Goal: Task Accomplishment & Management: Complete application form

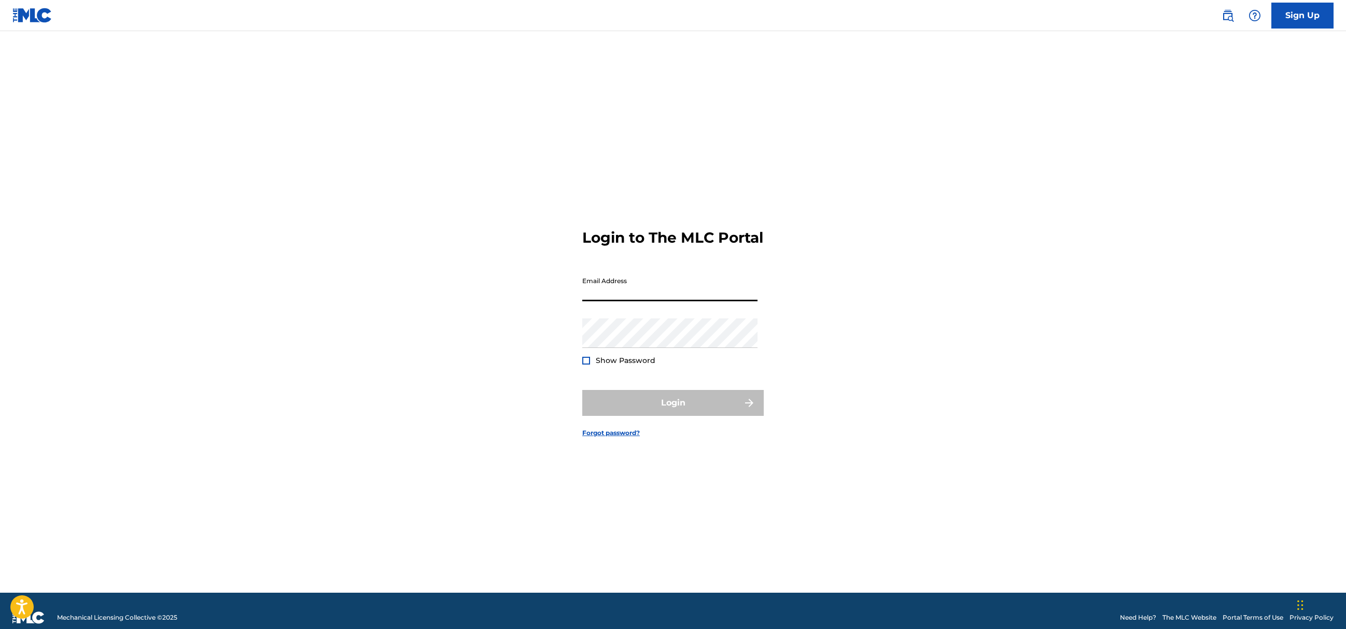
click at [631, 301] on input "Email Address" at bounding box center [669, 287] width 175 height 30
type input "[EMAIL_ADDRESS][DOMAIN_NAME]"
click at [642, 365] on span "Show Password" at bounding box center [626, 360] width 60 height 9
click at [582, 366] on nordpass-icon at bounding box center [582, 366] width 0 height 0
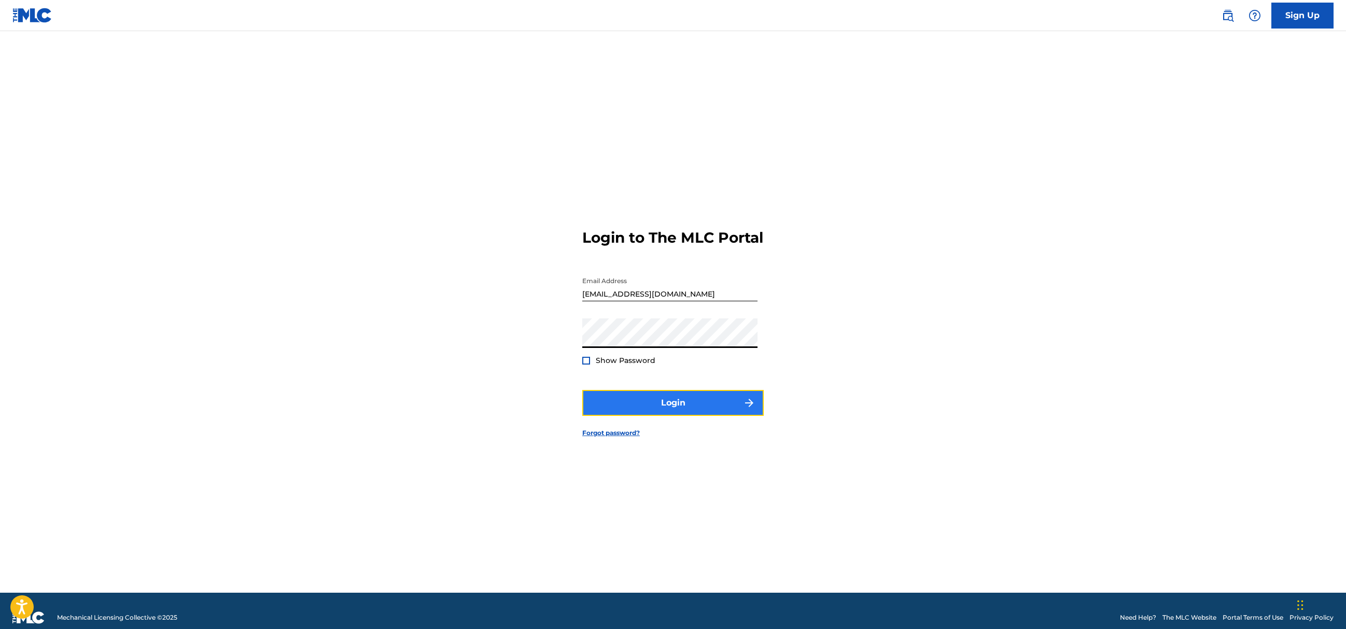
click at [708, 416] on button "Login" at bounding box center [673, 403] width 182 height 26
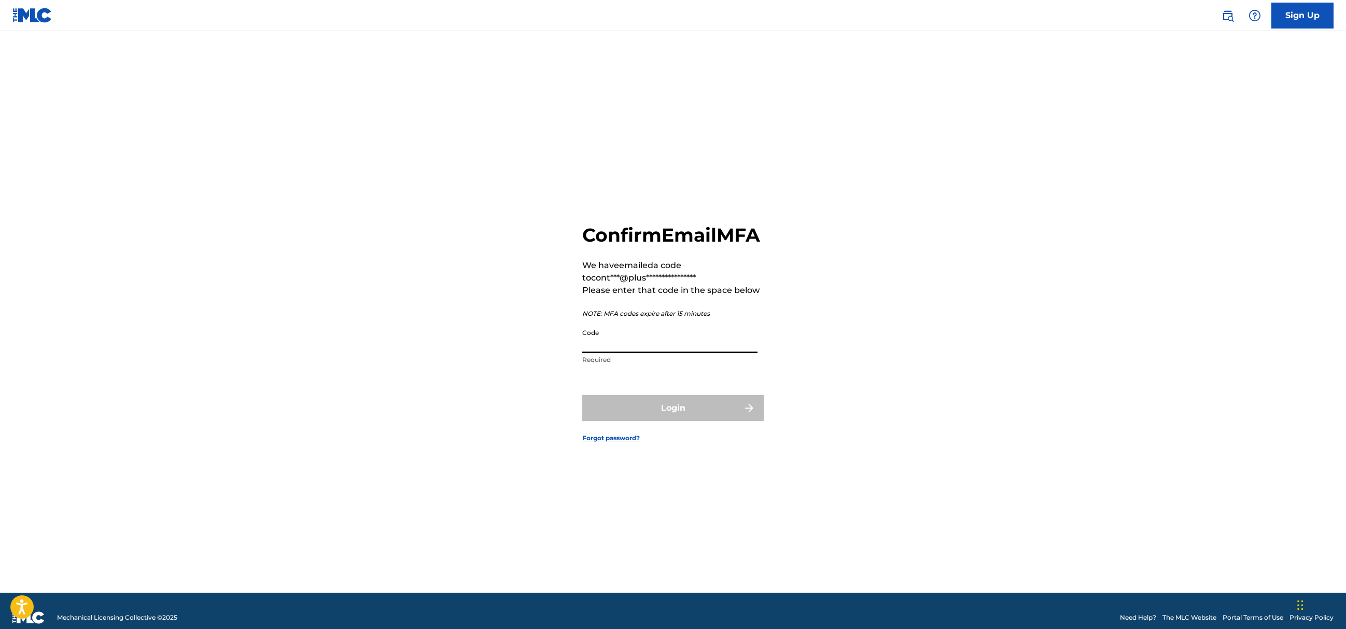
click at [666, 351] on input "Code" at bounding box center [669, 339] width 175 height 30
paste input "041921"
type input "041921"
click at [647, 416] on button "Login" at bounding box center [673, 408] width 182 height 26
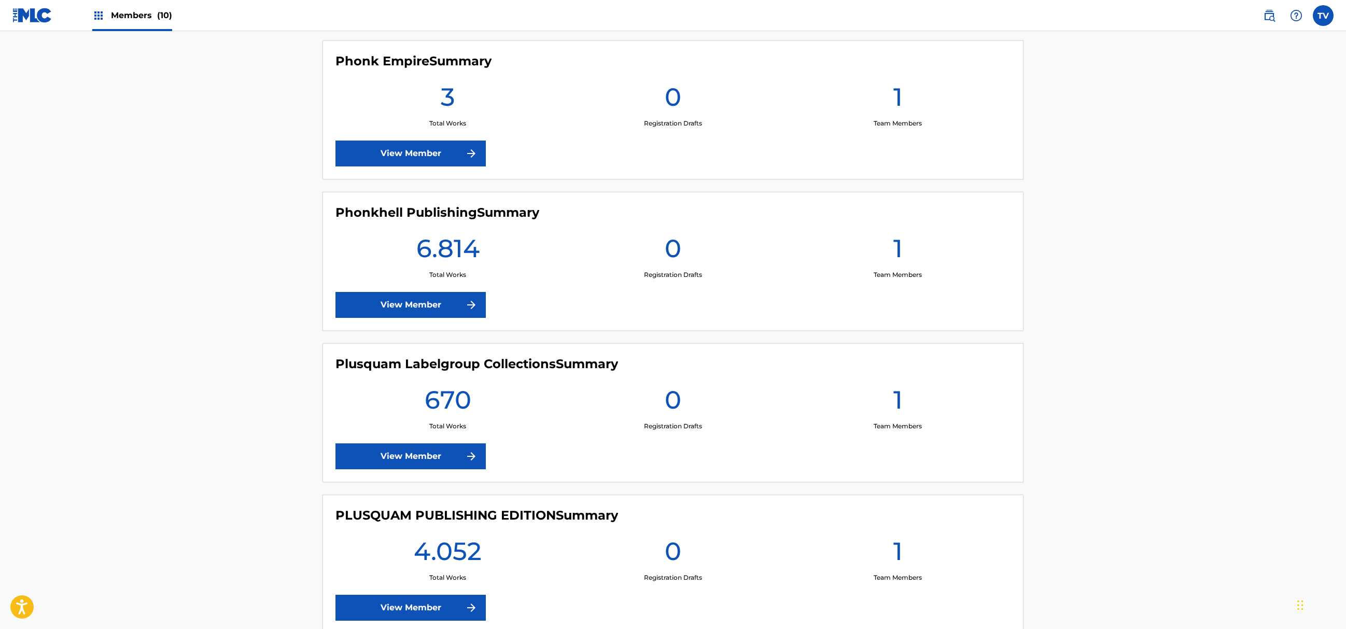
scroll to position [899, 0]
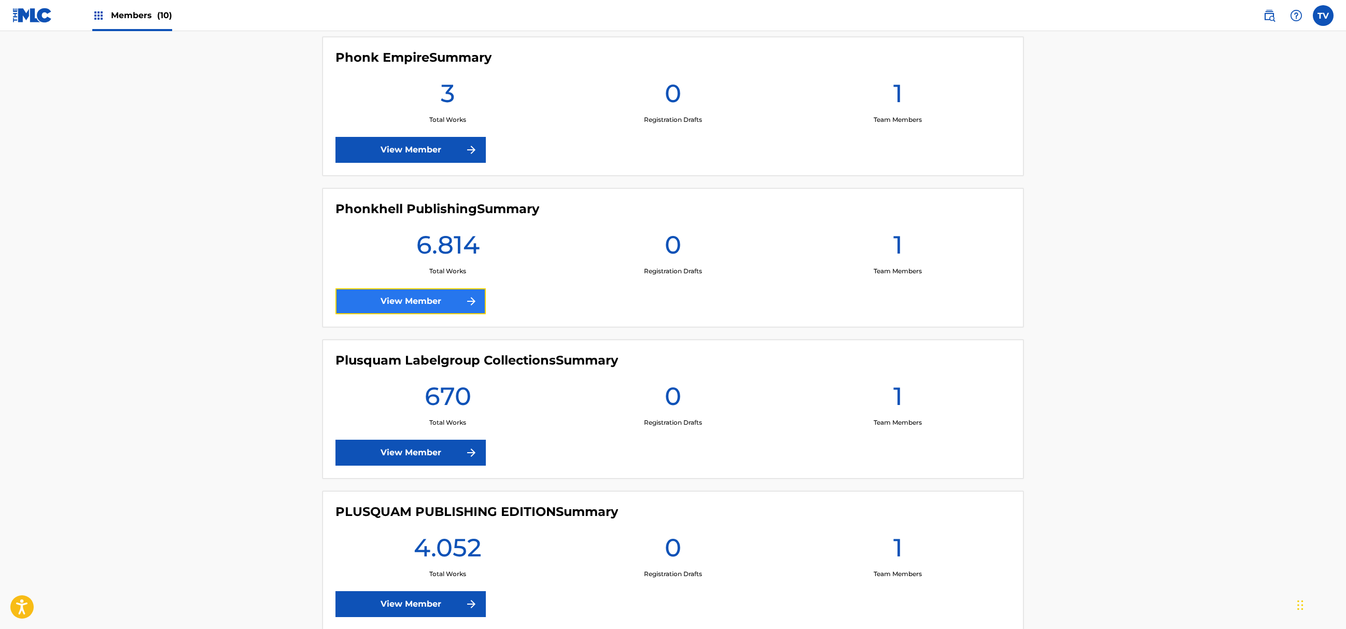
click at [442, 304] on link "View Member" at bounding box center [411, 301] width 150 height 26
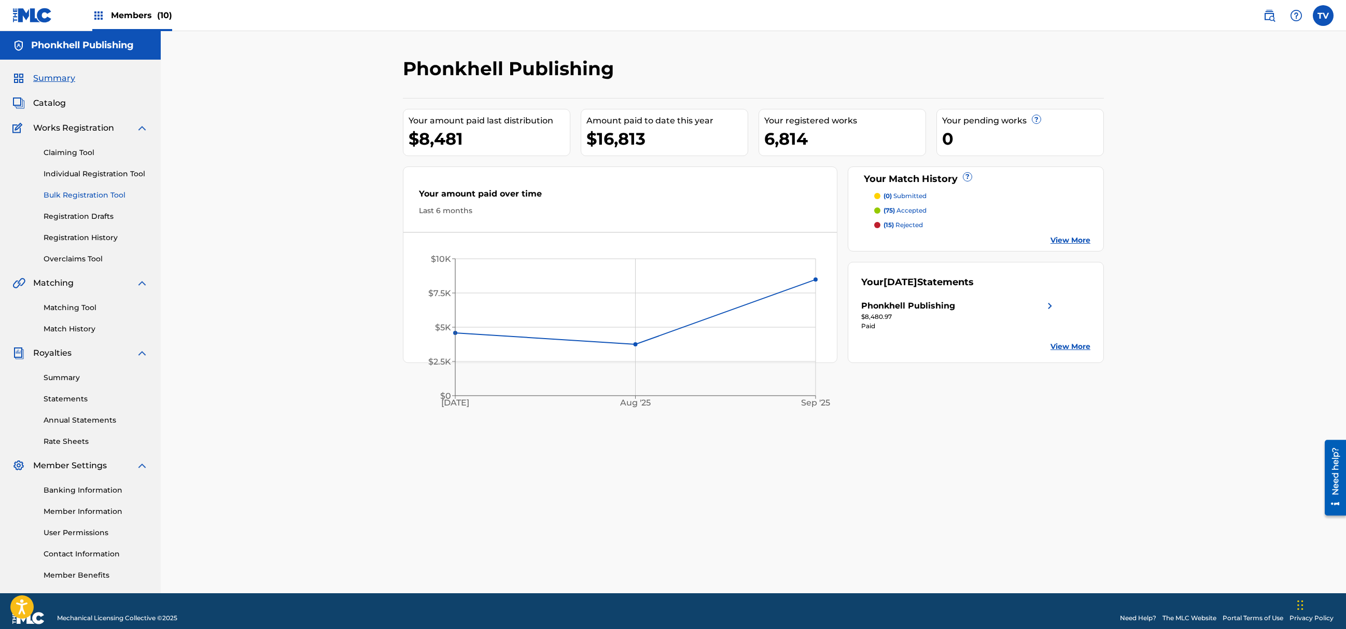
drag, startPoint x: 76, startPoint y: 189, endPoint x: 80, endPoint y: 198, distance: 9.3
click at [76, 190] on link "Bulk Registration Tool" at bounding box center [96, 195] width 105 height 11
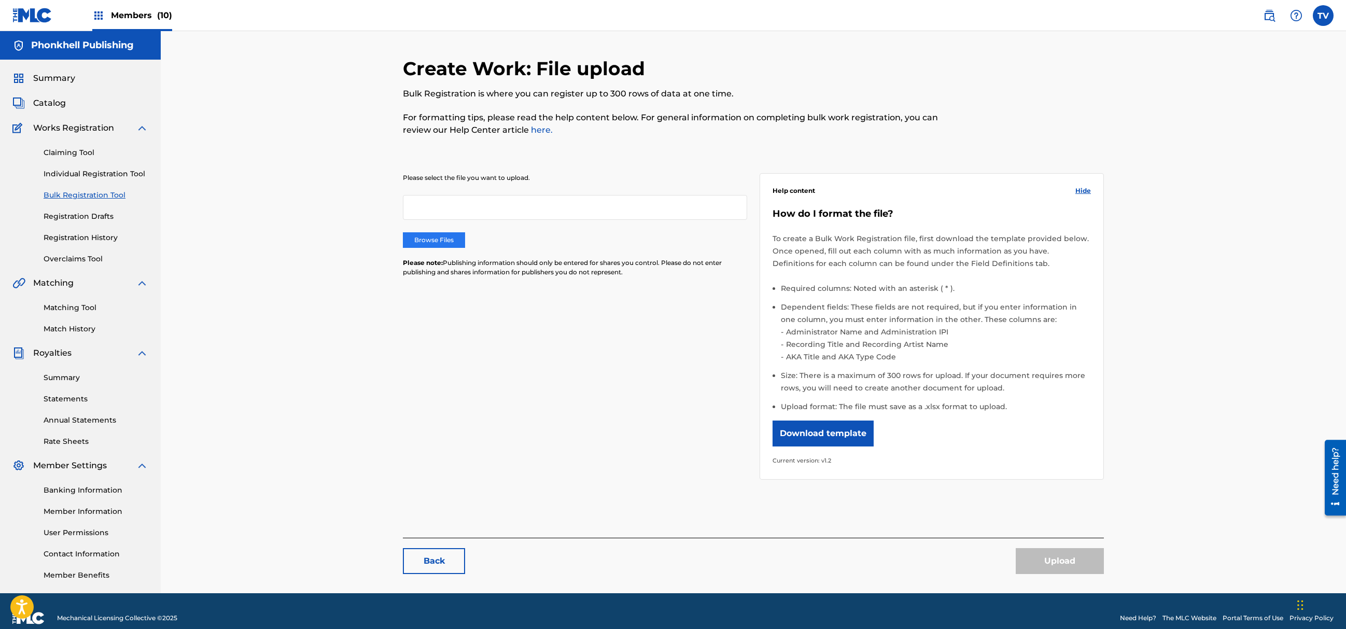
click at [422, 244] on label "Browse Files" at bounding box center [434, 240] width 62 height 16
click at [0, 0] on input "Browse Files" at bounding box center [0, 0] width 0 height 0
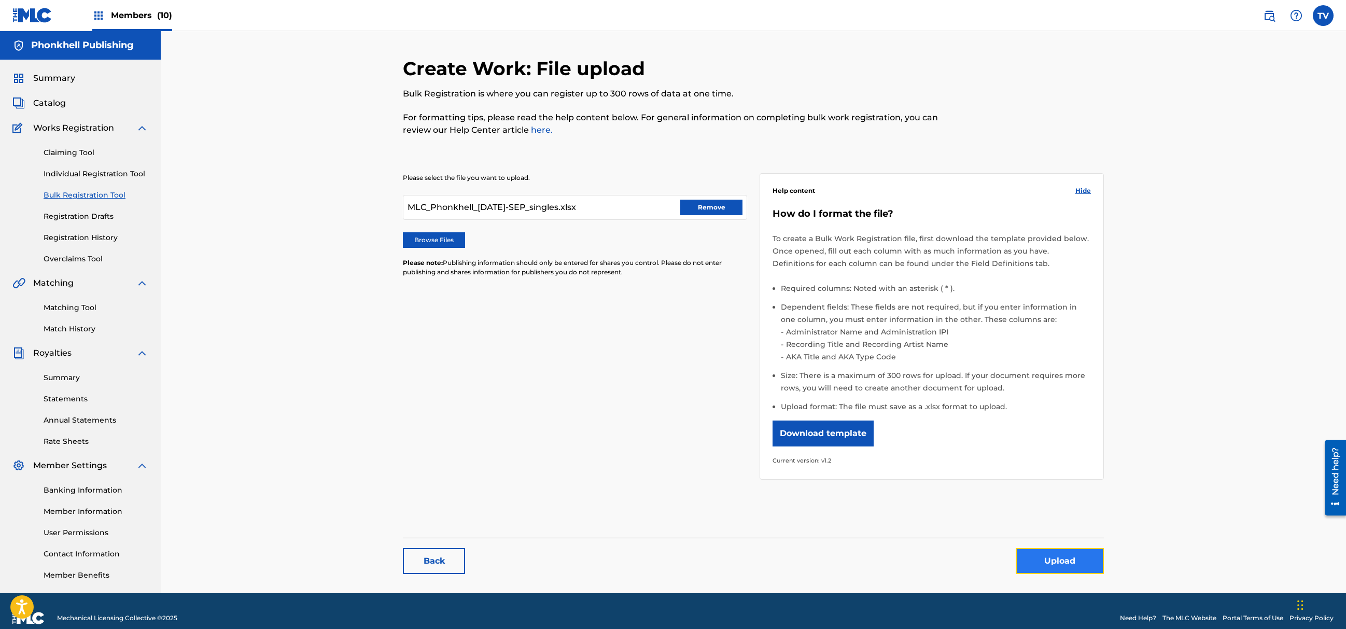
drag, startPoint x: 1041, startPoint y: 559, endPoint x: 1055, endPoint y: 567, distance: 15.8
click at [1055, 567] on button "Upload" at bounding box center [1060, 561] width 88 height 26
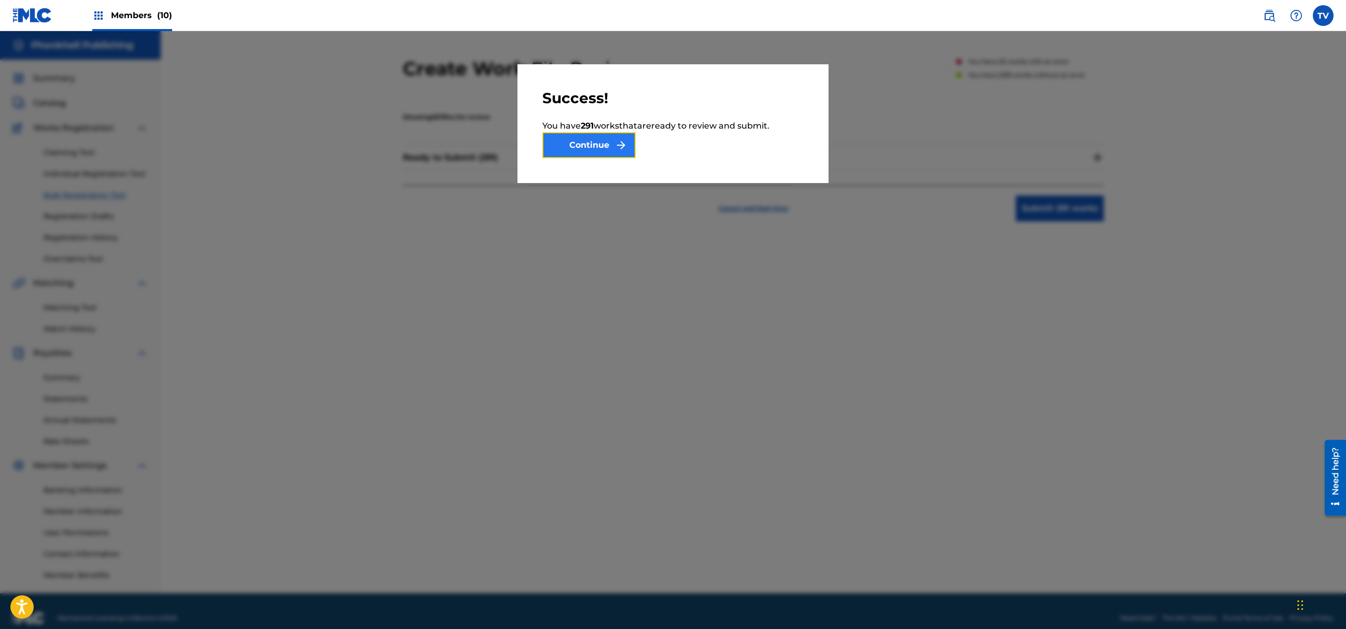
click at [616, 143] on img "submit" at bounding box center [621, 145] width 12 height 12
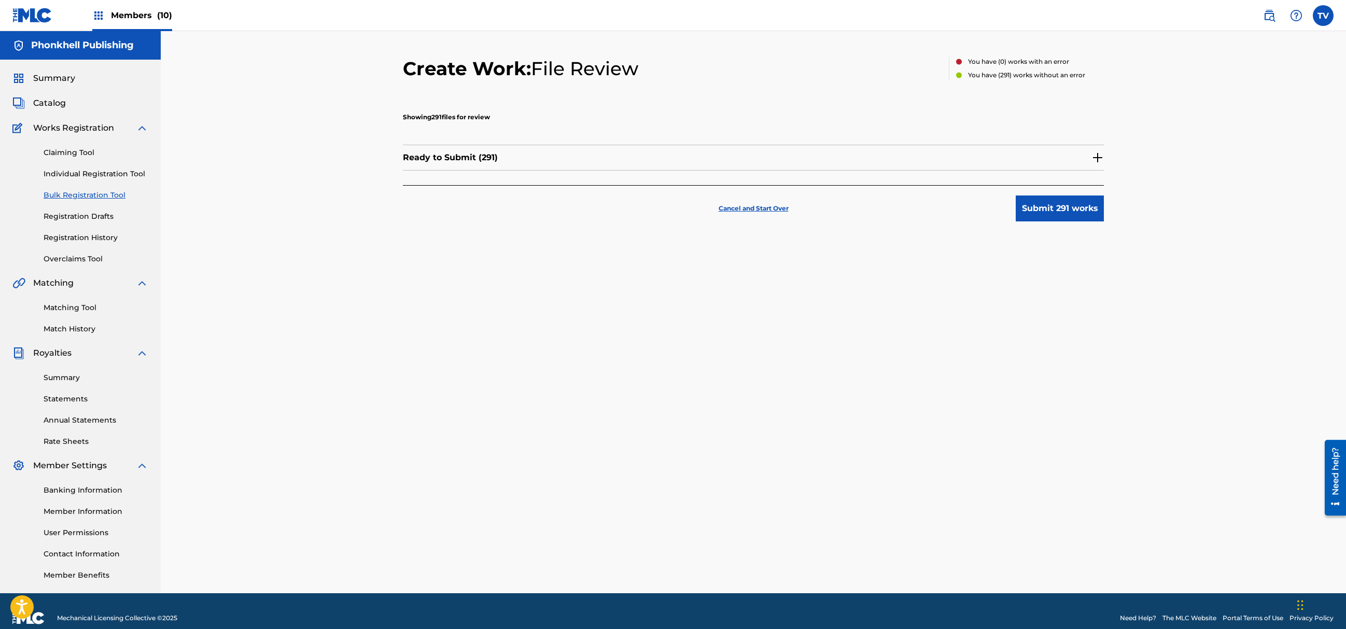
click at [1092, 157] on img at bounding box center [1098, 157] width 12 height 12
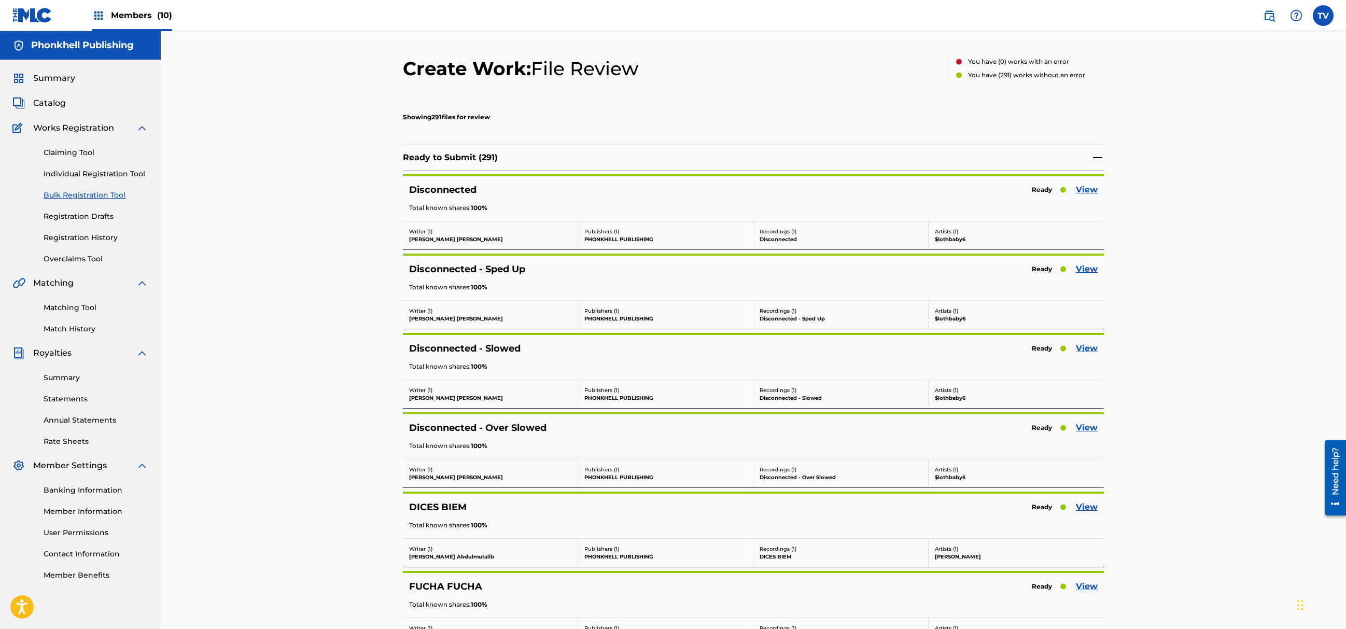
click at [0, 629] on nordpass-portal at bounding box center [0, 629] width 0 height 0
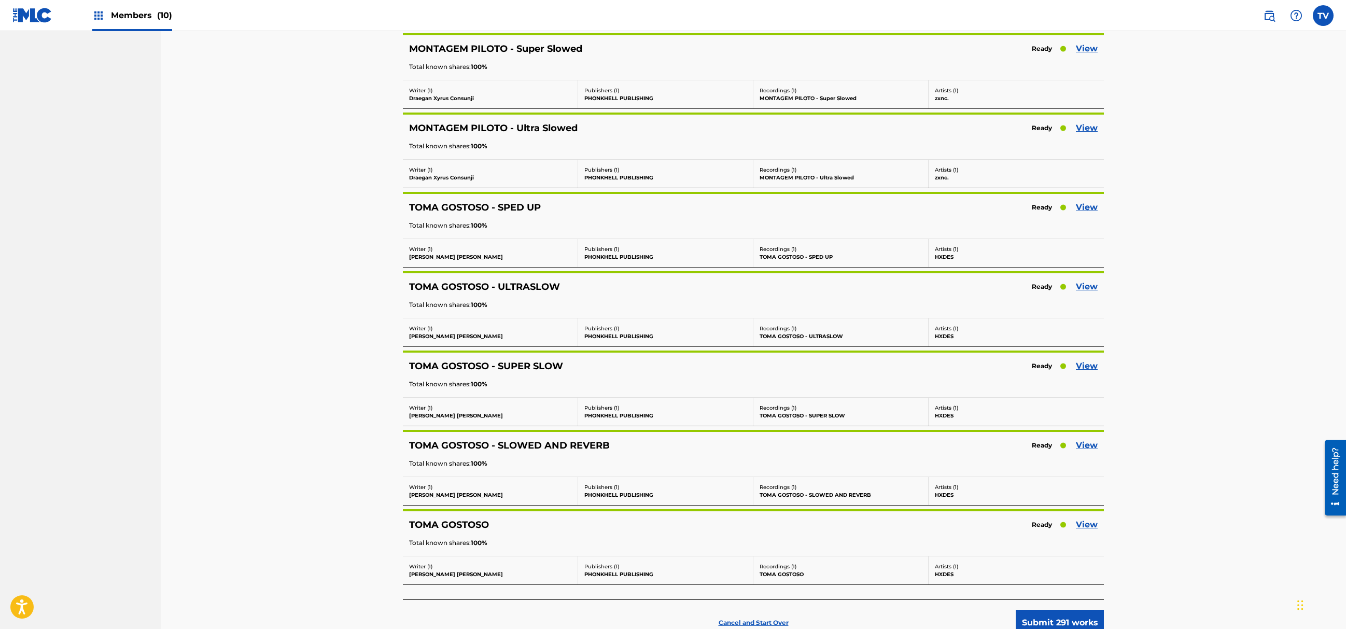
scroll to position [22846, 0]
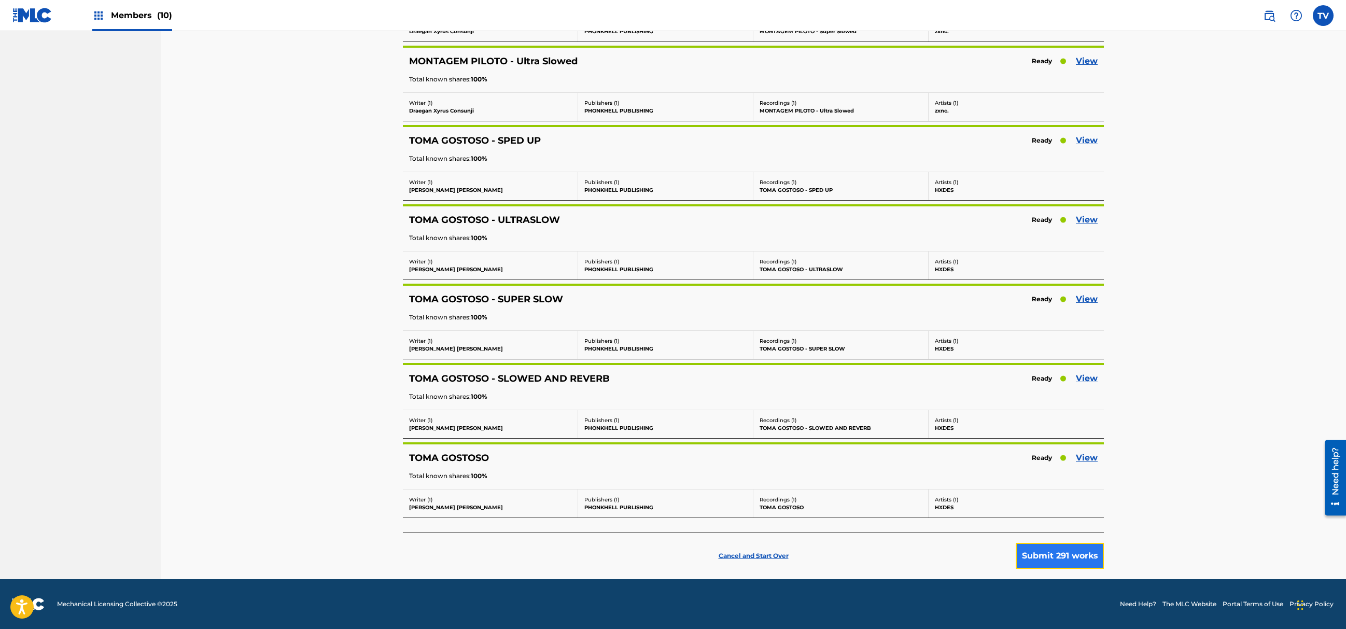
click at [1065, 559] on button "Submit 291 works" at bounding box center [1060, 556] width 88 height 26
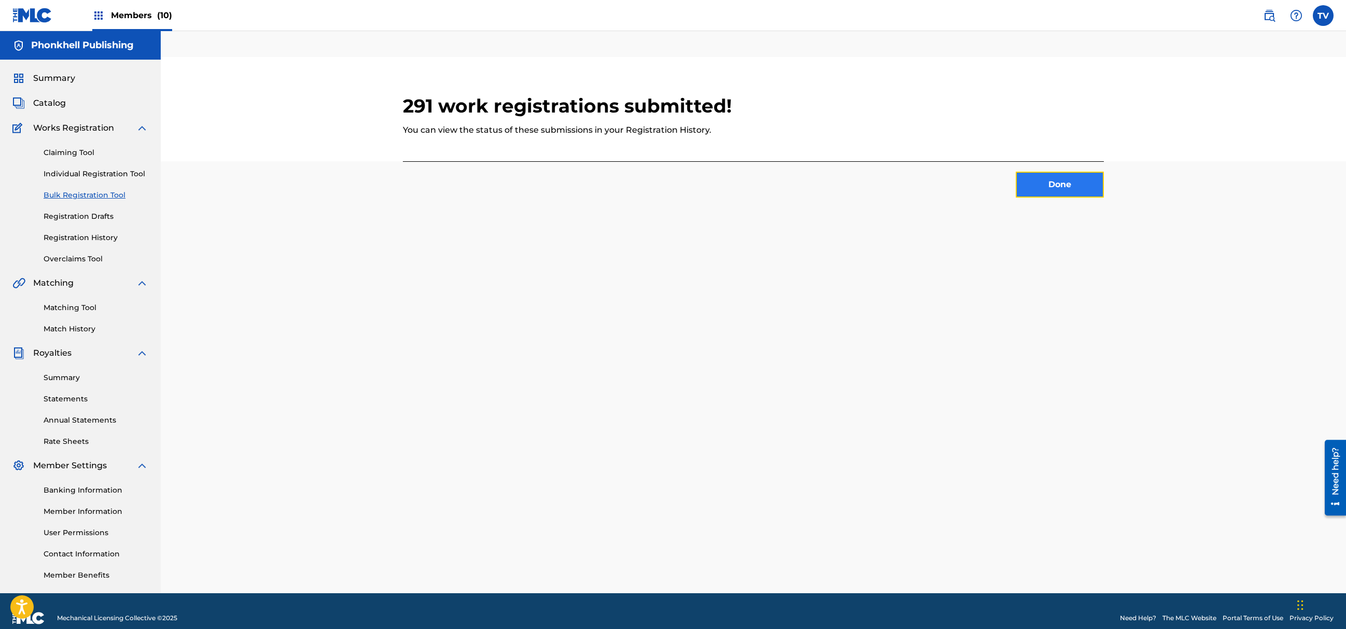
click at [1067, 177] on button "Done" at bounding box center [1060, 185] width 88 height 26
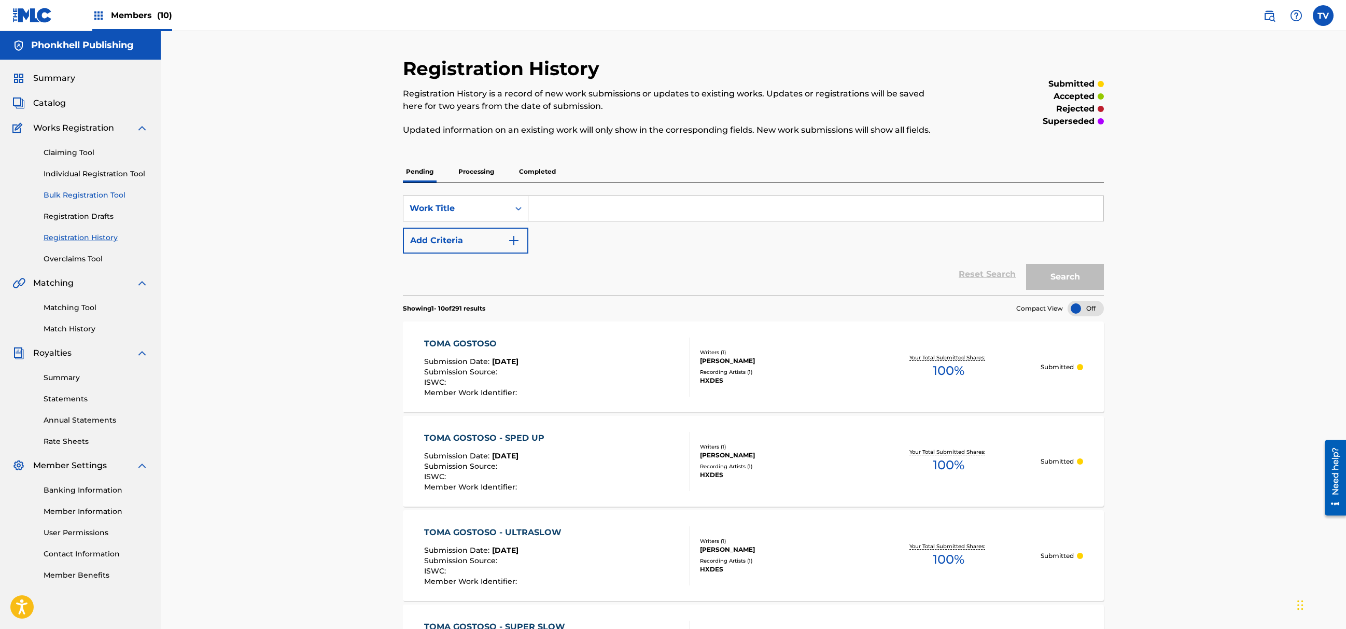
click at [88, 198] on link "Bulk Registration Tool" at bounding box center [96, 195] width 105 height 11
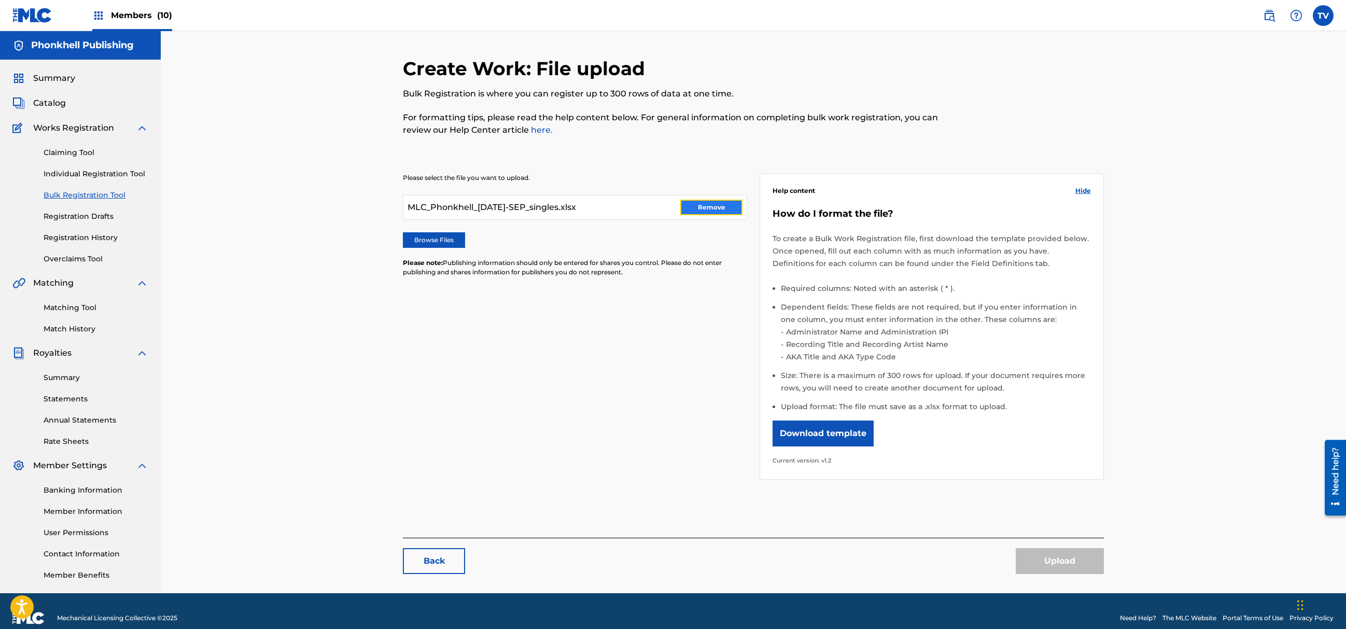
click at [718, 204] on button "Remove" at bounding box center [711, 208] width 62 height 16
click at [448, 237] on label "Browse Files" at bounding box center [434, 240] width 62 height 16
click at [449, 243] on label "Browse Files" at bounding box center [434, 240] width 62 height 16
click at [0, 0] on input "Browse Files" at bounding box center [0, 0] width 0 height 0
click at [1067, 565] on button "Upload" at bounding box center [1060, 561] width 88 height 26
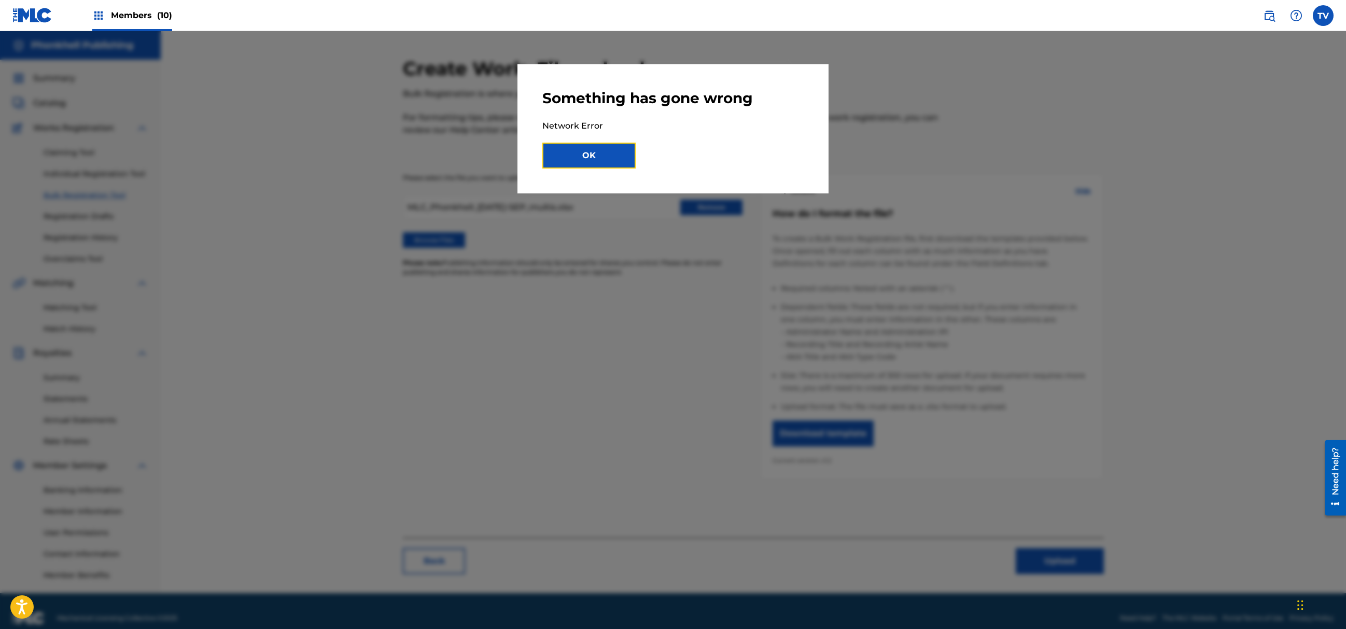
click at [568, 150] on button "OK" at bounding box center [589, 156] width 93 height 26
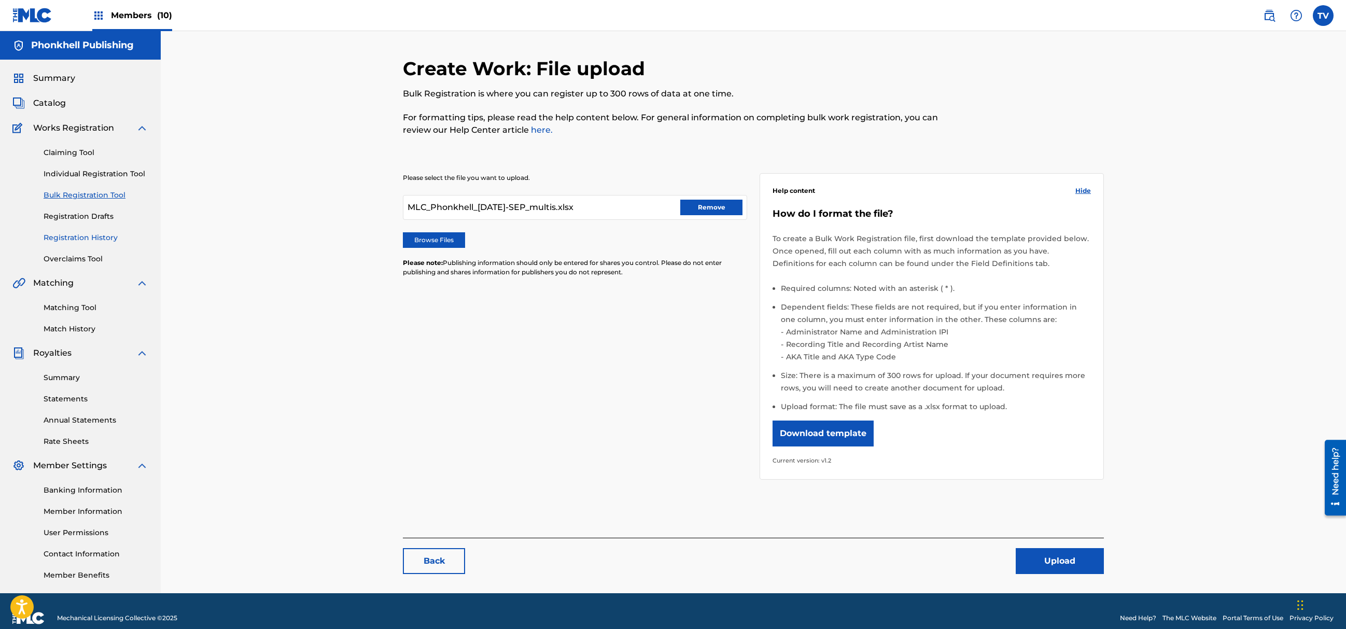
click at [88, 233] on link "Registration History" at bounding box center [96, 237] width 105 height 11
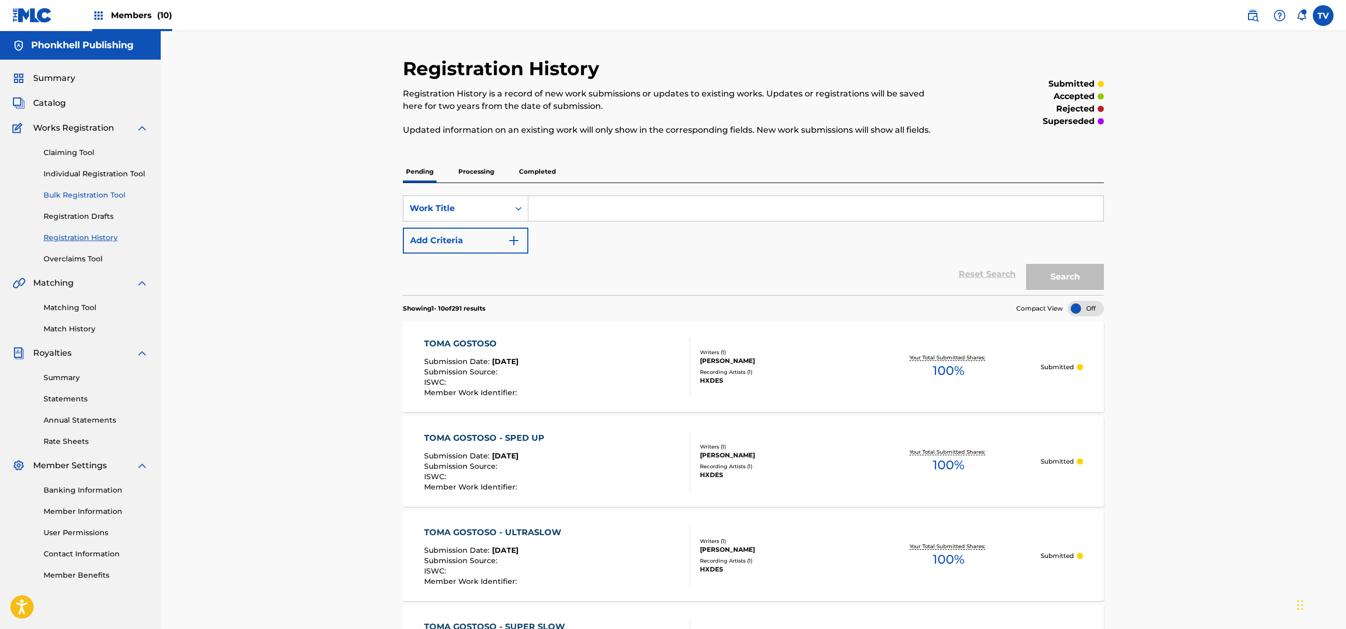
click at [81, 191] on link "Bulk Registration Tool" at bounding box center [96, 195] width 105 height 11
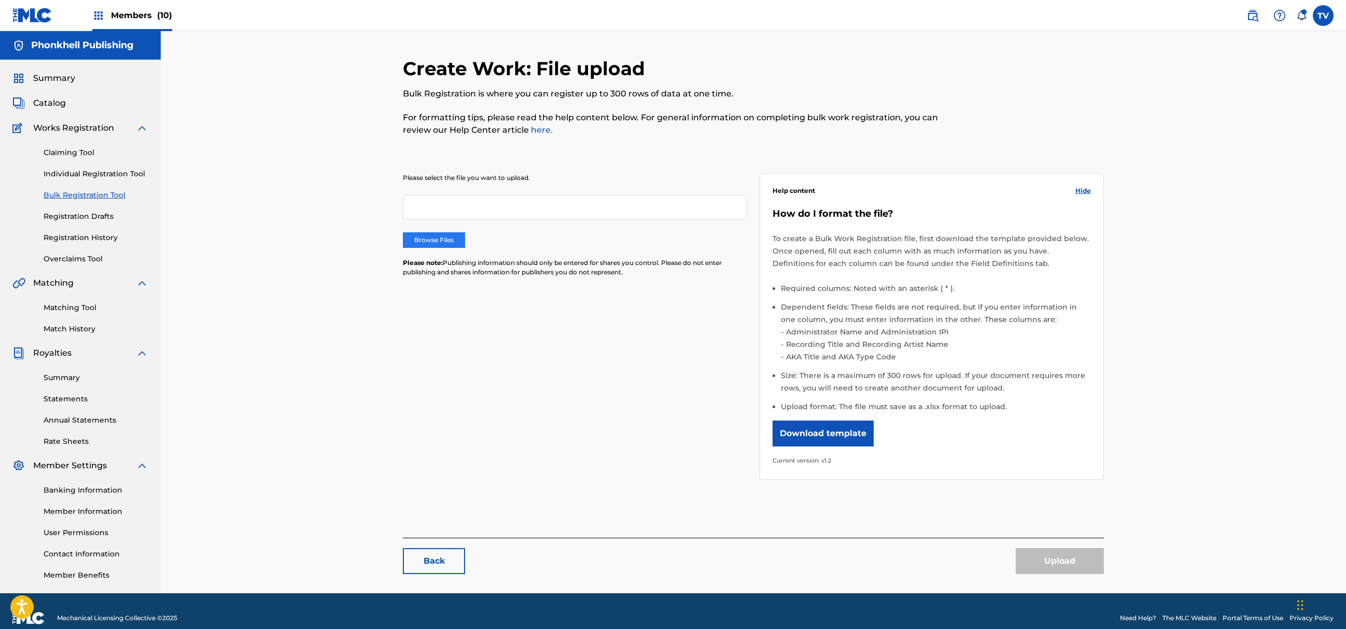
click at [436, 243] on label "Browse Files" at bounding box center [434, 240] width 62 height 16
click at [0, 0] on input "Browse Files" at bounding box center [0, 0] width 0 height 0
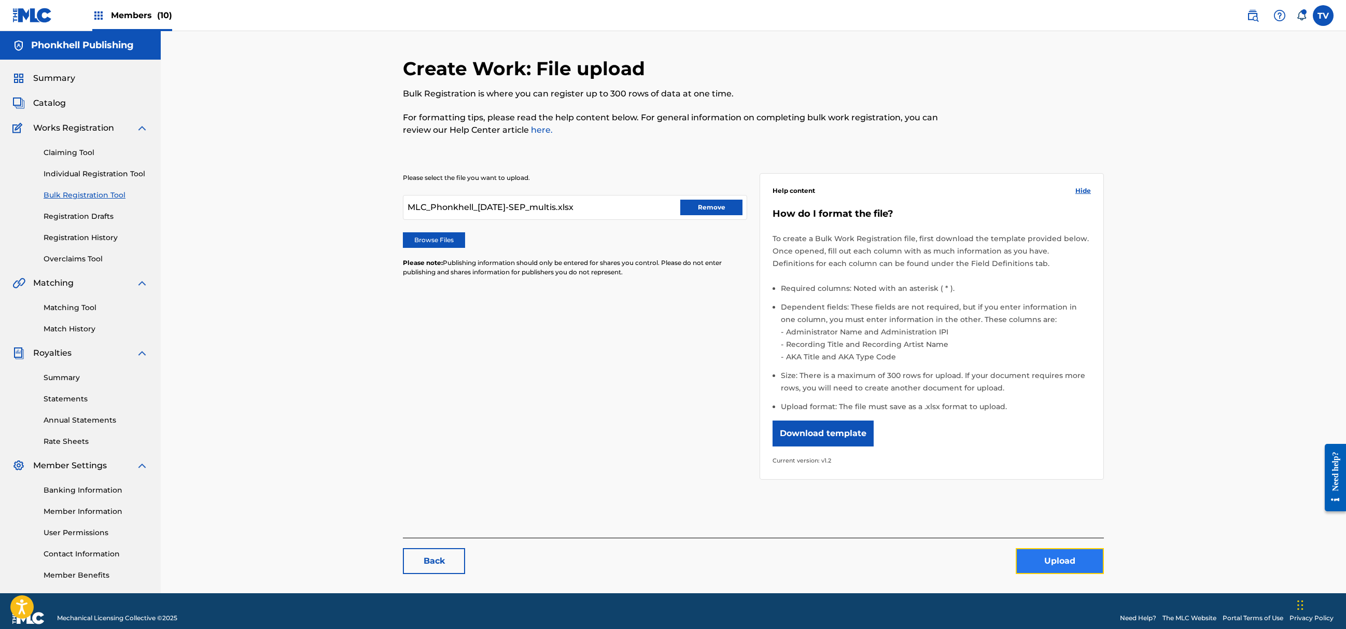
click at [1065, 563] on button "Upload" at bounding box center [1060, 561] width 88 height 26
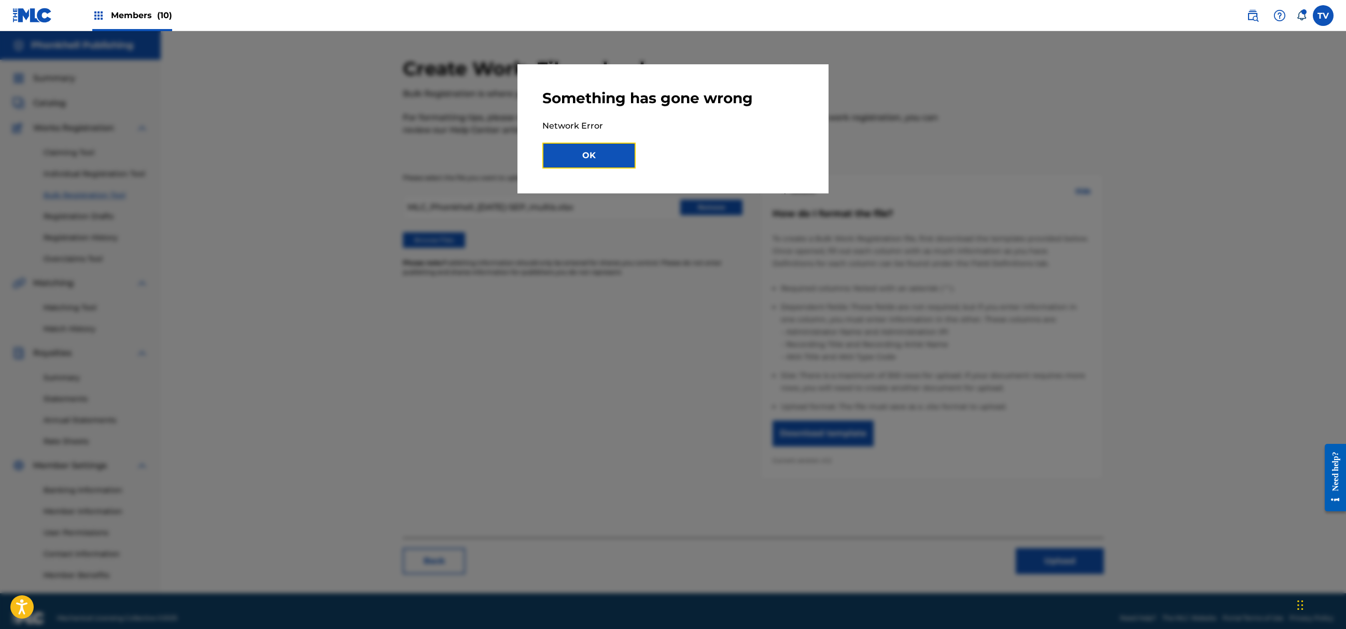
click at [604, 158] on button "OK" at bounding box center [589, 156] width 93 height 26
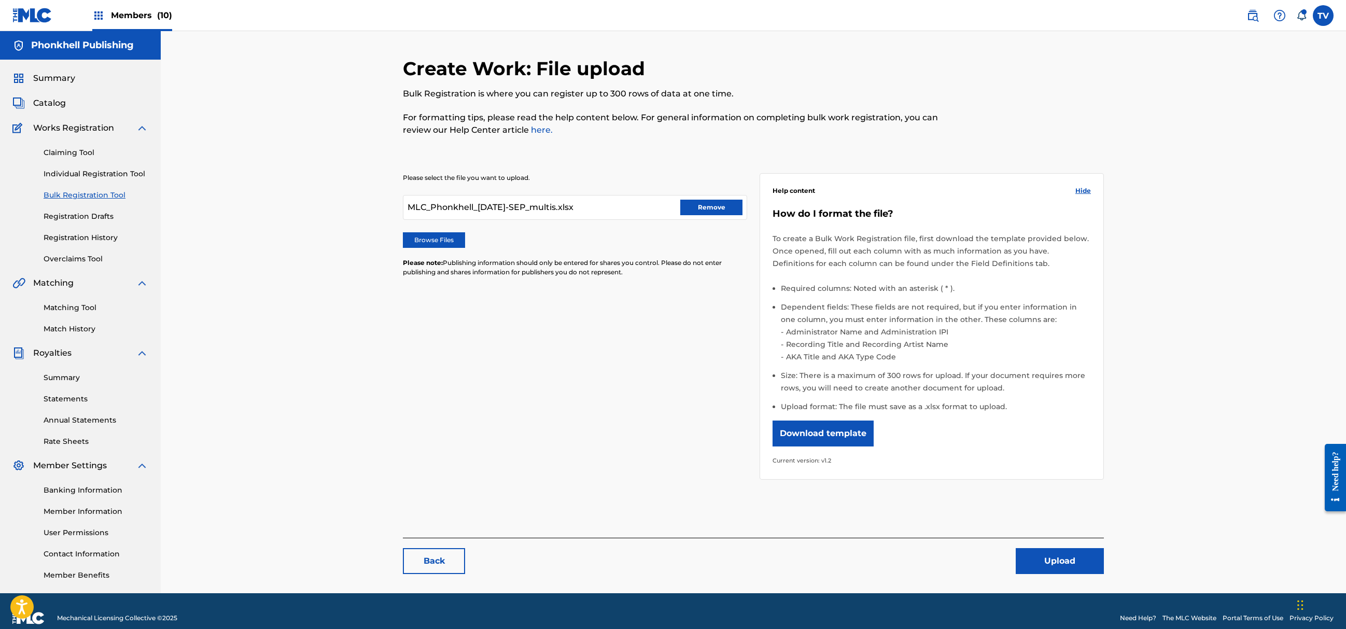
drag, startPoint x: 569, startPoint y: 374, endPoint x: 491, endPoint y: 372, distance: 78.4
click at [569, 376] on div "Please select the file you want to upload. MLC_Phonkhell_06-SEP-19-SEP_multis.x…" at bounding box center [753, 320] width 701 height 344
click at [689, 199] on div "MLC_Phonkhell_[DATE]-SEP_multis.xlsx Remove" at bounding box center [575, 207] width 344 height 25
click at [700, 209] on button "Remove" at bounding box center [711, 208] width 62 height 16
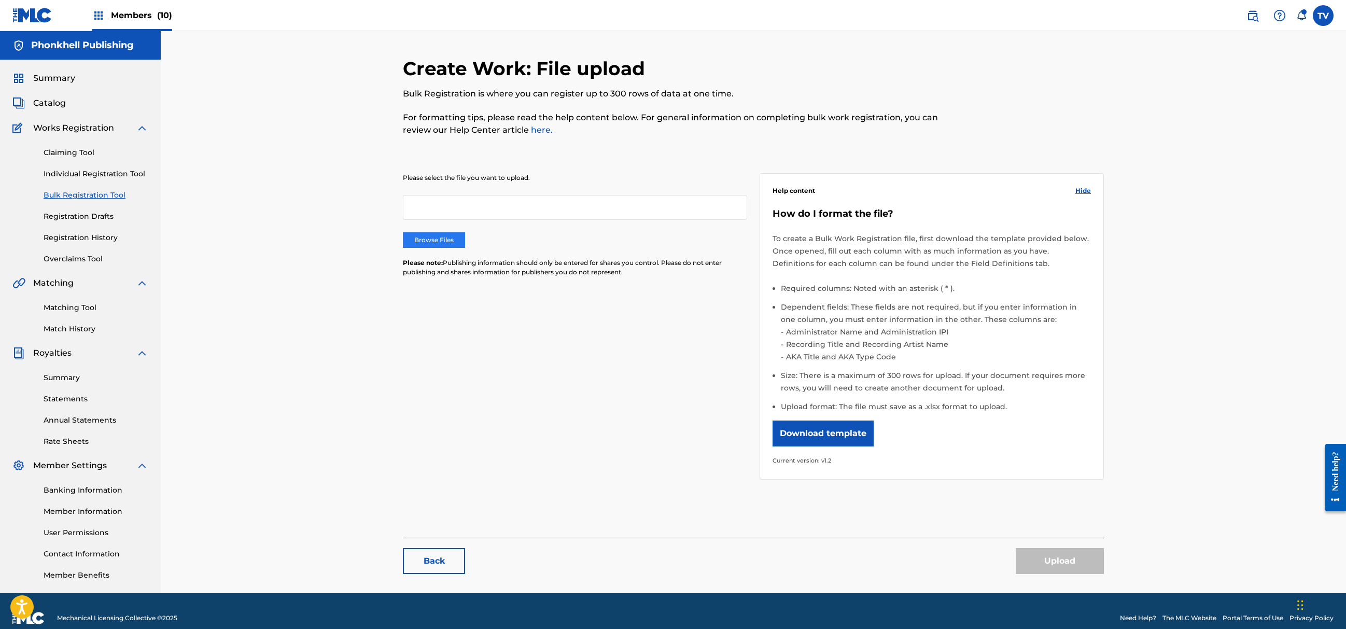
click at [458, 245] on label "Browse Files" at bounding box center [434, 240] width 62 height 16
click at [0, 0] on input "Browse Files" at bounding box center [0, 0] width 0 height 0
click at [88, 217] on link "Registration Drafts" at bounding box center [96, 216] width 105 height 11
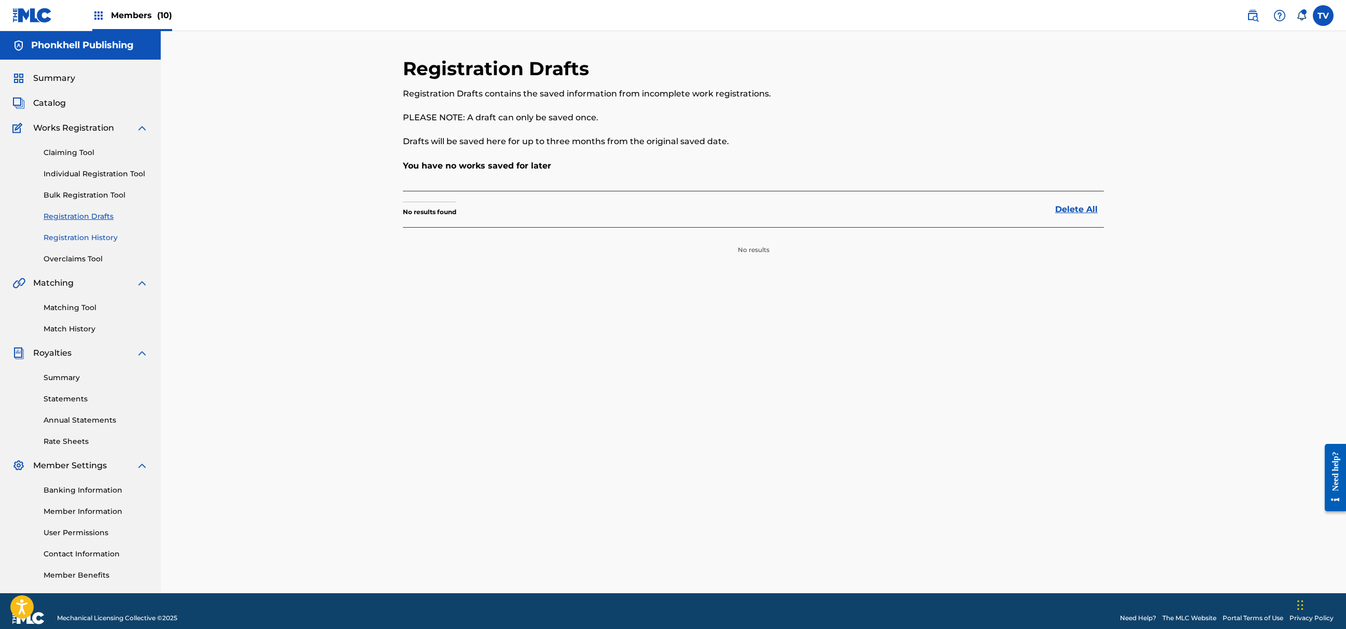
click at [77, 240] on link "Registration History" at bounding box center [96, 237] width 105 height 11
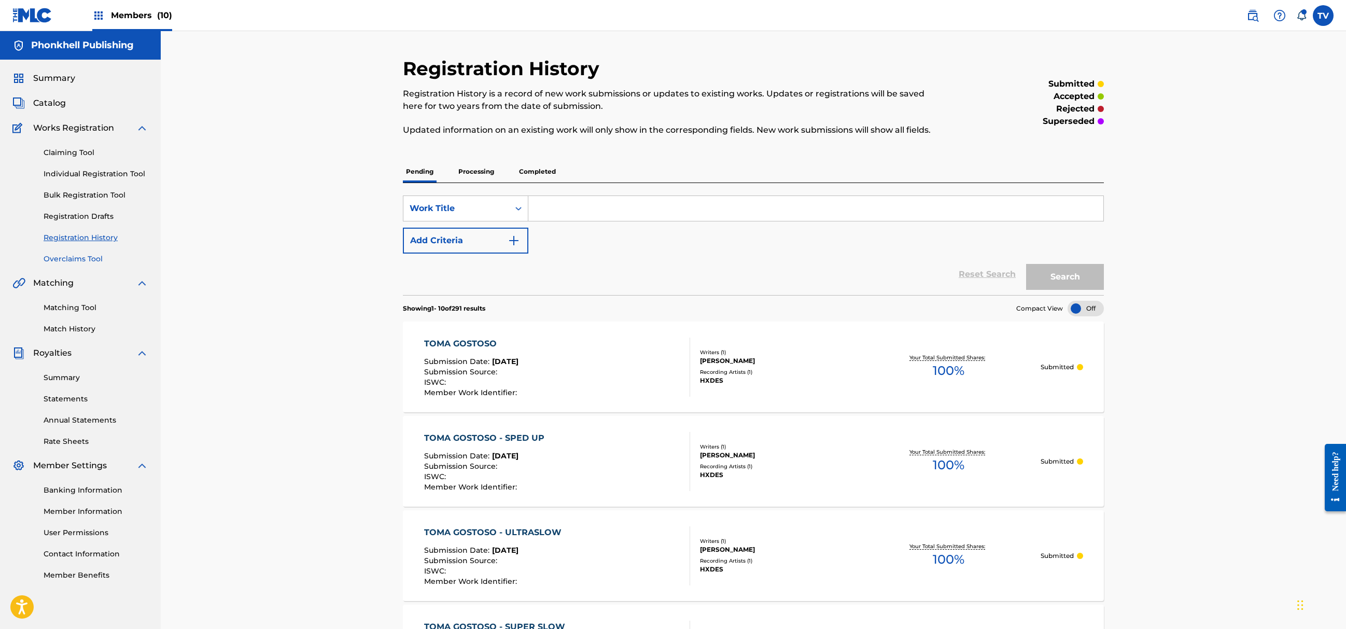
click at [74, 262] on link "Overclaims Tool" at bounding box center [96, 259] width 105 height 11
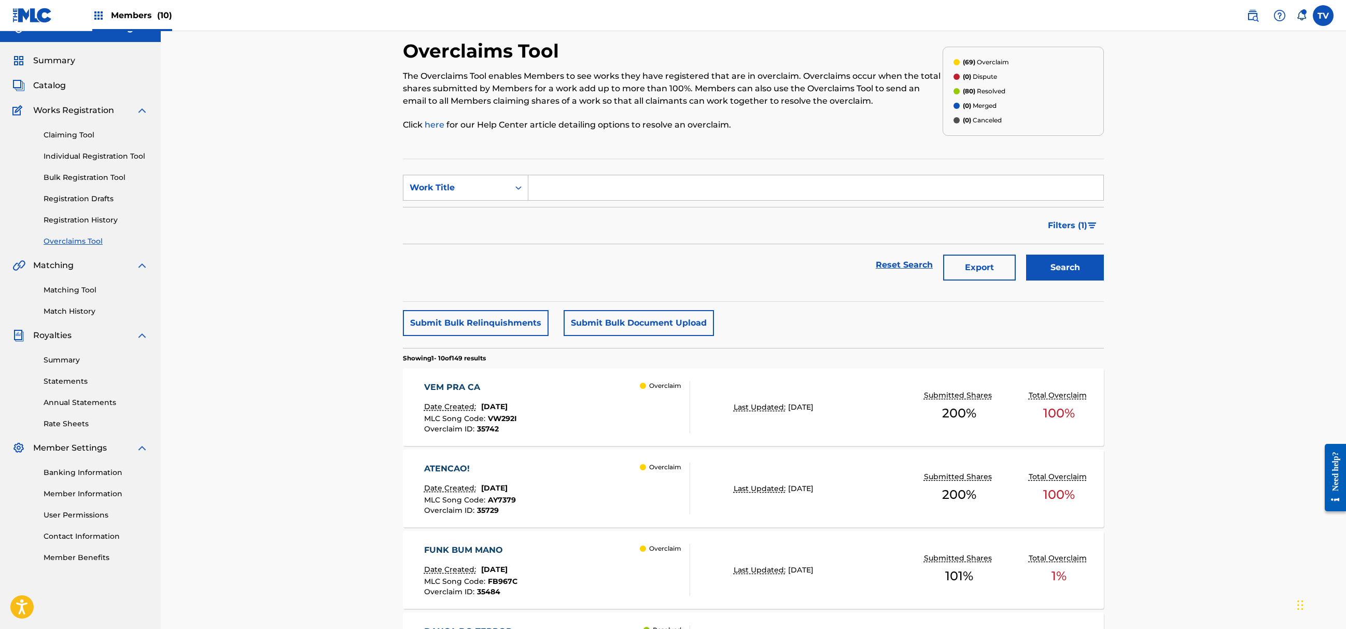
scroll to position [69, 0]
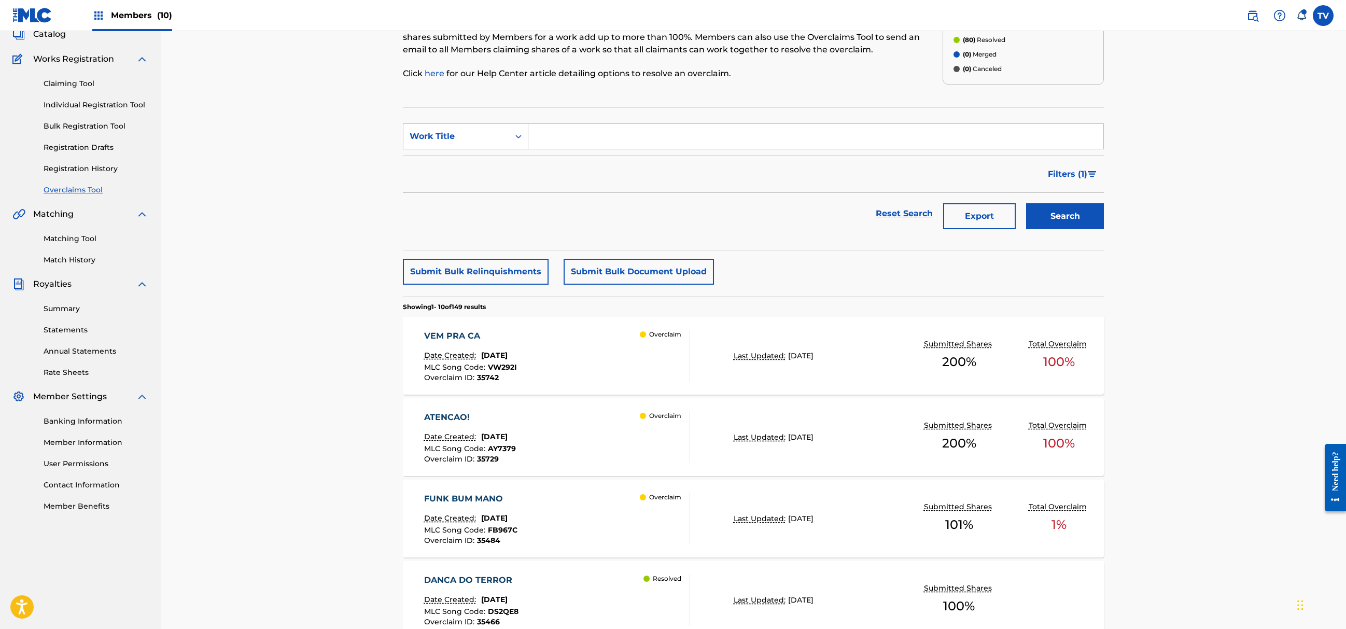
click at [718, 347] on div "VEM PRA CA Date Created: September 16, 2025 MLC Song Code : VW292I Overclaim ID…" at bounding box center [753, 356] width 701 height 78
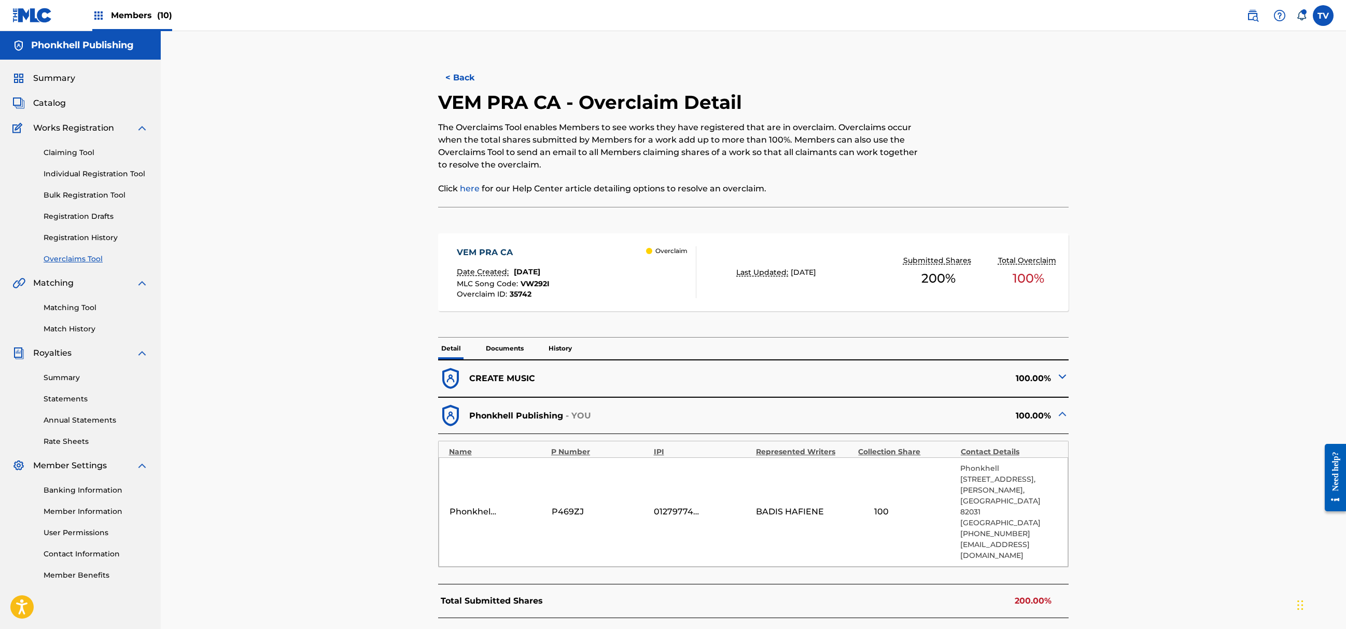
click at [1062, 376] on img at bounding box center [1063, 376] width 12 height 12
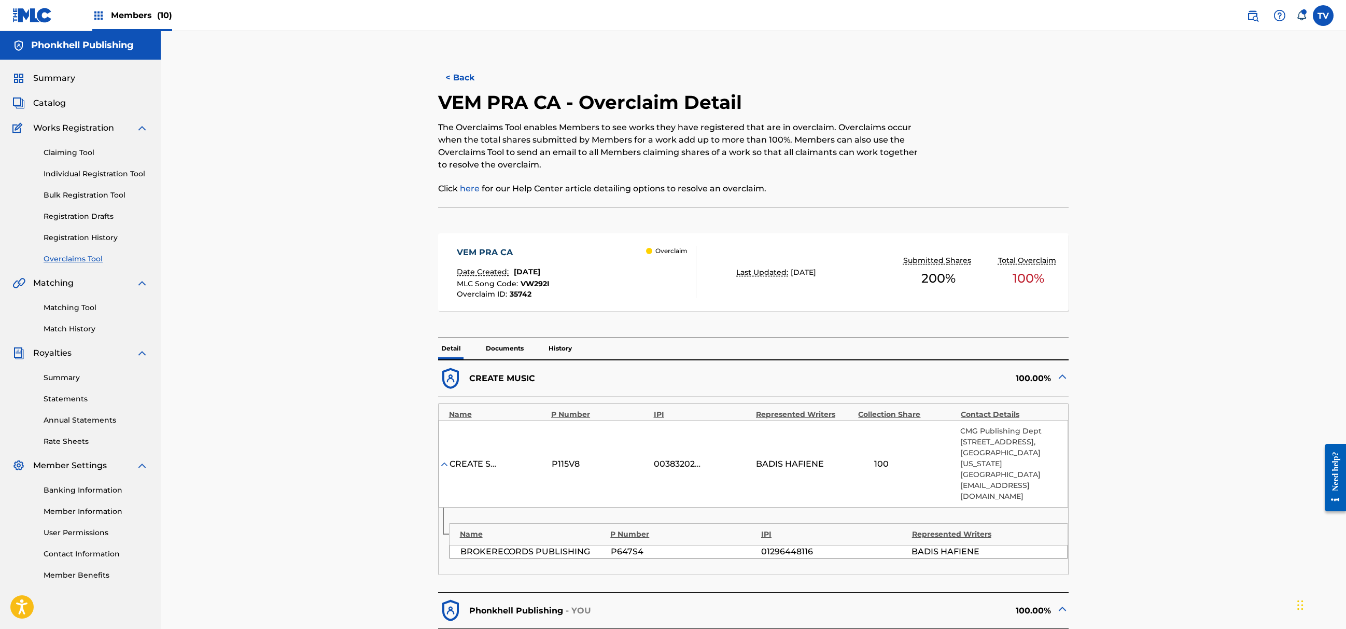
click at [1062, 380] on img at bounding box center [1063, 376] width 12 height 12
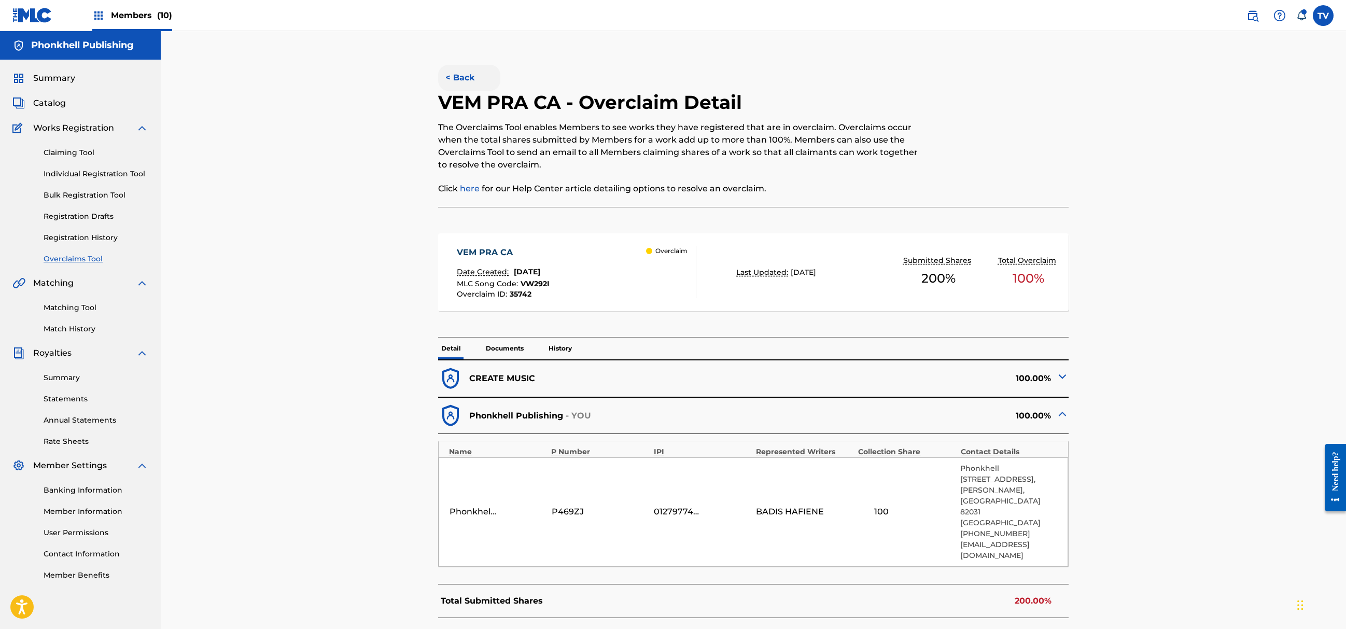
click at [455, 82] on button "< Back" at bounding box center [469, 78] width 62 height 26
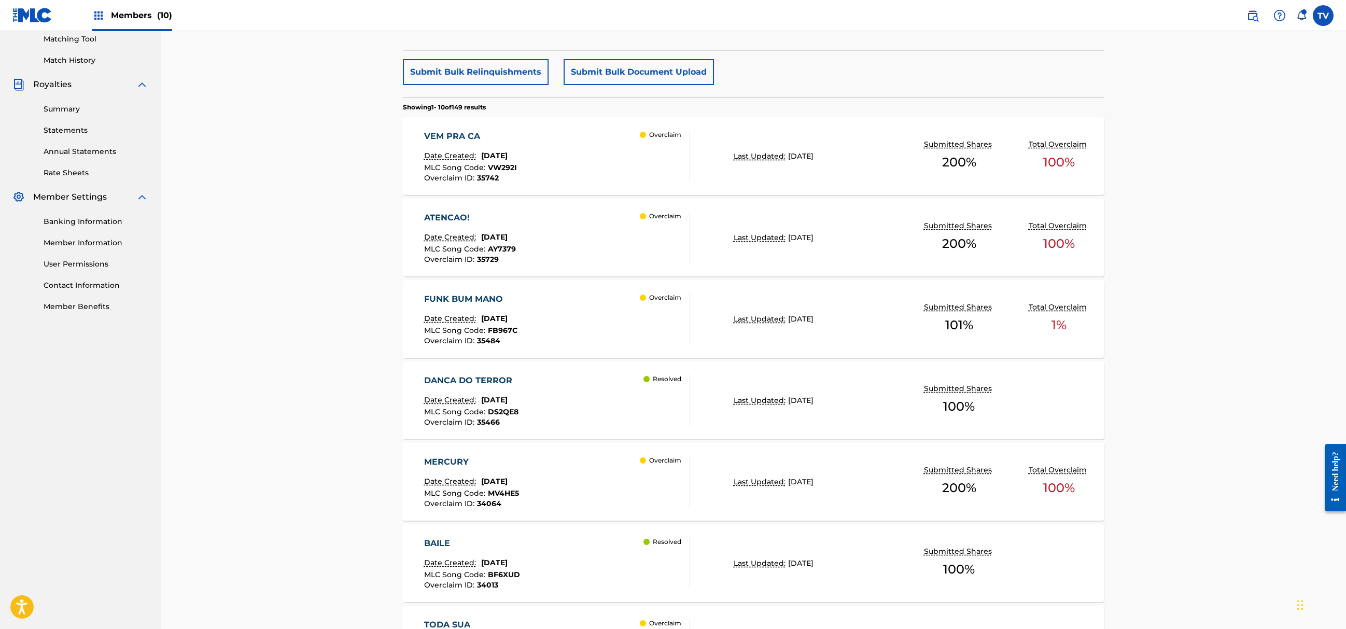
scroll to position [276, 0]
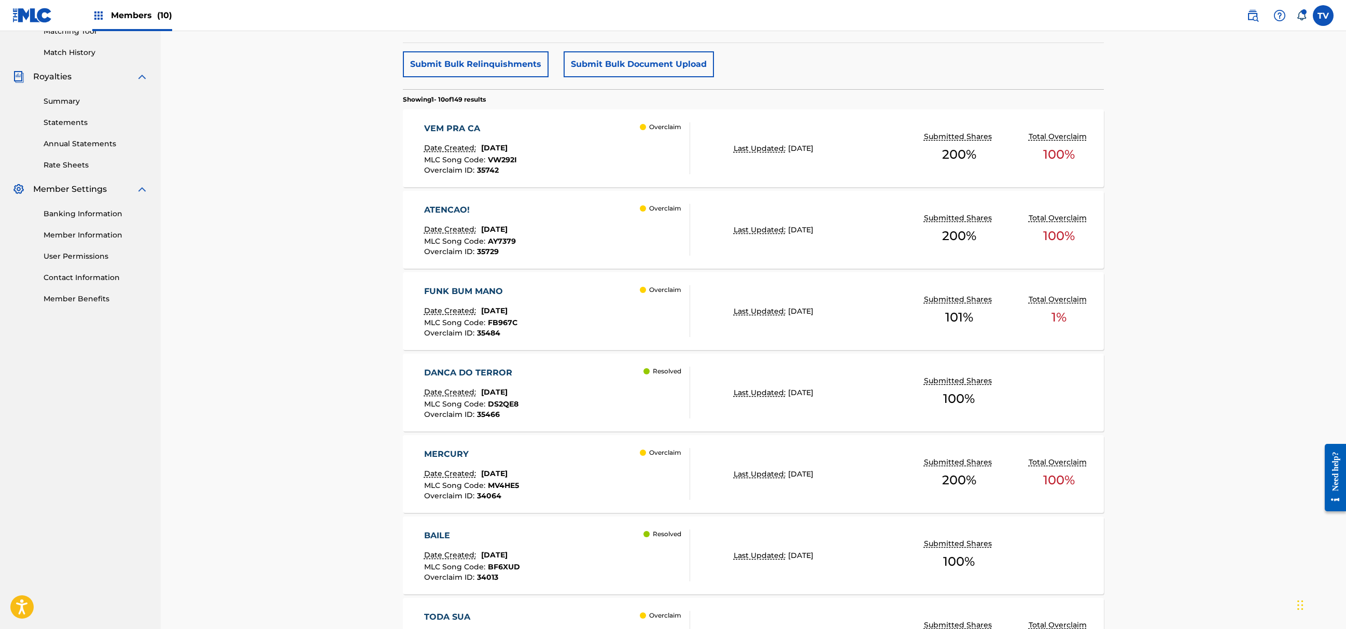
click at [682, 245] on div "Overclaim" at bounding box center [665, 230] width 50 height 52
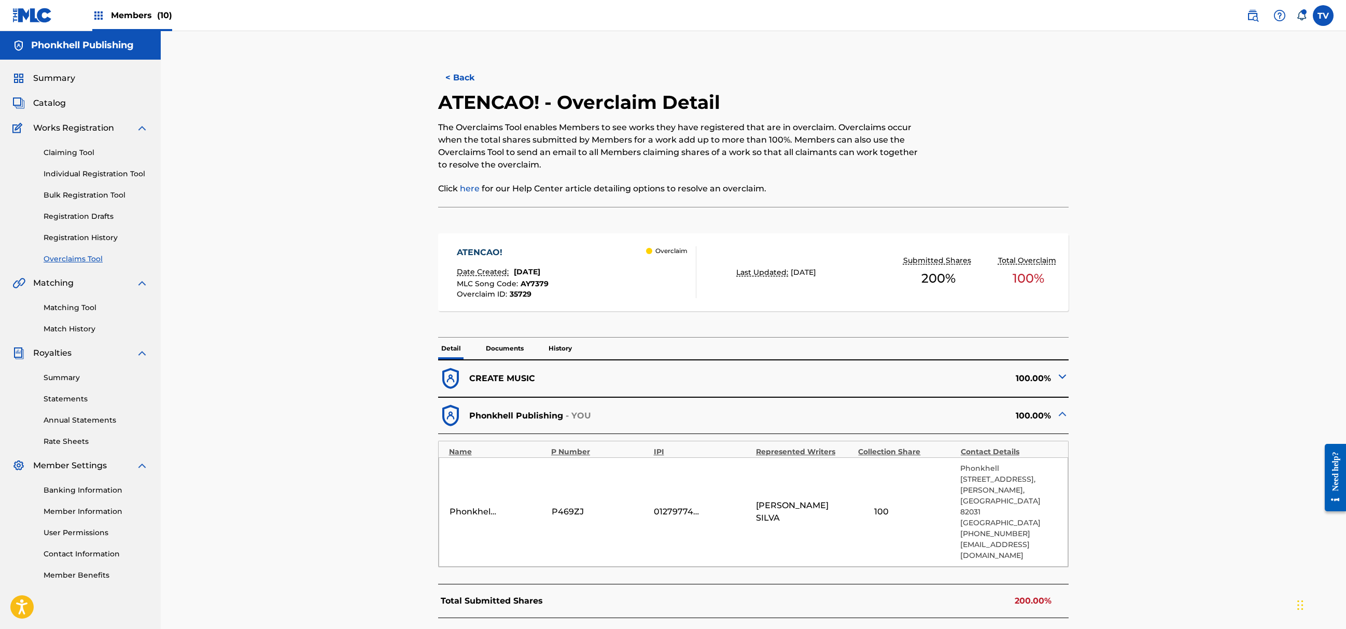
click at [1060, 378] on img at bounding box center [1063, 376] width 12 height 12
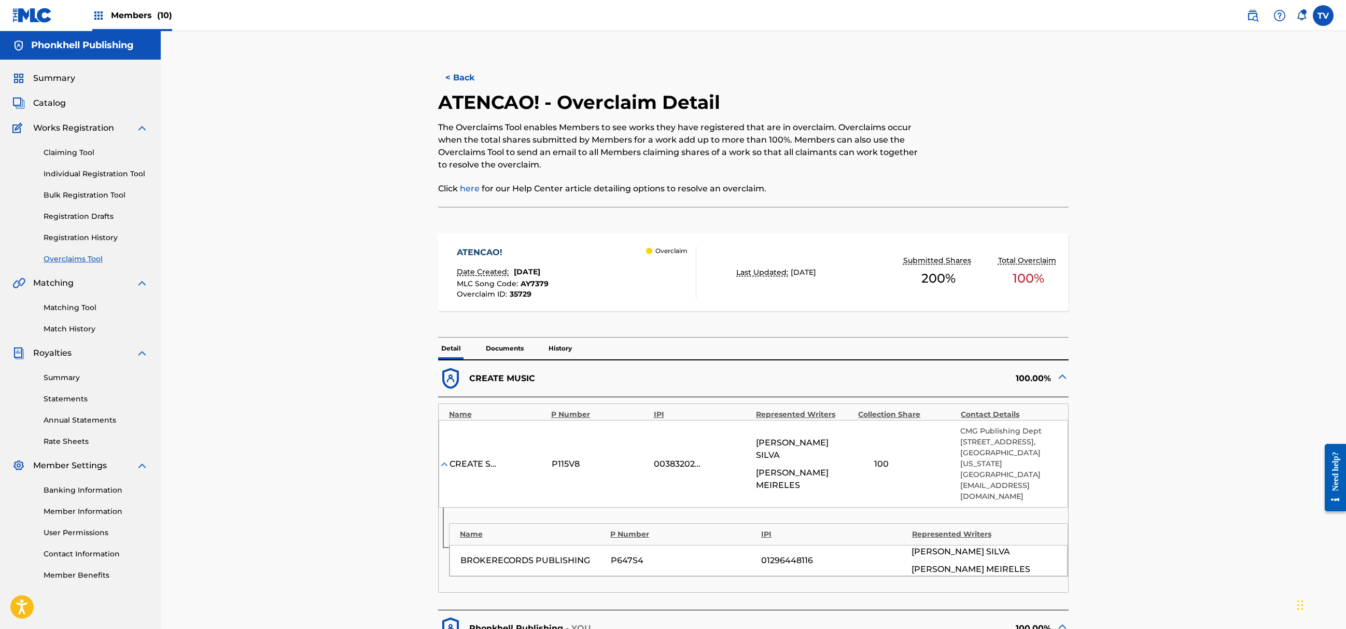
click at [1065, 381] on img at bounding box center [1063, 376] width 12 height 12
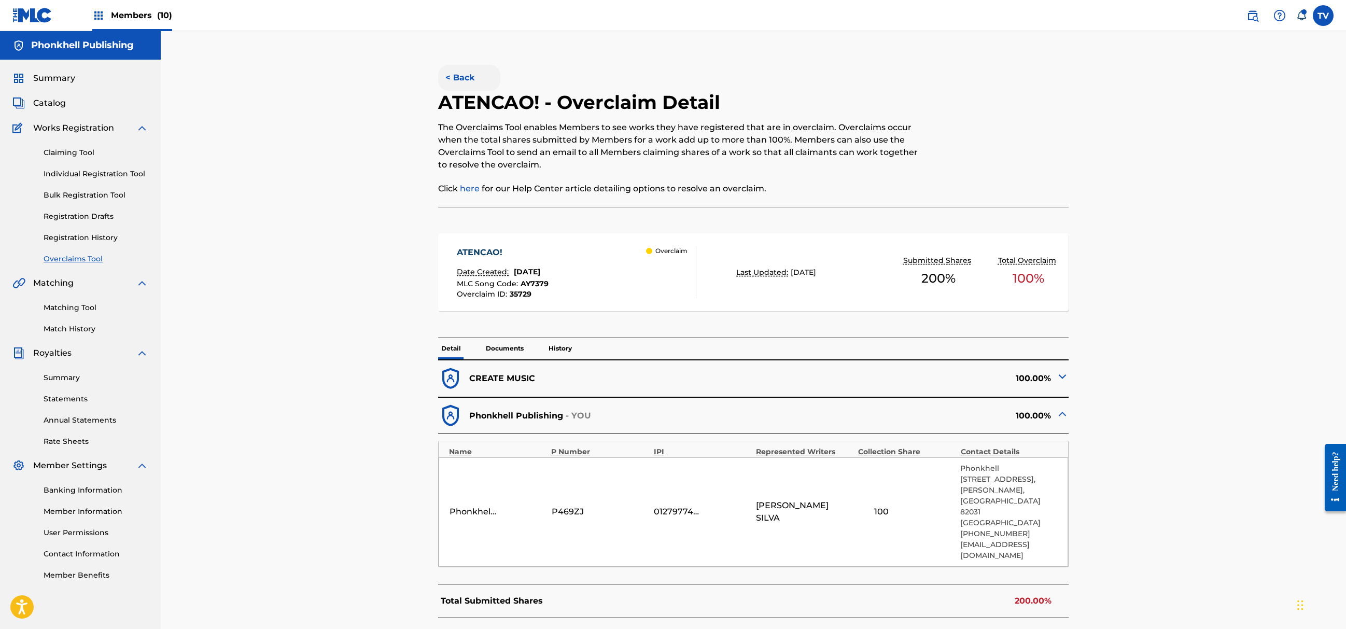
click at [453, 86] on button "< Back" at bounding box center [469, 78] width 62 height 26
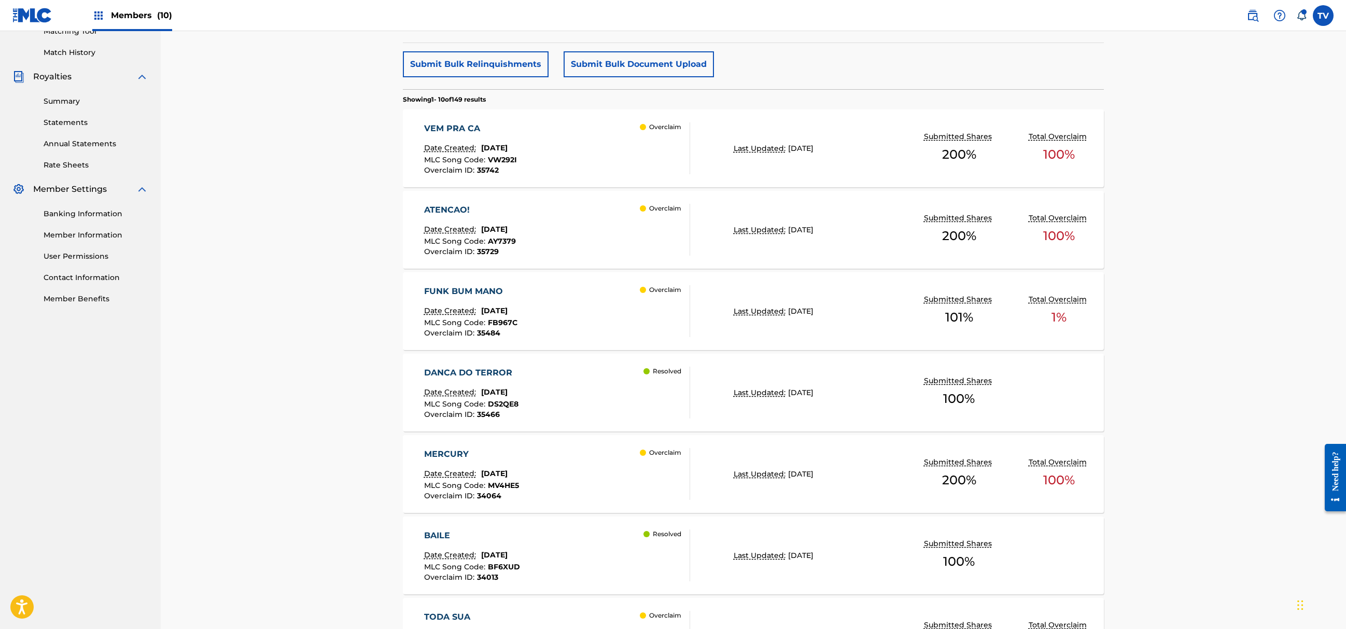
click at [714, 317] on div "FUNK BUM MANO Date Created: September 10, 2025 MLC Song Code : FB967C Overclaim…" at bounding box center [753, 311] width 701 height 78
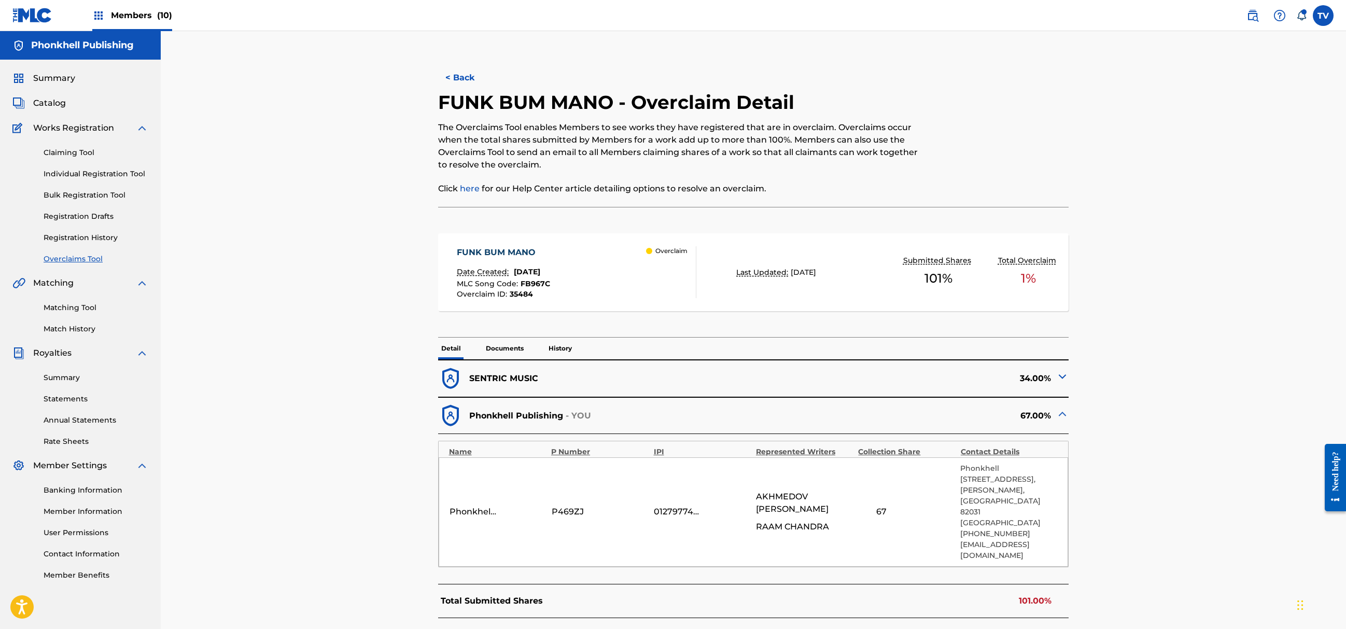
click at [1060, 378] on img at bounding box center [1063, 376] width 12 height 12
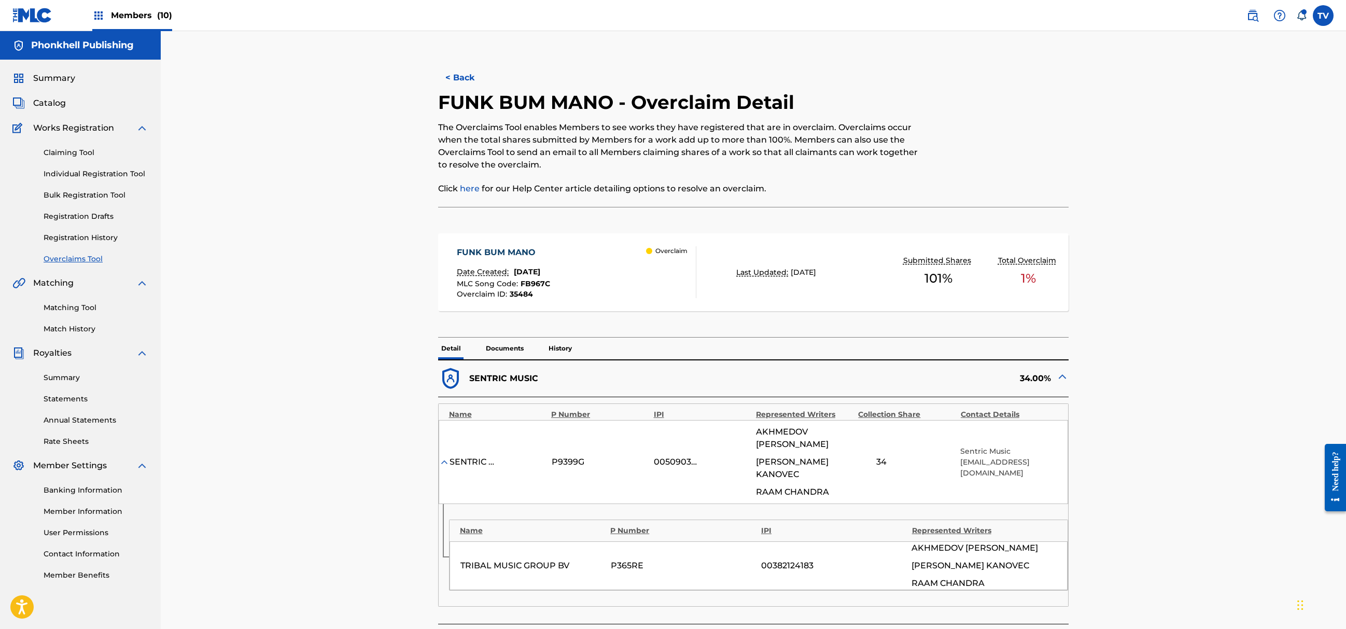
click at [1059, 378] on img at bounding box center [1063, 376] width 12 height 12
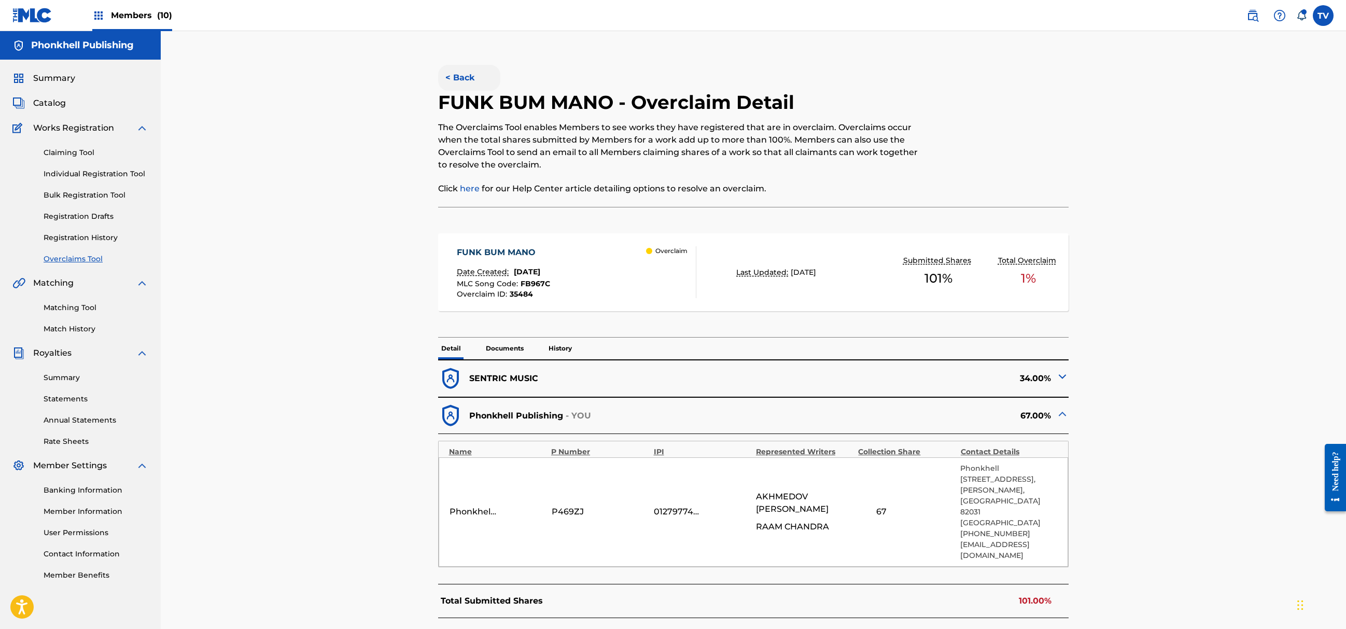
click at [458, 82] on button "< Back" at bounding box center [469, 78] width 62 height 26
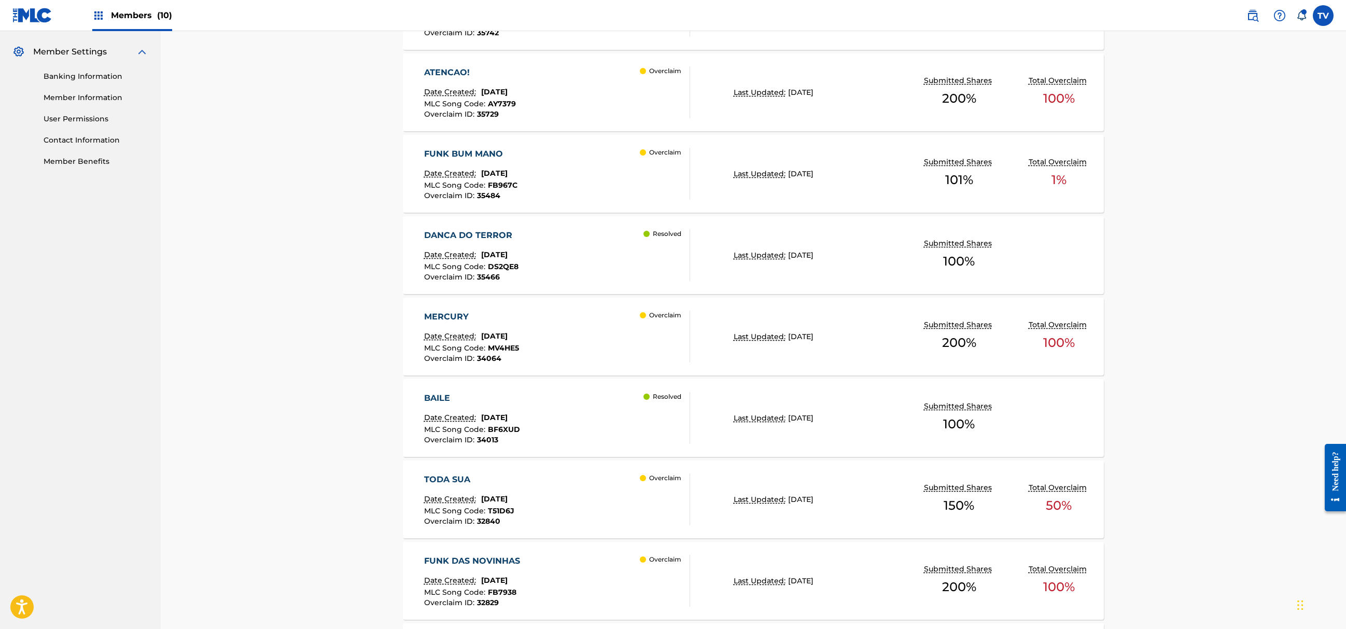
scroll to position [415, 0]
click at [622, 334] on div "MERCURY Date Created: August 27, 2025 MLC Song Code : MV4HE5 Overclaim ID : 340…" at bounding box center [557, 336] width 267 height 52
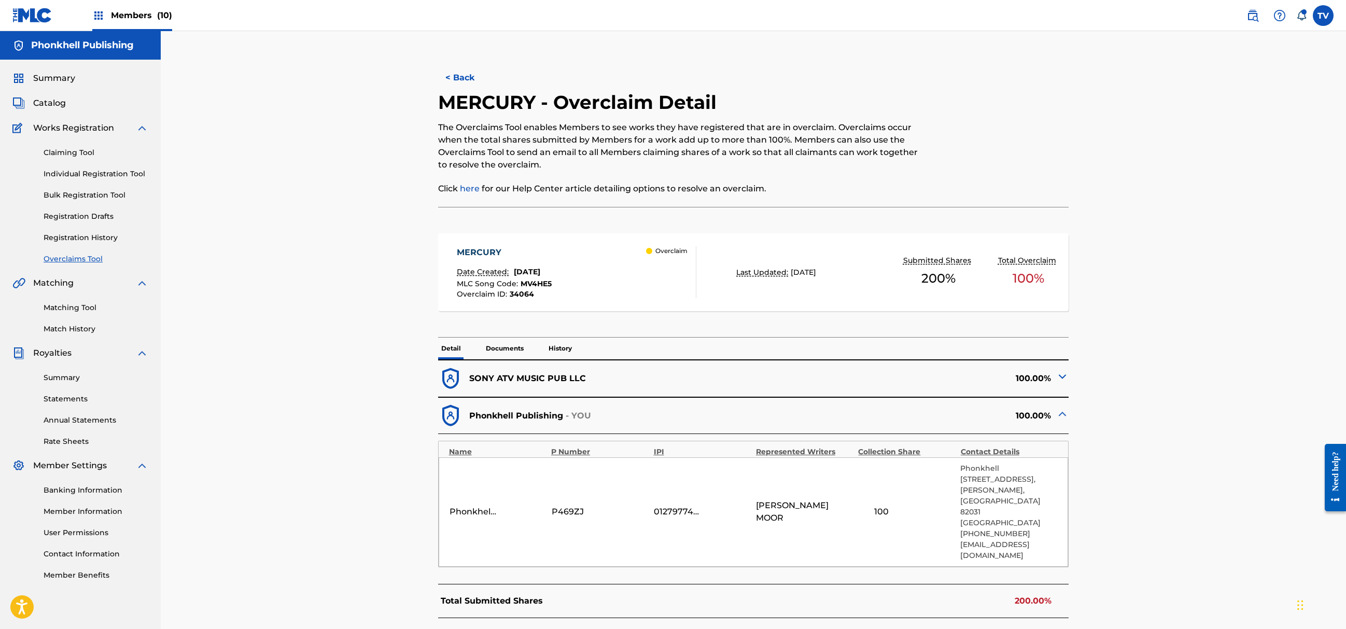
click at [1052, 376] on div "100.00%" at bounding box center [911, 378] width 315 height 25
click at [1059, 374] on img at bounding box center [1063, 376] width 12 height 12
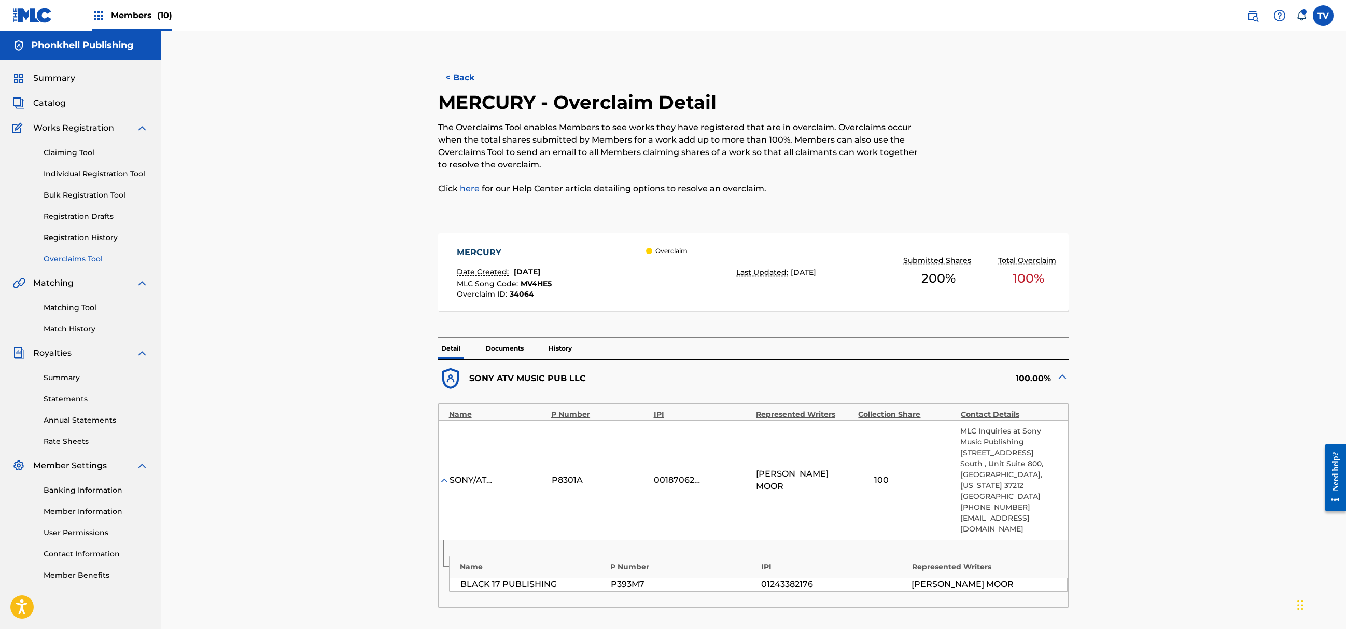
click at [1059, 376] on img at bounding box center [1063, 376] width 12 height 12
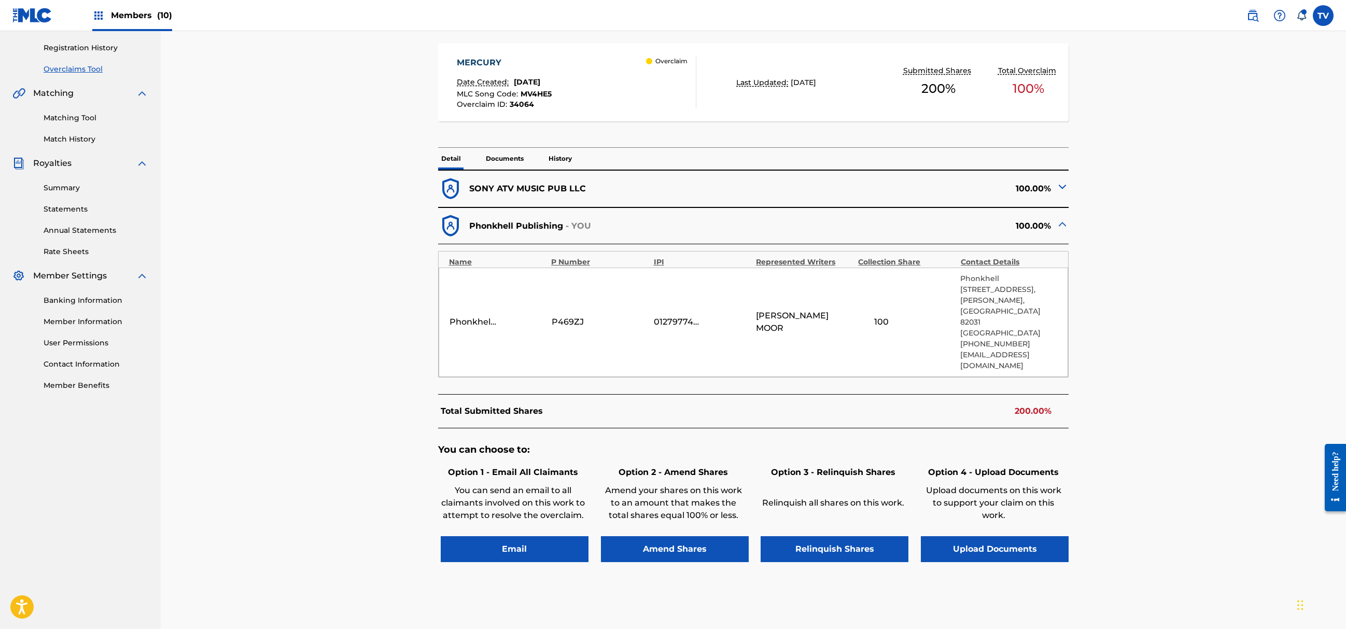
scroll to position [207, 0]
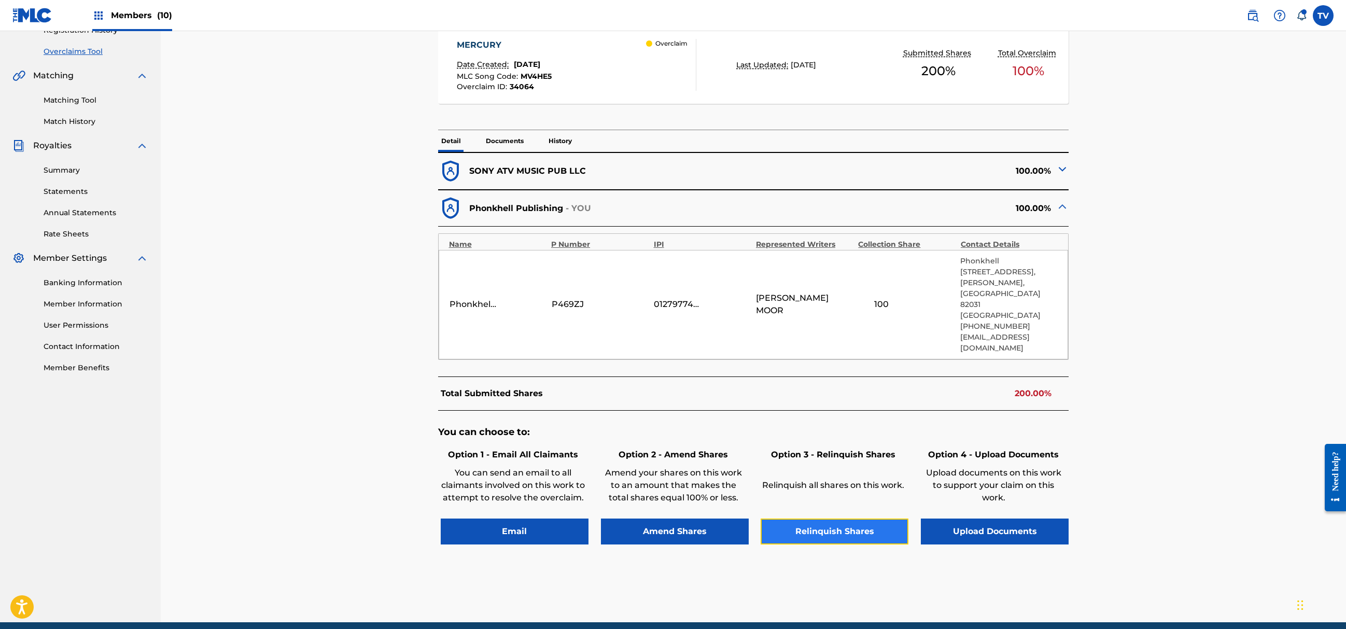
click at [847, 519] on button "Relinquish Shares" at bounding box center [835, 532] width 148 height 26
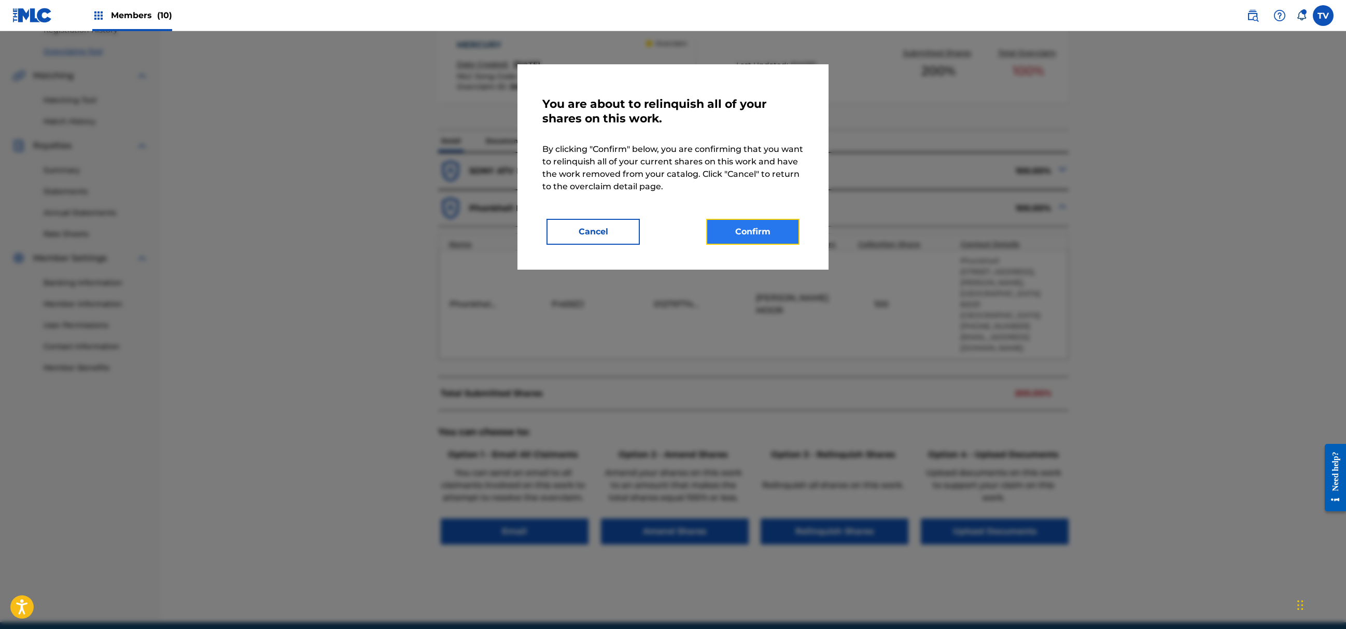
click at [749, 227] on button "Confirm" at bounding box center [752, 232] width 93 height 26
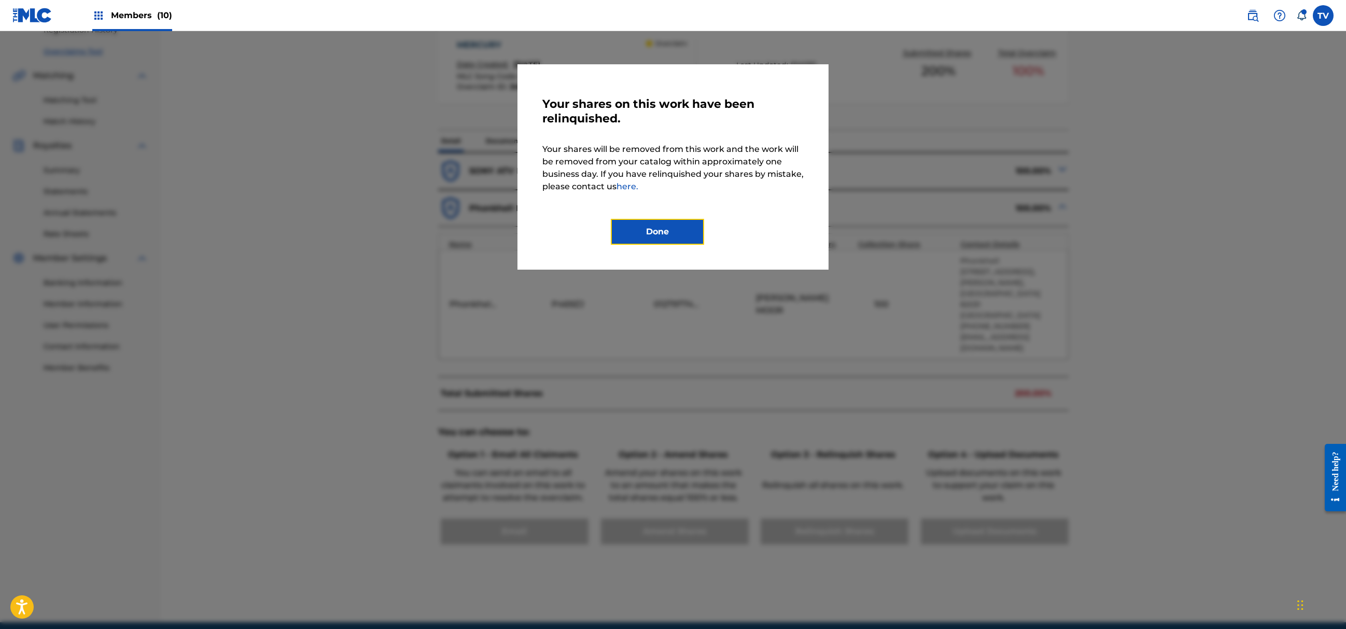
click at [671, 230] on button "Done" at bounding box center [657, 232] width 93 height 26
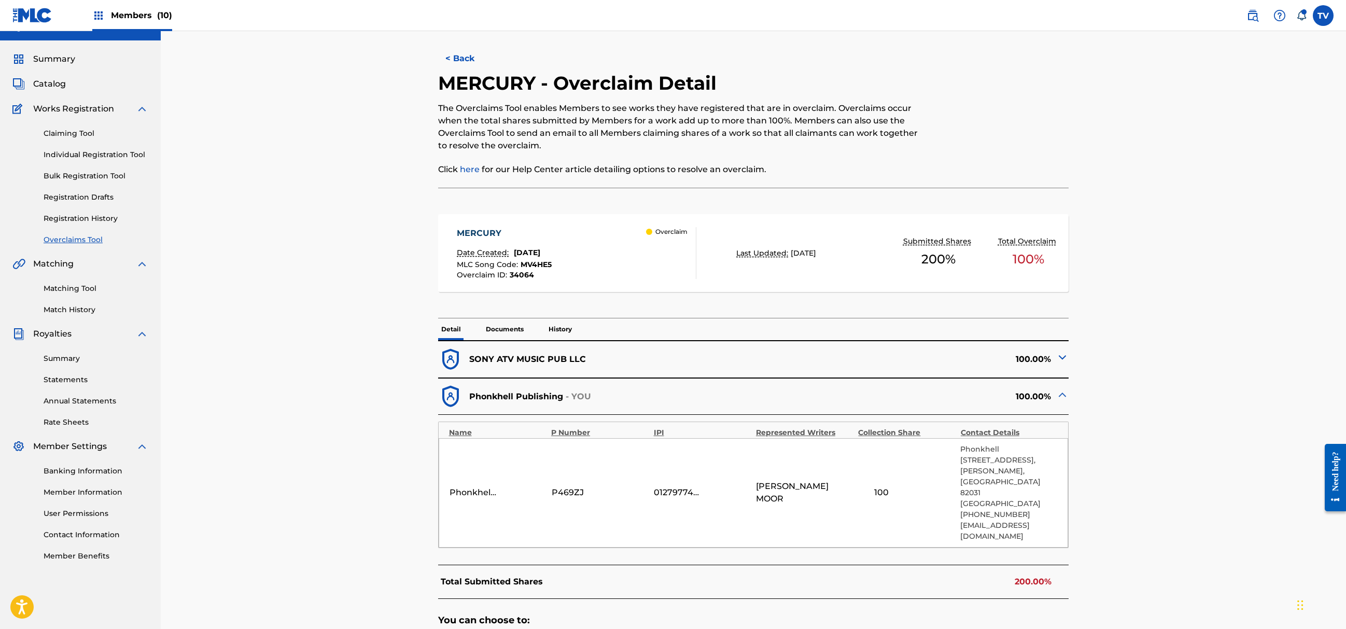
scroll to position [0, 0]
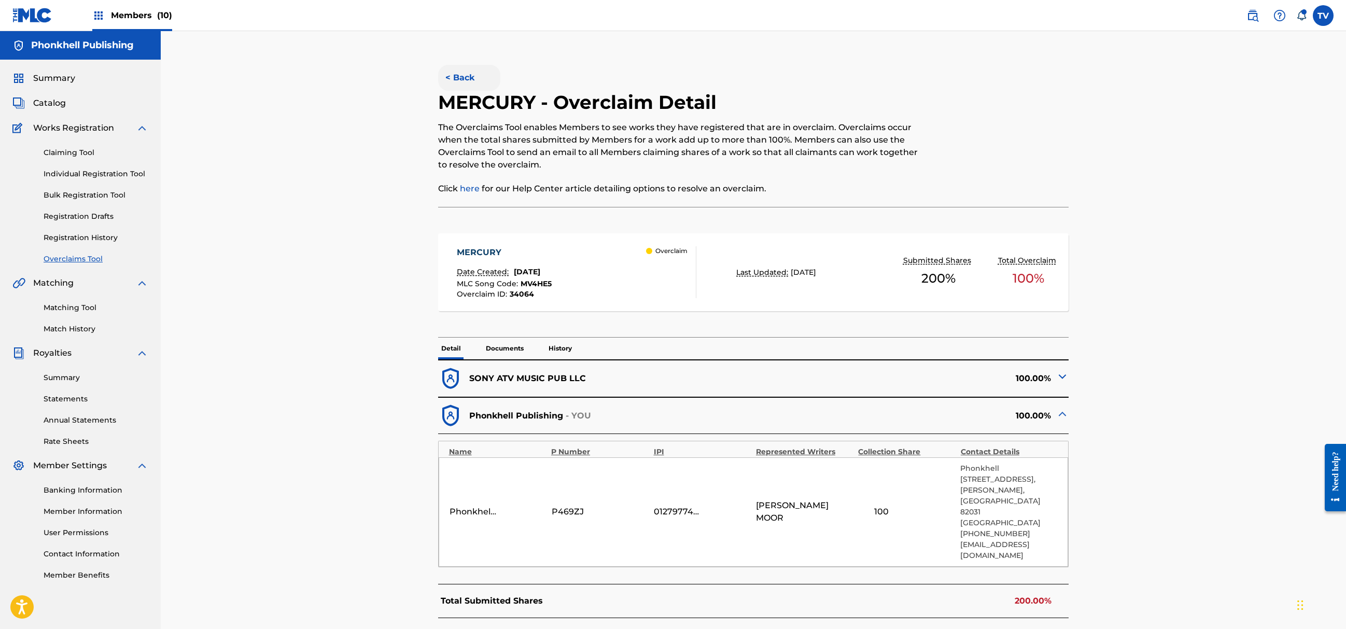
click at [457, 76] on button "< Back" at bounding box center [469, 78] width 62 height 26
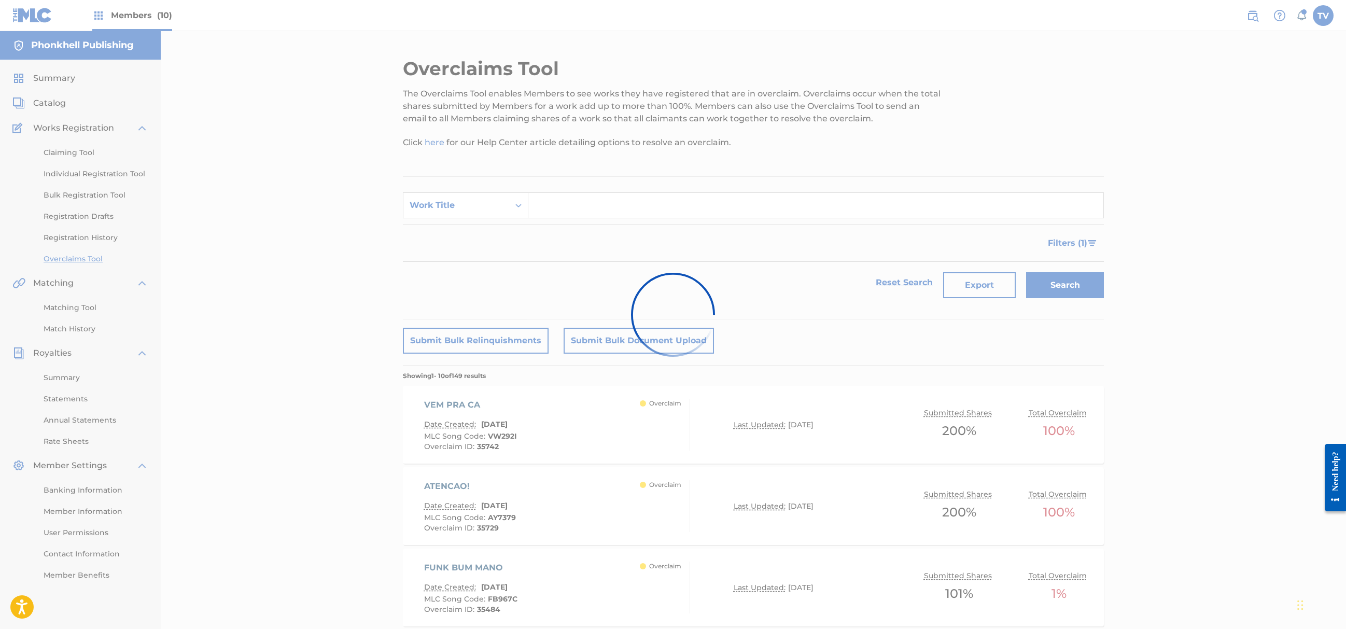
scroll to position [415, 0]
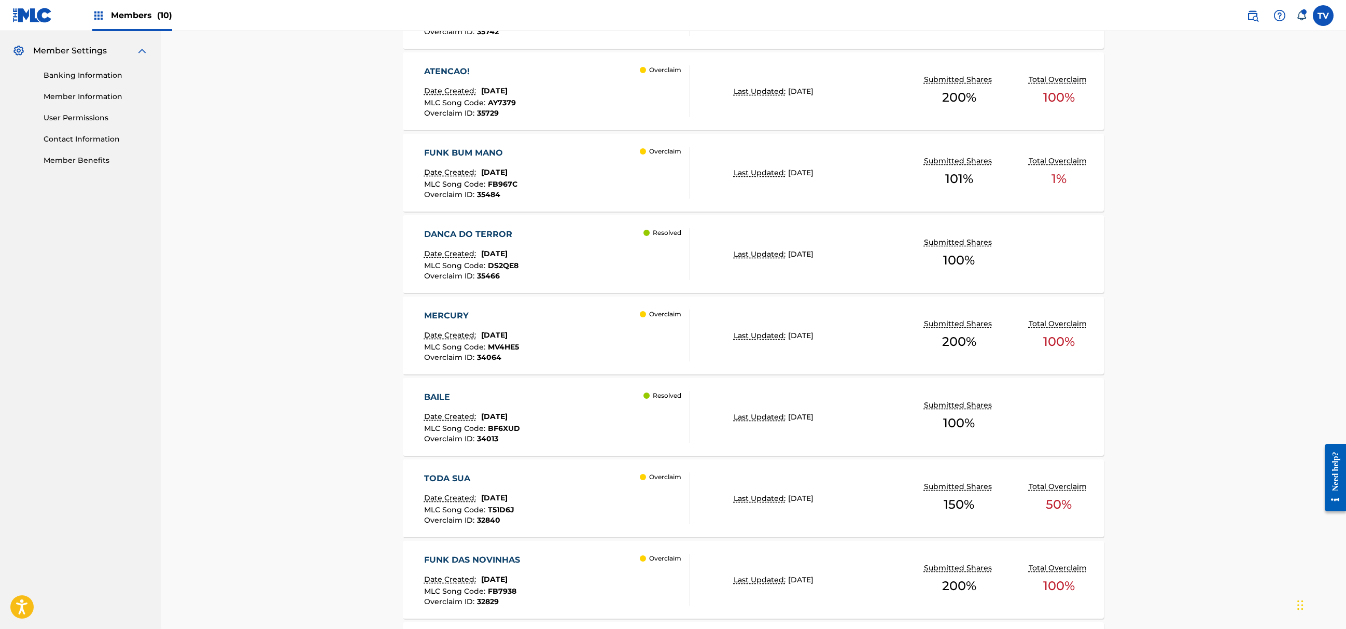
click at [701, 428] on div "BAILE Date Created: August 22, 2025 MLC Song Code : BF6XUD Overclaim ID : 34013…" at bounding box center [753, 417] width 701 height 78
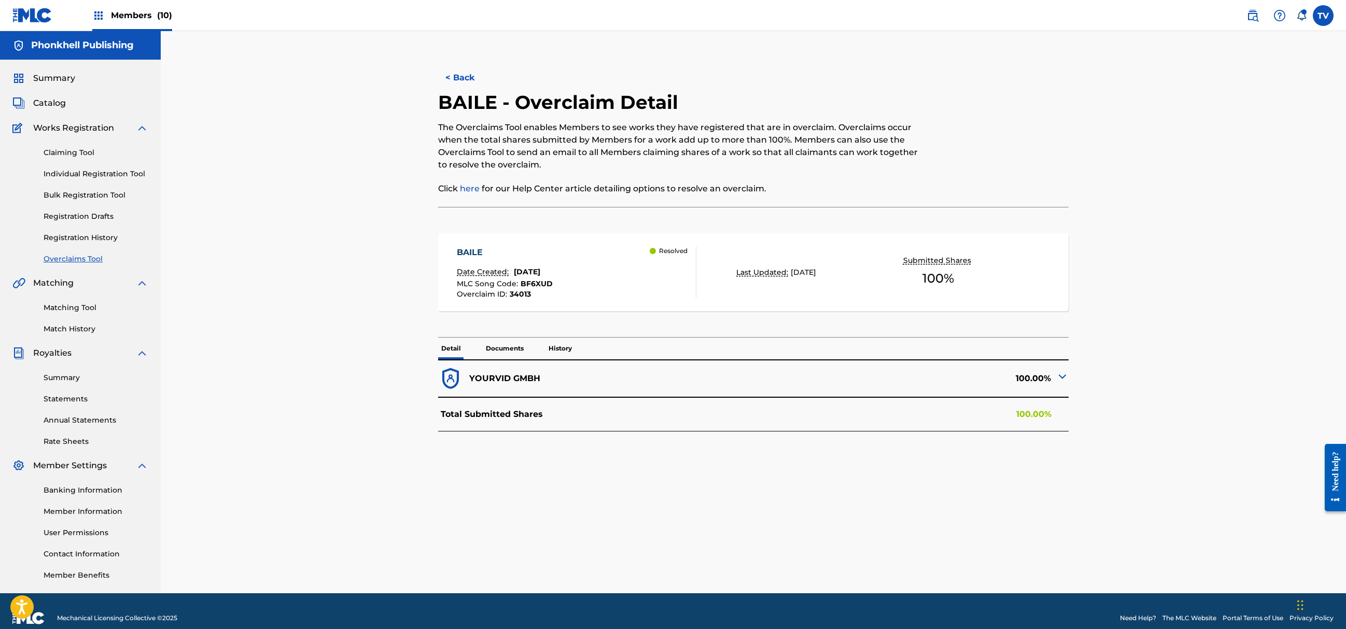
click at [1053, 382] on div "100.00%" at bounding box center [911, 378] width 315 height 25
click at [1062, 374] on img at bounding box center [1063, 376] width 12 height 12
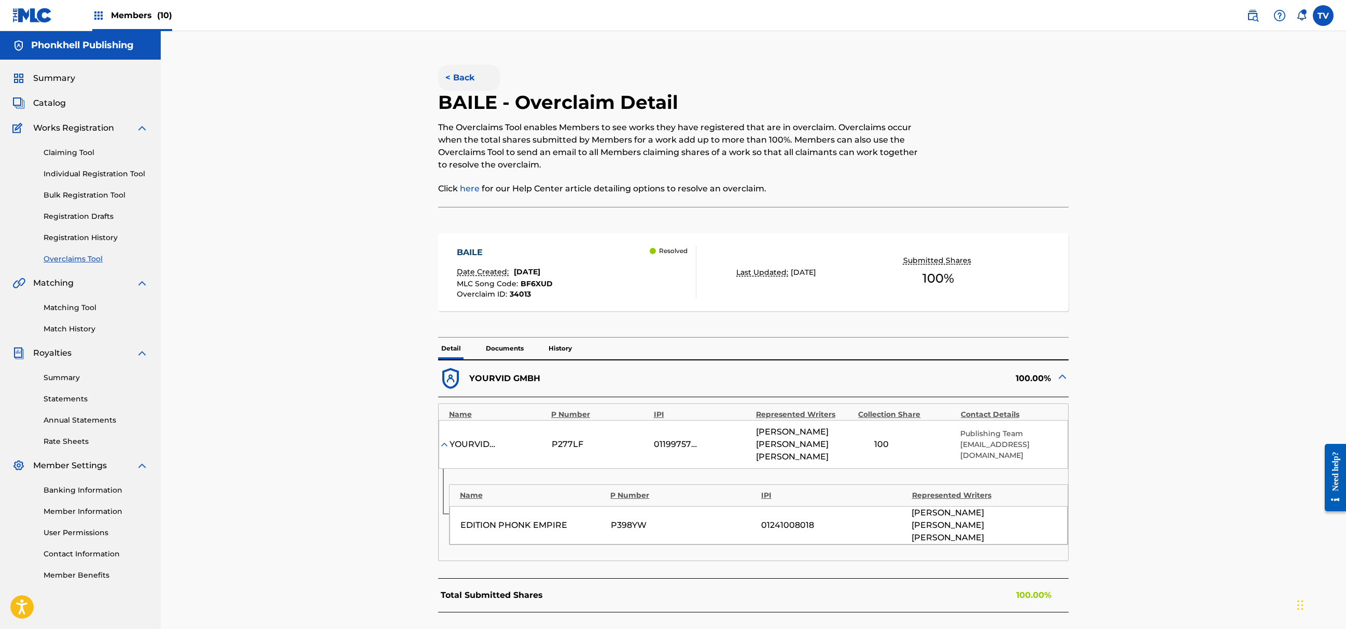
click at [469, 78] on button "< Back" at bounding box center [469, 78] width 62 height 26
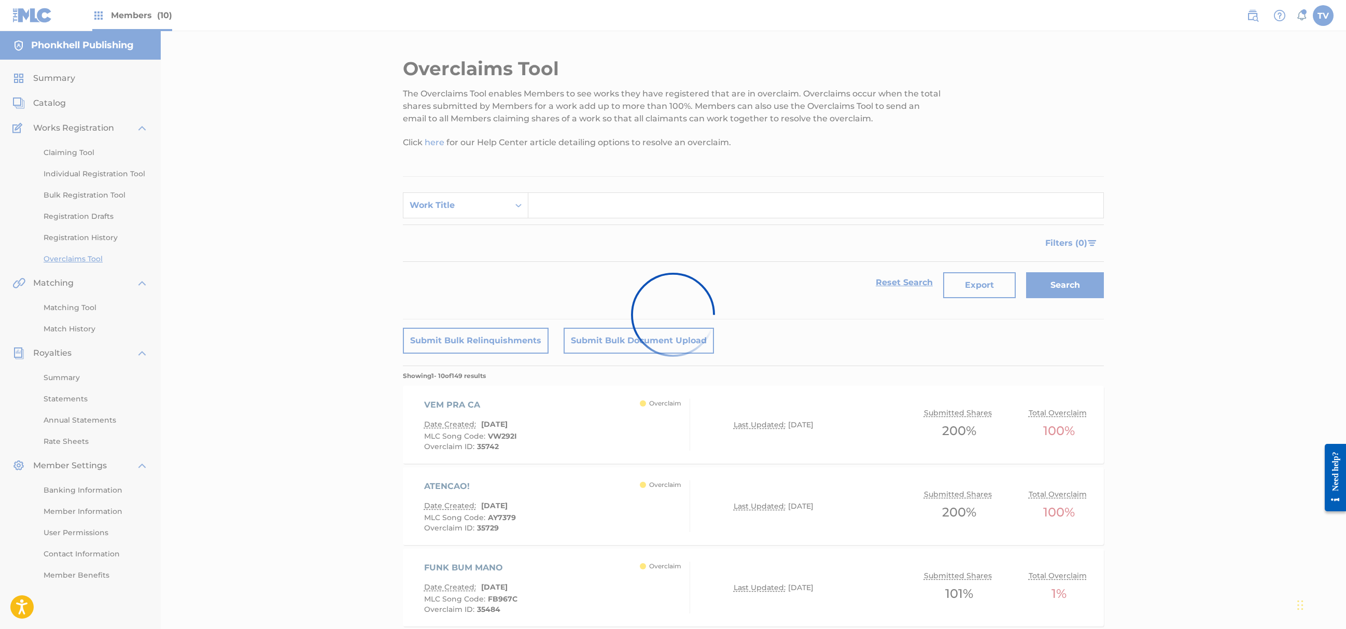
scroll to position [415, 0]
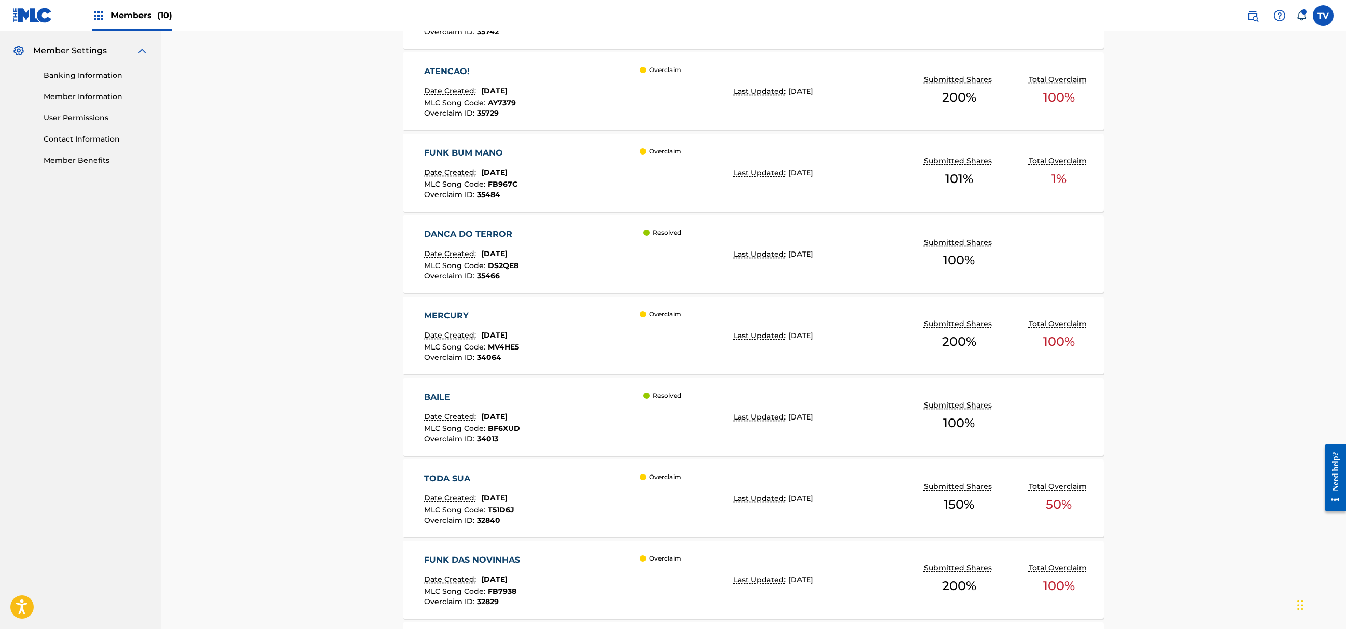
click at [707, 502] on div "TODA SUA Date Created: August 20, 2025 MLC Song Code : T51D6J Overclaim ID : 32…" at bounding box center [753, 499] width 701 height 78
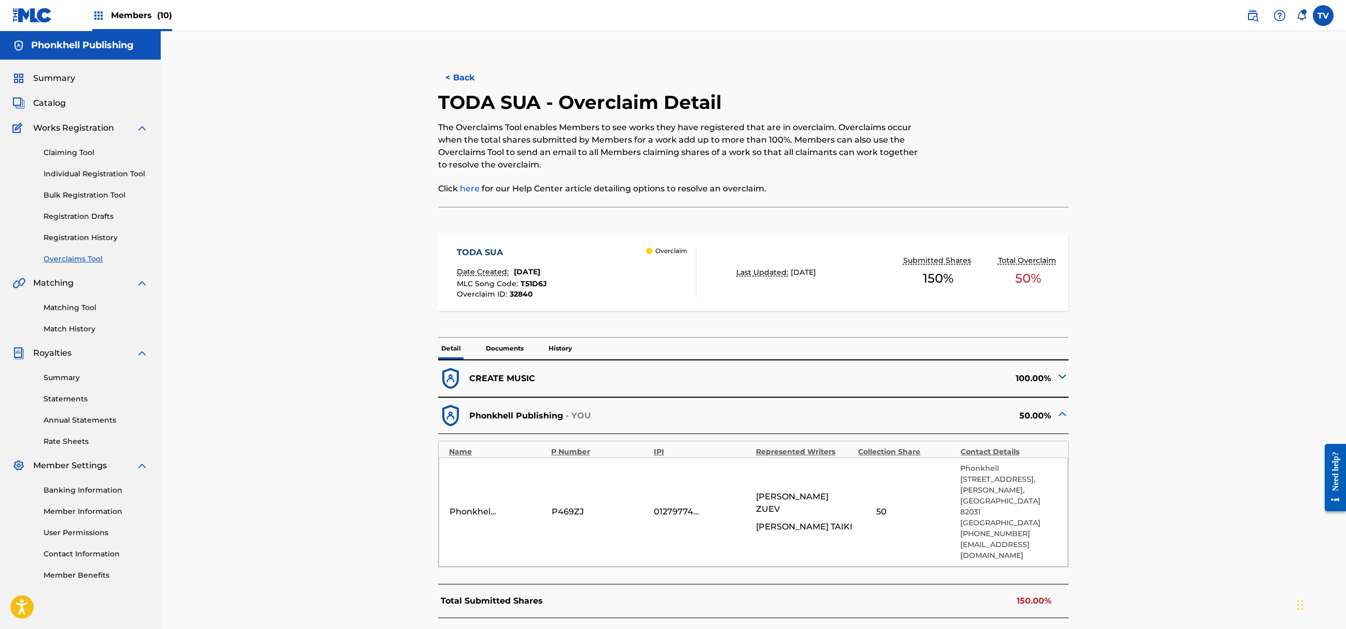
click at [1061, 382] on img at bounding box center [1063, 376] width 12 height 12
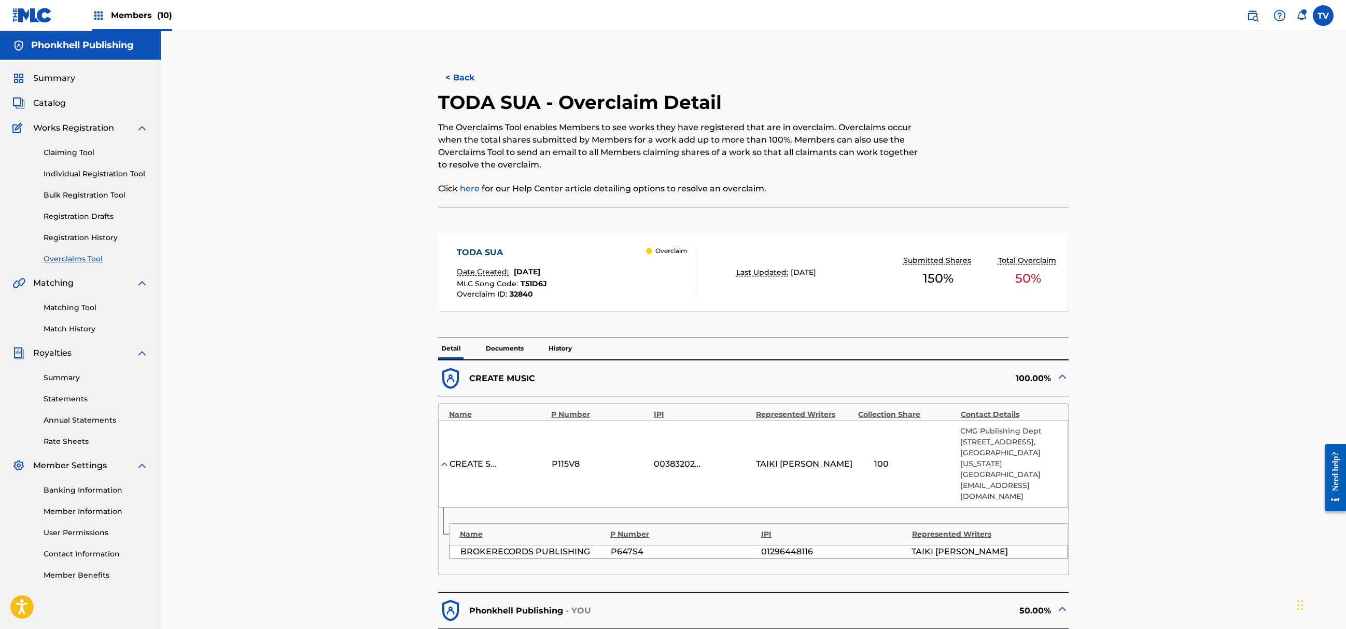
click at [1061, 380] on img at bounding box center [1063, 376] width 12 height 12
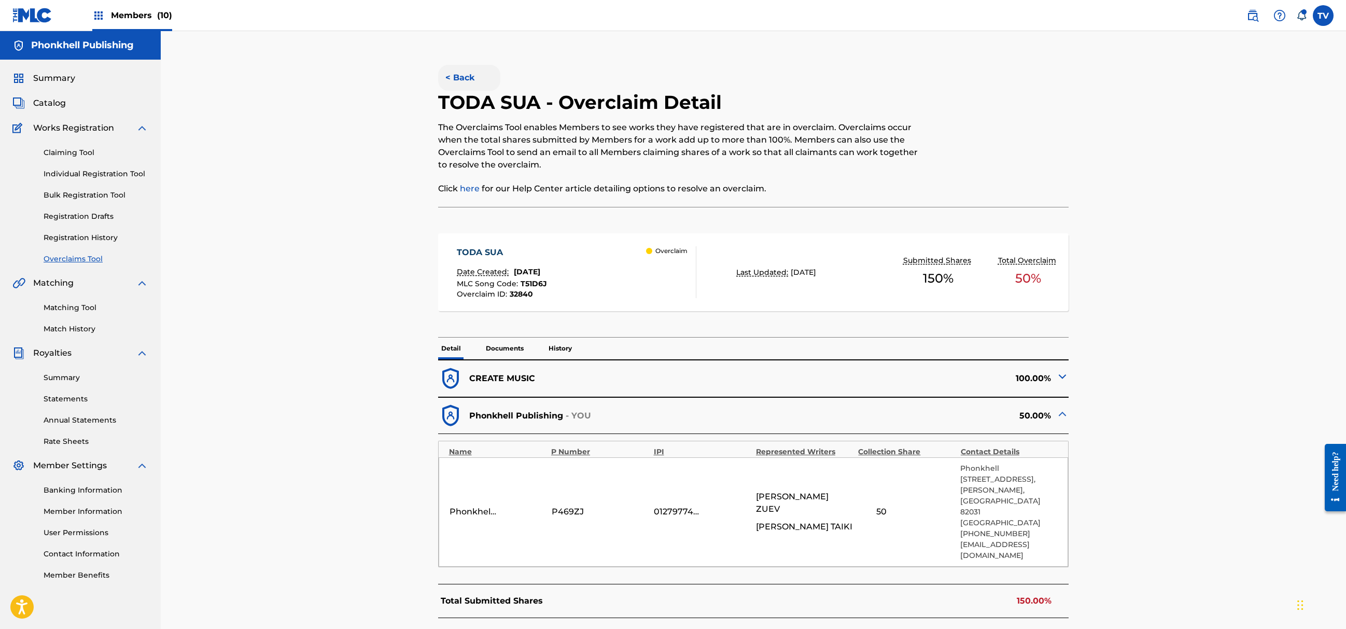
click at [457, 81] on button "< Back" at bounding box center [469, 78] width 62 height 26
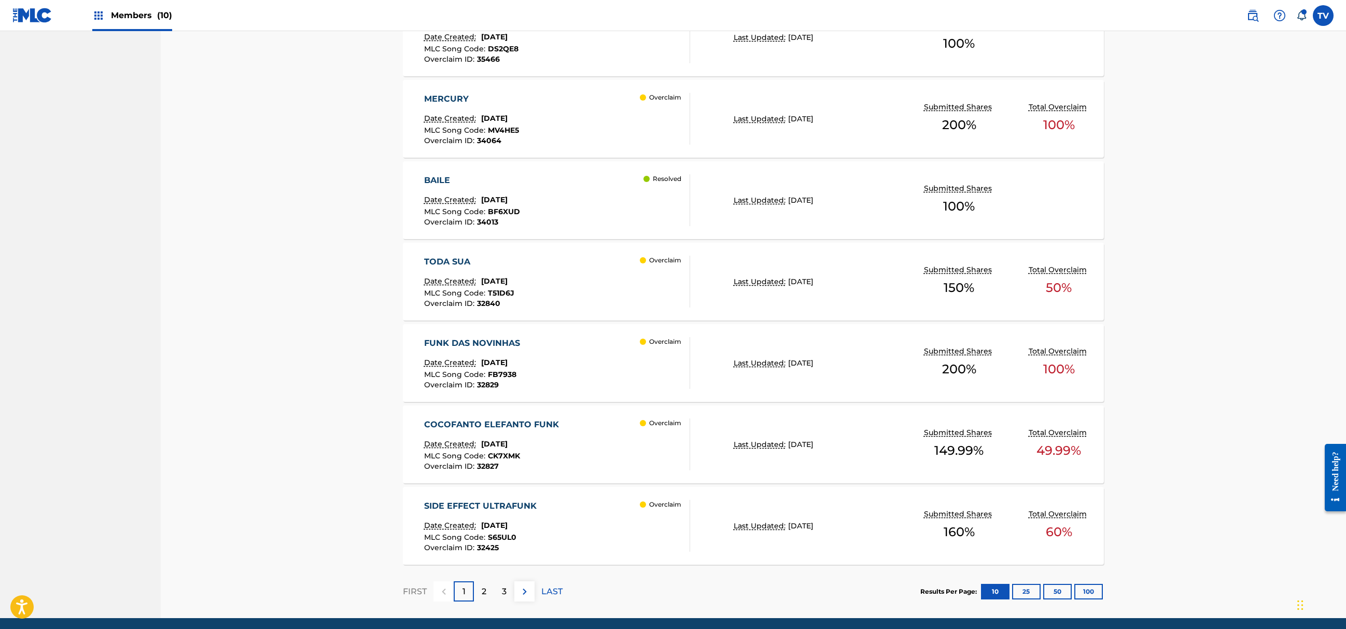
scroll to position [671, 0]
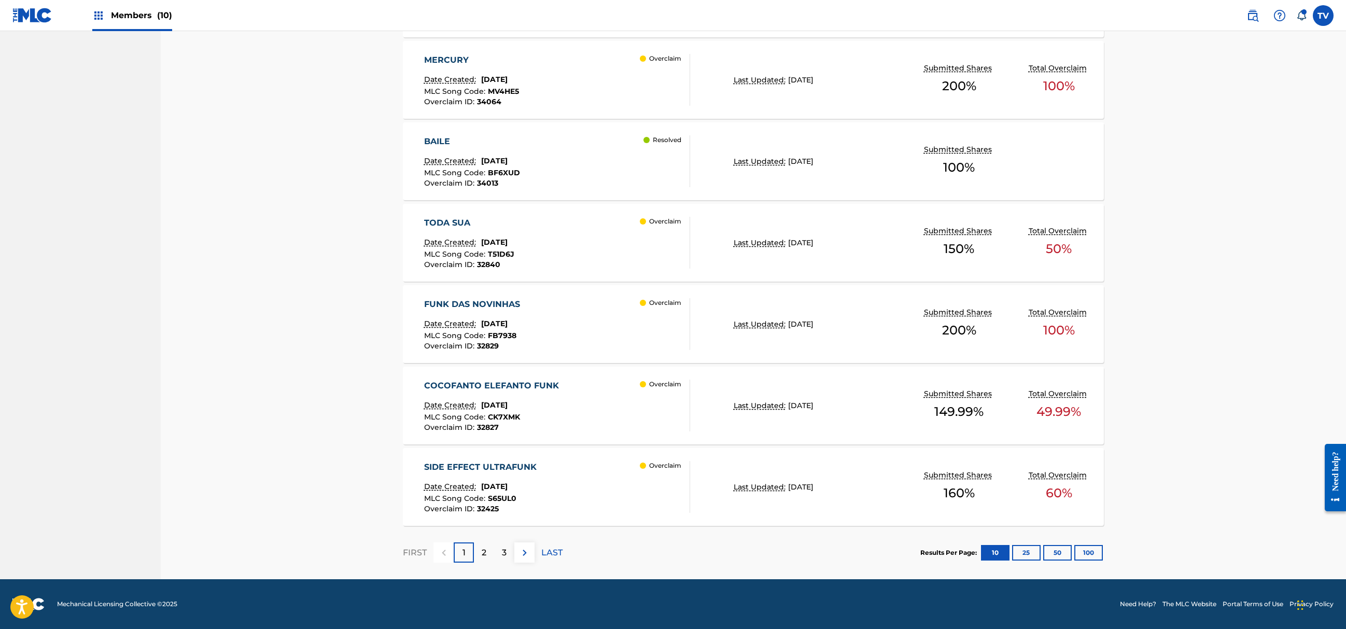
click at [760, 461] on div "SIDE EFFECT ULTRAFUNK Date Created: August 12, 2025 MLC Song Code : S65UL0 Over…" at bounding box center [753, 487] width 701 height 78
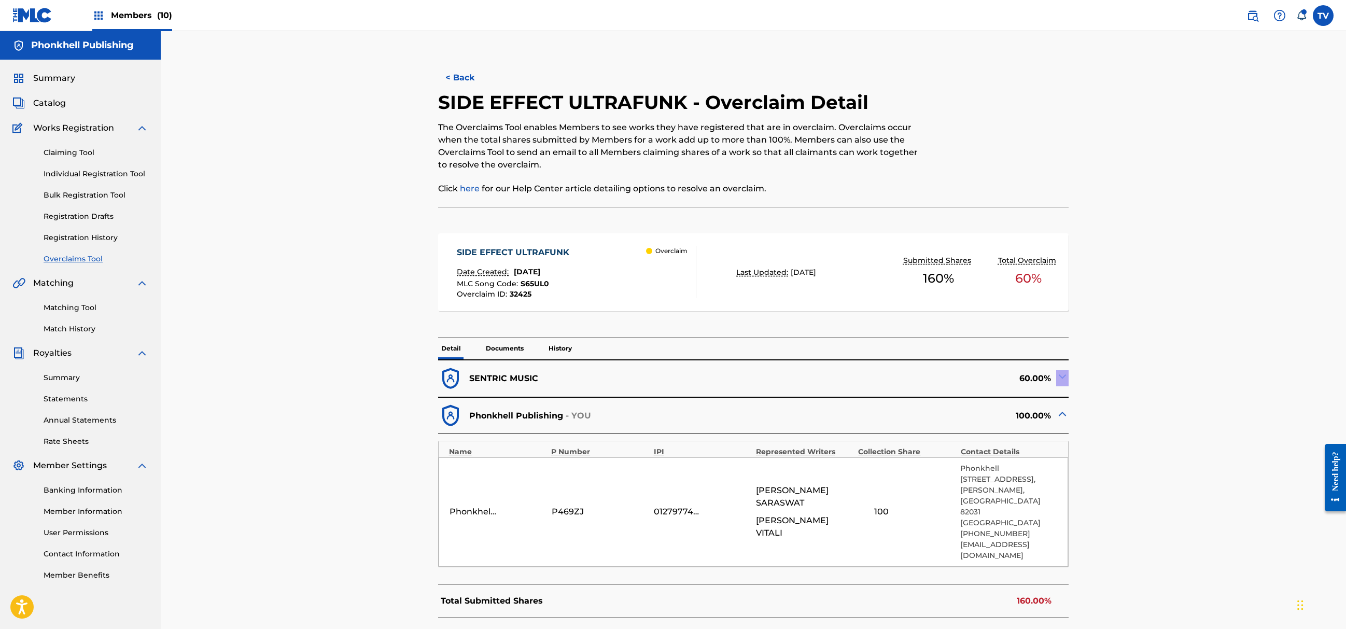
click at [1057, 378] on div "60.00%" at bounding box center [911, 378] width 315 height 25
click at [1059, 380] on img at bounding box center [1063, 376] width 12 height 12
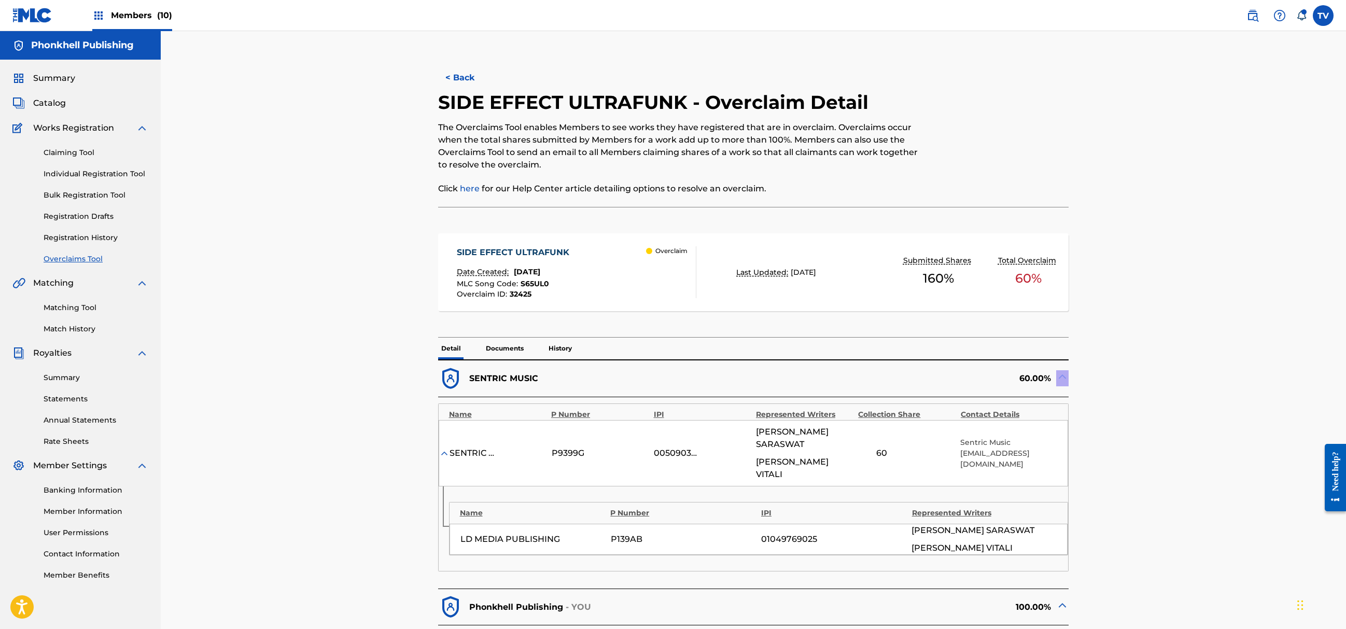
click at [1059, 380] on img at bounding box center [1063, 376] width 12 height 12
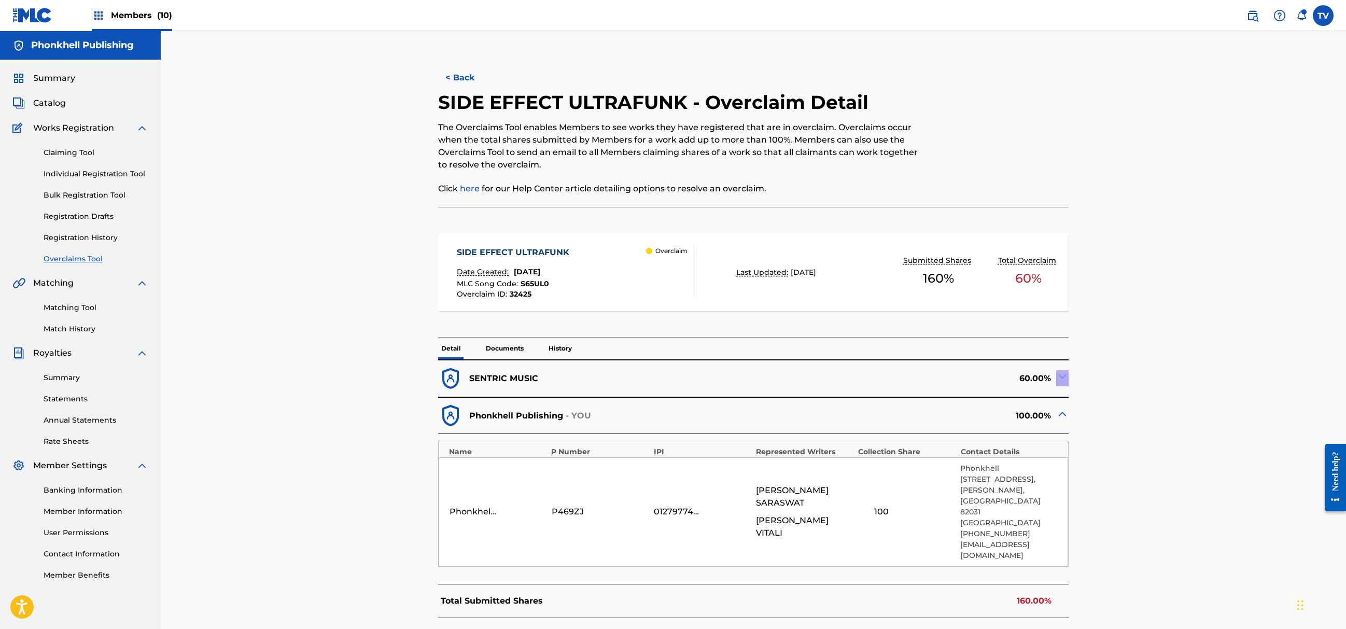
click at [1059, 380] on img at bounding box center [1063, 376] width 12 height 12
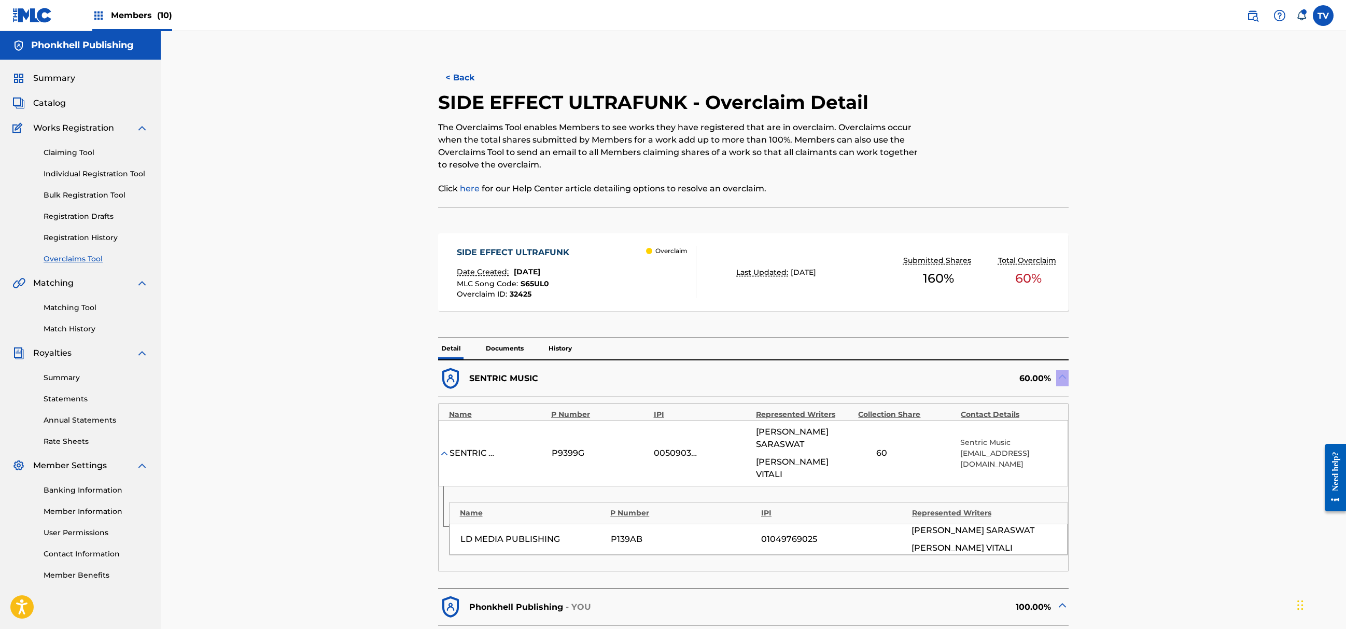
click at [1059, 380] on img at bounding box center [1063, 376] width 12 height 12
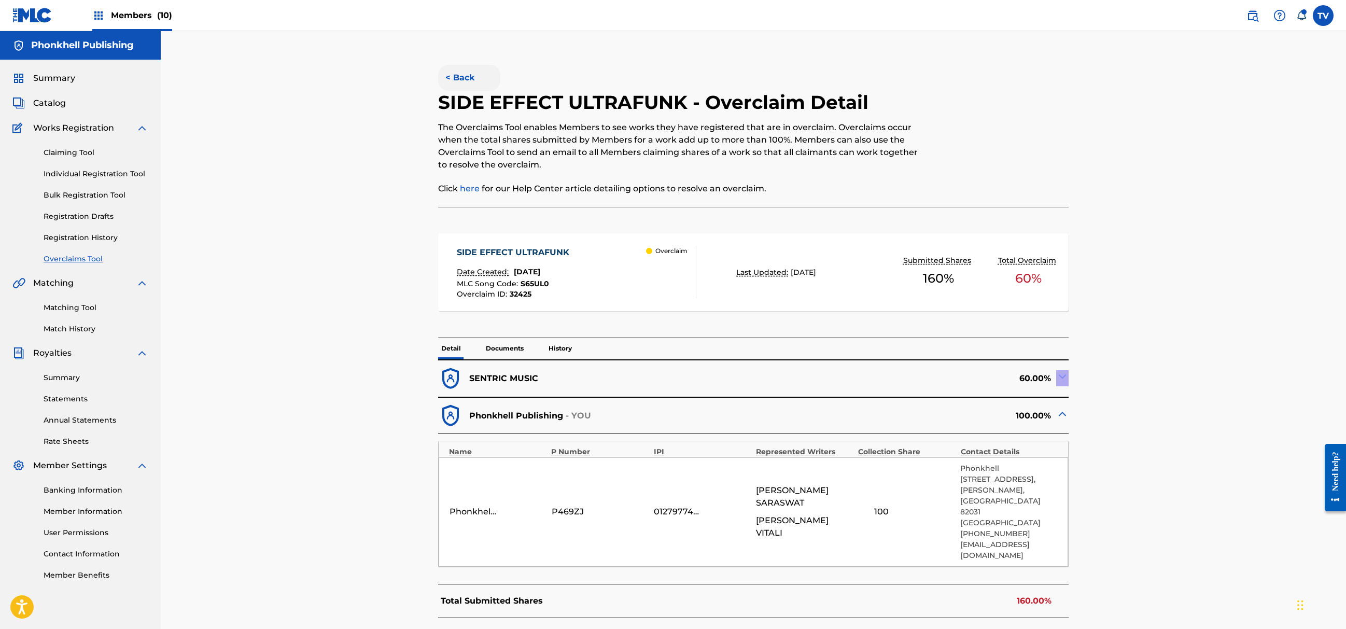
click at [456, 76] on button "< Back" at bounding box center [469, 78] width 62 height 26
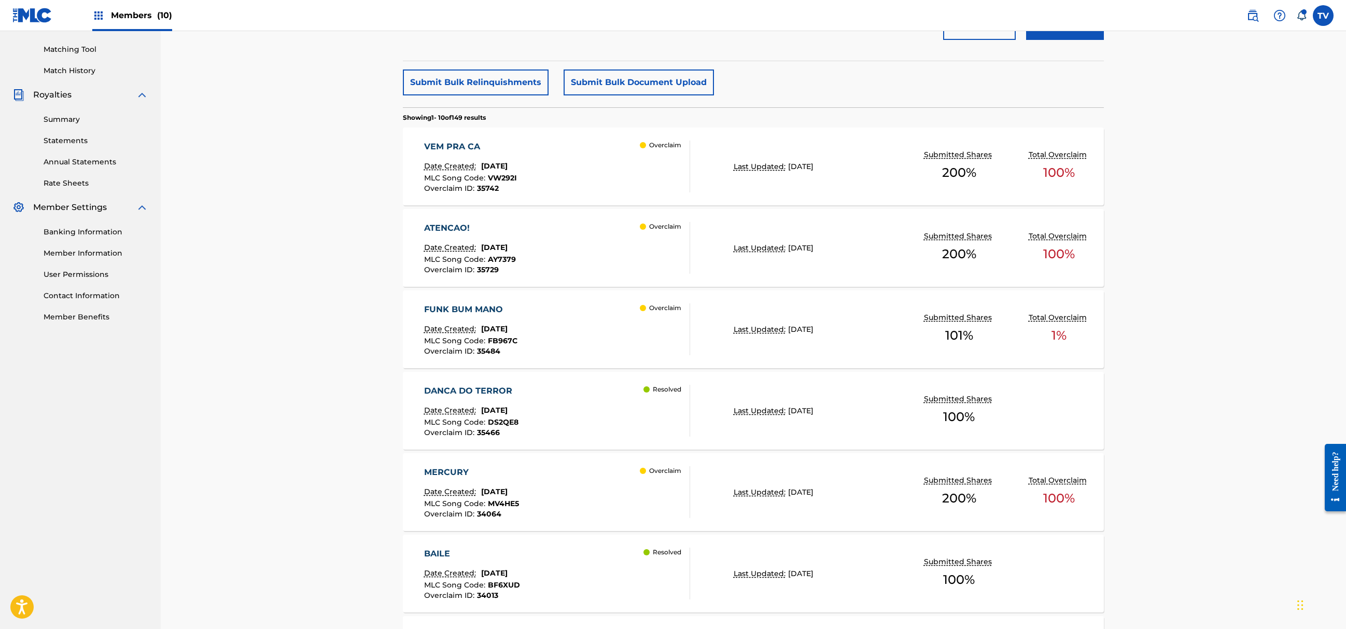
scroll to position [229, 0]
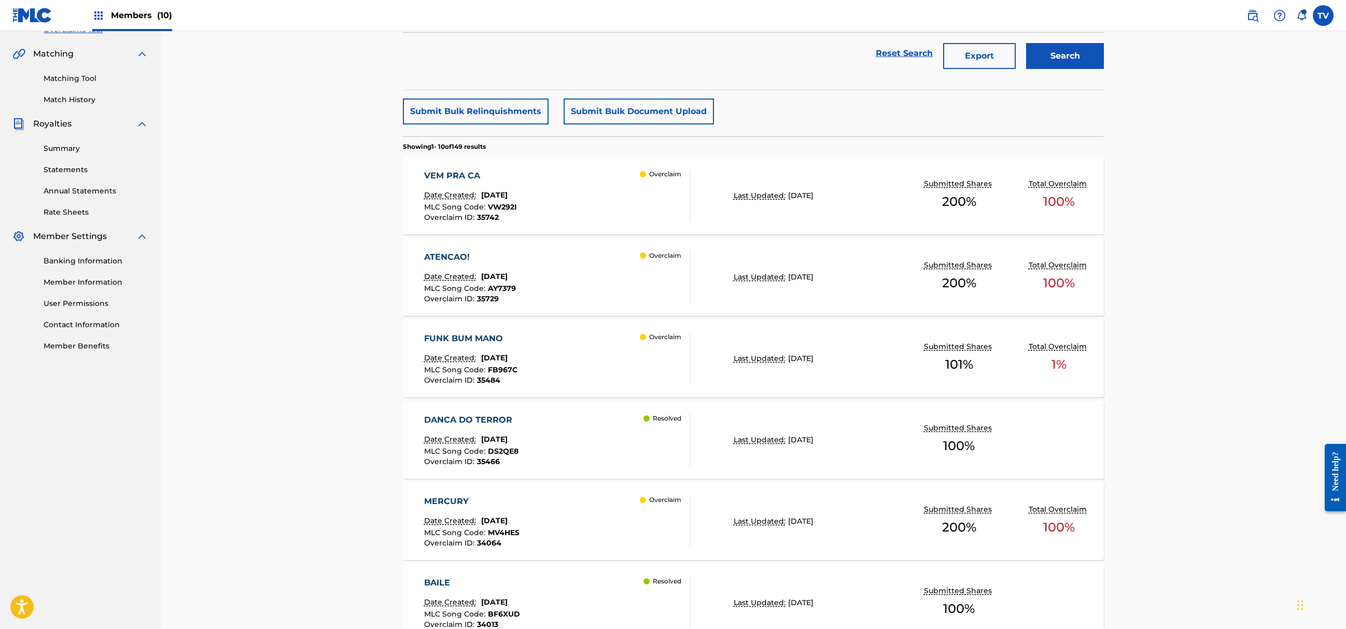
click at [496, 337] on div "FUNK BUM MANO" at bounding box center [470, 338] width 93 height 12
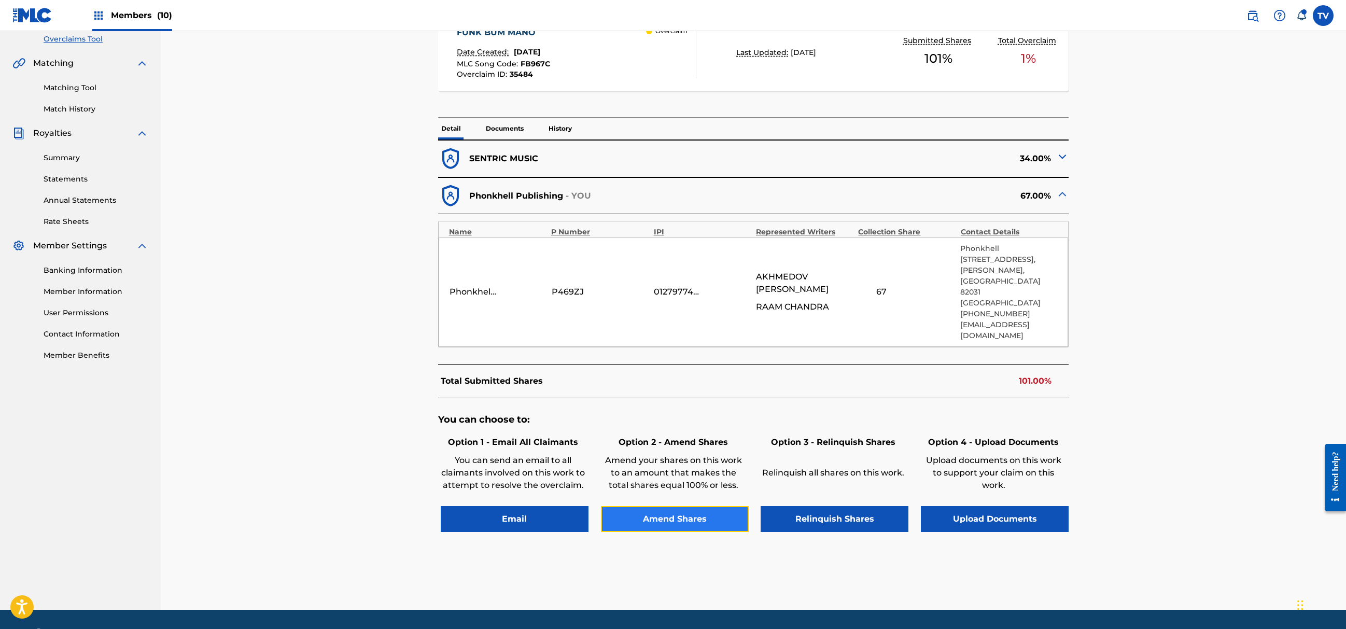
click at [678, 506] on button "Amend Shares" at bounding box center [675, 519] width 148 height 26
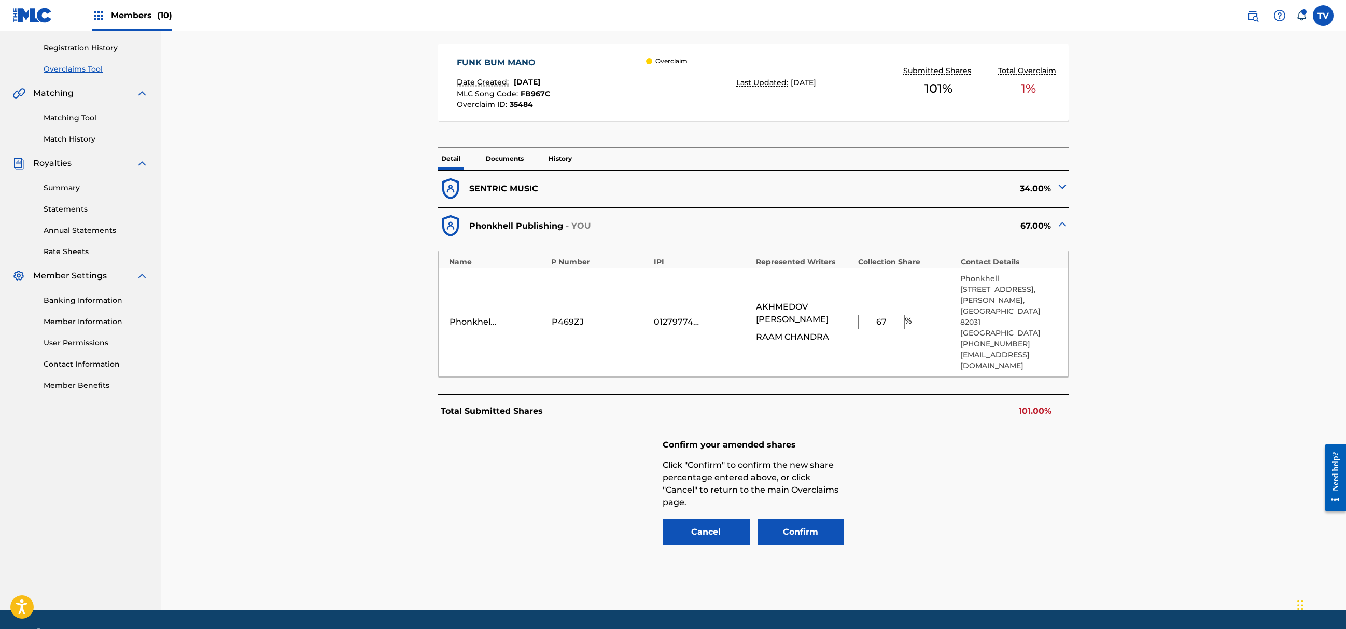
click at [890, 315] on input "67" at bounding box center [881, 322] width 47 height 15
type input "66"
drag, startPoint x: 901, startPoint y: 461, endPoint x: 884, endPoint y: 471, distance: 19.3
click at [901, 461] on div "Confirm your amended shares Click "Confirm" to confirm the new share percentage…" at bounding box center [753, 493] width 631 height 130
click at [809, 519] on button "Confirm" at bounding box center [801, 532] width 87 height 26
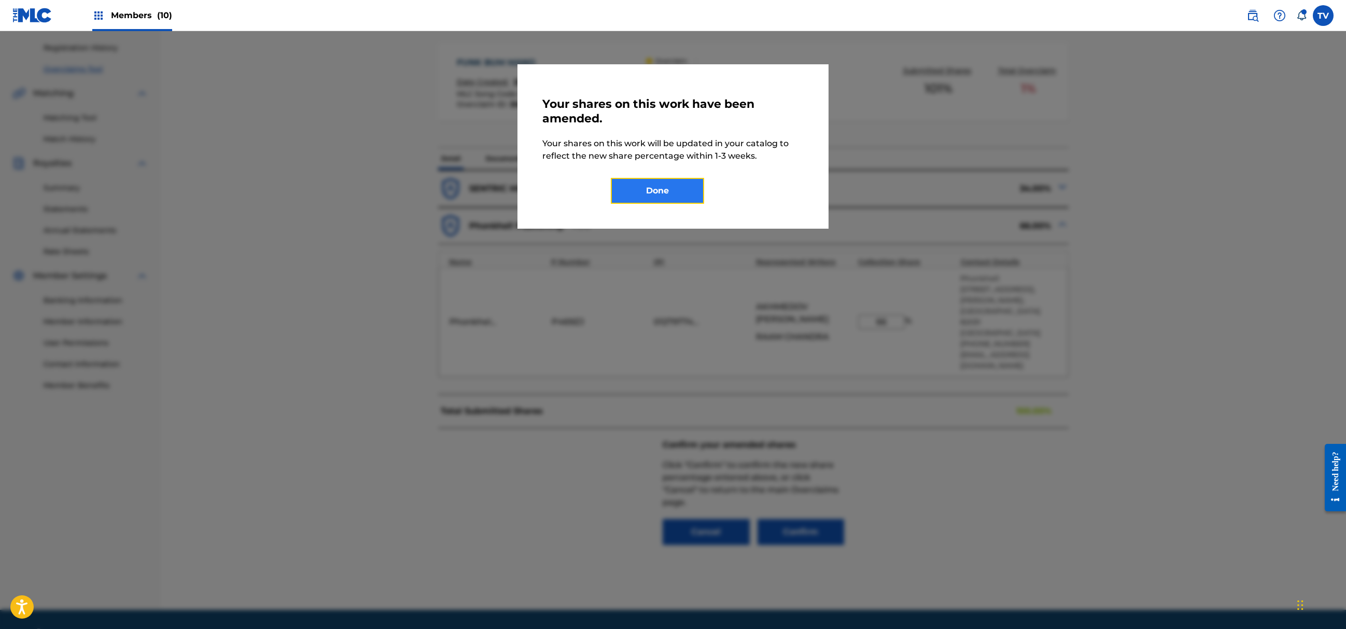
click at [678, 203] on button "Done" at bounding box center [657, 191] width 93 height 26
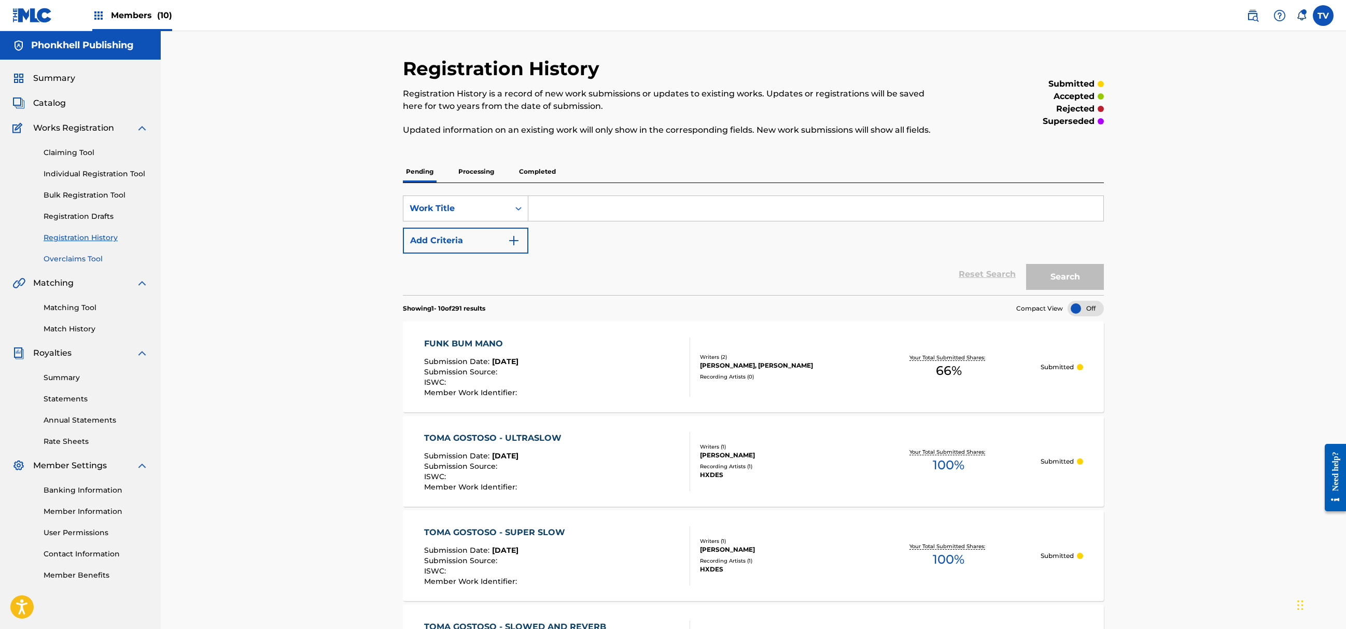
click at [70, 256] on link "Overclaims Tool" at bounding box center [96, 259] width 105 height 11
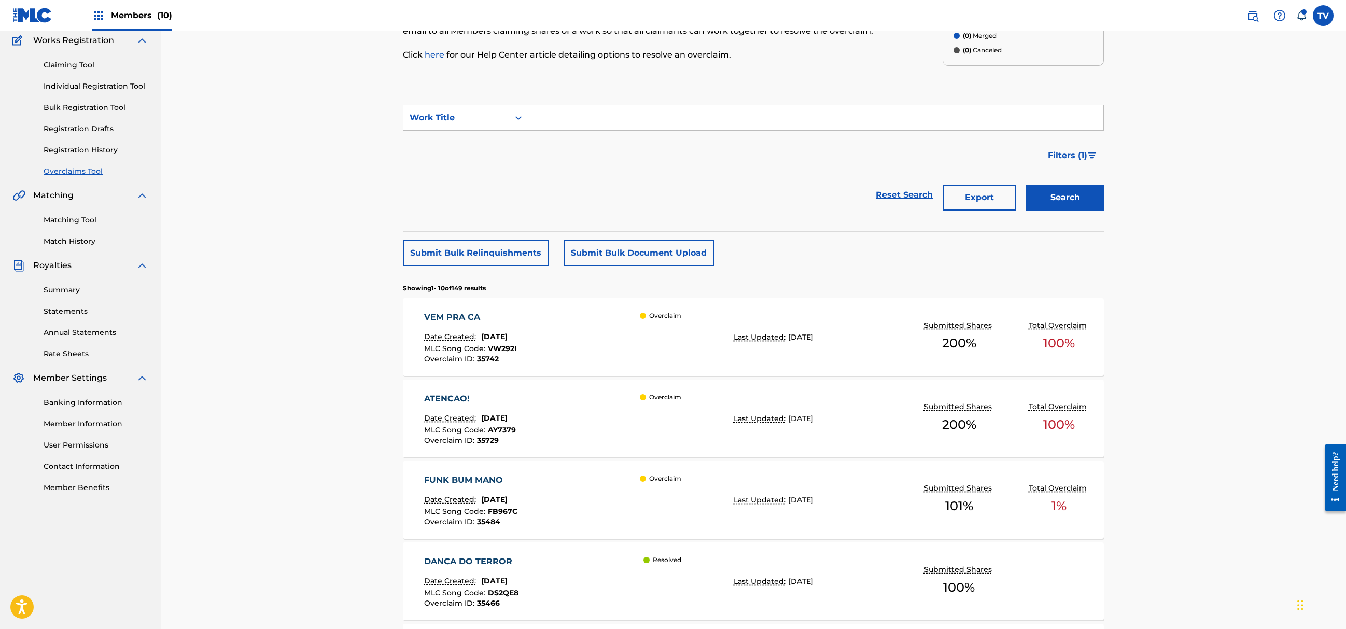
scroll to position [138, 0]
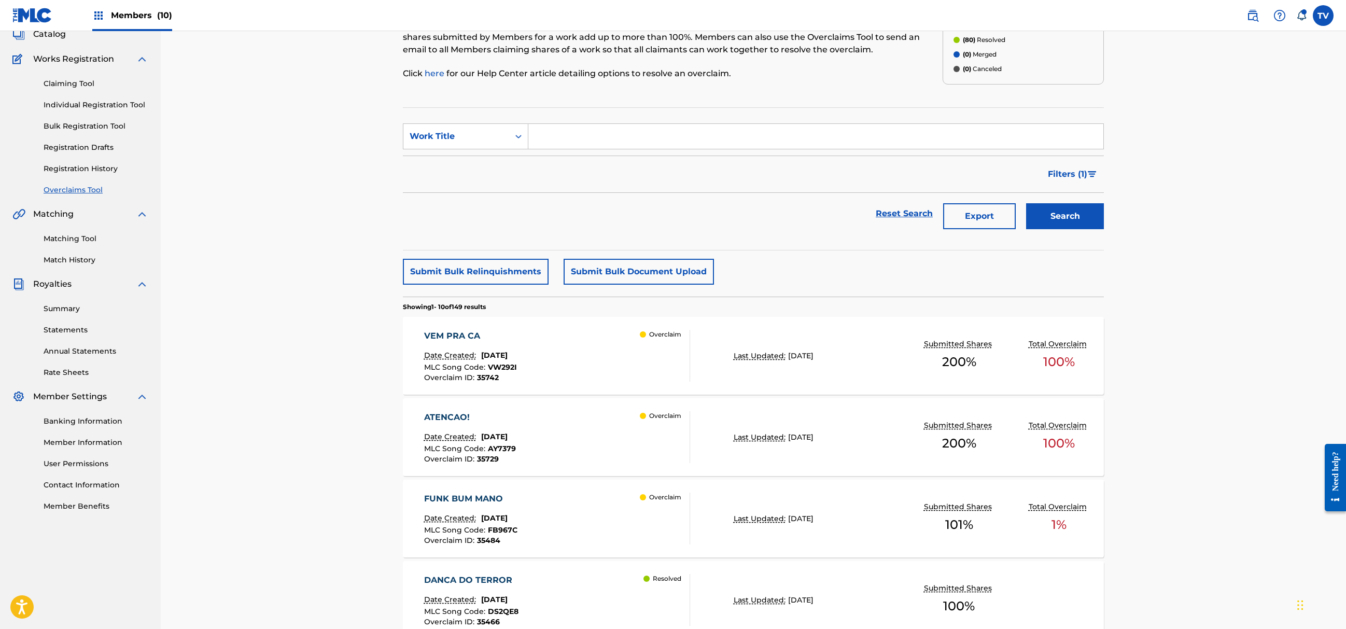
click at [619, 434] on div "ATENCAO! Date Created: [DATE] MLC Song Code : AY7379 Overclaim ID : 35729 Overc…" at bounding box center [557, 437] width 267 height 52
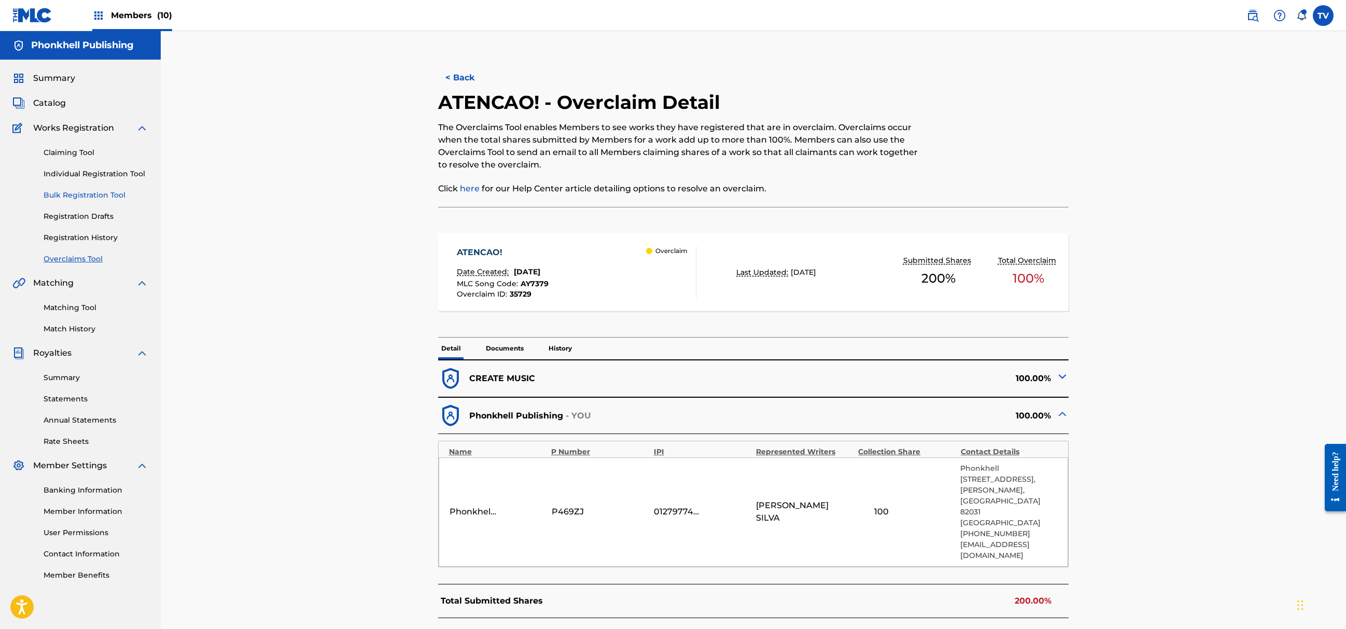
click at [73, 193] on link "Bulk Registration Tool" at bounding box center [96, 195] width 105 height 11
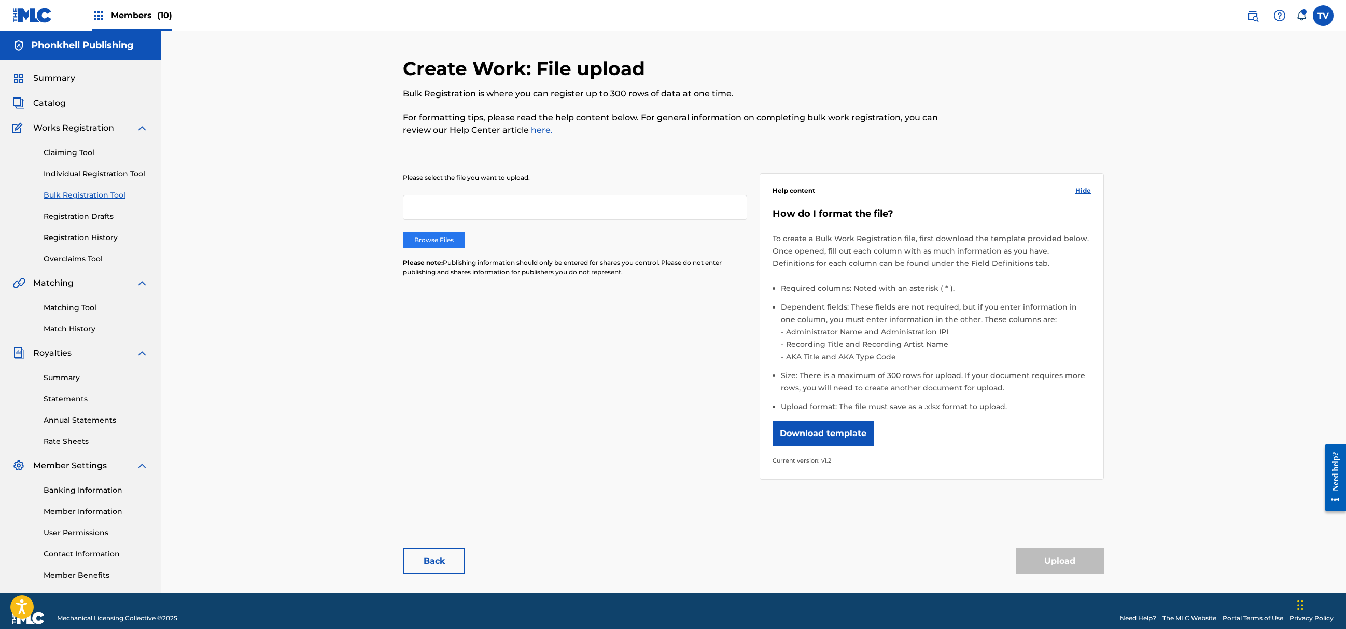
click at [429, 241] on label "Browse Files" at bounding box center [434, 240] width 62 height 16
click at [0, 0] on input "Browse Files" at bounding box center [0, 0] width 0 height 0
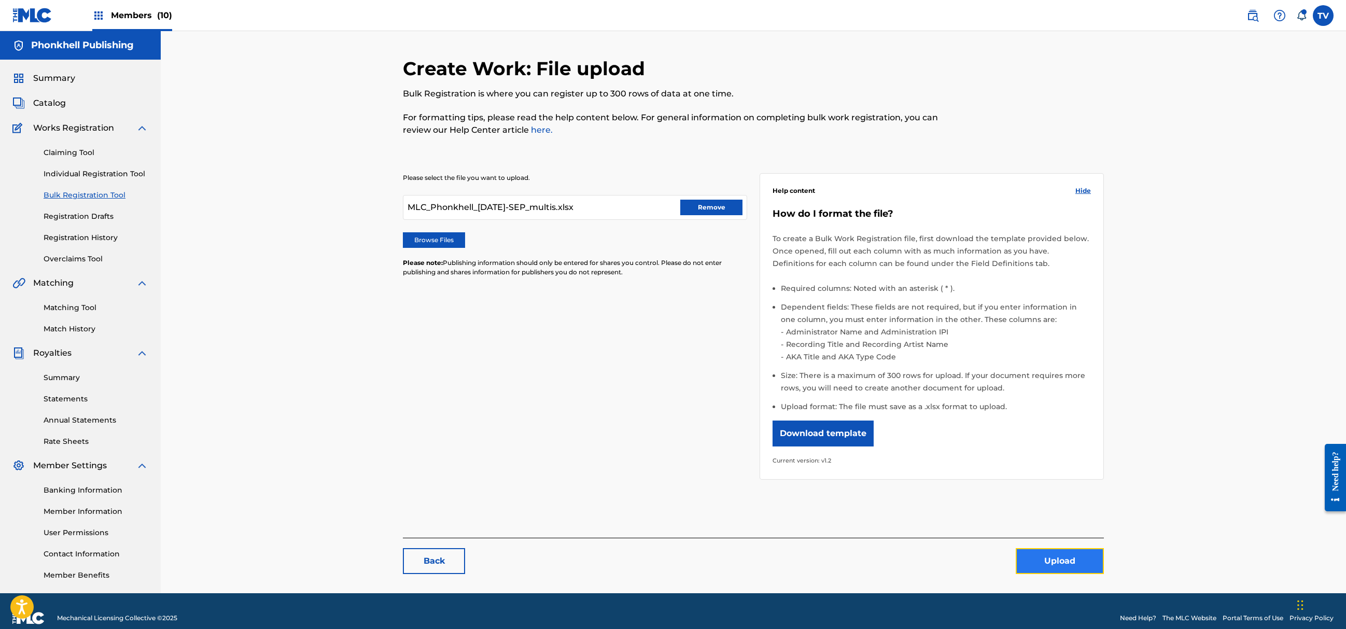
click at [1066, 561] on button "Upload" at bounding box center [1060, 561] width 88 height 26
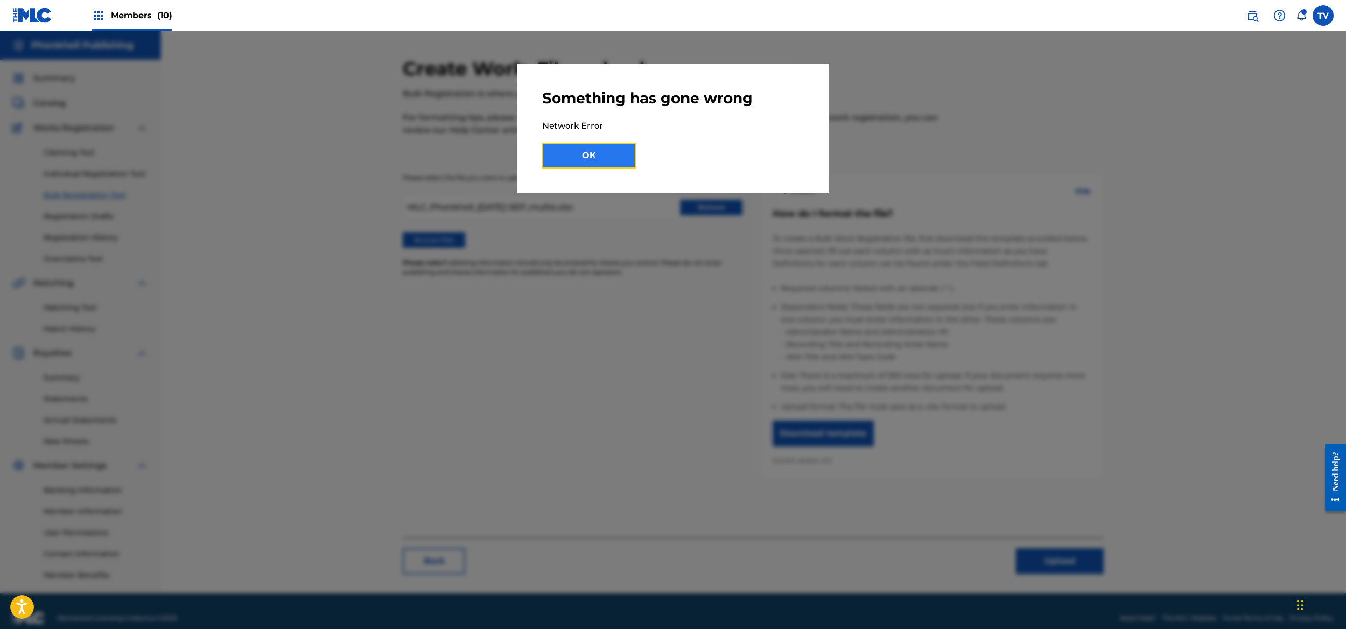
click at [614, 151] on button "OK" at bounding box center [589, 156] width 93 height 26
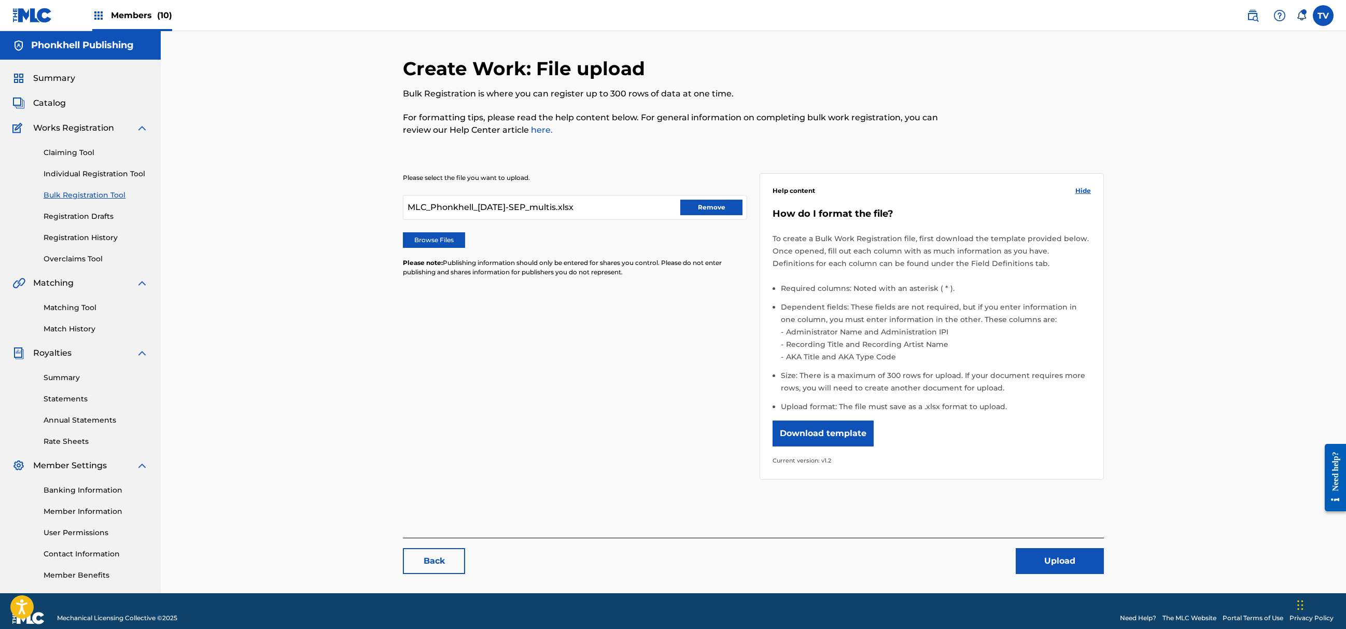
click at [716, 216] on div "MLC_Phonkhell_[DATE]-SEP_multis.xlsx Remove" at bounding box center [575, 207] width 344 height 25
drag, startPoint x: 698, startPoint y: 211, endPoint x: 670, endPoint y: 239, distance: 39.6
click at [698, 210] on button "Remove" at bounding box center [711, 208] width 62 height 16
click at [426, 249] on div "Please select the file you want to upload. Browse Files Please note: Publishing…" at bounding box center [575, 231] width 344 height 116
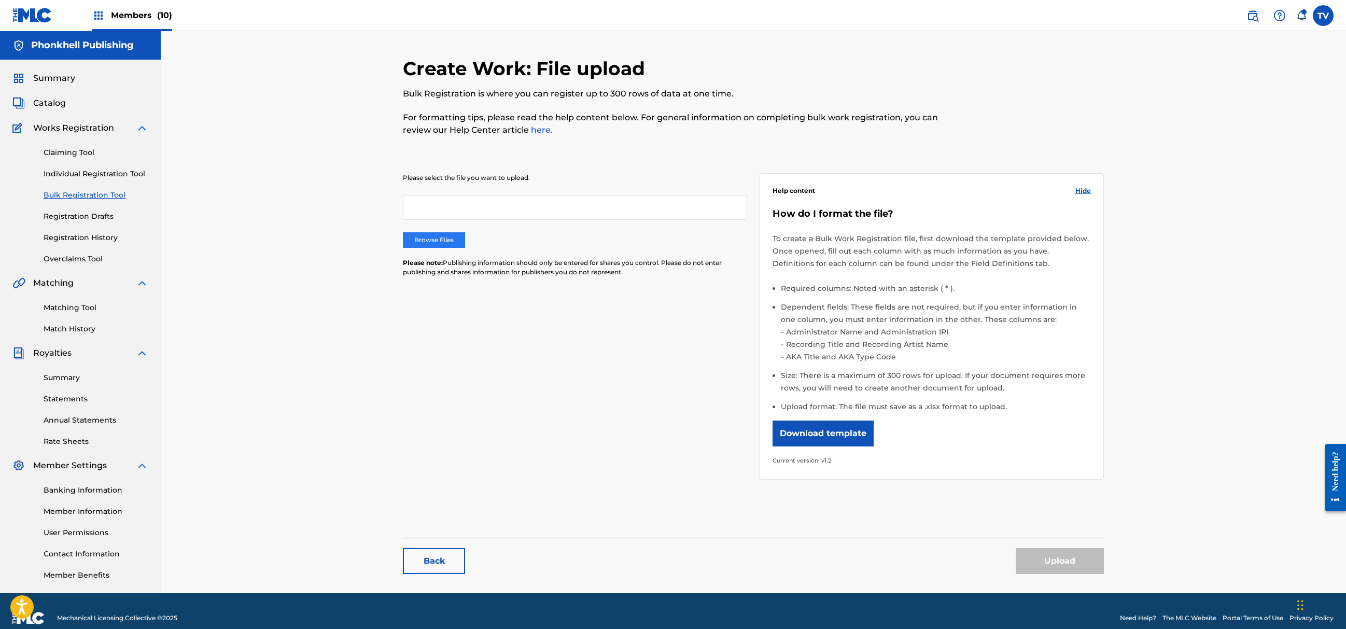
click at [430, 235] on label "Browse Files" at bounding box center [434, 240] width 62 height 16
click at [0, 0] on input "Browse Files" at bounding box center [0, 0] width 0 height 0
click at [72, 256] on link "Overclaims Tool" at bounding box center [96, 259] width 105 height 11
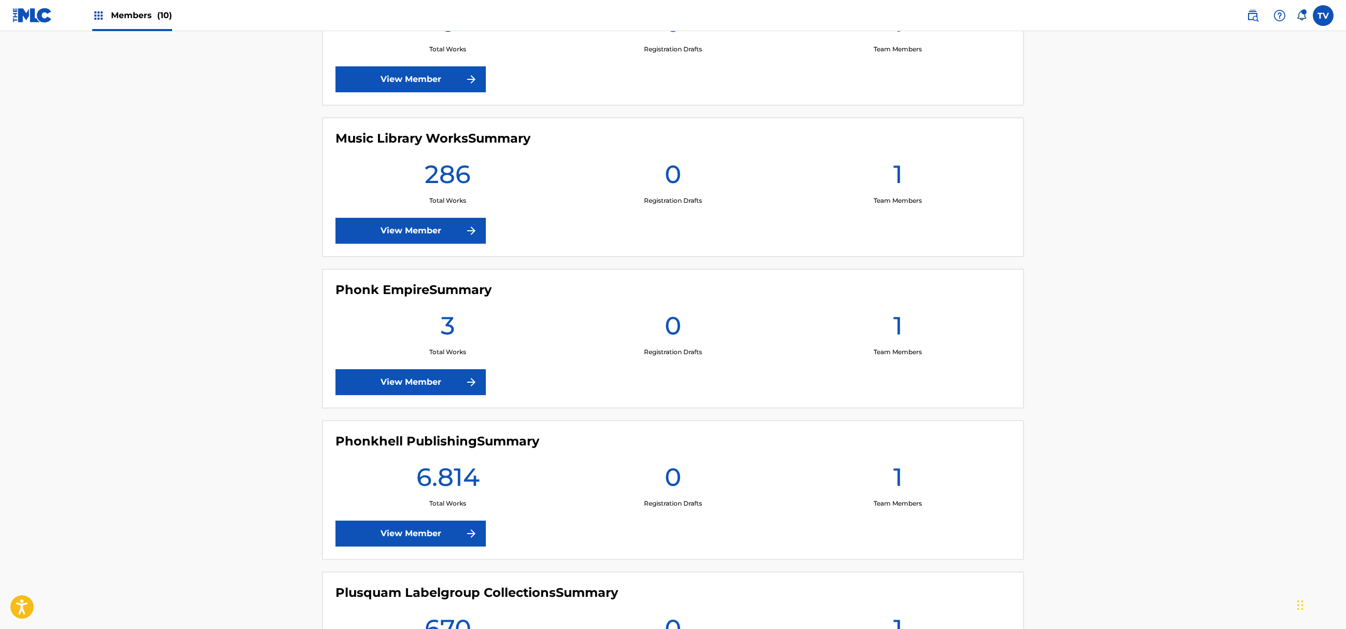
scroll to position [760, 0]
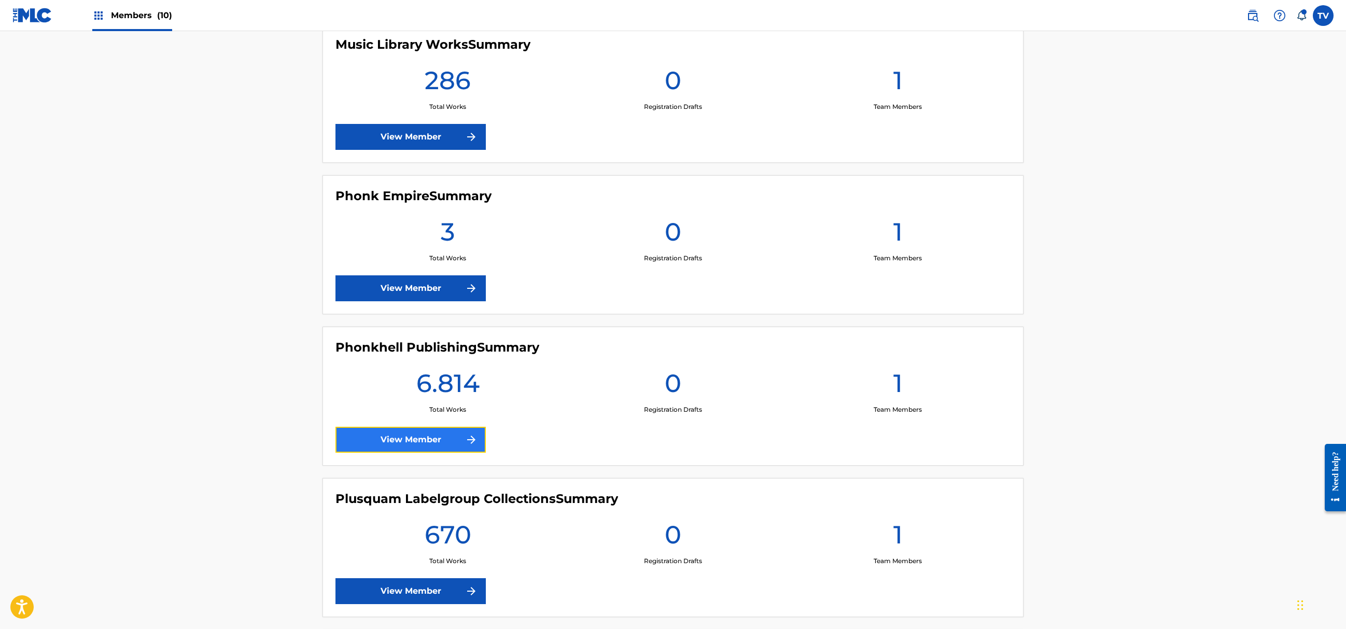
click at [423, 441] on link "View Member" at bounding box center [411, 440] width 150 height 26
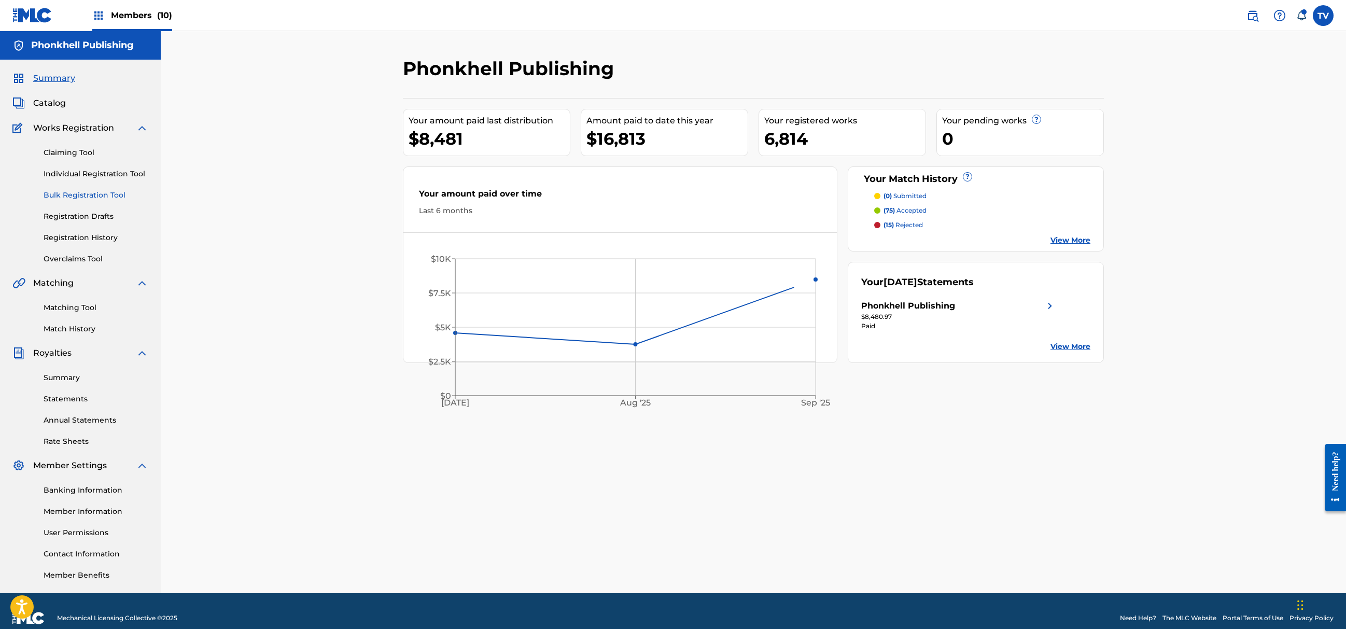
click at [76, 199] on link "Bulk Registration Tool" at bounding box center [96, 195] width 105 height 11
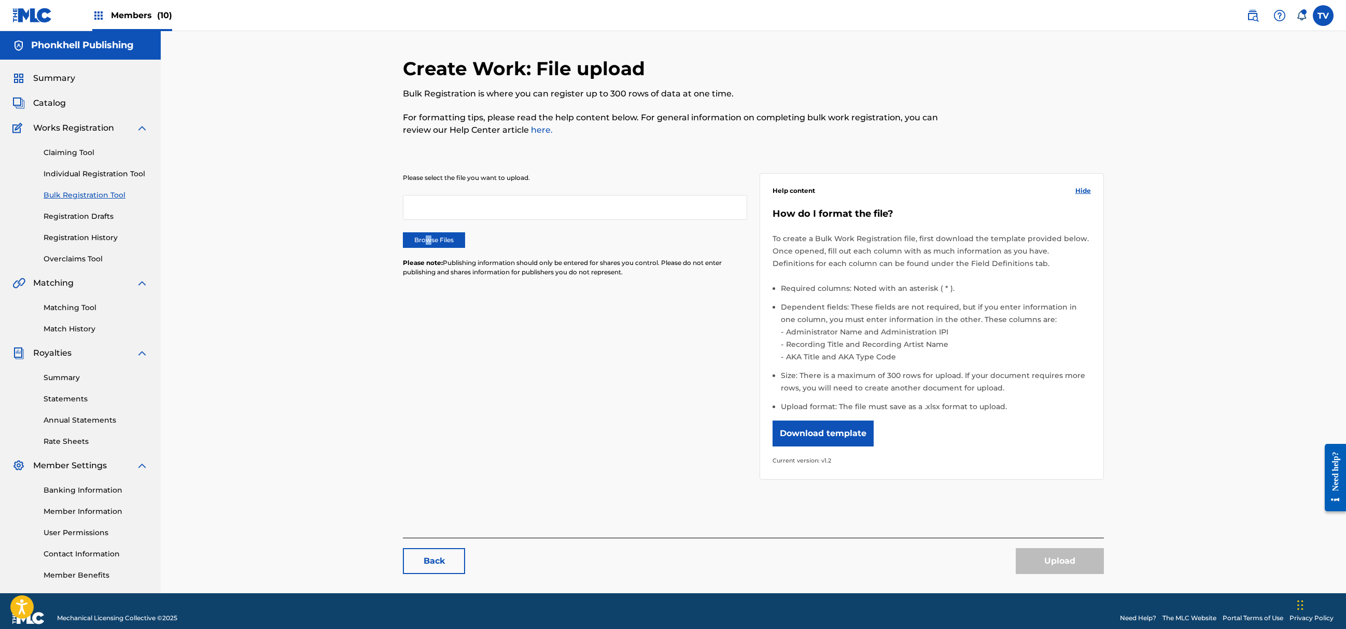
click at [427, 230] on div "Please select the file you want to upload. Browse Files Please note: Publishing…" at bounding box center [575, 231] width 344 height 116
click at [432, 234] on label "Browse Files" at bounding box center [434, 240] width 62 height 16
click at [0, 0] on input "Browse Files" at bounding box center [0, 0] width 0 height 0
click at [1080, 565] on button "Upload" at bounding box center [1060, 561] width 88 height 26
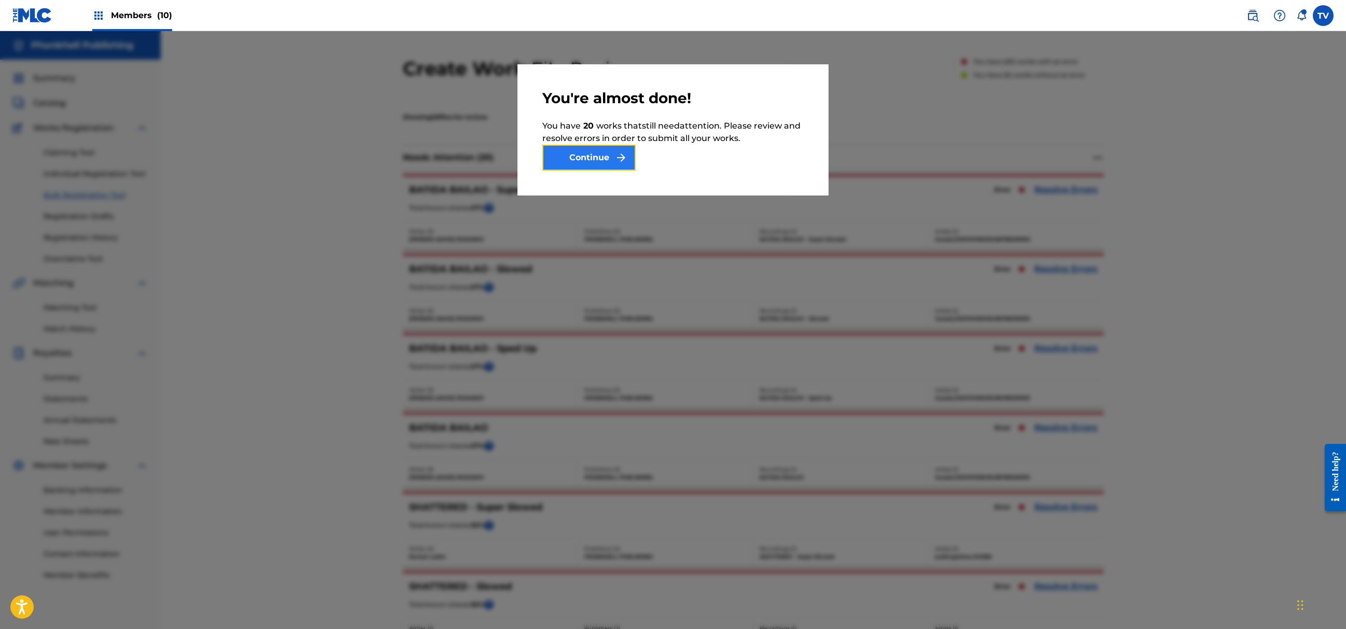
click at [608, 159] on button "Continue" at bounding box center [589, 158] width 93 height 26
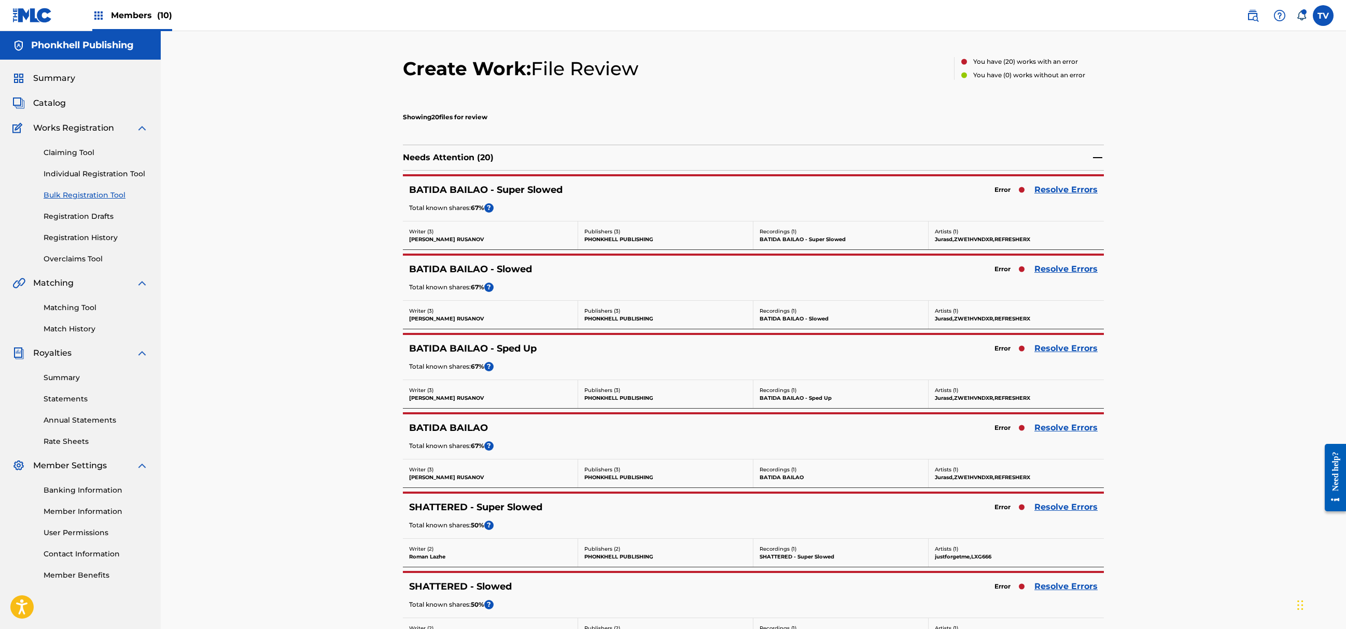
click at [1083, 197] on div "Error Resolve Errors" at bounding box center [1044, 190] width 108 height 15
click at [1077, 193] on link "Resolve Errors" at bounding box center [1066, 190] width 63 height 12
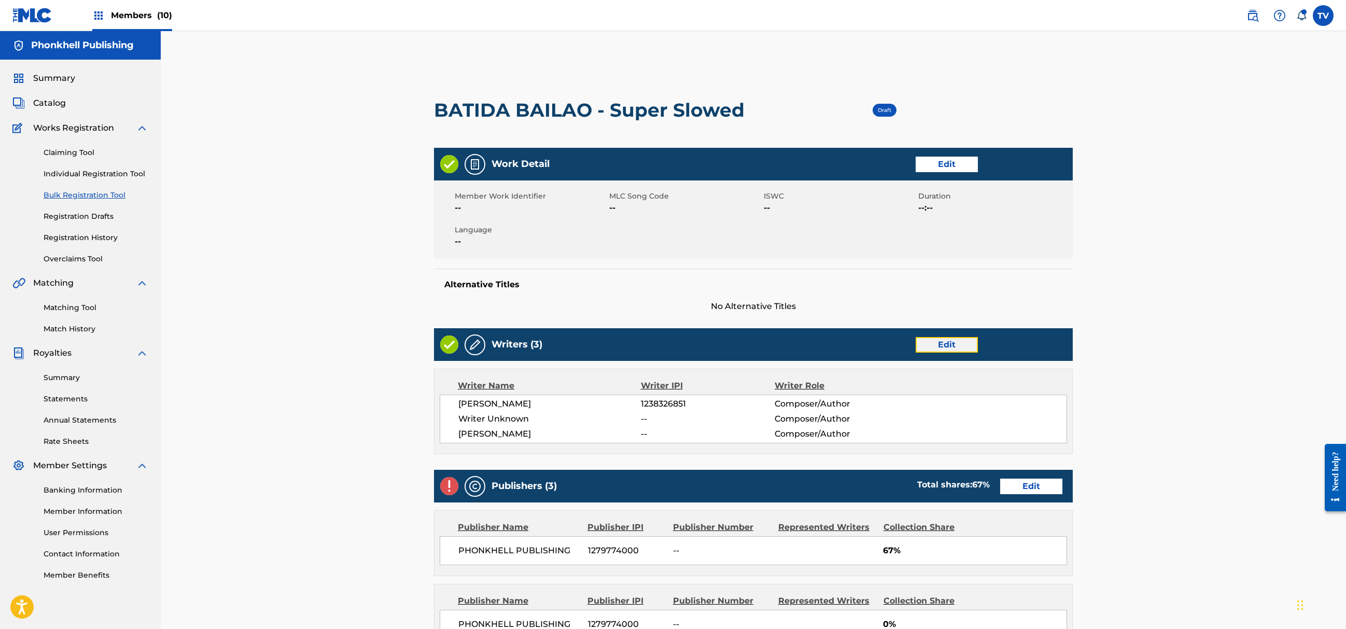
click at [939, 351] on link "Edit" at bounding box center [947, 345] width 62 height 16
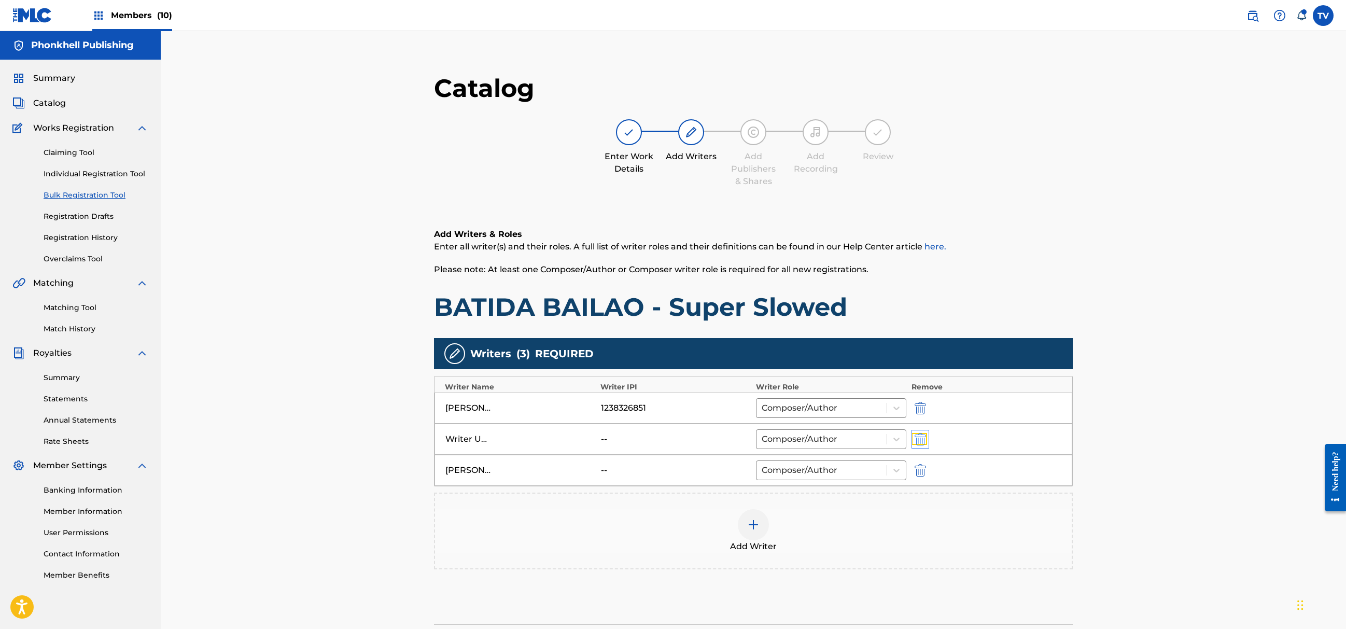
click at [920, 441] on img "submit" at bounding box center [920, 439] width 11 height 12
type input "YURII HIRAHOSOV"
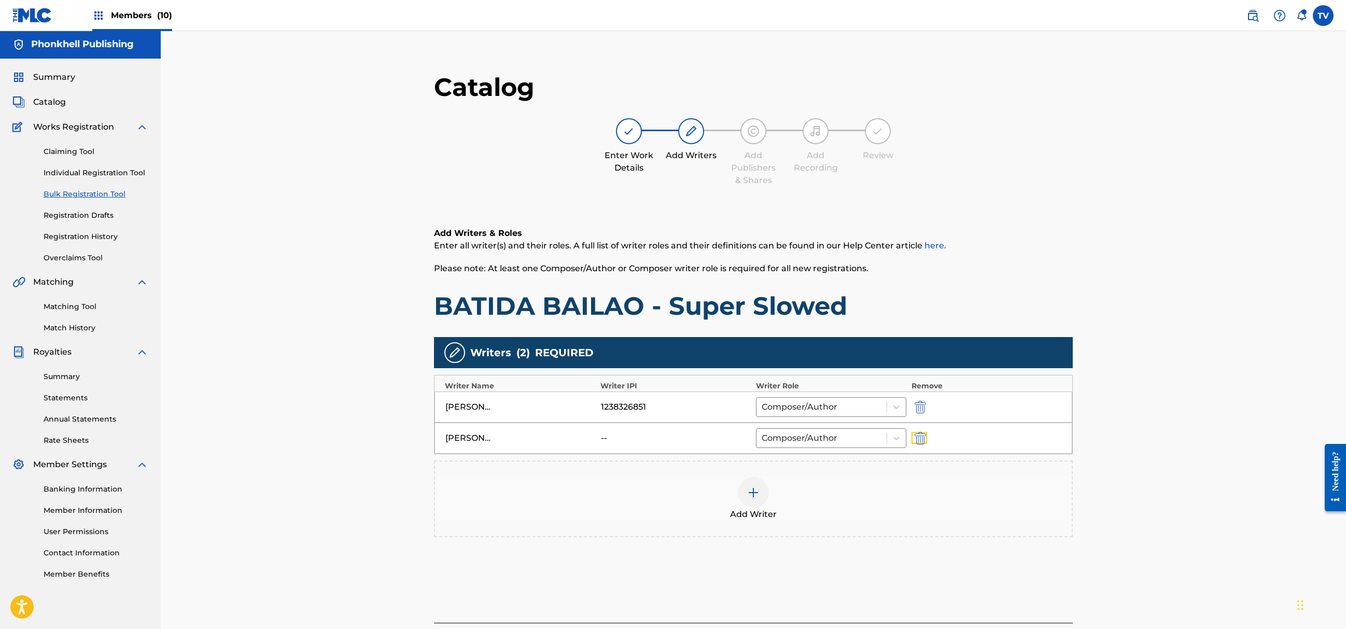
scroll to position [117, 0]
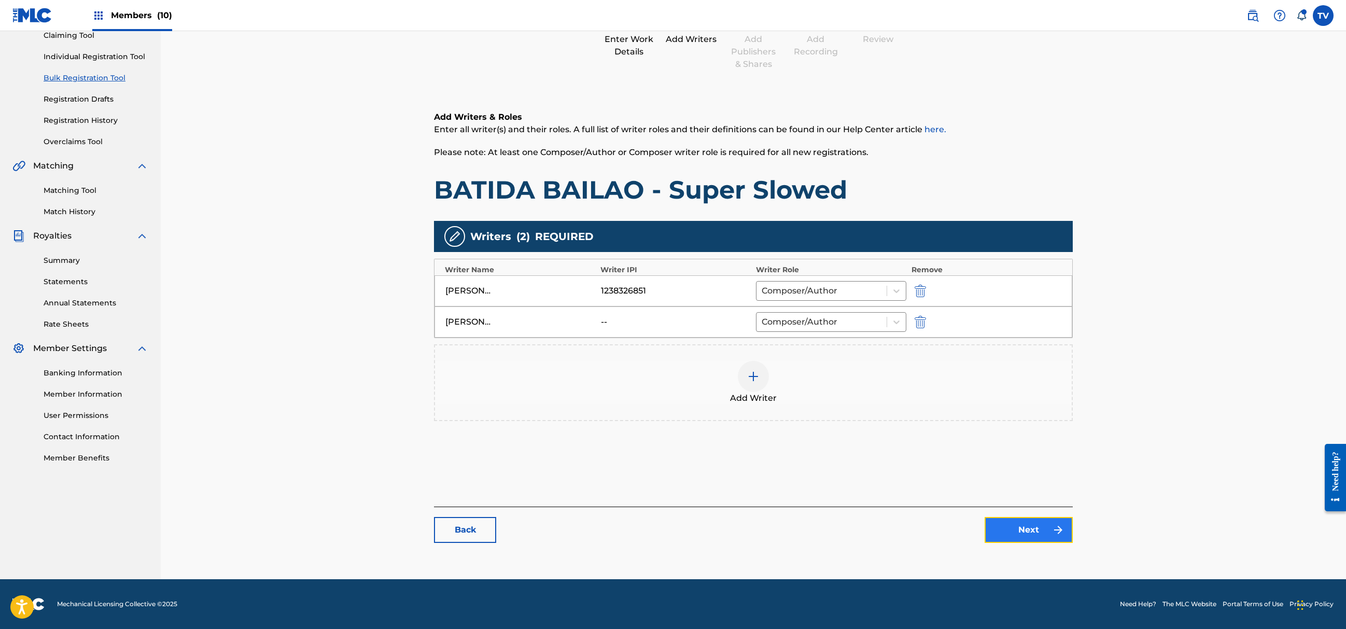
click at [1019, 526] on link "Next" at bounding box center [1029, 530] width 88 height 26
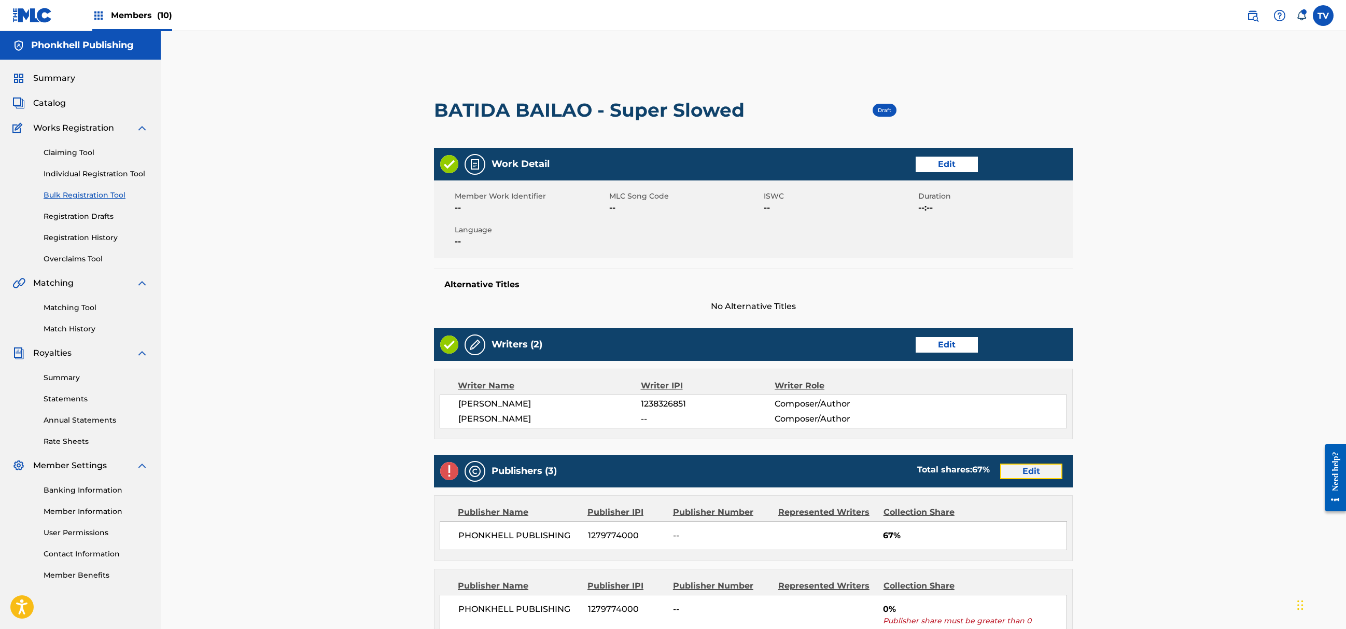
click at [1035, 474] on link "Edit" at bounding box center [1031, 472] width 62 height 16
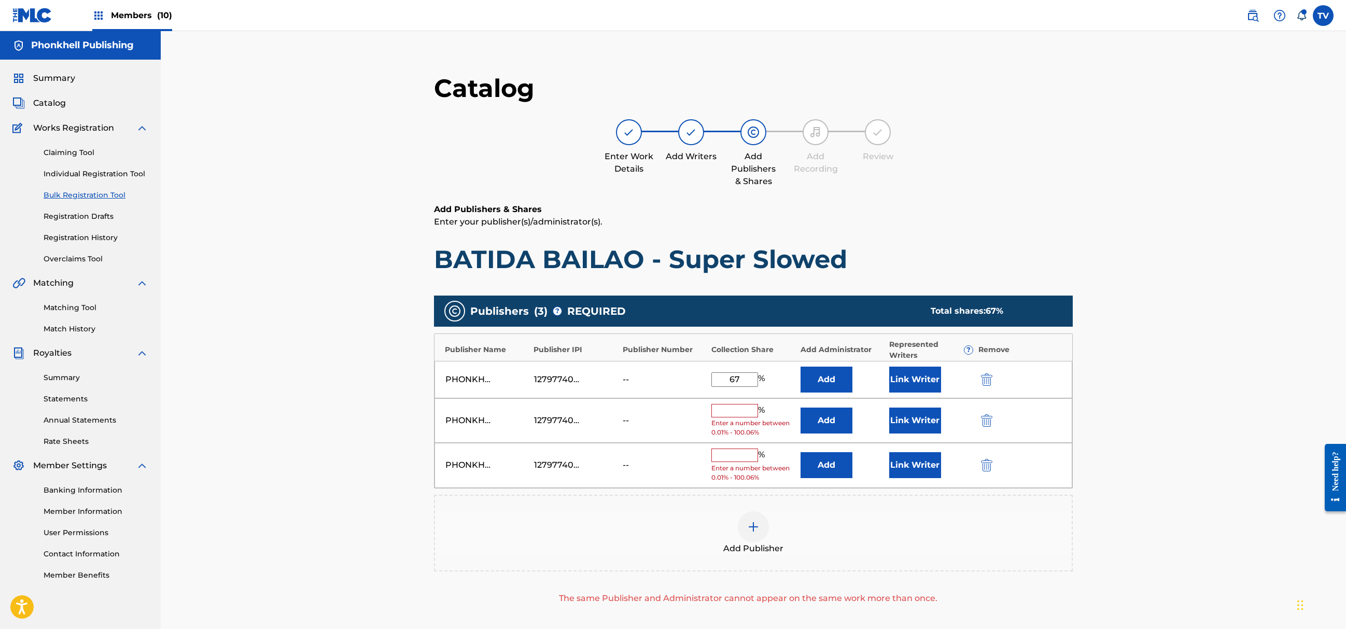
click at [998, 422] on div at bounding box center [1001, 420] width 47 height 12
click at [988, 417] on img "submit" at bounding box center [986, 420] width 11 height 12
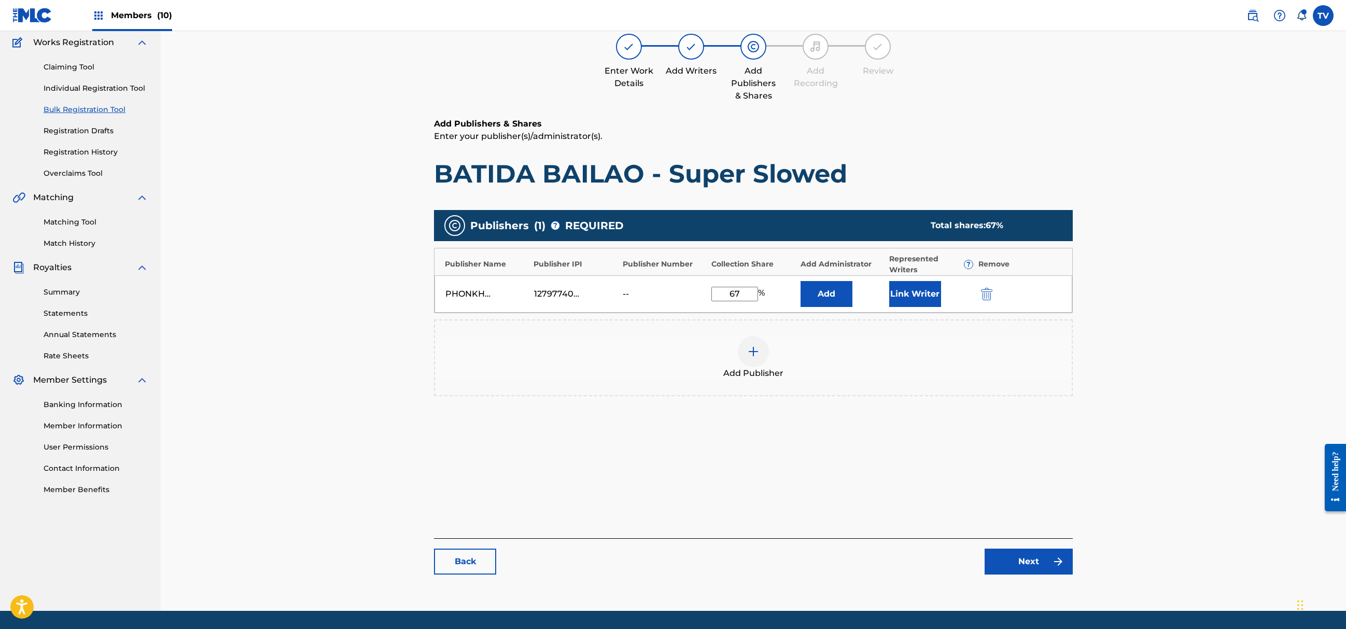
scroll to position [117, 0]
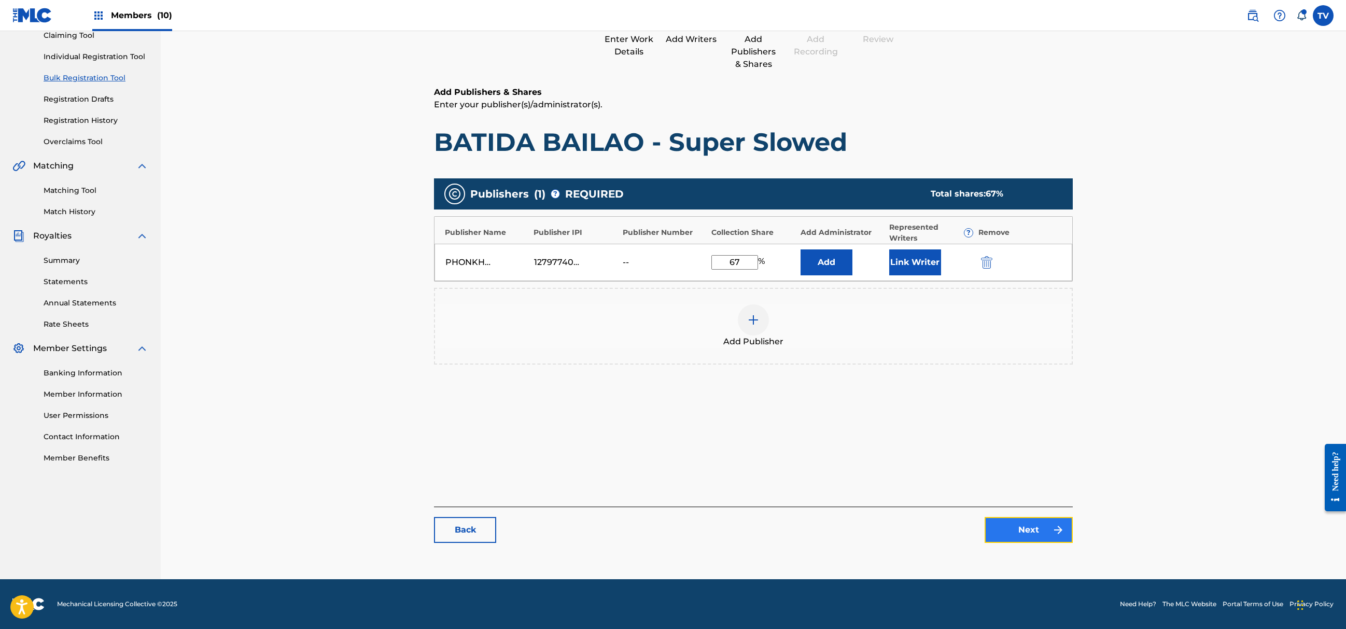
click at [1020, 530] on link "Next" at bounding box center [1029, 530] width 88 height 26
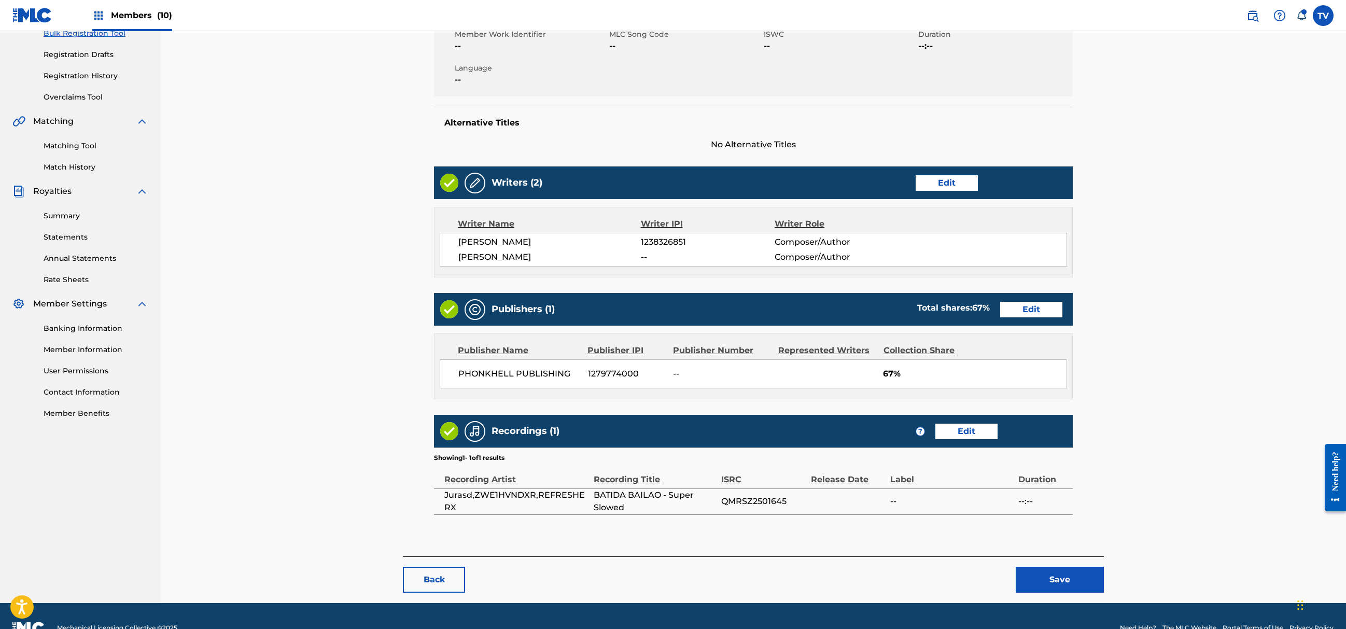
scroll to position [187, 0]
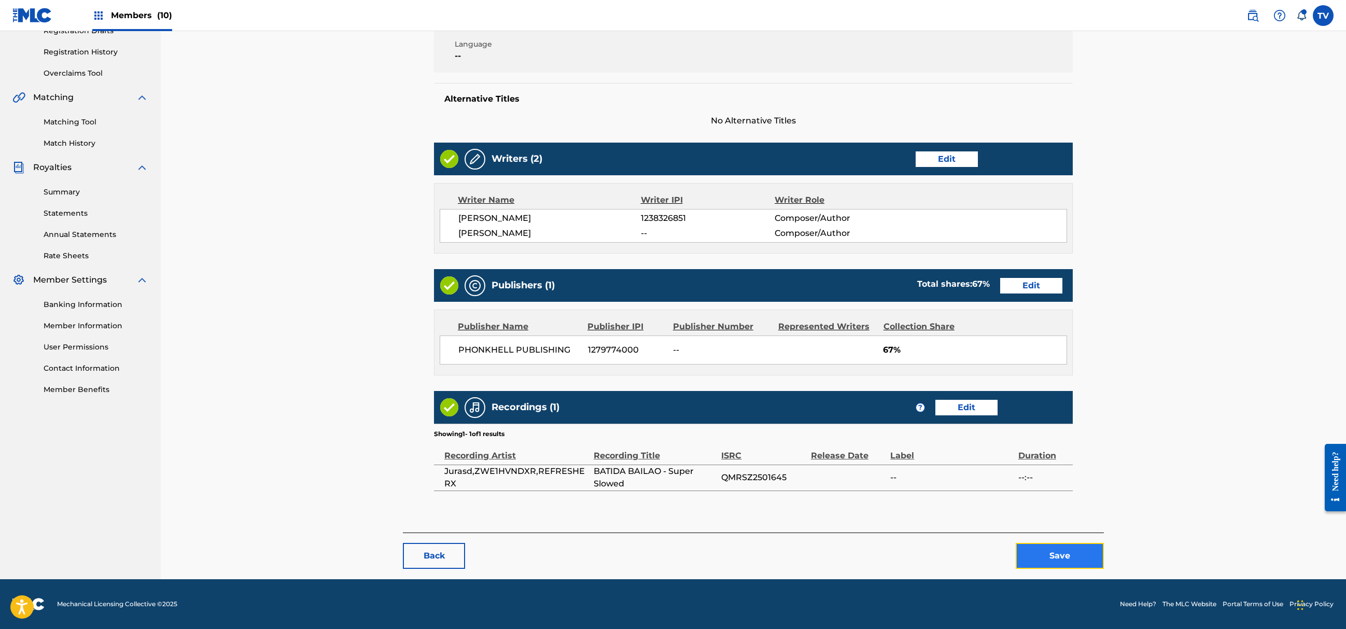
click at [1050, 554] on button "Save" at bounding box center [1060, 556] width 88 height 26
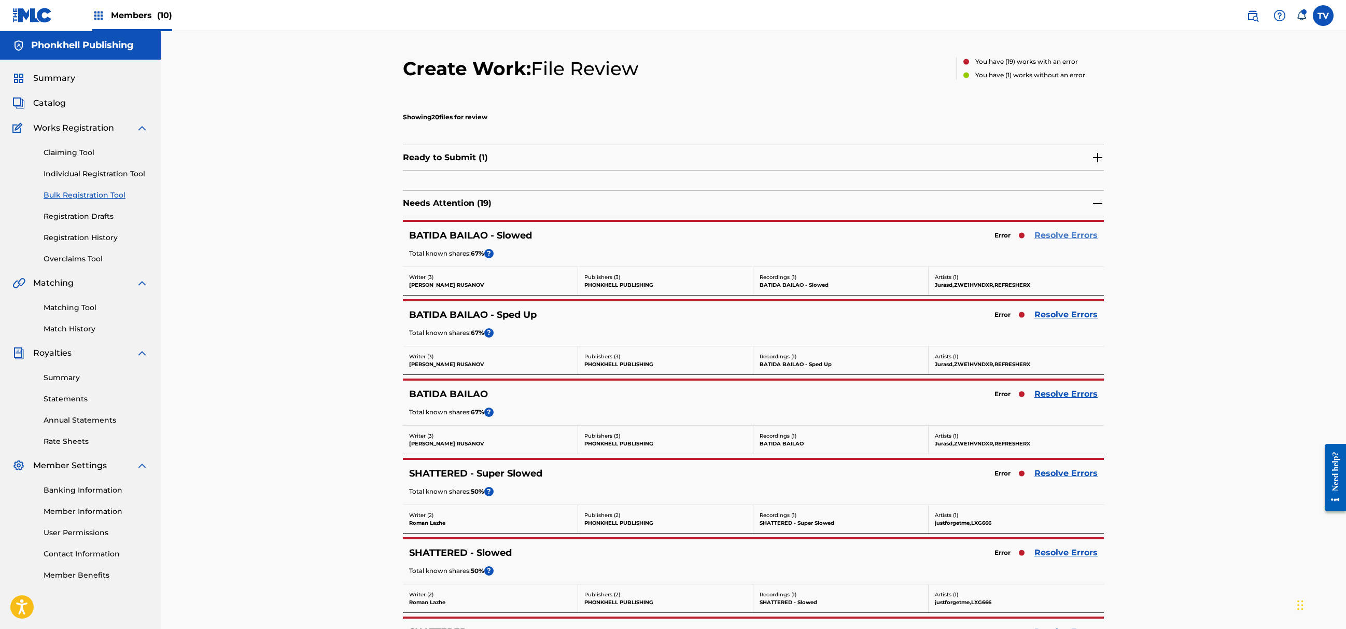
click at [1065, 237] on link "Resolve Errors" at bounding box center [1066, 235] width 63 height 12
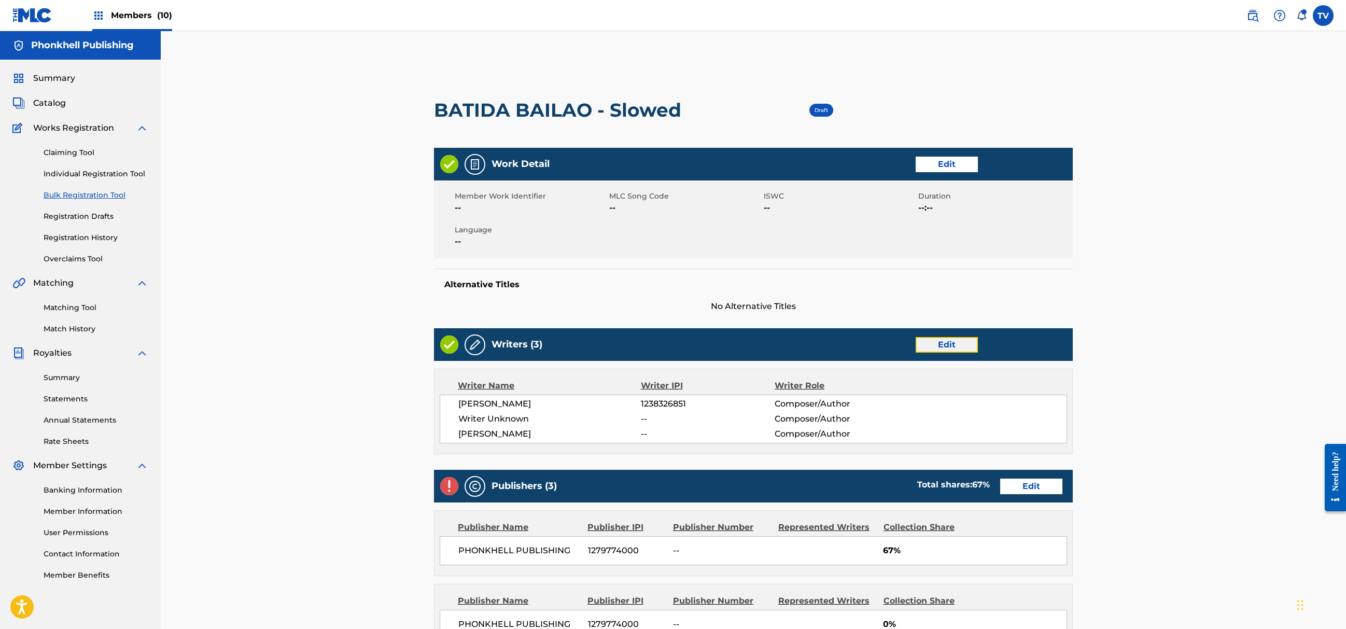
click at [948, 344] on link "Edit" at bounding box center [947, 345] width 62 height 16
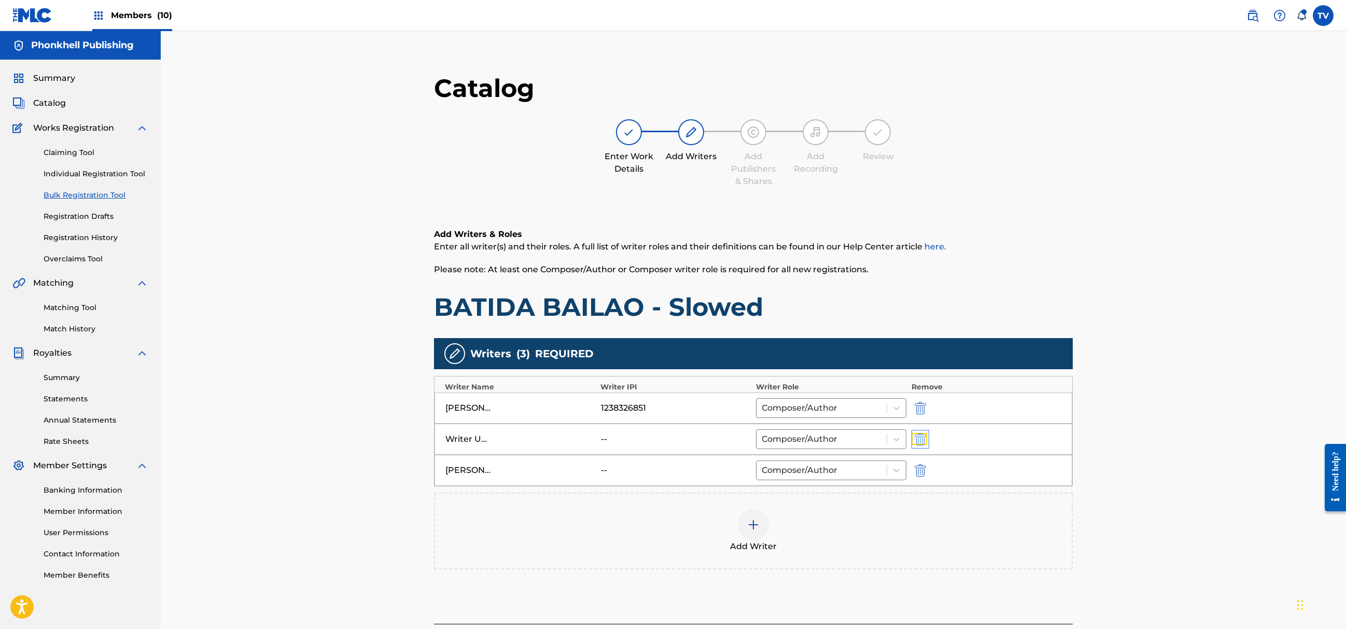
click at [921, 438] on img "submit" at bounding box center [920, 439] width 11 height 12
type input "YURII HIRAHOSOV"
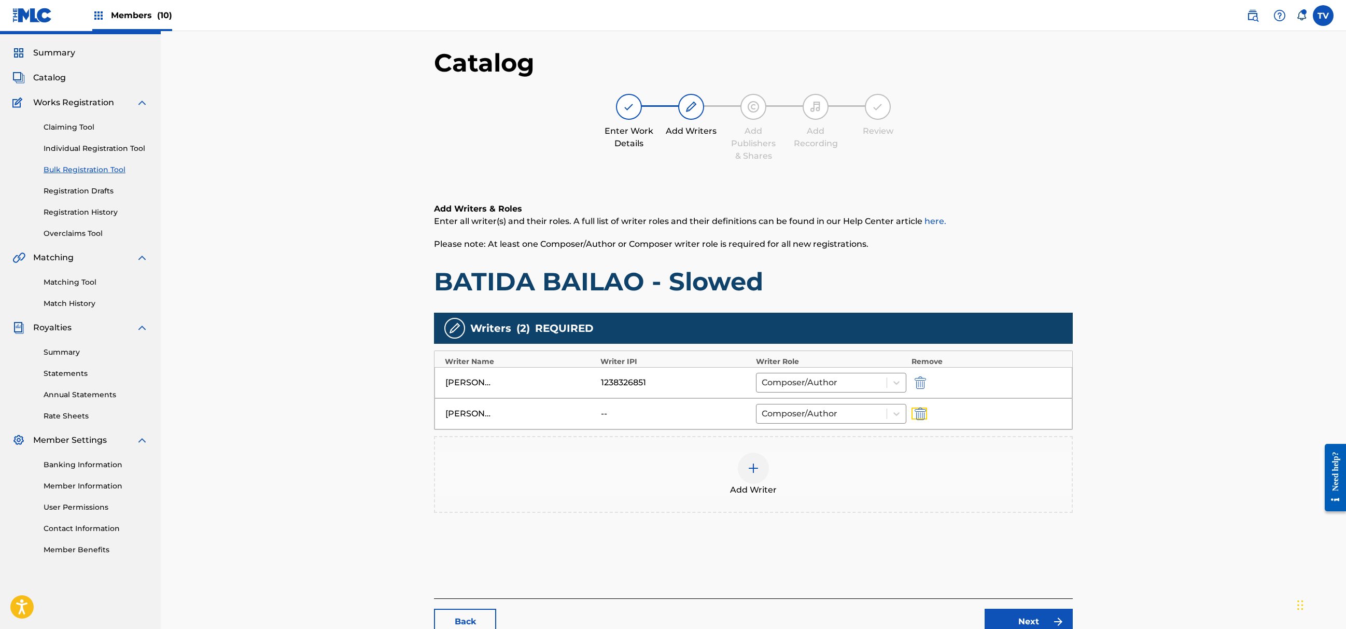
scroll to position [117, 0]
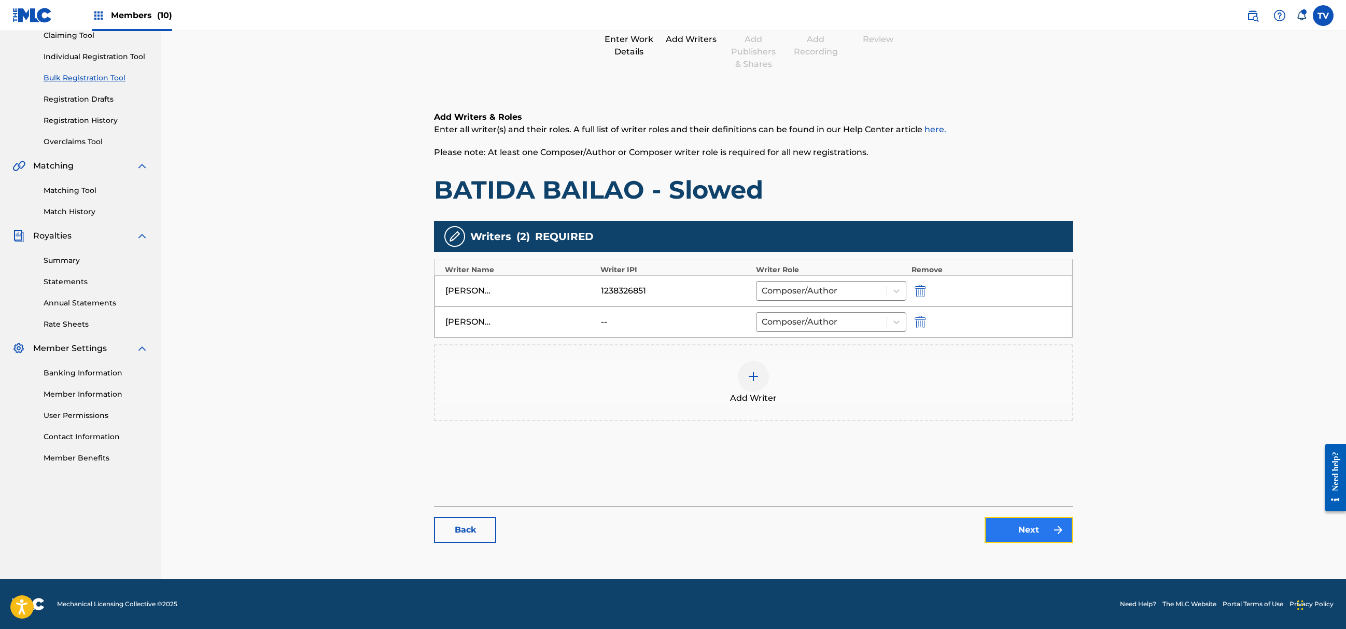
click at [1017, 532] on link "Next" at bounding box center [1029, 530] width 88 height 26
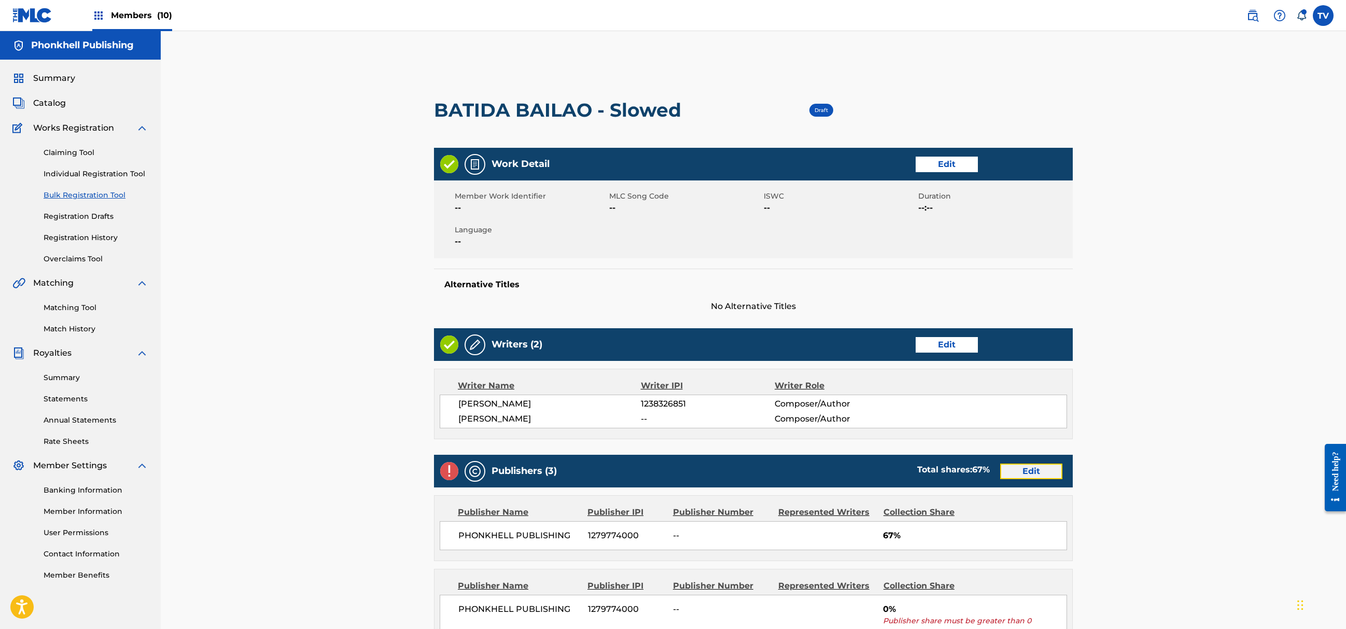
click at [1036, 476] on link "Edit" at bounding box center [1031, 472] width 62 height 16
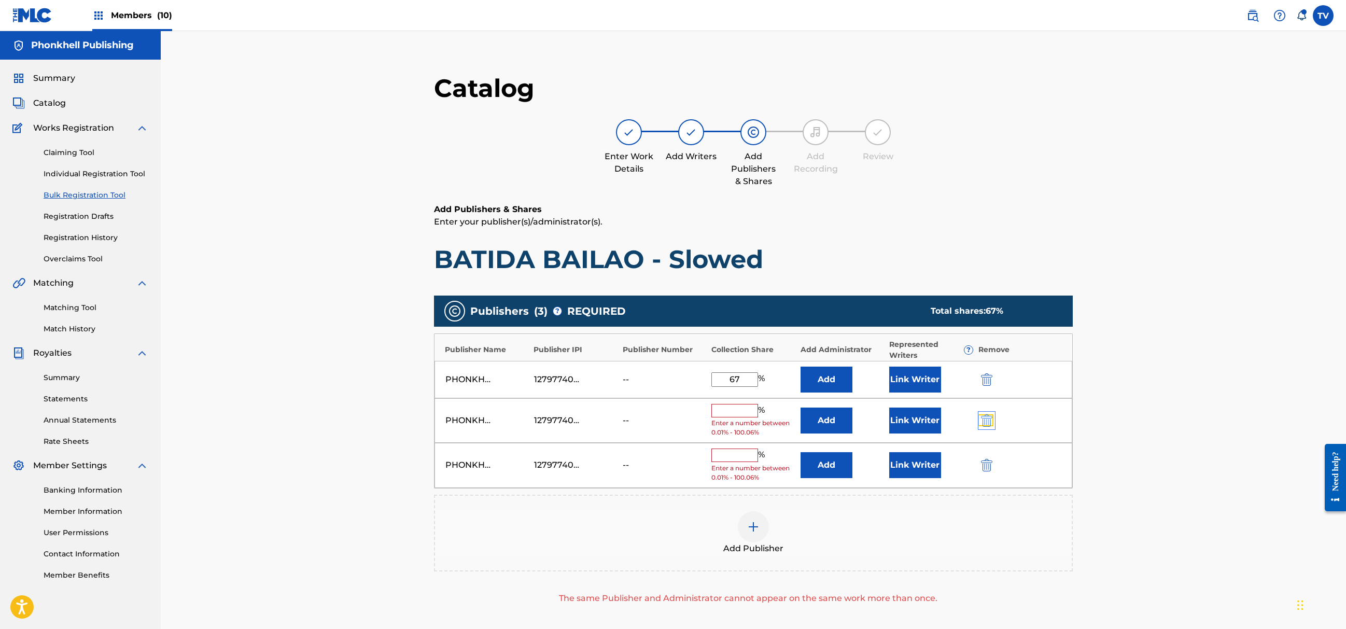
click at [982, 425] on img "submit" at bounding box center [986, 420] width 11 height 12
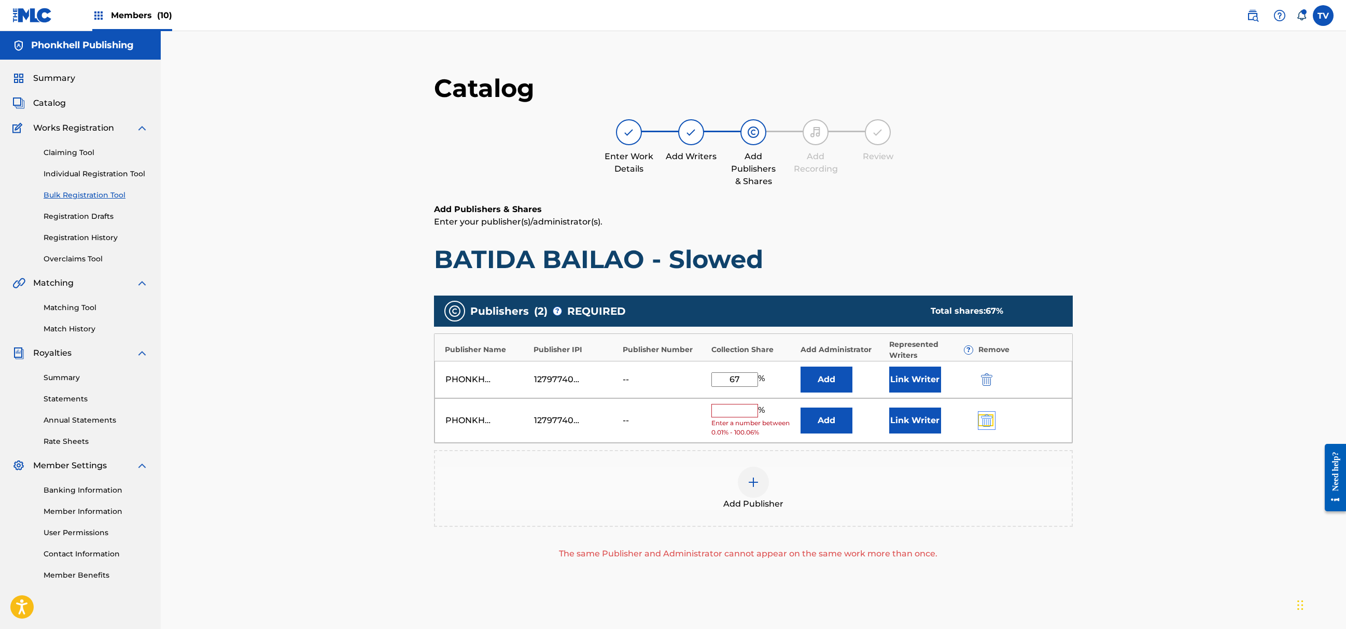
click at [982, 425] on img "submit" at bounding box center [986, 420] width 11 height 12
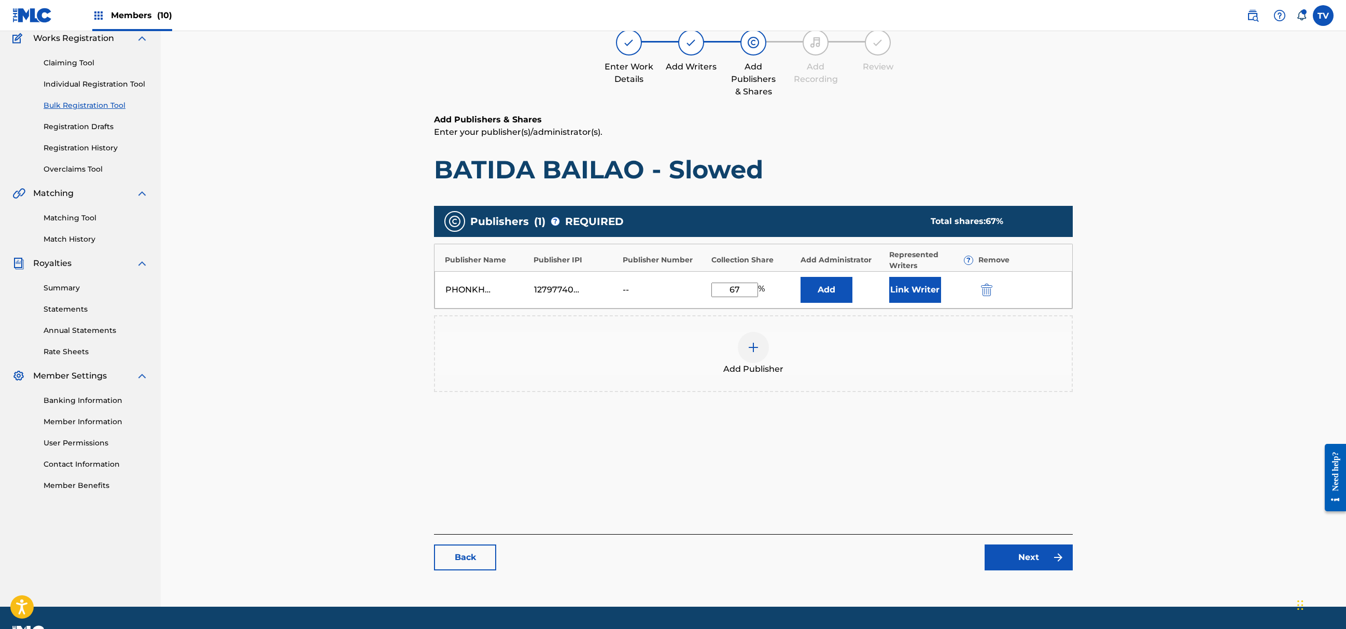
scroll to position [117, 0]
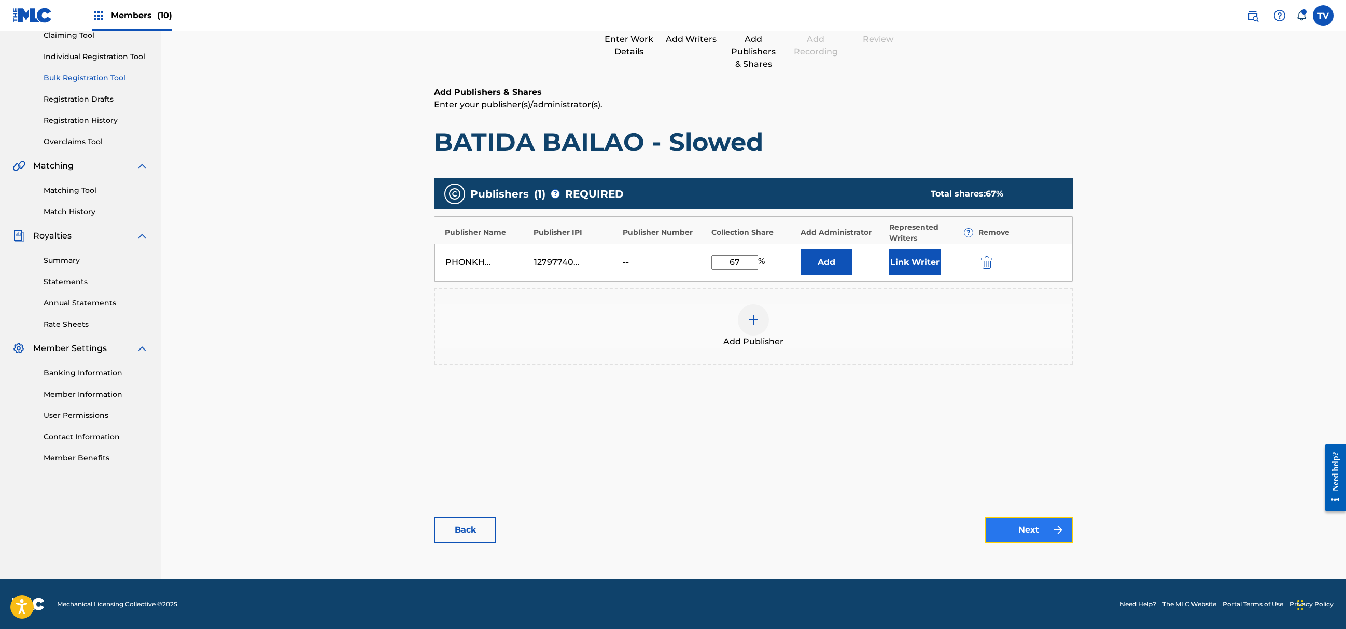
click at [1033, 529] on link "Next" at bounding box center [1029, 530] width 88 height 26
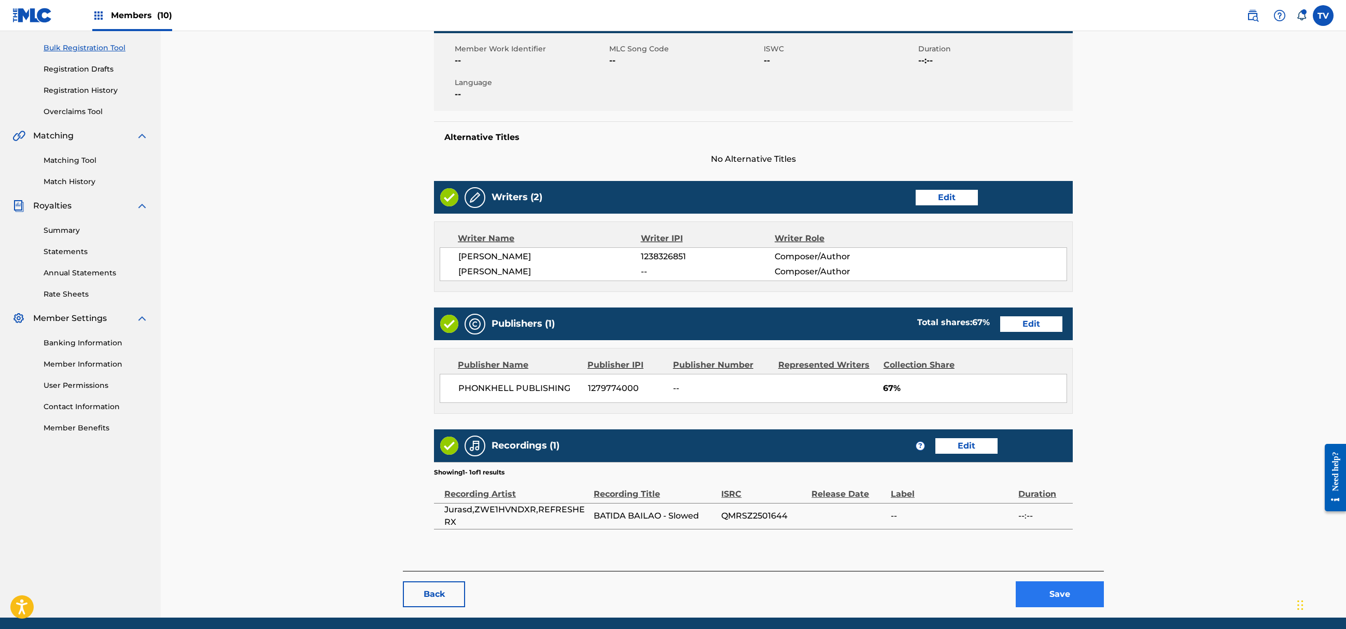
scroll to position [187, 0]
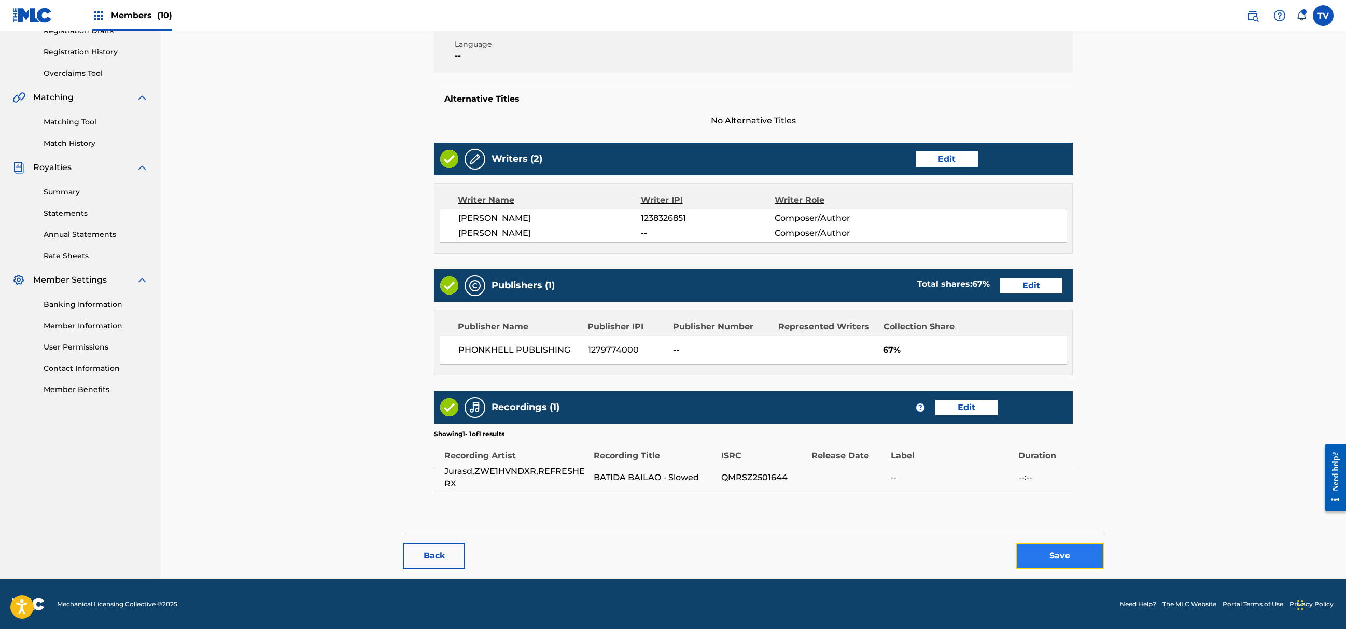
click at [1060, 544] on button "Save" at bounding box center [1060, 556] width 88 height 26
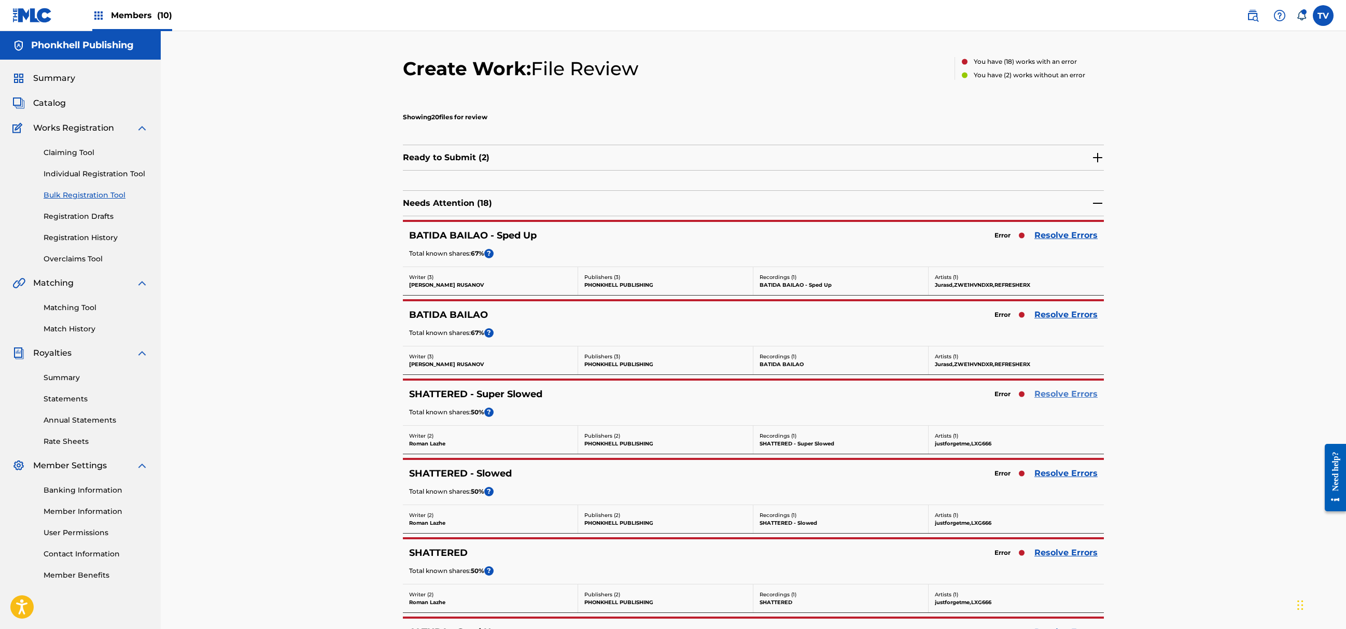
click at [1071, 393] on link "Resolve Errors" at bounding box center [1066, 394] width 63 height 12
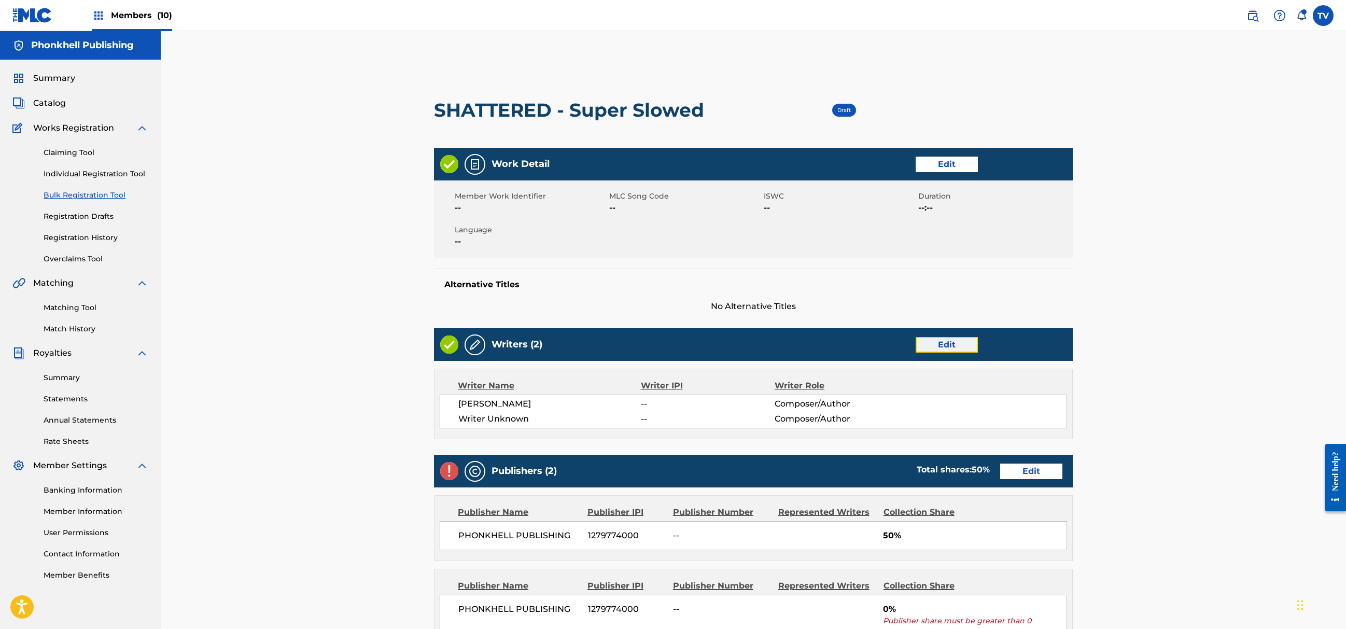
click at [940, 346] on link "Edit" at bounding box center [947, 345] width 62 height 16
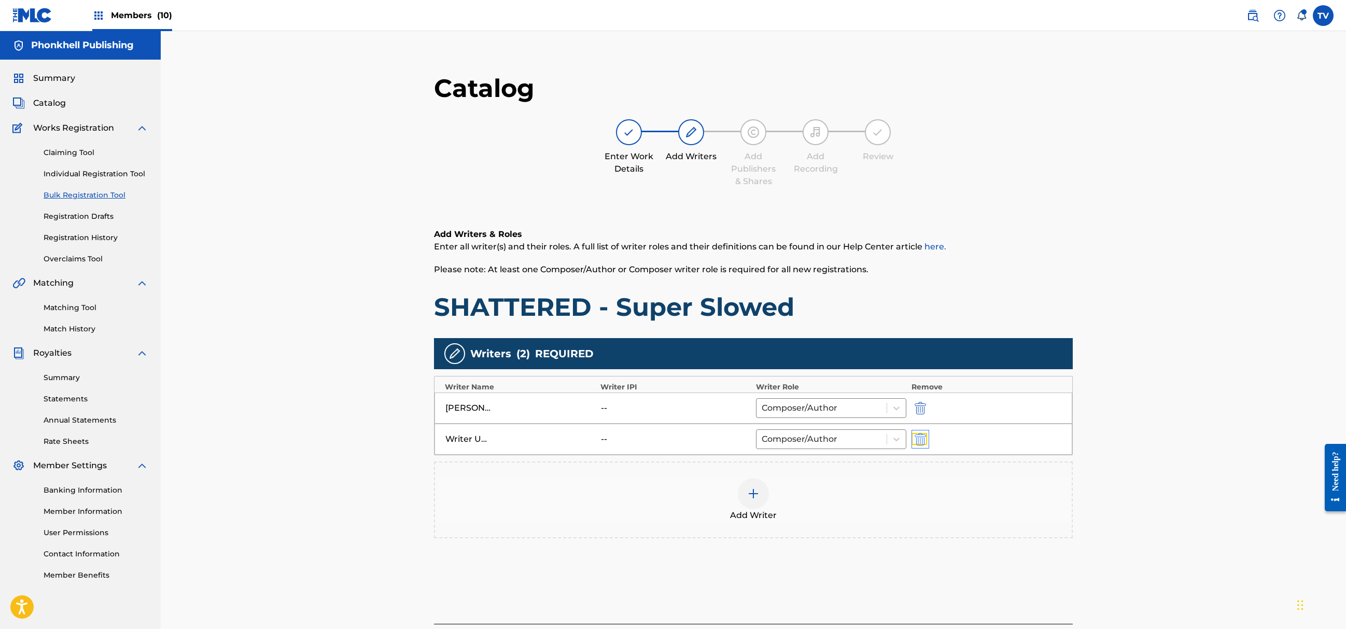
click at [915, 445] on img "submit" at bounding box center [920, 439] width 11 height 12
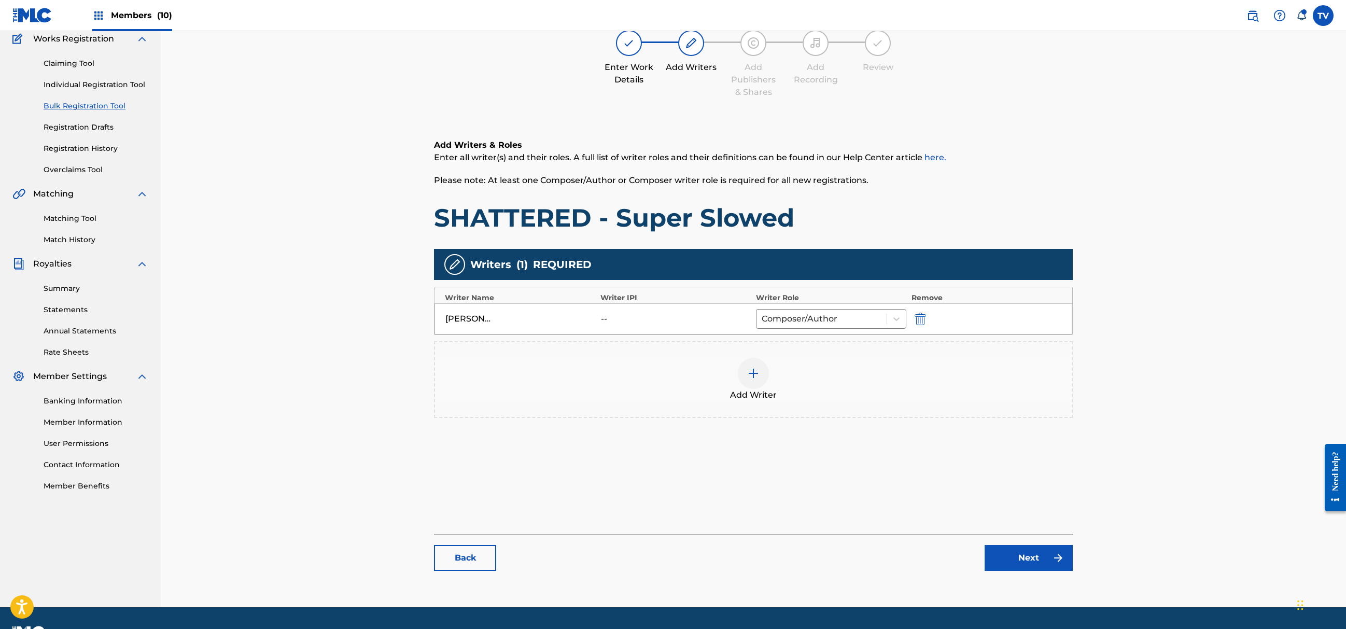
scroll to position [117, 0]
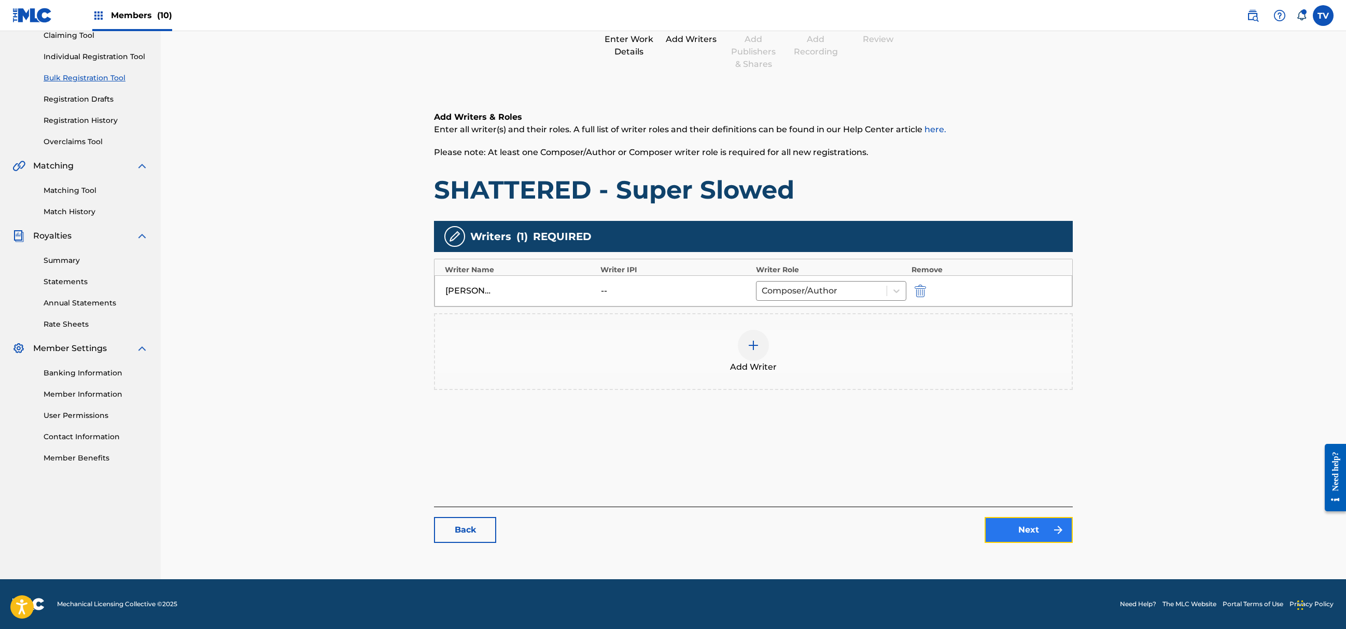
click at [1019, 519] on link "Next" at bounding box center [1029, 530] width 88 height 26
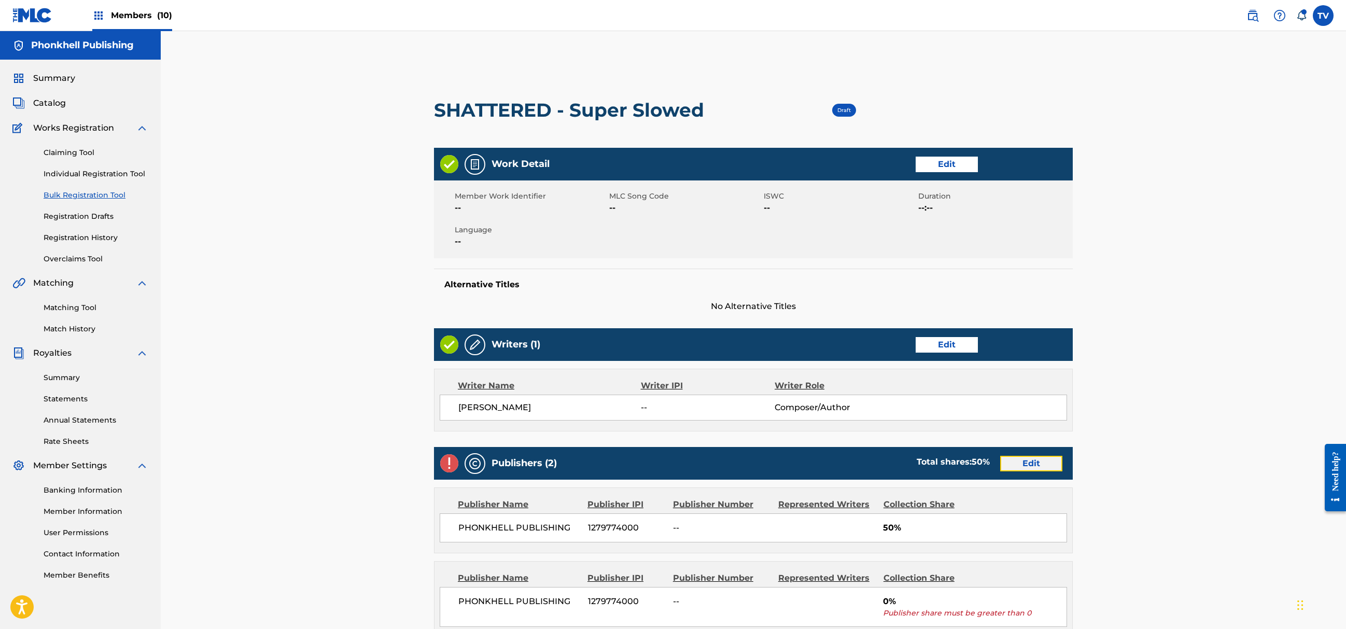
click at [1013, 457] on link "Edit" at bounding box center [1031, 464] width 62 height 16
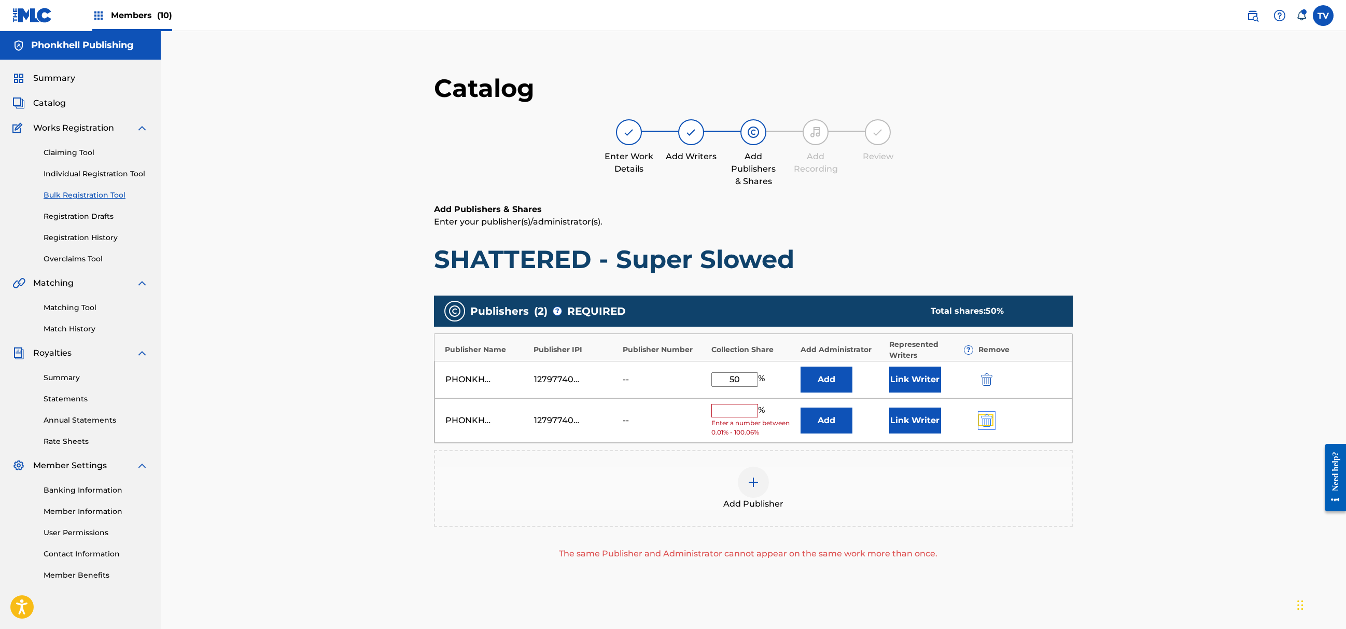
click at [985, 418] on img "submit" at bounding box center [986, 420] width 11 height 12
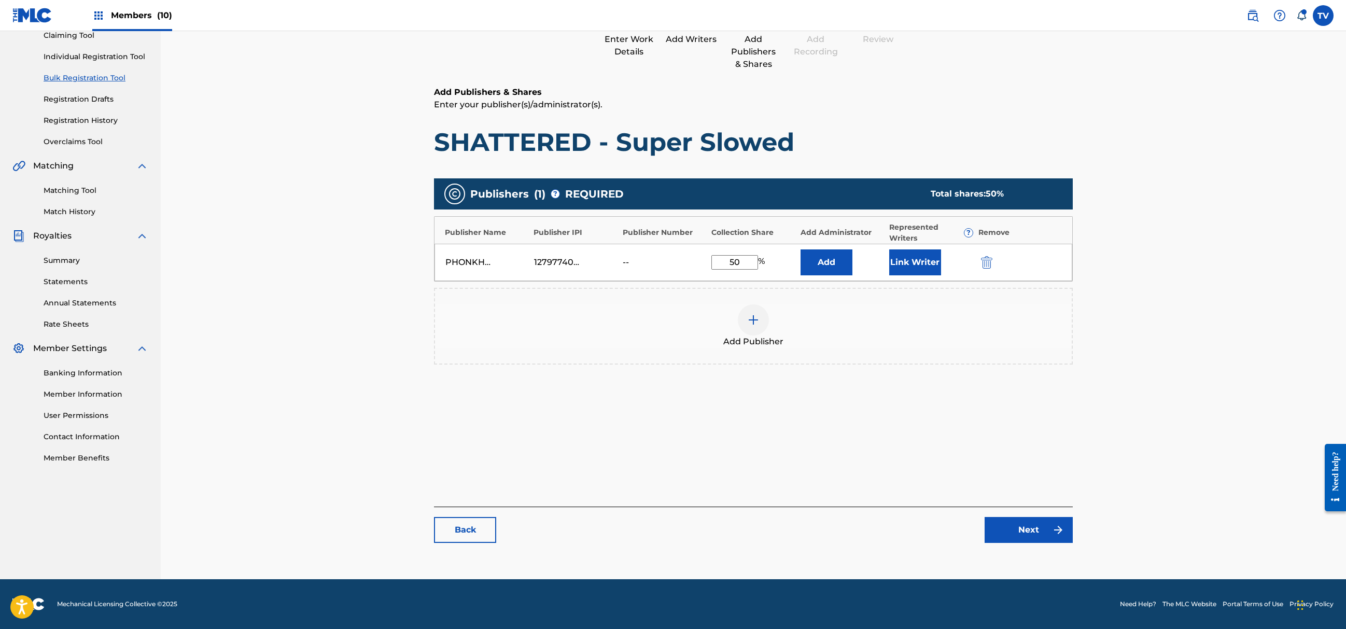
click at [1021, 509] on div "Back Next" at bounding box center [753, 525] width 639 height 36
click at [1040, 522] on link "Next" at bounding box center [1029, 530] width 88 height 26
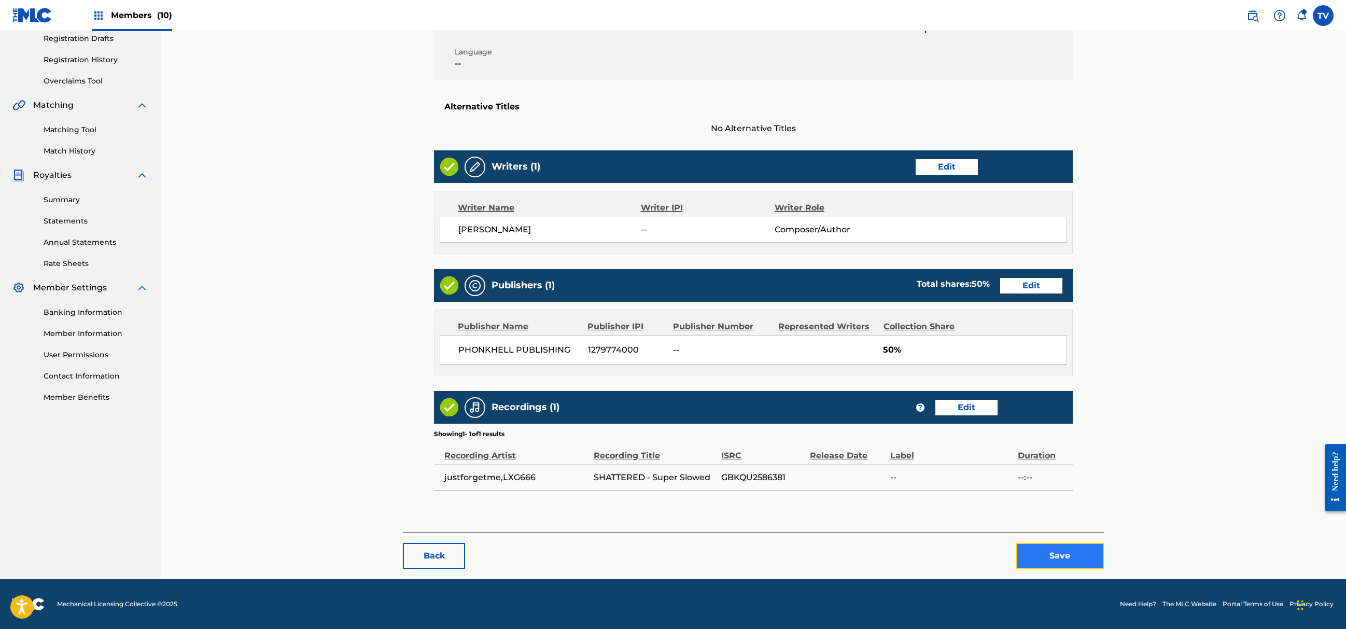
click at [1089, 546] on button "Save" at bounding box center [1060, 556] width 88 height 26
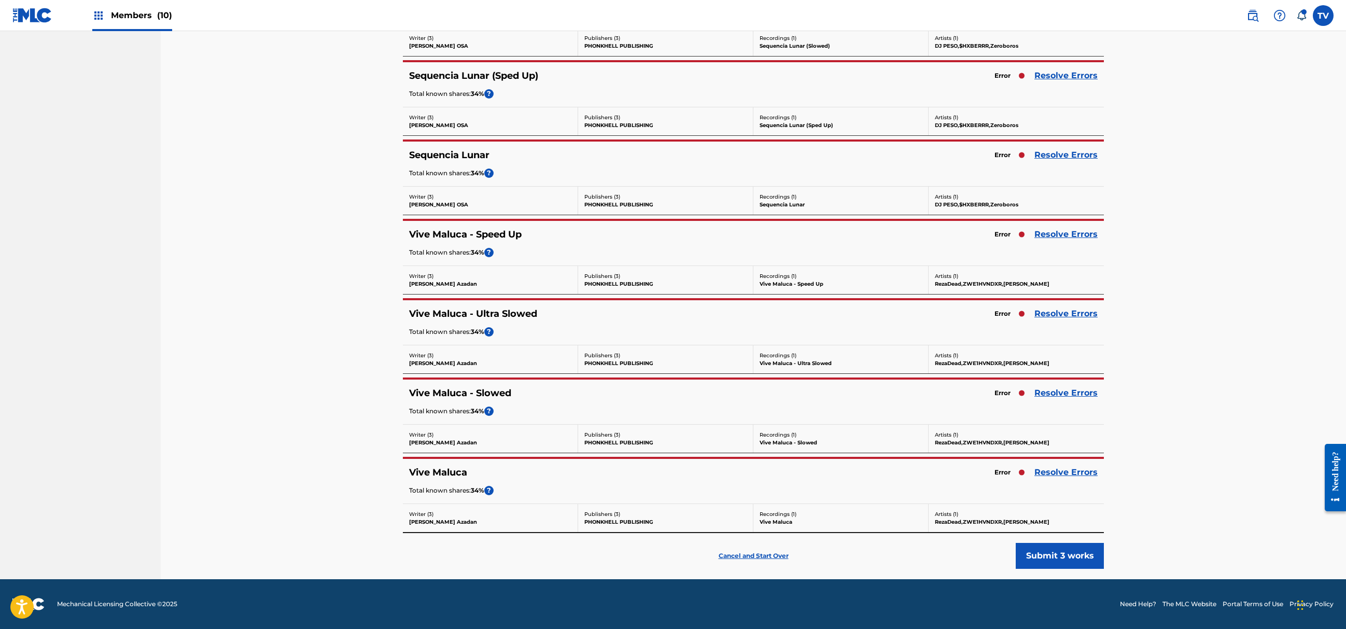
click at [1064, 382] on div "Vive Maluca - Slowed Error Resolve Errors Total known shares: 34 % ?" at bounding box center [753, 402] width 701 height 45
click at [1069, 392] on link "Resolve Errors" at bounding box center [1066, 393] width 63 height 12
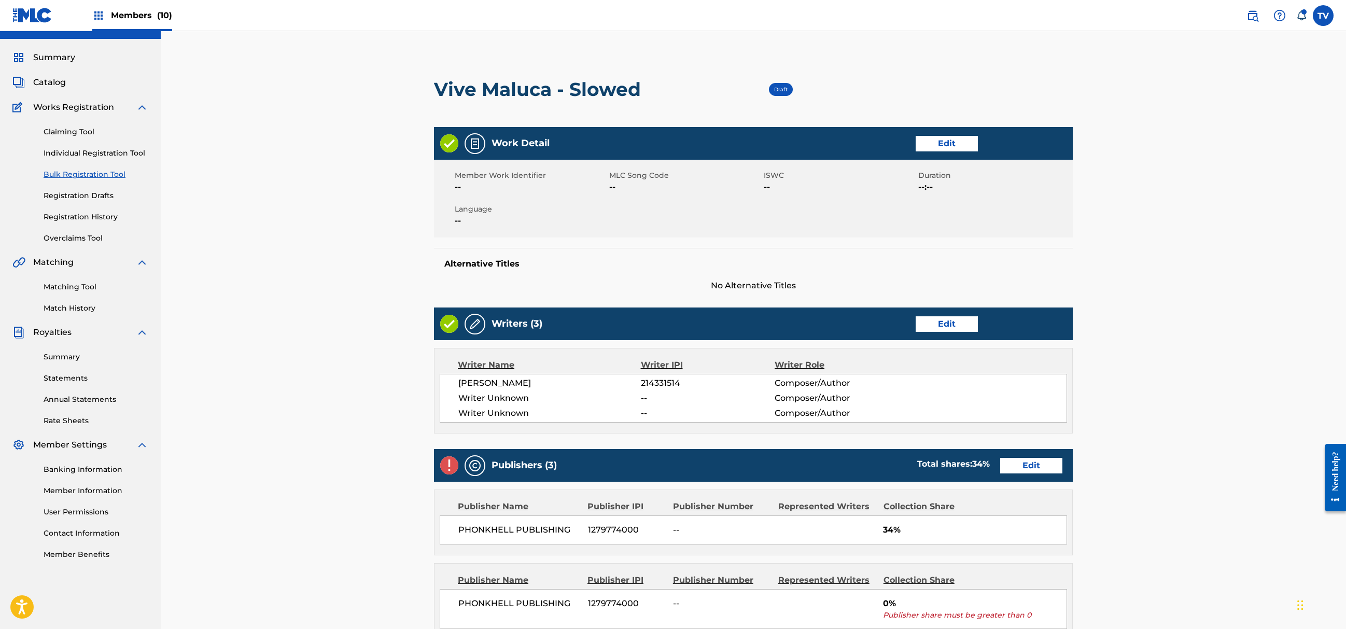
scroll to position [372, 0]
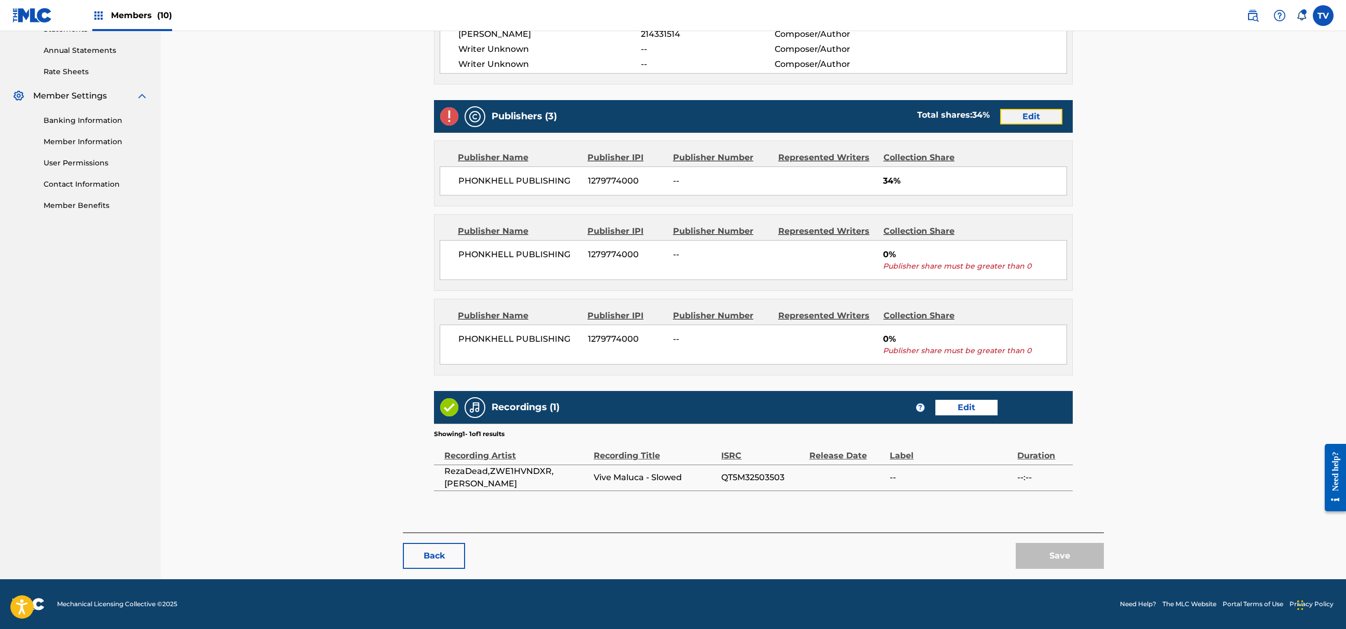
click at [1030, 109] on link "Edit" at bounding box center [1031, 117] width 62 height 16
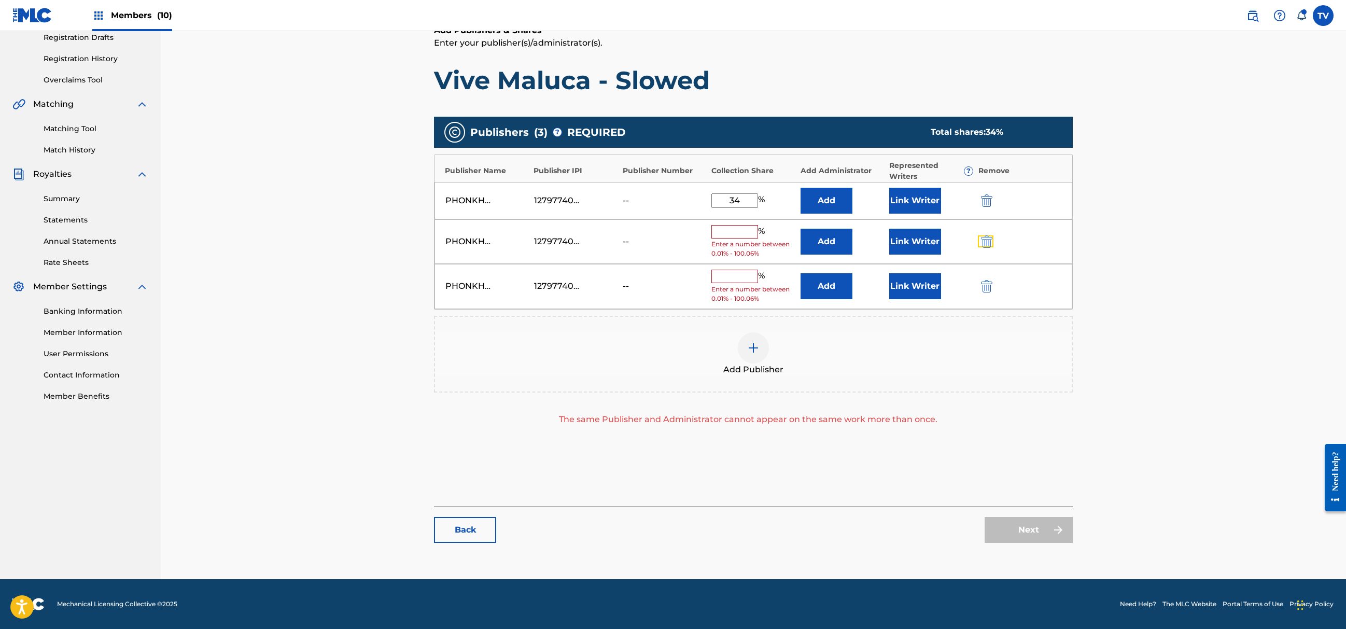
click at [978, 235] on button "submit" at bounding box center [986, 241] width 16 height 12
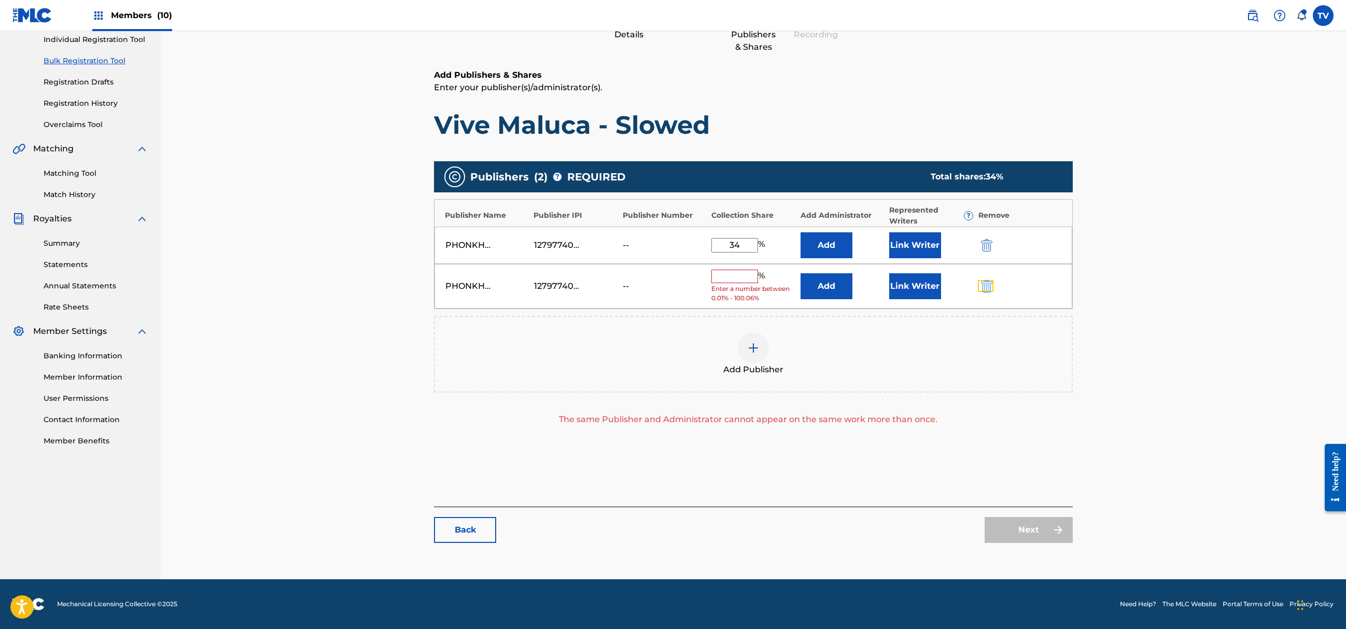
scroll to position [135, 0]
drag, startPoint x: 978, startPoint y: 235, endPoint x: 981, endPoint y: 241, distance: 6.3
click at [978, 237] on div "PHONKHELL PUBLISHING 1279774000 -- 34 % Add Link Writer" at bounding box center [754, 245] width 638 height 37
click at [978, 284] on button "submit" at bounding box center [986, 286] width 16 height 12
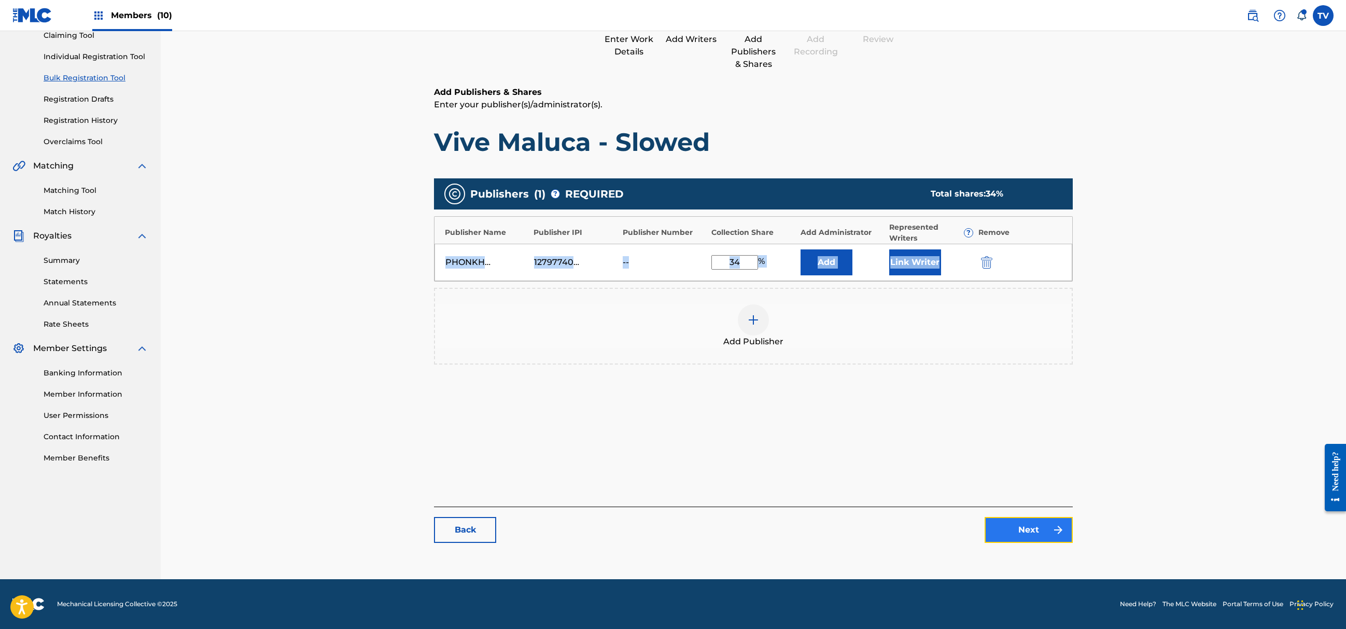
click at [1012, 535] on link "Next" at bounding box center [1029, 530] width 88 height 26
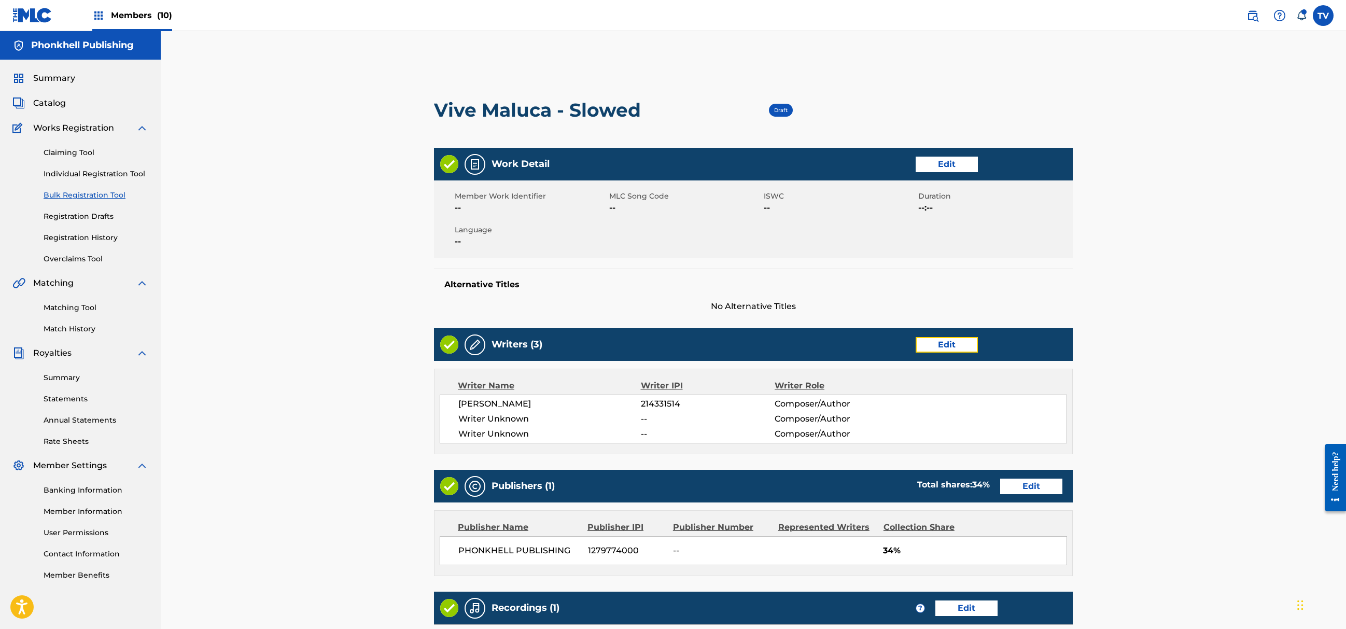
click at [924, 336] on div "Writers (3) Edit" at bounding box center [753, 344] width 639 height 33
click at [934, 339] on div "Writers (3) Edit" at bounding box center [753, 344] width 639 height 33
click at [936, 335] on div "Writers (3) Edit" at bounding box center [753, 344] width 639 height 33
click at [934, 338] on div "Work Detail Edit Member Work Identifier -- MLC Song Code -- ISWC -- Duration --…" at bounding box center [753, 428] width 639 height 560
click at [938, 339] on link "Edit" at bounding box center [947, 345] width 62 height 16
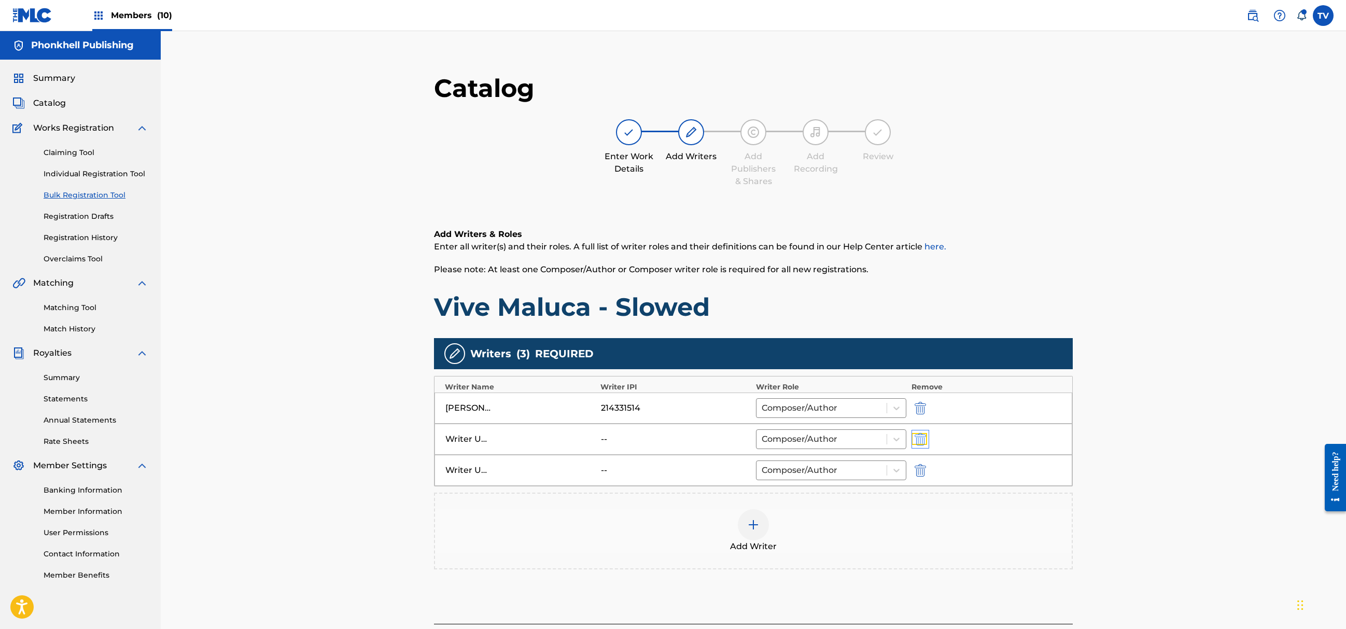
click at [915, 438] on img "submit" at bounding box center [920, 439] width 11 height 12
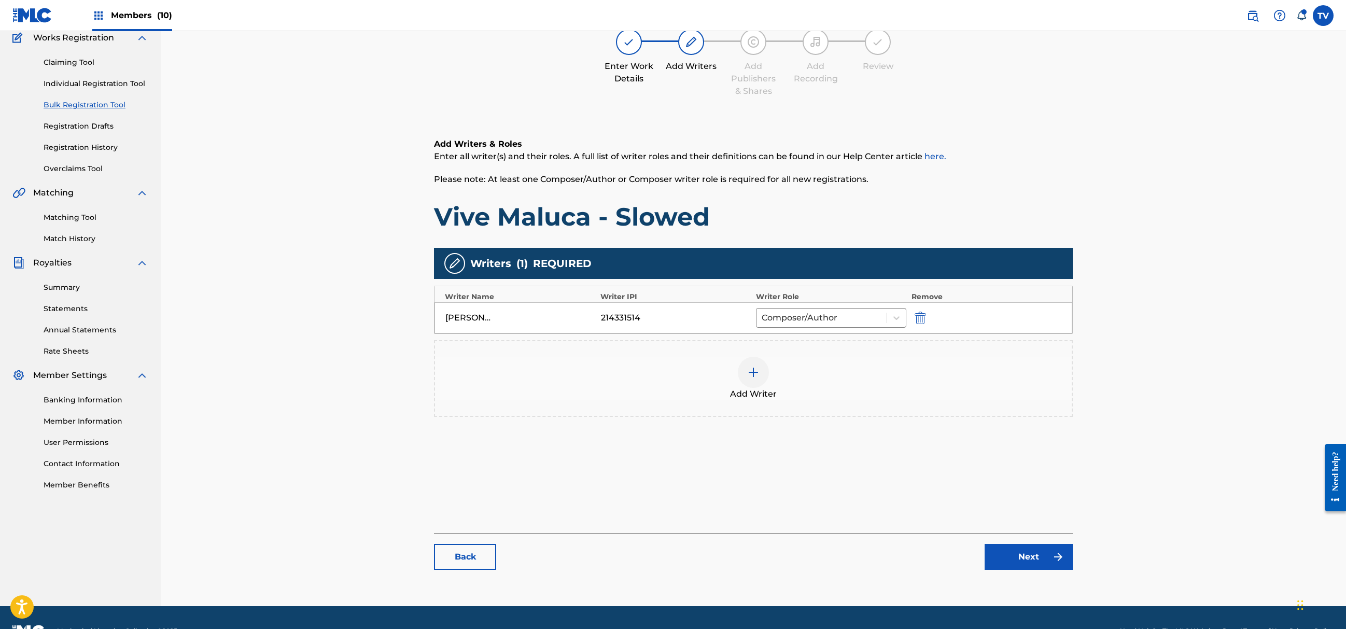
scroll to position [117, 0]
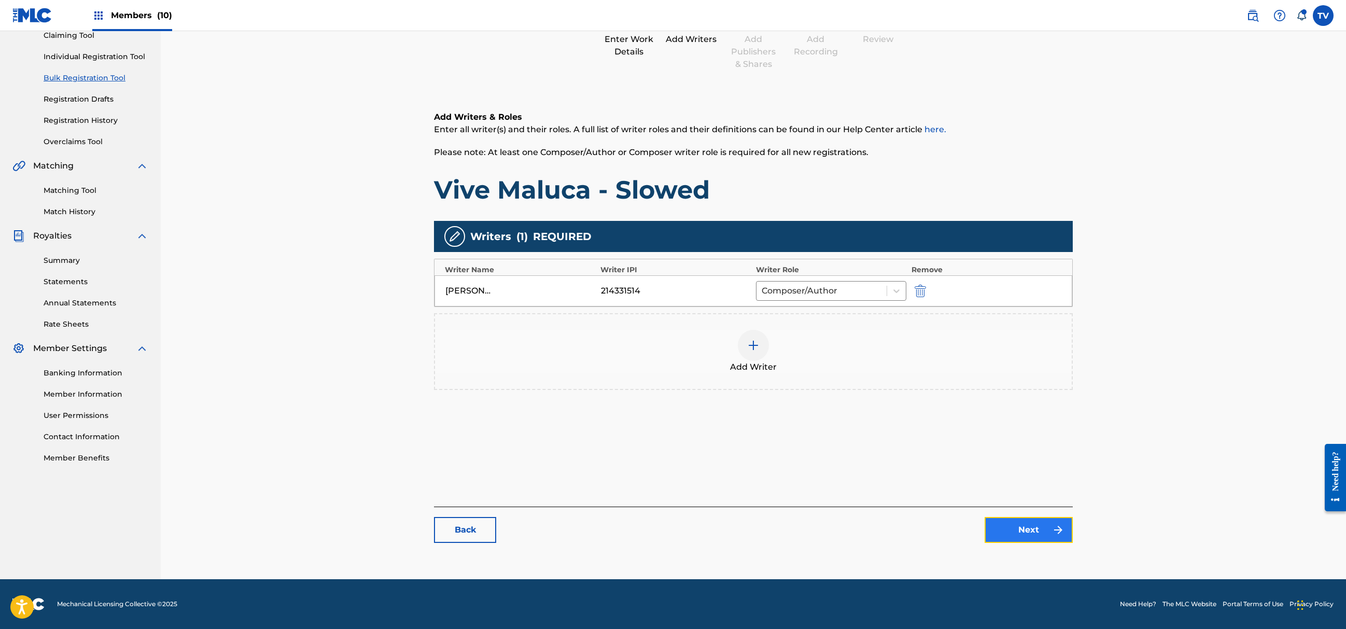
click at [1019, 538] on link "Next" at bounding box center [1029, 530] width 88 height 26
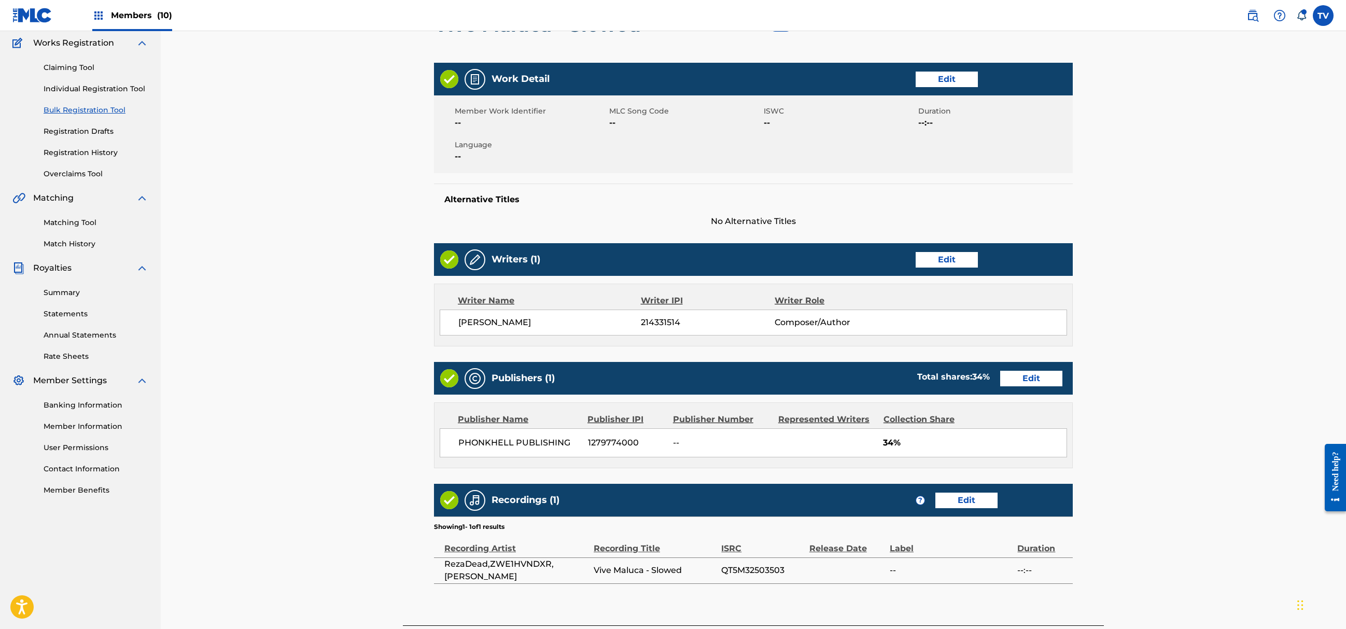
scroll to position [179, 0]
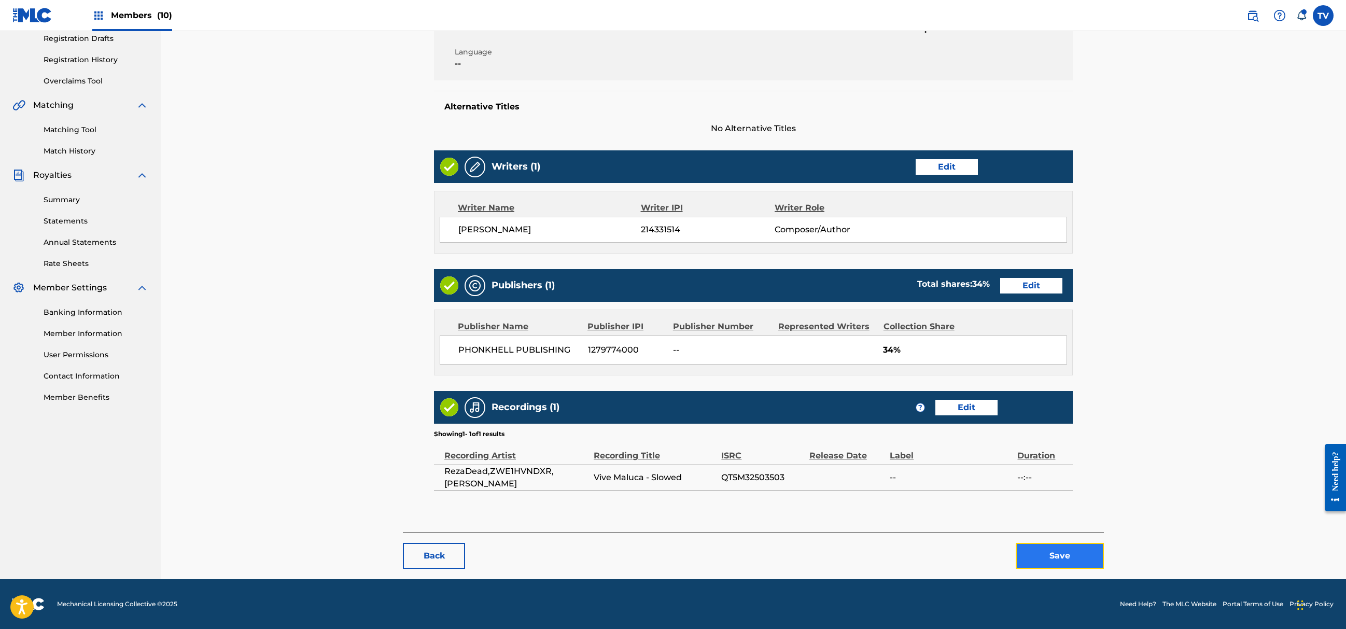
click at [1035, 544] on button "Save" at bounding box center [1060, 556] width 88 height 26
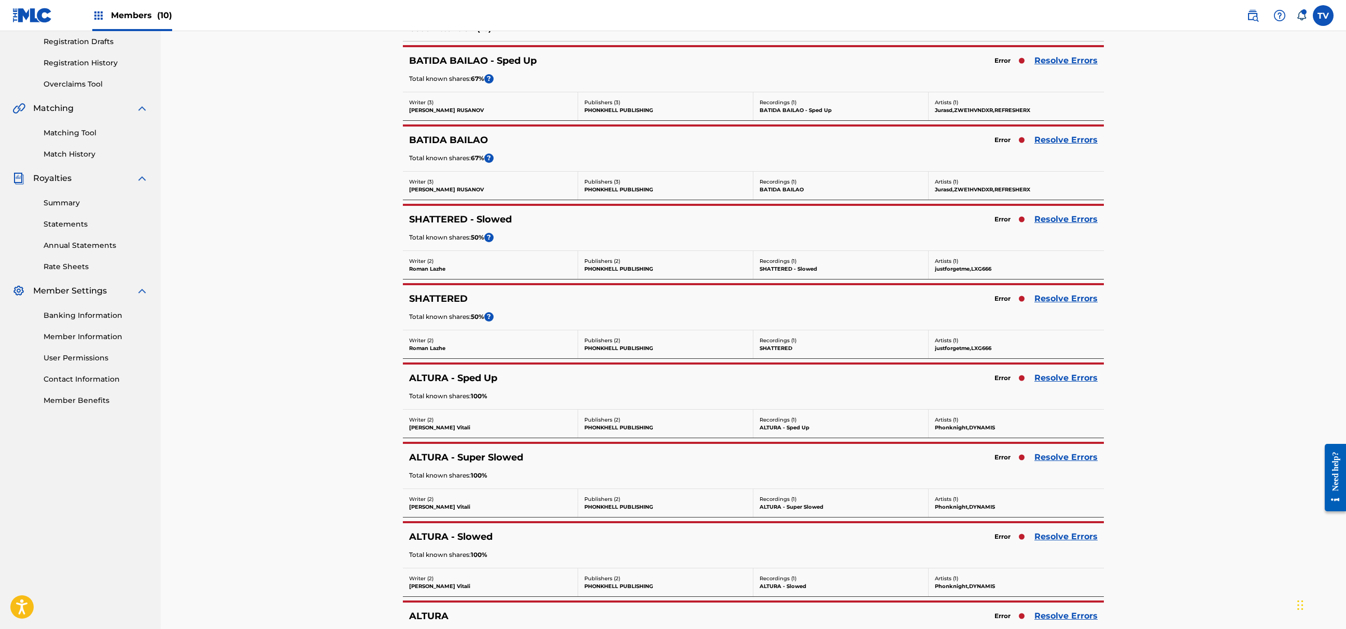
scroll to position [207, 0]
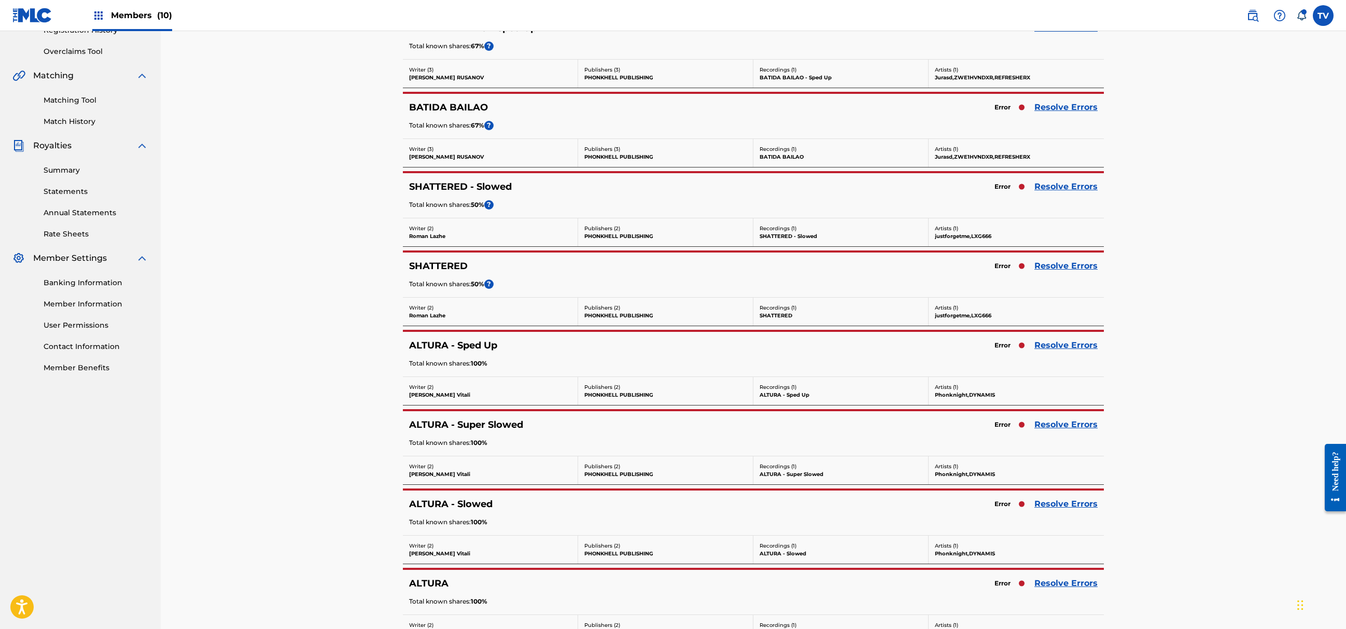
click at [1076, 359] on div "ALTURA - Sped Up Error Resolve Errors Total known shares: 100 %" at bounding box center [753, 354] width 701 height 45
click at [1075, 355] on div "ALTURA - Sped Up Error Resolve Errors Total known shares: 100 %" at bounding box center [753, 354] width 701 height 45
click at [1073, 345] on link "Resolve Errors" at bounding box center [1066, 345] width 63 height 12
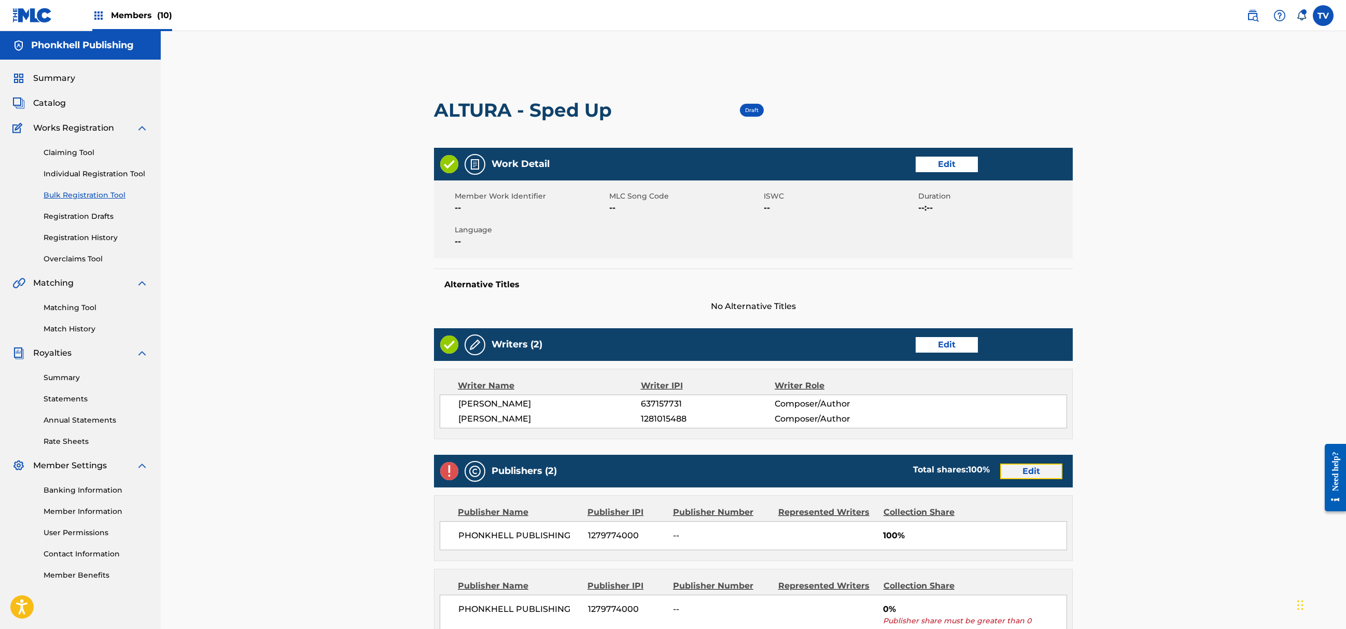
click at [1028, 465] on link "Edit" at bounding box center [1031, 472] width 62 height 16
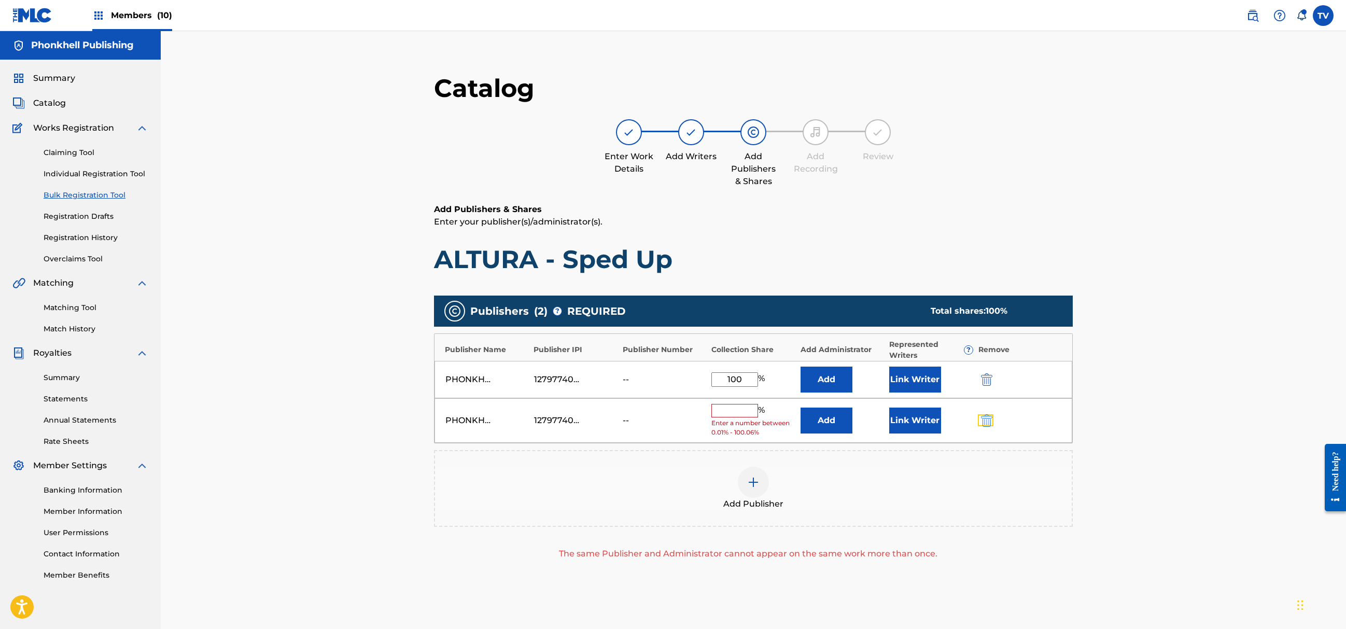
click at [978, 426] on button "submit" at bounding box center [986, 420] width 16 height 12
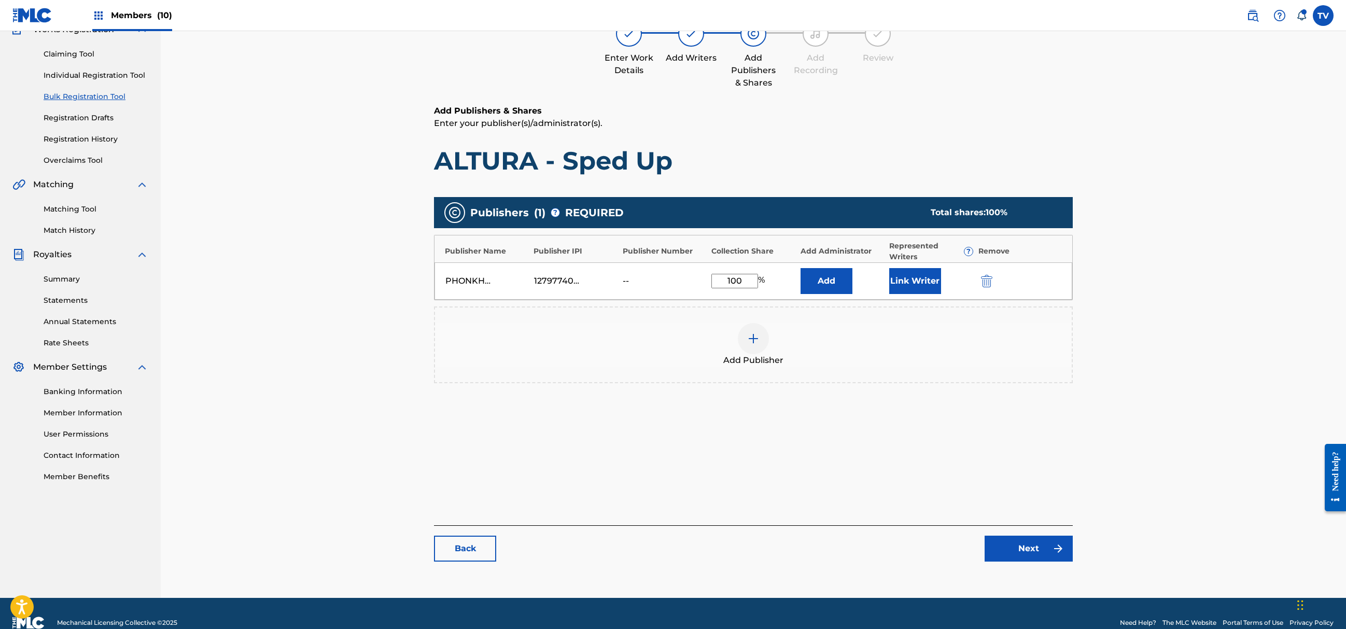
scroll to position [117, 0]
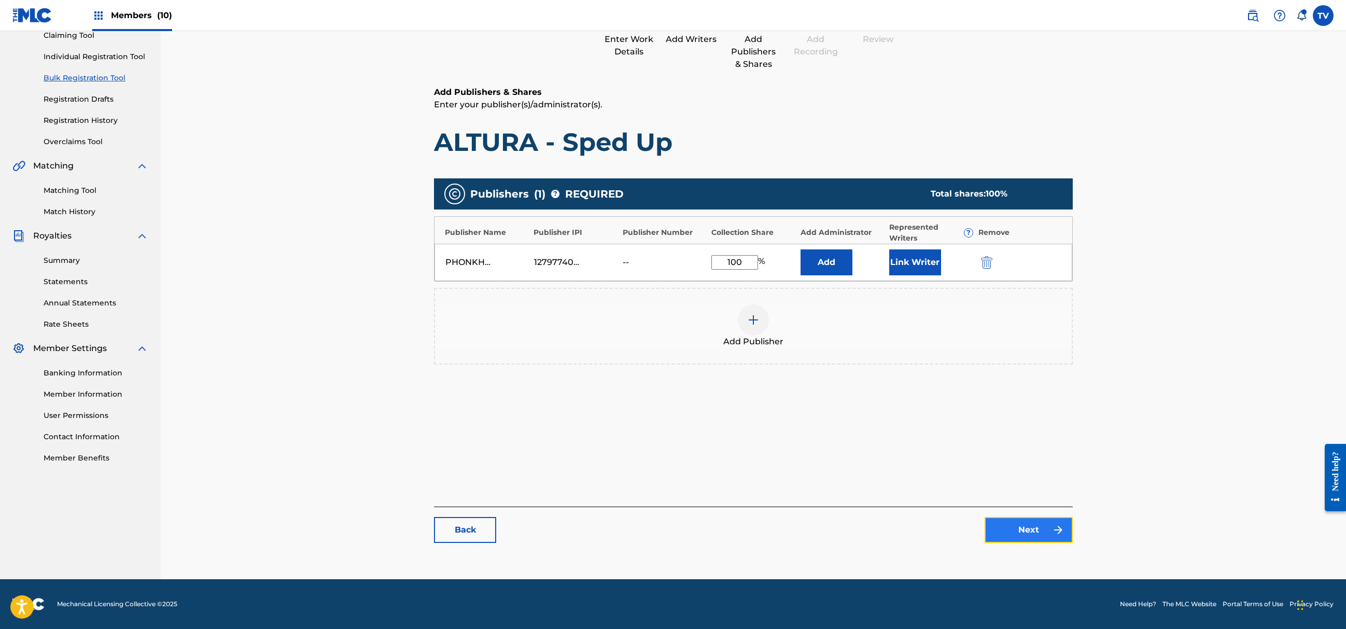
click at [1044, 527] on link "Next" at bounding box center [1029, 530] width 88 height 26
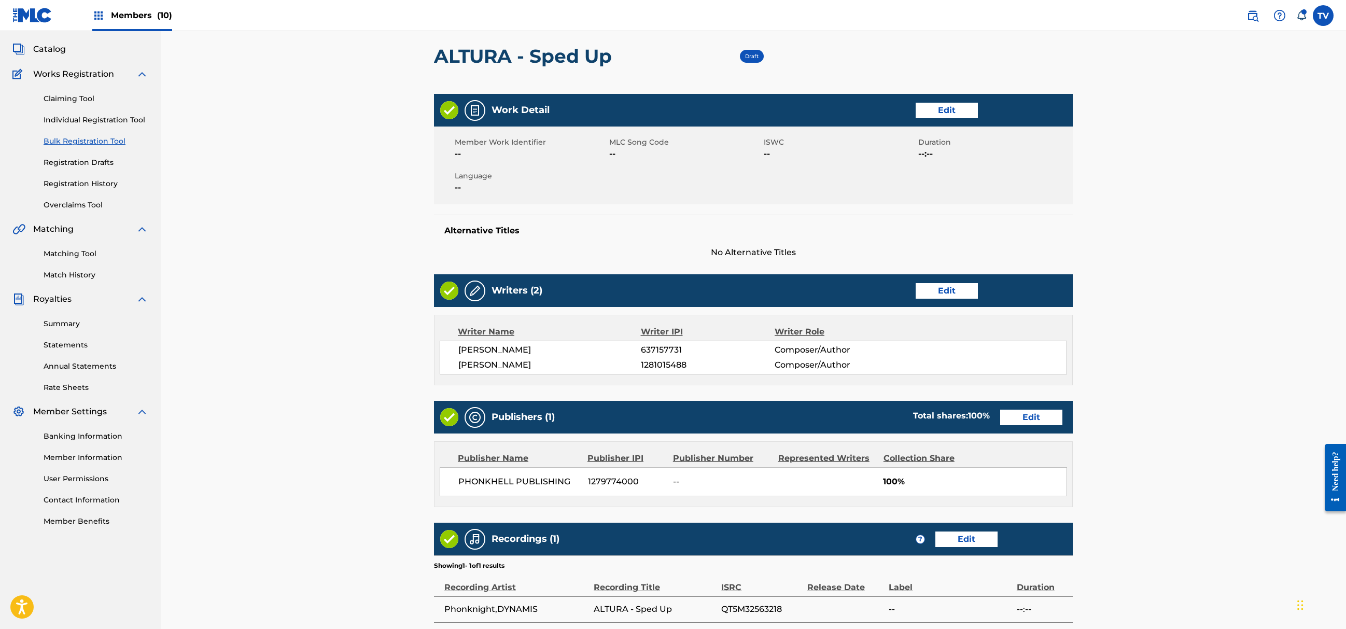
scroll to position [187, 0]
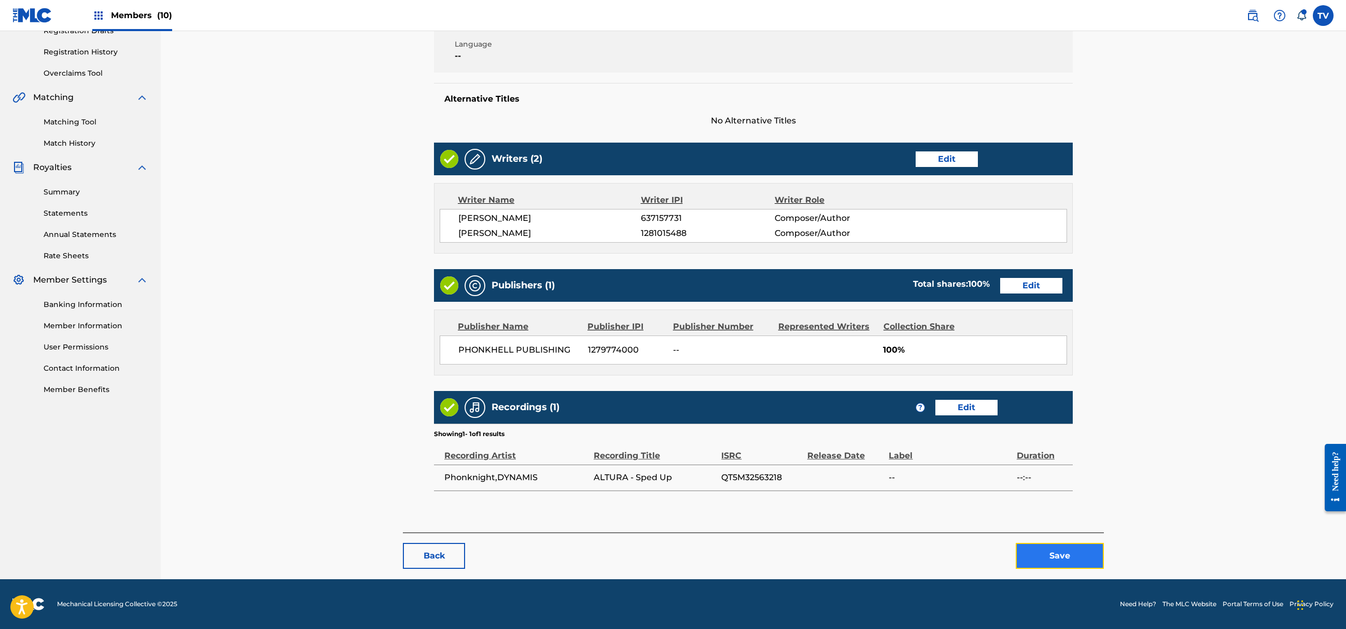
click at [1067, 565] on button "Save" at bounding box center [1060, 556] width 88 height 26
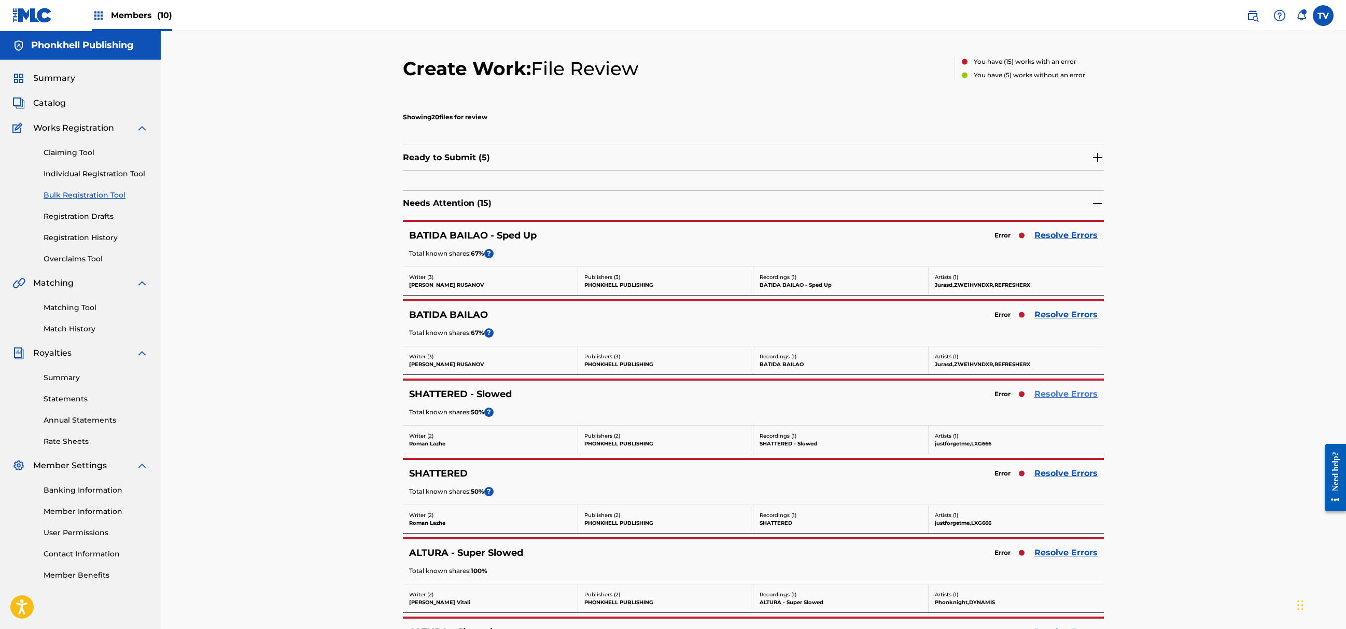
click at [1063, 395] on link "Resolve Errors" at bounding box center [1066, 394] width 63 height 12
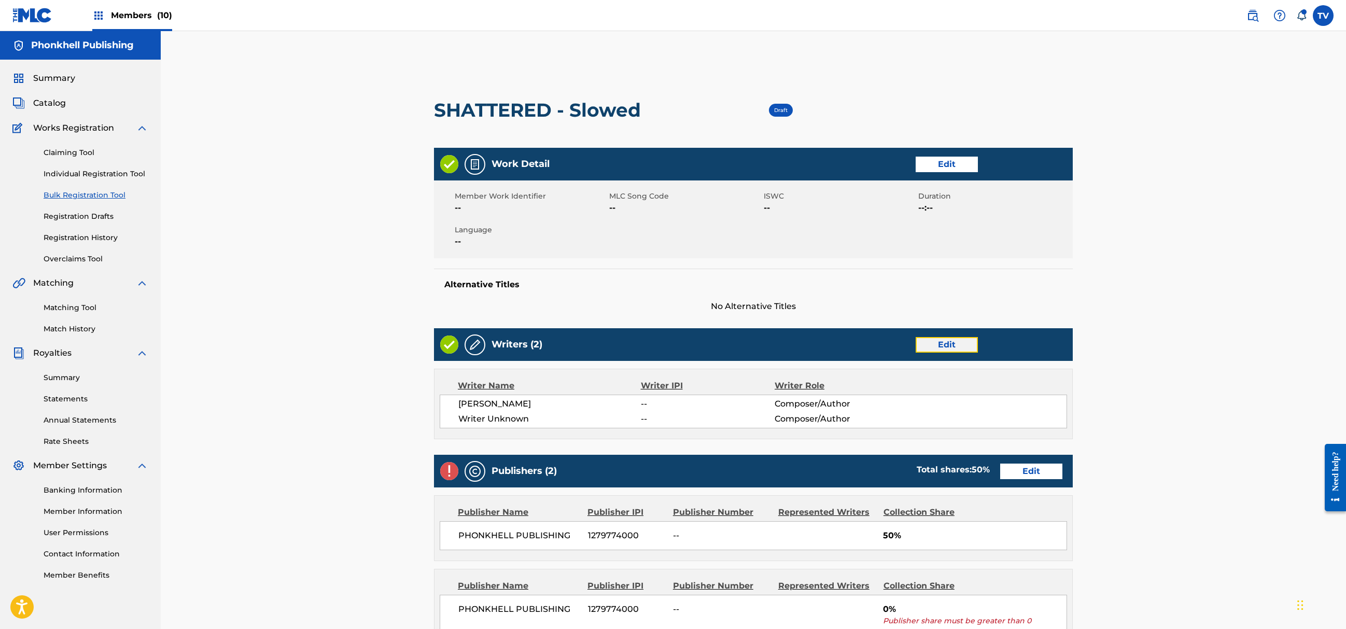
click at [944, 341] on link "Edit" at bounding box center [947, 345] width 62 height 16
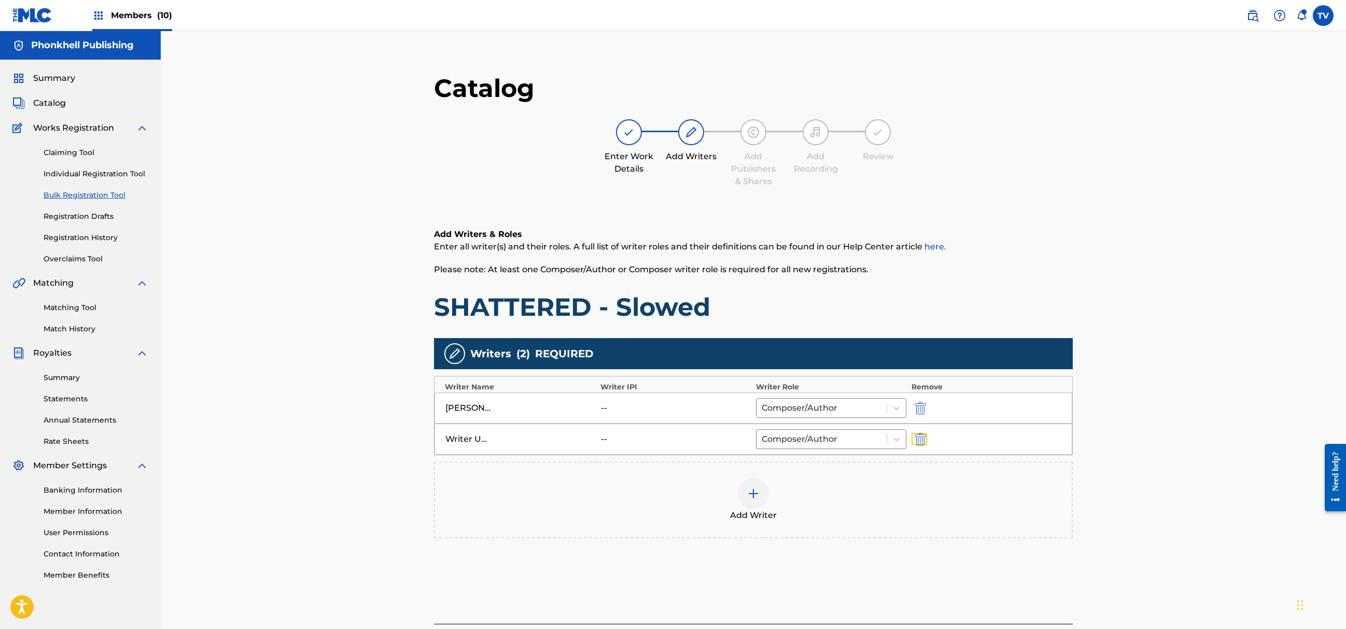
click at [922, 442] on img "submit" at bounding box center [920, 439] width 11 height 12
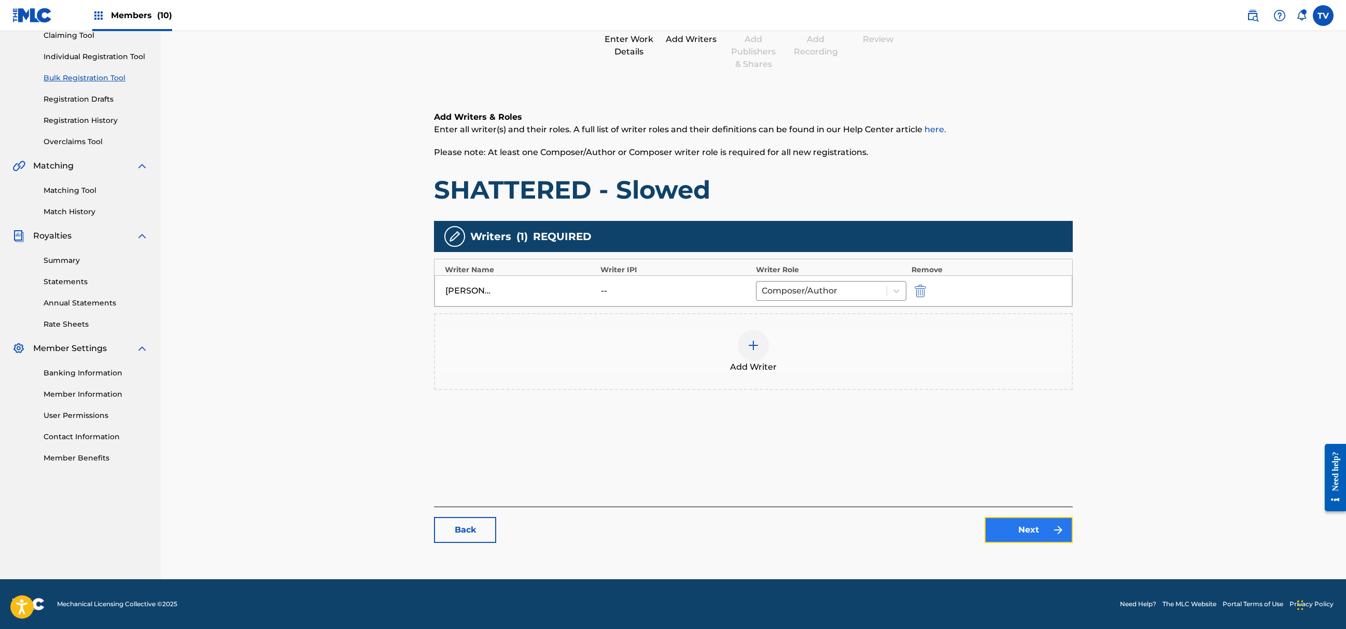
click at [1032, 527] on link "Next" at bounding box center [1029, 530] width 88 height 26
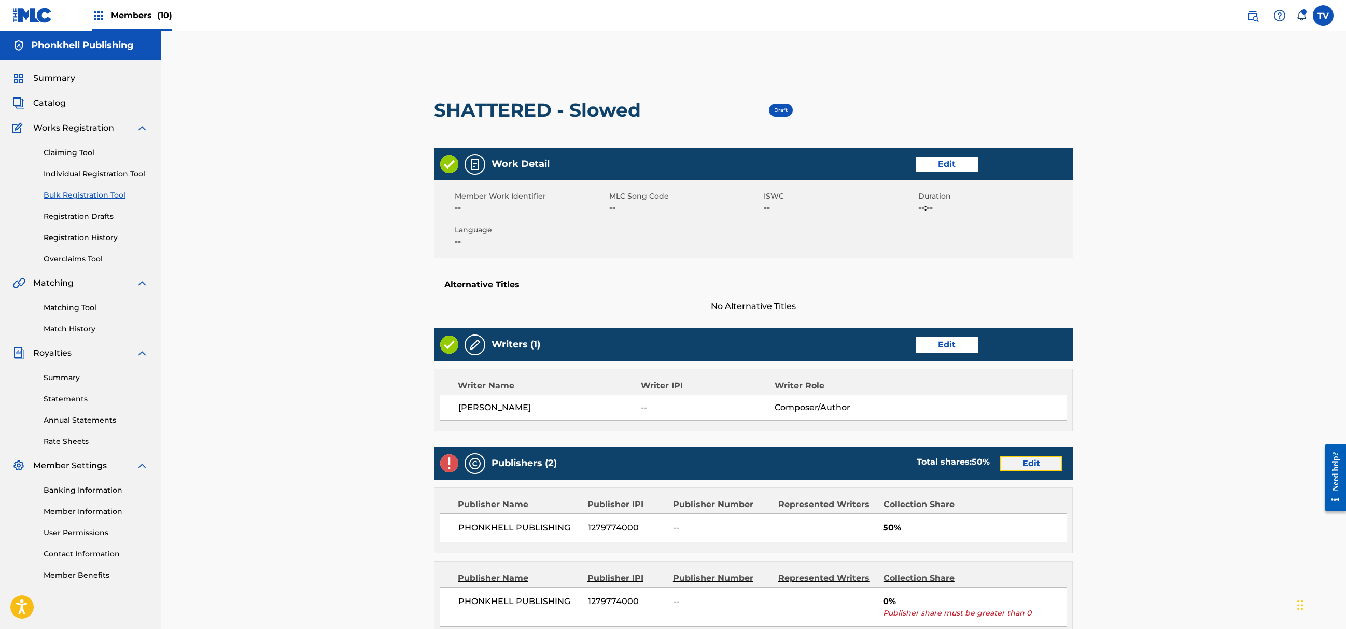
click at [1017, 468] on link "Edit" at bounding box center [1031, 464] width 62 height 16
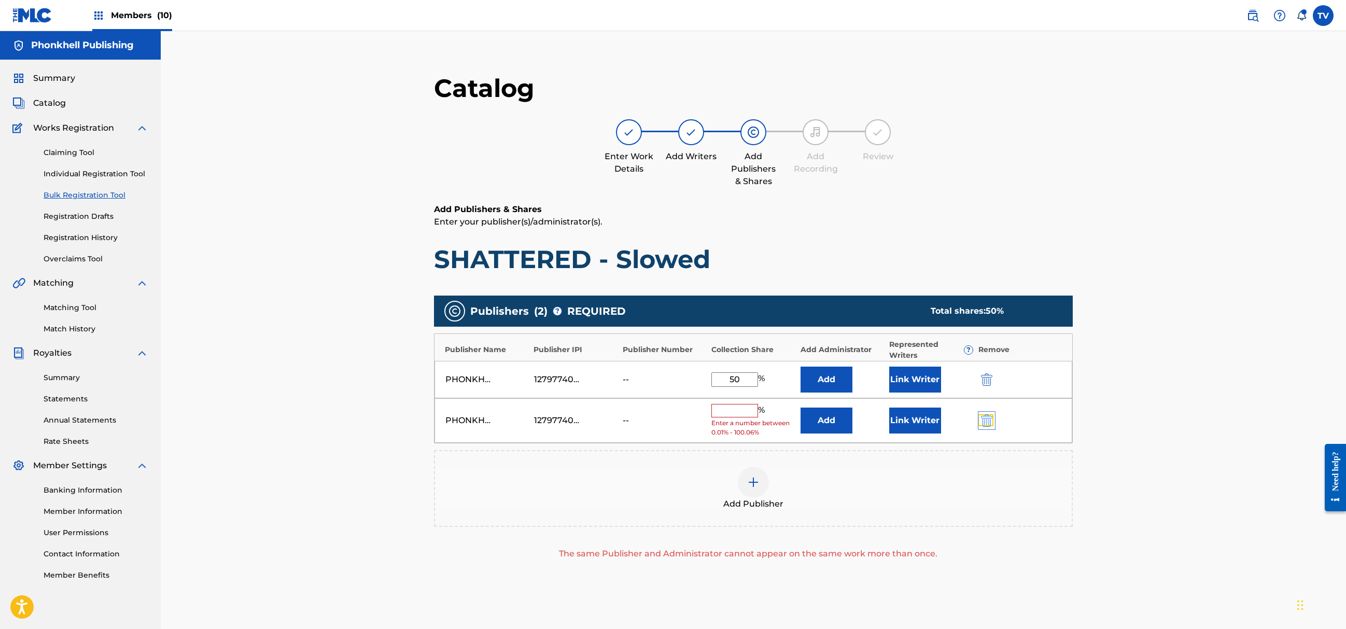
click at [990, 419] on img "submit" at bounding box center [986, 420] width 11 height 12
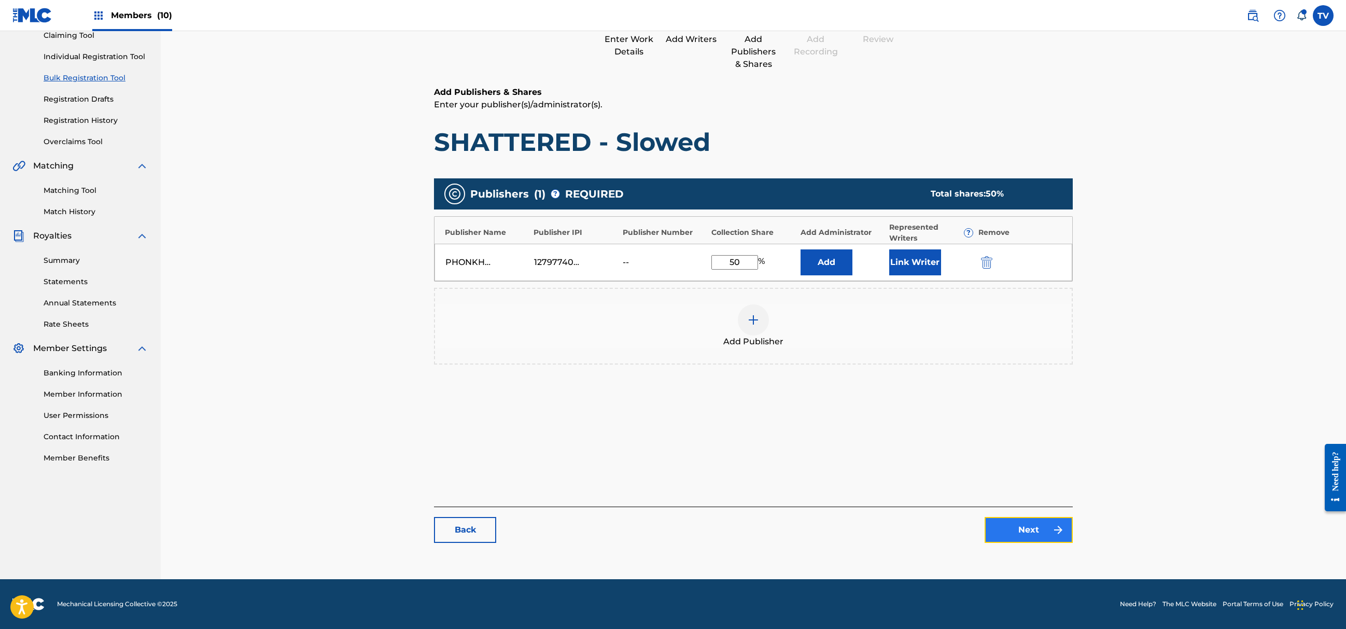
click at [1028, 527] on link "Next" at bounding box center [1029, 530] width 88 height 26
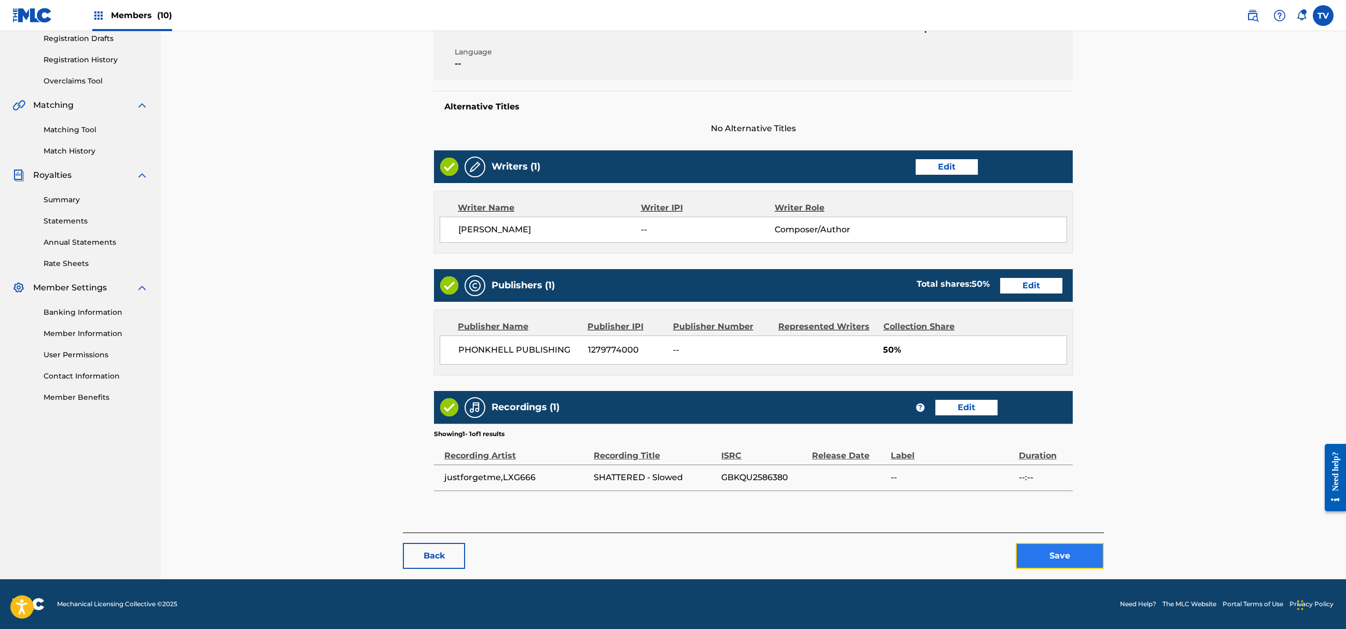
click at [1062, 557] on button "Save" at bounding box center [1060, 556] width 88 height 26
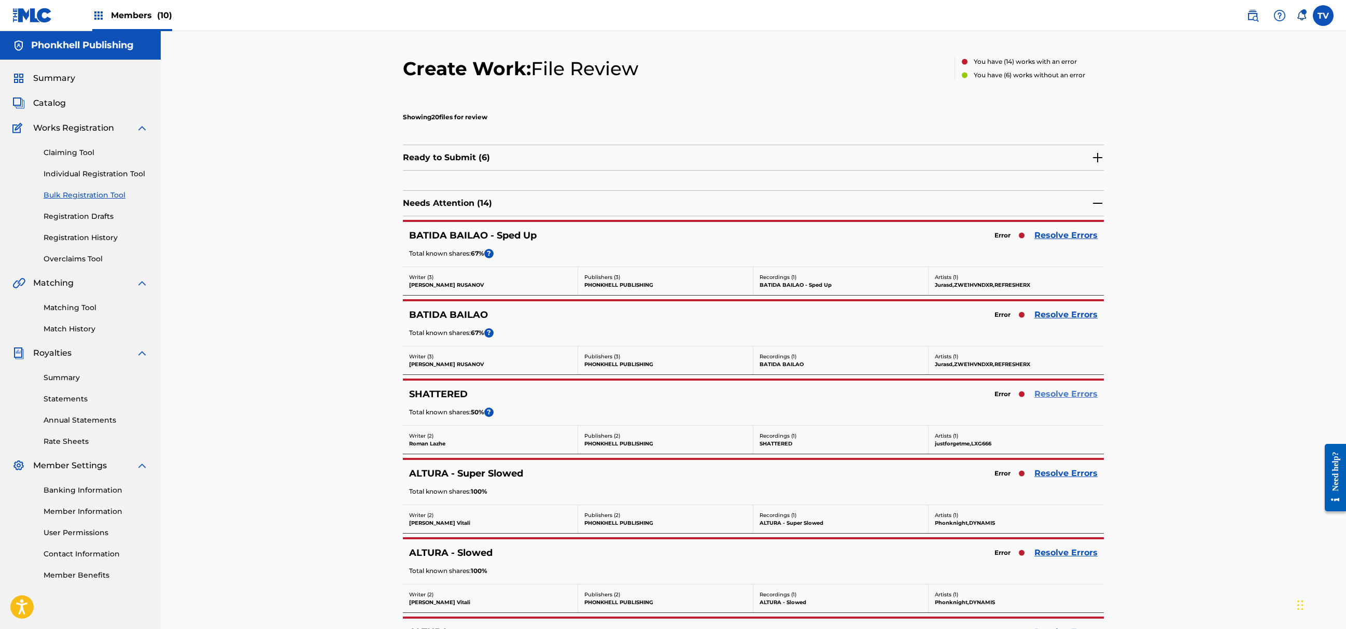
click at [1053, 399] on div "Error Resolve Errors" at bounding box center [1044, 394] width 108 height 15
click at [1052, 403] on div "SHATTERED Error Resolve Errors Total known shares: 50 % ?" at bounding box center [753, 403] width 701 height 45
click at [1056, 389] on div "SHATTERED Error Resolve Errors Total known shares: 50 % ?" at bounding box center [753, 403] width 701 height 45
click at [1069, 396] on link "Resolve Errors" at bounding box center [1066, 394] width 63 height 12
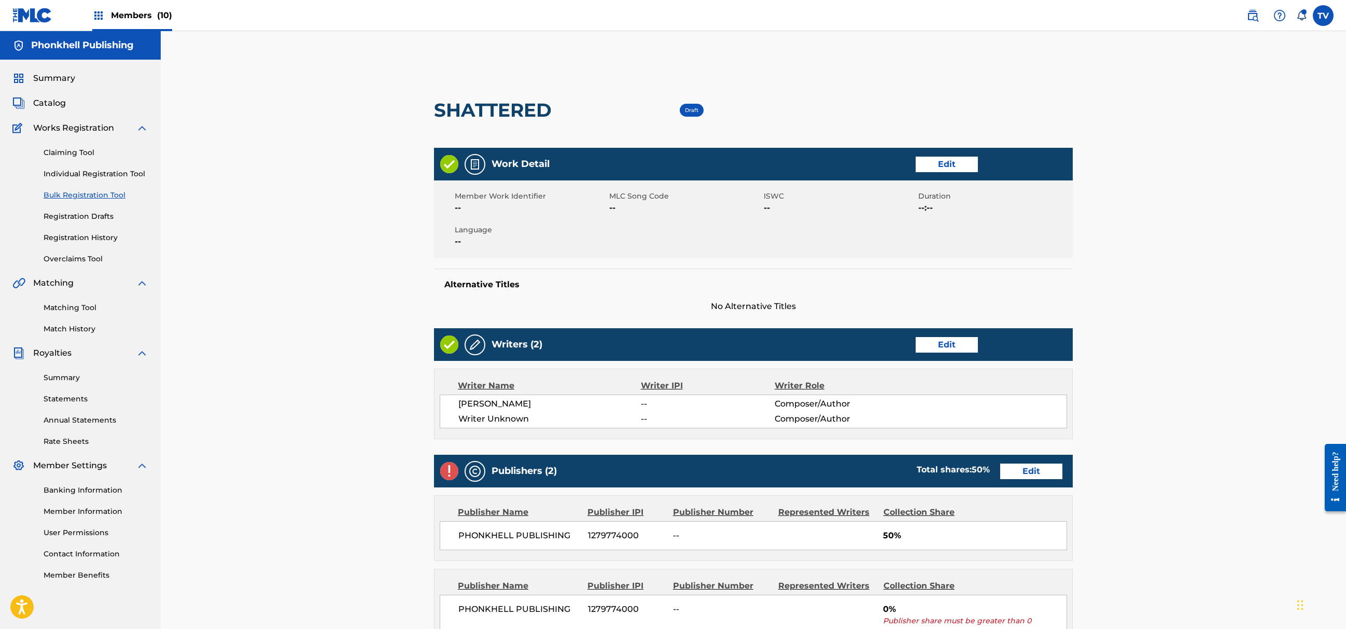
click at [981, 359] on div "Writers (2) Edit" at bounding box center [753, 344] width 639 height 33
click at [955, 341] on link "Edit" at bounding box center [947, 345] width 62 height 16
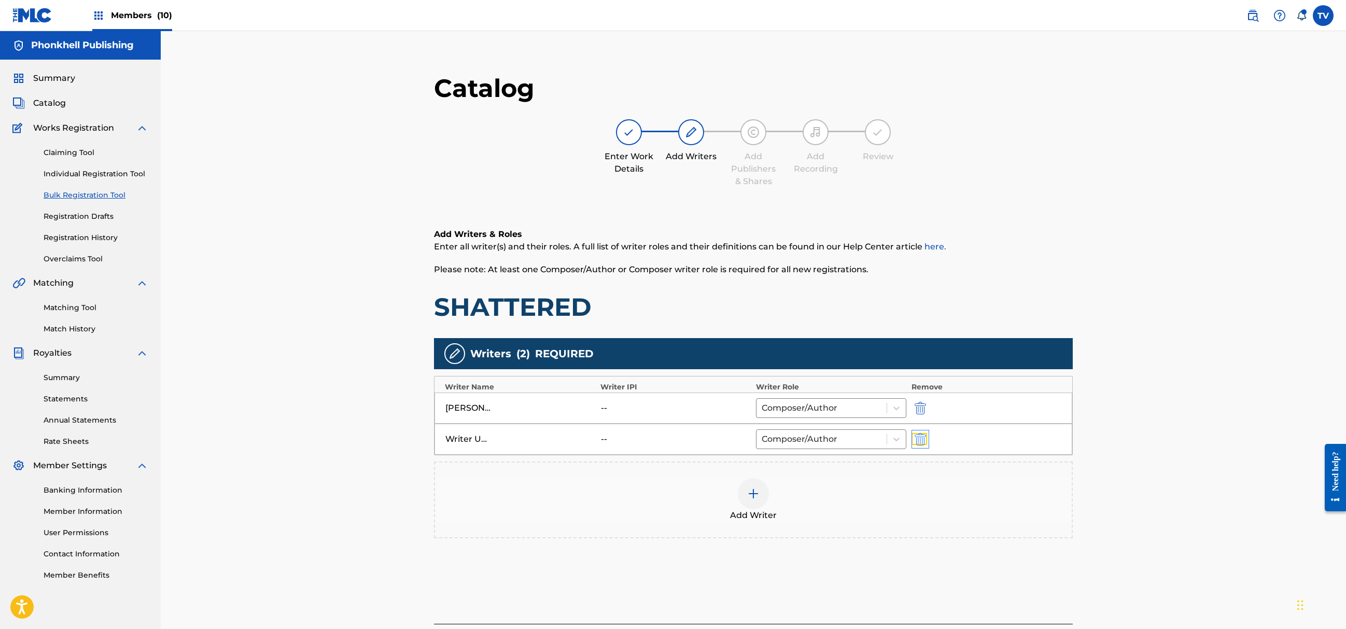
click at [923, 444] on img "submit" at bounding box center [920, 439] width 11 height 12
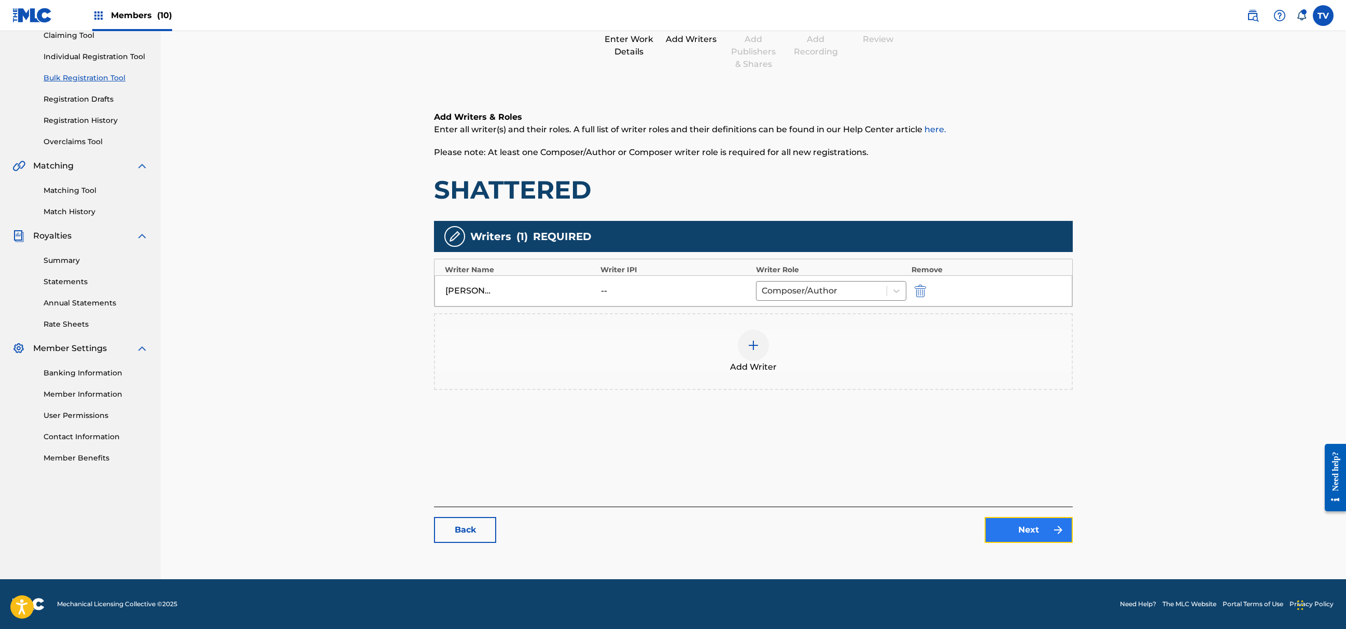
click at [1040, 525] on link "Next" at bounding box center [1029, 530] width 88 height 26
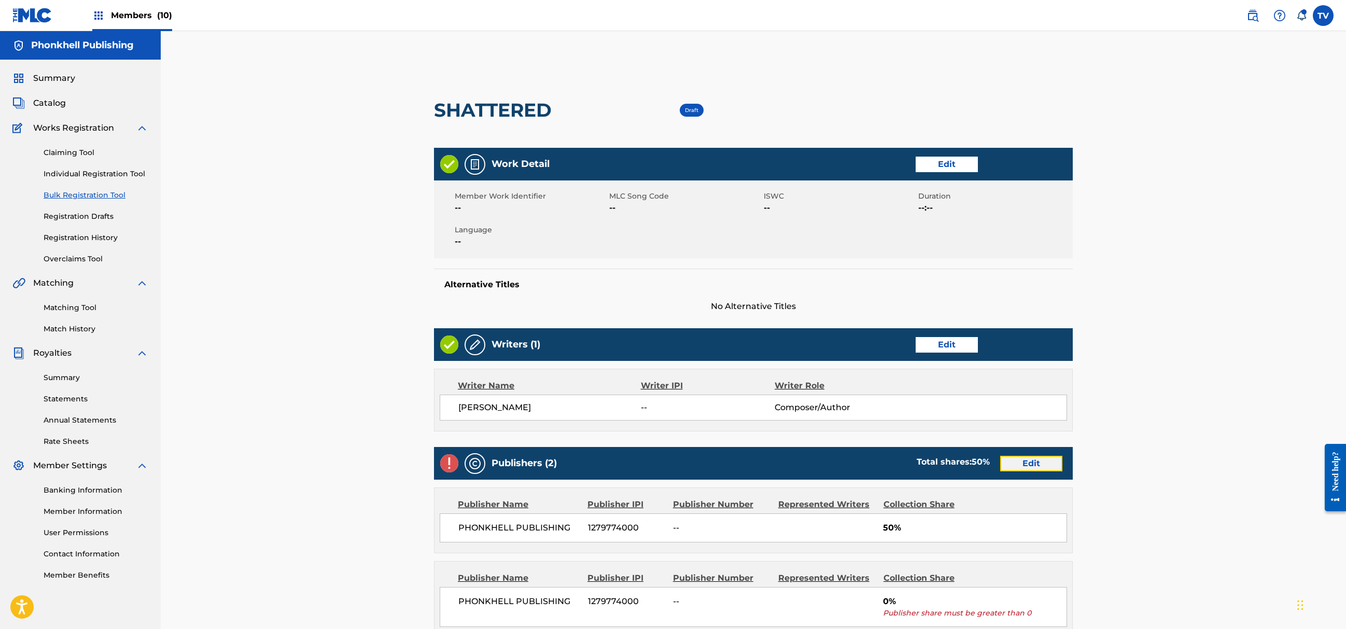
click at [1042, 466] on link "Edit" at bounding box center [1031, 464] width 62 height 16
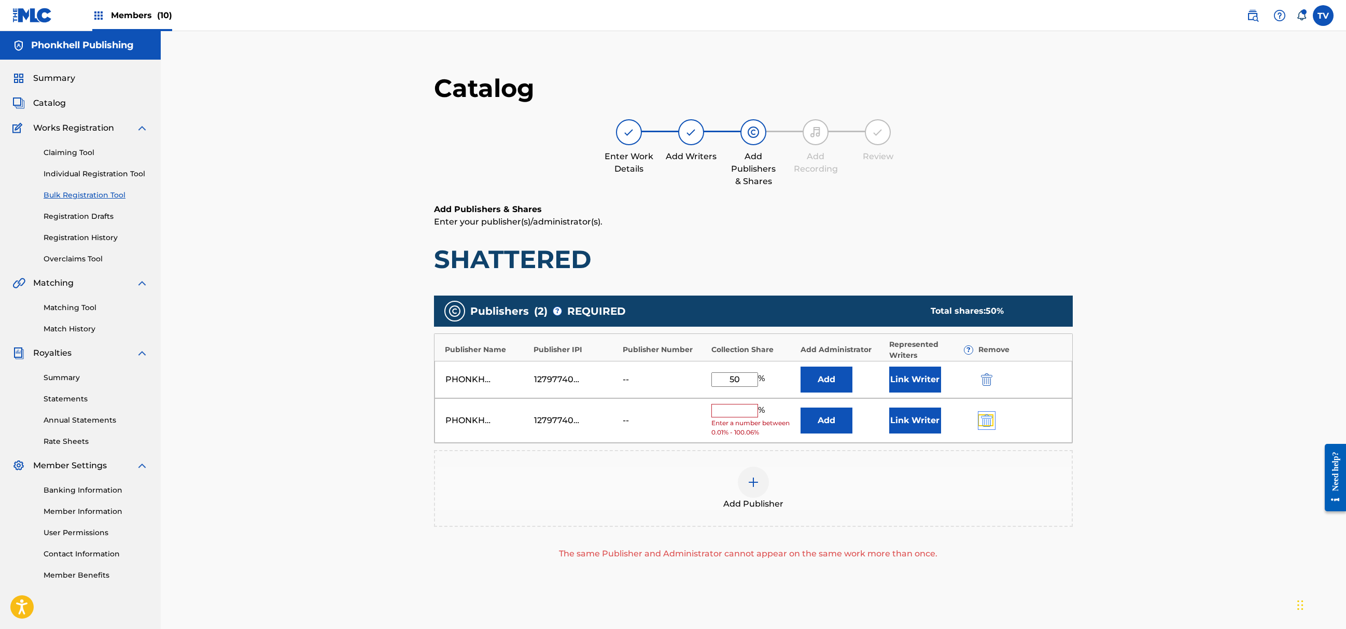
click at [982, 415] on img "submit" at bounding box center [986, 420] width 11 height 12
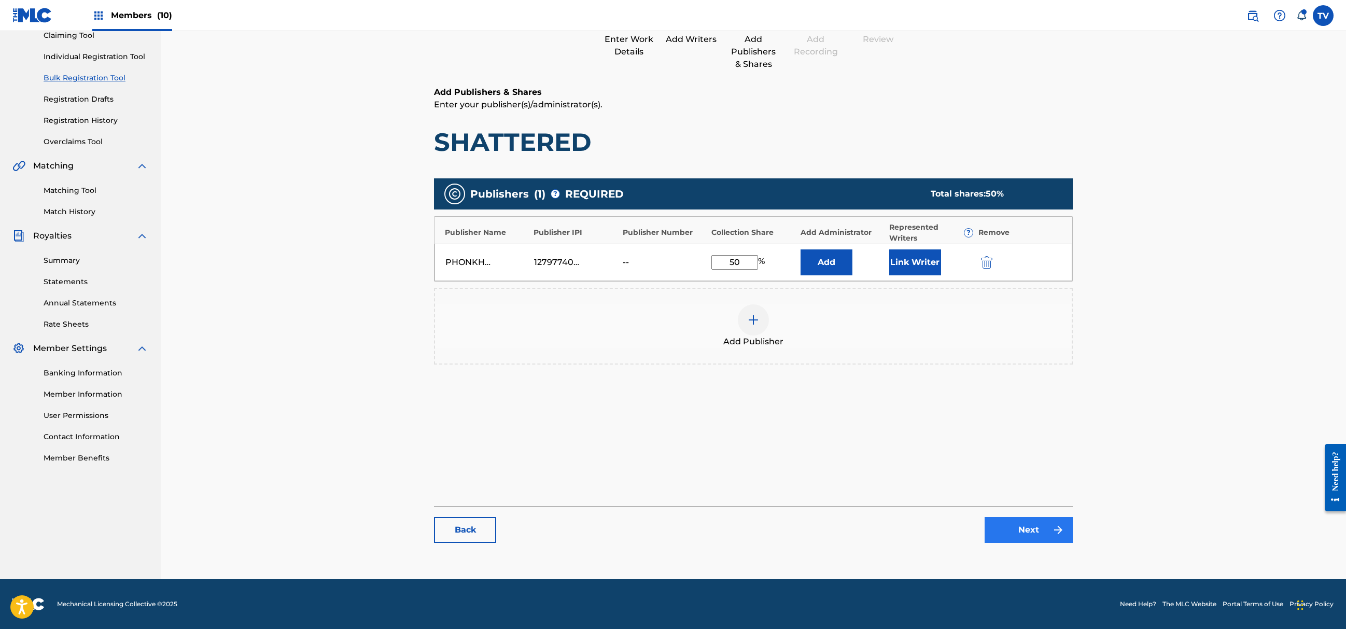
drag, startPoint x: 1032, startPoint y: 558, endPoint x: 1032, endPoint y: 530, distance: 28.0
click at [1032, 557] on main "Catalog Enter Work Details Add Writers Add Publishers & Shares Add Recording Re…" at bounding box center [753, 254] width 701 height 629
click at [1032, 530] on link "Next" at bounding box center [1029, 530] width 88 height 26
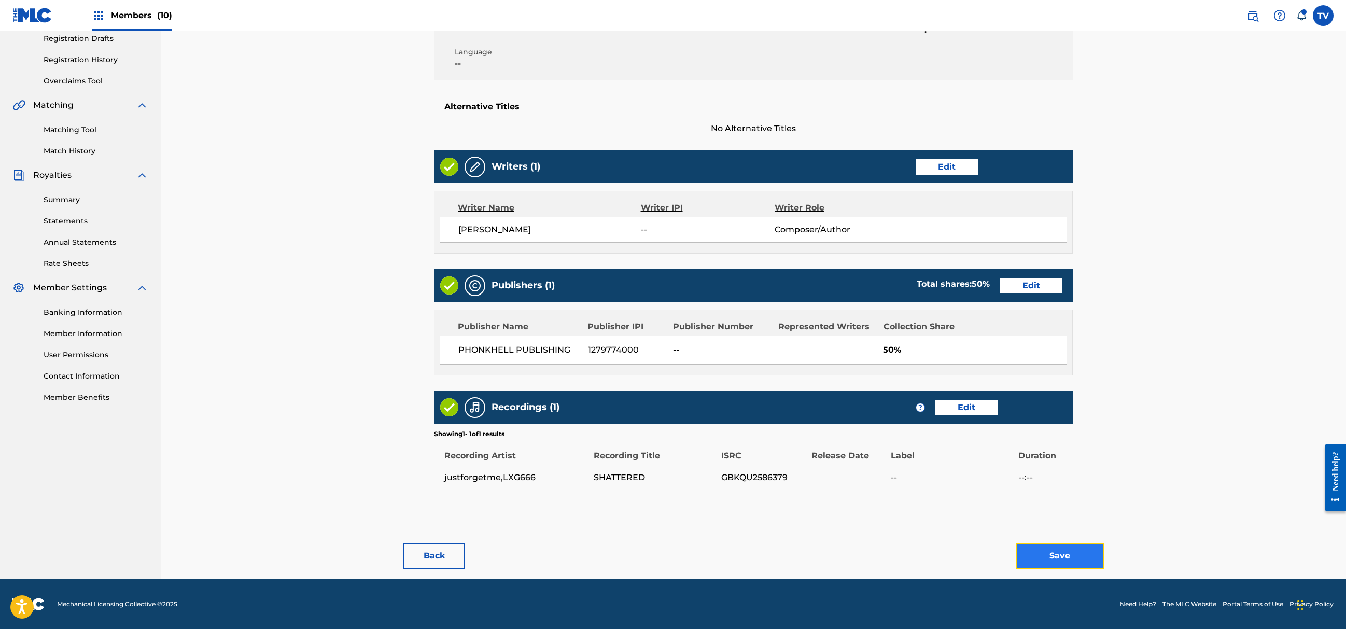
click at [1059, 552] on button "Save" at bounding box center [1060, 556] width 88 height 26
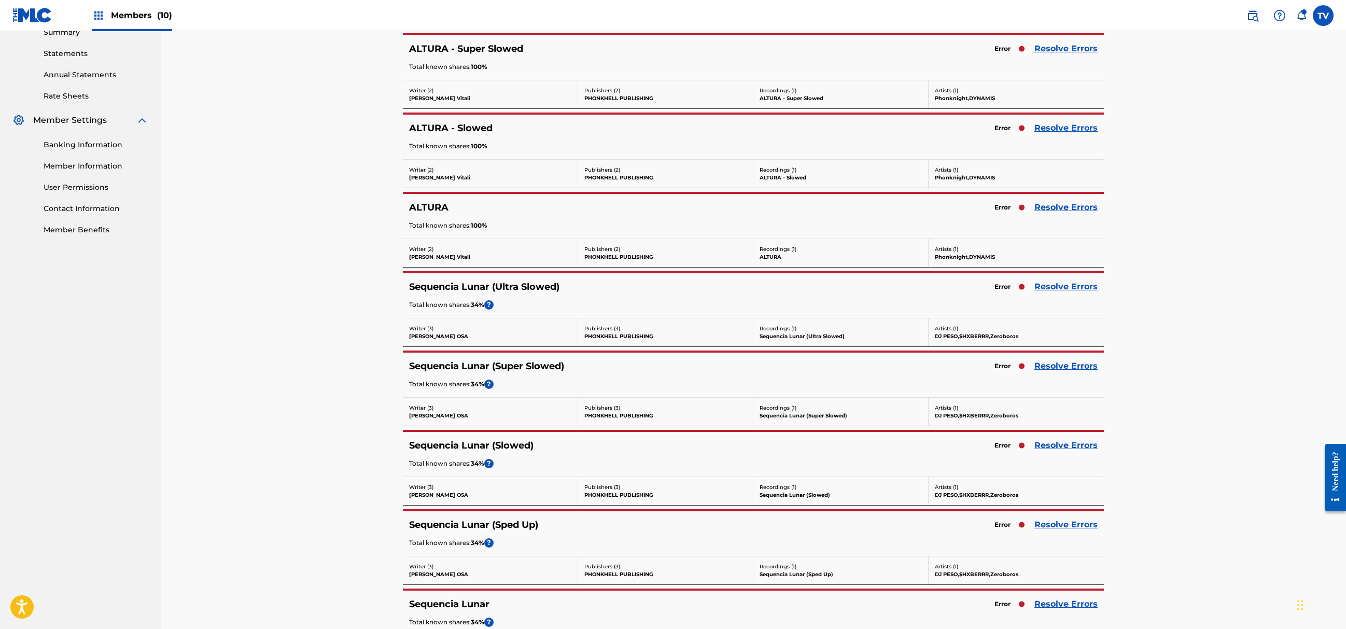
click at [1065, 457] on div "Sequencia Lunar (Slowed) Error Resolve Errors Total known shares: 34 % ?" at bounding box center [753, 454] width 701 height 45
click at [1061, 445] on link "Resolve Errors" at bounding box center [1066, 445] width 63 height 12
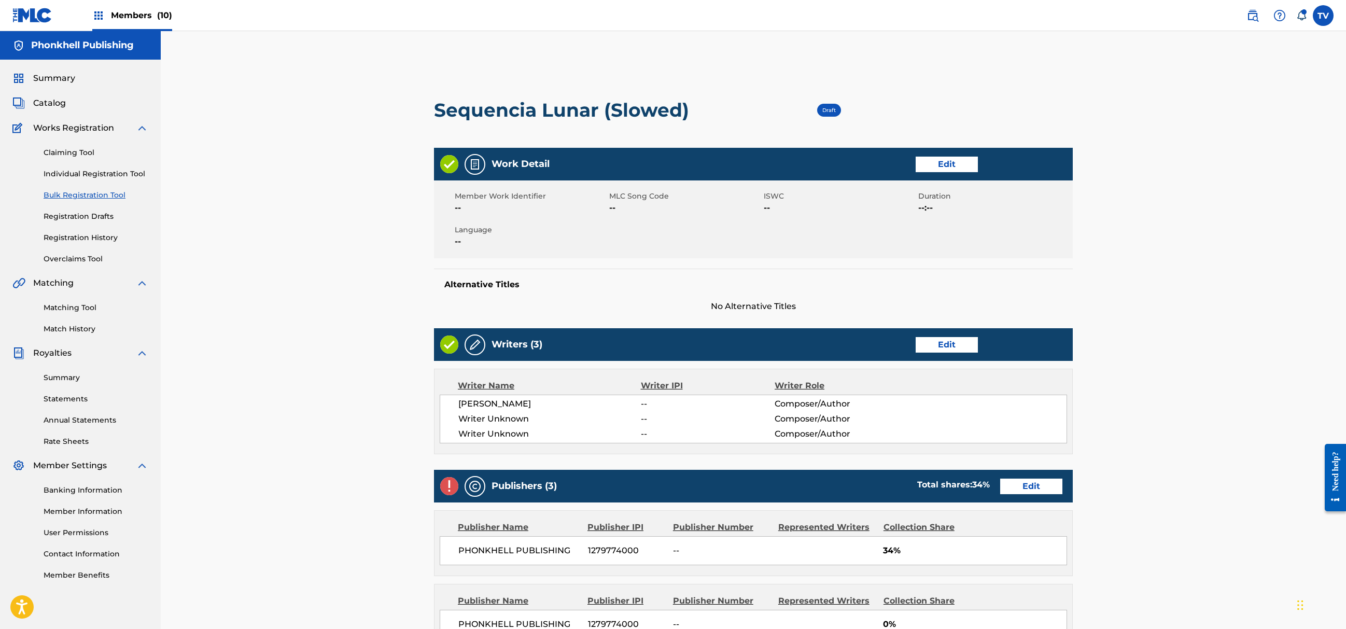
click at [926, 354] on div "Writers (3) Edit" at bounding box center [753, 344] width 639 height 33
click at [926, 355] on div "Writers (3) Edit" at bounding box center [753, 344] width 639 height 33
click at [949, 343] on link "Edit" at bounding box center [947, 345] width 62 height 16
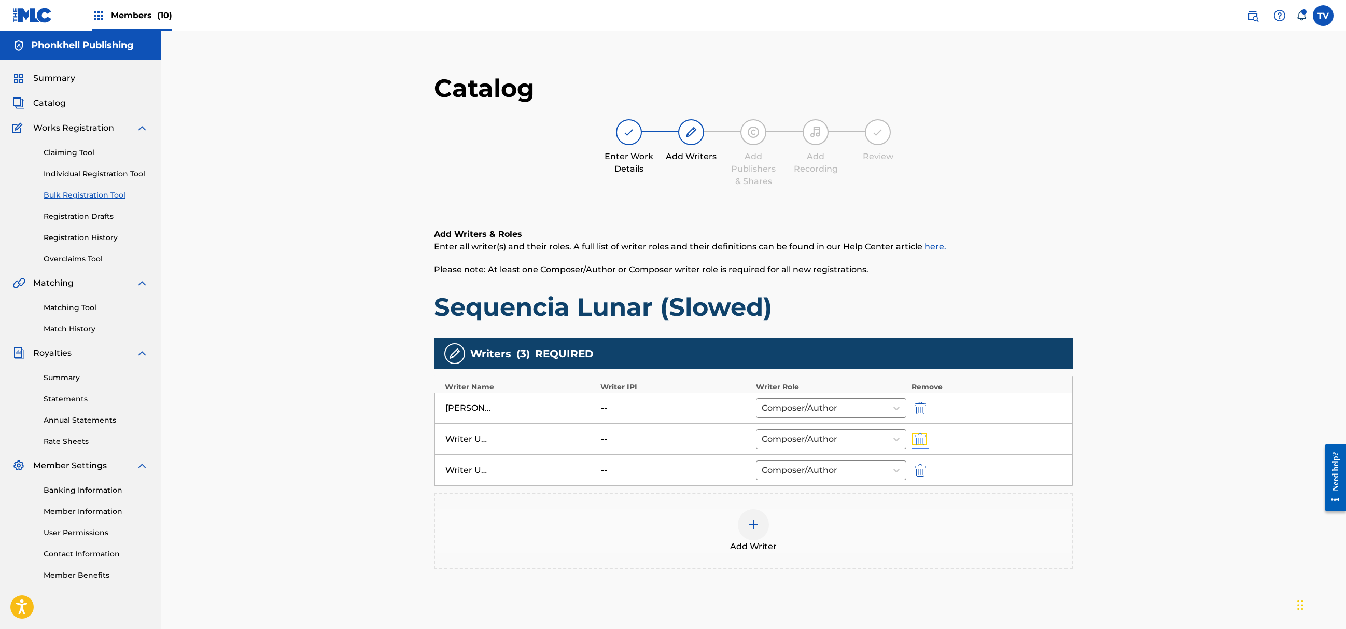
click at [920, 446] on img "submit" at bounding box center [920, 439] width 11 height 12
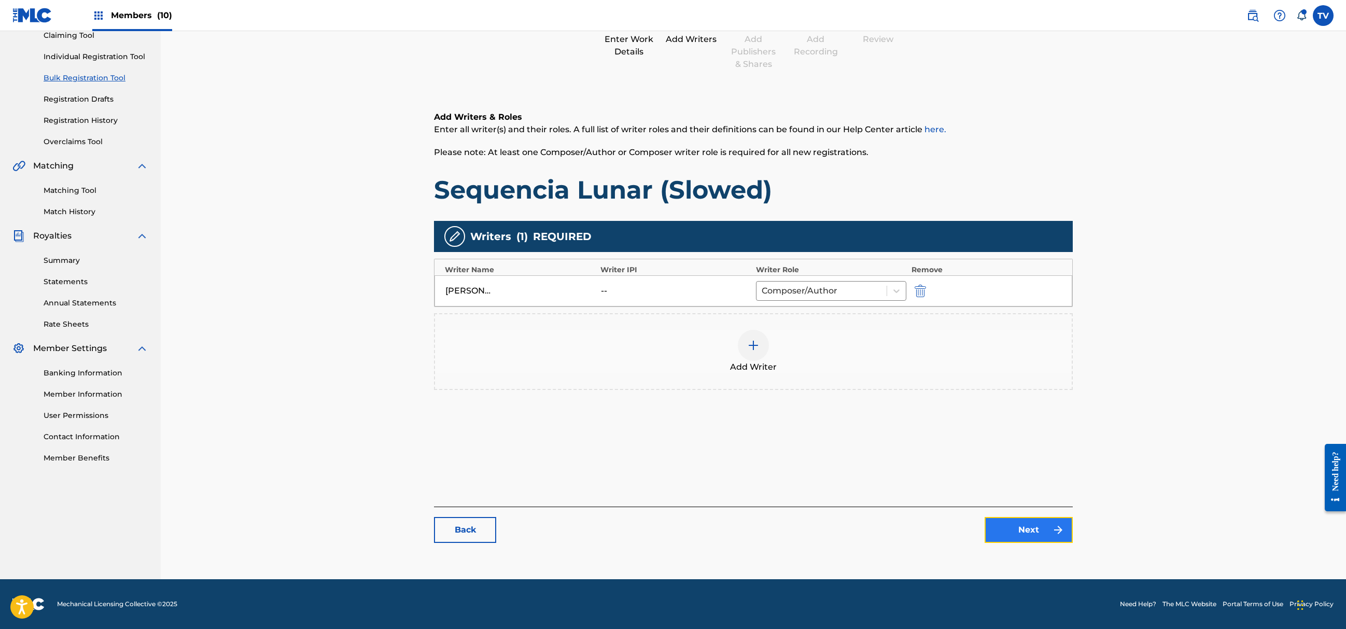
click at [1011, 530] on link "Next" at bounding box center [1029, 530] width 88 height 26
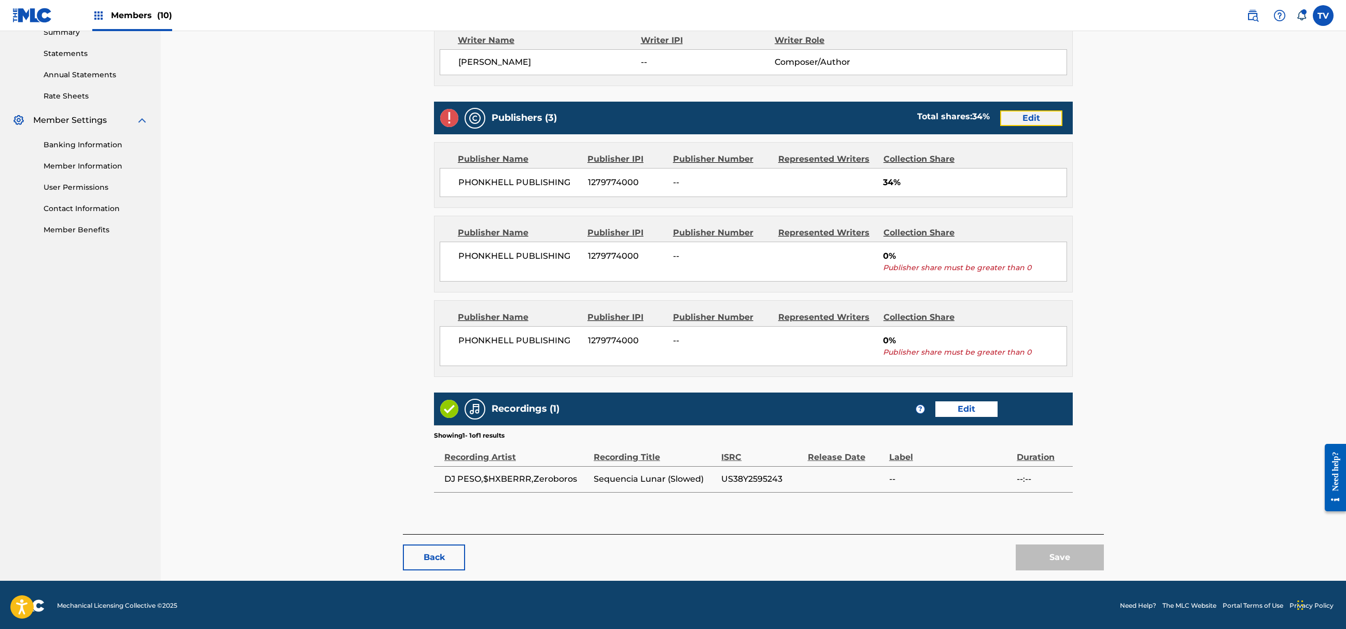
click at [1035, 121] on link "Edit" at bounding box center [1031, 118] width 62 height 16
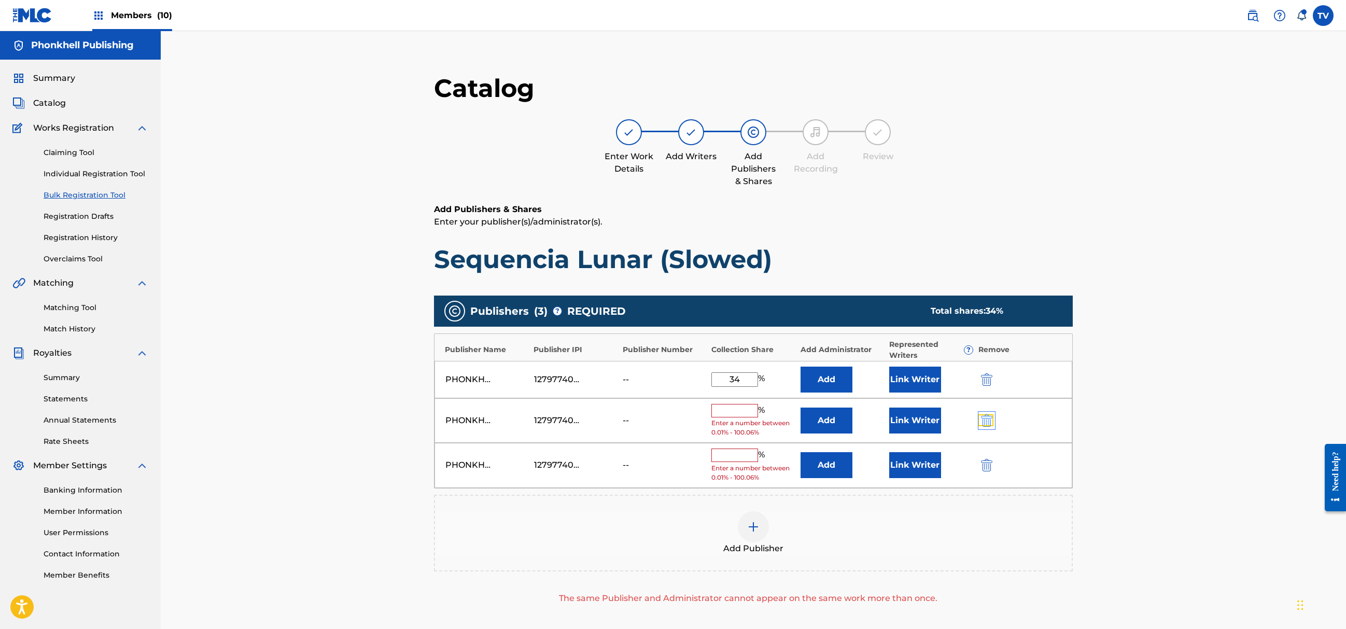
click at [990, 425] on img "submit" at bounding box center [986, 420] width 11 height 12
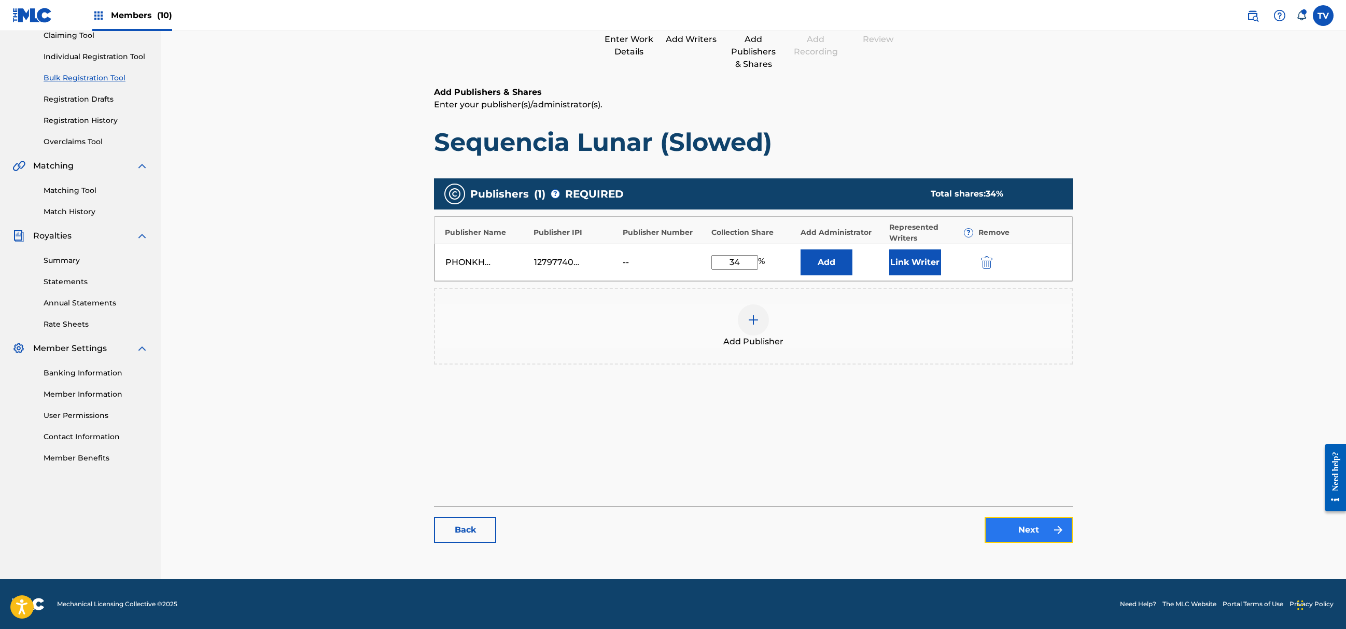
click at [1046, 528] on link "Next" at bounding box center [1029, 530] width 88 height 26
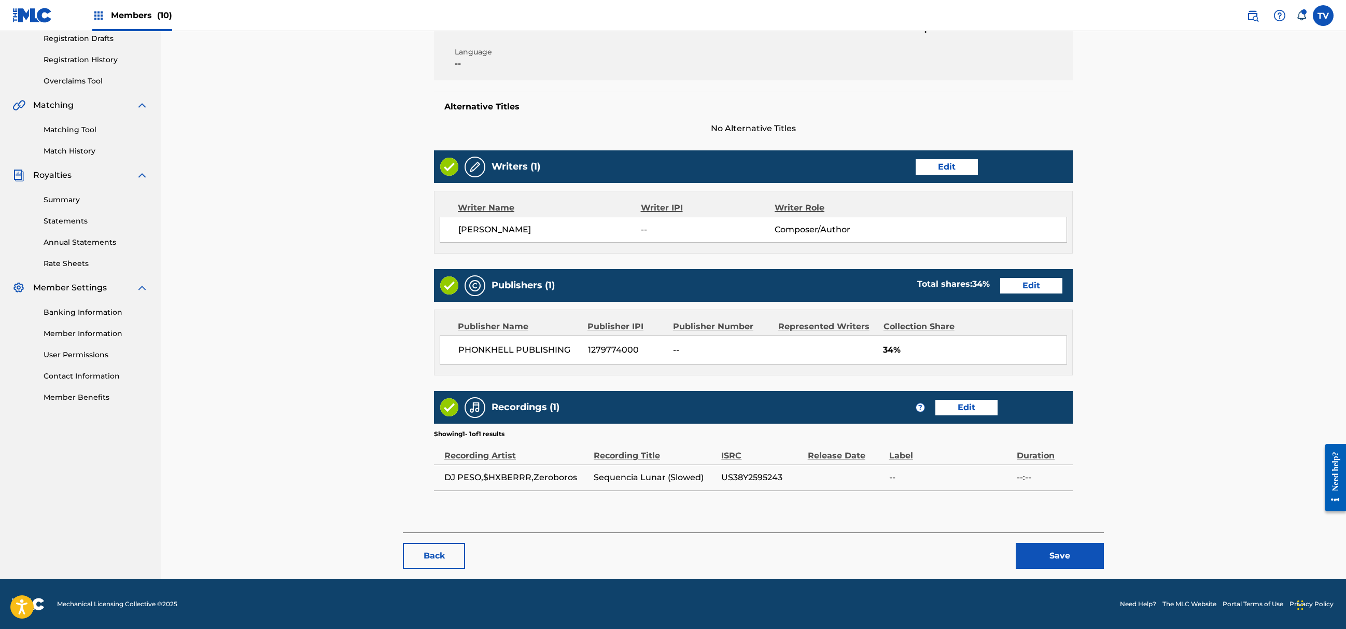
click at [1064, 539] on div "Back Save" at bounding box center [753, 551] width 701 height 36
click at [1076, 554] on button "Save" at bounding box center [1060, 556] width 88 height 26
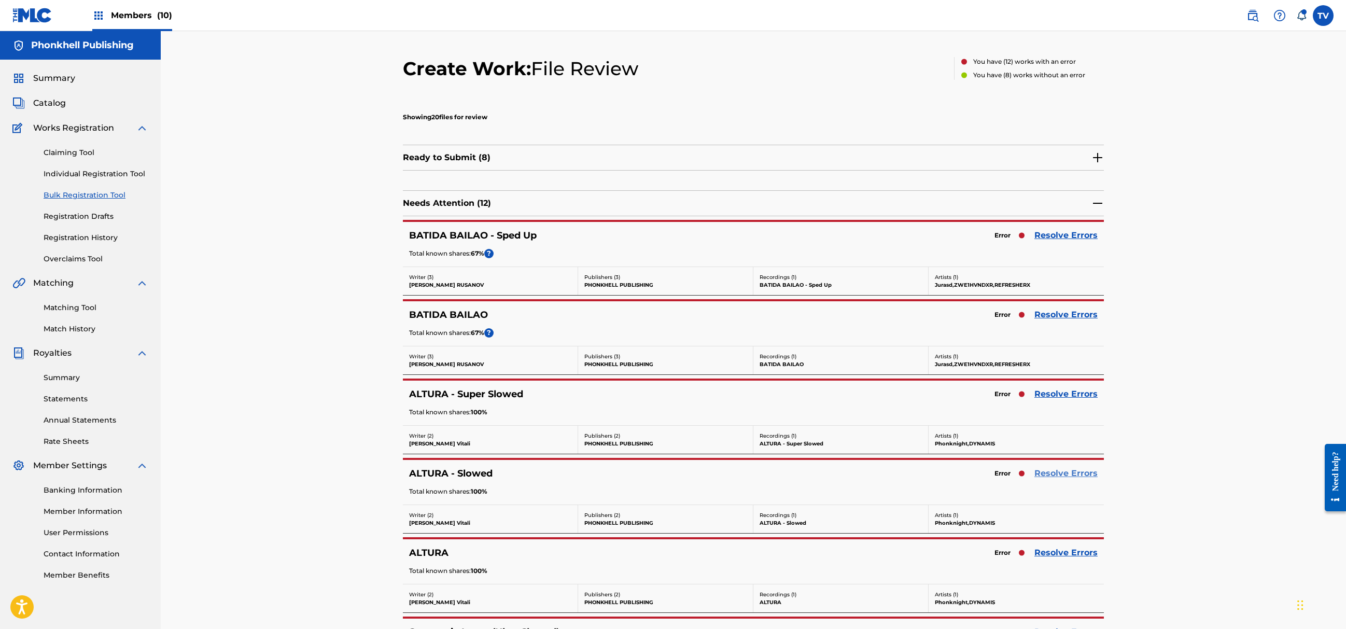
click at [1062, 469] on link "Resolve Errors" at bounding box center [1066, 473] width 63 height 12
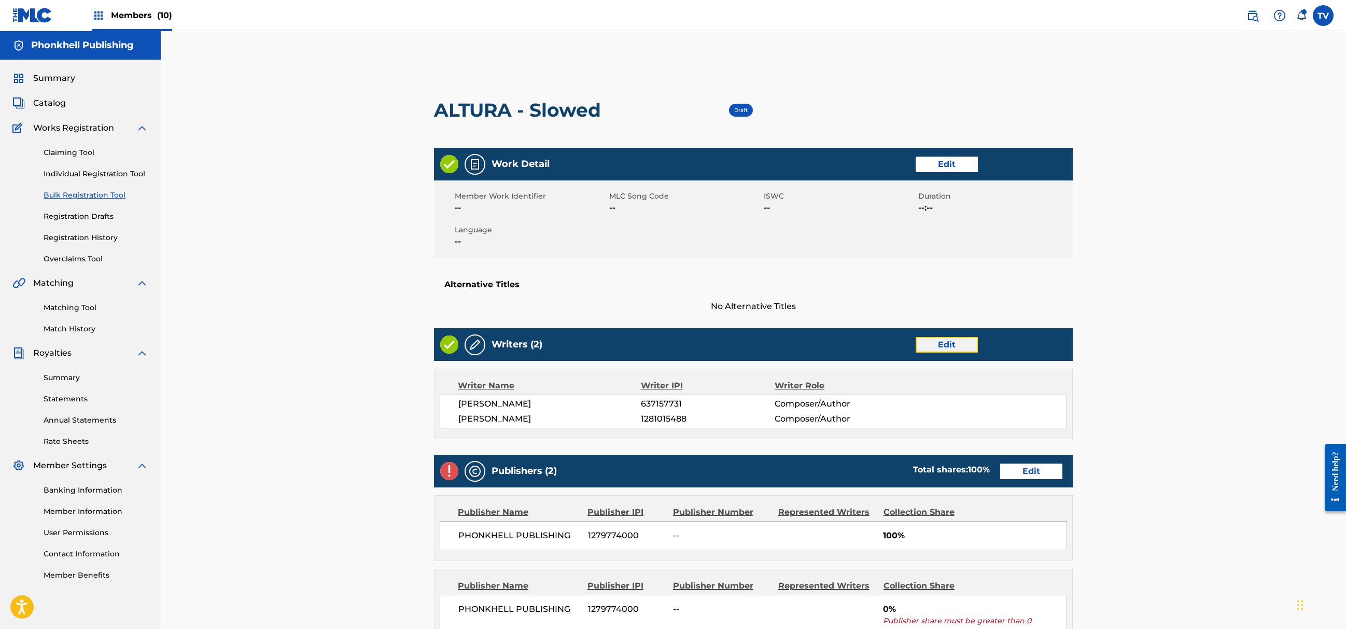
click at [946, 343] on link "Edit" at bounding box center [947, 345] width 62 height 16
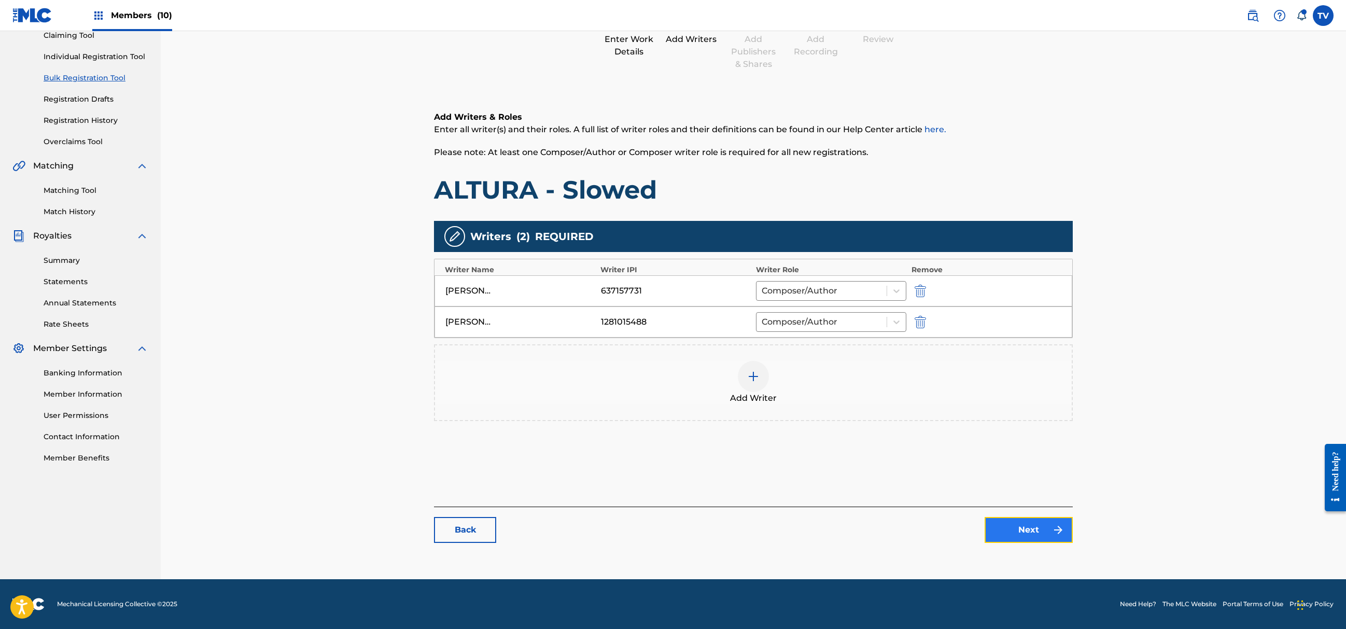
click at [1035, 523] on link "Next" at bounding box center [1029, 530] width 88 height 26
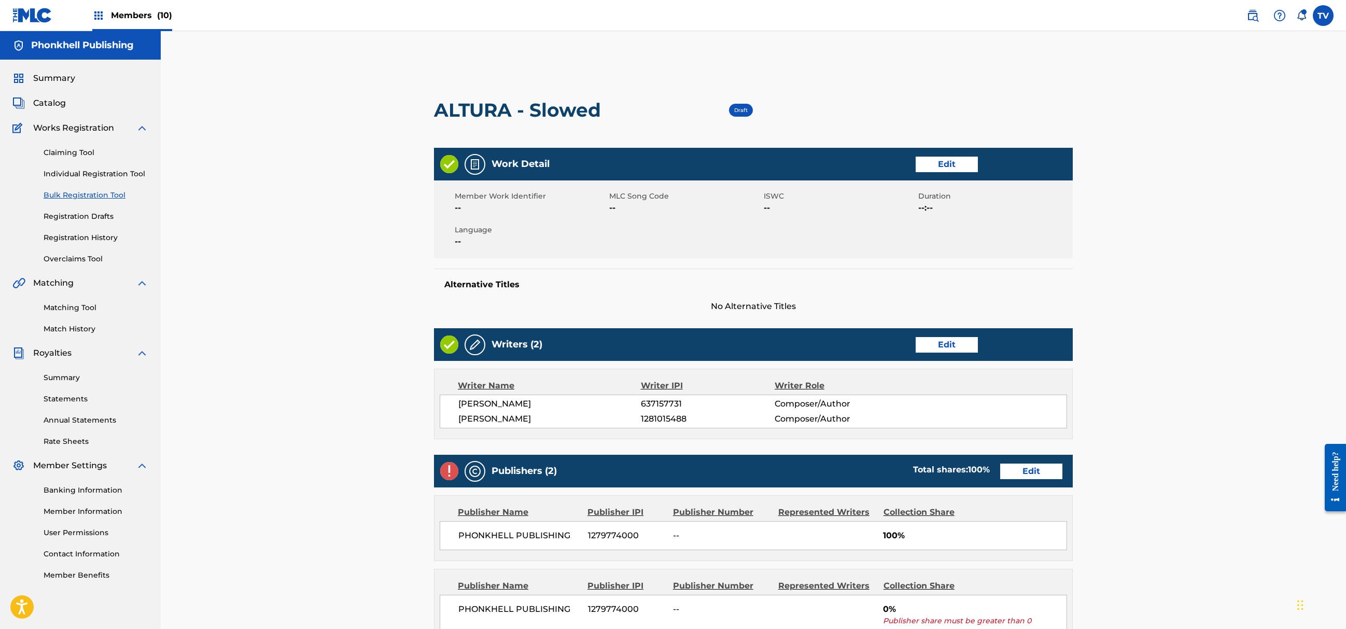
click at [1018, 455] on div "Work Detail Edit Member Work Identifier -- MLC Song Code -- ISWC -- Duration --…" at bounding box center [753, 462] width 639 height 629
click at [1025, 463] on div "Publishers (2) Total shares: 100 % Edit" at bounding box center [753, 471] width 639 height 33
click at [1036, 482] on div "Publishers (2) Total shares: 100 % Edit" at bounding box center [753, 471] width 639 height 33
click at [1034, 470] on link "Edit" at bounding box center [1031, 472] width 62 height 16
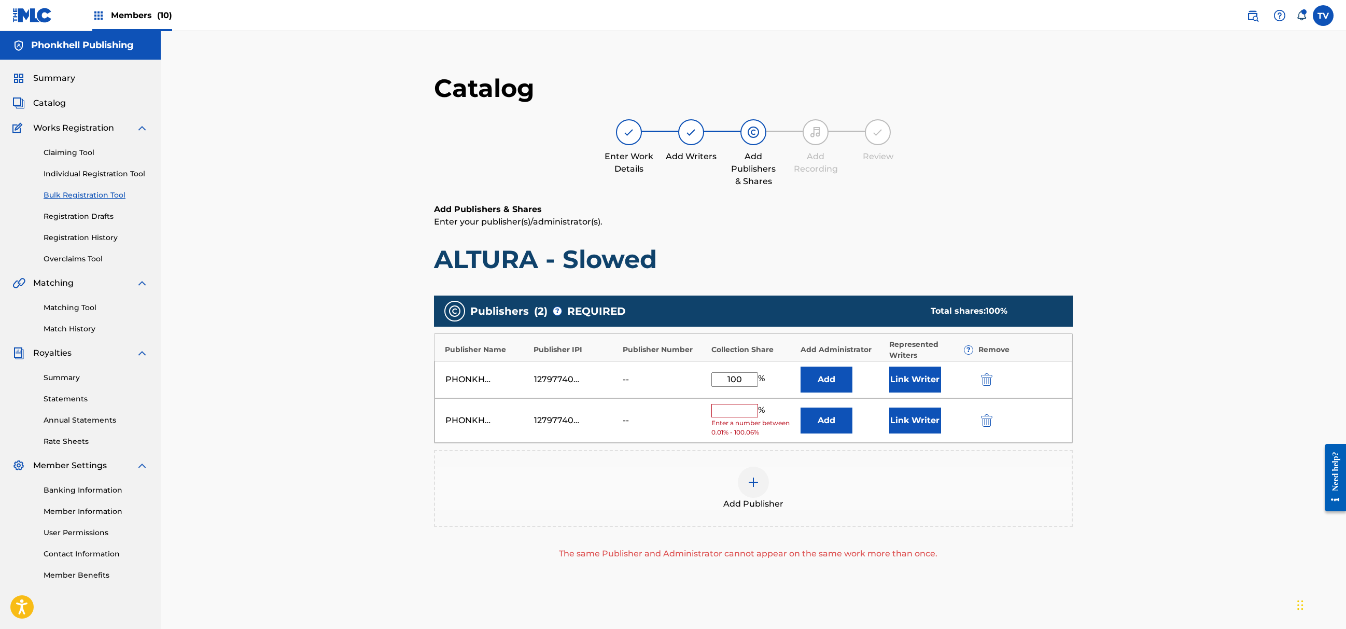
click at [988, 414] on div "PHONKHELL PUBLISHING 1279774000 -- % Enter a number between 0.01% - 100.06% Add…" at bounding box center [754, 420] width 638 height 45
drag, startPoint x: 988, startPoint y: 418, endPoint x: 994, endPoint y: 469, distance: 52.2
click at [988, 417] on img "submit" at bounding box center [986, 420] width 11 height 12
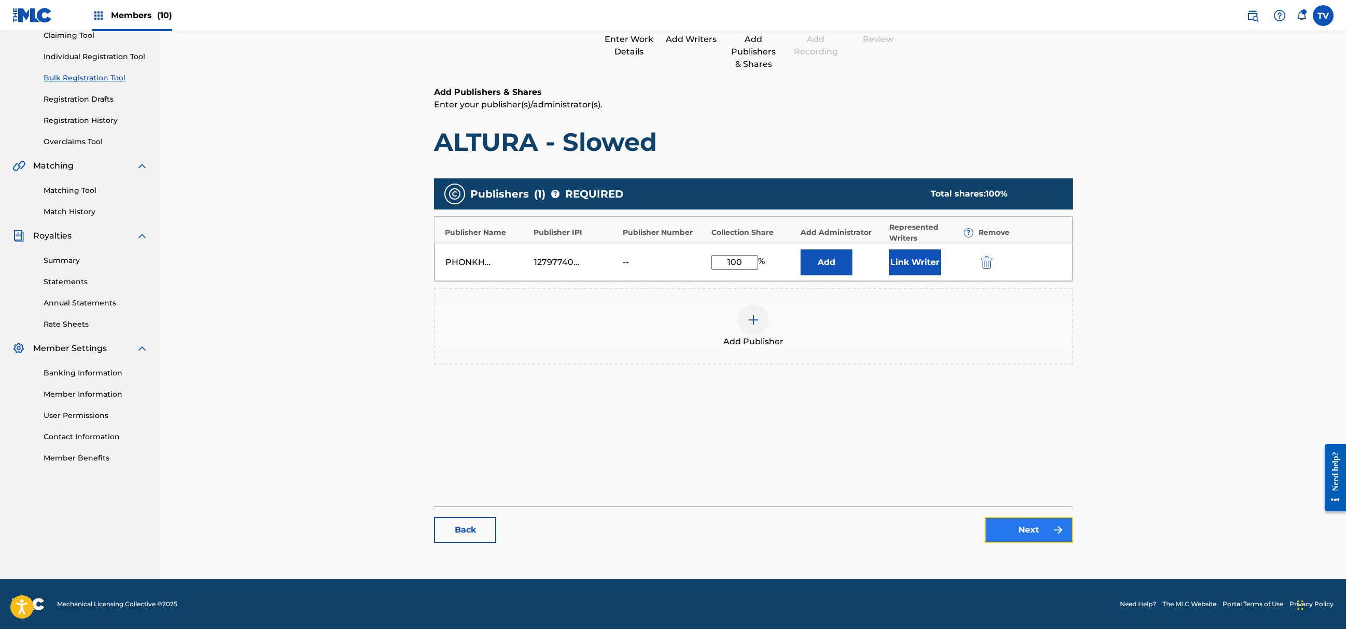
click at [1030, 528] on link "Next" at bounding box center [1029, 530] width 88 height 26
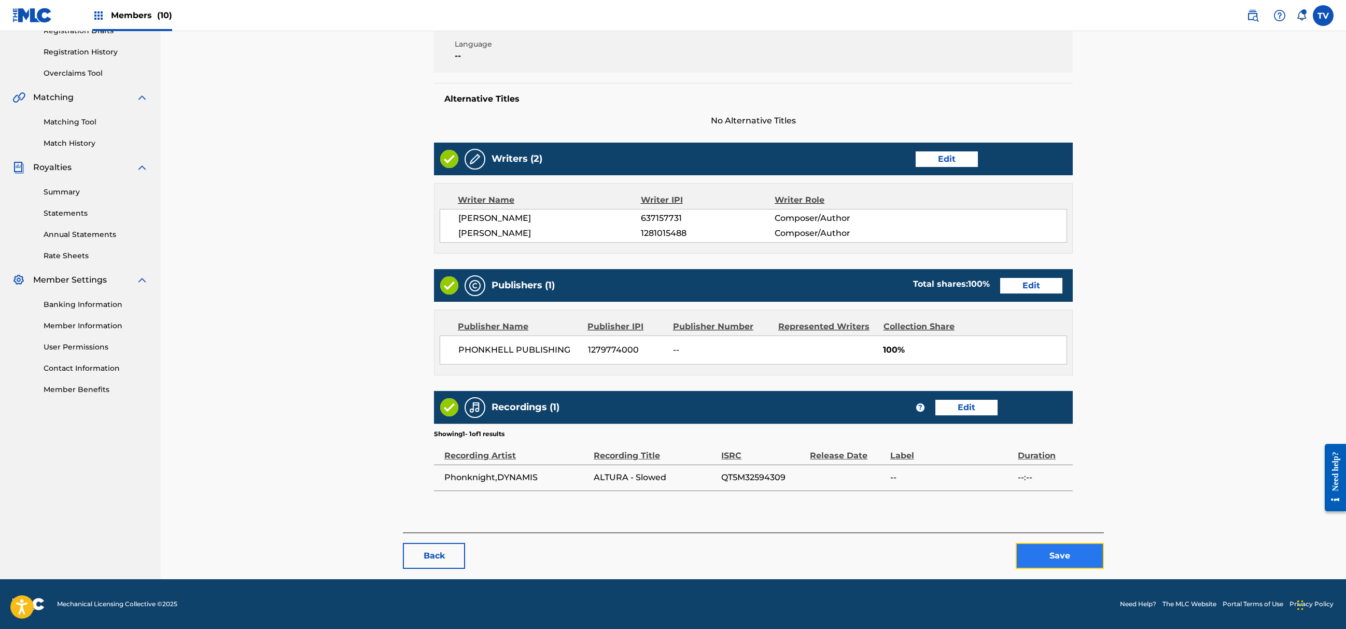
click at [1069, 547] on button "Save" at bounding box center [1060, 556] width 88 height 26
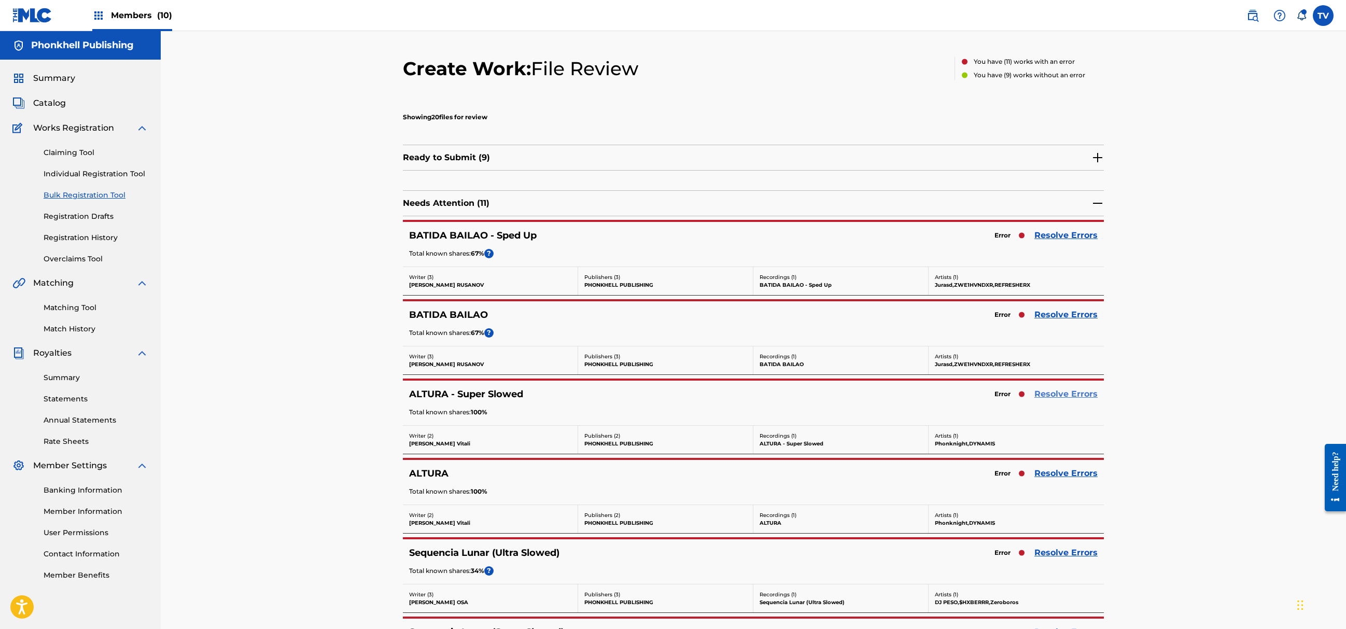
click at [1062, 393] on link "Resolve Errors" at bounding box center [1066, 394] width 63 height 12
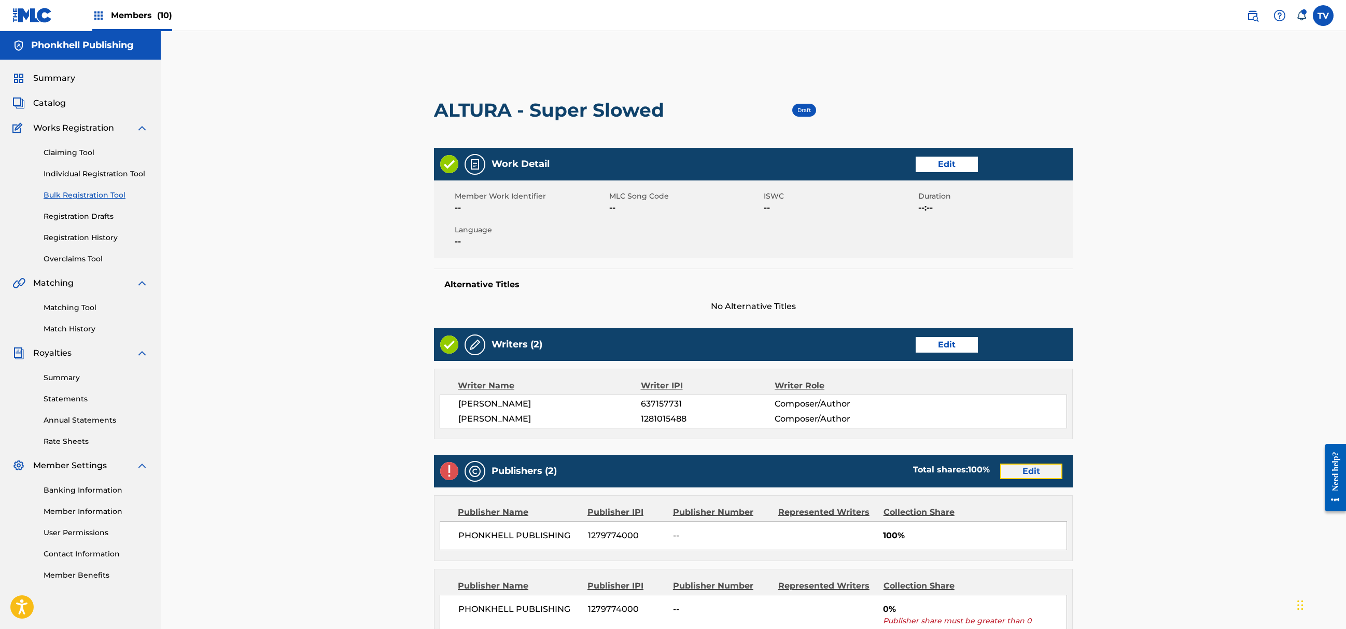
click at [1040, 474] on link "Edit" at bounding box center [1031, 472] width 62 height 16
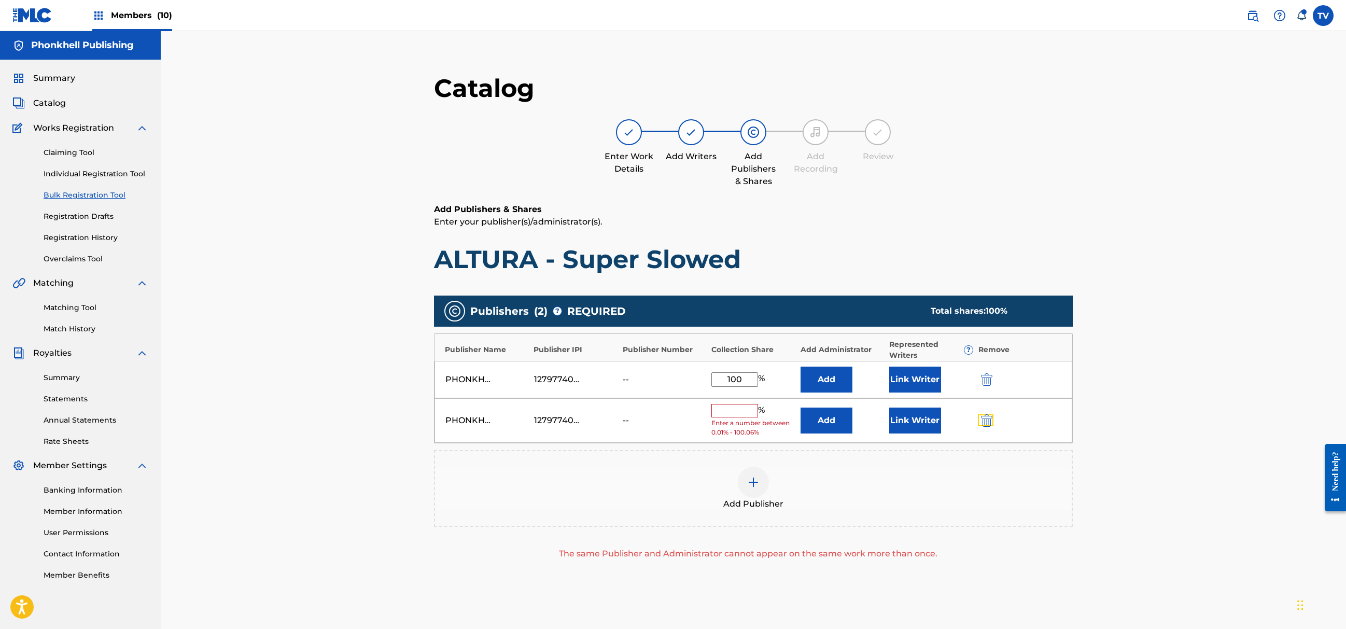
click at [983, 419] on img "submit" at bounding box center [986, 420] width 11 height 12
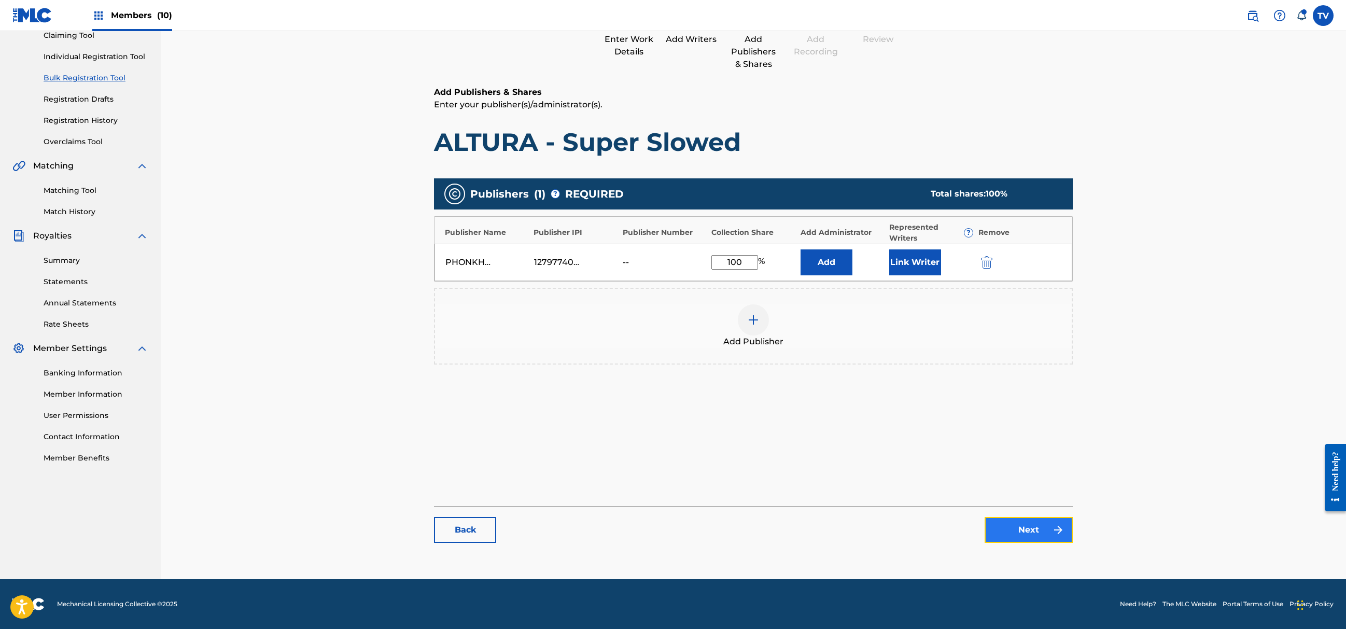
click at [1023, 536] on link "Next" at bounding box center [1029, 530] width 88 height 26
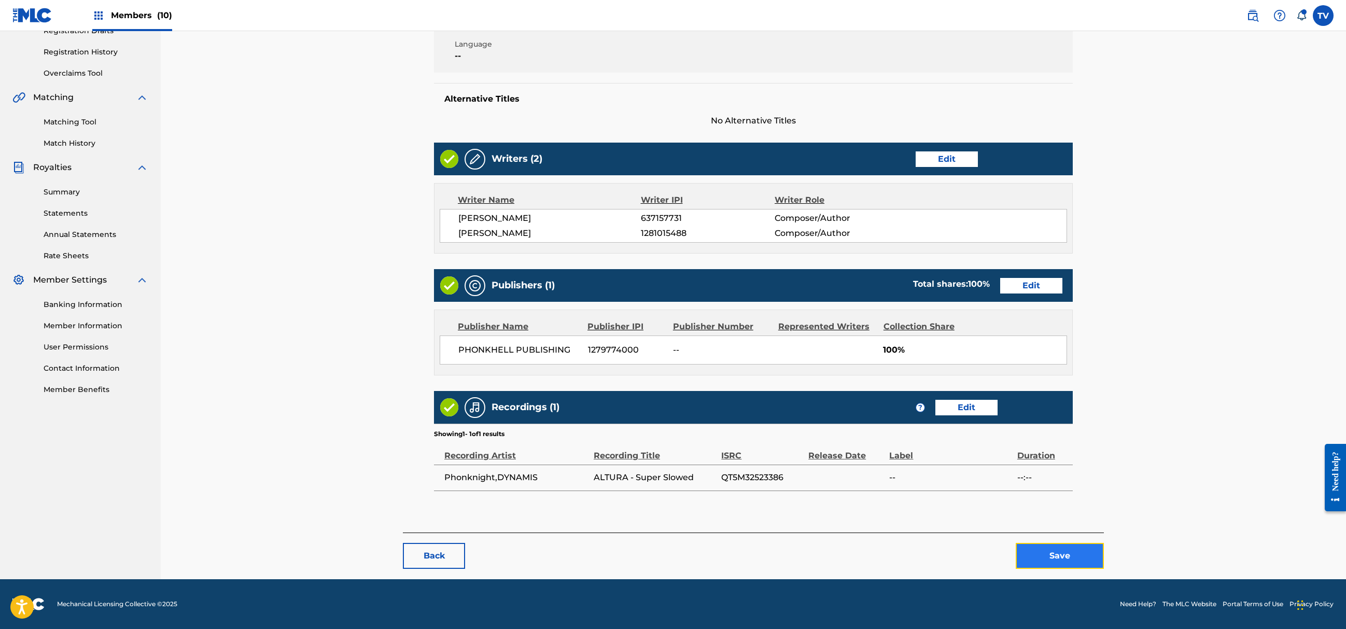
click at [1076, 556] on button "Save" at bounding box center [1060, 556] width 88 height 26
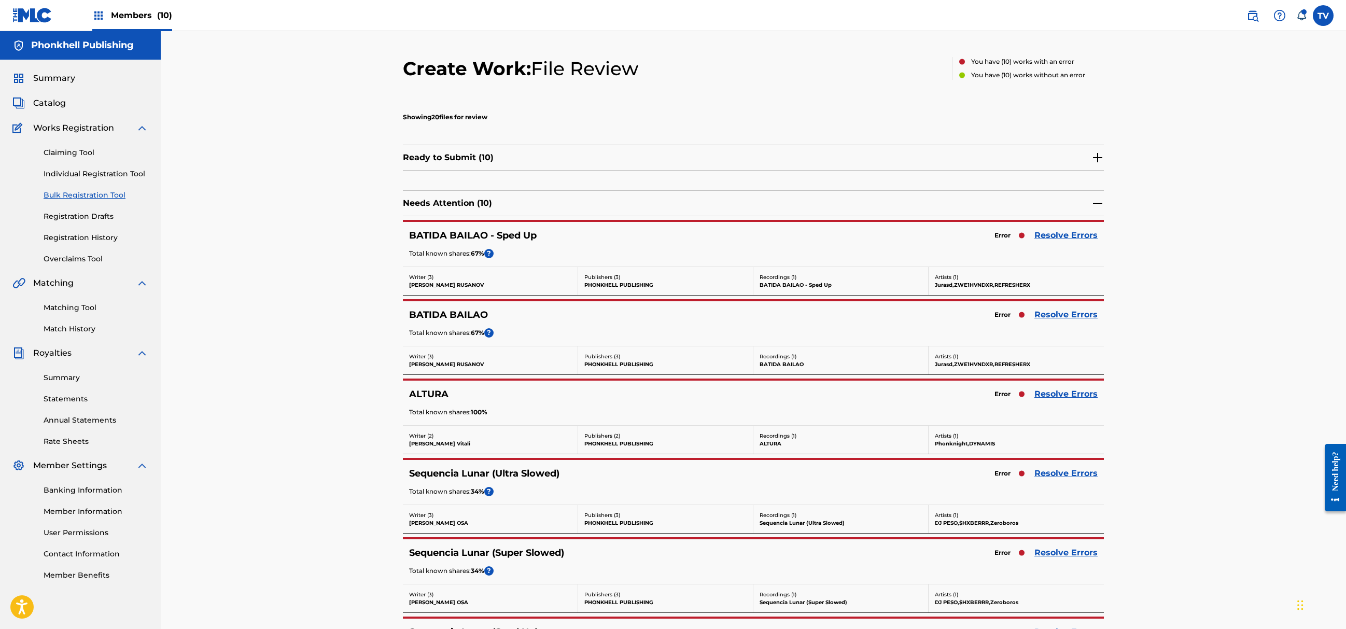
click at [1058, 467] on div "Sequencia Lunar (Ultra Slowed) Error Resolve Errors Total known shares: 34 % ?" at bounding box center [753, 482] width 701 height 45
click at [1057, 470] on div "Error Resolve Errors" at bounding box center [1044, 473] width 108 height 15
click at [1059, 471] on div "Sequencia Lunar (Ultra Slowed) Error Resolve Errors Total known shares: 34 % ?" at bounding box center [753, 482] width 701 height 45
click at [1056, 484] on div "Sequencia Lunar (Ultra Slowed) Error Resolve Errors Total known shares: 34 % ?" at bounding box center [753, 482] width 701 height 45
click at [1048, 478] on link "Resolve Errors" at bounding box center [1066, 473] width 63 height 12
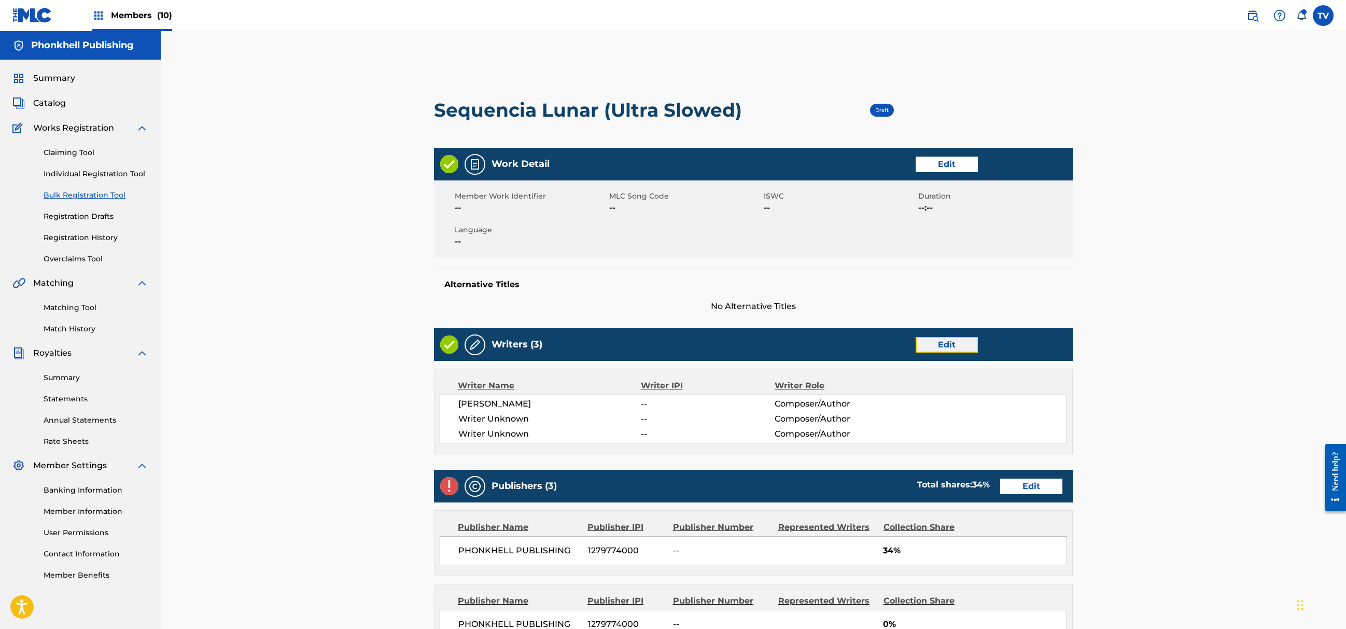
click at [937, 343] on link "Edit" at bounding box center [947, 345] width 62 height 16
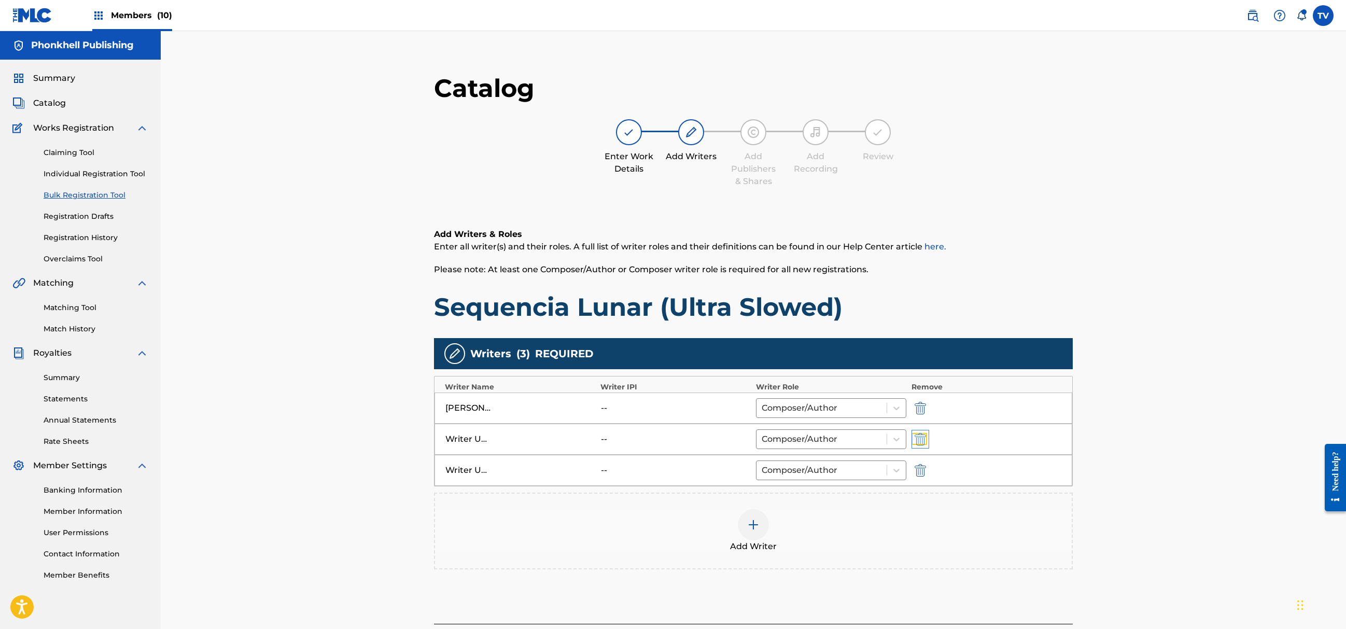
click at [922, 438] on img "submit" at bounding box center [920, 439] width 11 height 12
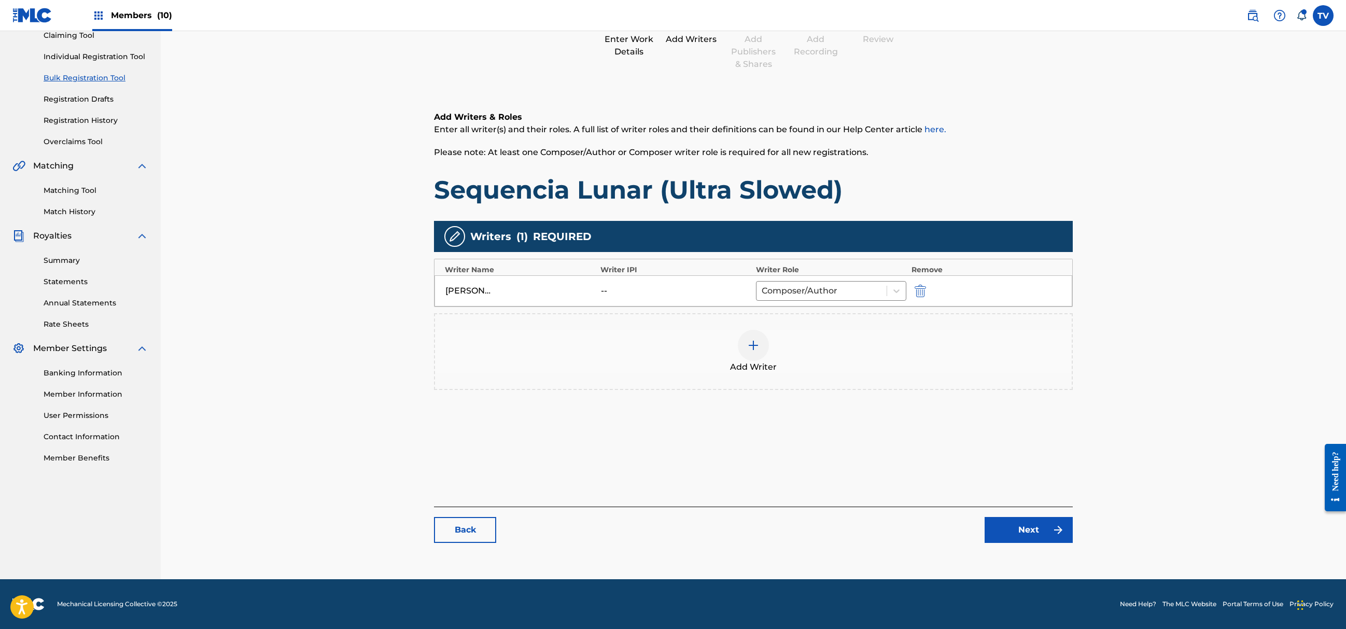
click at [1018, 552] on div "Catalog Enter Work Details Add Writers Add Publishers & Shares Add Recording Re…" at bounding box center [753, 254] width 639 height 598
click at [1028, 531] on link "Next" at bounding box center [1029, 530] width 88 height 26
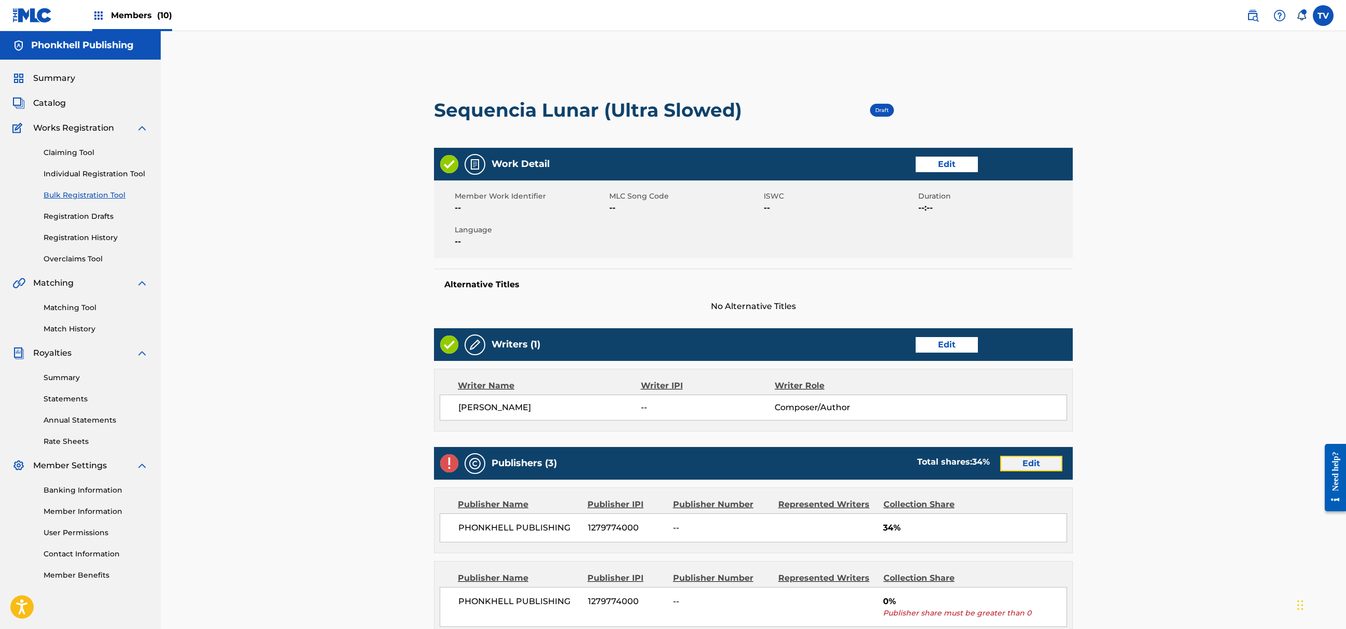
click at [1025, 467] on link "Edit" at bounding box center [1031, 464] width 62 height 16
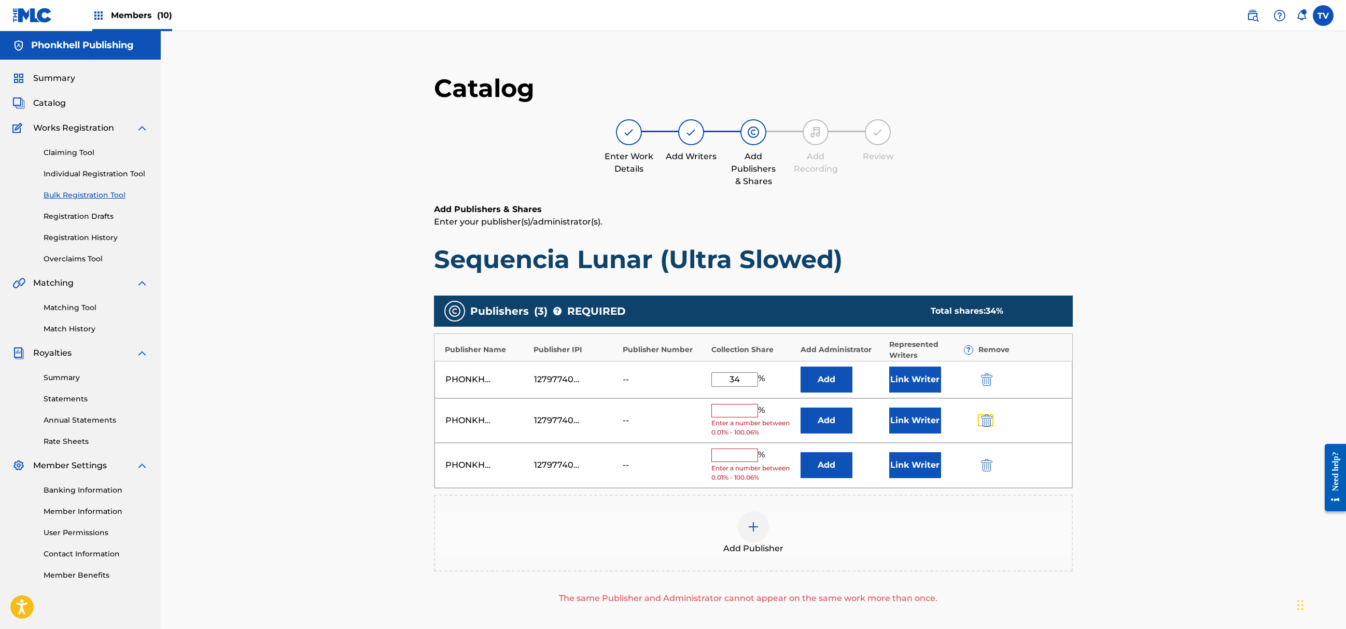
click at [990, 413] on div "PHONKHELL PUBLISHING 1279774000 -- % Enter a number between 0.01% - 100.06% Add…" at bounding box center [754, 420] width 638 height 45
click at [990, 411] on div "PHONKHELL PUBLISHING 1279774000 -- % Enter a number between 0.01% - 100.06% Add…" at bounding box center [754, 420] width 638 height 45
click at [986, 419] on img "submit" at bounding box center [986, 420] width 11 height 12
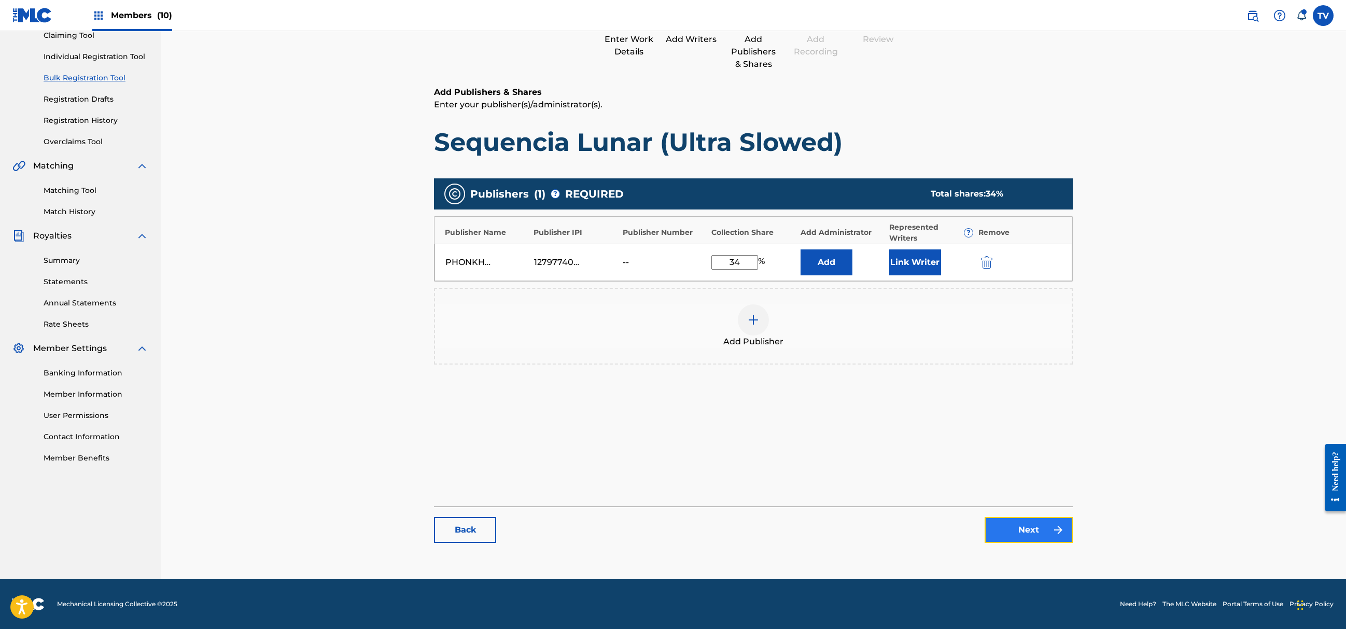
click at [1032, 519] on link "Next" at bounding box center [1029, 530] width 88 height 26
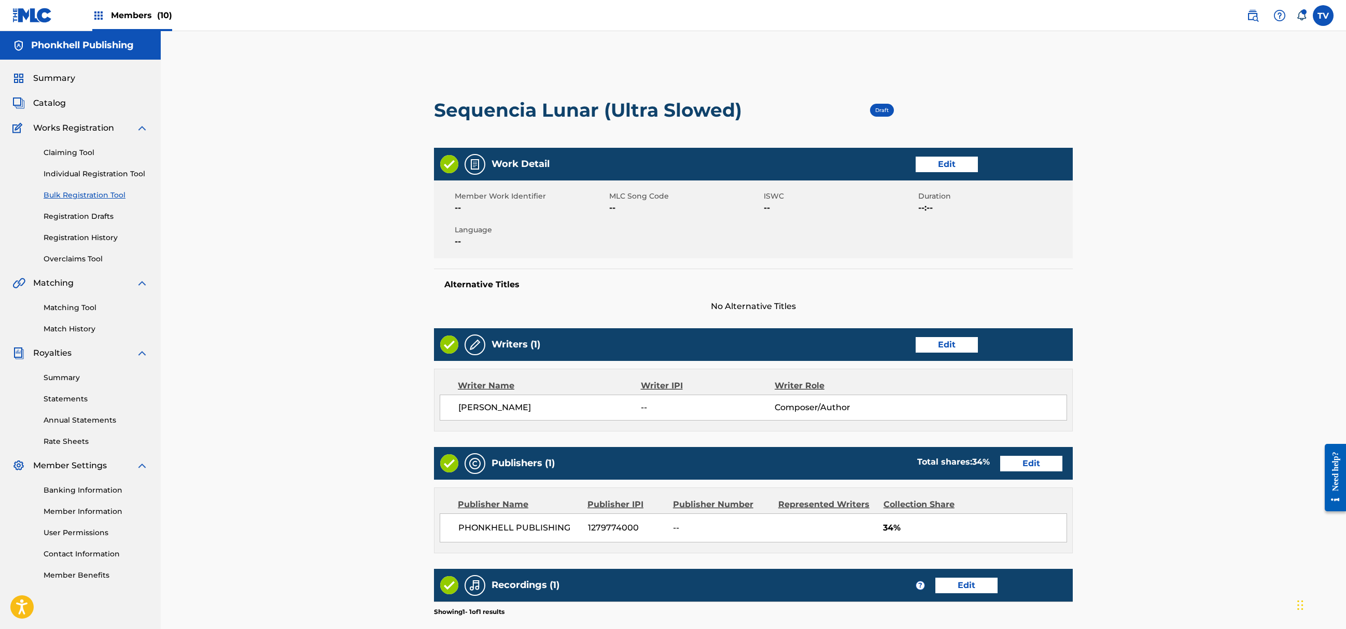
click at [1046, 525] on span "34%" at bounding box center [975, 528] width 184 height 12
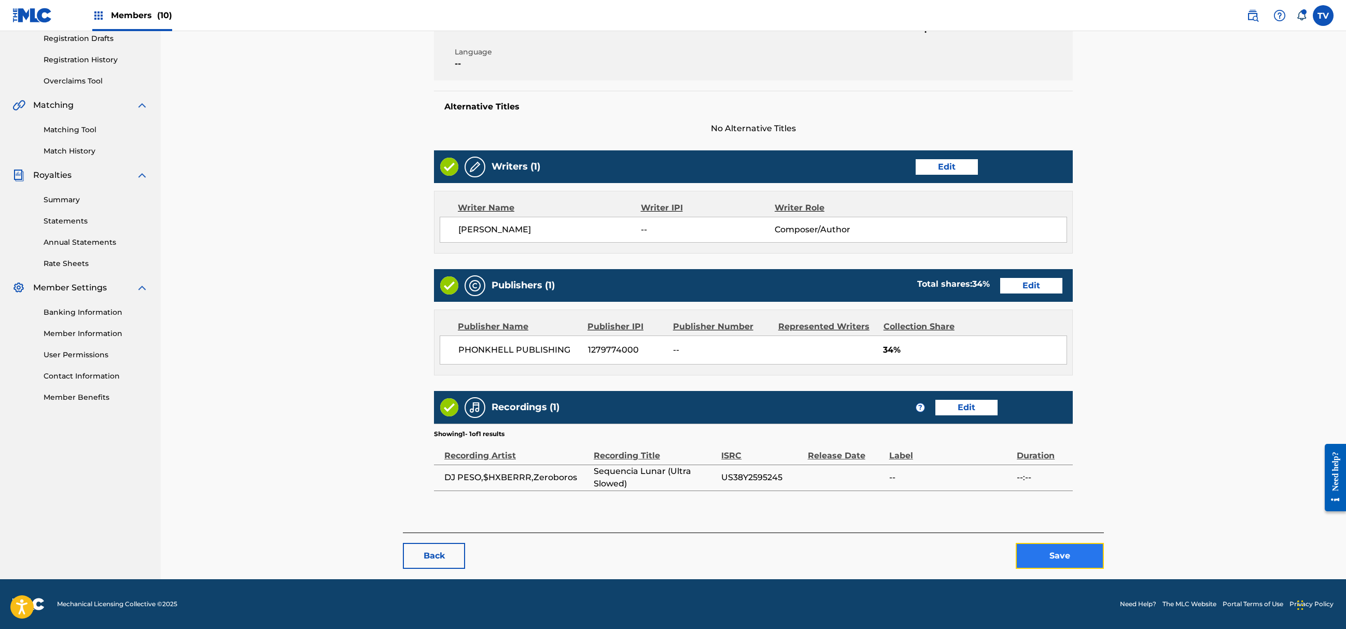
click at [1057, 559] on button "Save" at bounding box center [1060, 556] width 88 height 26
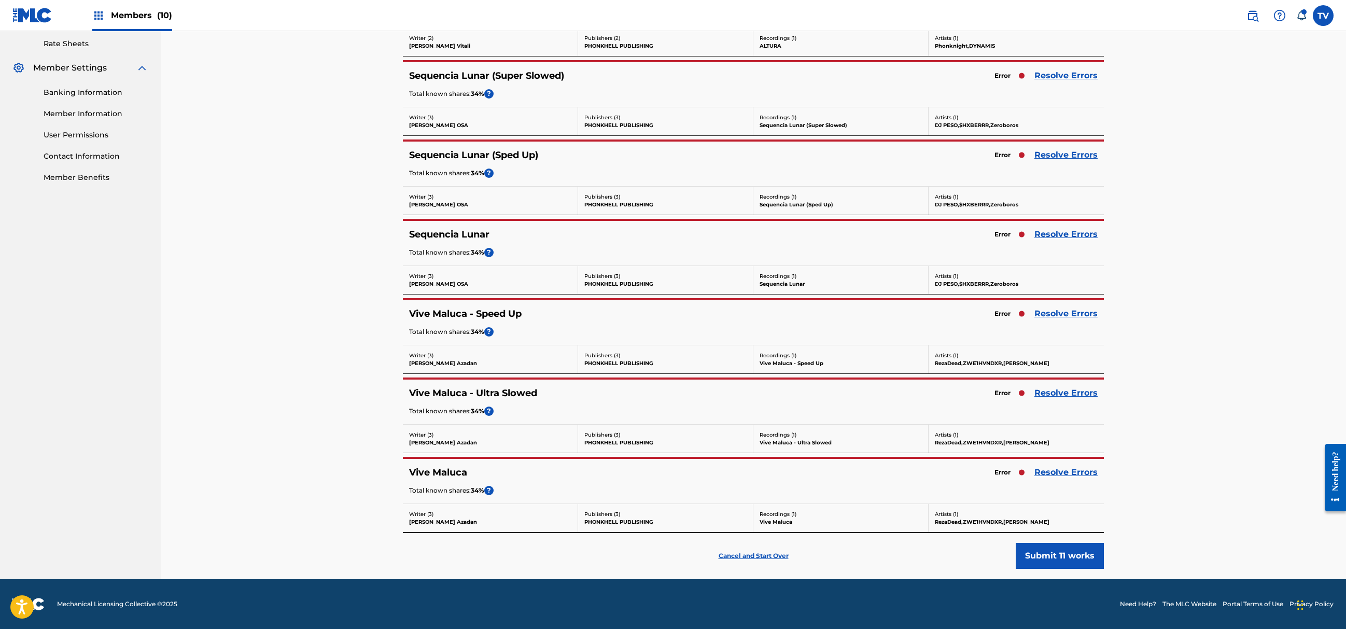
click at [1060, 461] on div "Vive Maluca Error Resolve Errors Total known shares: 34 % ?" at bounding box center [753, 481] width 701 height 45
click at [1063, 470] on link "Resolve Errors" at bounding box center [1066, 472] width 63 height 12
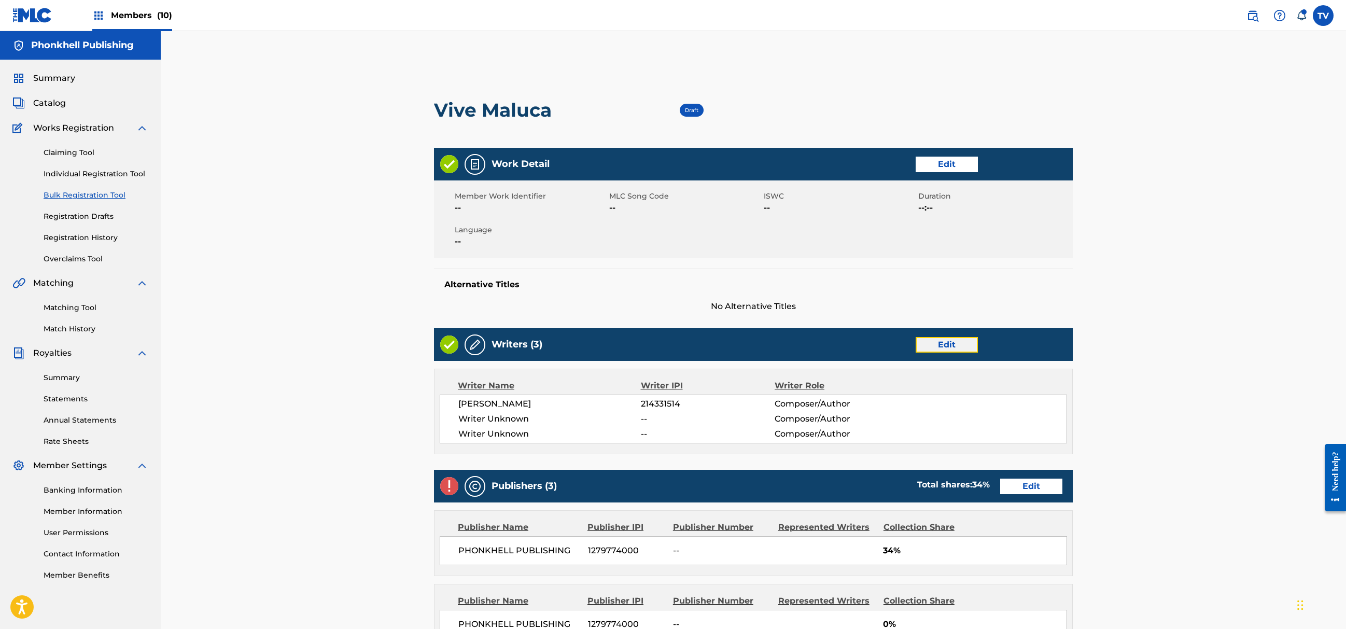
click at [944, 343] on link "Edit" at bounding box center [947, 345] width 62 height 16
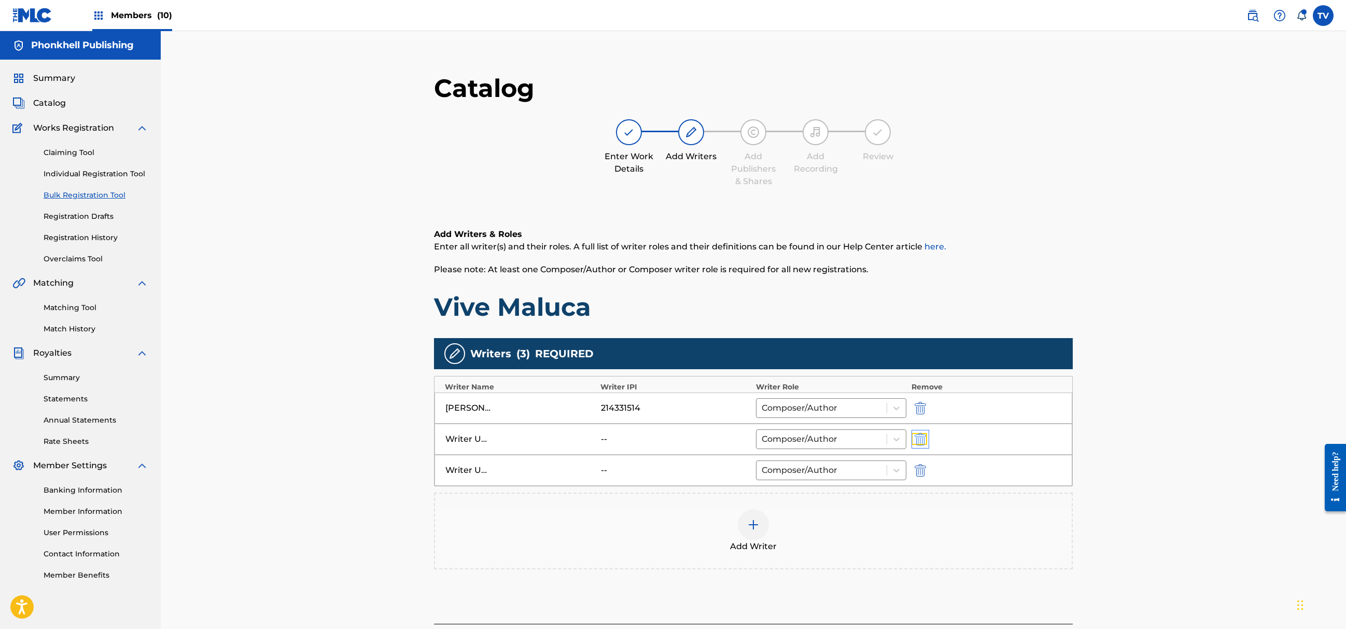
click at [921, 437] on img "submit" at bounding box center [920, 439] width 11 height 12
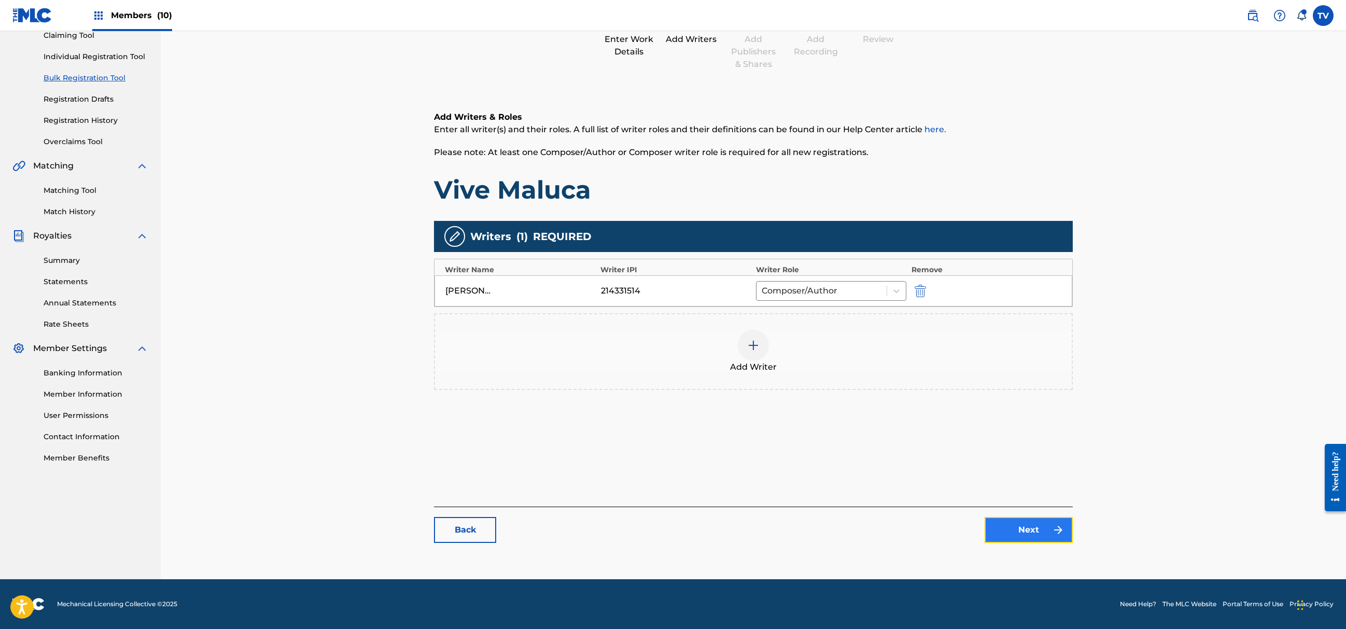
click at [1022, 536] on link "Next" at bounding box center [1029, 530] width 88 height 26
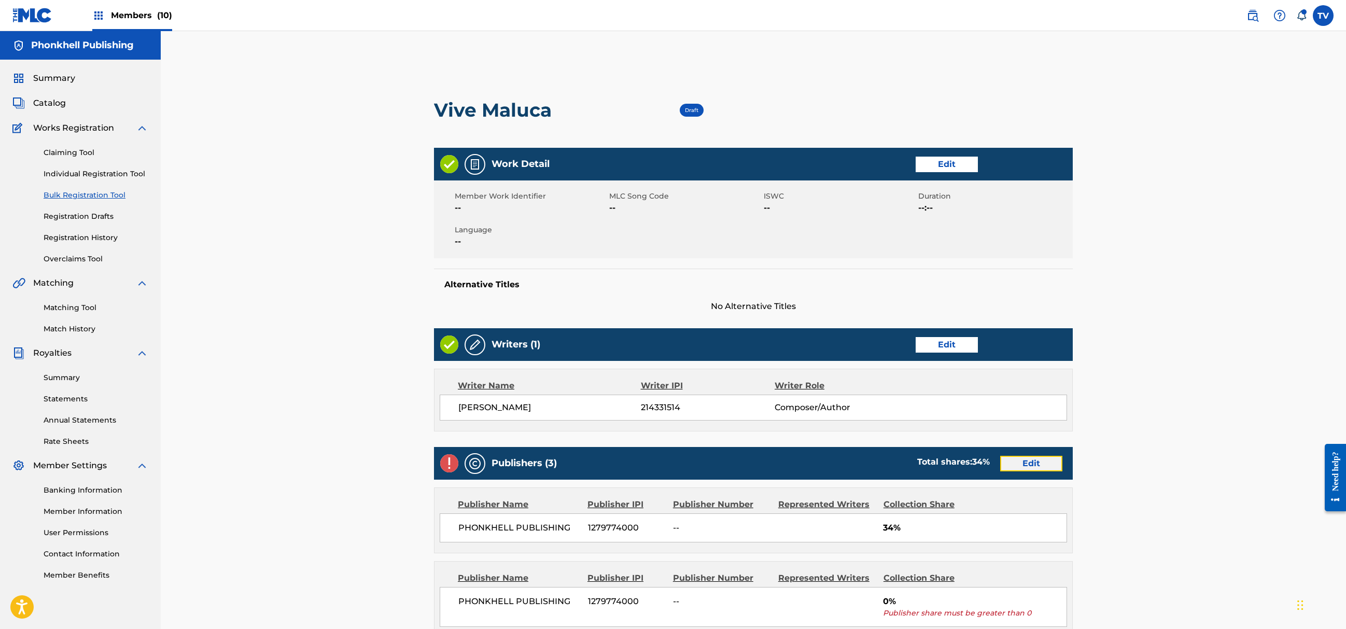
click at [1022, 467] on link "Edit" at bounding box center [1031, 464] width 62 height 16
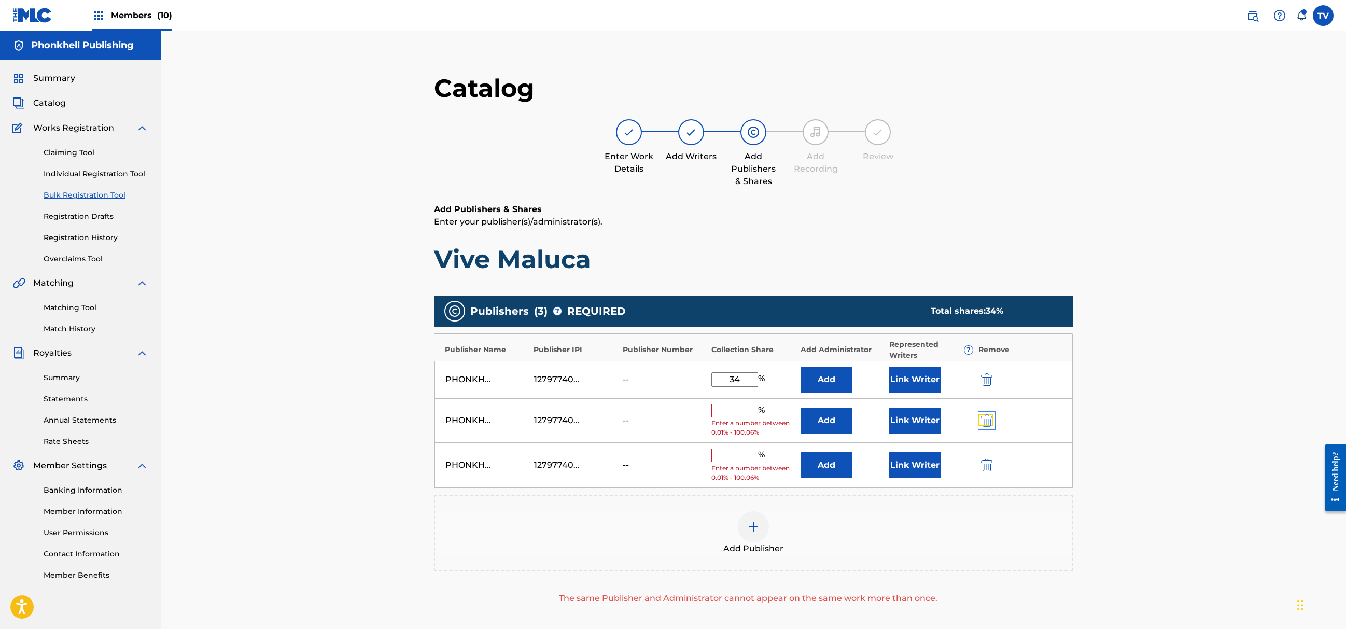
click at [991, 418] on img "submit" at bounding box center [986, 420] width 11 height 12
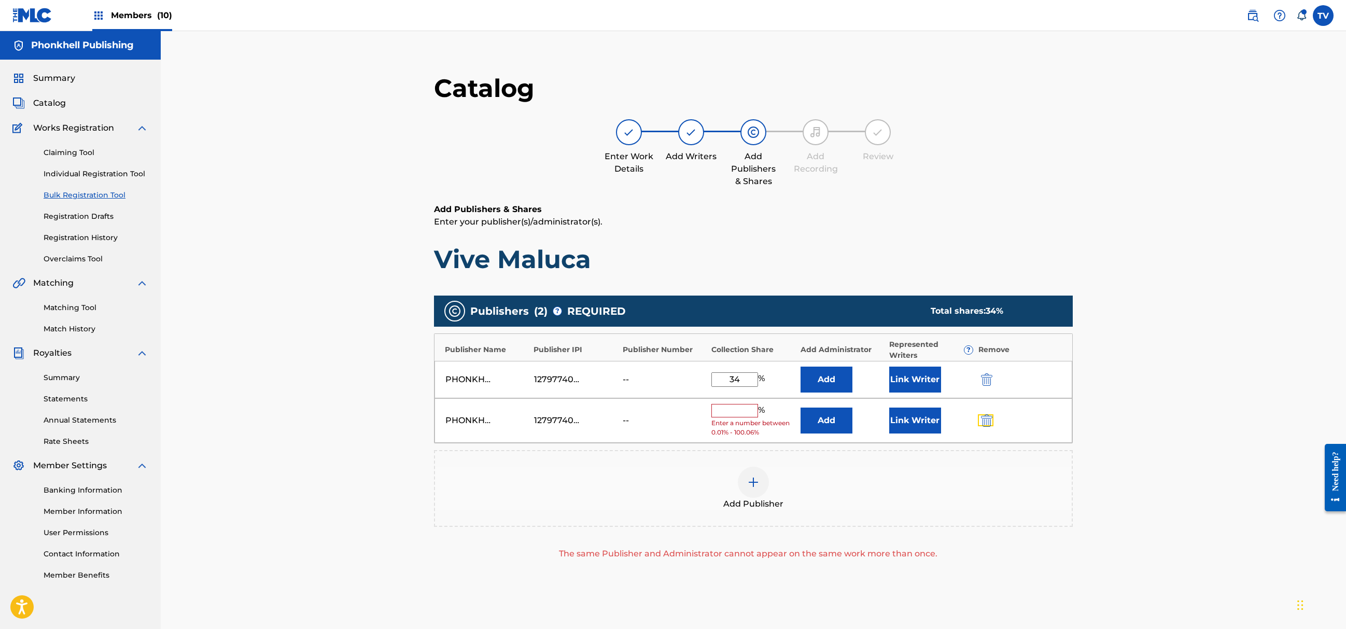
click at [990, 418] on img "submit" at bounding box center [986, 420] width 11 height 12
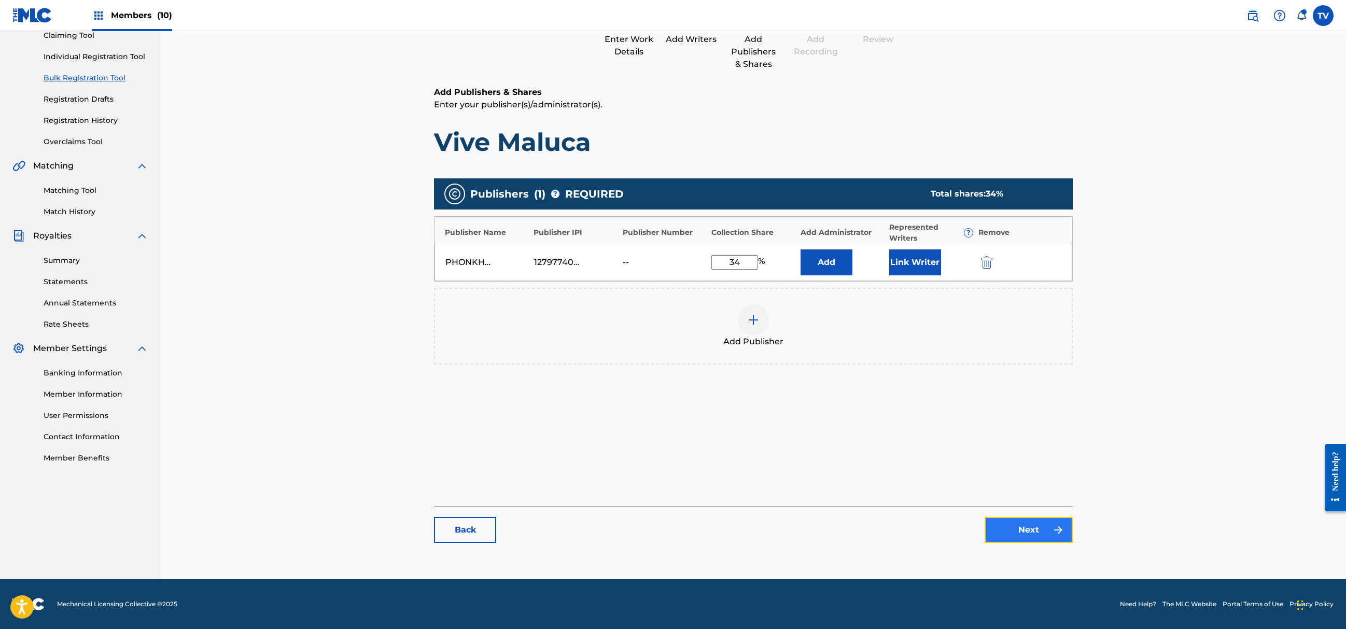
click at [1040, 533] on link "Next" at bounding box center [1029, 530] width 88 height 26
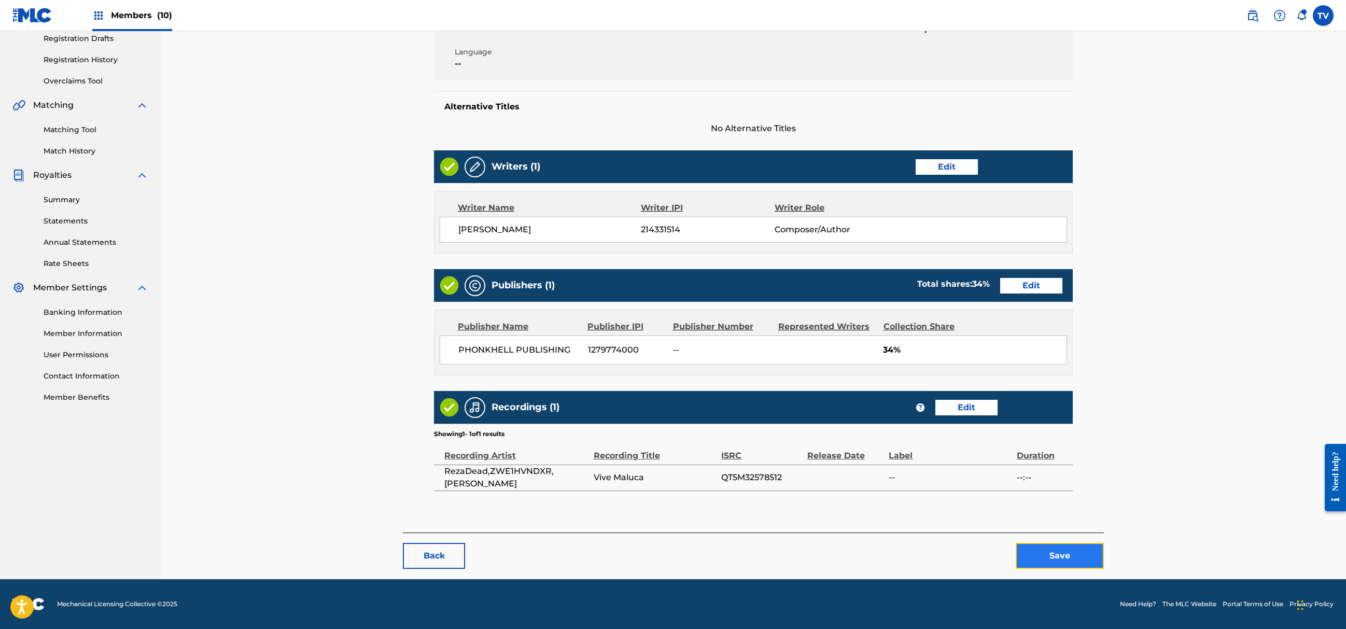
click at [1054, 544] on button "Save" at bounding box center [1060, 556] width 88 height 26
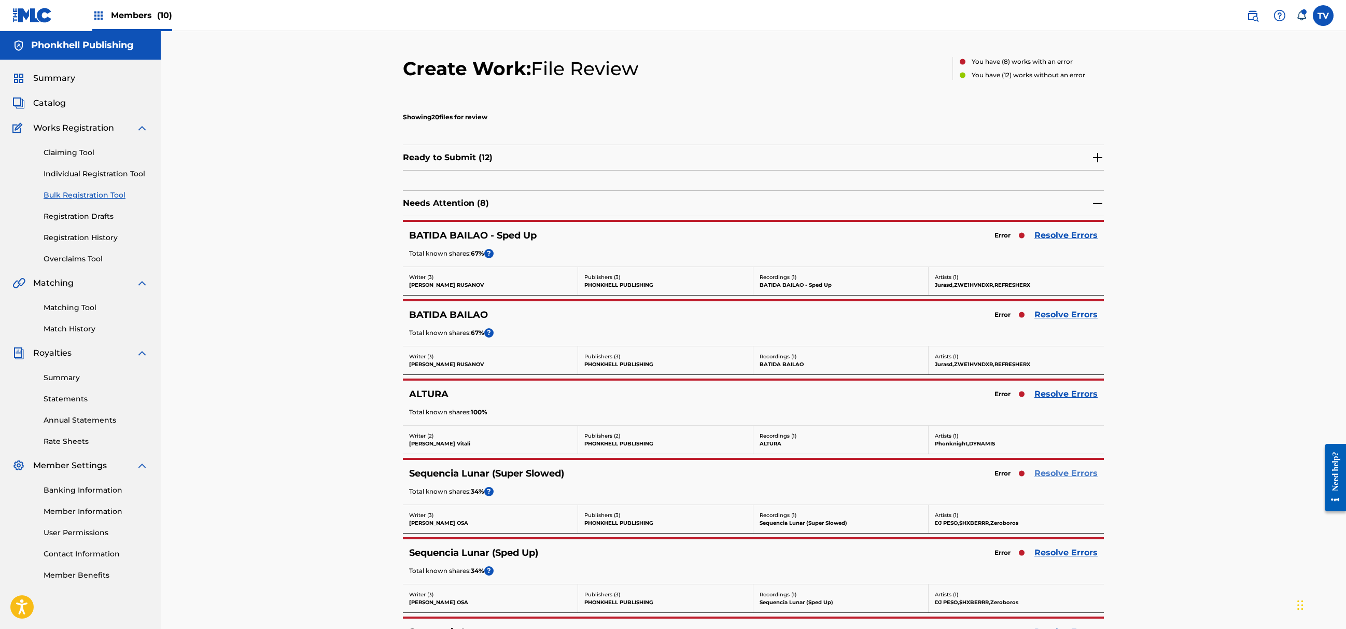
click at [1059, 478] on link "Resolve Errors" at bounding box center [1066, 473] width 63 height 12
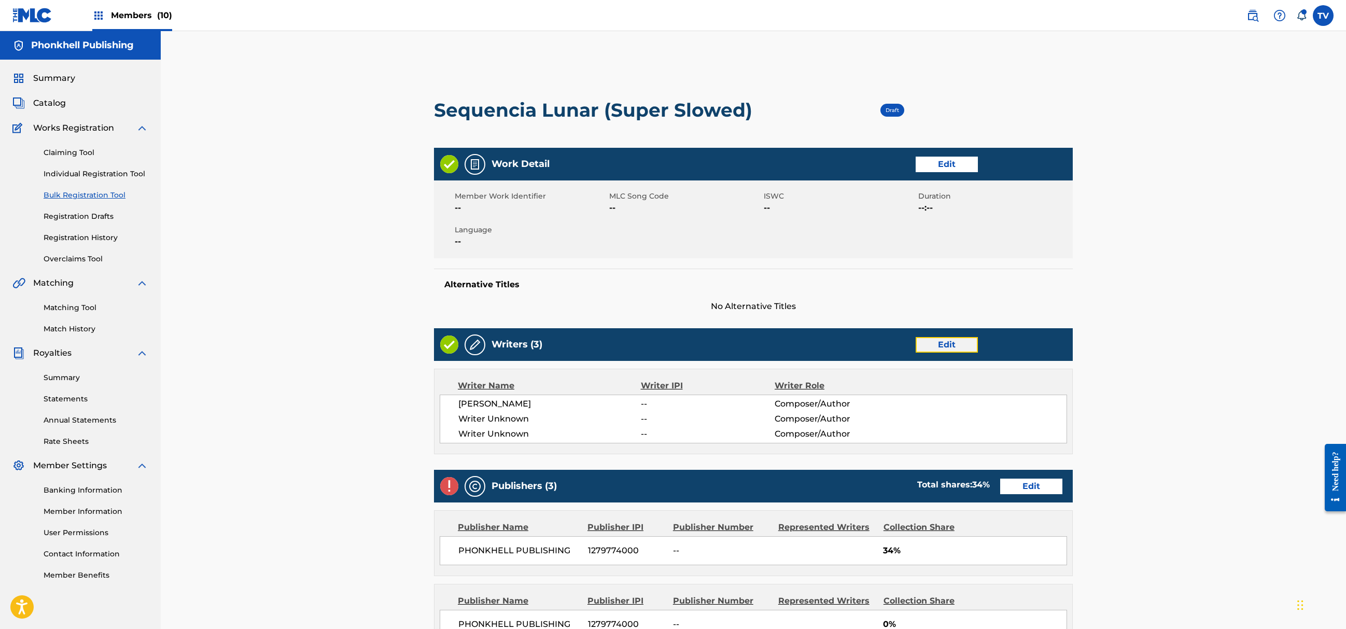
click at [941, 339] on link "Edit" at bounding box center [947, 345] width 62 height 16
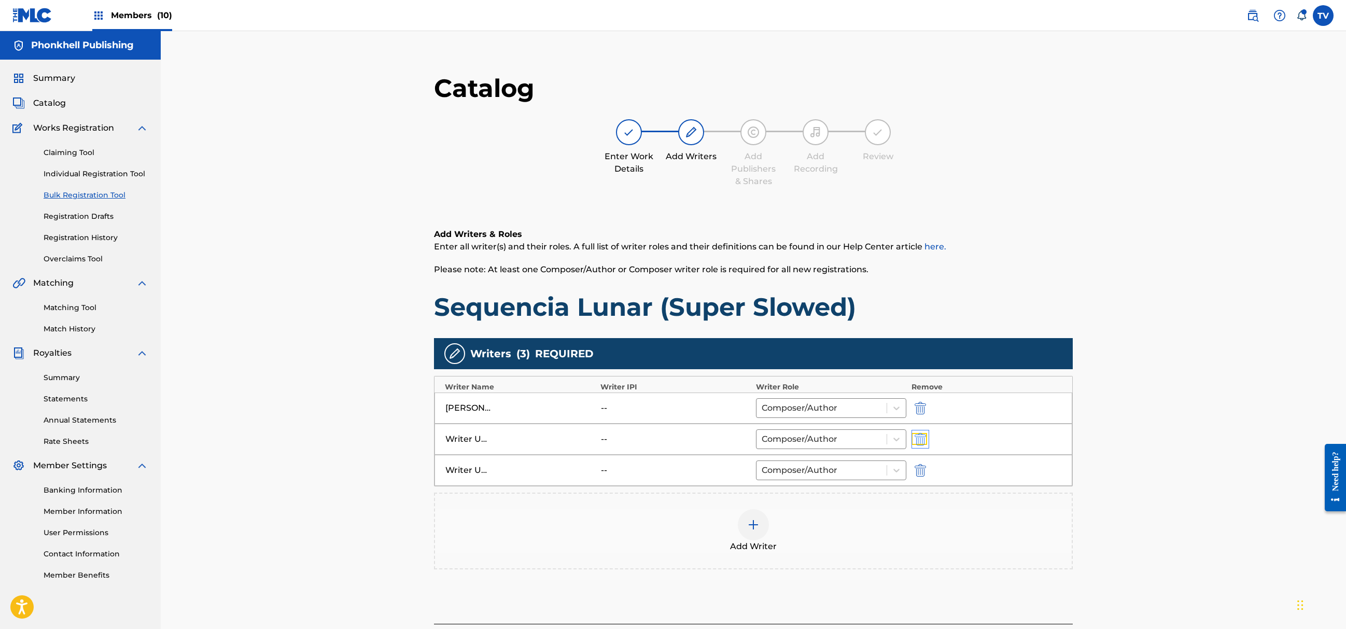
click at [922, 441] on img "submit" at bounding box center [920, 439] width 11 height 12
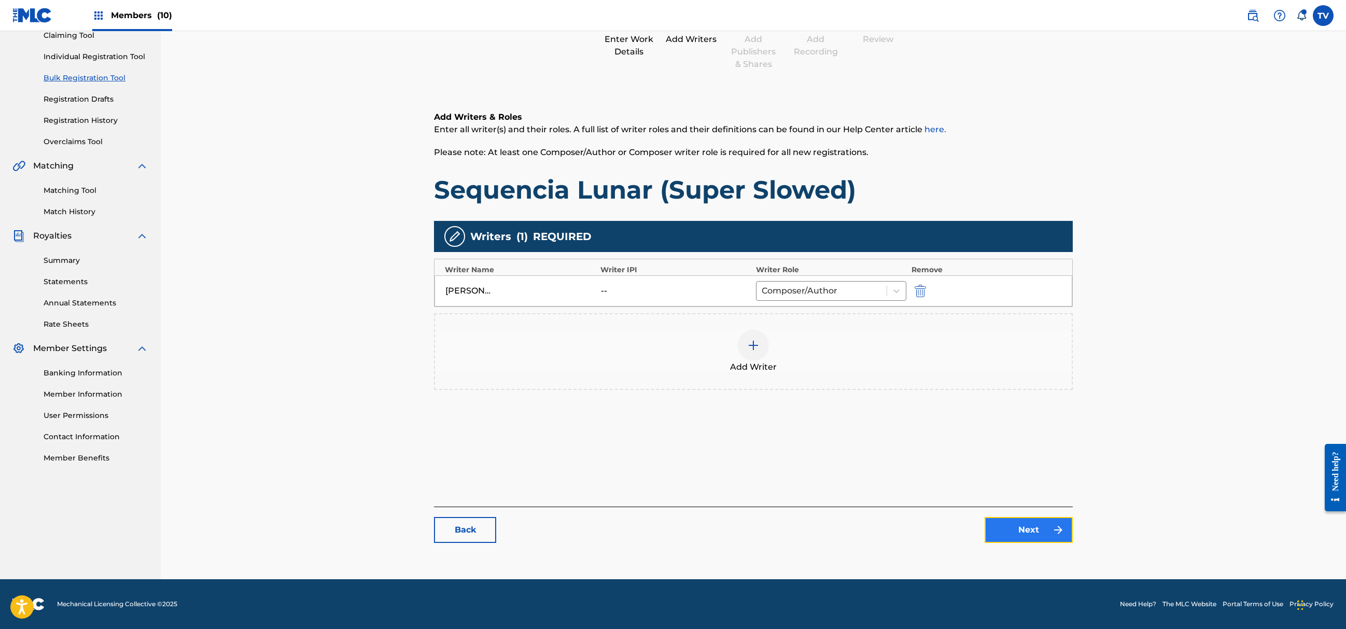
click at [1033, 536] on link "Next" at bounding box center [1029, 530] width 88 height 26
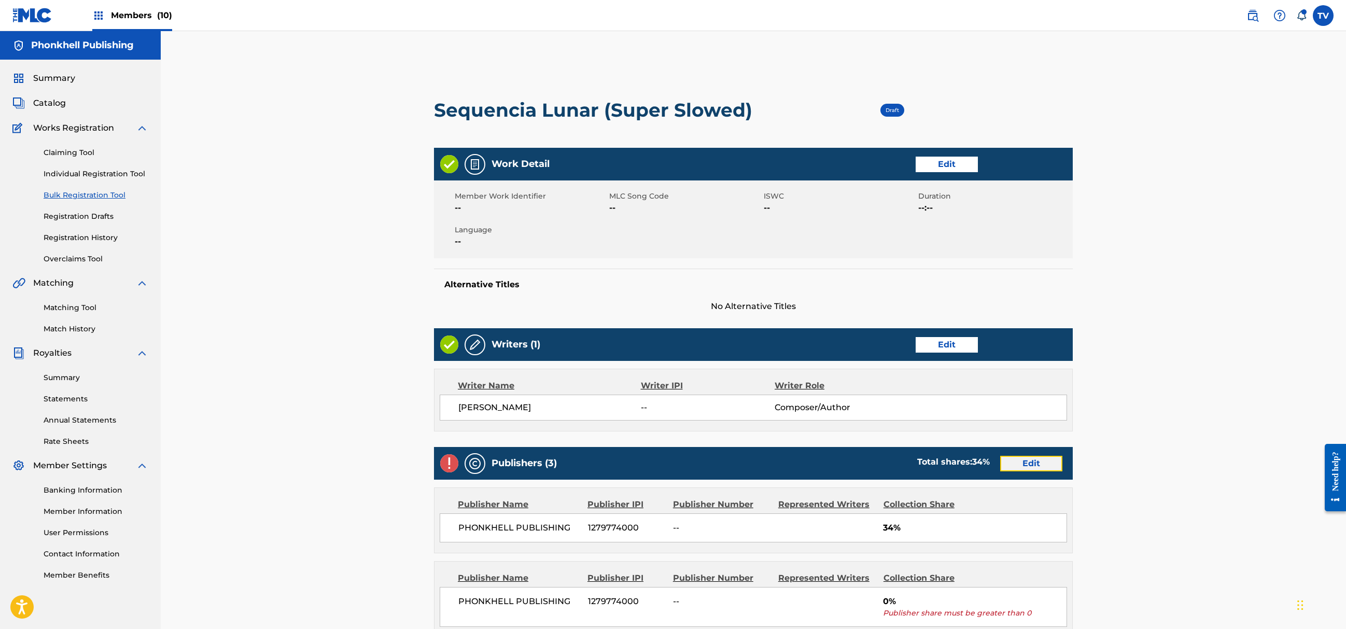
click at [1037, 467] on link "Edit" at bounding box center [1031, 464] width 62 height 16
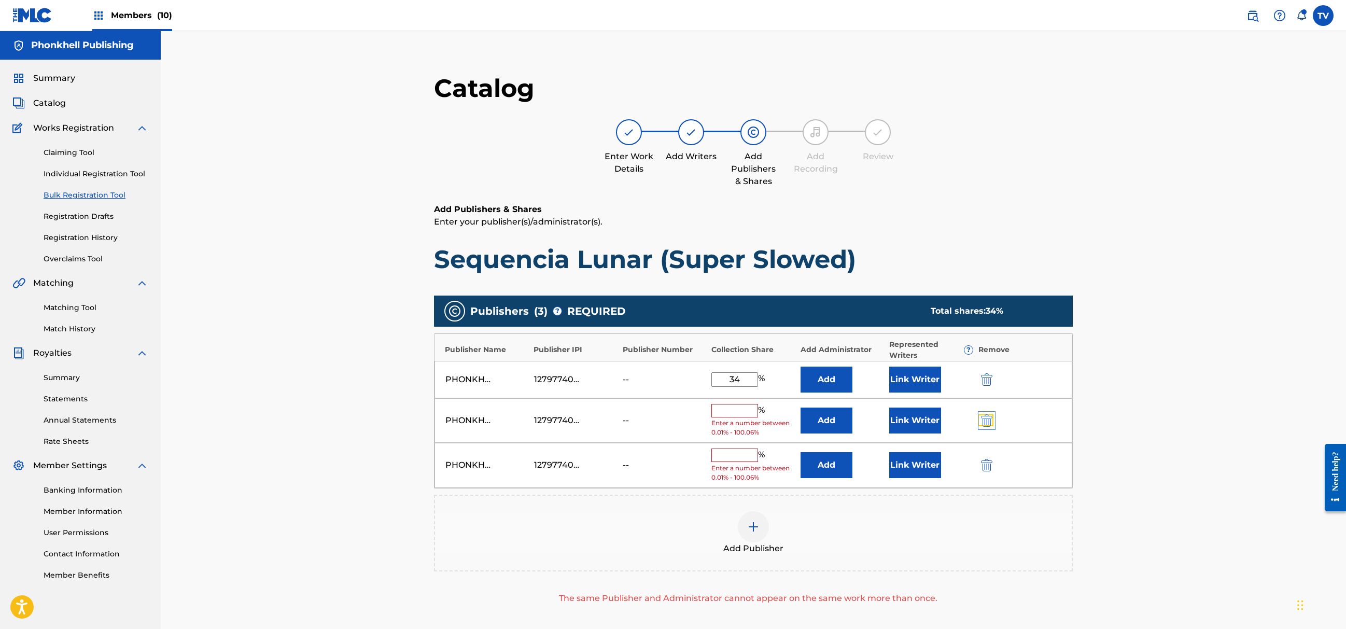
click at [988, 422] on img "submit" at bounding box center [986, 420] width 11 height 12
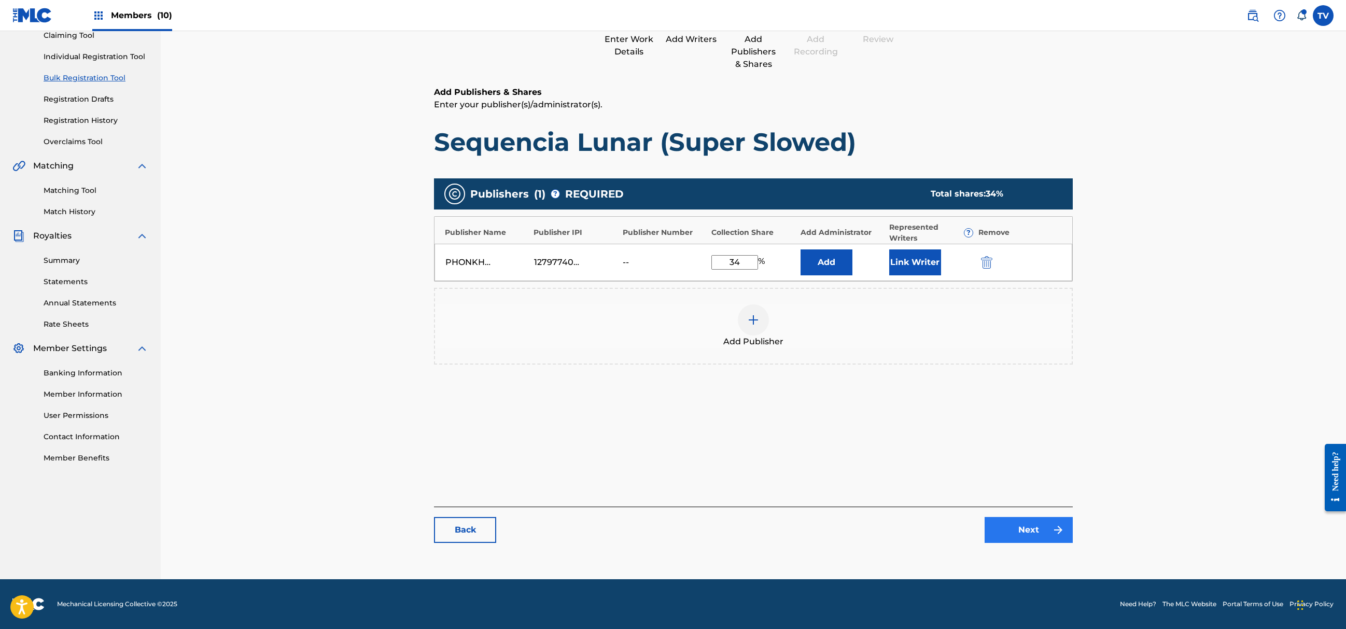
drag, startPoint x: 1043, startPoint y: 542, endPoint x: 1043, endPoint y: 533, distance: 8.8
click at [1043, 538] on div "Catalog Enter Work Details Add Writers Add Publishers & Shares Add Recording Re…" at bounding box center [753, 254] width 639 height 598
click at [1050, 528] on link "Next" at bounding box center [1029, 530] width 88 height 26
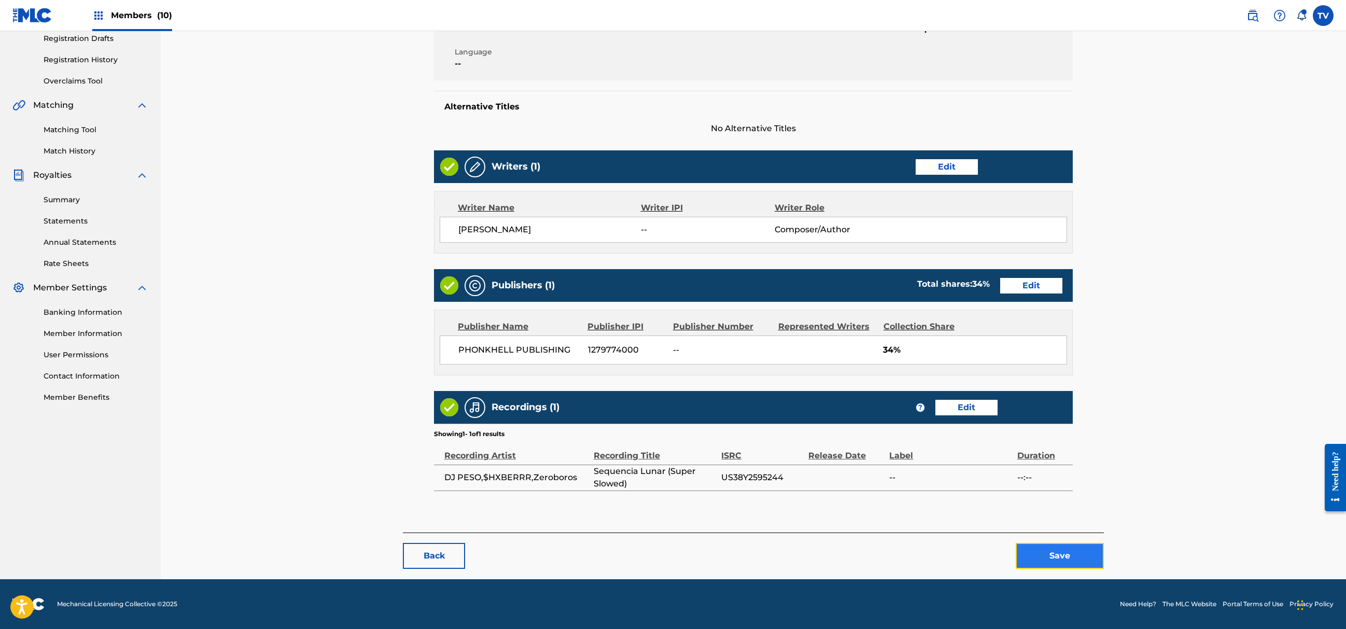
click at [1061, 548] on button "Save" at bounding box center [1060, 556] width 88 height 26
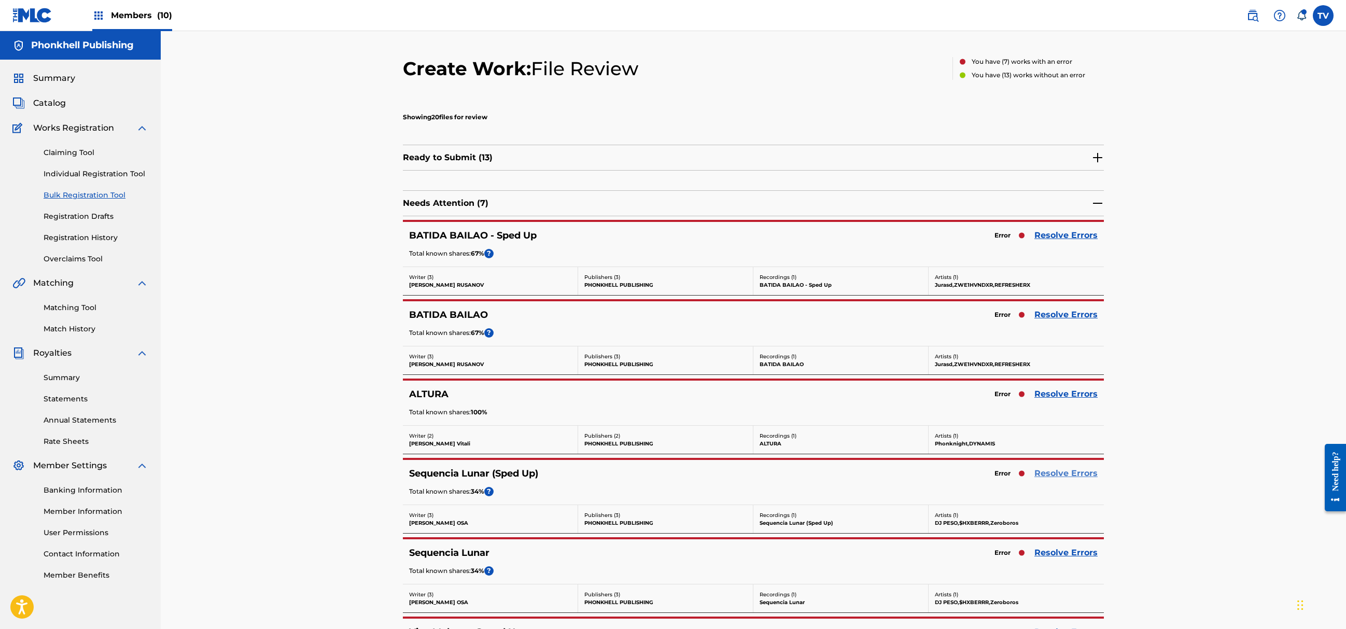
click at [1046, 471] on link "Resolve Errors" at bounding box center [1066, 473] width 63 height 12
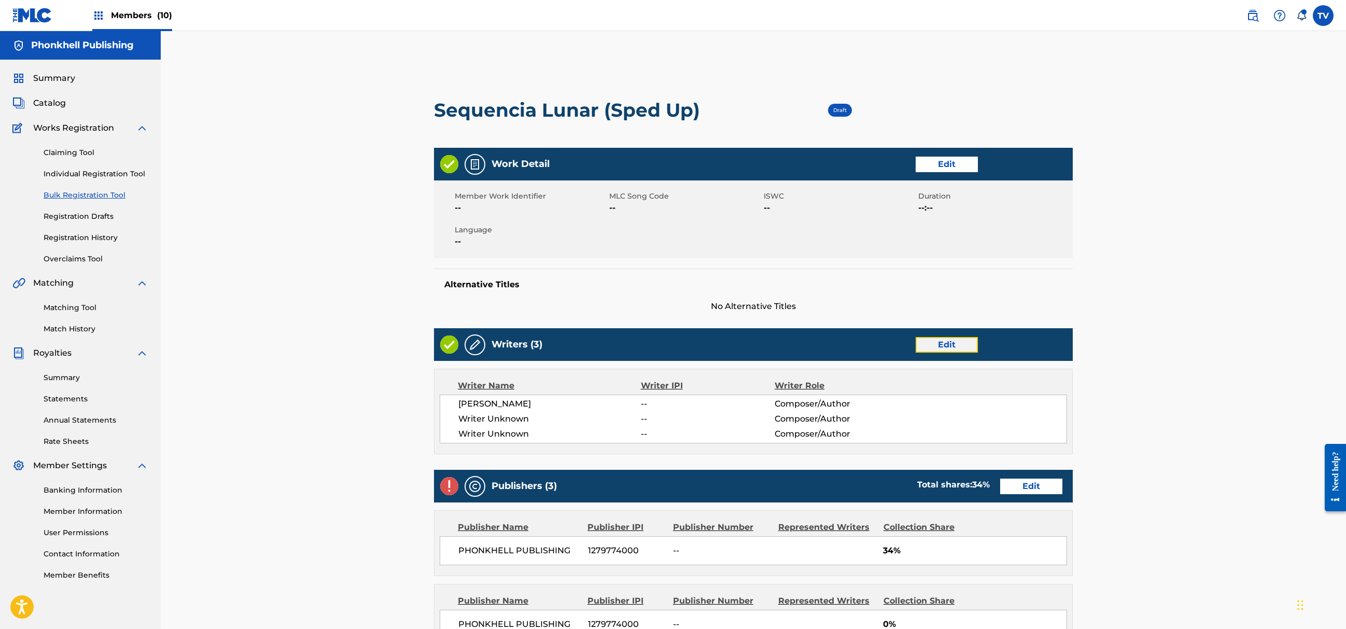
click at [949, 343] on link "Edit" at bounding box center [947, 345] width 62 height 16
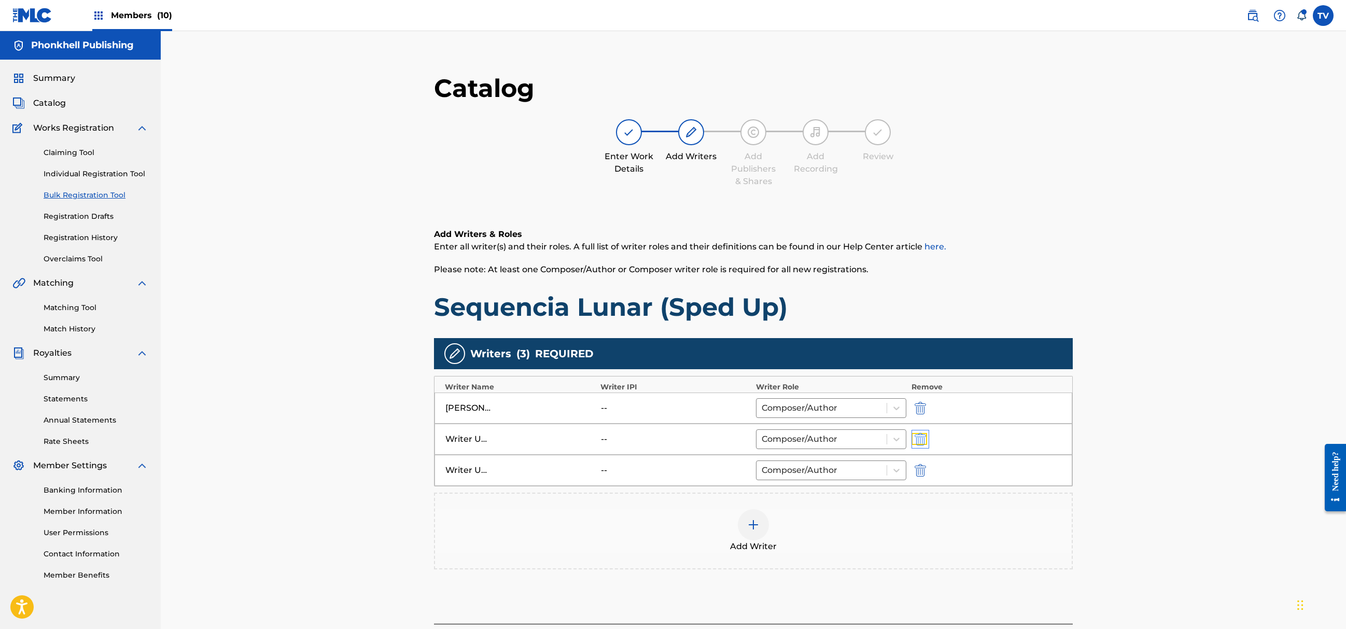
click at [924, 440] on img "submit" at bounding box center [920, 439] width 11 height 12
click at [932, 444] on div at bounding box center [935, 439] width 47 height 12
click at [922, 441] on img "submit" at bounding box center [920, 439] width 11 height 12
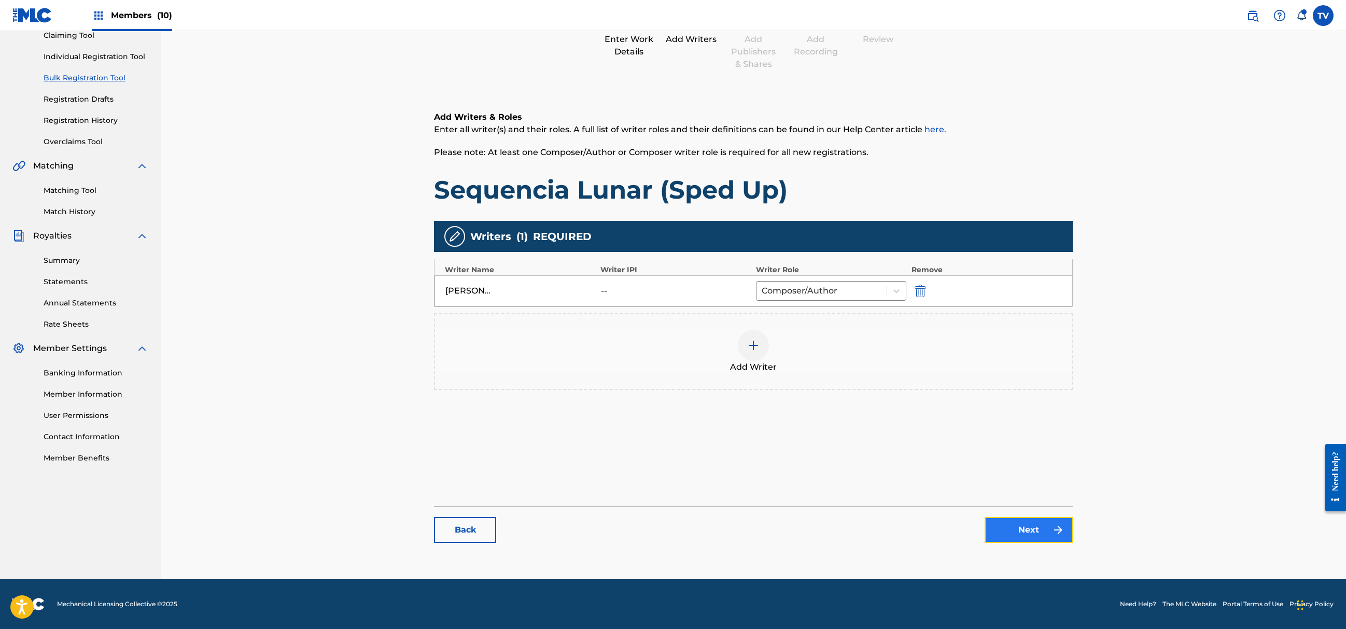
click at [1032, 519] on link "Next" at bounding box center [1029, 530] width 88 height 26
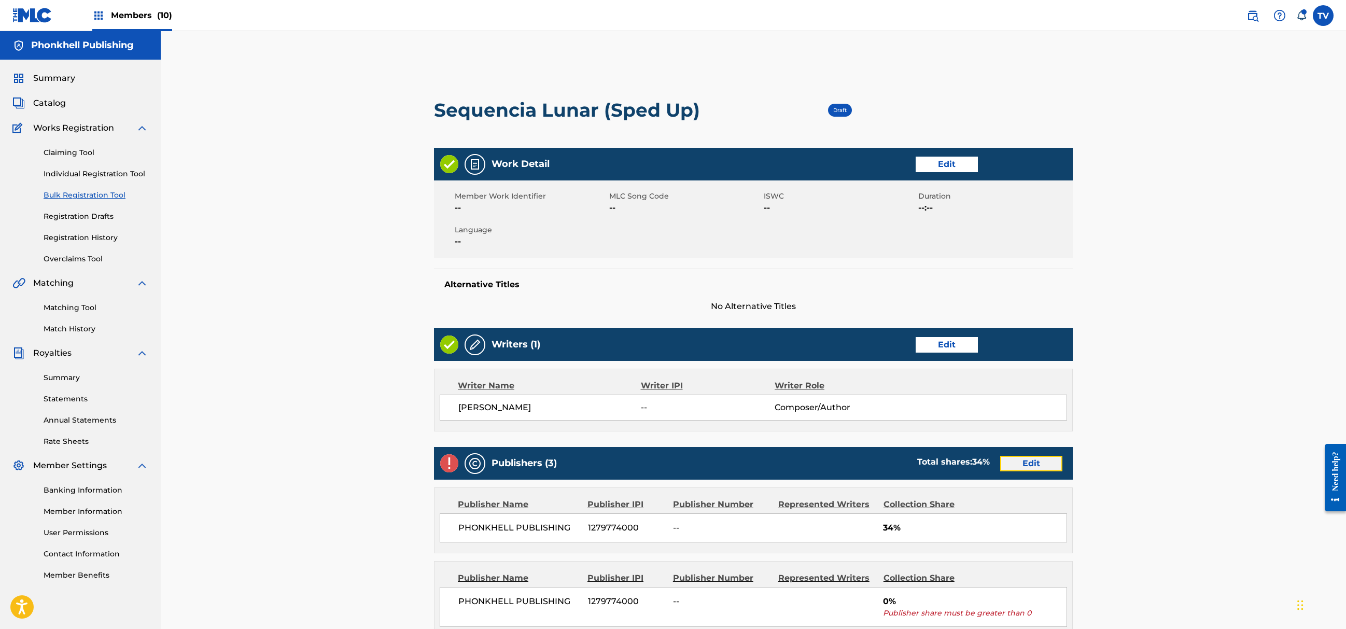
click at [1034, 457] on link "Edit" at bounding box center [1031, 464] width 62 height 16
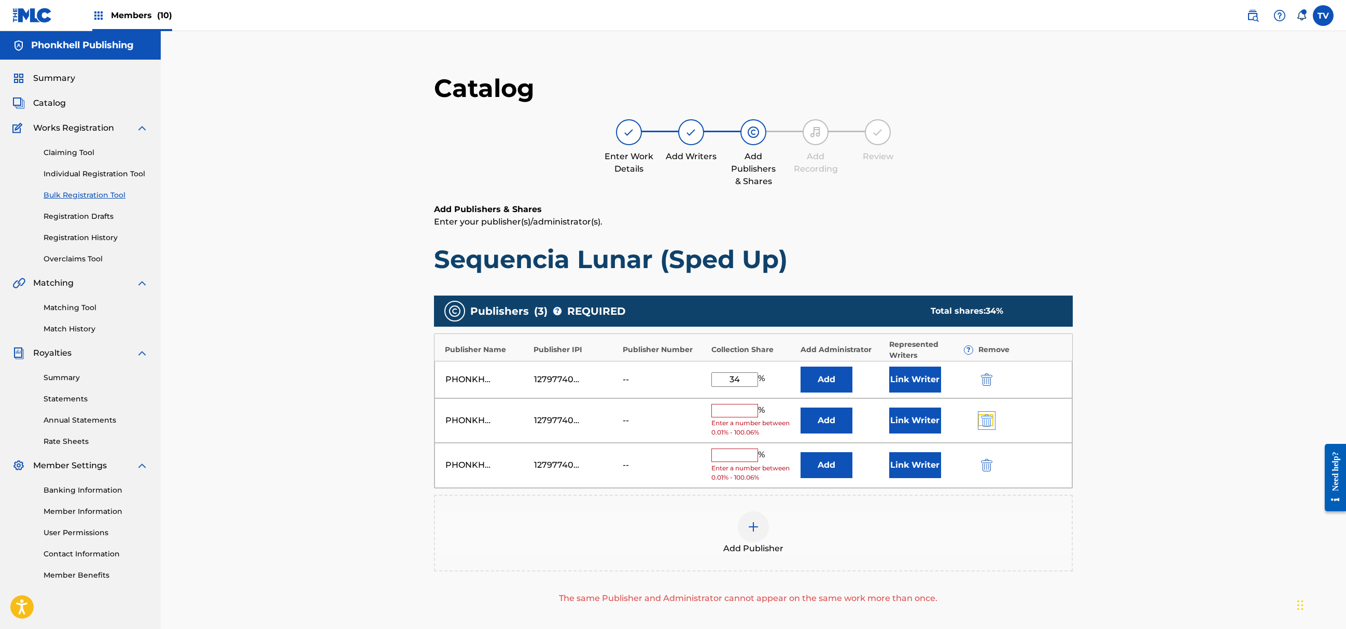
click at [986, 420] on img "submit" at bounding box center [986, 420] width 11 height 12
drag, startPoint x: 986, startPoint y: 420, endPoint x: 988, endPoint y: 443, distance: 22.8
click at [986, 420] on img "submit" at bounding box center [986, 420] width 11 height 12
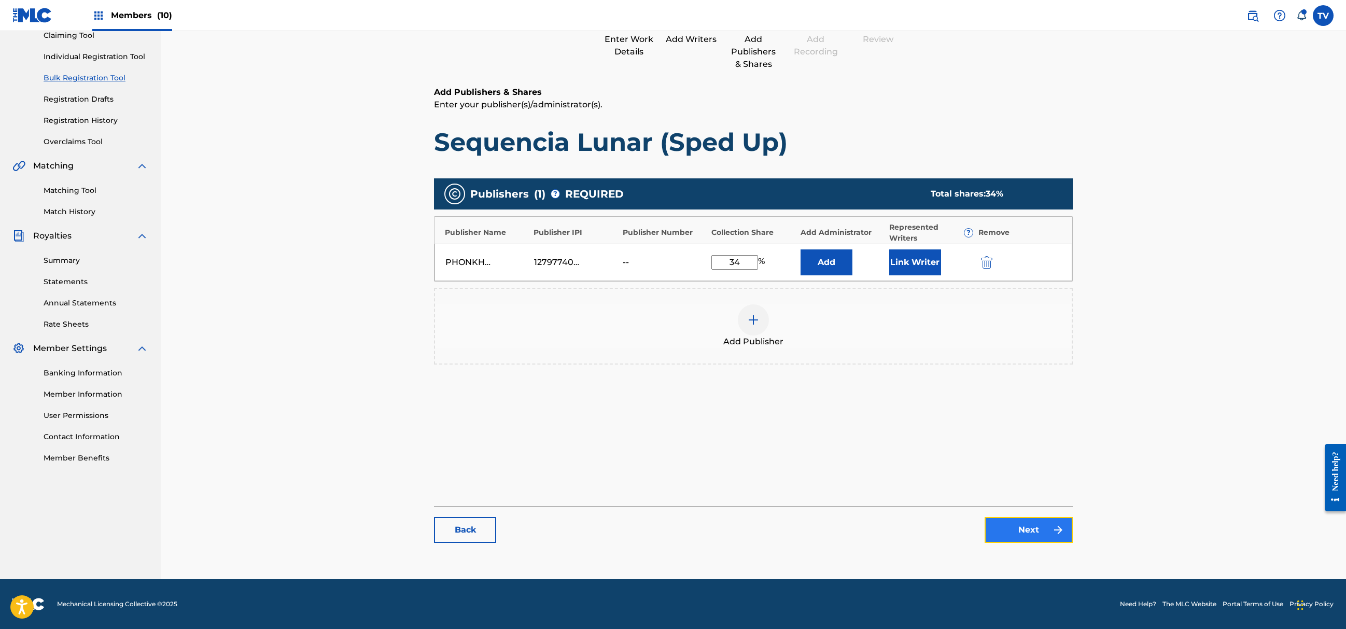
click at [1038, 534] on link "Next" at bounding box center [1029, 530] width 88 height 26
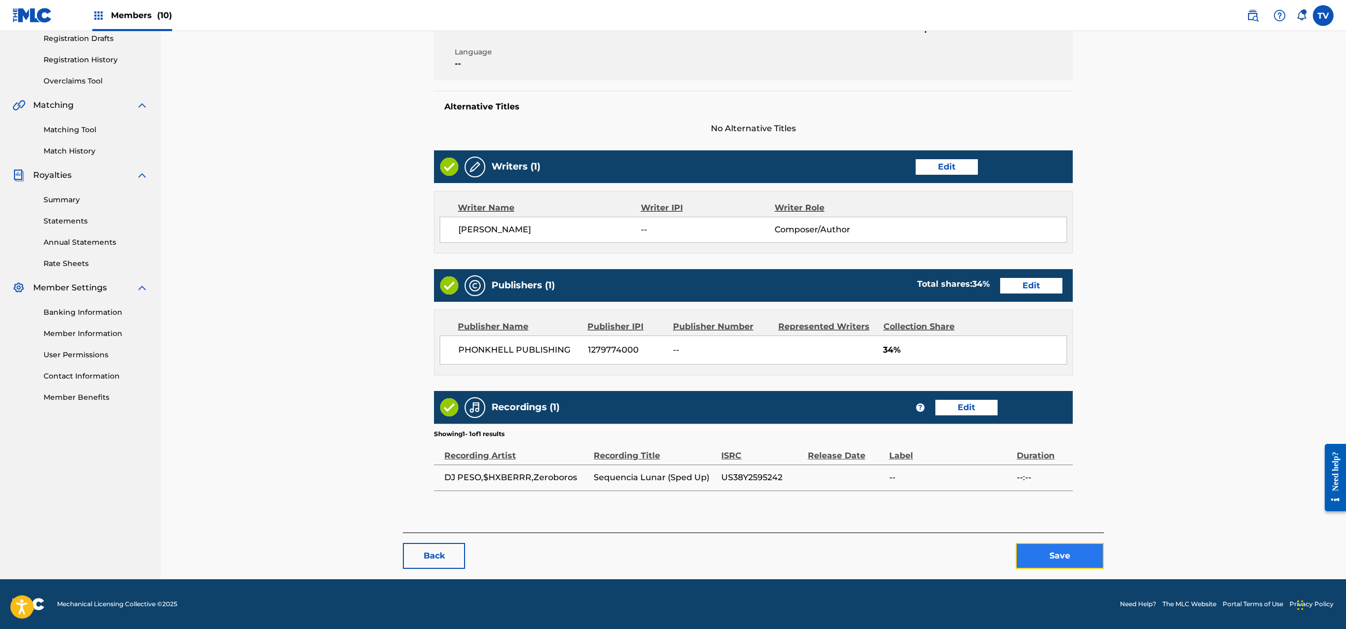
click at [1066, 557] on button "Save" at bounding box center [1060, 556] width 88 height 26
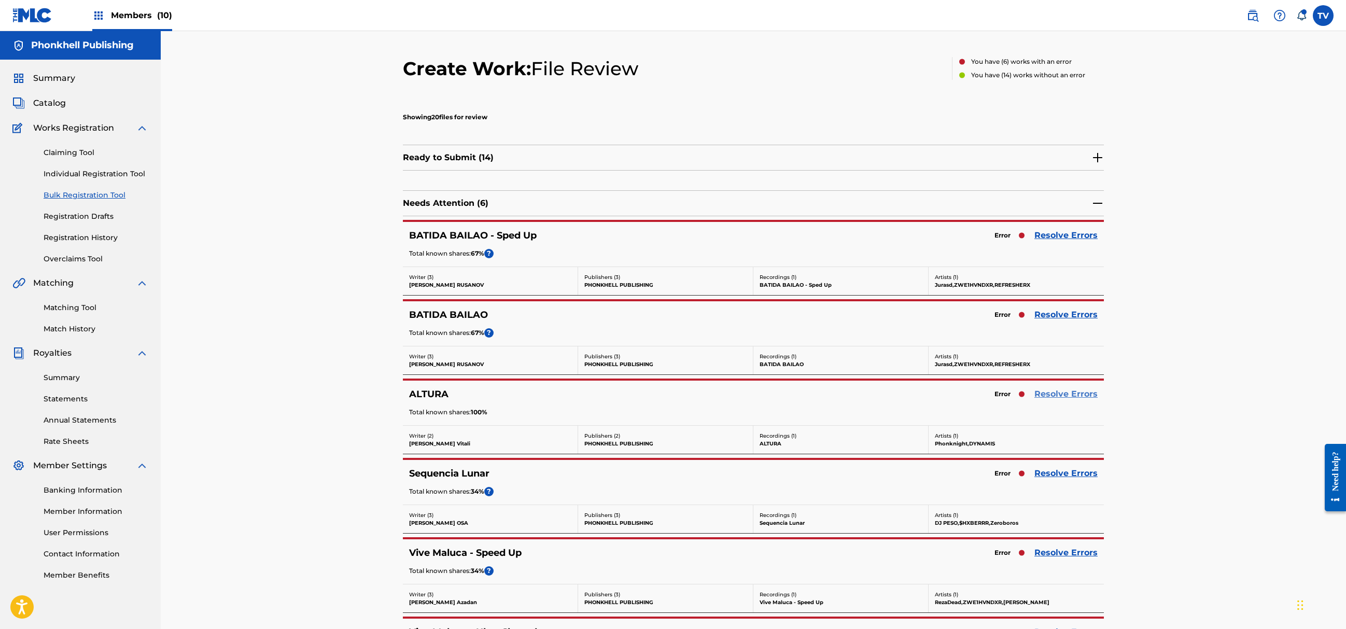
click at [1061, 391] on link "Resolve Errors" at bounding box center [1066, 394] width 63 height 12
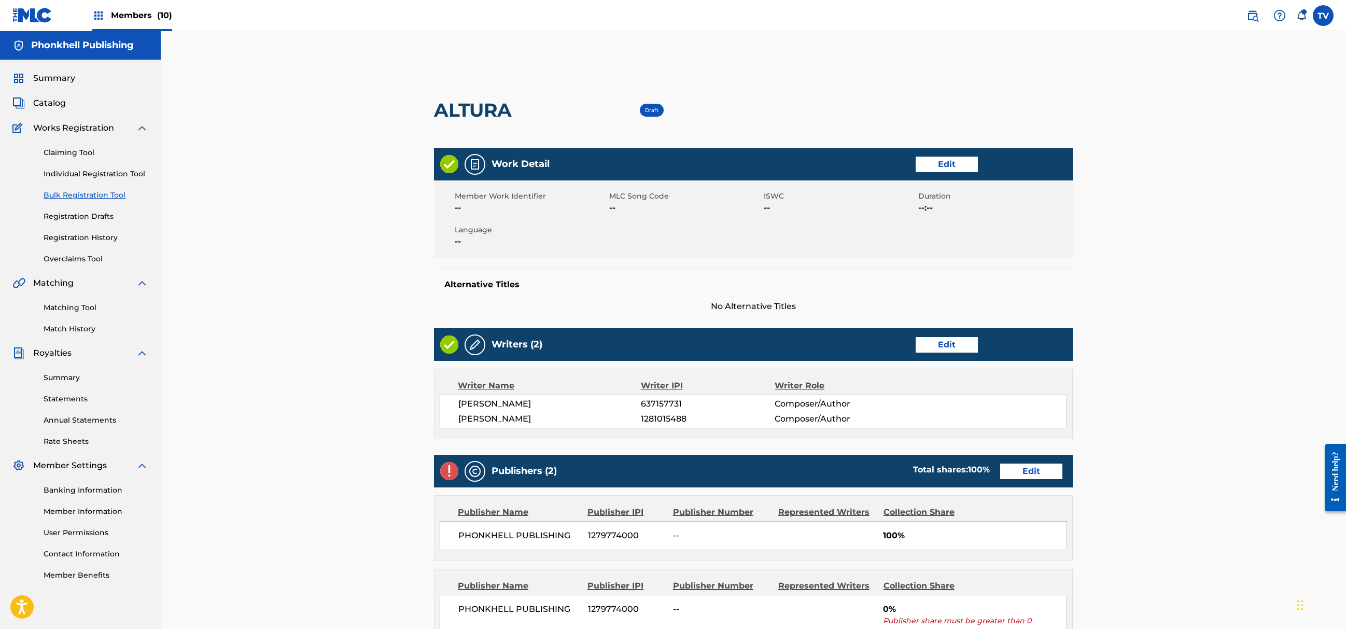
click at [1036, 464] on div "Publishers (2) Total shares: 100 % Edit" at bounding box center [753, 471] width 639 height 33
click at [1033, 469] on link "Edit" at bounding box center [1031, 472] width 62 height 16
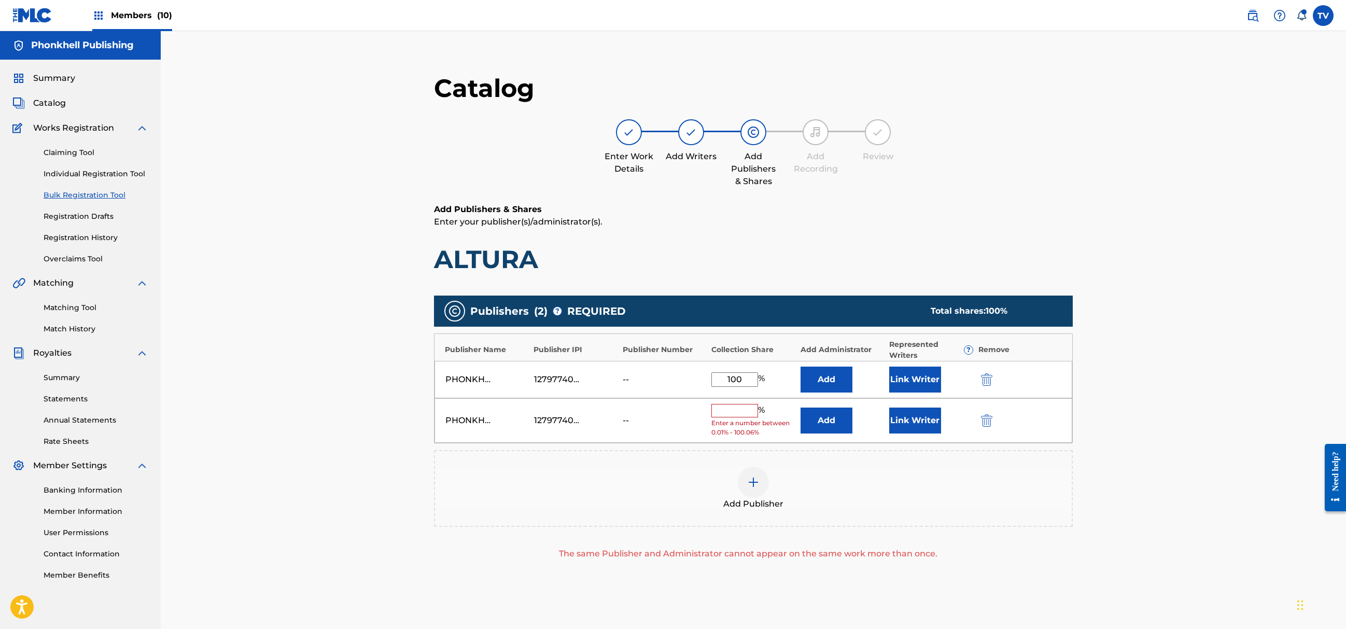
click at [990, 414] on div "PHONKHELL PUBLISHING 1279774000 -- % Enter a number between 0.01% - 100.06% Add…" at bounding box center [754, 420] width 638 height 45
click at [985, 425] on img "submit" at bounding box center [986, 420] width 11 height 12
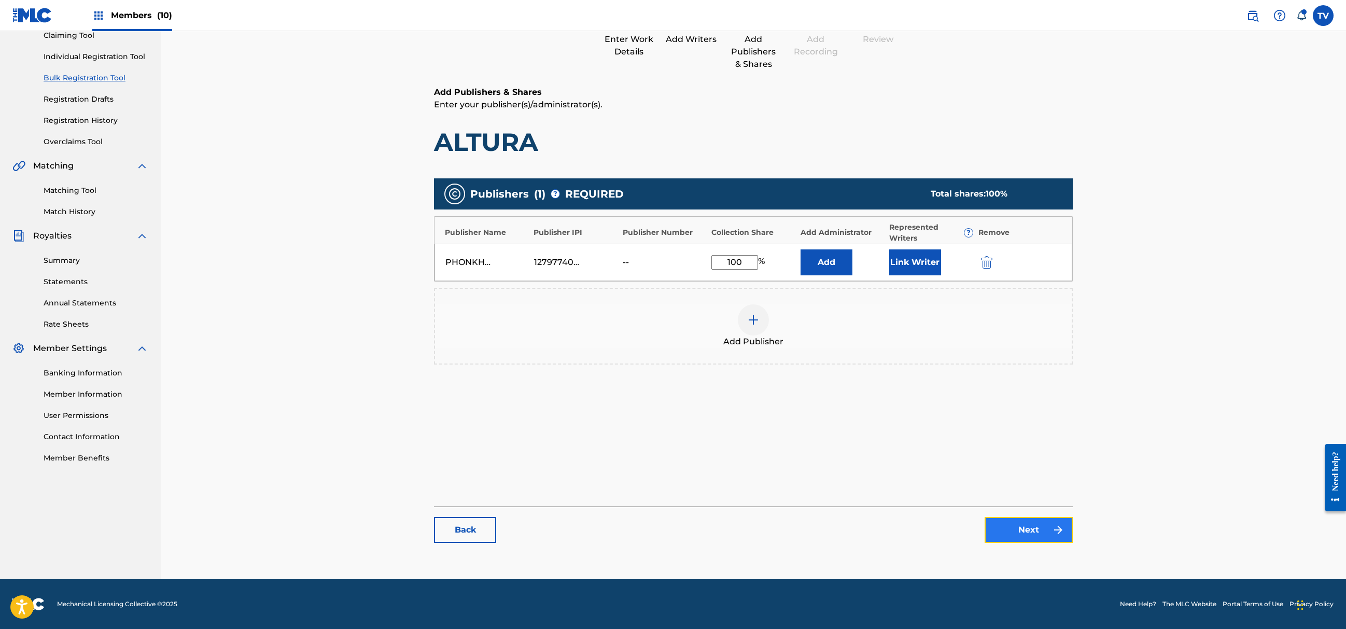
click at [1036, 532] on link "Next" at bounding box center [1029, 530] width 88 height 26
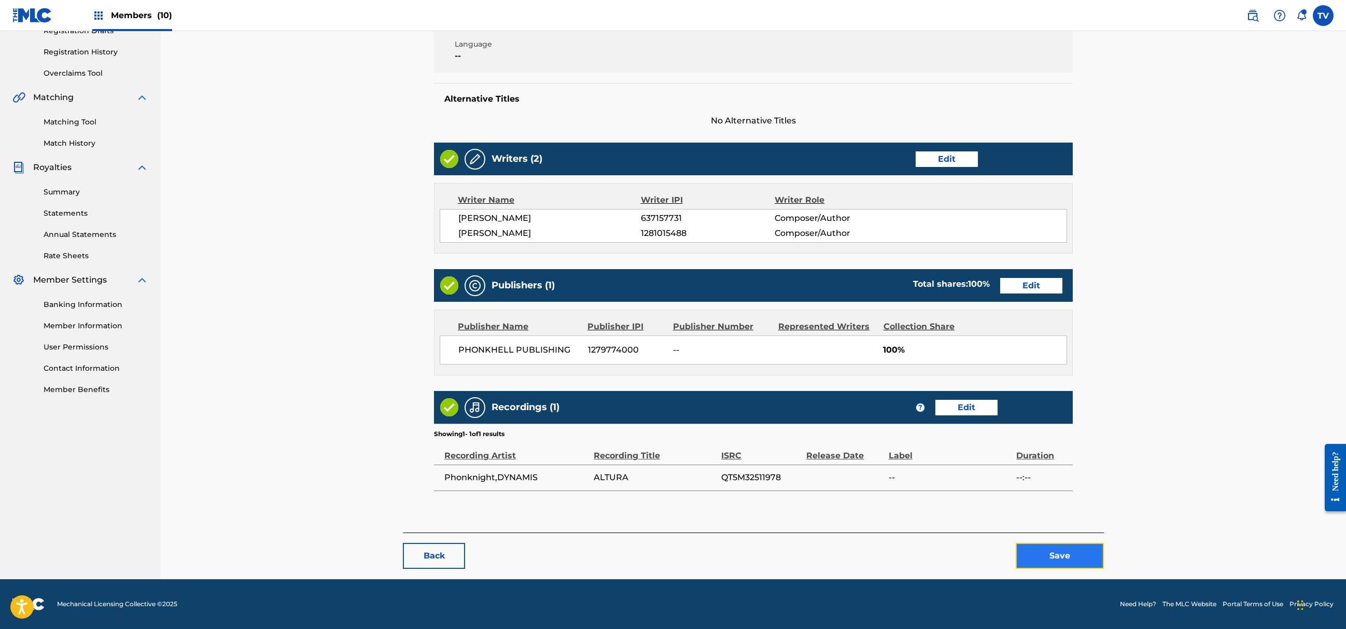
click at [1061, 561] on button "Save" at bounding box center [1060, 556] width 88 height 26
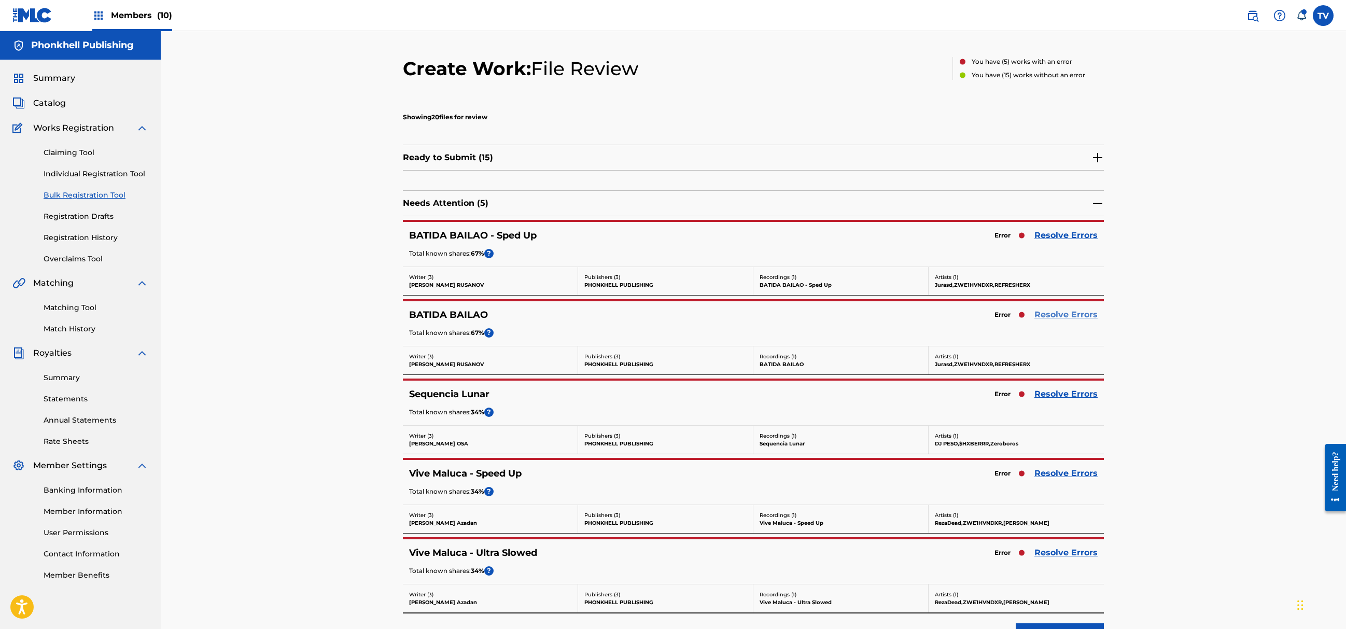
click at [1074, 318] on link "Resolve Errors" at bounding box center [1066, 315] width 63 height 12
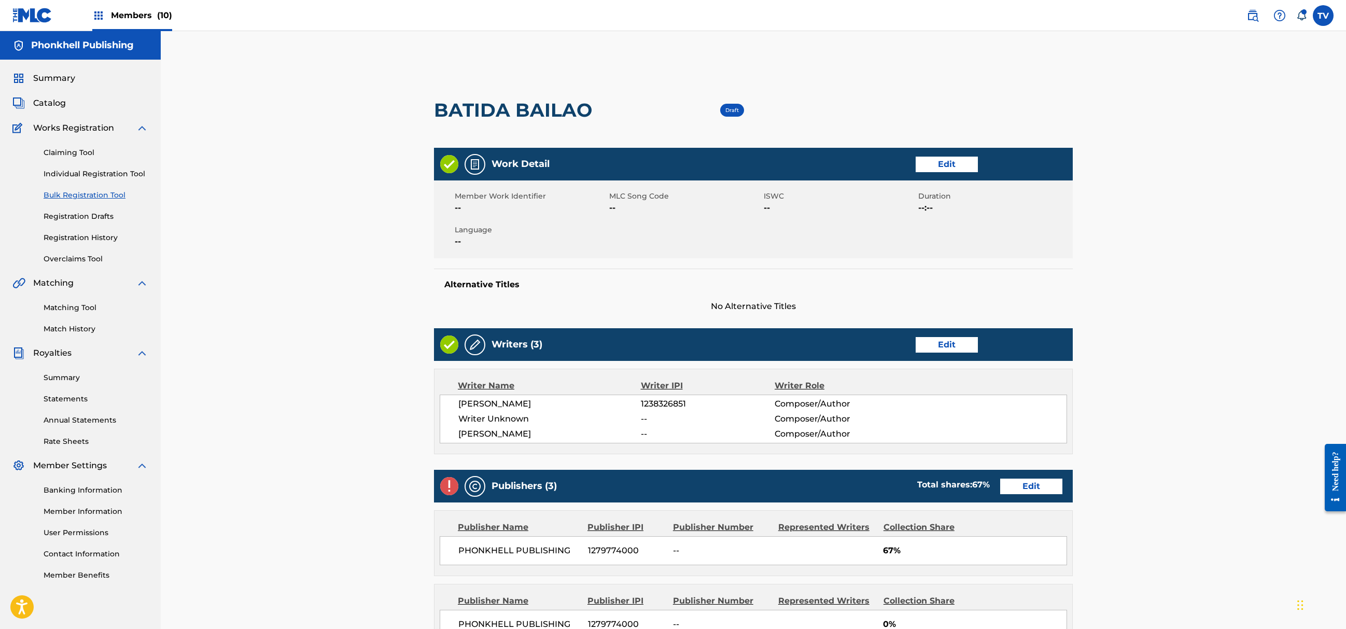
click at [948, 353] on div "Writers (3) Edit" at bounding box center [753, 344] width 639 height 33
click at [936, 347] on link "Edit" at bounding box center [947, 345] width 62 height 16
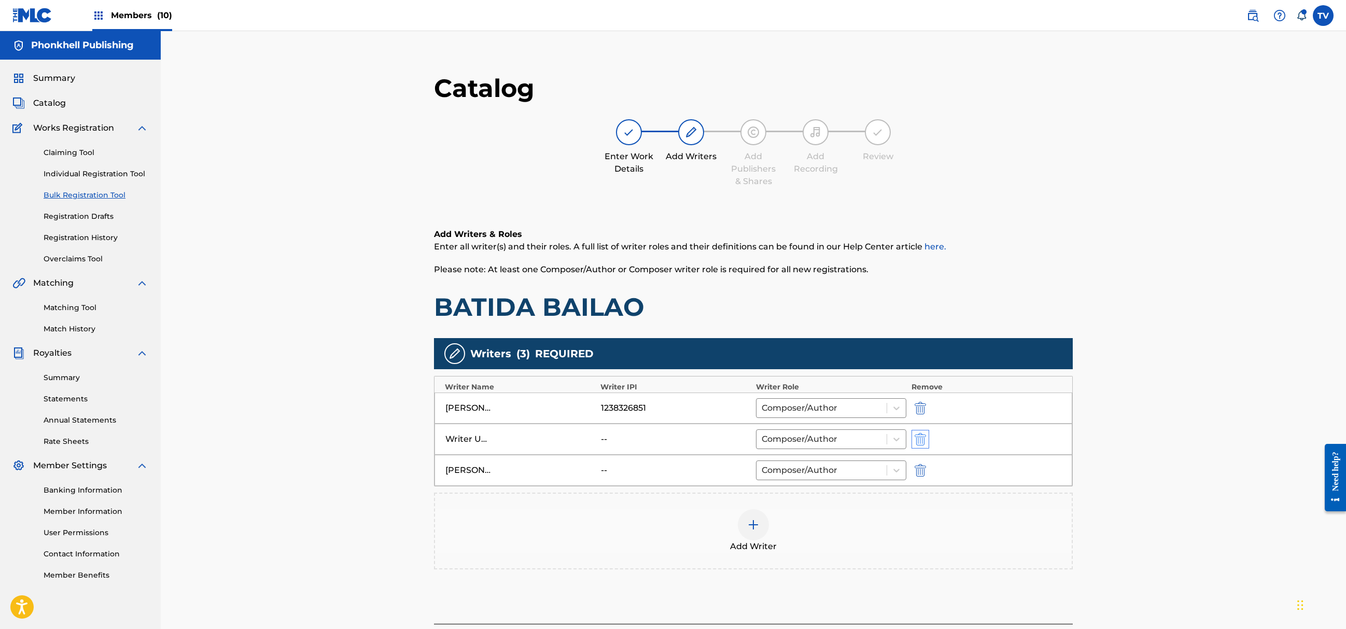
click at [920, 447] on div "Writer Unknown -- Composer/Author" at bounding box center [754, 439] width 638 height 31
click at [919, 442] on img "submit" at bounding box center [920, 439] width 11 height 12
type input "YURII HIRAHOSOV"
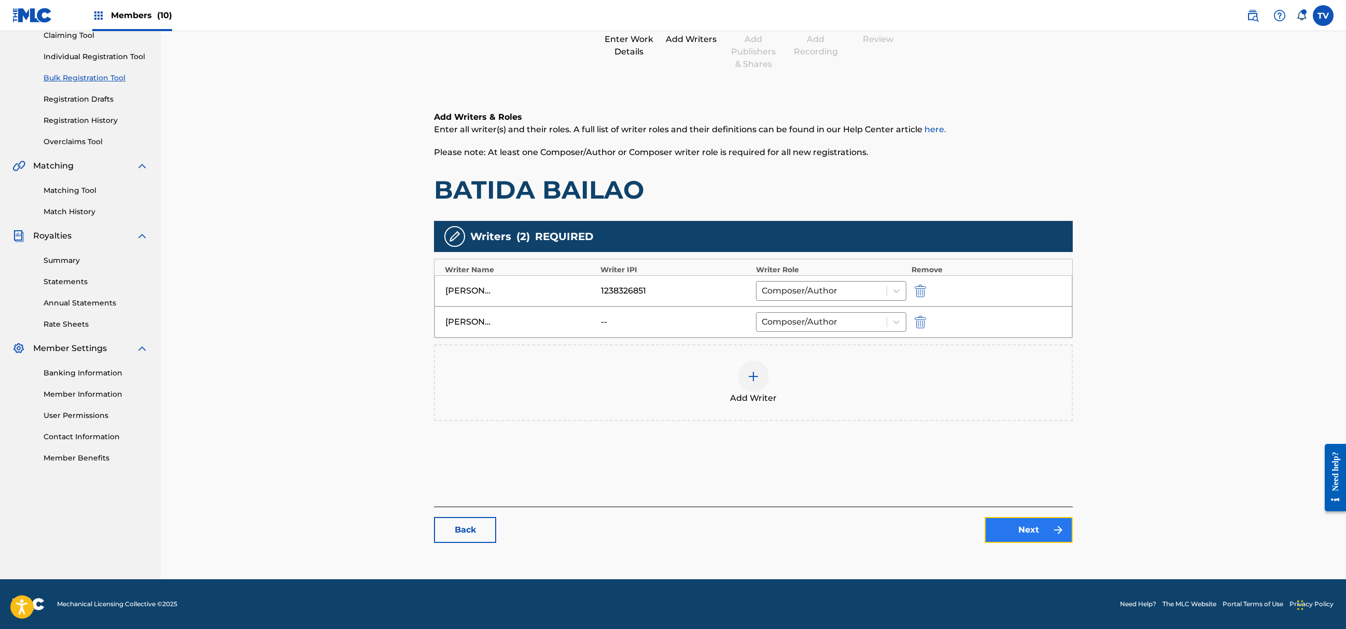
click at [1011, 526] on link "Next" at bounding box center [1029, 530] width 88 height 26
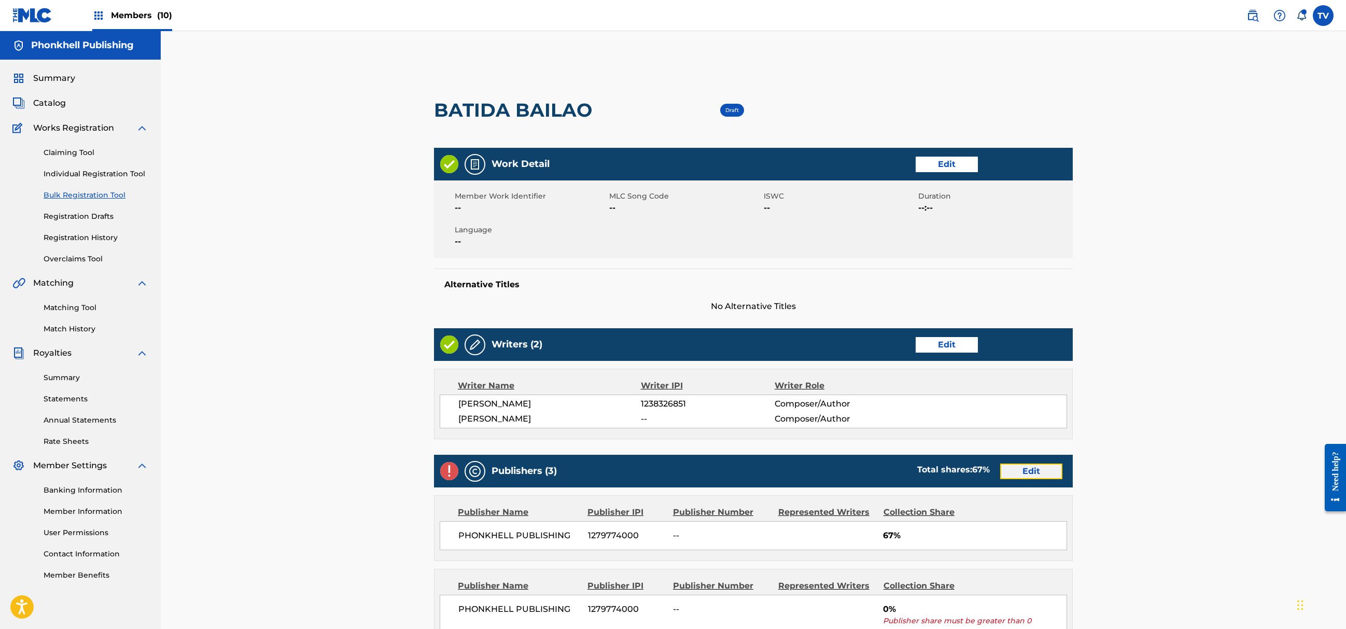
click at [1019, 476] on link "Edit" at bounding box center [1031, 472] width 62 height 16
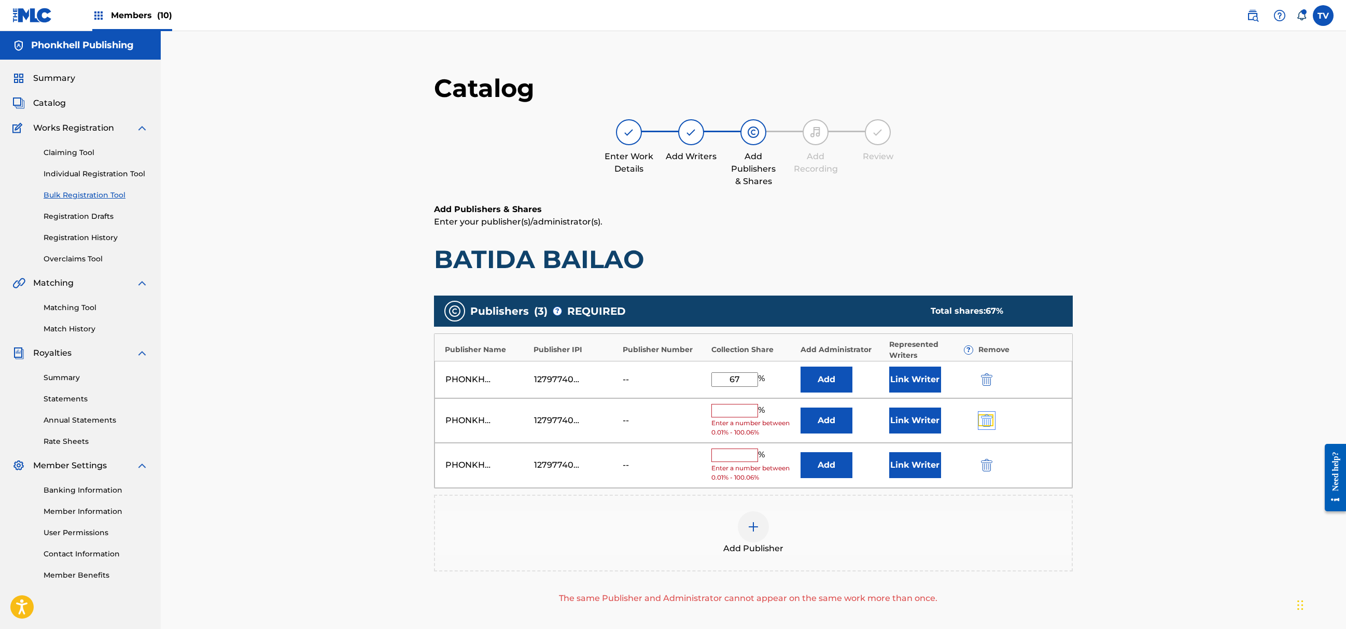
click at [989, 417] on img "submit" at bounding box center [986, 420] width 11 height 12
click at [989, 415] on img "submit" at bounding box center [986, 420] width 11 height 12
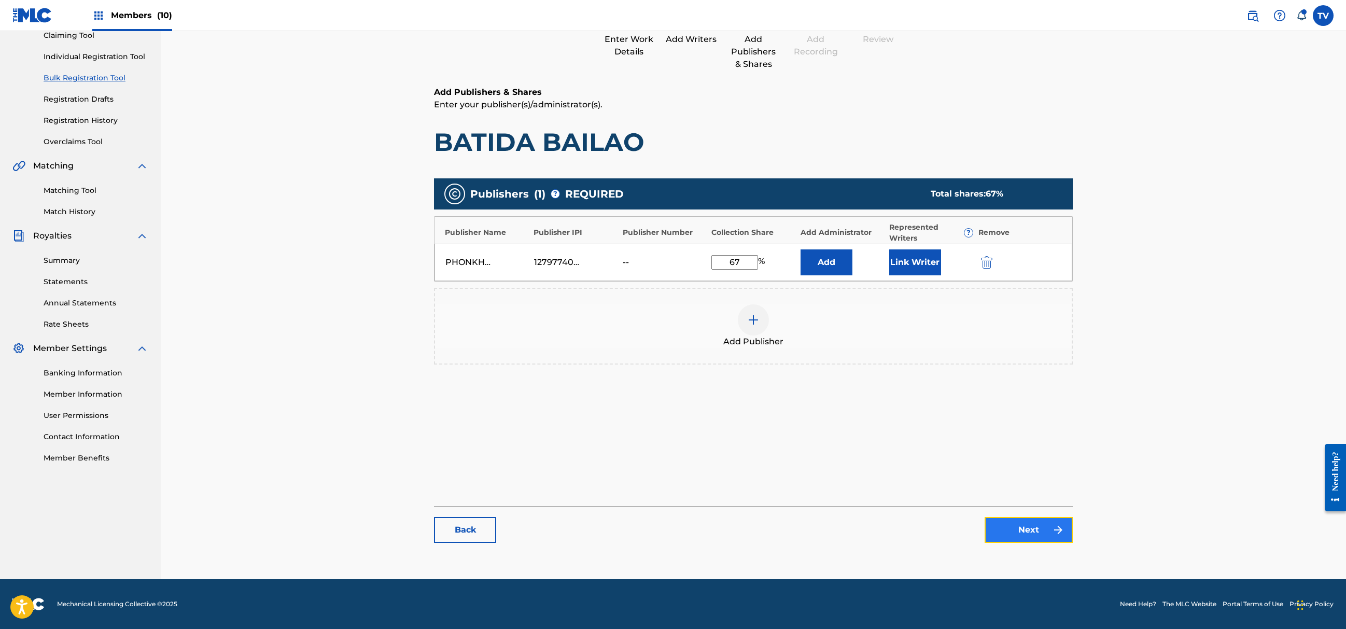
click at [1048, 523] on link "Next" at bounding box center [1029, 530] width 88 height 26
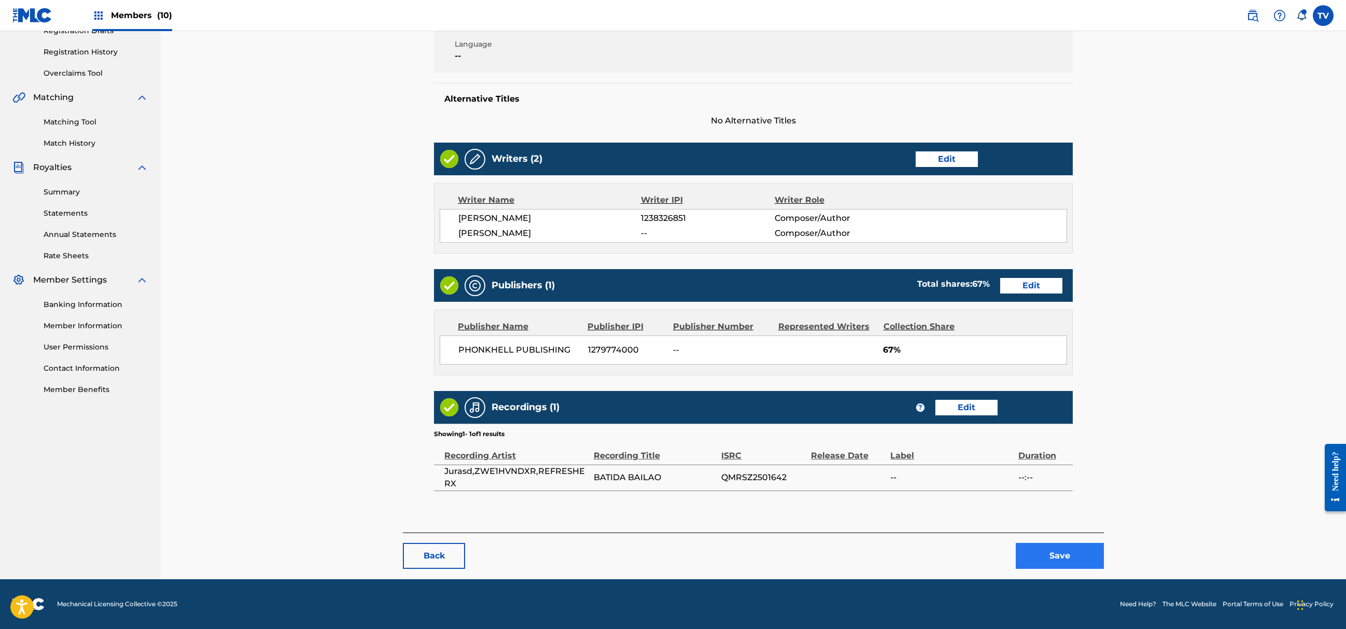
click at [1080, 571] on div "< Back BATIDA BAILAO Draft Work Detail Edit Member Work Identifier -- MLC Song …" at bounding box center [753, 225] width 701 height 708
click at [1080, 557] on button "Save" at bounding box center [1060, 556] width 88 height 26
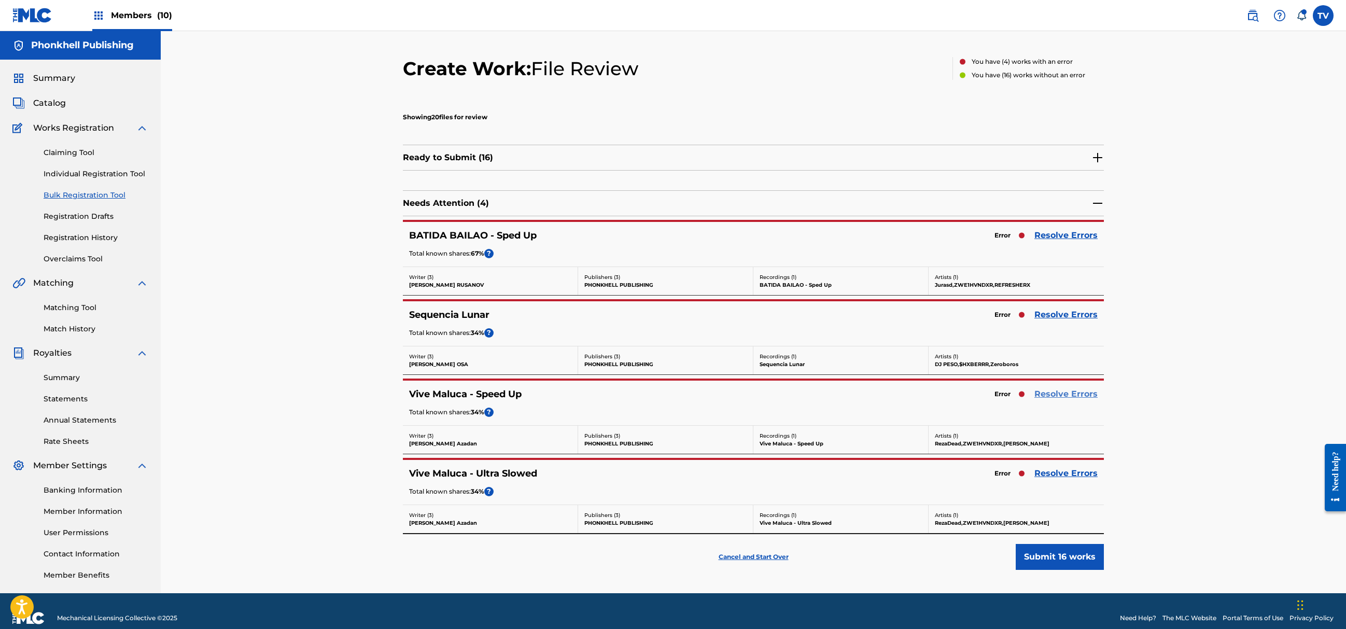
click at [1067, 399] on link "Resolve Errors" at bounding box center [1066, 394] width 63 height 12
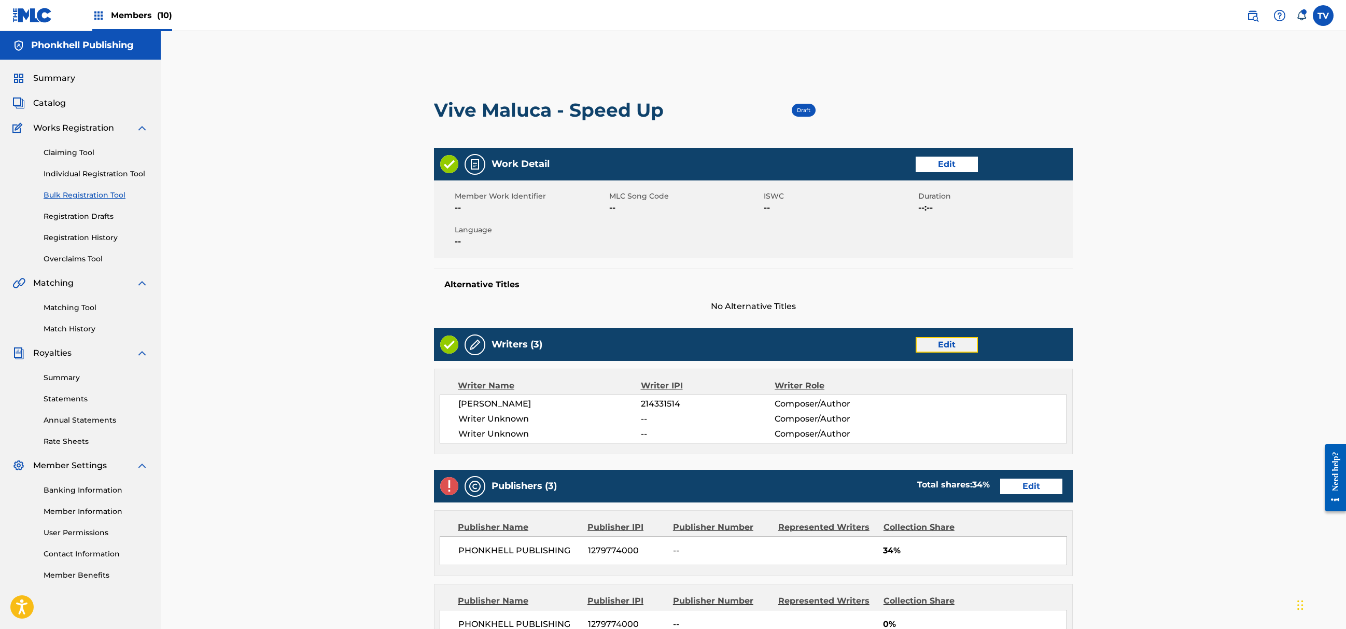
click at [938, 339] on link "Edit" at bounding box center [947, 345] width 62 height 16
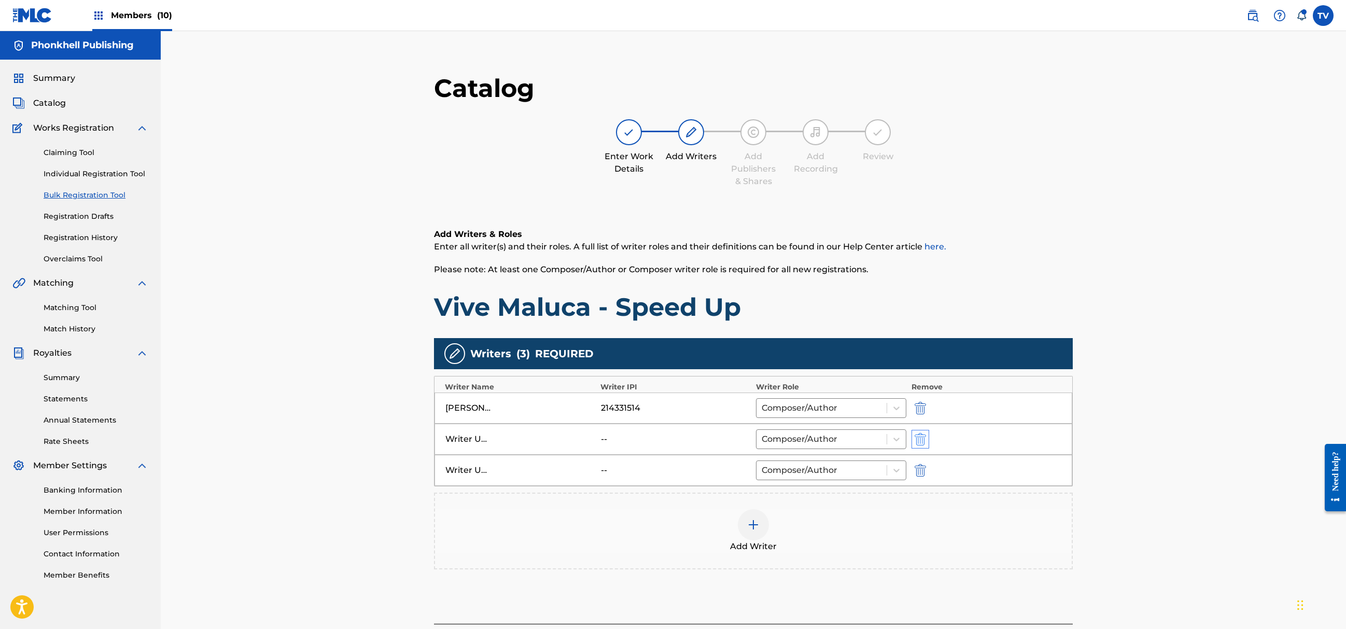
click at [922, 446] on div "Writer Unknown -- Composer/Author" at bounding box center [754, 439] width 638 height 31
click at [921, 446] on img "submit" at bounding box center [920, 439] width 11 height 12
click at [920, 442] on img "submit" at bounding box center [920, 439] width 11 height 12
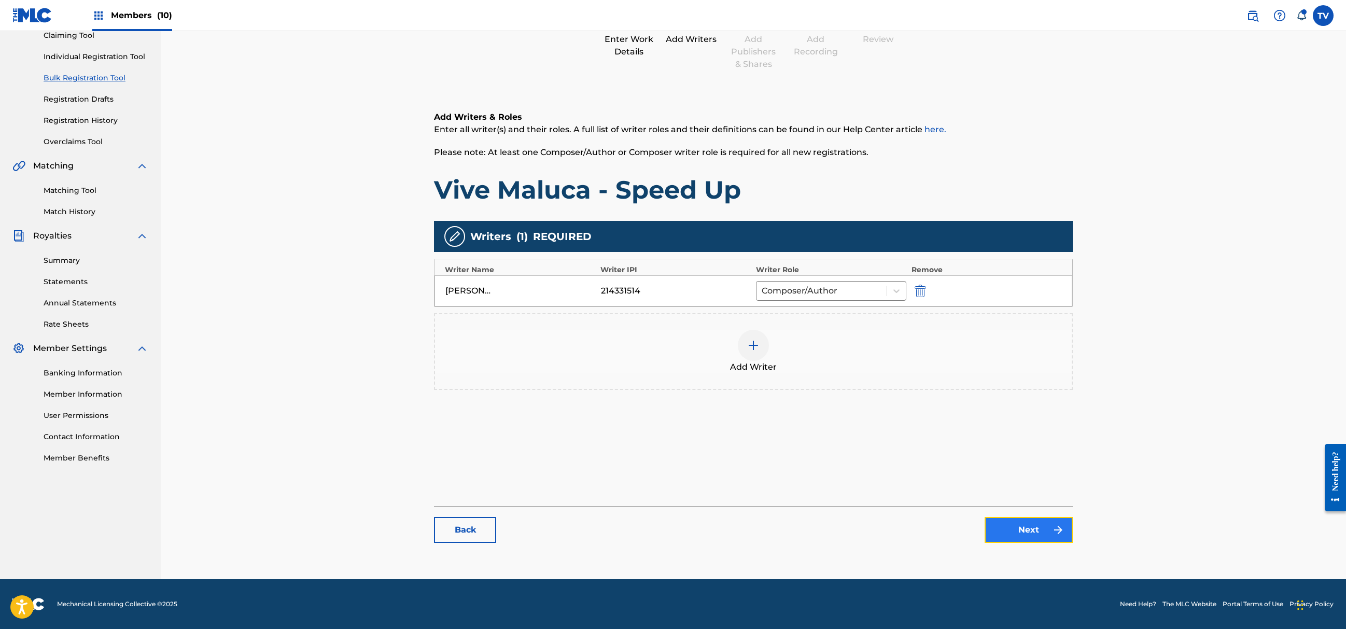
click at [1005, 523] on link "Next" at bounding box center [1029, 530] width 88 height 26
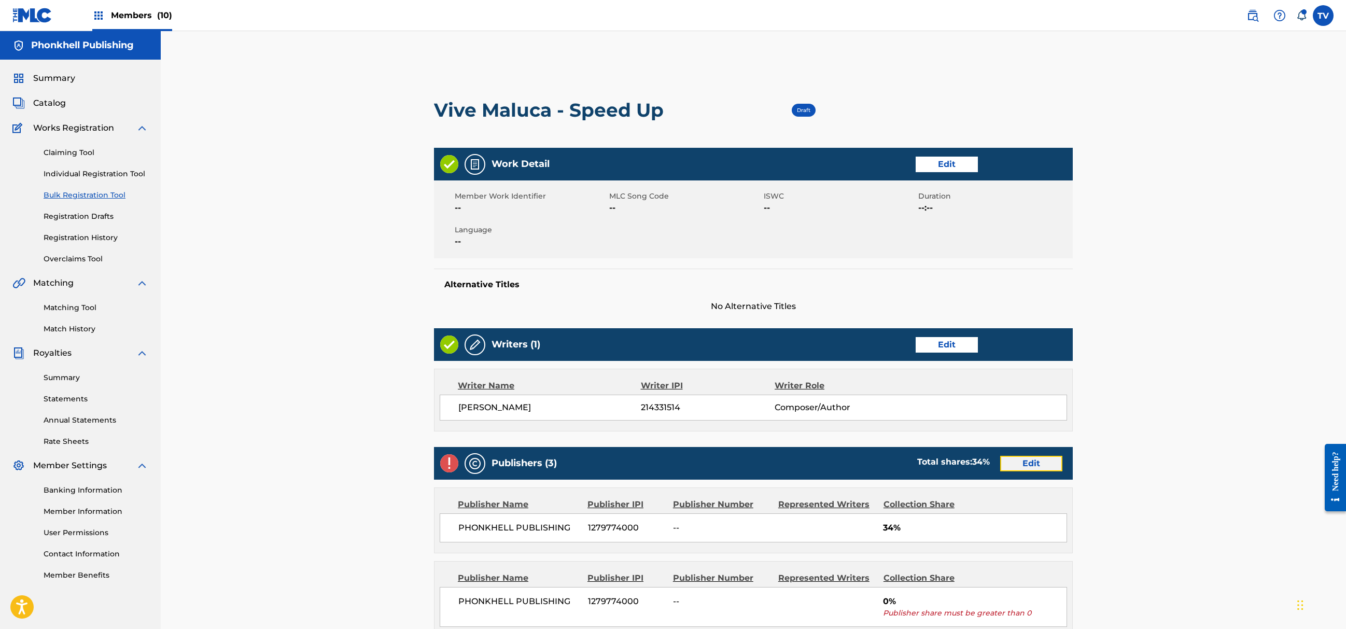
click at [1019, 460] on link "Edit" at bounding box center [1031, 464] width 62 height 16
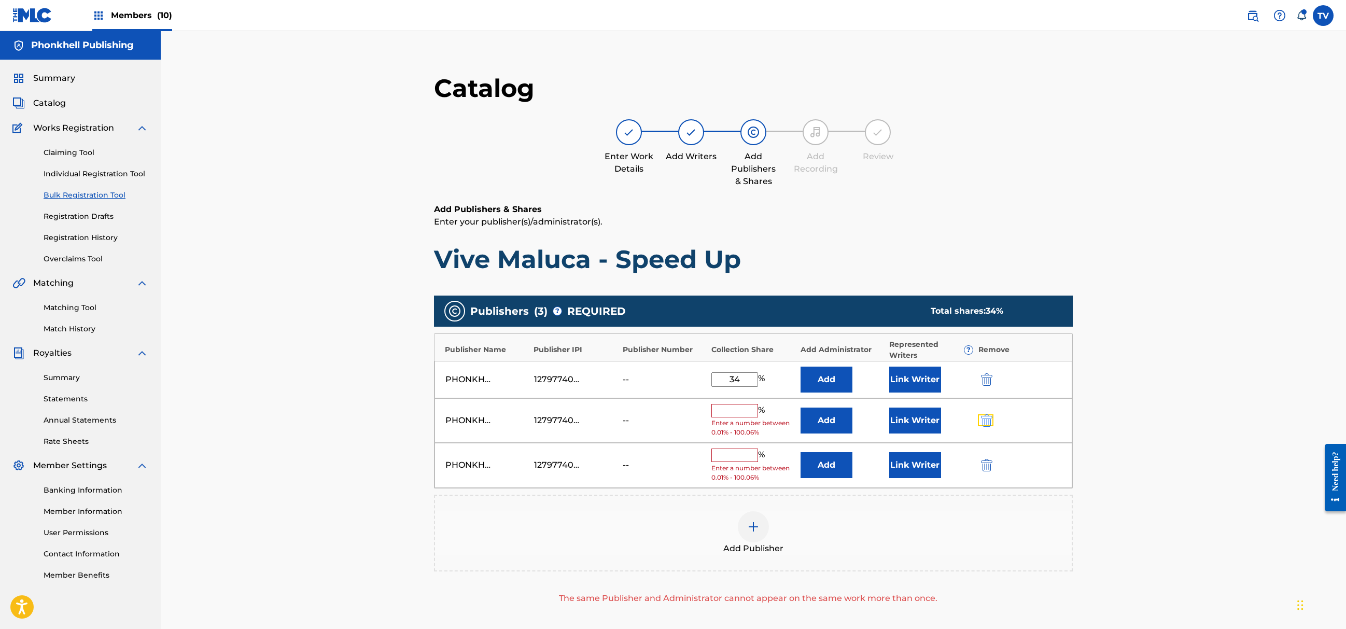
click at [980, 424] on button "submit" at bounding box center [986, 420] width 16 height 12
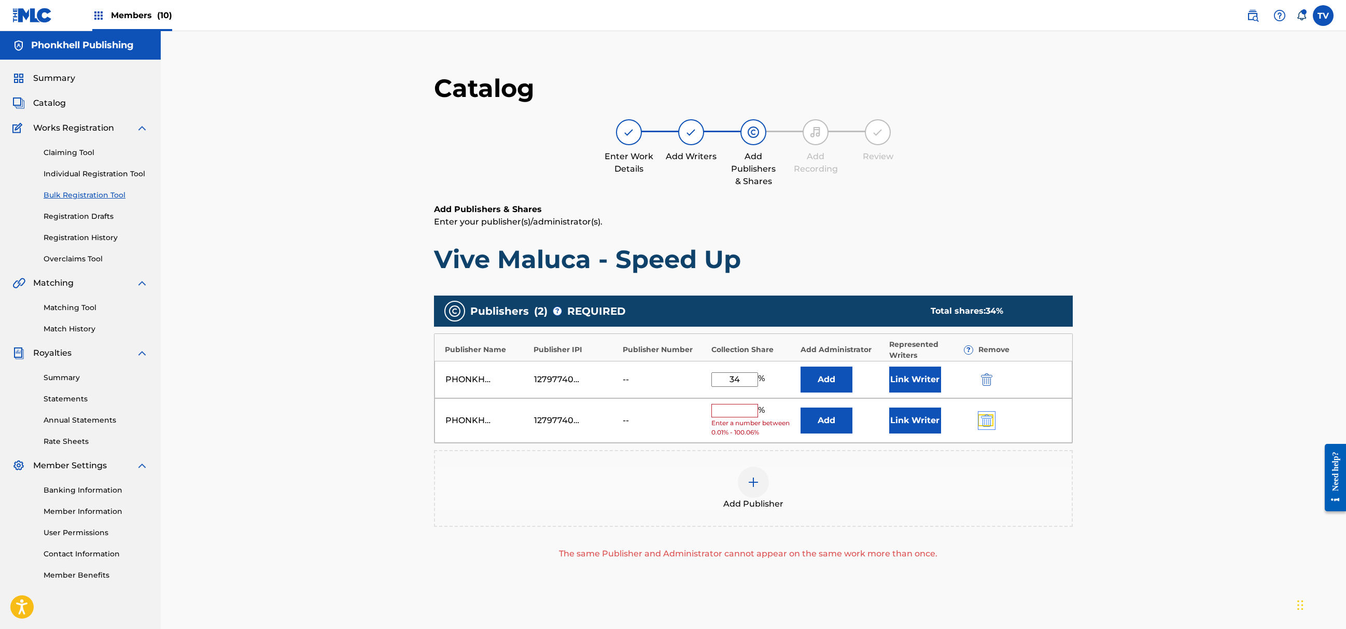
click at [983, 422] on img "submit" at bounding box center [986, 420] width 11 height 12
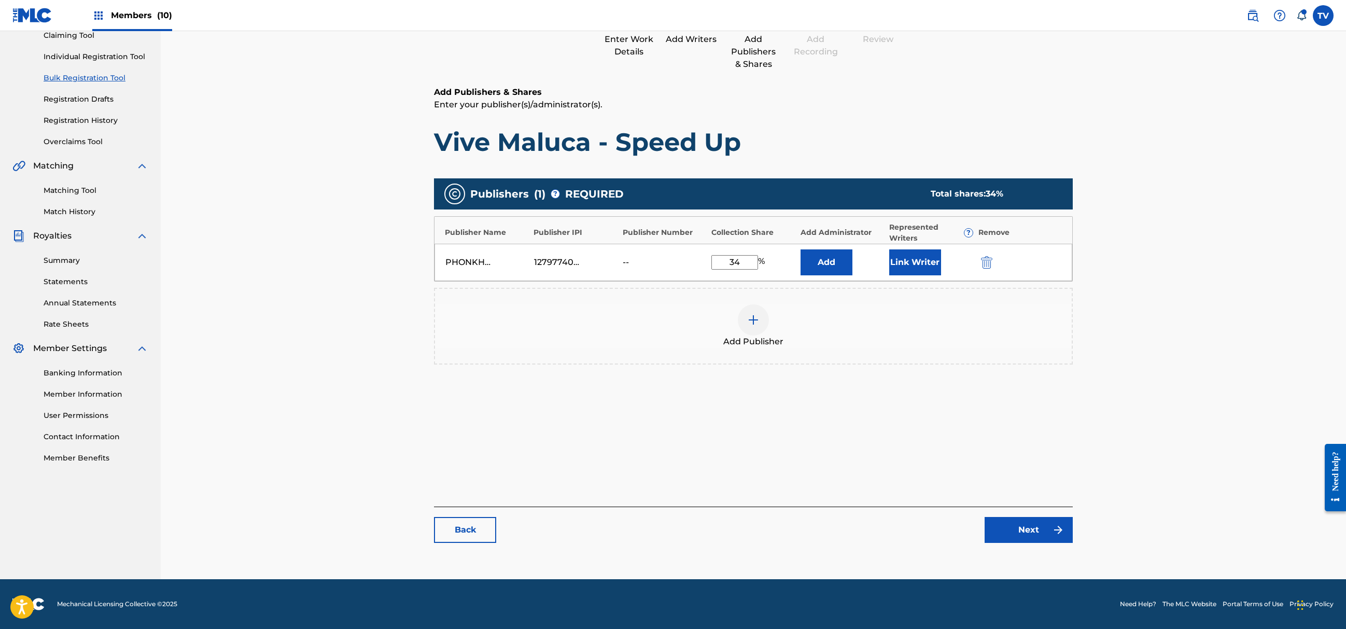
click at [1028, 544] on div "Catalog Enter Work Details Add Writers Add Publishers & Shares Add Recording Re…" at bounding box center [753, 254] width 639 height 598
click at [1026, 535] on link "Next" at bounding box center [1029, 530] width 88 height 26
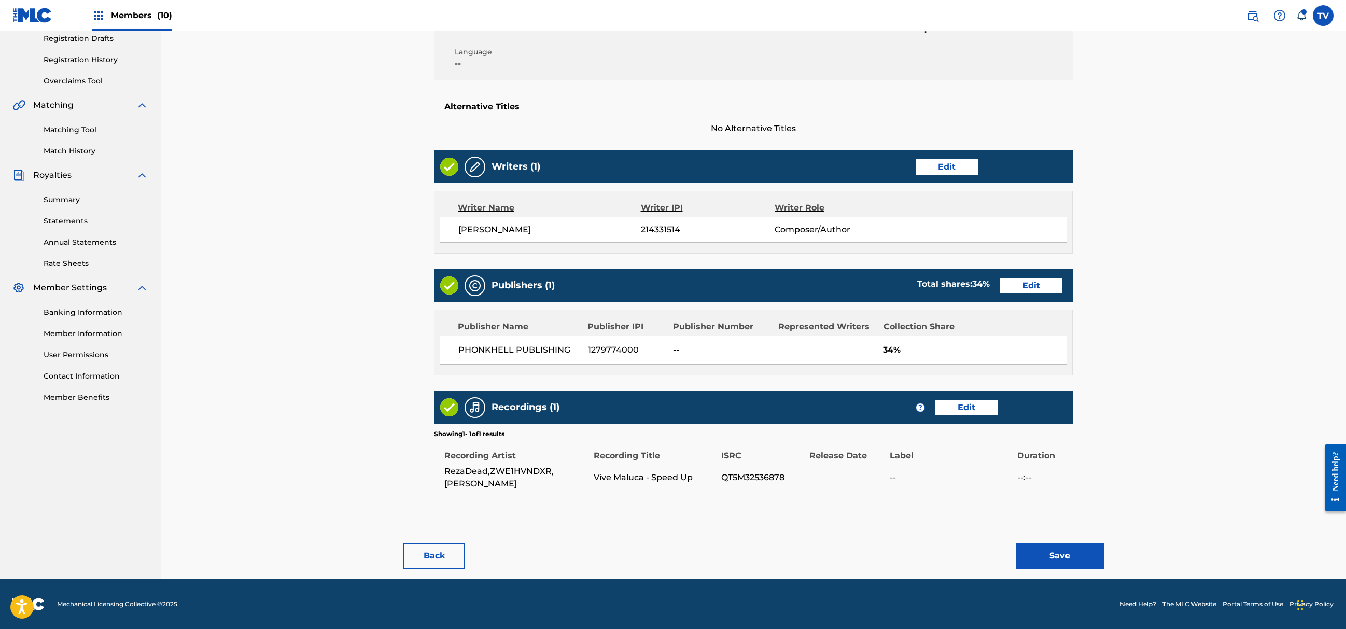
click at [1055, 534] on div "Back Save" at bounding box center [753, 551] width 701 height 36
click at [1063, 543] on div "Back Save" at bounding box center [753, 551] width 701 height 36
click at [1068, 554] on button "Save" at bounding box center [1060, 556] width 88 height 26
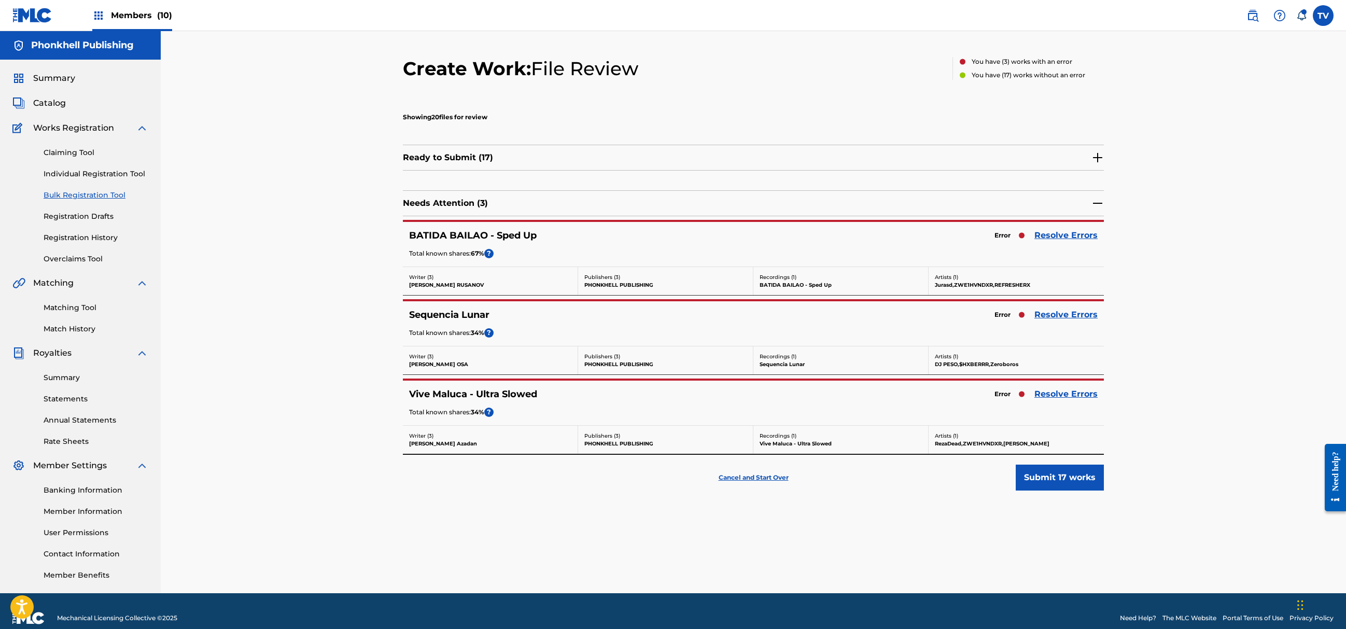
click at [1034, 399] on div "Error Resolve Errors" at bounding box center [1044, 394] width 108 height 15
click at [1037, 395] on link "Resolve Errors" at bounding box center [1066, 394] width 63 height 12
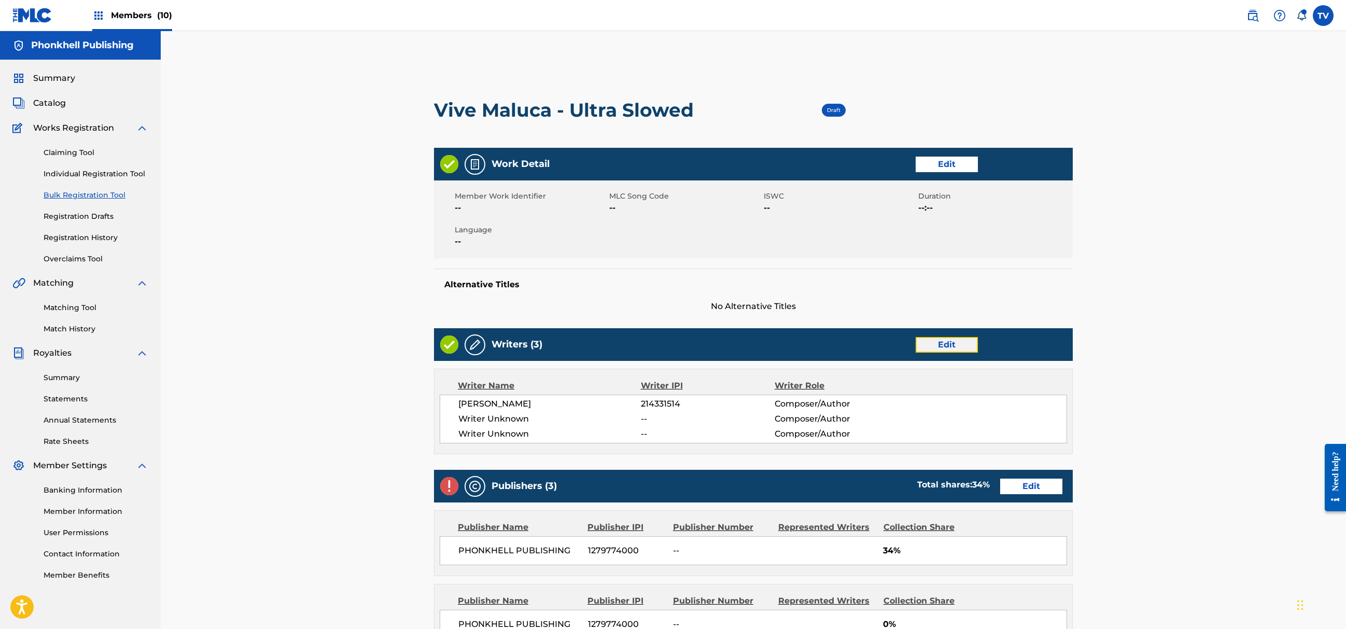
click at [957, 346] on link "Edit" at bounding box center [947, 345] width 62 height 16
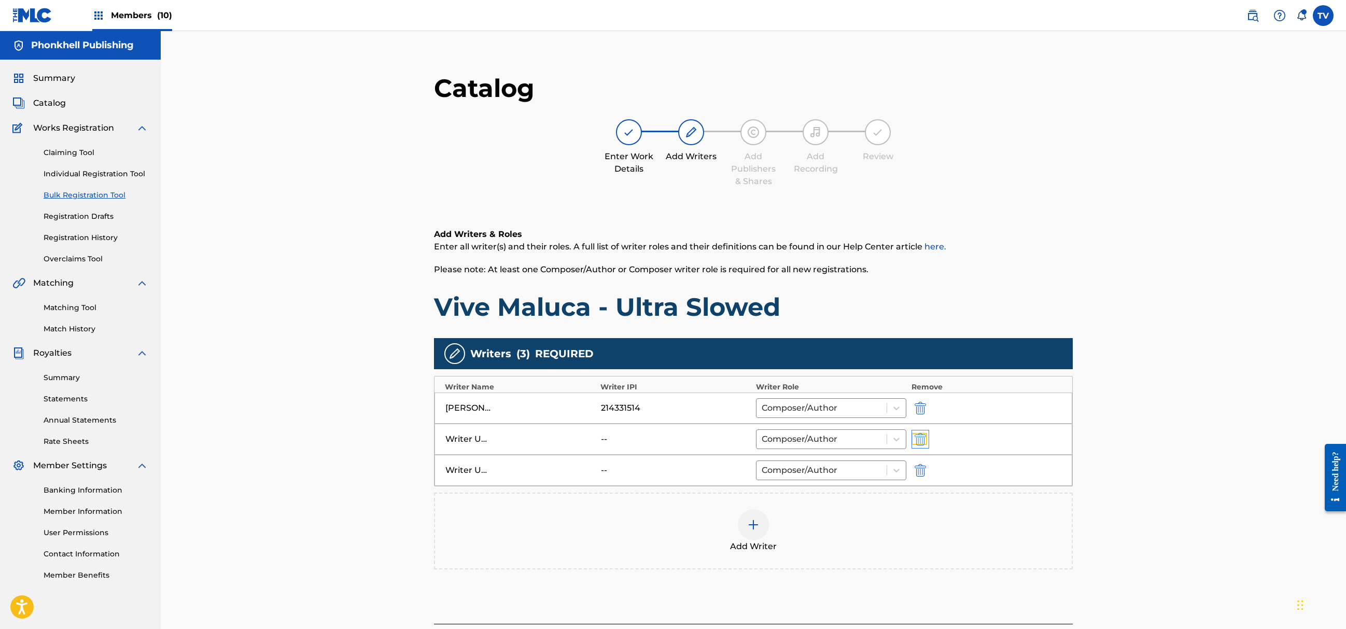
click at [921, 436] on img "submit" at bounding box center [920, 439] width 11 height 12
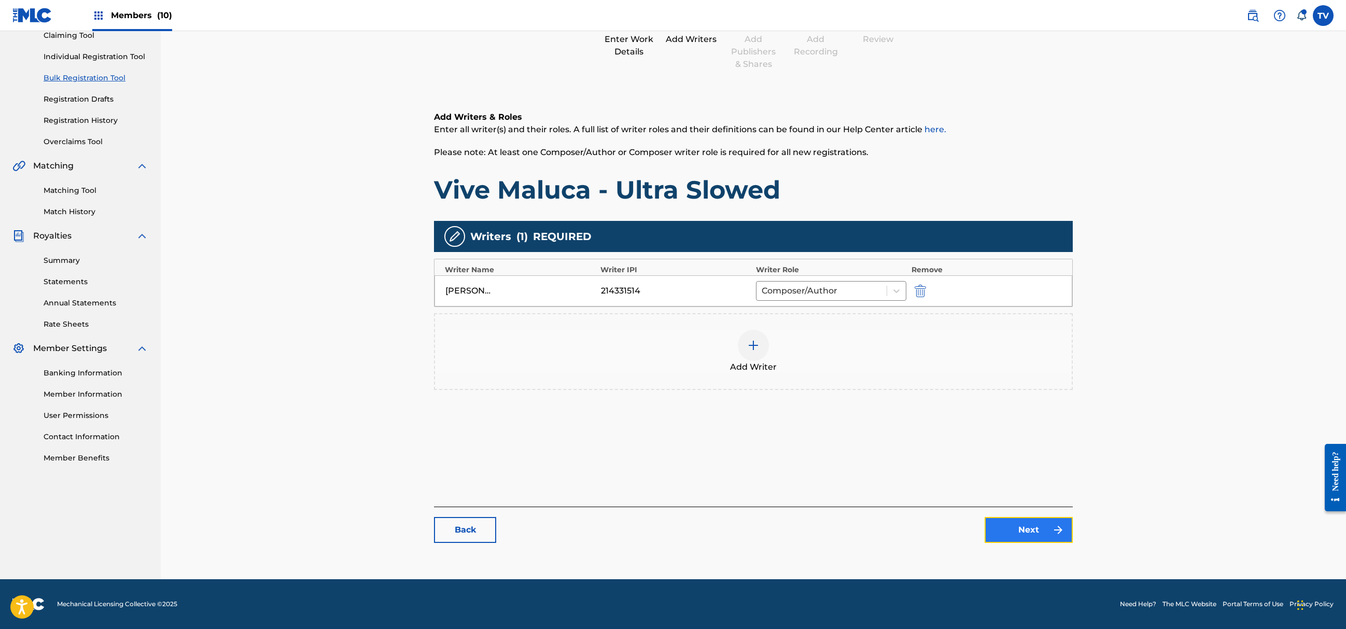
click at [1025, 517] on link "Next" at bounding box center [1029, 530] width 88 height 26
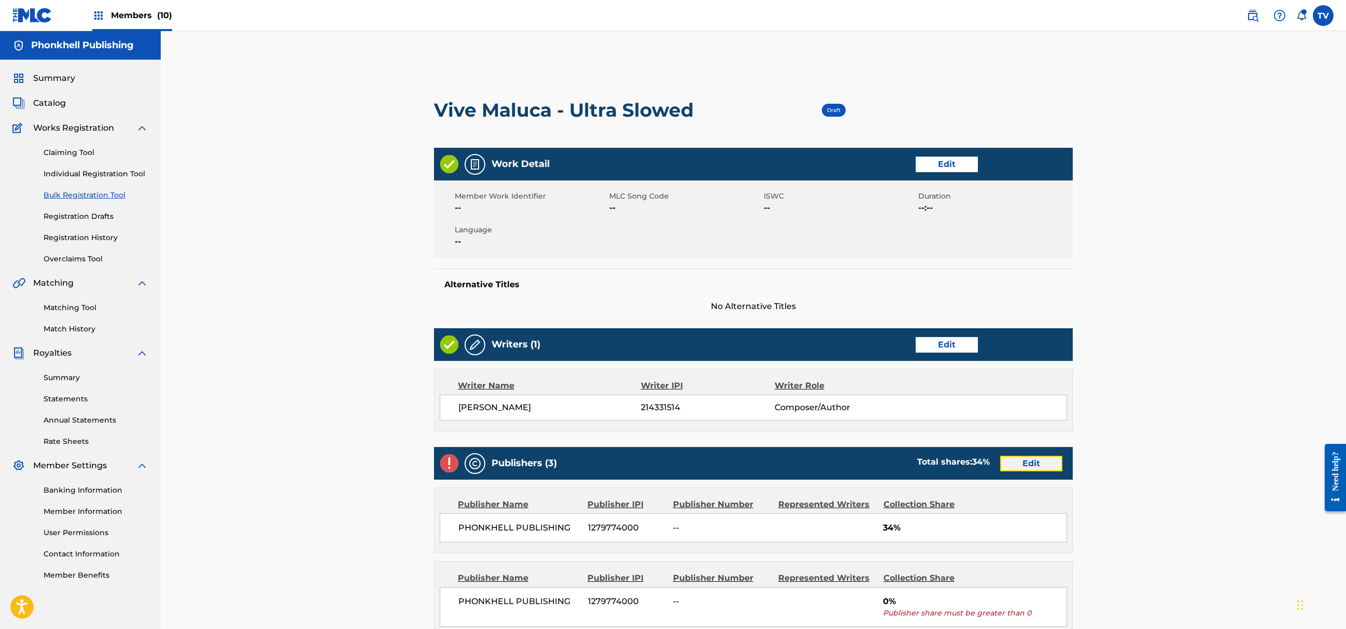
click at [1021, 463] on link "Edit" at bounding box center [1031, 464] width 62 height 16
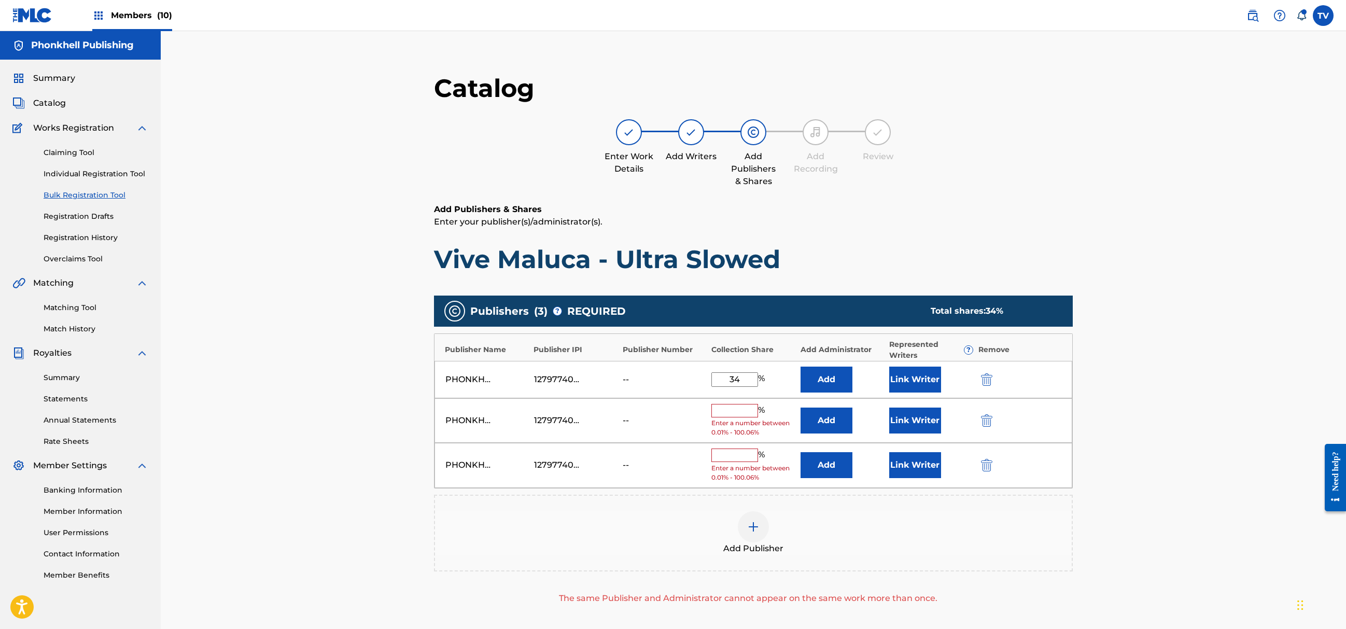
click at [986, 428] on div "PHONKHELL PUBLISHING 1279774000 -- % Enter a number between 0.01% - 100.06% Add…" at bounding box center [754, 420] width 638 height 45
click at [988, 423] on img "submit" at bounding box center [986, 420] width 11 height 12
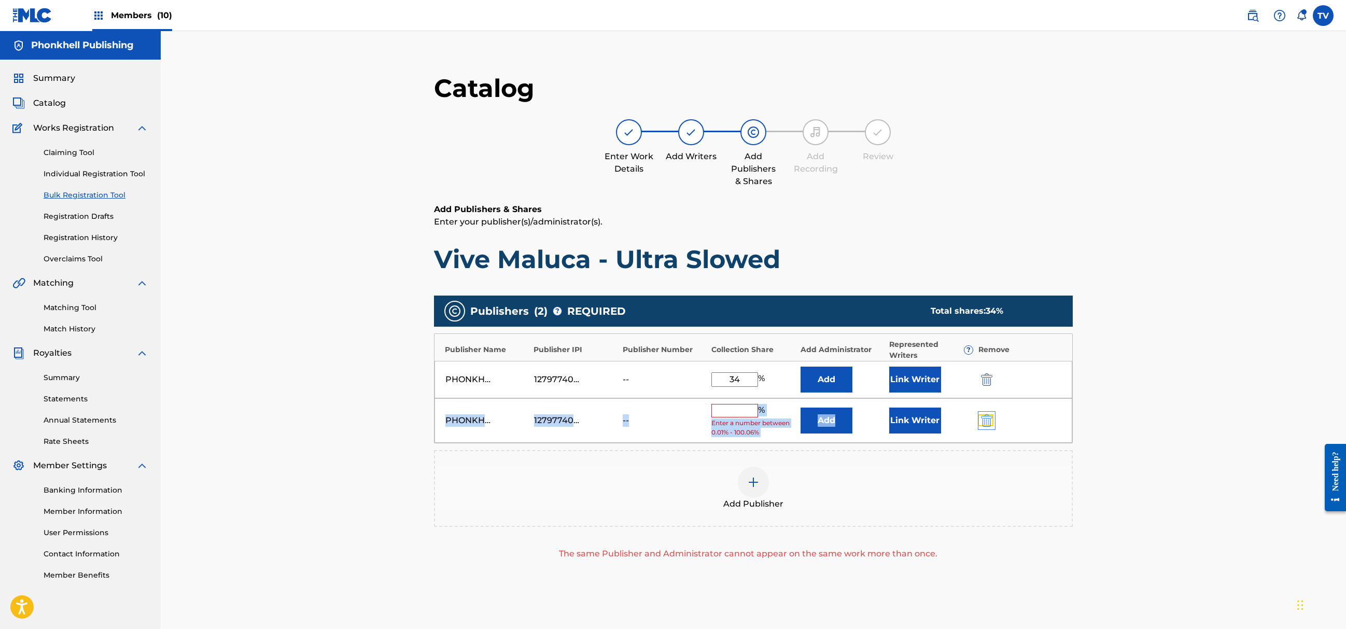
click at [988, 423] on img "submit" at bounding box center [986, 420] width 11 height 12
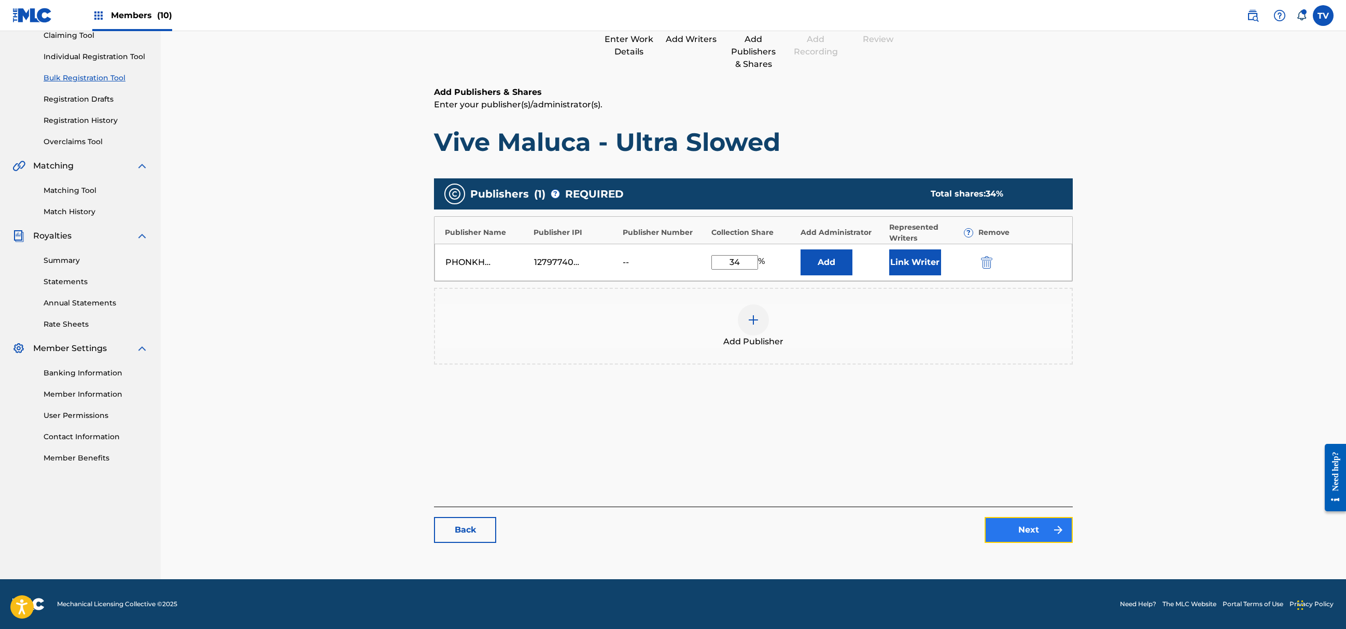
click at [1052, 530] on img at bounding box center [1058, 530] width 12 height 12
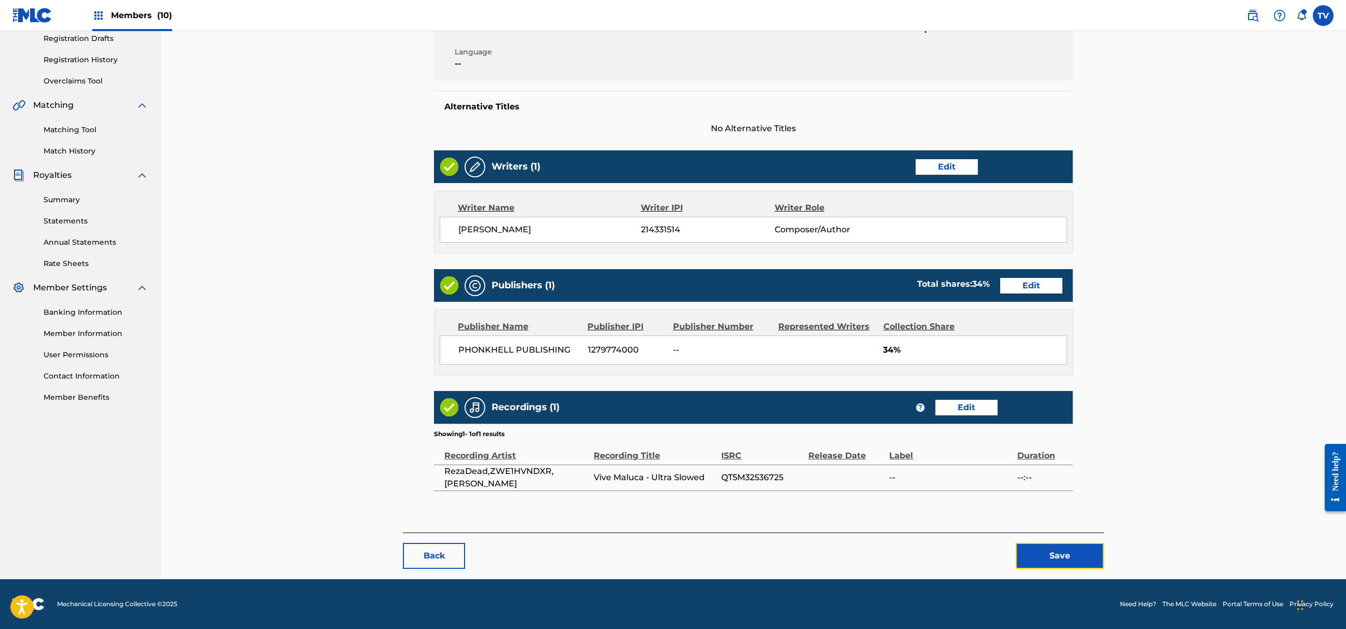
drag, startPoint x: 1085, startPoint y: 557, endPoint x: 1078, endPoint y: 521, distance: 36.0
click at [1085, 555] on button "Save" at bounding box center [1060, 556] width 88 height 26
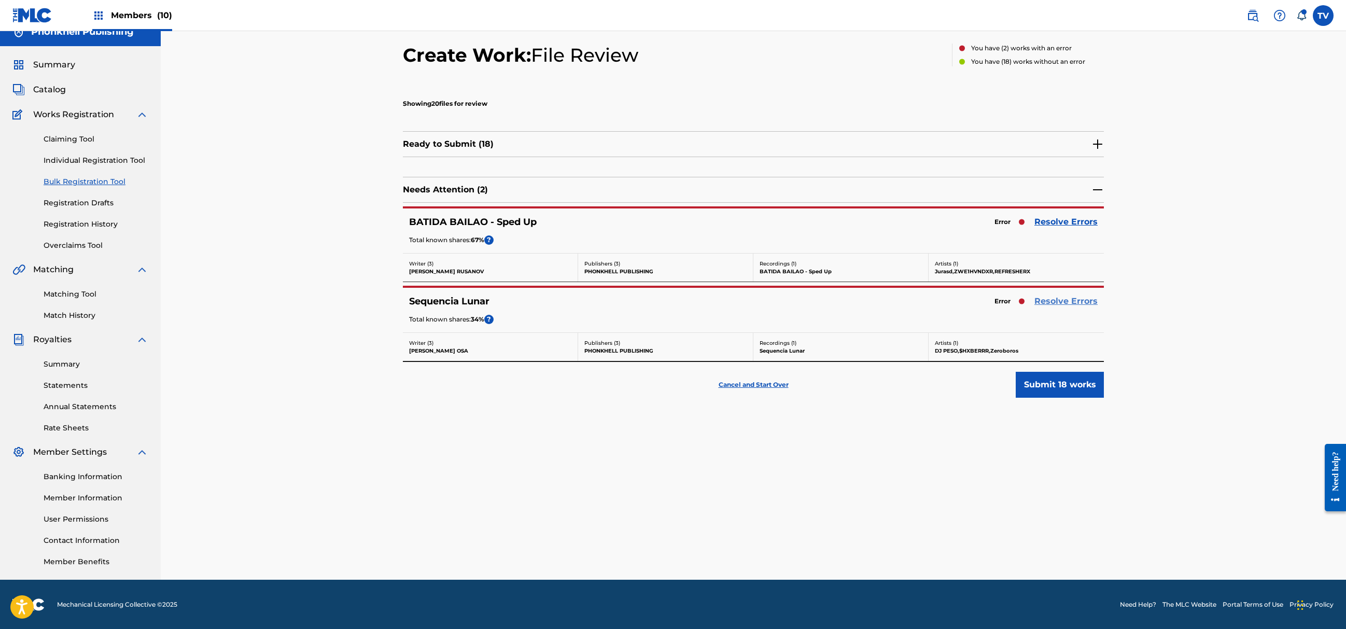
click at [1056, 305] on link "Resolve Errors" at bounding box center [1066, 301] width 63 height 12
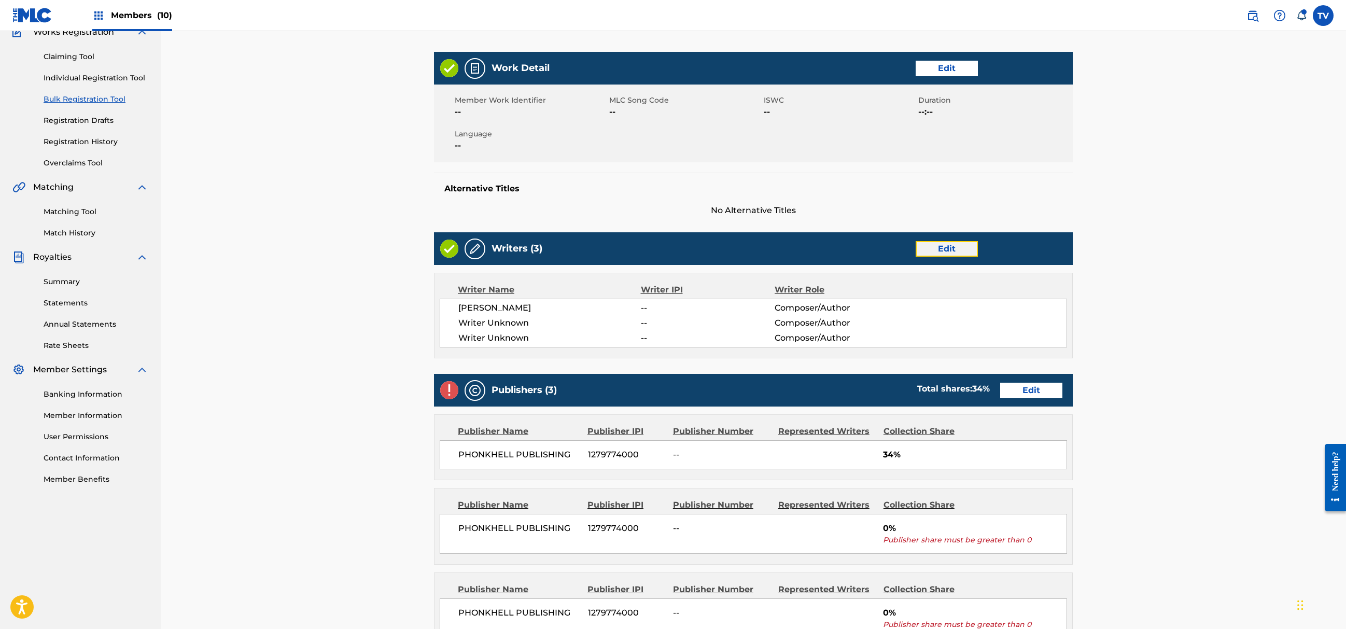
click at [936, 243] on link "Edit" at bounding box center [947, 249] width 62 height 16
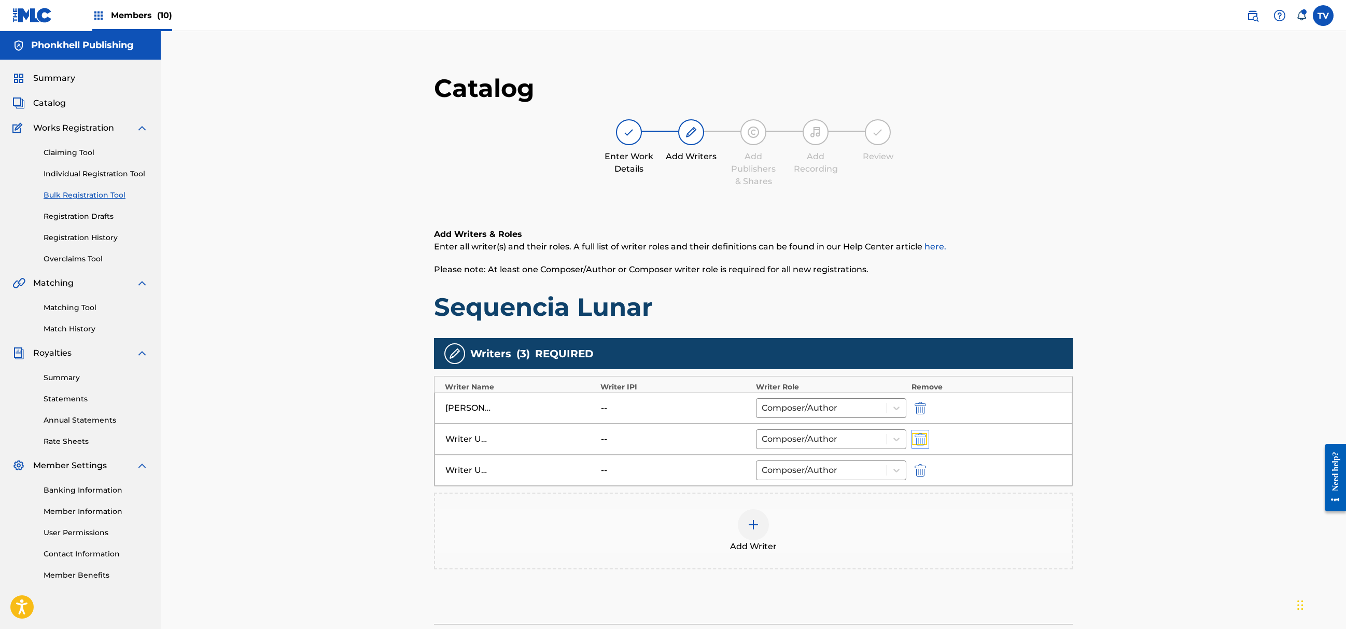
click at [921, 441] on img "submit" at bounding box center [920, 439] width 11 height 12
click at [921, 440] on img "submit" at bounding box center [920, 439] width 11 height 12
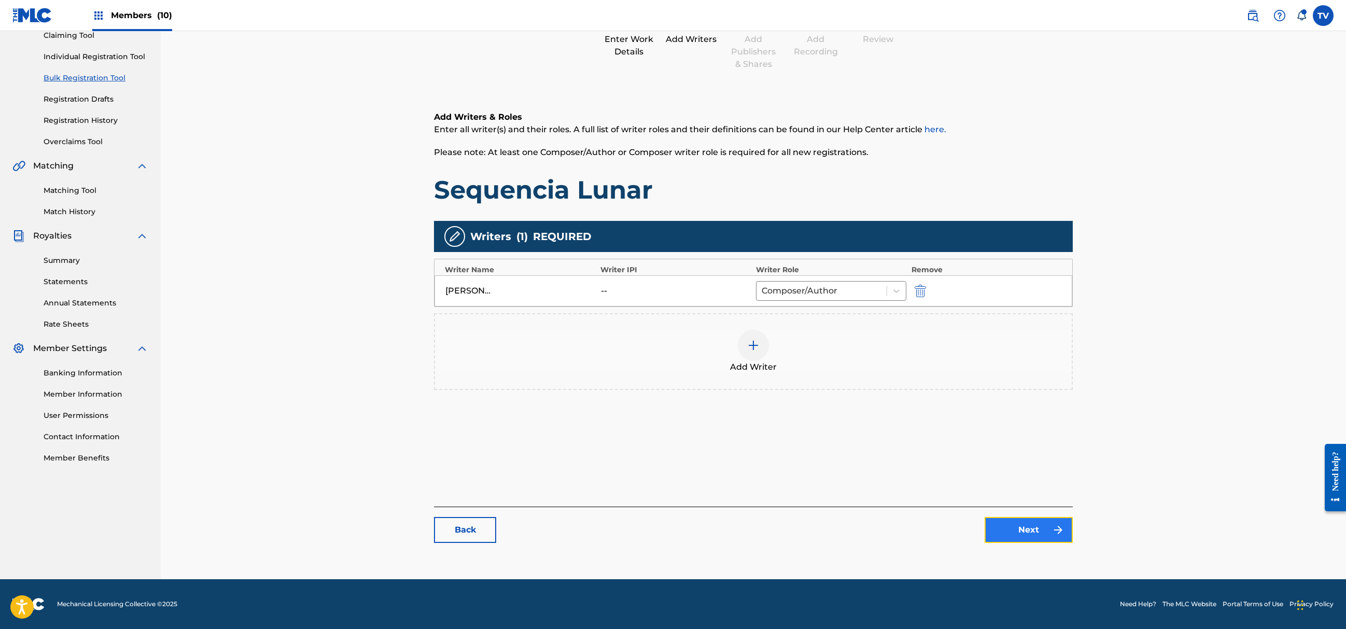
click at [1021, 521] on link "Next" at bounding box center [1029, 530] width 88 height 26
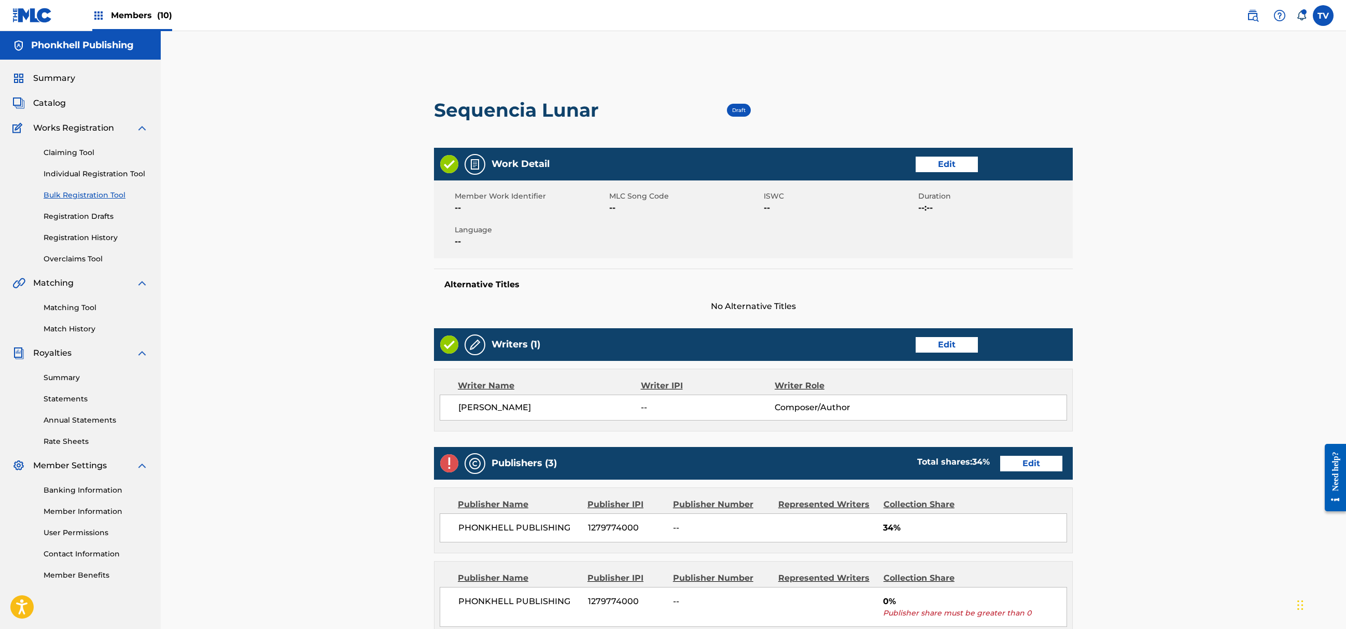
click at [1024, 453] on div "Publishers (3) Total shares: 34 % Edit" at bounding box center [753, 463] width 639 height 33
click at [1030, 471] on link "Edit" at bounding box center [1031, 464] width 62 height 16
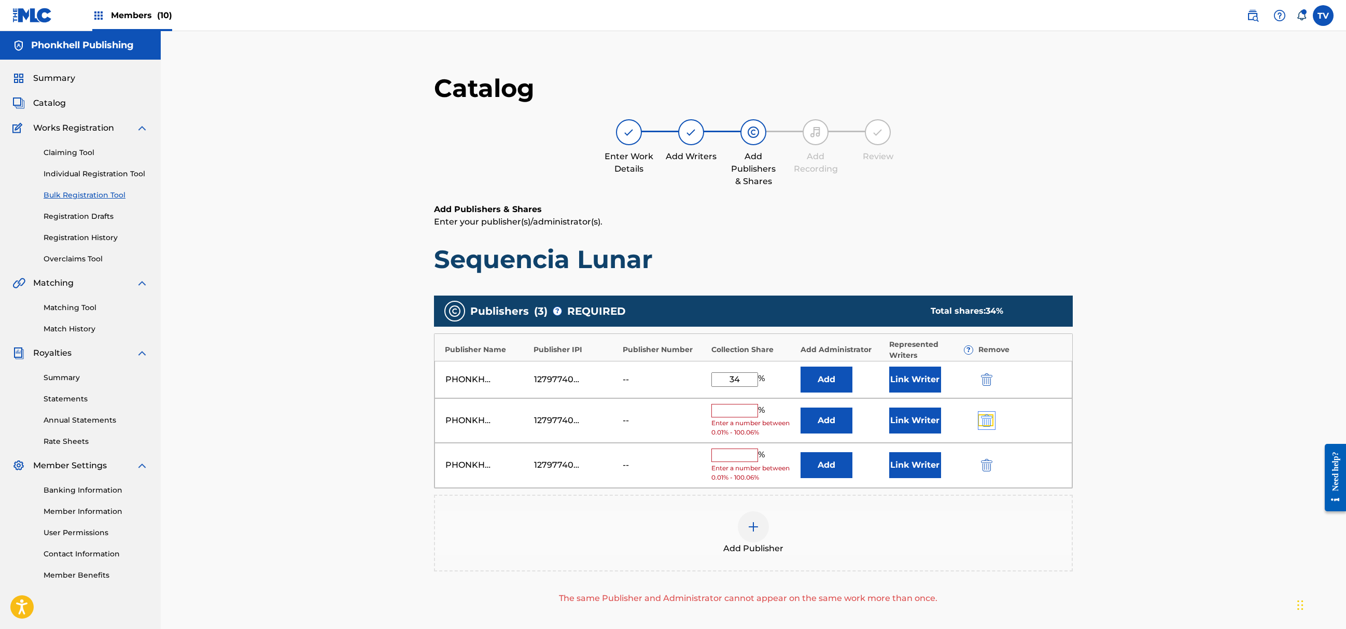
click at [992, 422] on img "submit" at bounding box center [986, 420] width 11 height 12
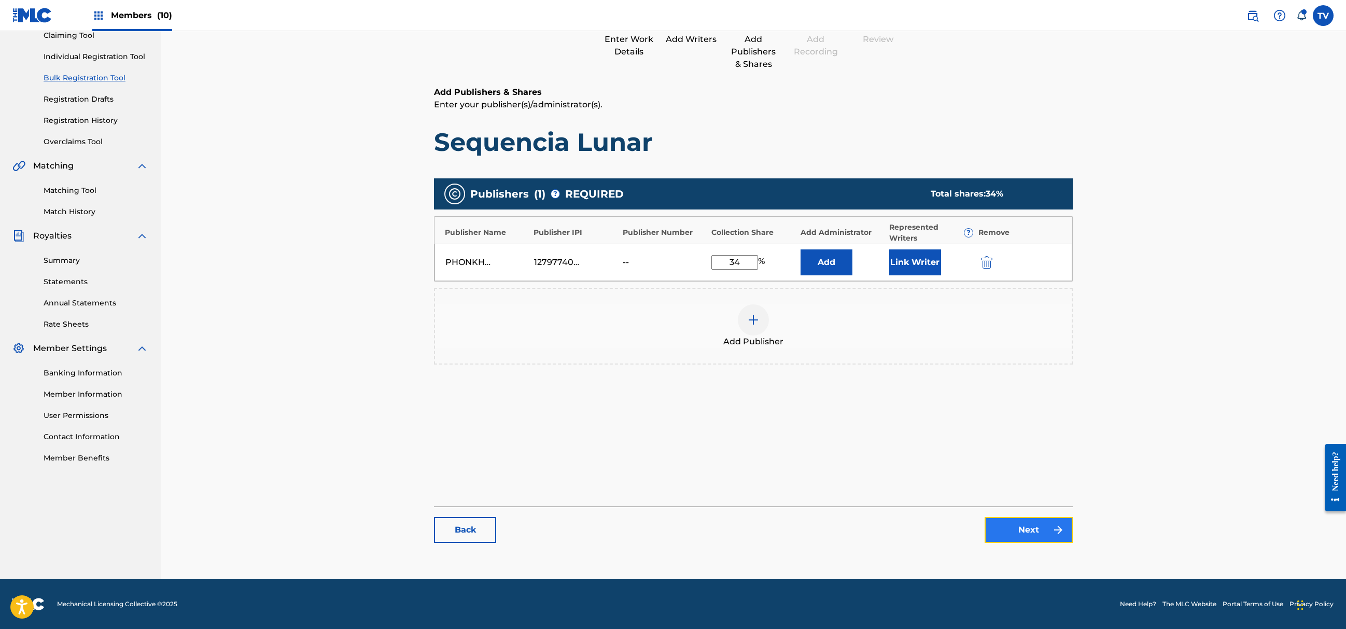
click at [1023, 519] on link "Next" at bounding box center [1029, 530] width 88 height 26
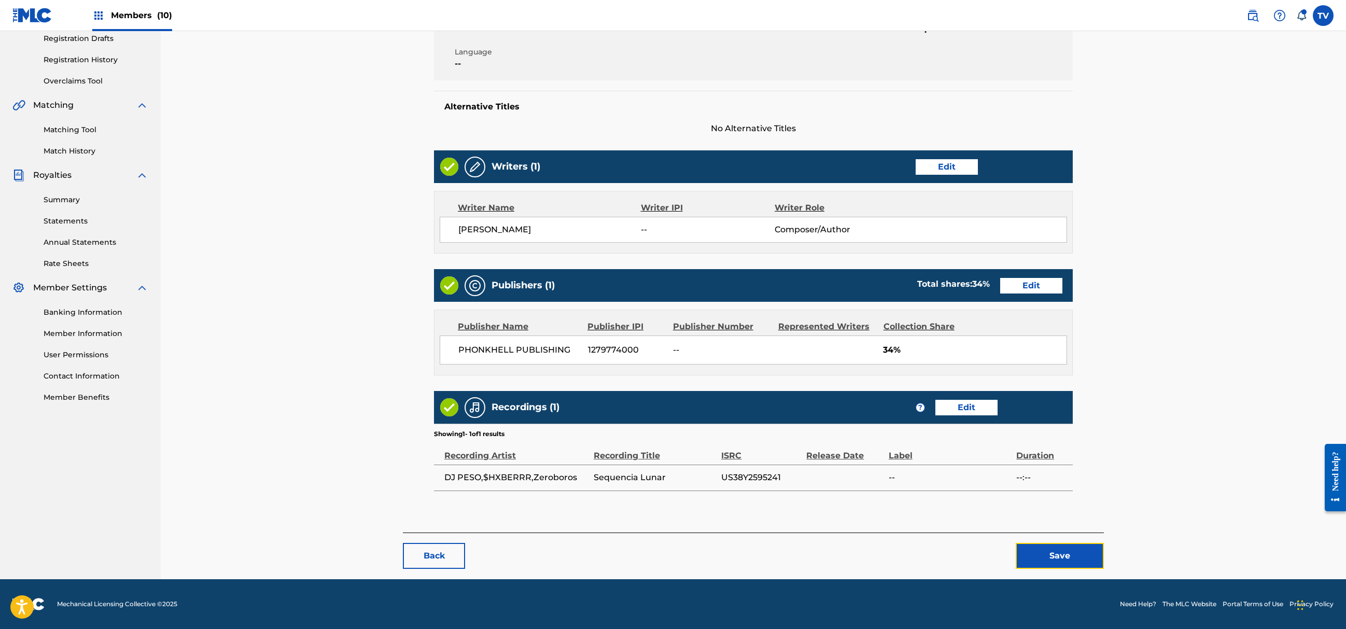
click at [1063, 550] on button "Save" at bounding box center [1060, 556] width 88 height 26
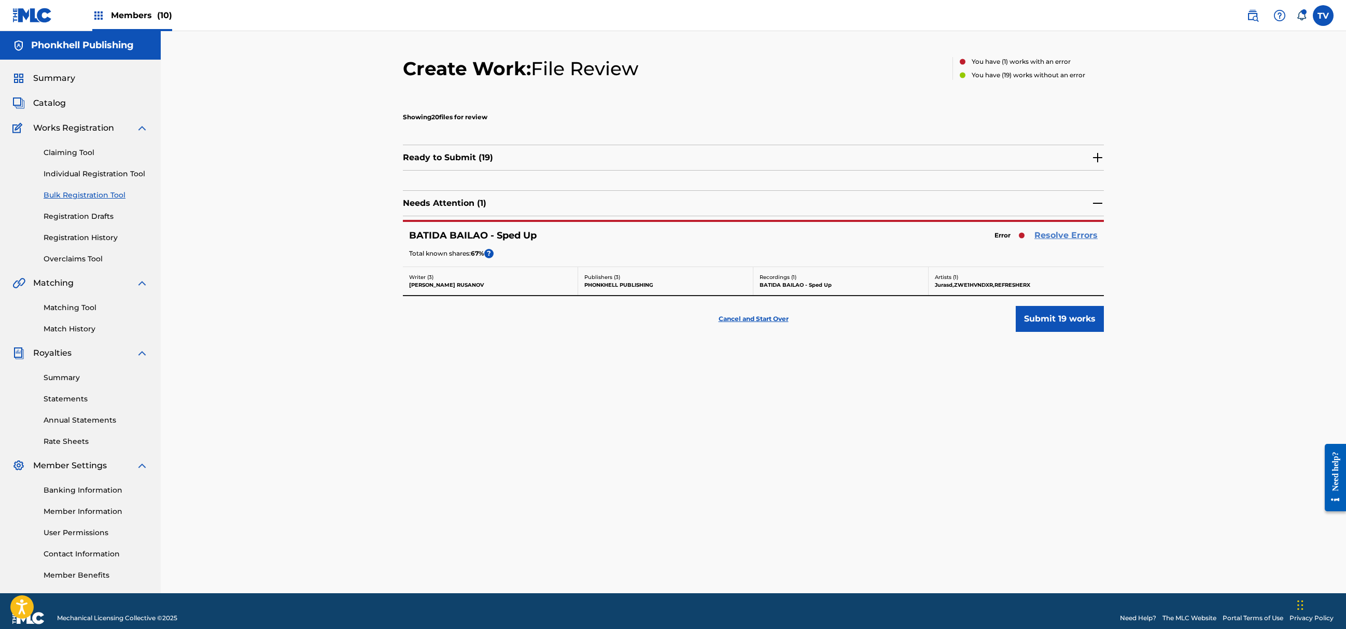
click at [1059, 231] on link "Resolve Errors" at bounding box center [1066, 235] width 63 height 12
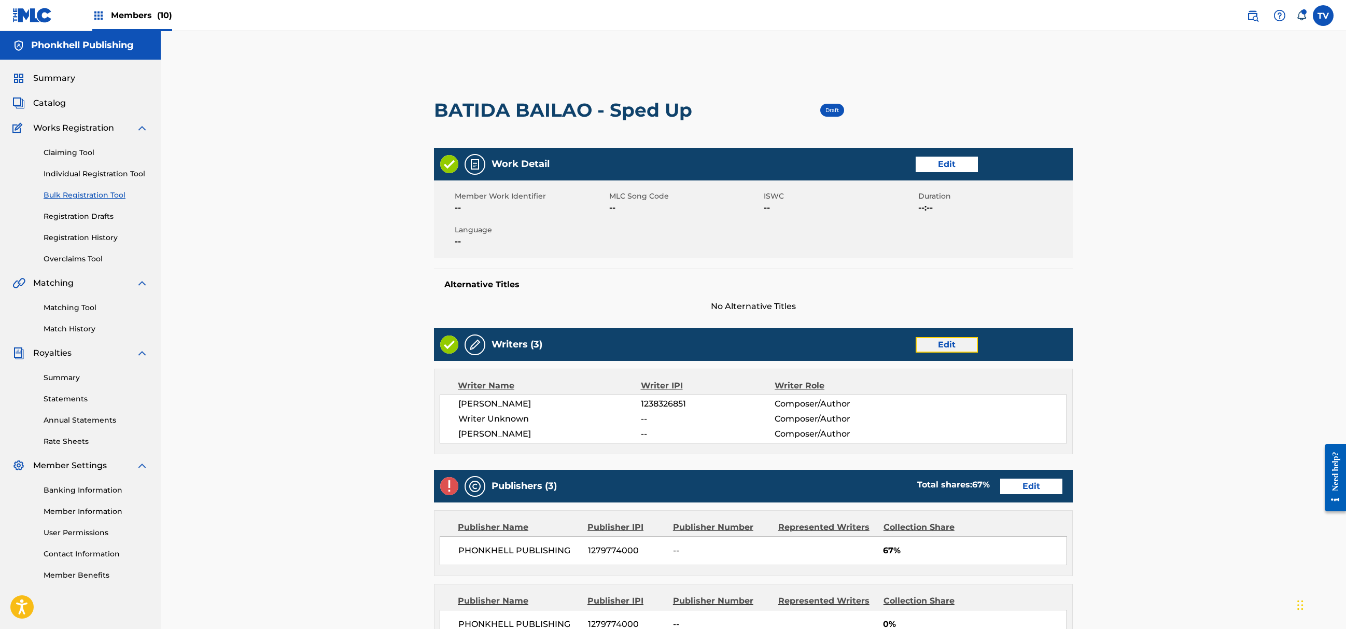
click at [952, 345] on link "Edit" at bounding box center [947, 345] width 62 height 16
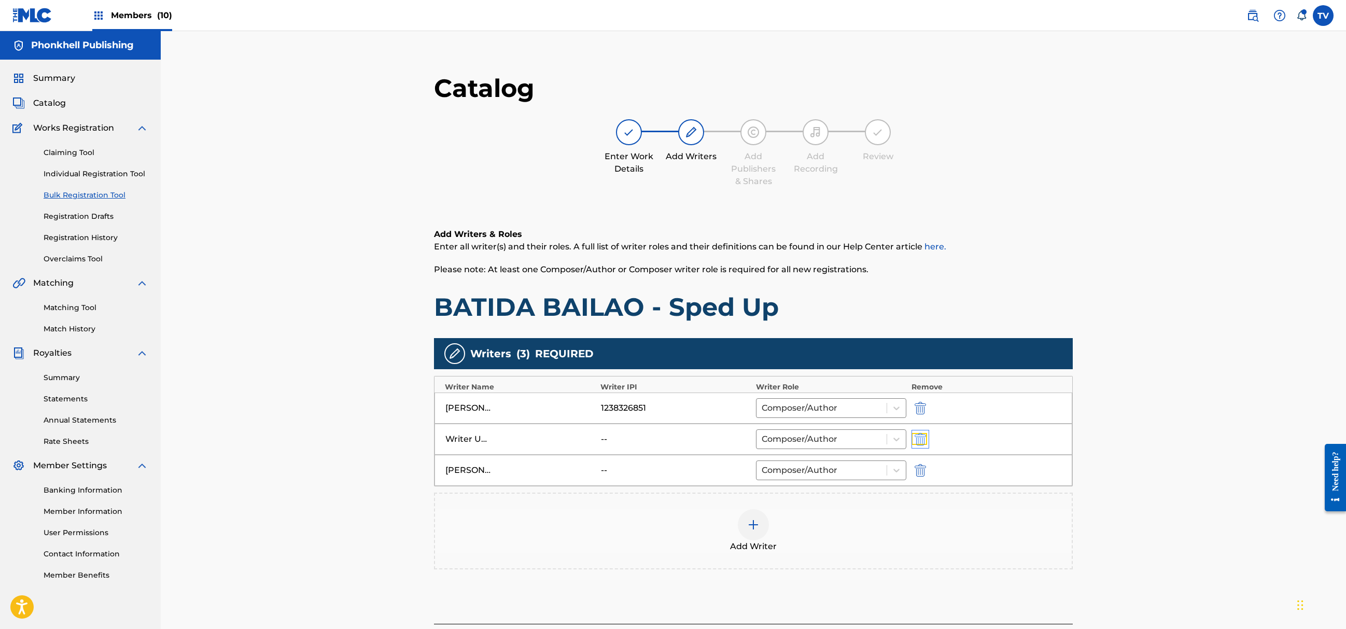
click at [919, 443] on img "submit" at bounding box center [920, 439] width 11 height 12
type input "YURII HIRAHOSOV"
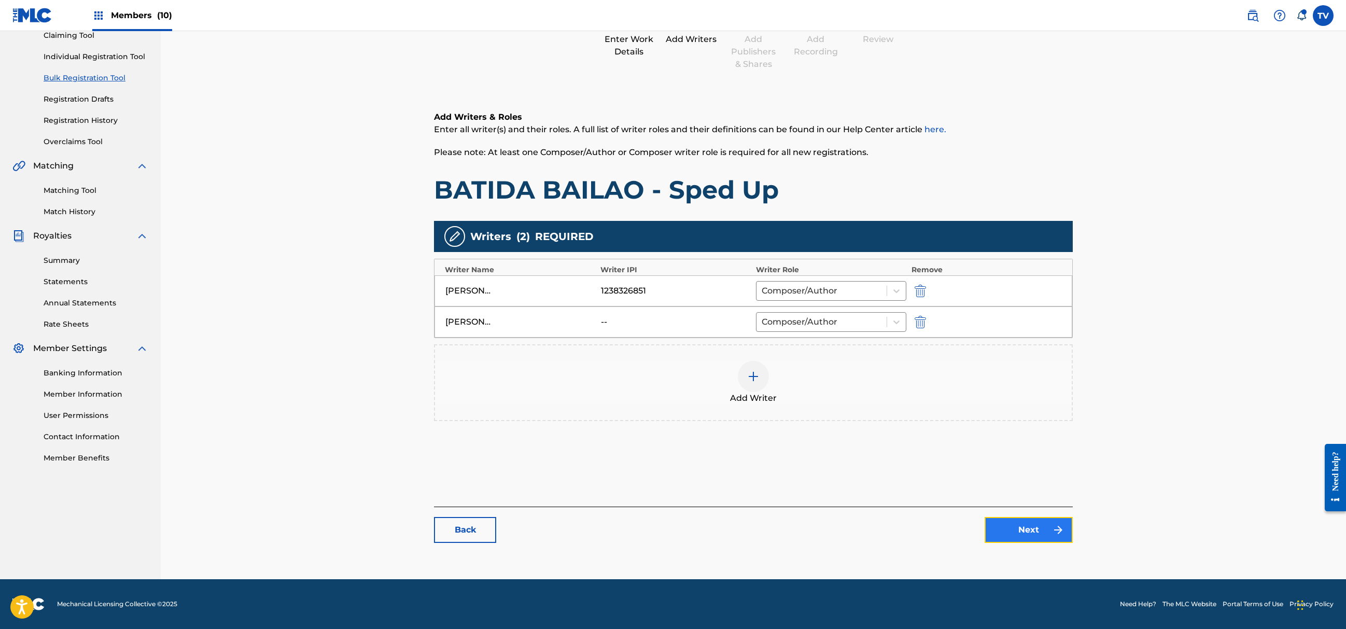
click at [1007, 532] on link "Next" at bounding box center [1029, 530] width 88 height 26
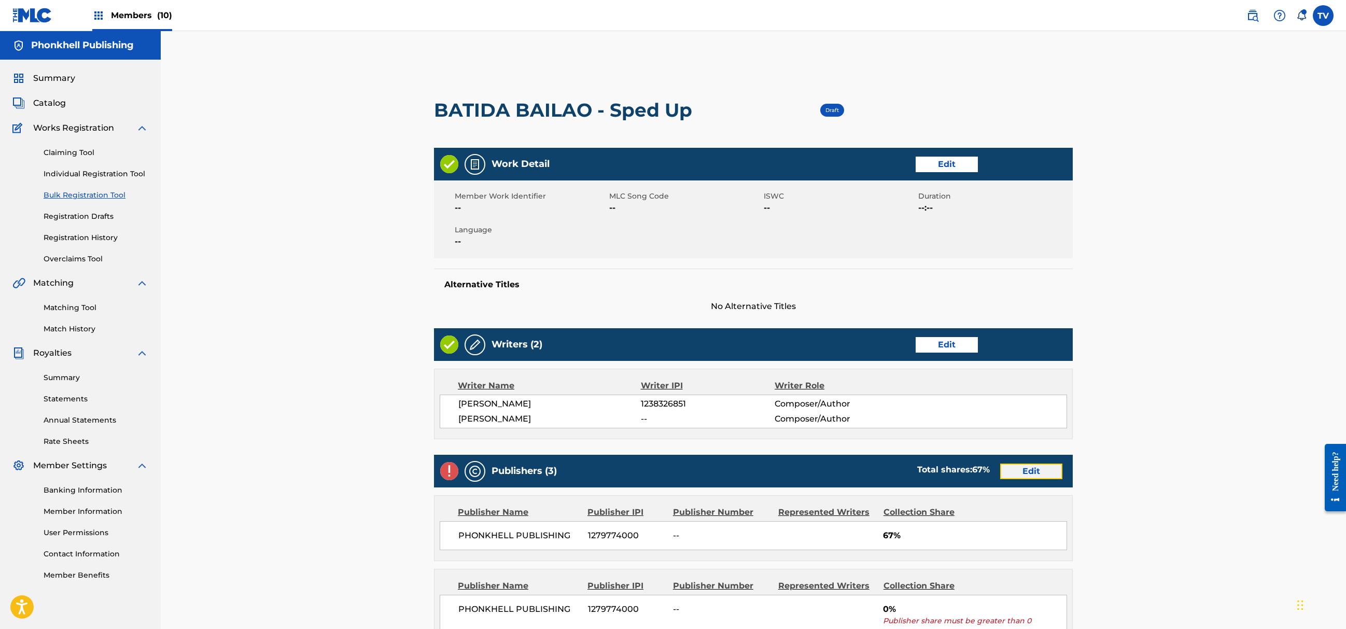
click at [1021, 477] on link "Edit" at bounding box center [1031, 472] width 62 height 16
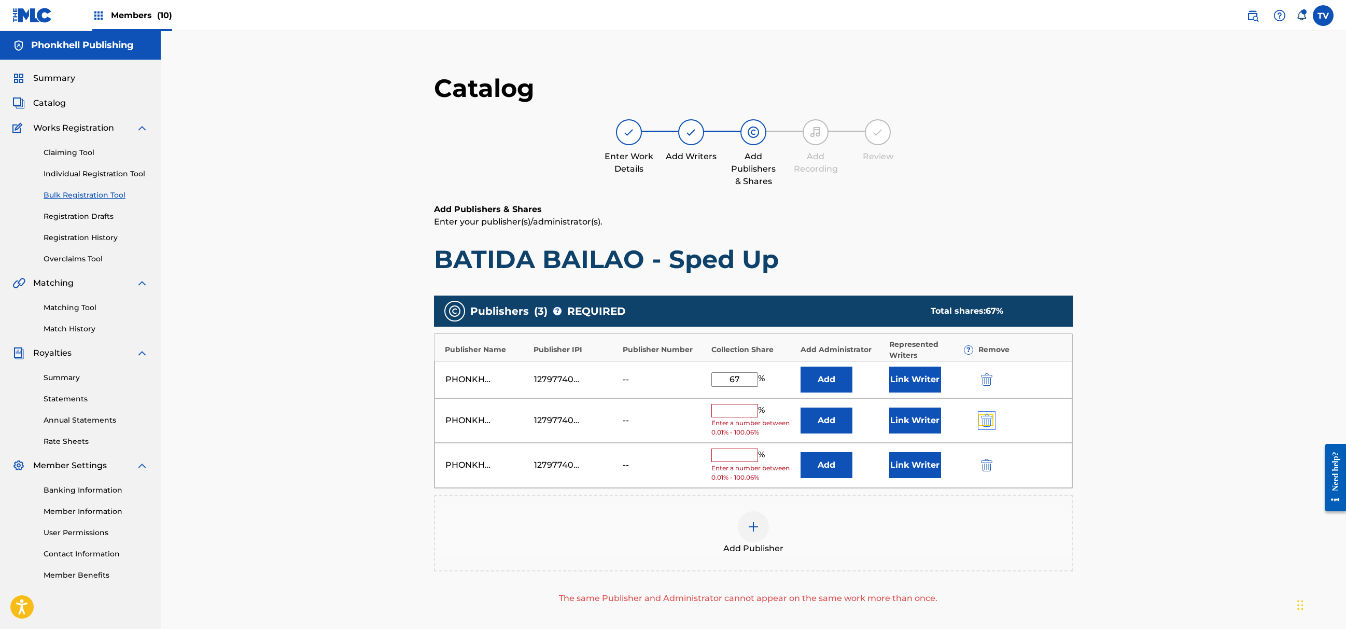
click at [983, 426] on img "submit" at bounding box center [986, 420] width 11 height 12
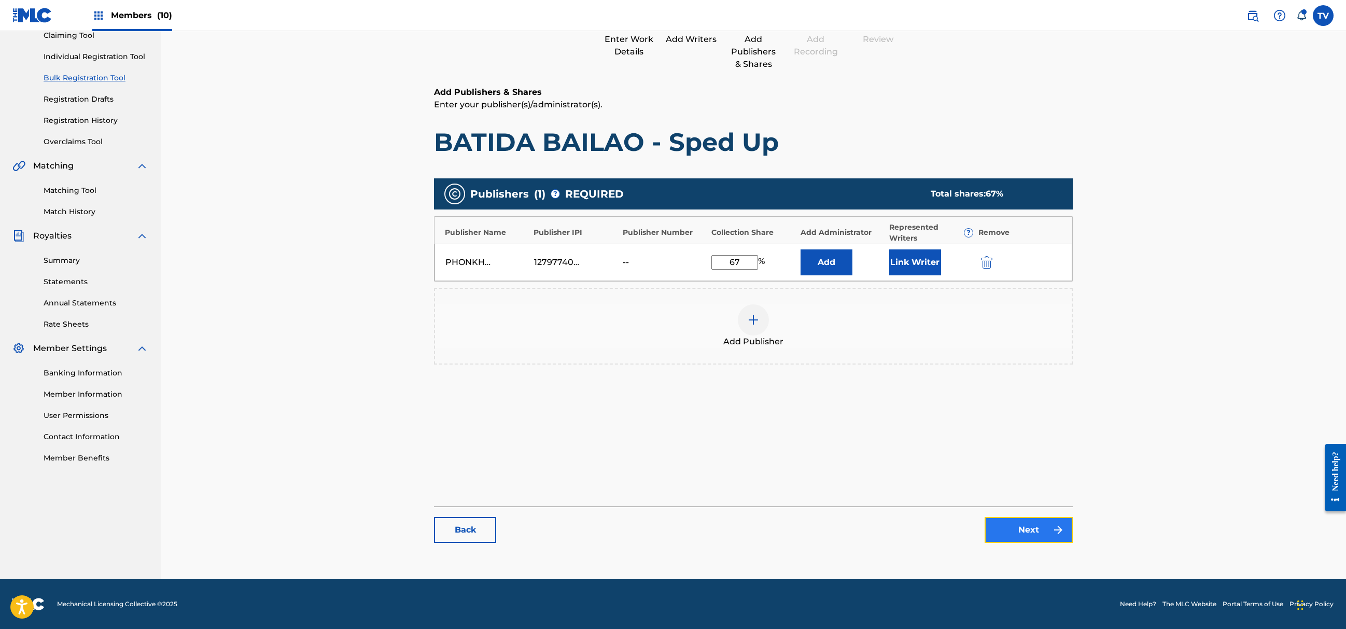
click at [1036, 533] on link "Next" at bounding box center [1029, 530] width 88 height 26
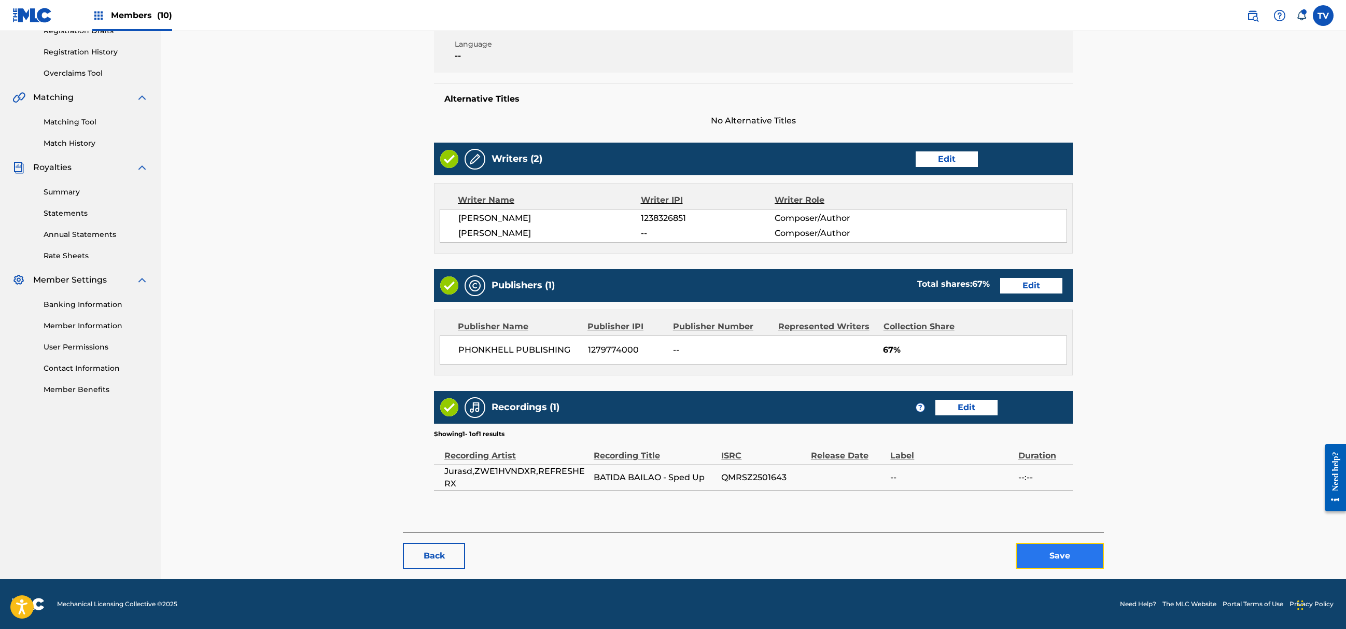
click at [1044, 549] on button "Save" at bounding box center [1060, 556] width 88 height 26
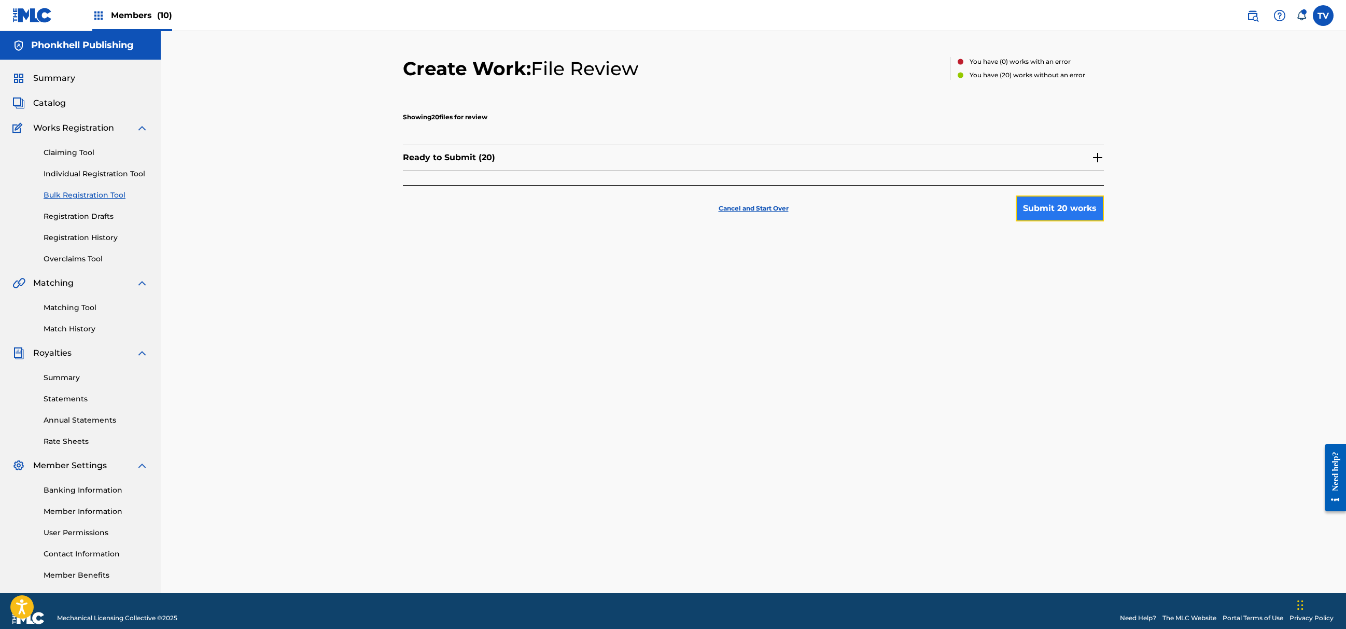
click at [1048, 208] on button "Submit 20 works" at bounding box center [1060, 209] width 88 height 26
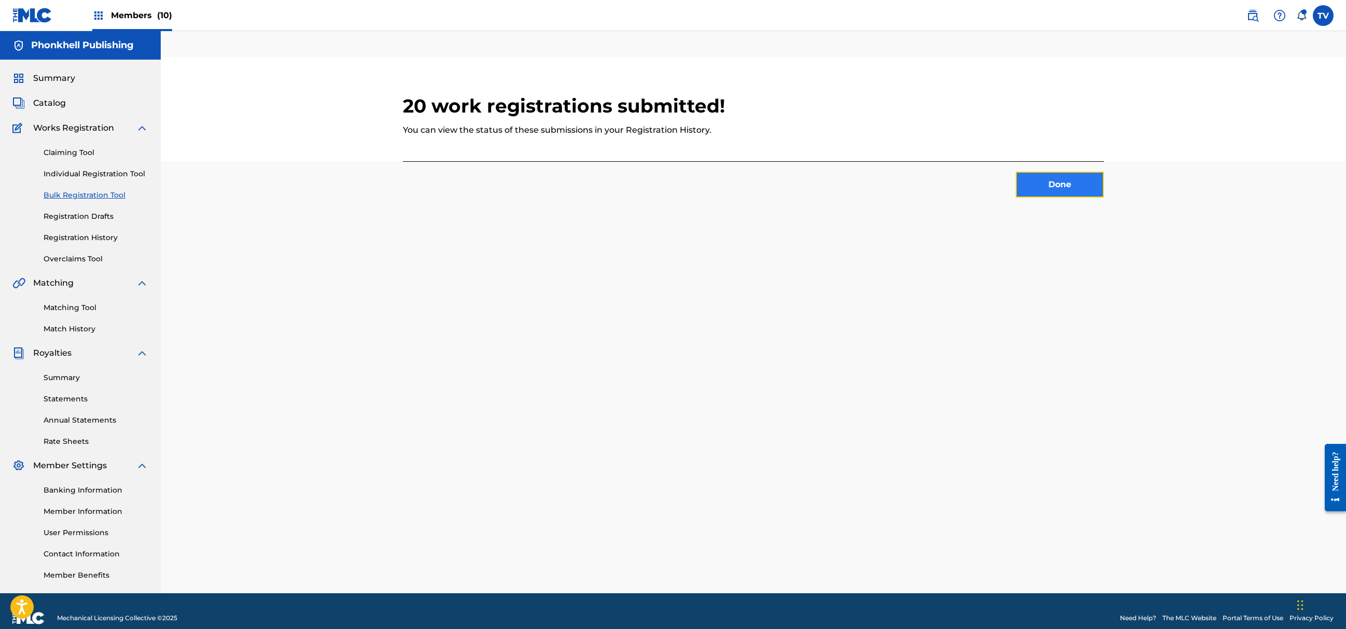
click at [1063, 176] on button "Done" at bounding box center [1060, 185] width 88 height 26
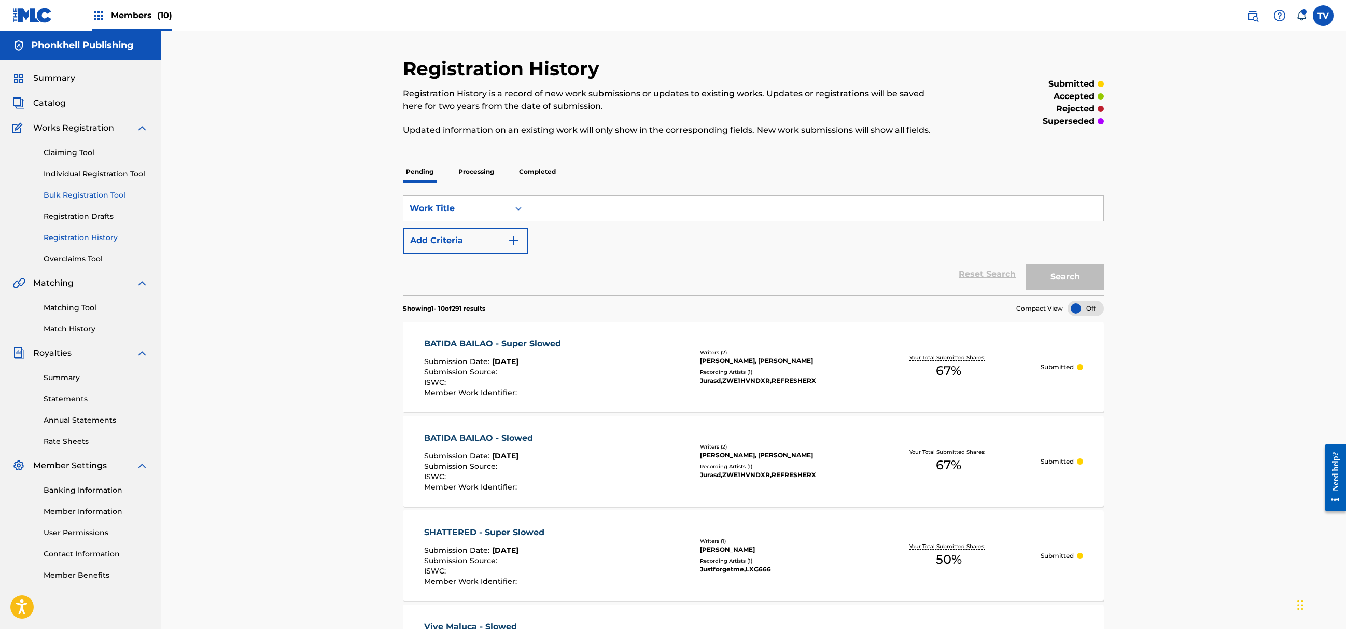
click at [74, 193] on link "Bulk Registration Tool" at bounding box center [96, 195] width 105 height 11
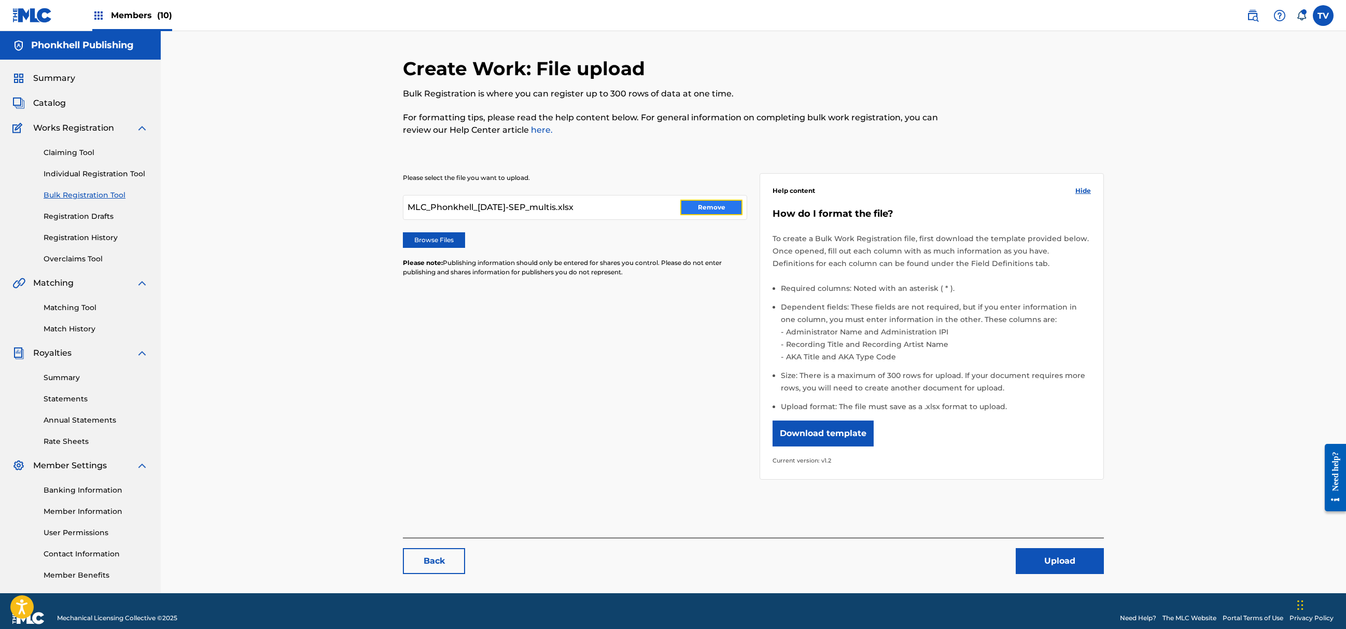
click at [694, 206] on button "Remove" at bounding box center [711, 208] width 62 height 16
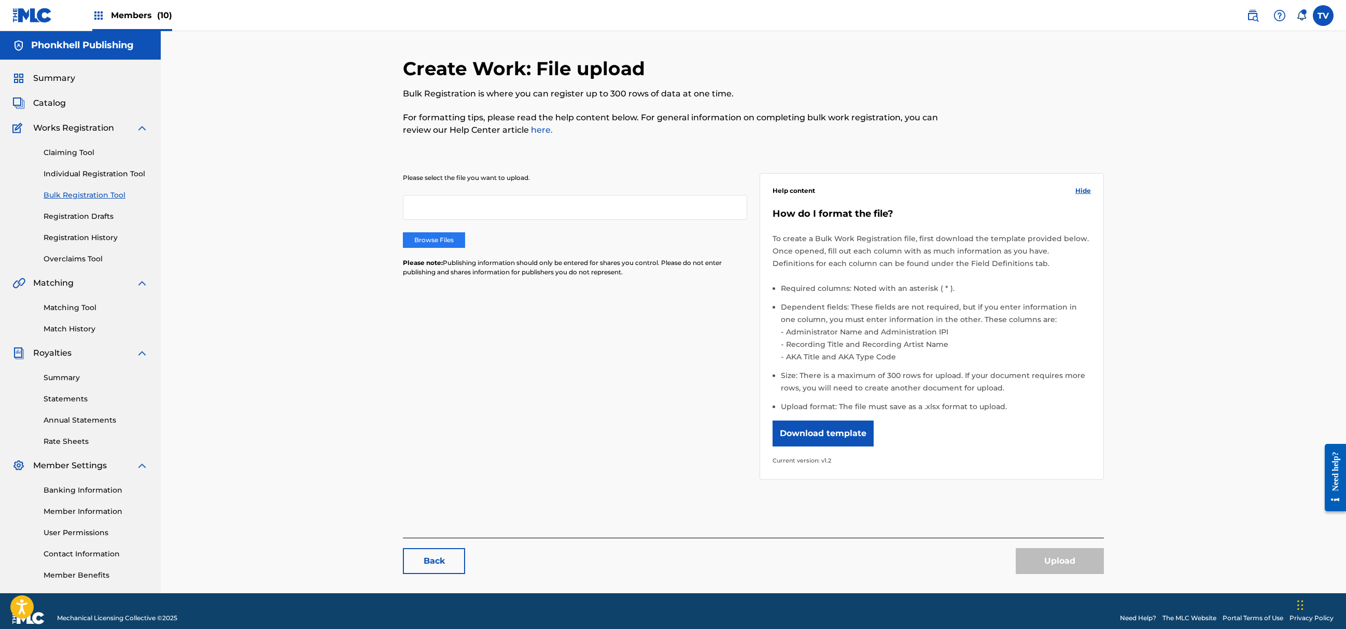
click at [439, 244] on label "Browse Files" at bounding box center [434, 240] width 62 height 16
click at [0, 0] on input "Browse Files" at bounding box center [0, 0] width 0 height 0
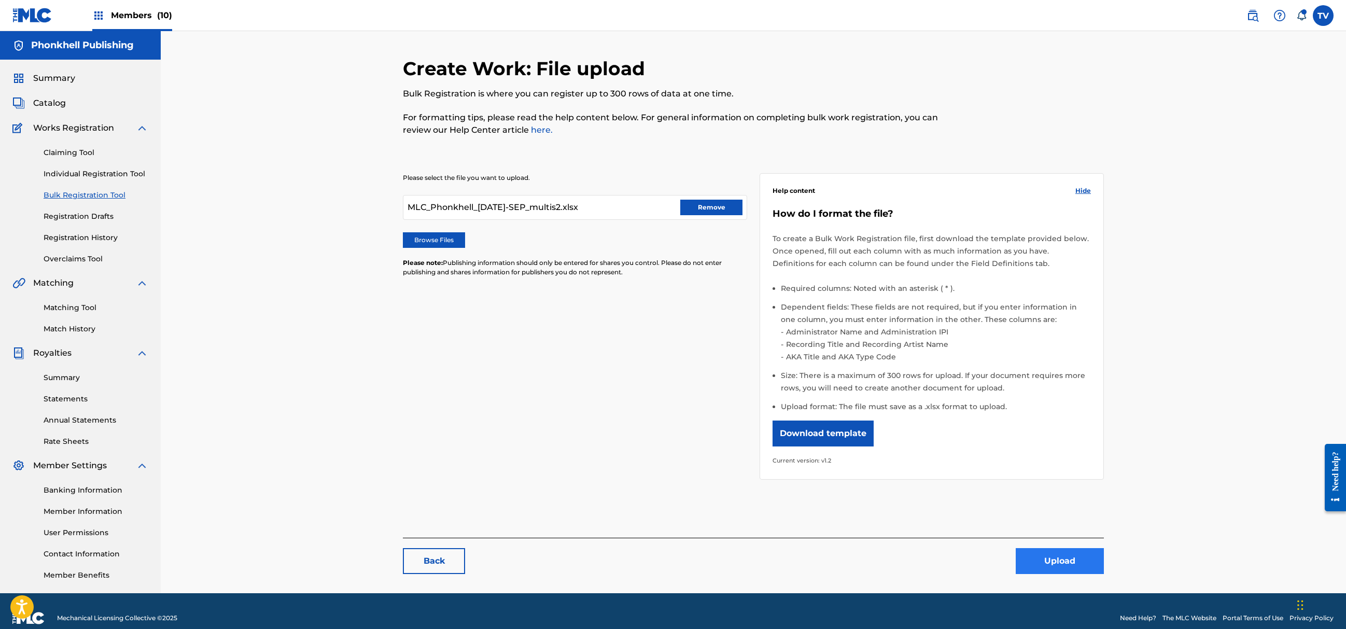
drag, startPoint x: 1023, startPoint y: 545, endPoint x: 1028, endPoint y: 549, distance: 6.2
click at [1028, 549] on div "Back Upload" at bounding box center [753, 556] width 701 height 36
click at [1043, 557] on button "Upload" at bounding box center [1060, 561] width 88 height 26
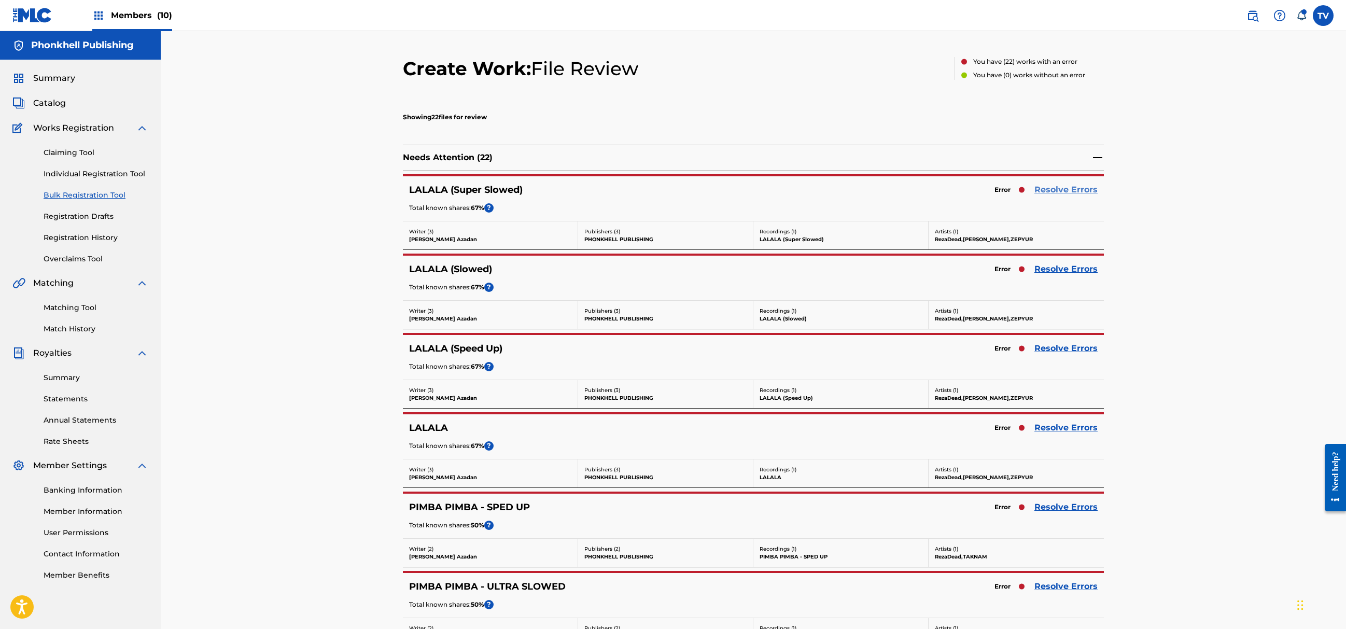
click at [1060, 190] on link "Resolve Errors" at bounding box center [1066, 190] width 63 height 12
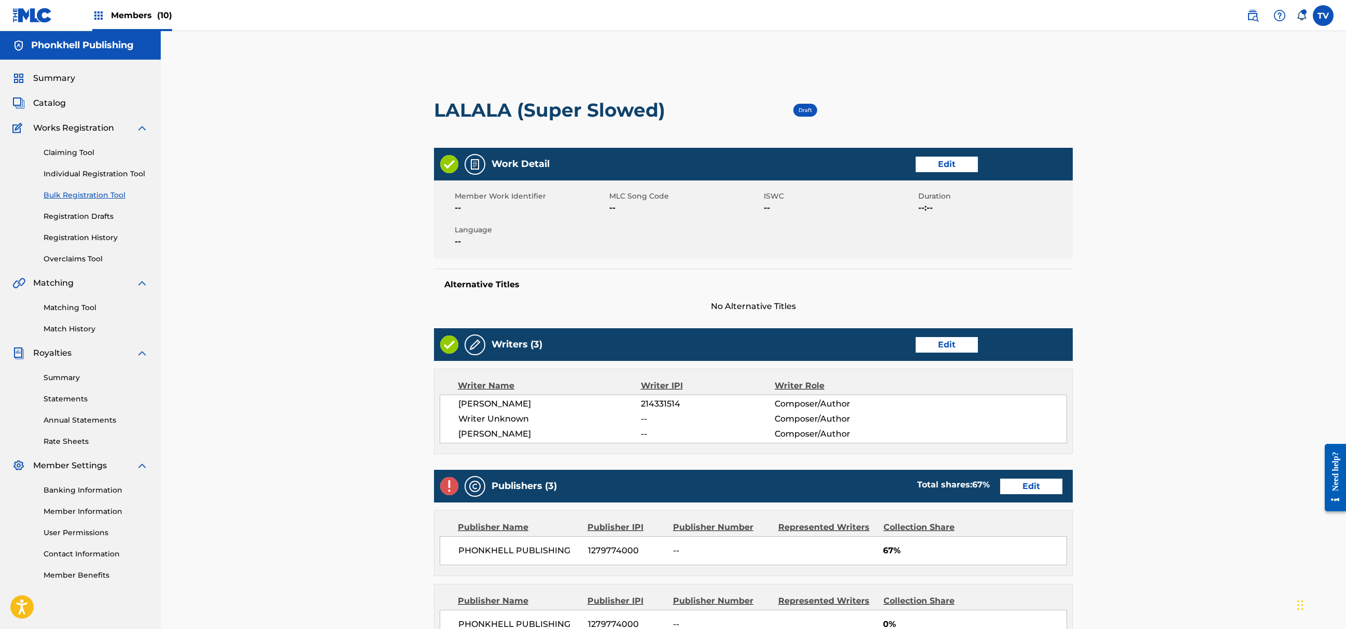
click at [971, 332] on div "Writers (3) Edit" at bounding box center [753, 344] width 639 height 33
click at [962, 341] on link "Edit" at bounding box center [947, 345] width 62 height 16
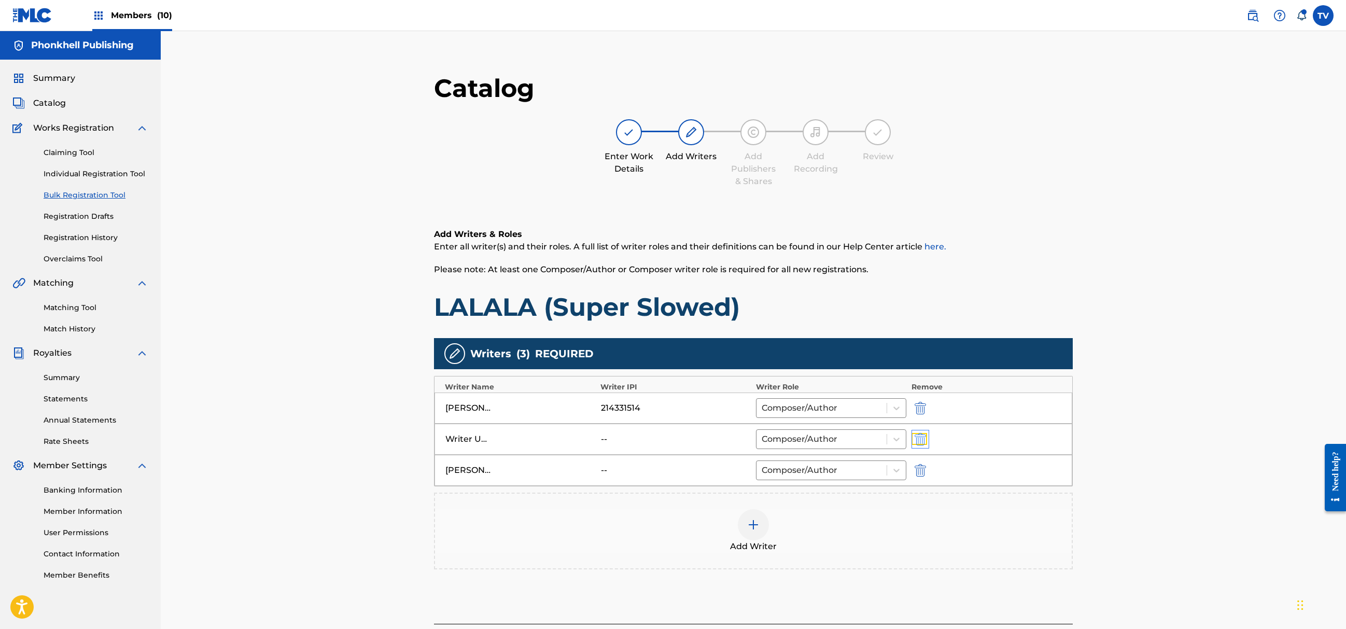
click at [918, 439] on img "submit" at bounding box center [920, 439] width 11 height 12
type input "Aleksey Celouhov"
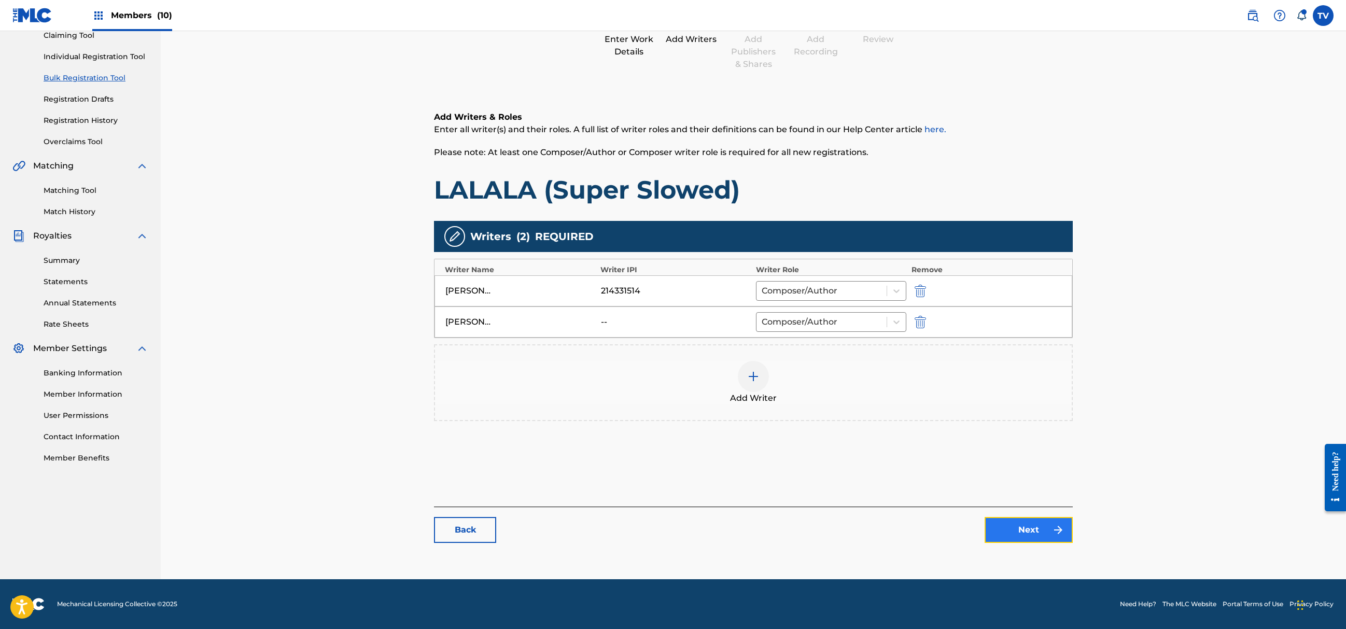
click at [1029, 536] on link "Next" at bounding box center [1029, 530] width 88 height 26
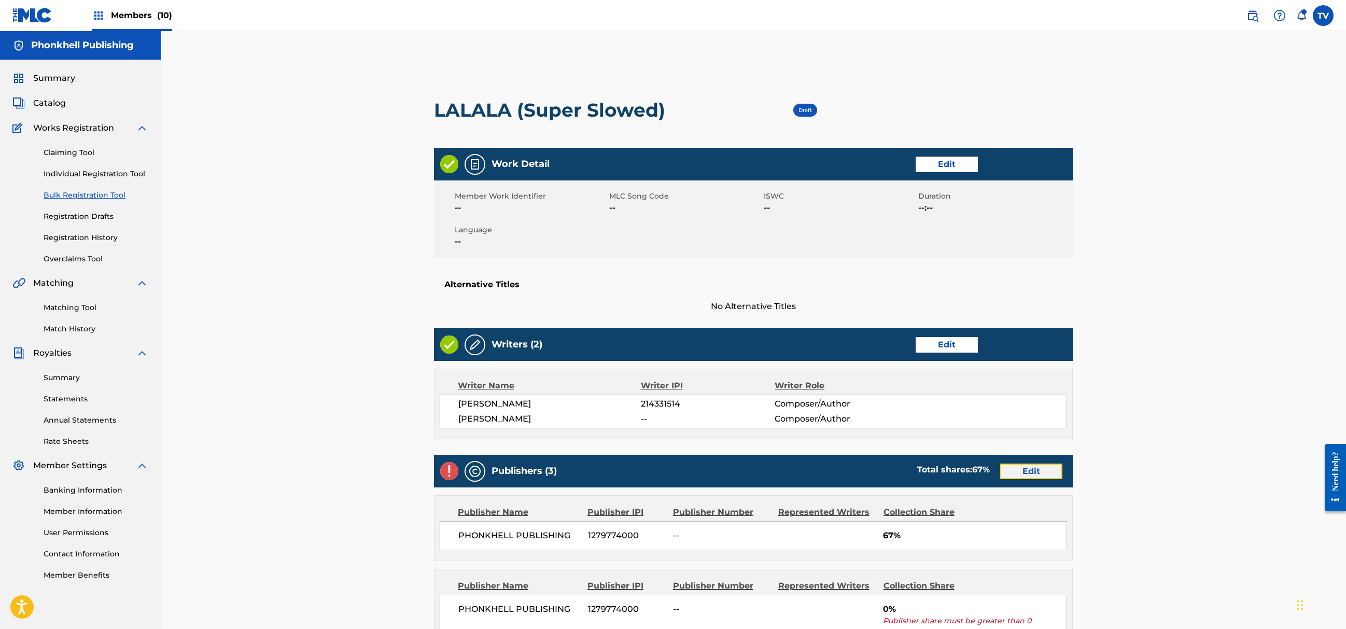
click at [1015, 467] on link "Edit" at bounding box center [1031, 472] width 62 height 16
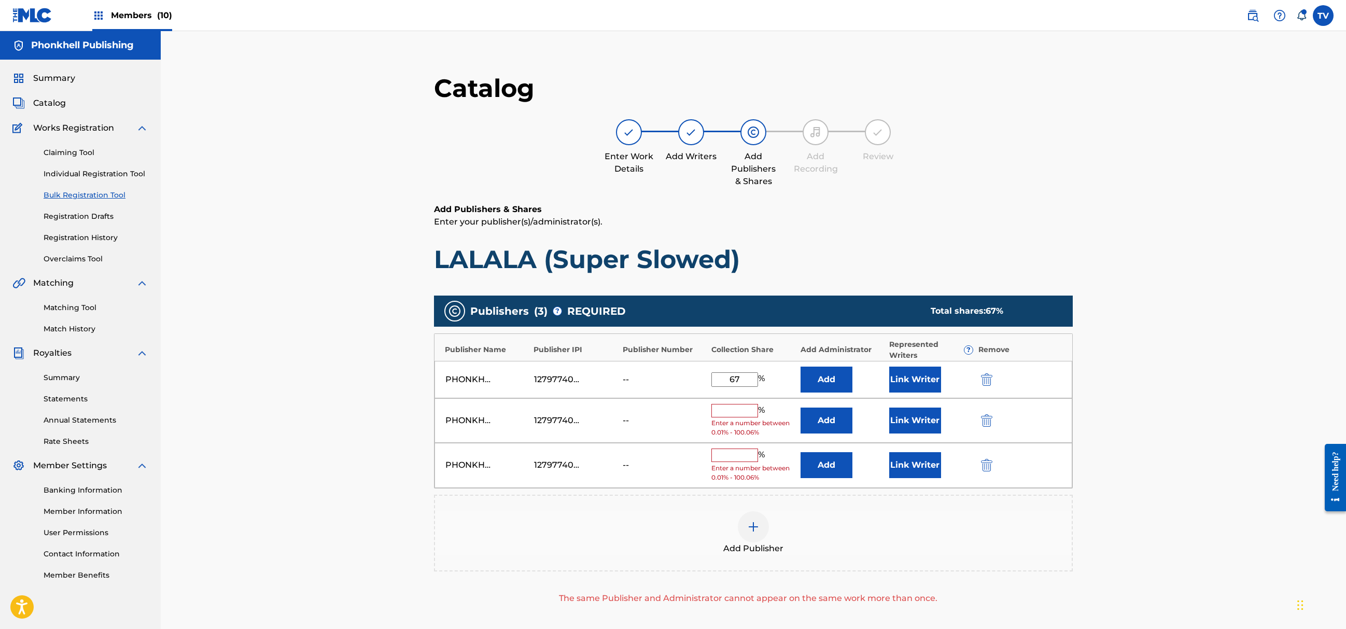
click at [988, 410] on div "PHONKHELL PUBLISHING 1279774000 -- % Enter a number between 0.01% - 100.06% Add…" at bounding box center [754, 420] width 638 height 45
click at [988, 422] on img "submit" at bounding box center [986, 420] width 11 height 12
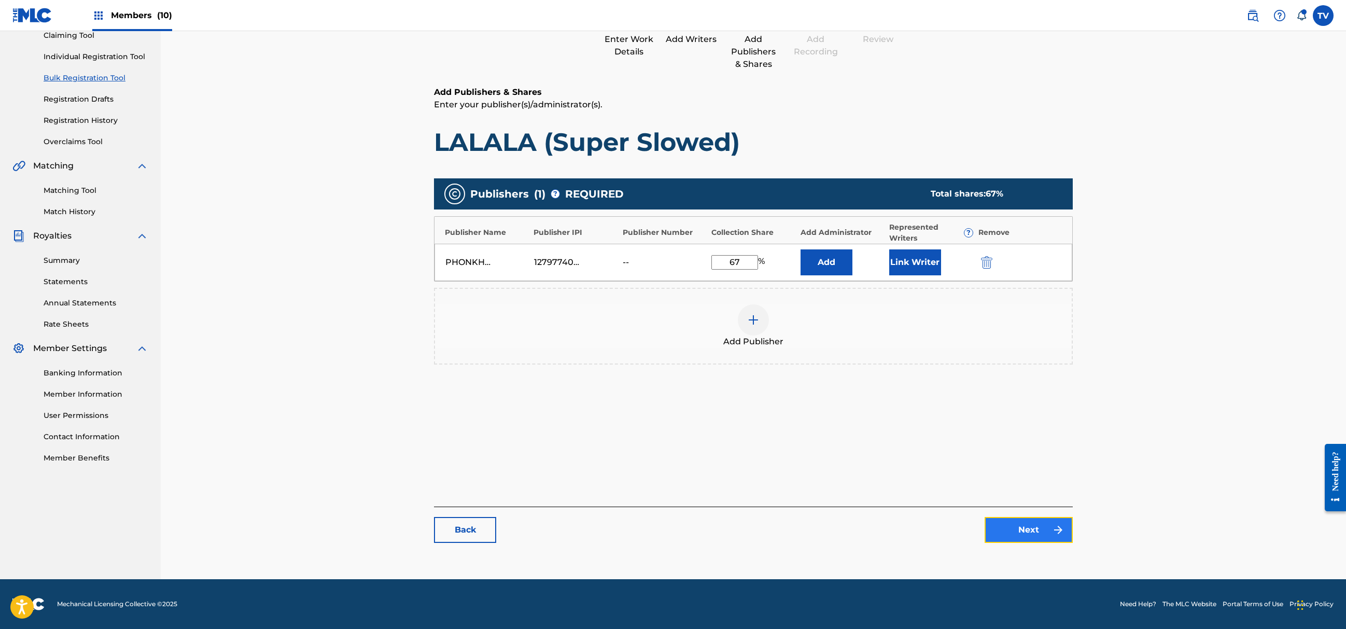
click at [1034, 527] on link "Next" at bounding box center [1029, 530] width 88 height 26
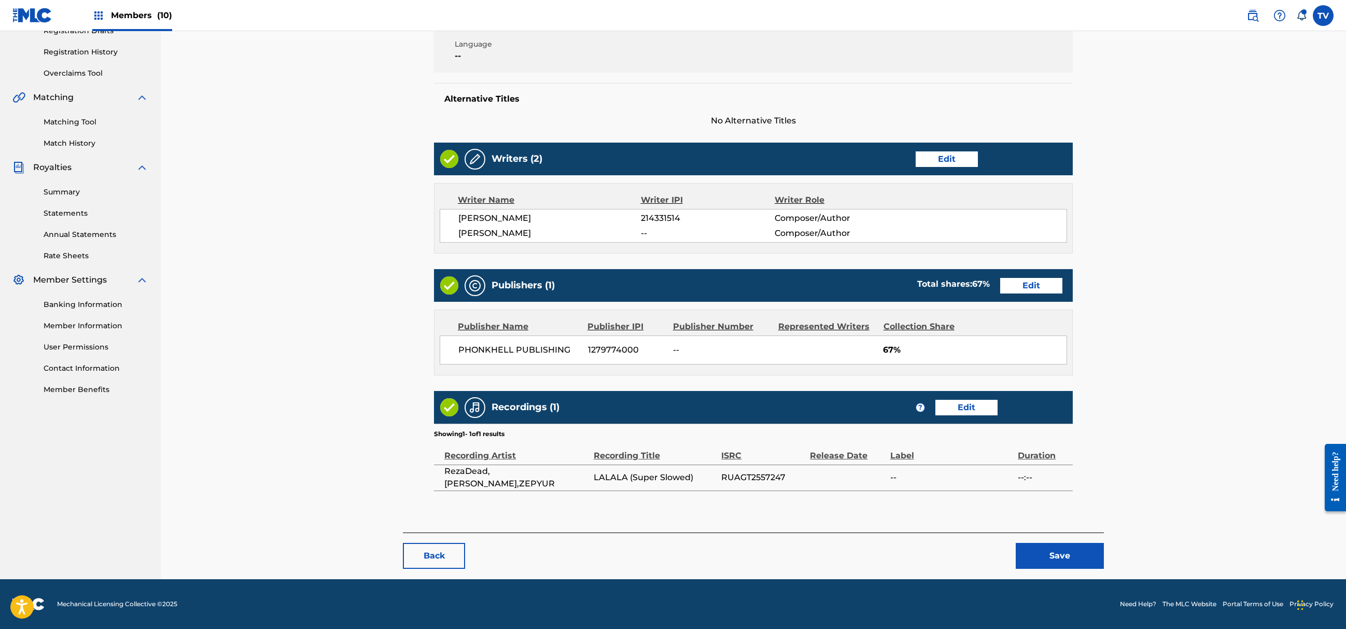
click at [1046, 529] on main "< Back LALALA (Super Slowed) Draft Work Detail Edit Member Work Identifier -- M…" at bounding box center [753, 201] width 701 height 661
click at [1061, 547] on button "Save" at bounding box center [1060, 556] width 88 height 26
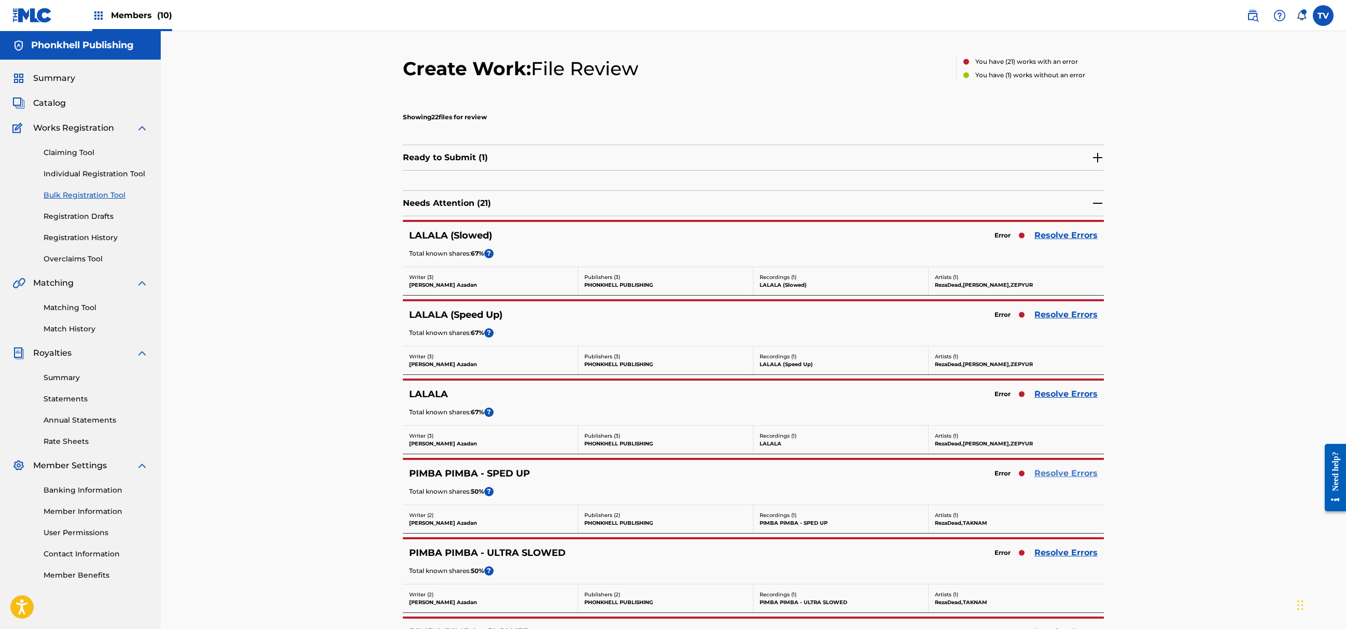
click at [1053, 480] on link "Resolve Errors" at bounding box center [1066, 473] width 63 height 12
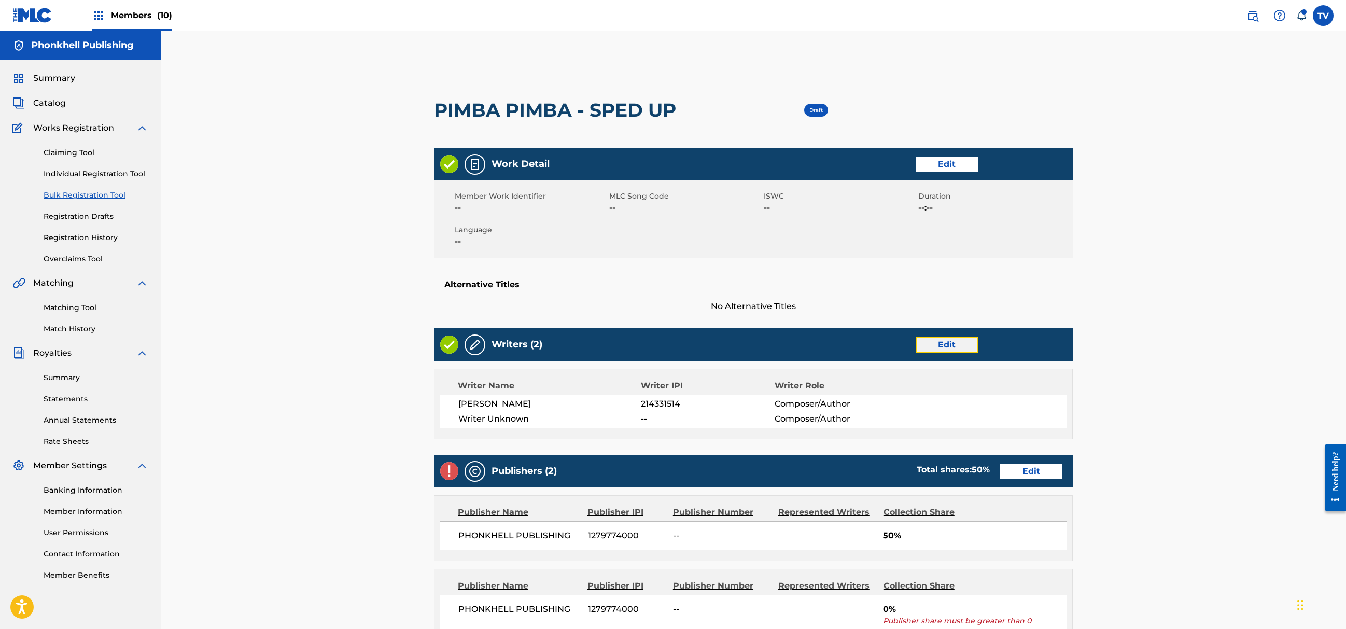
click at [953, 345] on link "Edit" at bounding box center [947, 345] width 62 height 16
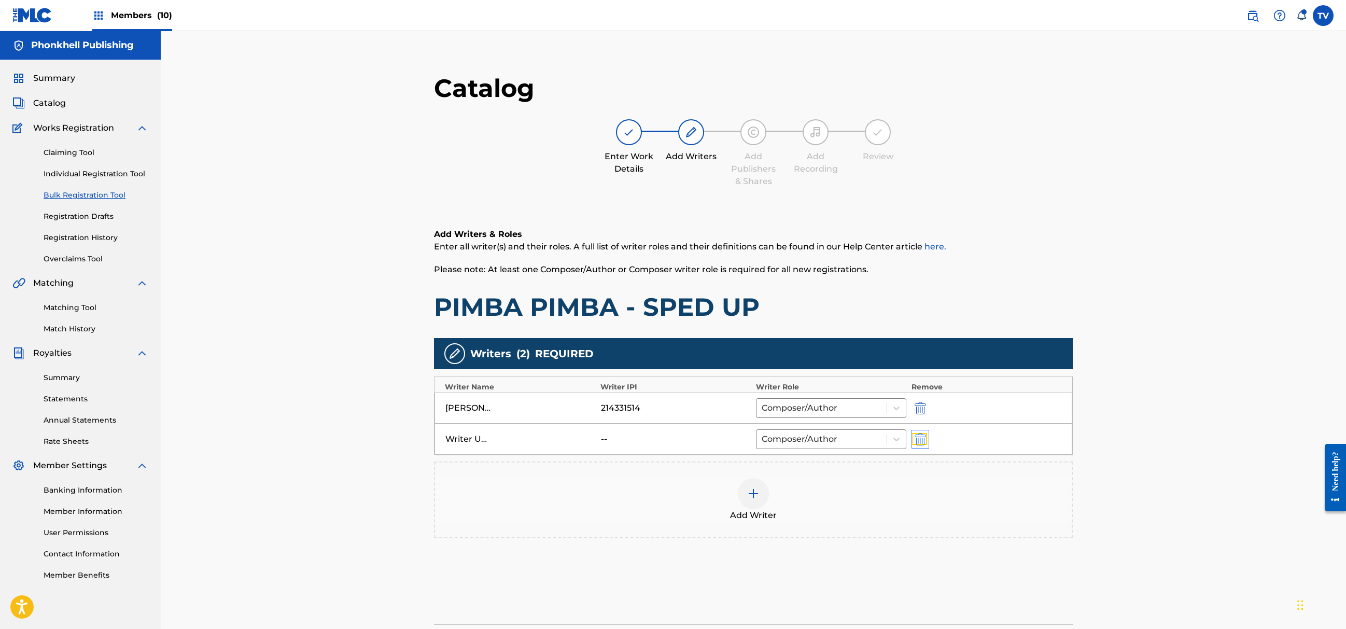
click at [922, 434] on img "submit" at bounding box center [920, 439] width 11 height 12
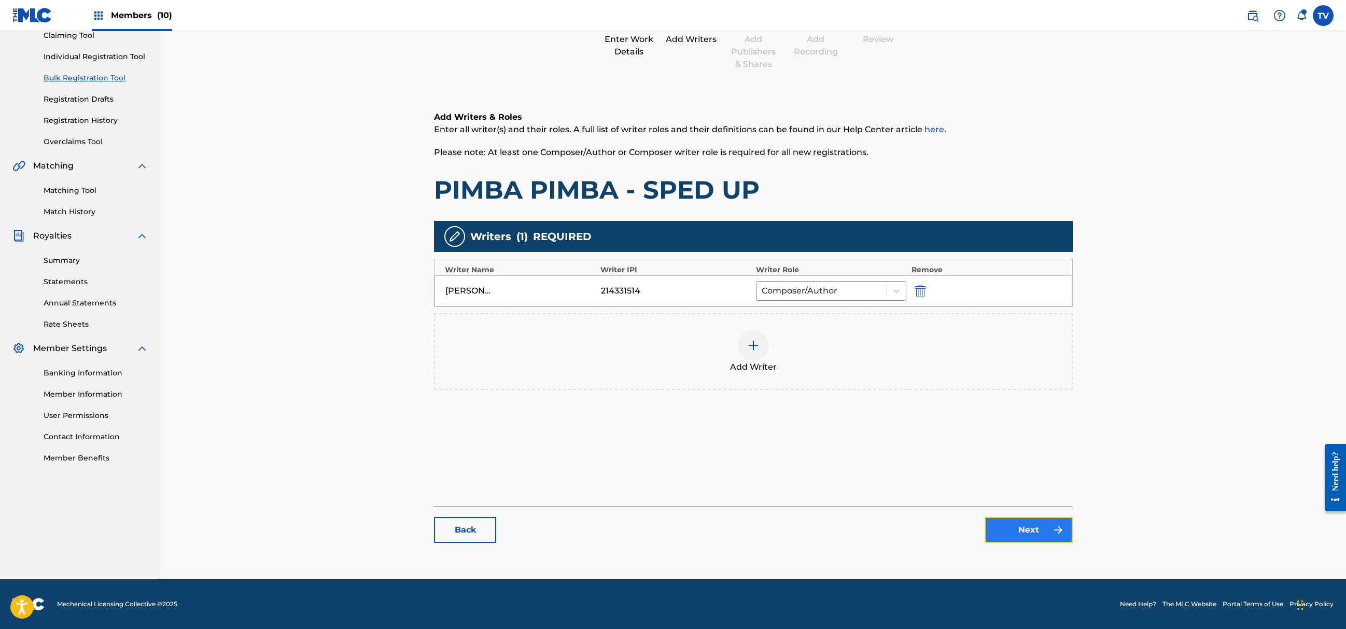
click at [1023, 539] on link "Next" at bounding box center [1029, 530] width 88 height 26
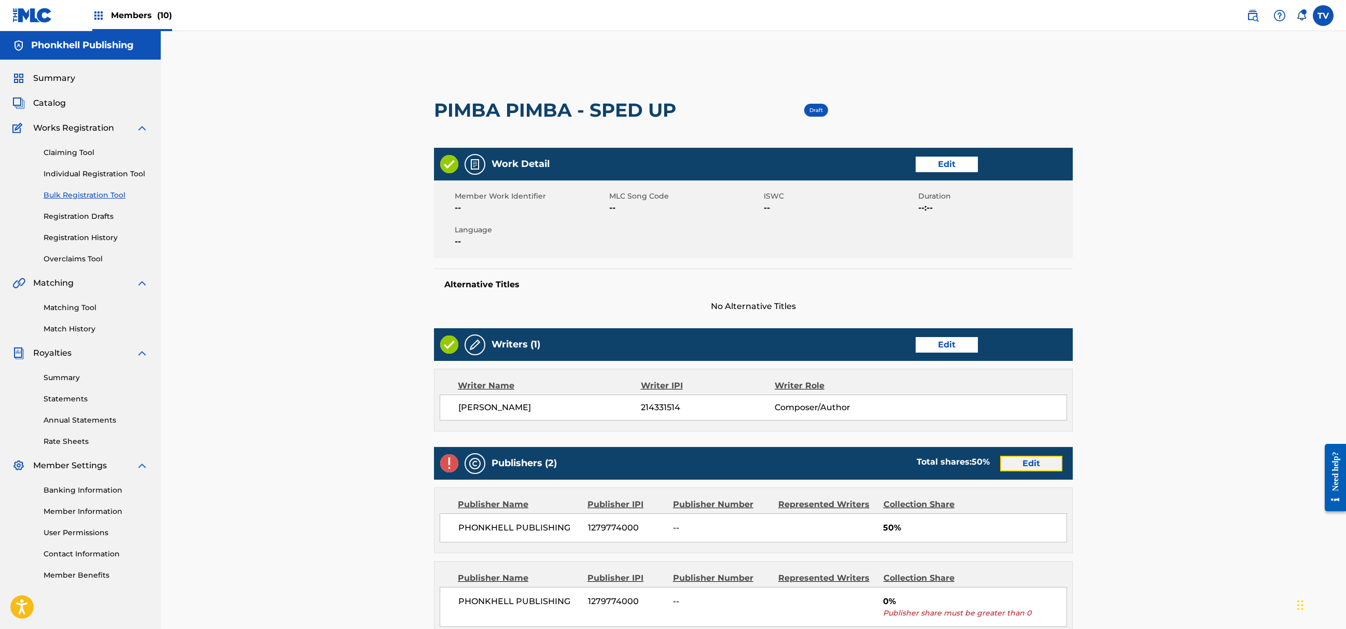
click at [1030, 468] on link "Edit" at bounding box center [1031, 464] width 62 height 16
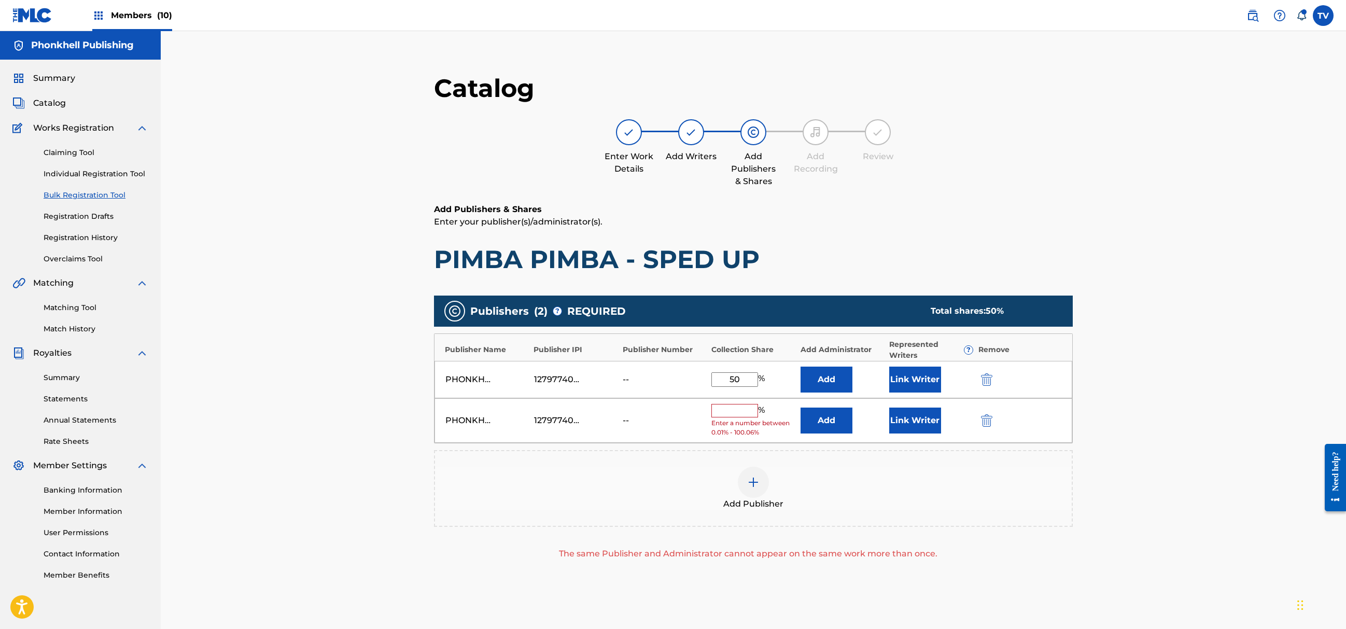
click at [994, 415] on div at bounding box center [1001, 420] width 47 height 12
click at [986, 418] on img "submit" at bounding box center [986, 420] width 11 height 12
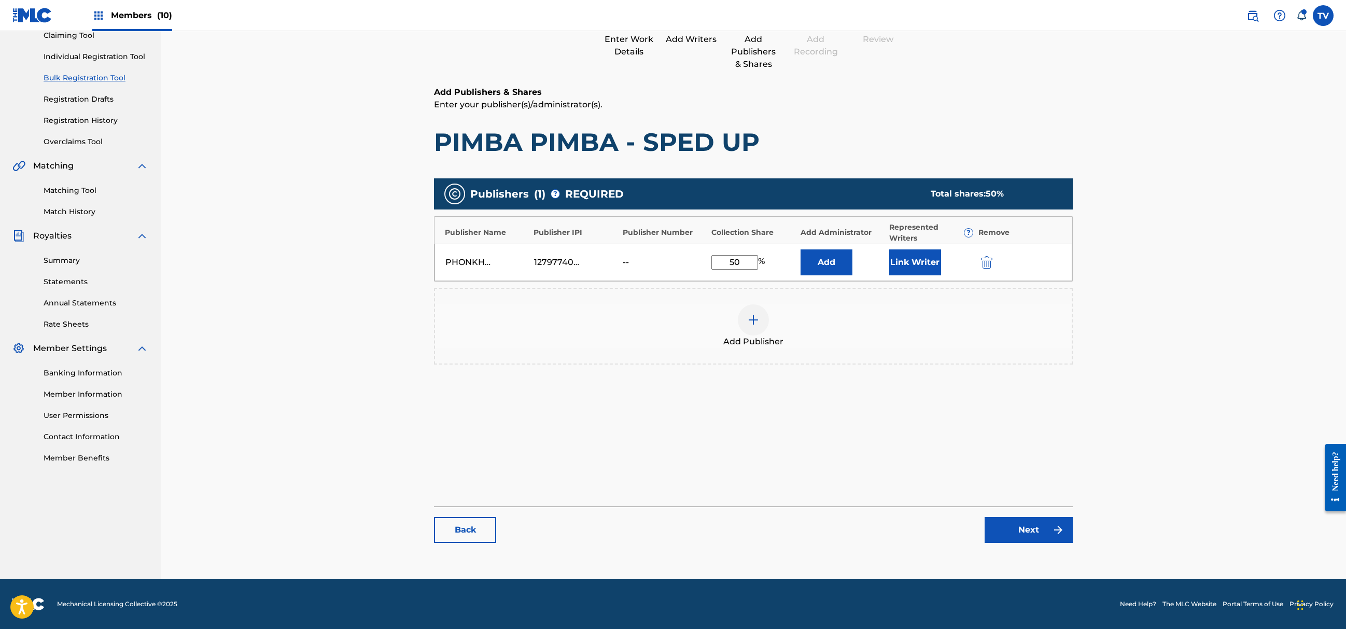
click at [1030, 553] on main "Catalog Enter Work Details Add Writers Add Publishers & Shares Add Recording Re…" at bounding box center [753, 254] width 701 height 629
click at [1030, 525] on link "Next" at bounding box center [1029, 530] width 88 height 26
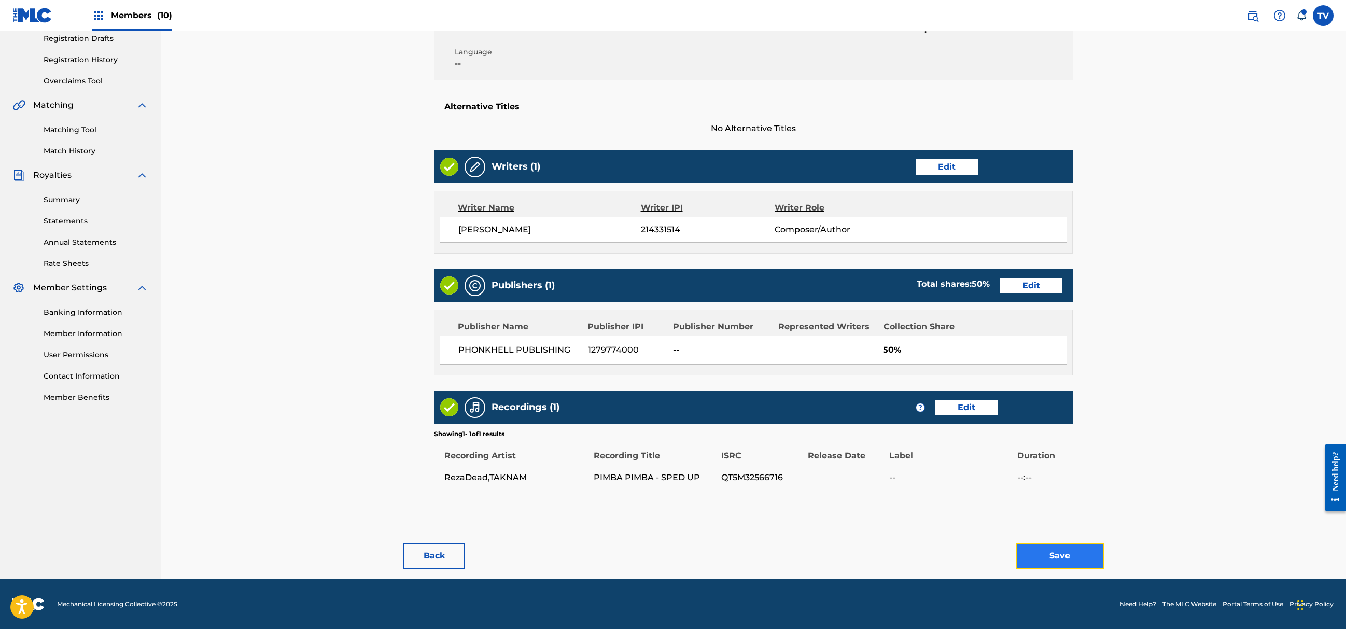
drag, startPoint x: 1046, startPoint y: 566, endPoint x: 1048, endPoint y: 561, distance: 6.3
click at [1048, 561] on button "Save" at bounding box center [1060, 556] width 88 height 26
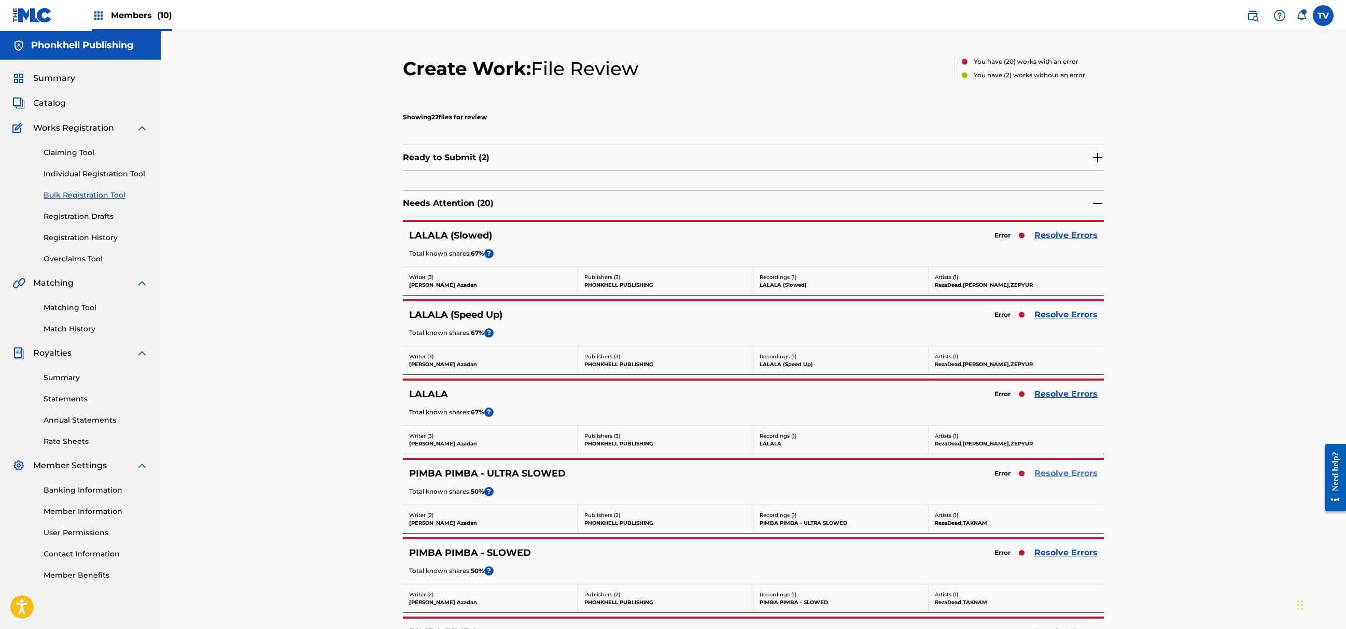
click at [1065, 474] on link "Resolve Errors" at bounding box center [1066, 473] width 63 height 12
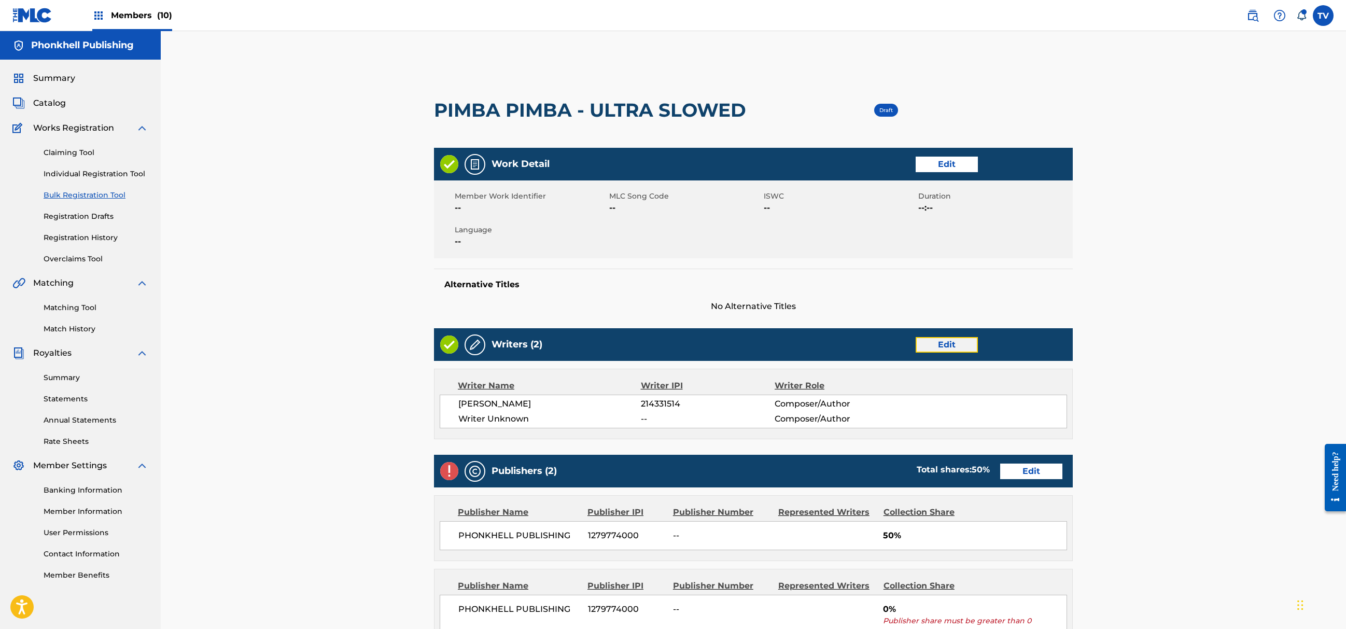
click at [949, 345] on link "Edit" at bounding box center [947, 345] width 62 height 16
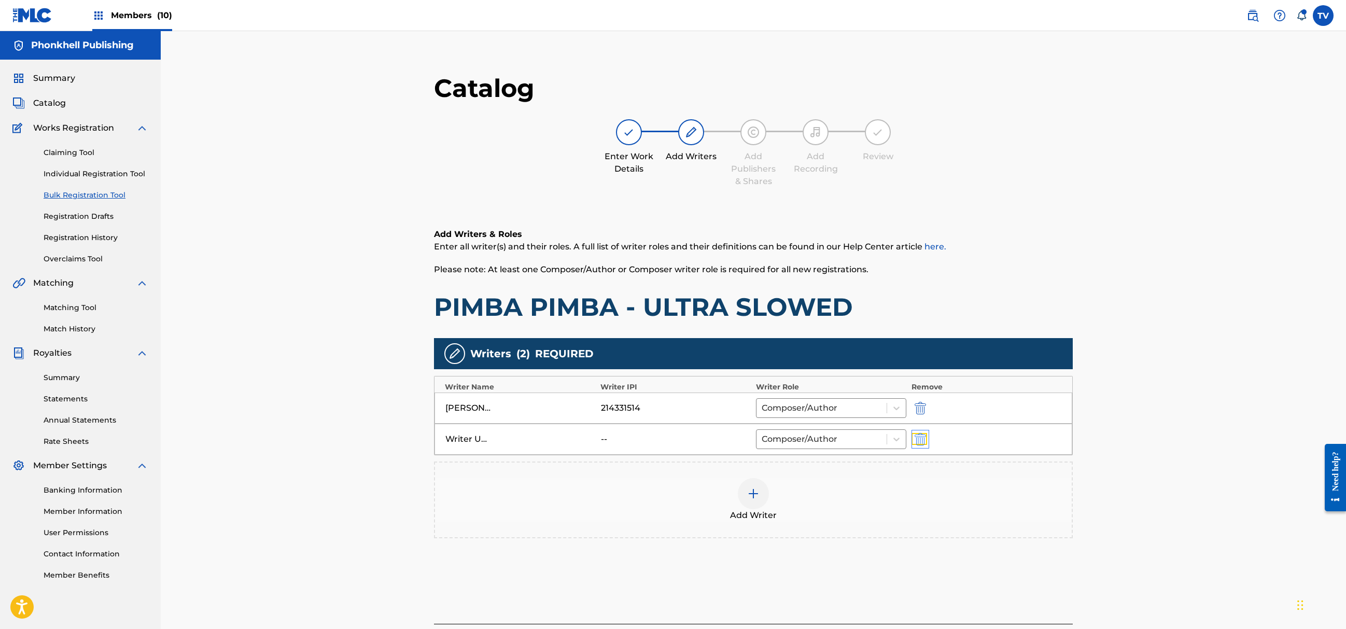
click at [919, 434] on img "submit" at bounding box center [920, 439] width 11 height 12
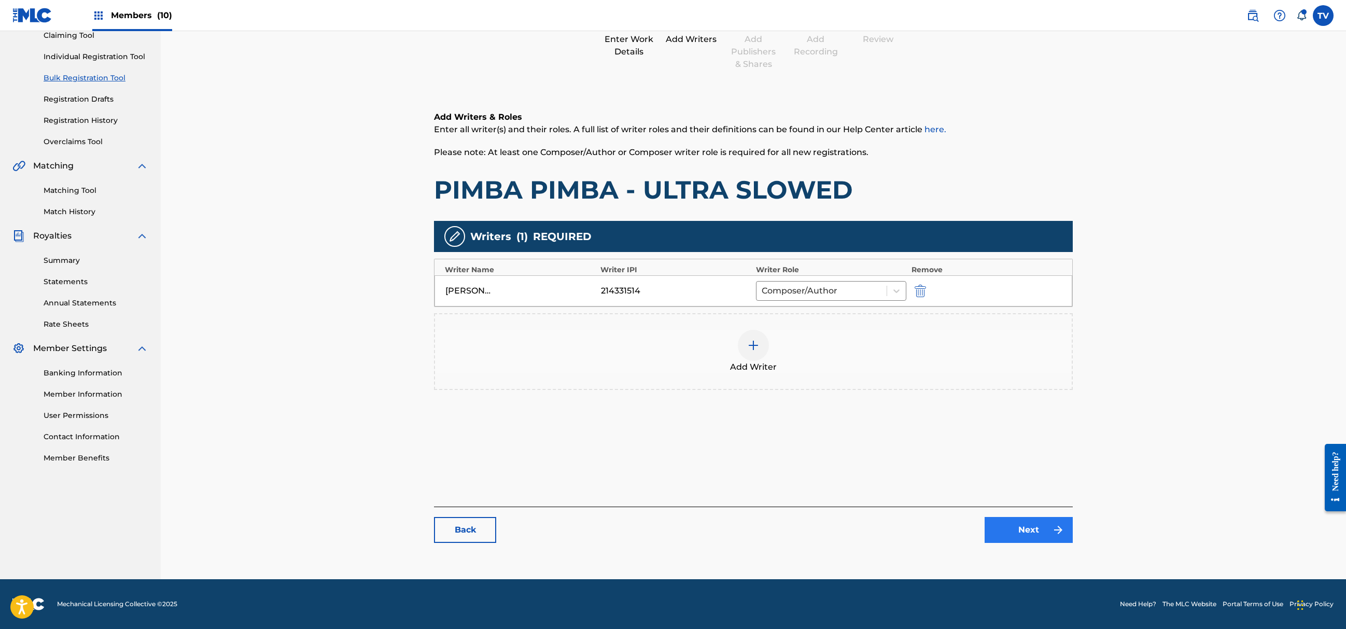
drag, startPoint x: 1019, startPoint y: 548, endPoint x: 1021, endPoint y: 536, distance: 12.7
click at [1019, 546] on div "Catalog Enter Work Details Add Writers Add Publishers & Shares Add Recording Re…" at bounding box center [753, 254] width 639 height 598
click at [1028, 536] on link "Next" at bounding box center [1029, 530] width 88 height 26
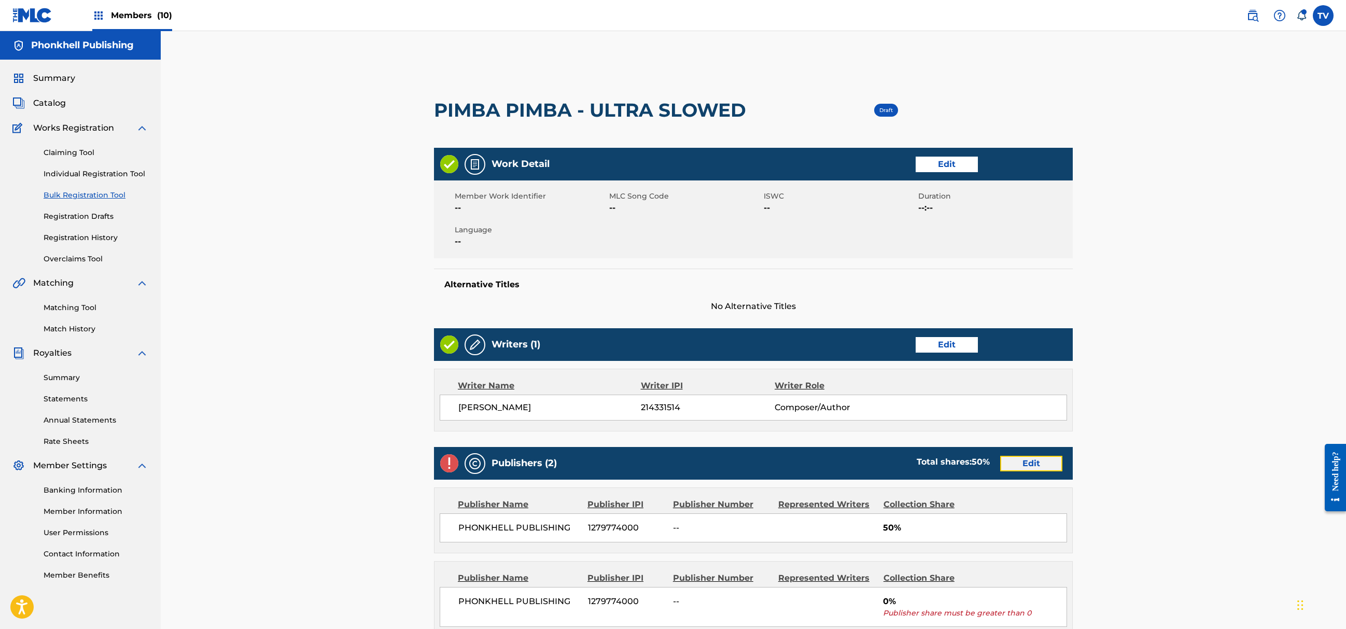
click at [1033, 461] on link "Edit" at bounding box center [1031, 464] width 62 height 16
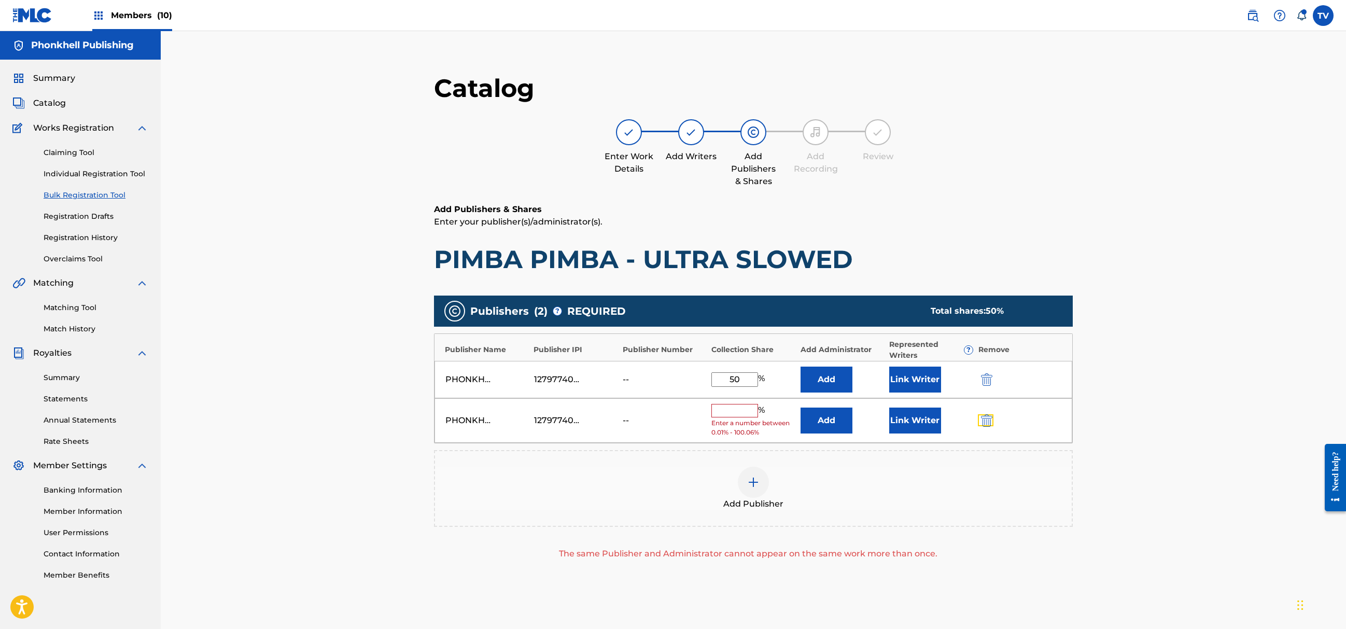
click at [982, 422] on img "submit" at bounding box center [986, 420] width 11 height 12
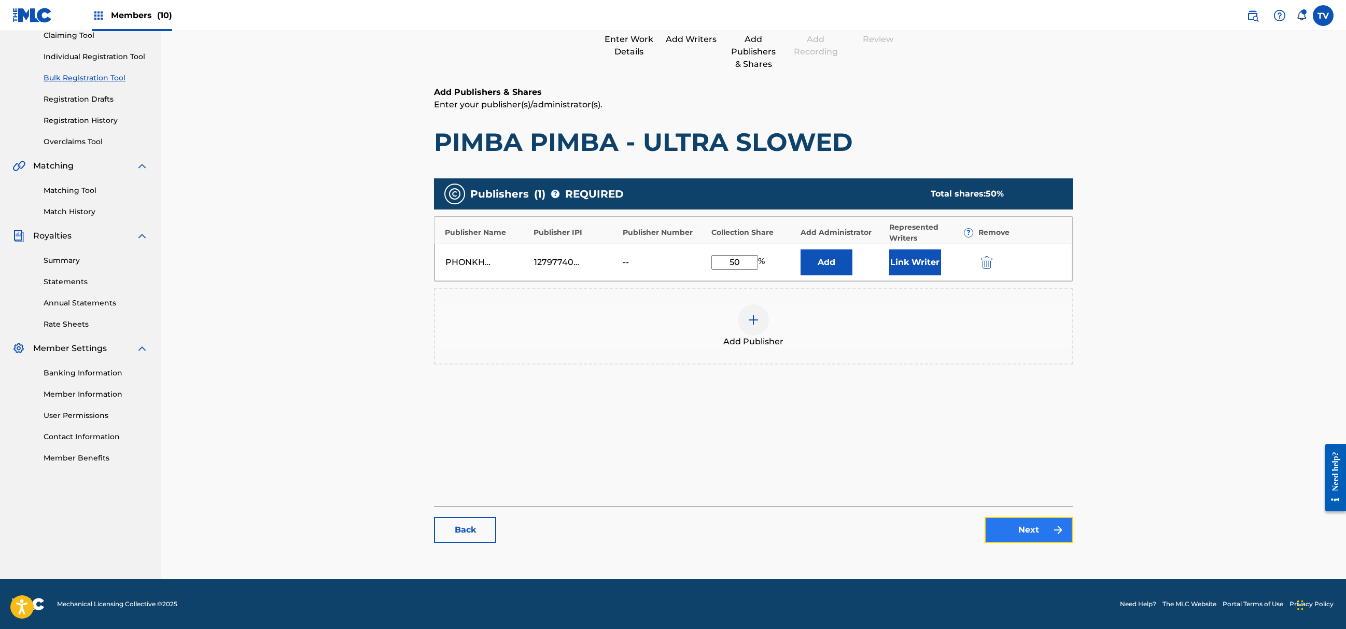
click at [1036, 535] on link "Next" at bounding box center [1029, 530] width 88 height 26
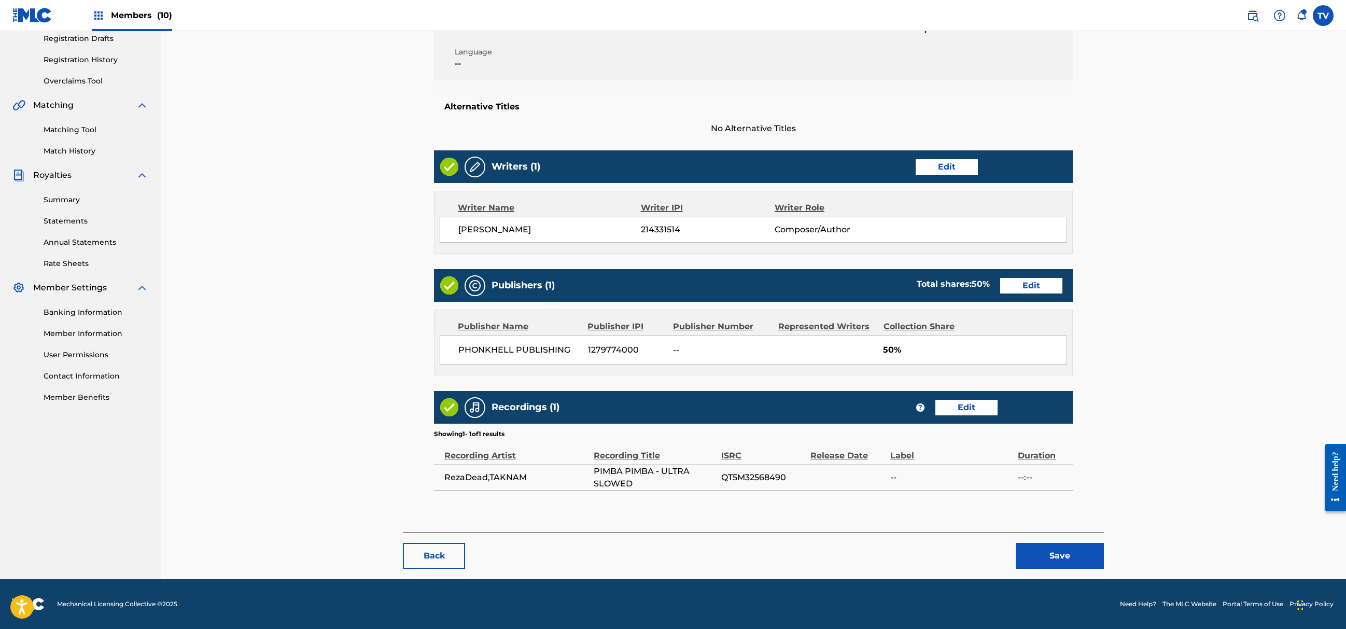
click at [1075, 542] on div "Back Save" at bounding box center [753, 551] width 701 height 36
click at [1080, 555] on button "Save" at bounding box center [1060, 556] width 88 height 26
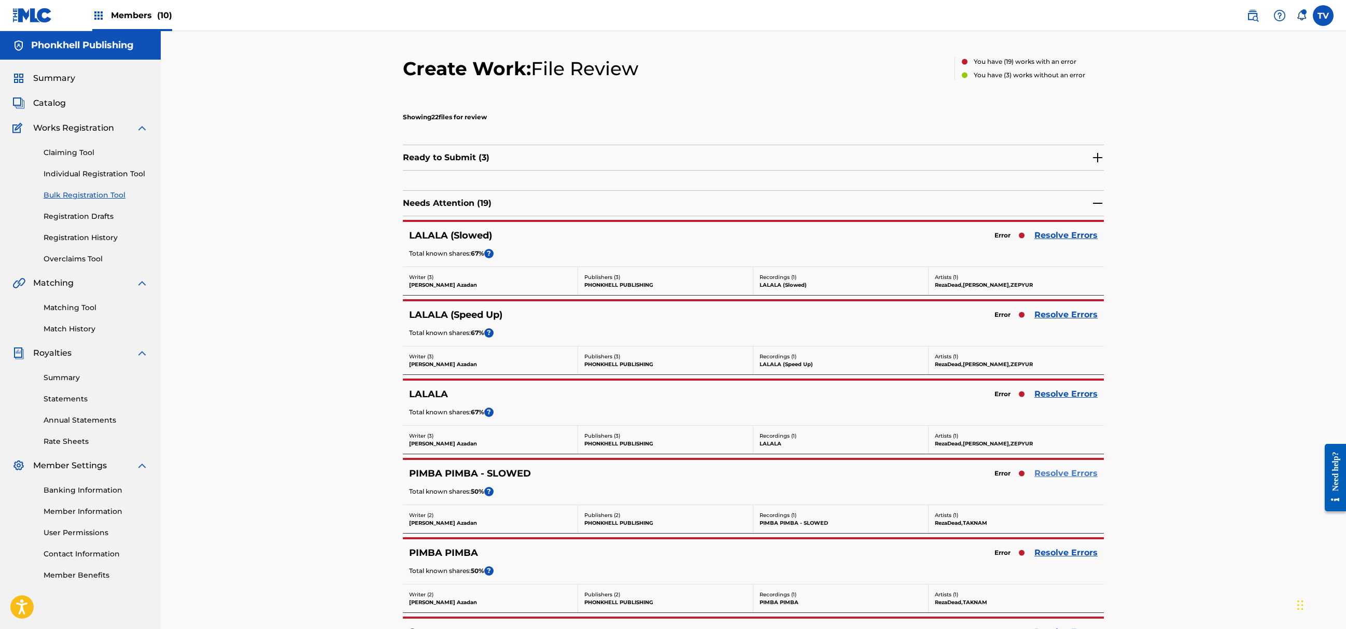
click at [1075, 474] on link "Resolve Errors" at bounding box center [1066, 473] width 63 height 12
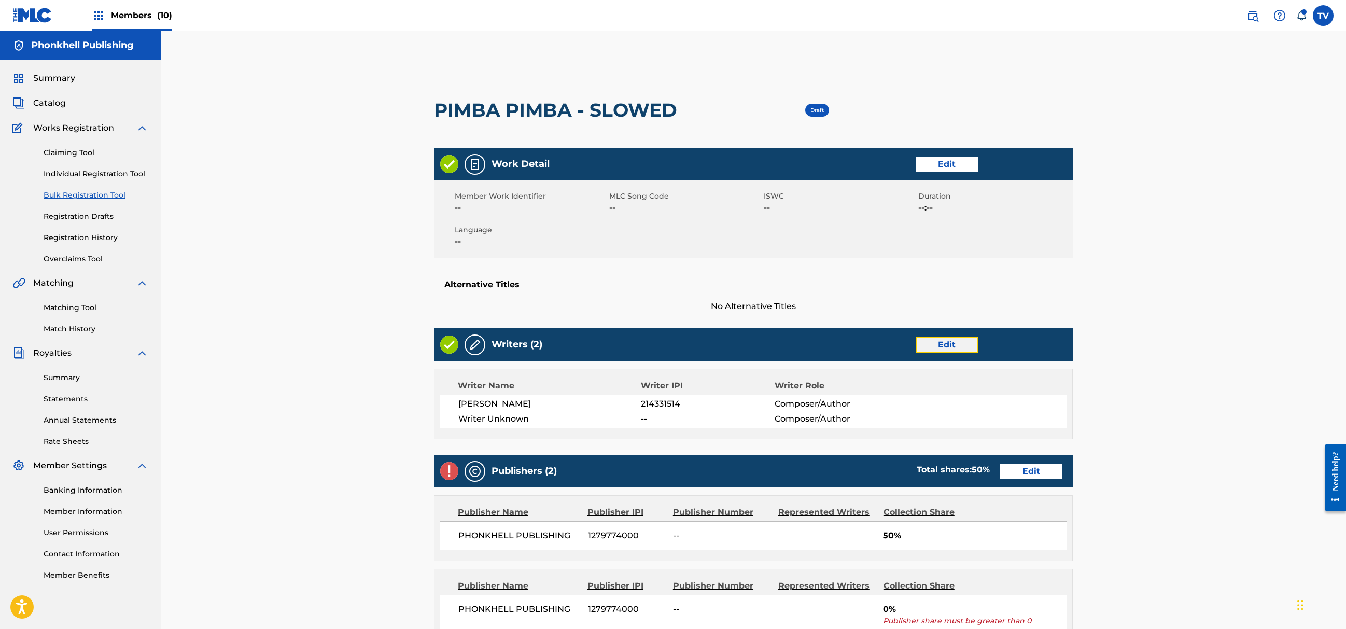
click at [945, 337] on link "Edit" at bounding box center [947, 345] width 62 height 16
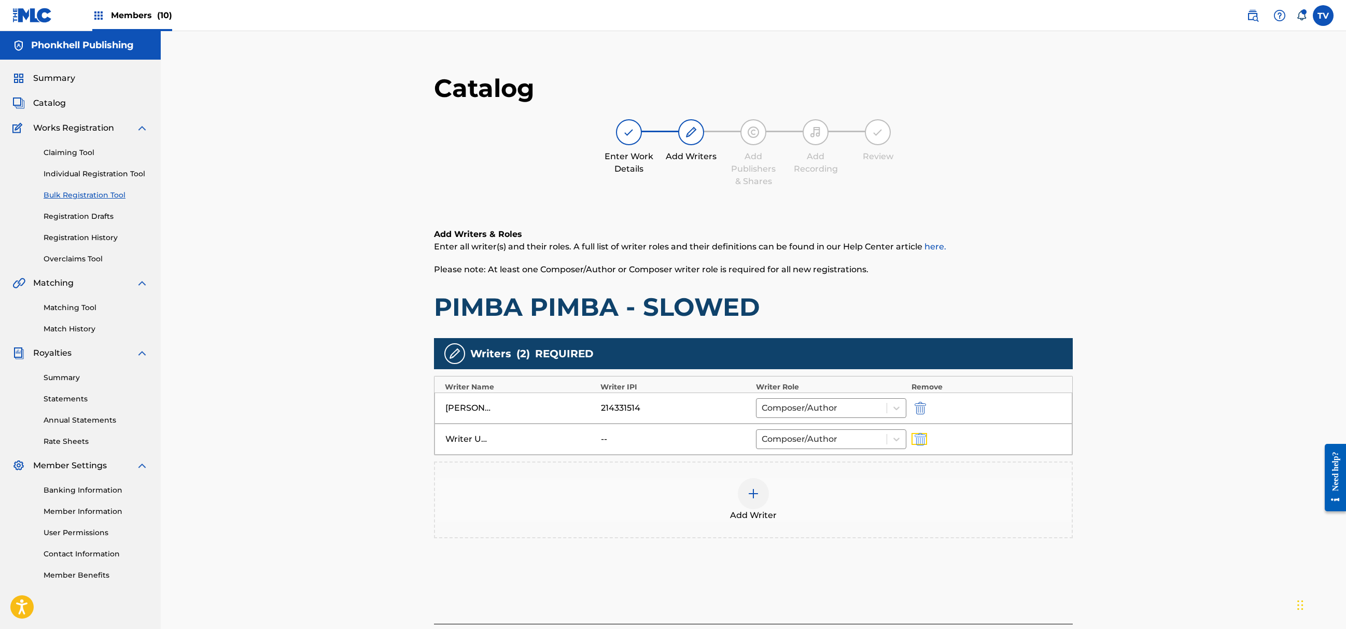
click at [913, 437] on button "submit" at bounding box center [920, 439] width 16 height 12
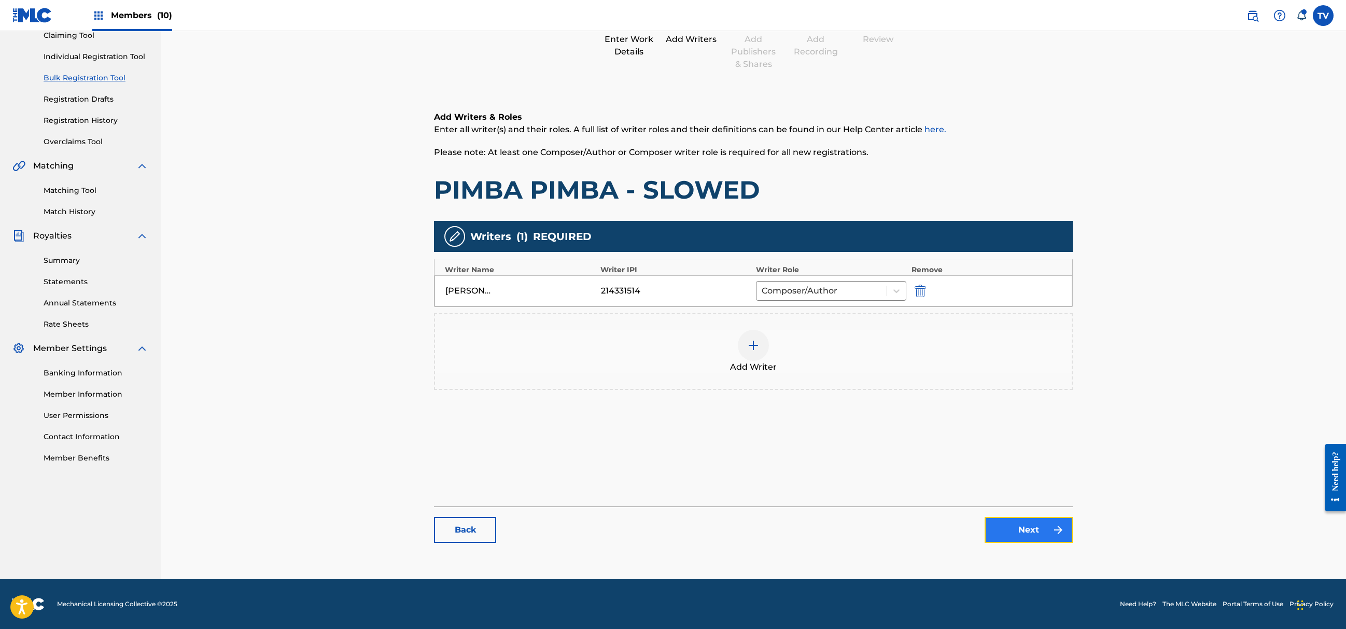
click at [1008, 533] on link "Next" at bounding box center [1029, 530] width 88 height 26
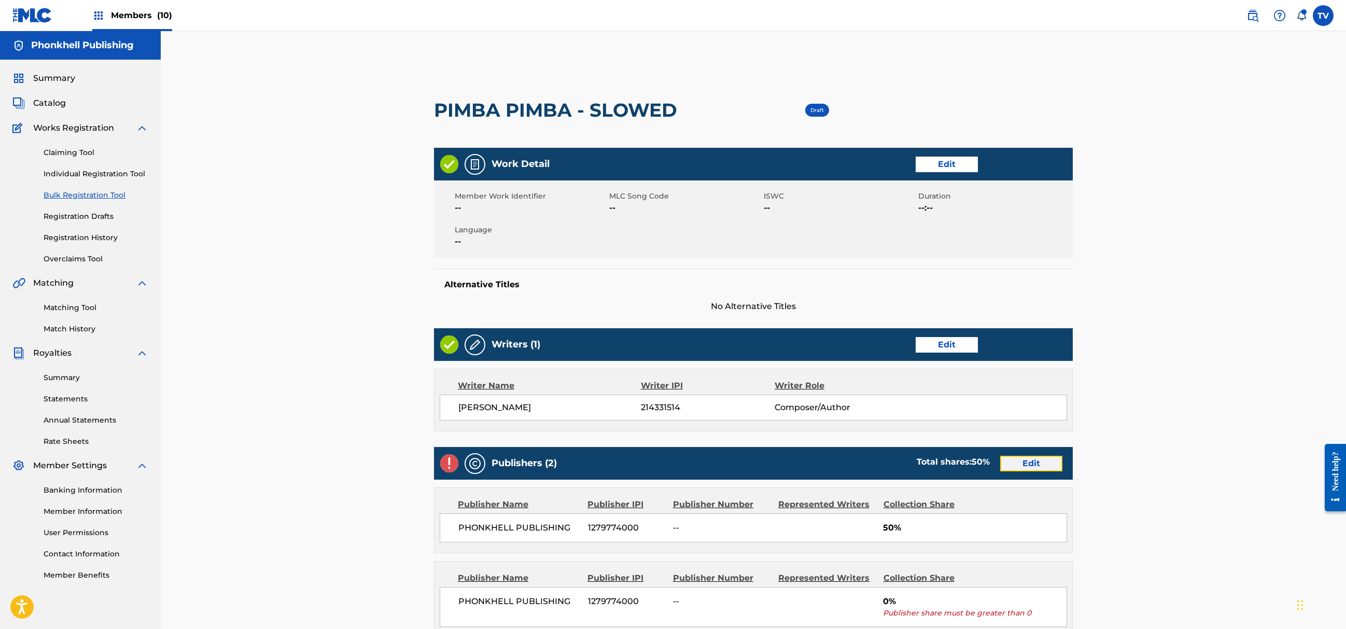
click at [1032, 467] on link "Edit" at bounding box center [1031, 464] width 62 height 16
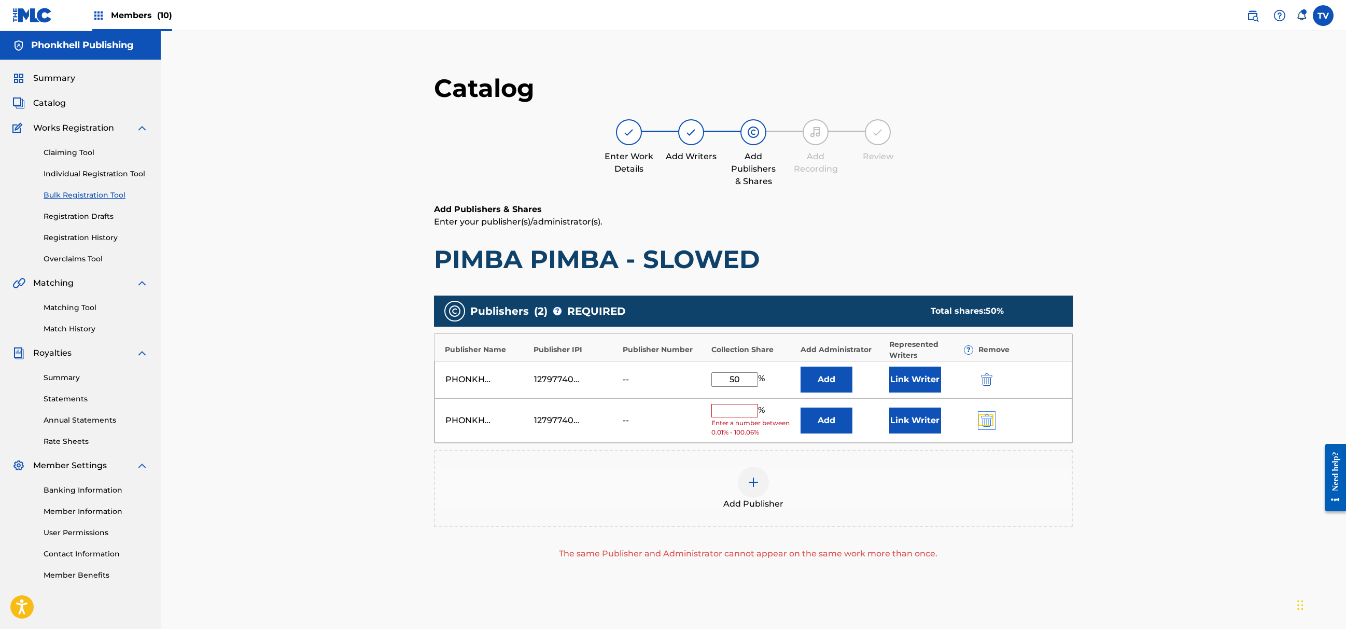
click at [983, 418] on img "submit" at bounding box center [986, 420] width 11 height 12
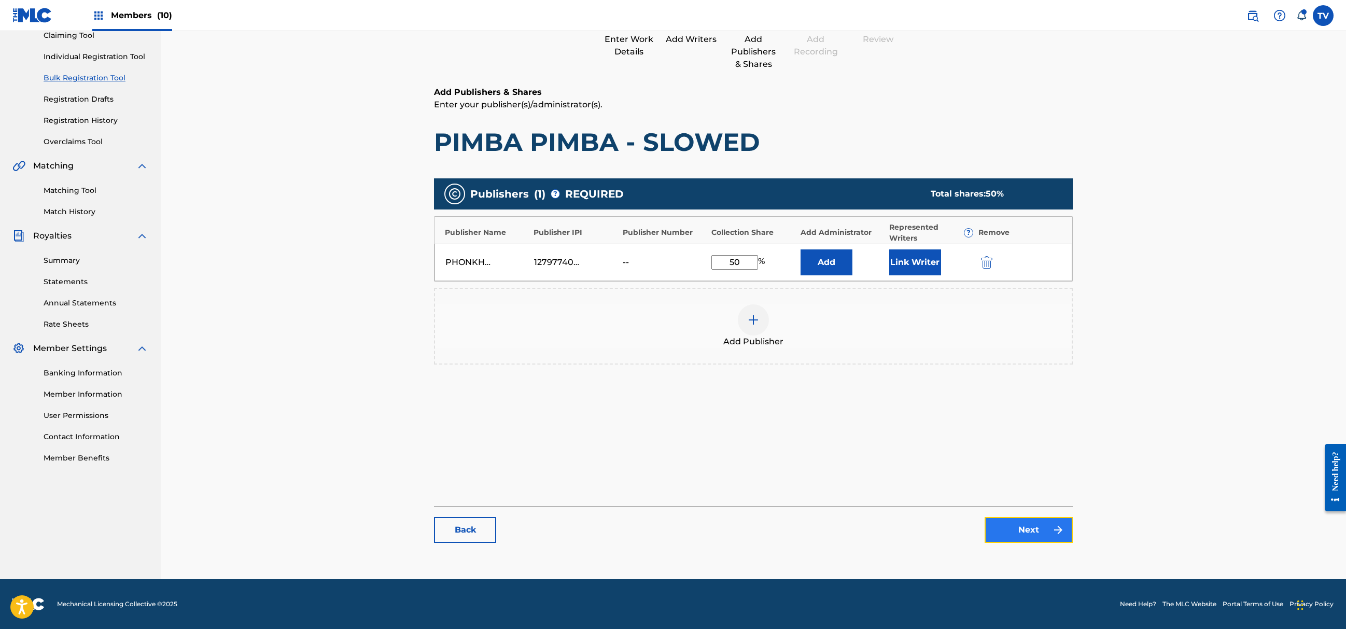
click at [1057, 525] on img at bounding box center [1058, 530] width 12 height 12
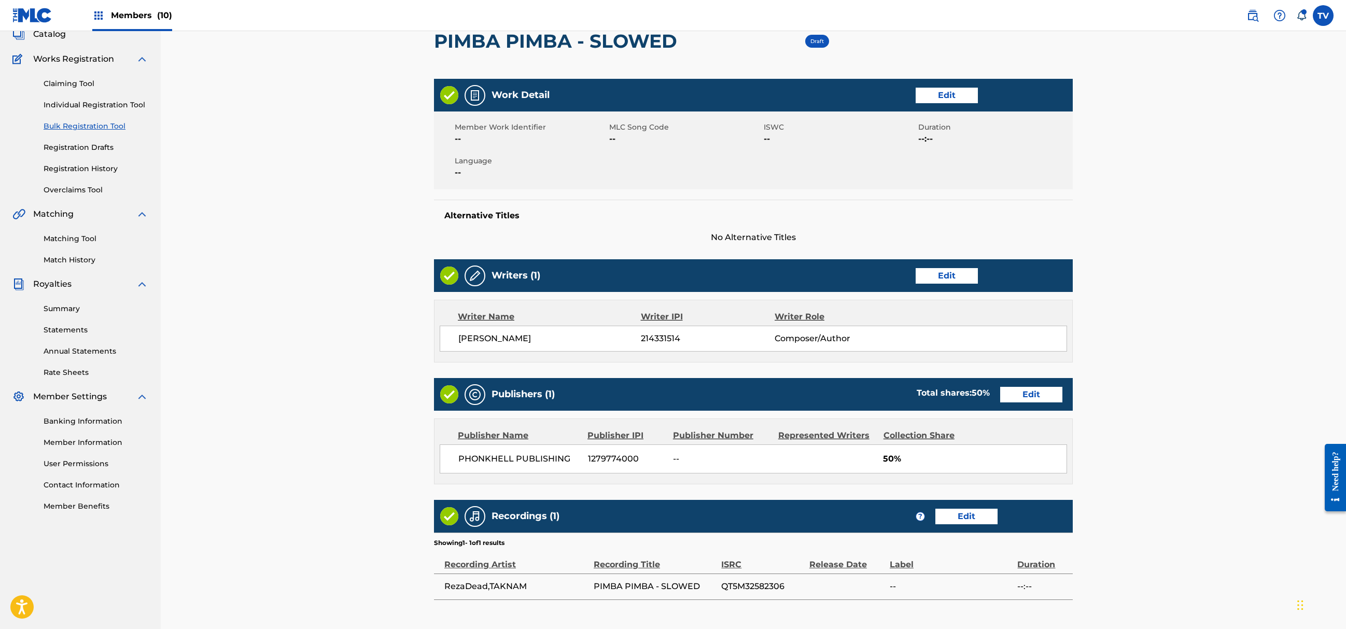
click at [1077, 567] on main "< Back PIMBA PIMBA - SLOWED Draft Work Detail Edit Member Work Identifier -- ML…" at bounding box center [753, 315] width 701 height 654
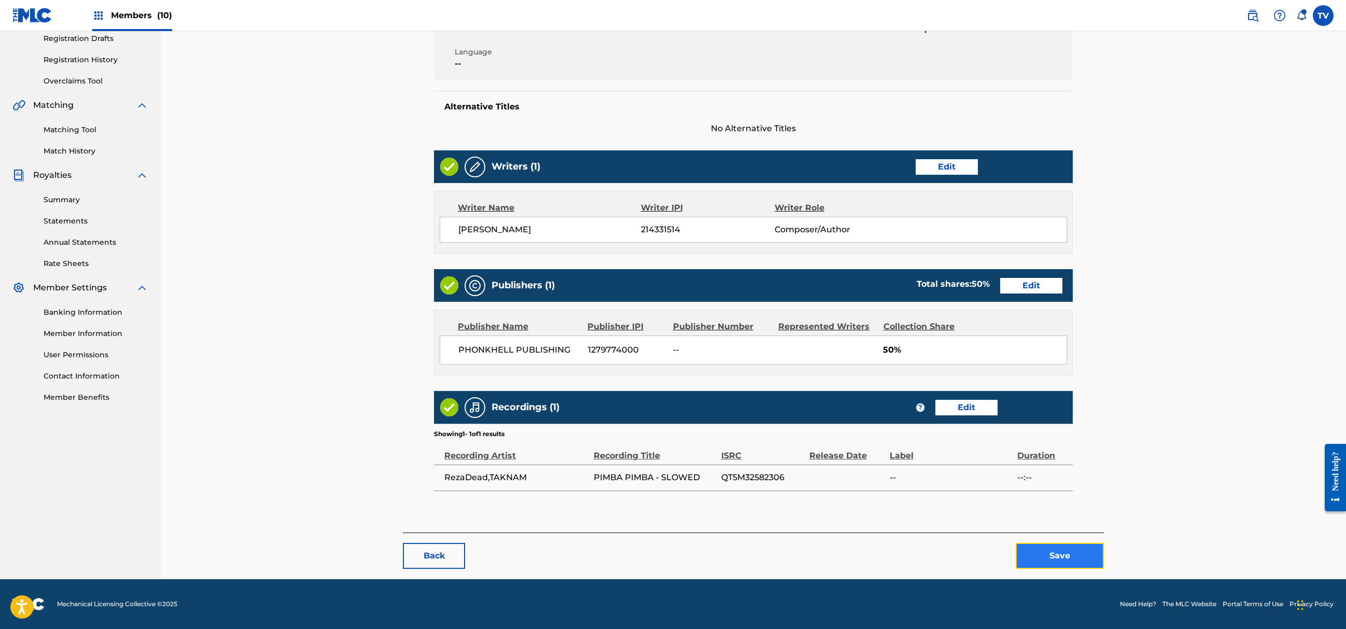
click at [1064, 563] on button "Save" at bounding box center [1060, 556] width 88 height 26
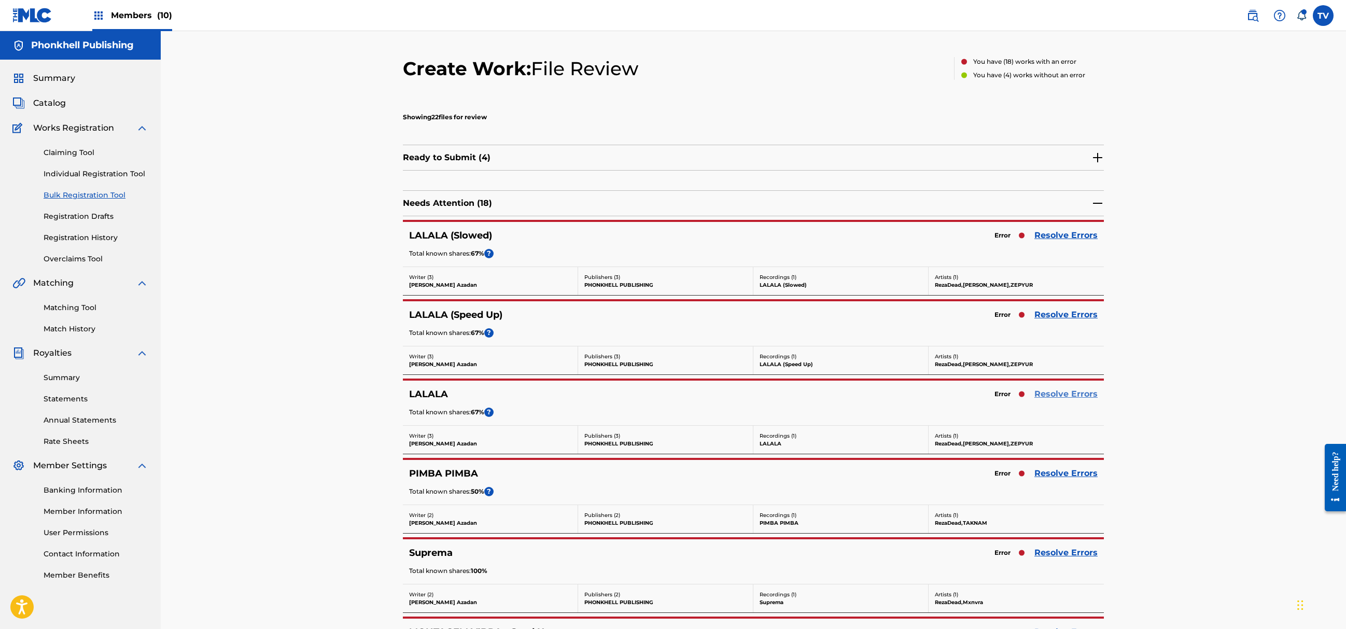
click at [1073, 393] on link "Resolve Errors" at bounding box center [1066, 394] width 63 height 12
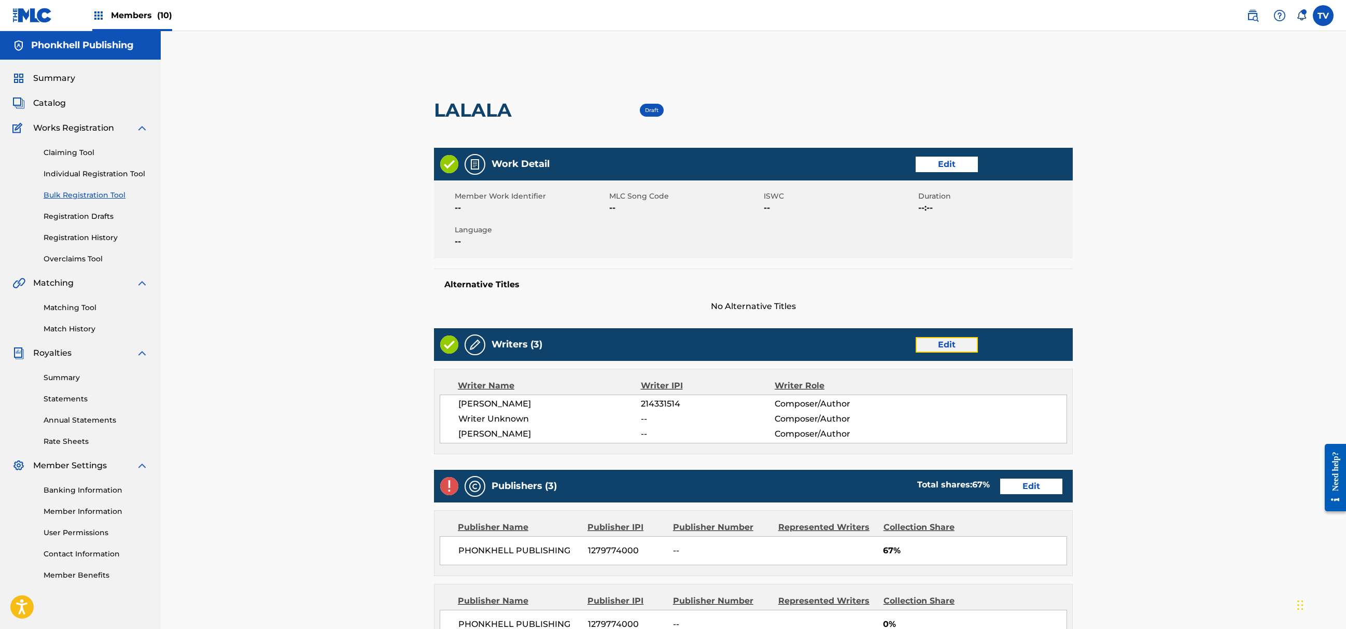
click at [967, 344] on link "Edit" at bounding box center [947, 345] width 62 height 16
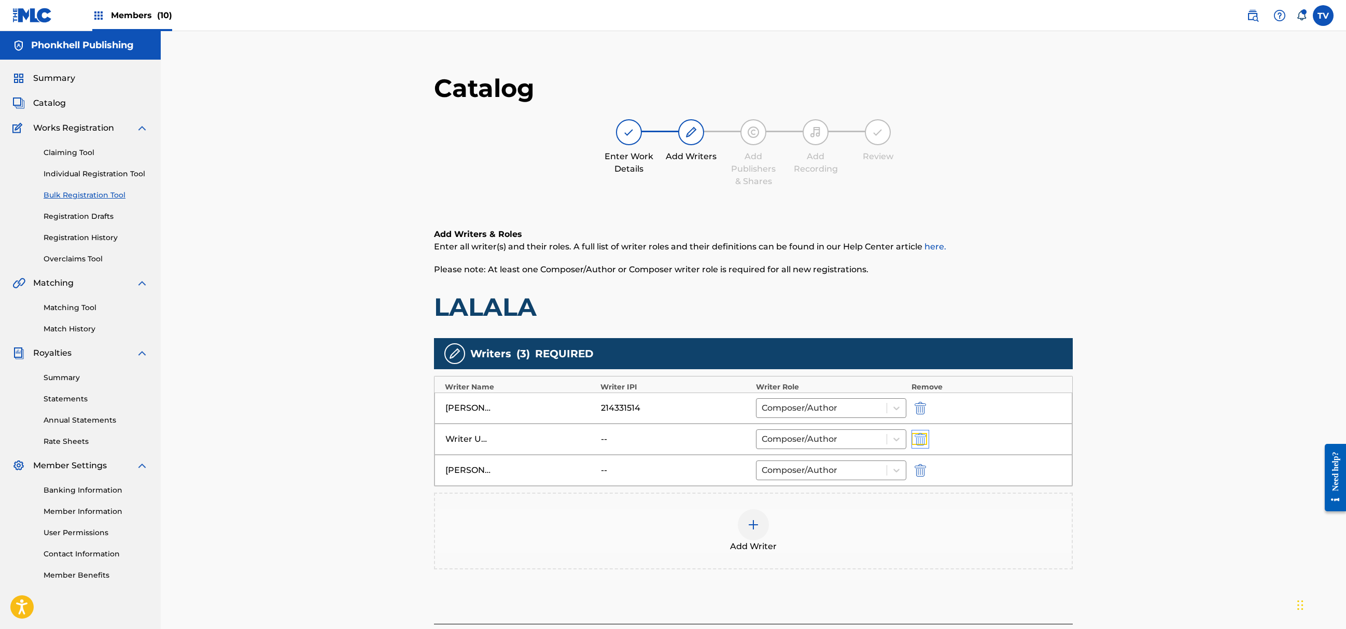
click at [924, 436] on img "submit" at bounding box center [920, 439] width 11 height 12
type input "Aleksey Celouhov"
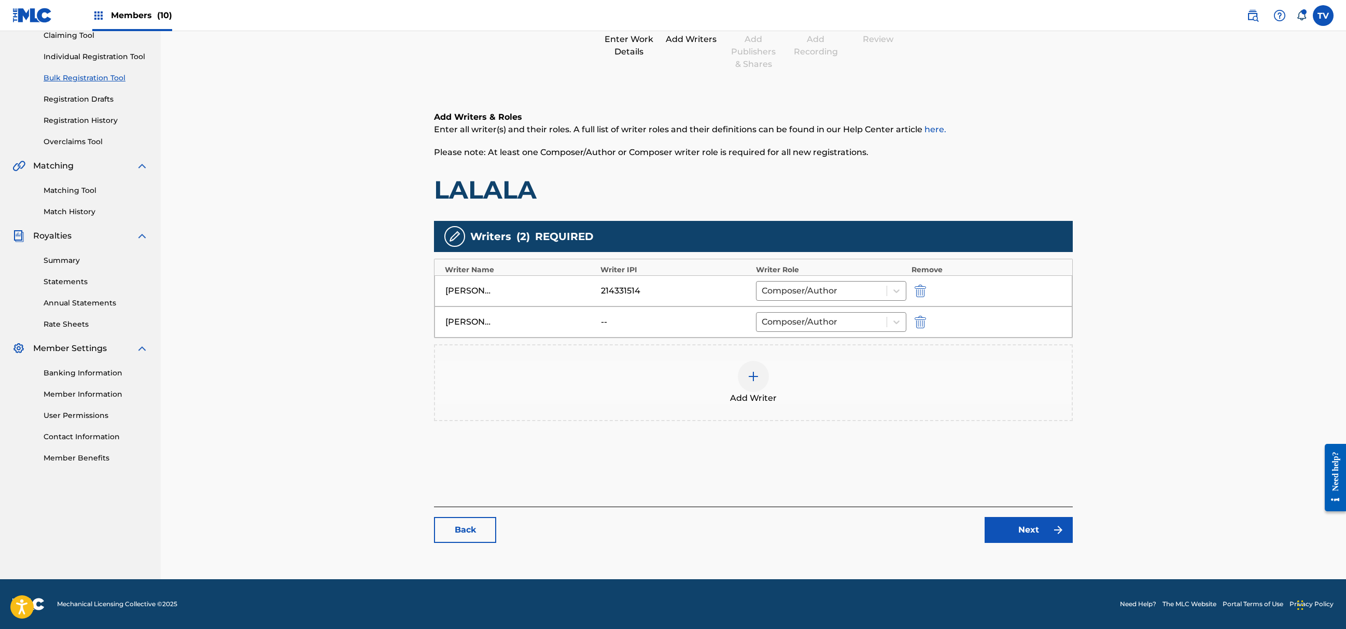
click at [1030, 544] on div "Catalog Enter Work Details Add Writers Add Publishers & Shares Add Recording Re…" at bounding box center [753, 254] width 639 height 598
click at [1042, 533] on link "Next" at bounding box center [1029, 530] width 88 height 26
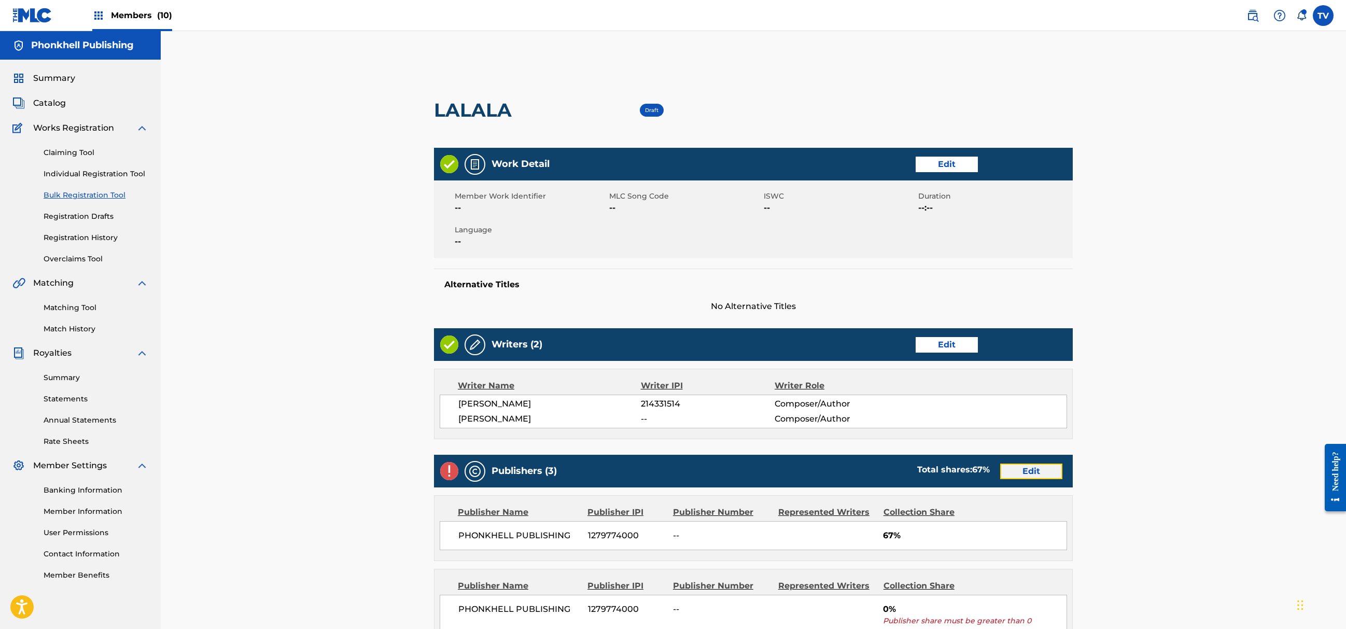
click at [1019, 469] on link "Edit" at bounding box center [1031, 472] width 62 height 16
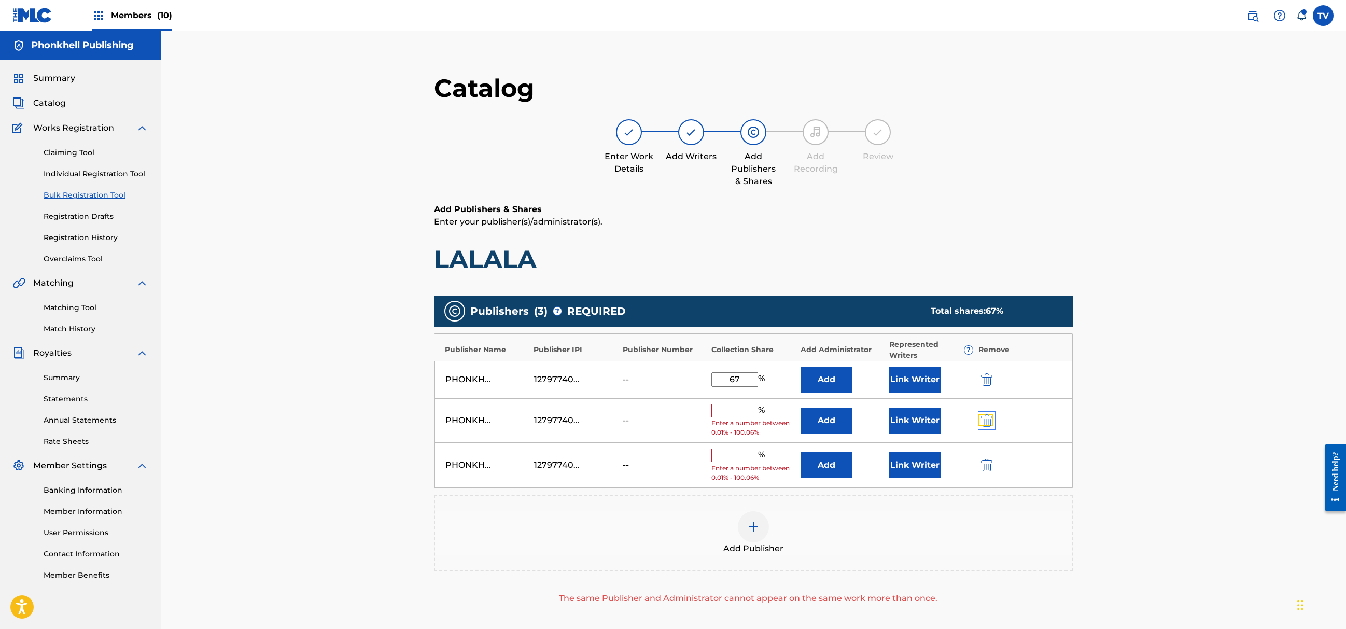
click at [988, 422] on img "submit" at bounding box center [986, 420] width 11 height 12
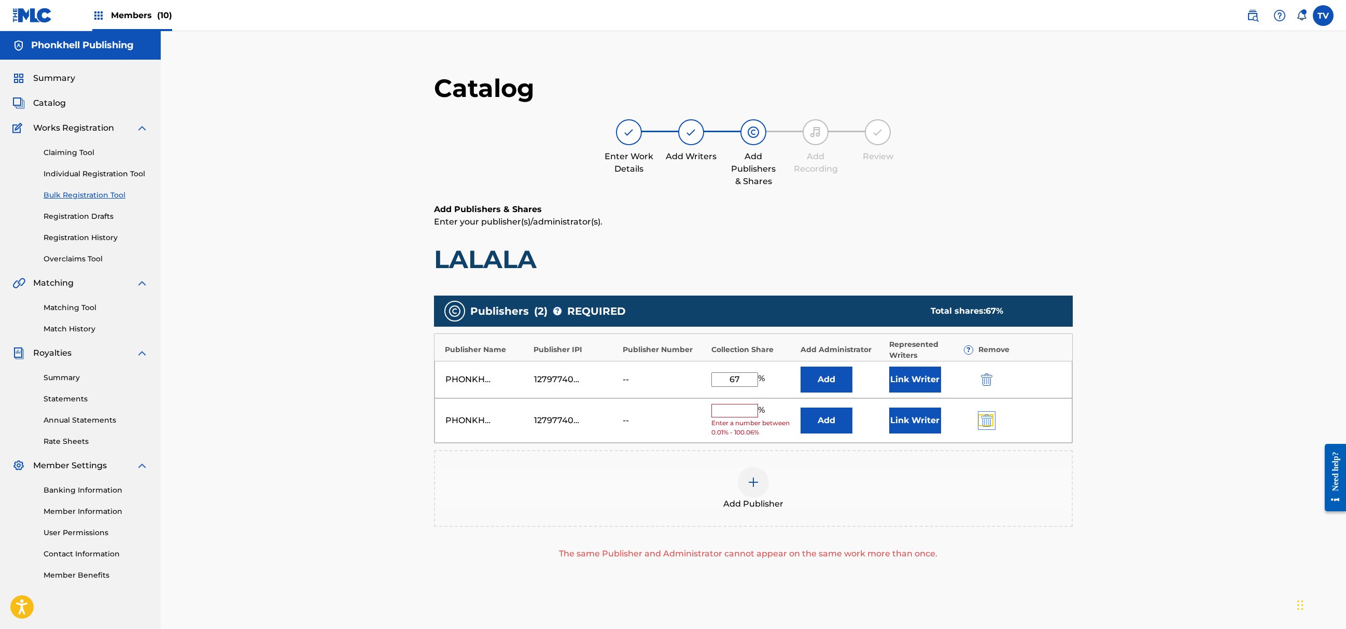
click at [988, 422] on img "submit" at bounding box center [986, 420] width 11 height 12
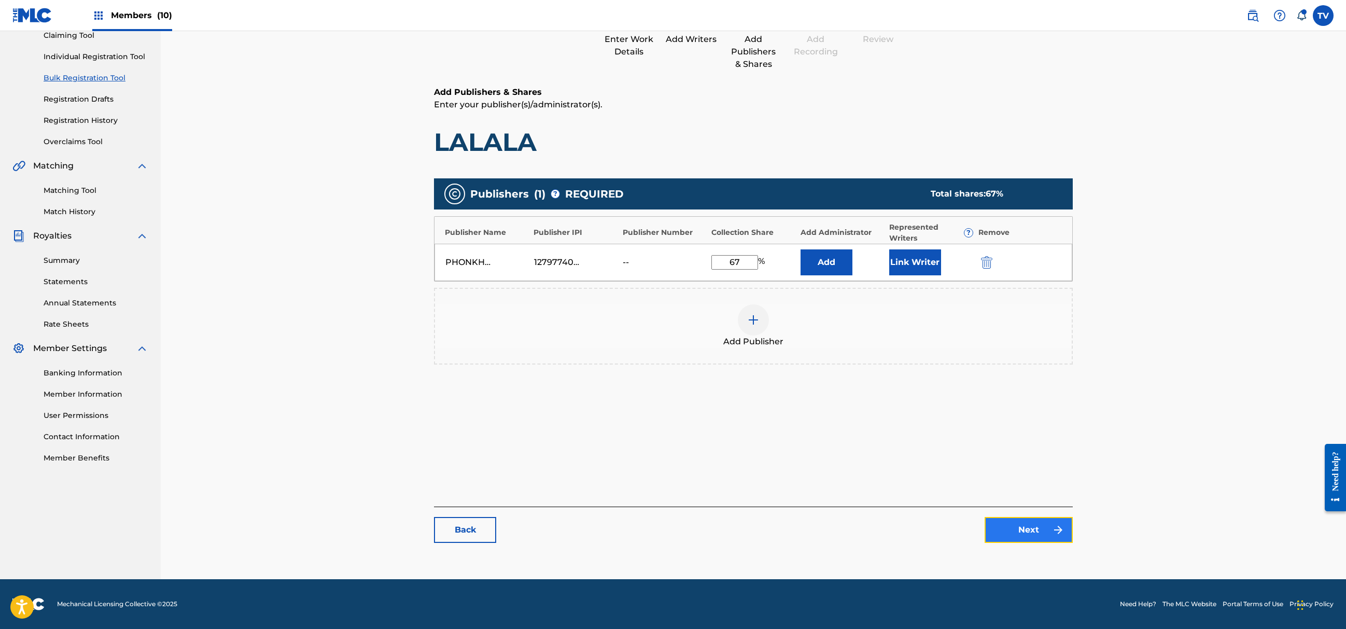
click at [1013, 525] on link "Next" at bounding box center [1029, 530] width 88 height 26
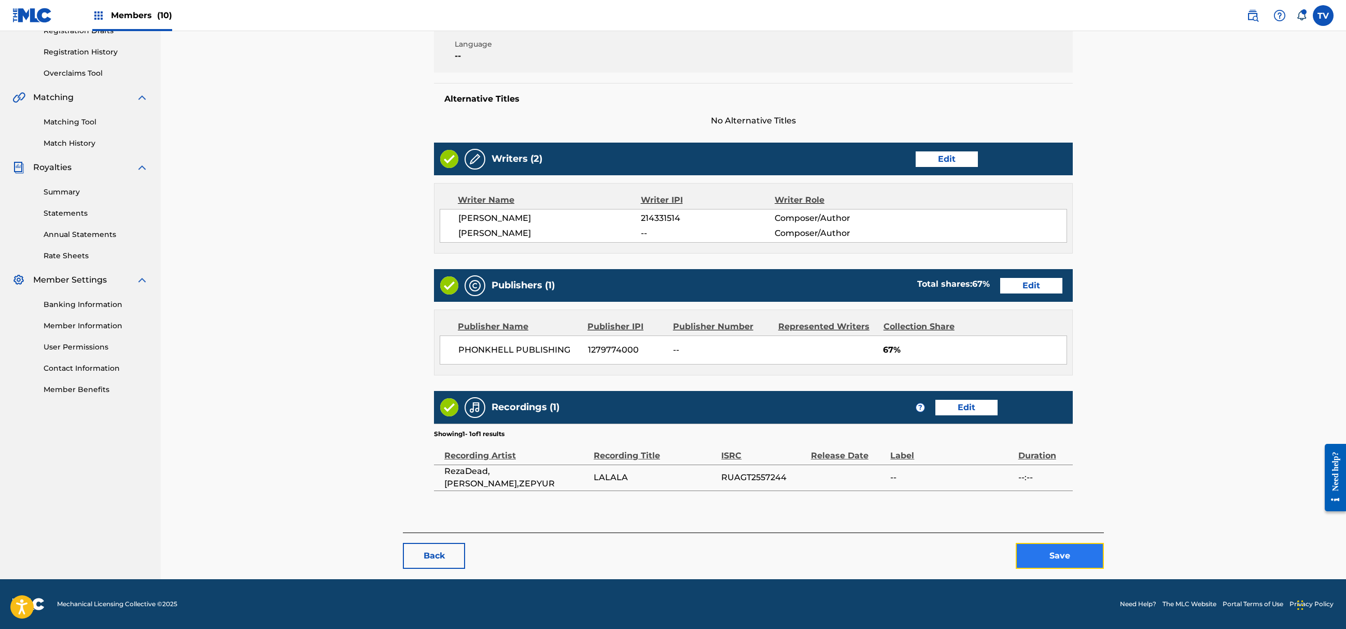
click at [1044, 546] on button "Save" at bounding box center [1060, 556] width 88 height 26
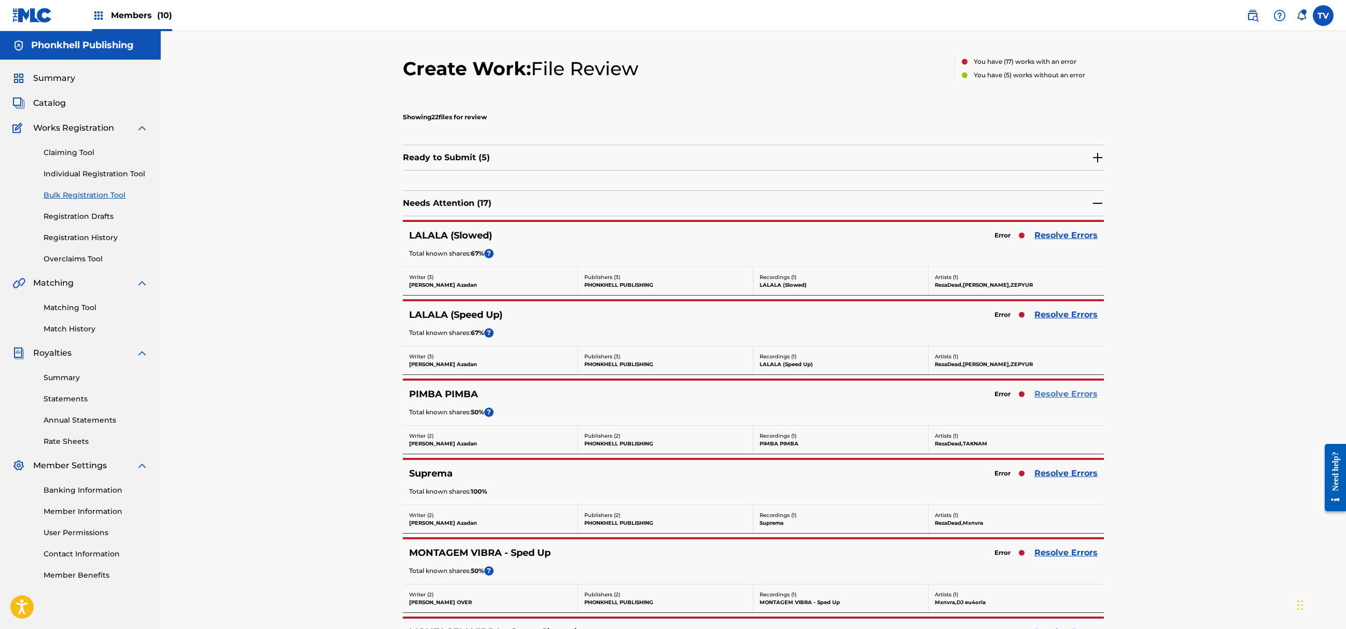
click at [1049, 394] on link "Resolve Errors" at bounding box center [1066, 394] width 63 height 12
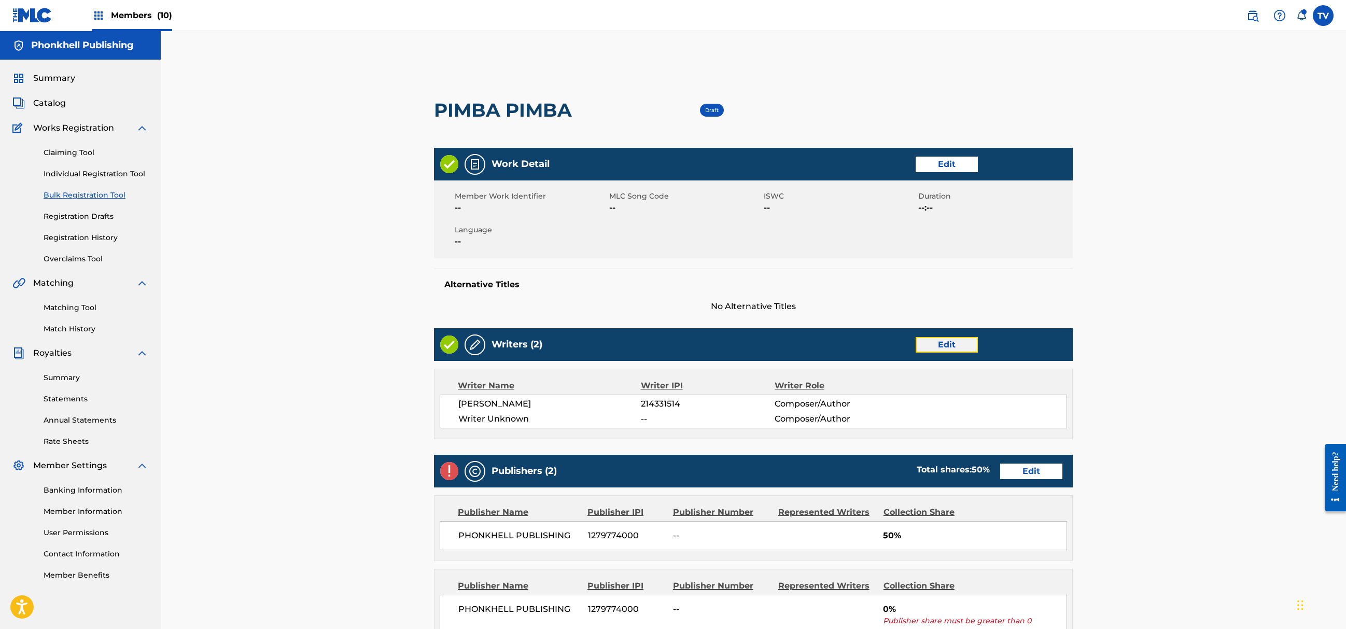
click at [940, 345] on link "Edit" at bounding box center [947, 345] width 62 height 16
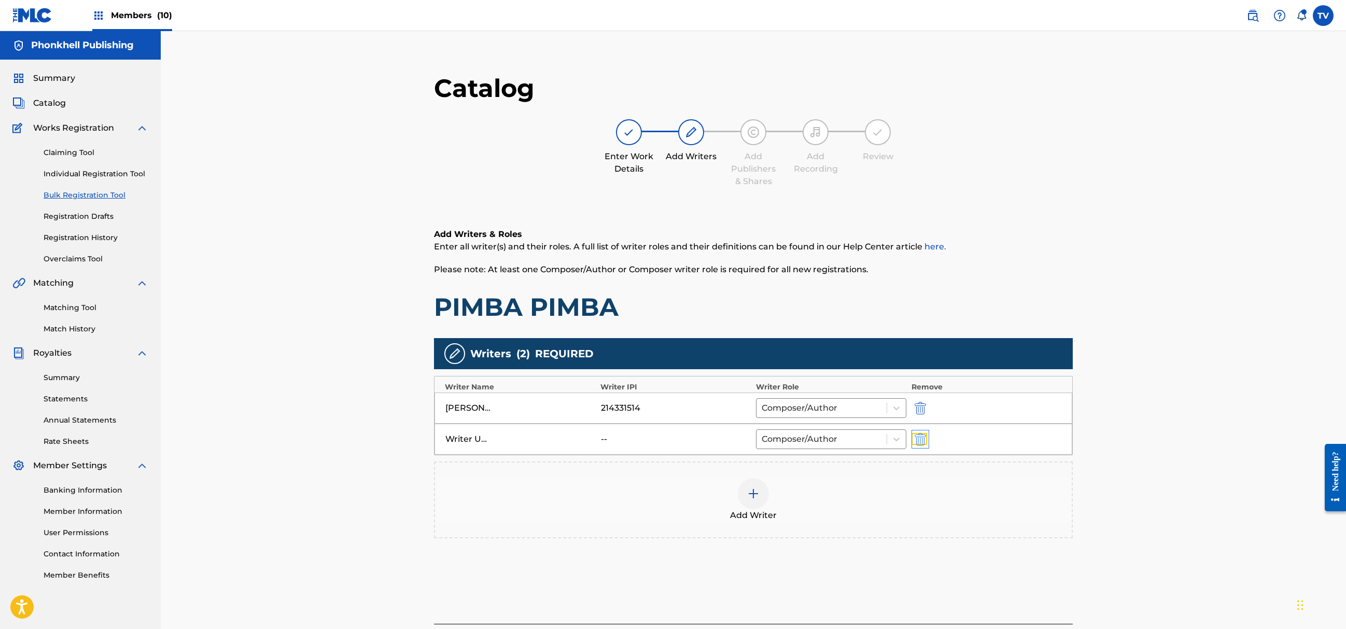
click at [921, 440] on img "submit" at bounding box center [920, 439] width 11 height 12
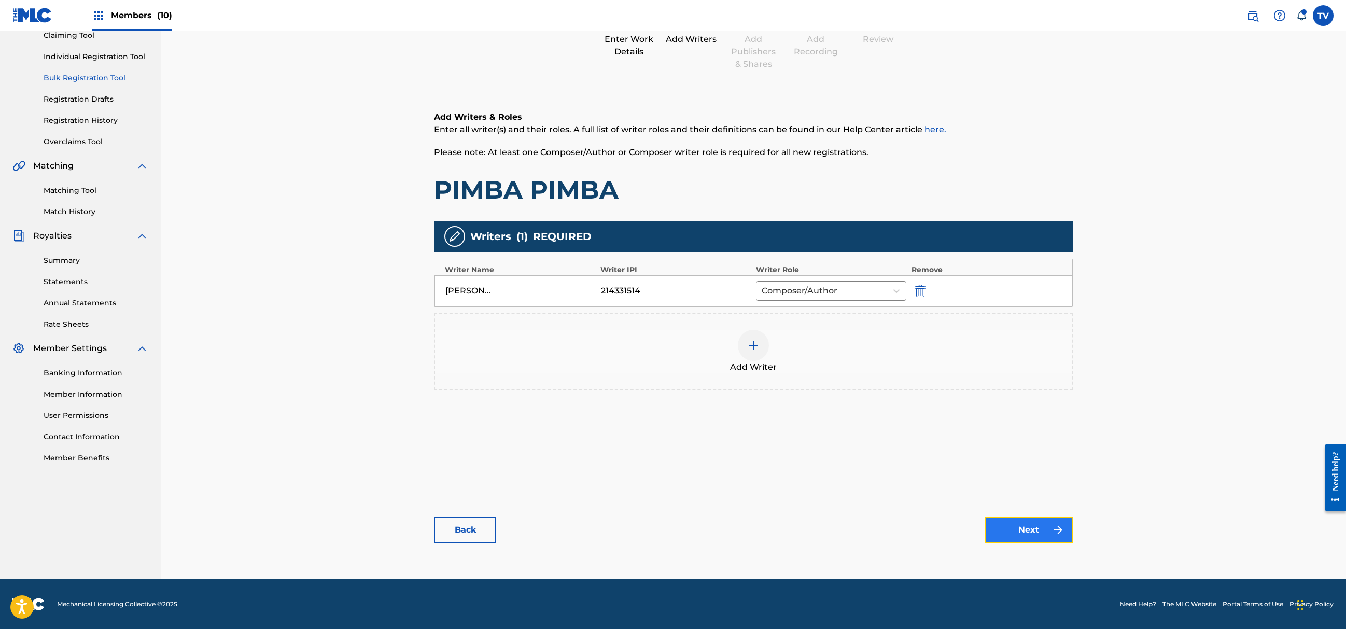
click at [1050, 532] on link "Next" at bounding box center [1029, 530] width 88 height 26
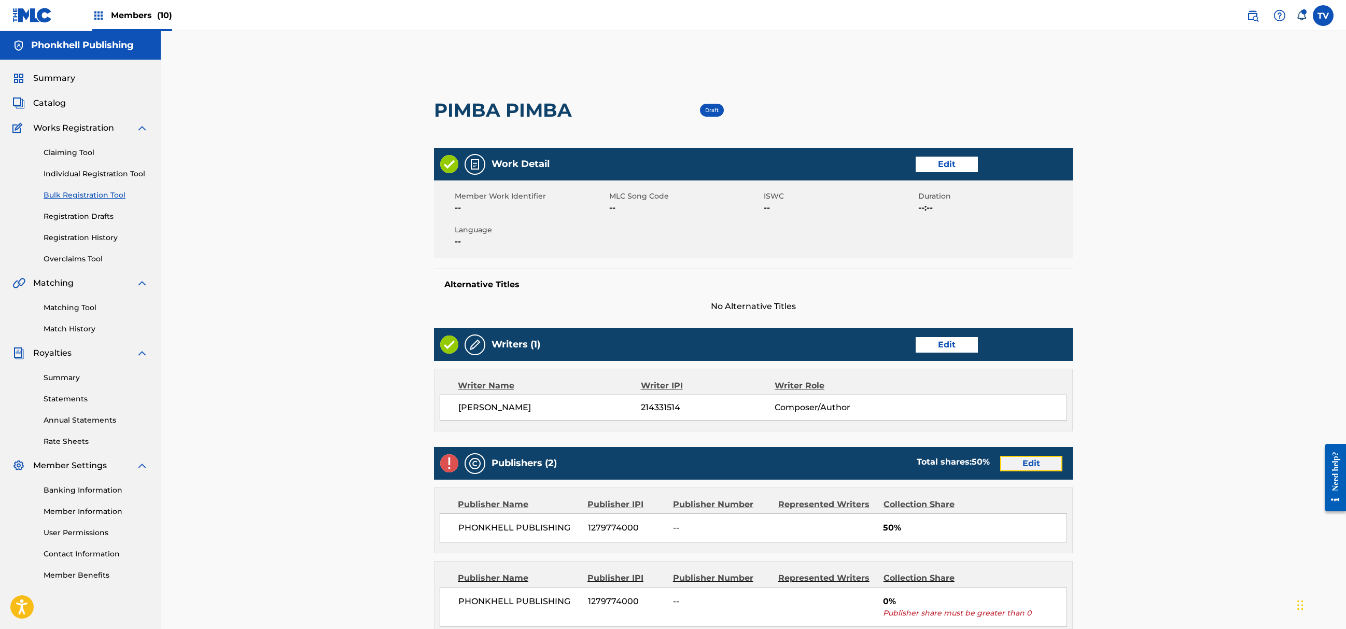
click at [1027, 463] on link "Edit" at bounding box center [1031, 464] width 62 height 16
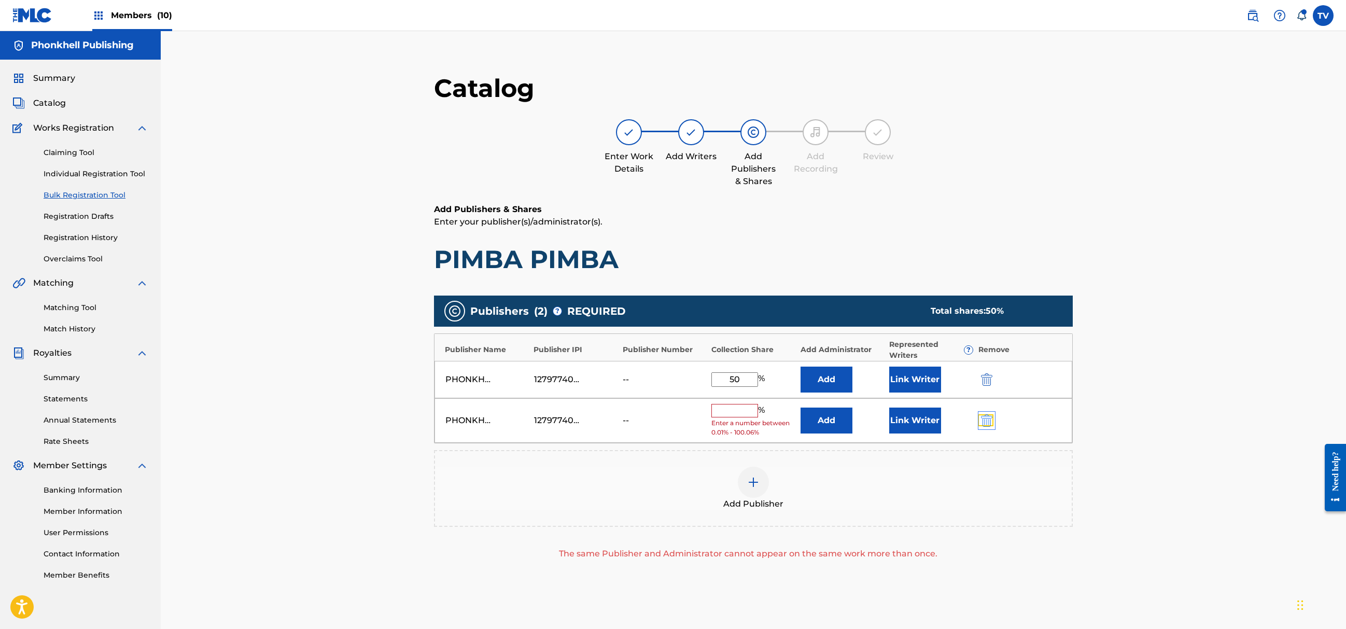
click at [990, 420] on img "submit" at bounding box center [986, 420] width 11 height 12
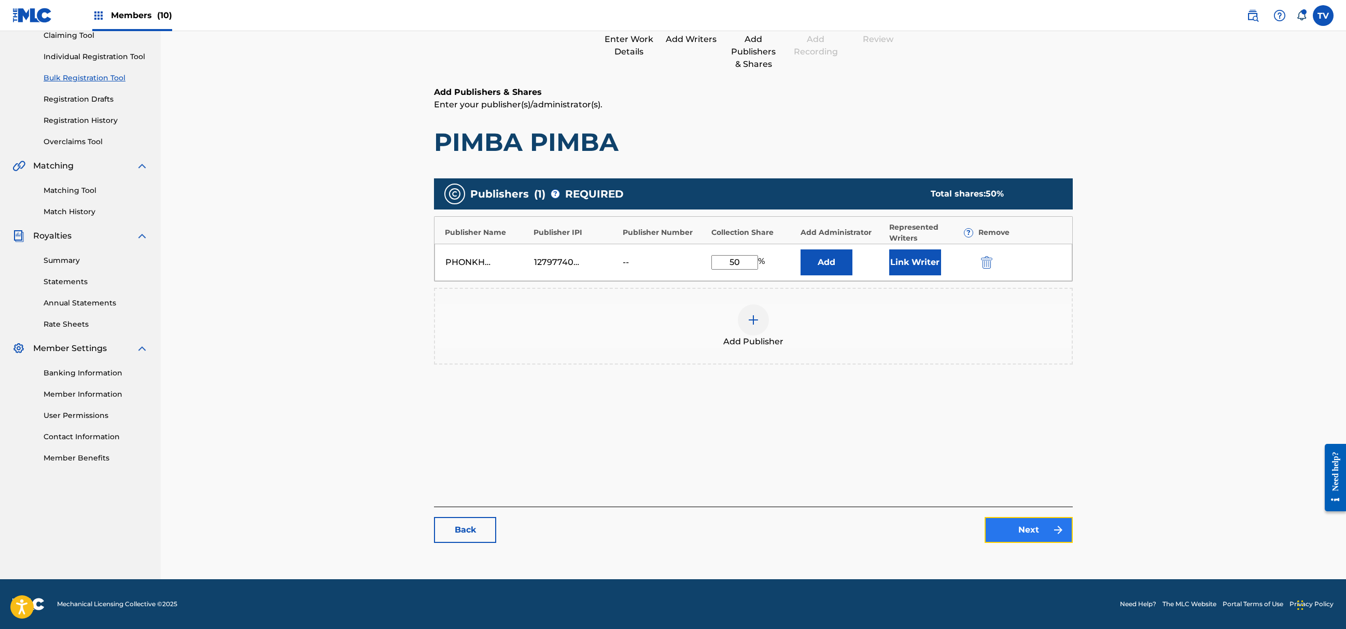
click at [1024, 538] on link "Next" at bounding box center [1029, 530] width 88 height 26
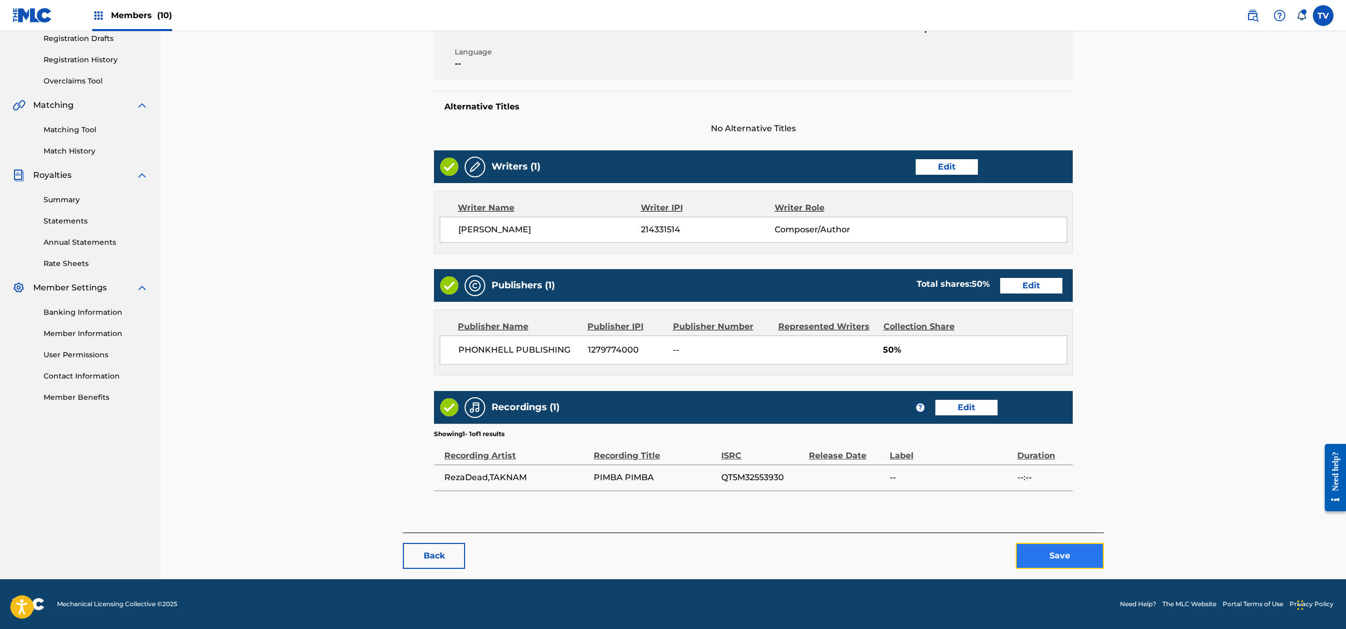
click at [1050, 550] on button "Save" at bounding box center [1060, 556] width 88 height 26
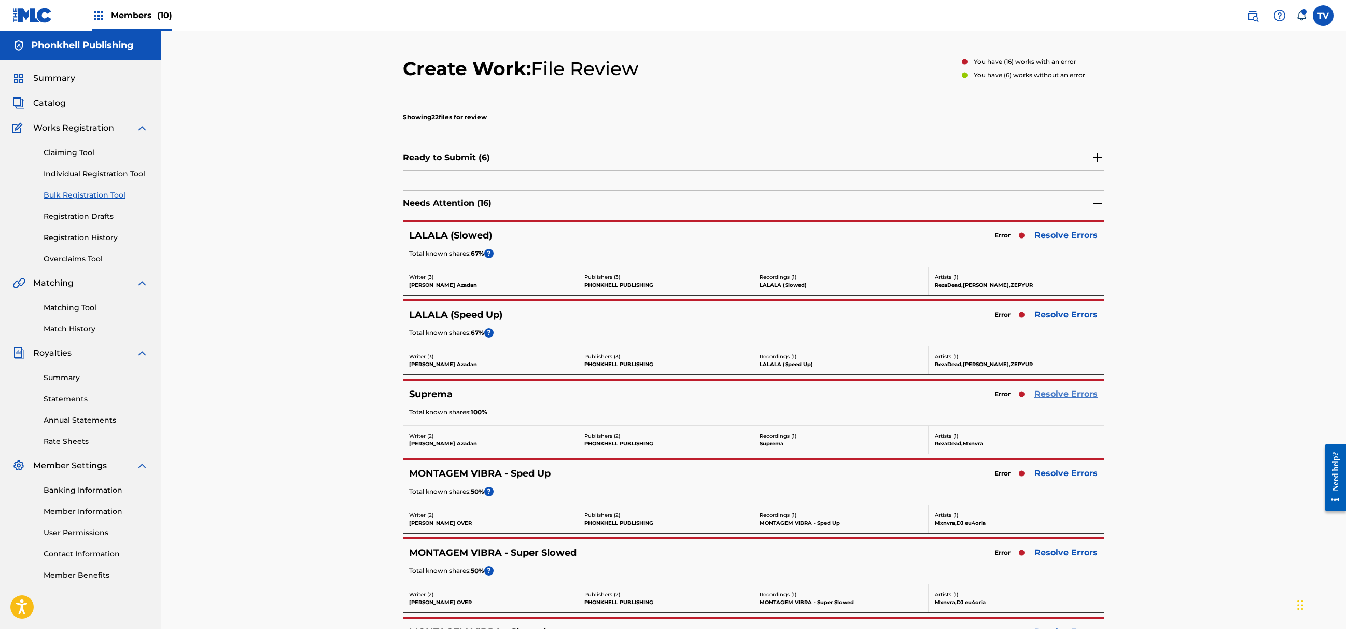
click at [1062, 397] on link "Resolve Errors" at bounding box center [1066, 394] width 63 height 12
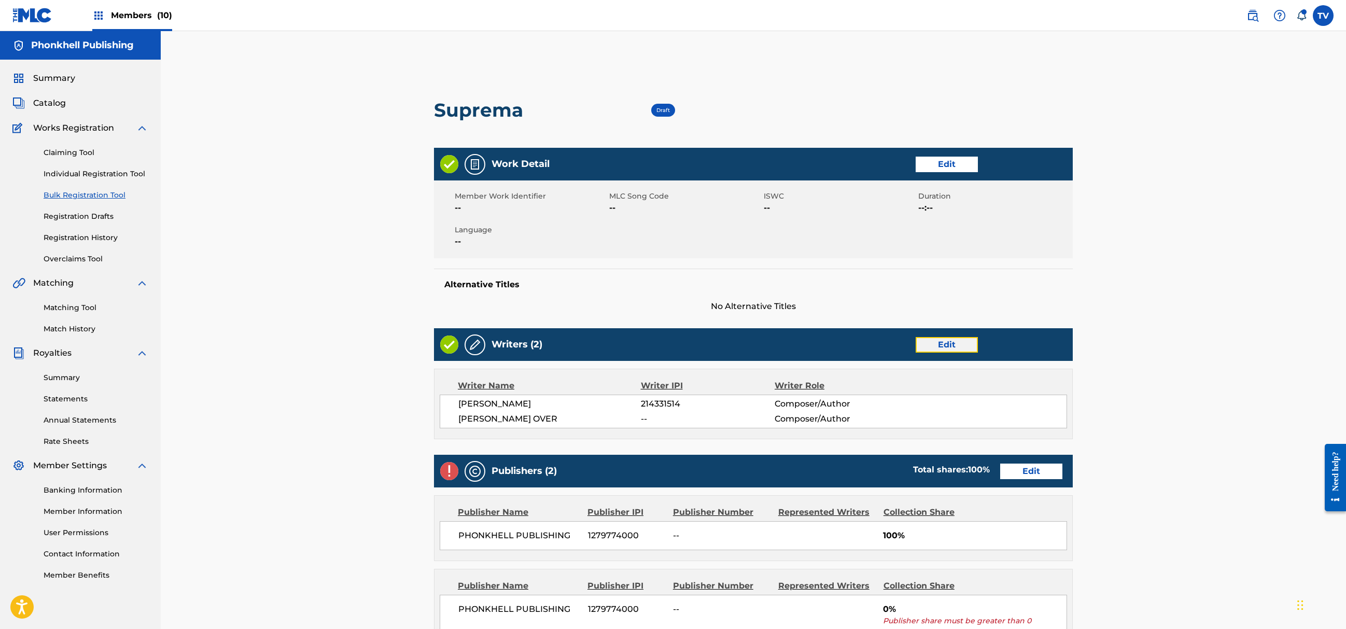
click at [940, 342] on link "Edit" at bounding box center [947, 345] width 62 height 16
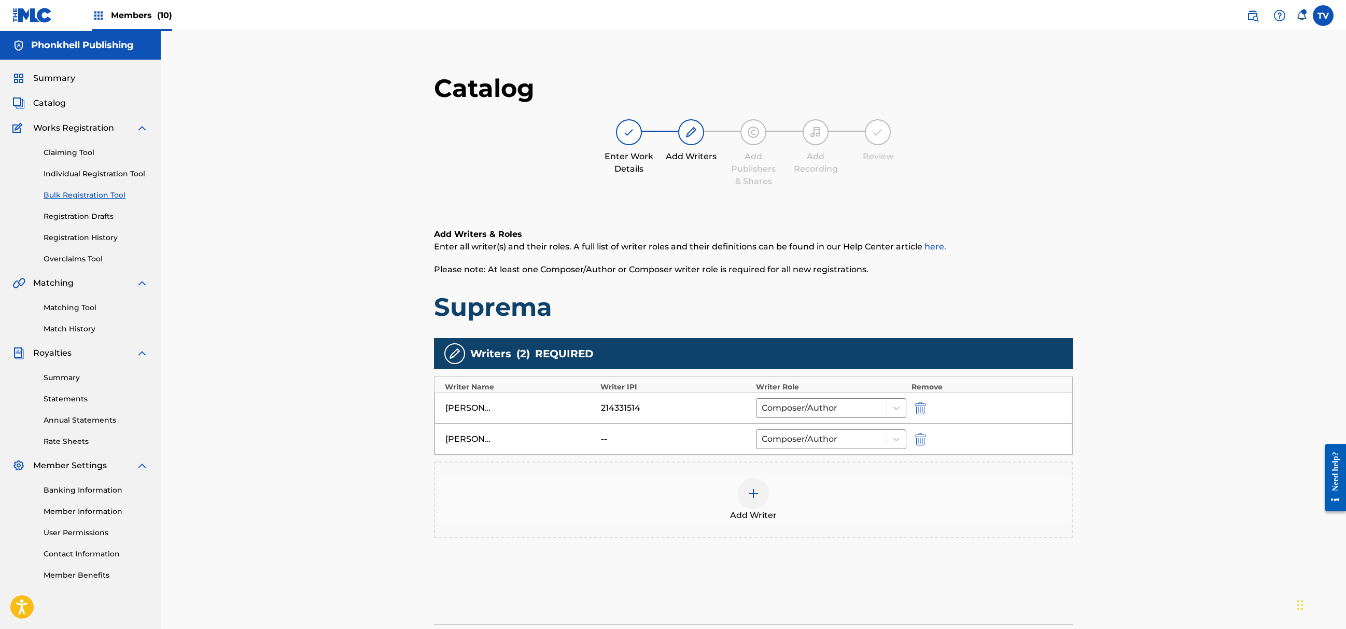
drag, startPoint x: 902, startPoint y: 541, endPoint x: 949, endPoint y: 566, distance: 52.9
click at [904, 542] on div "Add Writers & Roles Enter all writer(s) and their roles. A full list of writer …" at bounding box center [753, 395] width 639 height 385
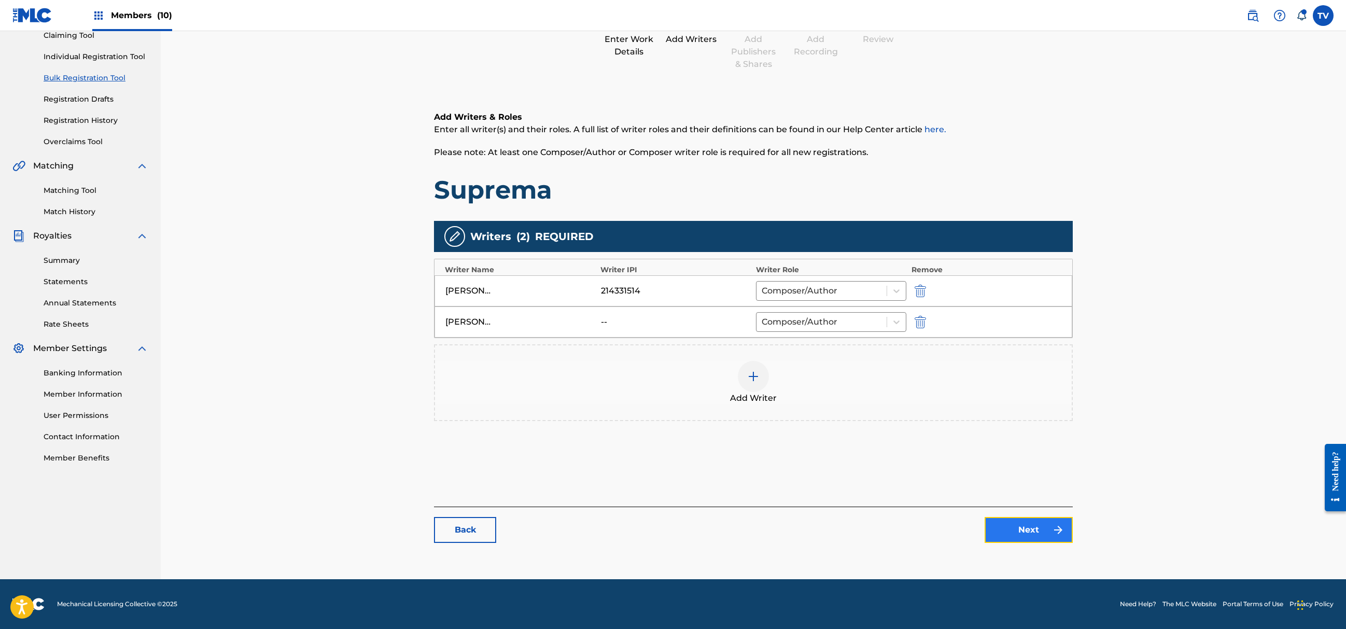
click at [1052, 537] on link "Next" at bounding box center [1029, 530] width 88 height 26
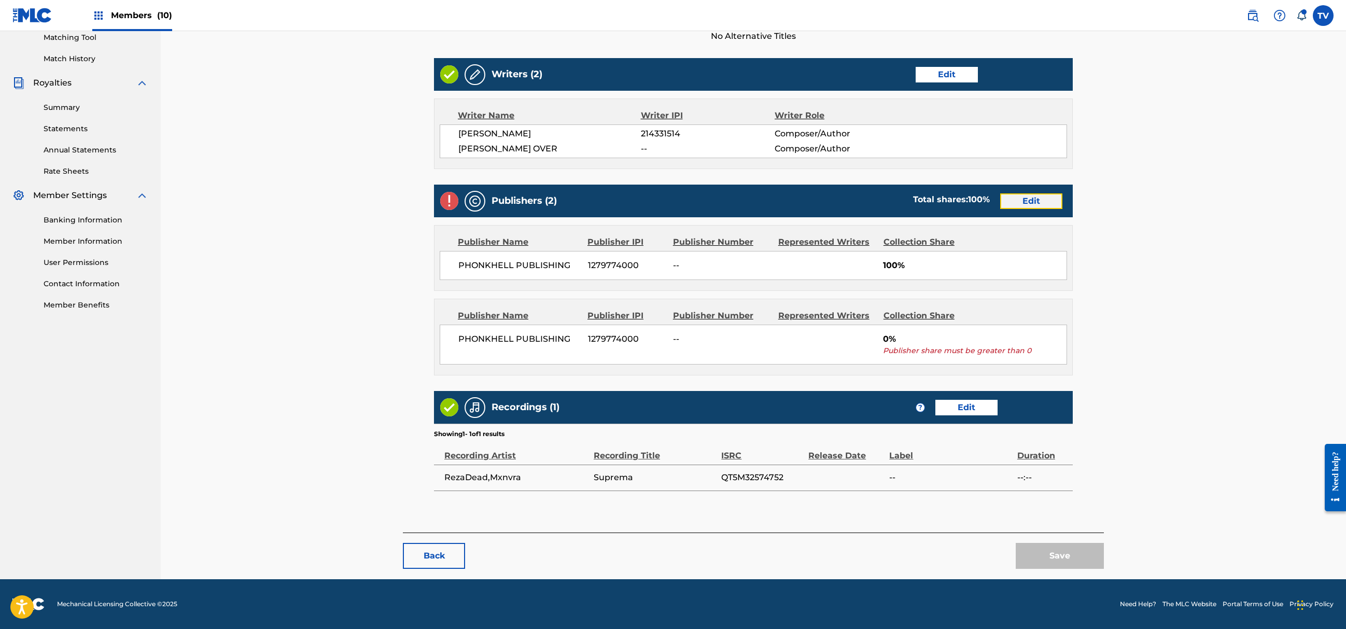
click at [1017, 204] on link "Edit" at bounding box center [1031, 201] width 62 height 16
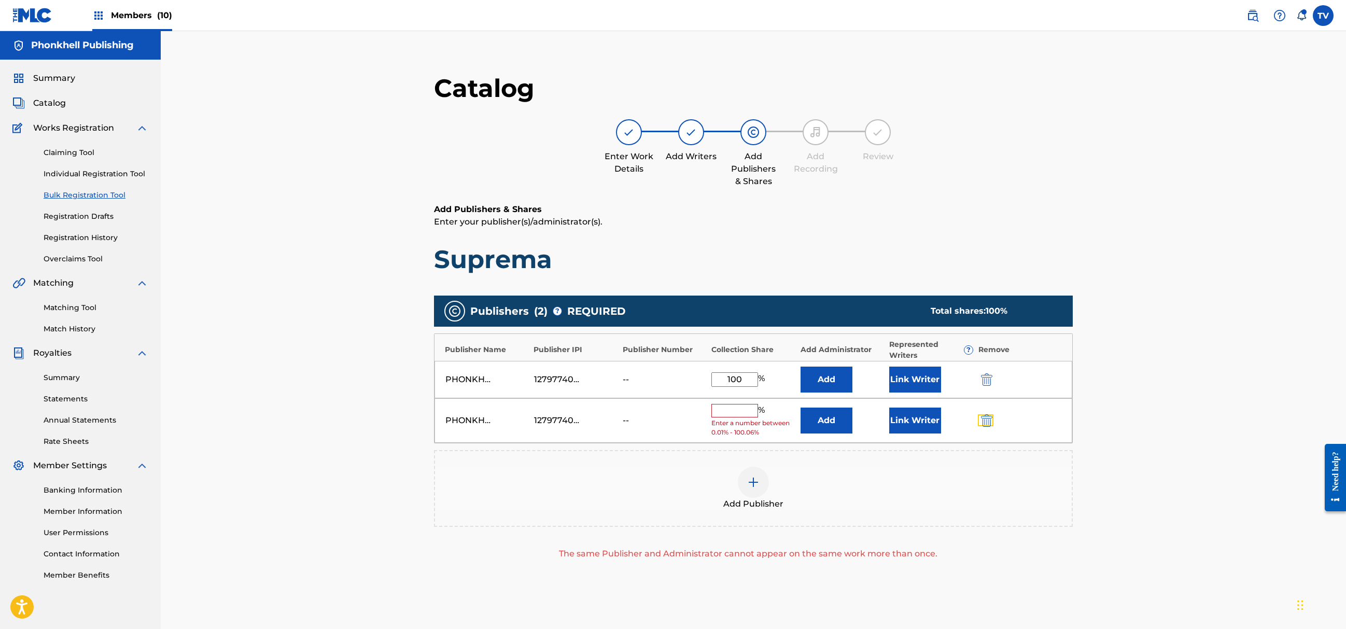
click at [982, 417] on img "submit" at bounding box center [986, 420] width 11 height 12
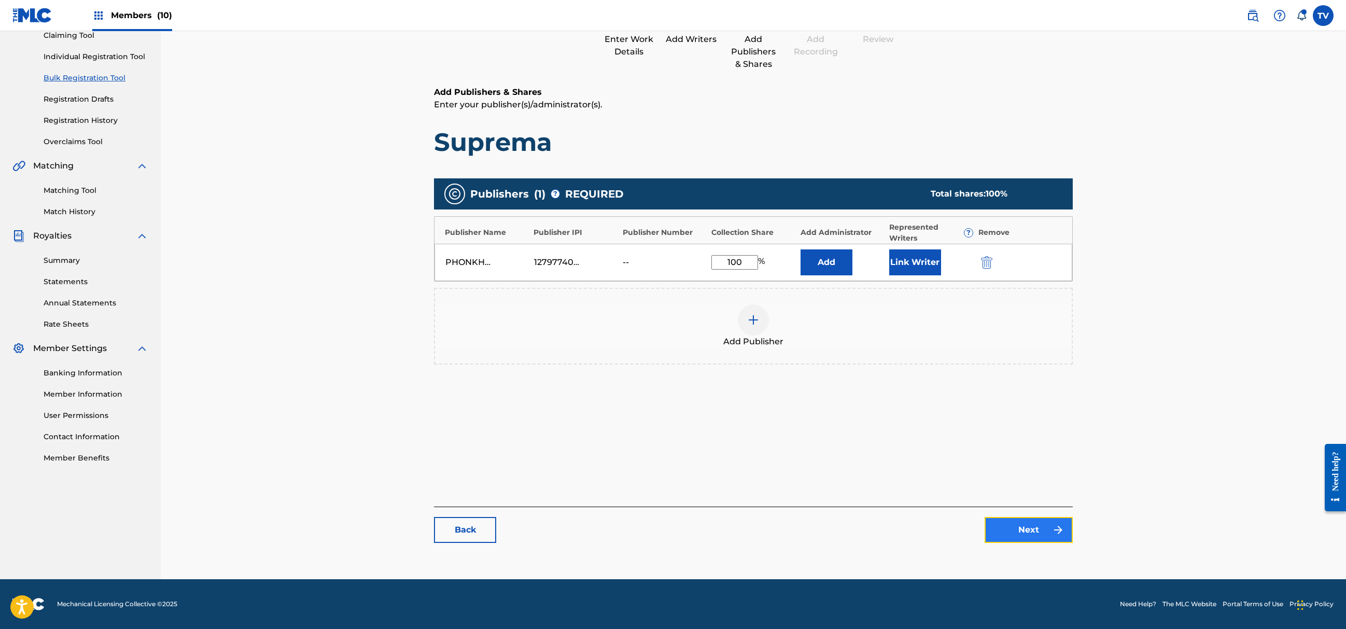
click at [1029, 520] on link "Next" at bounding box center [1029, 530] width 88 height 26
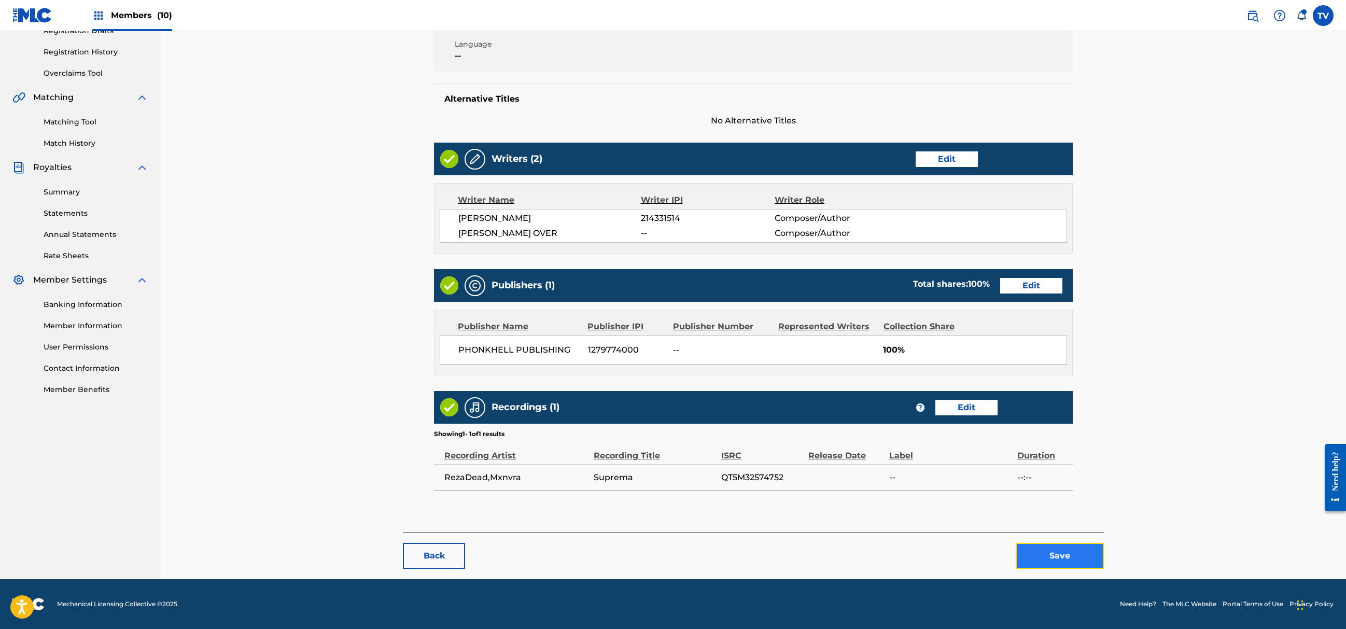
click at [1058, 561] on button "Save" at bounding box center [1060, 556] width 88 height 26
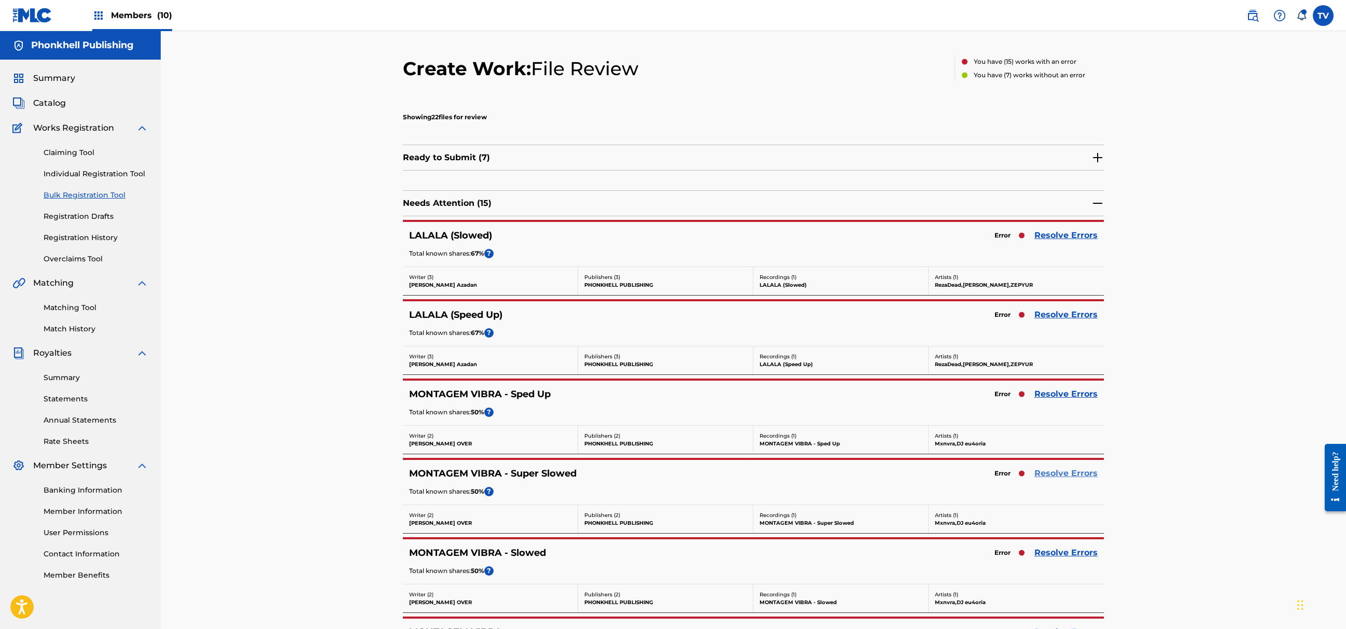
click at [1061, 475] on link "Resolve Errors" at bounding box center [1066, 473] width 63 height 12
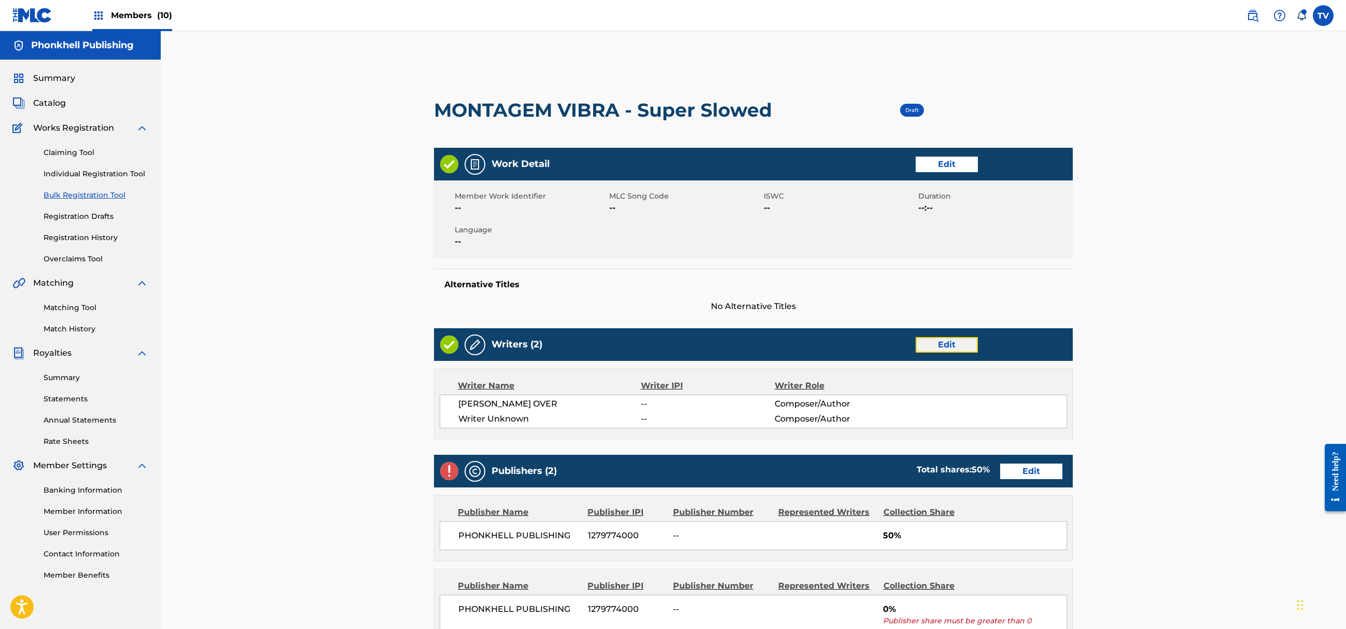
click at [954, 342] on link "Edit" at bounding box center [947, 345] width 62 height 16
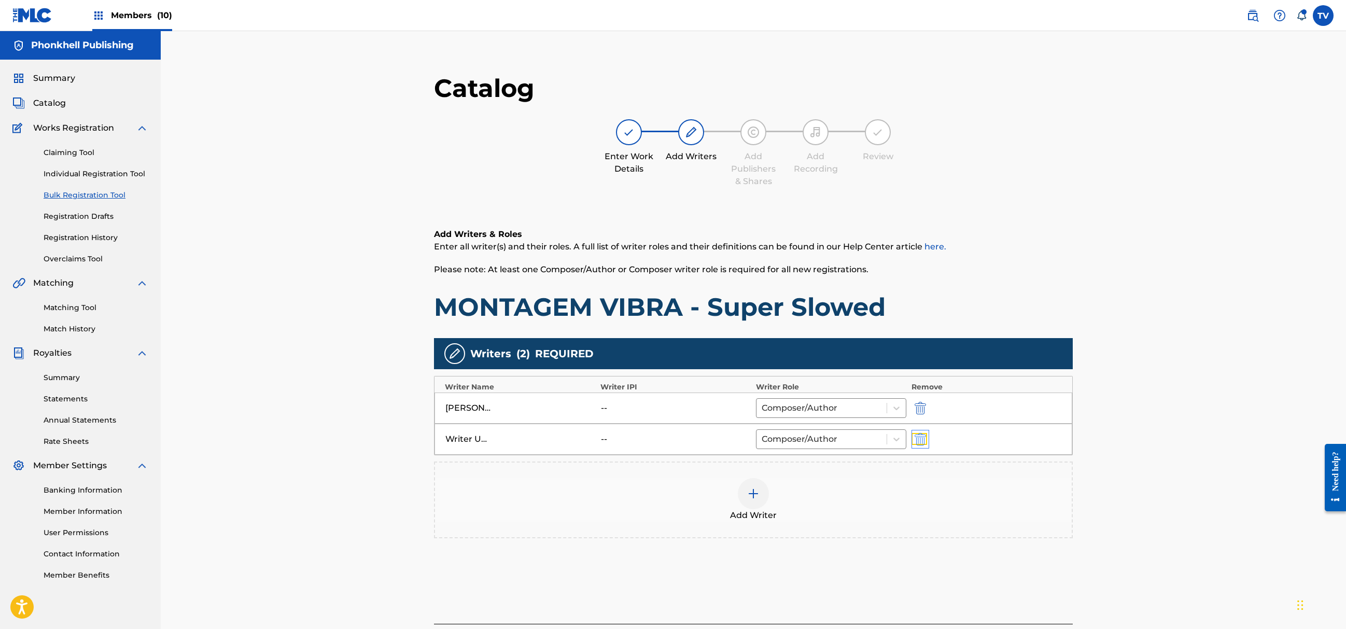
click at [920, 436] on img "submit" at bounding box center [920, 439] width 11 height 12
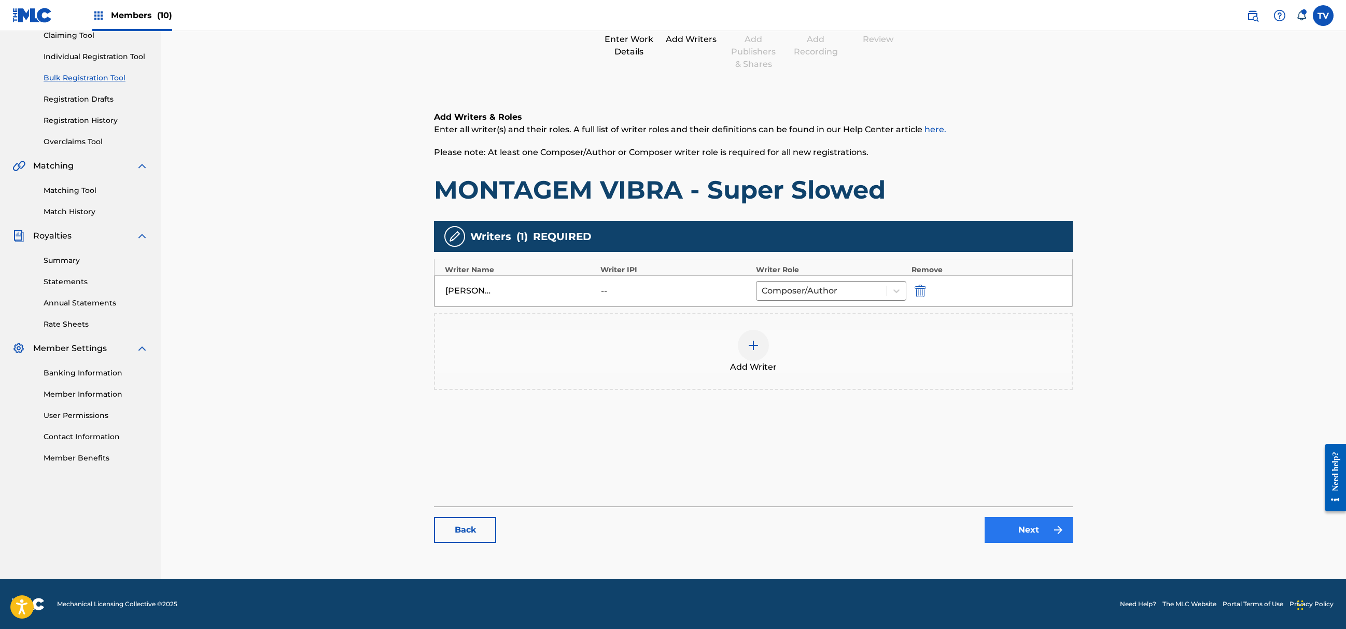
drag, startPoint x: 1036, startPoint y: 547, endPoint x: 1036, endPoint y: 532, distance: 15.1
click at [1036, 546] on div "Catalog Enter Work Details Add Writers Add Publishers & Shares Add Recording Re…" at bounding box center [753, 254] width 639 height 598
click at [1036, 531] on link "Next" at bounding box center [1029, 530] width 88 height 26
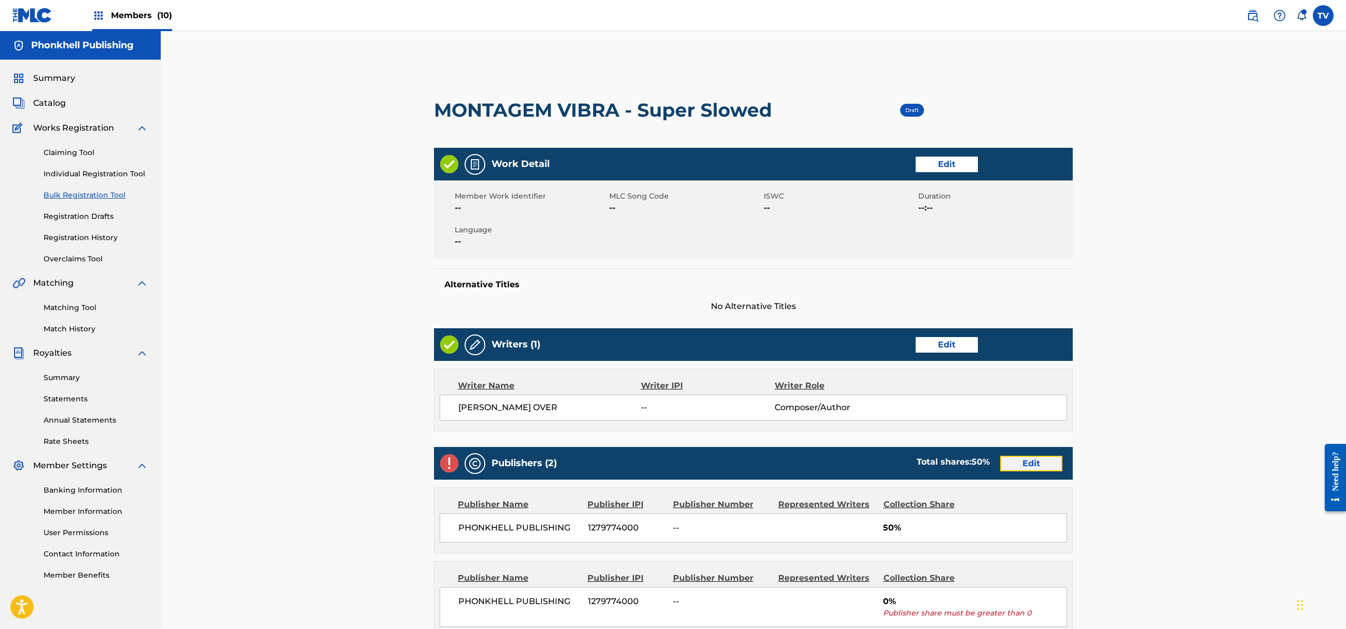
click at [1030, 465] on link "Edit" at bounding box center [1031, 464] width 62 height 16
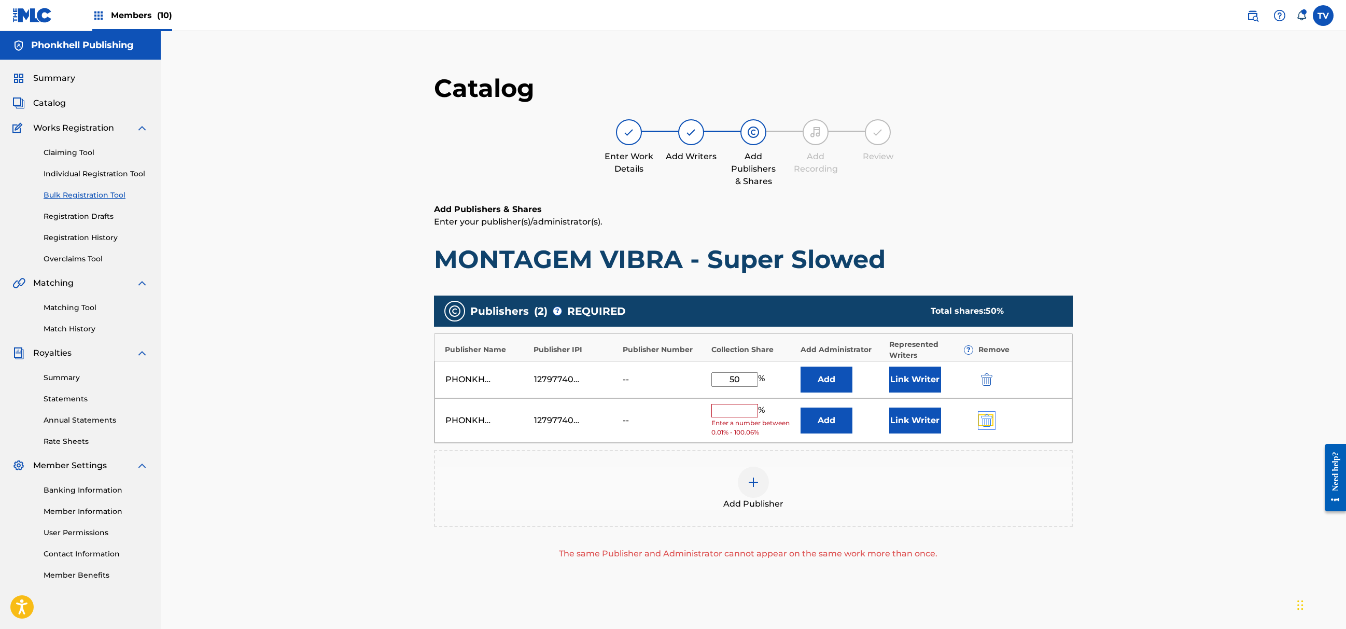
click at [990, 420] on img "submit" at bounding box center [986, 420] width 11 height 12
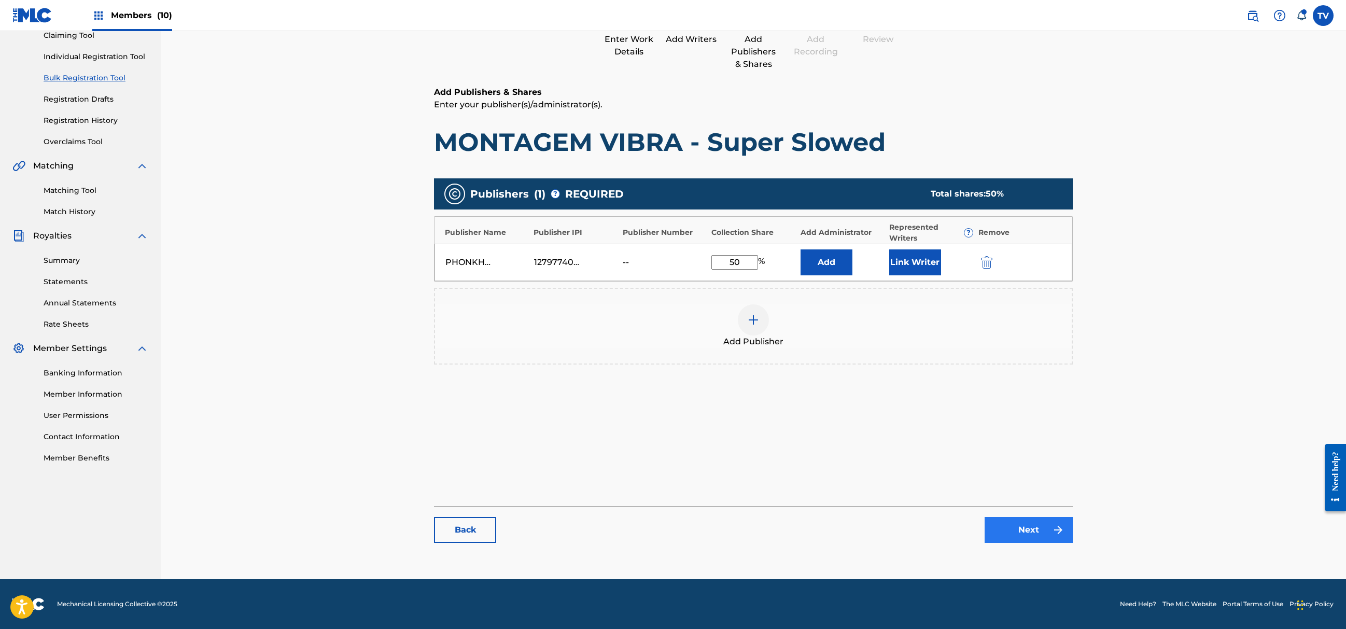
drag, startPoint x: 1042, startPoint y: 550, endPoint x: 1042, endPoint y: 538, distance: 11.9
click at [1042, 547] on div "Catalog Enter Work Details Add Writers Add Publishers & Shares Add Recording Re…" at bounding box center [753, 254] width 639 height 598
click at [1042, 538] on link "Next" at bounding box center [1029, 530] width 88 height 26
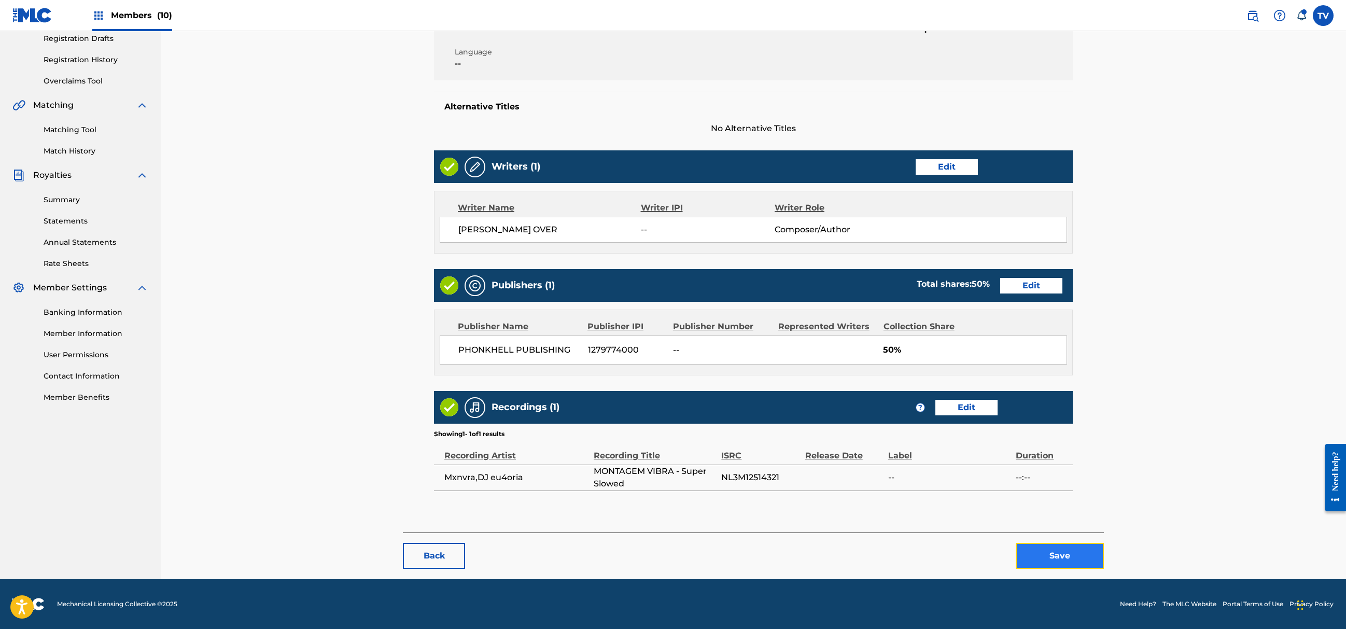
click at [1061, 552] on button "Save" at bounding box center [1060, 556] width 88 height 26
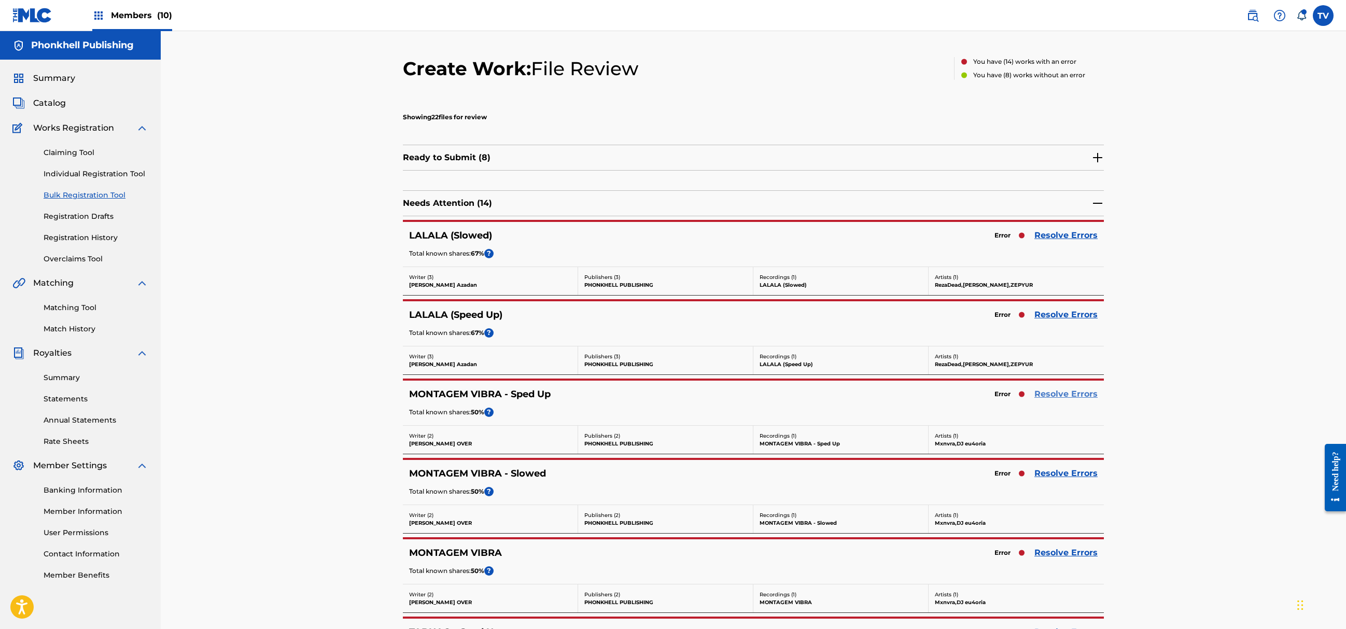
click at [1037, 399] on link "Resolve Errors" at bounding box center [1066, 394] width 63 height 12
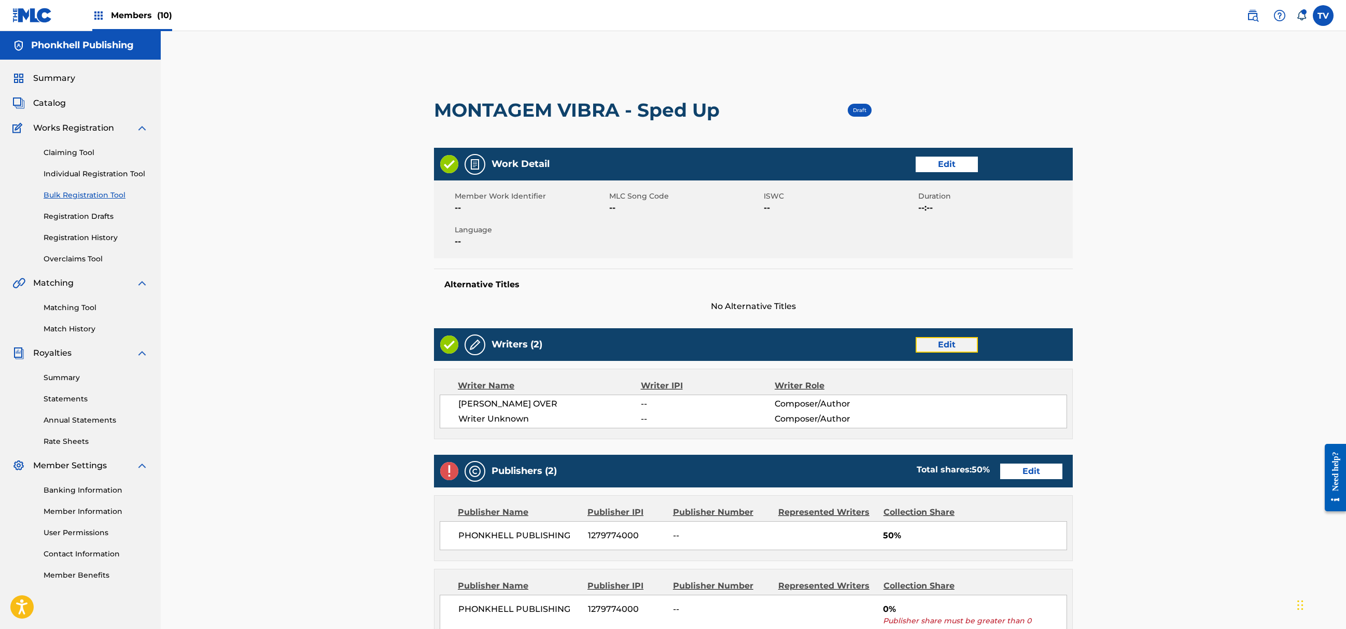
click at [953, 351] on link "Edit" at bounding box center [947, 345] width 62 height 16
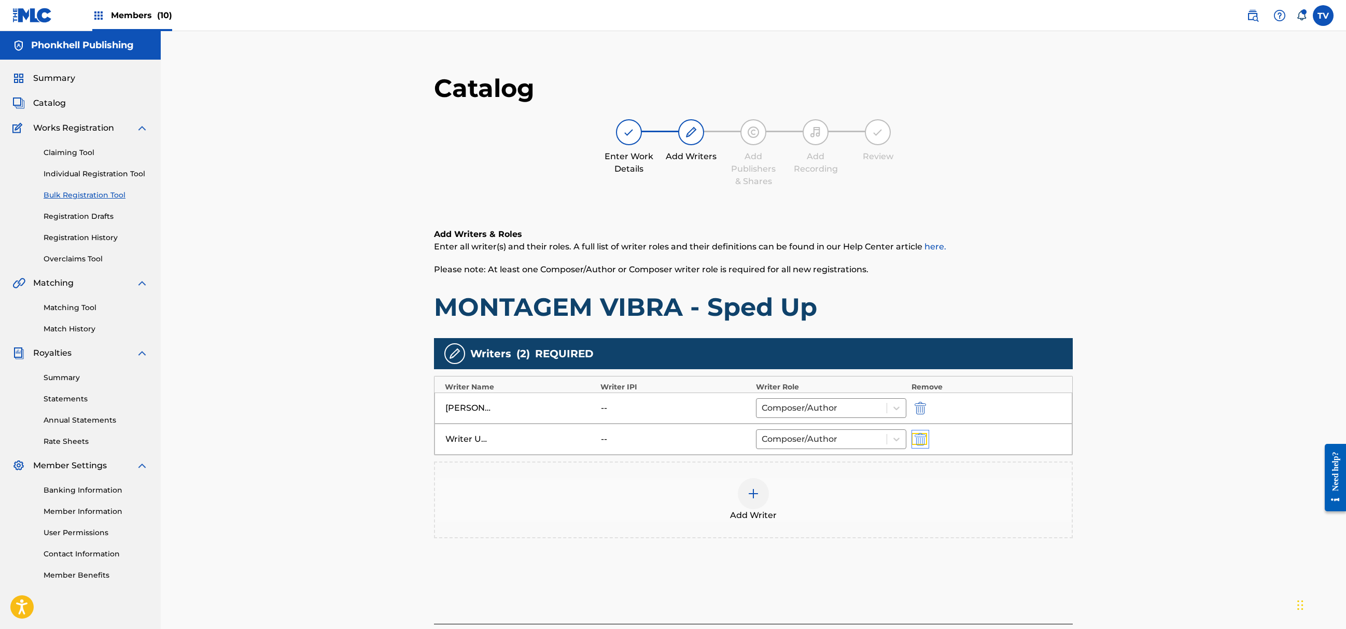
click at [922, 436] on img "submit" at bounding box center [920, 439] width 11 height 12
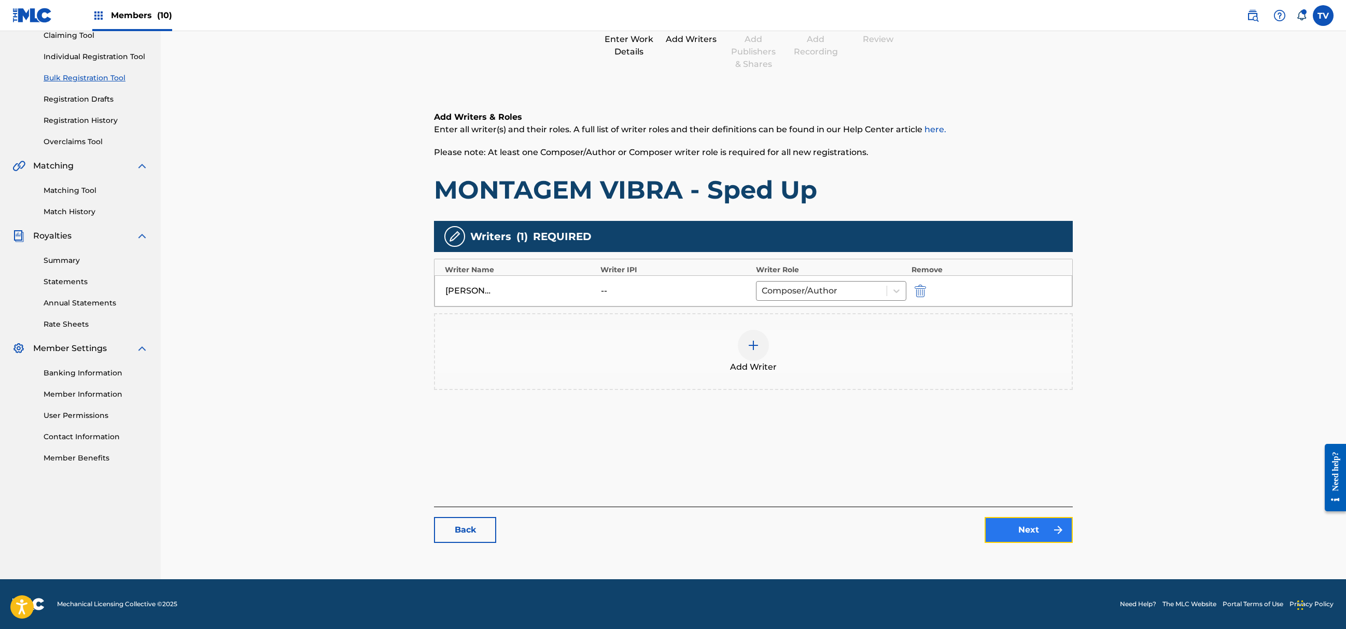
click at [1051, 528] on link "Next" at bounding box center [1029, 530] width 88 height 26
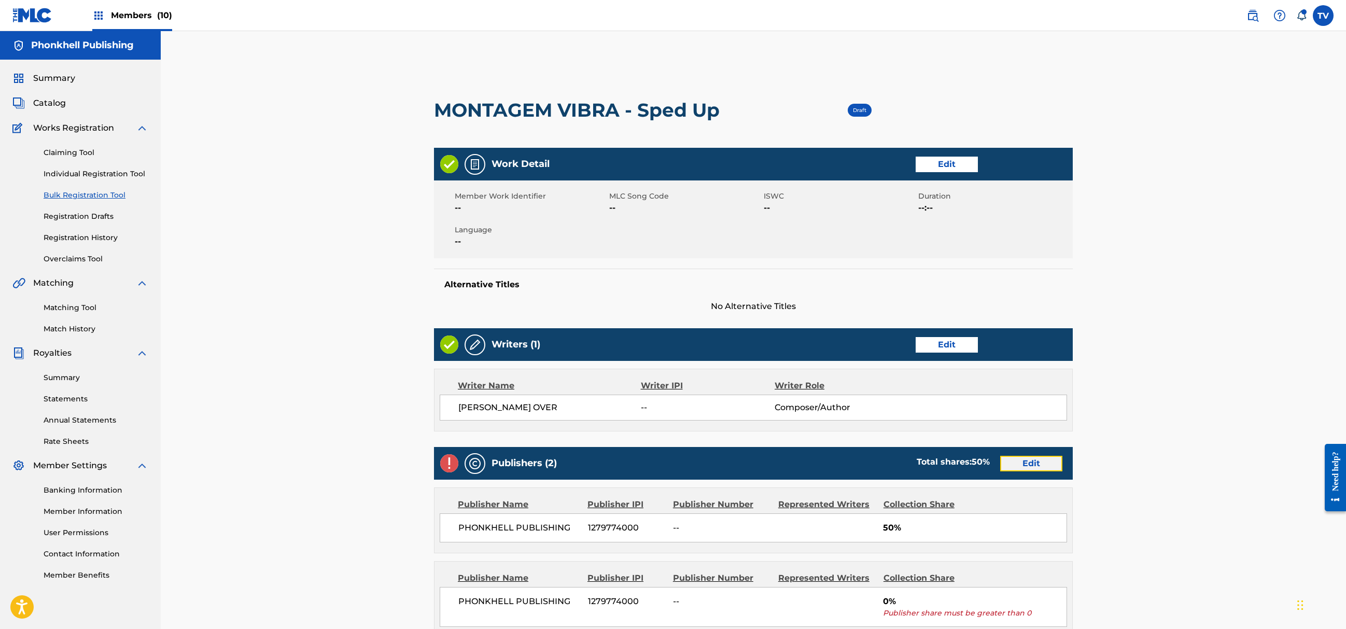
click at [1040, 465] on link "Edit" at bounding box center [1031, 464] width 62 height 16
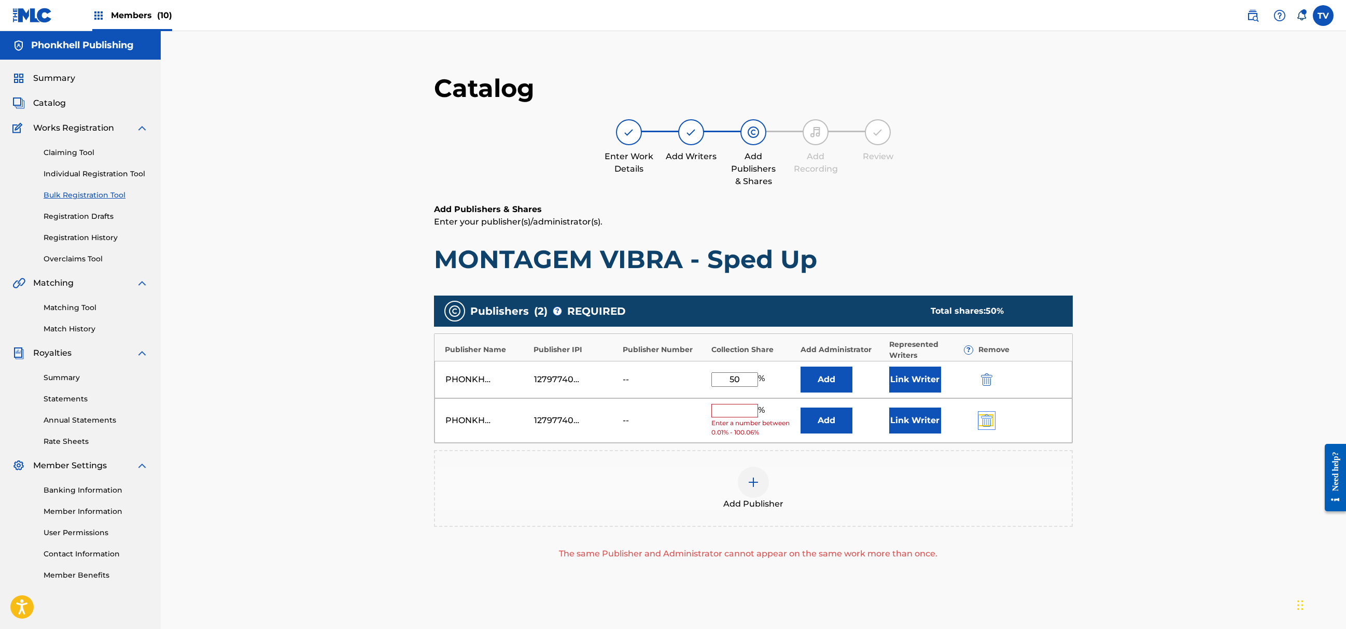
click at [990, 424] on img "submit" at bounding box center [986, 420] width 11 height 12
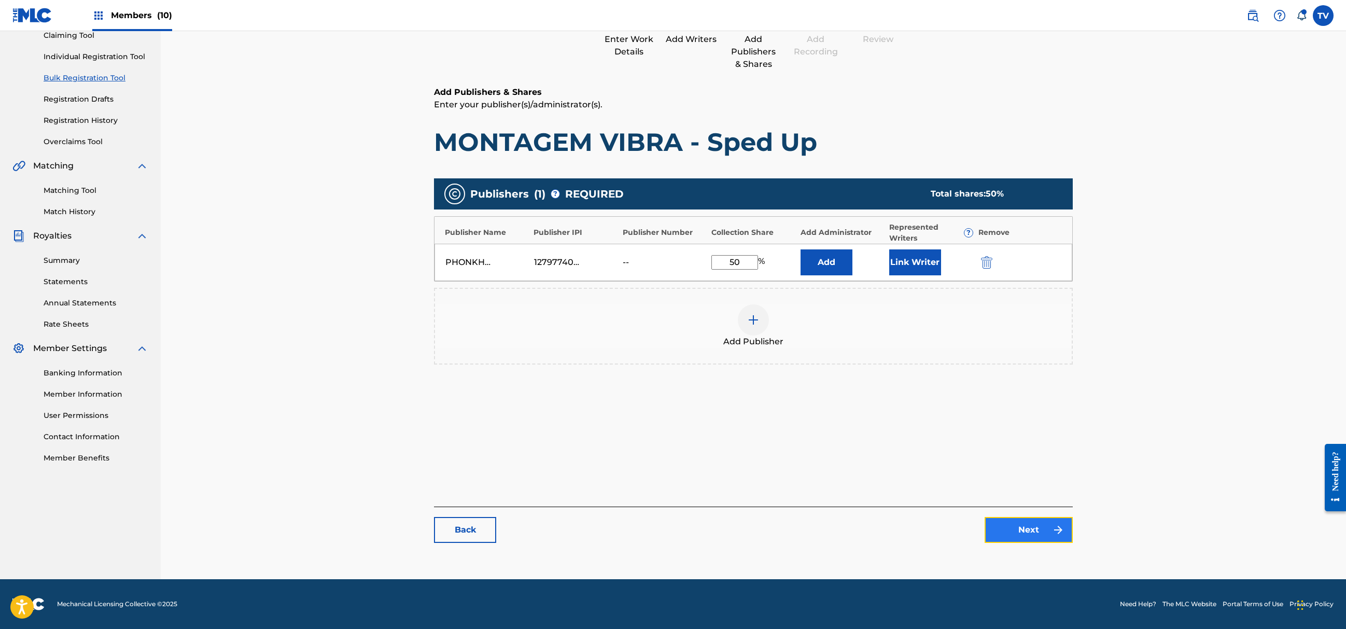
click at [1034, 524] on link "Next" at bounding box center [1029, 530] width 88 height 26
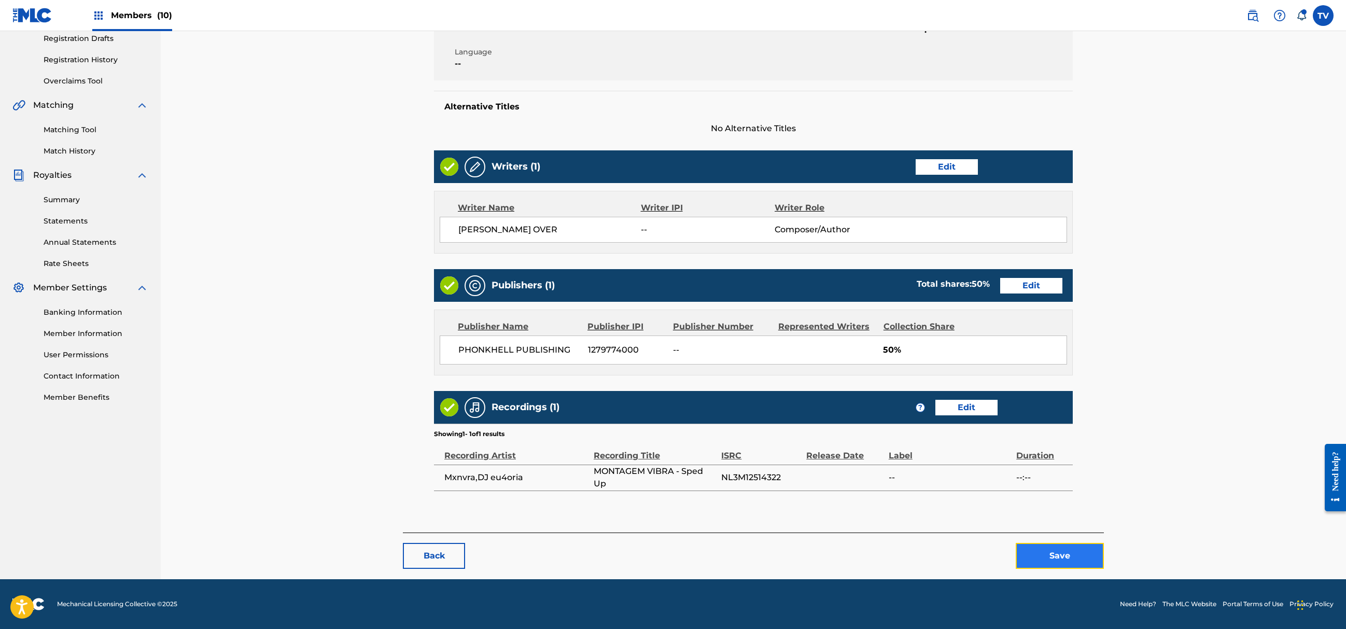
click at [1055, 552] on button "Save" at bounding box center [1060, 556] width 88 height 26
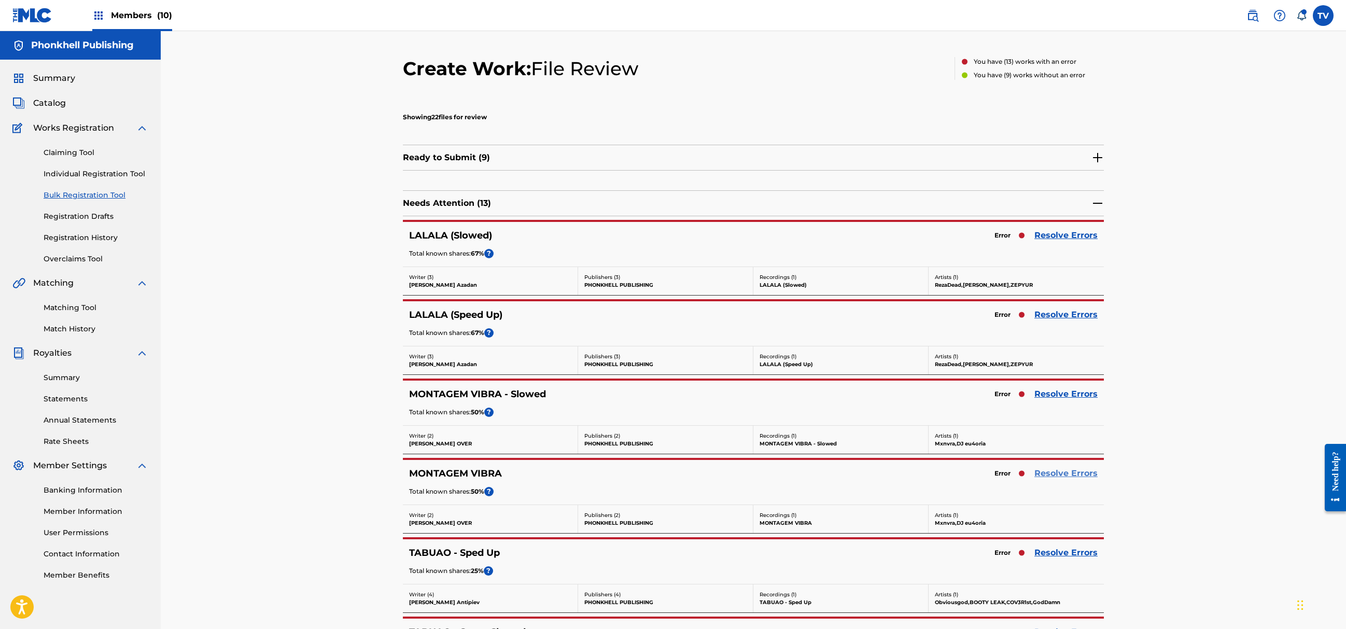
click at [1054, 472] on link "Resolve Errors" at bounding box center [1066, 473] width 63 height 12
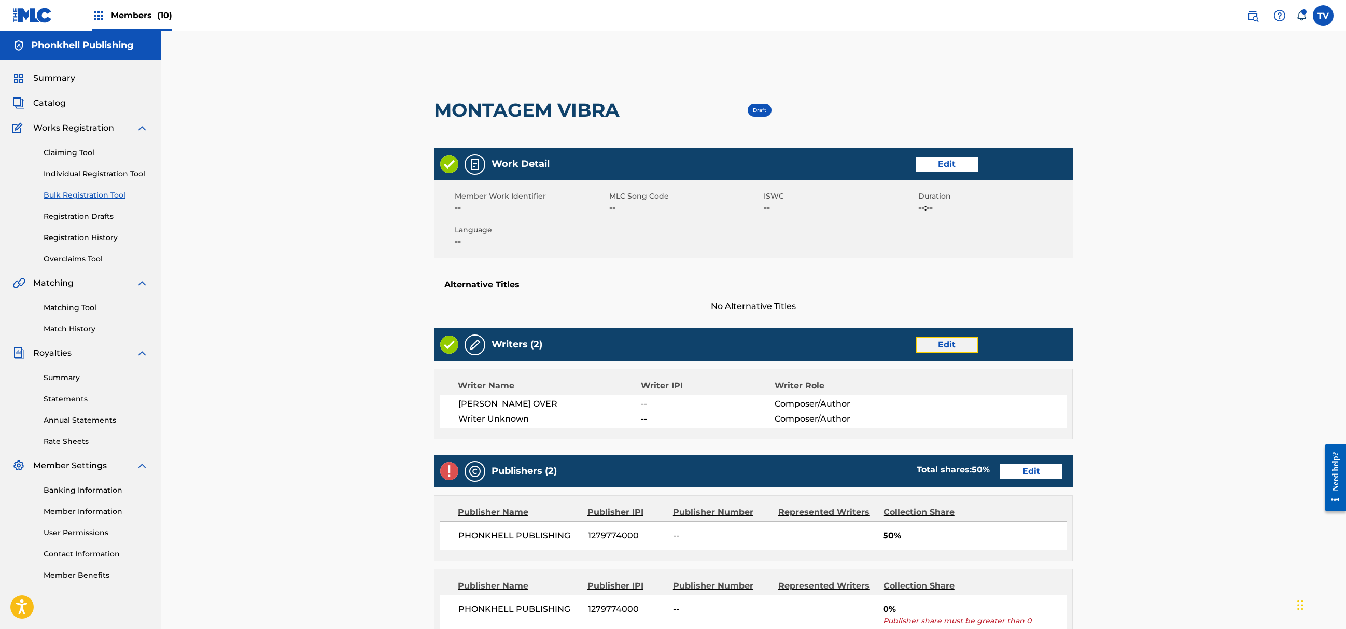
click at [960, 348] on link "Edit" at bounding box center [947, 345] width 62 height 16
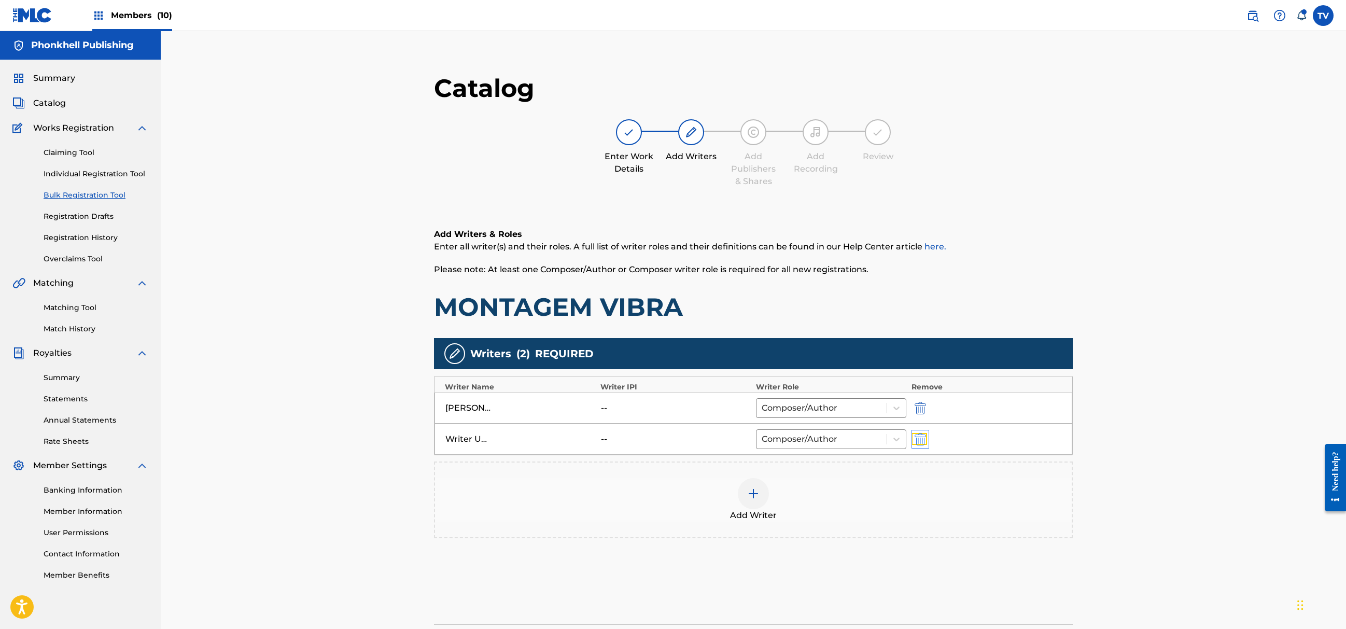
click at [922, 440] on img "submit" at bounding box center [920, 439] width 11 height 12
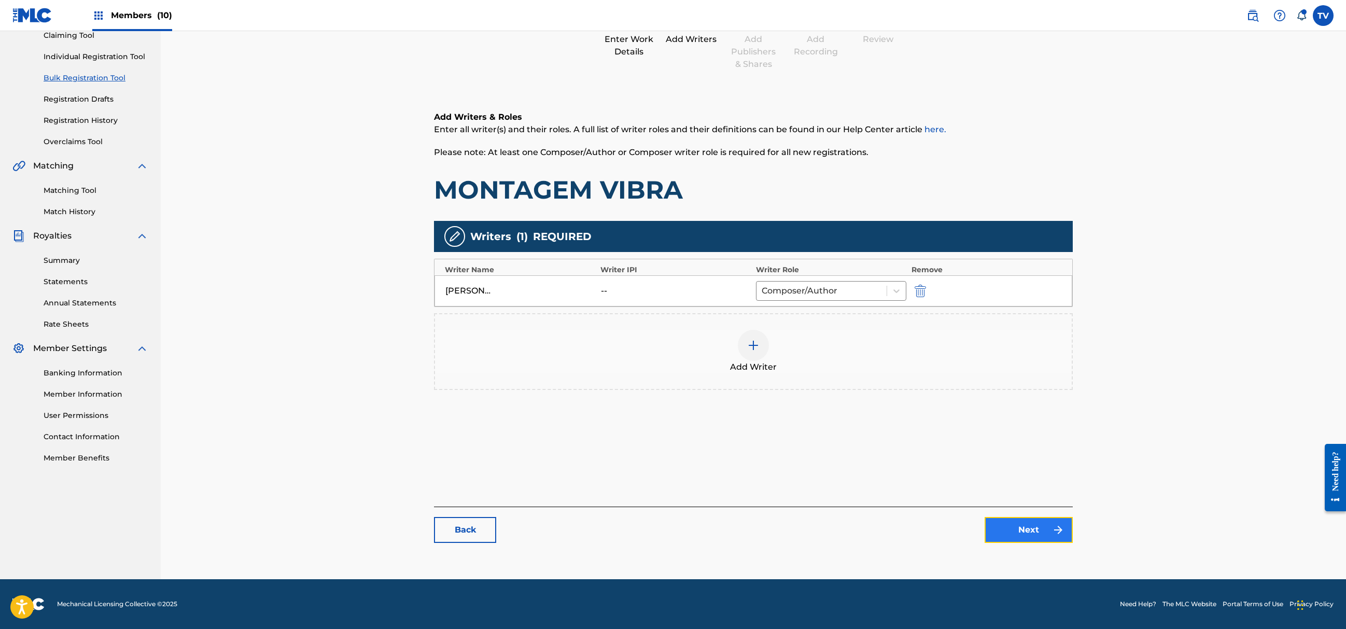
click at [1055, 542] on link "Next" at bounding box center [1029, 530] width 88 height 26
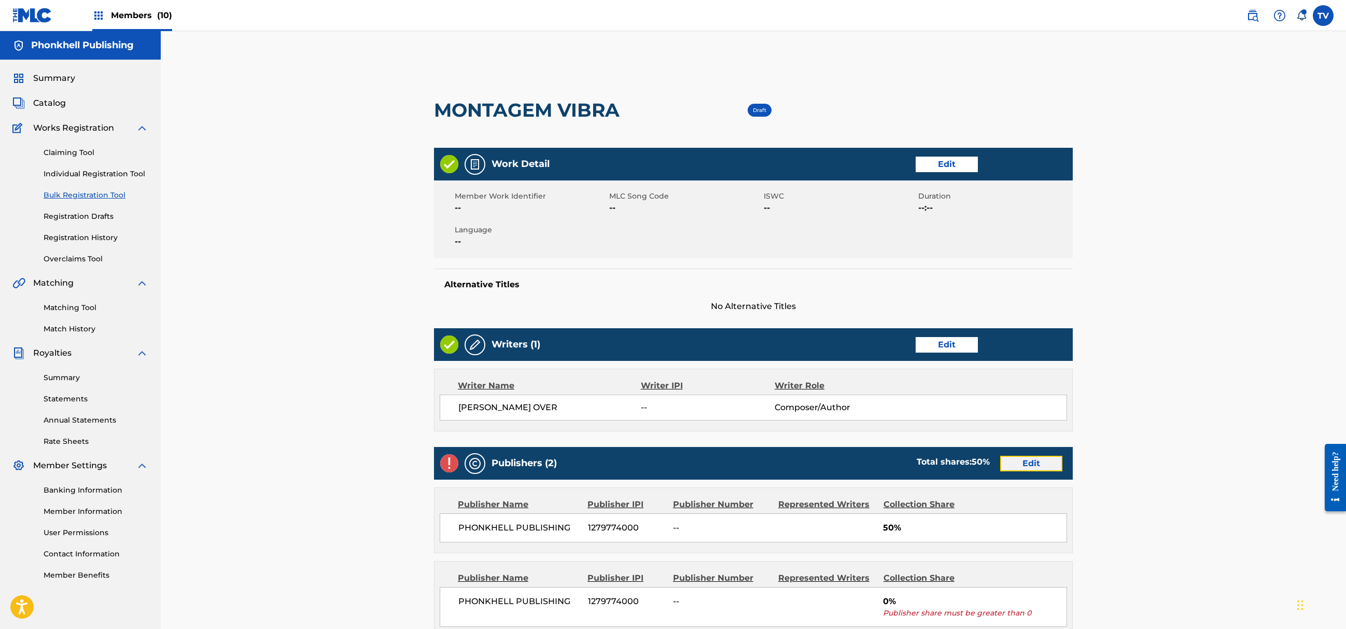
click at [1035, 470] on link "Edit" at bounding box center [1031, 464] width 62 height 16
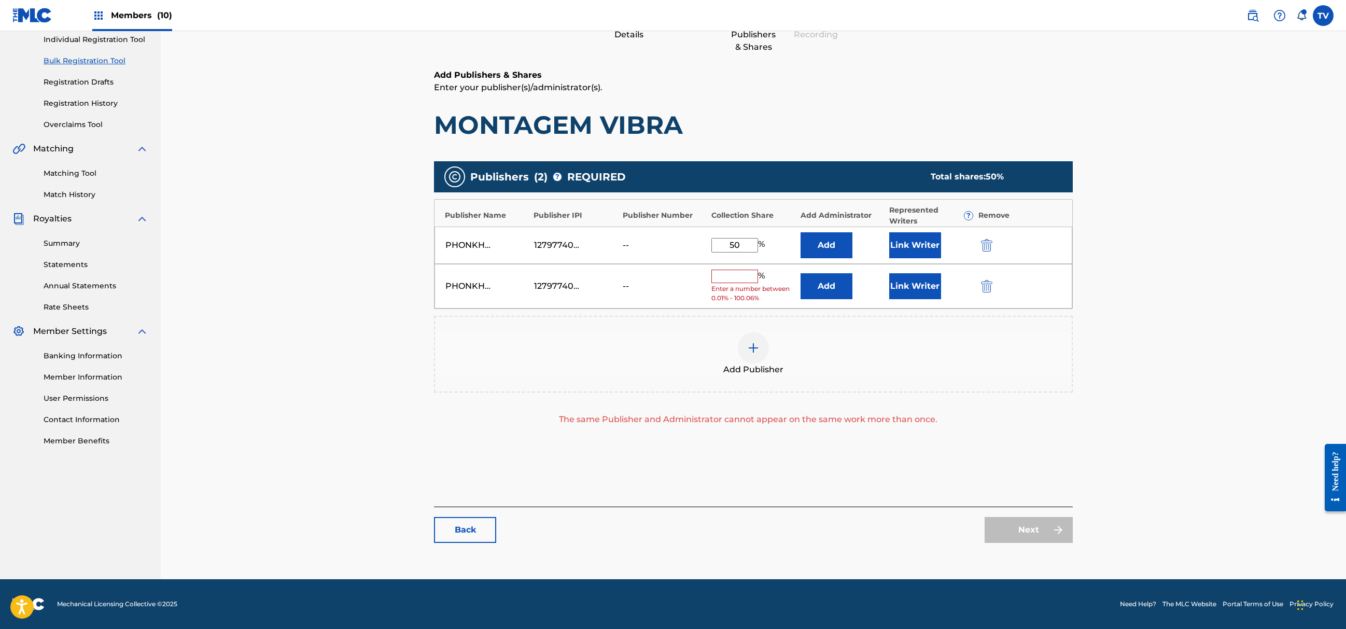
click at [1039, 532] on div "Next" at bounding box center [1029, 530] width 88 height 26
click at [983, 284] on img "submit" at bounding box center [986, 286] width 11 height 12
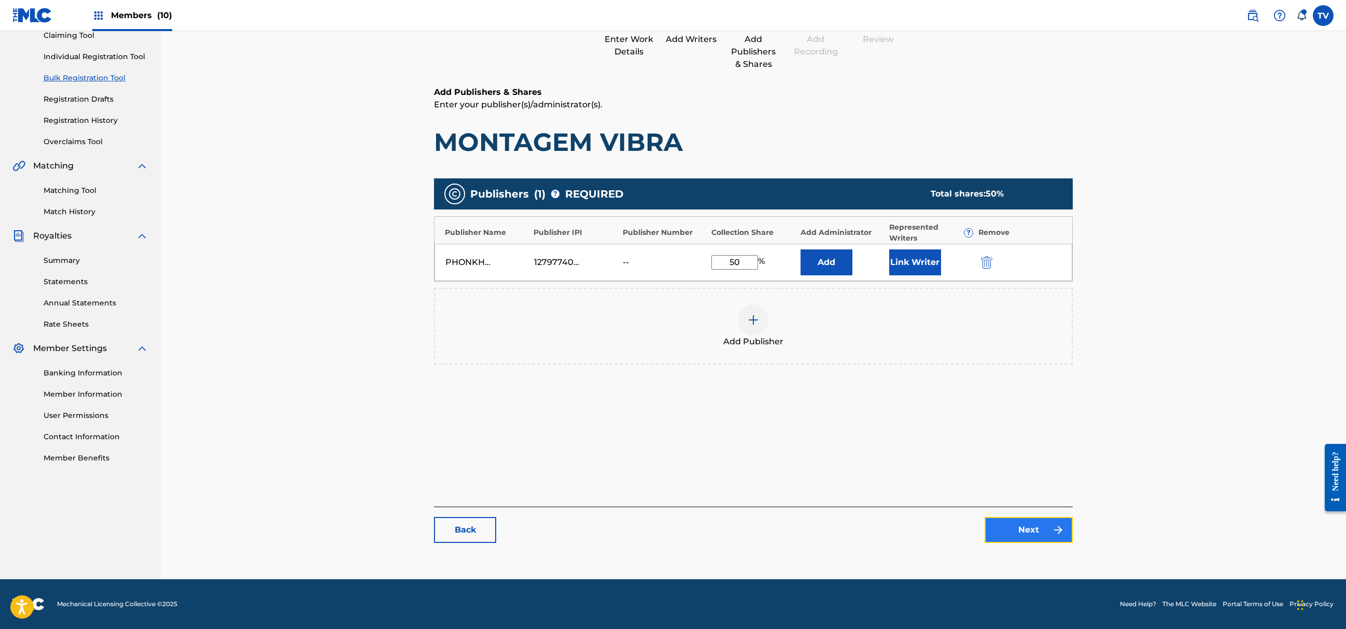
click at [1026, 534] on link "Next" at bounding box center [1029, 530] width 88 height 26
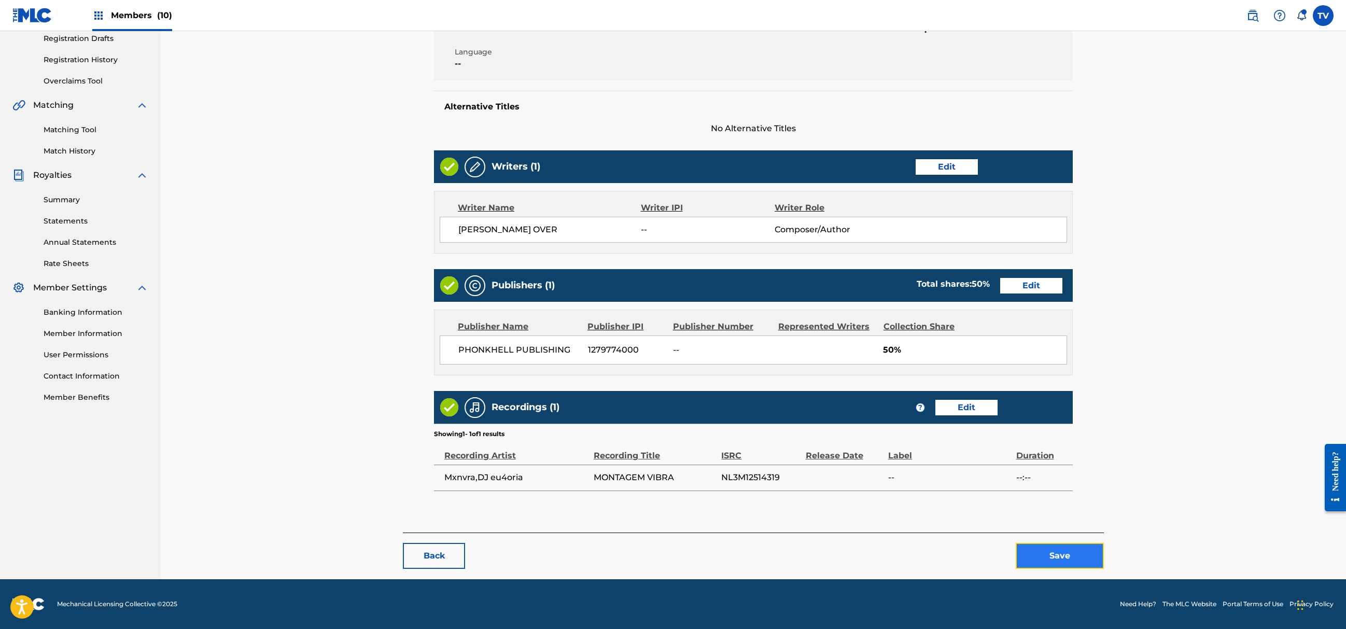
click at [1058, 550] on button "Save" at bounding box center [1060, 556] width 88 height 26
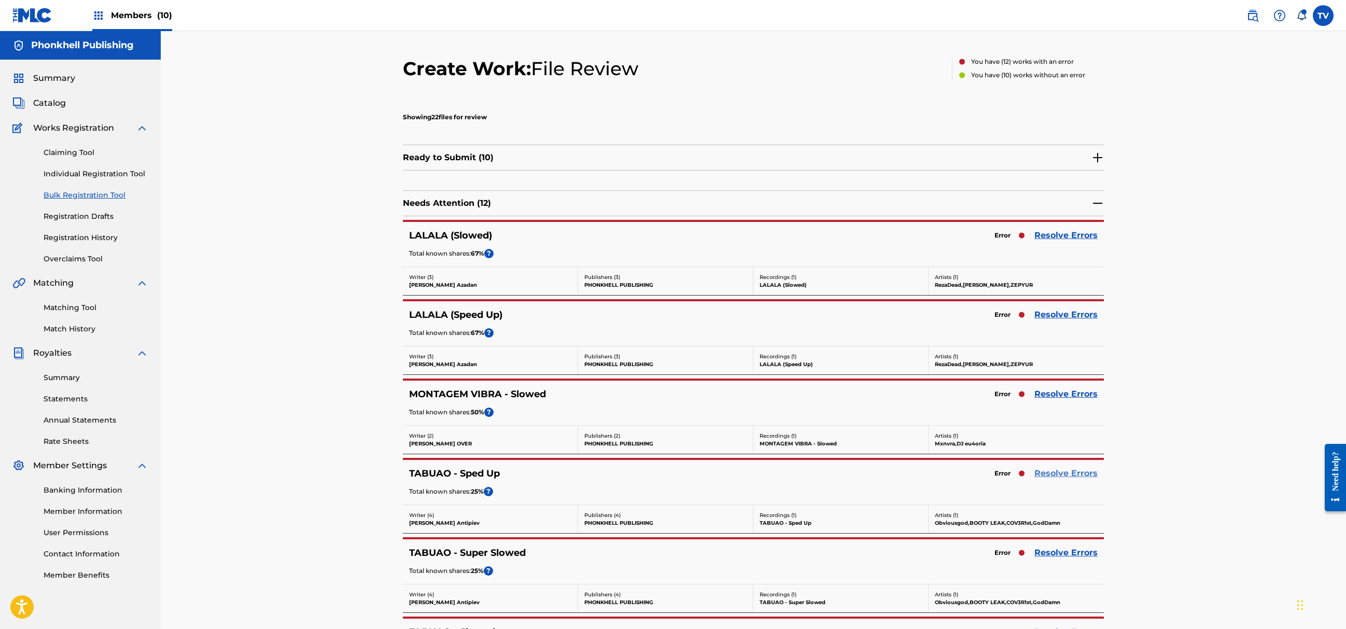
click at [1075, 478] on link "Resolve Errors" at bounding box center [1066, 473] width 63 height 12
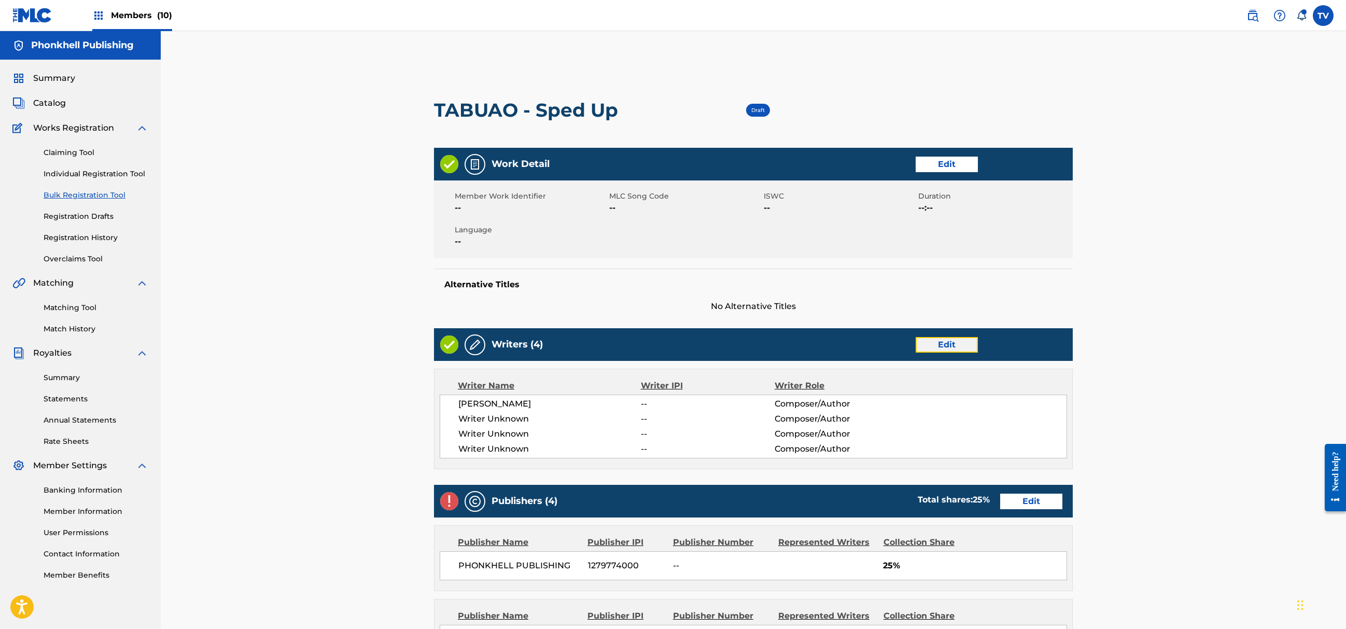
click at [936, 347] on link "Edit" at bounding box center [947, 345] width 62 height 16
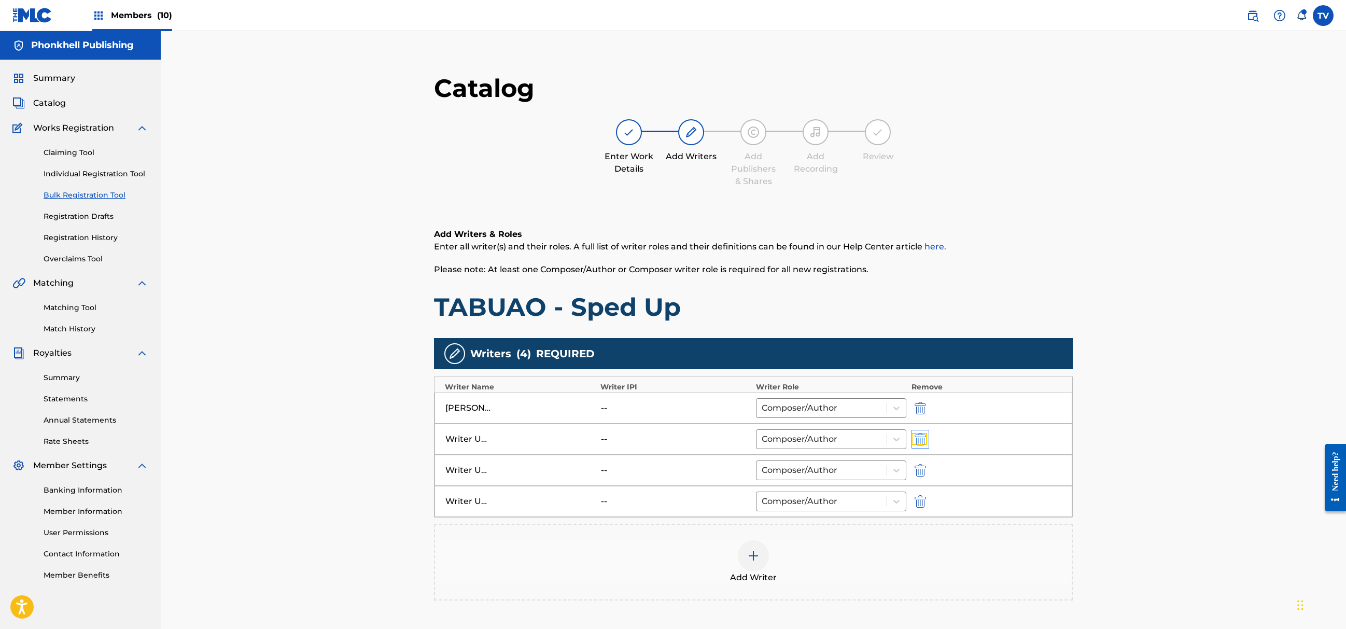
click at [918, 438] on img "submit" at bounding box center [920, 439] width 11 height 12
click at [918, 439] on img "submit" at bounding box center [920, 439] width 11 height 12
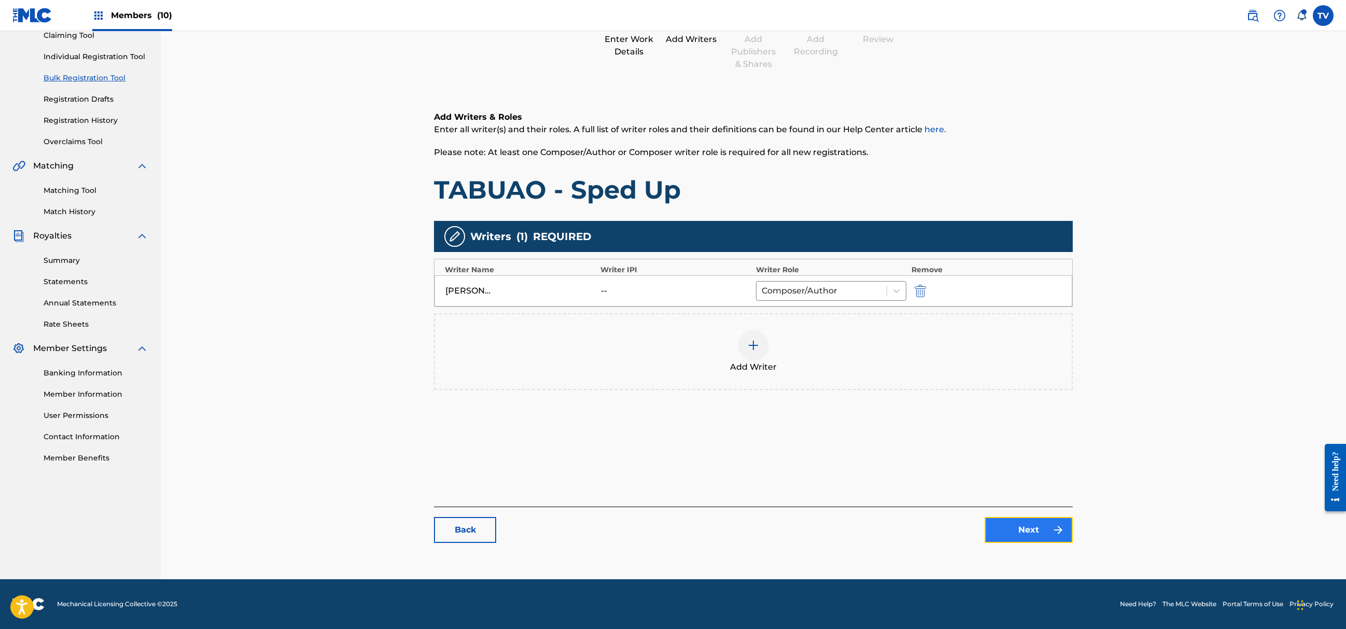
click at [1030, 517] on link "Next" at bounding box center [1029, 530] width 88 height 26
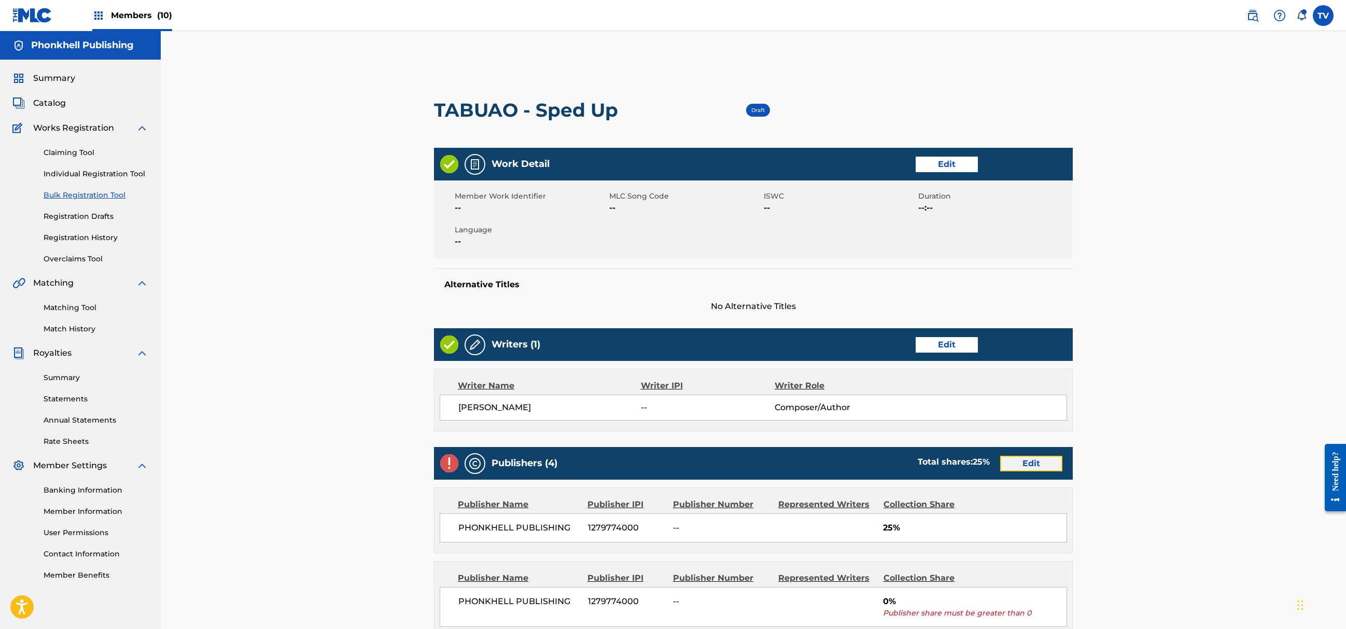
click at [1027, 471] on link "Edit" at bounding box center [1031, 464] width 62 height 16
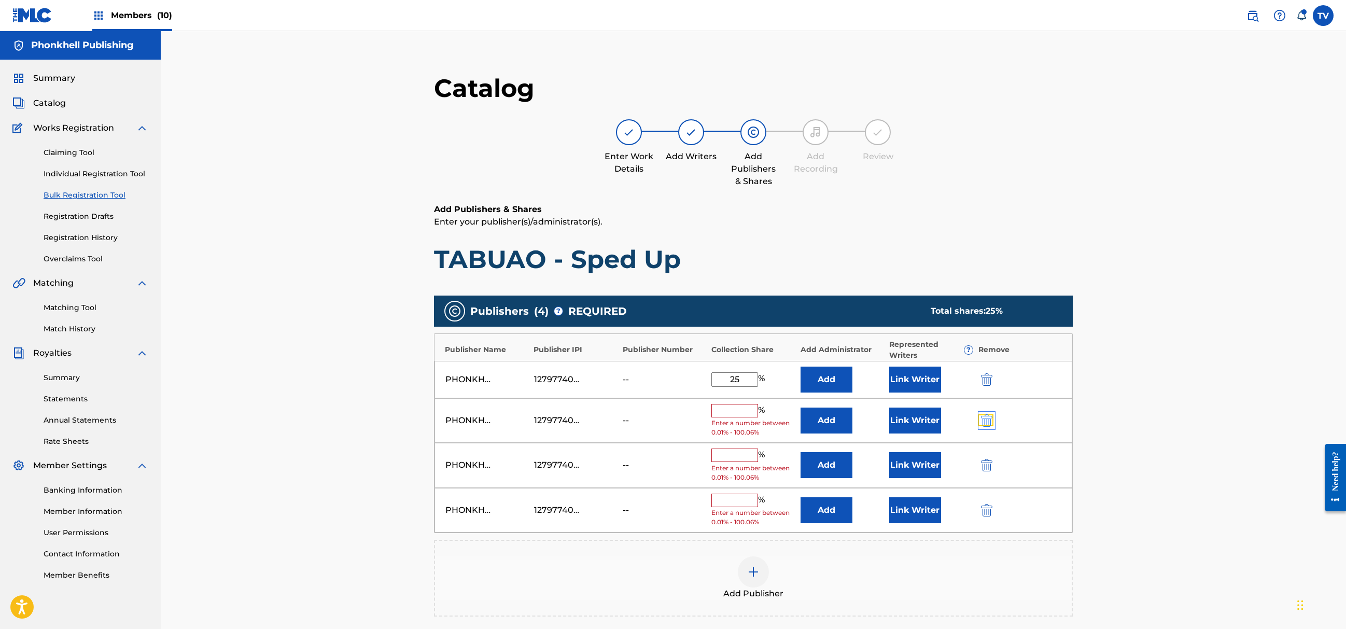
click at [991, 424] on img "submit" at bounding box center [986, 420] width 11 height 12
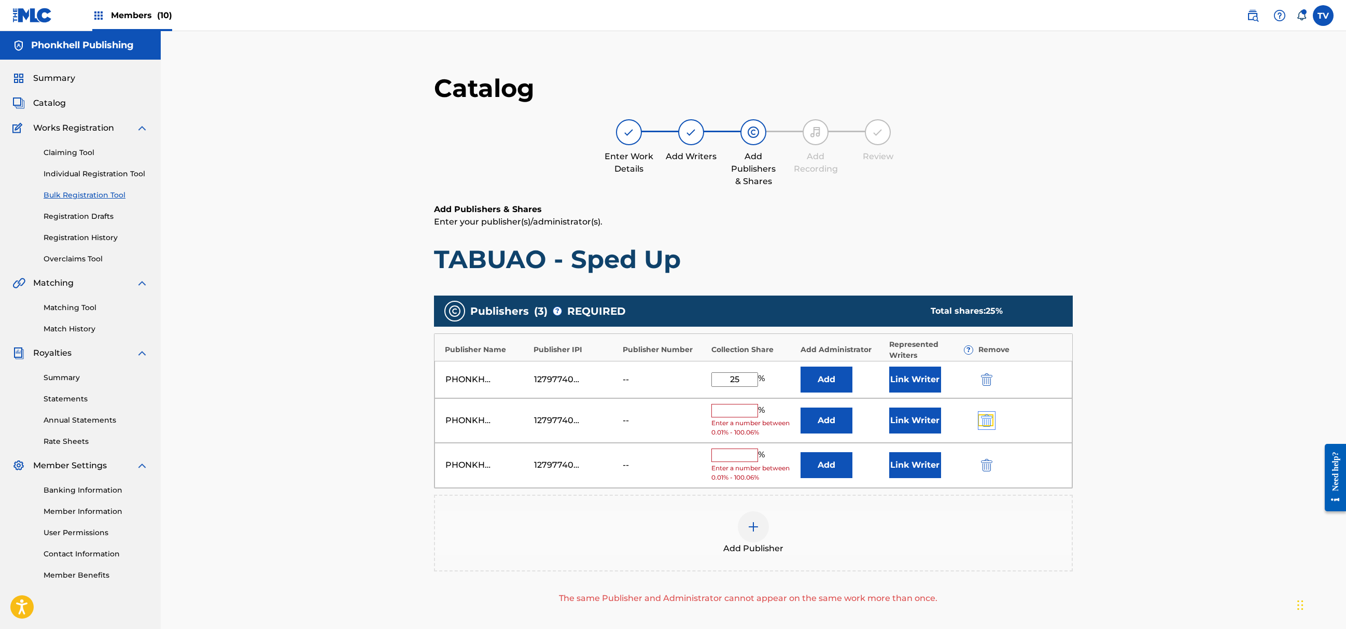
click at [991, 424] on img "submit" at bounding box center [986, 420] width 11 height 12
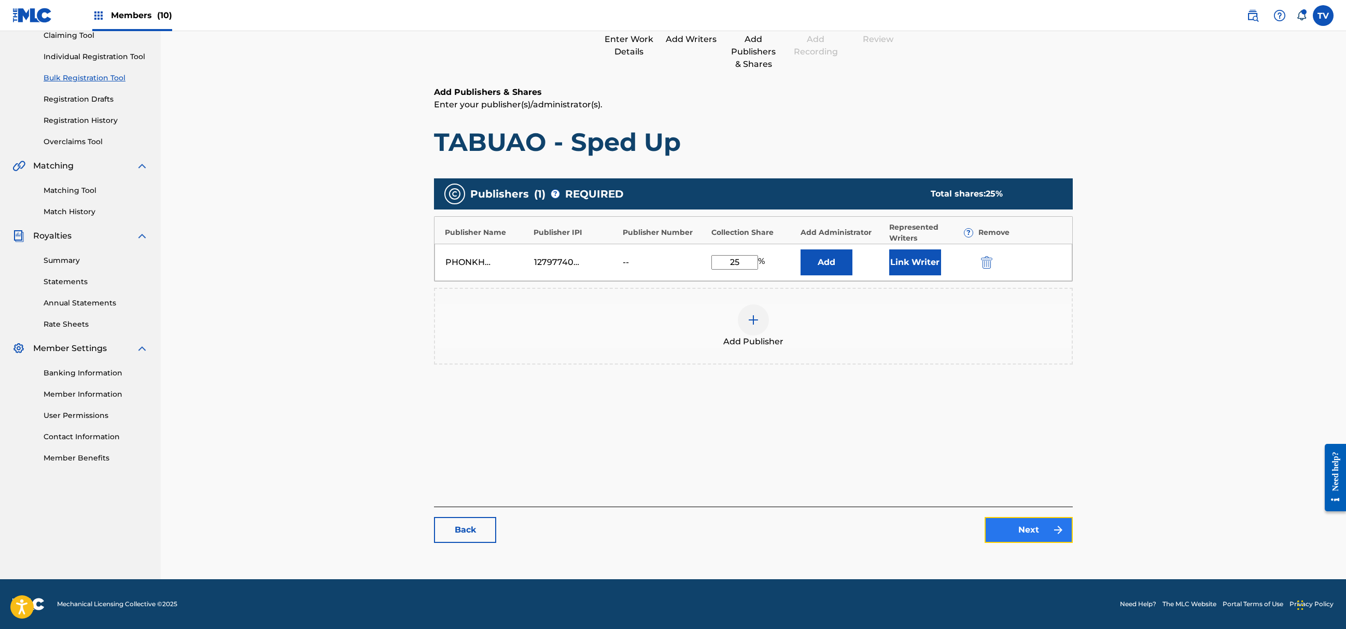
click at [1032, 525] on link "Next" at bounding box center [1029, 530] width 88 height 26
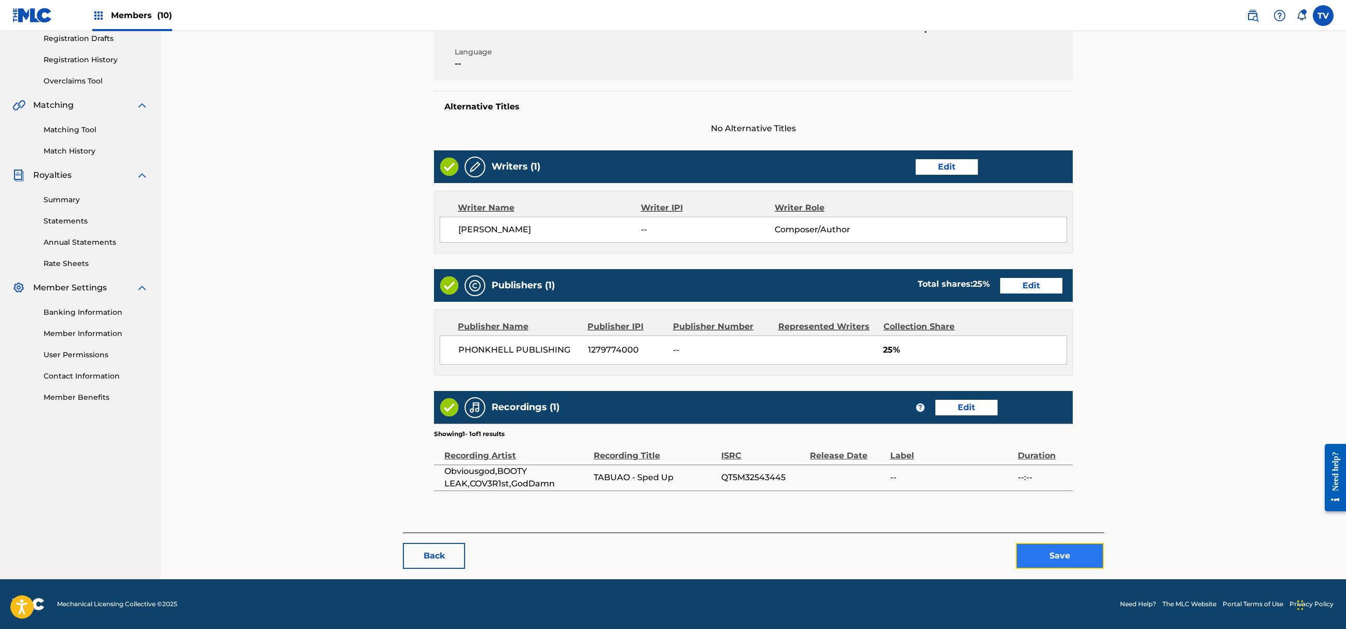
click at [1075, 555] on button "Save" at bounding box center [1060, 556] width 88 height 26
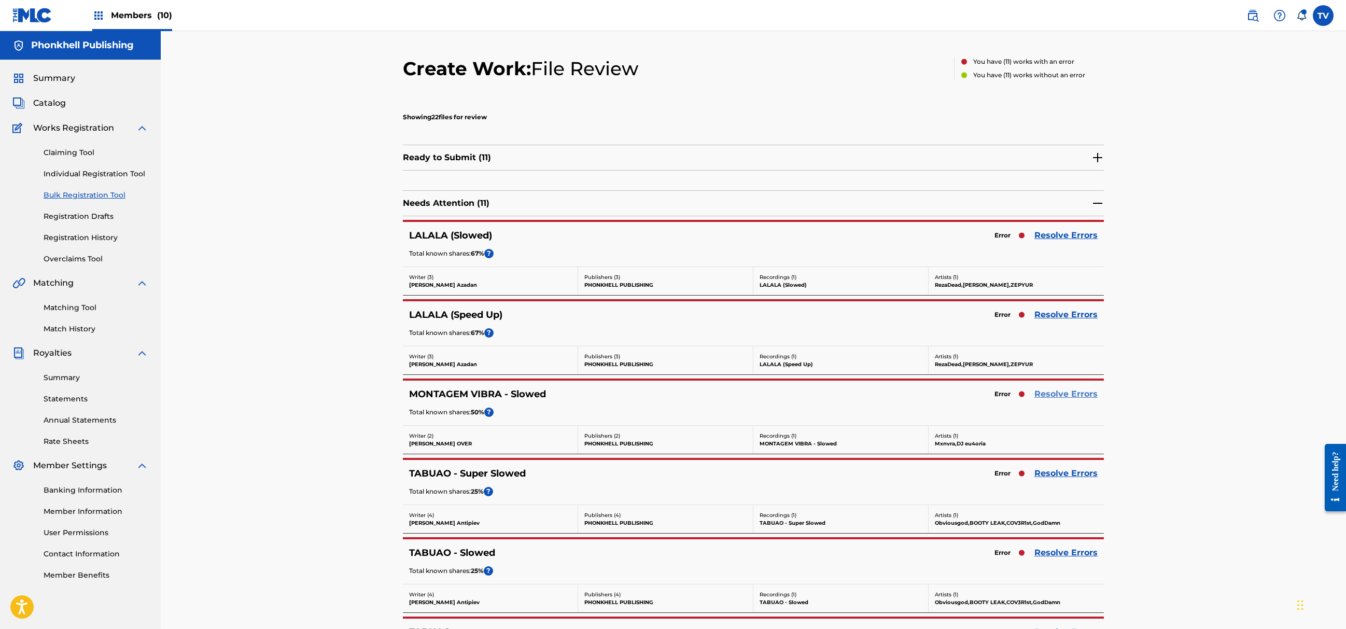
click at [1063, 400] on link "Resolve Errors" at bounding box center [1066, 394] width 63 height 12
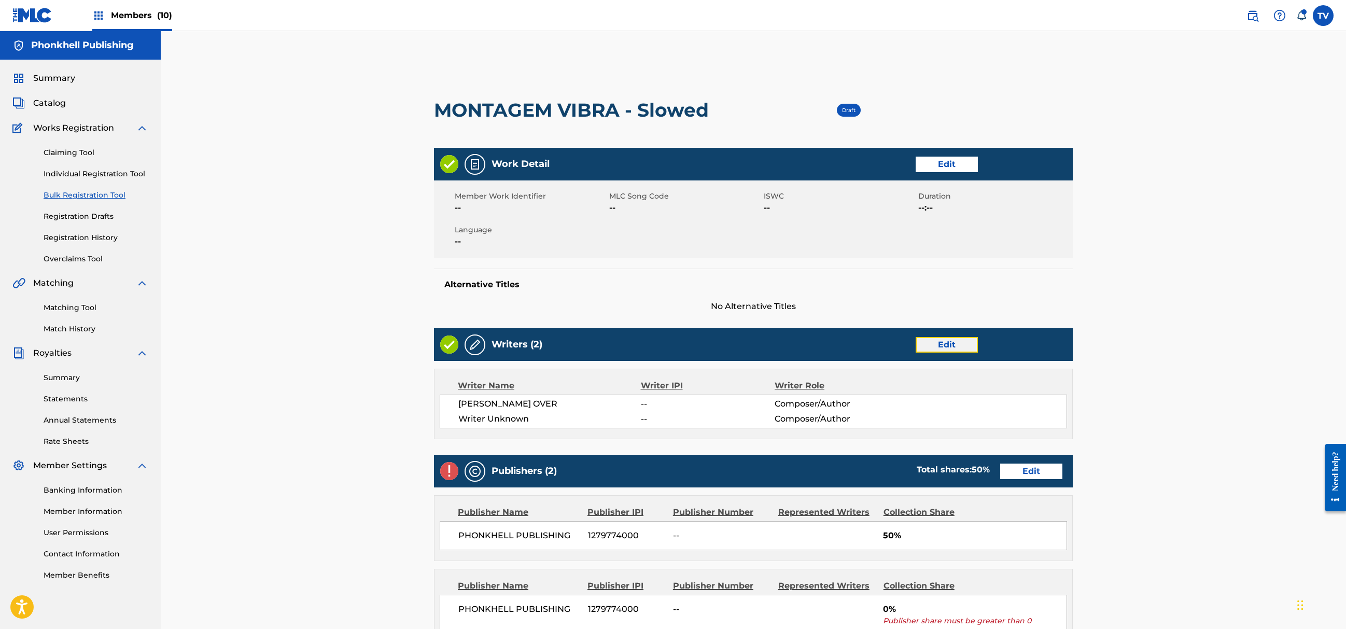
click at [943, 350] on link "Edit" at bounding box center [947, 345] width 62 height 16
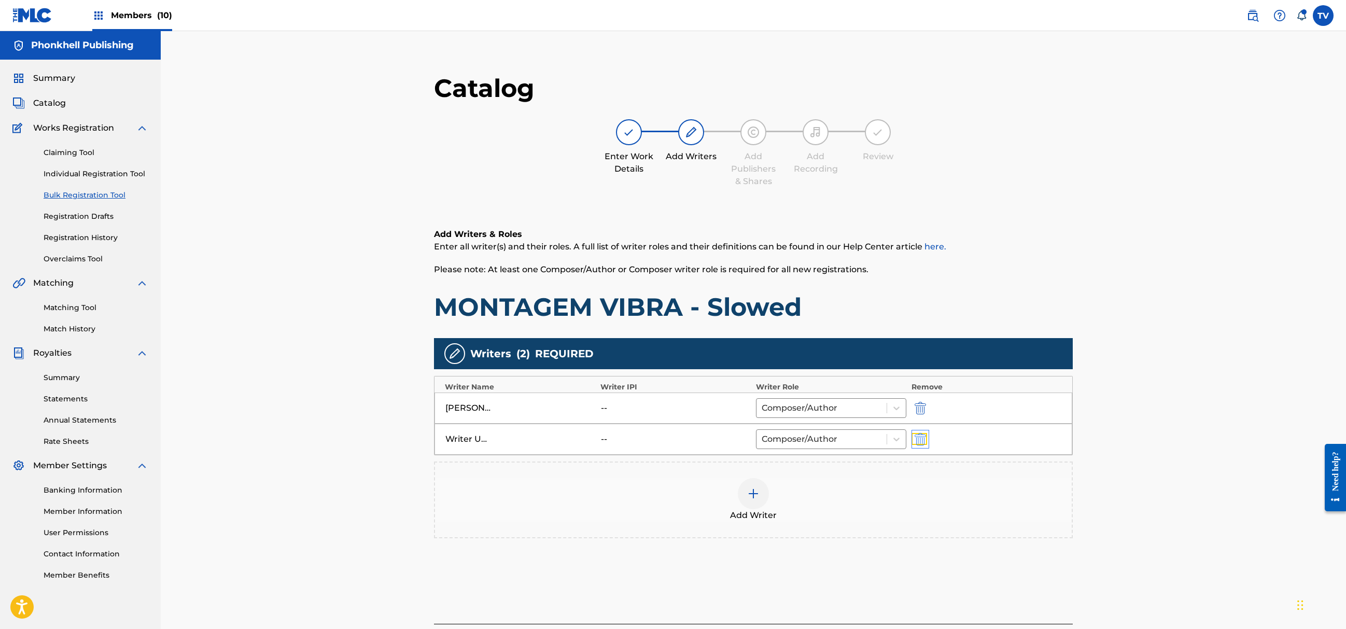
click at [924, 438] on img "submit" at bounding box center [920, 439] width 11 height 12
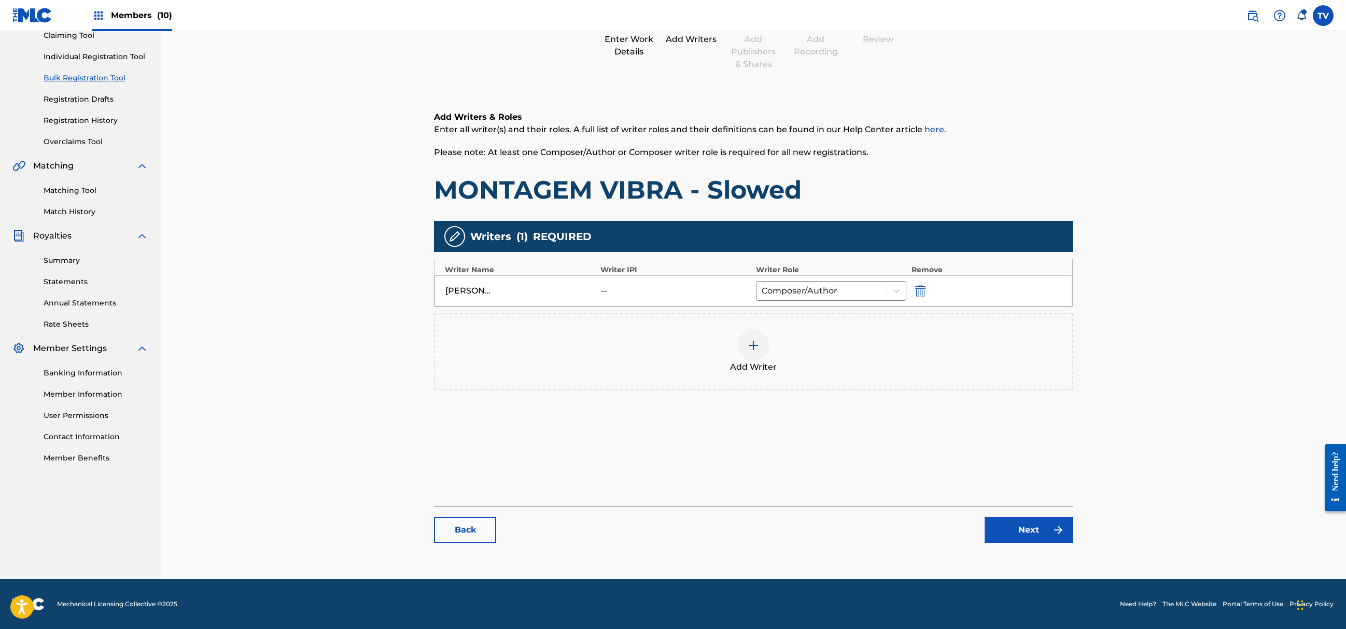
click at [1013, 558] on main "Catalog Enter Work Details Add Writers Add Publishers & Shares Add Recording Re…" at bounding box center [753, 254] width 701 height 629
click at [1032, 515] on div "Back Next" at bounding box center [753, 525] width 639 height 36
click at [1038, 526] on link "Next" at bounding box center [1029, 530] width 88 height 26
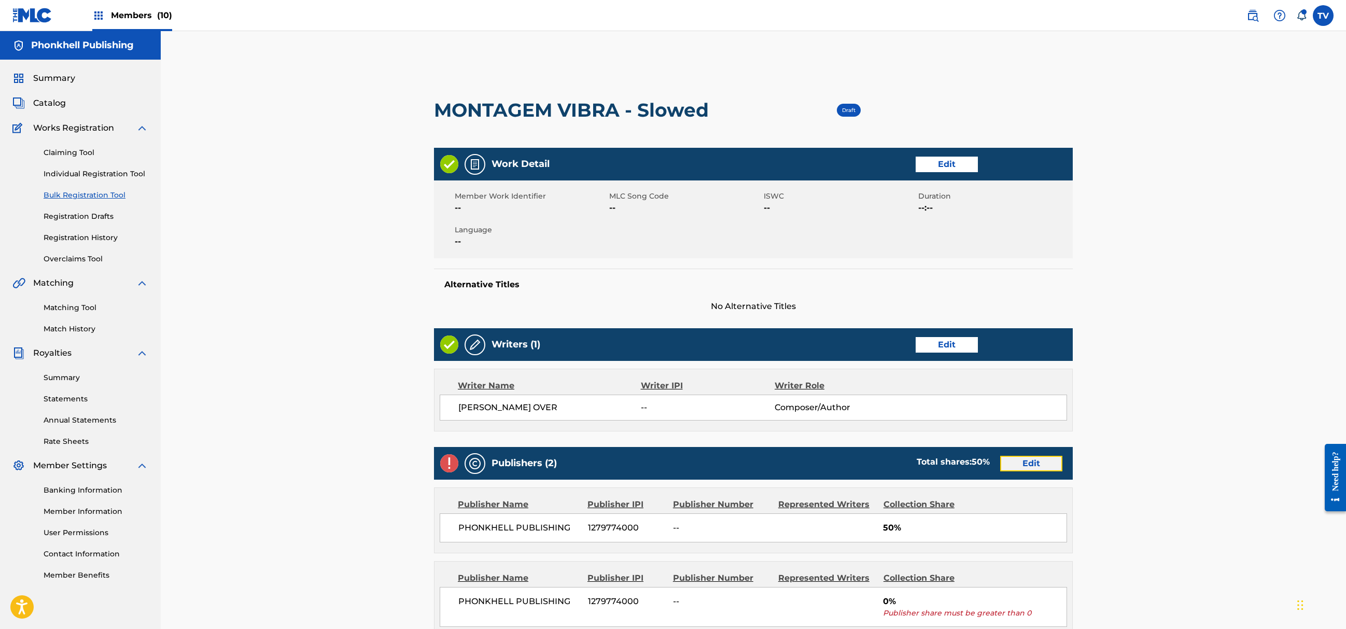
click at [1033, 463] on link "Edit" at bounding box center [1031, 464] width 62 height 16
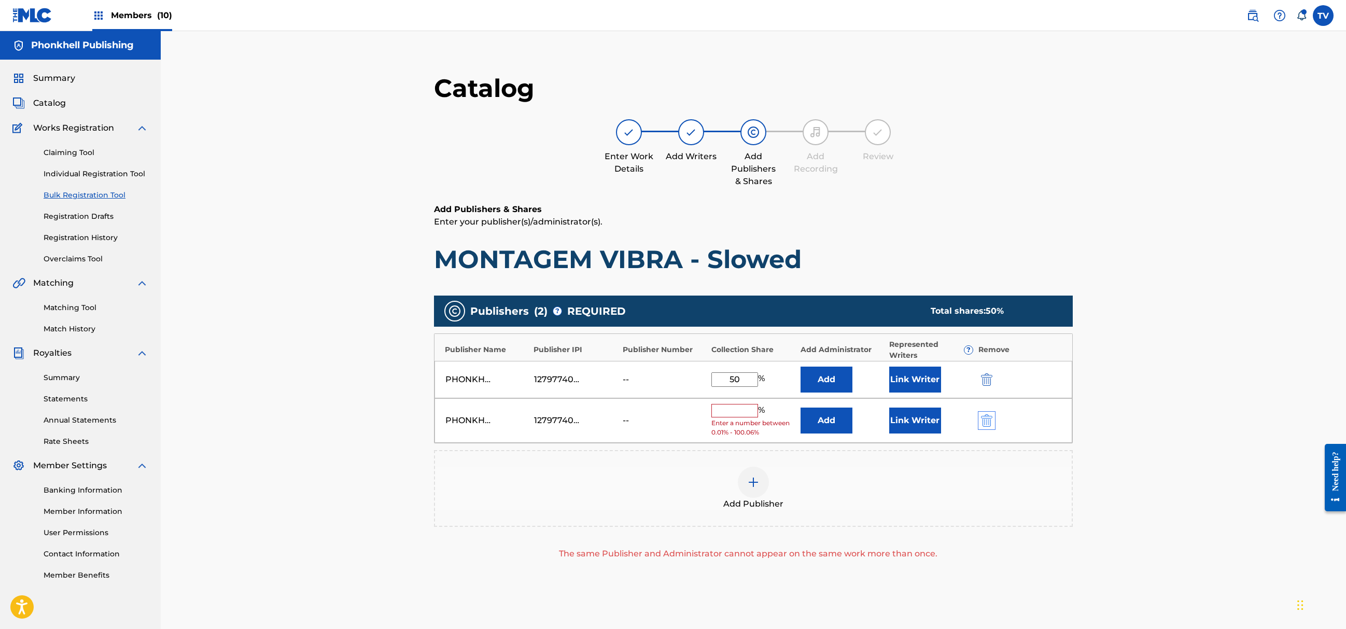
click at [991, 415] on div at bounding box center [1001, 420] width 47 height 12
click at [991, 415] on img "submit" at bounding box center [986, 420] width 11 height 12
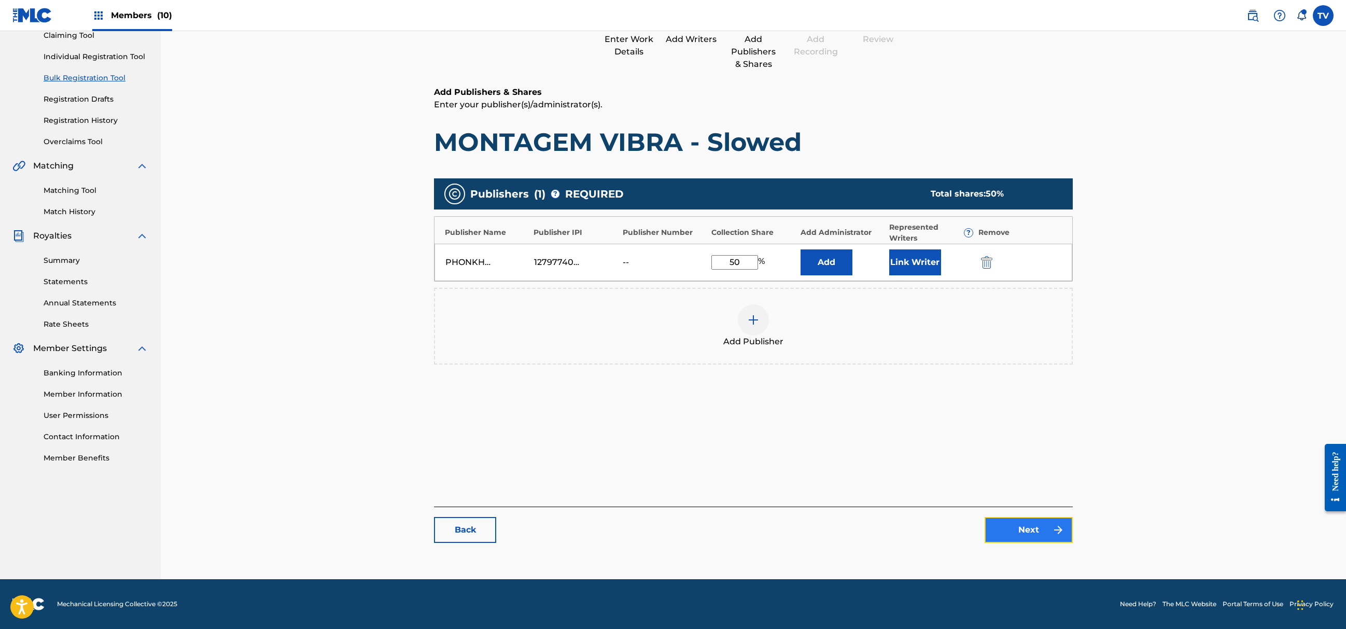
click at [1033, 533] on link "Next" at bounding box center [1029, 530] width 88 height 26
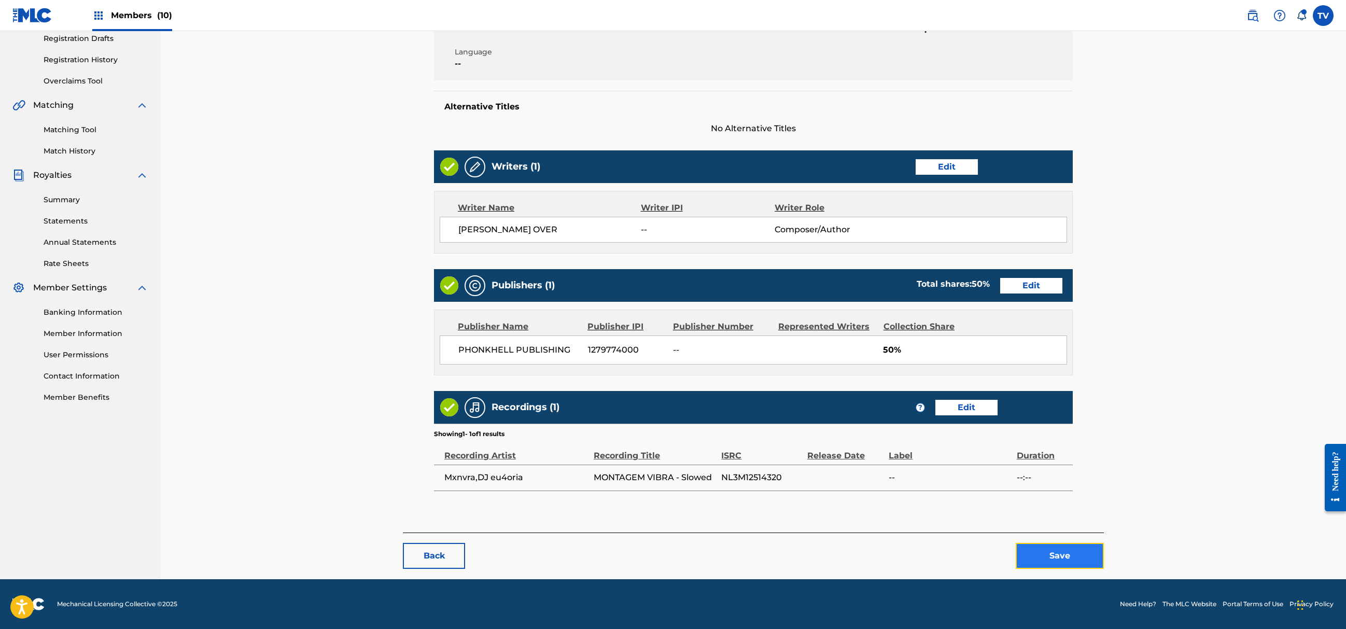
click at [1072, 561] on button "Save" at bounding box center [1060, 556] width 88 height 26
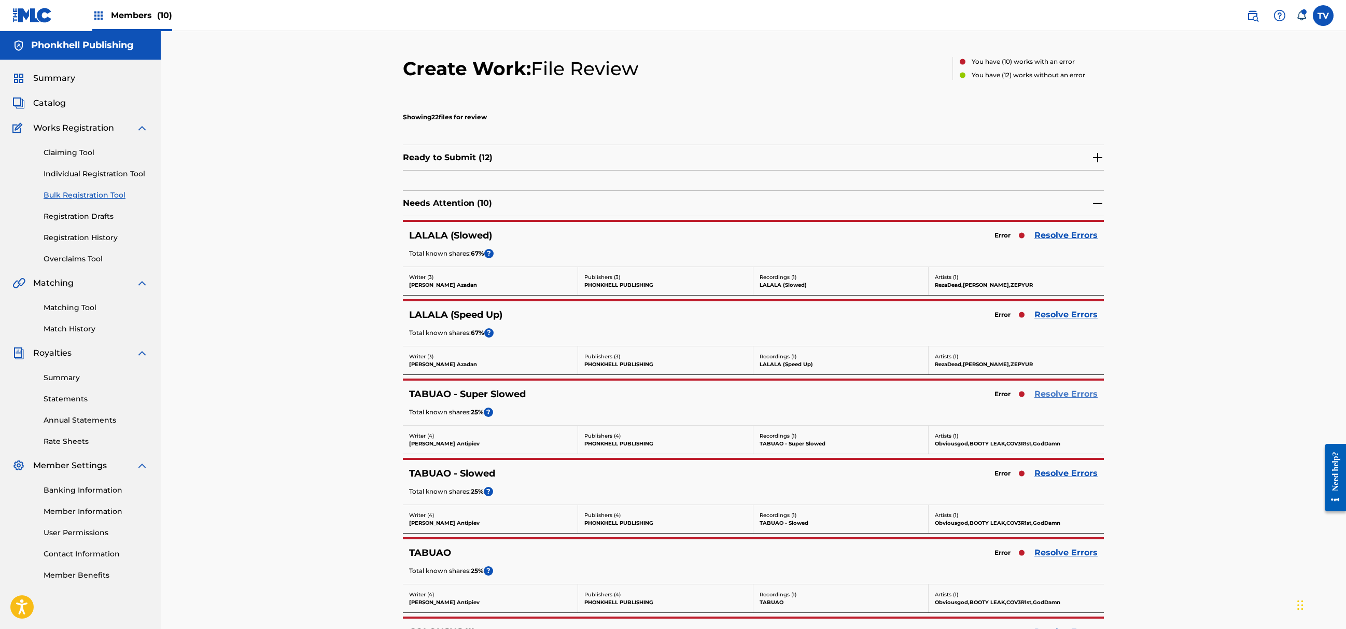
click at [1069, 395] on link "Resolve Errors" at bounding box center [1066, 394] width 63 height 12
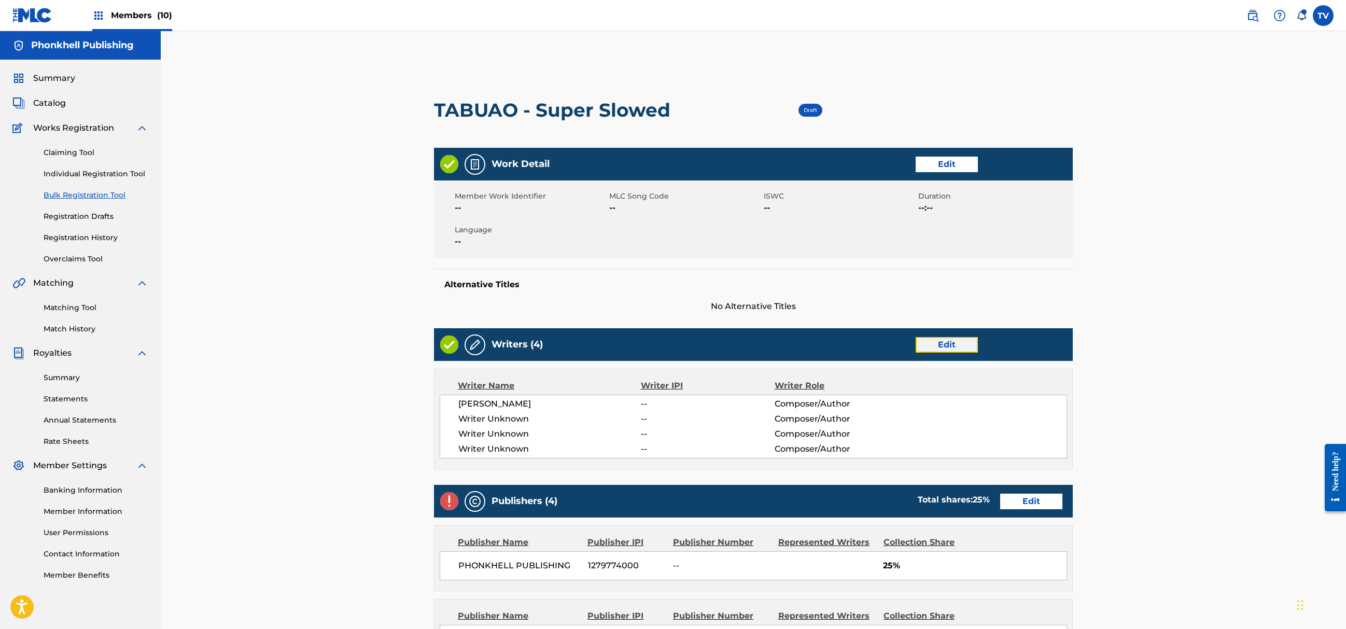
click at [929, 337] on link "Edit" at bounding box center [947, 345] width 62 height 16
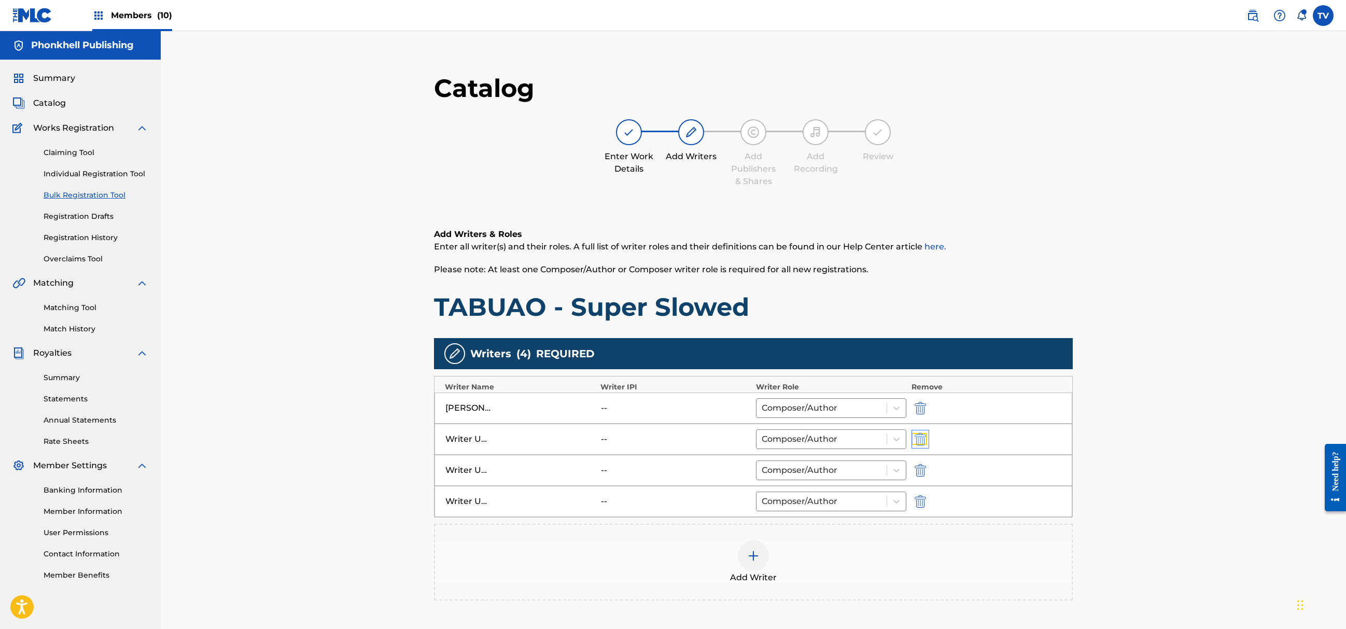
click at [925, 444] on img "submit" at bounding box center [920, 439] width 11 height 12
click at [924, 444] on img "submit" at bounding box center [920, 439] width 11 height 12
click at [924, 443] on img "submit" at bounding box center [920, 439] width 11 height 12
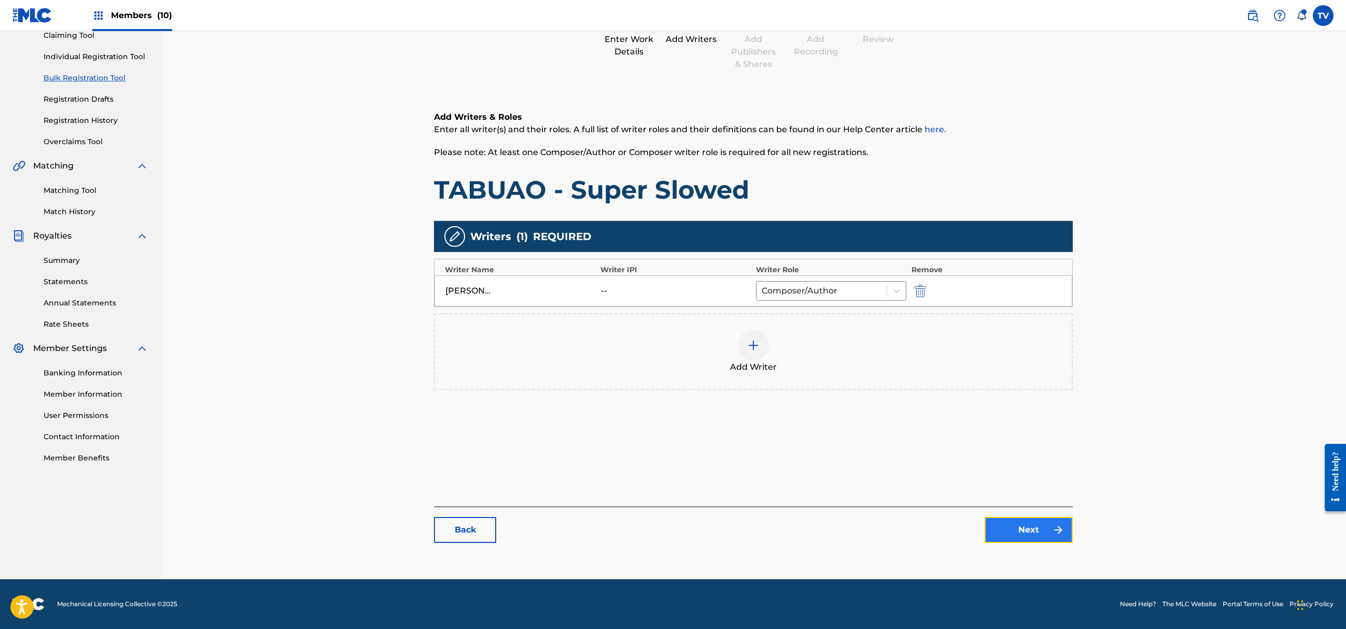
click at [1034, 539] on link "Next" at bounding box center [1029, 530] width 88 height 26
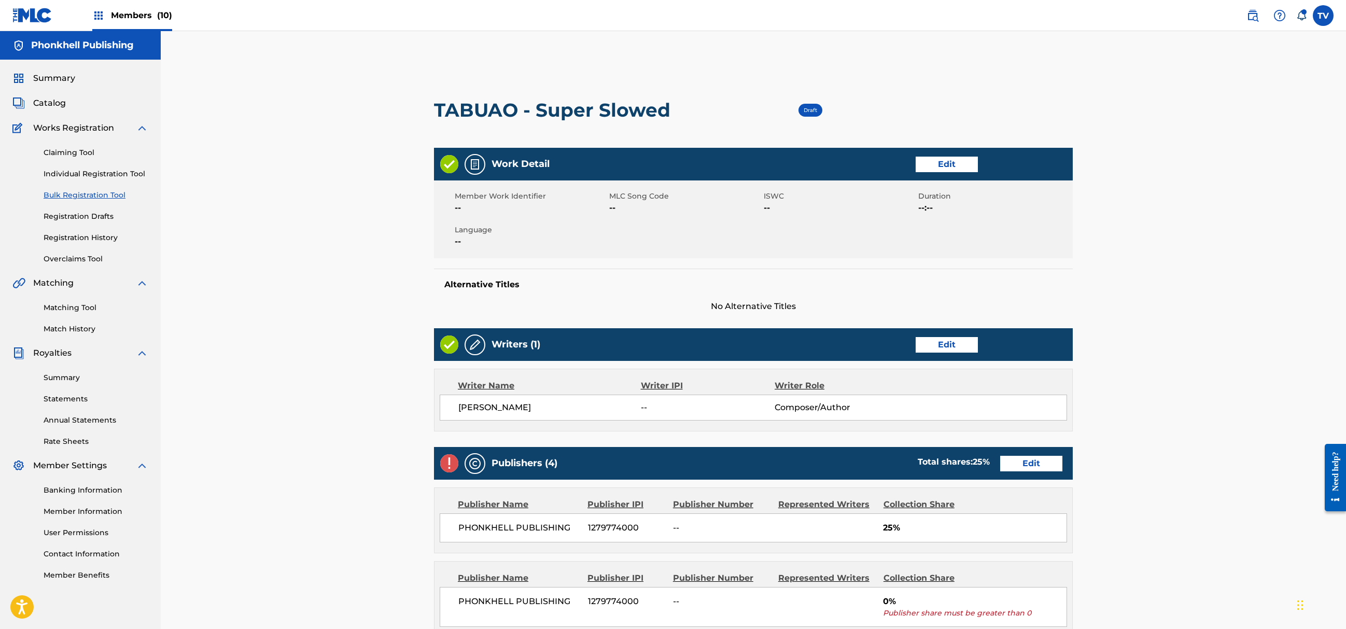
click at [1032, 516] on div "PHONKHELL PUBLISHING 1279774000 -- 25%" at bounding box center [754, 527] width 628 height 29
click at [1040, 453] on div "Publishers (4) Total shares: 25 % Edit" at bounding box center [753, 463] width 639 height 33
click at [1025, 465] on link "Edit" at bounding box center [1031, 464] width 62 height 16
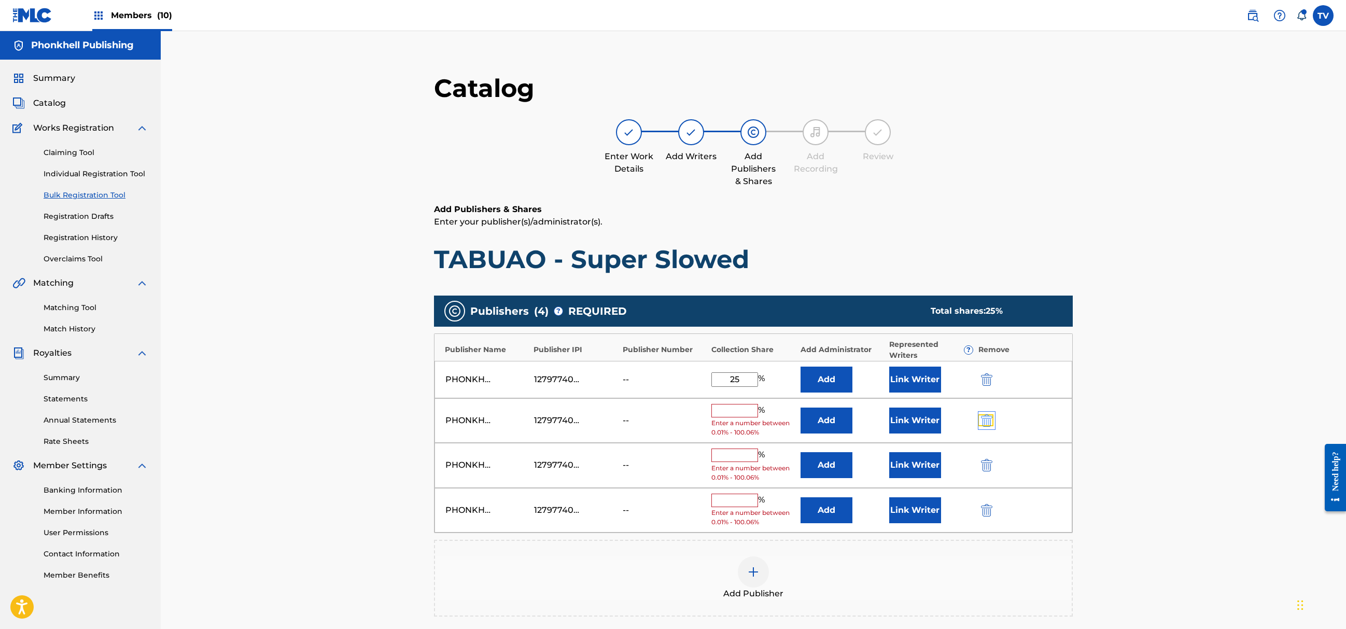
click at [988, 416] on img "submit" at bounding box center [986, 420] width 11 height 12
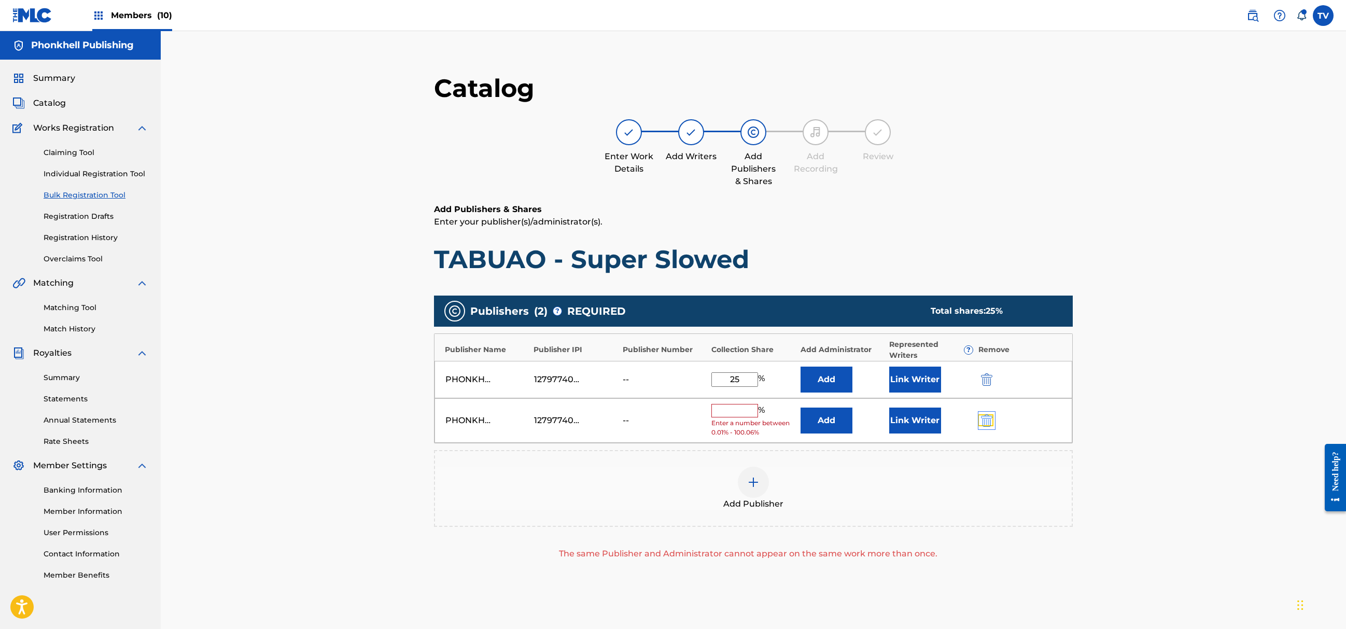
click at [988, 416] on img "submit" at bounding box center [986, 420] width 11 height 12
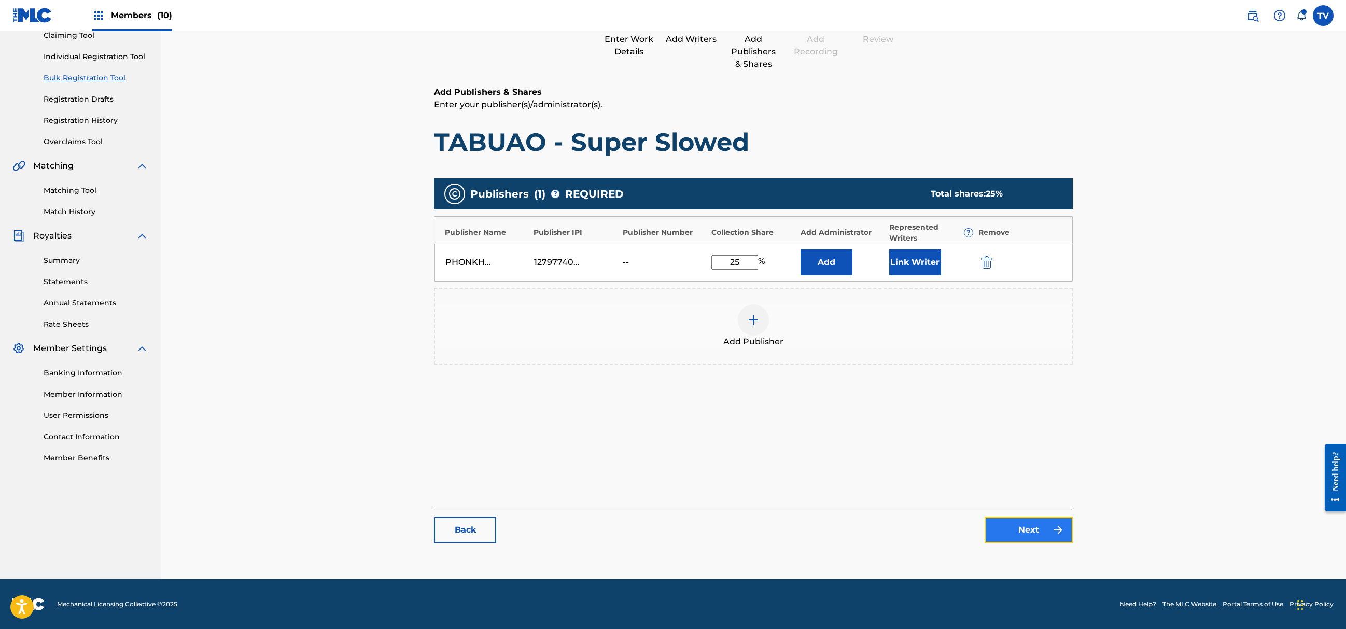
click at [1036, 542] on link "Next" at bounding box center [1029, 530] width 88 height 26
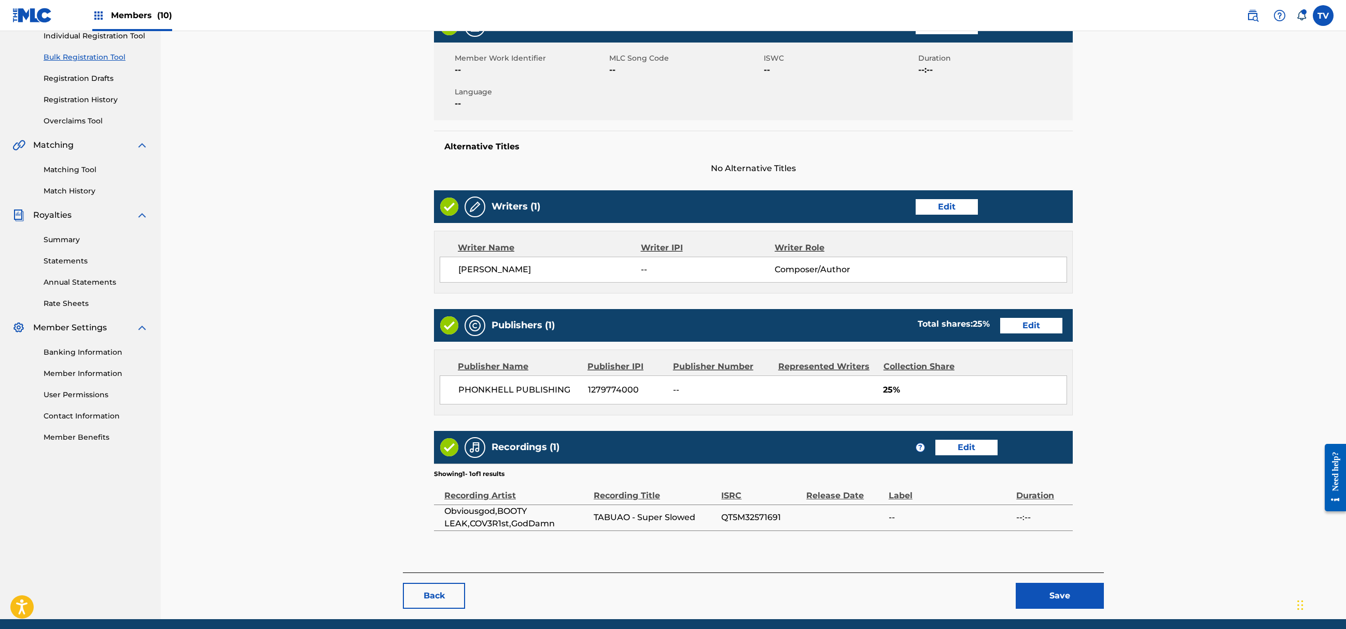
click at [1083, 567] on main "< Back TABUAO - Super Slowed Draft Work Detail Edit Member Work Identifier -- M…" at bounding box center [753, 246] width 701 height 654
click at [1088, 587] on button "Save" at bounding box center [1060, 596] width 88 height 26
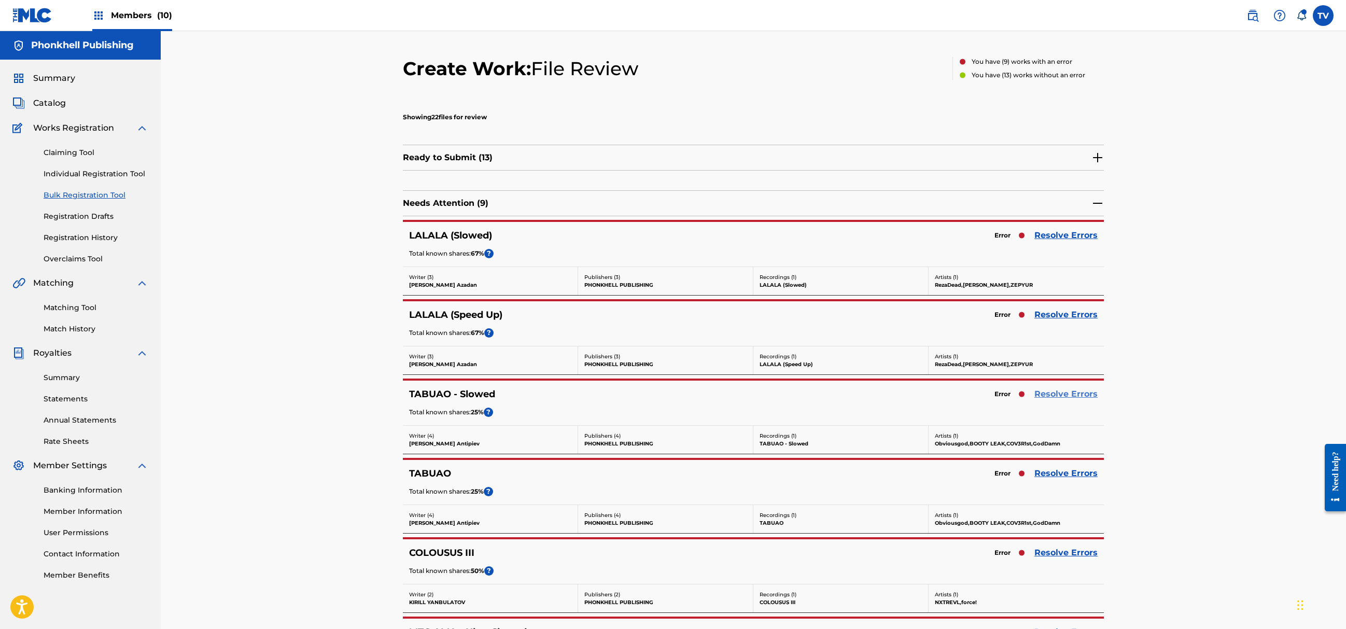
click at [1061, 397] on link "Resolve Errors" at bounding box center [1066, 394] width 63 height 12
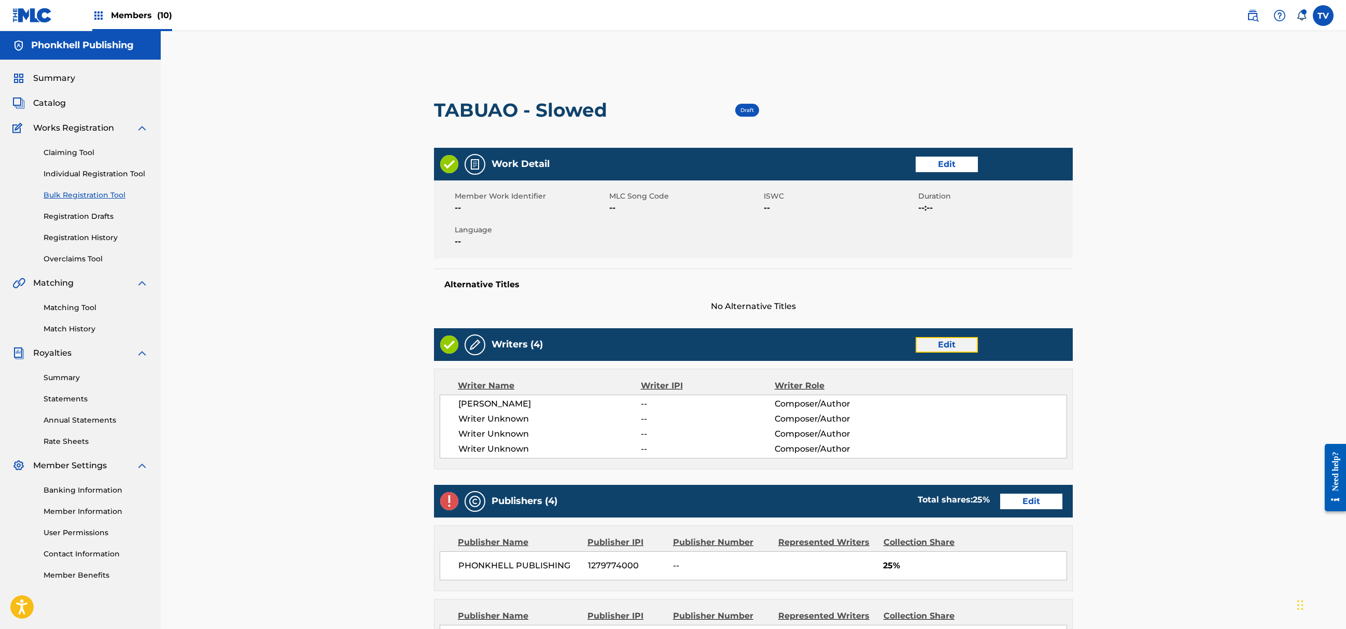
click at [942, 352] on link "Edit" at bounding box center [947, 345] width 62 height 16
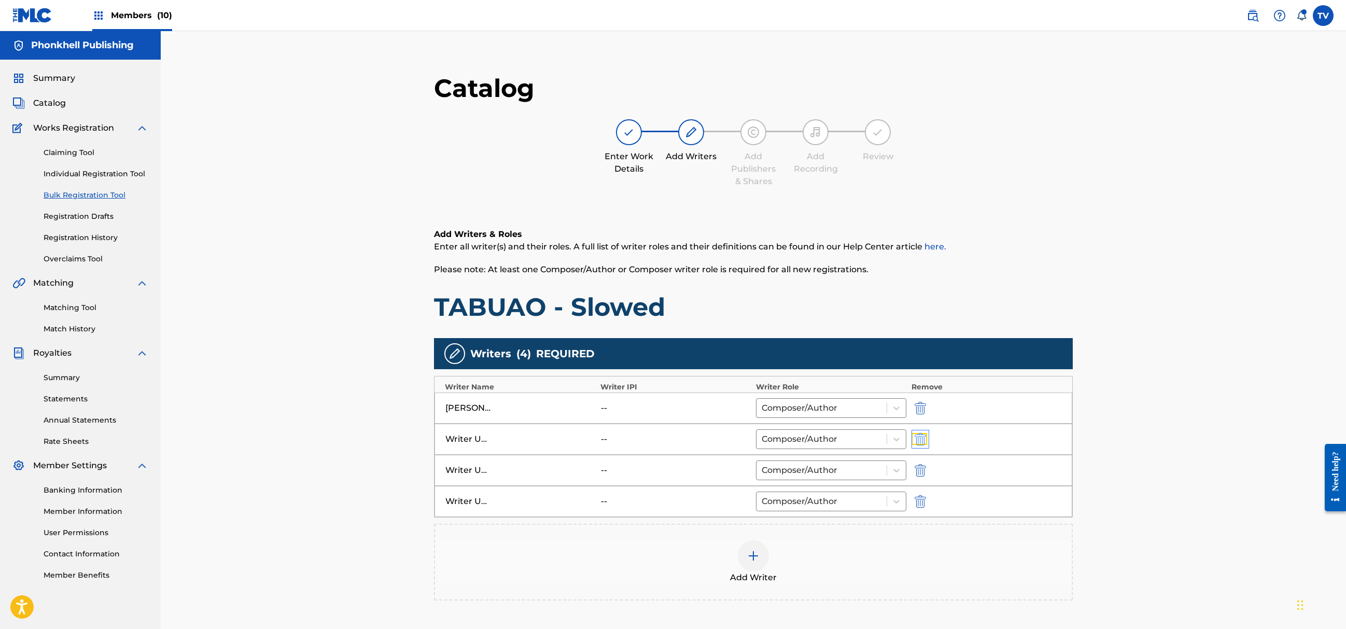
click at [925, 444] on img "submit" at bounding box center [920, 439] width 11 height 12
click at [925, 443] on img "submit" at bounding box center [920, 439] width 11 height 12
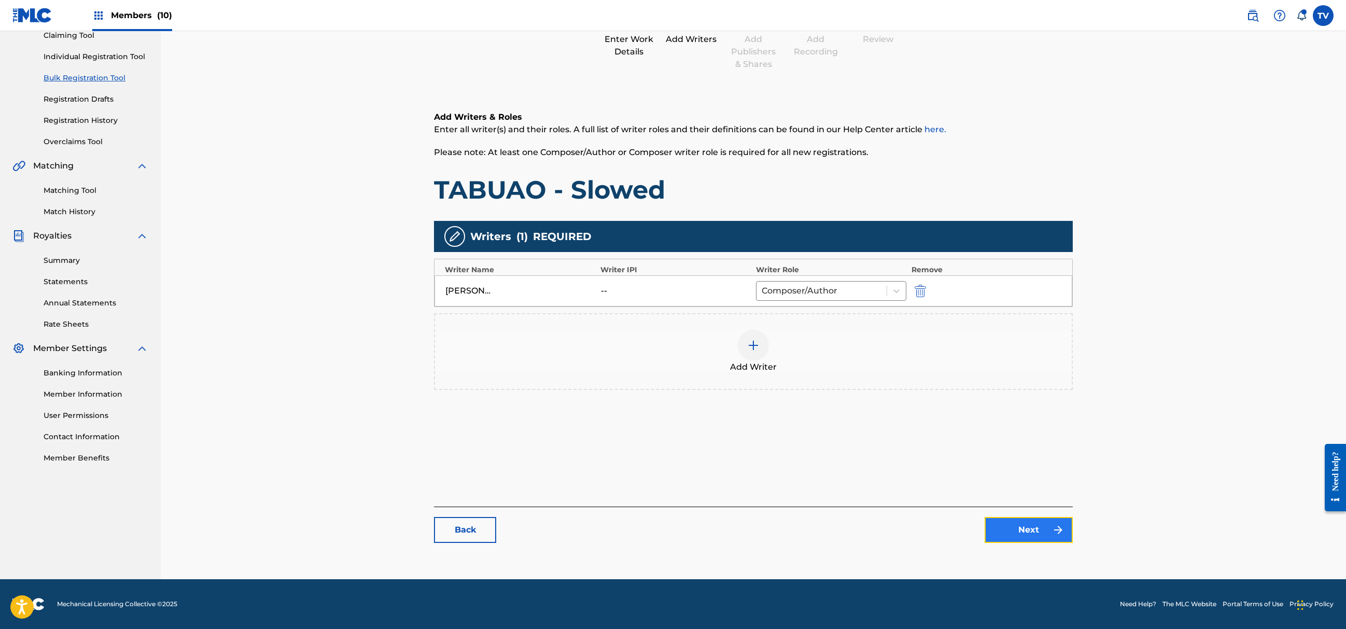
click at [1011, 529] on link "Next" at bounding box center [1029, 530] width 88 height 26
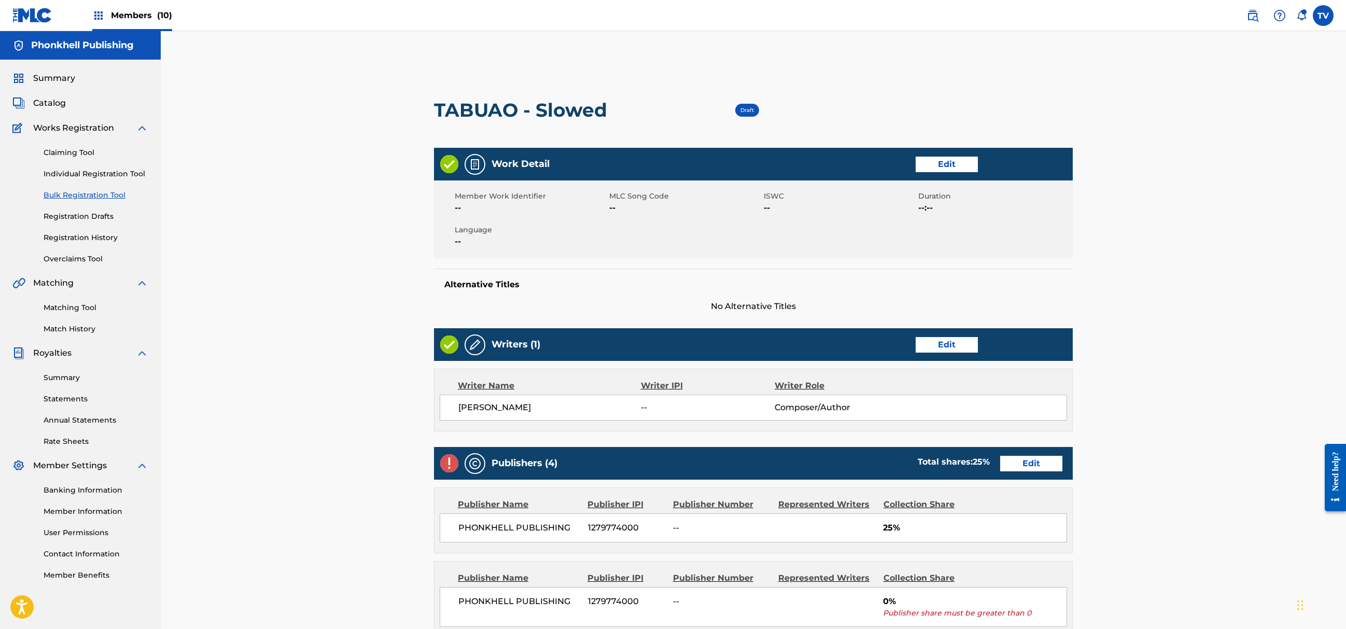
click at [1019, 472] on div "Publishers (4) Total shares: 25 % Edit" at bounding box center [753, 463] width 639 height 33
click at [1027, 458] on link "Edit" at bounding box center [1031, 464] width 62 height 16
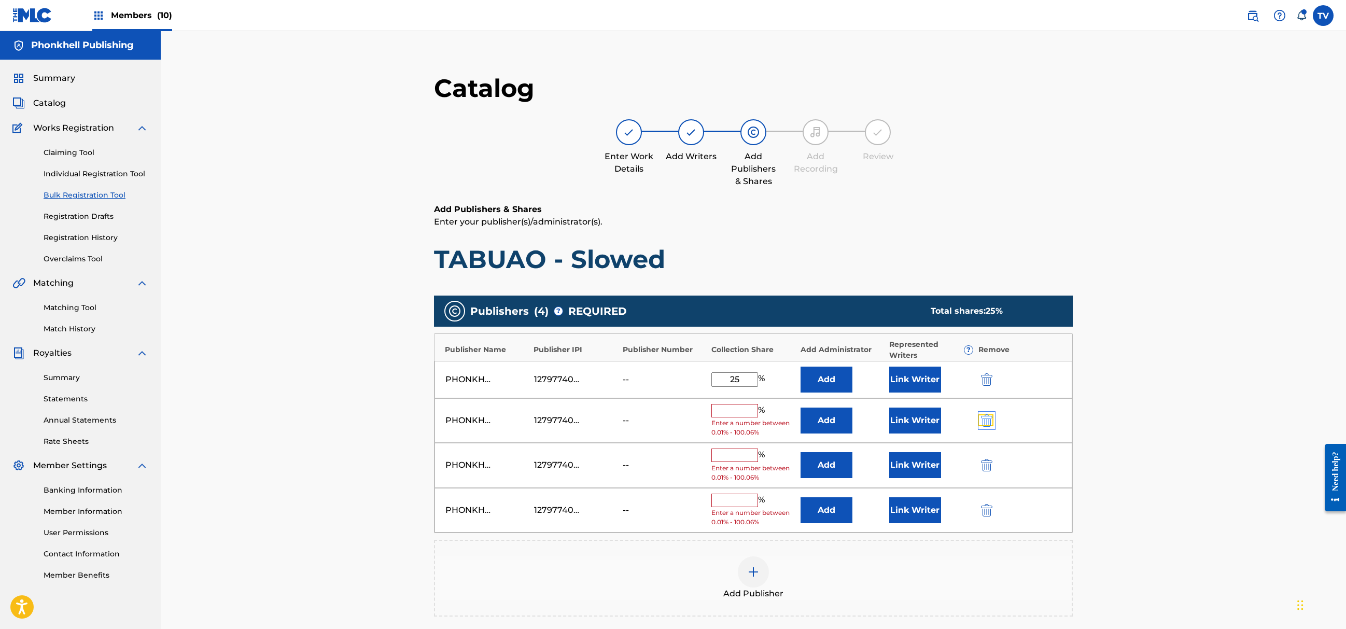
click at [986, 421] on img "submit" at bounding box center [986, 420] width 11 height 12
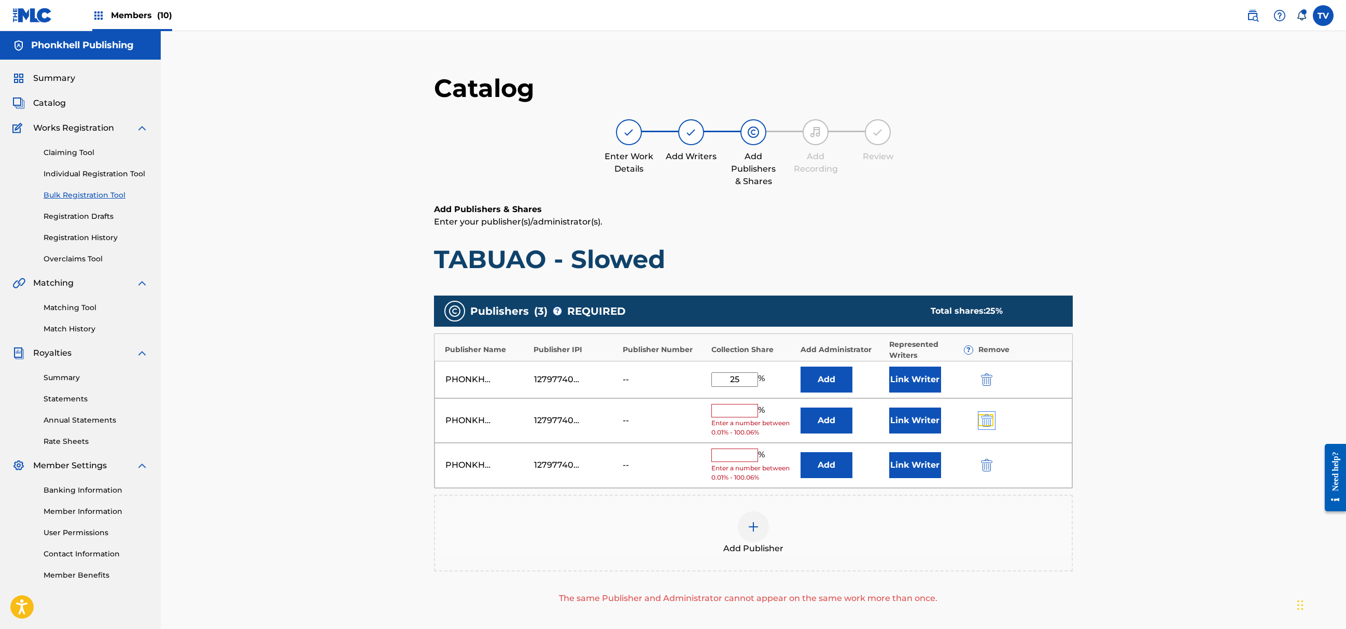
click at [986, 421] on img "submit" at bounding box center [986, 420] width 11 height 12
click at [986, 419] on img "submit" at bounding box center [986, 420] width 11 height 12
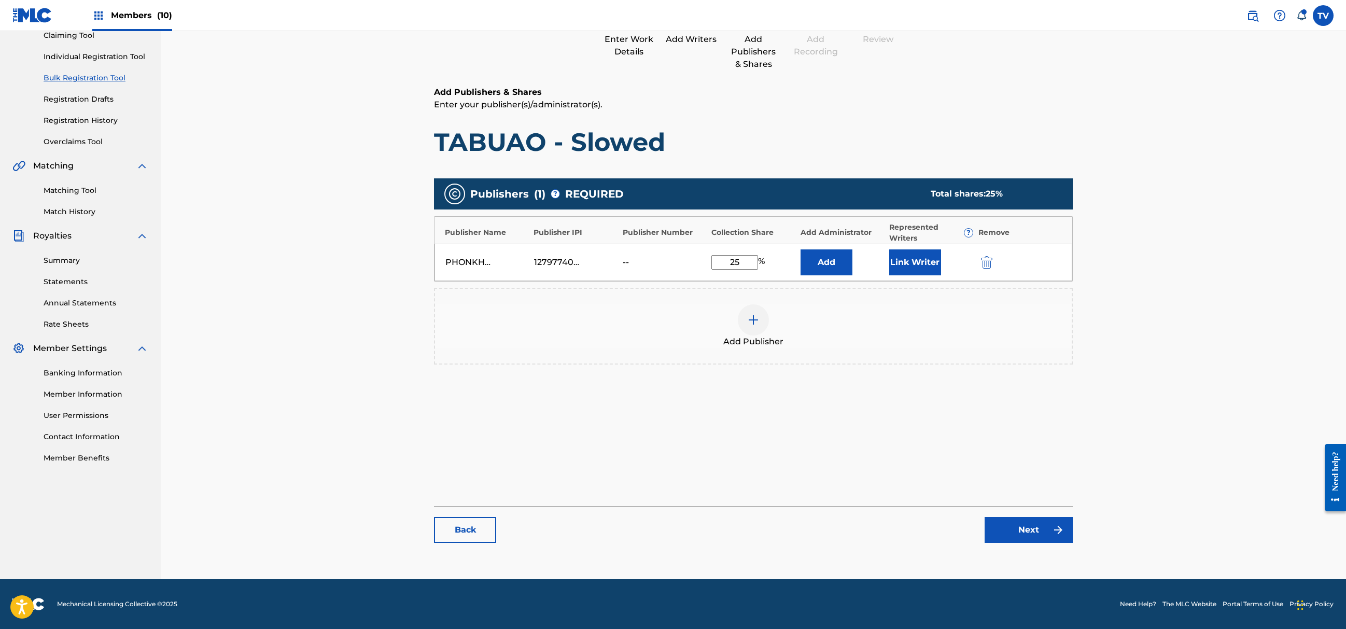
click at [1041, 554] on main "Catalog Enter Work Details Add Writers Add Publishers & Shares Add Recording Re…" at bounding box center [753, 254] width 701 height 629
click at [1027, 536] on link "Next" at bounding box center [1029, 530] width 88 height 26
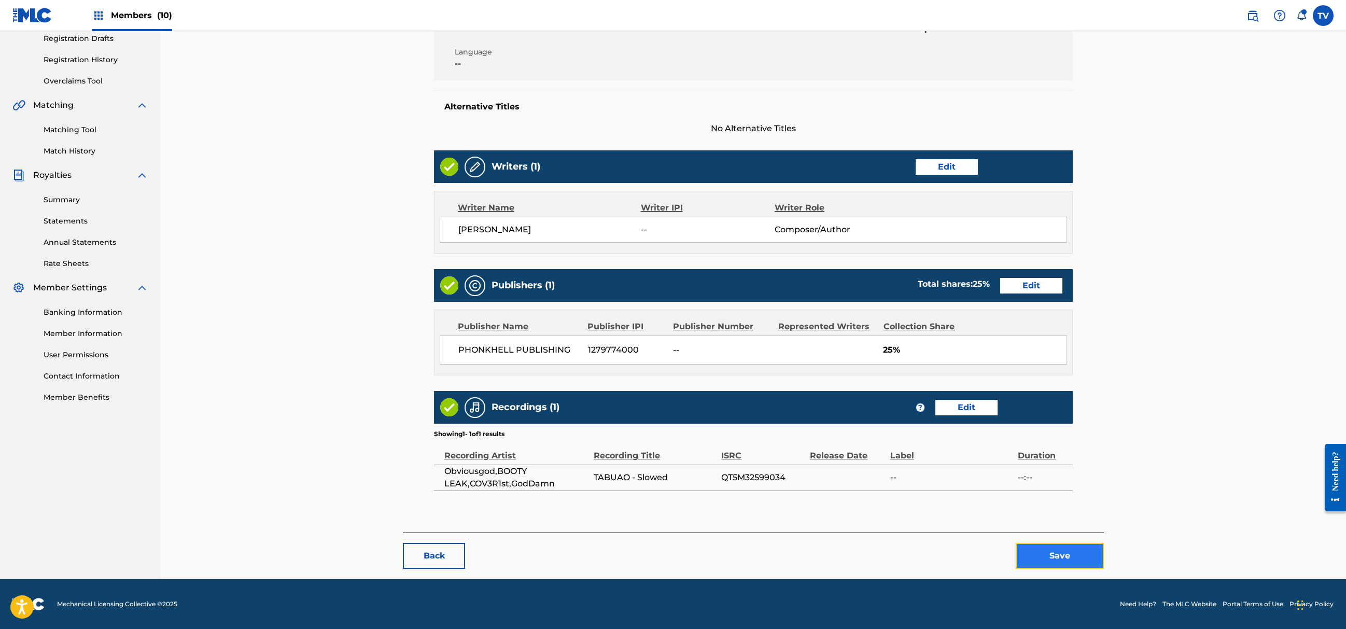
click at [1041, 555] on button "Save" at bounding box center [1060, 556] width 88 height 26
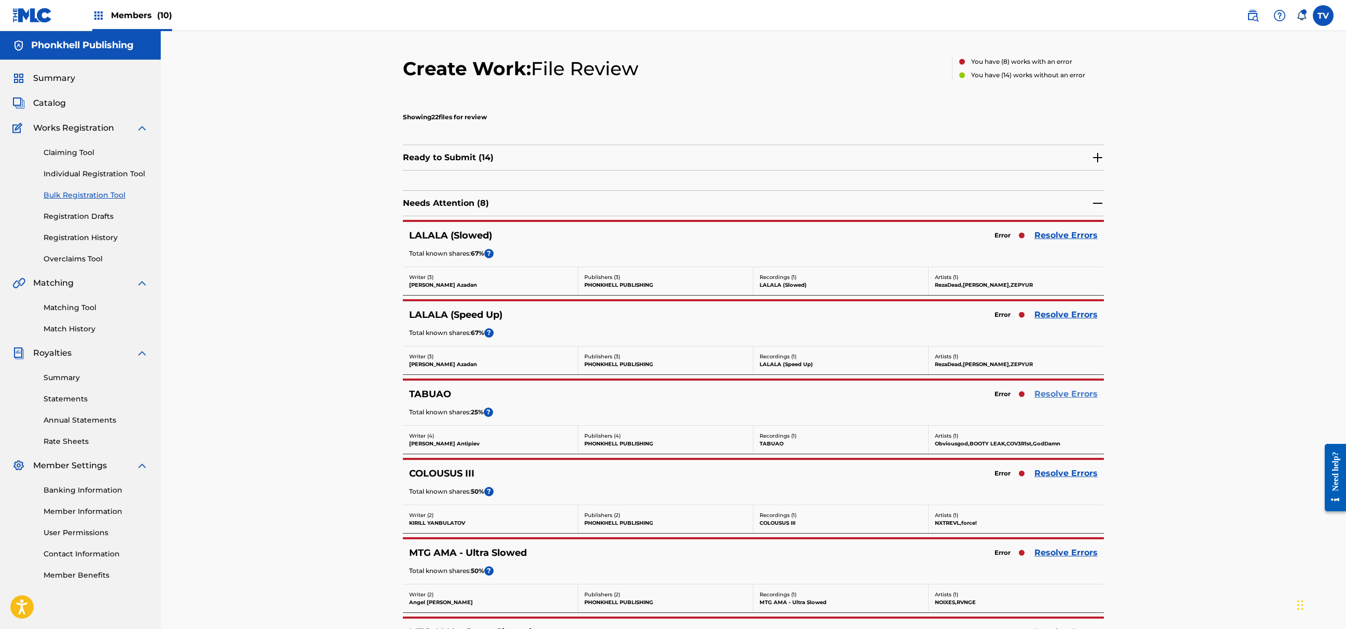
click at [1063, 393] on link "Resolve Errors" at bounding box center [1066, 394] width 63 height 12
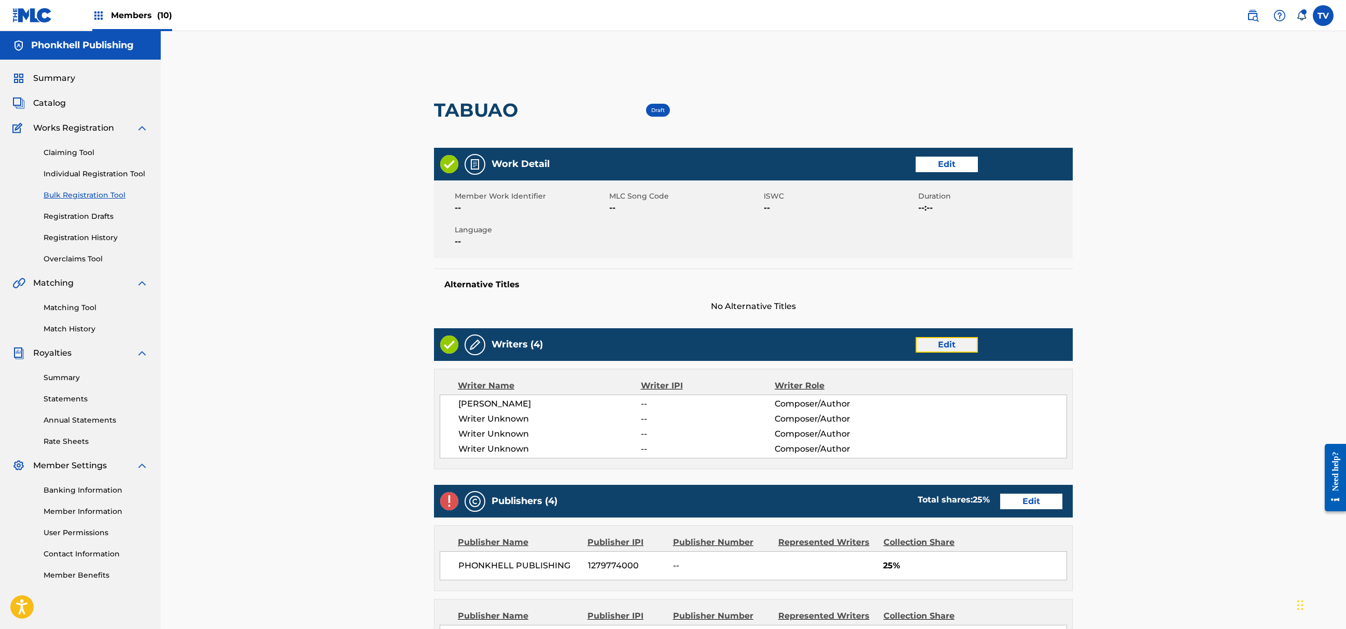
click at [943, 341] on link "Edit" at bounding box center [947, 345] width 62 height 16
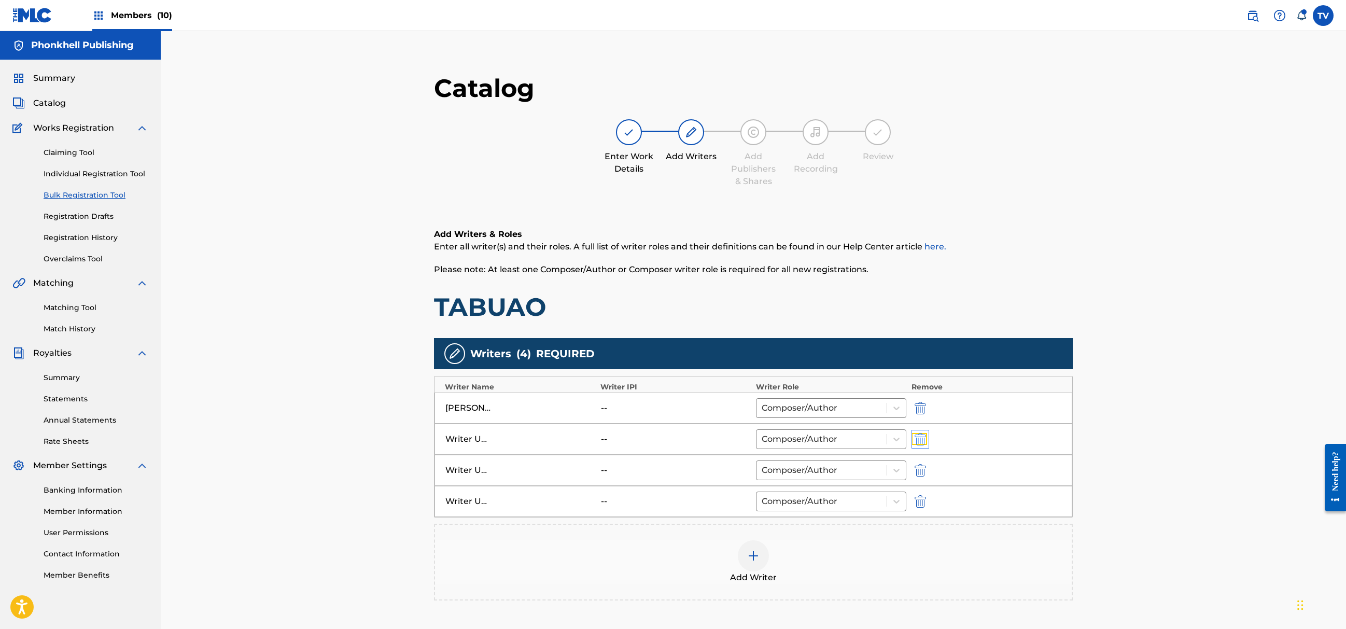
click at [920, 438] on img "submit" at bounding box center [920, 439] width 11 height 12
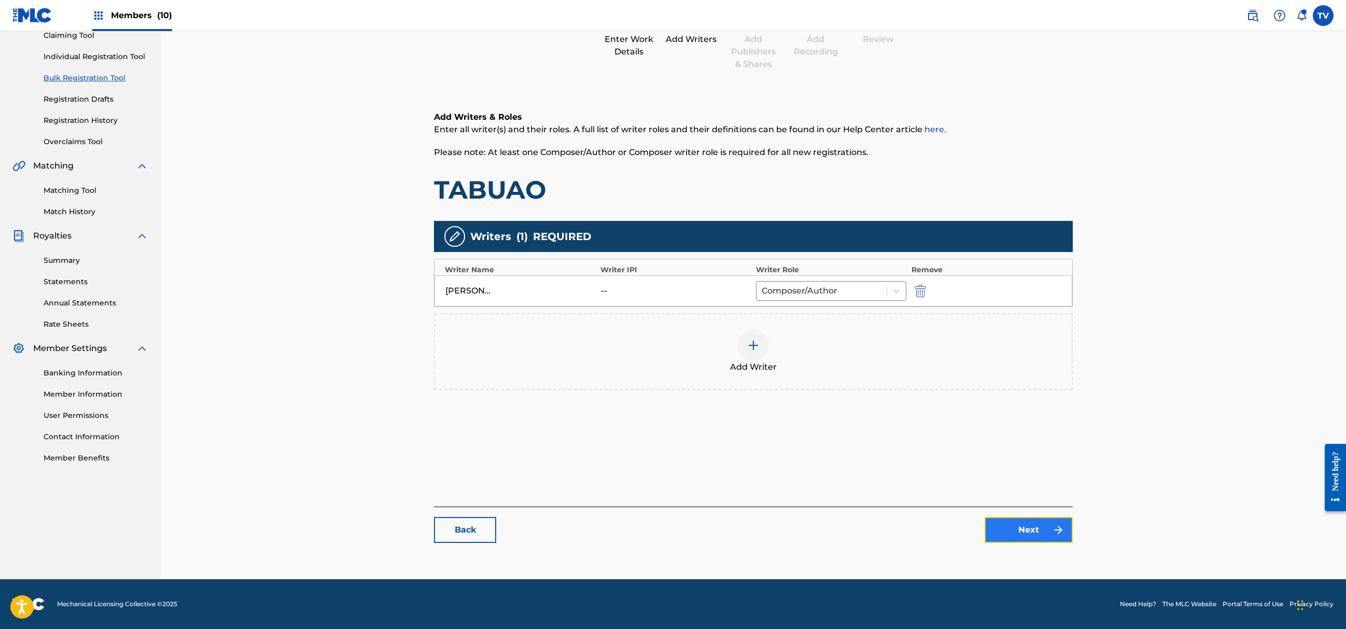
click at [1040, 530] on link "Next" at bounding box center [1029, 530] width 88 height 26
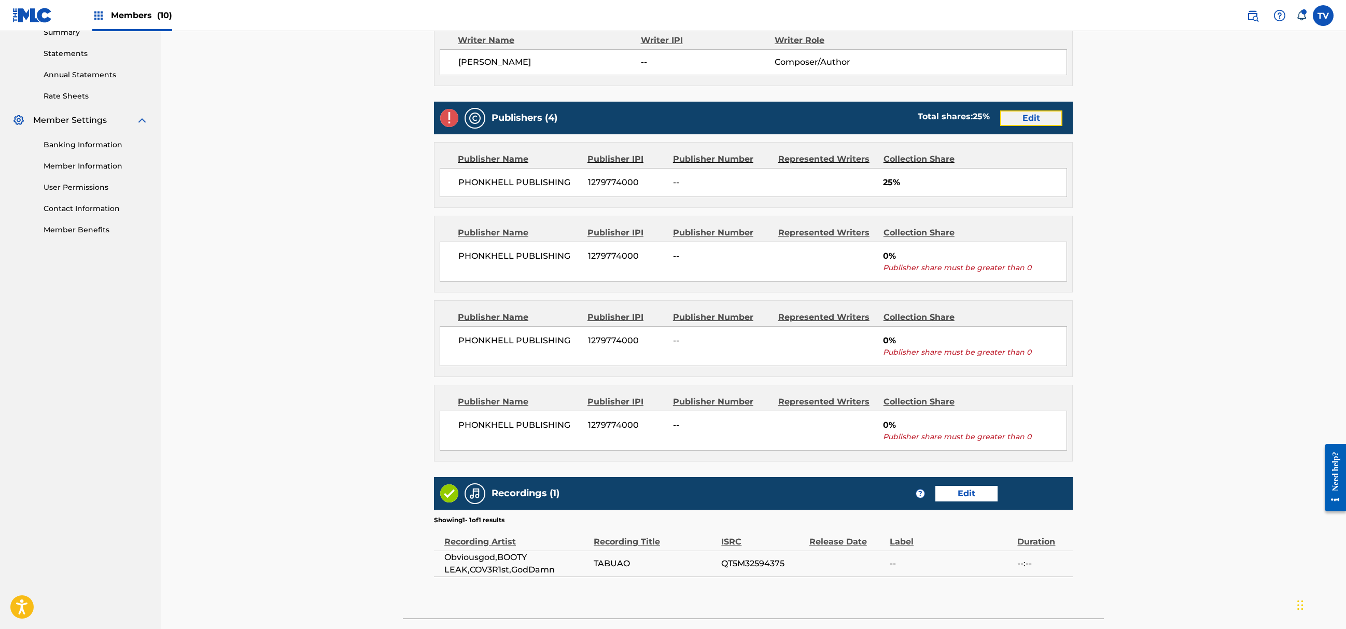
click at [1030, 123] on link "Edit" at bounding box center [1031, 118] width 62 height 16
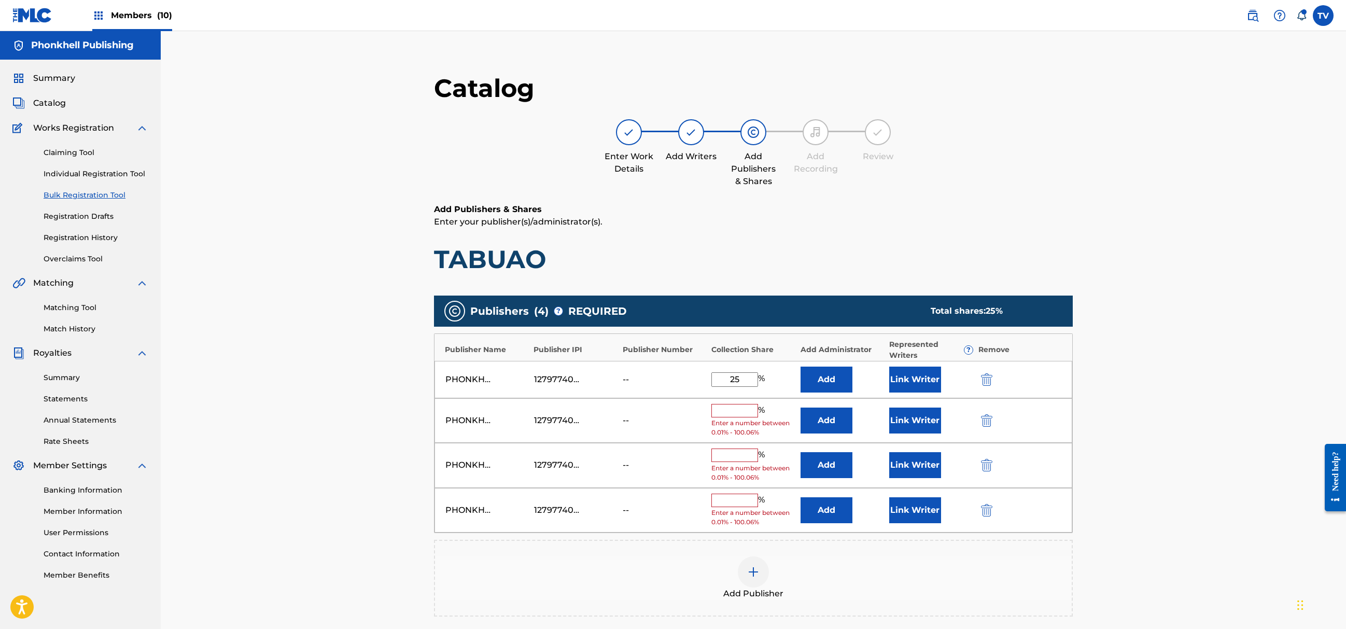
click at [977, 422] on div "PHONKHELL PUBLISHING 1279774000 -- % Enter a number between 0.01% - 100.06% Add…" at bounding box center [754, 420] width 638 height 45
click at [978, 422] on button "submit" at bounding box center [986, 420] width 16 height 12
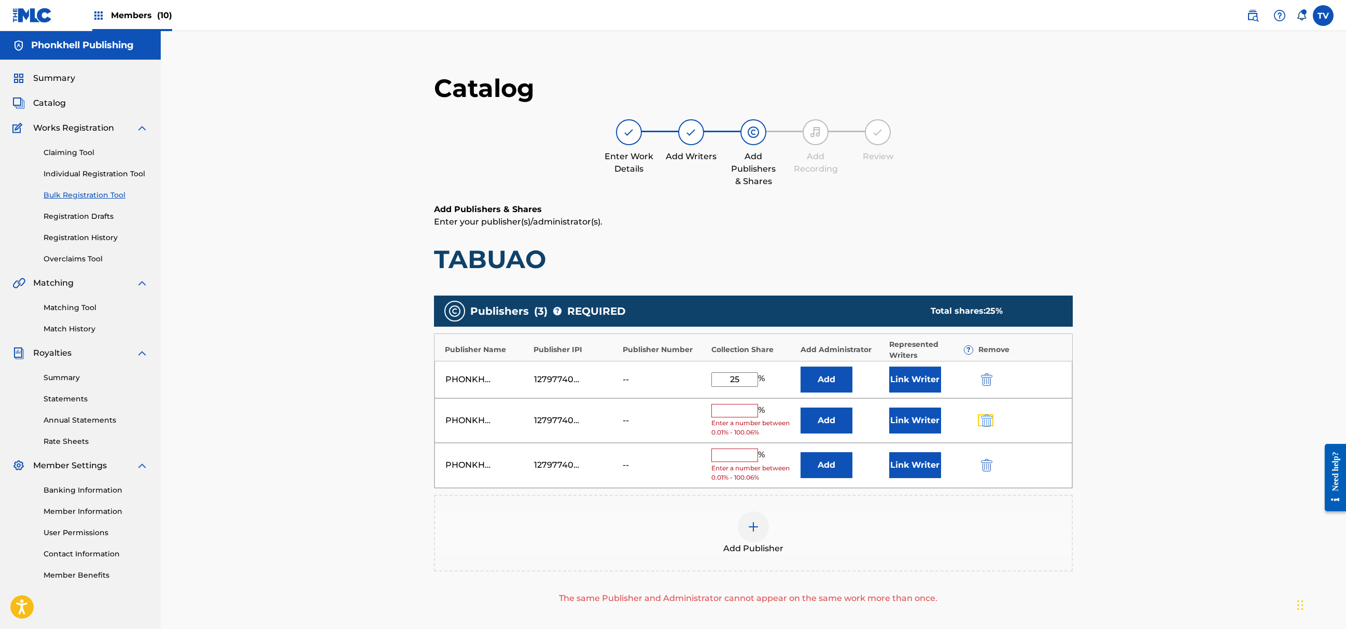
click at [979, 421] on button "submit" at bounding box center [986, 420] width 16 height 12
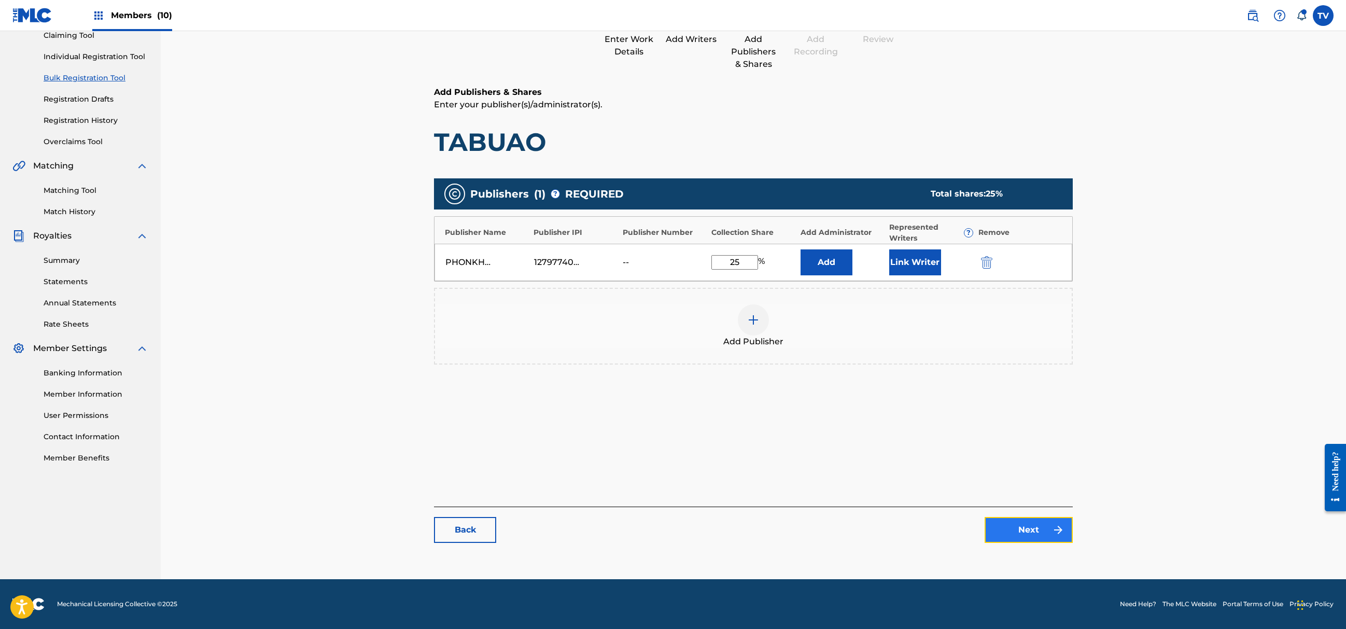
click at [1036, 528] on link "Next" at bounding box center [1029, 530] width 88 height 26
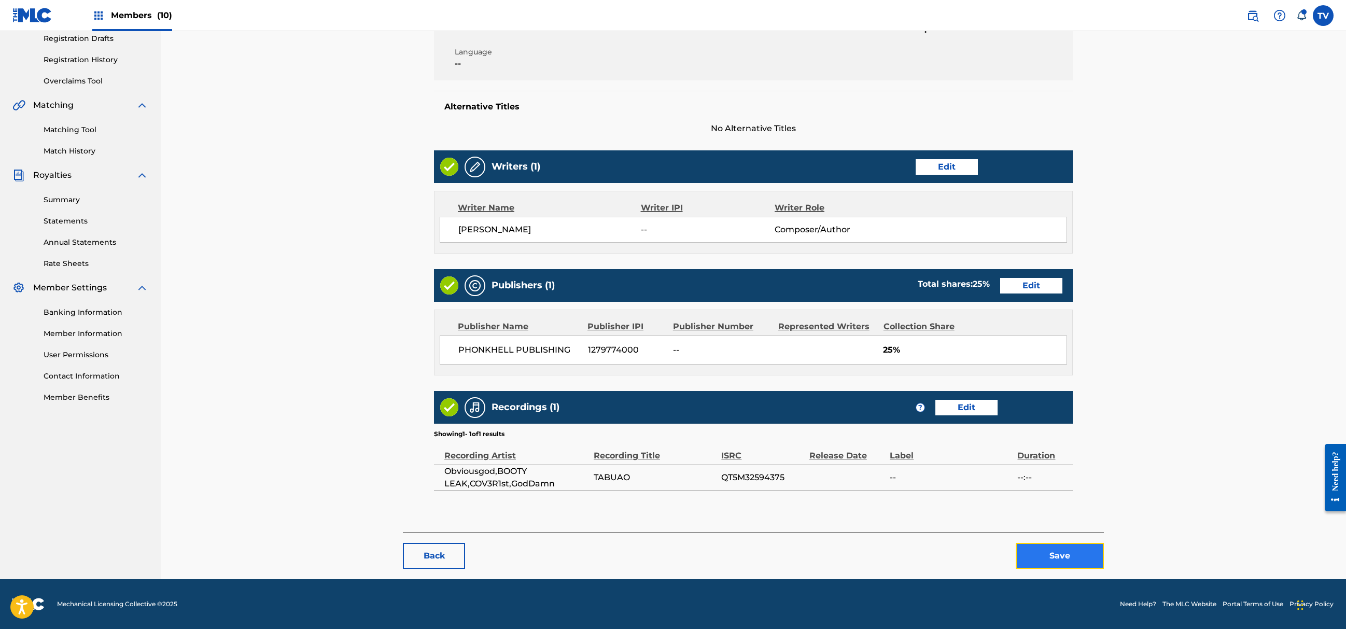
click at [1068, 555] on button "Save" at bounding box center [1060, 556] width 88 height 26
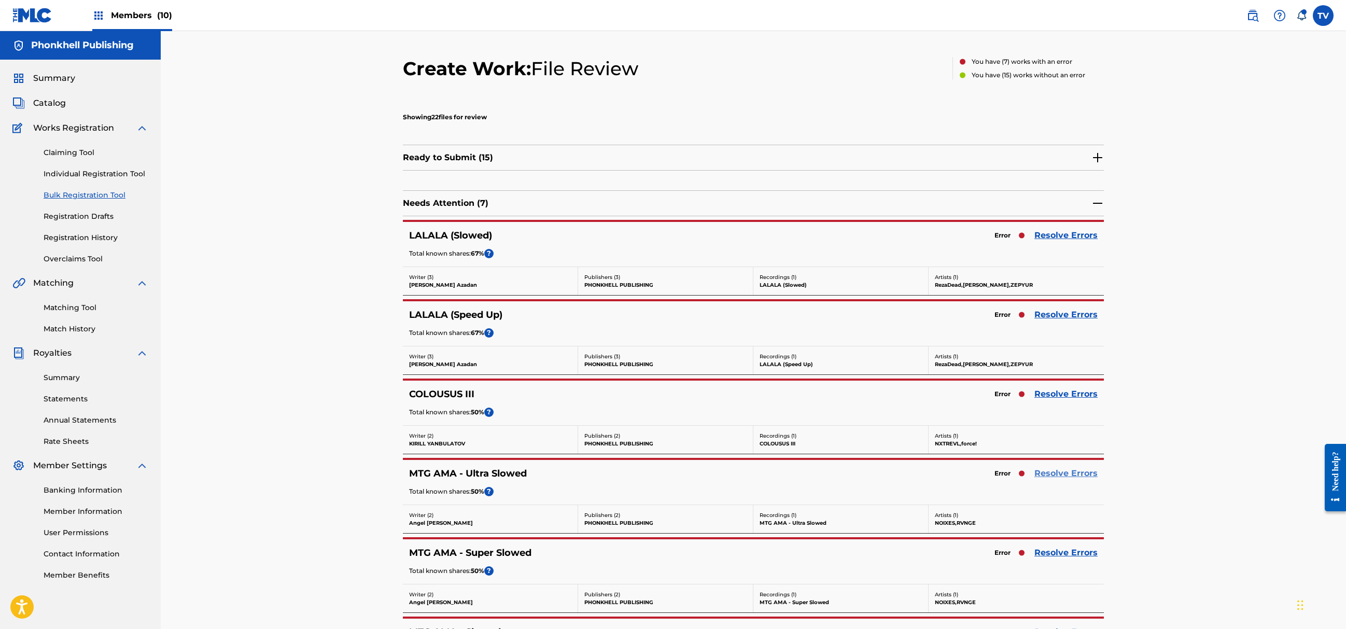
click at [1073, 477] on link "Resolve Errors" at bounding box center [1066, 473] width 63 height 12
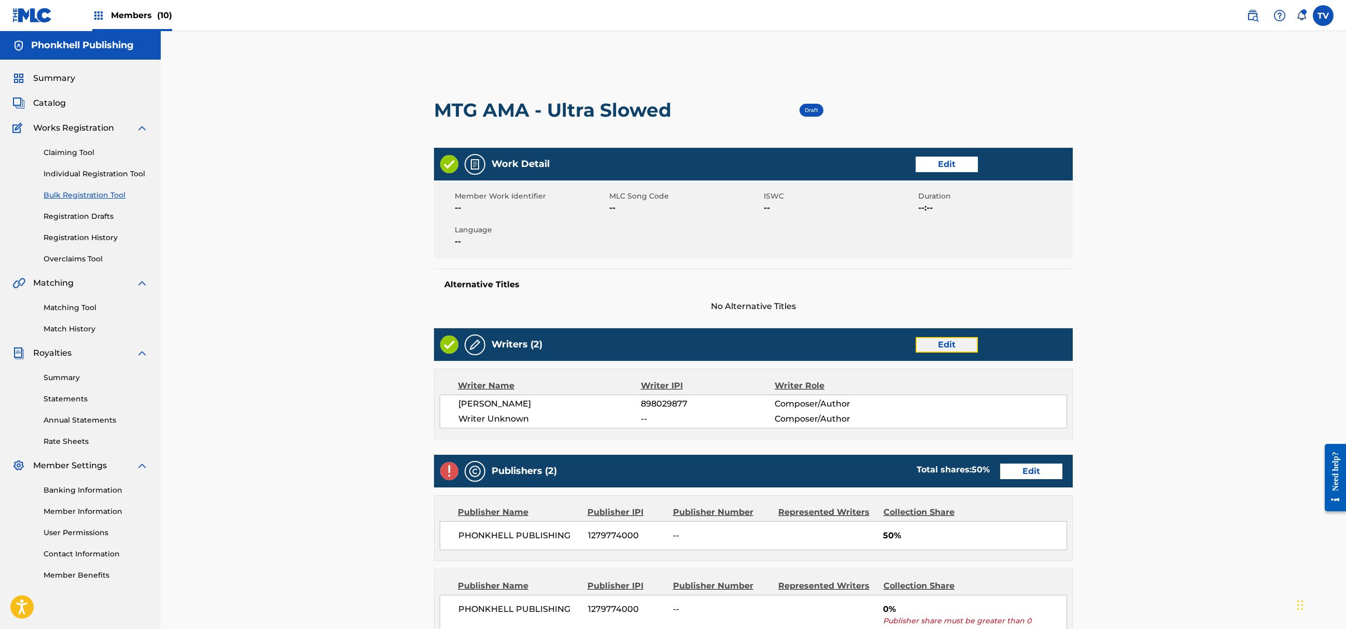
click at [948, 339] on link "Edit" at bounding box center [947, 345] width 62 height 16
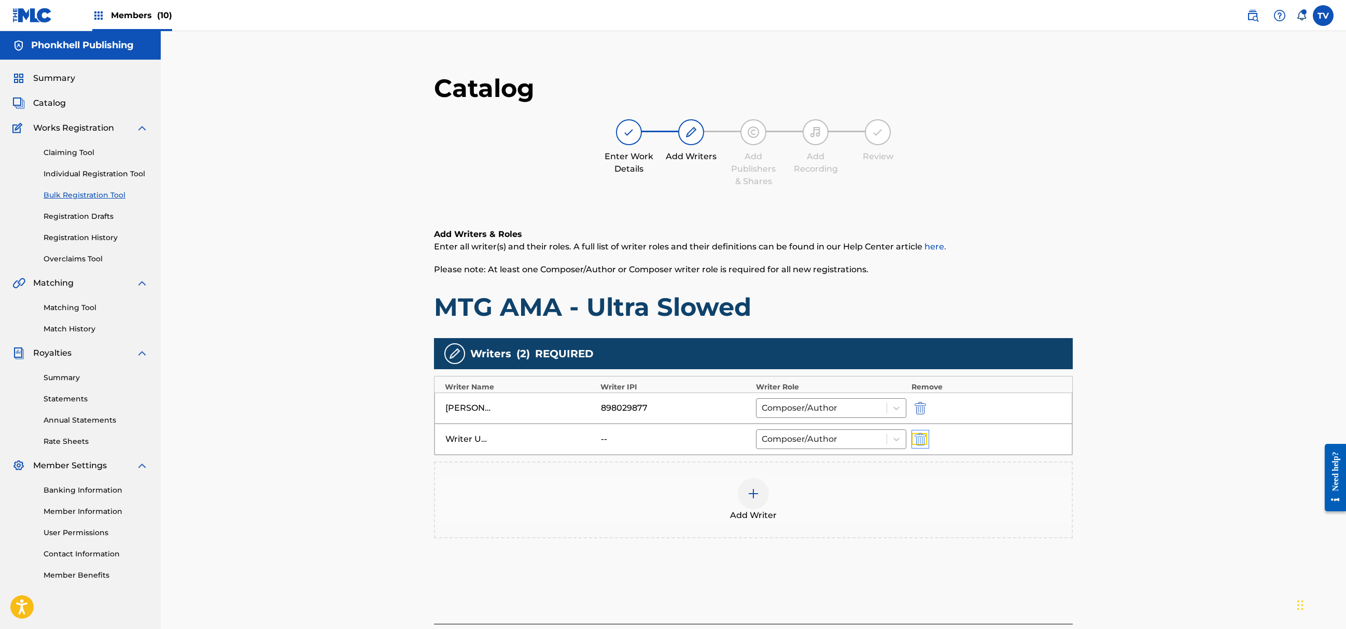
click at [918, 442] on img "submit" at bounding box center [920, 439] width 11 height 12
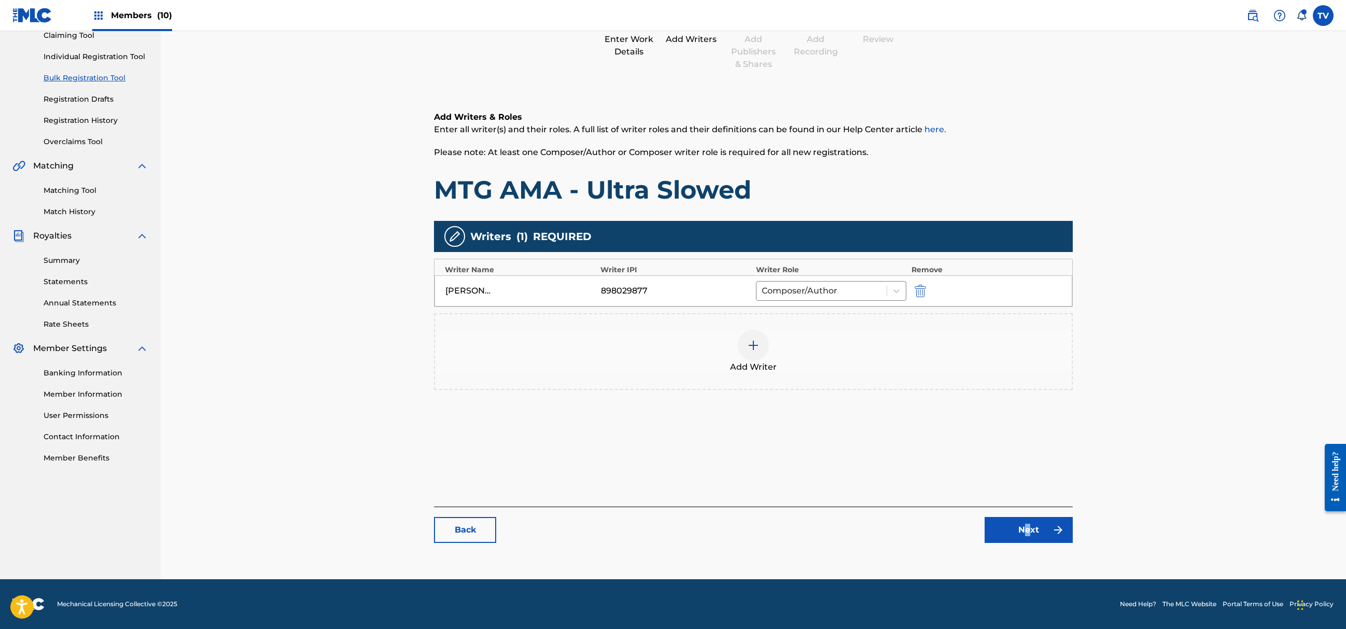
click at [1030, 515] on div "Back Next" at bounding box center [753, 525] width 639 height 36
click at [1036, 518] on link "Next" at bounding box center [1029, 530] width 88 height 26
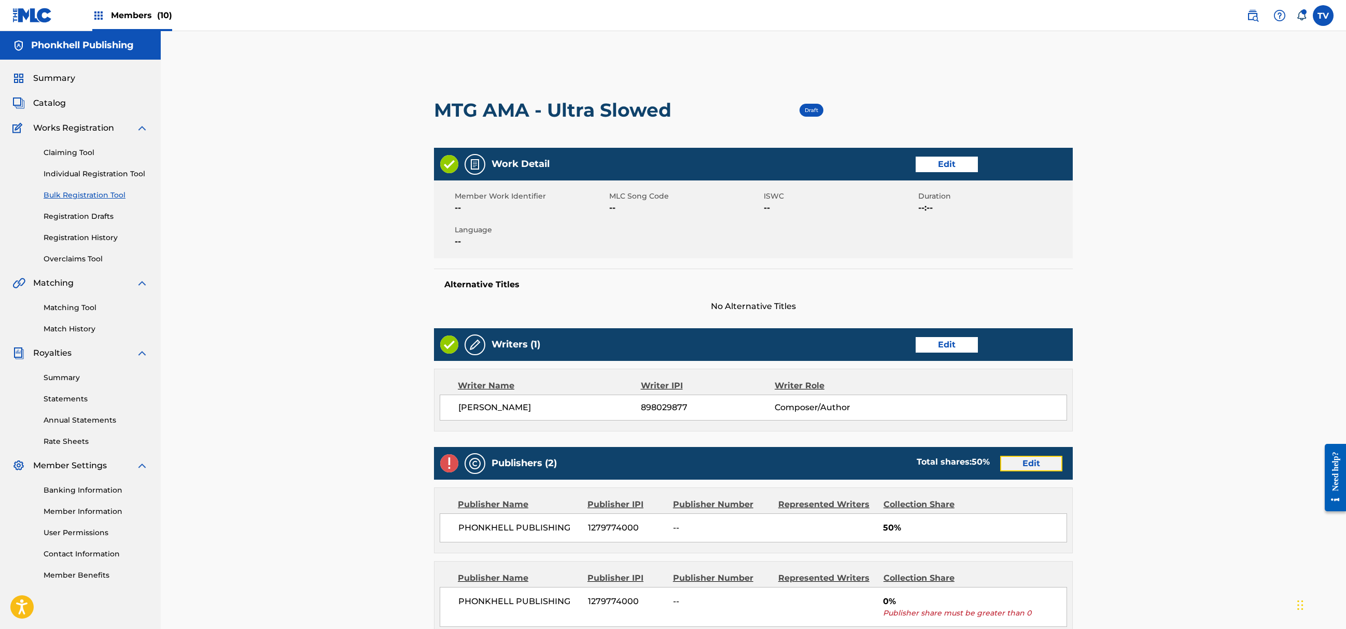
click at [1035, 464] on link "Edit" at bounding box center [1031, 464] width 62 height 16
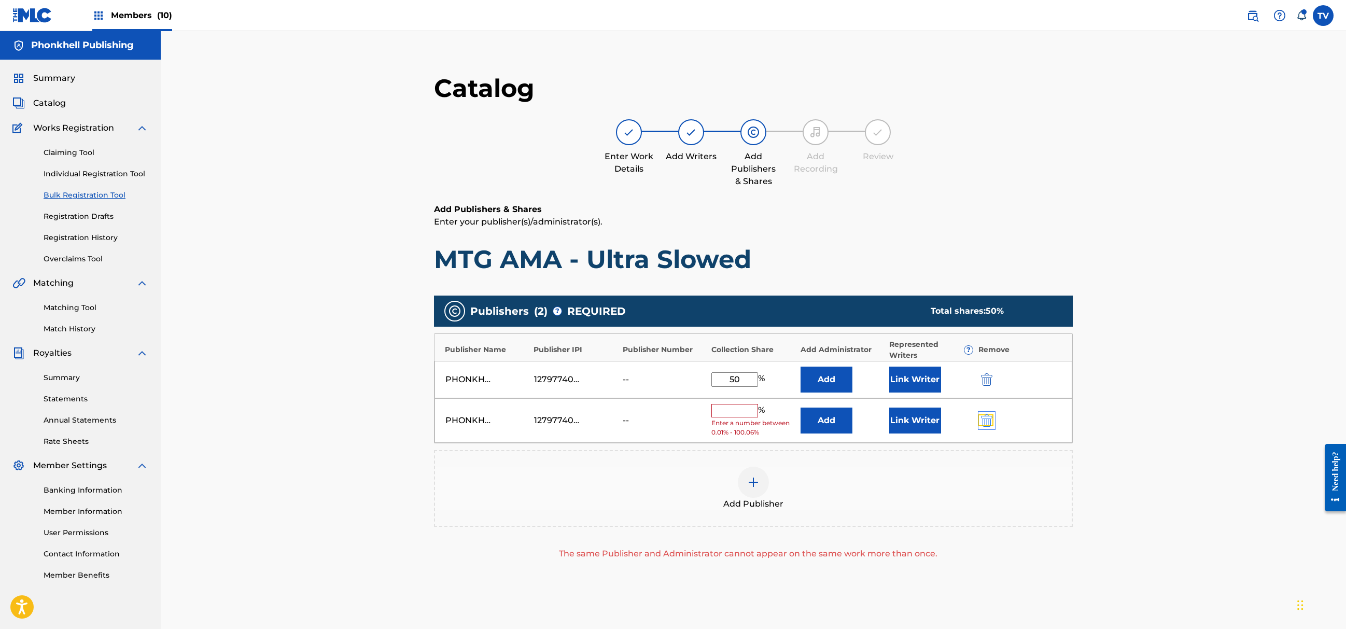
click at [984, 425] on img "submit" at bounding box center [986, 420] width 11 height 12
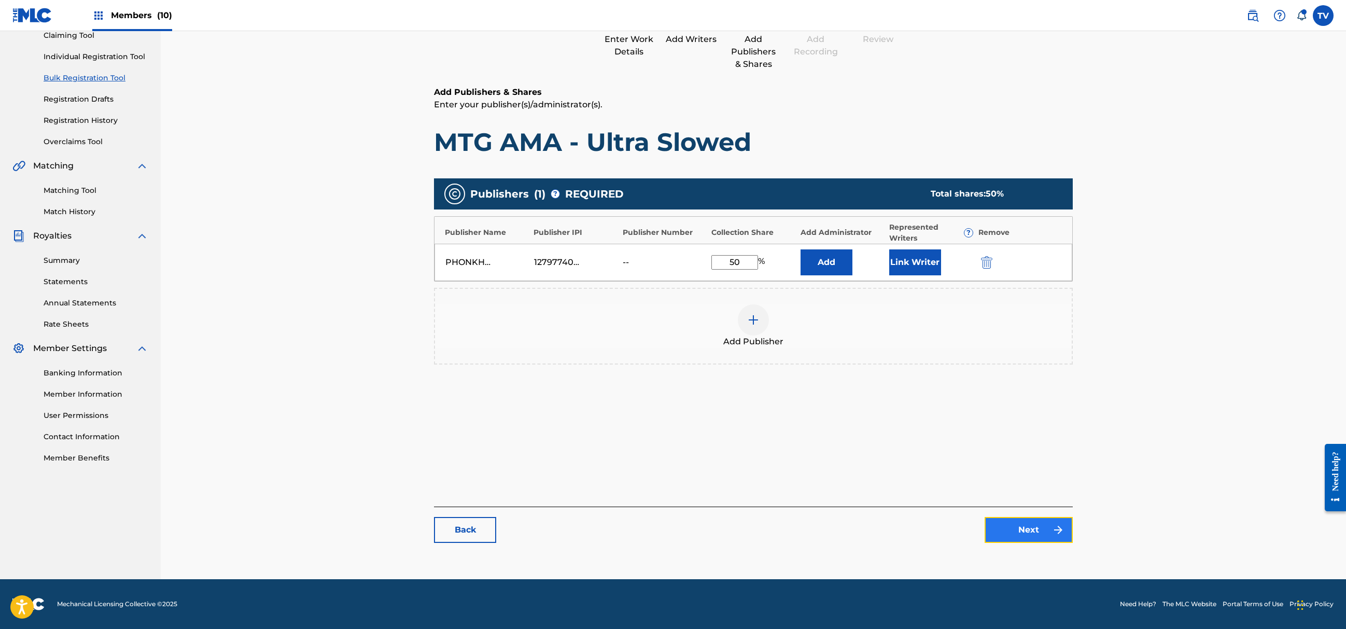
click at [1048, 525] on link "Next" at bounding box center [1029, 530] width 88 height 26
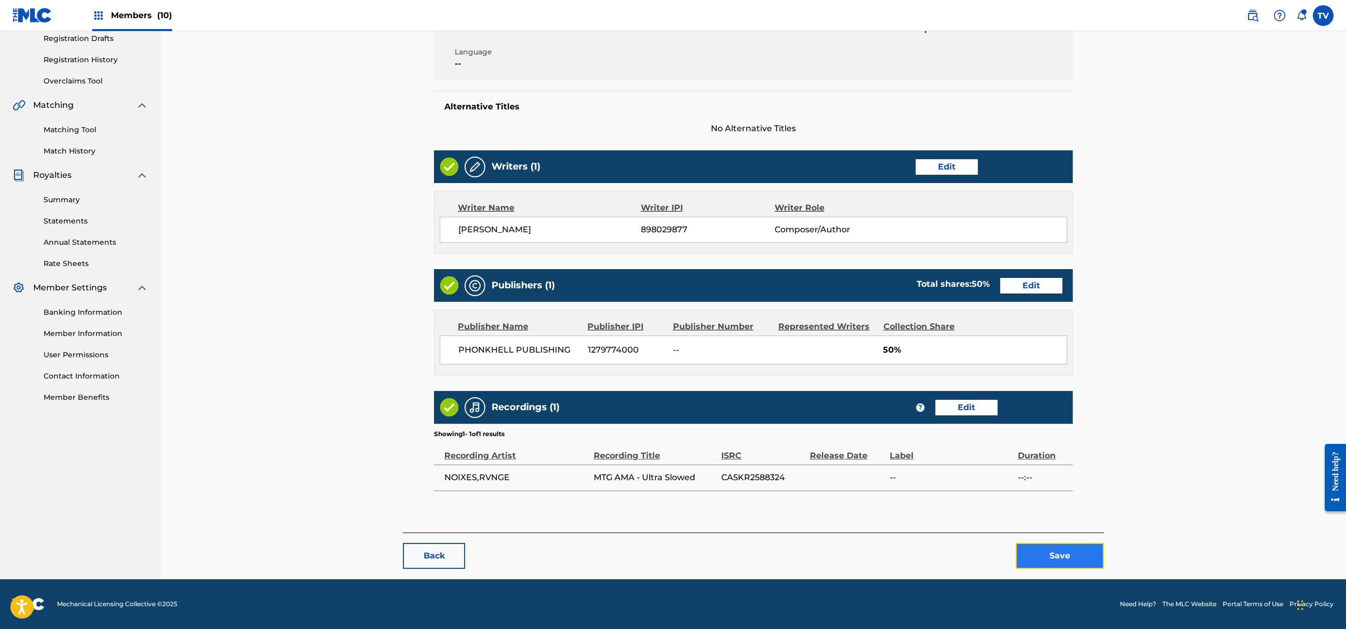
click at [1054, 546] on button "Save" at bounding box center [1060, 556] width 88 height 26
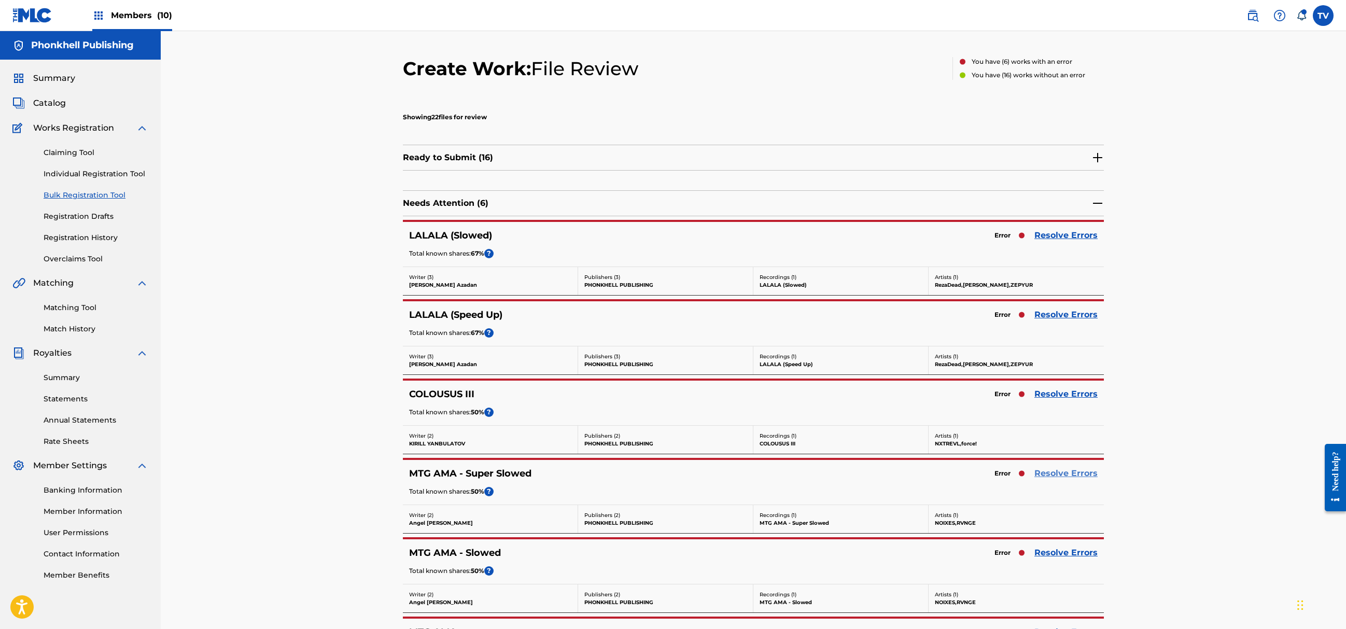
click at [1062, 474] on link "Resolve Errors" at bounding box center [1066, 473] width 63 height 12
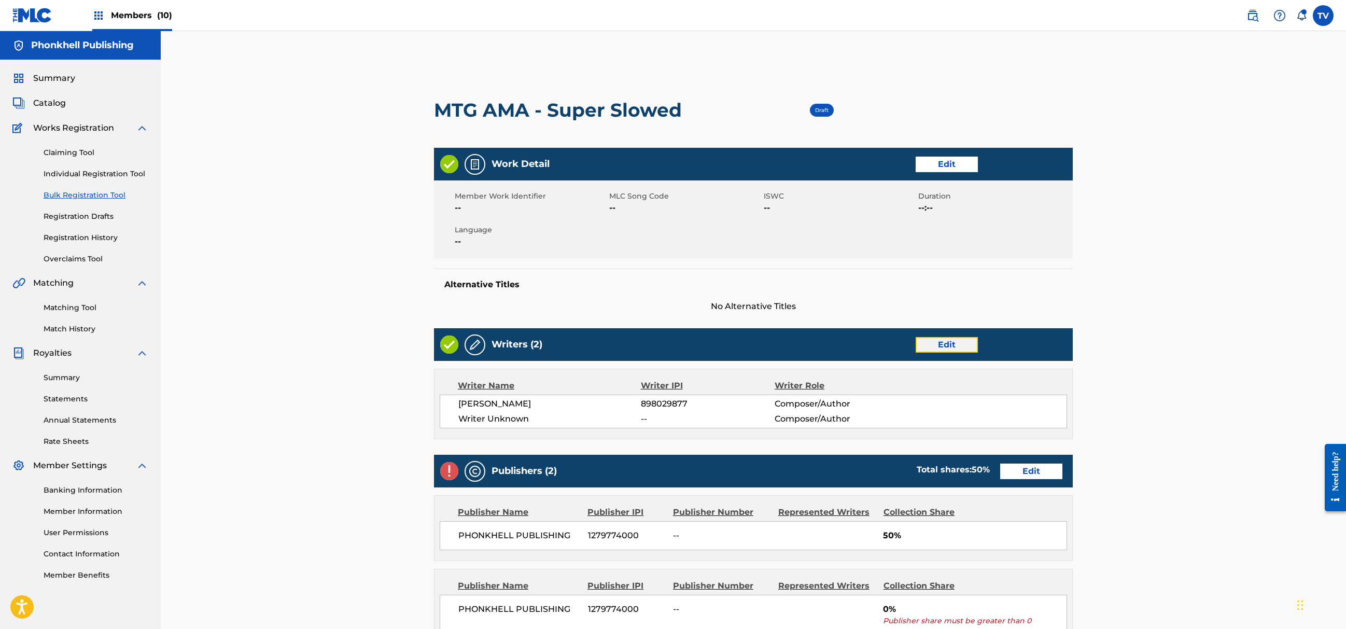
click at [948, 349] on link "Edit" at bounding box center [947, 345] width 62 height 16
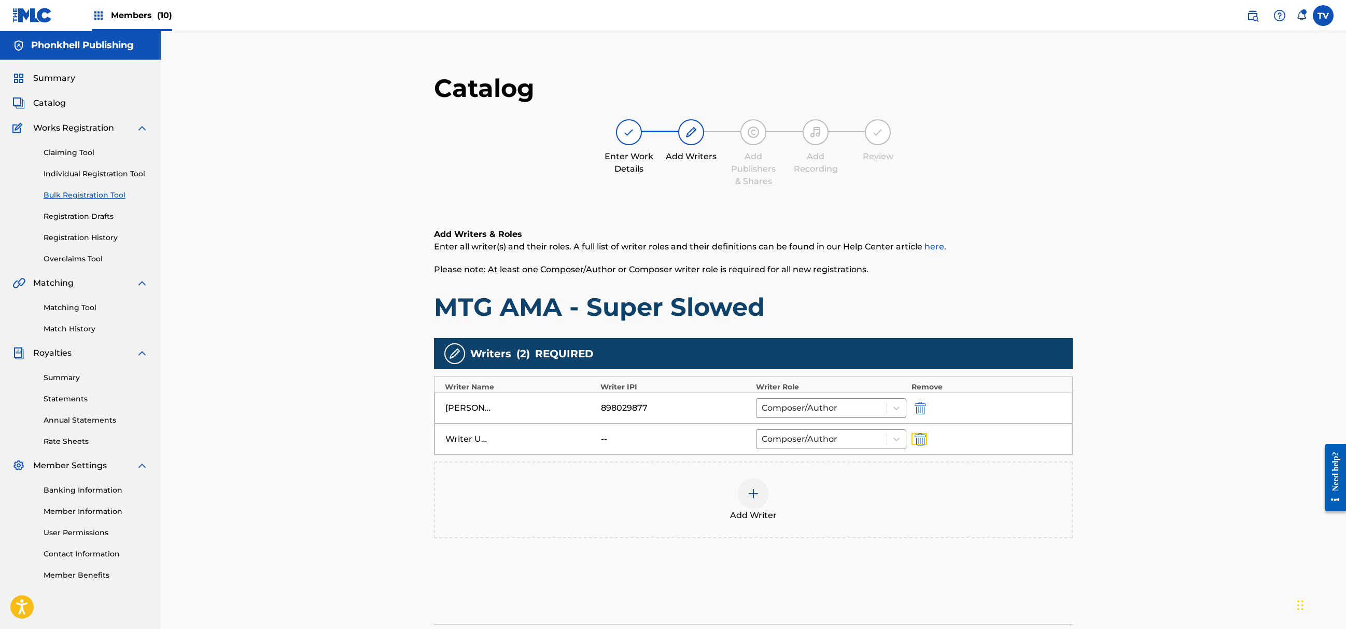
click at [916, 436] on img "submit" at bounding box center [920, 439] width 11 height 12
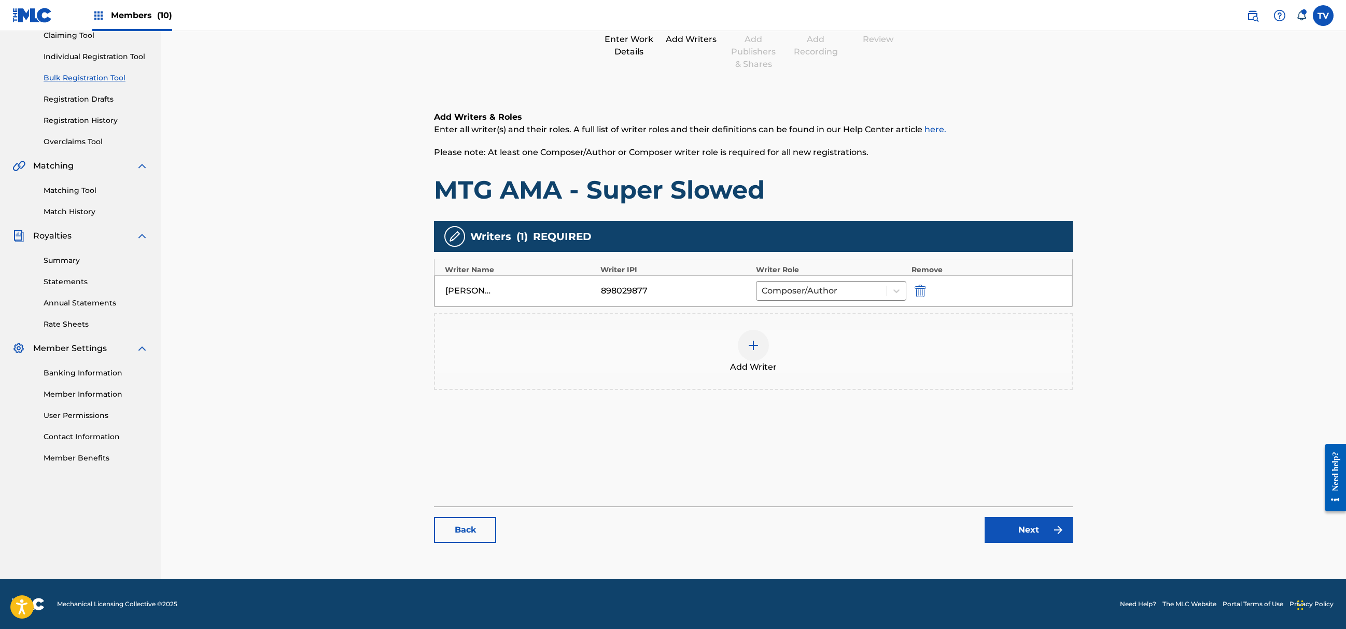
click at [1005, 557] on main "Catalog Enter Work Details Add Writers Add Publishers & Shares Add Recording Re…" at bounding box center [753, 254] width 701 height 629
click at [1027, 529] on link "Next" at bounding box center [1029, 530] width 88 height 26
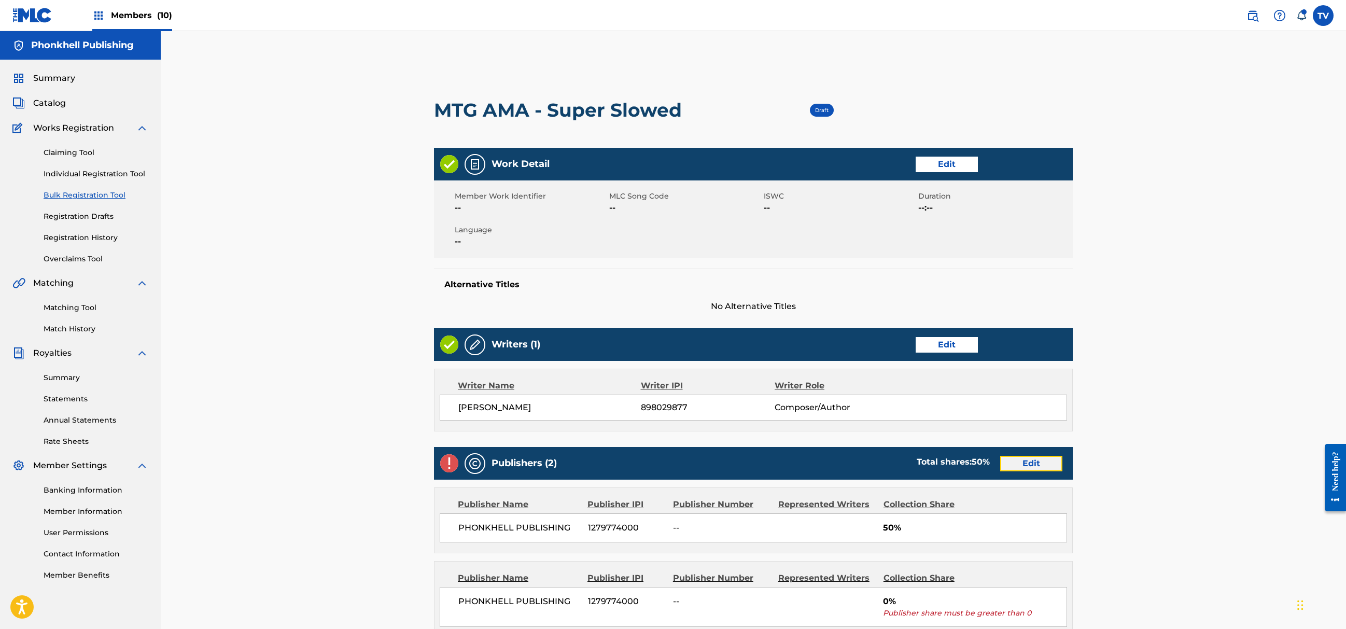
click at [1038, 461] on link "Edit" at bounding box center [1031, 464] width 62 height 16
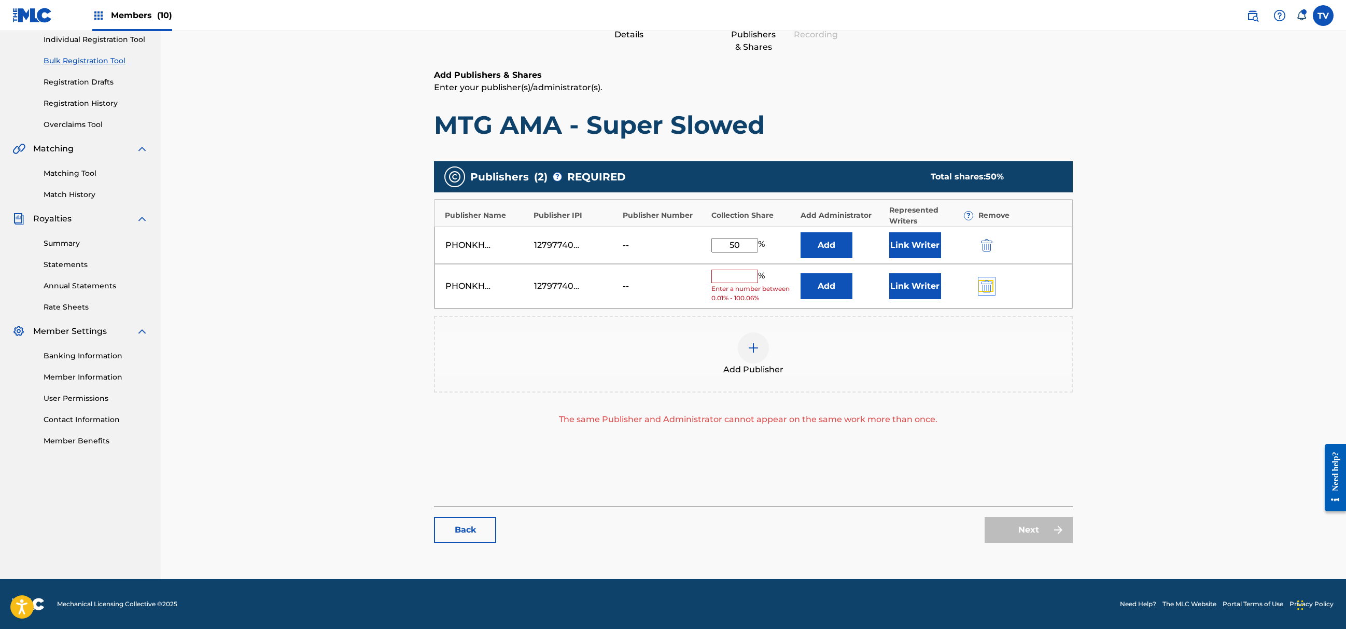
click at [989, 283] on img "submit" at bounding box center [986, 286] width 11 height 12
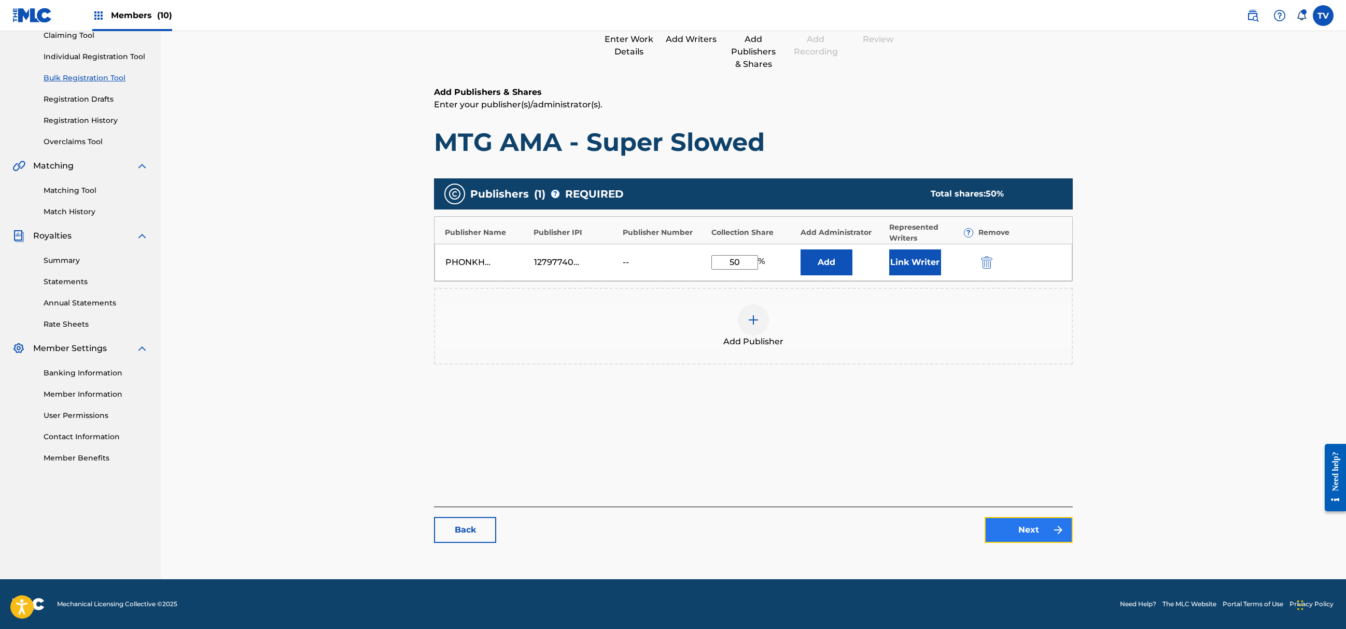
click at [1046, 532] on link "Next" at bounding box center [1029, 530] width 88 height 26
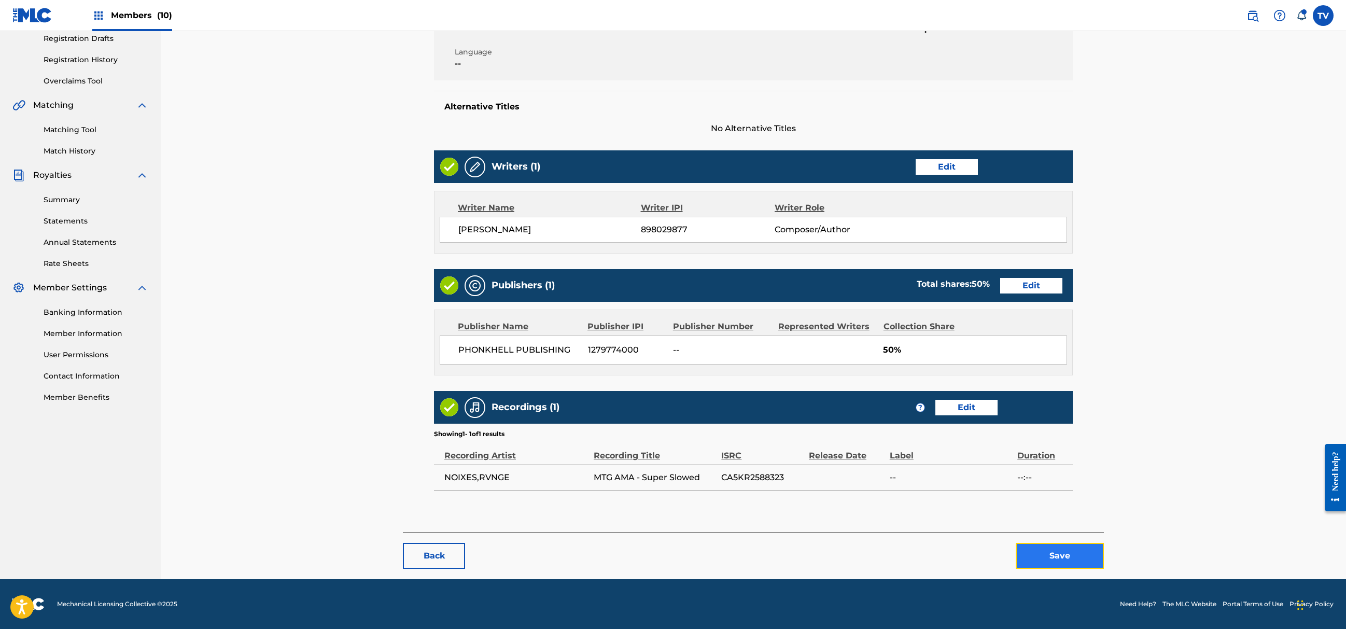
click at [1079, 550] on button "Save" at bounding box center [1060, 556] width 88 height 26
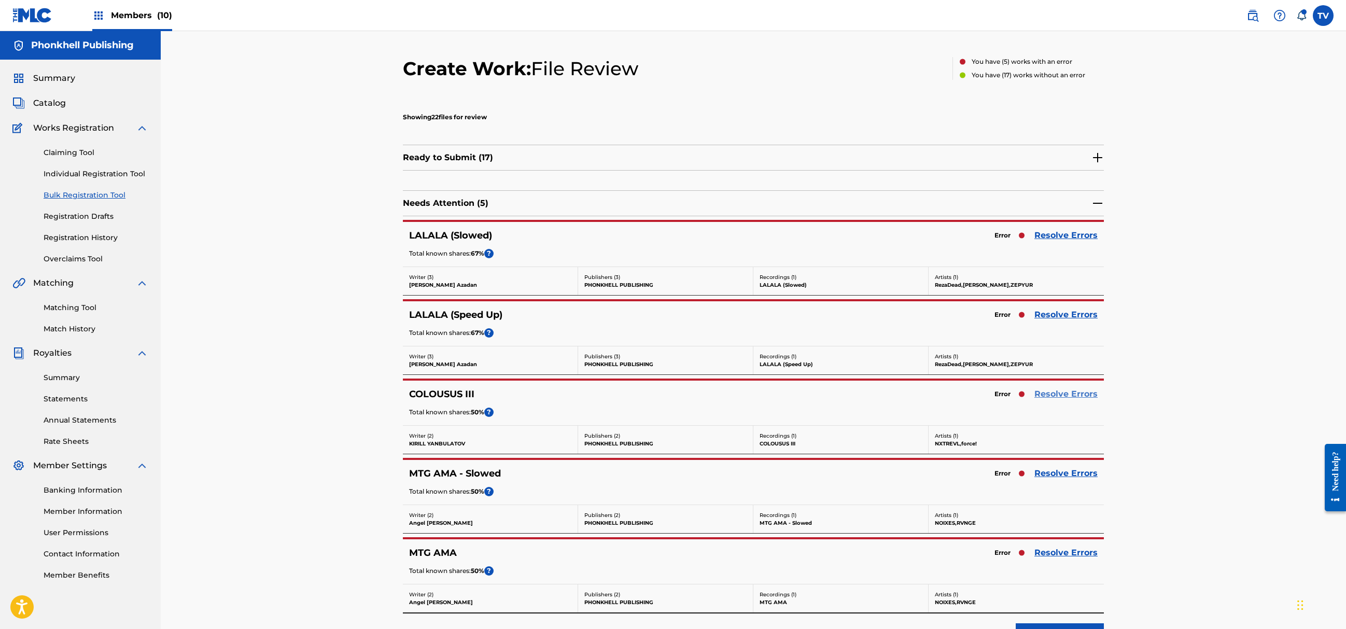
click at [1075, 397] on link "Resolve Errors" at bounding box center [1066, 394] width 63 height 12
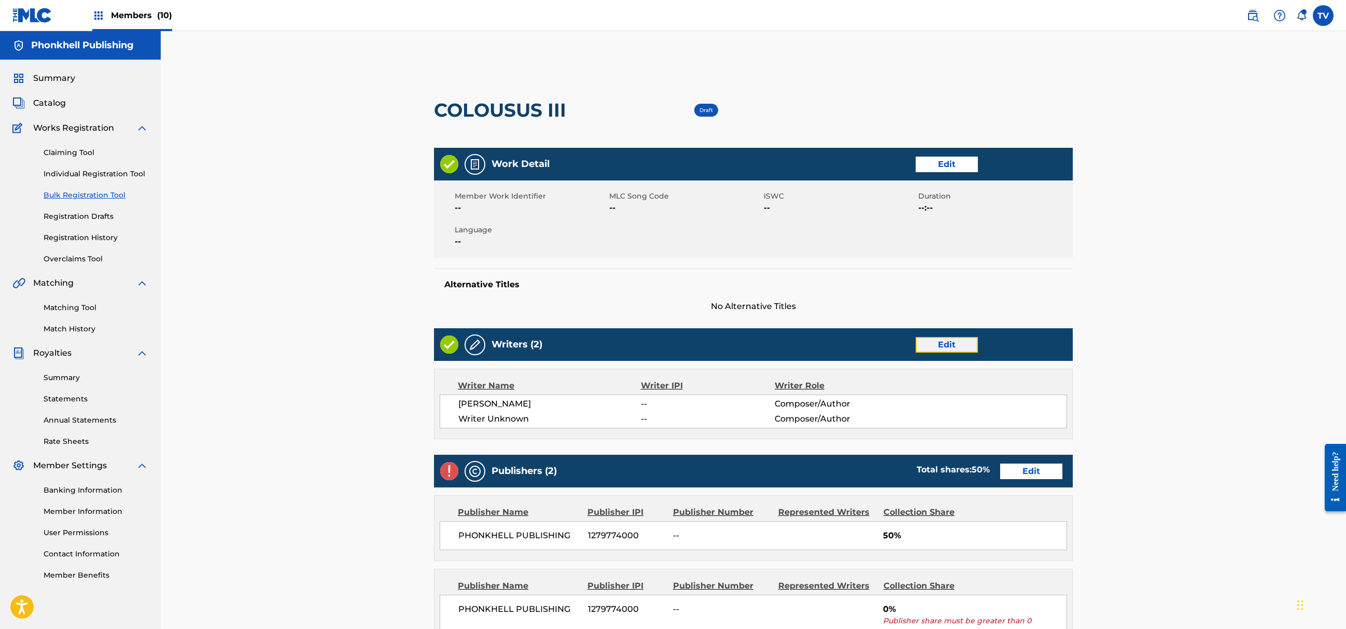
click at [941, 343] on link "Edit" at bounding box center [947, 345] width 62 height 16
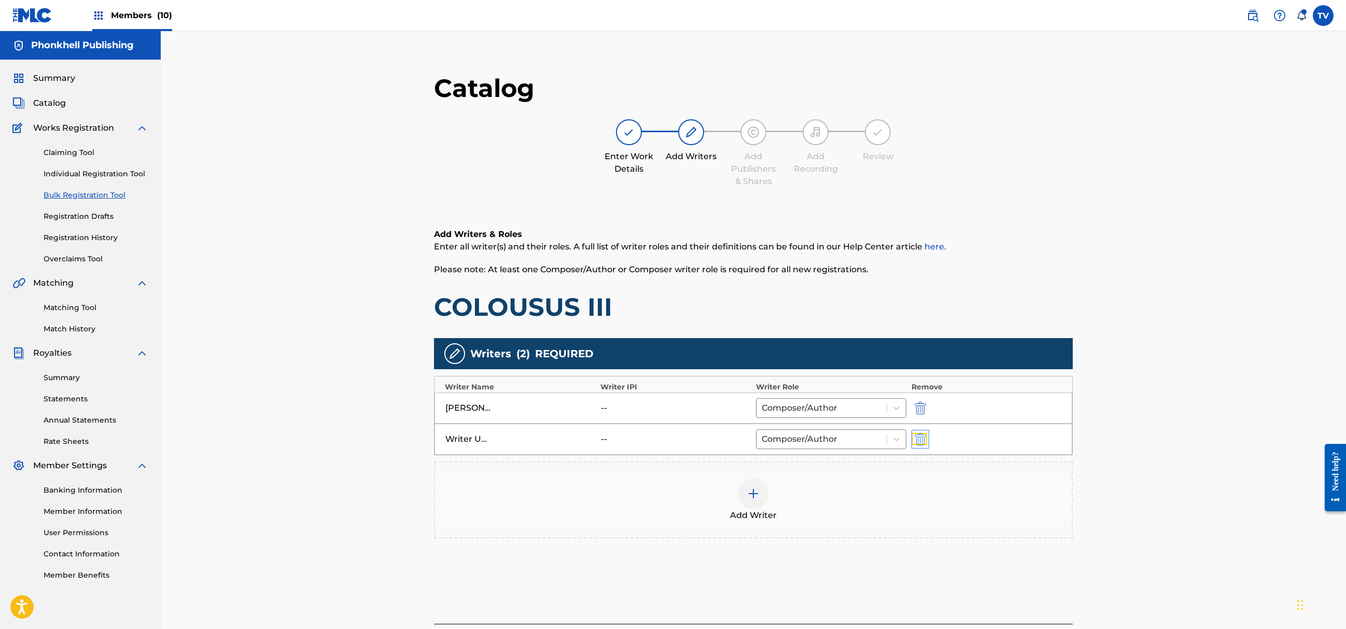
click at [922, 441] on img "submit" at bounding box center [920, 439] width 11 height 12
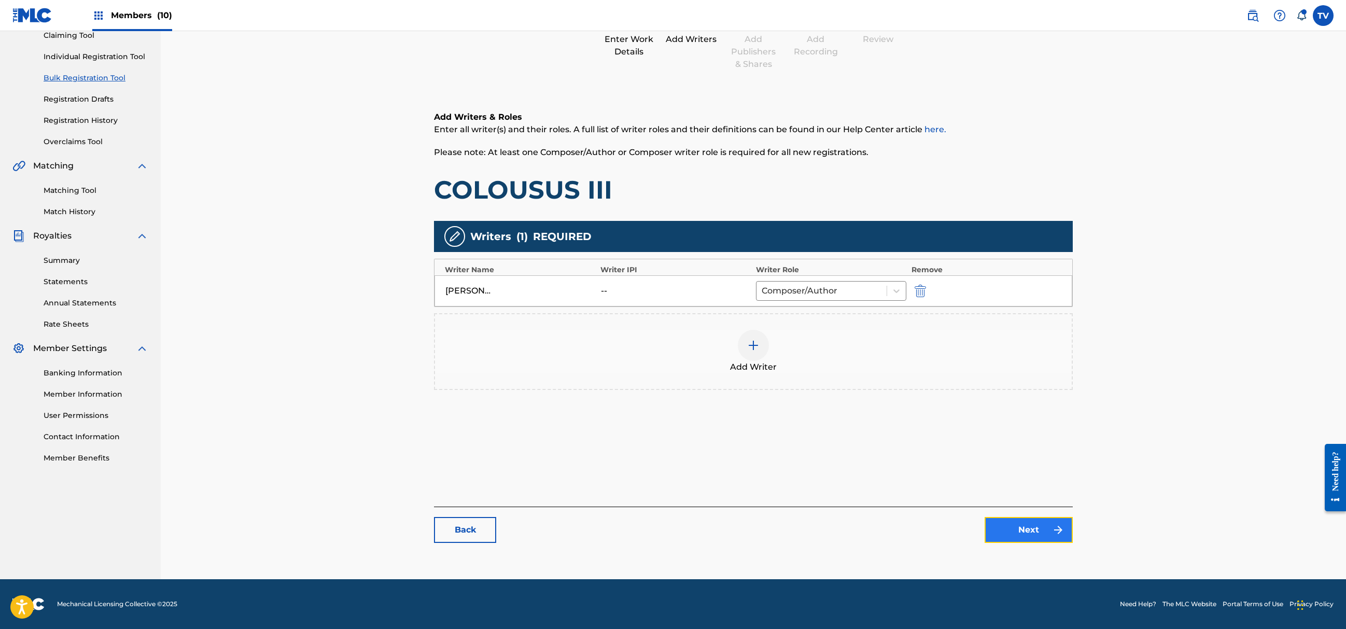
click at [1025, 522] on link "Next" at bounding box center [1029, 530] width 88 height 26
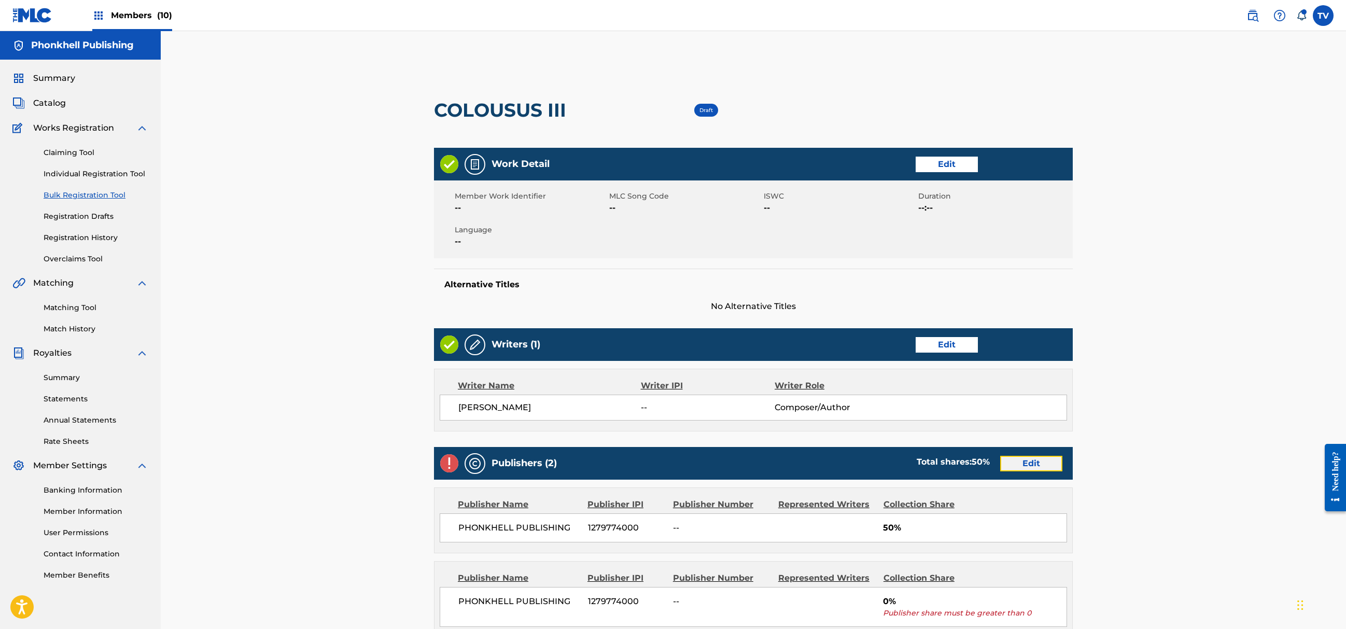
click at [1038, 465] on link "Edit" at bounding box center [1031, 464] width 62 height 16
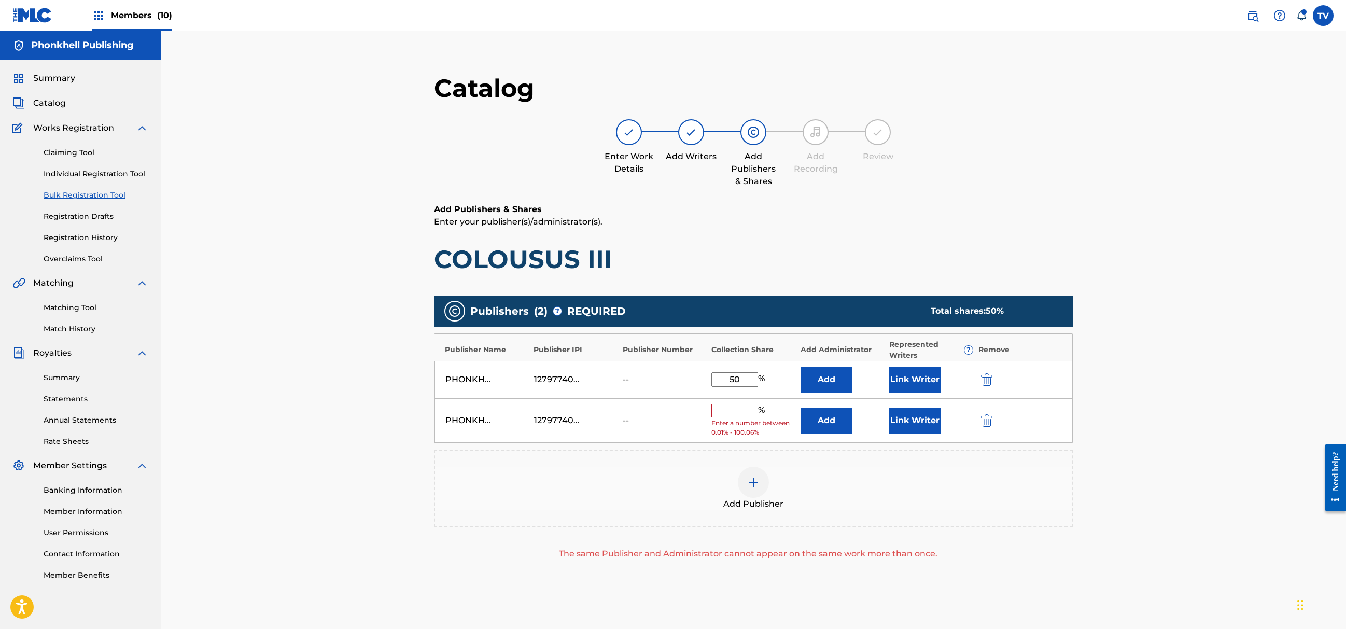
click at [981, 413] on div "PHONKHELL PUBLISHING 1279774000 -- % Enter a number between 0.01% - 100.06% Add…" at bounding box center [754, 420] width 638 height 45
click at [985, 428] on div "PHONKHELL PUBLISHING 1279774000 -- % Enter a number between 0.01% - 100.06% Add…" at bounding box center [754, 420] width 638 height 45
click at [985, 423] on img "submit" at bounding box center [986, 420] width 11 height 12
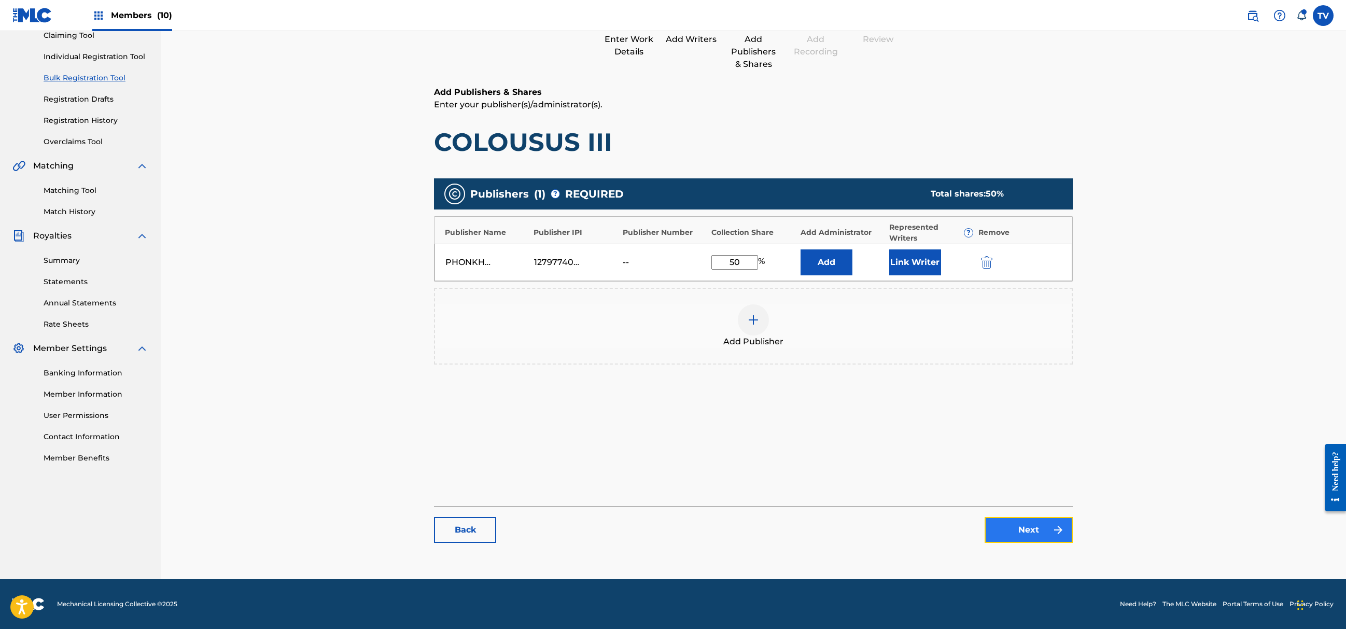
click at [1027, 526] on link "Next" at bounding box center [1029, 530] width 88 height 26
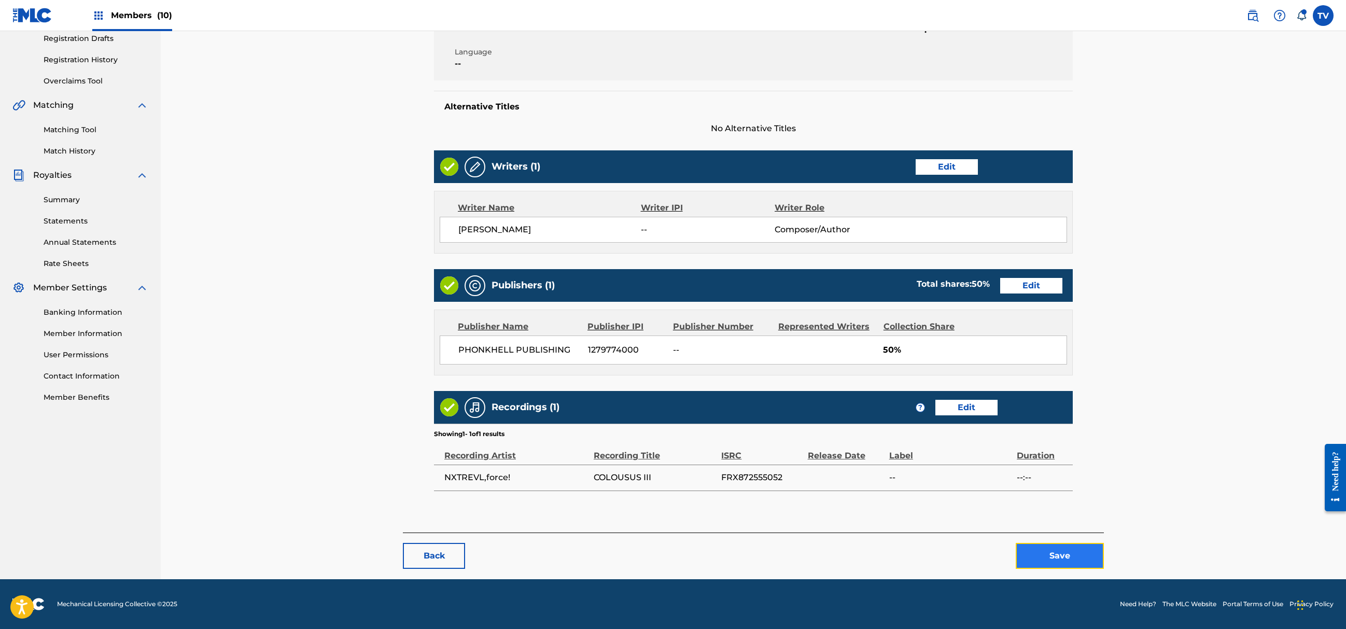
click at [1071, 552] on button "Save" at bounding box center [1060, 556] width 88 height 26
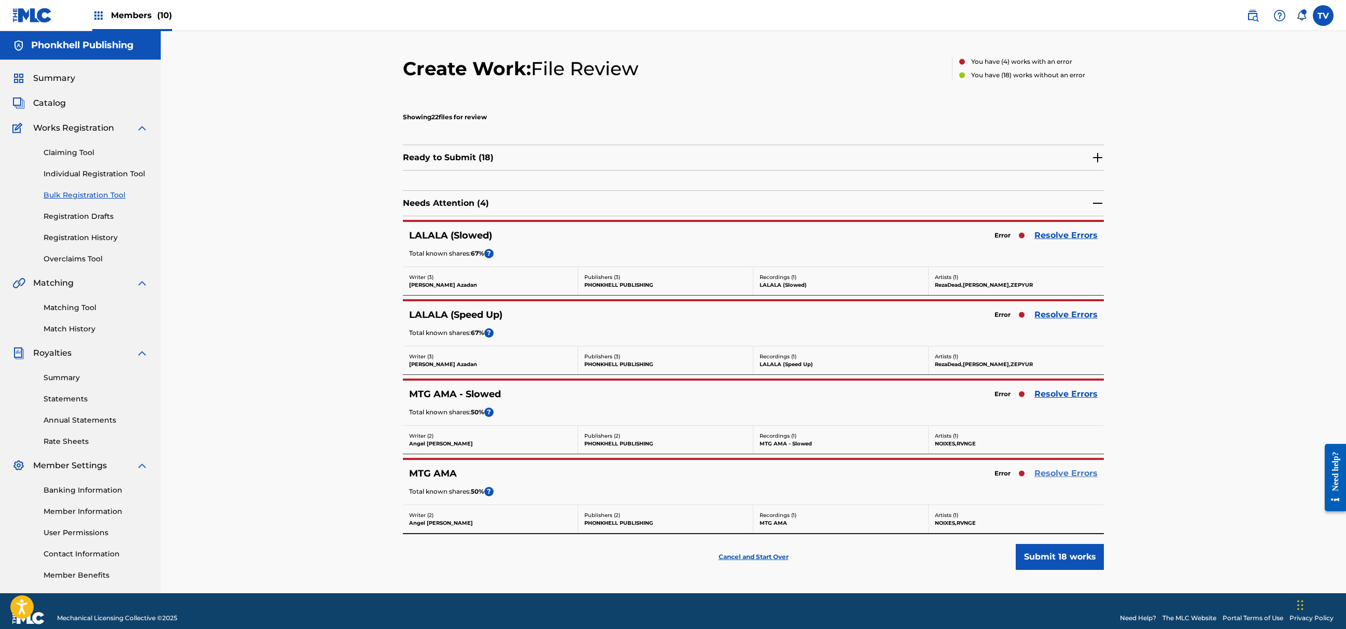
click at [1069, 475] on link "Resolve Errors" at bounding box center [1066, 473] width 63 height 12
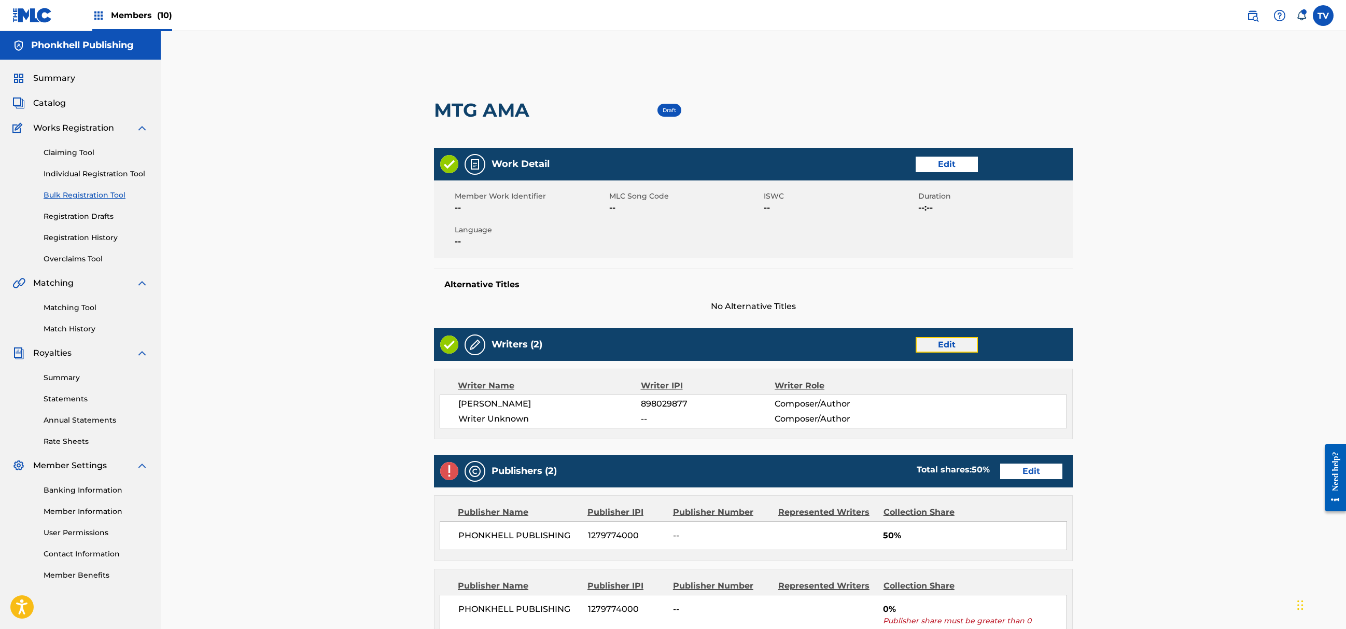
click at [958, 344] on link "Edit" at bounding box center [947, 345] width 62 height 16
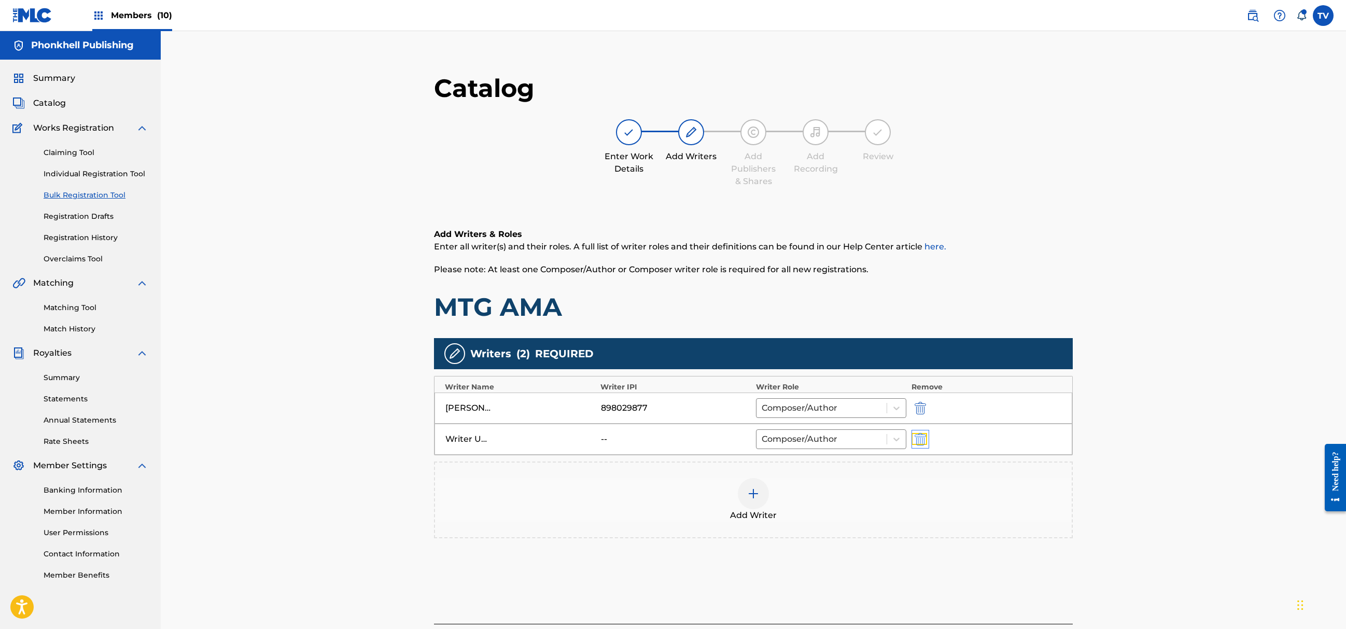
click at [920, 438] on img "submit" at bounding box center [920, 439] width 11 height 12
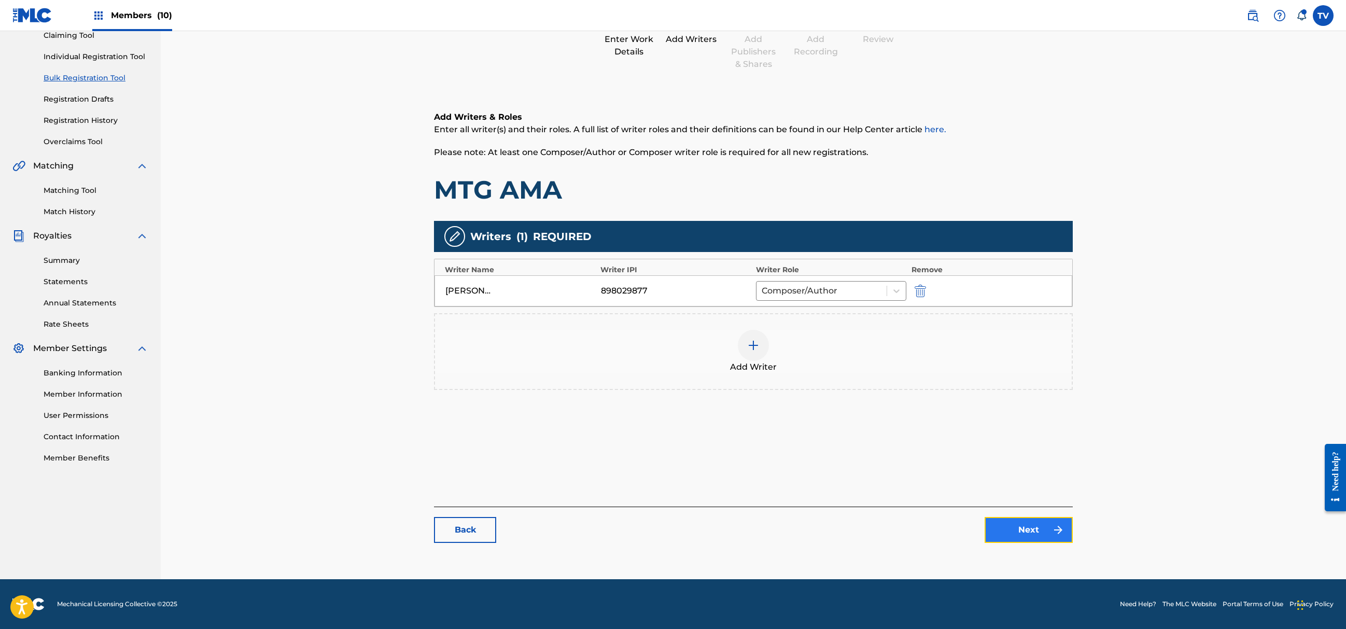
click at [1000, 526] on link "Next" at bounding box center [1029, 530] width 88 height 26
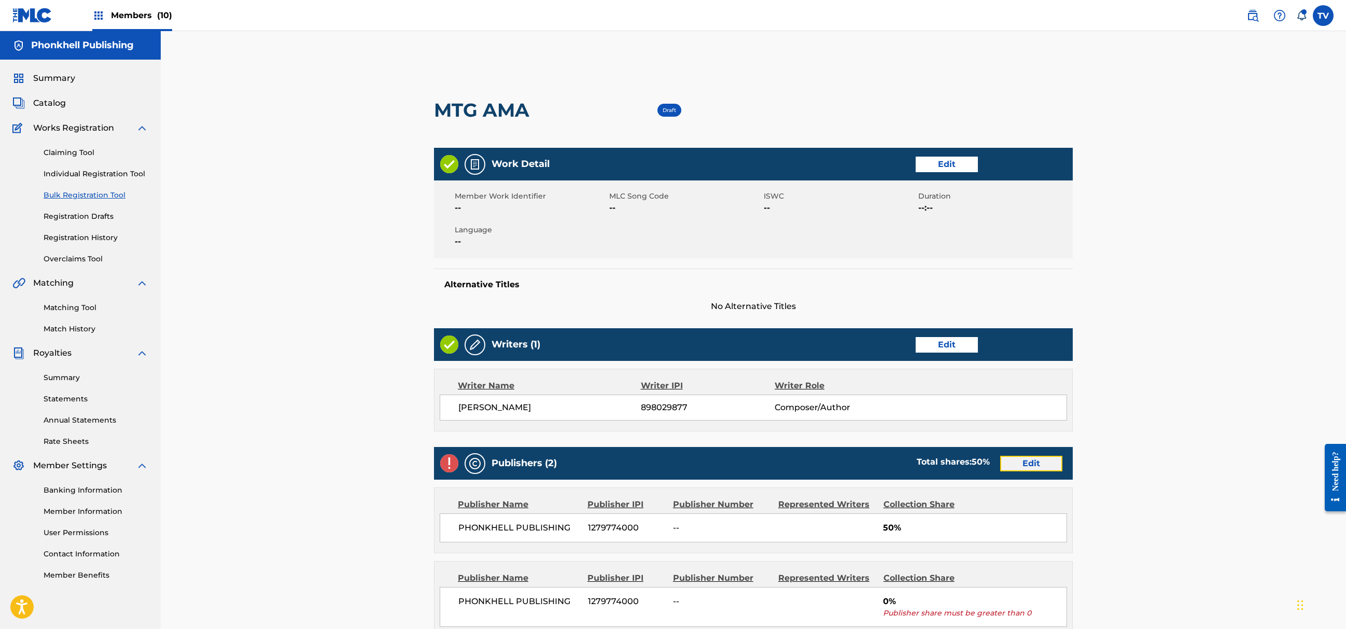
click at [1024, 461] on link "Edit" at bounding box center [1031, 464] width 62 height 16
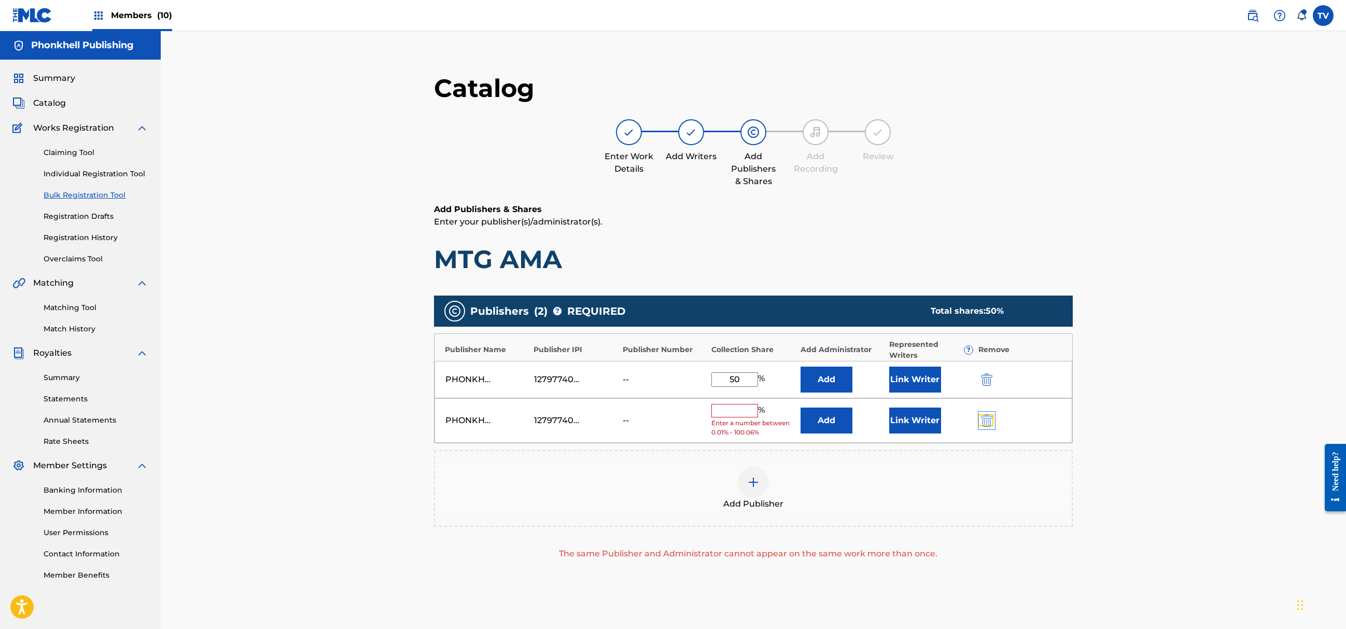
click at [984, 427] on img "submit" at bounding box center [986, 420] width 11 height 12
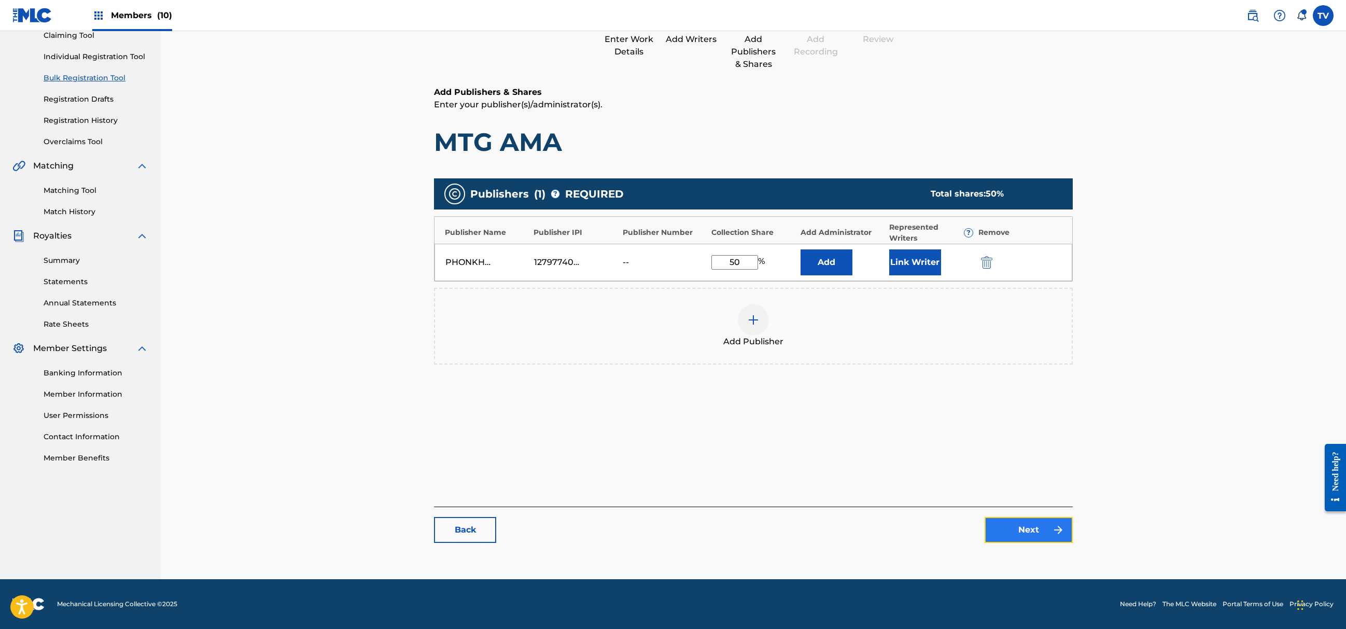
click at [1052, 541] on link "Next" at bounding box center [1029, 530] width 88 height 26
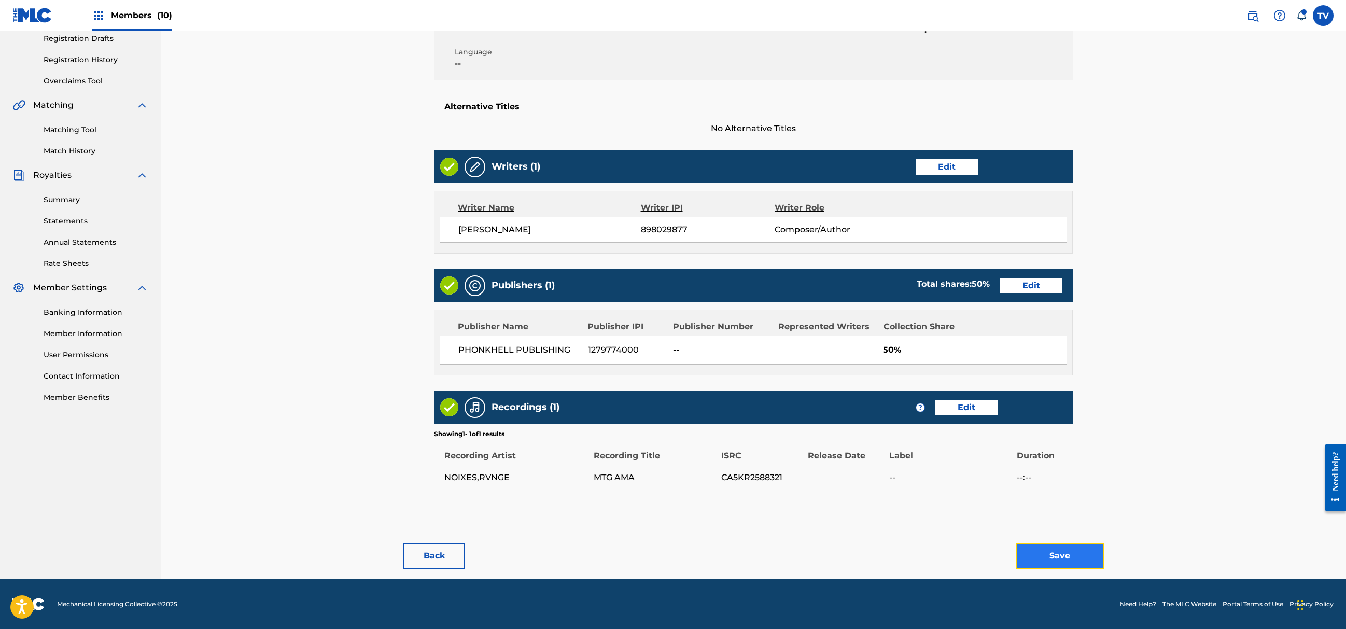
click at [1081, 560] on button "Save" at bounding box center [1060, 556] width 88 height 26
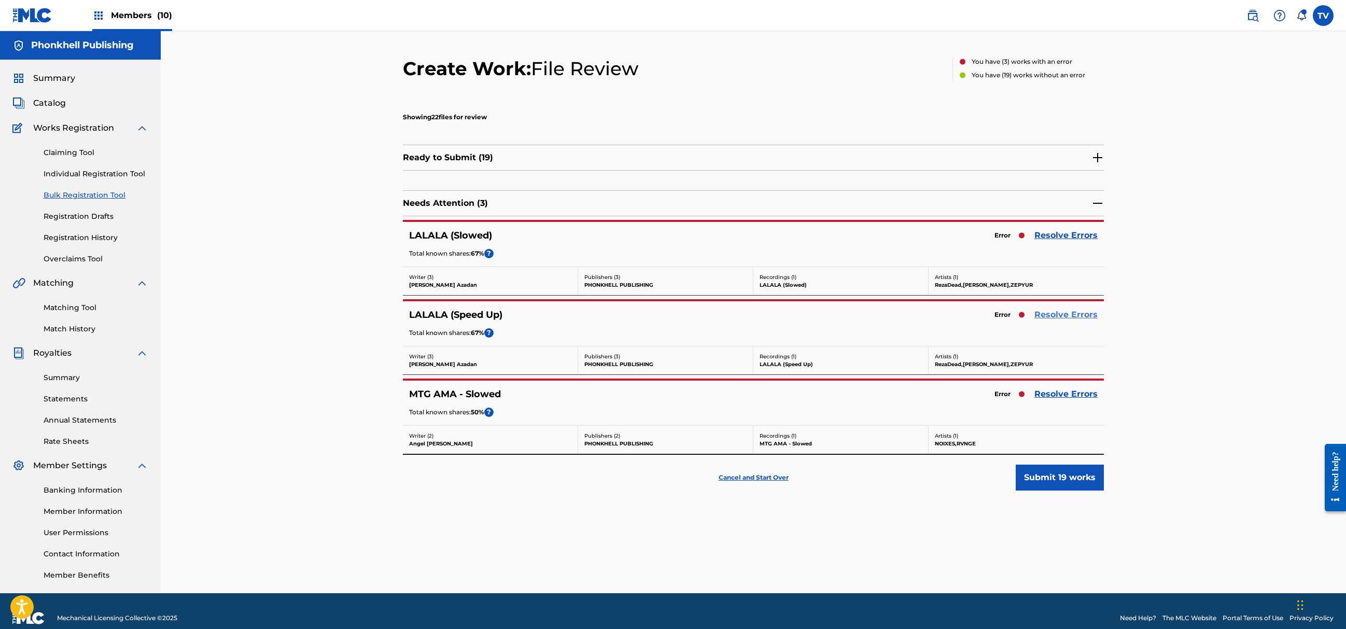
click at [1062, 318] on link "Resolve Errors" at bounding box center [1066, 315] width 63 height 12
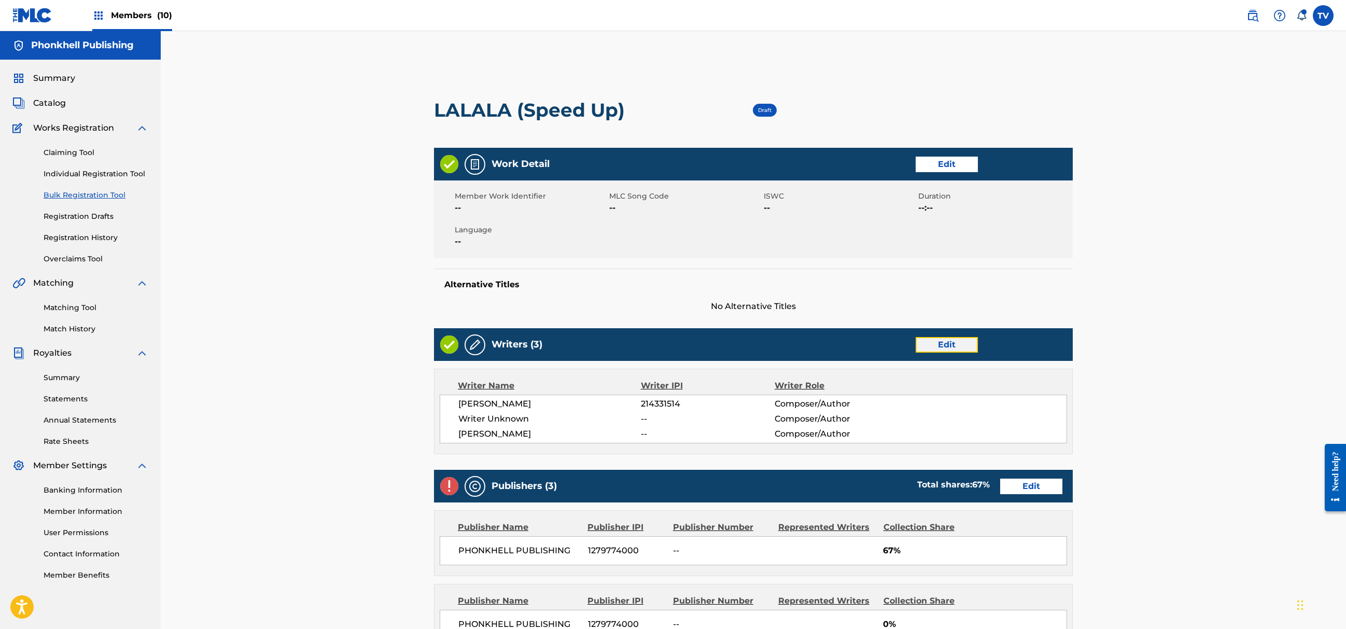
click at [959, 339] on link "Edit" at bounding box center [947, 345] width 62 height 16
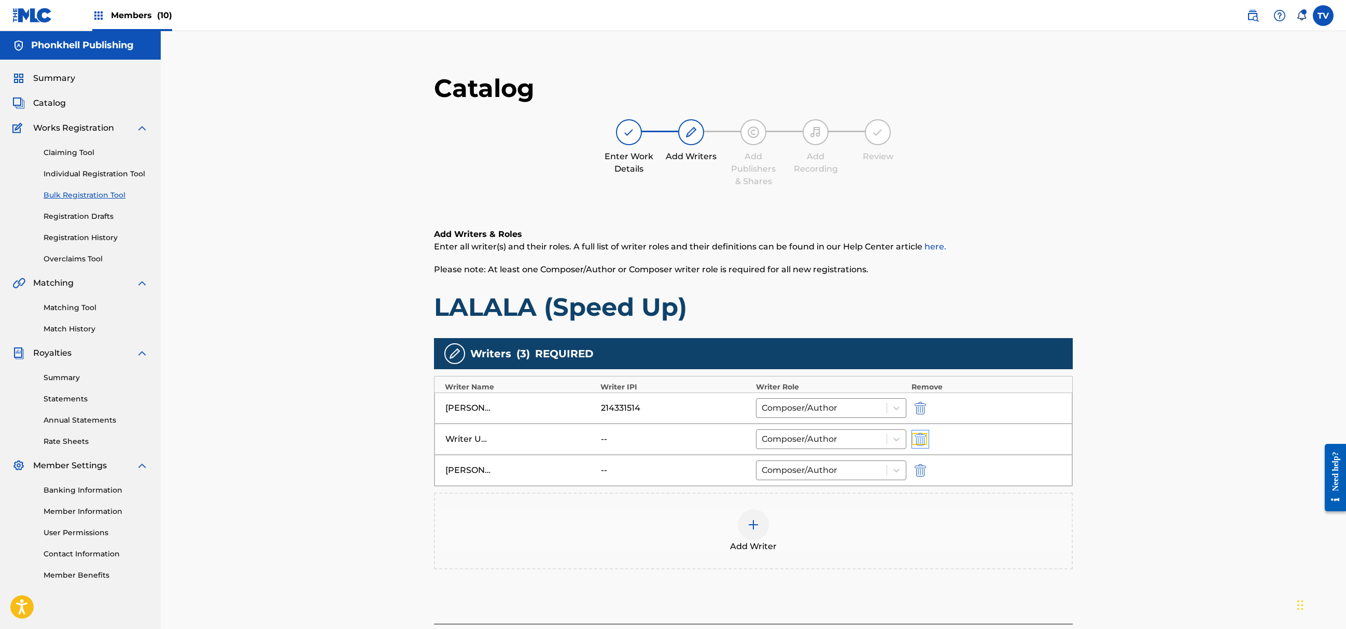
click at [919, 443] on img "submit" at bounding box center [920, 439] width 11 height 12
type input "Aleksey Celouhov"
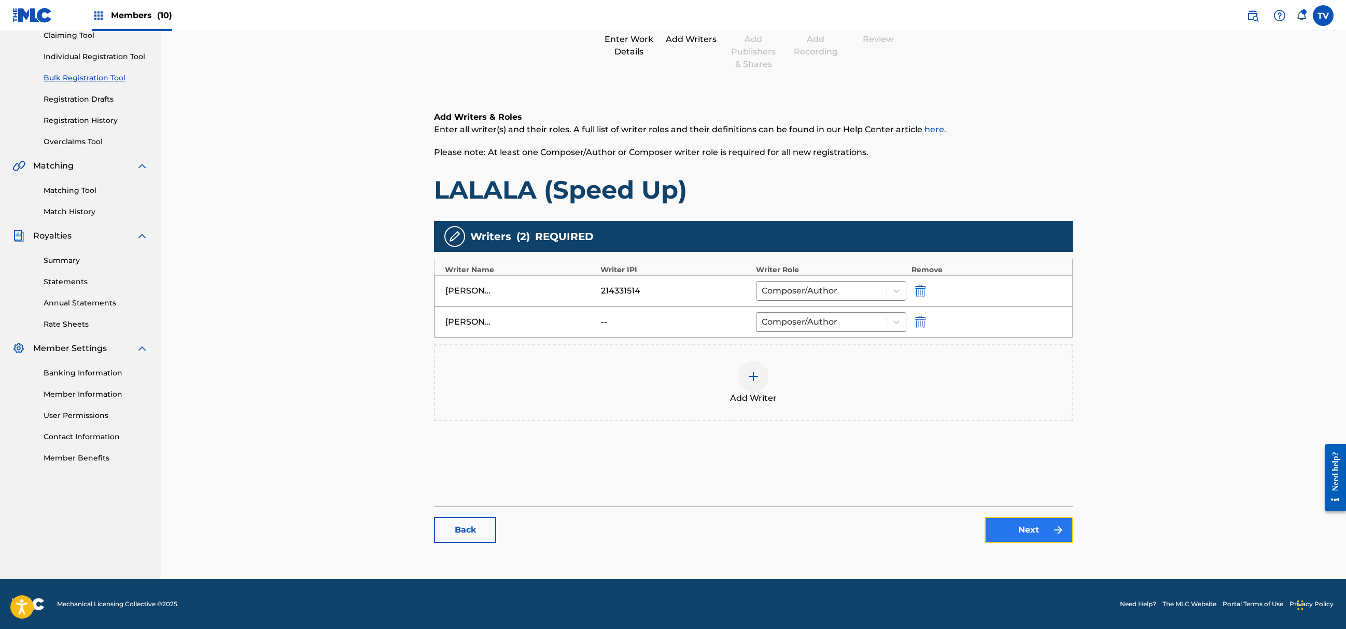
click at [1027, 530] on link "Next" at bounding box center [1029, 530] width 88 height 26
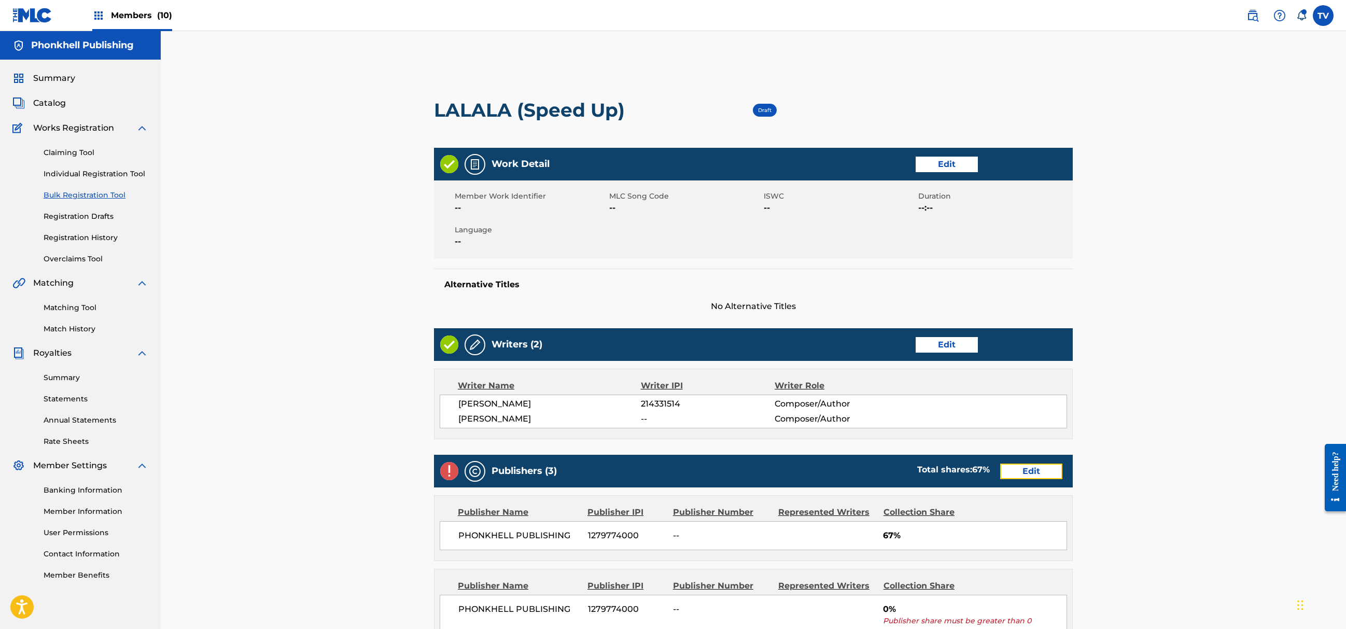
click at [1017, 463] on div "Publishers (3) Total shares: 67 % Edit" at bounding box center [753, 471] width 639 height 33
click at [1015, 471] on link "Edit" at bounding box center [1031, 472] width 62 height 16
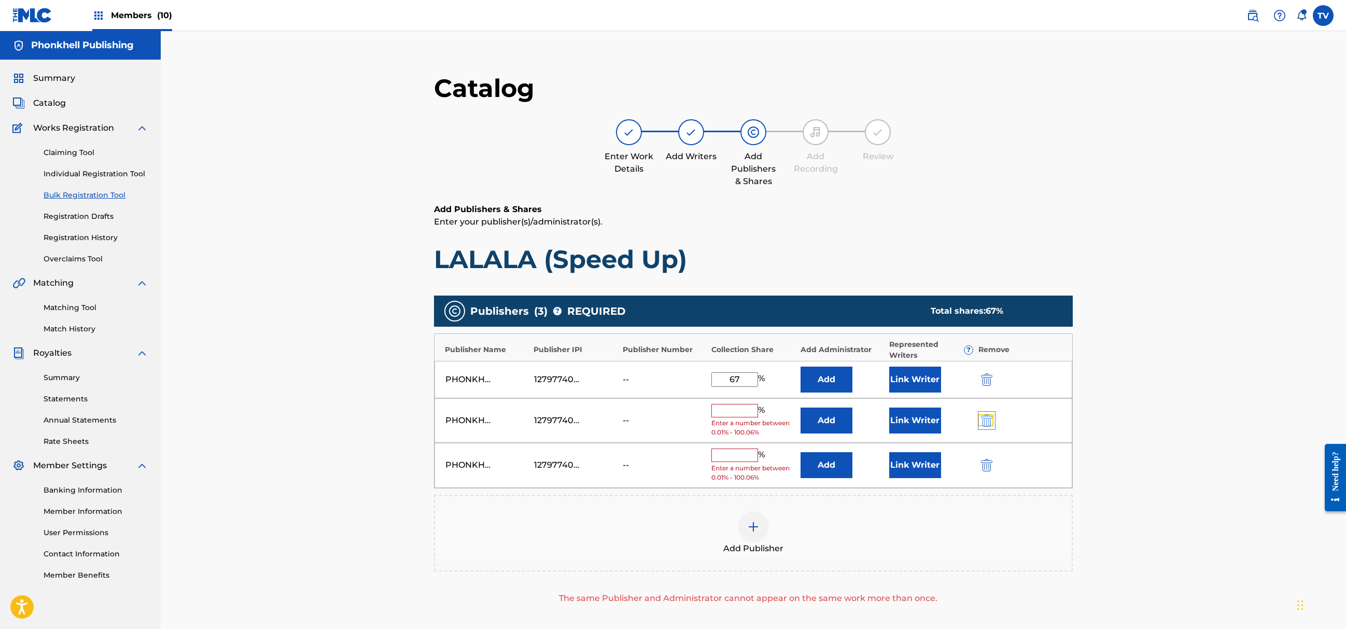
click at [986, 420] on img "submit" at bounding box center [986, 420] width 11 height 12
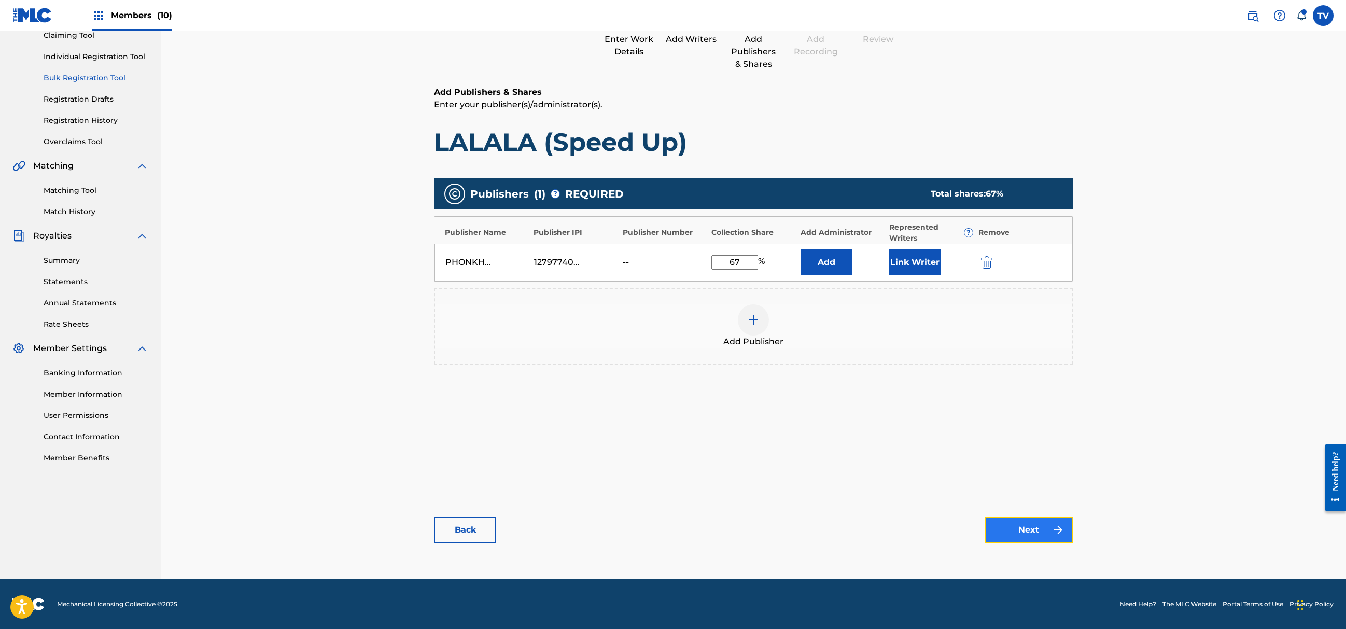
click at [1063, 536] on link "Next" at bounding box center [1029, 530] width 88 height 26
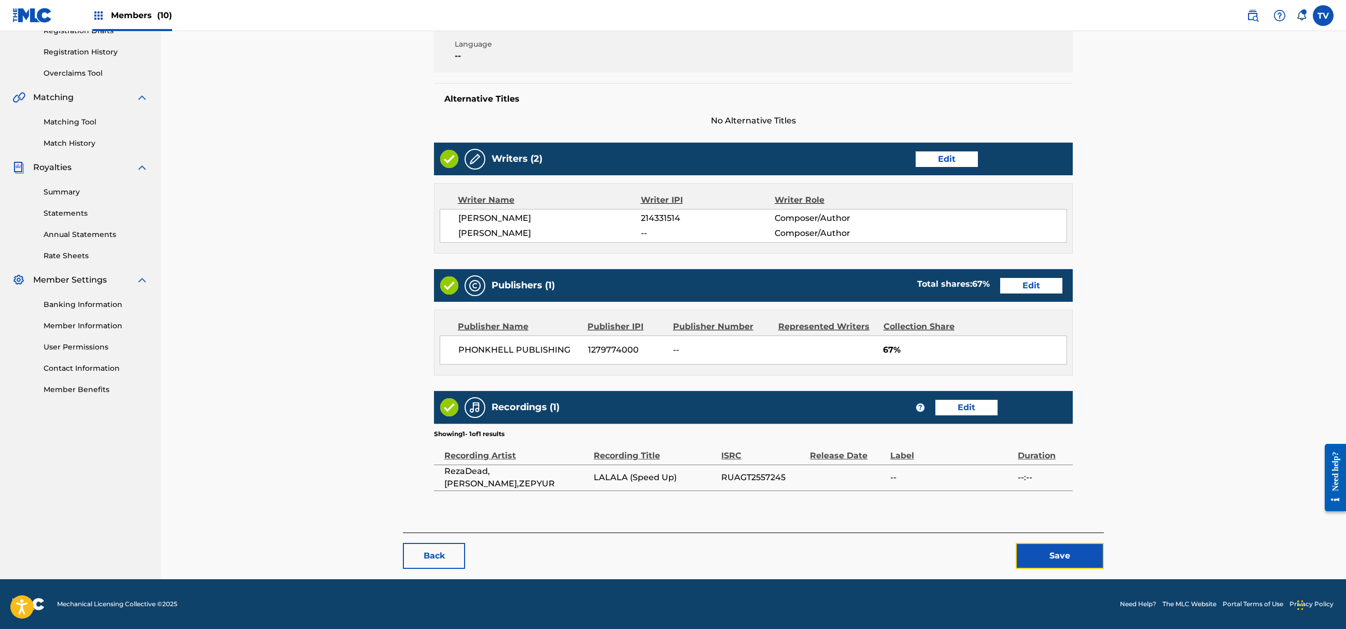
click at [1086, 554] on button "Save" at bounding box center [1060, 556] width 88 height 26
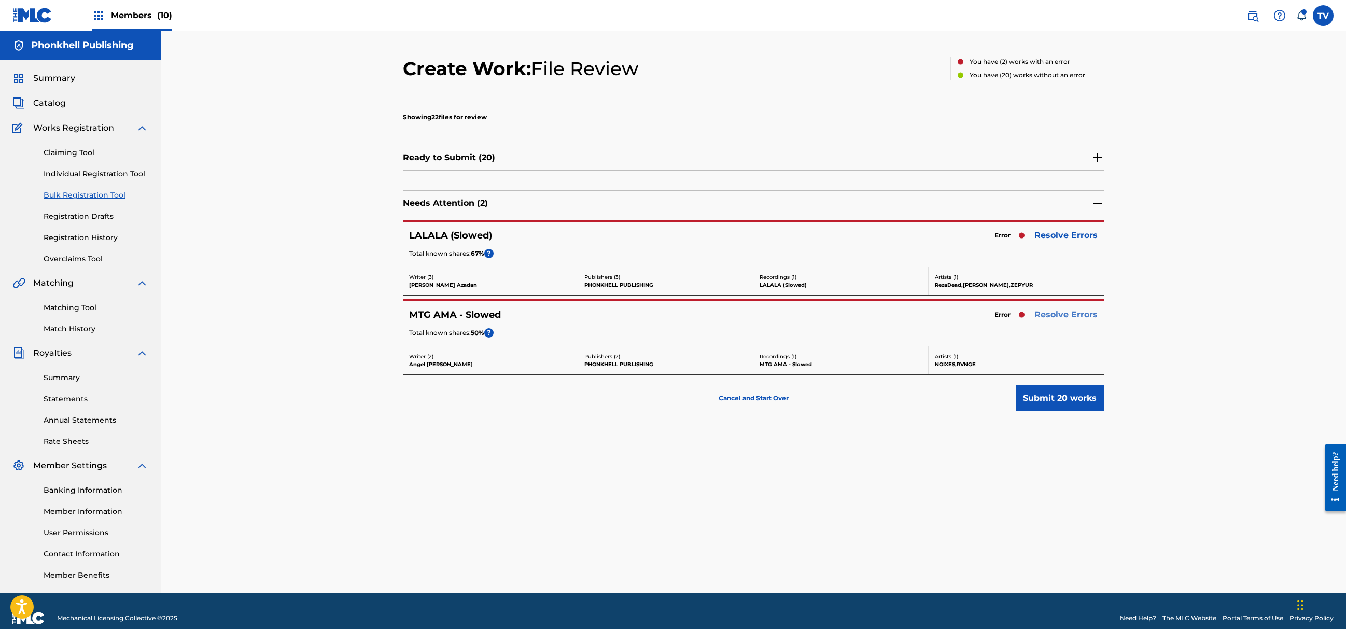
click at [1074, 314] on link "Resolve Errors" at bounding box center [1066, 315] width 63 height 12
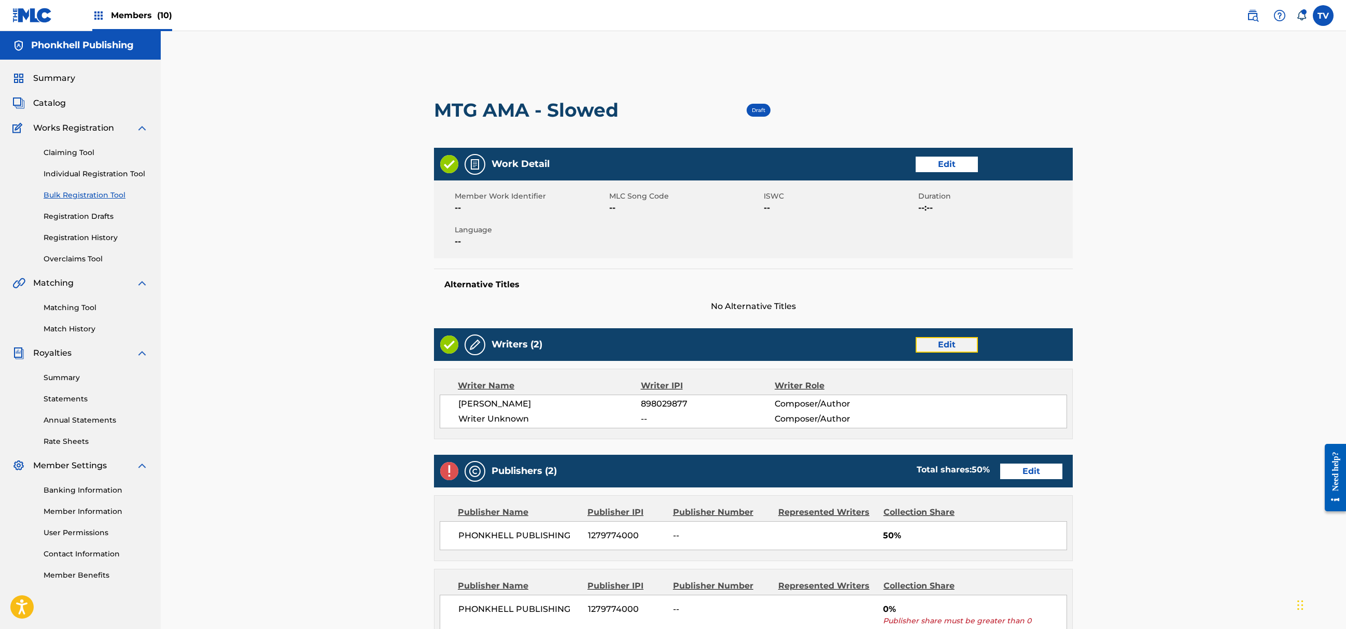
click at [948, 341] on link "Edit" at bounding box center [947, 345] width 62 height 16
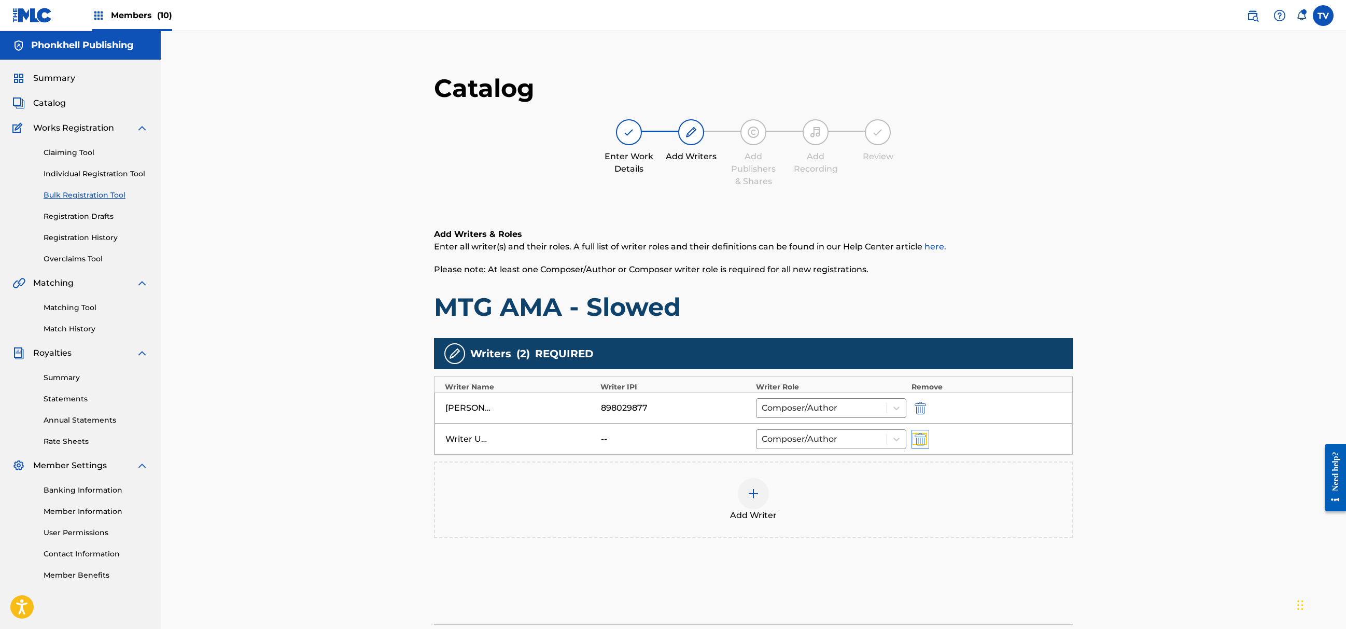
click at [922, 444] on img "submit" at bounding box center [920, 439] width 11 height 12
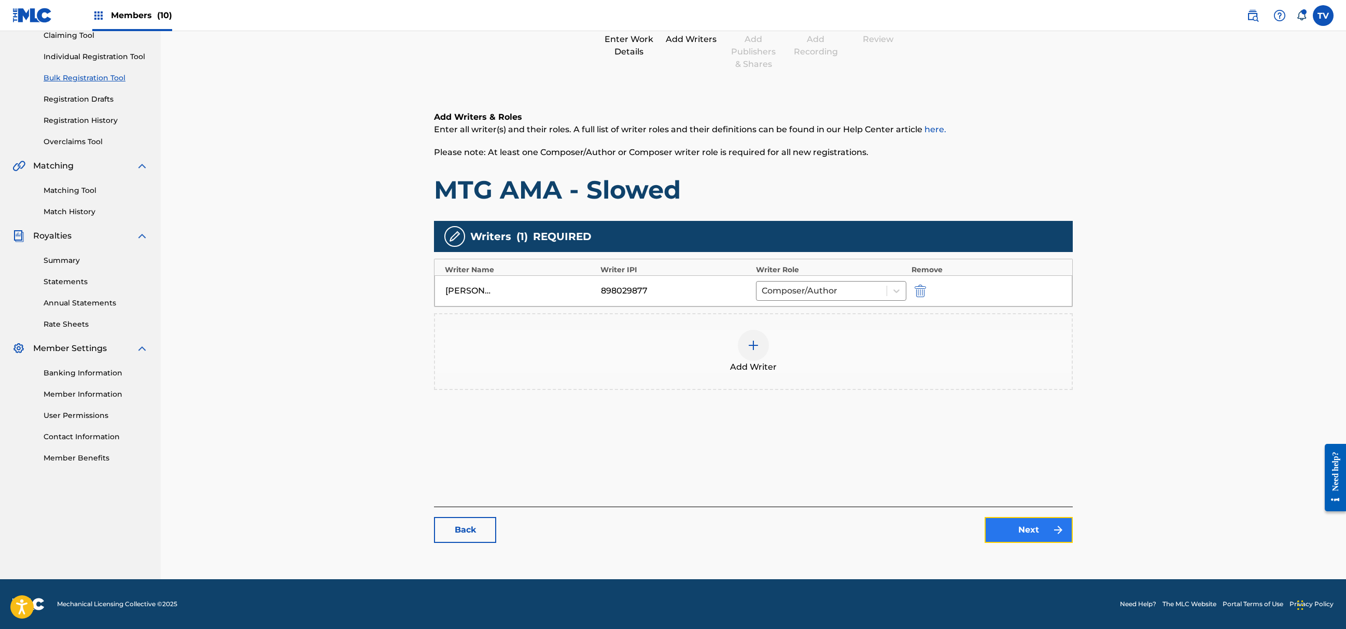
click at [1046, 529] on link "Next" at bounding box center [1029, 530] width 88 height 26
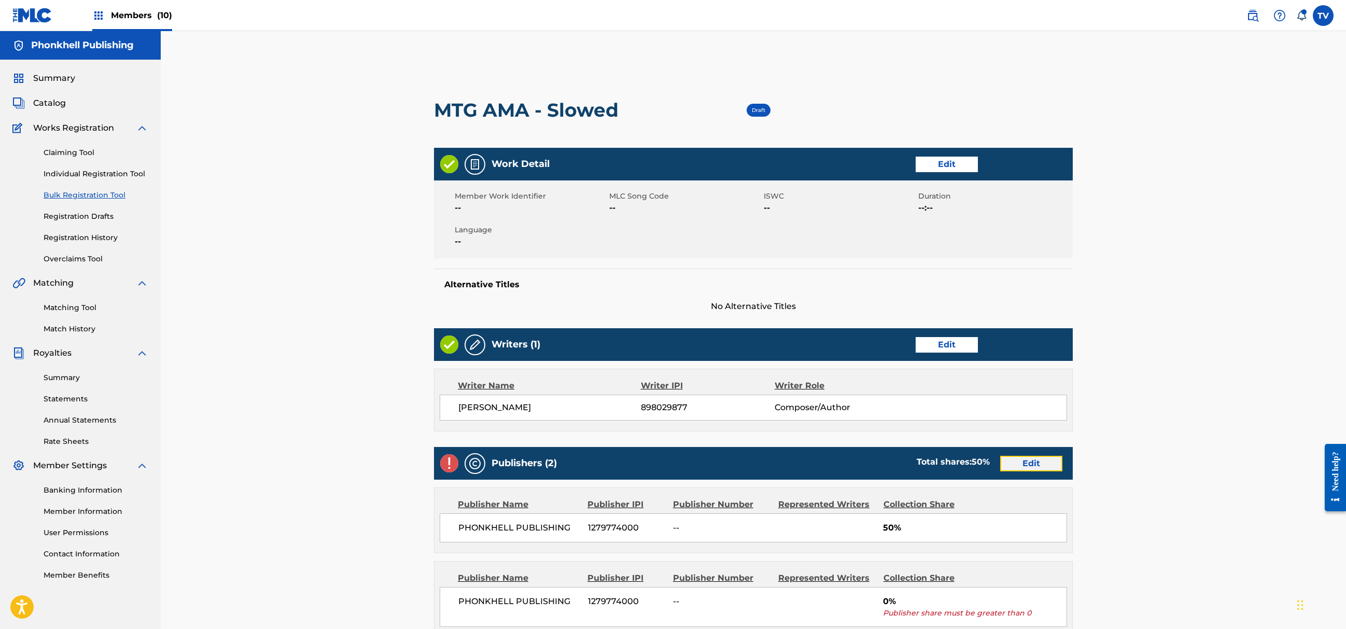
click at [1029, 470] on link "Edit" at bounding box center [1031, 464] width 62 height 16
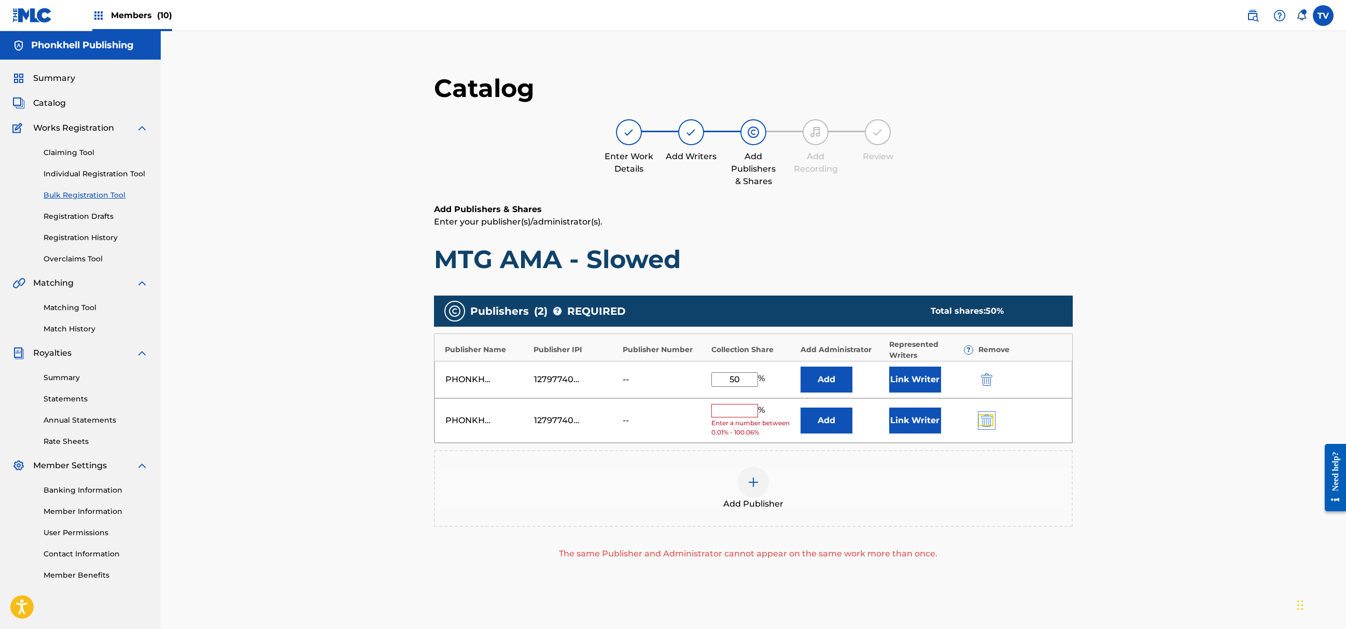
click at [988, 426] on img "submit" at bounding box center [986, 420] width 11 height 12
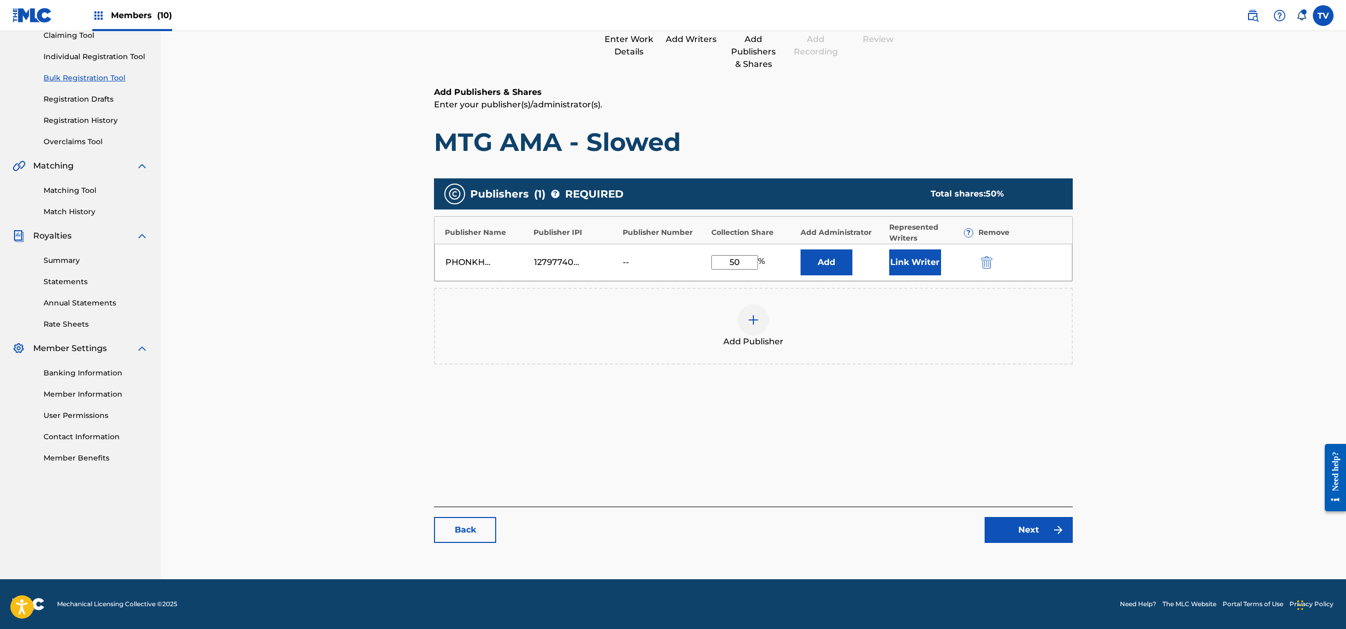
click at [1015, 550] on div "Catalog Enter Work Details Add Writers Add Publishers & Shares Add Recording Re…" at bounding box center [753, 254] width 639 height 598
click at [1021, 532] on link "Next" at bounding box center [1029, 530] width 88 height 26
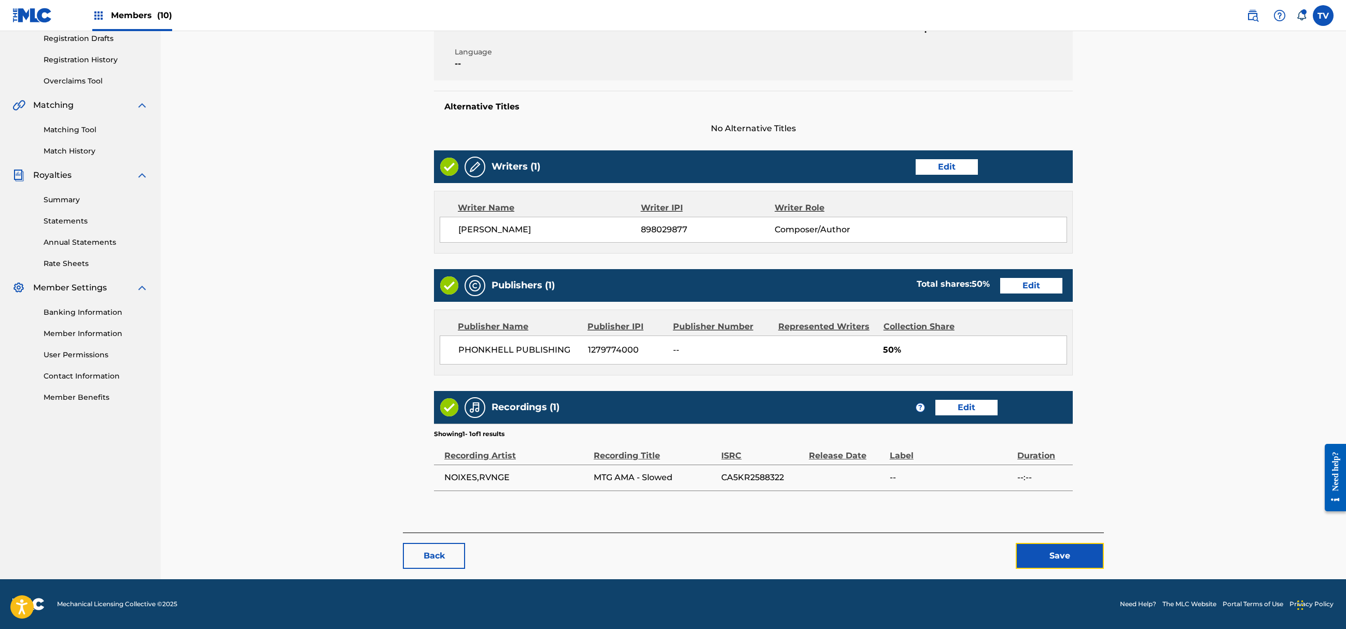
click at [1082, 554] on button "Save" at bounding box center [1060, 556] width 88 height 26
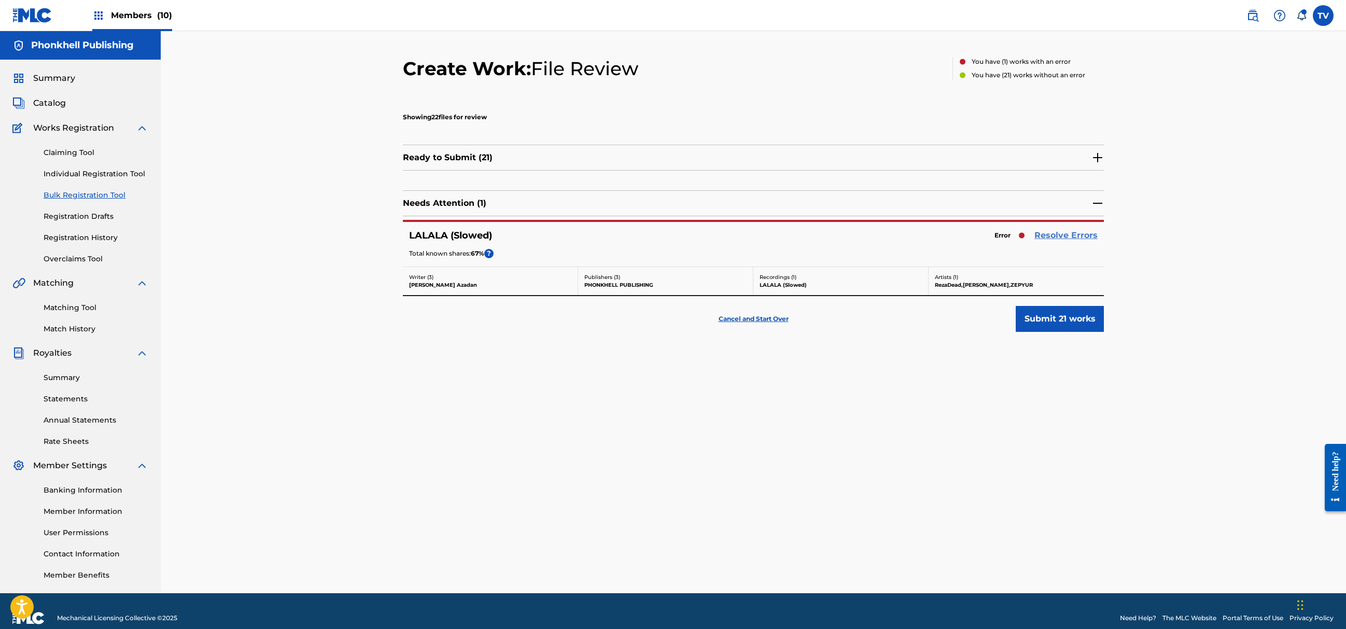
click at [1058, 238] on link "Resolve Errors" at bounding box center [1066, 235] width 63 height 12
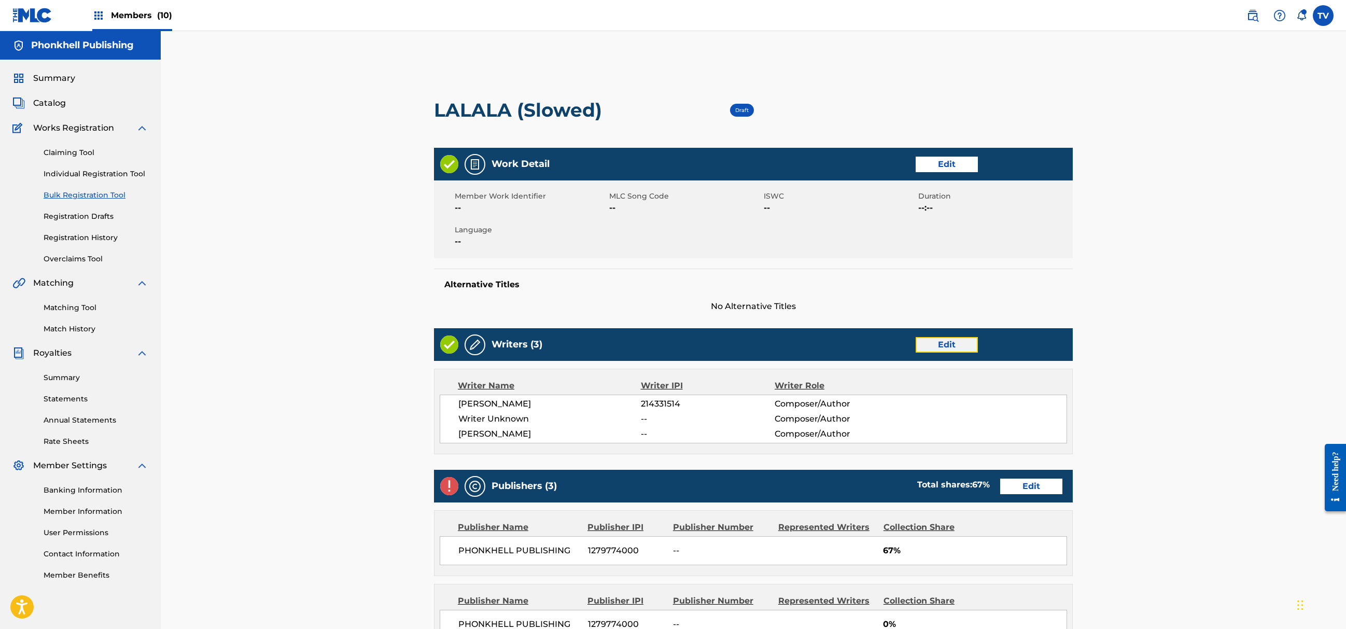
click at [949, 346] on link "Edit" at bounding box center [947, 345] width 62 height 16
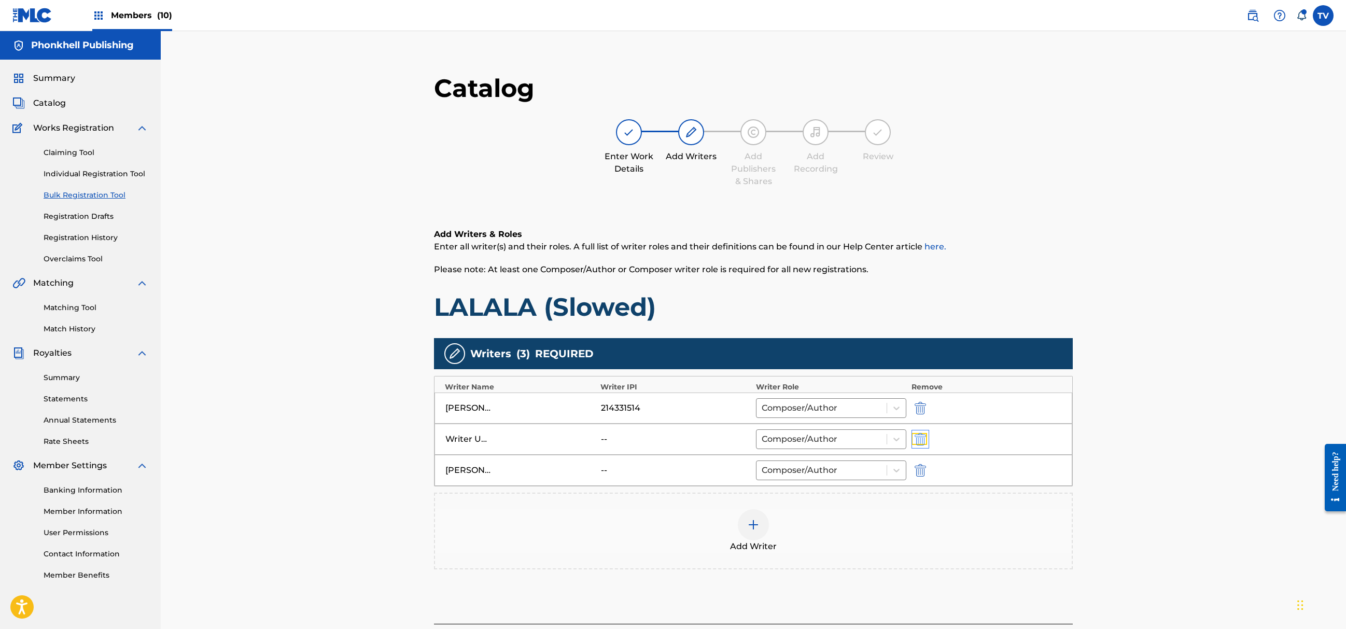
click at [926, 439] on img "submit" at bounding box center [920, 439] width 11 height 12
type input "Aleksey Celouhov"
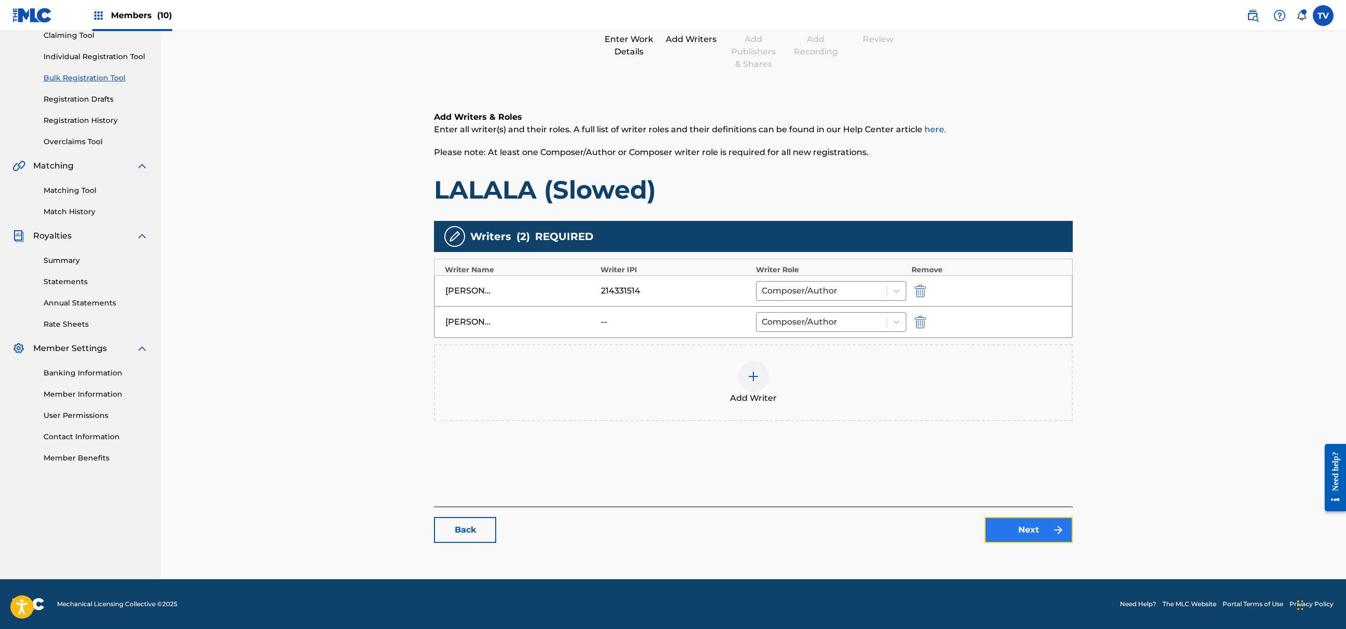
click at [1027, 531] on link "Next" at bounding box center [1029, 530] width 88 height 26
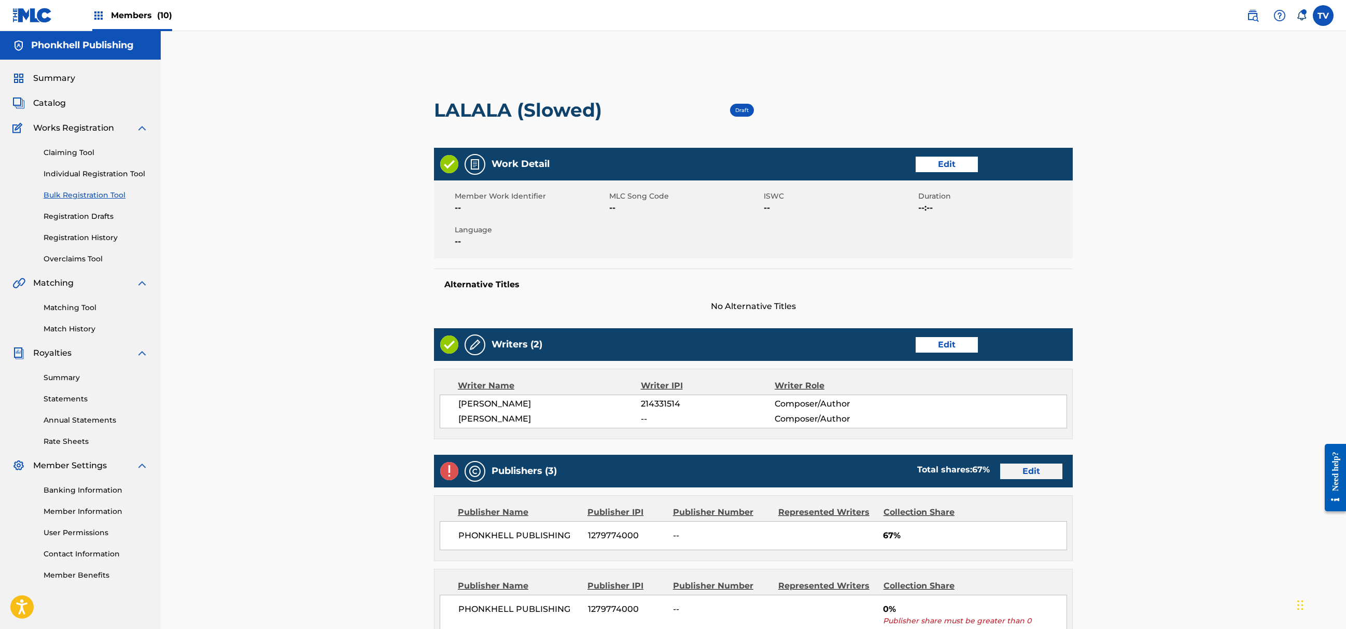
drag, startPoint x: 1032, startPoint y: 461, endPoint x: 1036, endPoint y: 476, distance: 16.1
click at [1032, 461] on div "Publishers (3) Total shares: 67 % Edit" at bounding box center [753, 471] width 639 height 33
click at [1036, 474] on link "Edit" at bounding box center [1031, 472] width 62 height 16
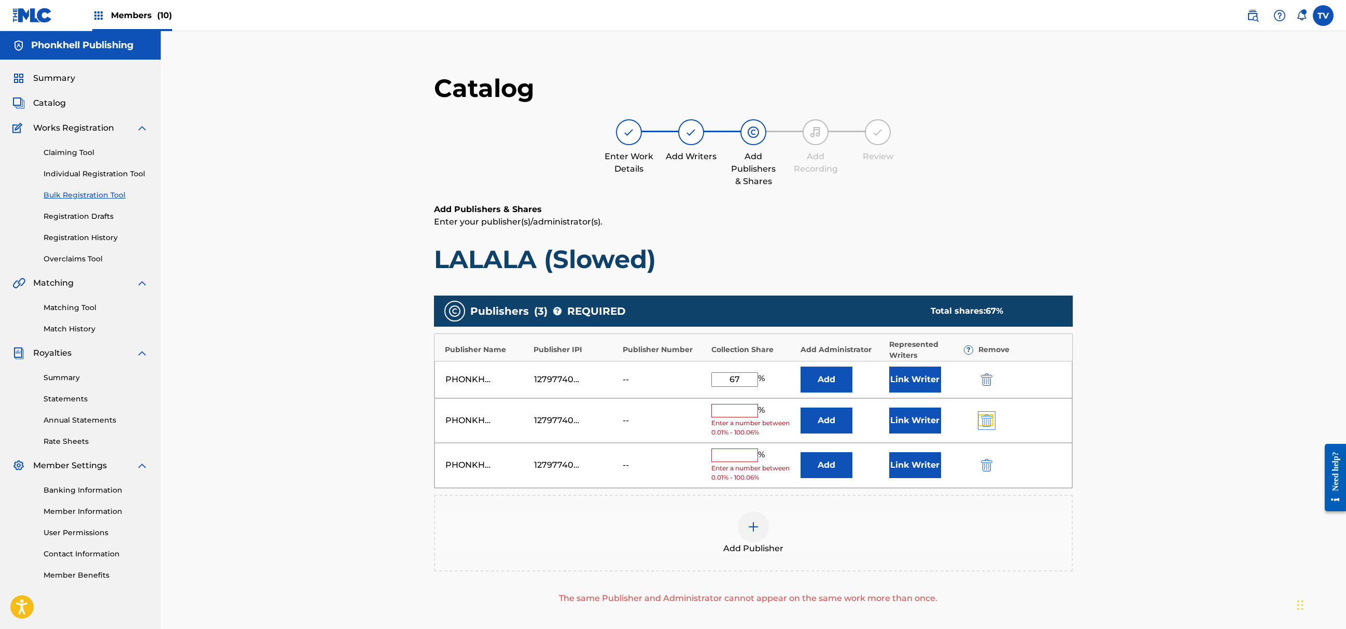
click at [986, 424] on img "submit" at bounding box center [986, 420] width 11 height 12
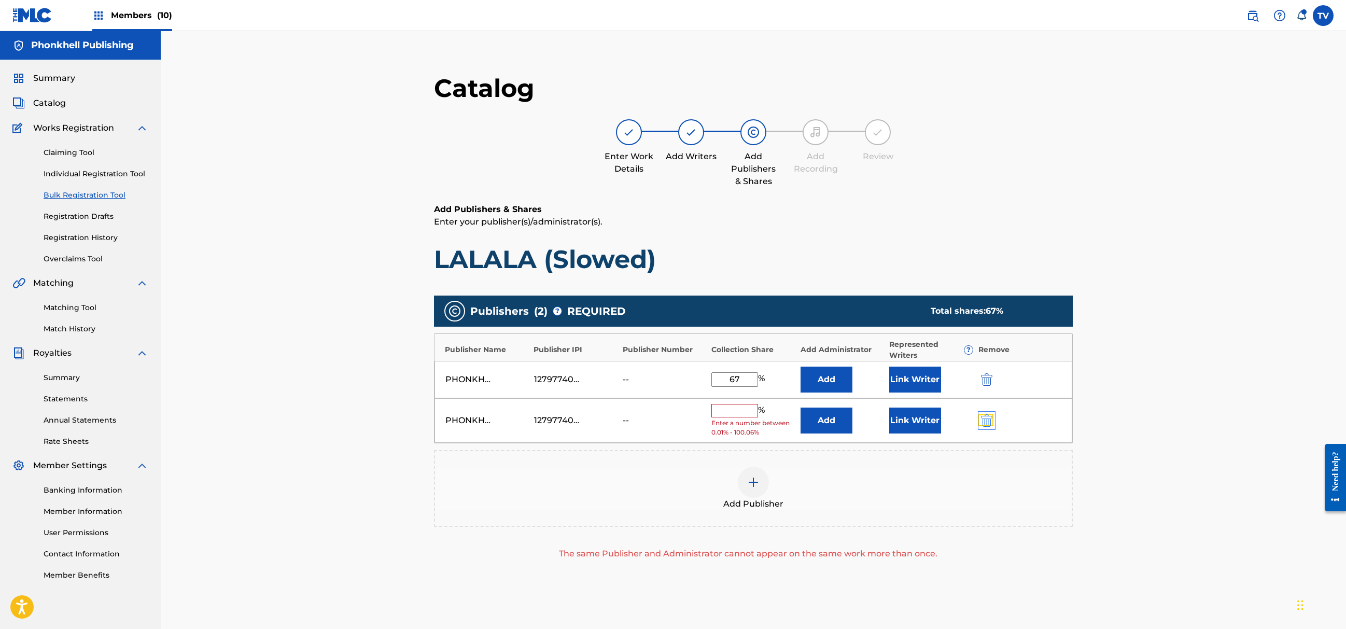
click at [986, 422] on img "submit" at bounding box center [986, 420] width 11 height 12
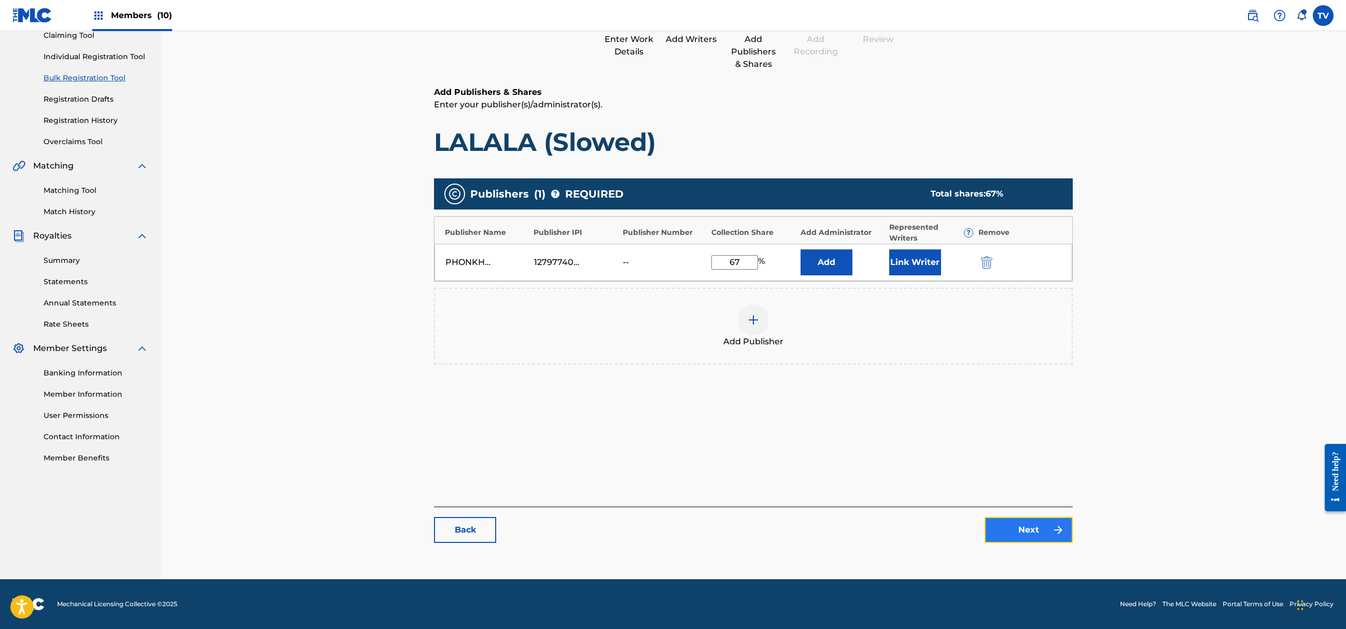
click at [1028, 530] on link "Next" at bounding box center [1029, 530] width 88 height 26
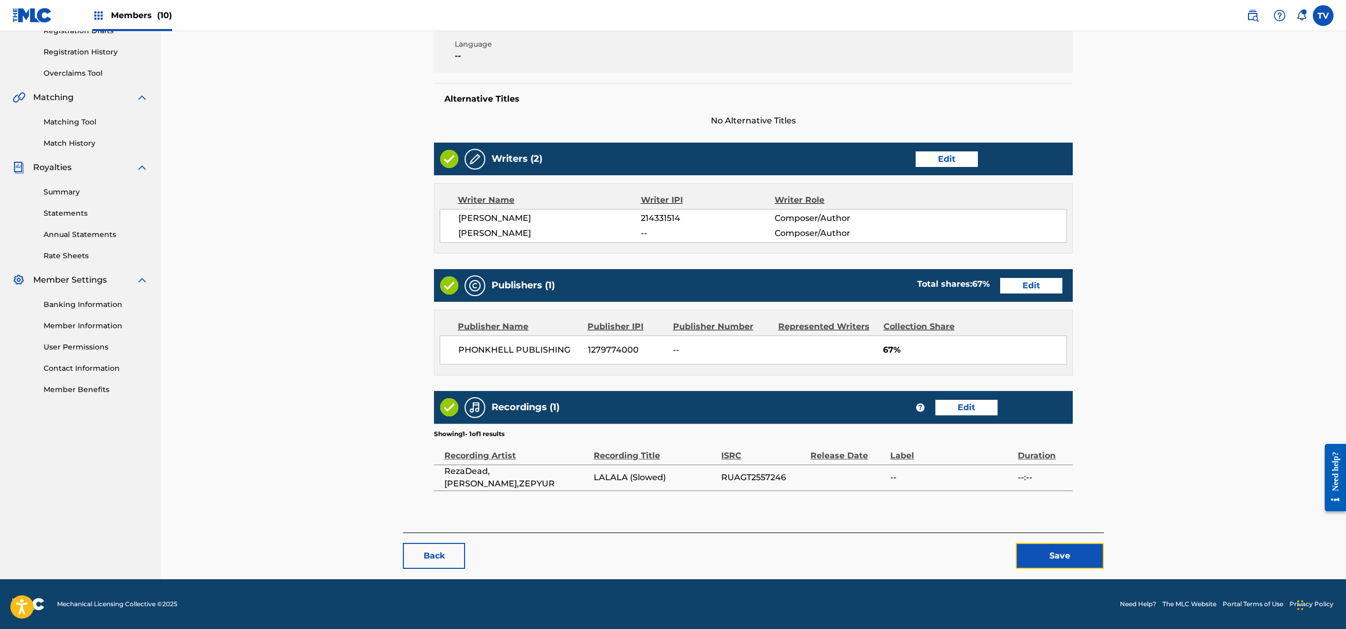
click at [1063, 551] on button "Save" at bounding box center [1060, 556] width 88 height 26
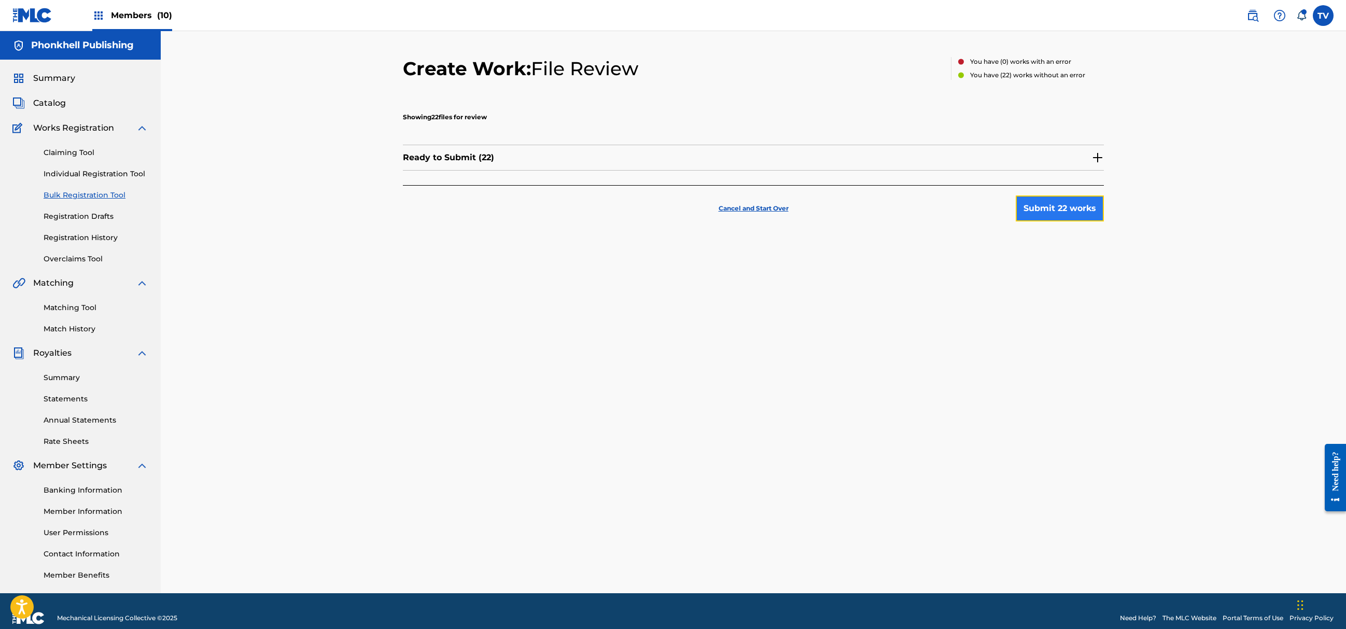
click at [1057, 214] on button "Submit 22 works" at bounding box center [1060, 209] width 88 height 26
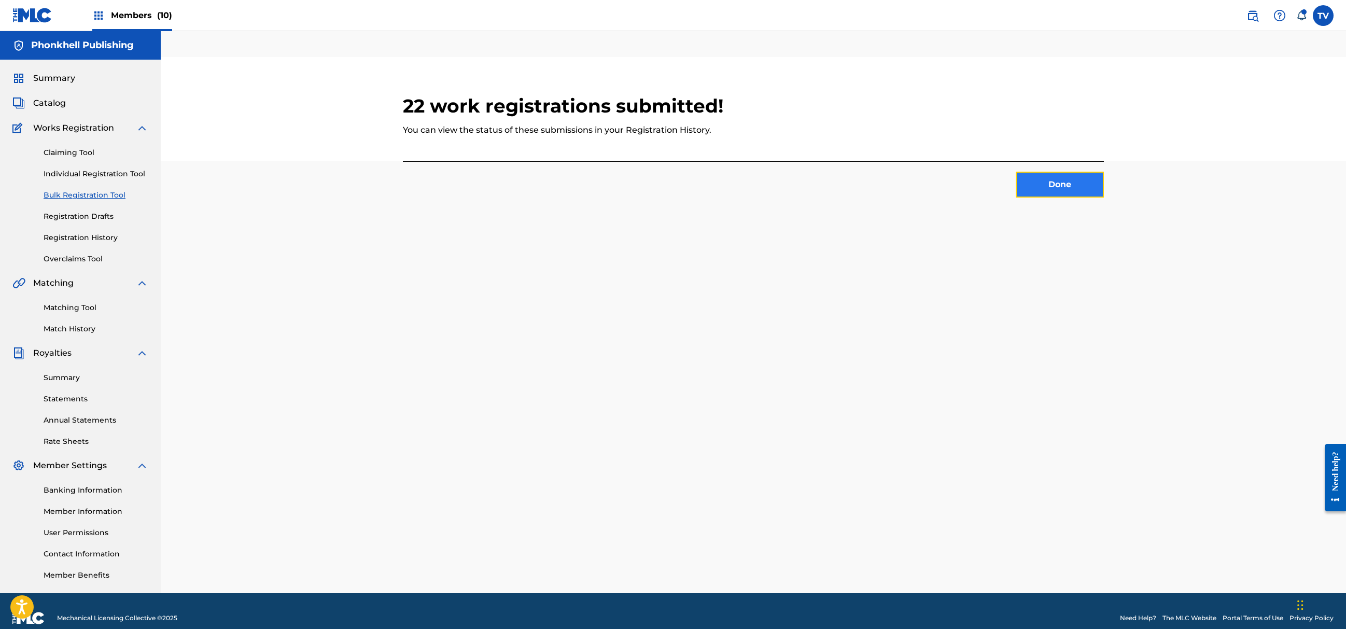
click at [1053, 193] on button "Done" at bounding box center [1060, 185] width 88 height 26
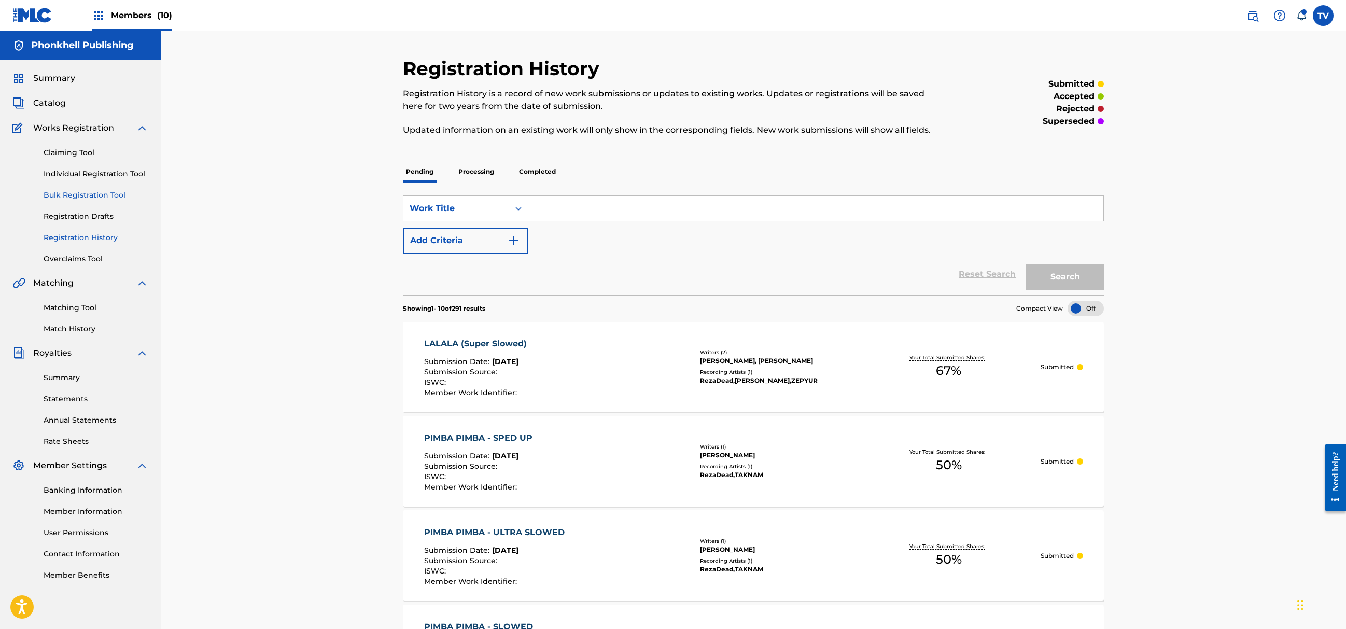
click at [101, 191] on link "Bulk Registration Tool" at bounding box center [96, 195] width 105 height 11
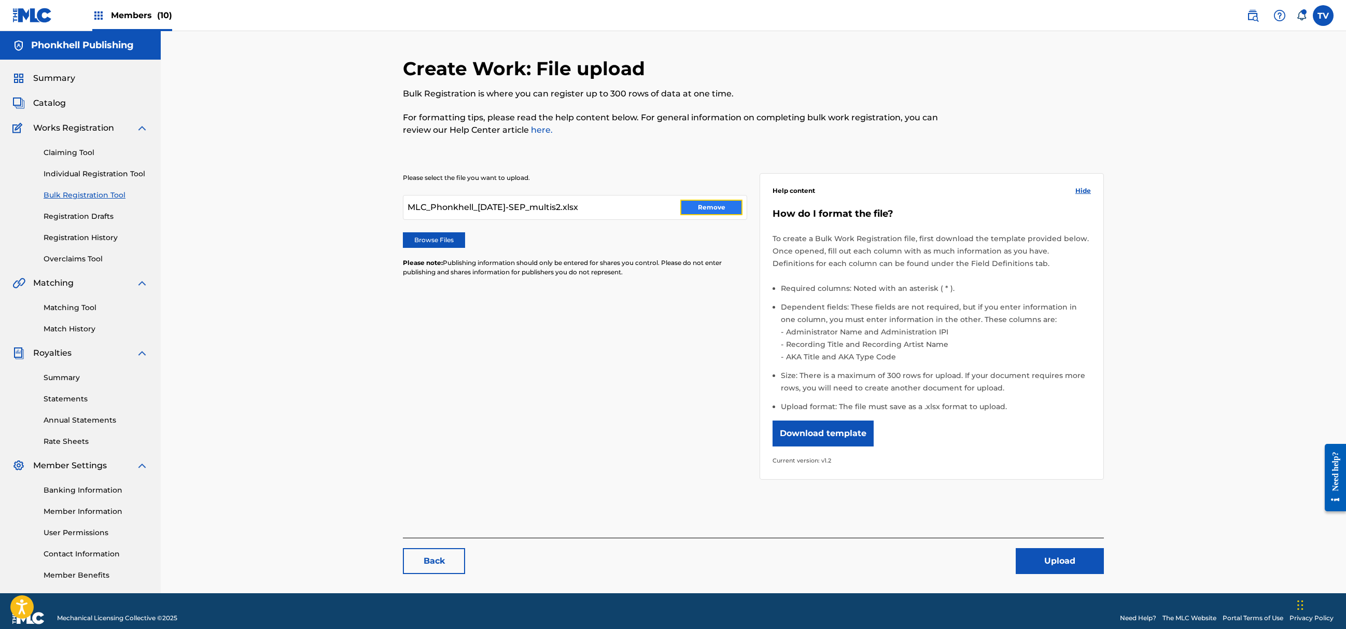
click at [685, 205] on button "Remove" at bounding box center [711, 208] width 62 height 16
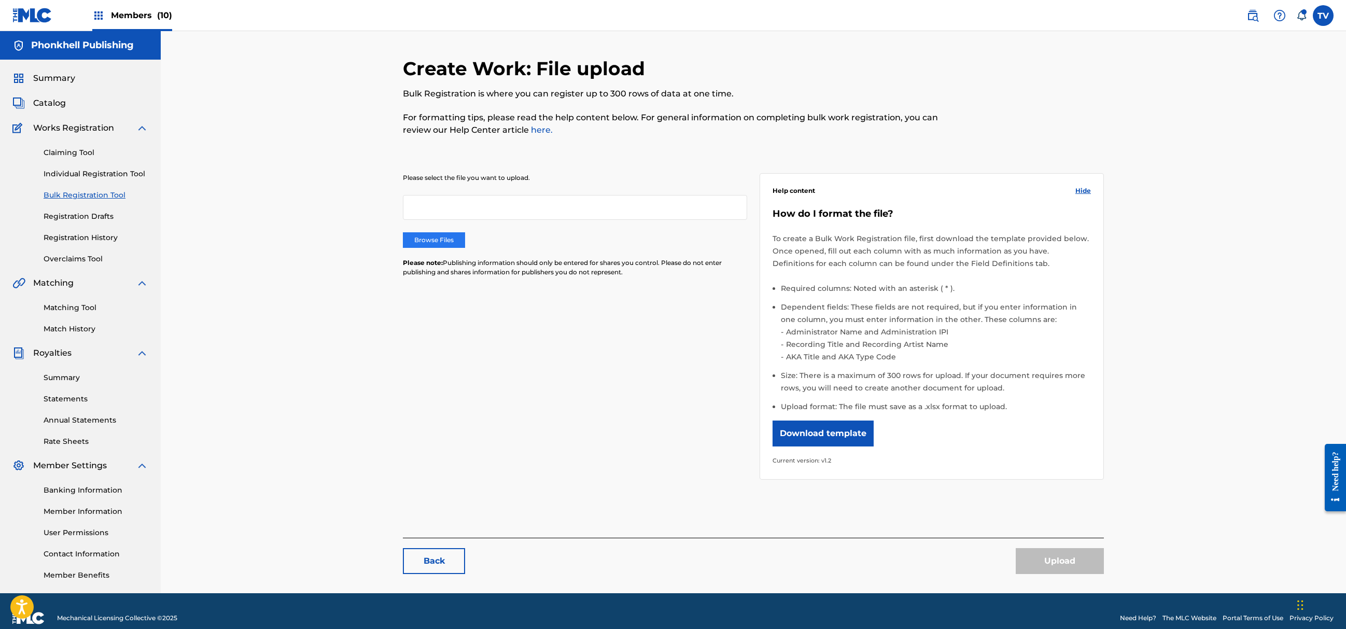
click at [444, 243] on label "Browse Files" at bounding box center [434, 240] width 62 height 16
click at [0, 0] on input "Browse Files" at bounding box center [0, 0] width 0 height 0
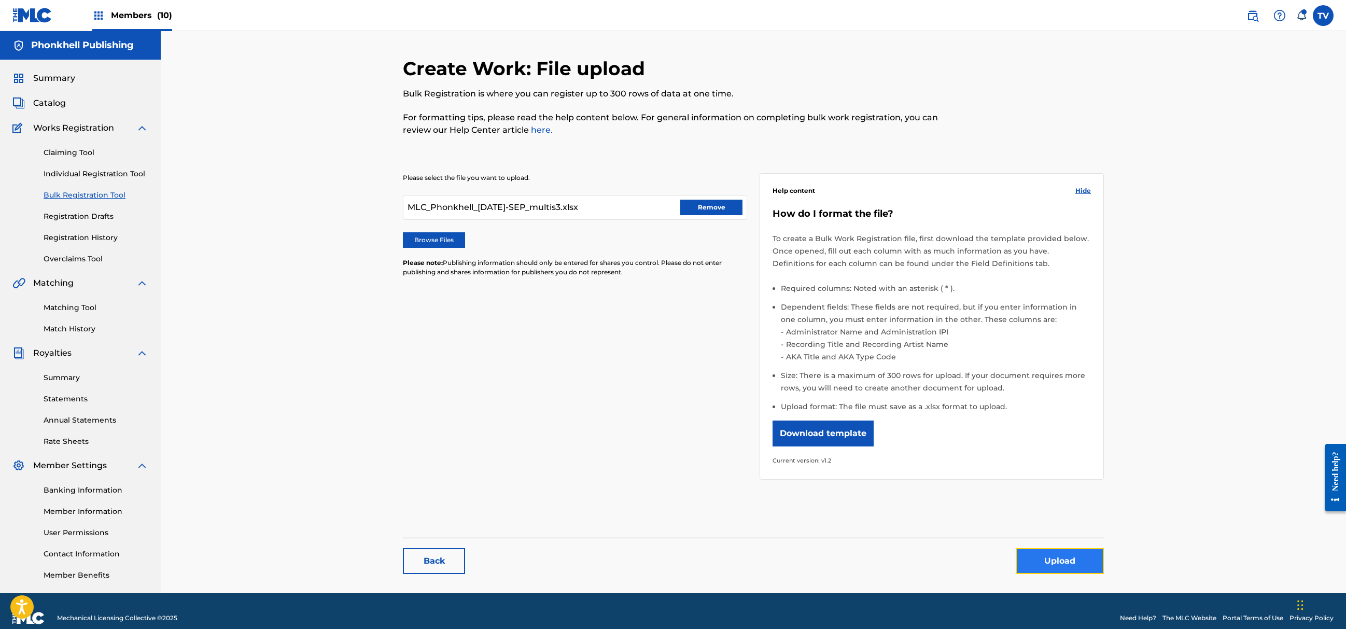
click at [1054, 556] on button "Upload" at bounding box center [1060, 561] width 88 height 26
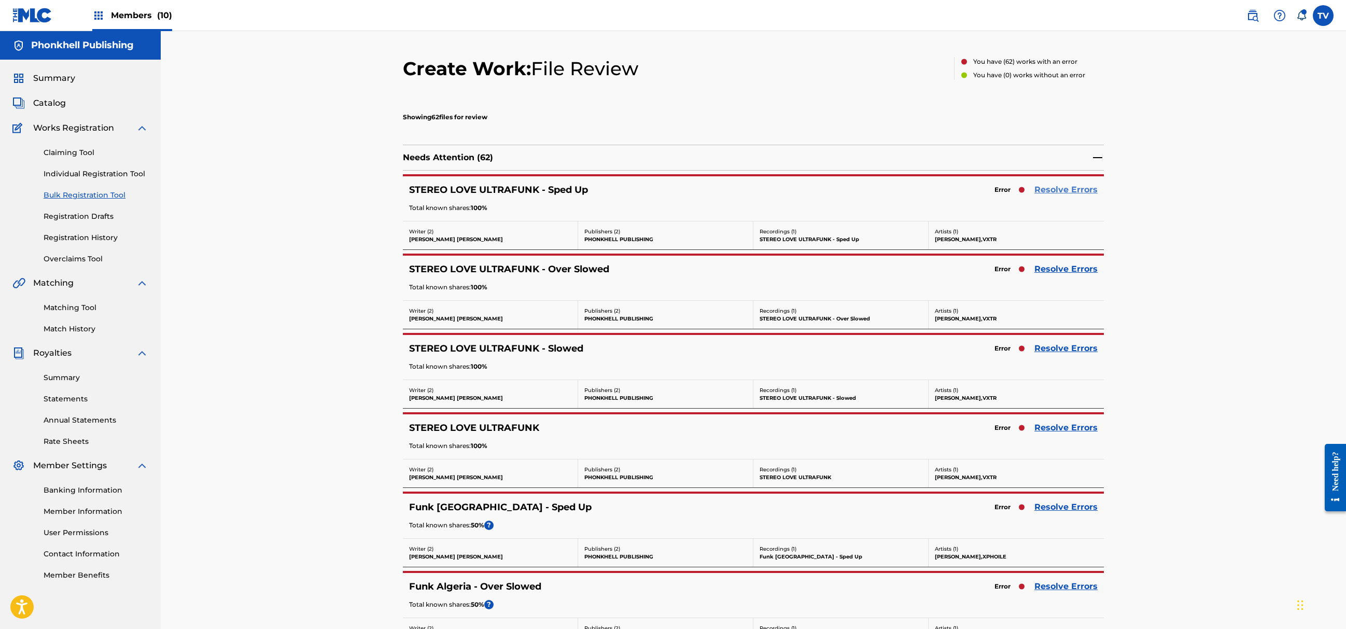
click at [1063, 189] on link "Resolve Errors" at bounding box center [1066, 190] width 63 height 12
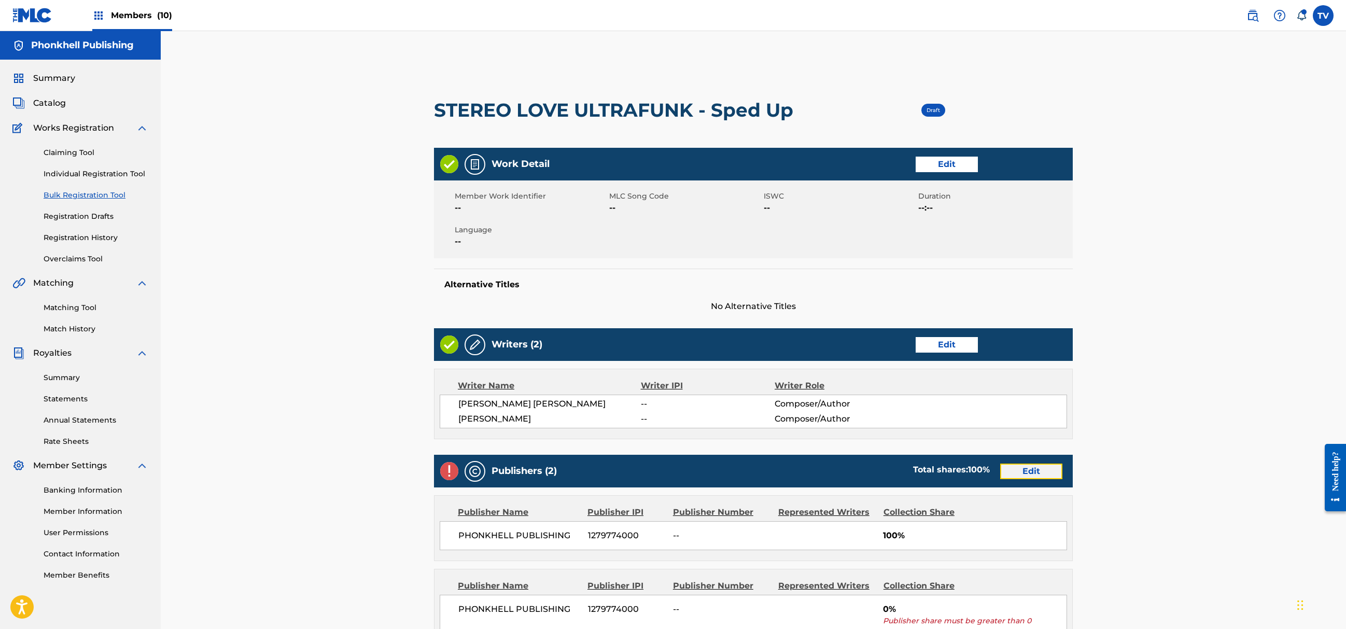
click at [1029, 469] on link "Edit" at bounding box center [1031, 472] width 62 height 16
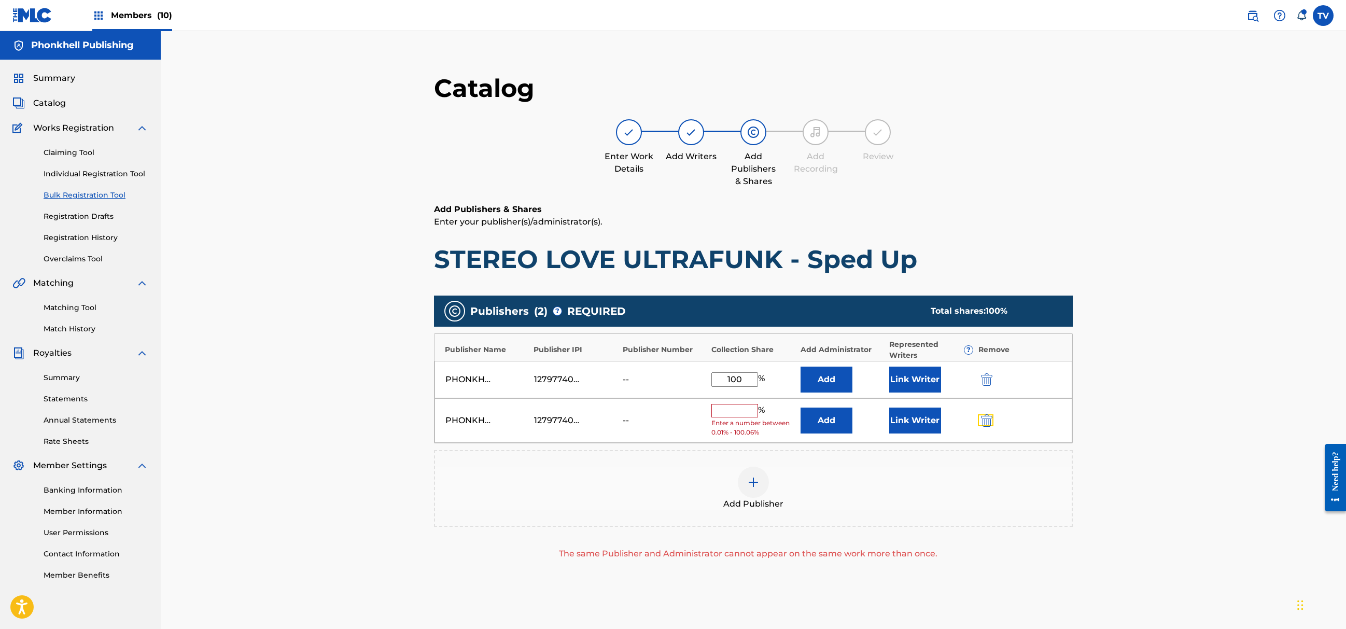
drag, startPoint x: 986, startPoint y: 421, endPoint x: 983, endPoint y: 485, distance: 64.4
click at [988, 421] on img "submit" at bounding box center [986, 420] width 11 height 12
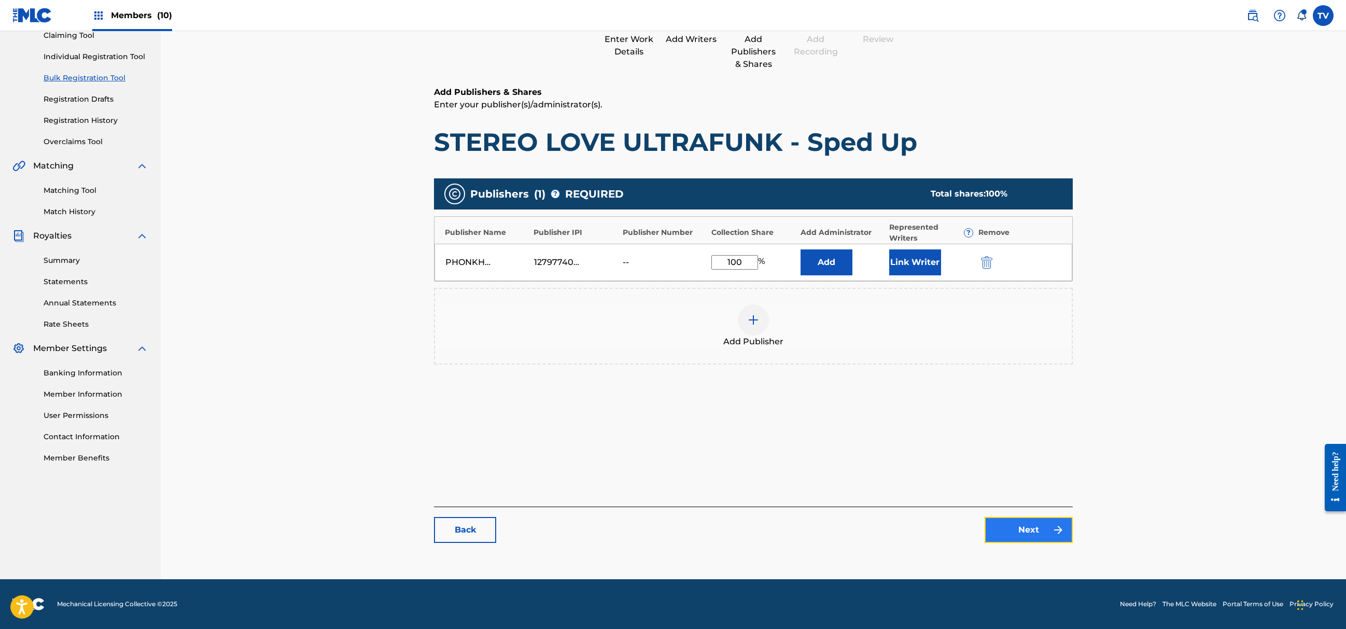
click at [1021, 523] on link "Next" at bounding box center [1029, 530] width 88 height 26
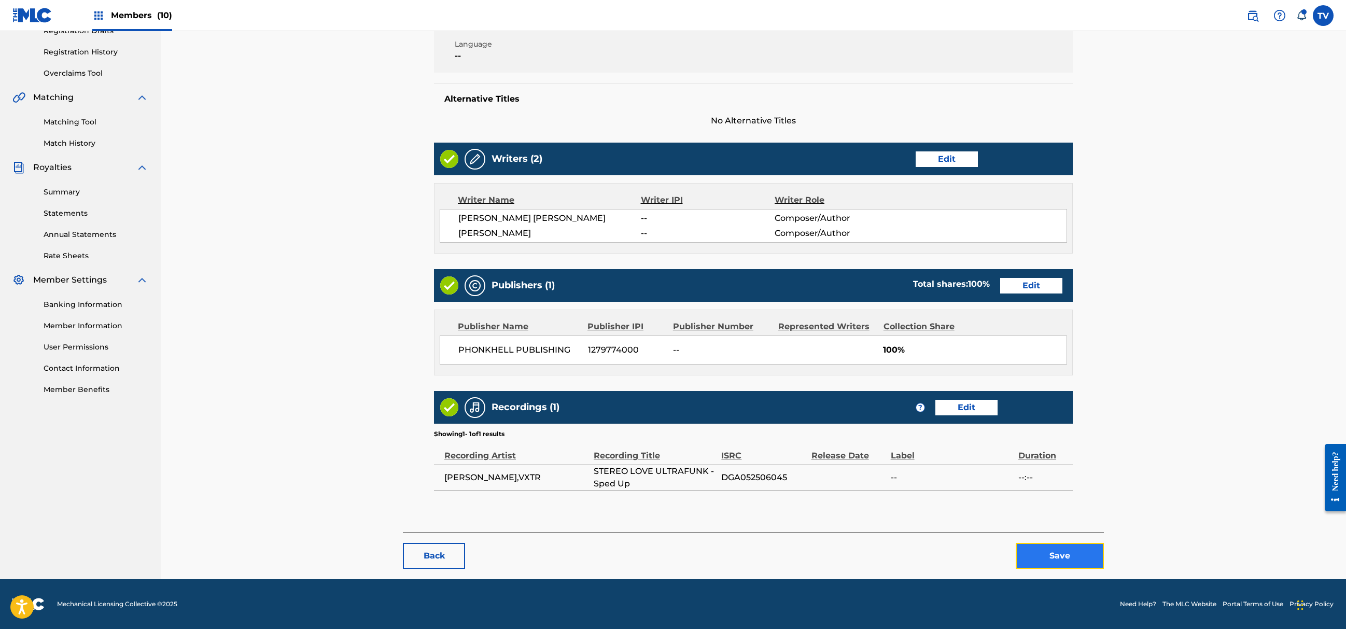
click at [1065, 546] on button "Save" at bounding box center [1060, 556] width 88 height 26
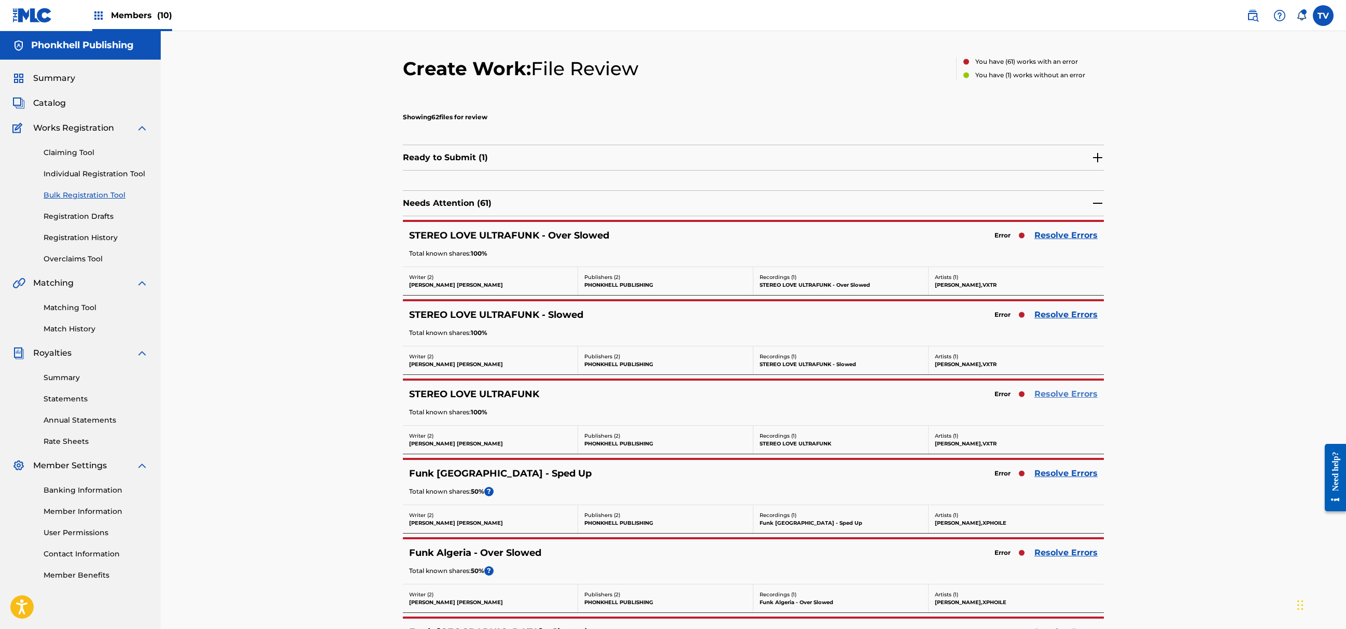
click at [1076, 397] on link "Resolve Errors" at bounding box center [1066, 394] width 63 height 12
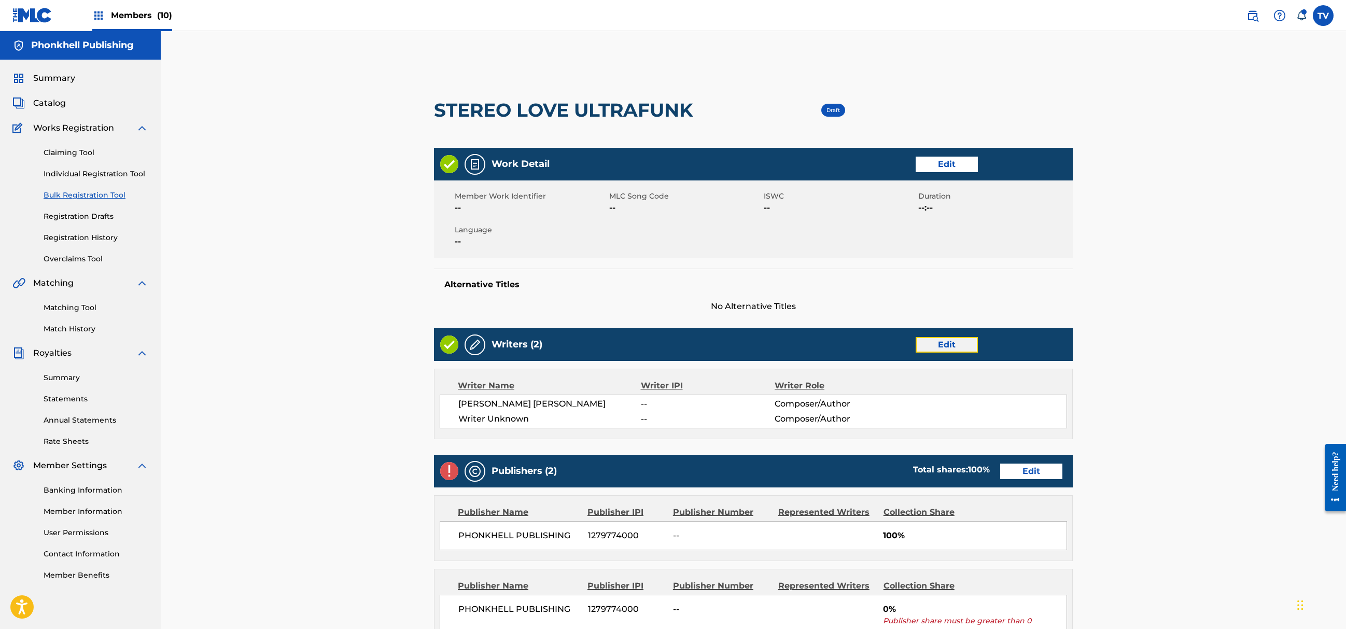
click at [938, 343] on link "Edit" at bounding box center [947, 345] width 62 height 16
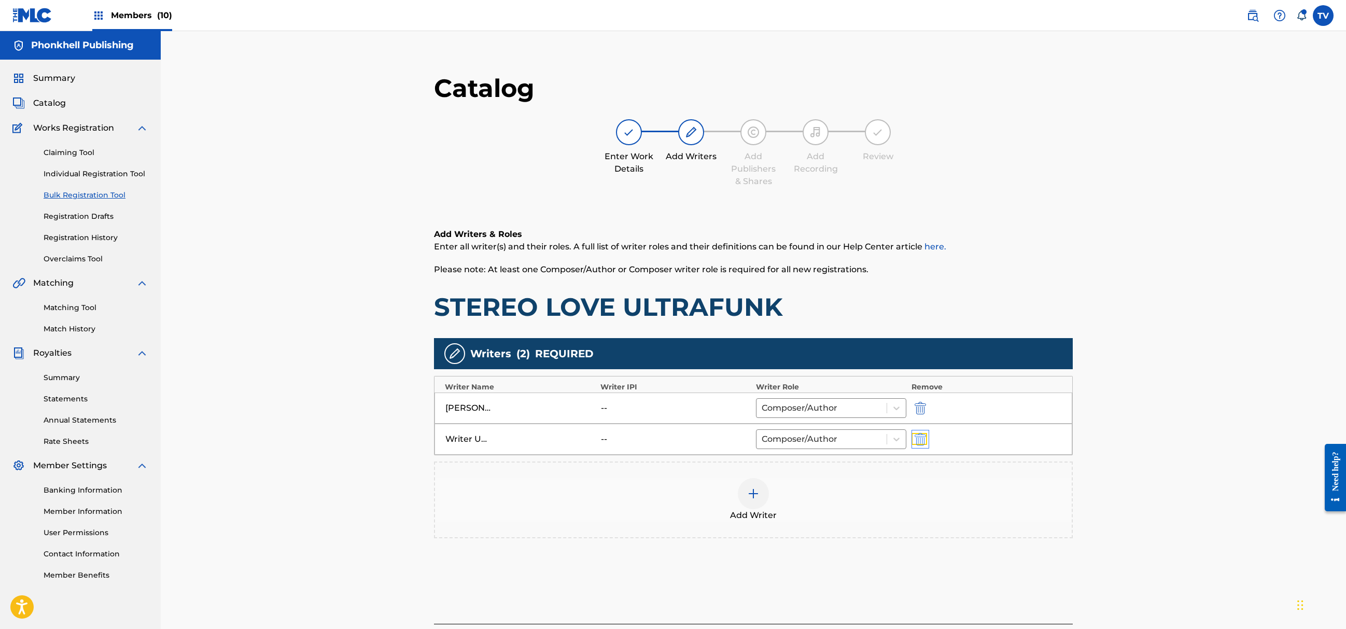
click at [920, 440] on img "submit" at bounding box center [920, 439] width 11 height 12
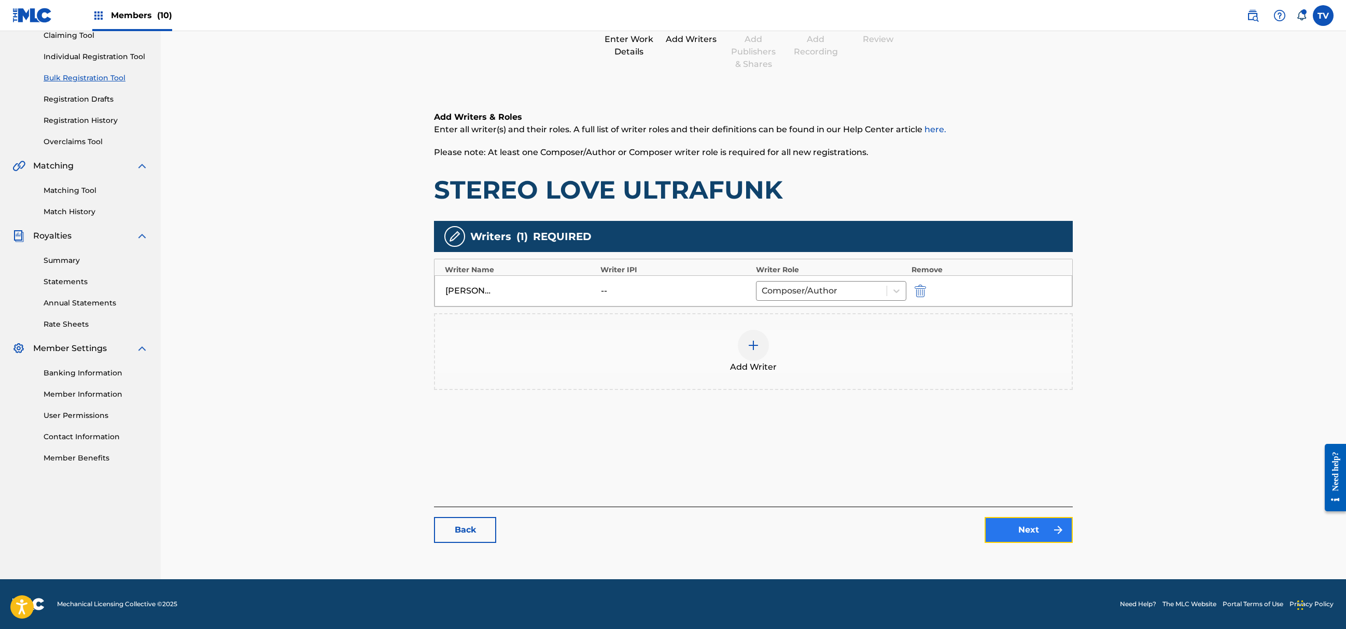
click at [1026, 534] on link "Next" at bounding box center [1029, 530] width 88 height 26
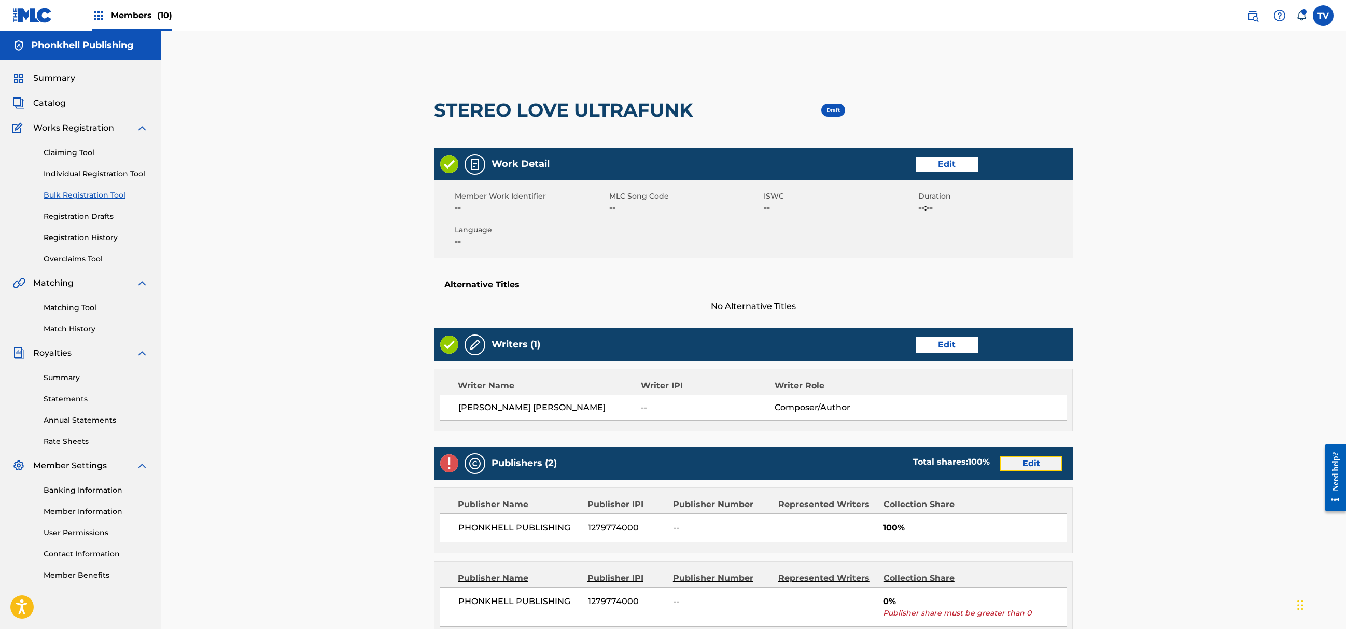
click at [1027, 471] on link "Edit" at bounding box center [1031, 464] width 62 height 16
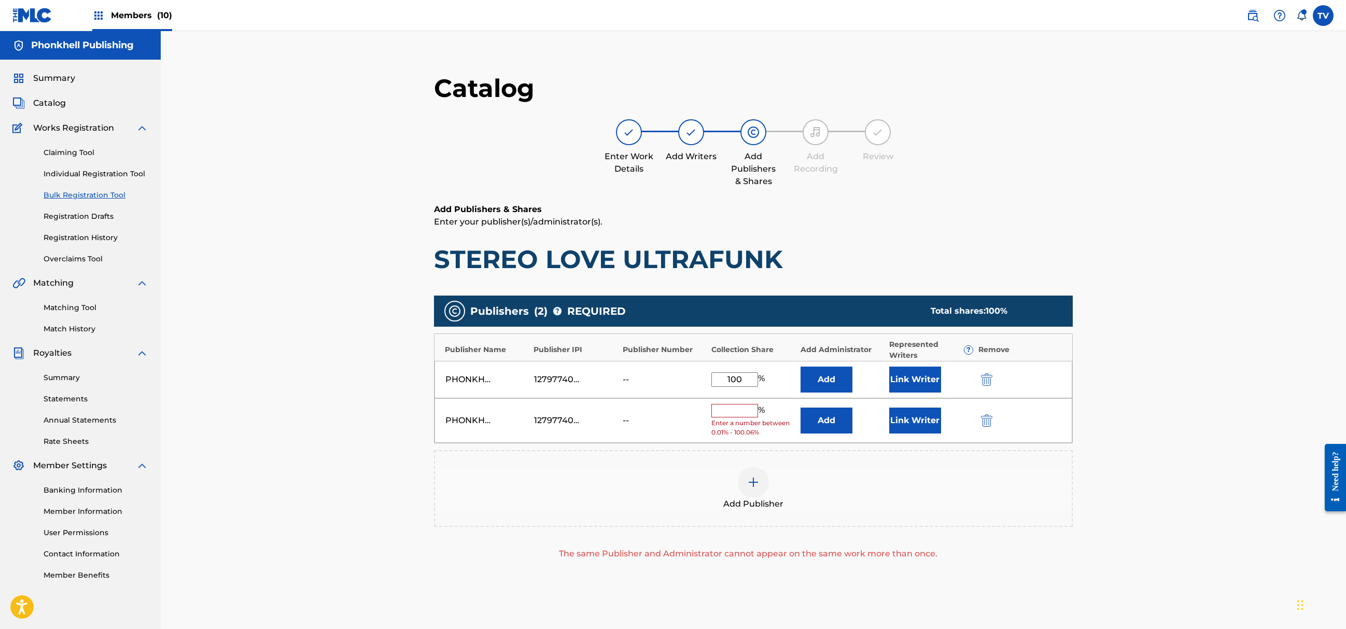
click at [980, 413] on div "PHONKHELL PUBLISHING 1279774000 -- % Enter a number between 0.01% - 100.06% Add…" at bounding box center [754, 420] width 638 height 45
click at [986, 419] on img "submit" at bounding box center [986, 420] width 11 height 12
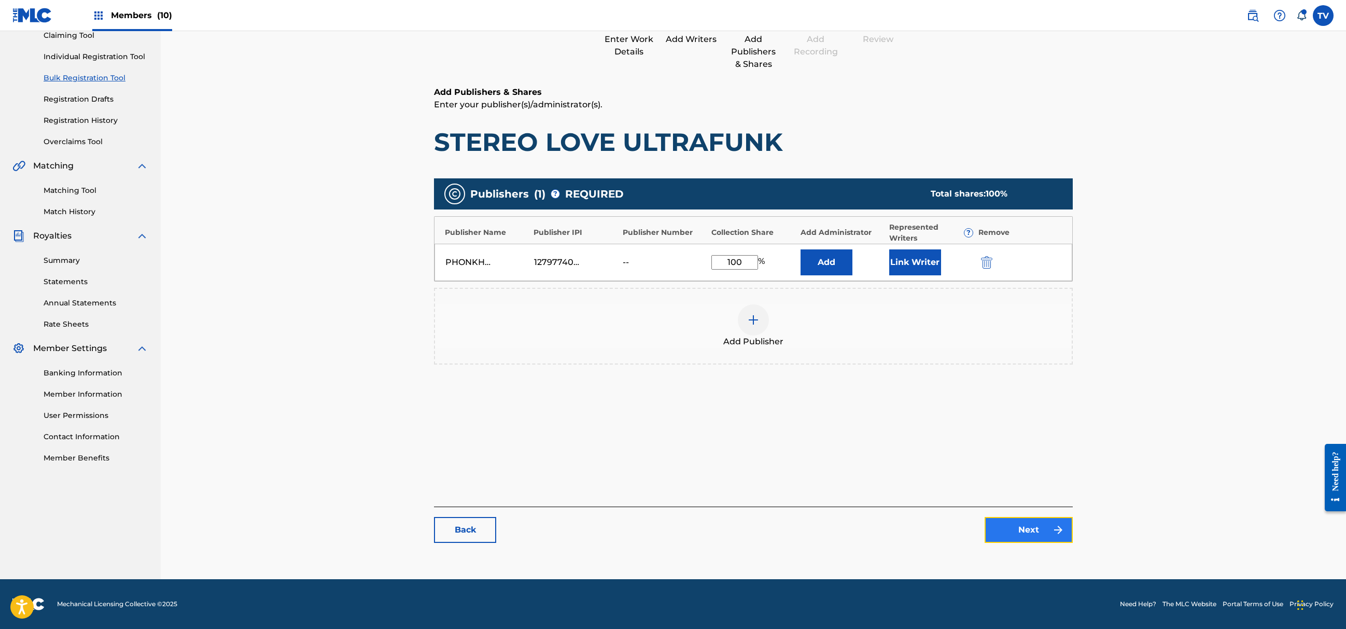
click at [1048, 532] on link "Next" at bounding box center [1029, 530] width 88 height 26
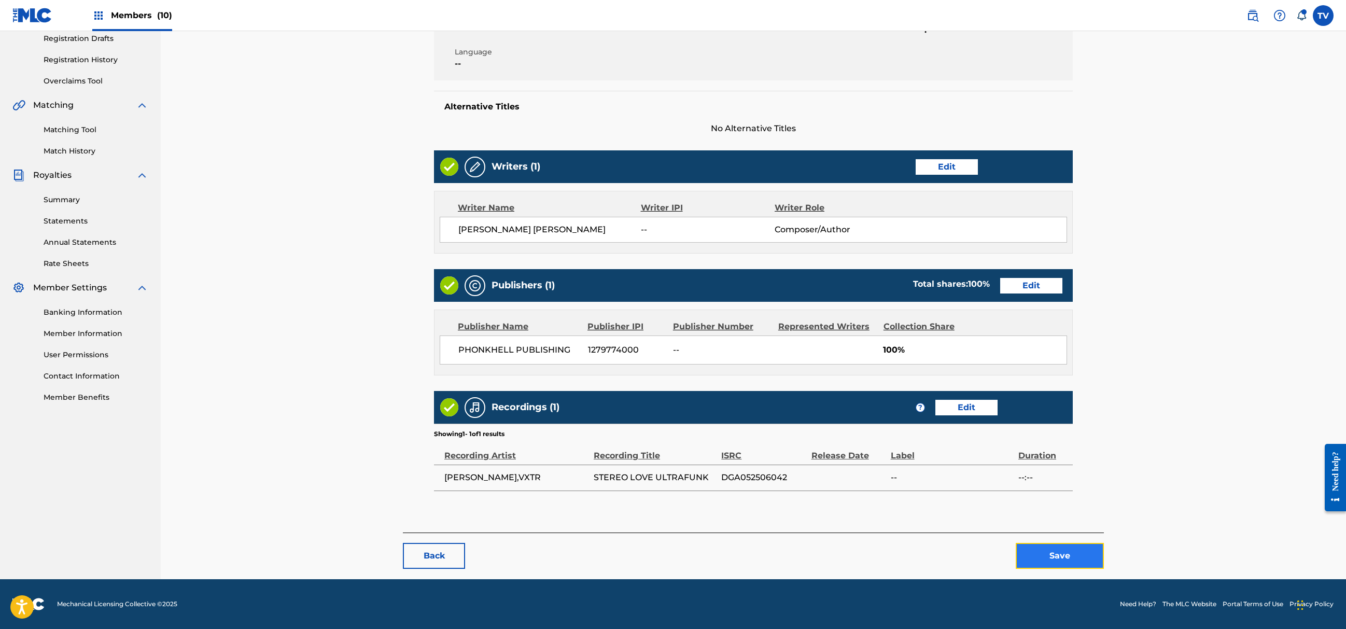
click at [1071, 552] on button "Save" at bounding box center [1060, 556] width 88 height 26
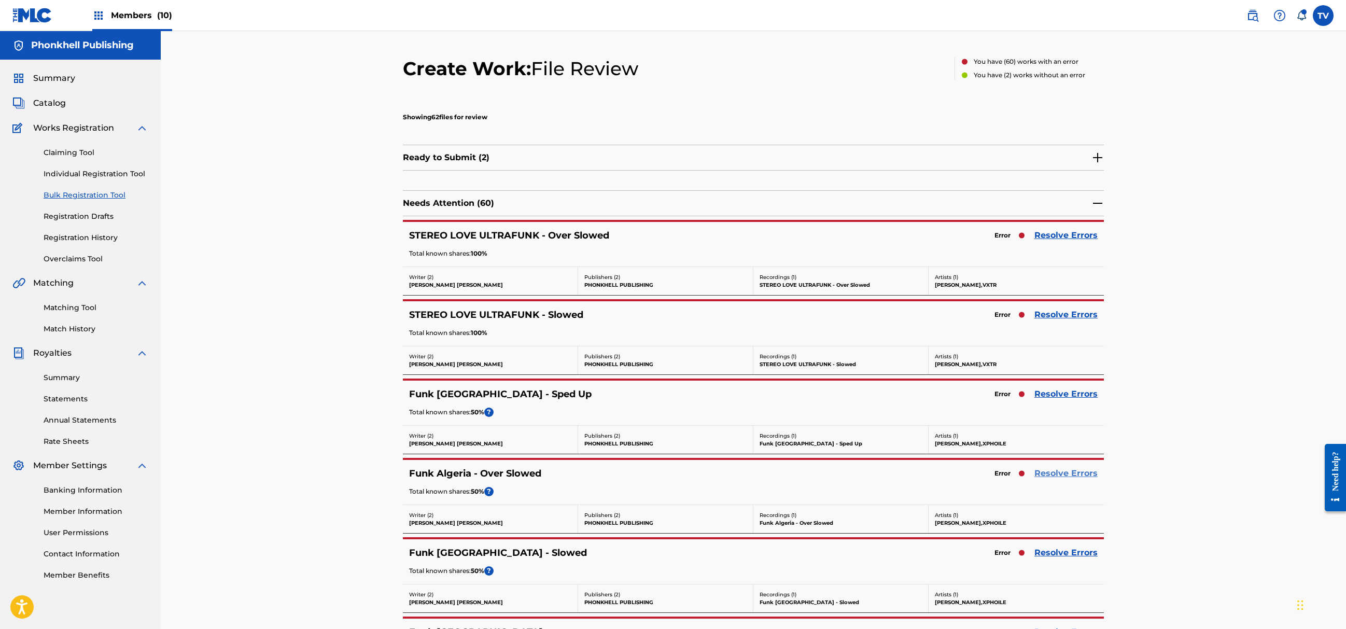
click at [1074, 474] on link "Resolve Errors" at bounding box center [1066, 473] width 63 height 12
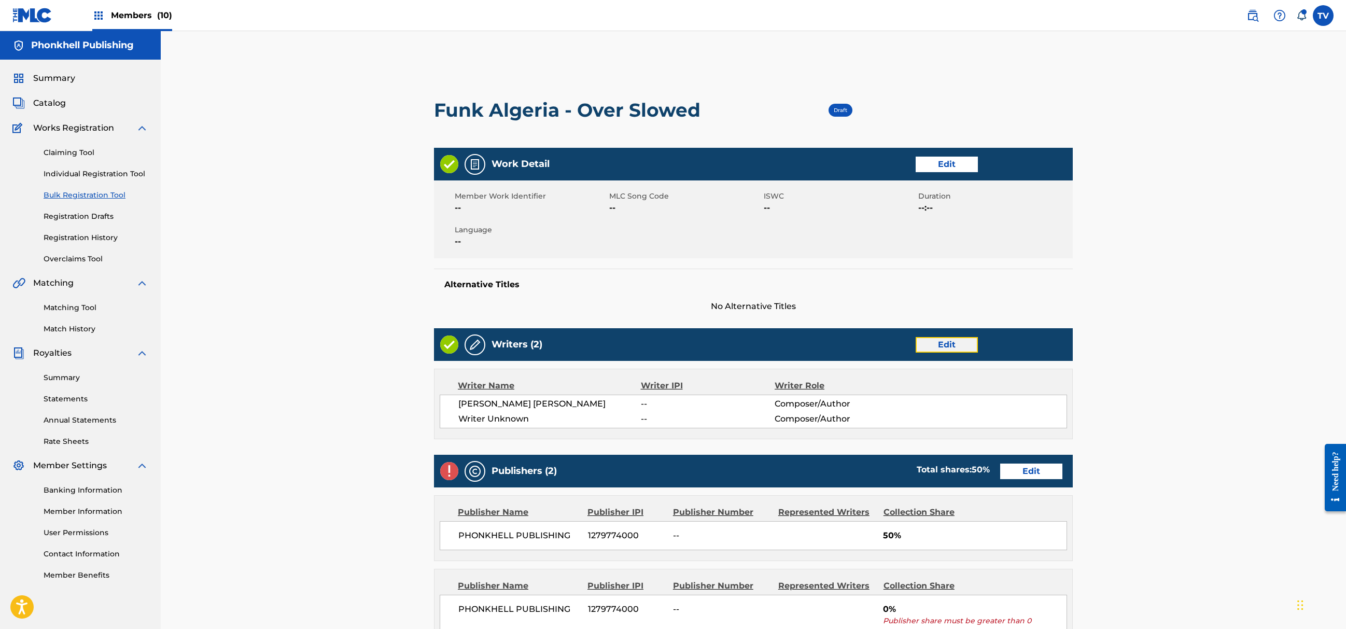
click at [957, 345] on link "Edit" at bounding box center [947, 345] width 62 height 16
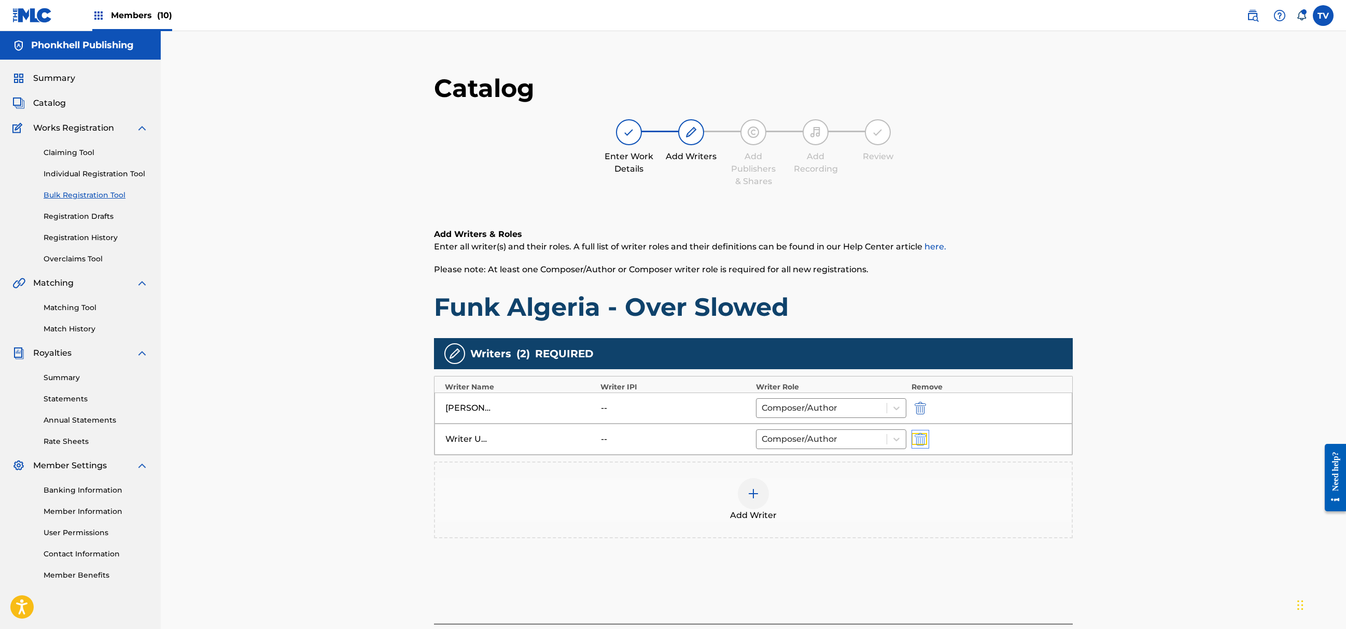
click at [922, 440] on img "submit" at bounding box center [920, 439] width 11 height 12
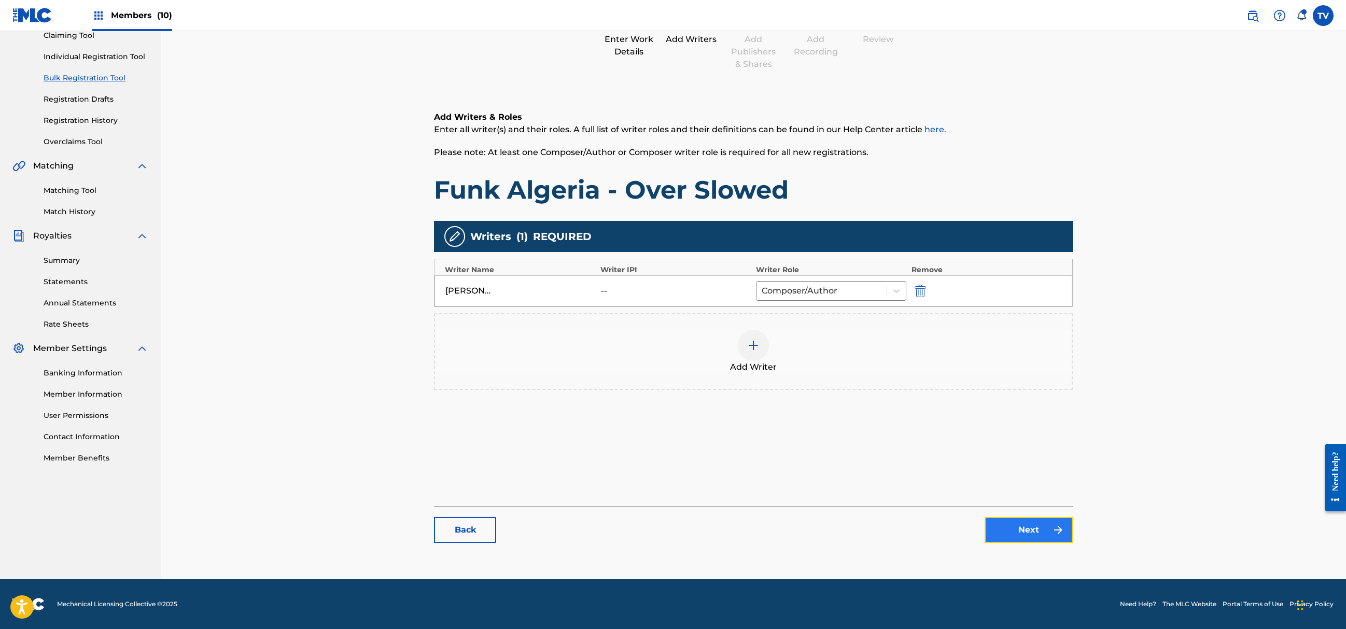
click at [1027, 530] on link "Next" at bounding box center [1029, 530] width 88 height 26
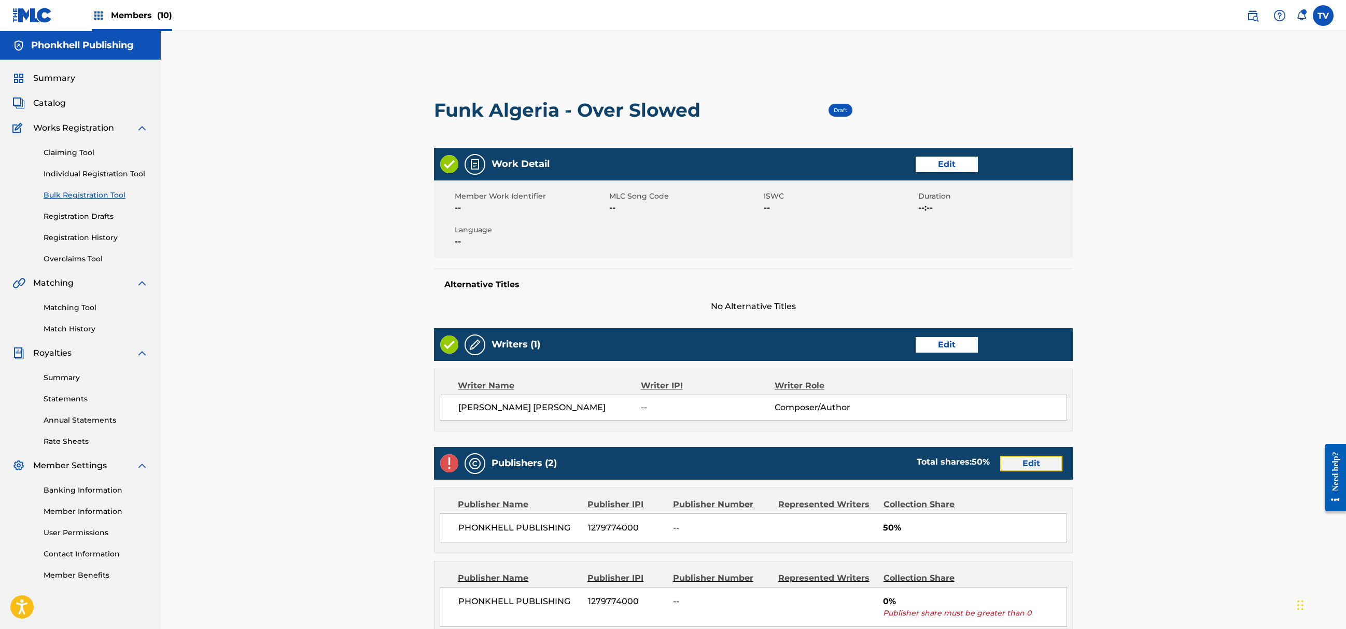
click at [1029, 469] on link "Edit" at bounding box center [1031, 464] width 62 height 16
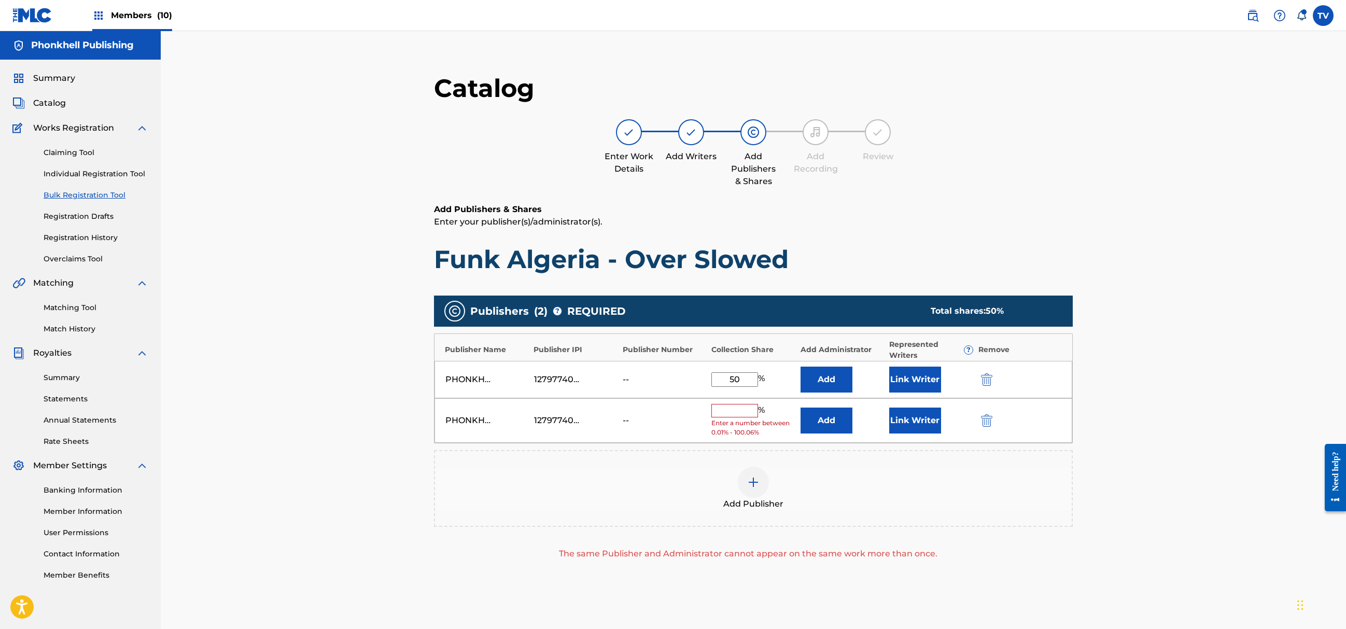
click at [994, 421] on div at bounding box center [1001, 420] width 47 height 12
click at [976, 405] on div "PHONKHELL PUBLISHING 1279774000 -- % Enter a number between 0.01% - 100.06% Add…" at bounding box center [754, 420] width 638 height 45
click at [990, 420] on img "submit" at bounding box center [986, 420] width 11 height 12
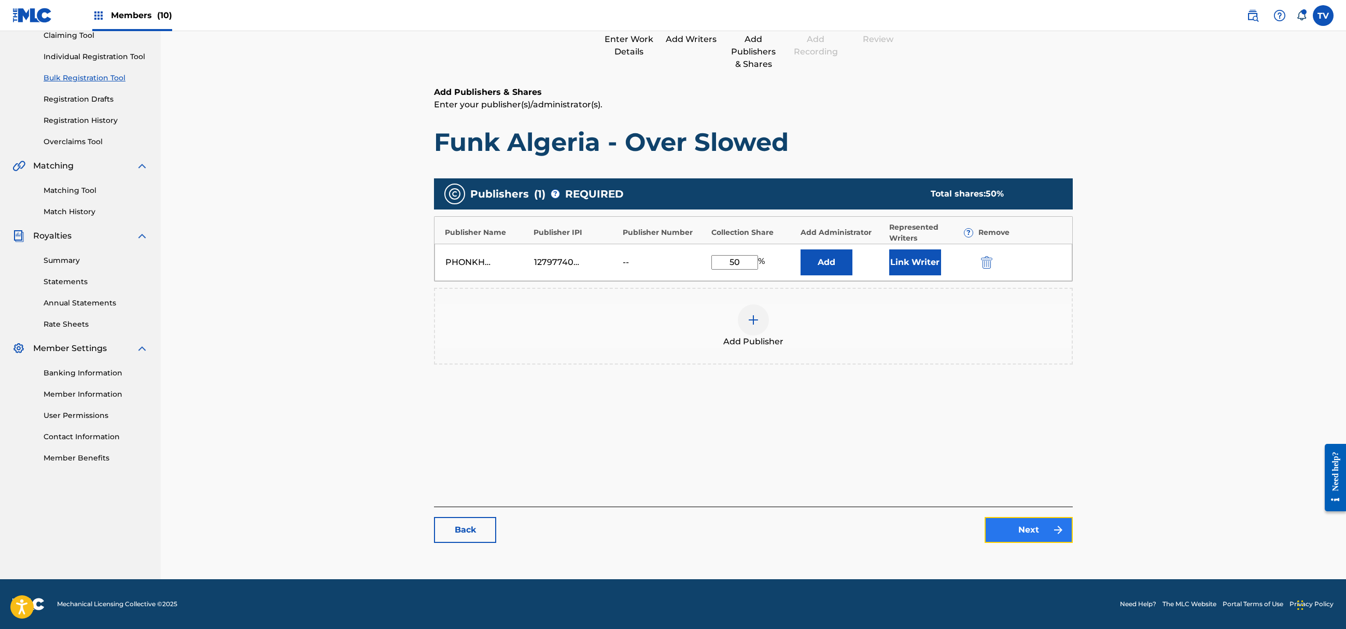
click at [1026, 523] on link "Next" at bounding box center [1029, 530] width 88 height 26
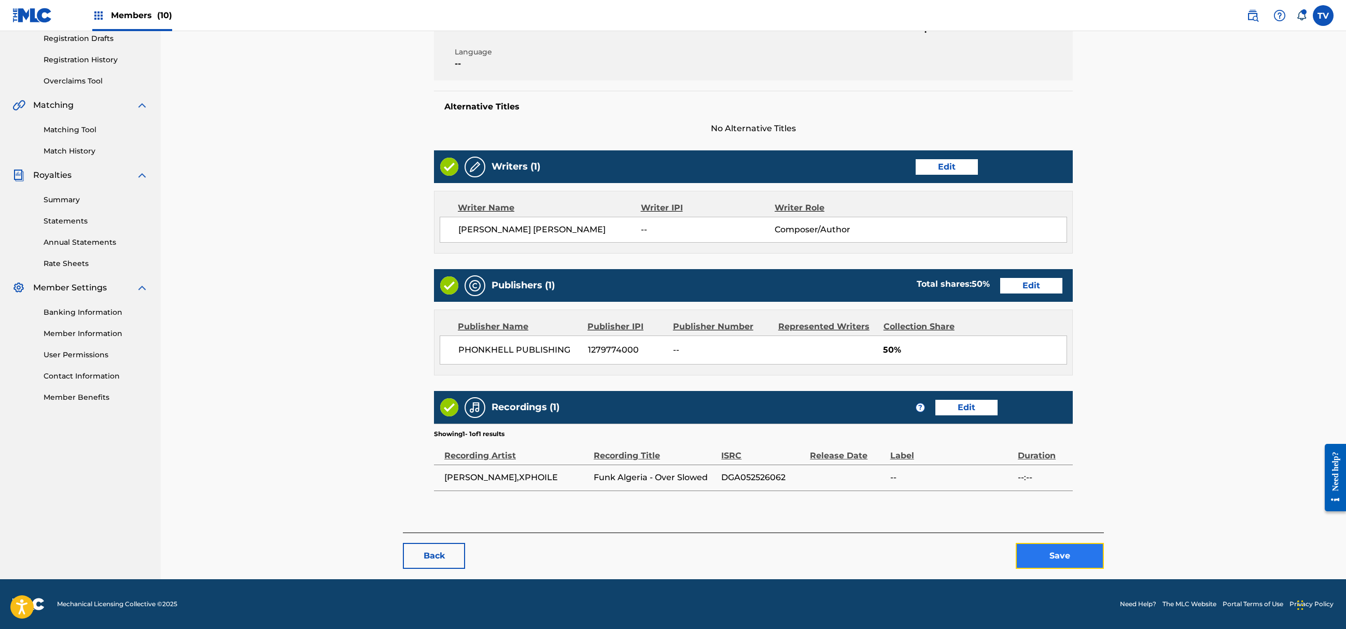
click at [1086, 550] on button "Save" at bounding box center [1060, 556] width 88 height 26
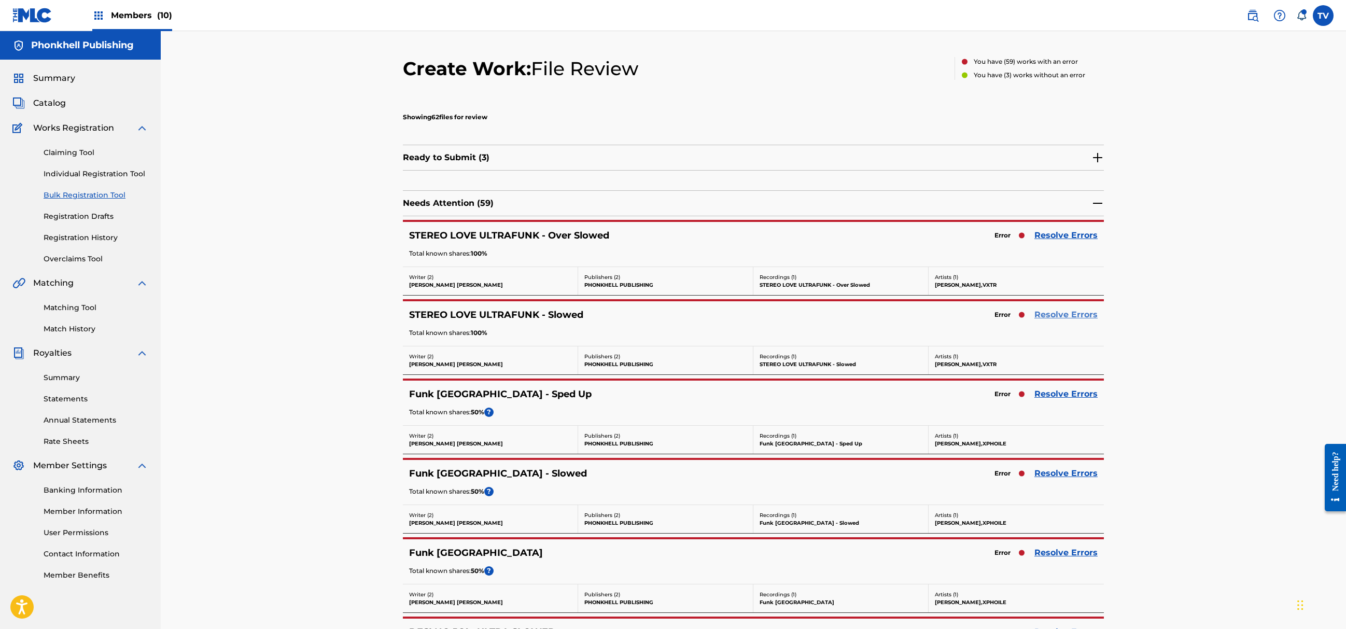
click at [1063, 316] on link "Resolve Errors" at bounding box center [1066, 315] width 63 height 12
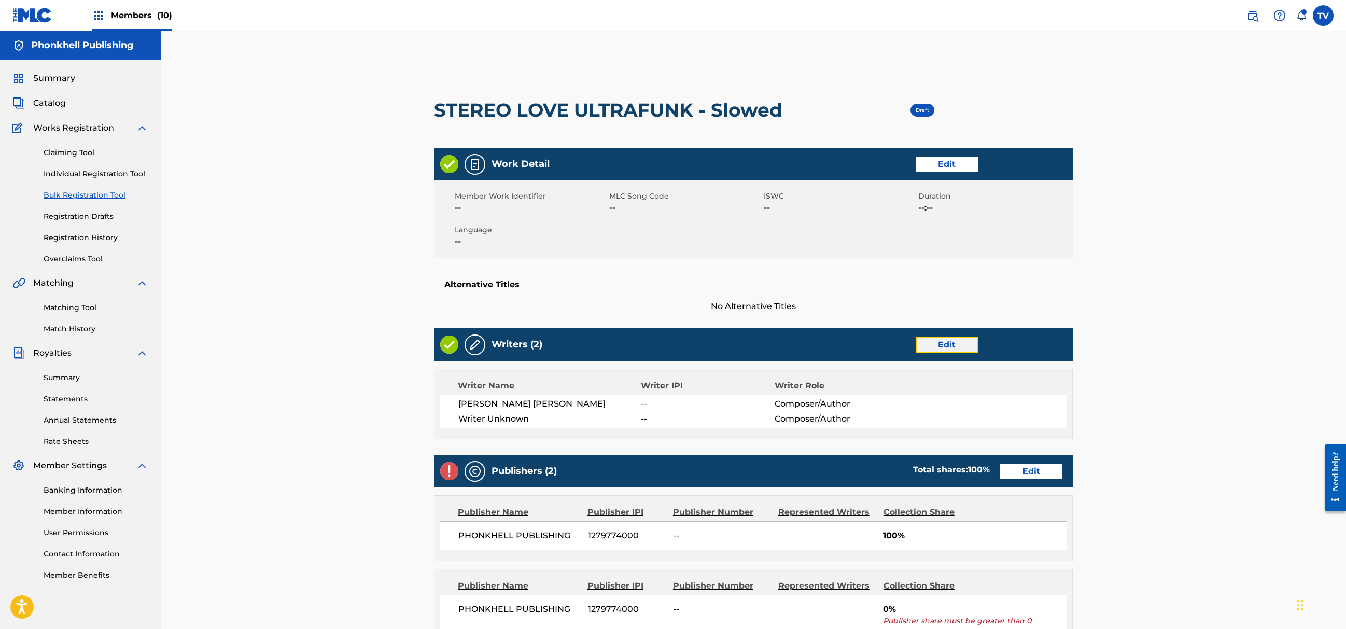
click at [942, 352] on link "Edit" at bounding box center [947, 345] width 62 height 16
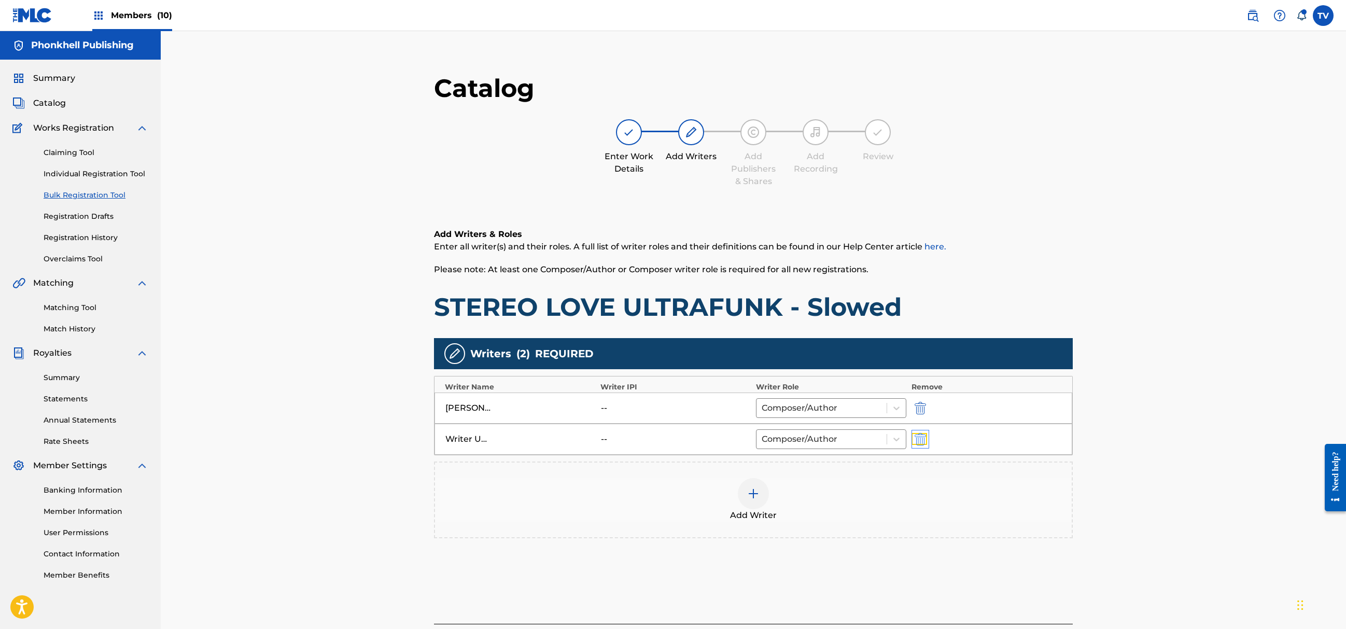
click at [923, 439] on img "submit" at bounding box center [920, 439] width 11 height 12
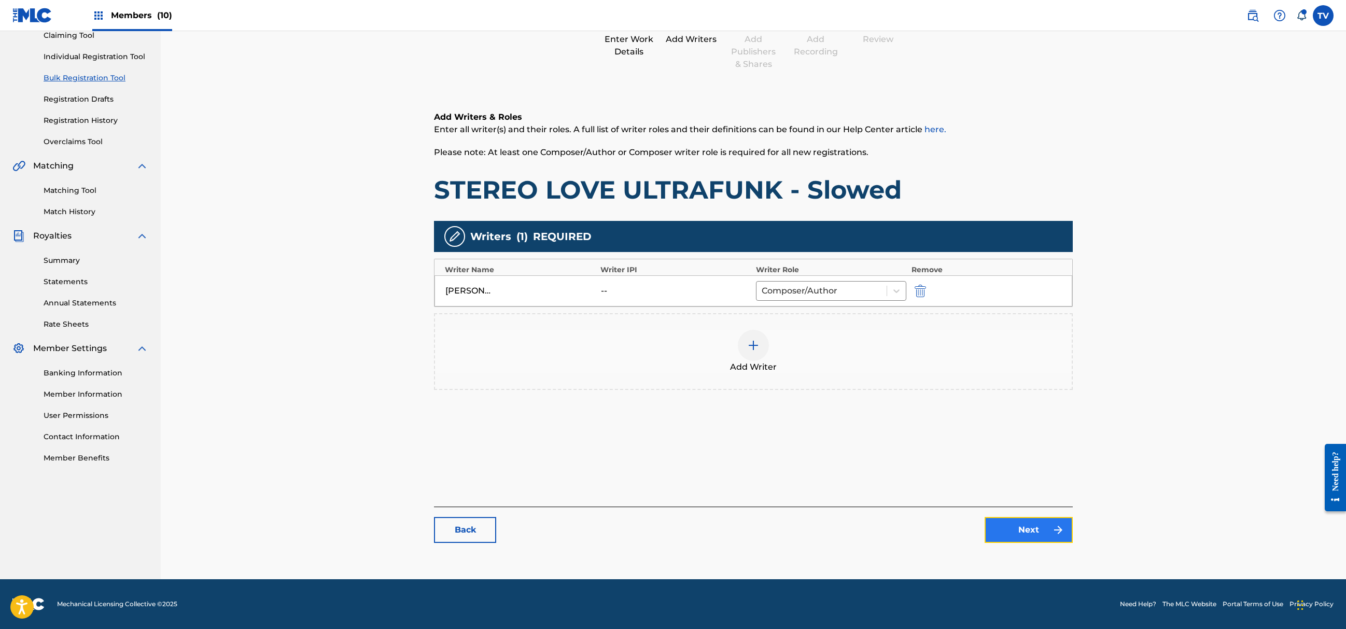
click at [1025, 529] on link "Next" at bounding box center [1029, 530] width 88 height 26
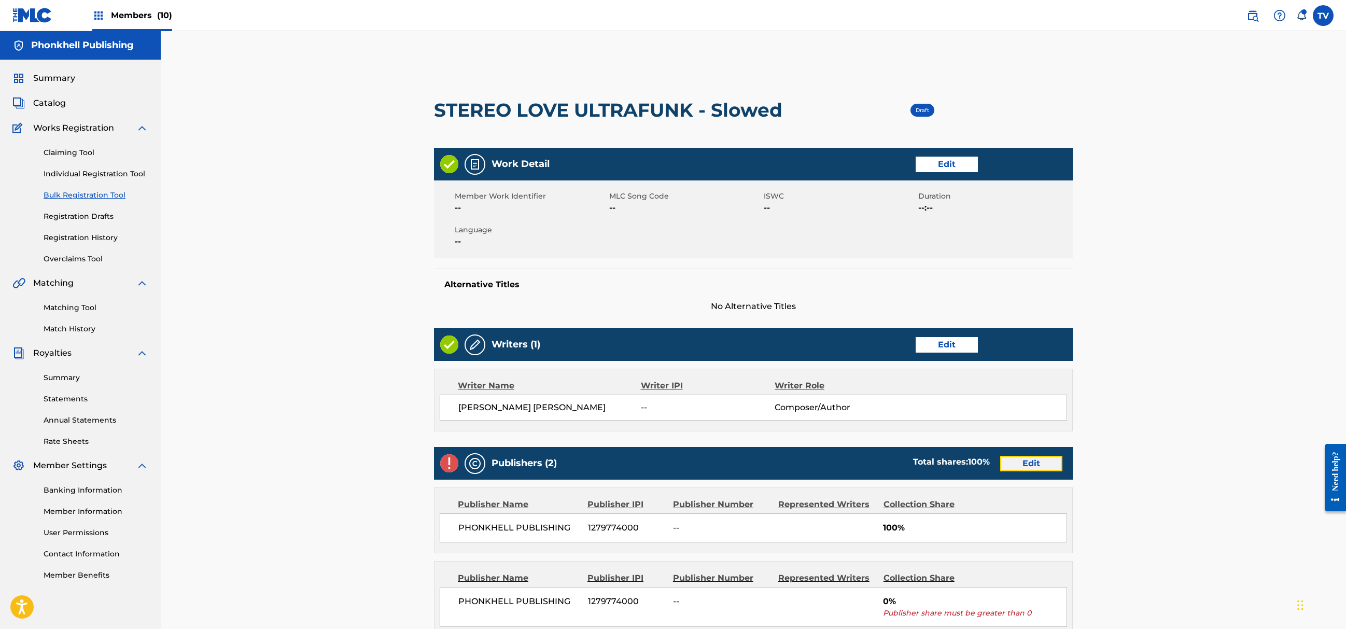
click at [1018, 464] on link "Edit" at bounding box center [1031, 464] width 62 height 16
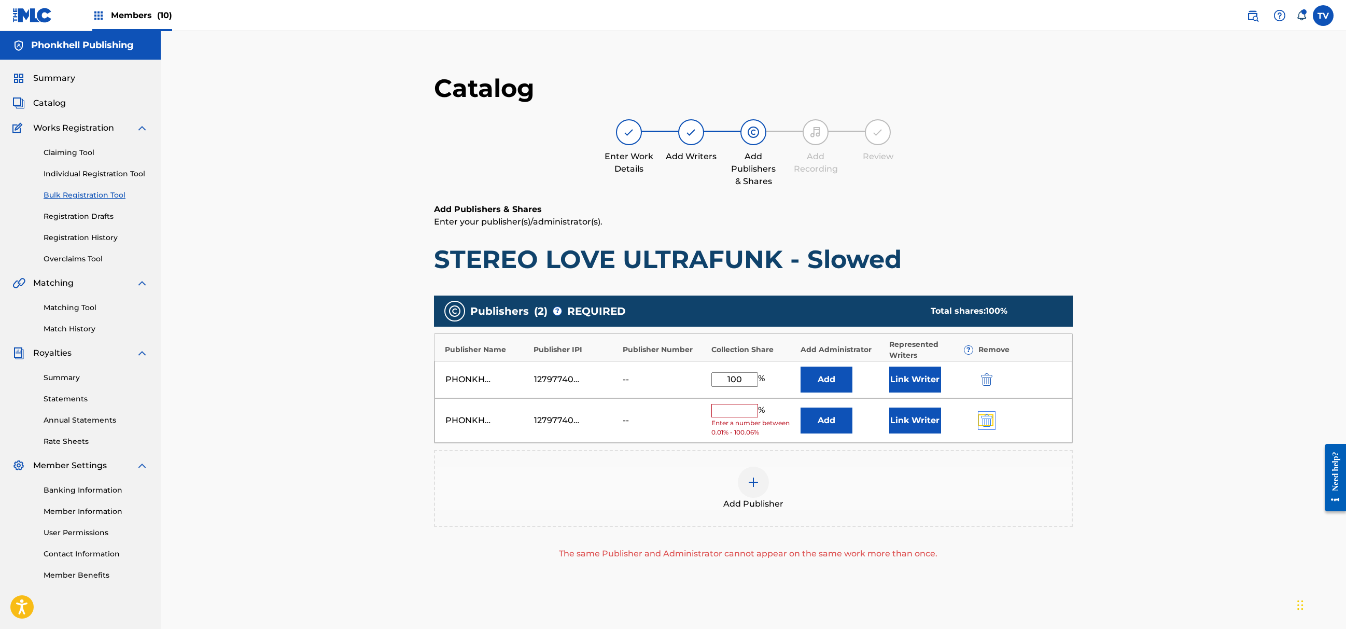
click at [989, 421] on img "submit" at bounding box center [986, 420] width 11 height 12
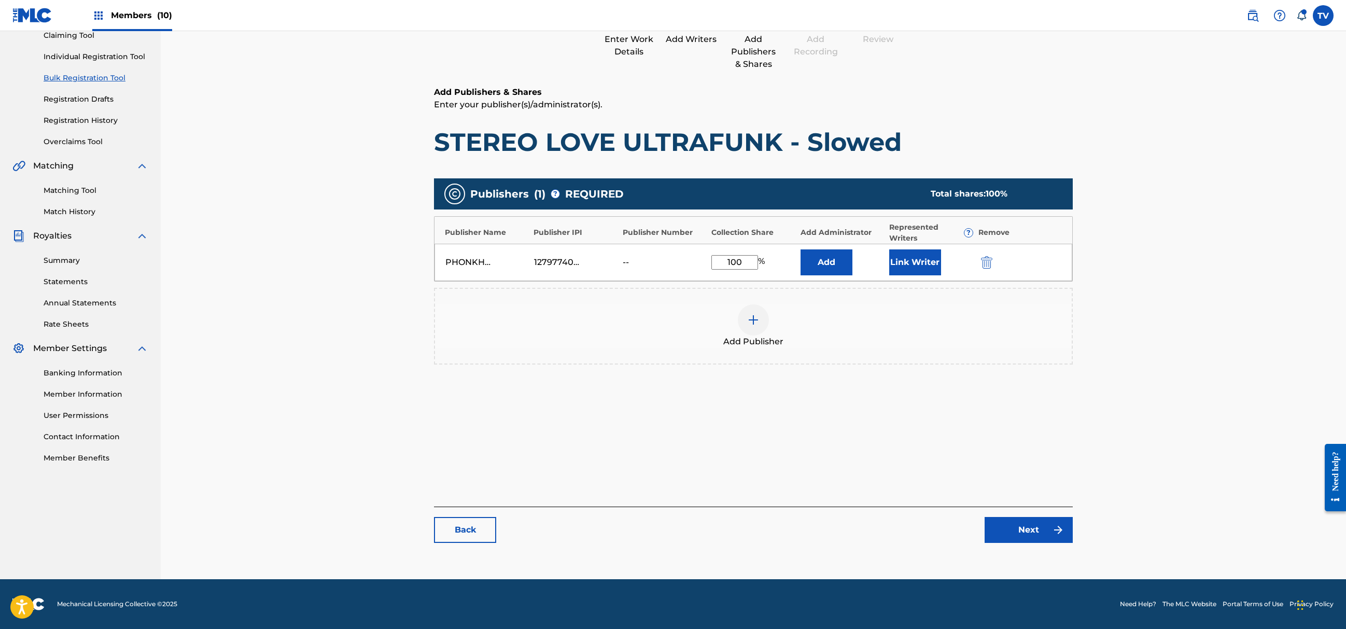
click at [1019, 543] on div "Catalog Enter Work Details Add Writers Add Publishers & Shares Add Recording Re…" at bounding box center [753, 254] width 639 height 598
click at [1020, 537] on link "Next" at bounding box center [1029, 530] width 88 height 26
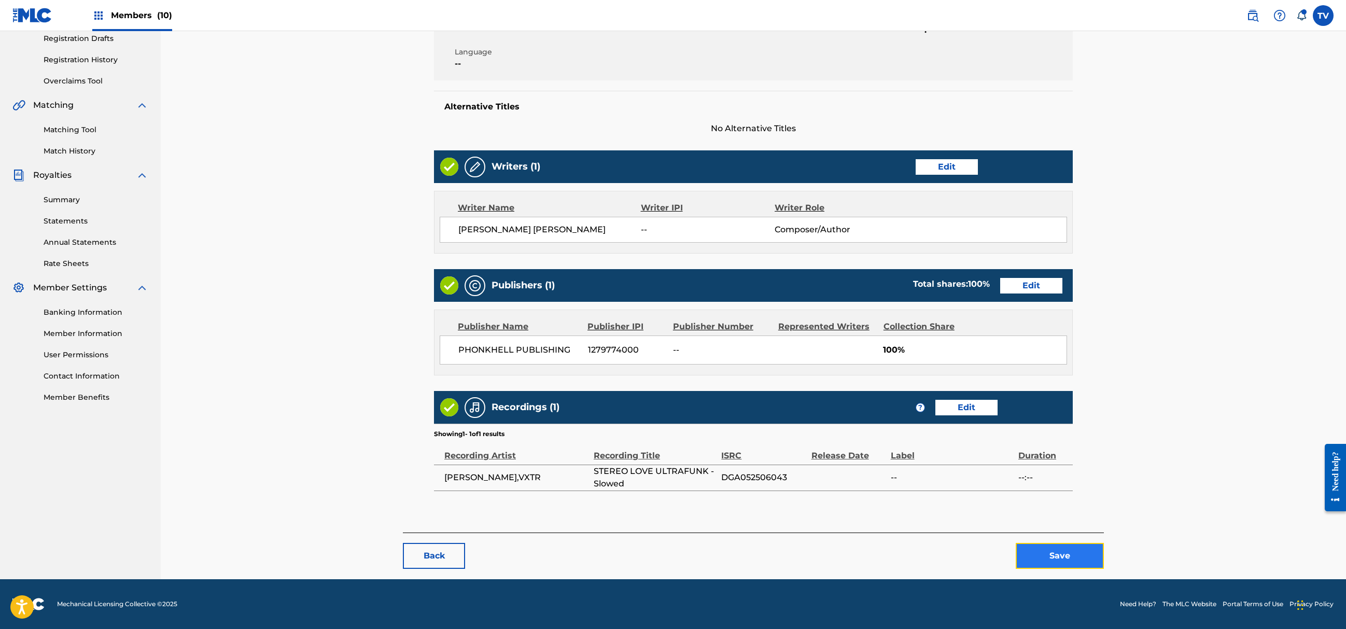
click at [1090, 567] on button "Save" at bounding box center [1060, 556] width 88 height 26
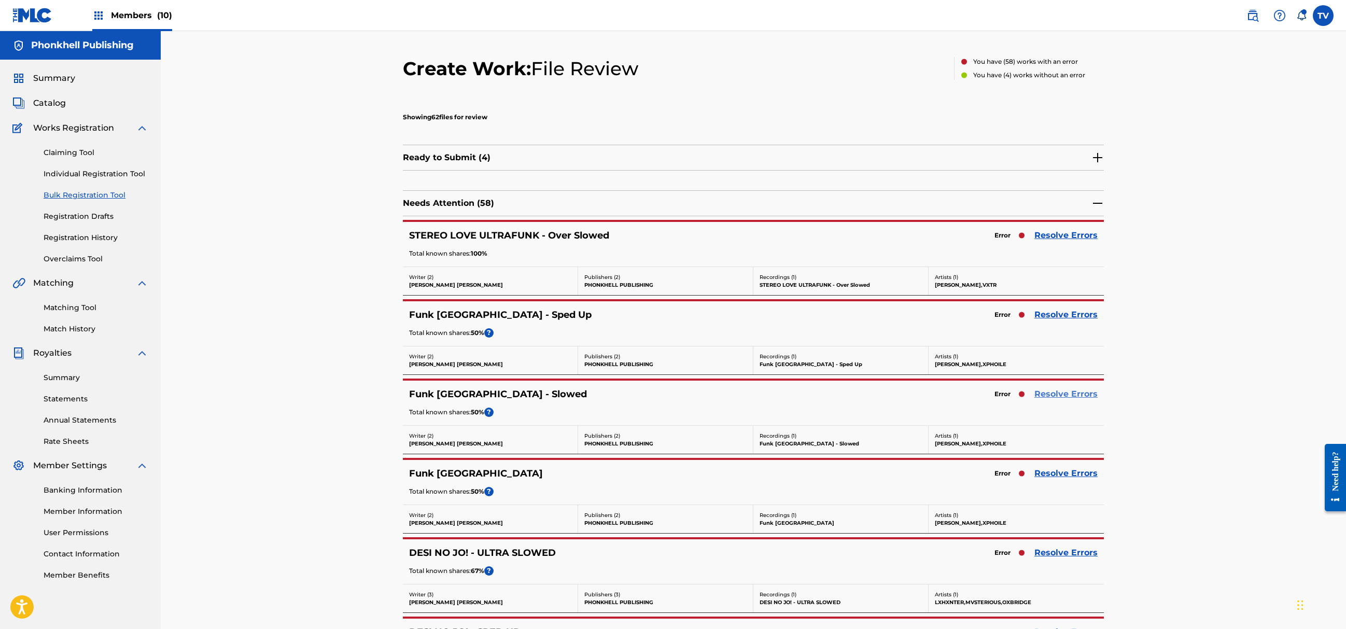
click at [1053, 389] on link "Resolve Errors" at bounding box center [1066, 394] width 63 height 12
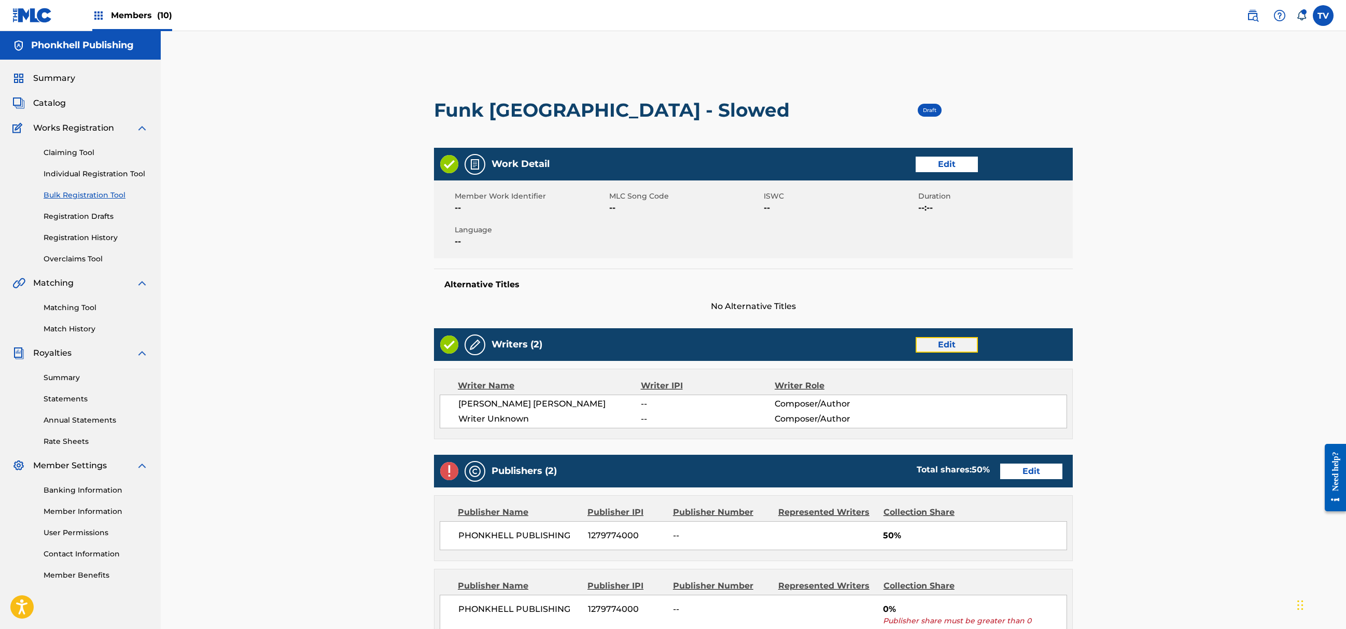
click at [951, 347] on link "Edit" at bounding box center [947, 345] width 62 height 16
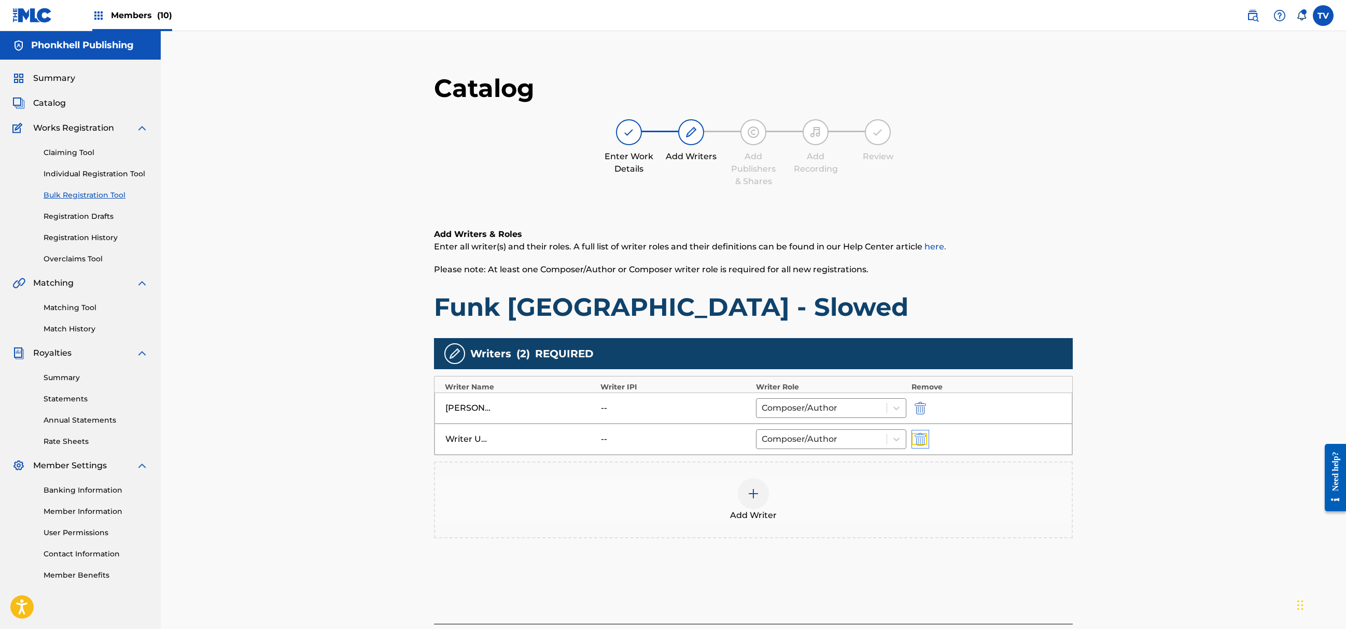
click at [922, 439] on img "submit" at bounding box center [920, 439] width 11 height 12
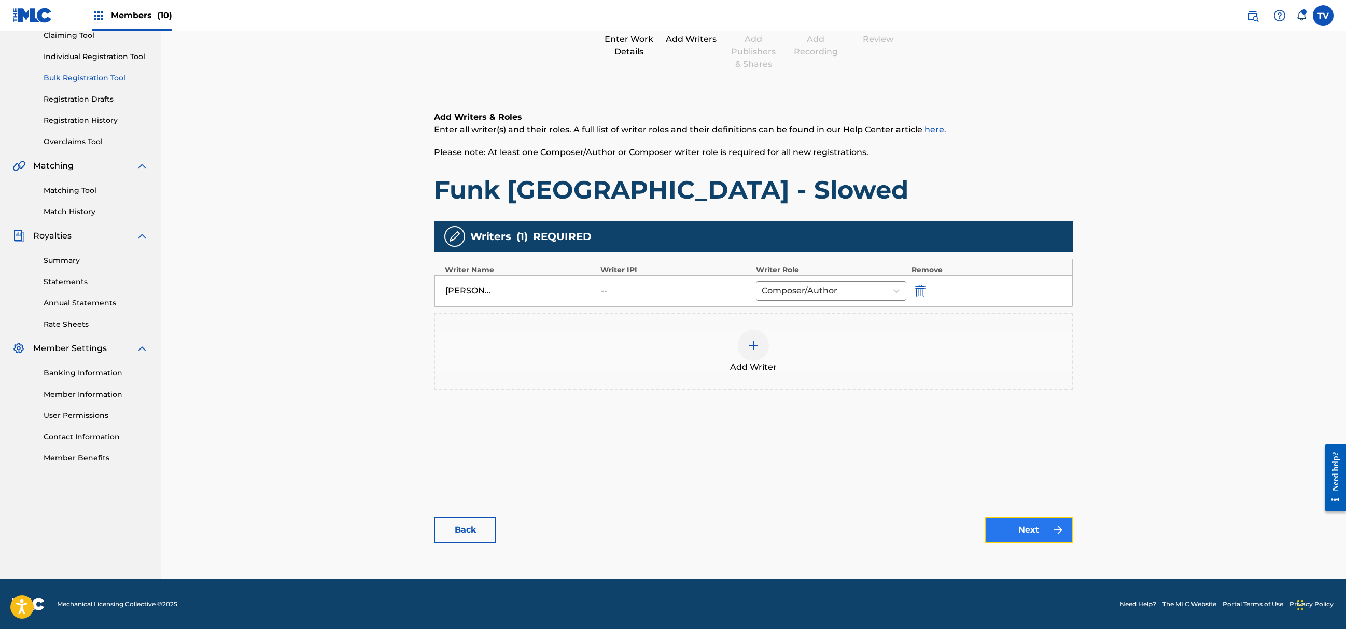
click at [1043, 536] on link "Next" at bounding box center [1029, 530] width 88 height 26
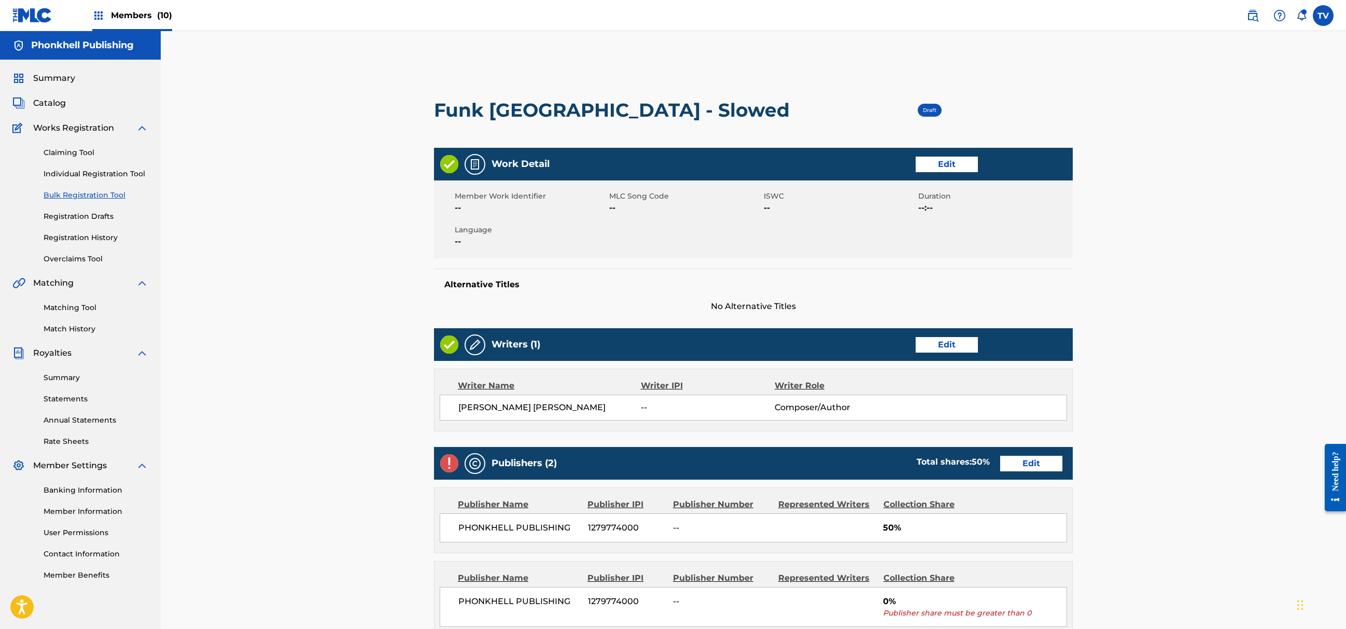
click at [1029, 520] on div "PHONKHELL PUBLISHING 1279774000 -- 50%" at bounding box center [754, 527] width 628 height 29
click at [1019, 465] on link "Edit" at bounding box center [1031, 464] width 62 height 16
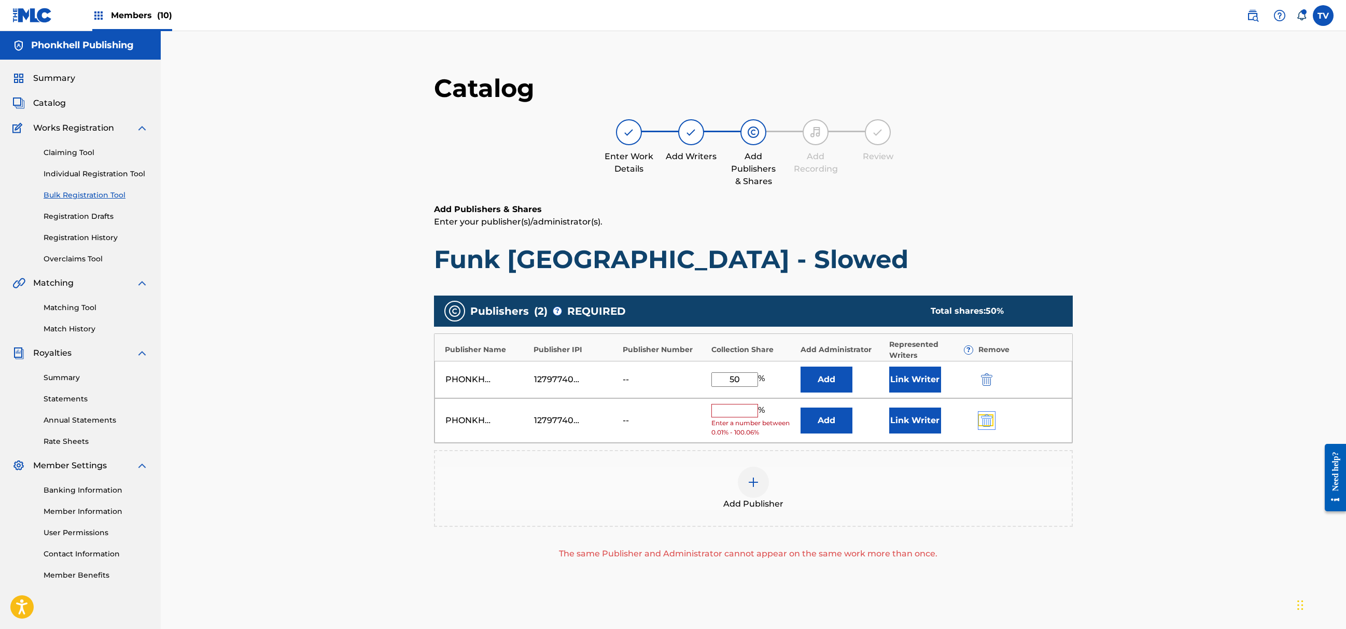
click at [981, 422] on img "submit" at bounding box center [986, 420] width 11 height 12
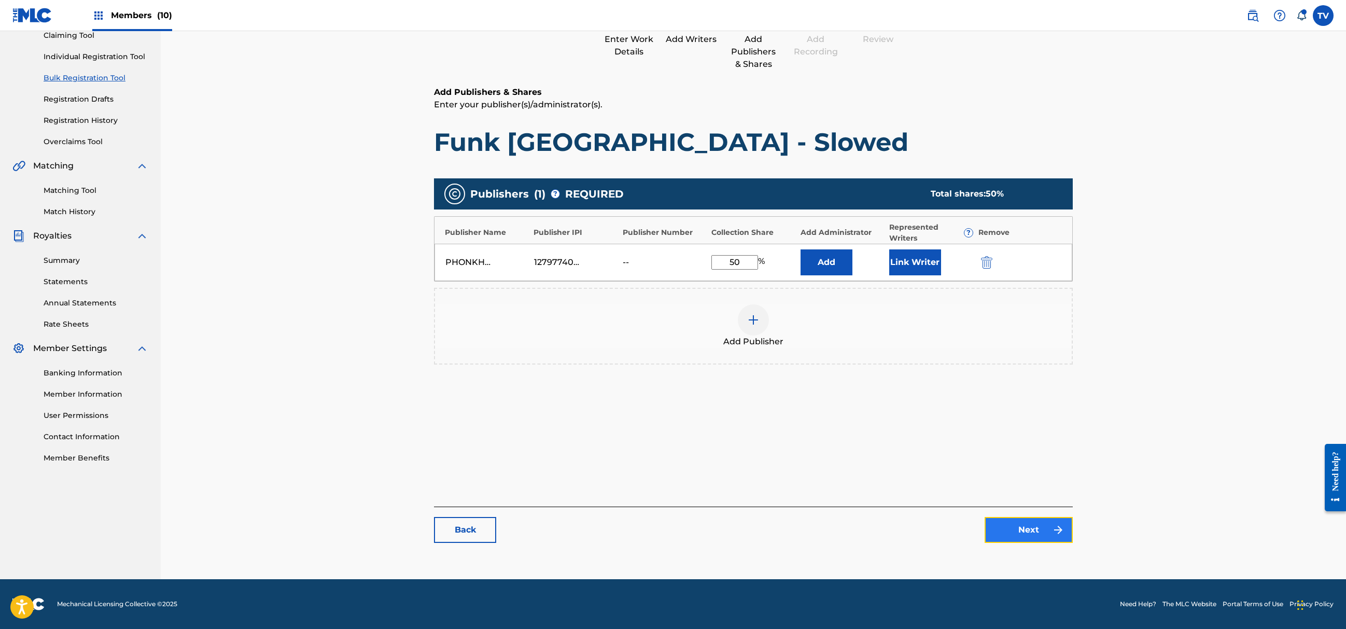
click at [1033, 530] on link "Next" at bounding box center [1029, 530] width 88 height 26
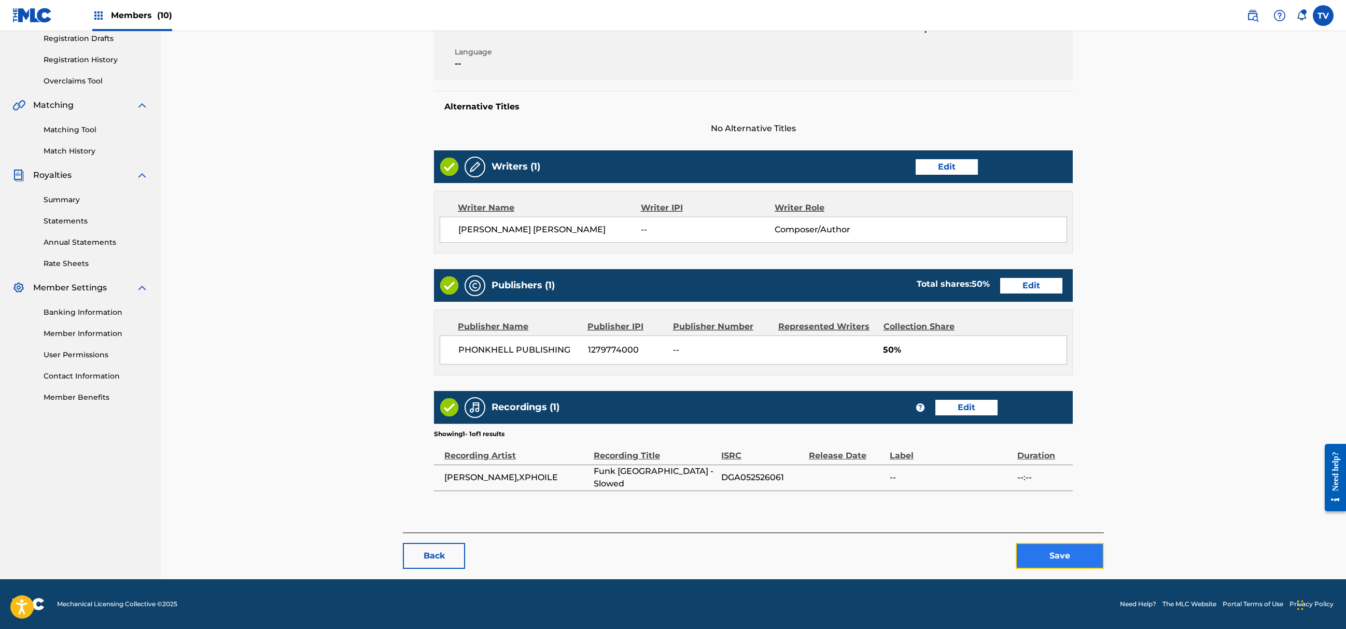
click at [1040, 552] on button "Save" at bounding box center [1060, 556] width 88 height 26
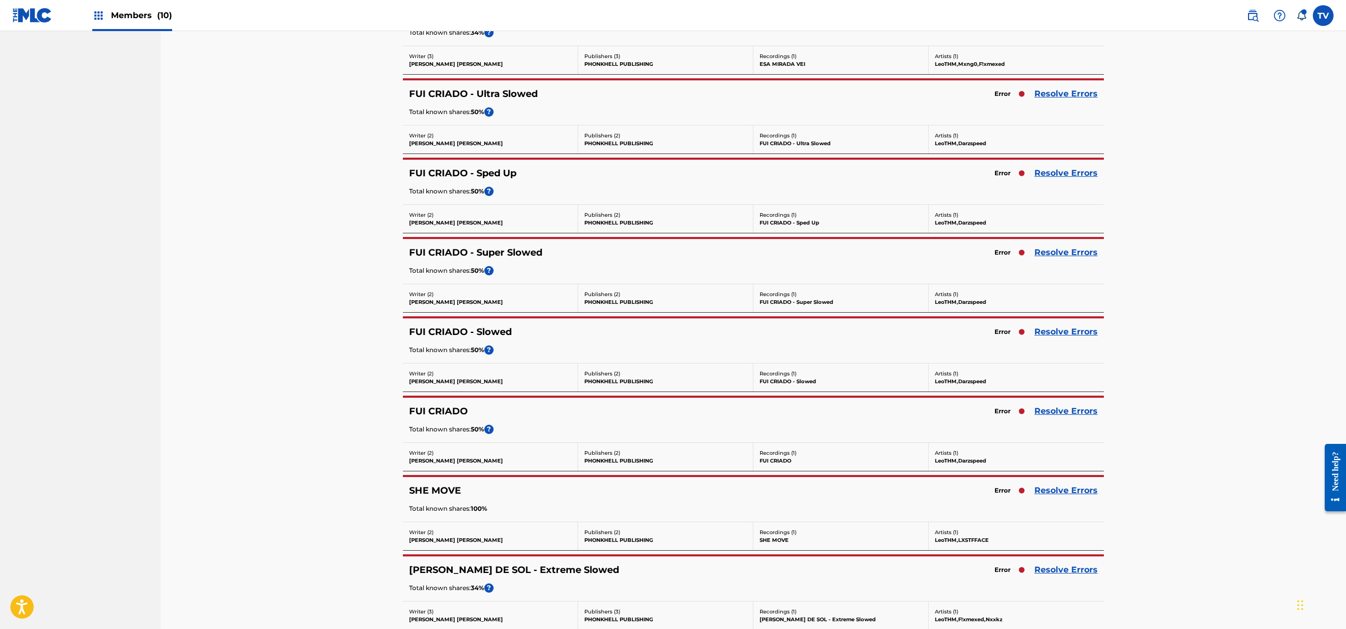
click at [1064, 428] on div "FUI CRIADO Error Resolve Errors Total known shares: 50 % ?" at bounding box center [753, 420] width 701 height 45
click at [1064, 418] on link "Resolve Errors" at bounding box center [1066, 411] width 63 height 12
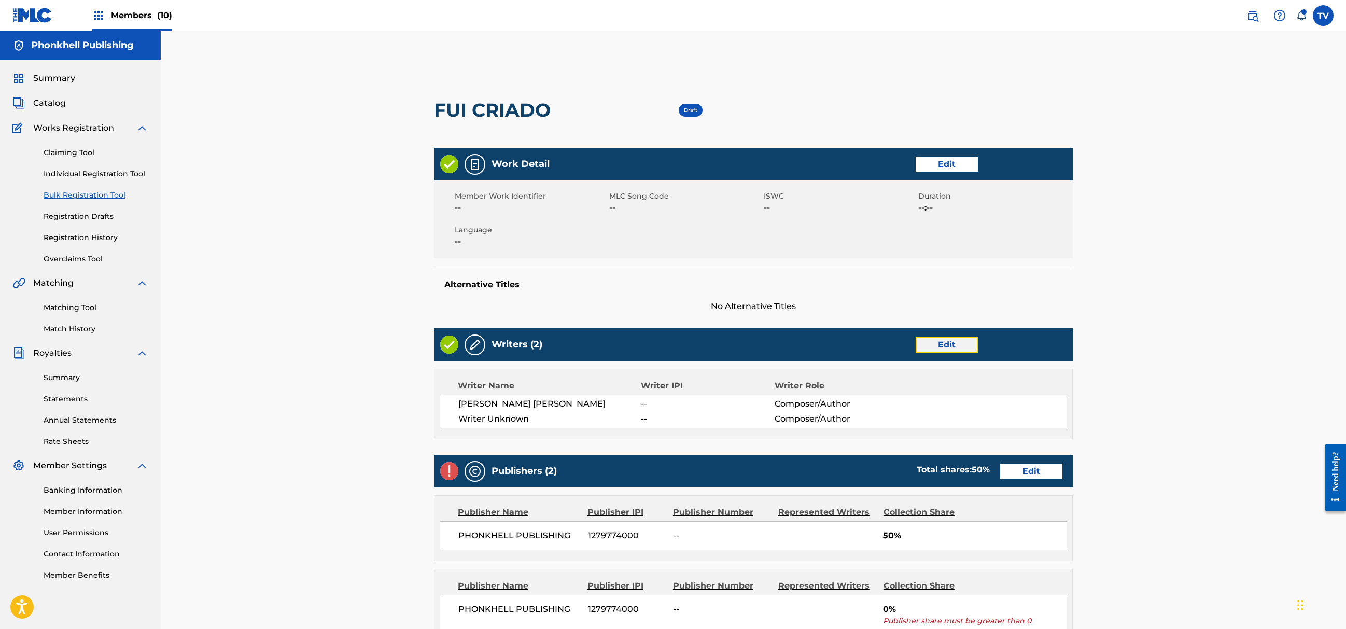
click at [934, 351] on link "Edit" at bounding box center [947, 345] width 62 height 16
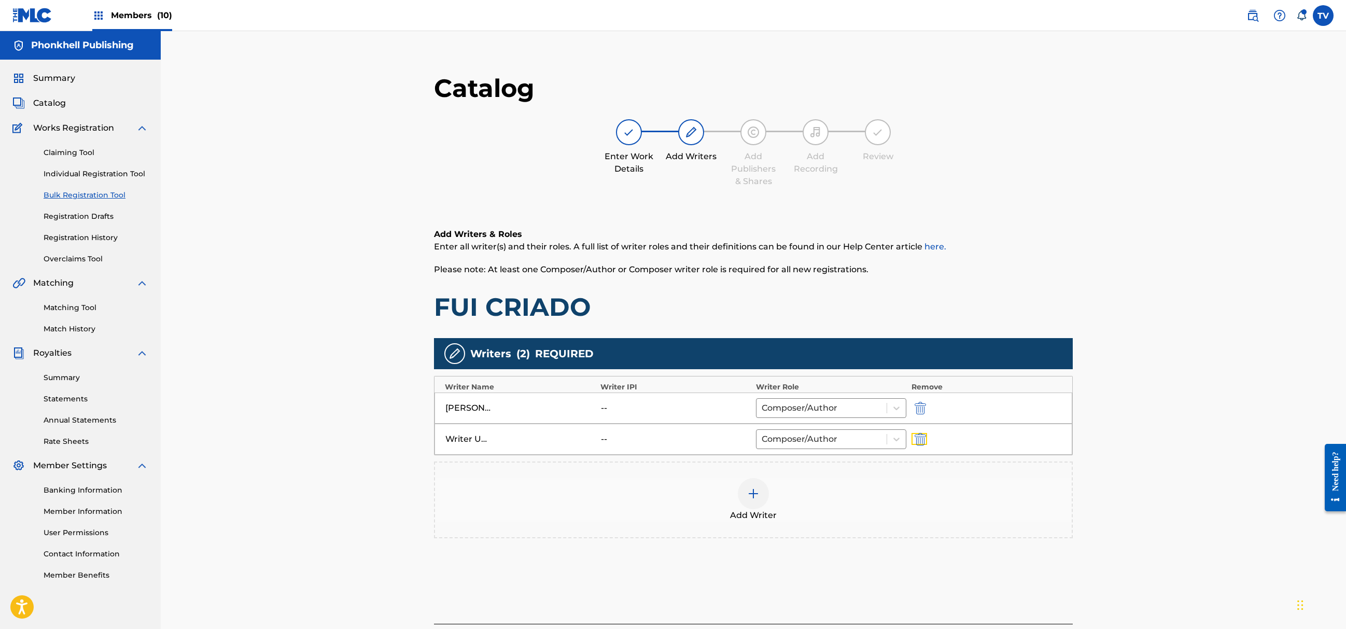
click at [916, 443] on img "submit" at bounding box center [920, 439] width 11 height 12
click at [917, 442] on div "Add Writer" at bounding box center [753, 468] width 639 height 77
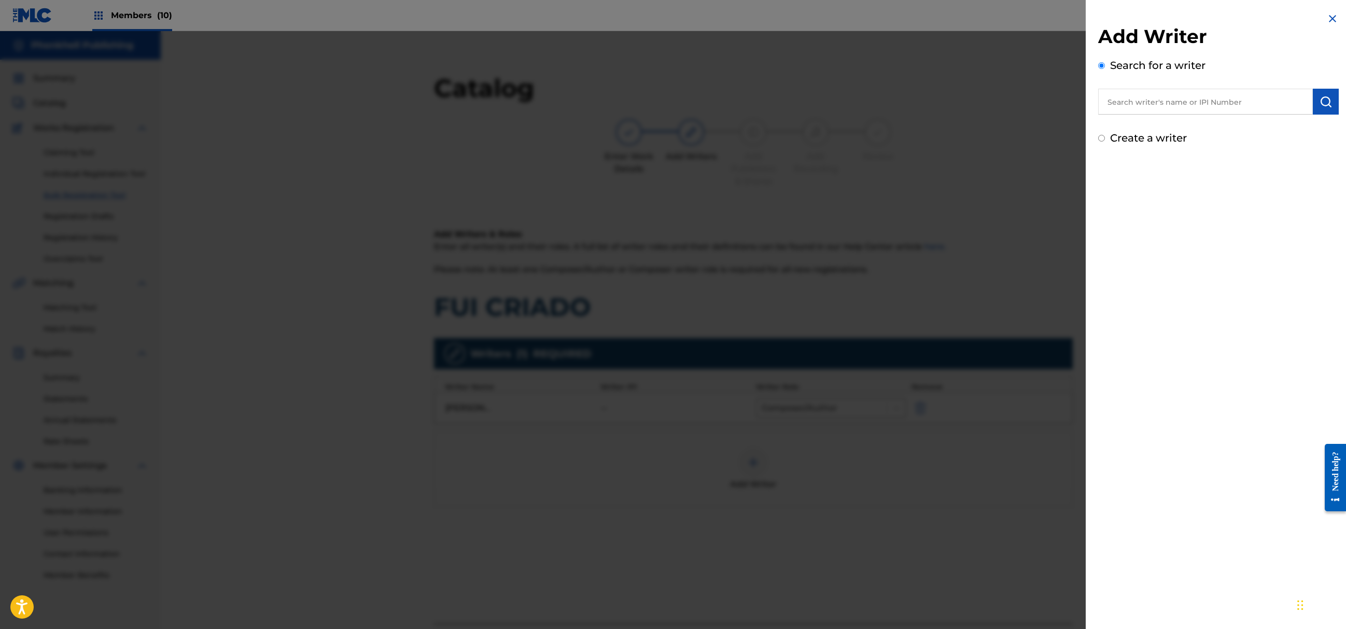
click at [953, 484] on div at bounding box center [673, 345] width 1346 height 629
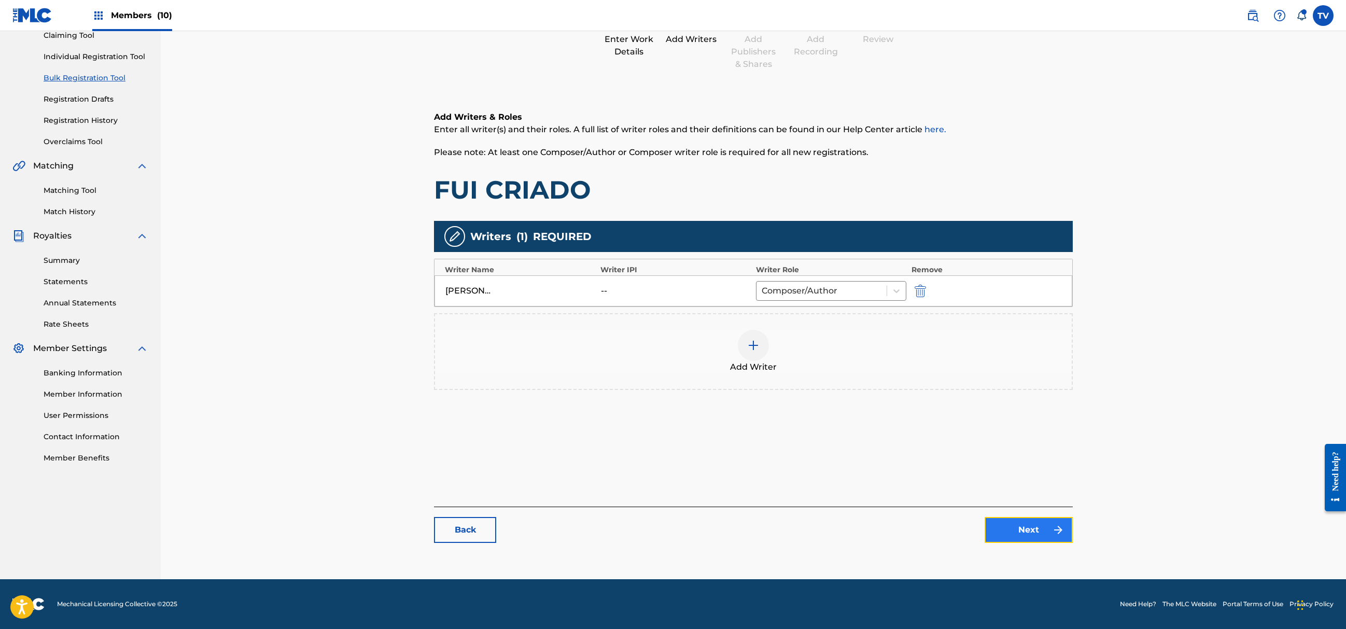
click at [1038, 528] on link "Next" at bounding box center [1029, 530] width 88 height 26
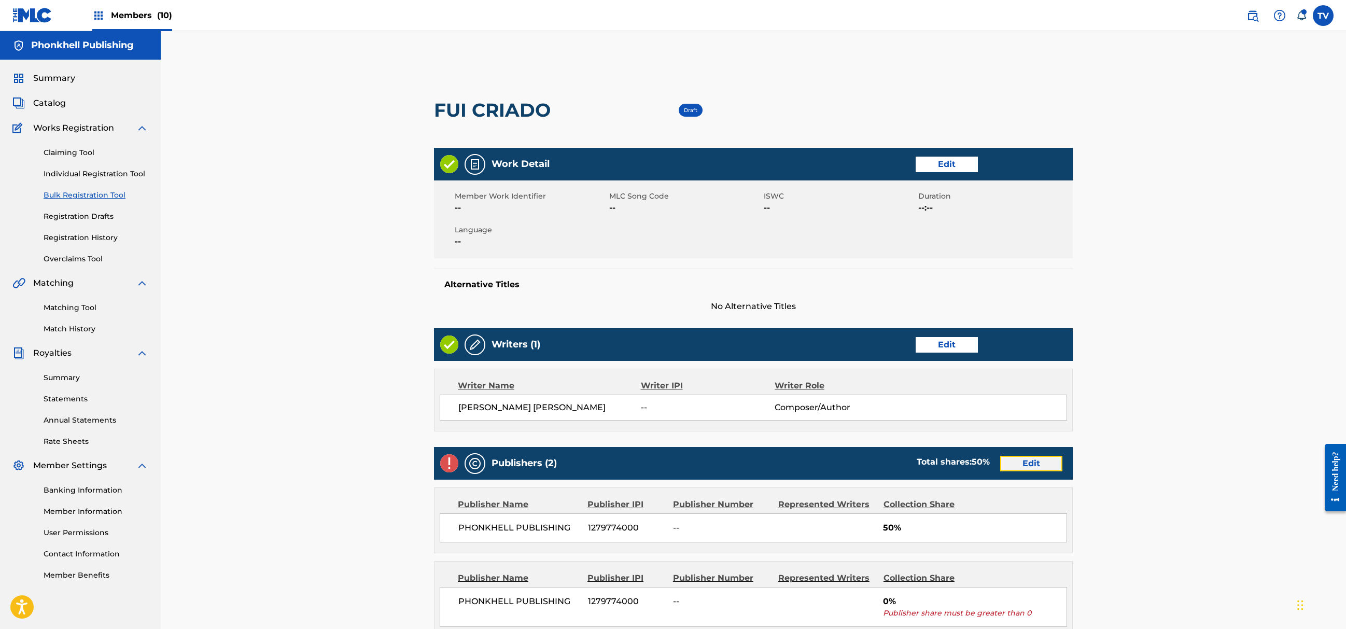
click at [1029, 467] on link "Edit" at bounding box center [1031, 464] width 62 height 16
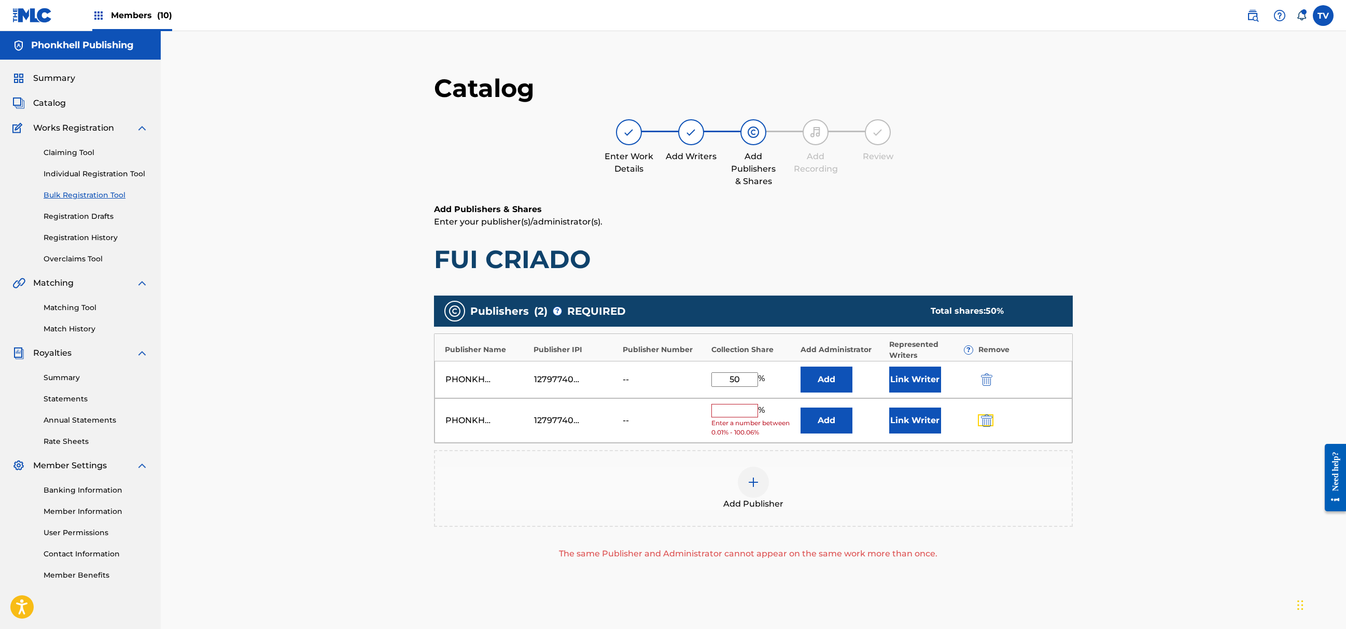
click at [988, 415] on img "submit" at bounding box center [986, 420] width 11 height 12
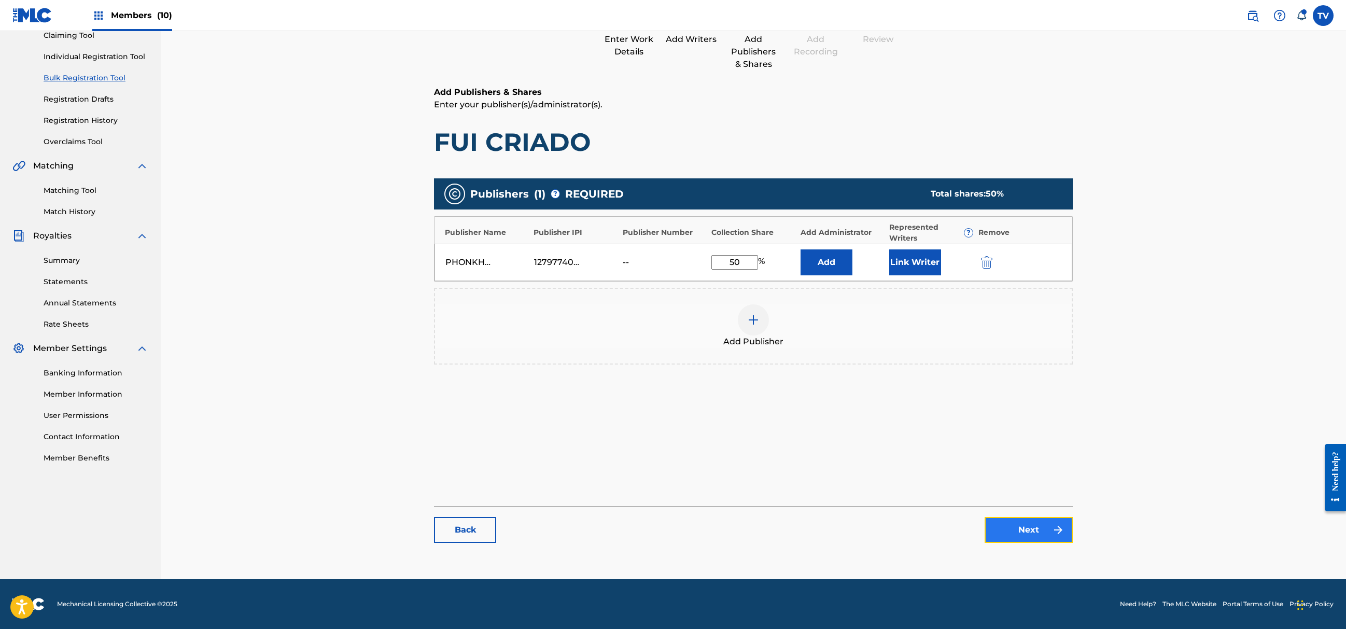
click at [1026, 530] on link "Next" at bounding box center [1029, 530] width 88 height 26
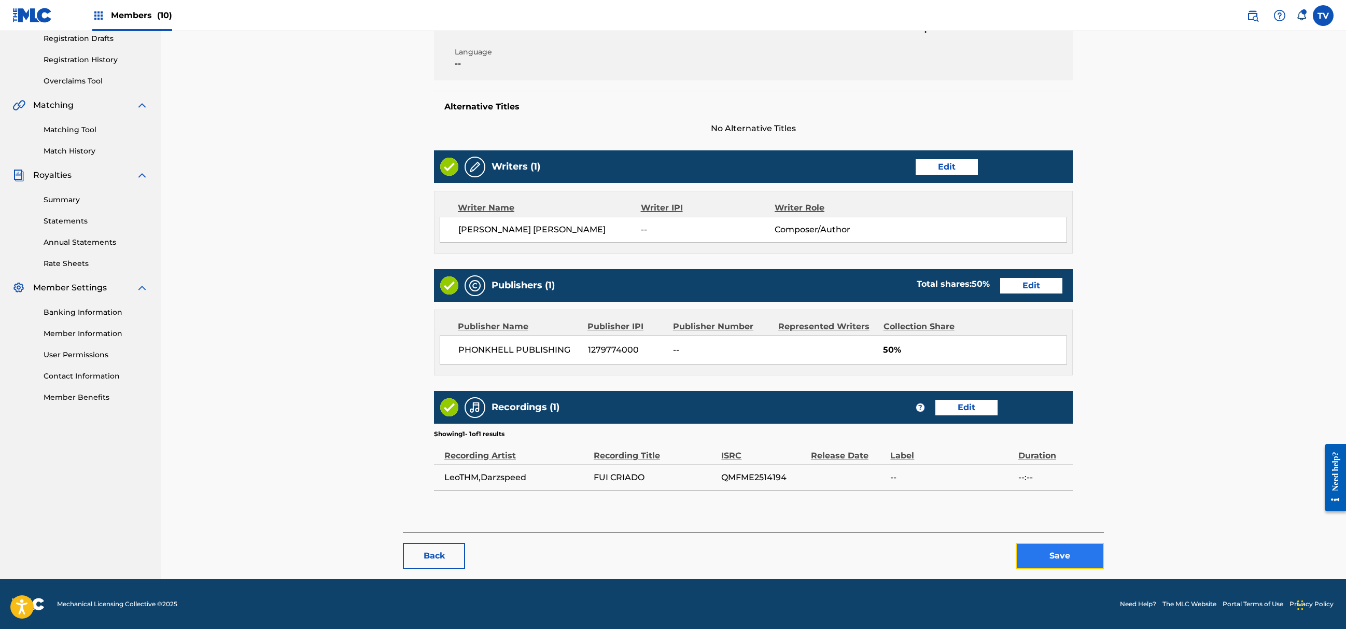
click at [1042, 558] on button "Save" at bounding box center [1060, 556] width 88 height 26
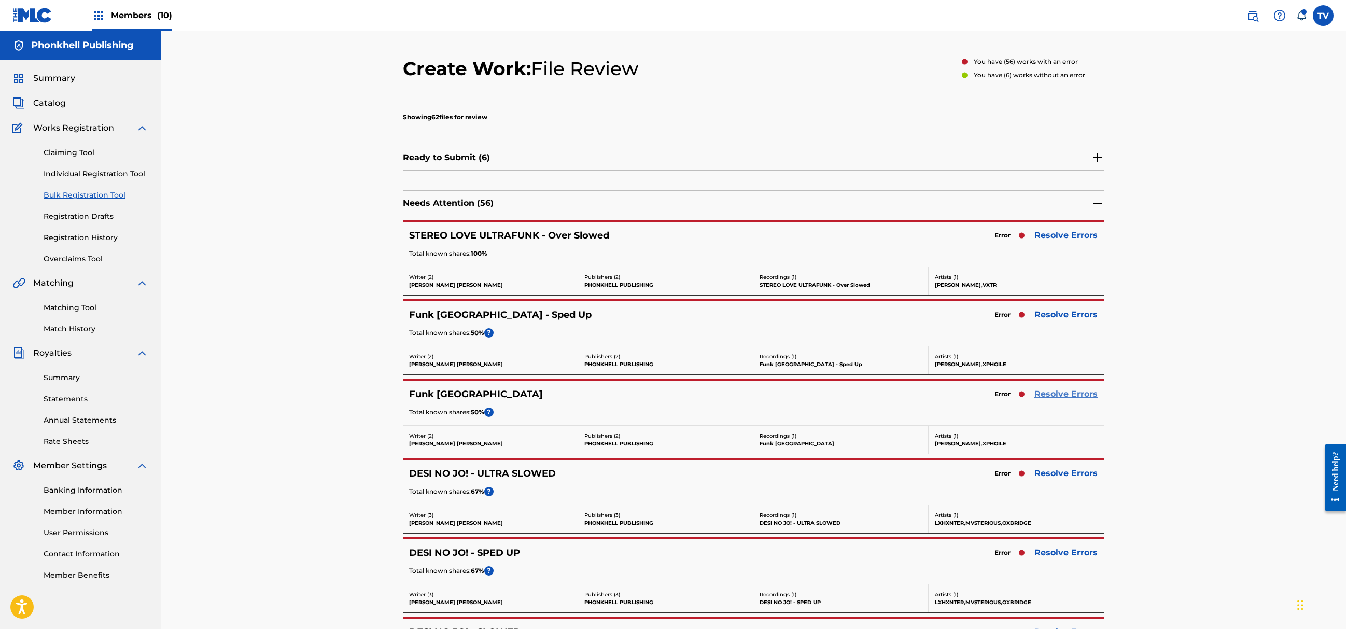
click at [1049, 397] on link "Resolve Errors" at bounding box center [1066, 394] width 63 height 12
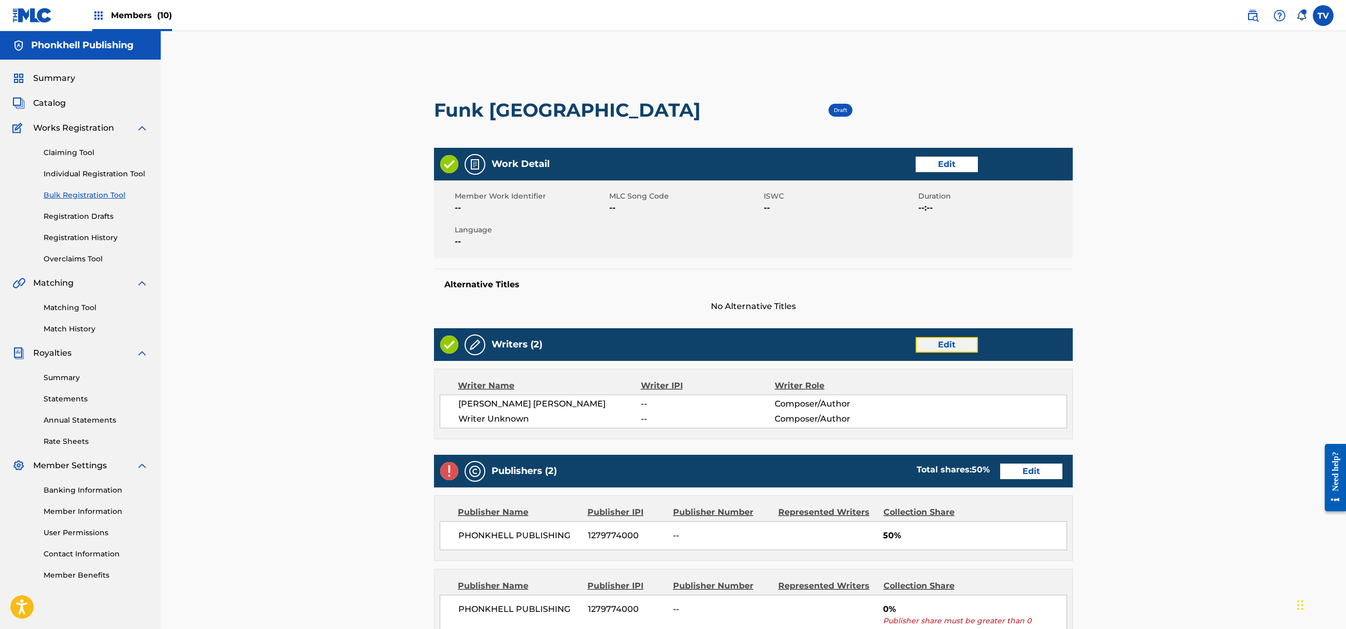
click at [946, 340] on link "Edit" at bounding box center [947, 345] width 62 height 16
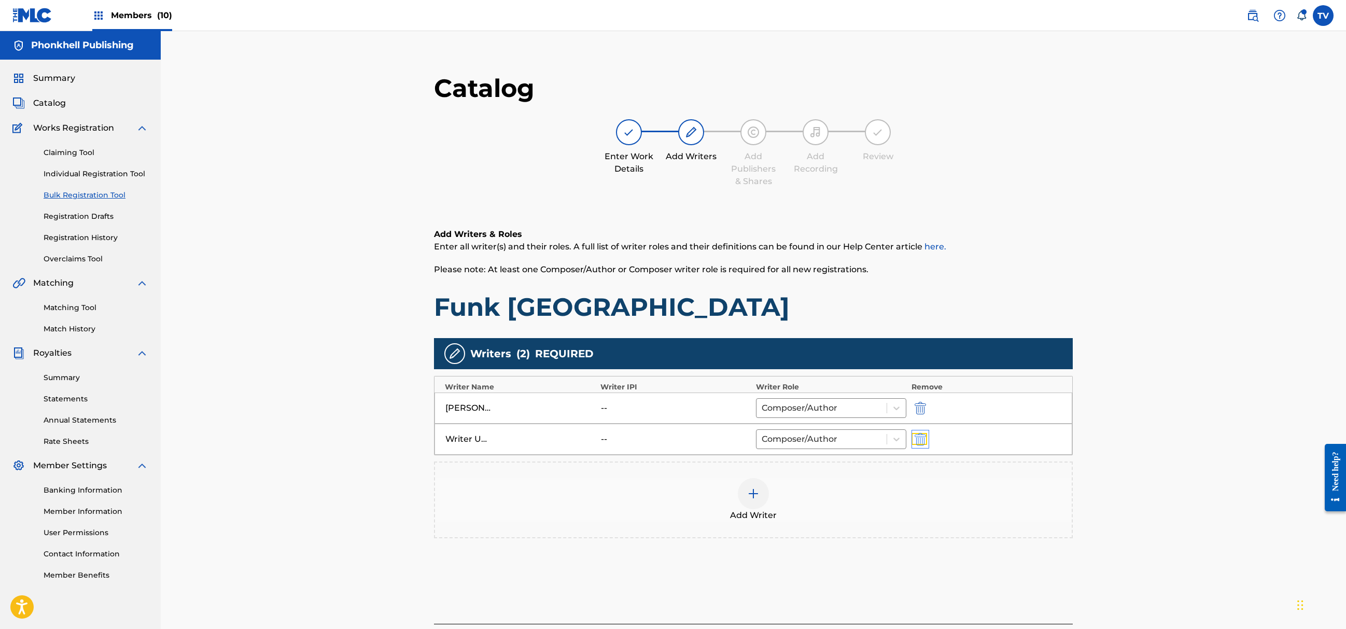
click at [920, 443] on img "submit" at bounding box center [920, 439] width 11 height 12
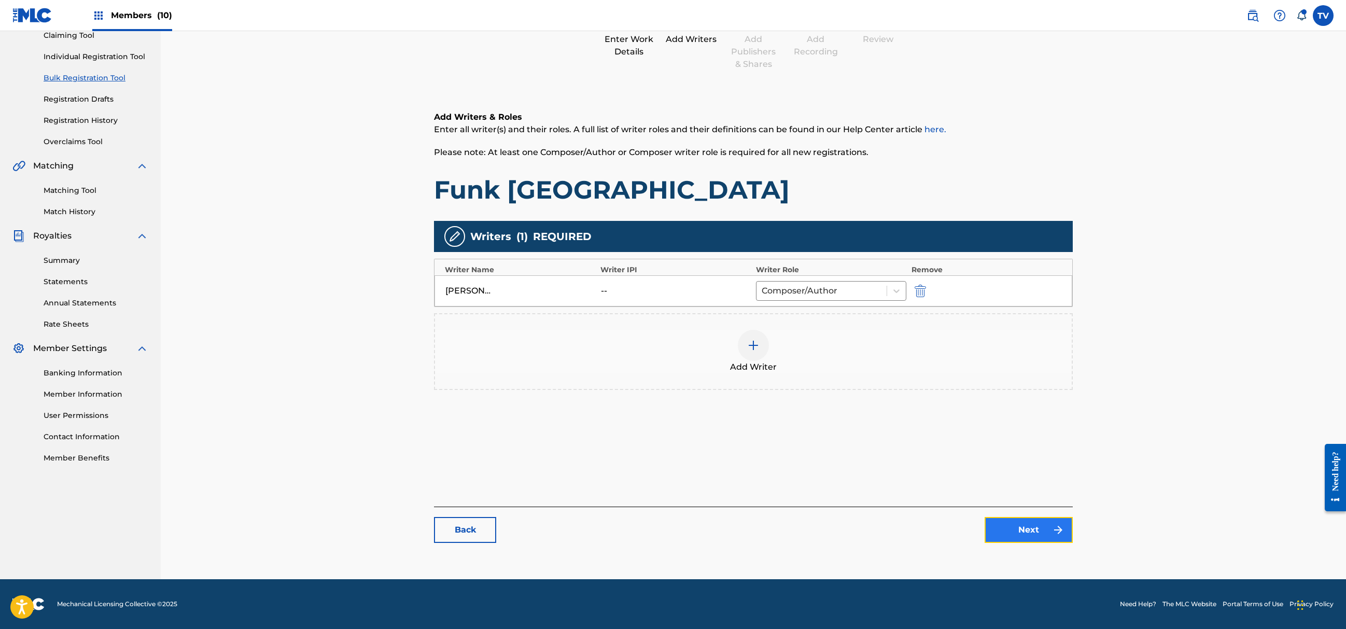
click at [1018, 534] on link "Next" at bounding box center [1029, 530] width 88 height 26
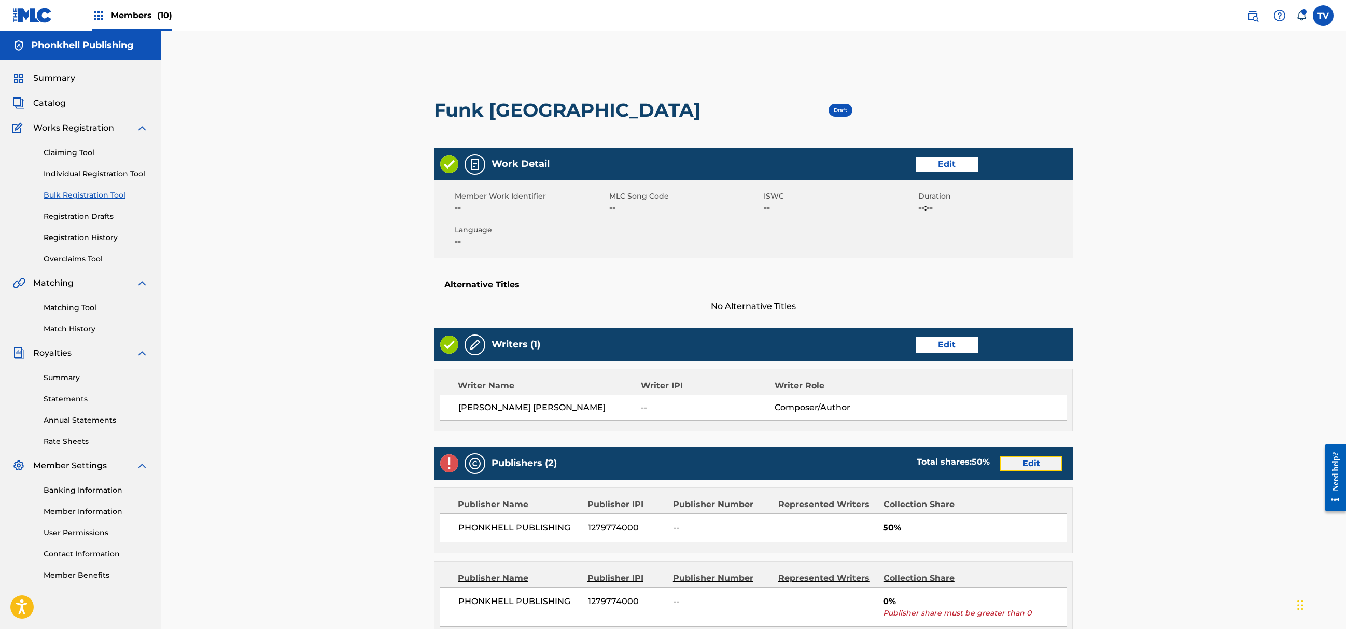
click at [1026, 467] on link "Edit" at bounding box center [1031, 464] width 62 height 16
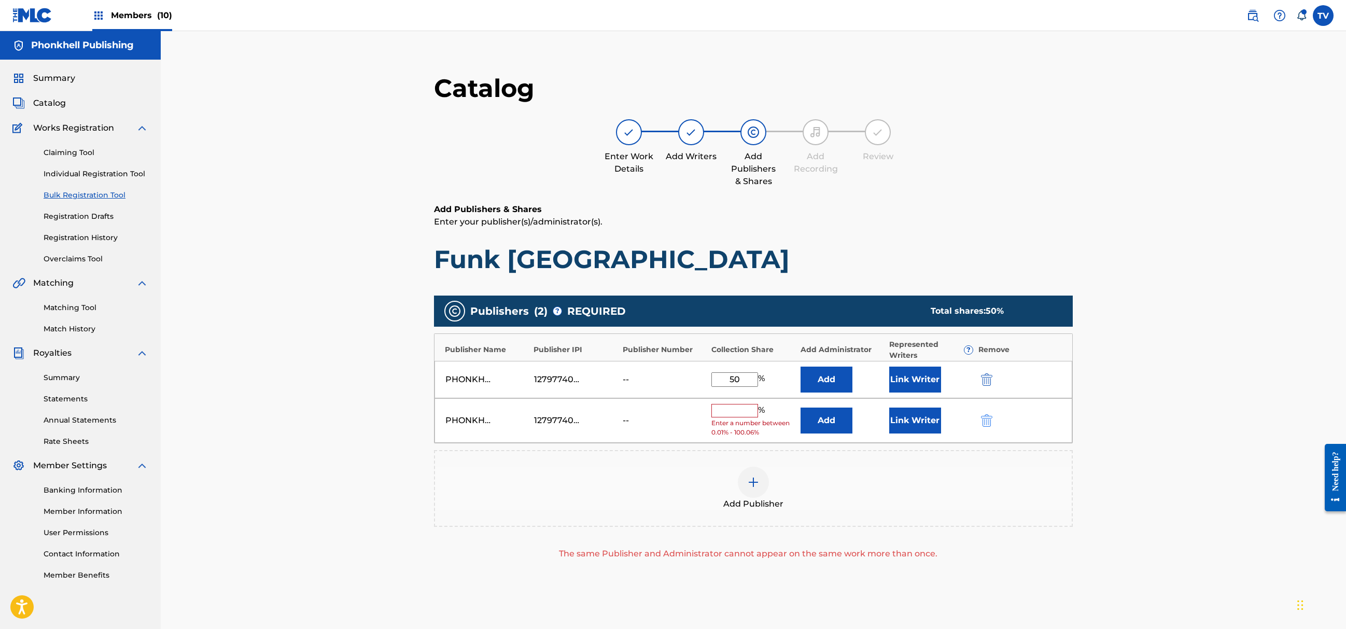
click at [978, 422] on div "PHONKHELL PUBLISHING 1279774000 -- % Enter a number between 0.01% - 100.06% Add…" at bounding box center [754, 420] width 638 height 45
click at [982, 426] on img "submit" at bounding box center [986, 420] width 11 height 12
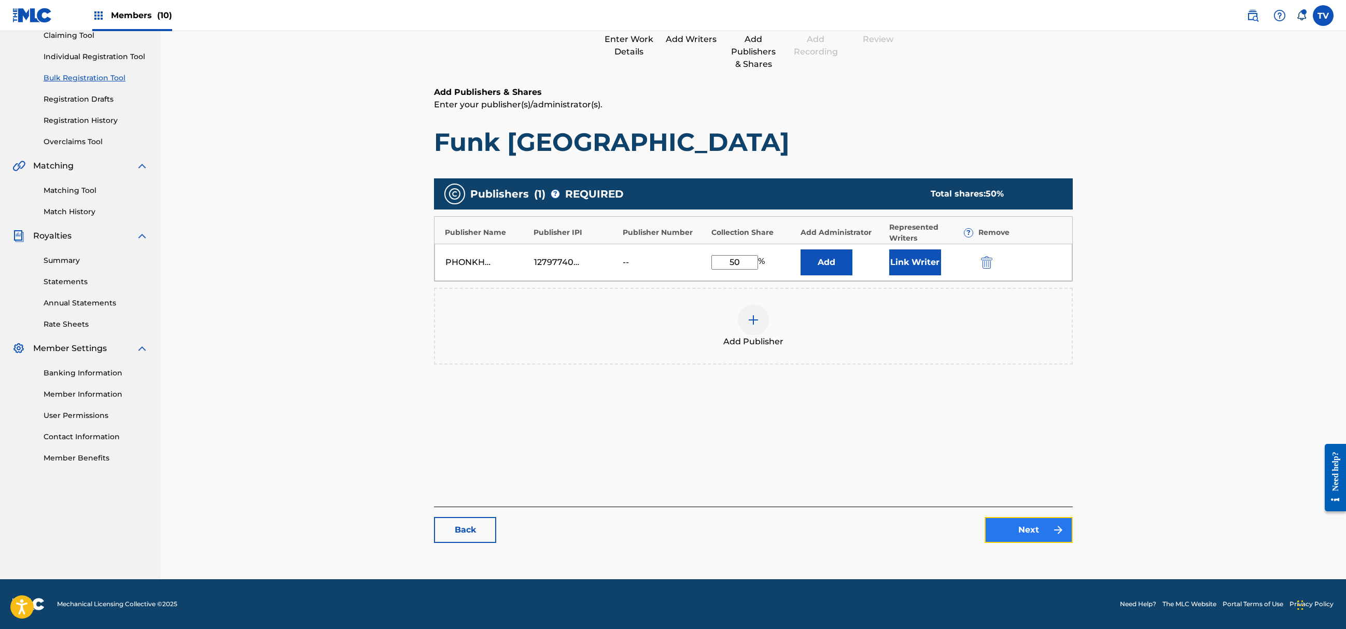
click at [1055, 528] on img at bounding box center [1058, 530] width 12 height 12
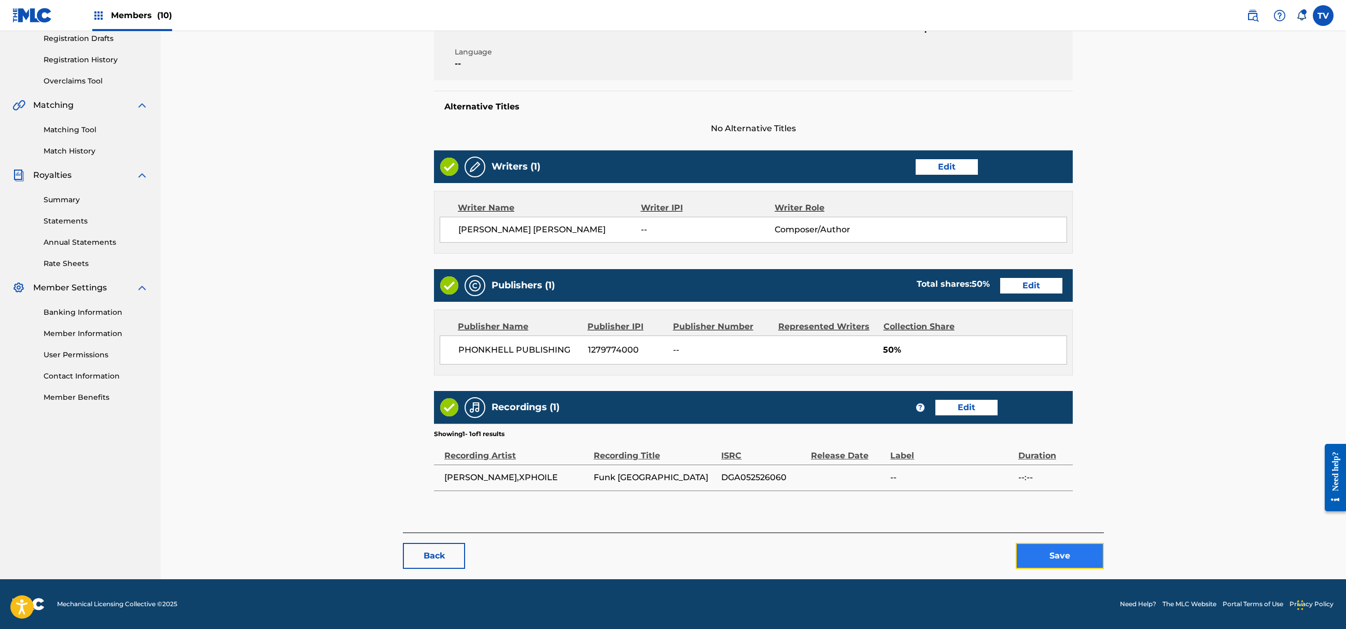
click at [1071, 557] on button "Save" at bounding box center [1060, 556] width 88 height 26
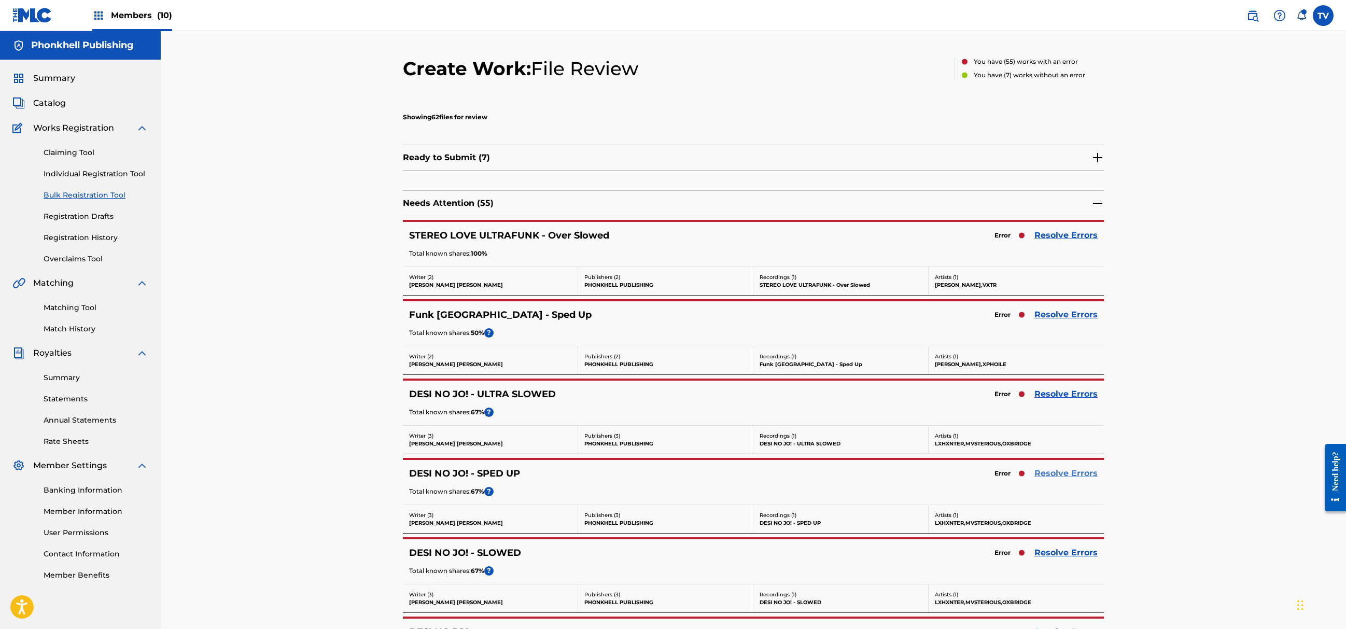
click at [1069, 476] on link "Resolve Errors" at bounding box center [1066, 473] width 63 height 12
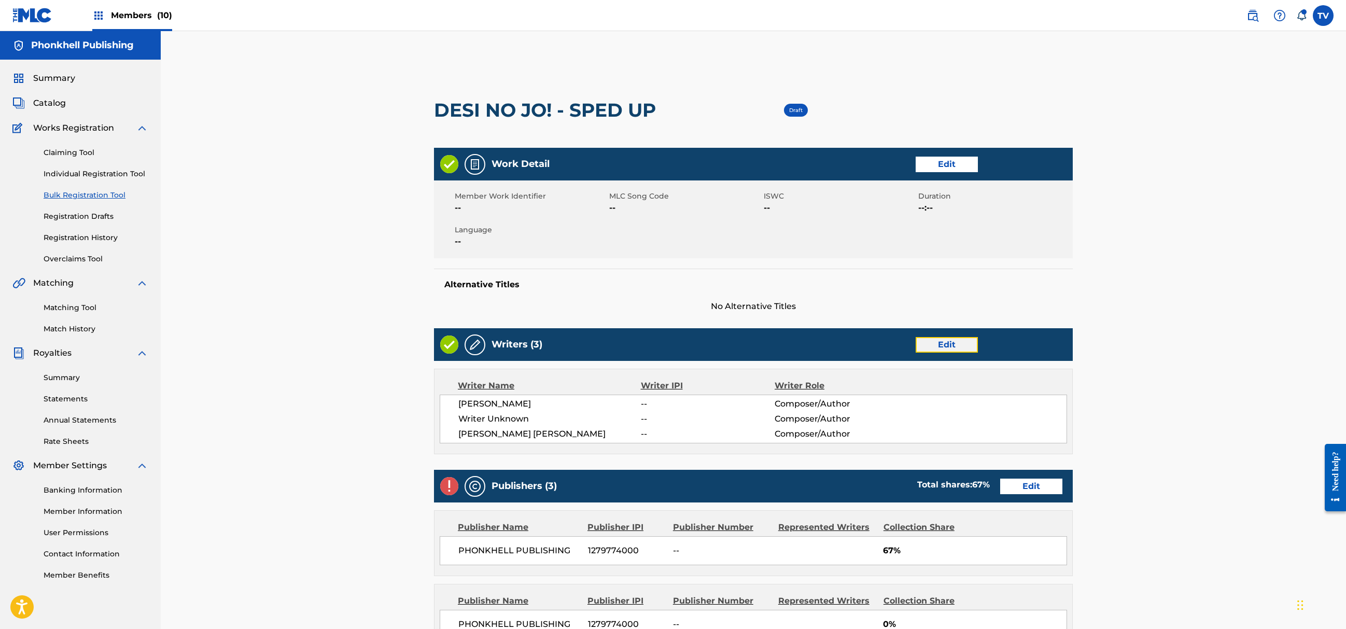
click at [949, 345] on link "Edit" at bounding box center [947, 345] width 62 height 16
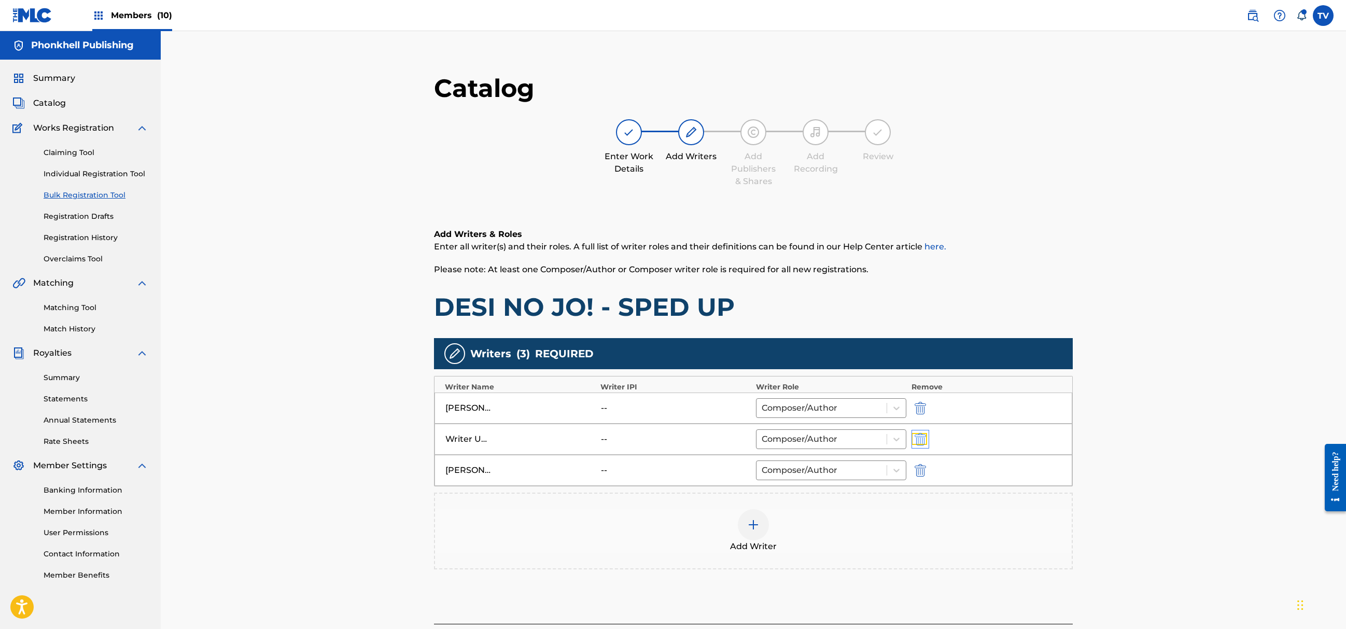
click at [918, 438] on img "submit" at bounding box center [920, 439] width 11 height 12
type input "Bozaev Zhandos Tokanovich"
click at [976, 536] on div "Add Writer" at bounding box center [753, 500] width 639 height 77
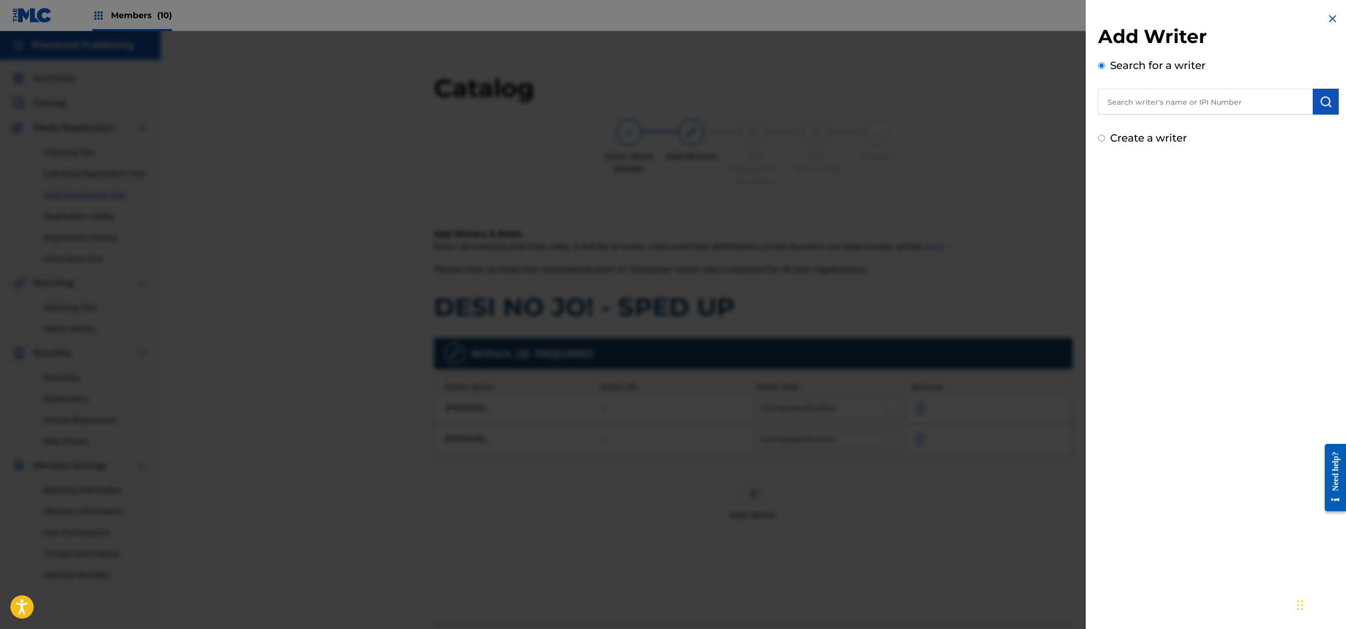
click at [985, 532] on div at bounding box center [673, 345] width 1346 height 629
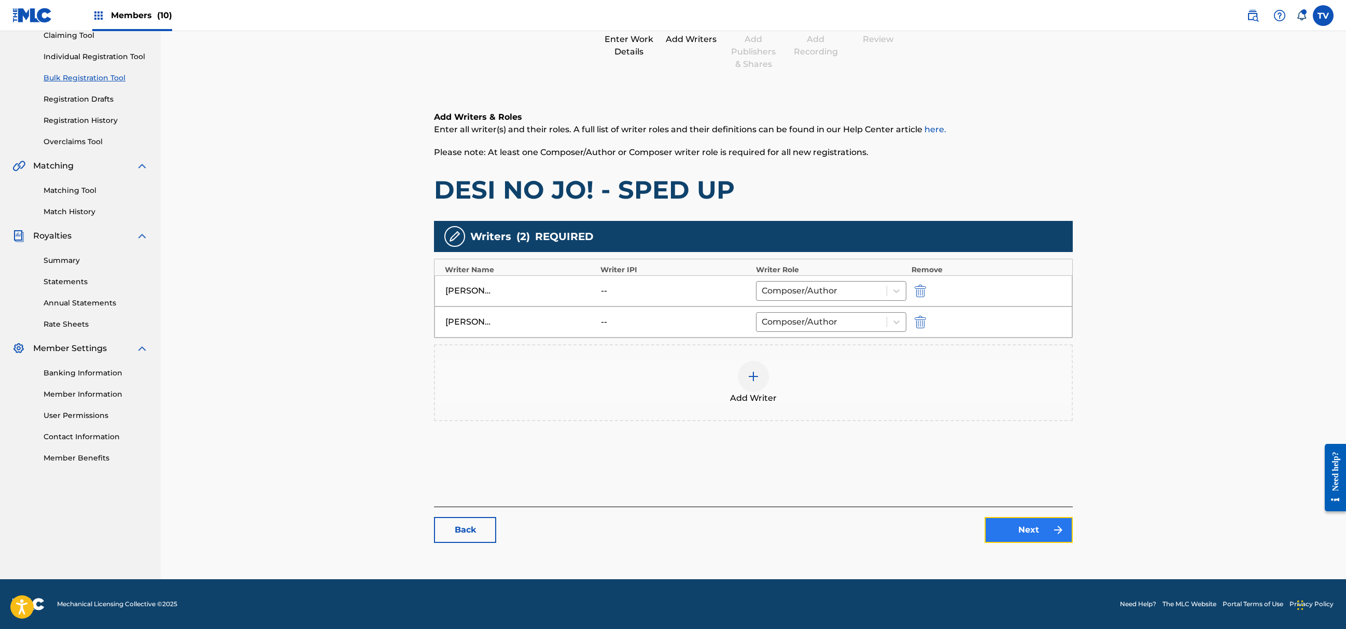
click at [996, 532] on link "Next" at bounding box center [1029, 530] width 88 height 26
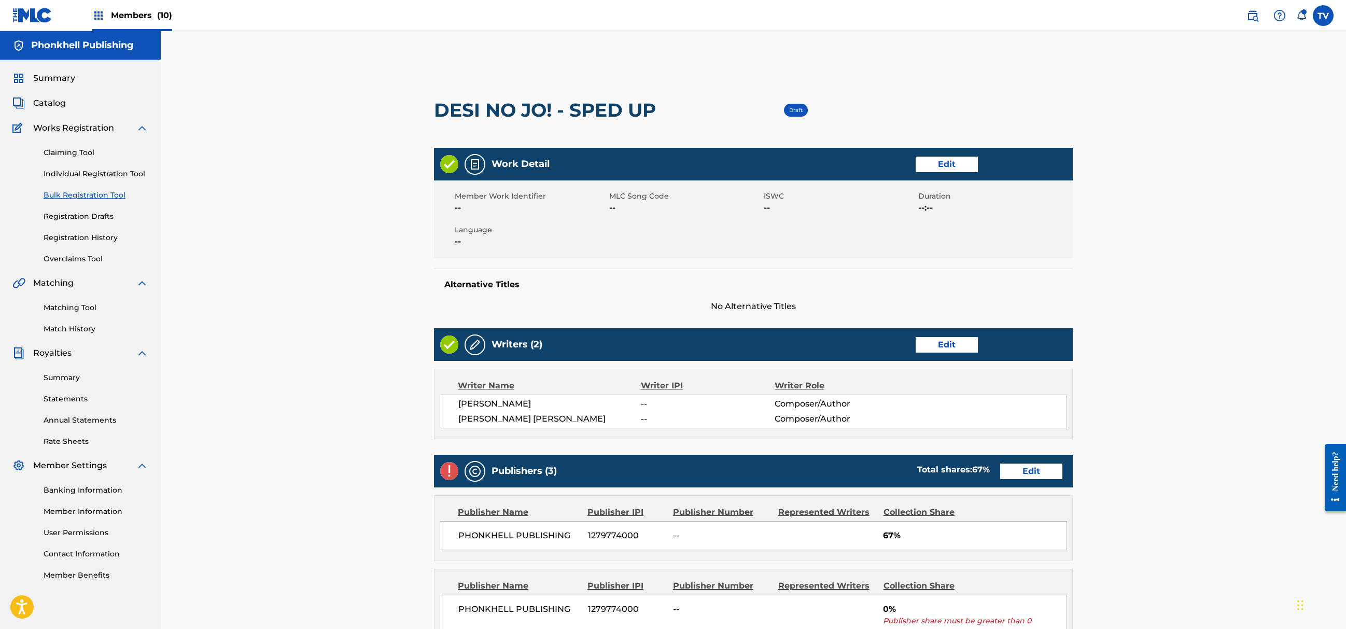
click at [1021, 458] on div "Publishers (3) Total shares: 67 % Edit" at bounding box center [753, 471] width 639 height 33
click at [1027, 469] on link "Edit" at bounding box center [1031, 472] width 62 height 16
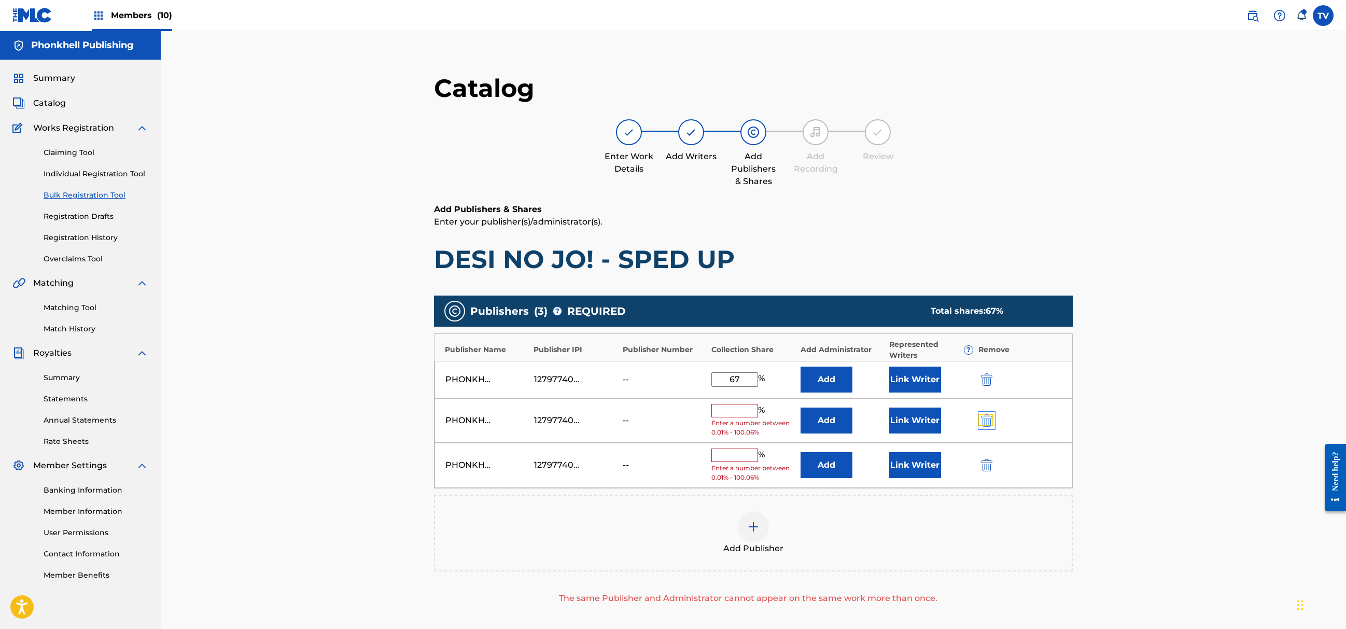
click at [986, 420] on img "submit" at bounding box center [986, 420] width 11 height 12
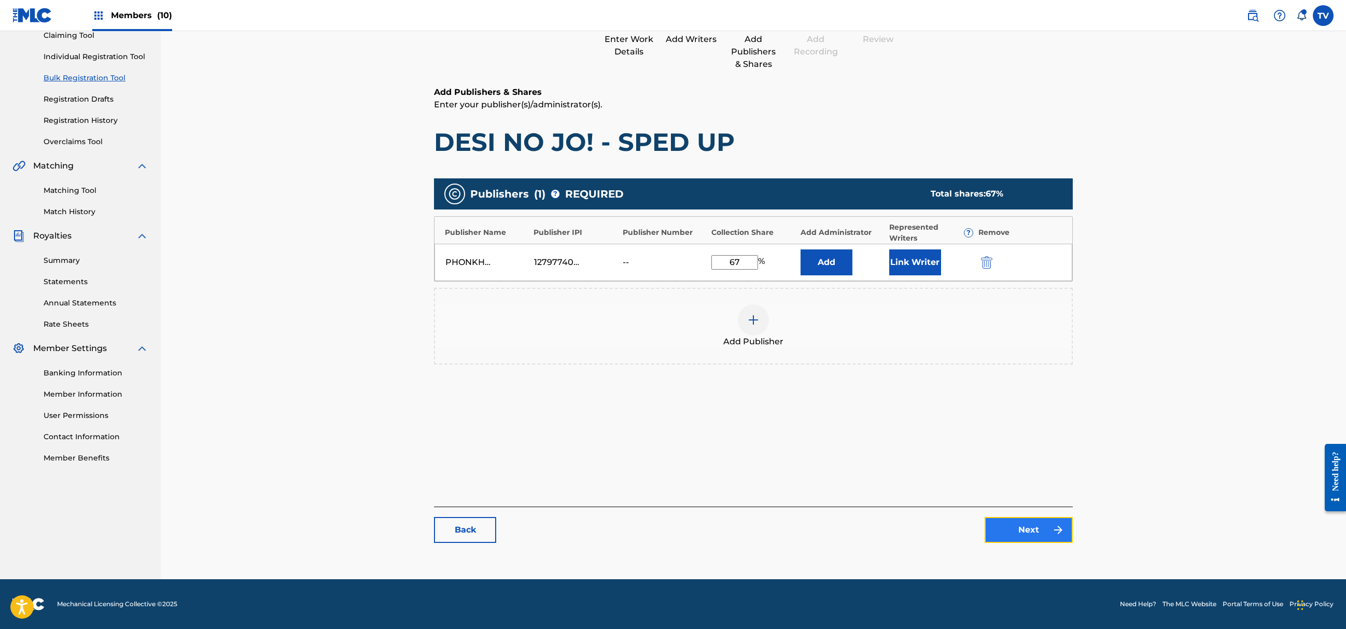
click at [1052, 537] on link "Next" at bounding box center [1029, 530] width 88 height 26
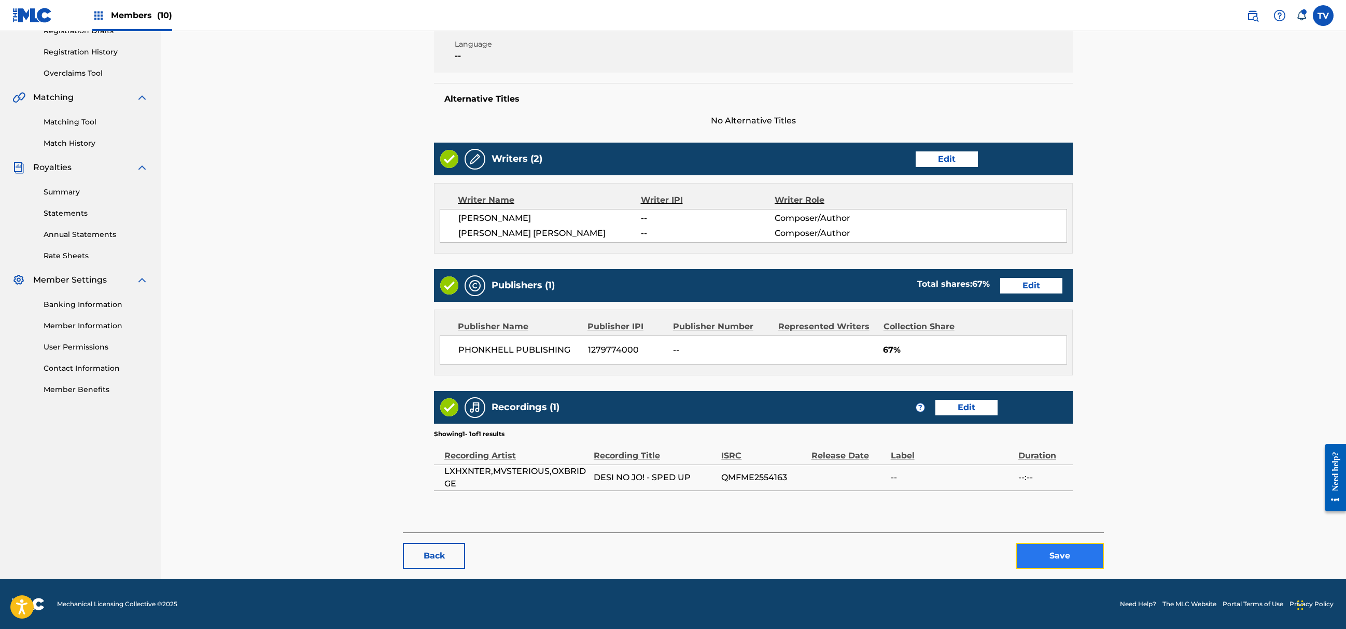
click at [1064, 556] on button "Save" at bounding box center [1060, 556] width 88 height 26
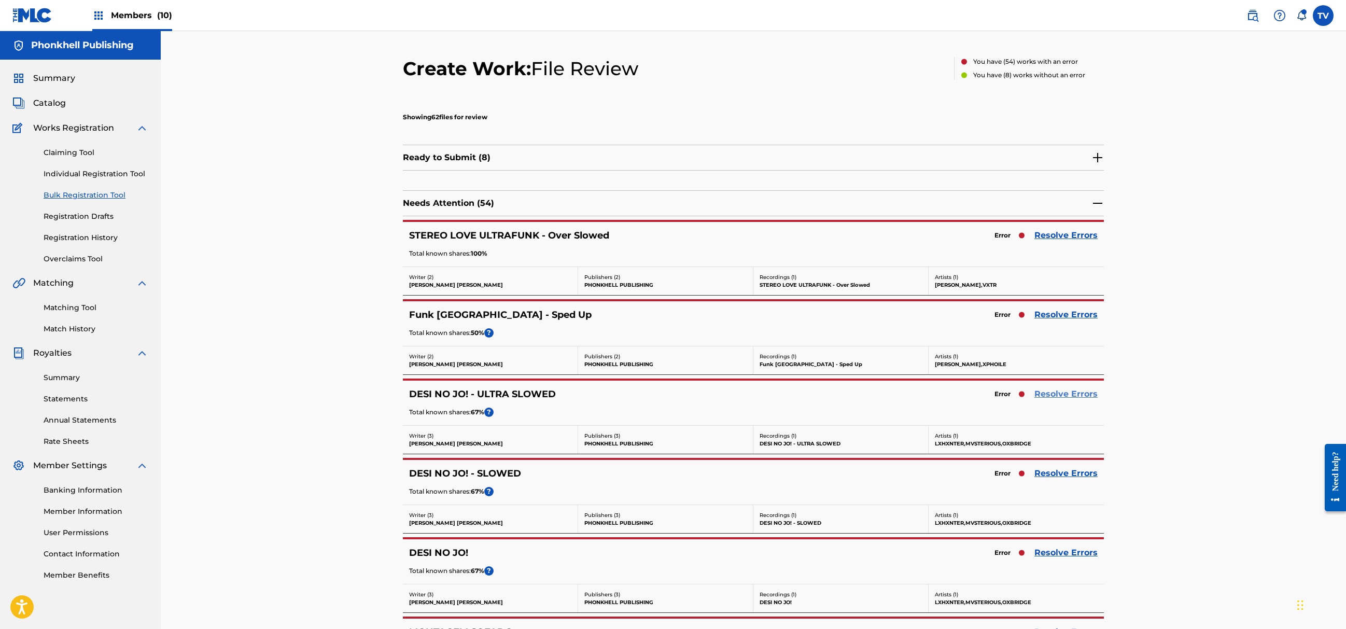
click at [1055, 394] on link "Resolve Errors" at bounding box center [1066, 394] width 63 height 12
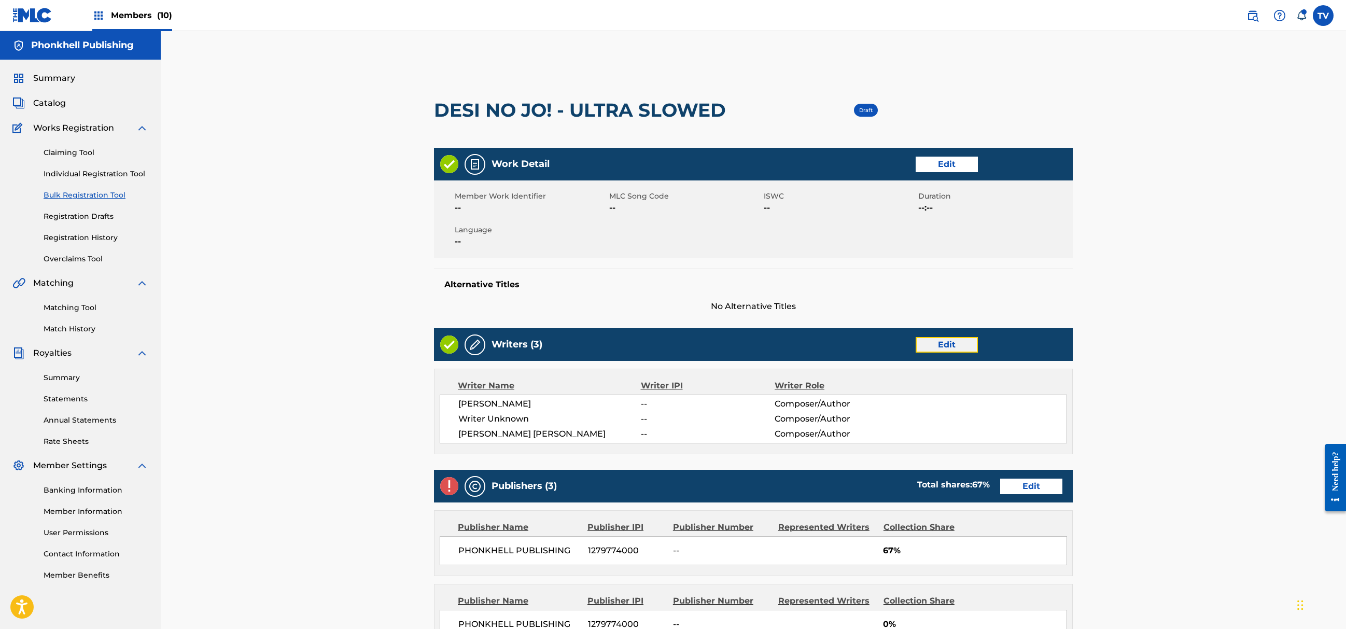
click at [939, 343] on link "Edit" at bounding box center [947, 345] width 62 height 16
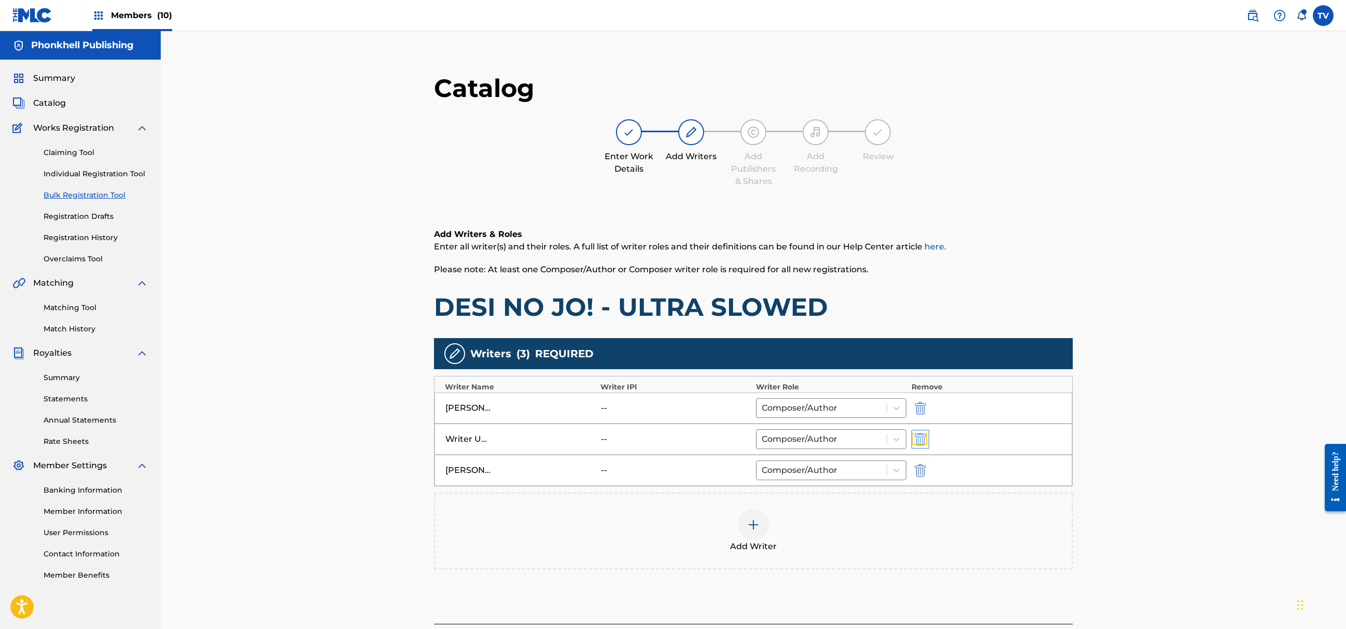
click at [921, 438] on img "submit" at bounding box center [920, 439] width 11 height 12
type input "Bozaev Zhandos Tokanovich"
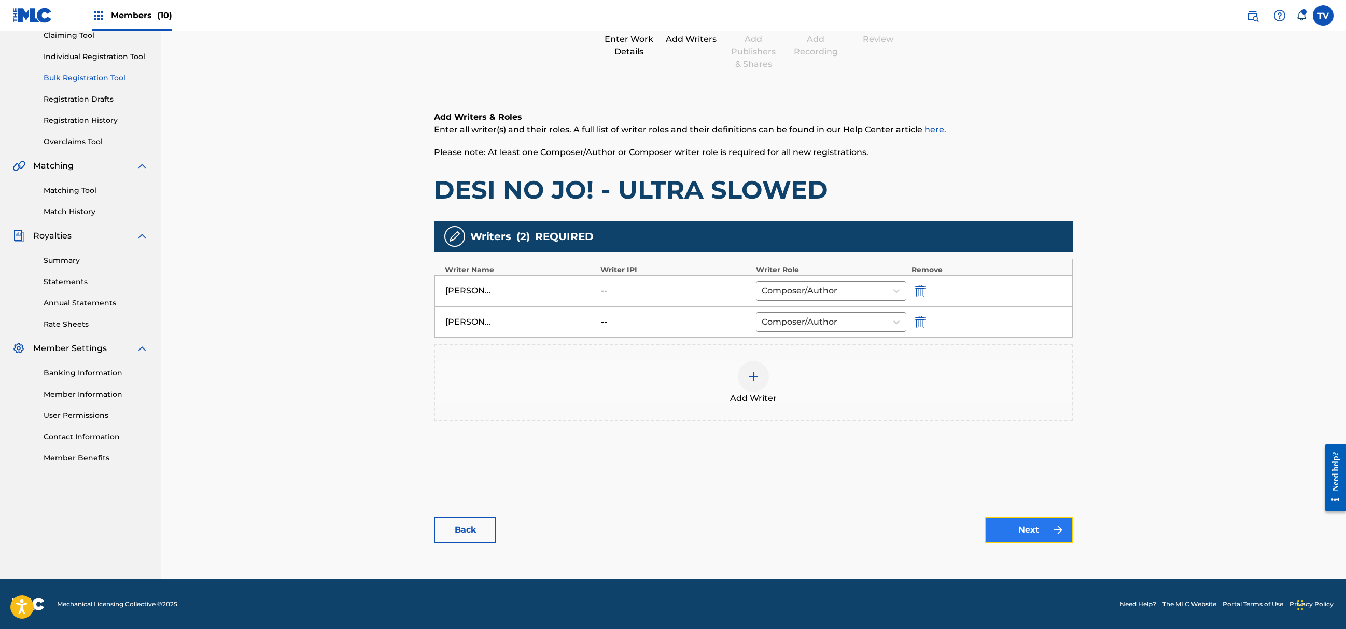
click at [1027, 527] on link "Next" at bounding box center [1029, 530] width 88 height 26
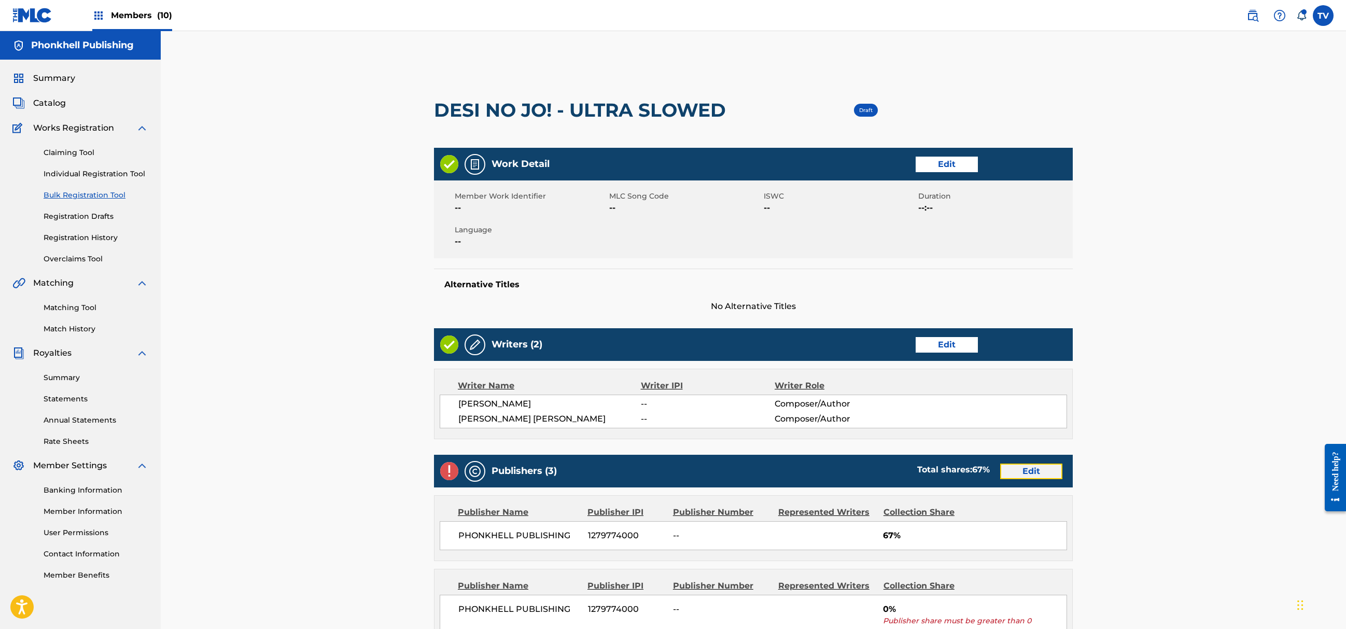
click at [1019, 471] on link "Edit" at bounding box center [1031, 472] width 62 height 16
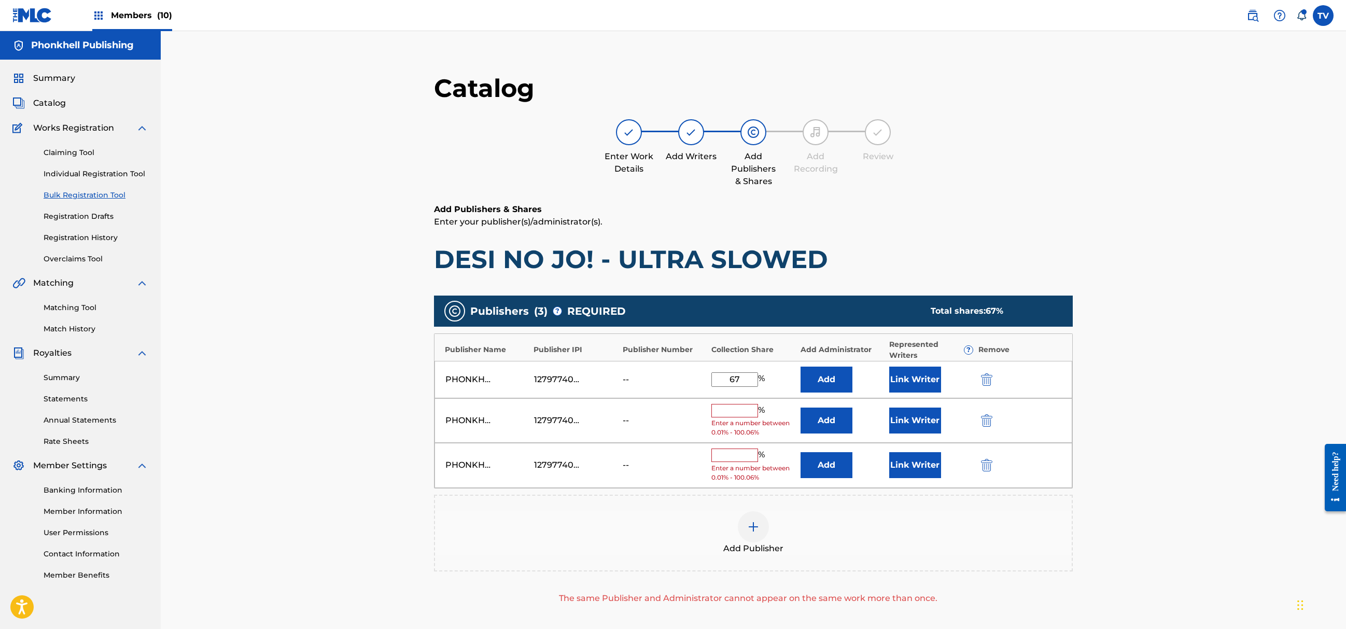
click at [984, 414] on div "PHONKHELL PUBLISHING 1279774000 -- % Enter a number between 0.01% - 100.06% Add…" at bounding box center [754, 420] width 638 height 45
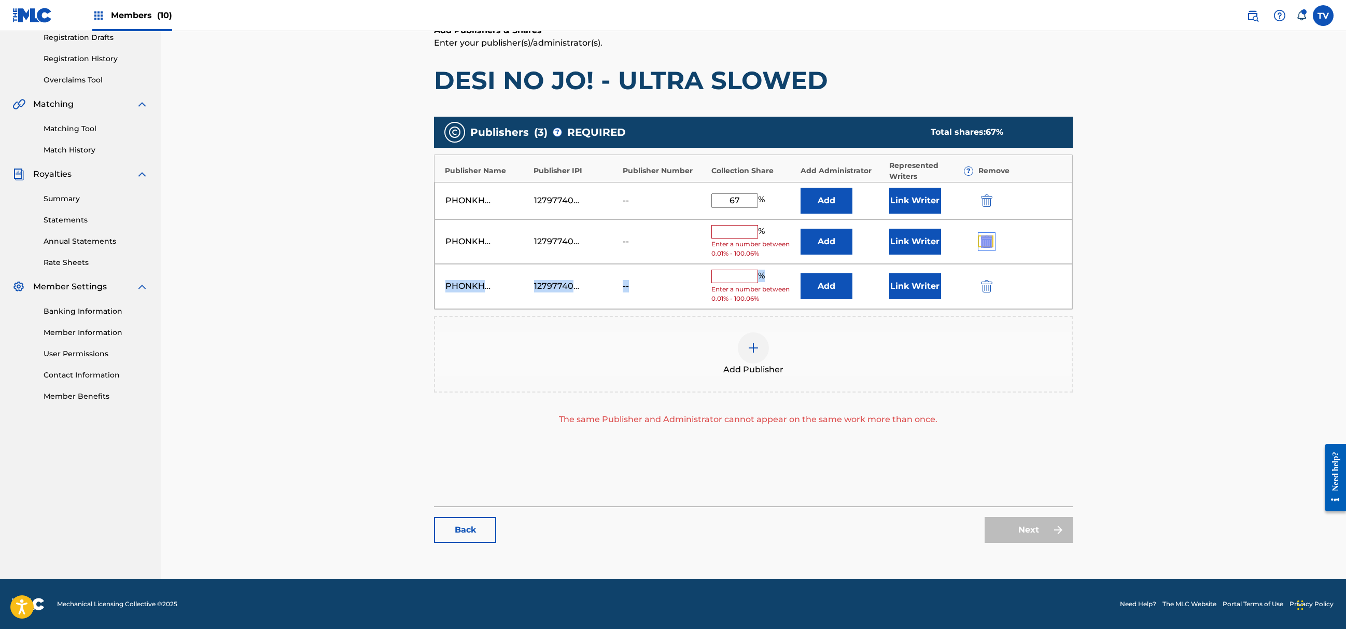
click at [986, 241] on img "submit" at bounding box center [986, 241] width 11 height 12
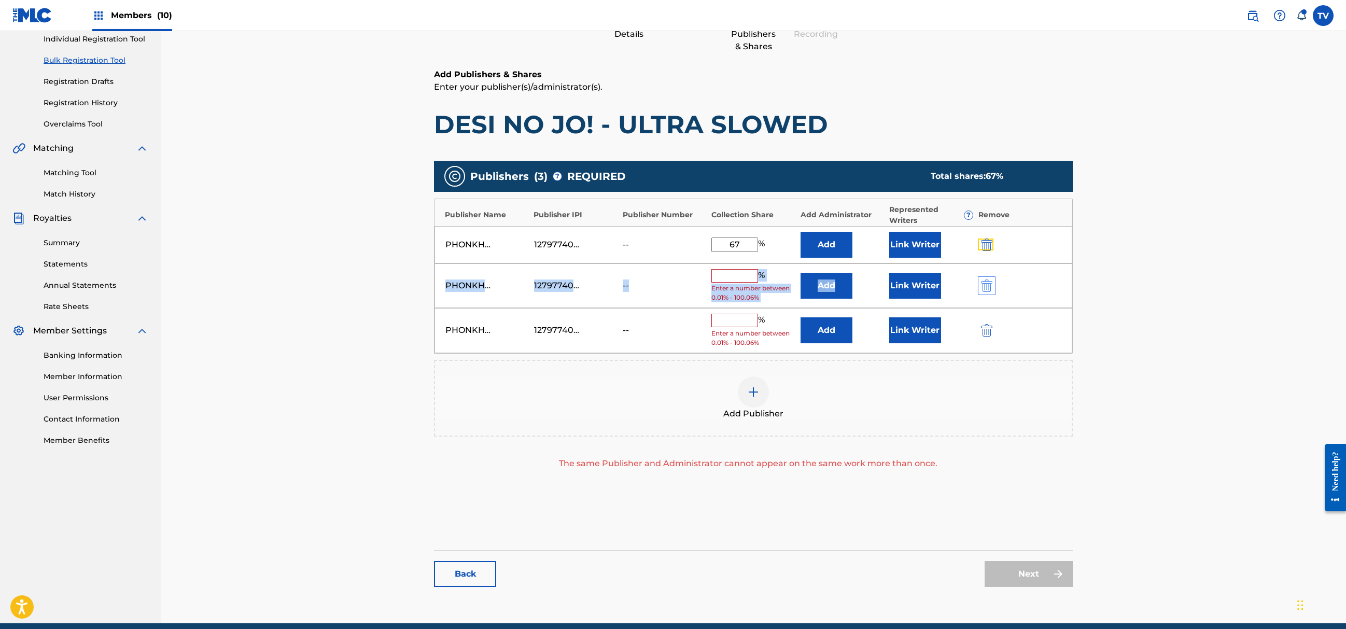
click at [986, 241] on img "submit" at bounding box center [986, 245] width 11 height 12
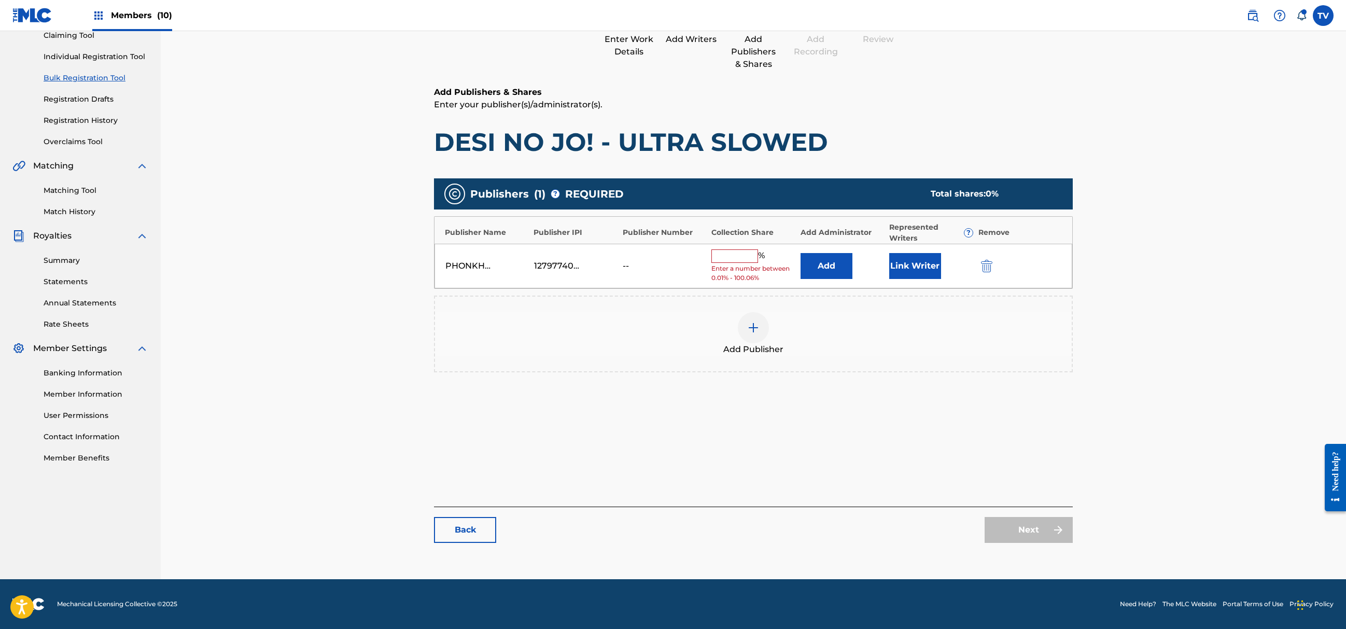
click at [739, 257] on input "text" at bounding box center [735, 255] width 47 height 13
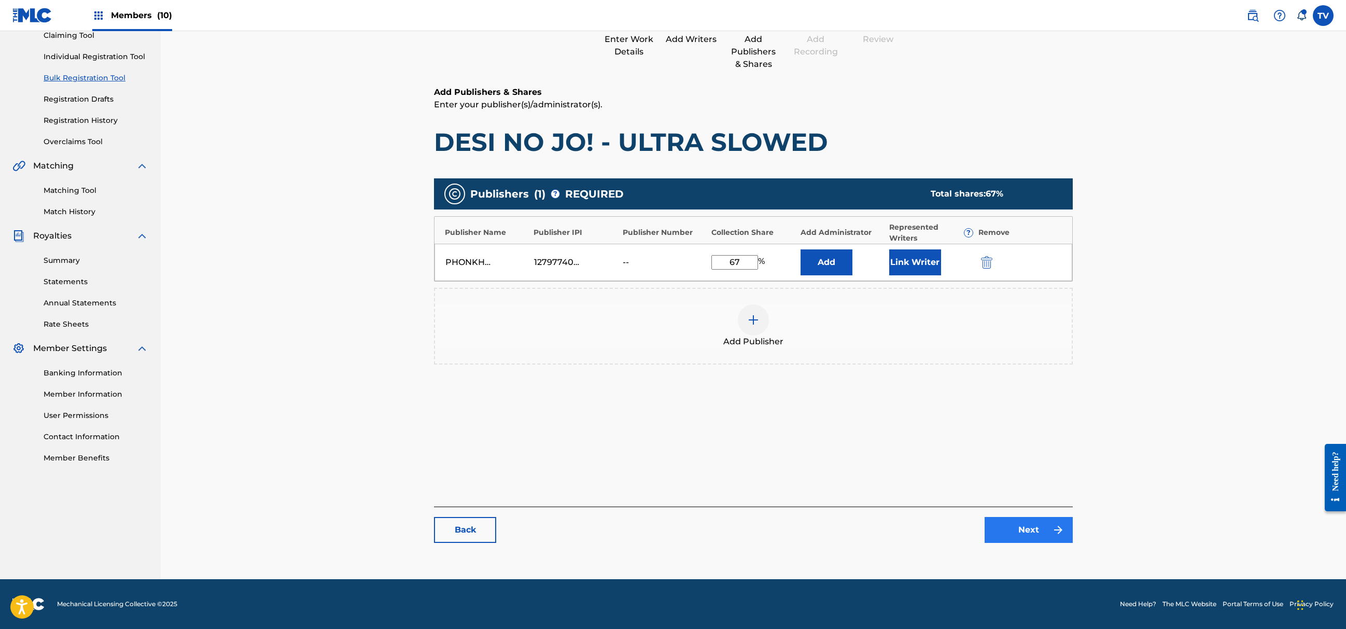
type input "67"
click at [1027, 525] on link "Next" at bounding box center [1029, 530] width 88 height 26
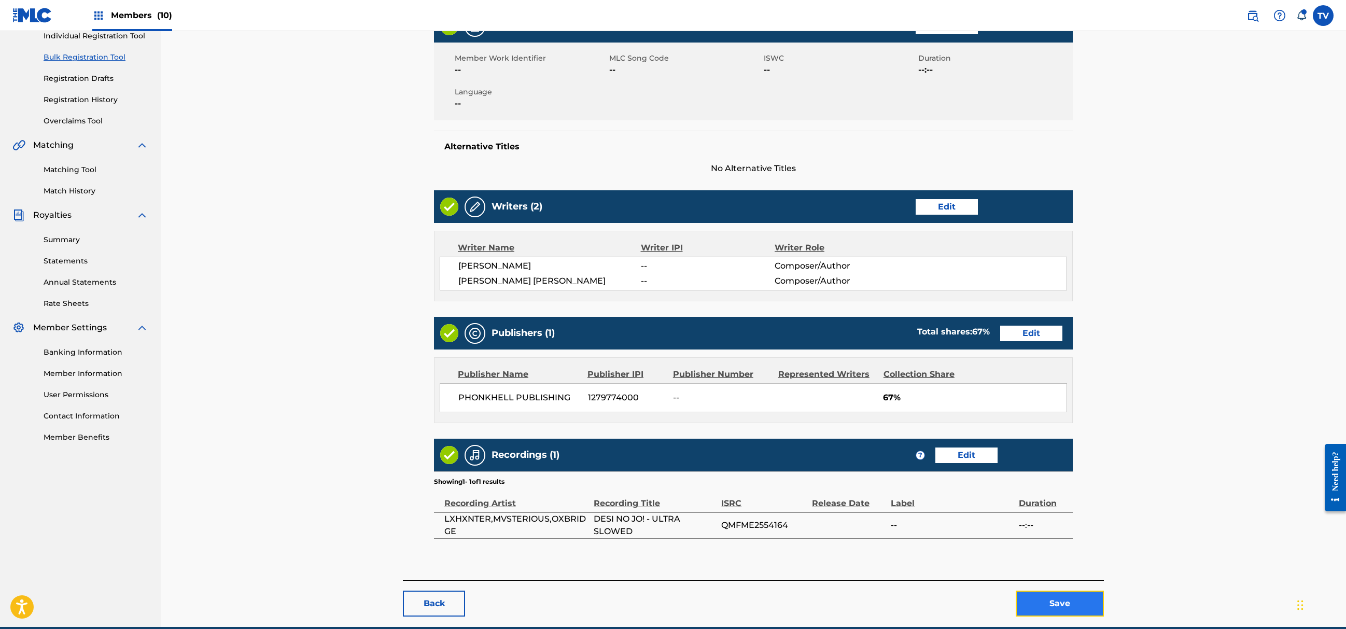
click at [1052, 604] on button "Save" at bounding box center [1060, 604] width 88 height 26
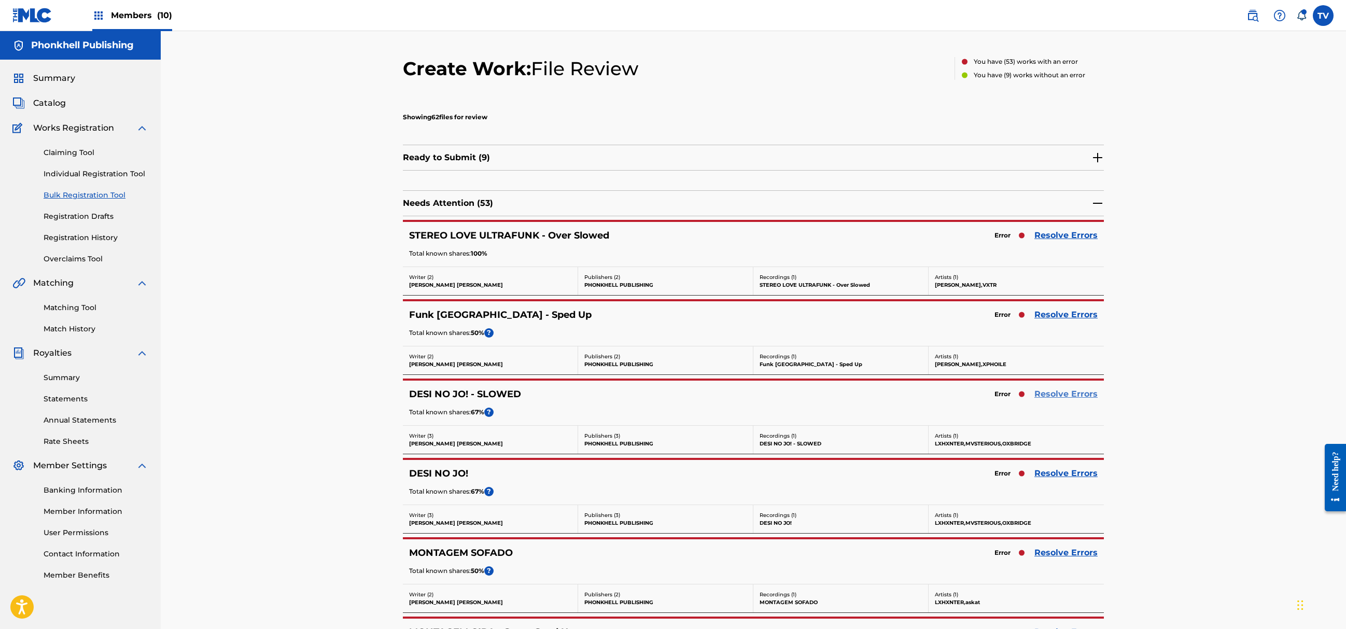
click at [1040, 399] on link "Resolve Errors" at bounding box center [1066, 394] width 63 height 12
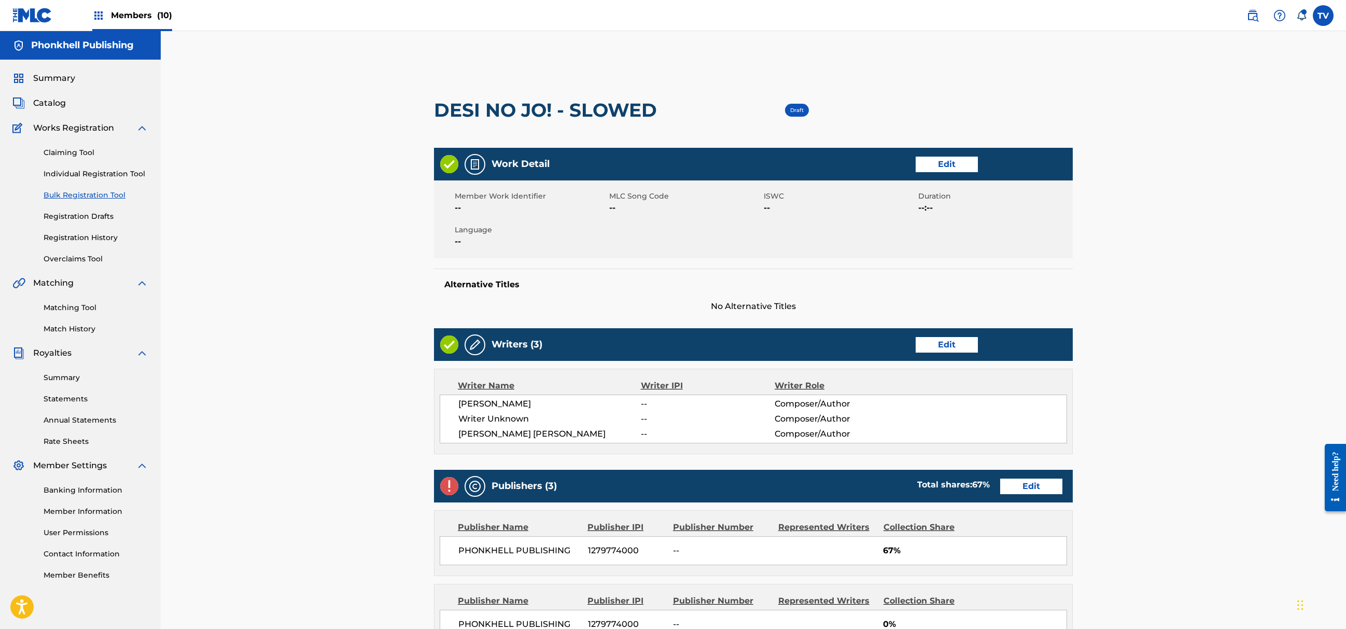
click at [942, 354] on div "Writers (3) Edit" at bounding box center [753, 344] width 639 height 33
click at [944, 339] on link "Edit" at bounding box center [947, 345] width 62 height 16
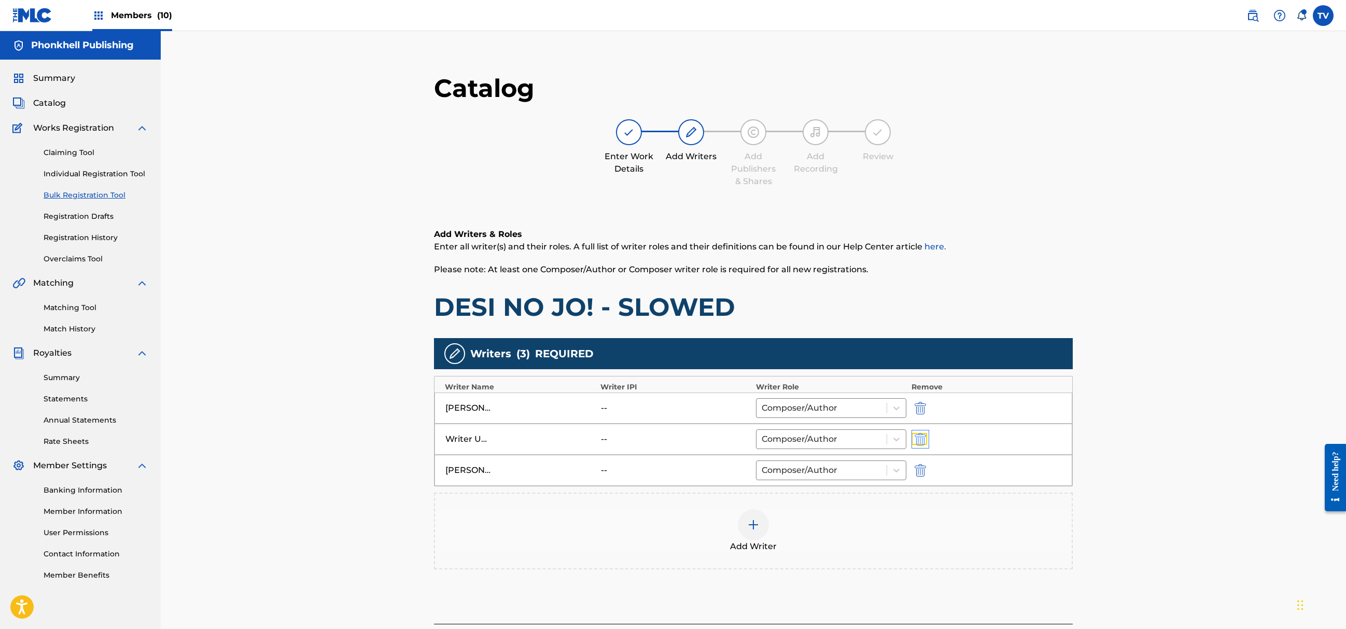
click at [919, 437] on img "submit" at bounding box center [920, 439] width 11 height 12
type input "Bozaev Zhandos Tokanovich"
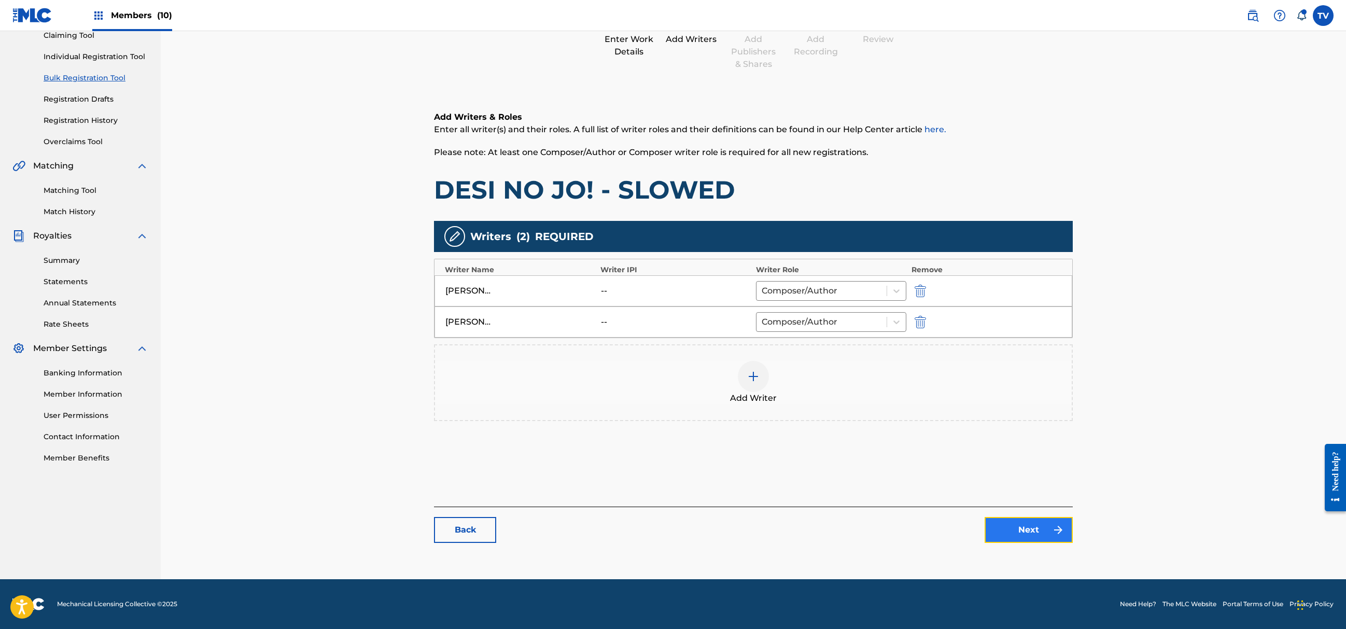
click at [1002, 523] on link "Next" at bounding box center [1029, 530] width 88 height 26
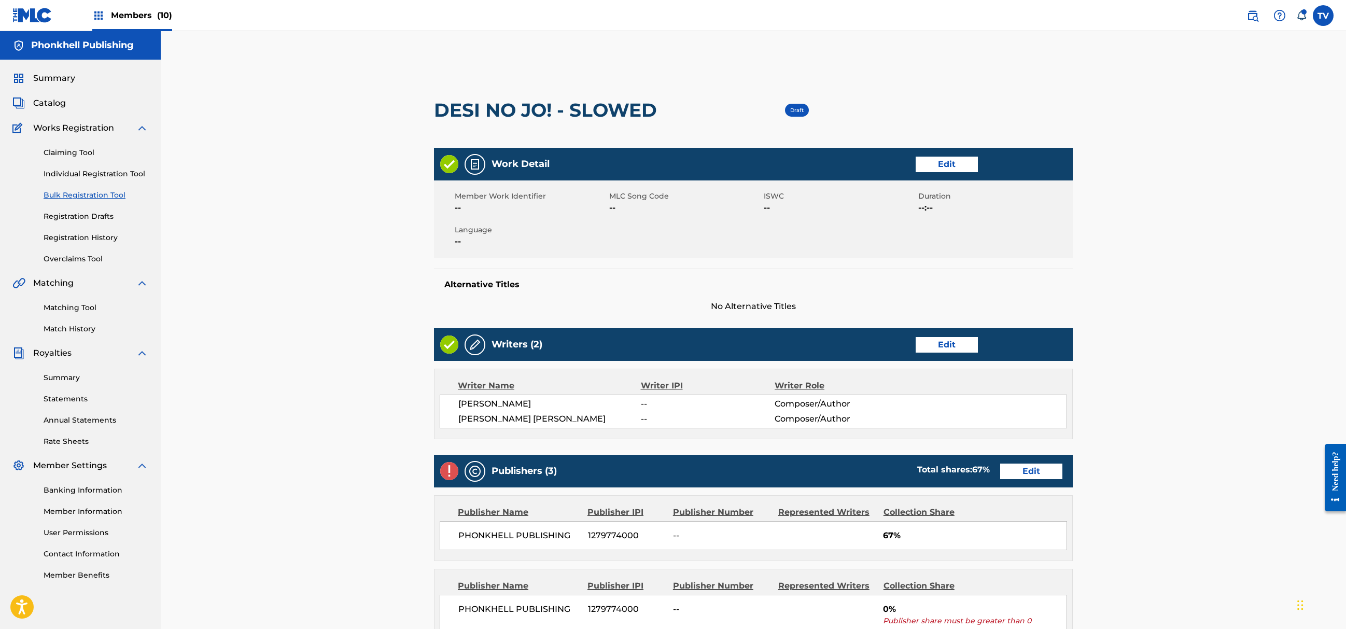
click at [1009, 460] on div "Publishers (3) Total shares: 67 % Edit" at bounding box center [753, 471] width 639 height 33
click at [1017, 467] on link "Edit" at bounding box center [1031, 472] width 62 height 16
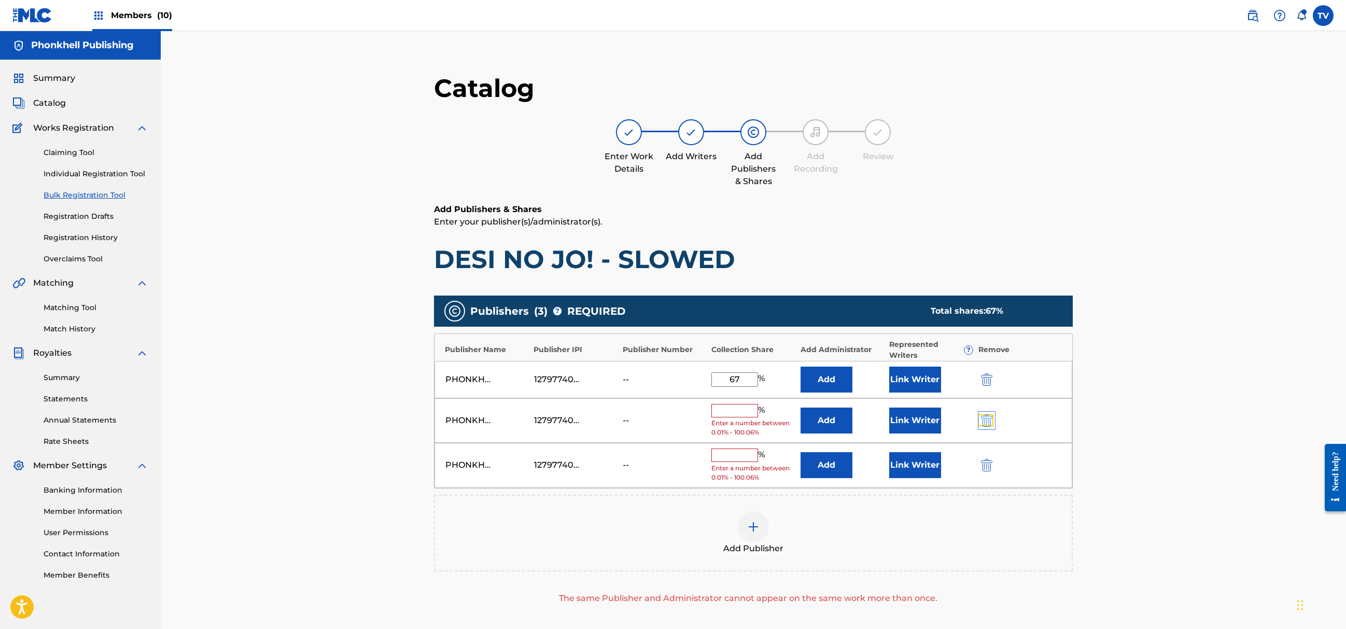
click at [986, 423] on img "submit" at bounding box center [986, 420] width 11 height 12
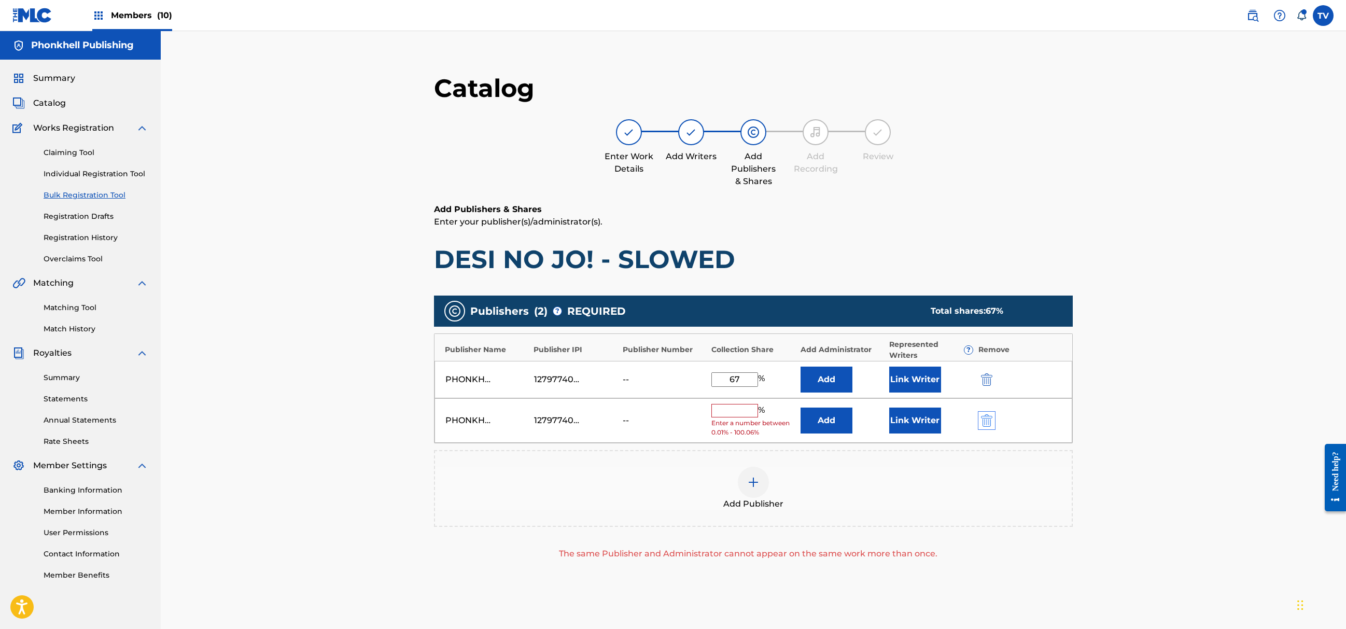
click at [984, 425] on div "PHONKHELL PUBLISHING 1279774000 -- % Enter a number between 0.01% - 100.06% Add…" at bounding box center [754, 420] width 638 height 45
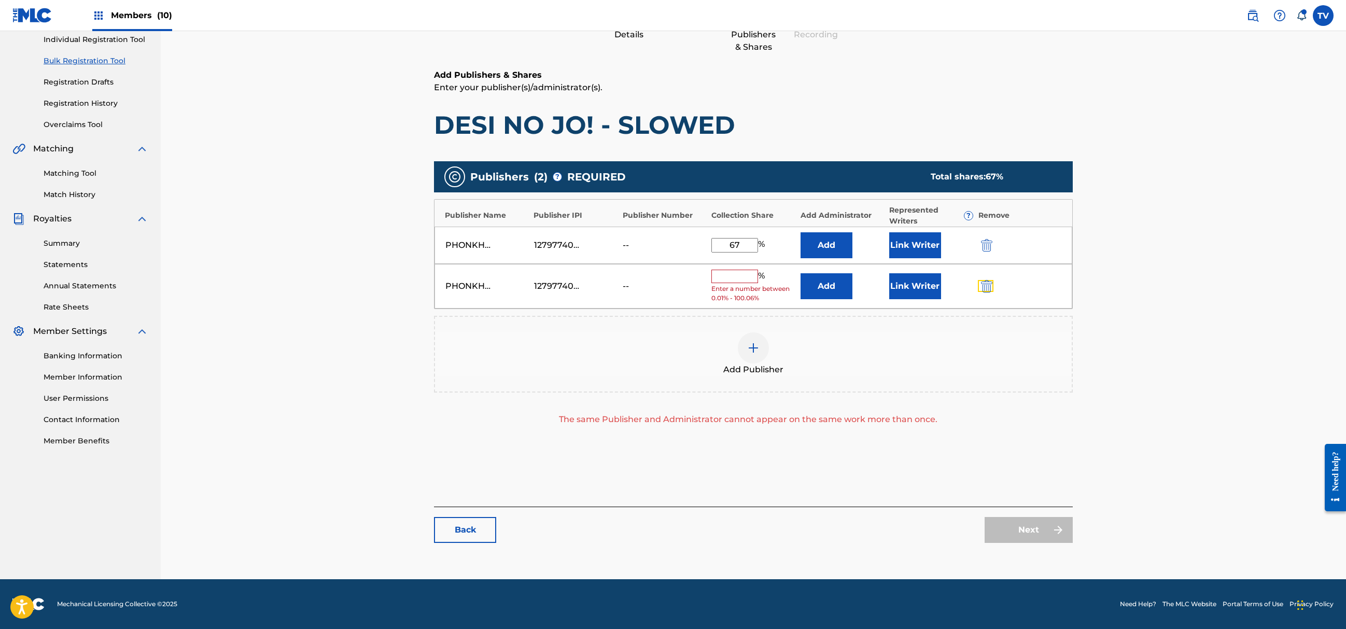
drag, startPoint x: 990, startPoint y: 287, endPoint x: 992, endPoint y: 297, distance: 9.6
click at [990, 288] on img "submit" at bounding box center [986, 286] width 11 height 12
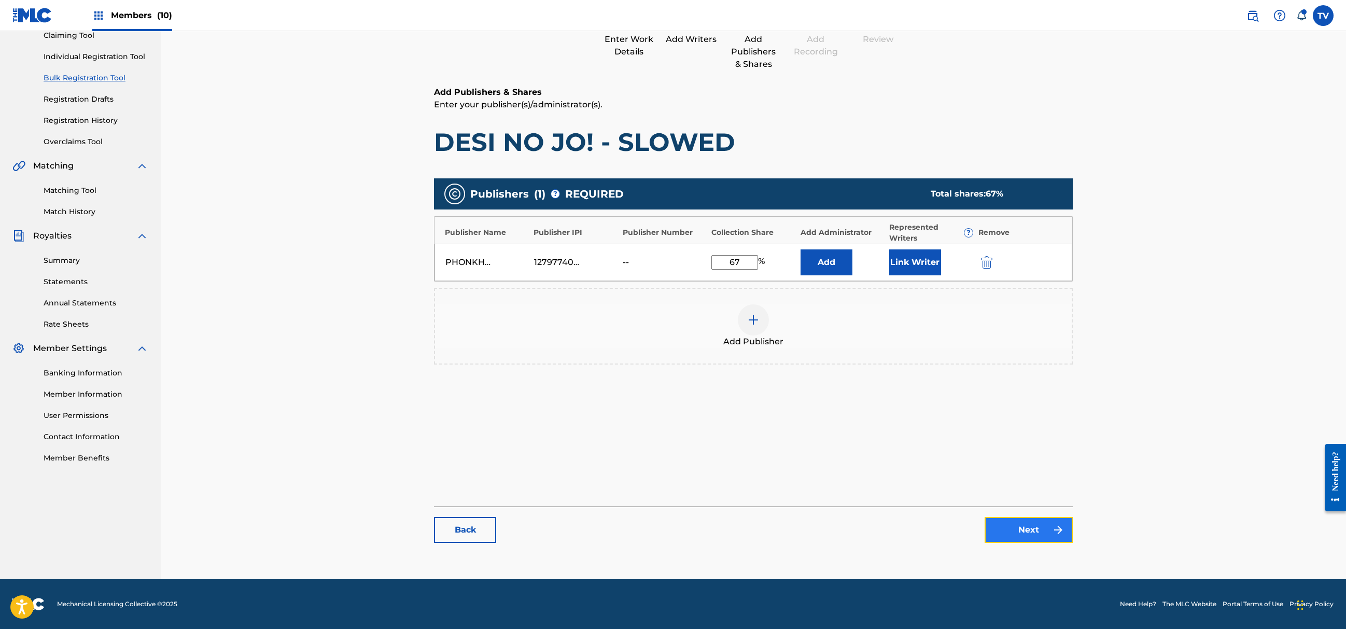
click at [1046, 537] on link "Next" at bounding box center [1029, 530] width 88 height 26
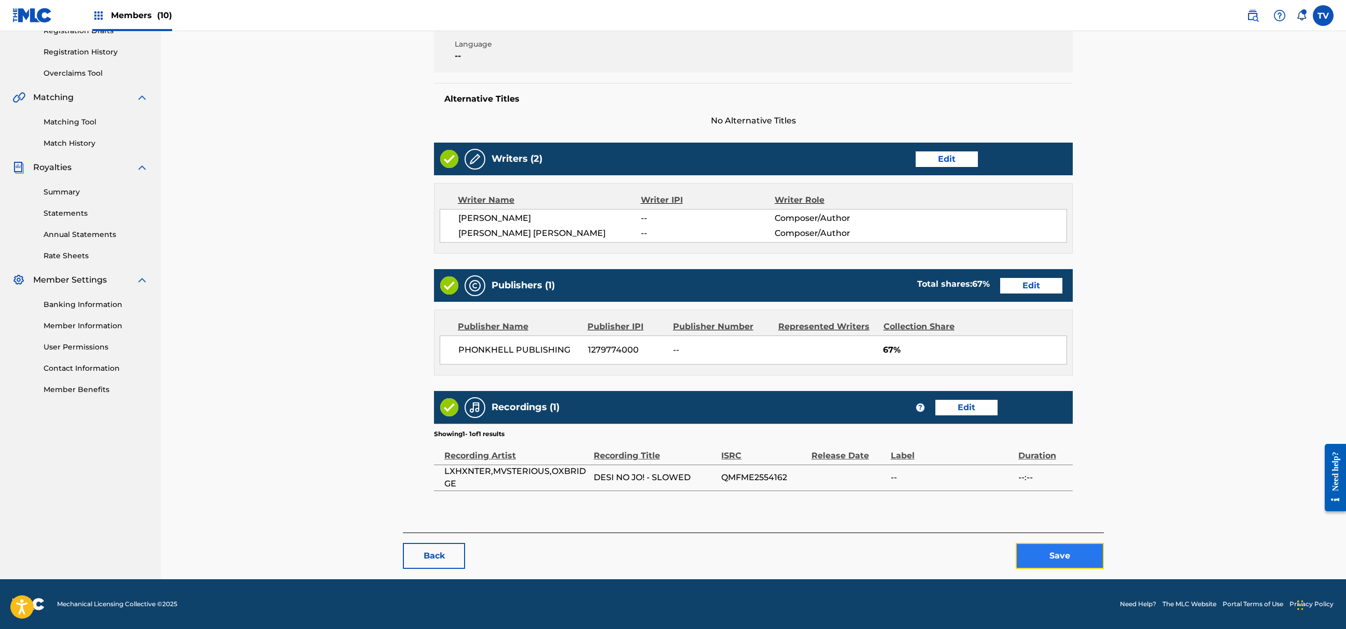
click at [1072, 554] on button "Save" at bounding box center [1060, 556] width 88 height 26
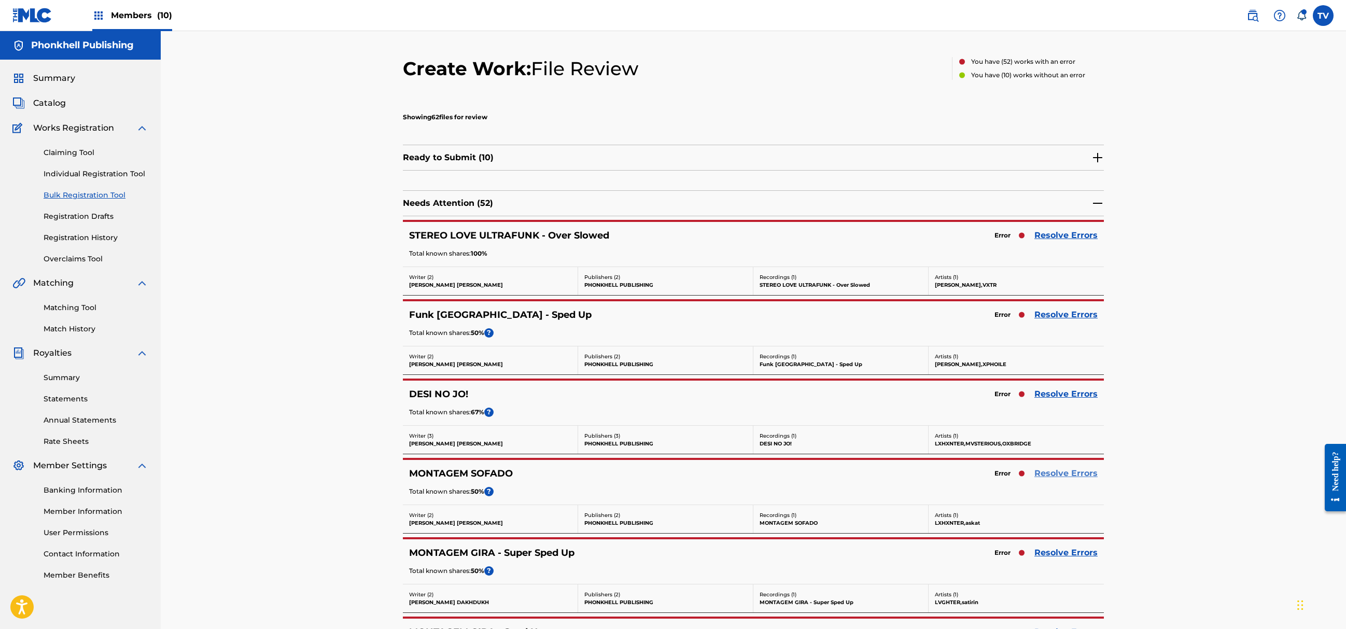
click at [1083, 479] on link "Resolve Errors" at bounding box center [1066, 473] width 63 height 12
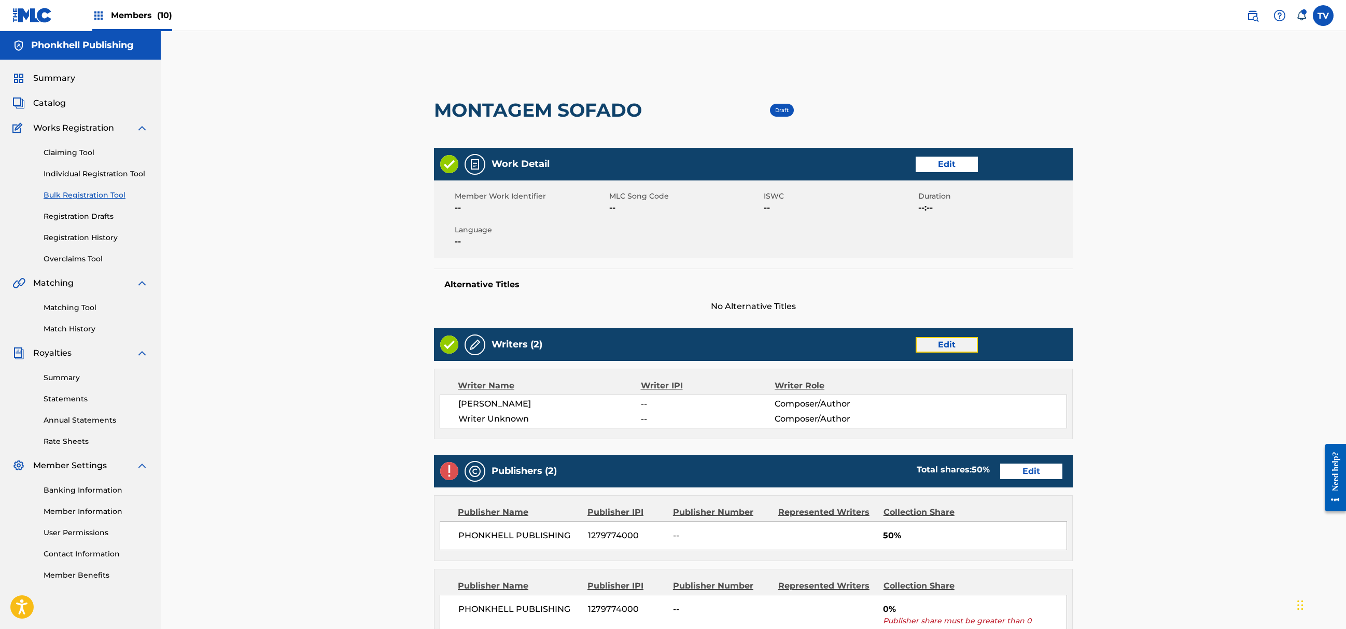
click at [955, 343] on link "Edit" at bounding box center [947, 345] width 62 height 16
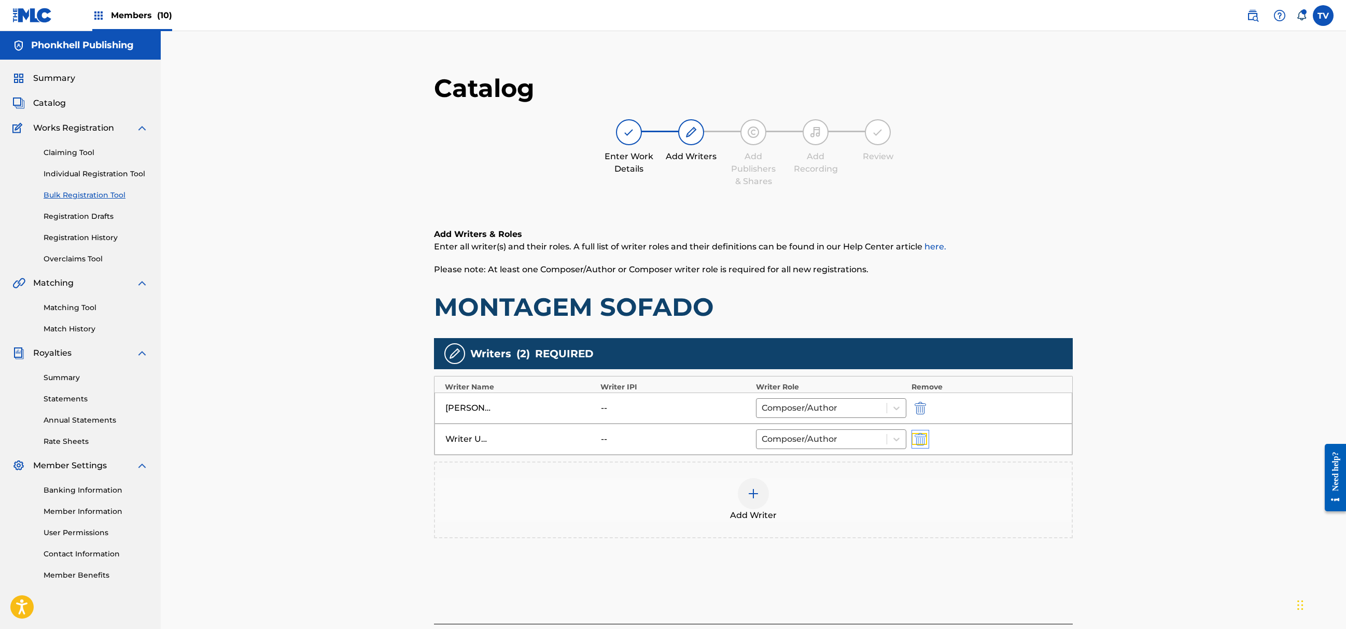
click at [918, 444] on img "submit" at bounding box center [920, 439] width 11 height 12
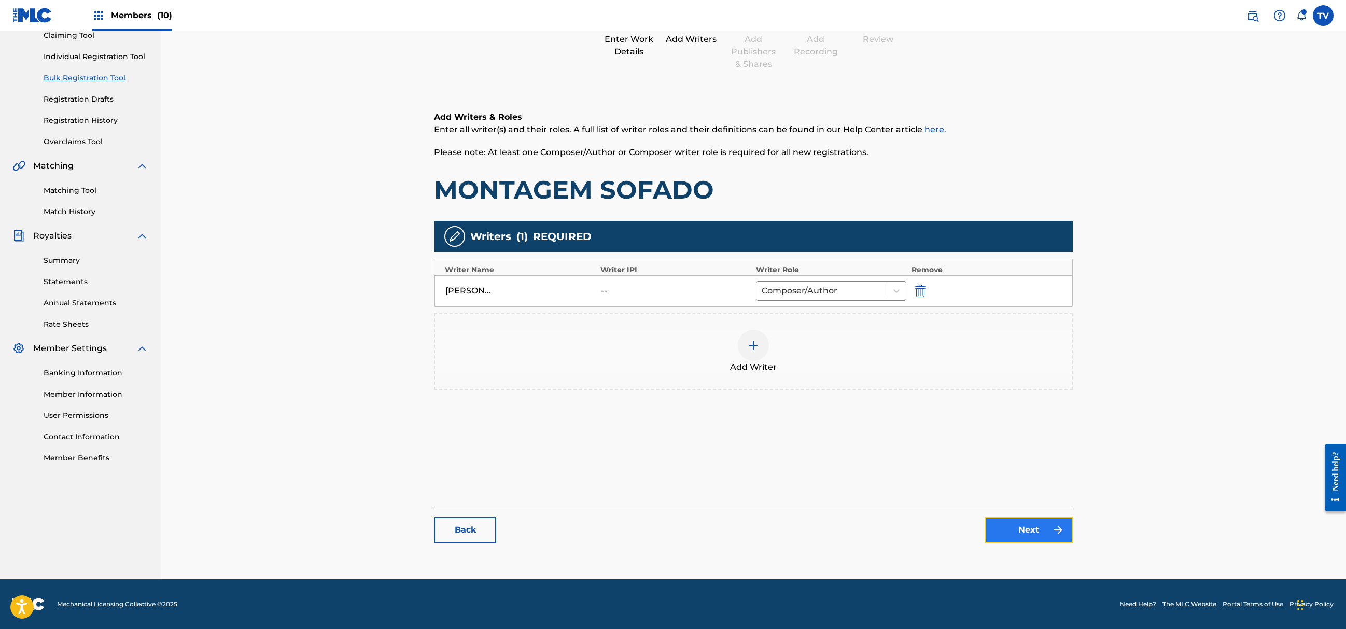
click at [1040, 526] on link "Next" at bounding box center [1029, 530] width 88 height 26
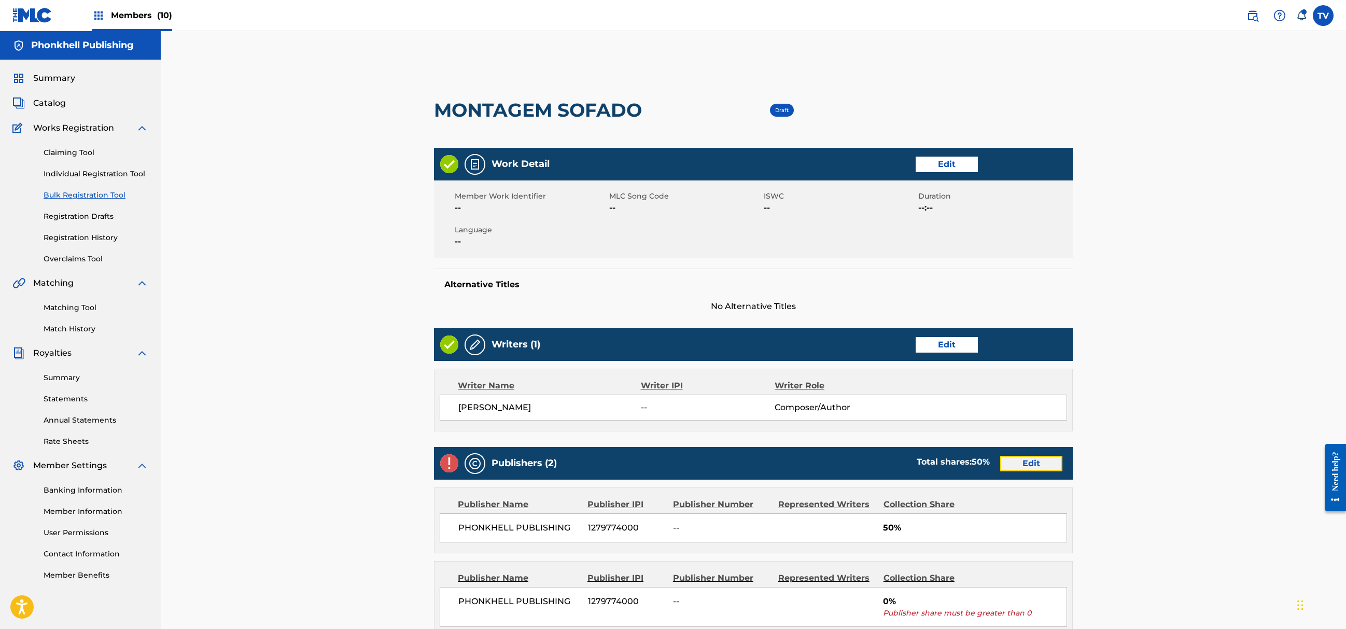
click at [1023, 462] on link "Edit" at bounding box center [1031, 464] width 62 height 16
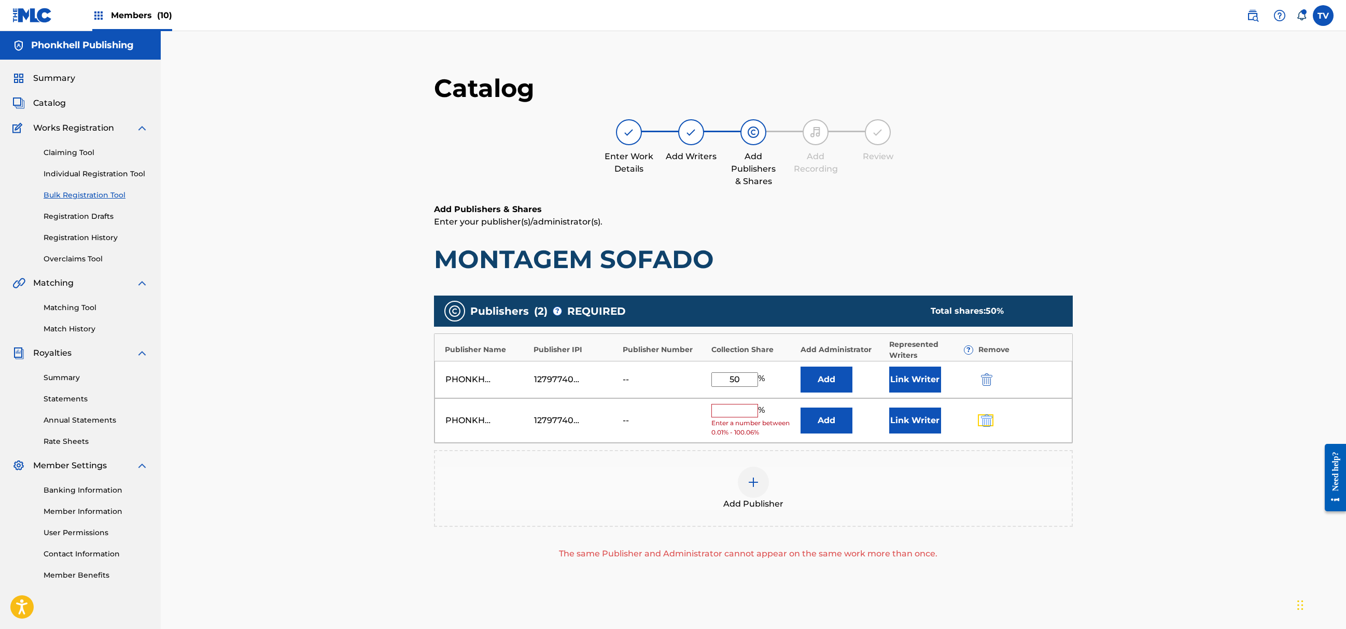
click at [980, 418] on button "submit" at bounding box center [986, 420] width 16 height 12
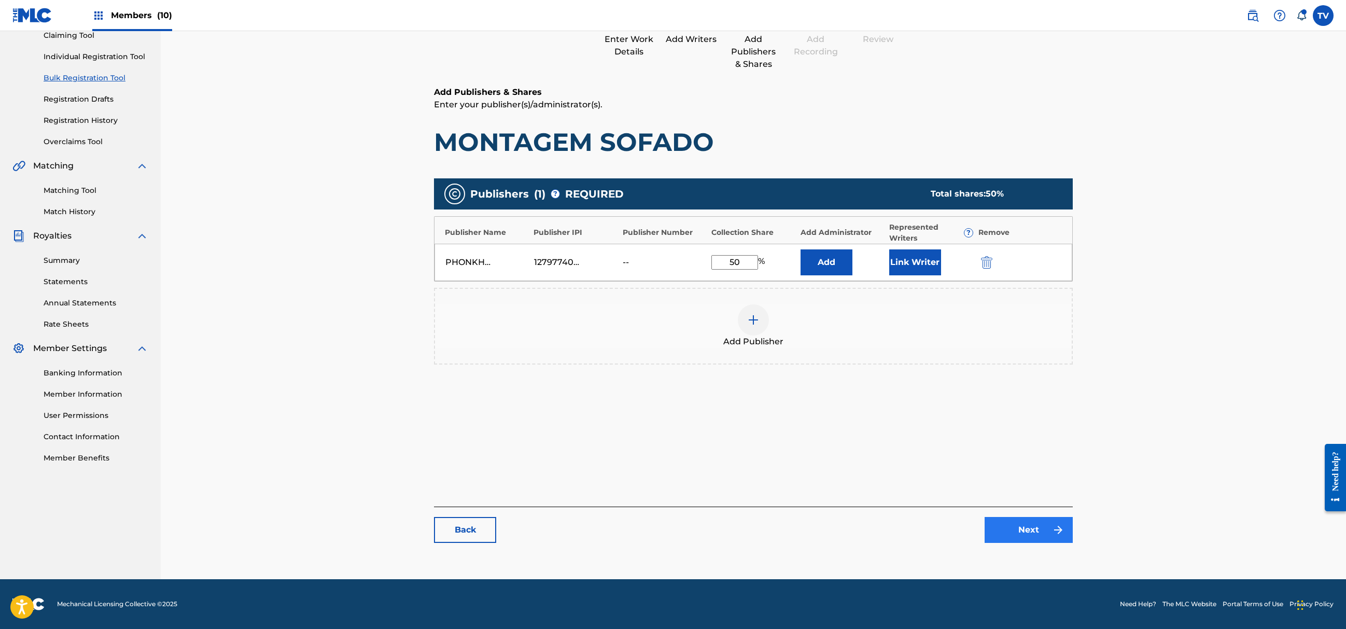
drag, startPoint x: 1019, startPoint y: 509, endPoint x: 1026, endPoint y: 522, distance: 14.2
click at [1023, 515] on div "Back Next" at bounding box center [753, 525] width 639 height 36
click at [1026, 522] on link "Next" at bounding box center [1029, 530] width 88 height 26
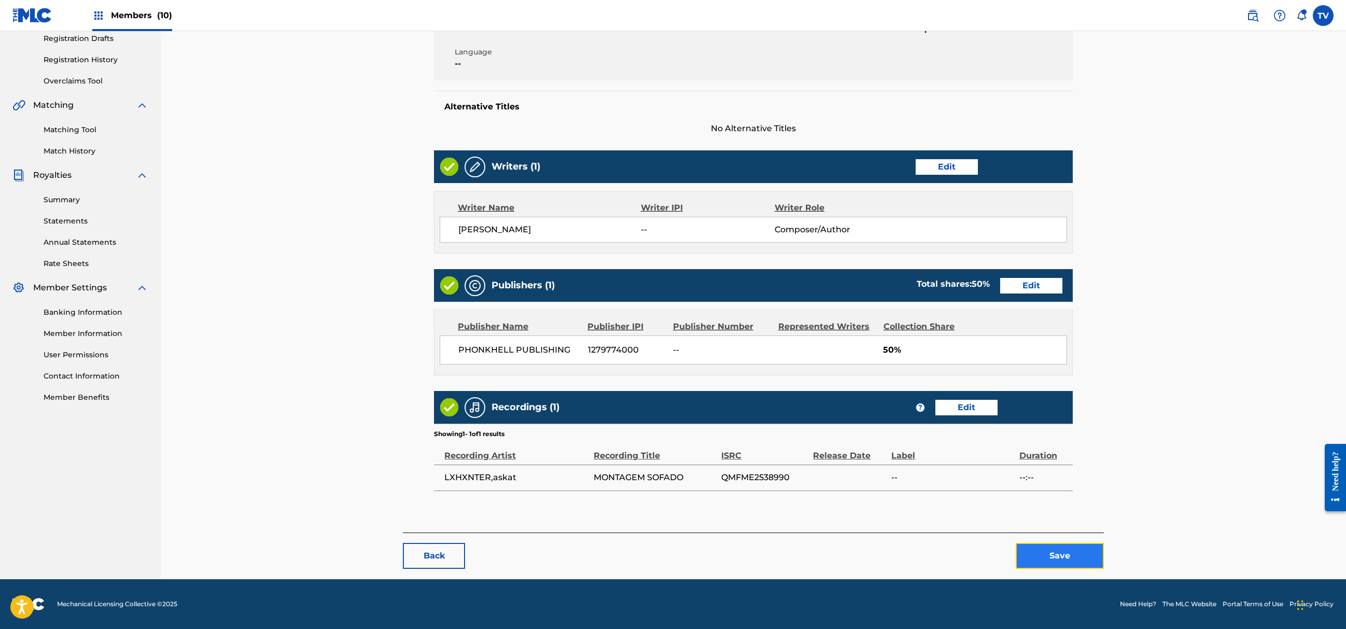
click at [1058, 555] on button "Save" at bounding box center [1060, 556] width 88 height 26
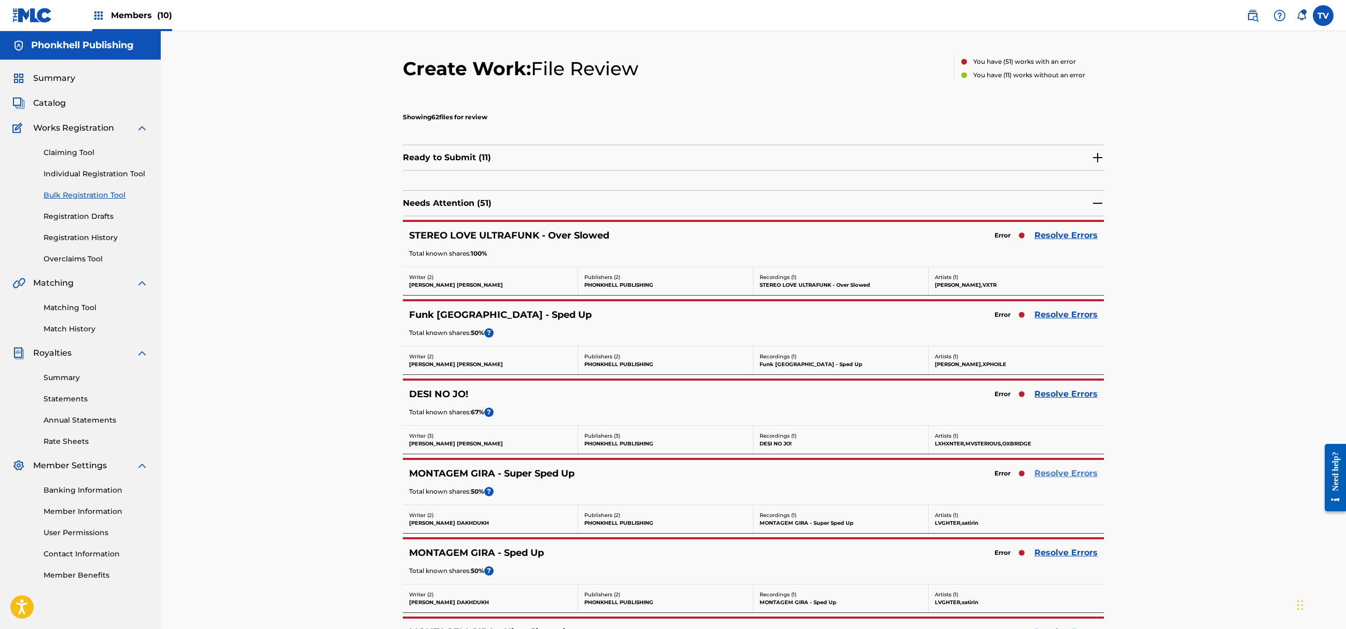
click at [1063, 477] on link "Resolve Errors" at bounding box center [1066, 473] width 63 height 12
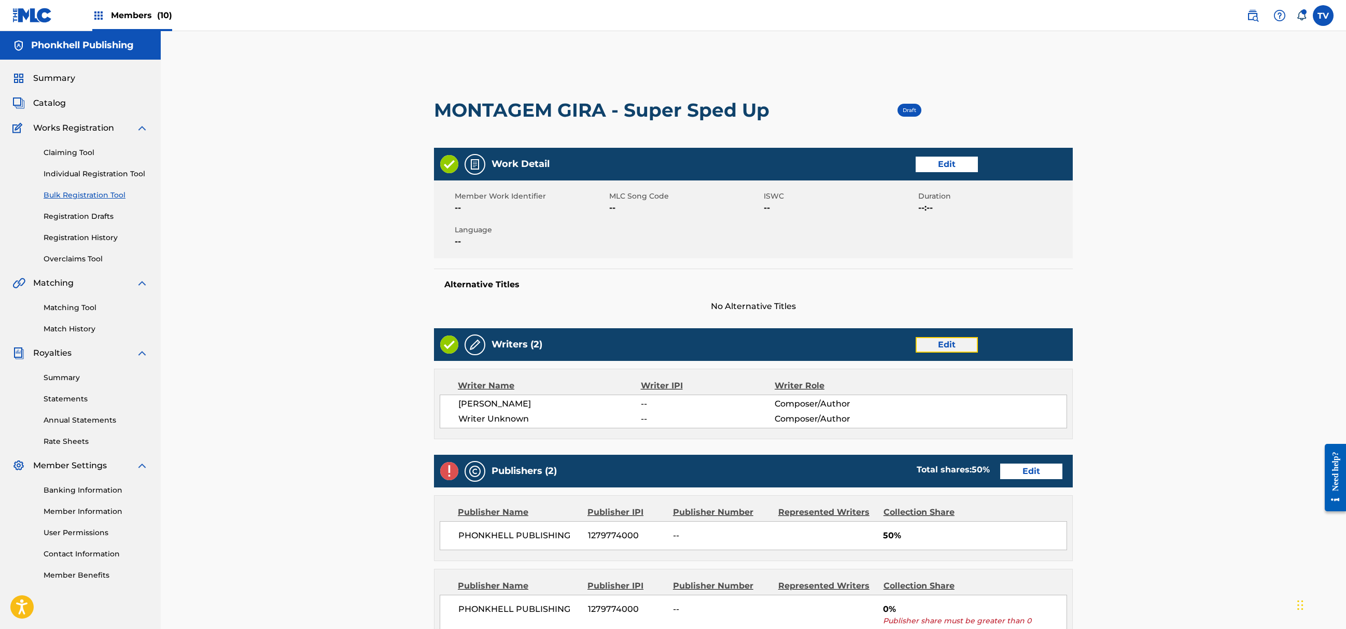
click at [952, 344] on link "Edit" at bounding box center [947, 345] width 62 height 16
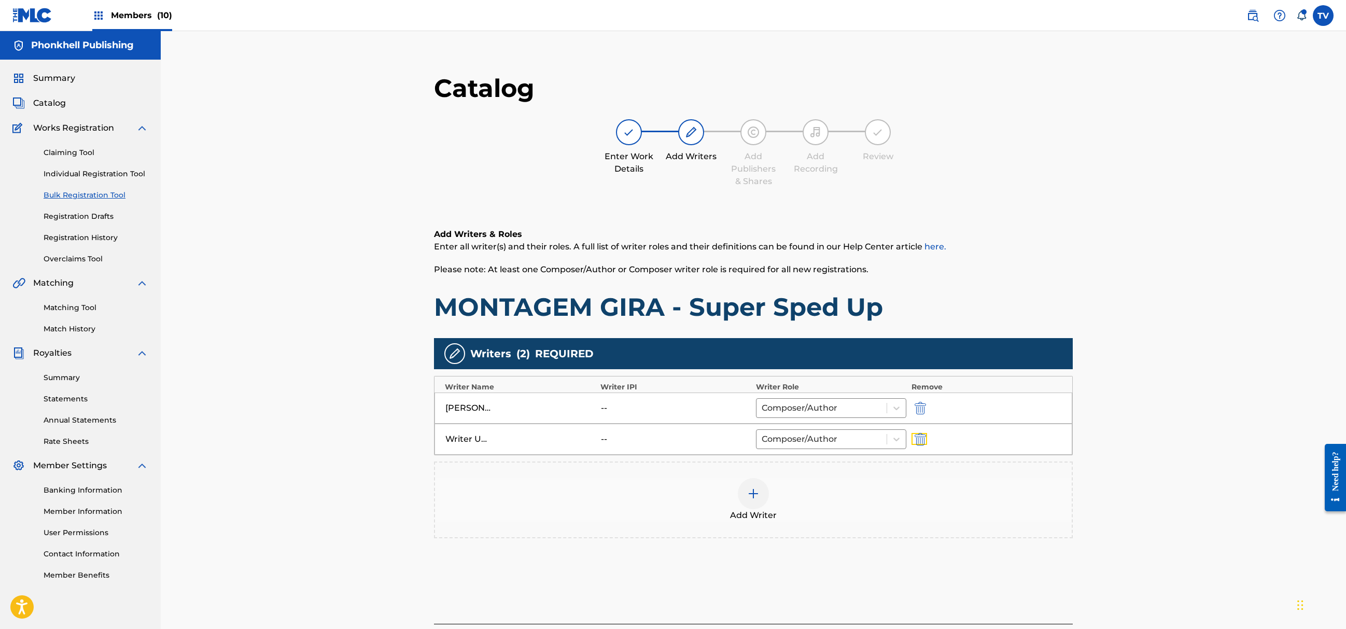
click at [915, 441] on img "submit" at bounding box center [920, 439] width 11 height 12
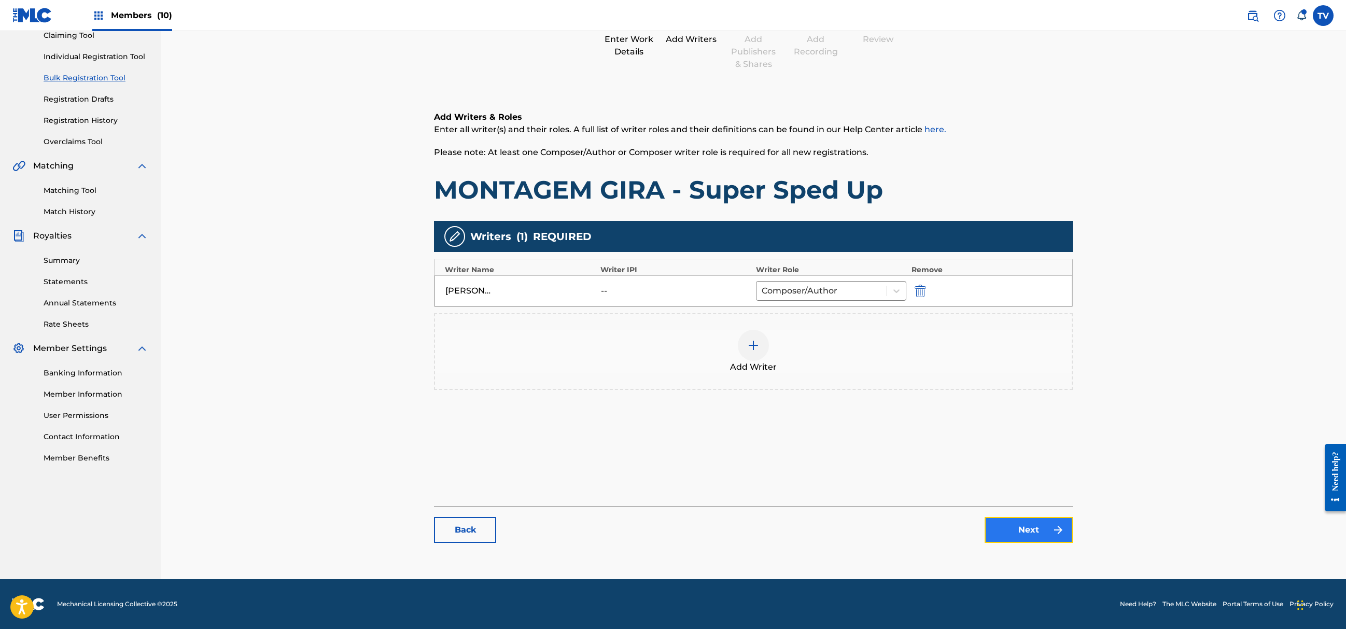
click at [1019, 523] on link "Next" at bounding box center [1029, 530] width 88 height 26
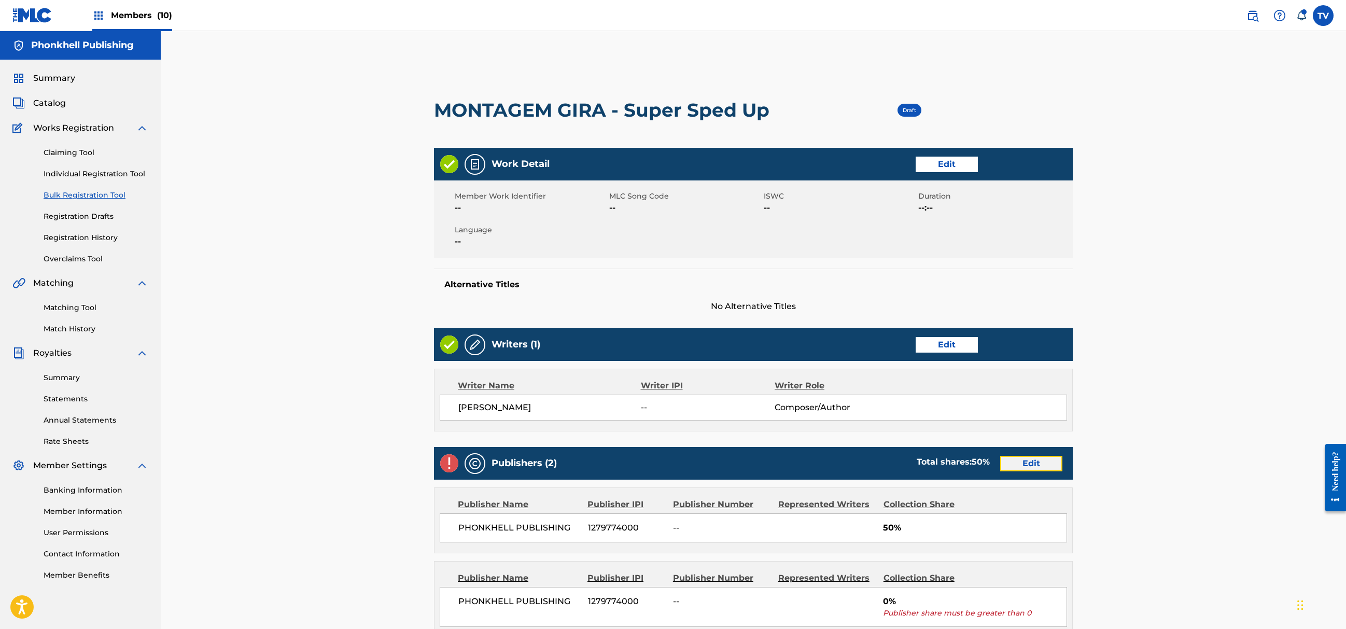
click at [1023, 468] on link "Edit" at bounding box center [1031, 464] width 62 height 16
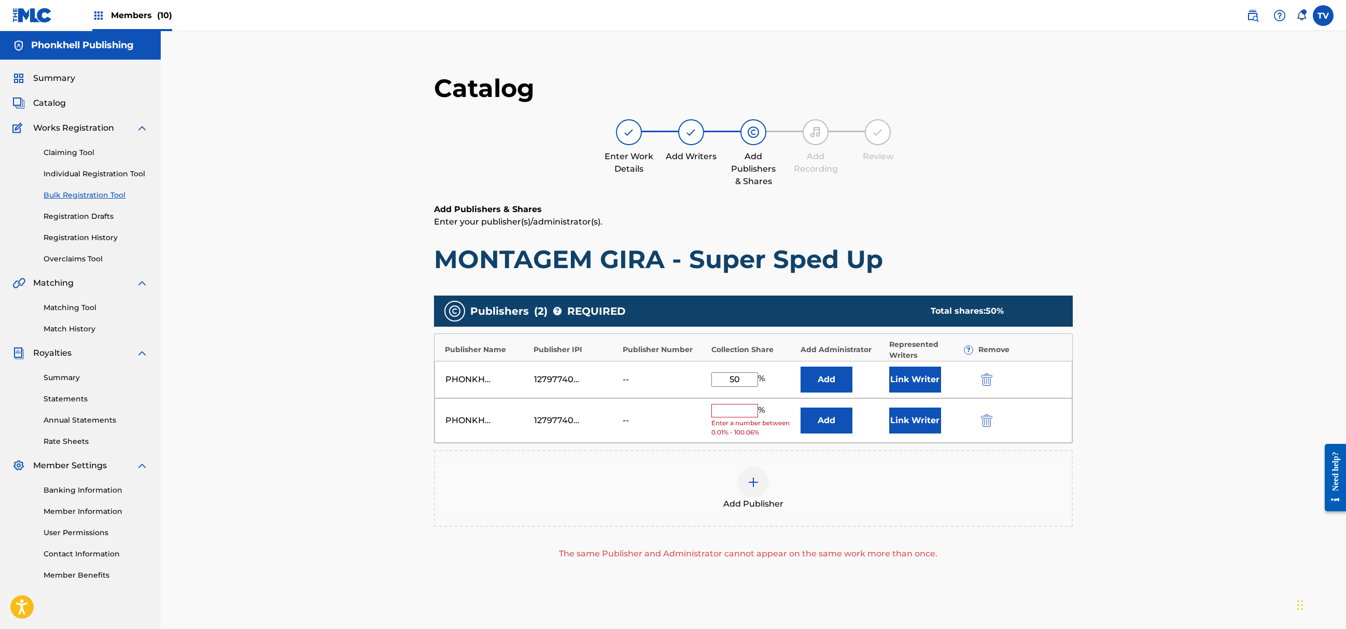
drag, startPoint x: 986, startPoint y: 428, endPoint x: 984, endPoint y: 449, distance: 20.8
click at [985, 427] on div "PHONKHELL PUBLISHING 1279774000 -- % Enter a number between 0.01% - 100.06% Add…" at bounding box center [754, 420] width 638 height 45
click at [984, 427] on div "PHONKHELL PUBLISHING 1279774000 -- % Enter a number between 0.01% - 100.06% Add…" at bounding box center [754, 420] width 638 height 45
click at [986, 423] on img "submit" at bounding box center [986, 420] width 11 height 12
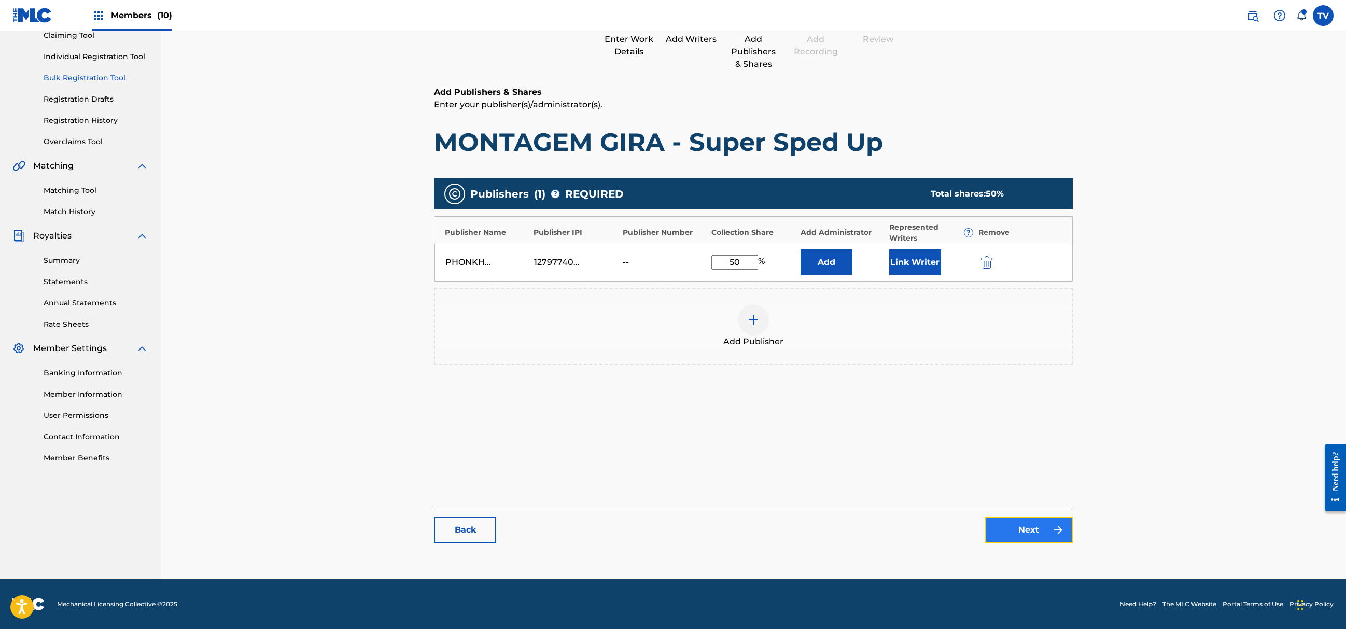
click at [1026, 533] on link "Next" at bounding box center [1029, 530] width 88 height 26
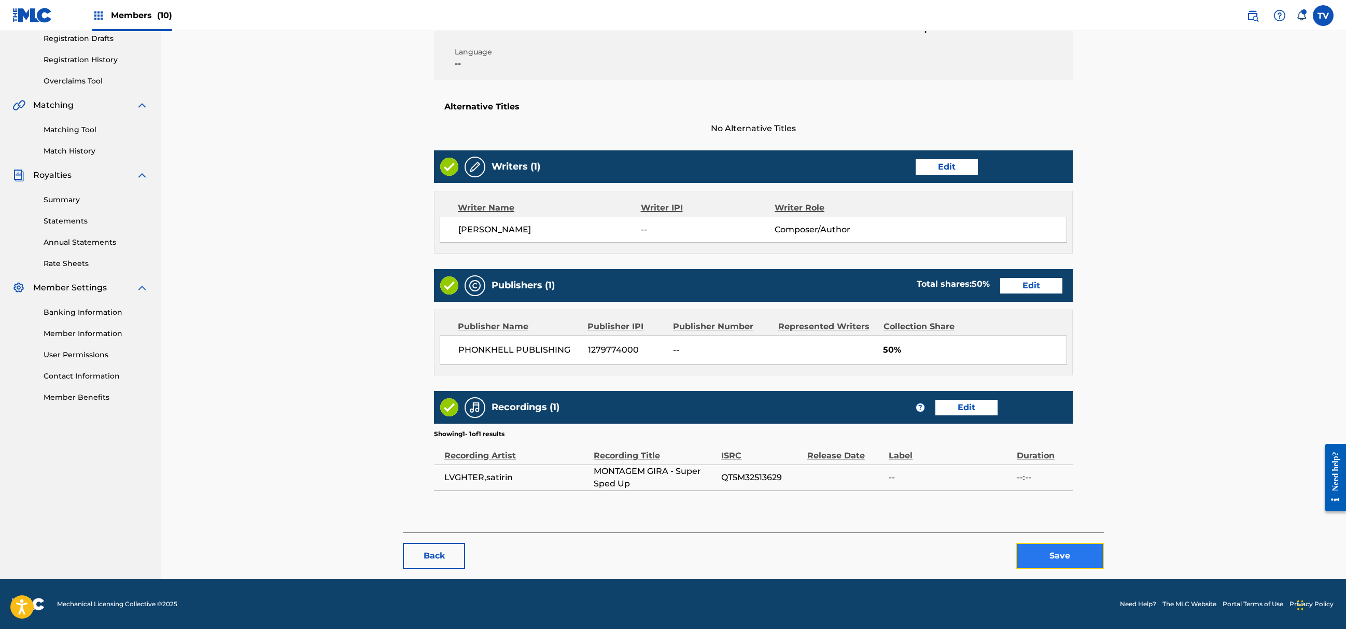
click at [1056, 558] on button "Save" at bounding box center [1060, 556] width 88 height 26
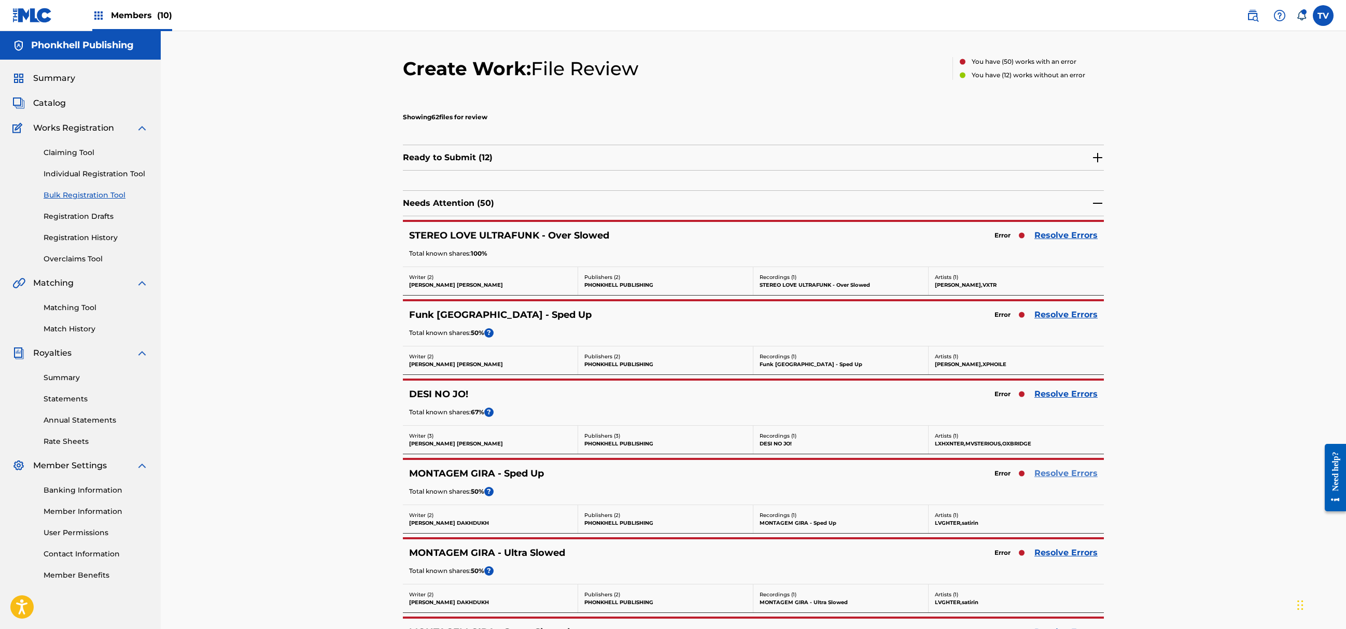
click at [1072, 476] on link "Resolve Errors" at bounding box center [1066, 473] width 63 height 12
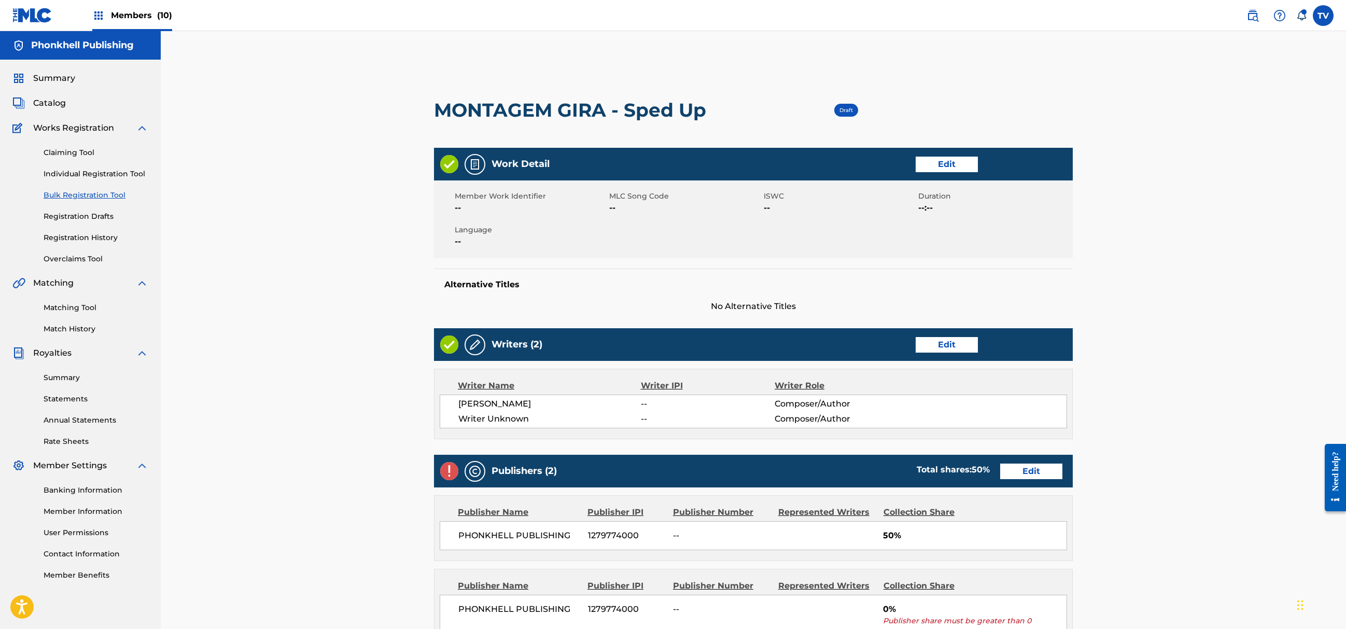
click at [946, 356] on div "Writers (2) Edit" at bounding box center [753, 344] width 639 height 33
click at [940, 350] on link "Edit" at bounding box center [947, 345] width 62 height 16
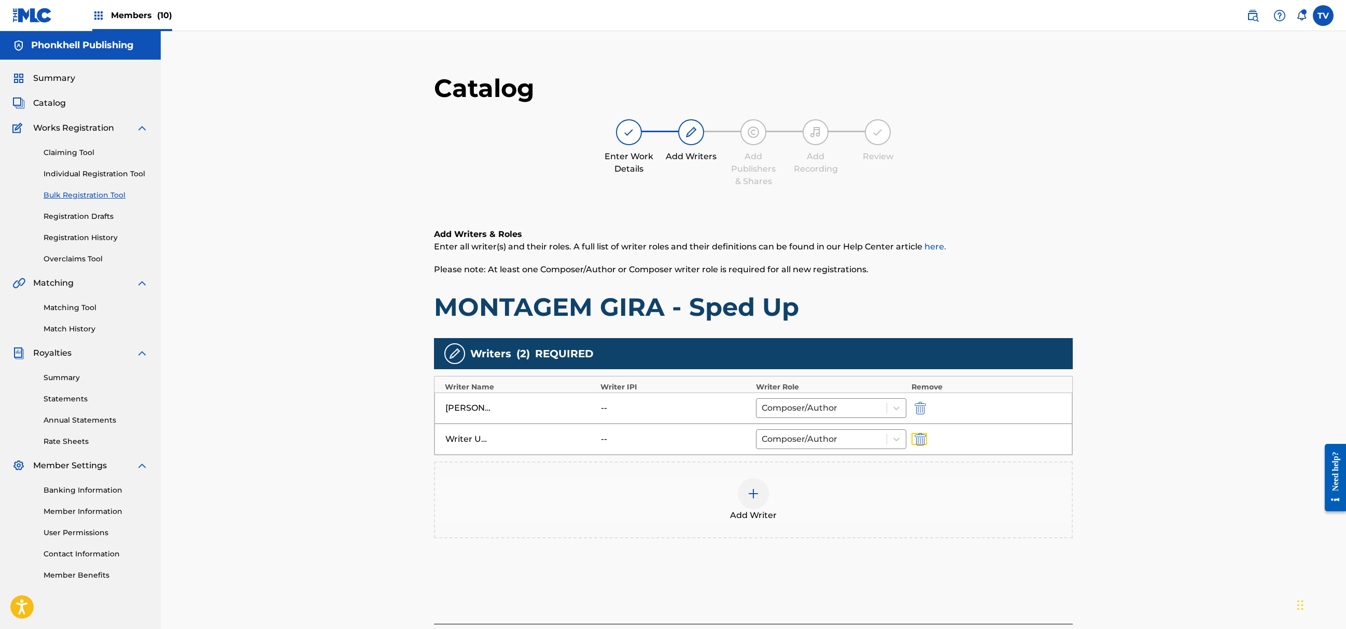
click at [917, 438] on img "submit" at bounding box center [920, 439] width 11 height 12
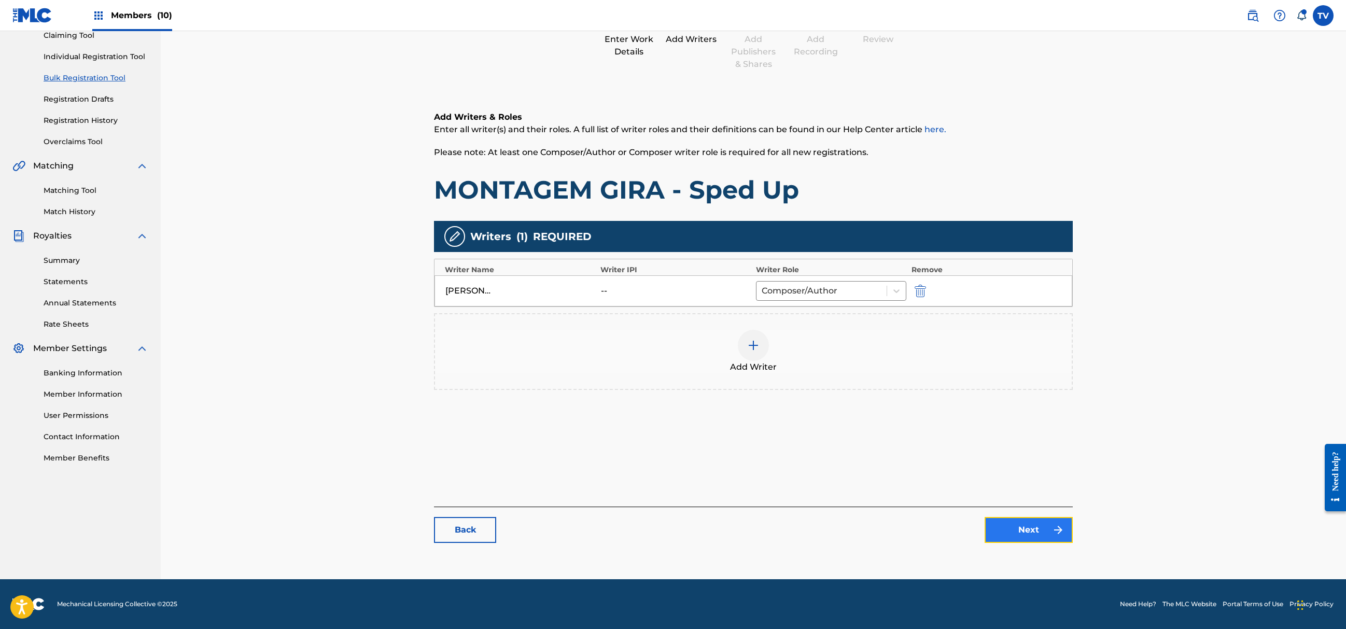
click at [1046, 531] on link "Next" at bounding box center [1029, 530] width 88 height 26
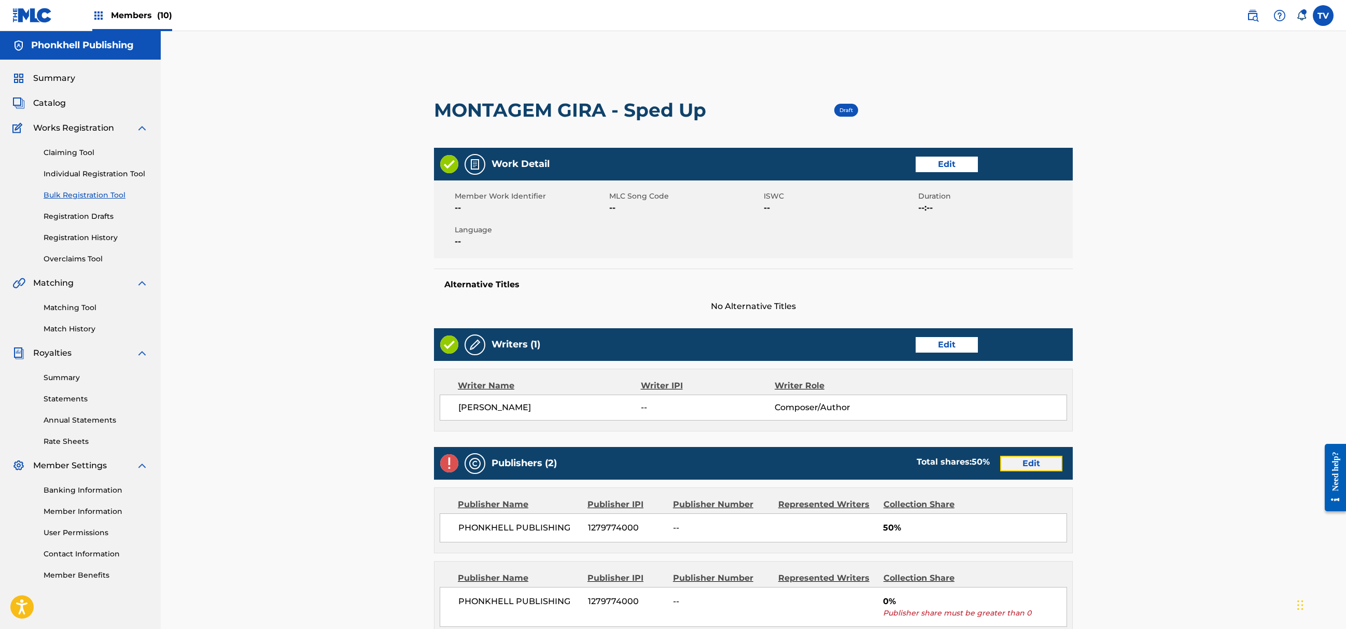
click at [1032, 463] on link "Edit" at bounding box center [1031, 464] width 62 height 16
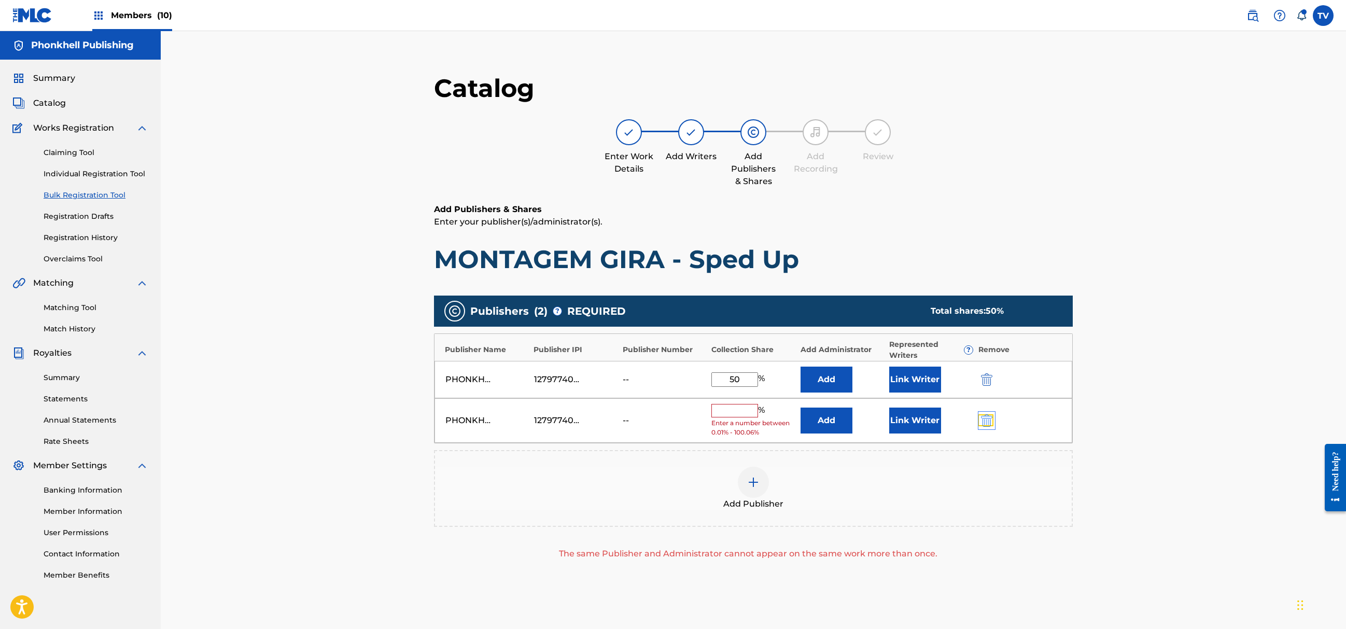
click at [984, 422] on img "submit" at bounding box center [986, 420] width 11 height 12
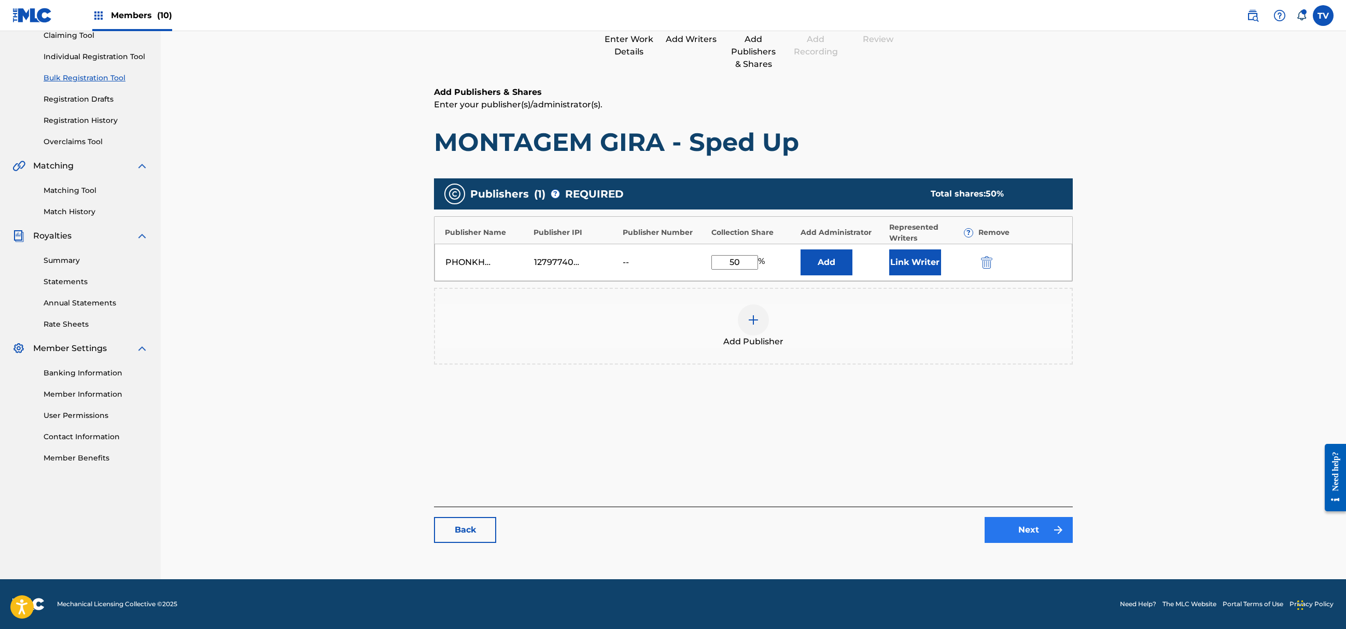
click at [1044, 517] on div "Back Next" at bounding box center [753, 525] width 639 height 36
click at [1046, 522] on link "Next" at bounding box center [1029, 530] width 88 height 26
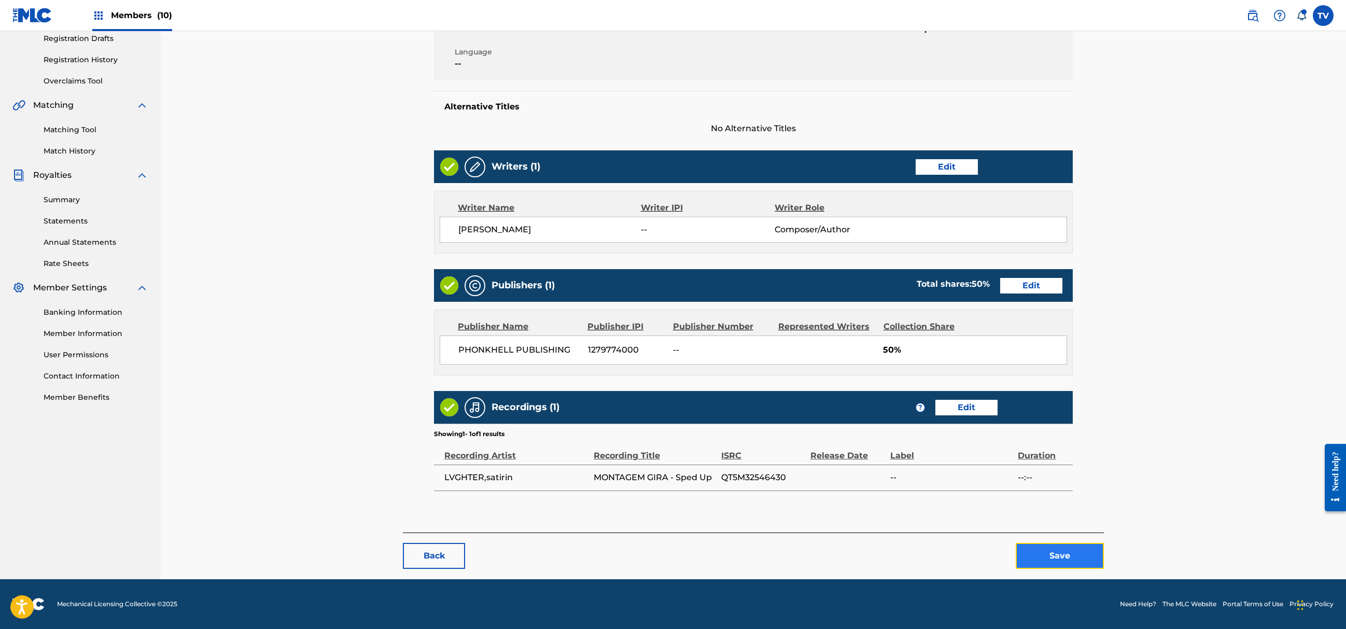
click at [1063, 559] on button "Save" at bounding box center [1060, 556] width 88 height 26
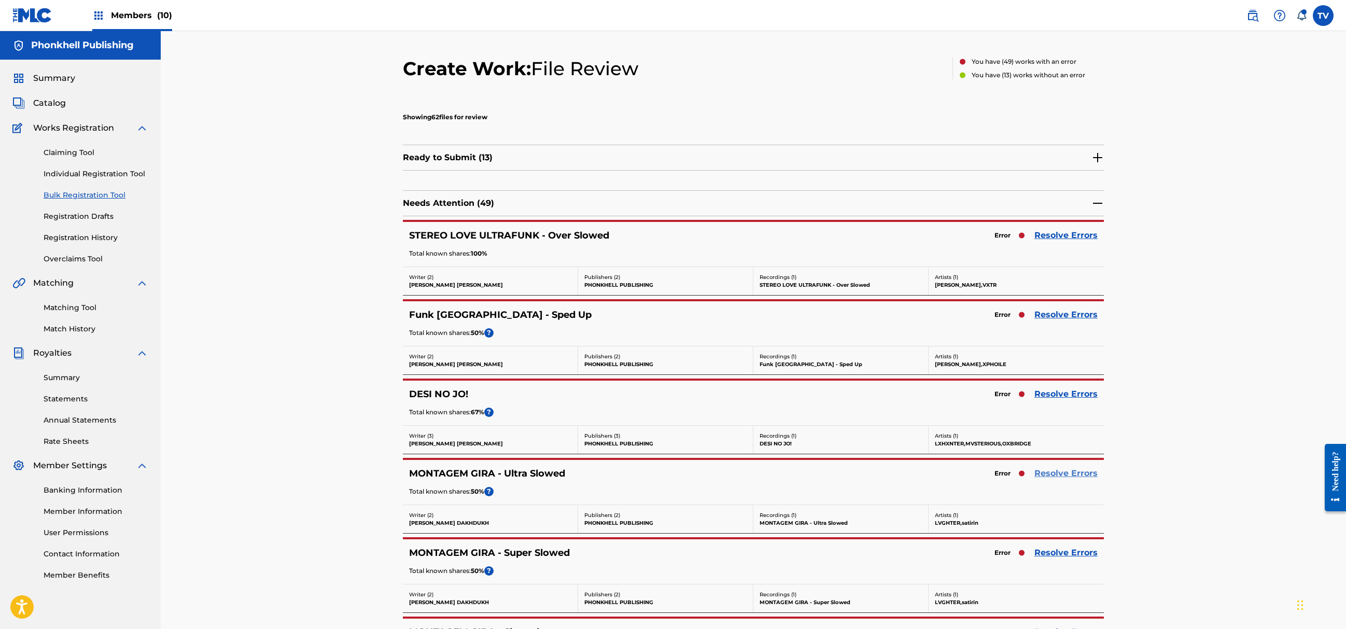
click at [1067, 474] on link "Resolve Errors" at bounding box center [1066, 473] width 63 height 12
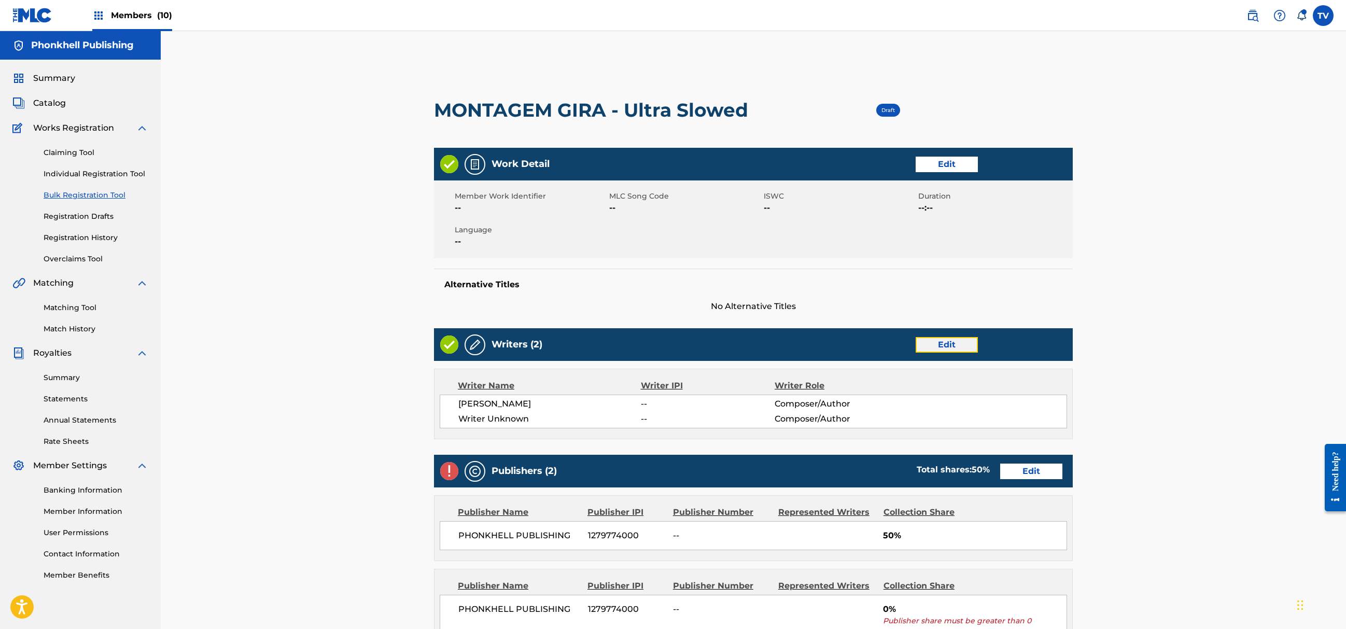
click at [941, 350] on link "Edit" at bounding box center [947, 345] width 62 height 16
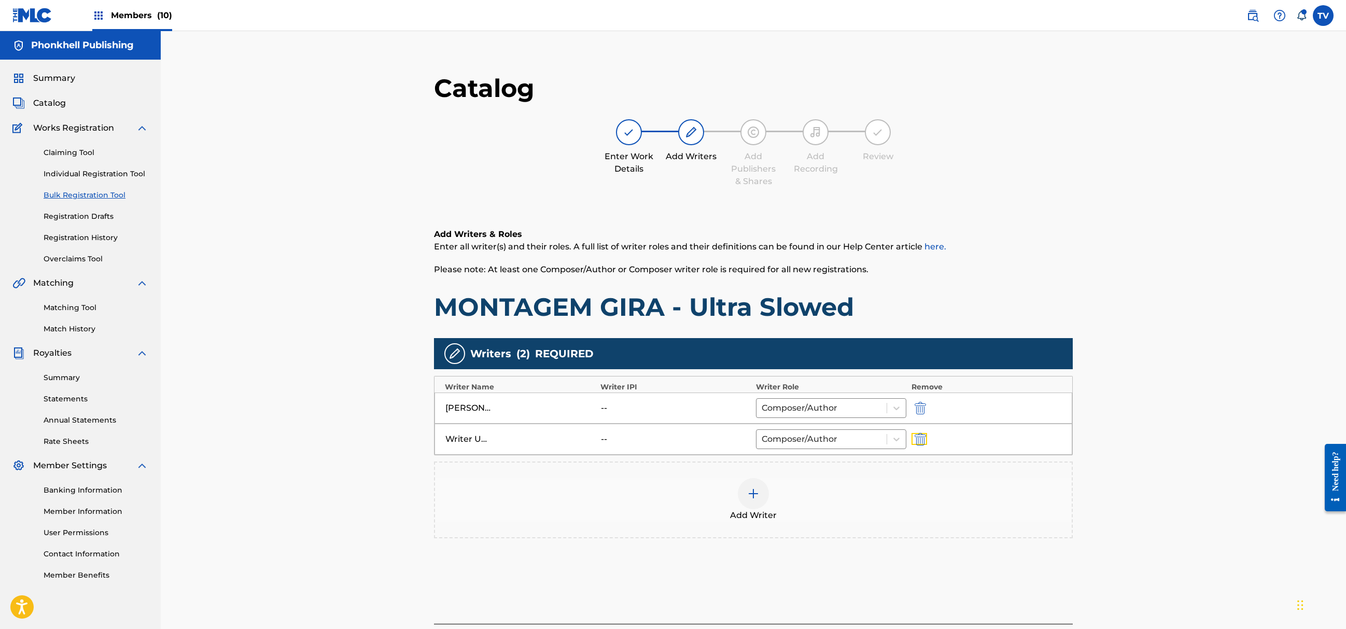
click at [918, 440] on img "submit" at bounding box center [920, 439] width 11 height 12
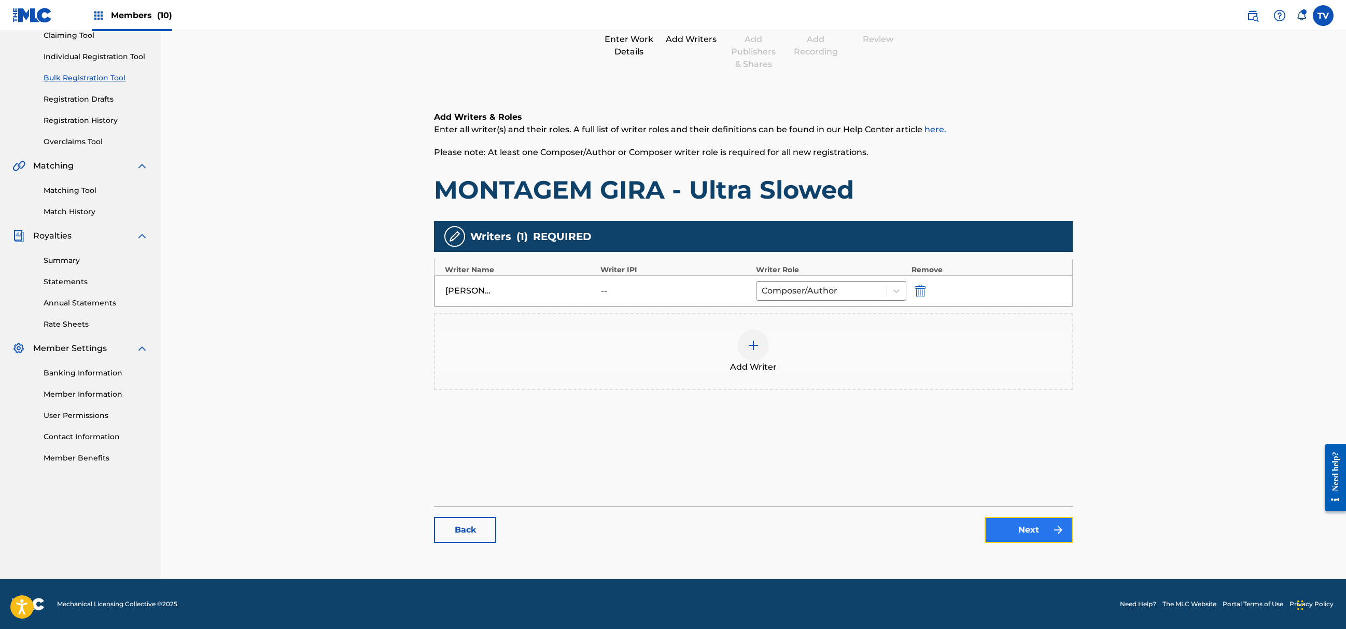
click at [1014, 536] on link "Next" at bounding box center [1029, 530] width 88 height 26
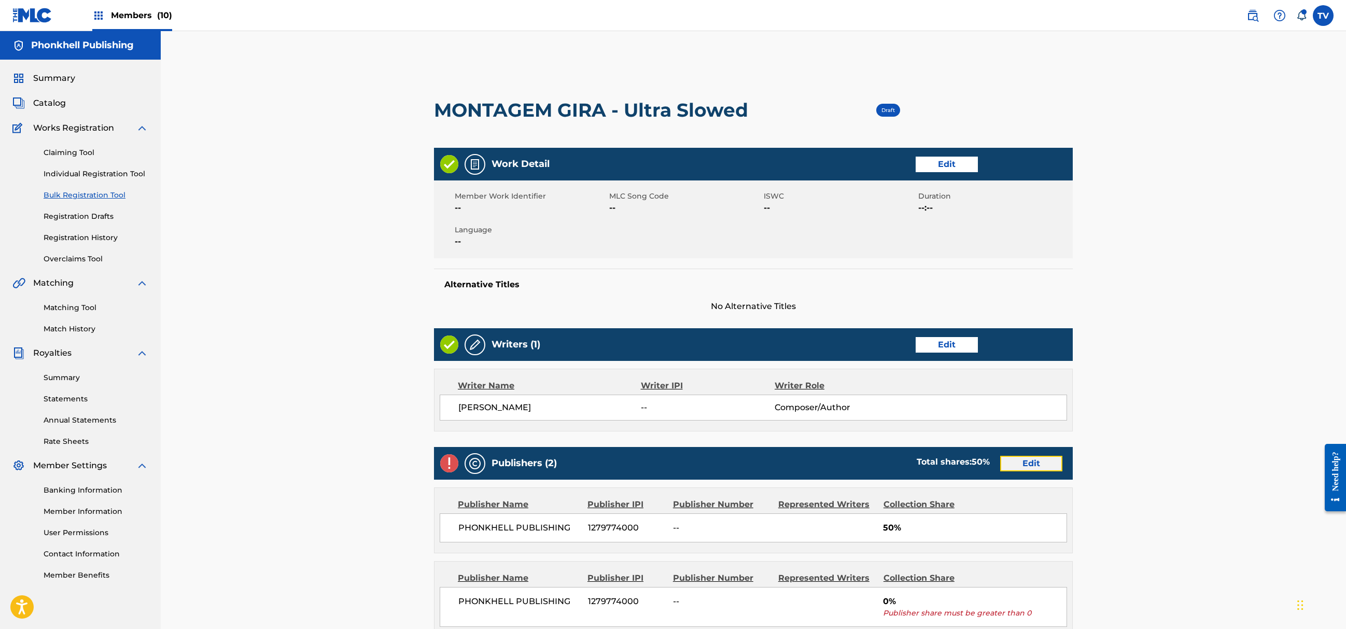
click at [1019, 470] on link "Edit" at bounding box center [1031, 464] width 62 height 16
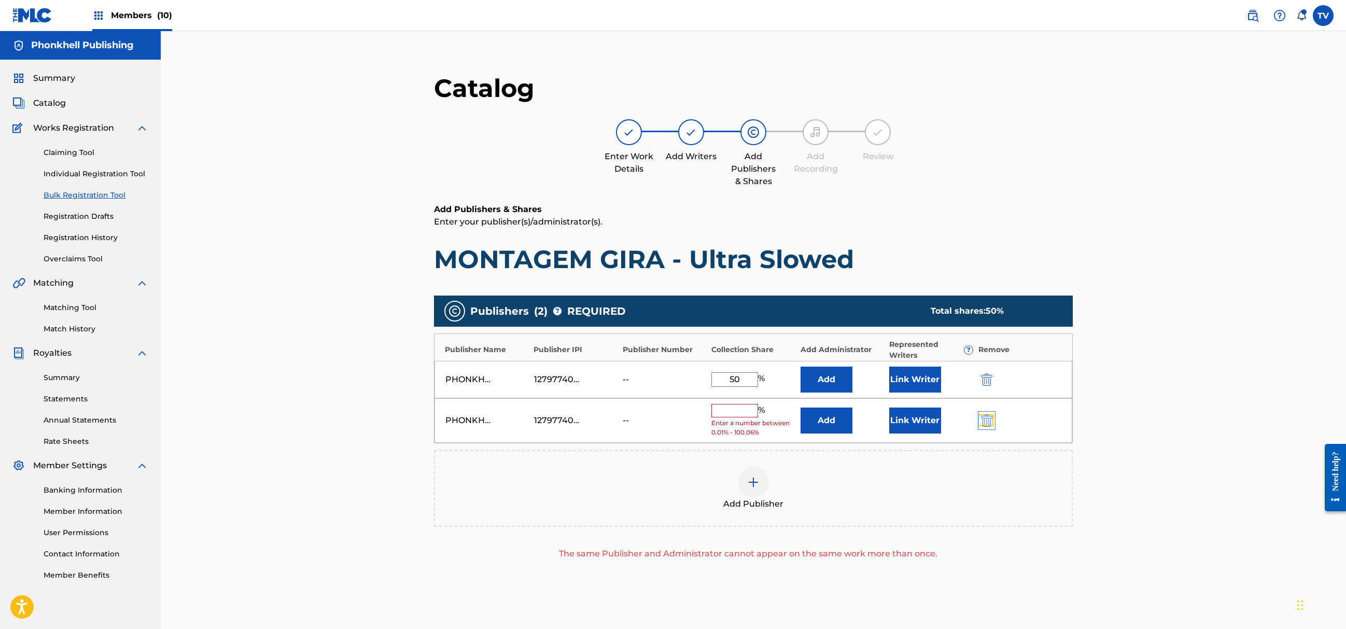
click at [982, 423] on img "submit" at bounding box center [986, 420] width 11 height 12
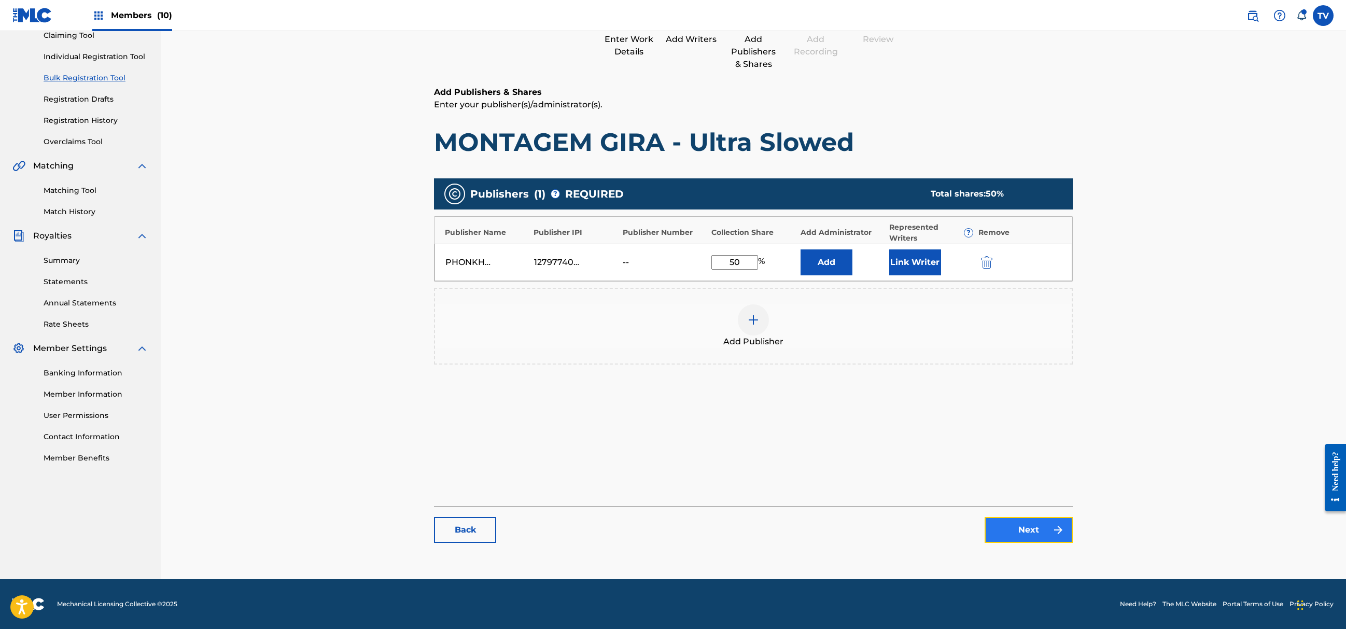
click at [1023, 538] on link "Next" at bounding box center [1029, 530] width 88 height 26
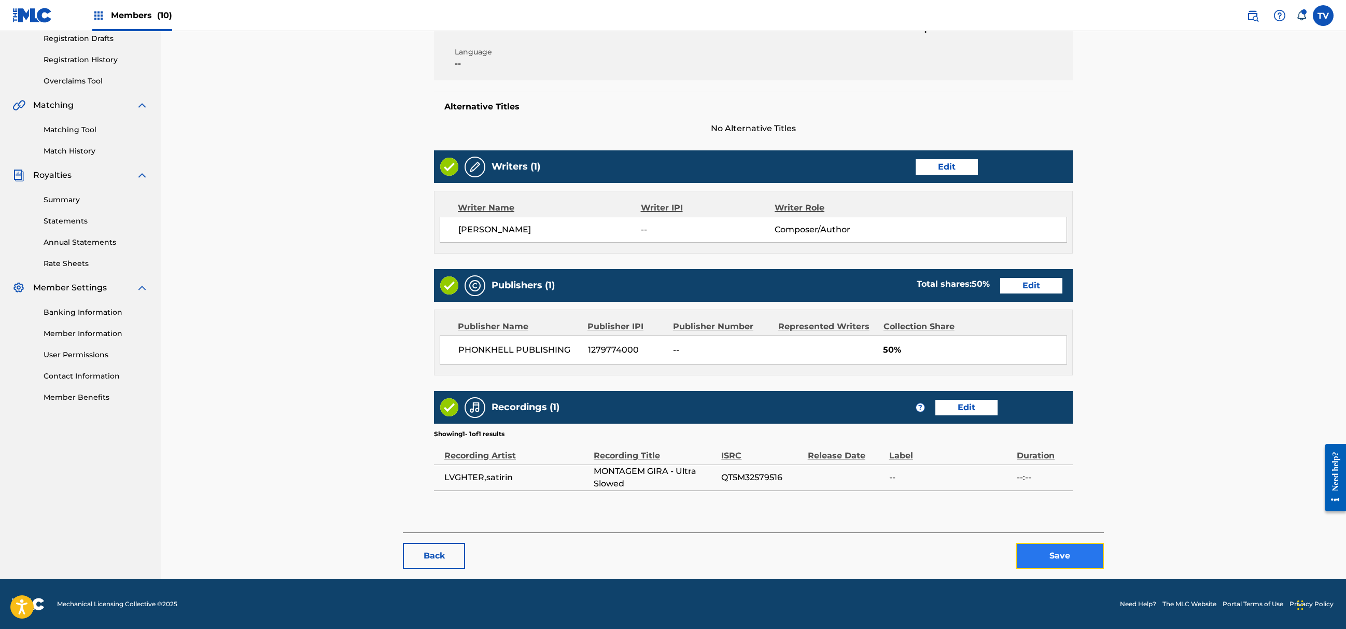
click at [1087, 564] on button "Save" at bounding box center [1060, 556] width 88 height 26
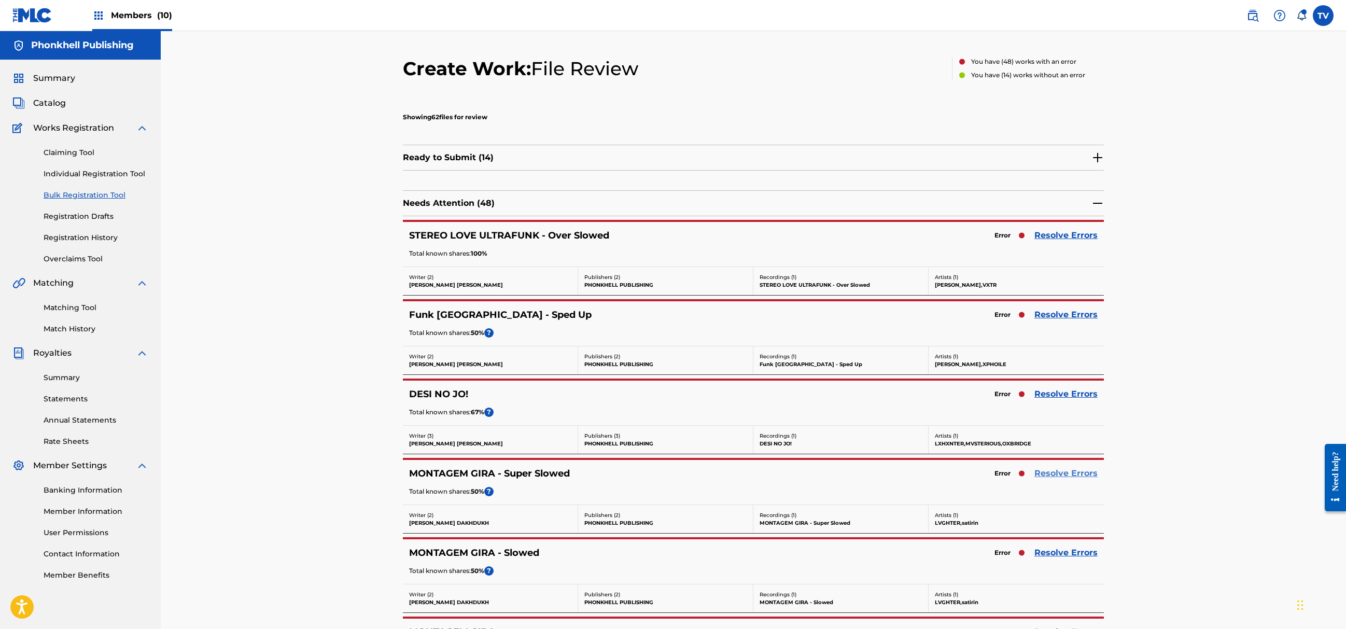
click at [1075, 472] on link "Resolve Errors" at bounding box center [1066, 473] width 63 height 12
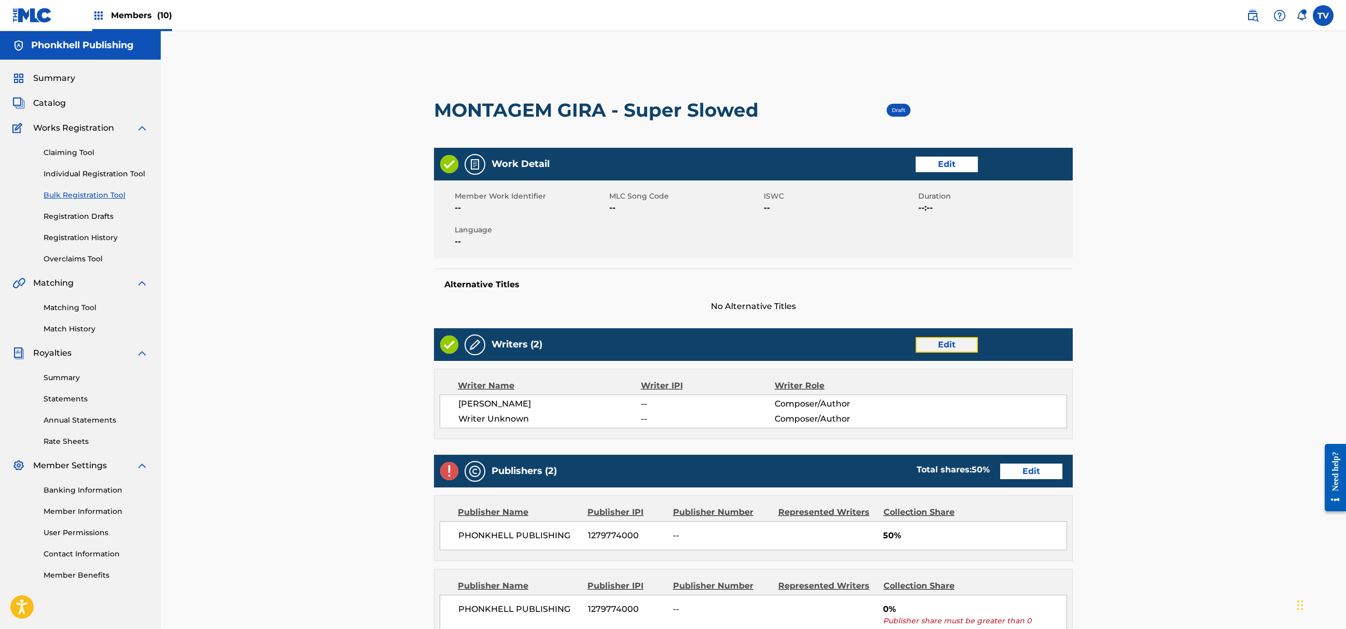
click at [938, 346] on link "Edit" at bounding box center [947, 345] width 62 height 16
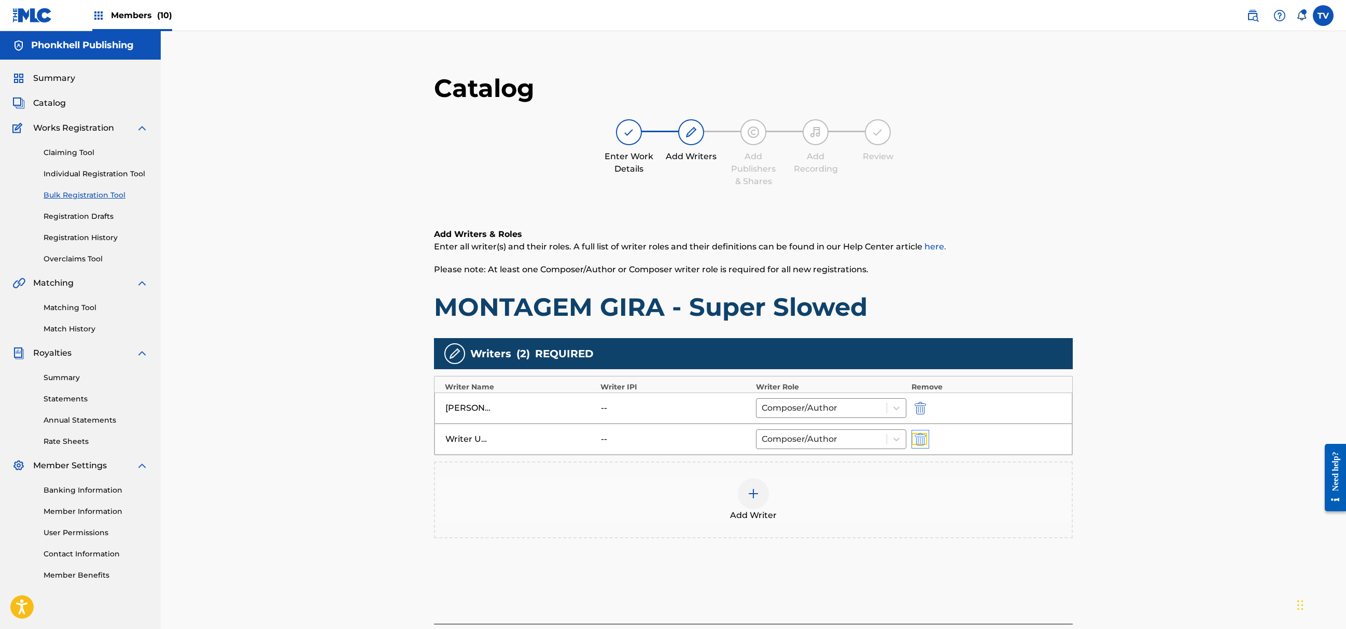
click at [922, 435] on img "submit" at bounding box center [920, 439] width 11 height 12
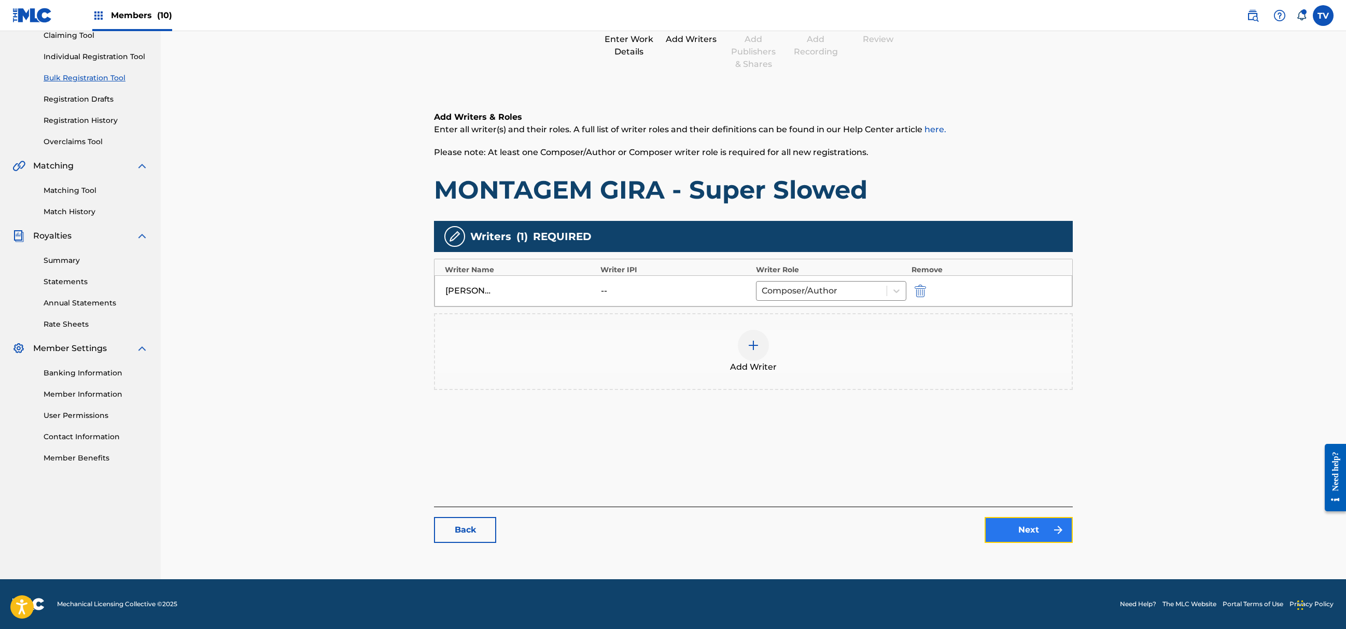
click at [1026, 521] on link "Next" at bounding box center [1029, 530] width 88 height 26
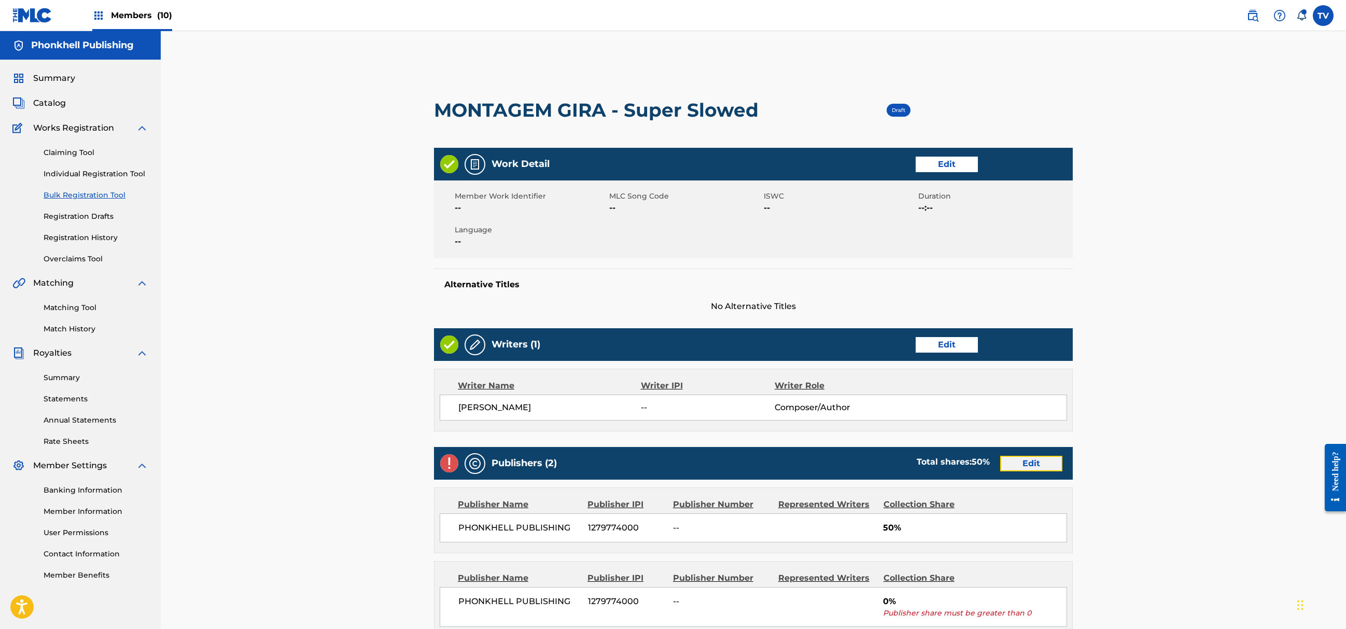
click at [1030, 465] on link "Edit" at bounding box center [1031, 464] width 62 height 16
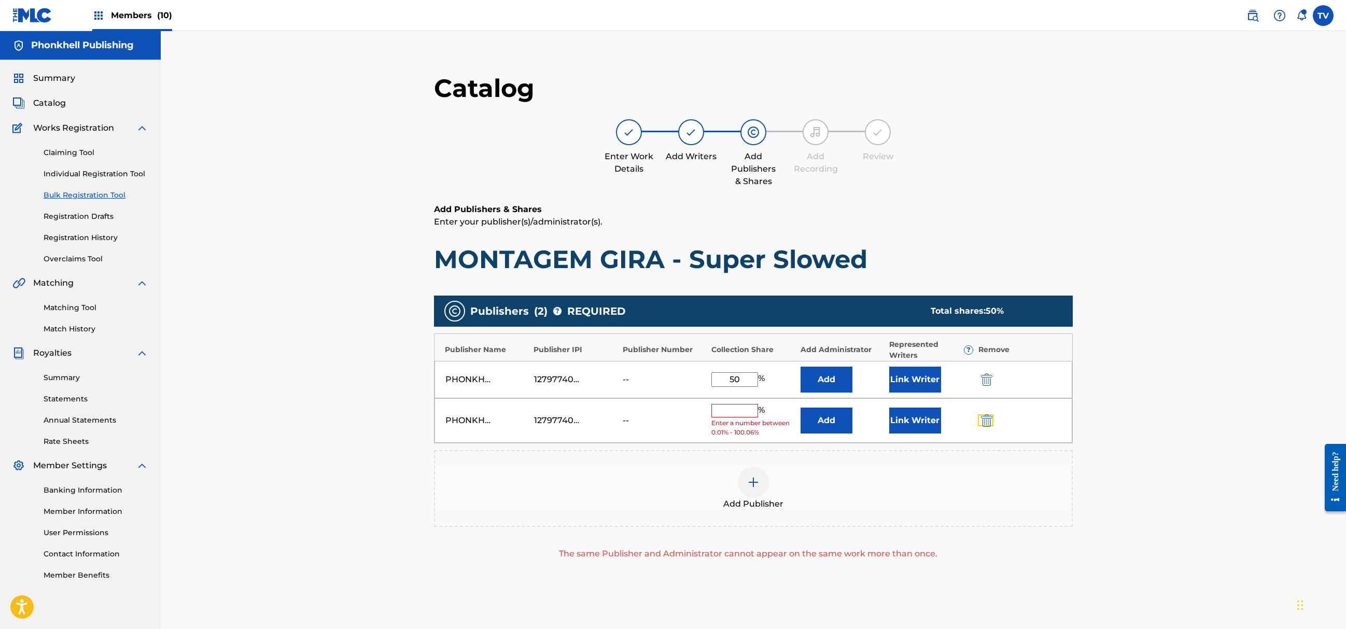
drag, startPoint x: 990, startPoint y: 418, endPoint x: 991, endPoint y: 426, distance: 8.3
click at [990, 420] on img "submit" at bounding box center [986, 420] width 11 height 12
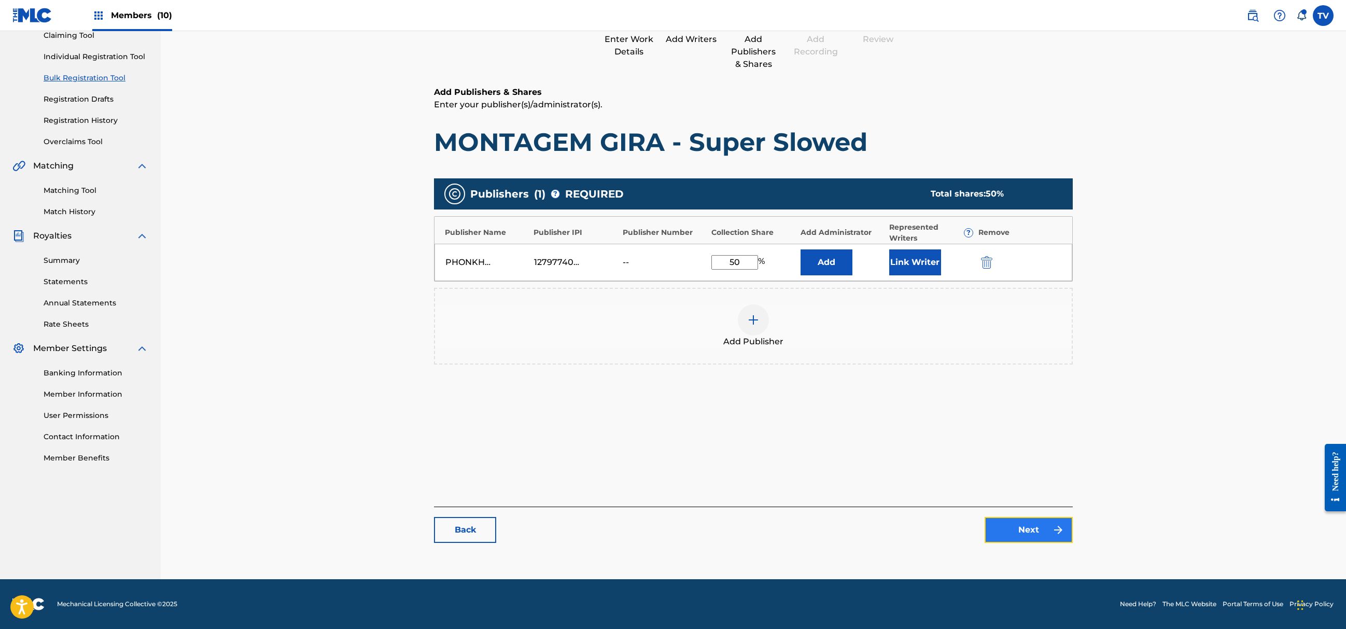
click at [1042, 541] on link "Next" at bounding box center [1029, 530] width 88 height 26
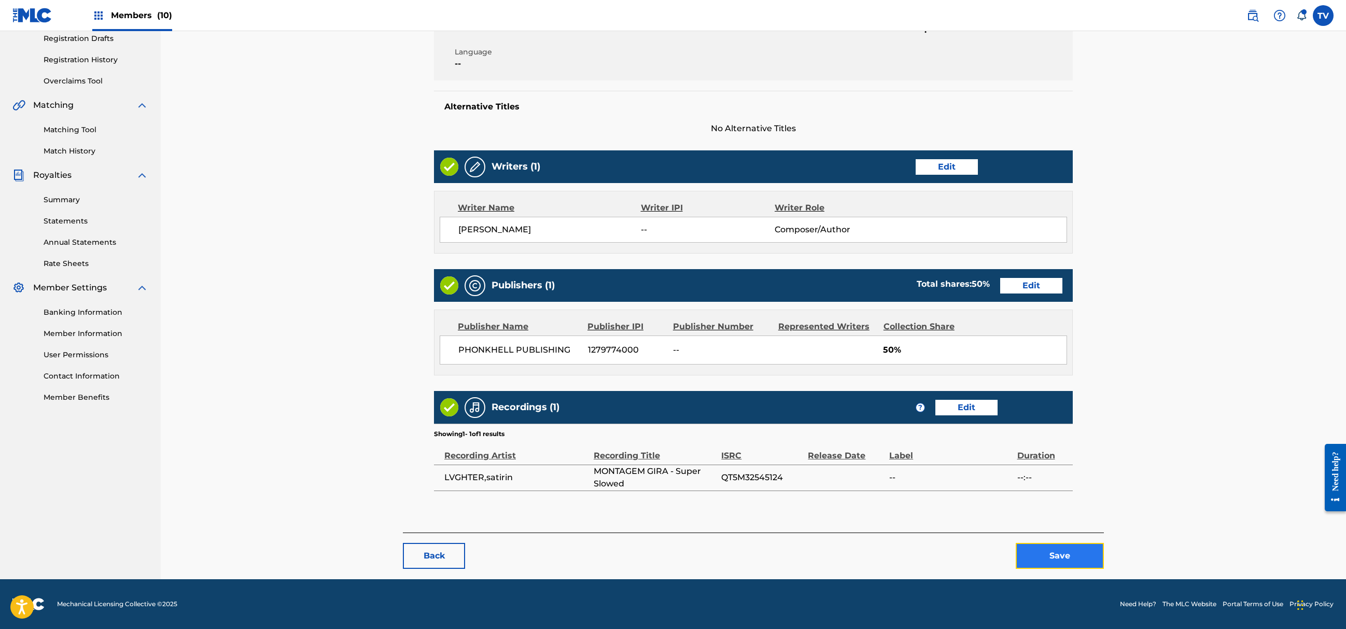
click at [1053, 552] on button "Save" at bounding box center [1060, 556] width 88 height 26
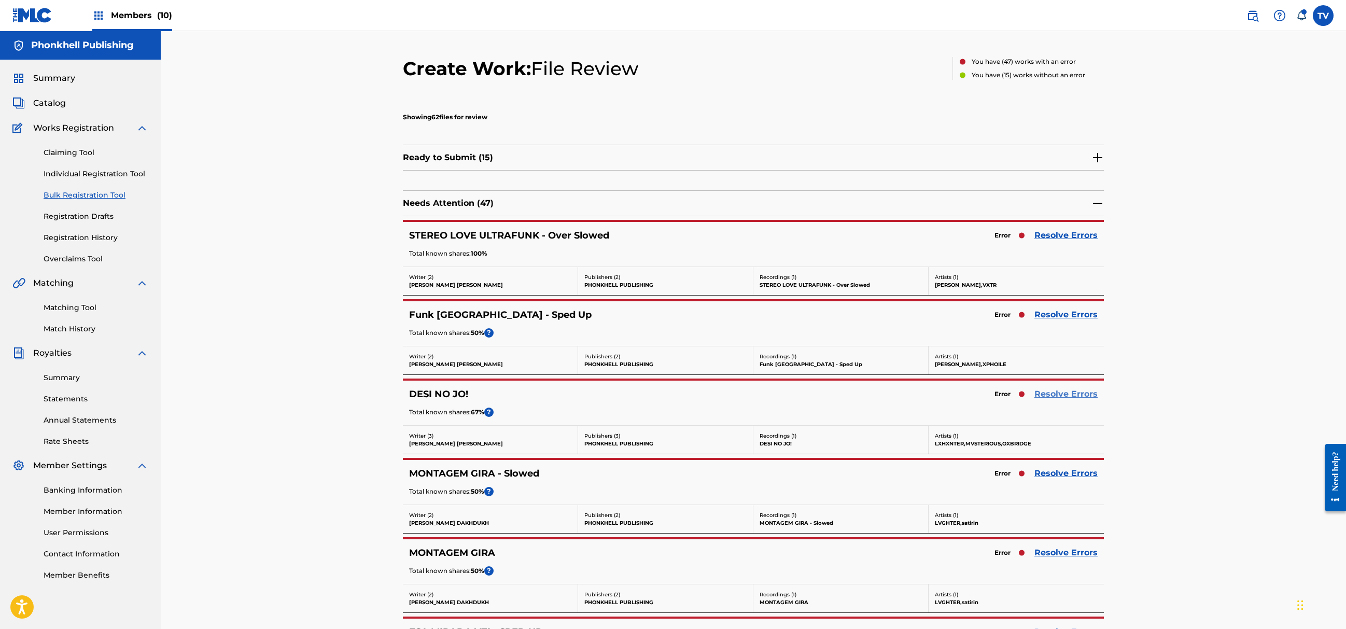
click at [1048, 394] on link "Resolve Errors" at bounding box center [1066, 394] width 63 height 12
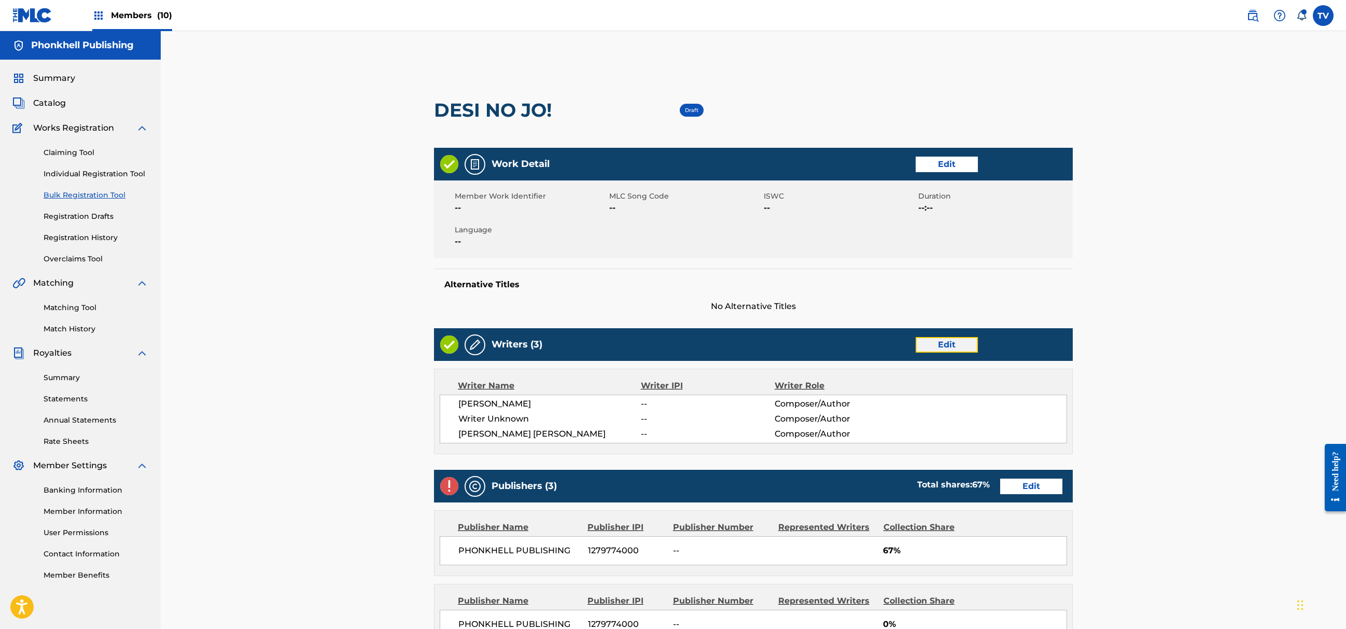
click at [940, 346] on link "Edit" at bounding box center [947, 345] width 62 height 16
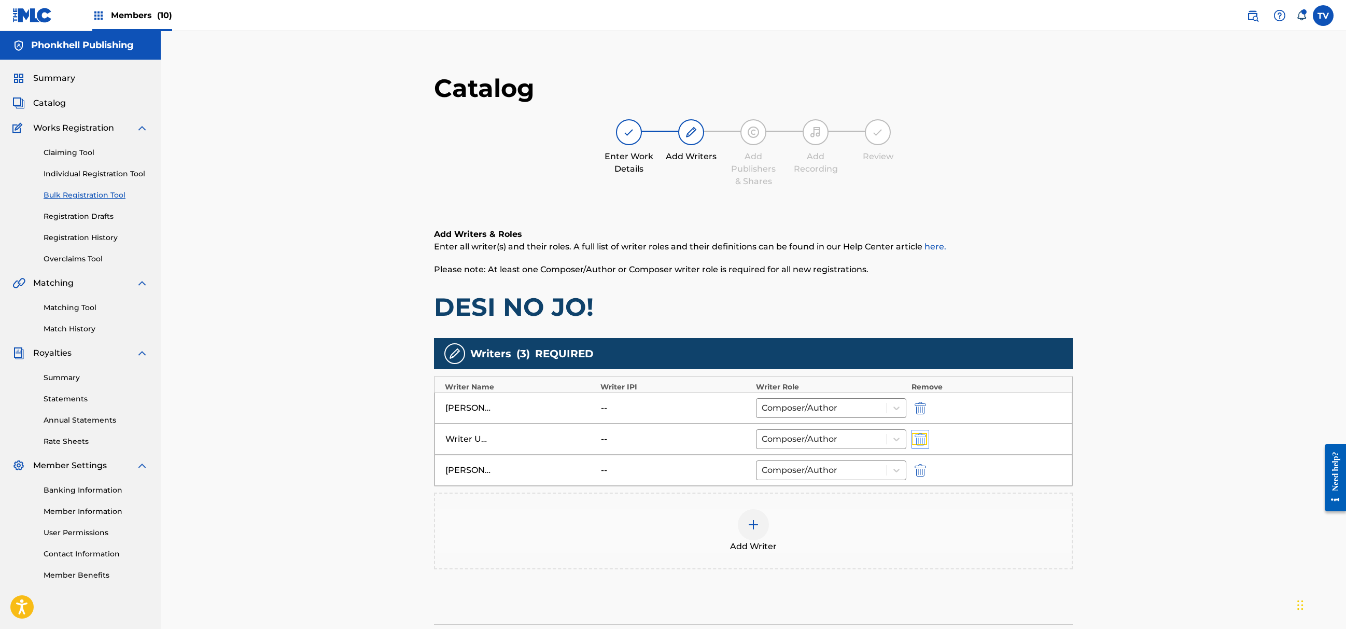
click at [921, 442] on img "submit" at bounding box center [920, 439] width 11 height 12
type input "Bozaev Zhandos Tokanovich"
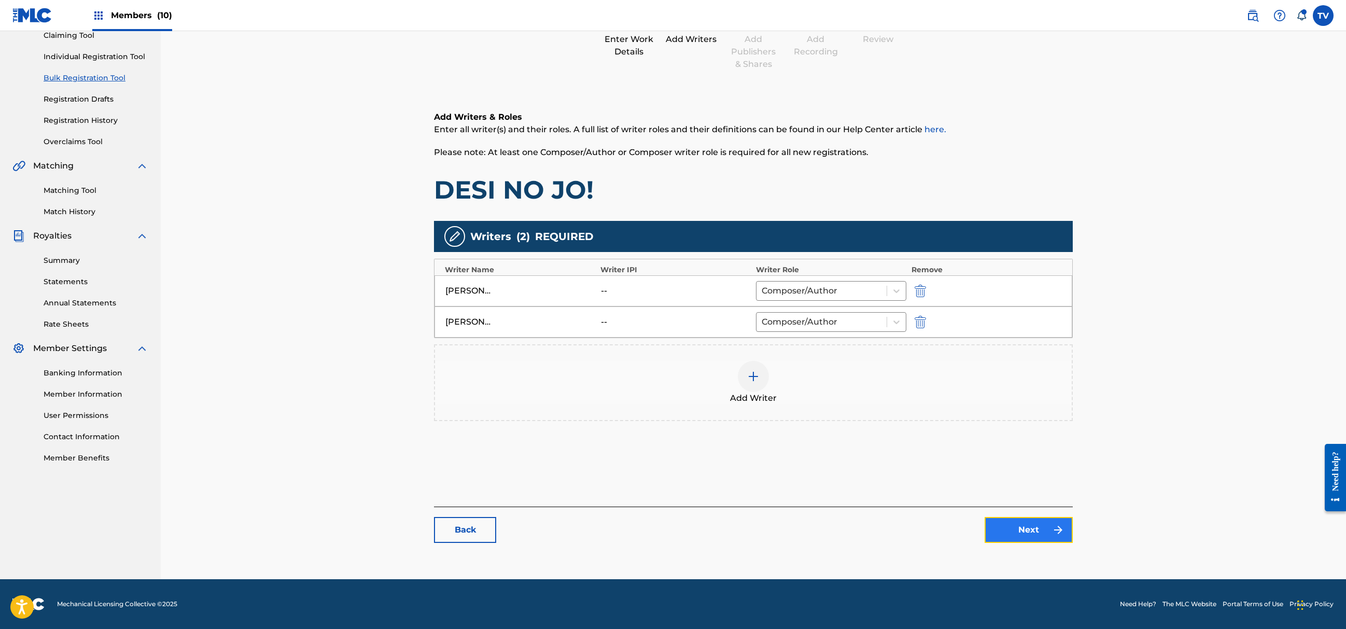
click at [1026, 534] on link "Next" at bounding box center [1029, 530] width 88 height 26
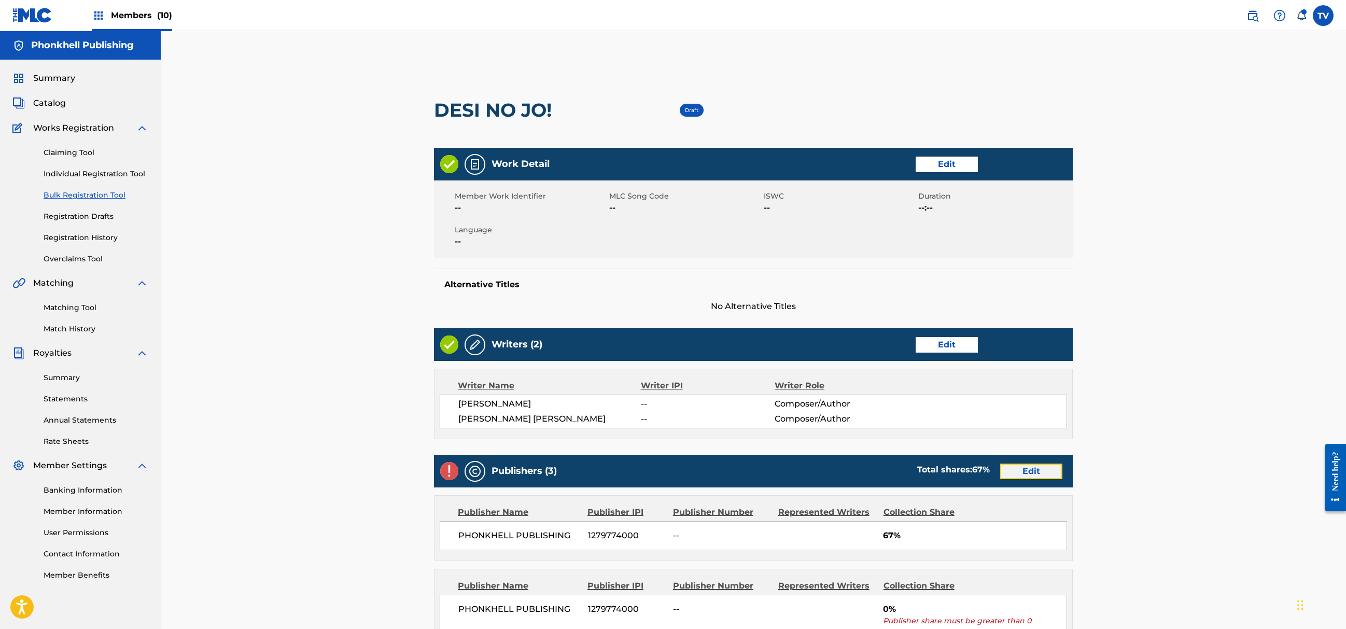
click at [1031, 465] on link "Edit" at bounding box center [1031, 472] width 62 height 16
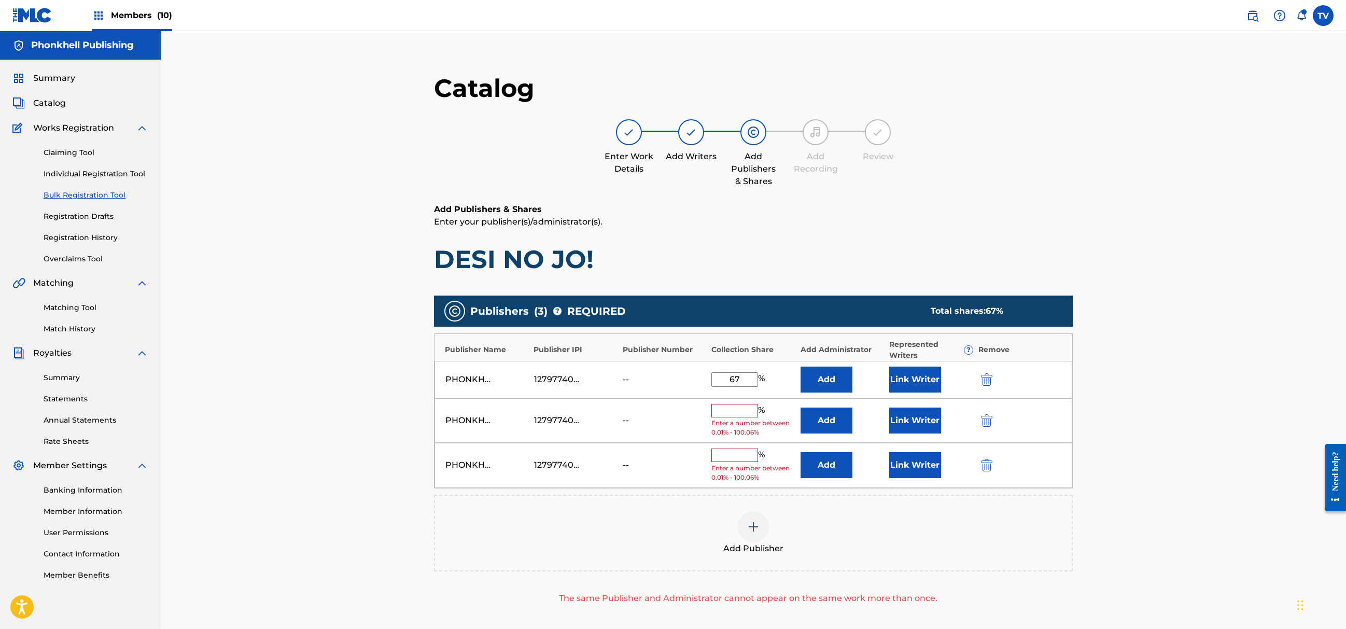
click at [988, 438] on div "PHONKHELL PUBLISHING 1279774000 -- % Enter a number between 0.01% - 100.06% Add…" at bounding box center [754, 420] width 638 height 45
click at [986, 423] on img "submit" at bounding box center [986, 420] width 11 height 12
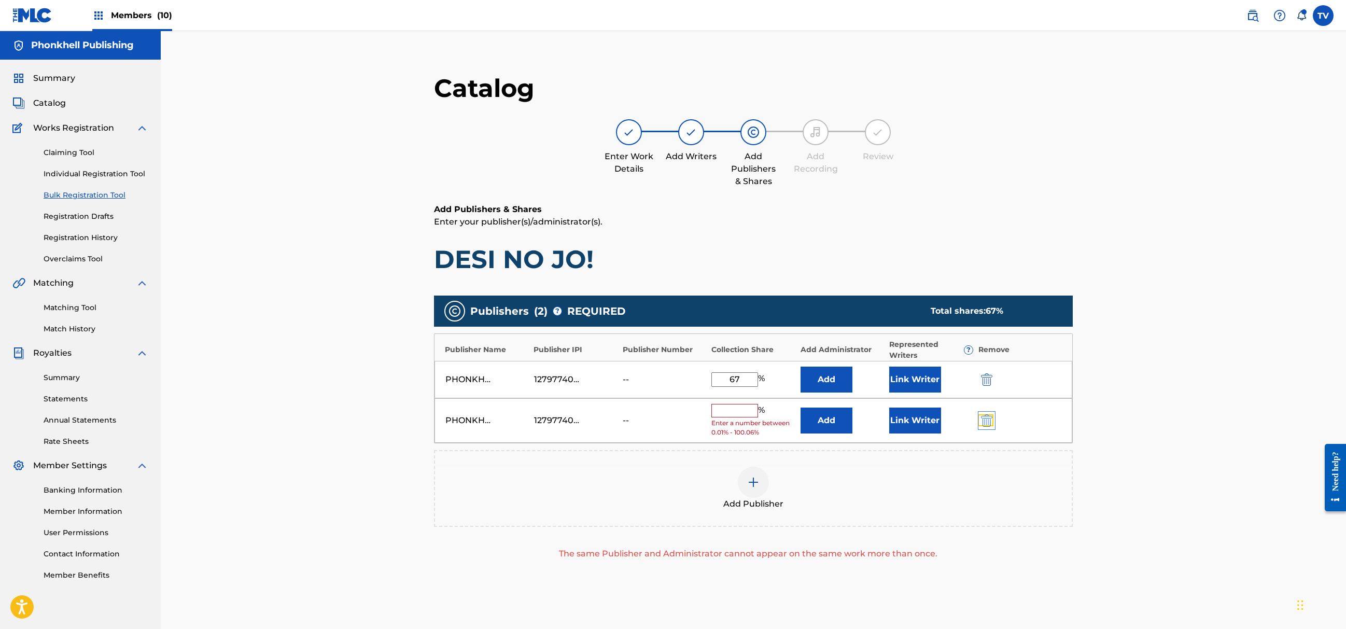
click at [986, 423] on img "submit" at bounding box center [986, 420] width 11 height 12
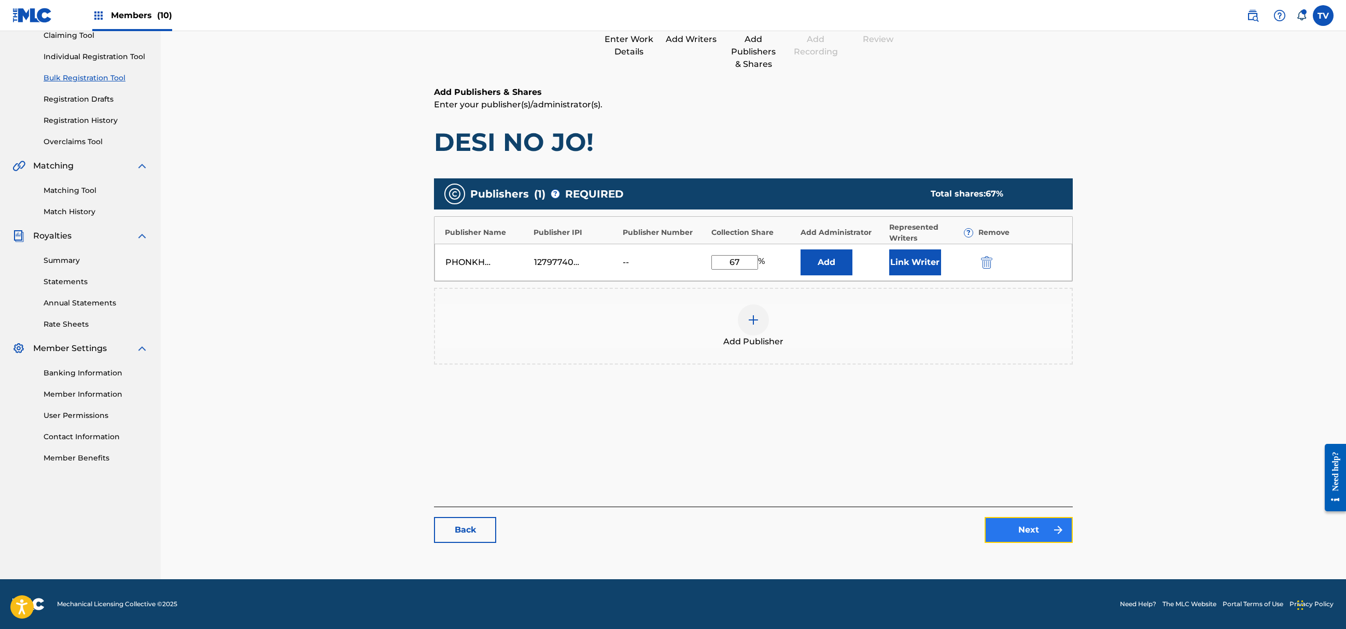
click at [1028, 533] on link "Next" at bounding box center [1029, 530] width 88 height 26
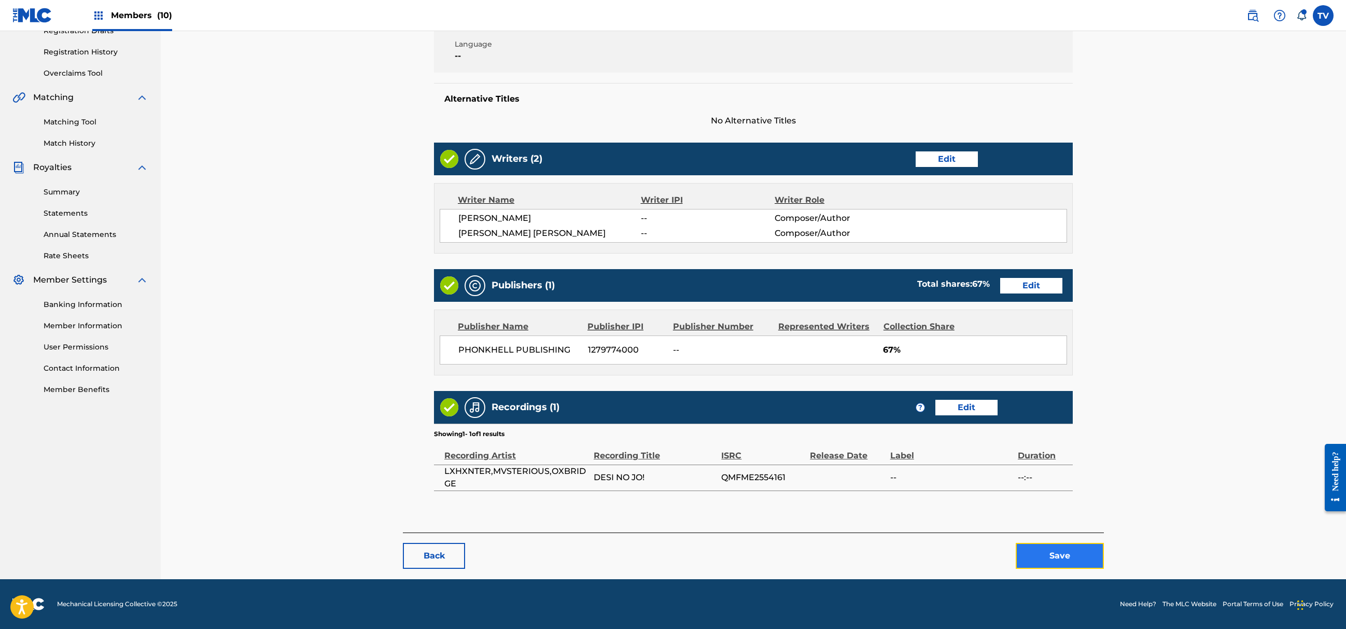
click at [1066, 557] on button "Save" at bounding box center [1060, 556] width 88 height 26
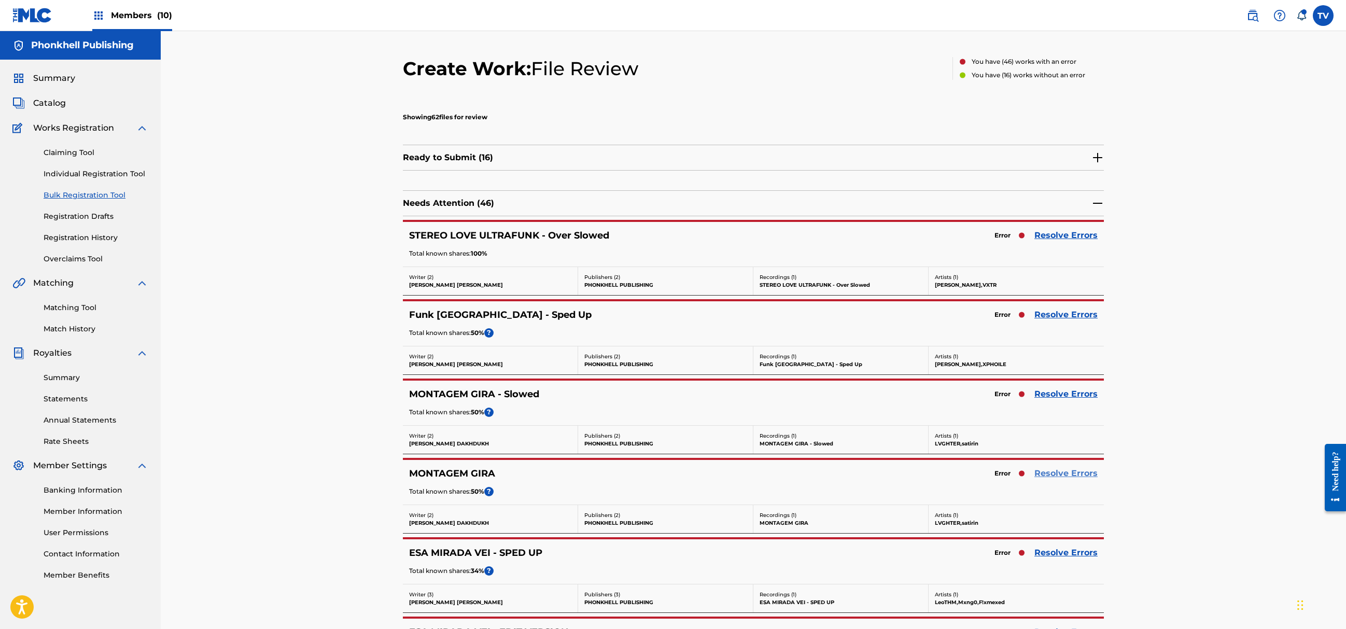
click at [1054, 475] on link "Resolve Errors" at bounding box center [1066, 473] width 63 height 12
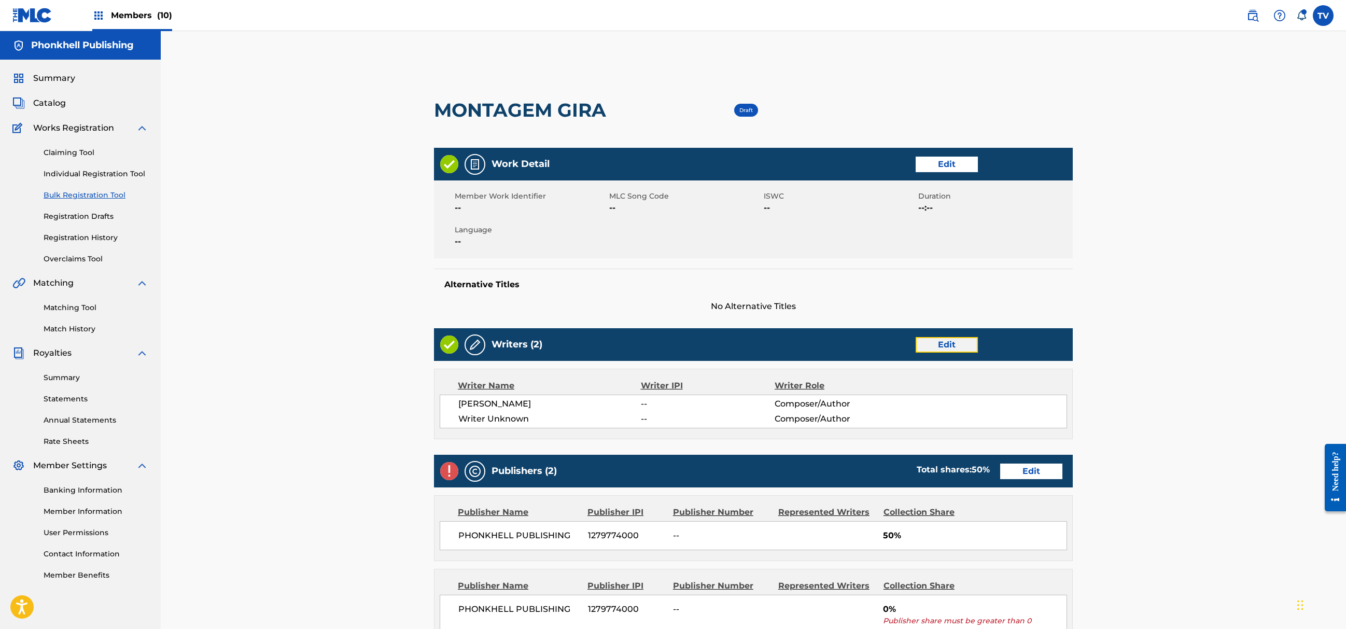
click at [930, 348] on link "Edit" at bounding box center [947, 345] width 62 height 16
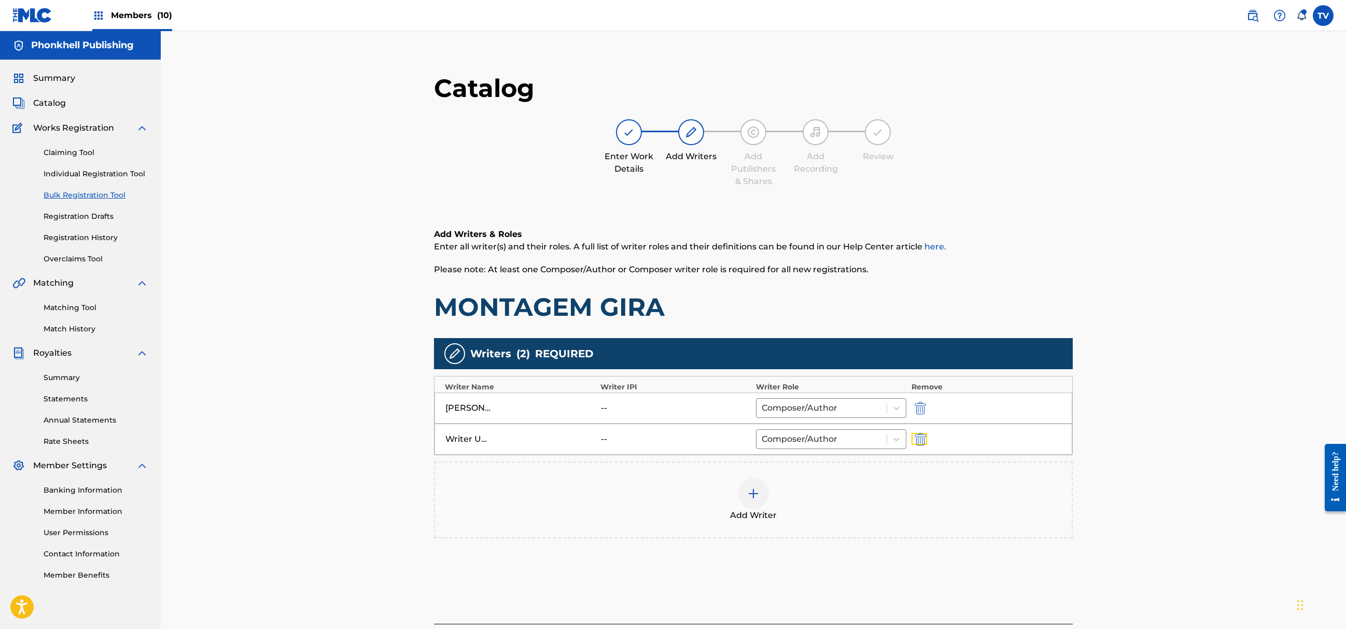
click at [921, 444] on img "submit" at bounding box center [920, 439] width 11 height 12
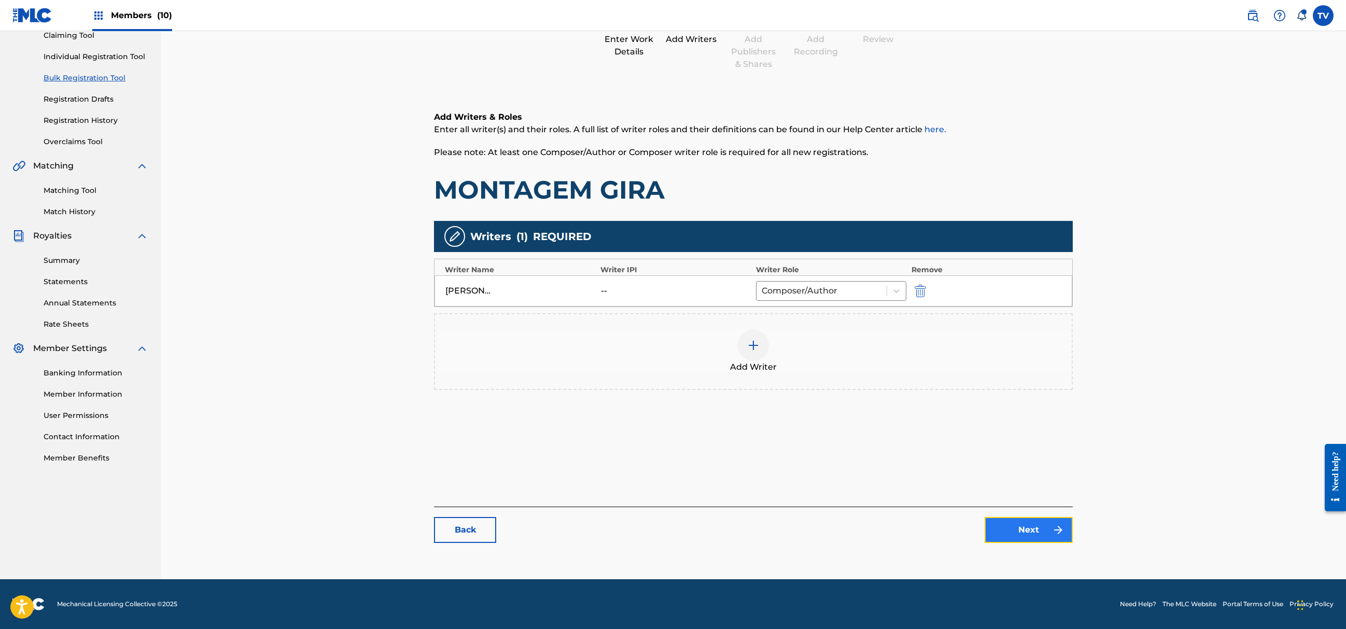
click at [1052, 536] on link "Next" at bounding box center [1029, 530] width 88 height 26
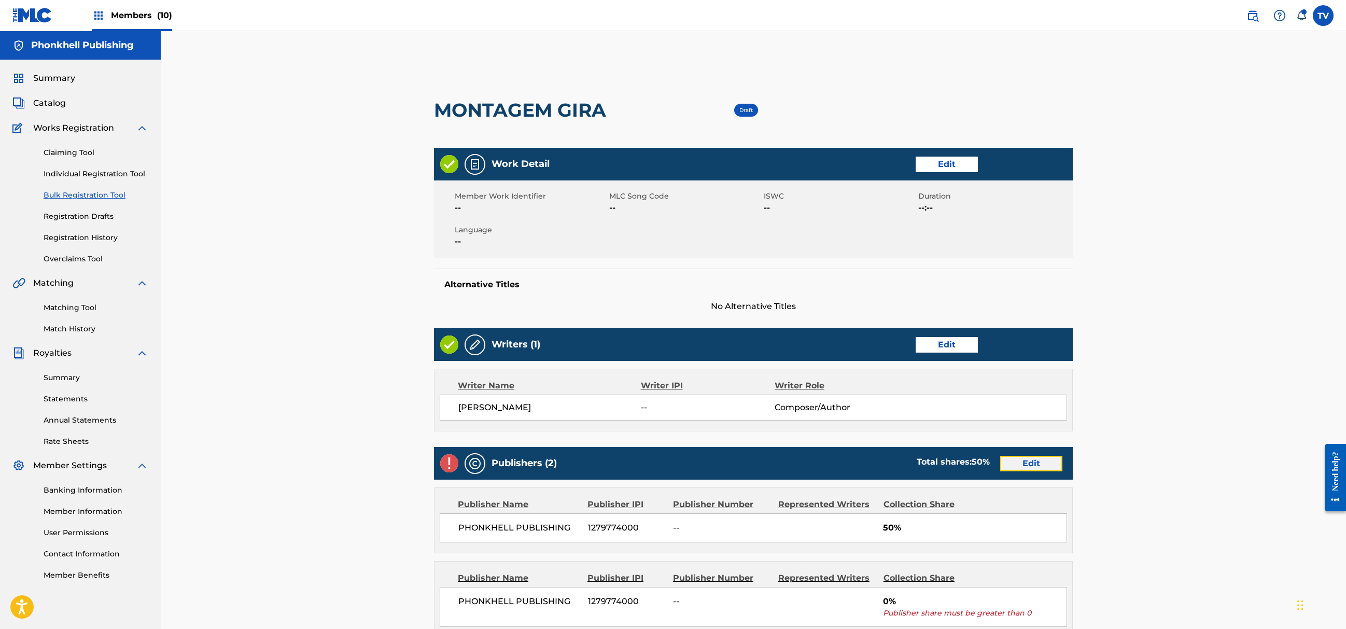
click at [1030, 465] on link "Edit" at bounding box center [1031, 464] width 62 height 16
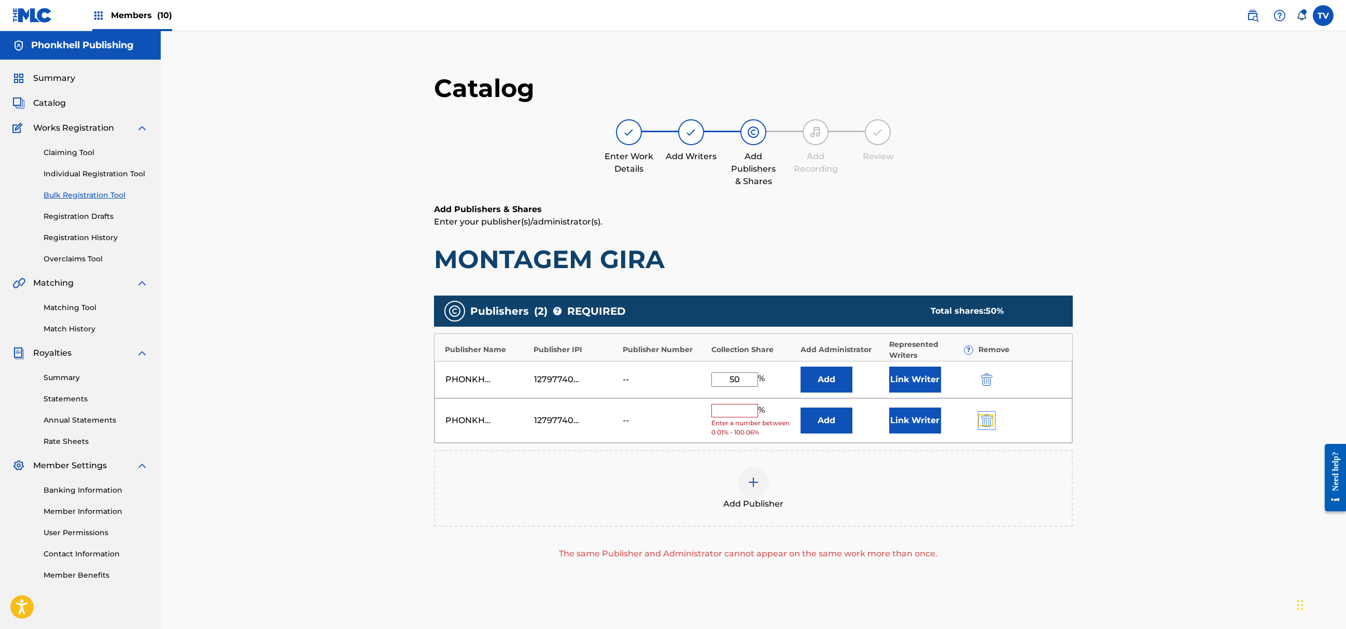
click at [986, 426] on img "submit" at bounding box center [986, 420] width 11 height 12
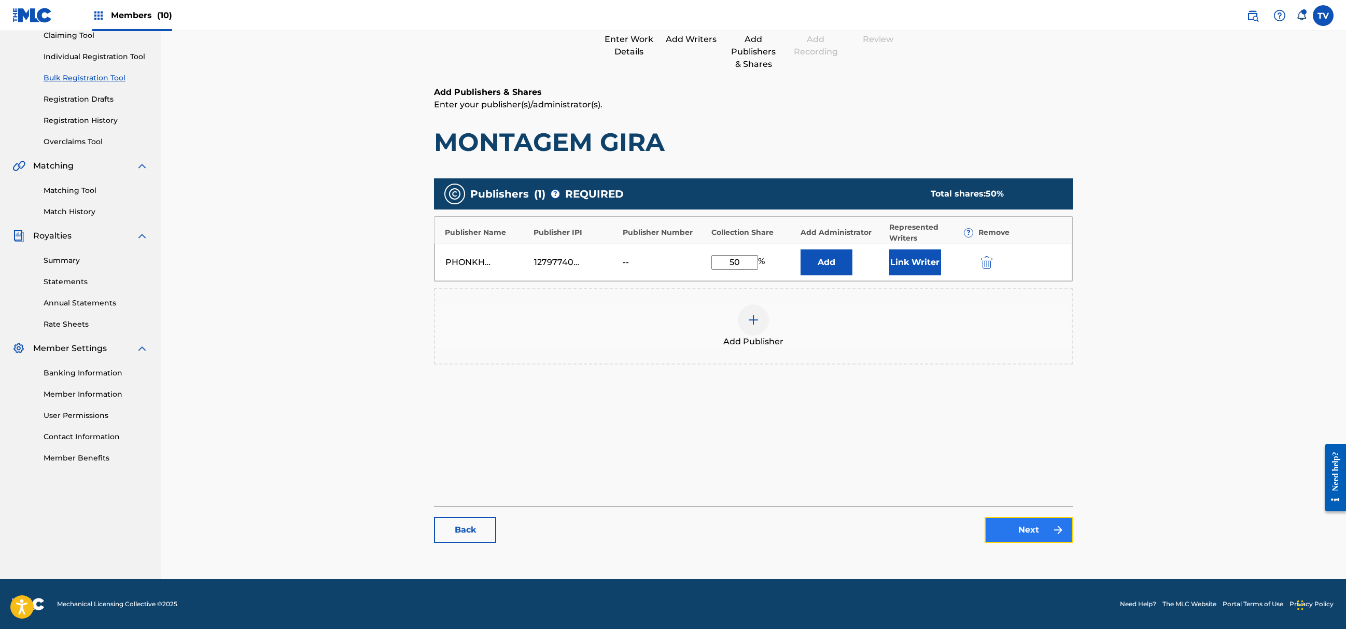
click at [1030, 530] on link "Next" at bounding box center [1029, 530] width 88 height 26
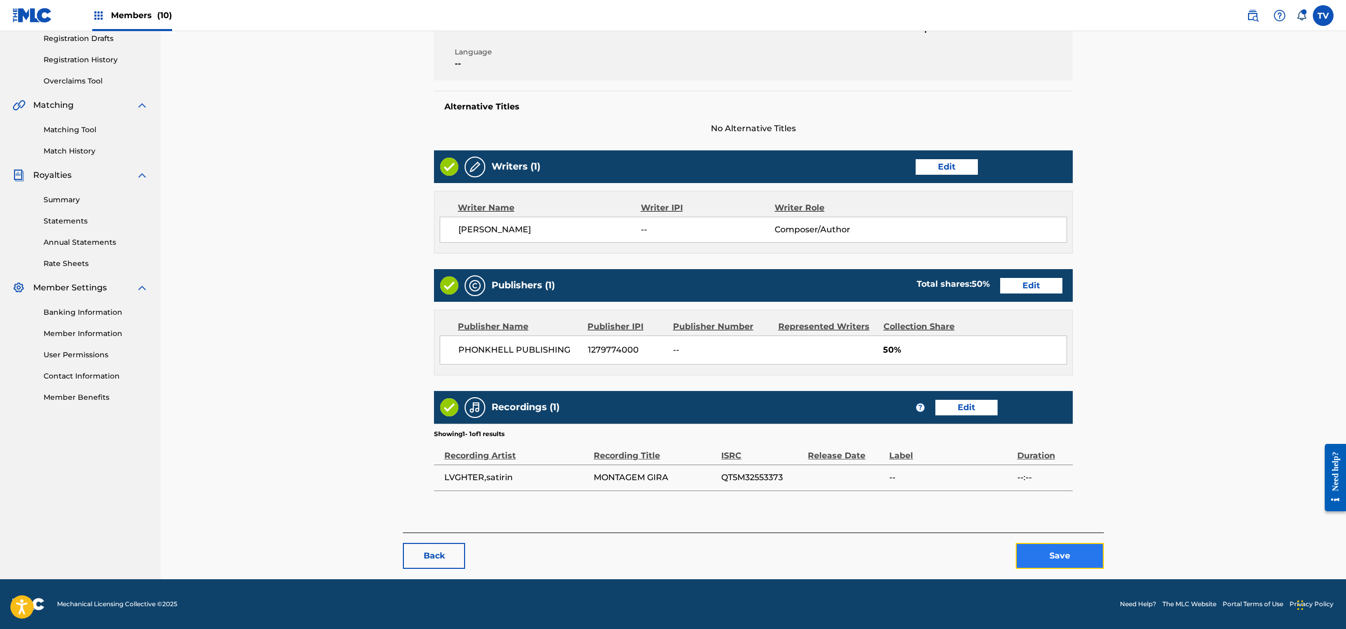
click at [1062, 559] on button "Save" at bounding box center [1060, 556] width 88 height 26
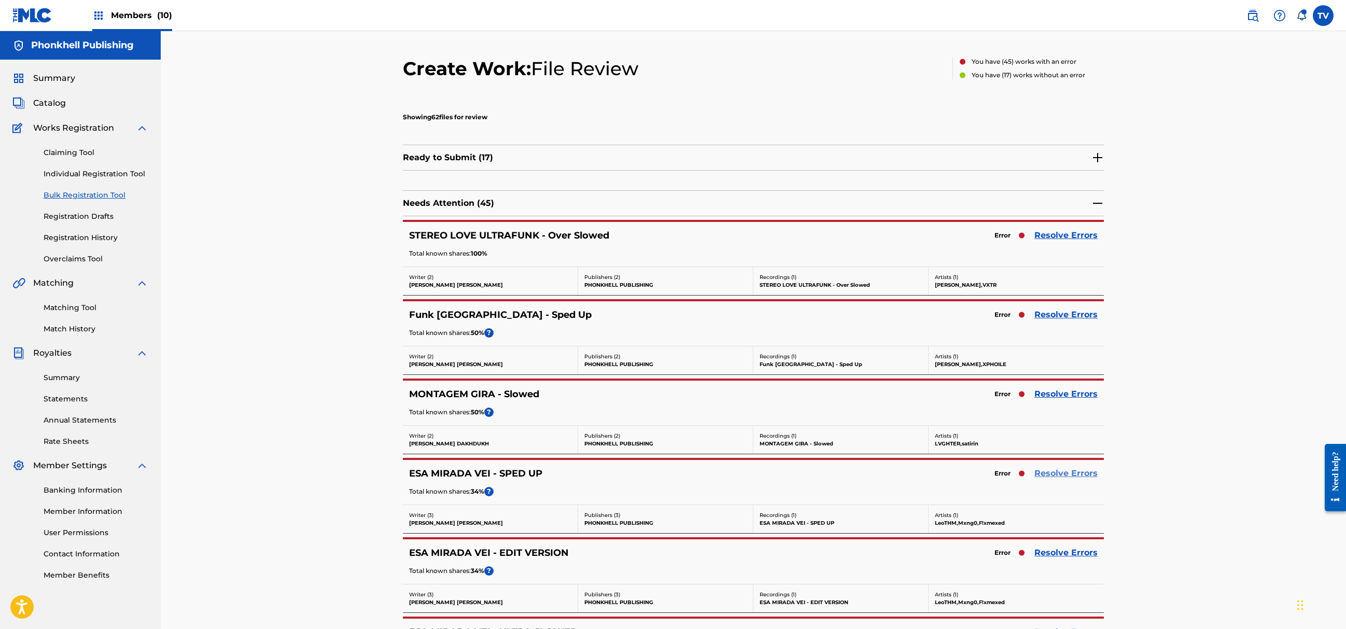
click at [1057, 474] on link "Resolve Errors" at bounding box center [1066, 473] width 63 height 12
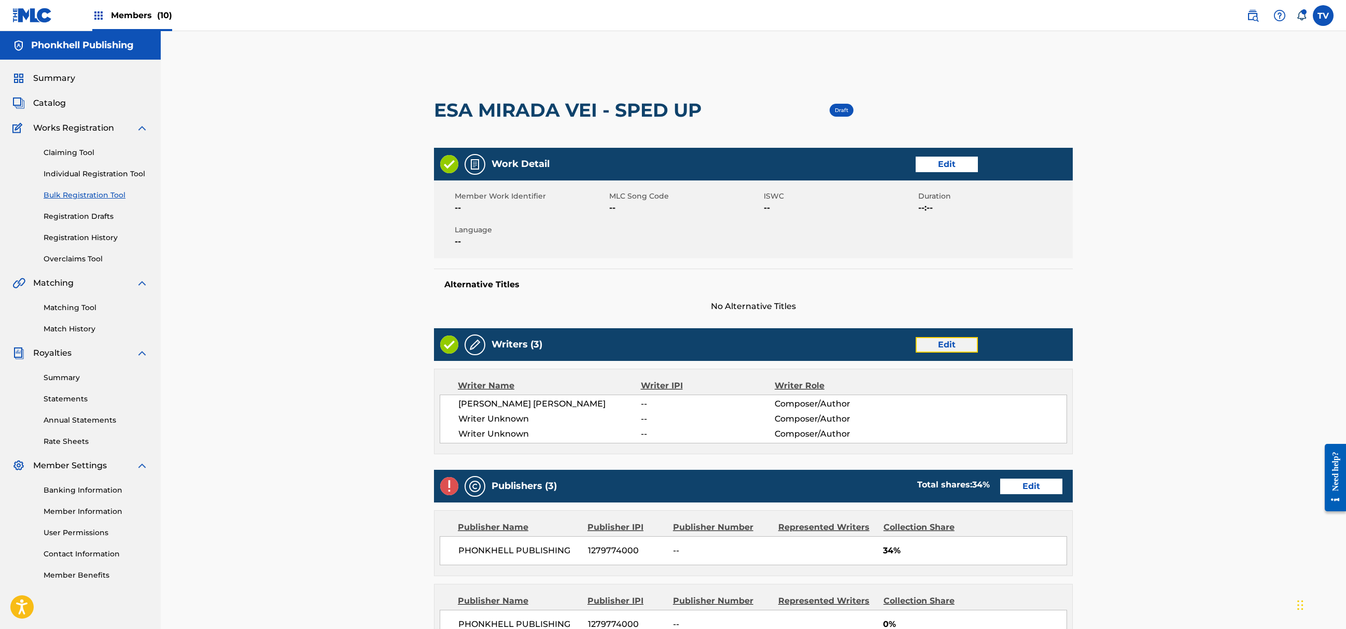
click at [945, 345] on link "Edit" at bounding box center [947, 345] width 62 height 16
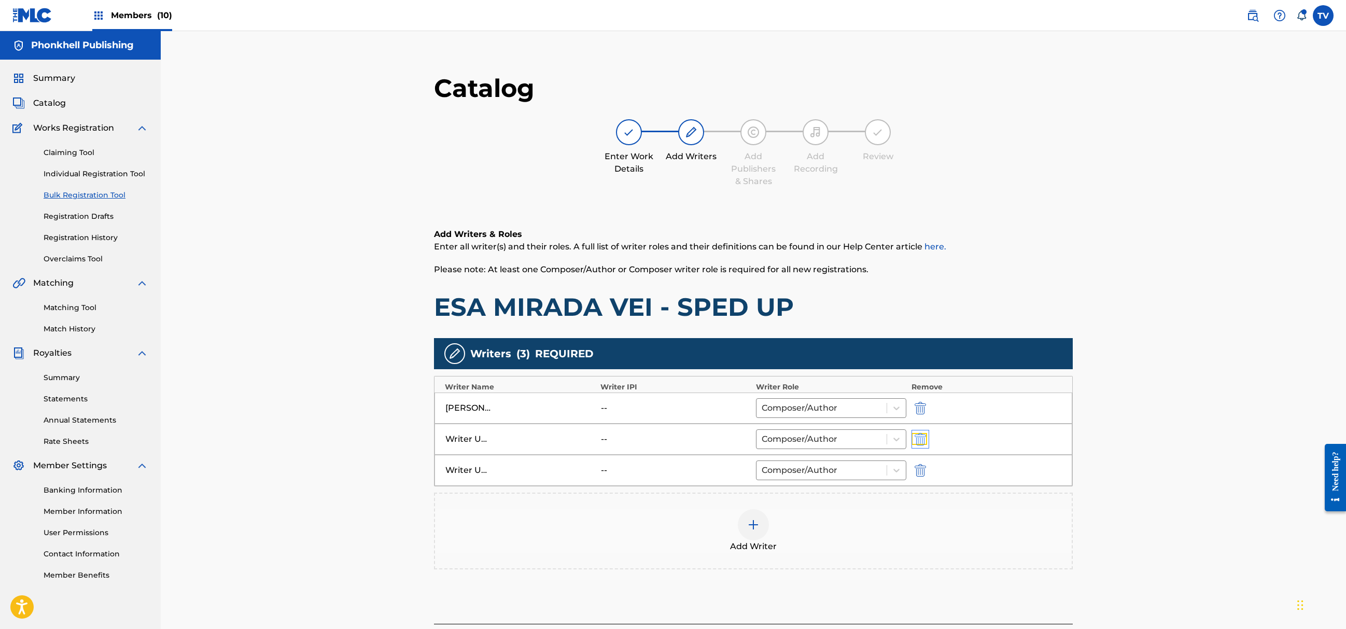
click at [918, 438] on img "submit" at bounding box center [920, 439] width 11 height 12
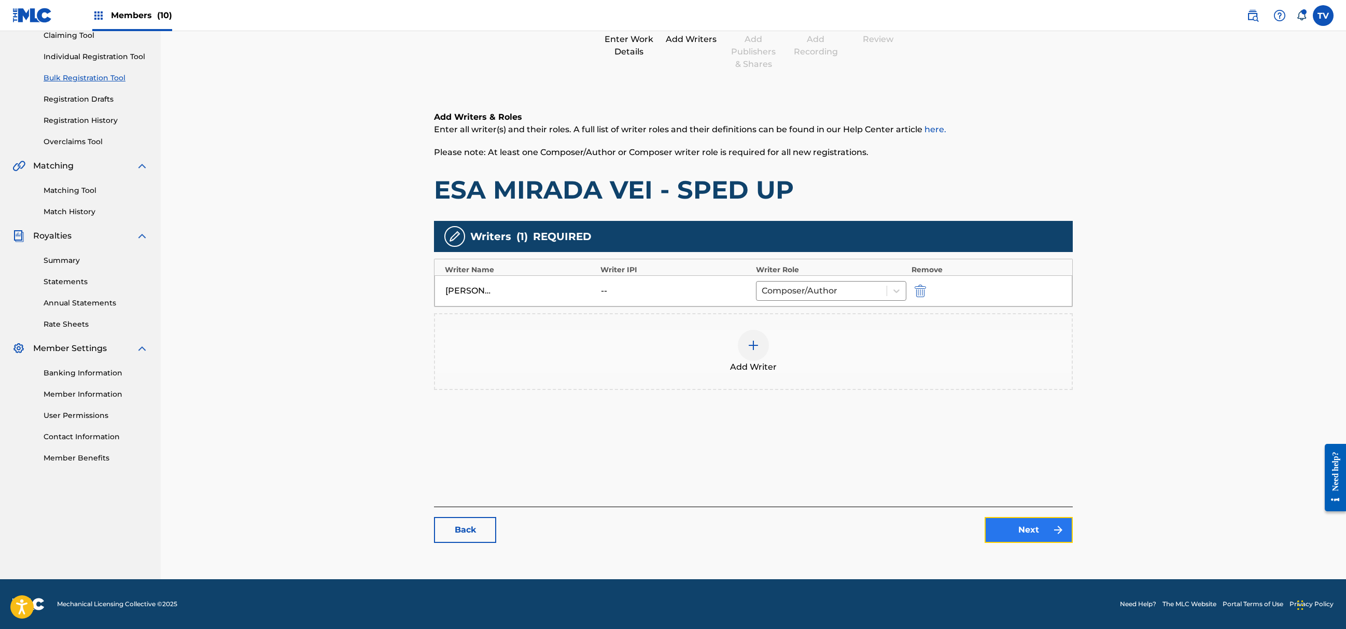
click at [1014, 540] on link "Next" at bounding box center [1029, 530] width 88 height 26
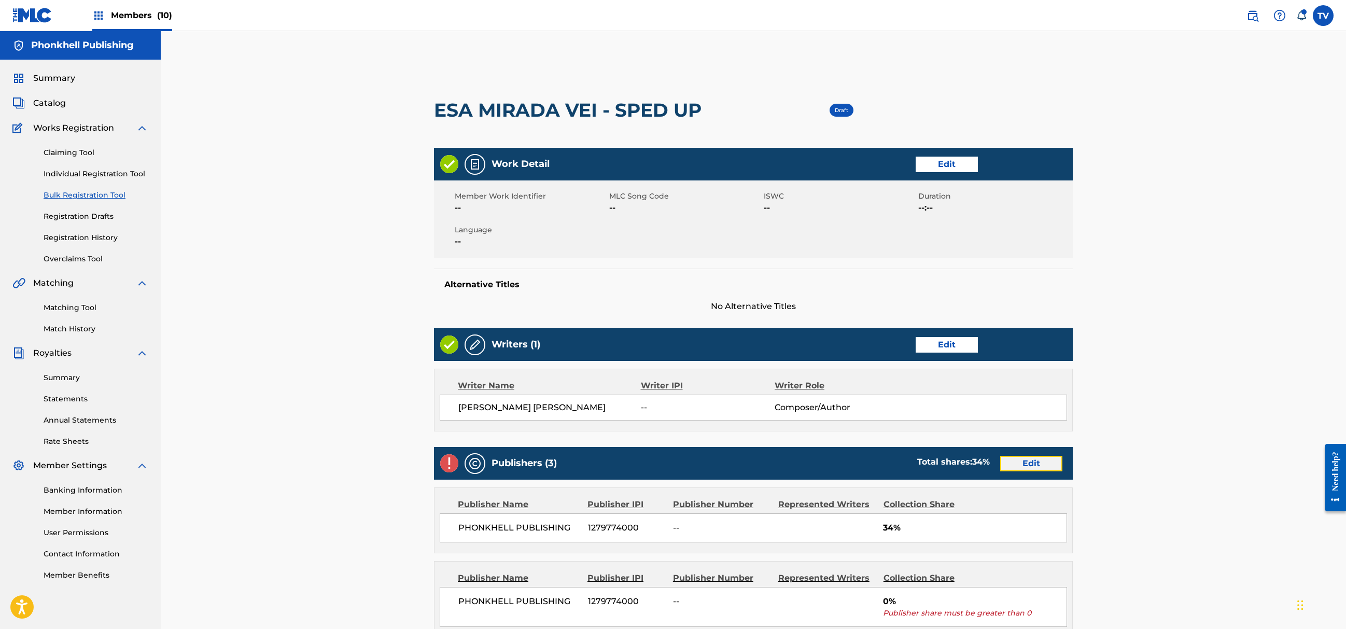
click at [1030, 461] on link "Edit" at bounding box center [1031, 464] width 62 height 16
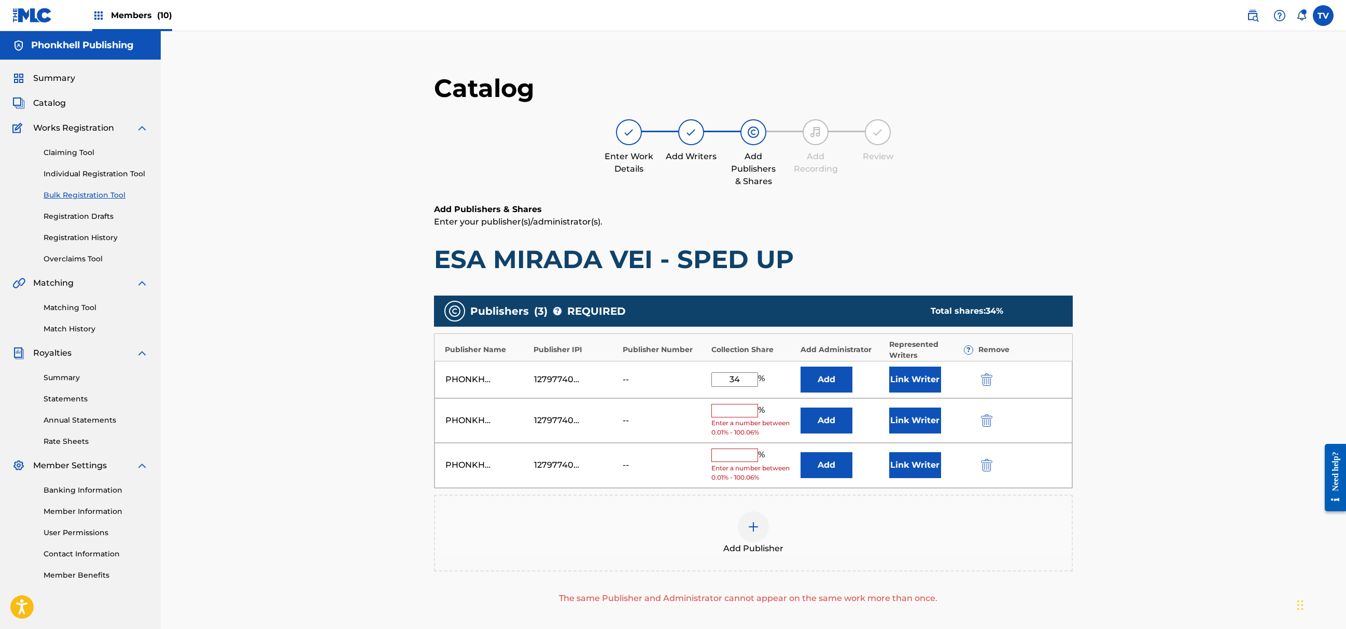
click at [976, 423] on div "PHONKHELL PUBLISHING 1279774000 -- % Enter a number between 0.01% - 100.06% Add…" at bounding box center [754, 420] width 638 height 45
click at [979, 422] on button "submit" at bounding box center [986, 420] width 16 height 12
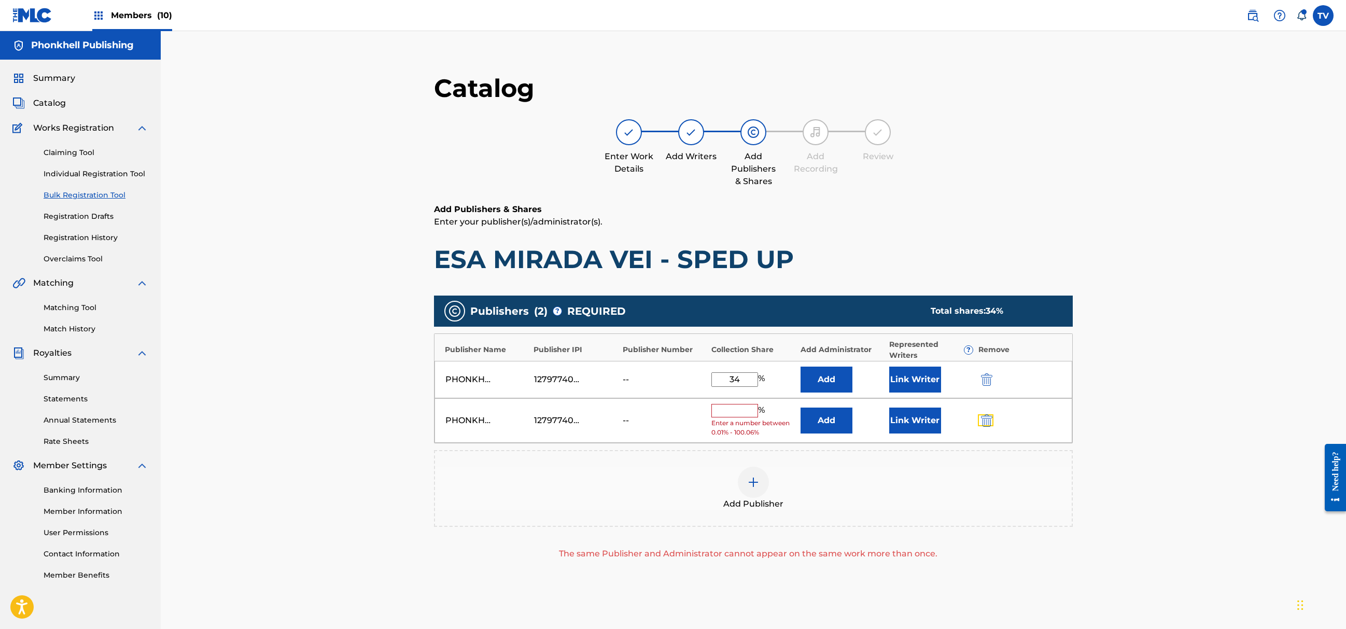
click at [983, 420] on img "submit" at bounding box center [986, 420] width 11 height 12
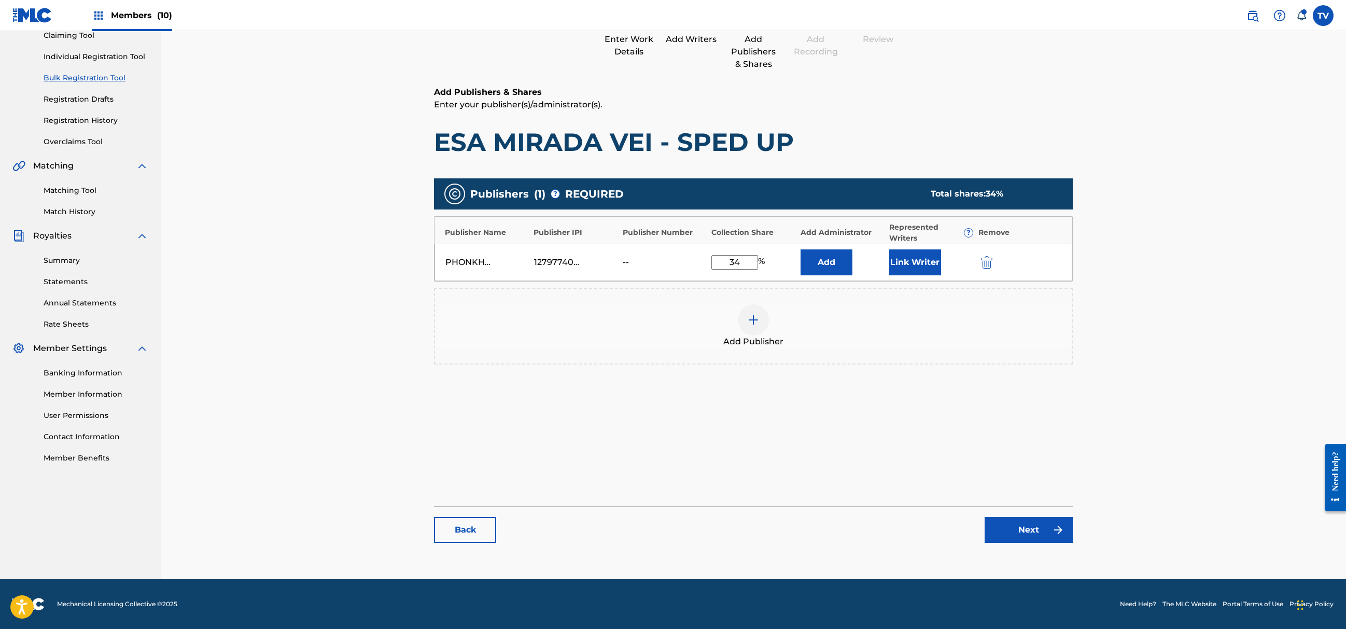
click at [1024, 554] on main "Catalog Enter Work Details Add Writers Add Publishers & Shares Add Recording Re…" at bounding box center [753, 254] width 701 height 629
click at [1035, 533] on link "Next" at bounding box center [1029, 530] width 88 height 26
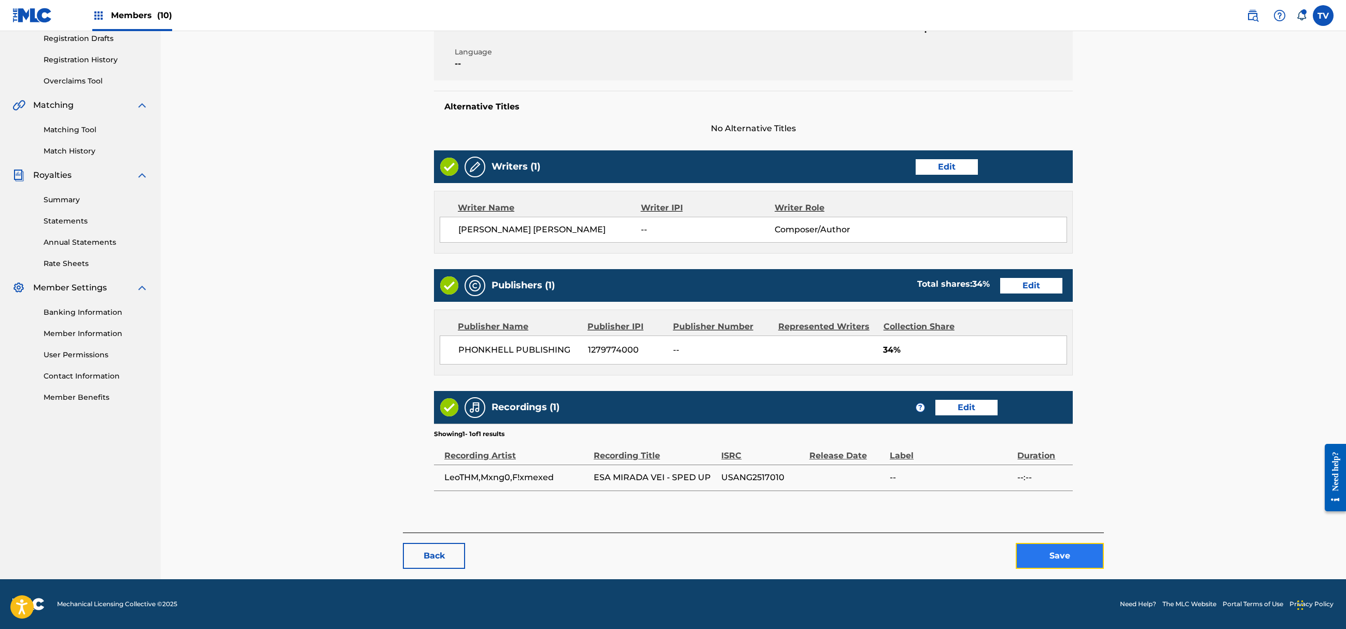
click at [1059, 552] on button "Save" at bounding box center [1060, 556] width 88 height 26
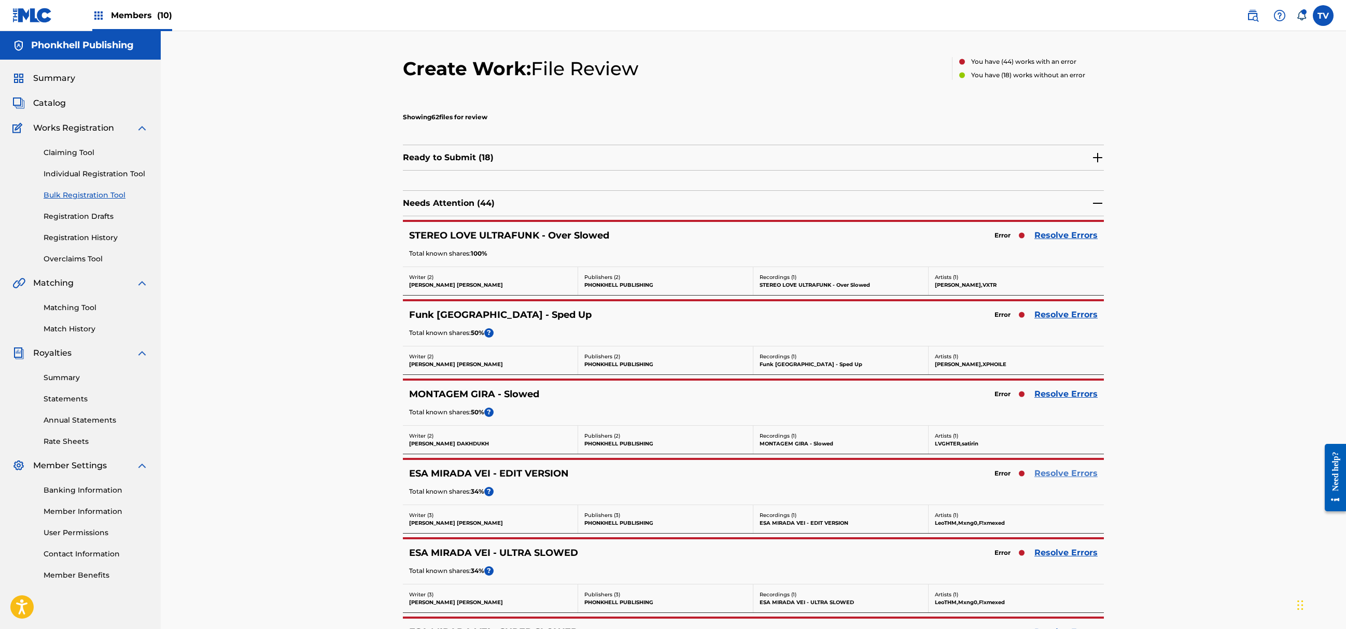
click at [1066, 473] on link "Resolve Errors" at bounding box center [1066, 473] width 63 height 12
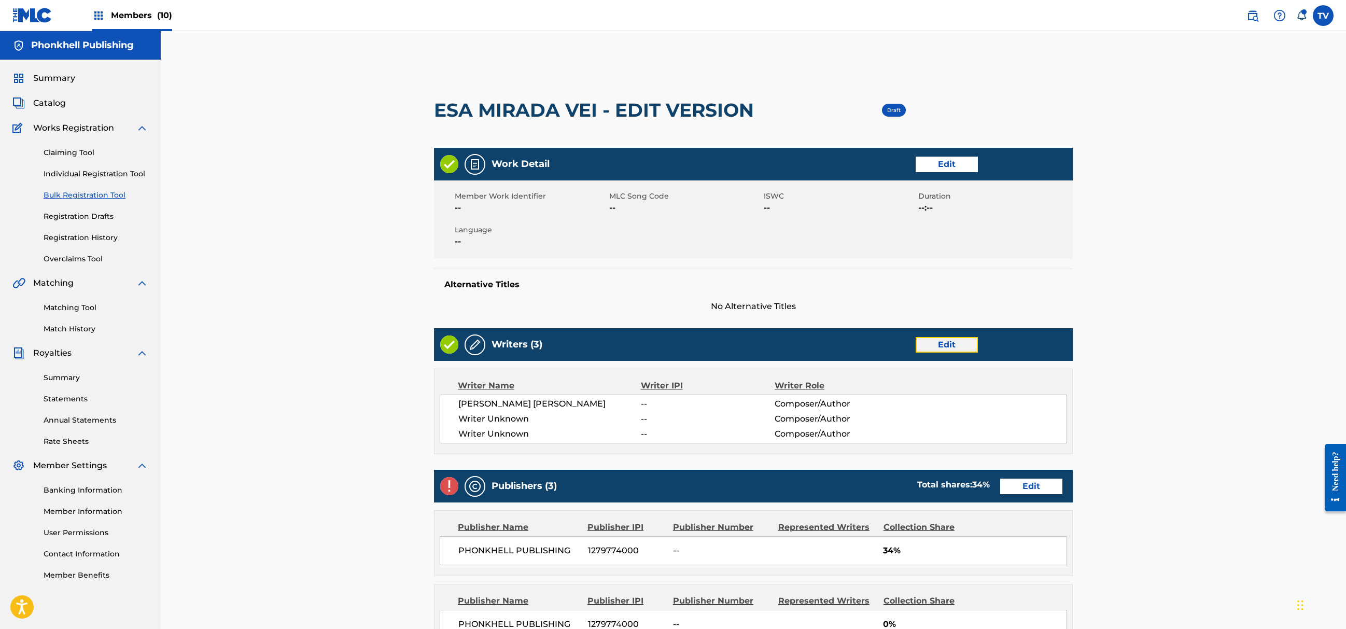
click at [956, 341] on link "Edit" at bounding box center [947, 345] width 62 height 16
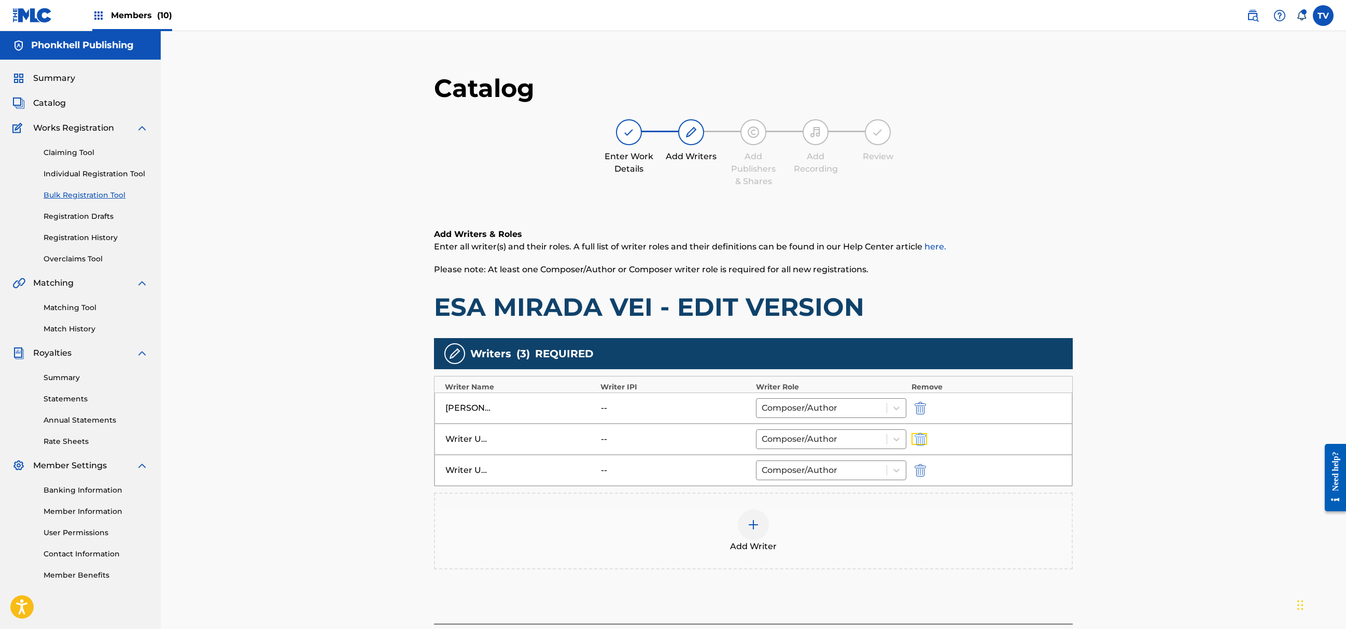
click at [913, 436] on button "submit" at bounding box center [920, 439] width 16 height 12
click at [912, 442] on button "submit" at bounding box center [920, 439] width 16 height 12
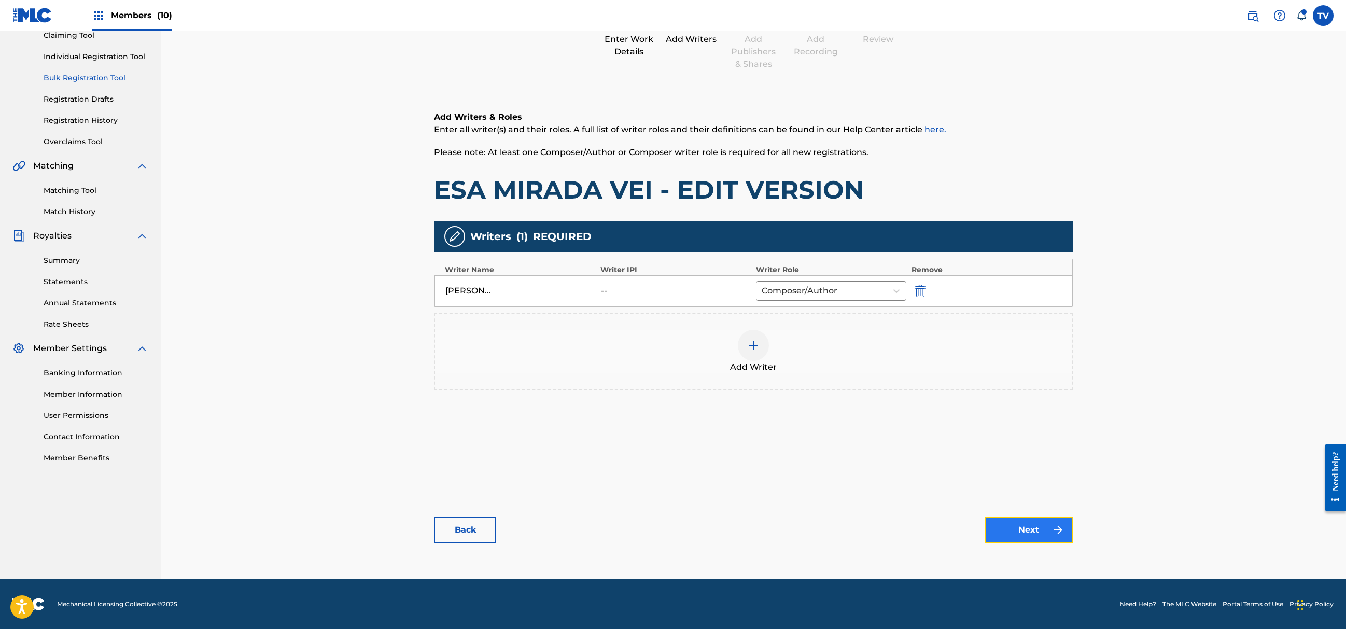
click at [1026, 519] on link "Next" at bounding box center [1029, 530] width 88 height 26
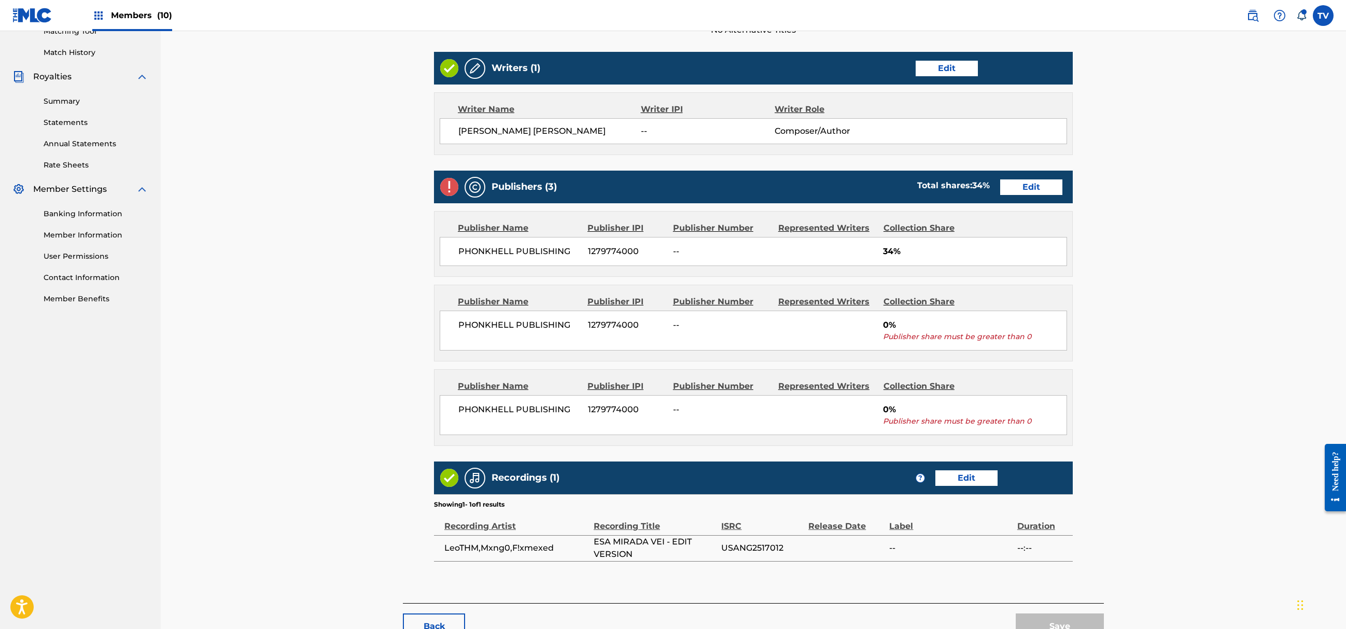
click at [1019, 198] on div "Publishers (3) Total shares: 34 % Edit" at bounding box center [753, 187] width 639 height 33
click at [1028, 188] on link "Edit" at bounding box center [1031, 187] width 62 height 16
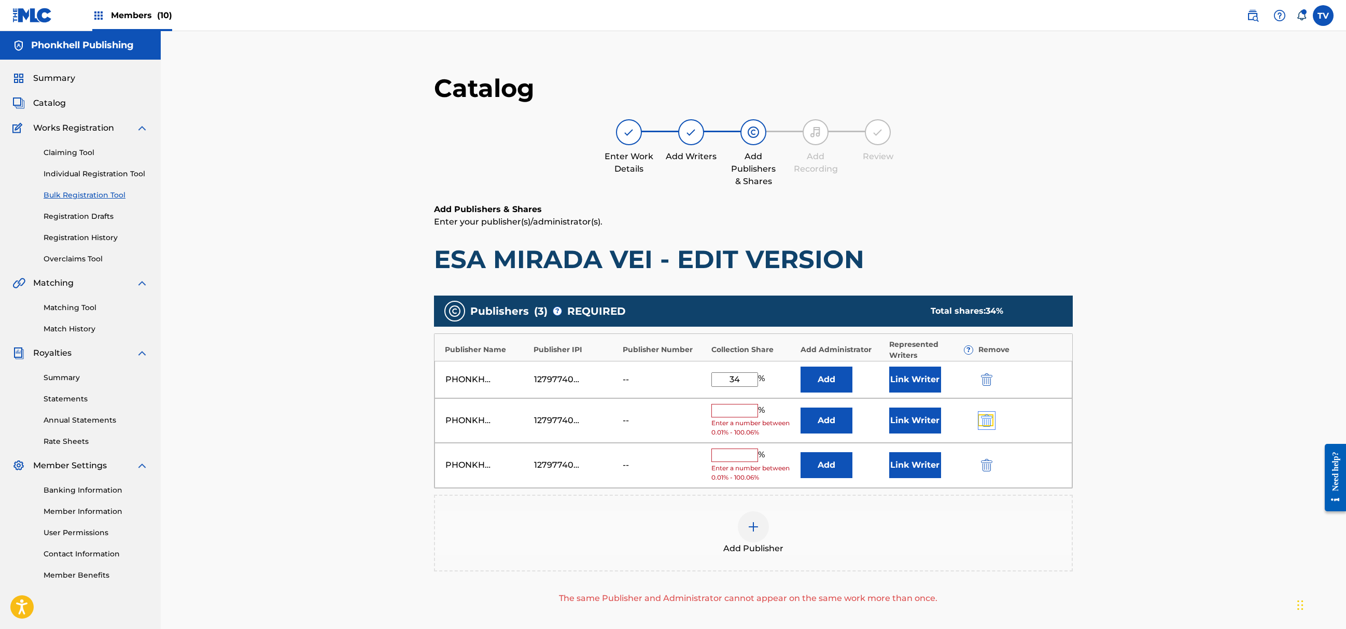
click at [985, 418] on img "submit" at bounding box center [986, 420] width 11 height 12
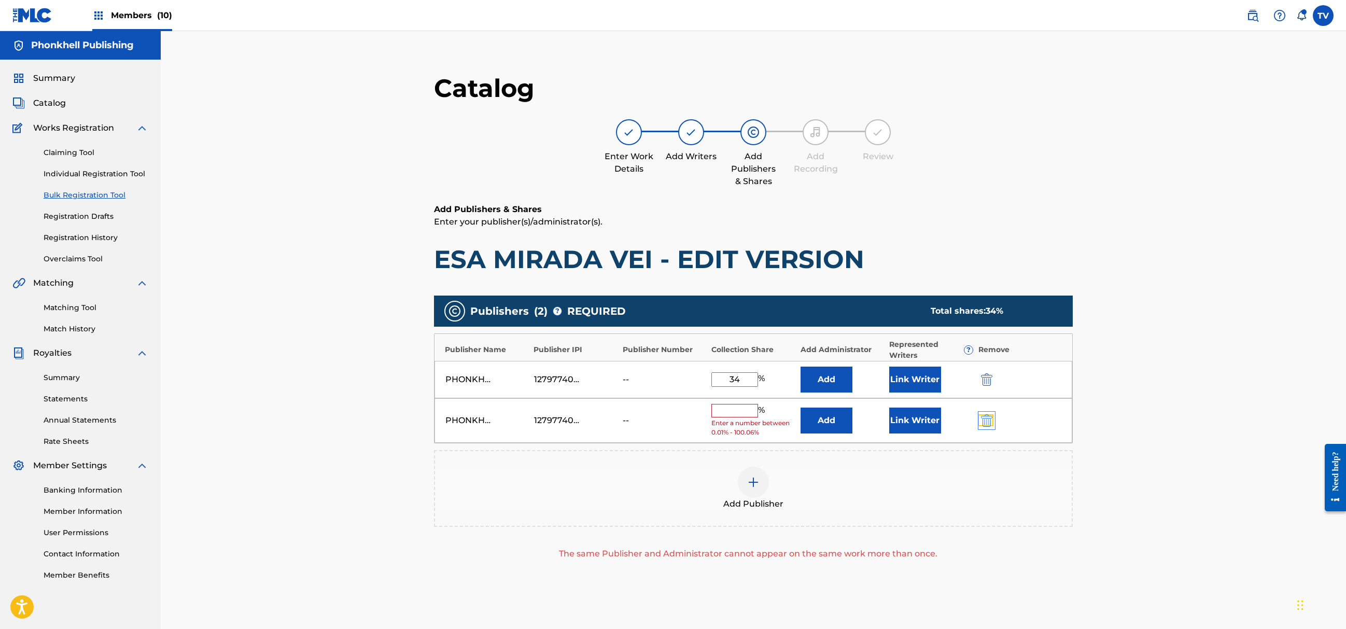
click at [985, 418] on img "submit" at bounding box center [986, 420] width 11 height 12
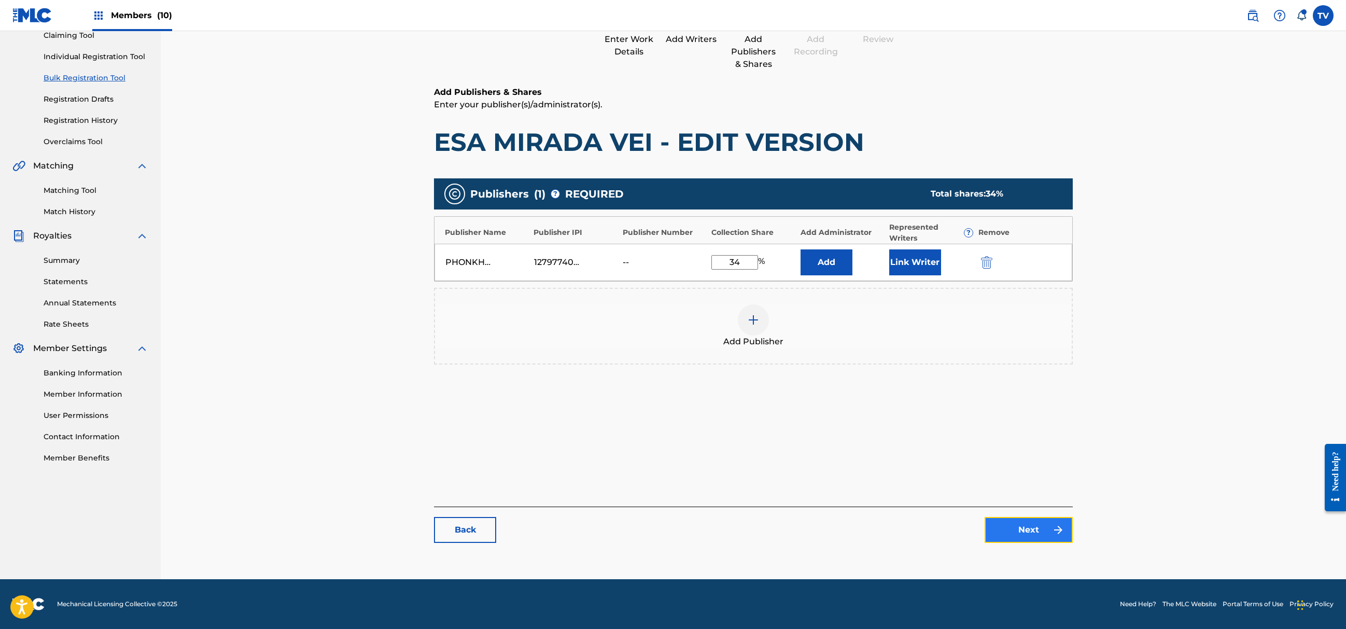
click at [1025, 537] on link "Next" at bounding box center [1029, 530] width 88 height 26
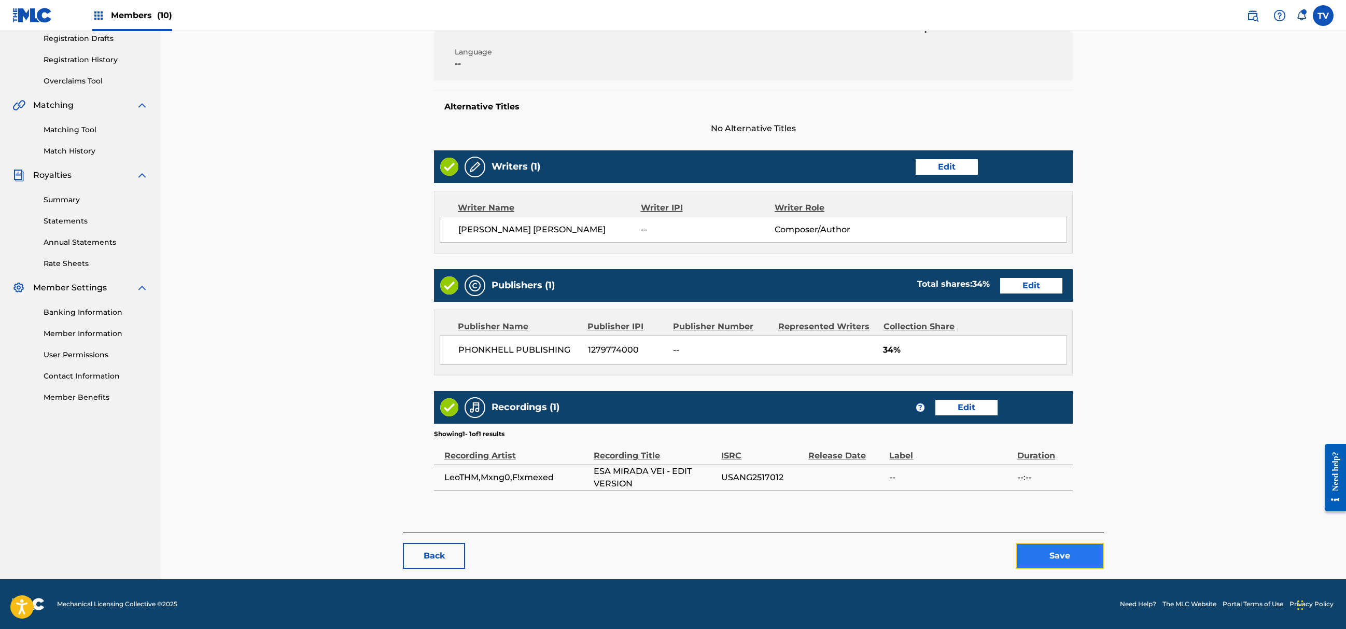
click at [1065, 557] on button "Save" at bounding box center [1060, 556] width 88 height 26
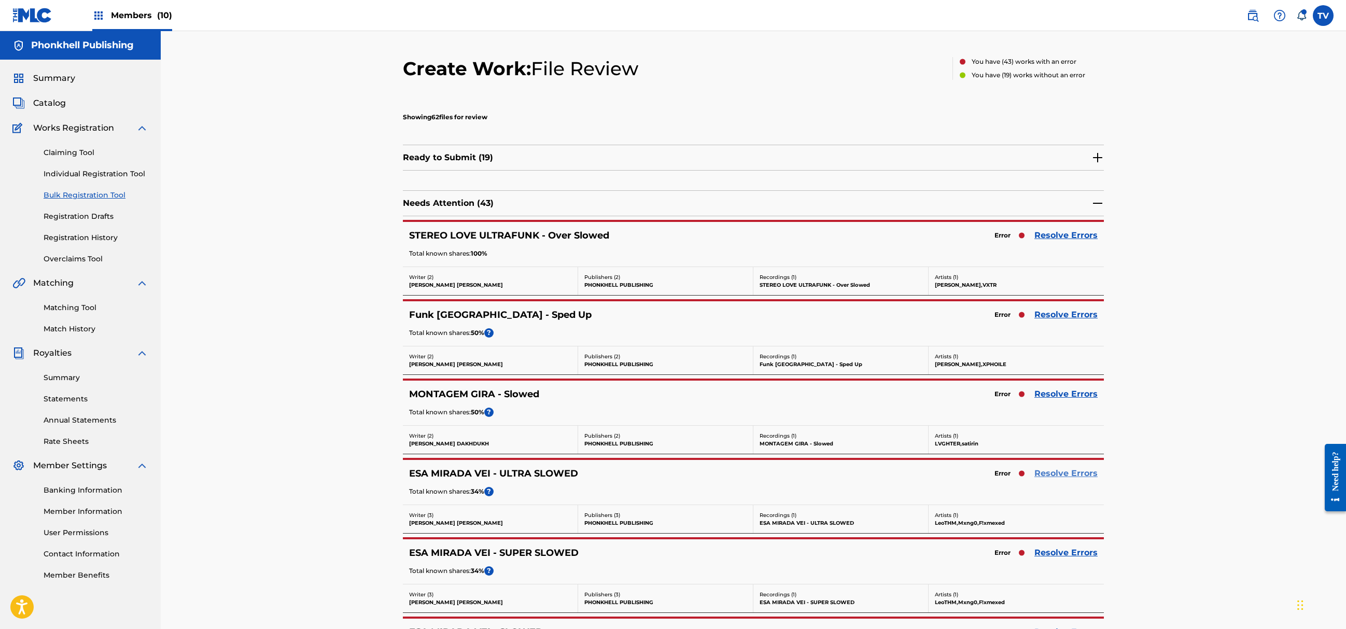
click at [1066, 478] on link "Resolve Errors" at bounding box center [1066, 473] width 63 height 12
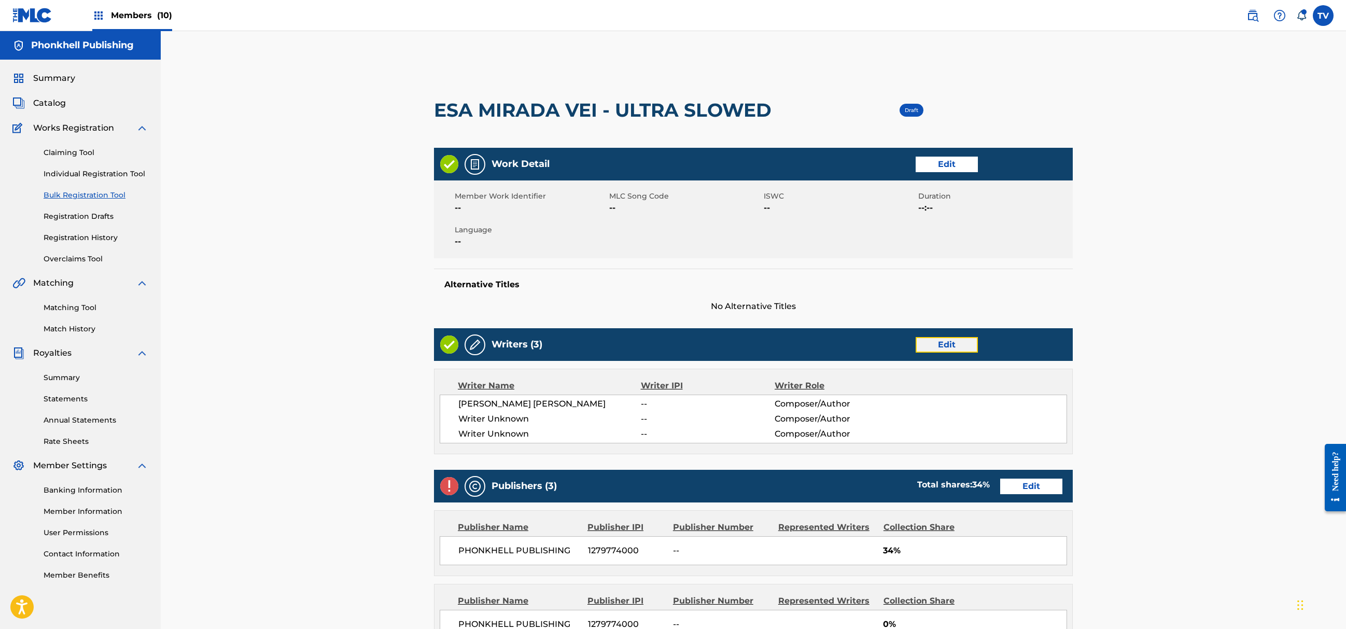
click at [937, 345] on link "Edit" at bounding box center [947, 345] width 62 height 16
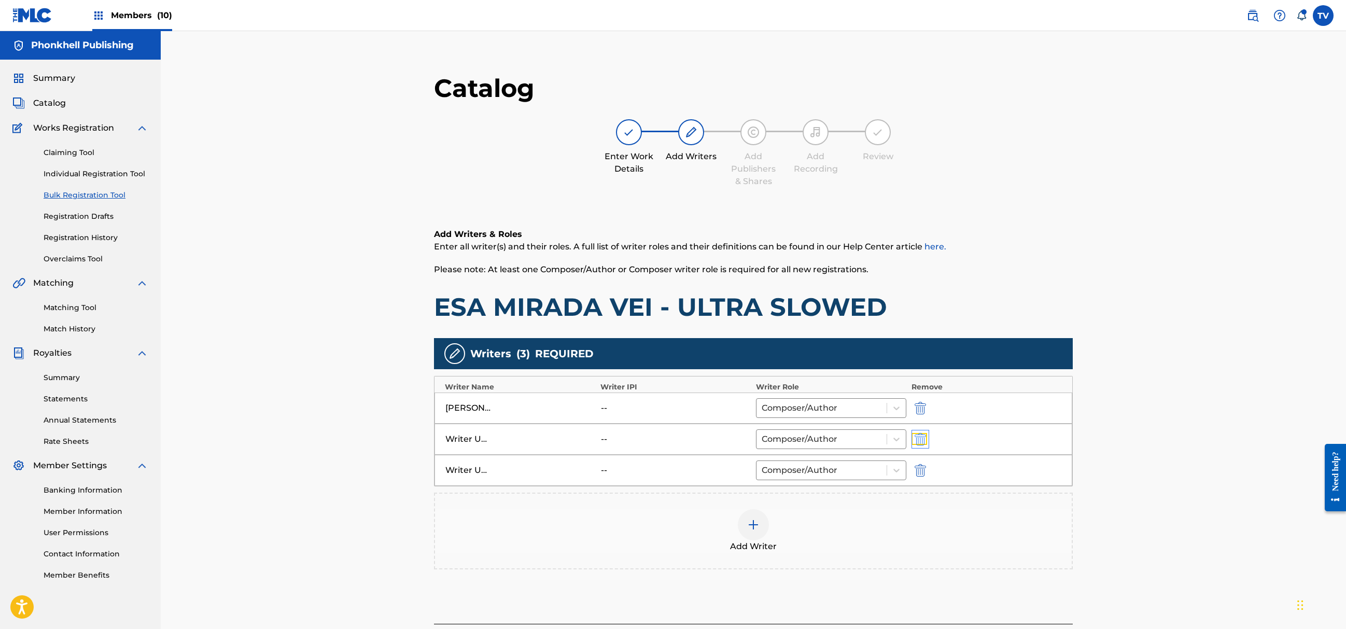
click at [921, 434] on img "submit" at bounding box center [920, 439] width 11 height 12
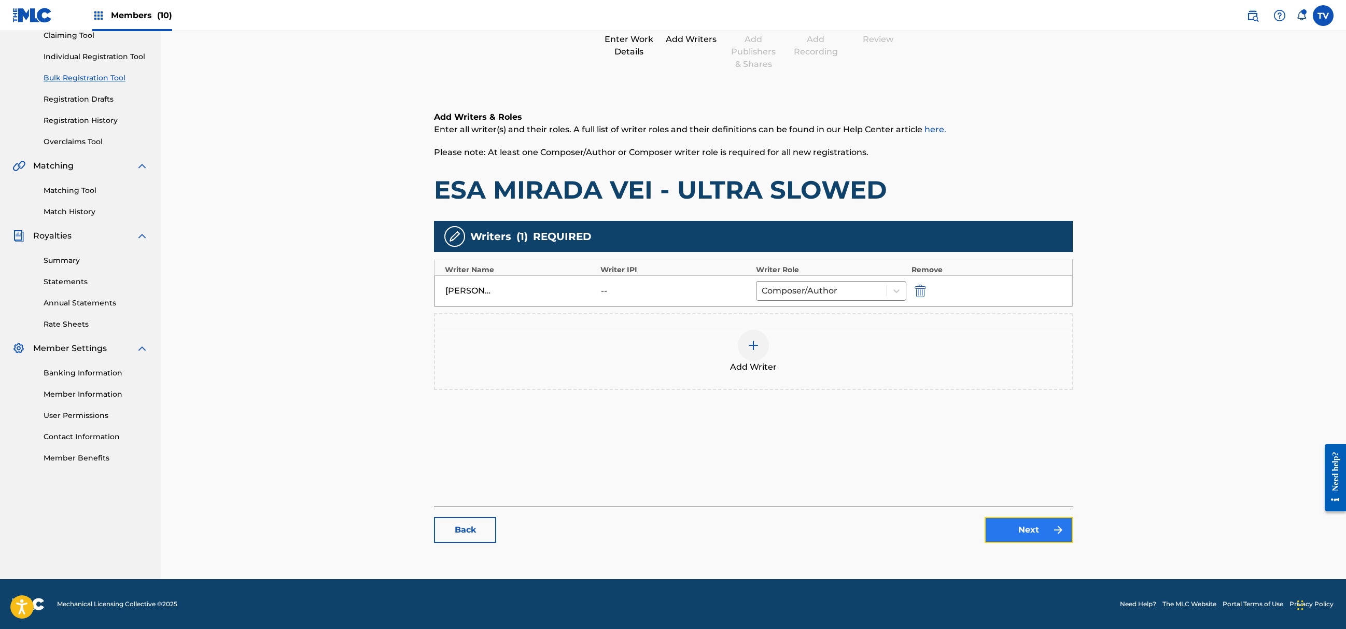
click at [1041, 525] on link "Next" at bounding box center [1029, 530] width 88 height 26
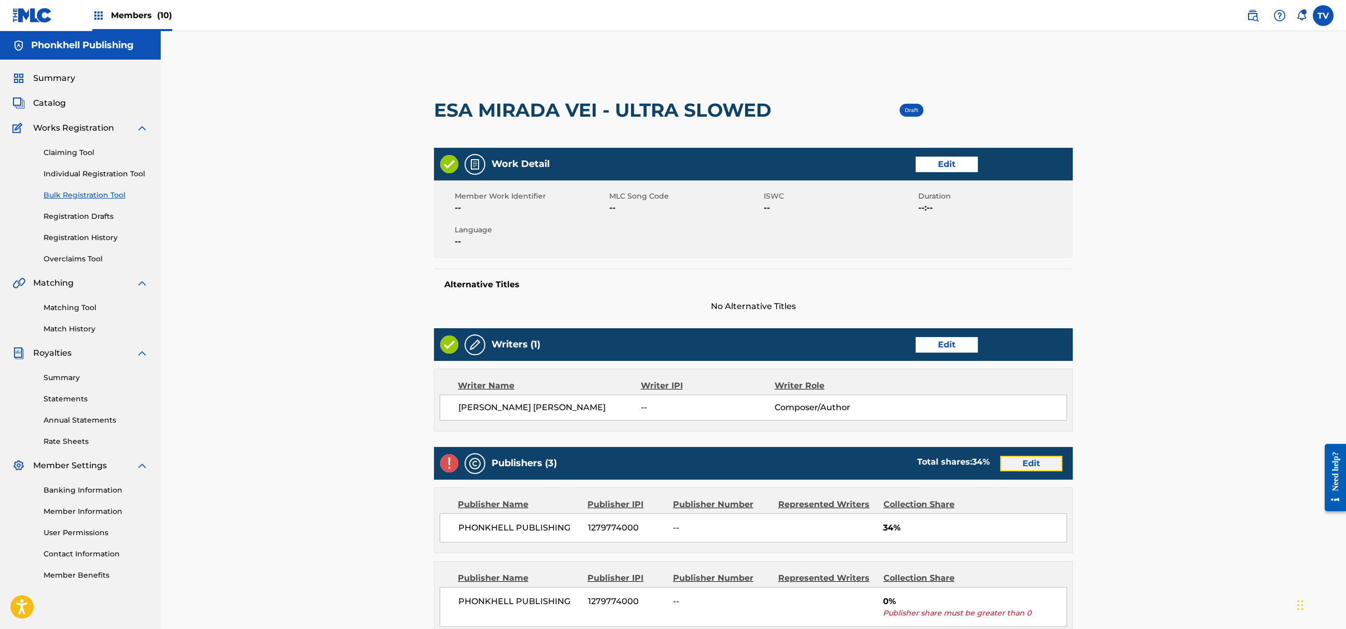
click at [1036, 461] on link "Edit" at bounding box center [1031, 464] width 62 height 16
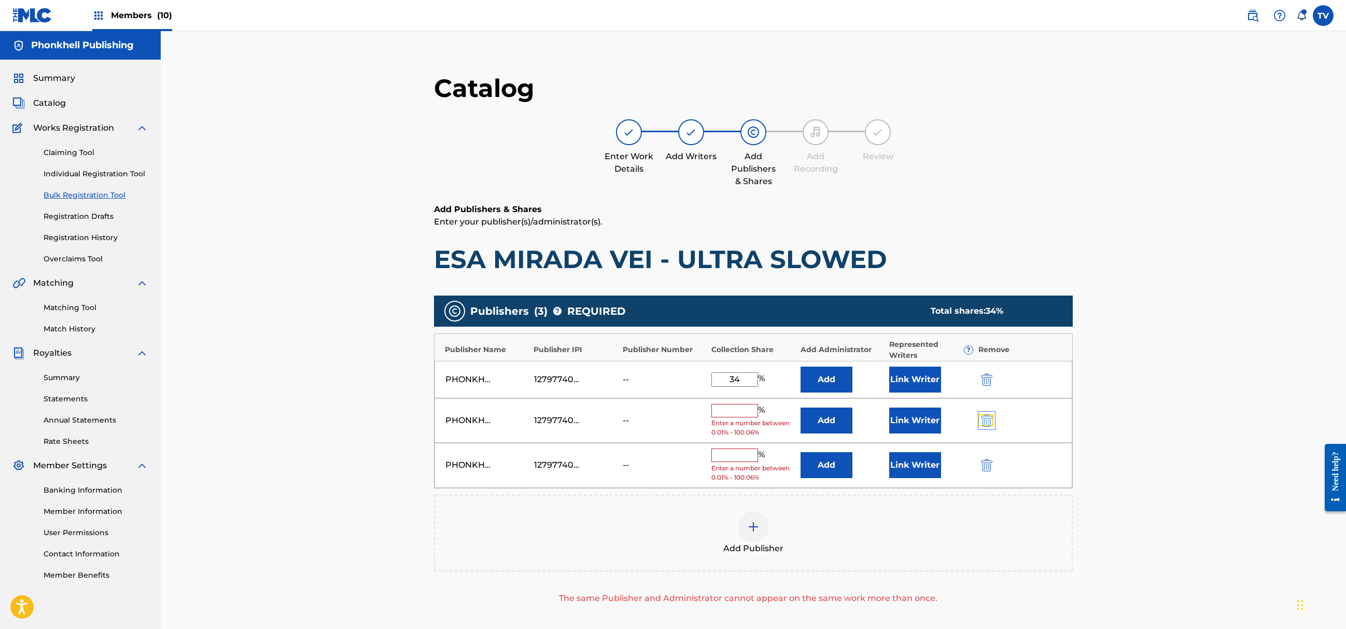
click at [982, 419] on img "submit" at bounding box center [986, 420] width 11 height 12
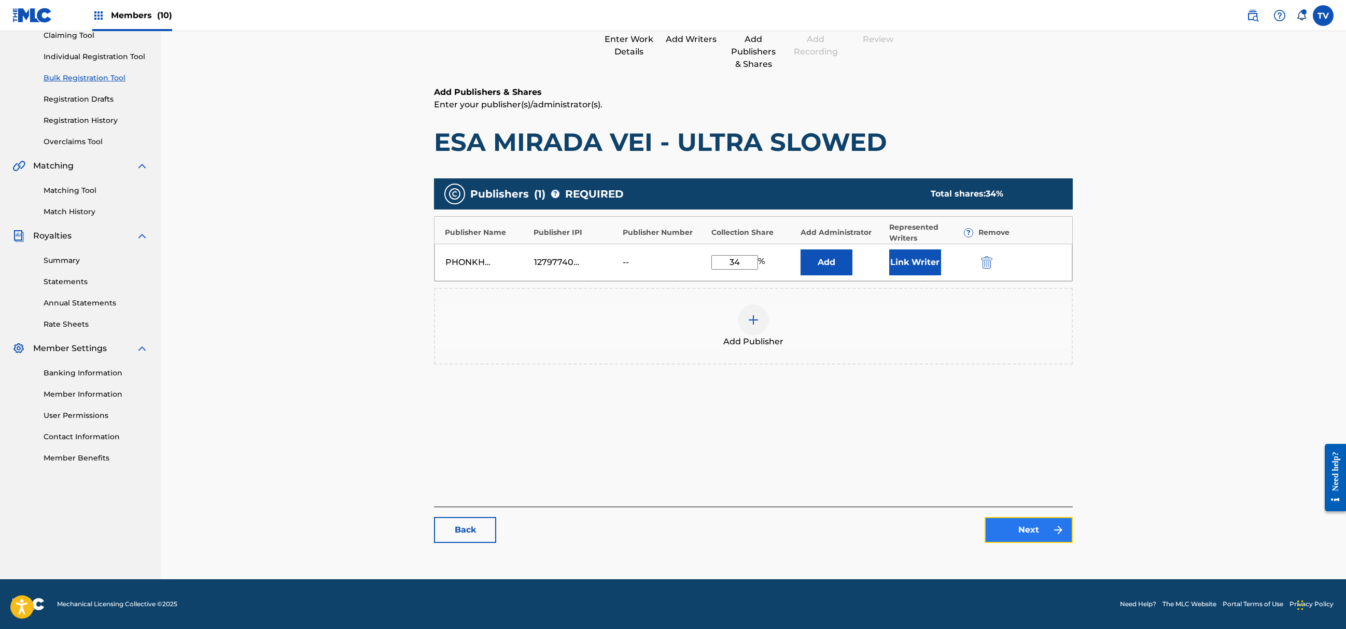
click at [1042, 522] on link "Next" at bounding box center [1029, 530] width 88 height 26
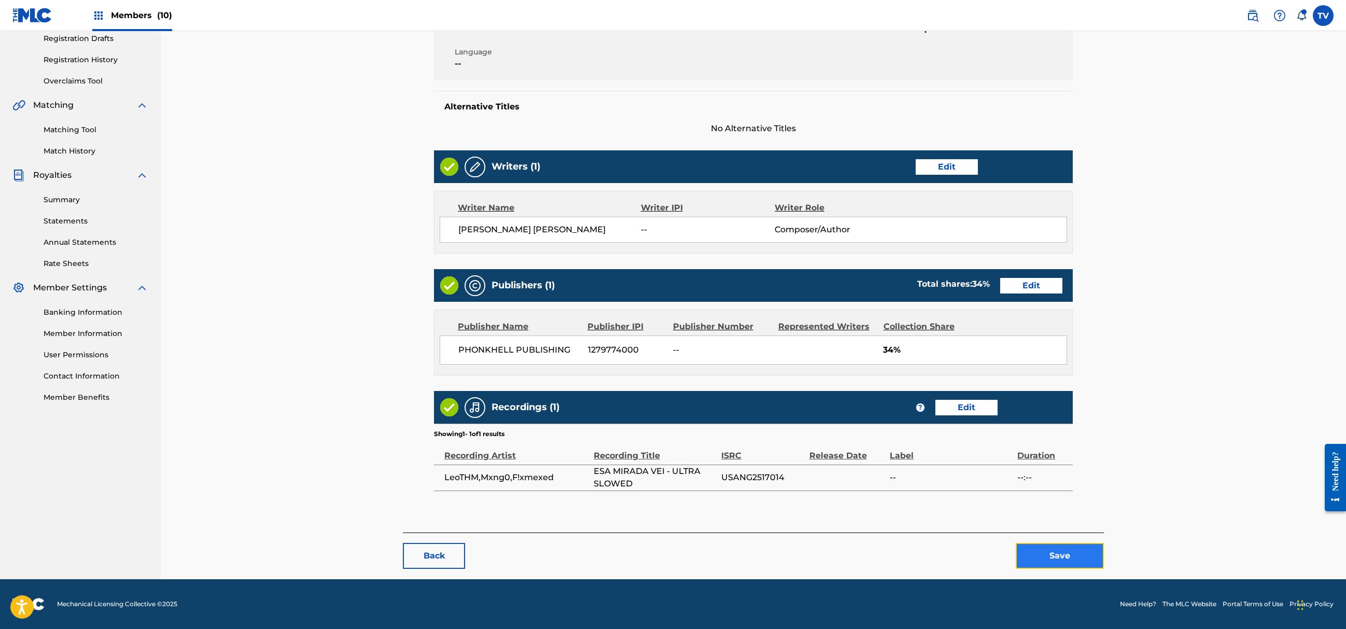
click at [1057, 550] on button "Save" at bounding box center [1060, 556] width 88 height 26
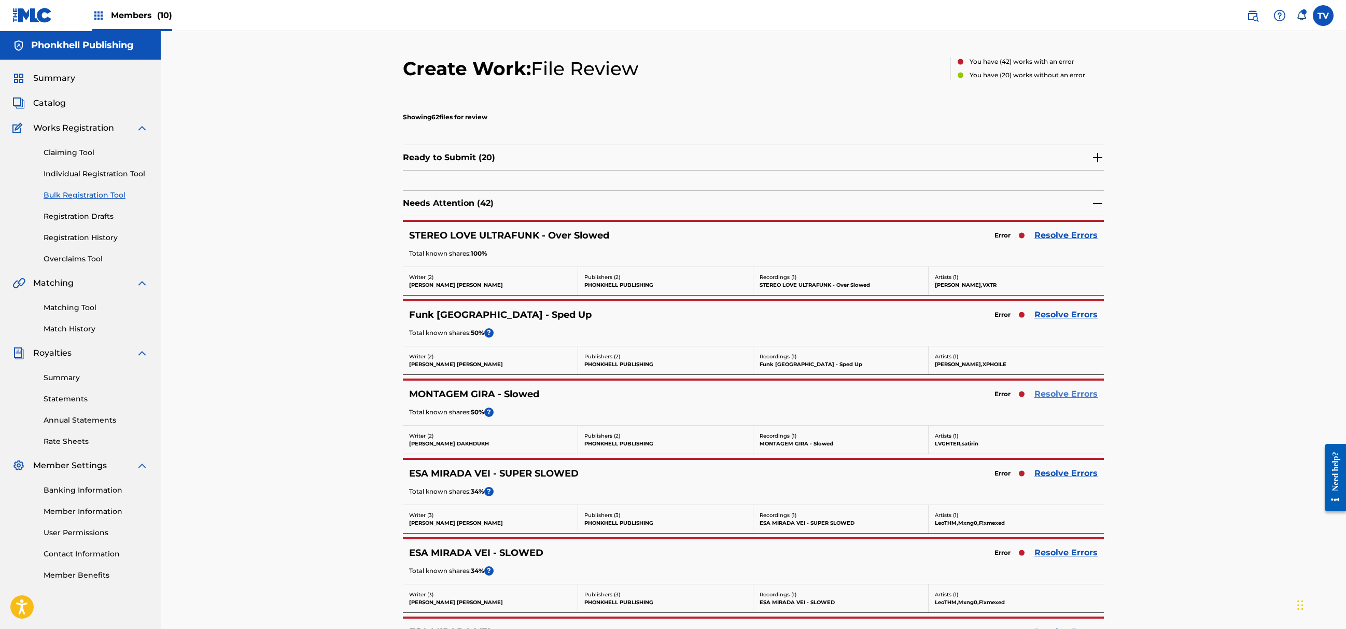
click at [1056, 393] on link "Resolve Errors" at bounding box center [1066, 394] width 63 height 12
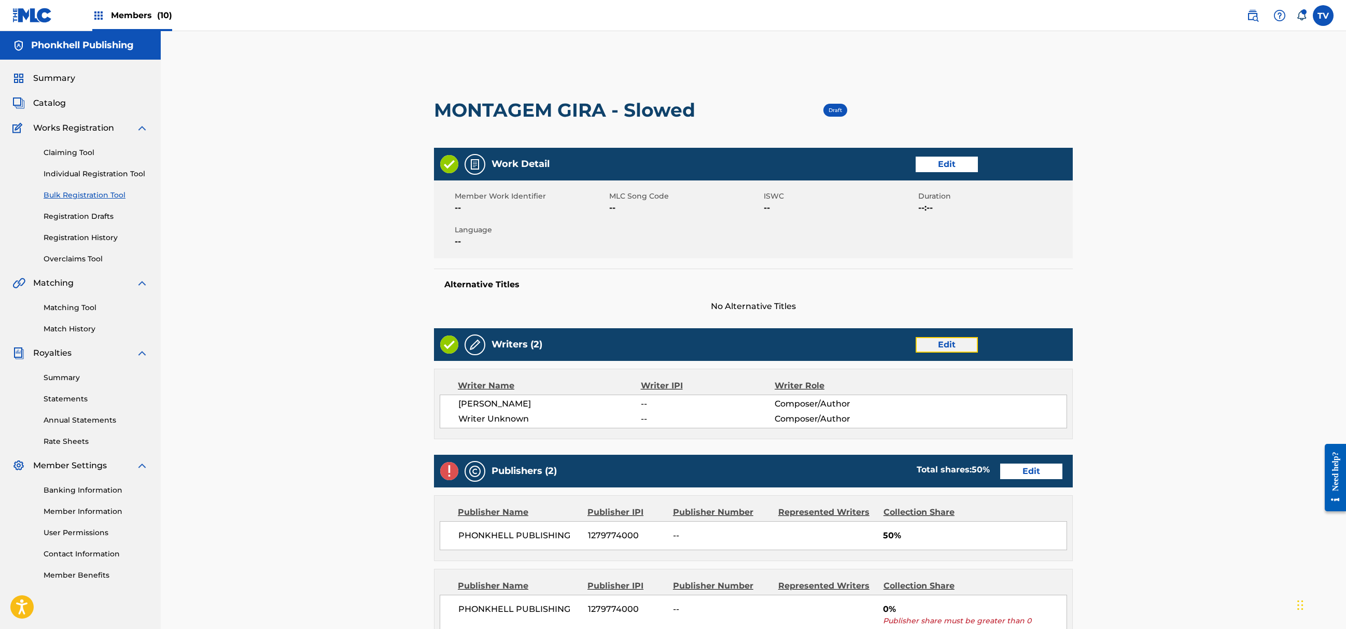
click at [956, 343] on link "Edit" at bounding box center [947, 345] width 62 height 16
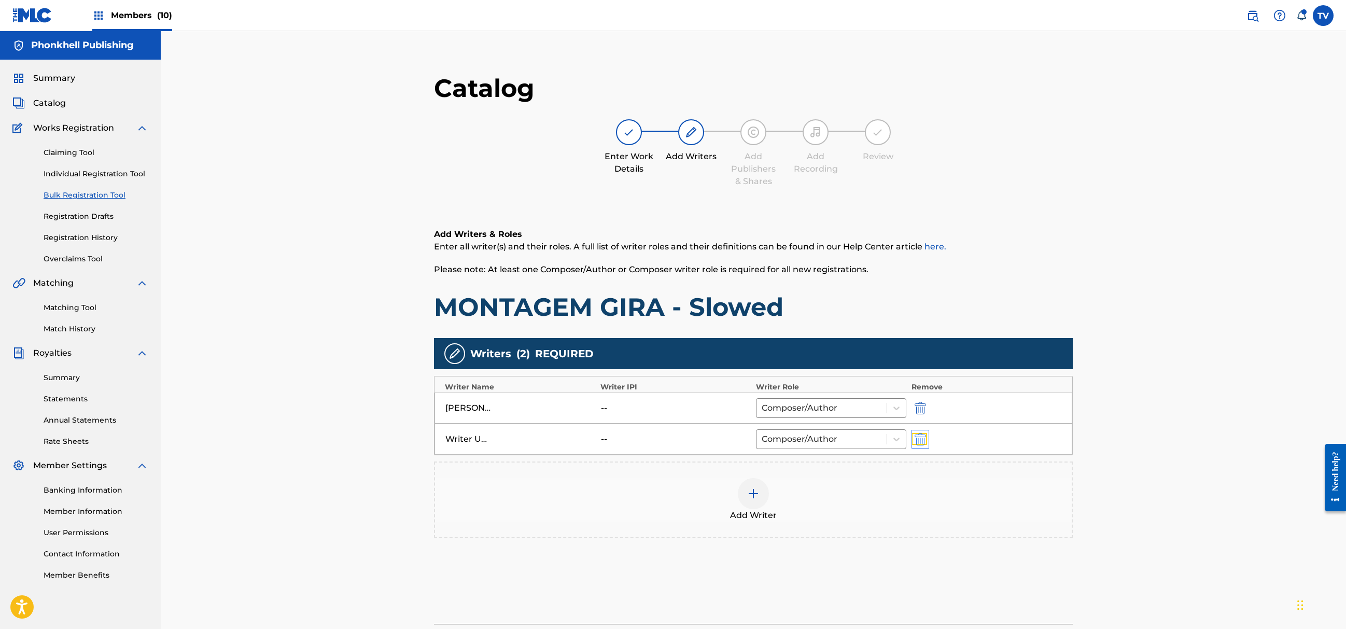
click at [924, 436] on img "submit" at bounding box center [920, 439] width 11 height 12
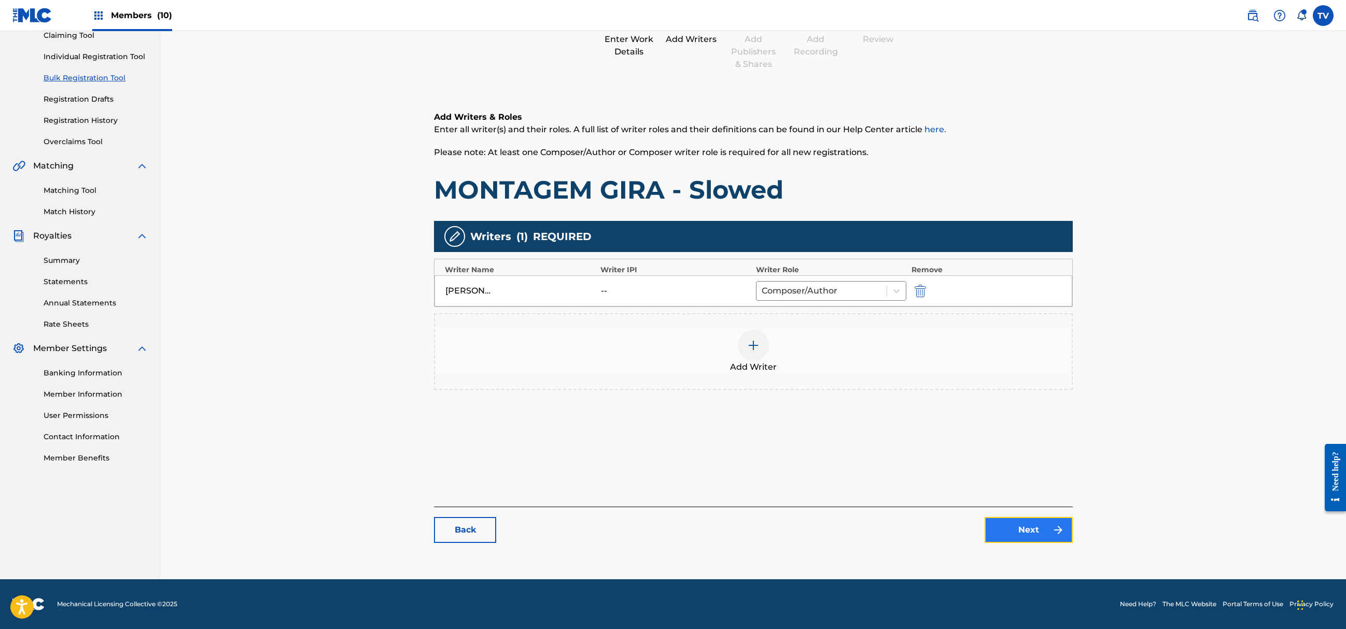
click at [1031, 541] on link "Next" at bounding box center [1029, 530] width 88 height 26
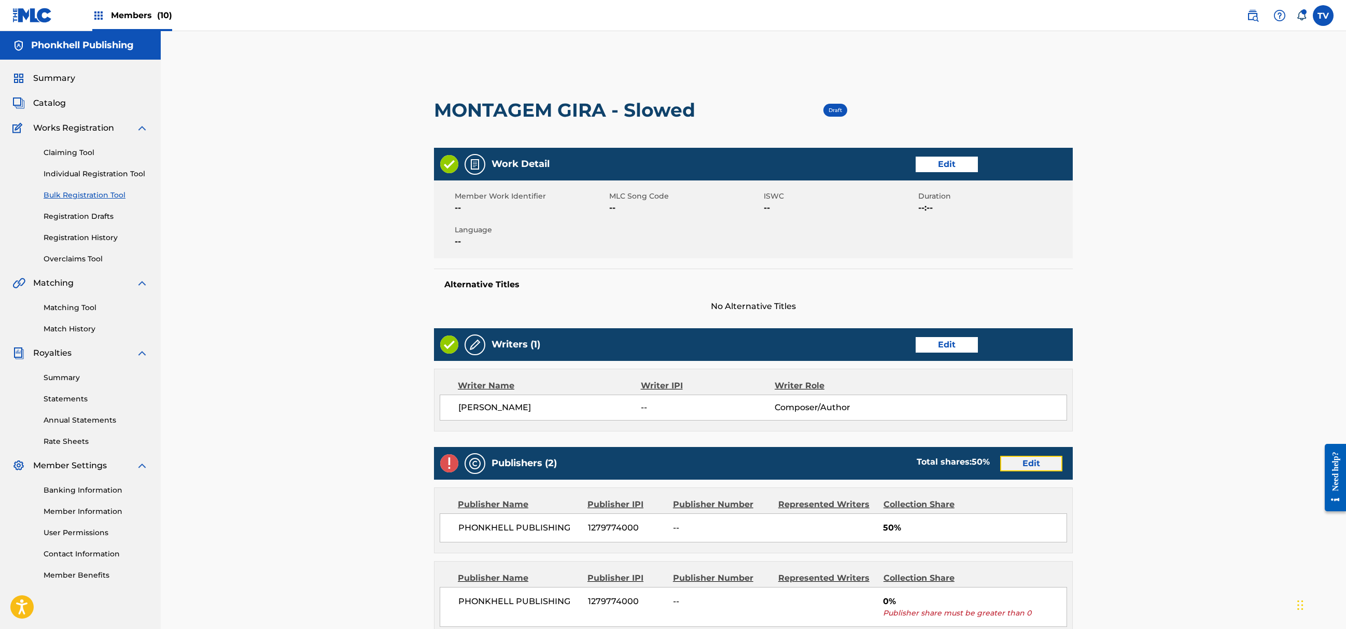
click at [1032, 463] on link "Edit" at bounding box center [1031, 464] width 62 height 16
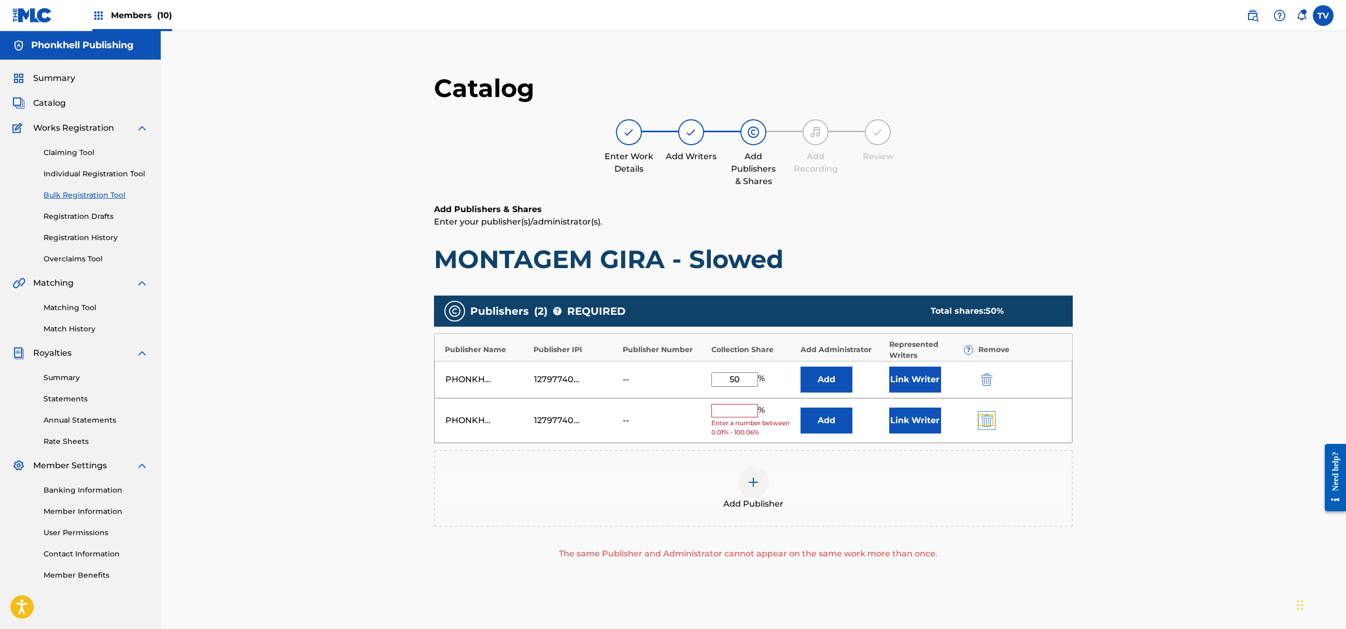
click at [986, 419] on img "submit" at bounding box center [986, 420] width 11 height 12
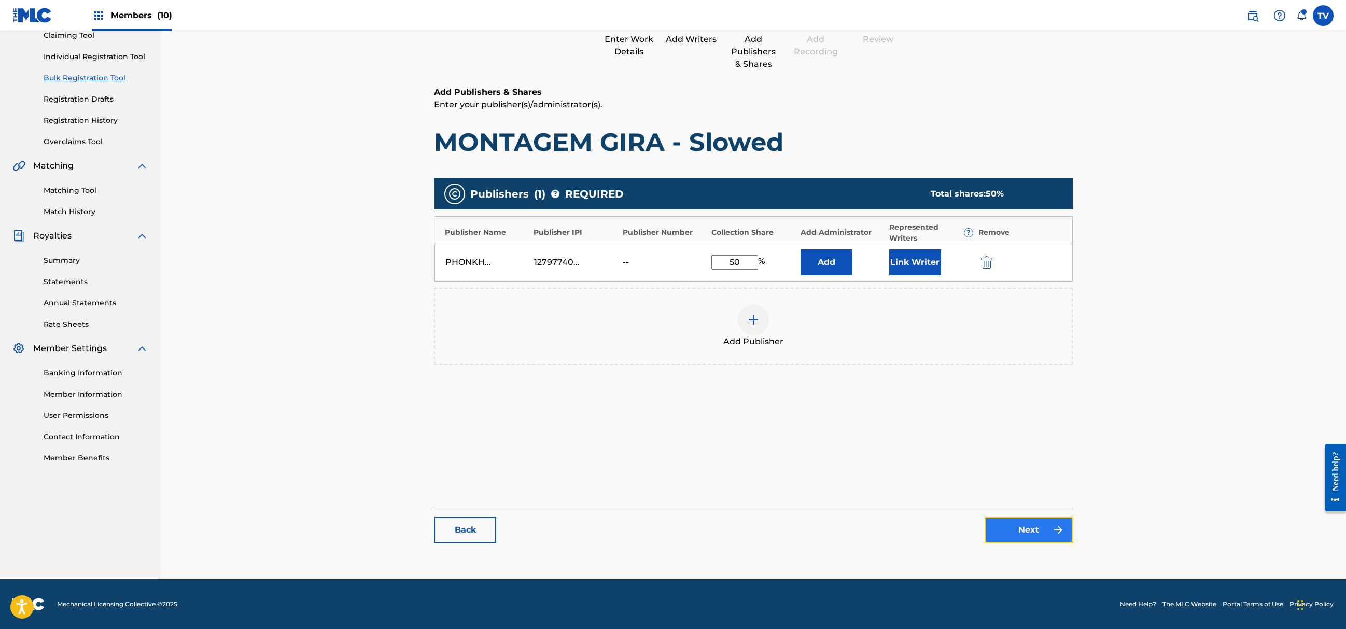
click at [1028, 521] on link "Next" at bounding box center [1029, 530] width 88 height 26
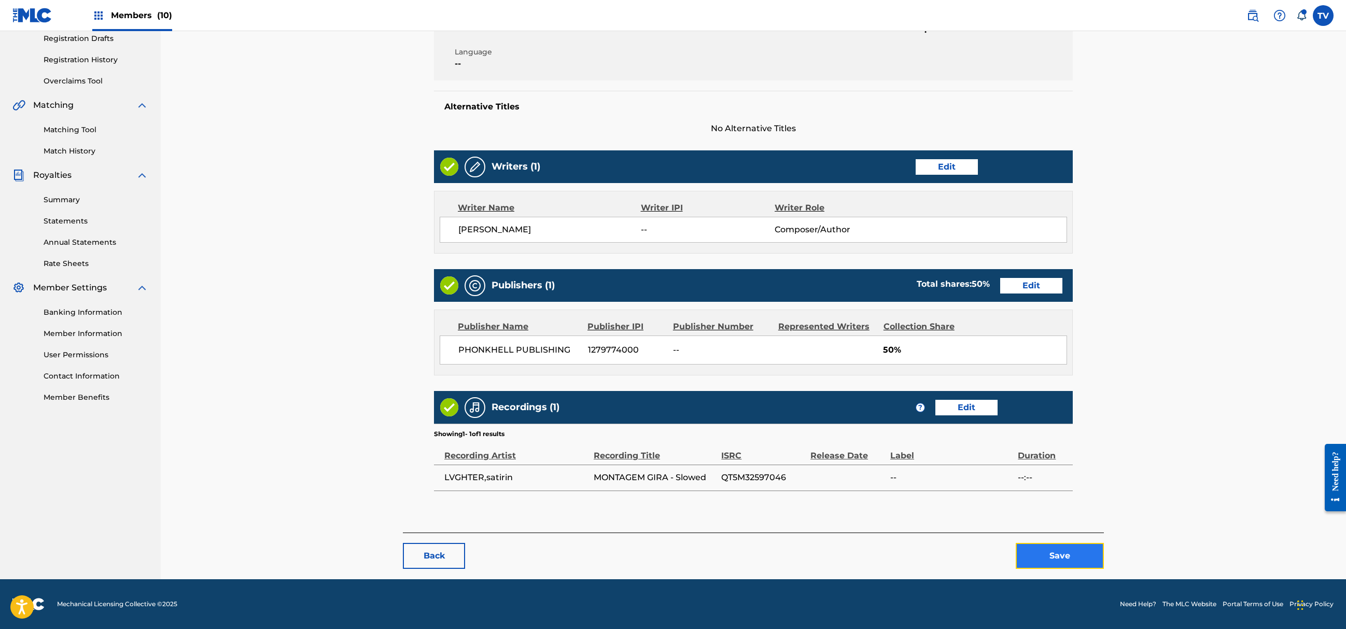
click at [1067, 562] on button "Save" at bounding box center [1060, 556] width 88 height 26
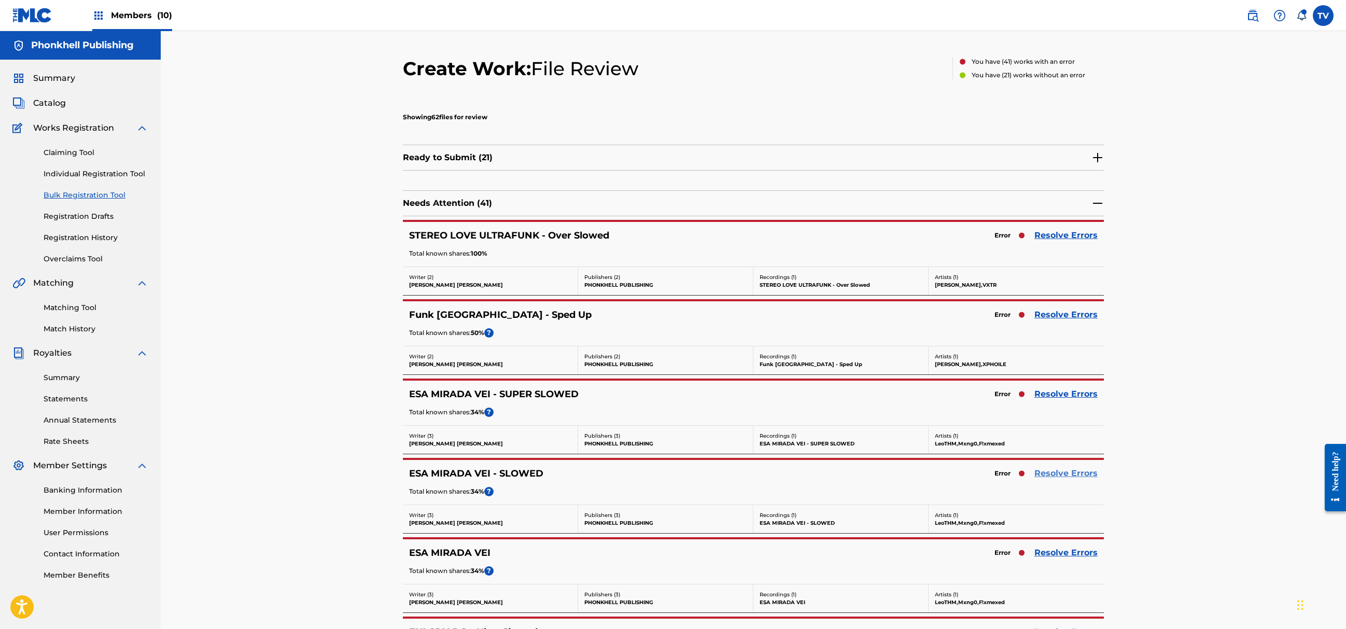
click at [1061, 474] on link "Resolve Errors" at bounding box center [1066, 473] width 63 height 12
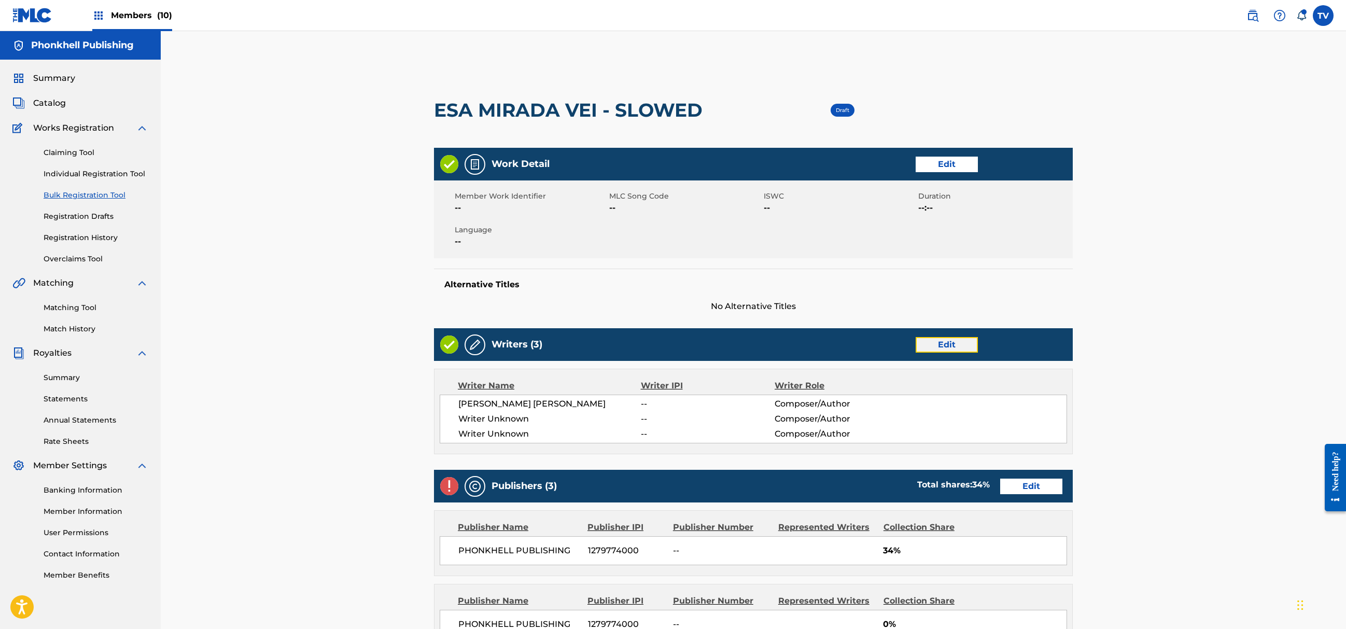
click at [953, 339] on link "Edit" at bounding box center [947, 345] width 62 height 16
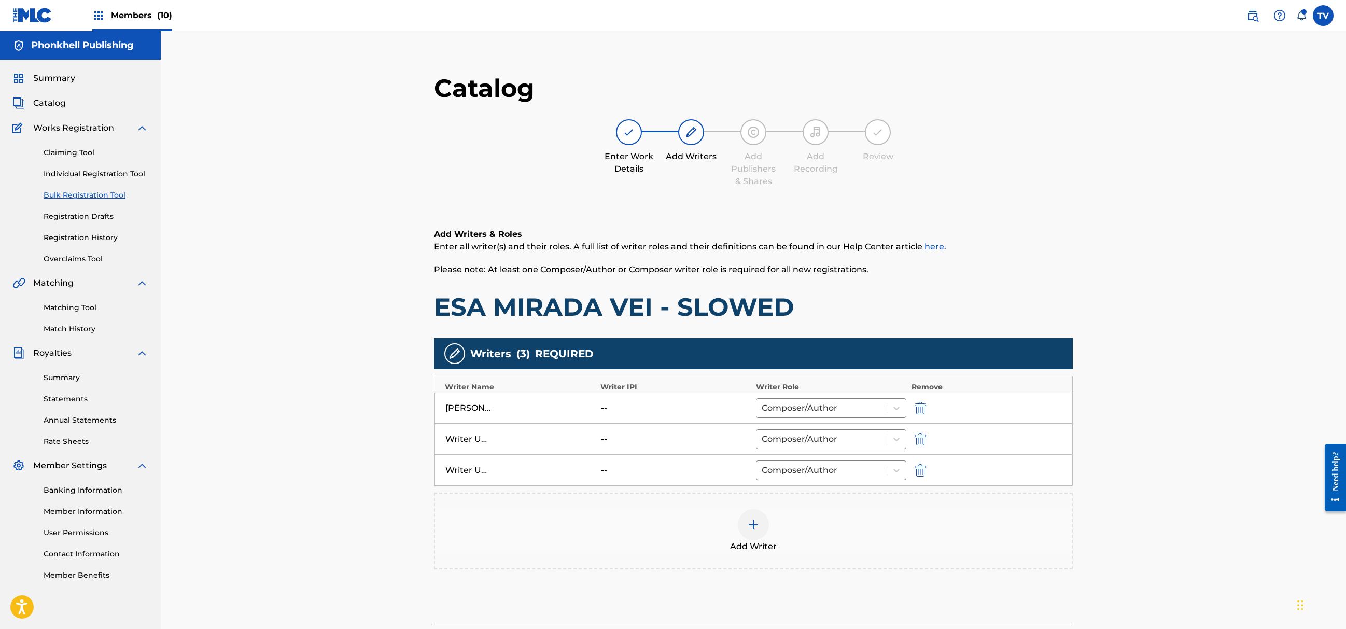
click at [926, 433] on div "Writer Unknown -- Composer/Author" at bounding box center [754, 439] width 638 height 31
click at [925, 434] on div "Writer Unknown -- Composer/Author" at bounding box center [754, 439] width 638 height 31
click at [918, 440] on img "submit" at bounding box center [920, 439] width 11 height 12
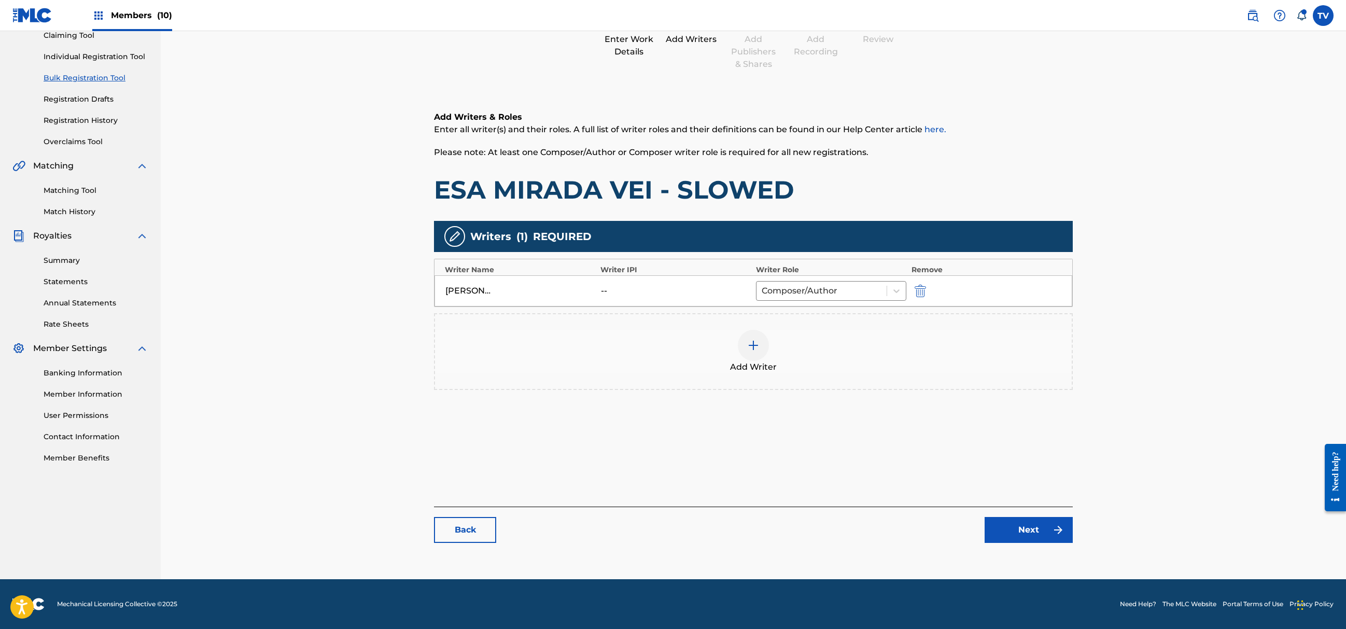
click at [1019, 516] on div "Back Next" at bounding box center [753, 525] width 639 height 36
drag, startPoint x: 1036, startPoint y: 511, endPoint x: 1036, endPoint y: 517, distance: 5.7
click at [1036, 511] on div "Back Next" at bounding box center [753, 525] width 639 height 36
click at [1037, 529] on link "Next" at bounding box center [1029, 530] width 88 height 26
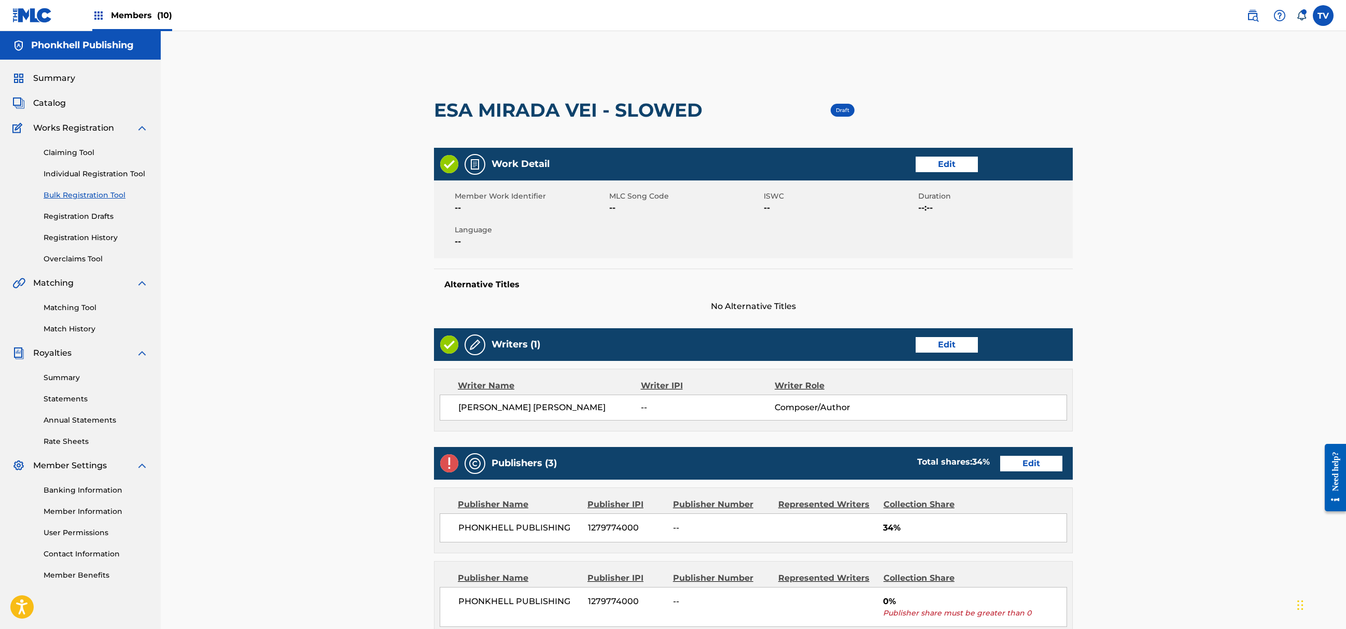
drag, startPoint x: 1021, startPoint y: 447, endPoint x: 1027, endPoint y: 453, distance: 8.4
click at [1023, 447] on div "Work Detail Edit Member Work Identifier -- MLC Song Code -- ISWC -- Duration --…" at bounding box center [753, 501] width 639 height 706
click at [1034, 462] on link "Edit" at bounding box center [1031, 464] width 62 height 16
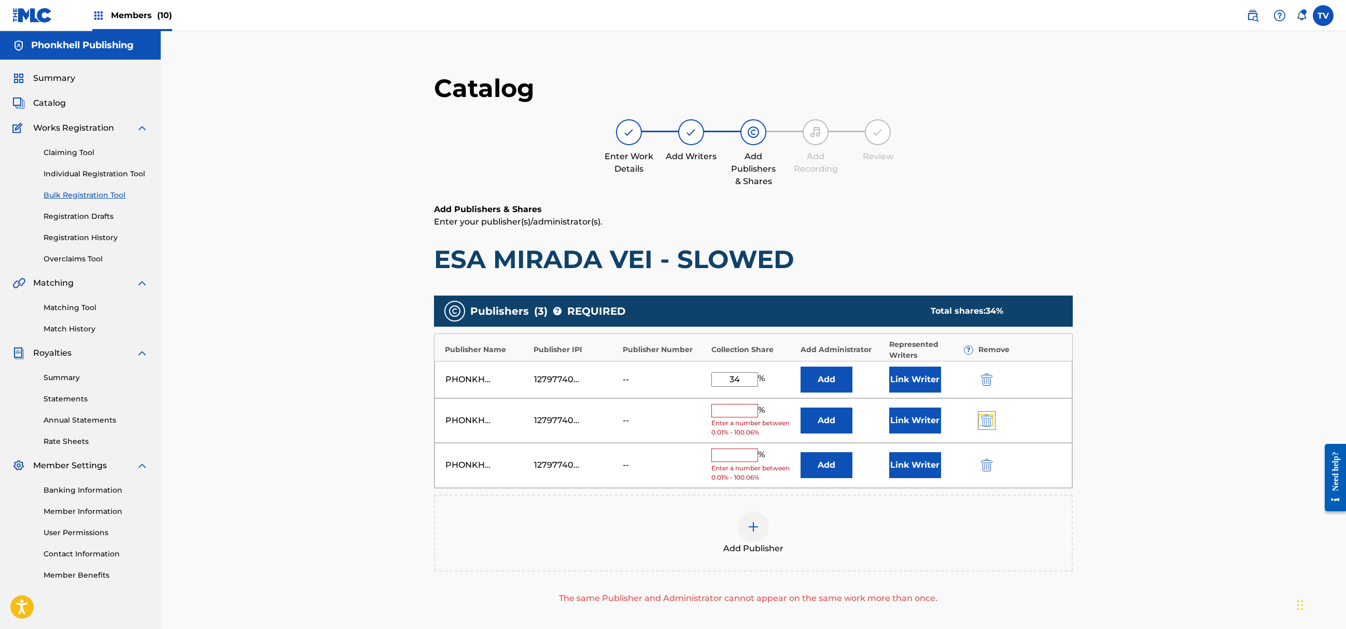
click at [990, 424] on img "submit" at bounding box center [986, 420] width 11 height 12
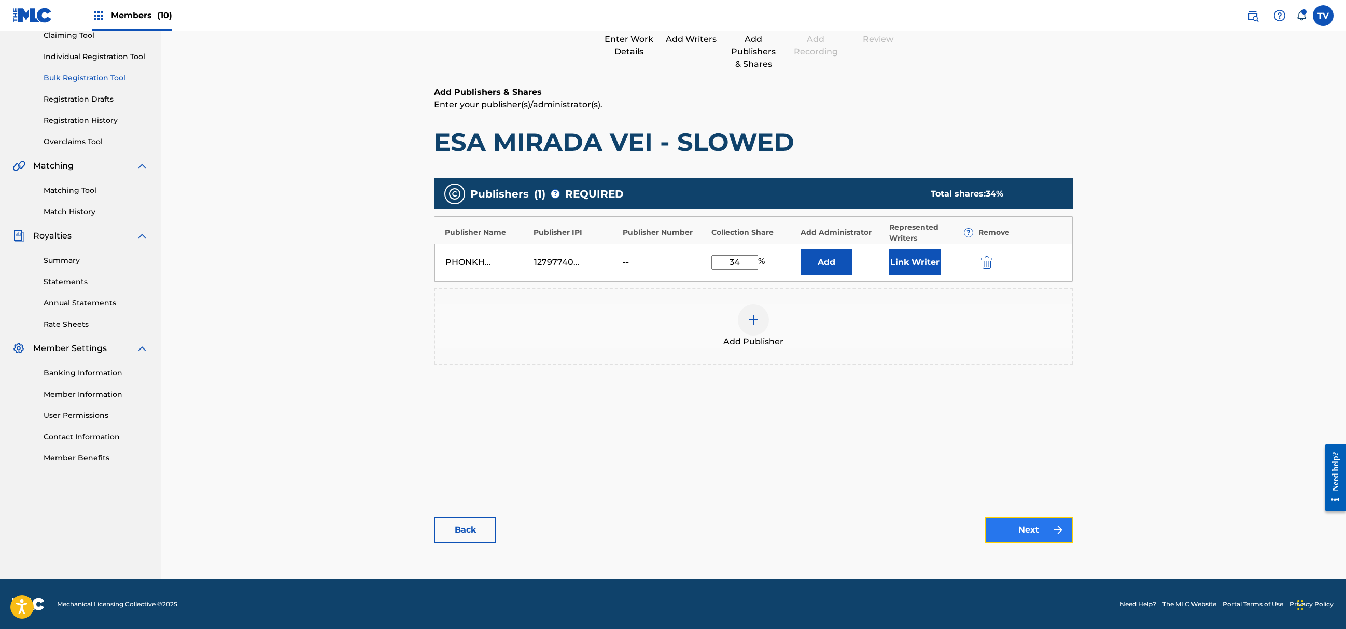
click at [1045, 537] on link "Next" at bounding box center [1029, 530] width 88 height 26
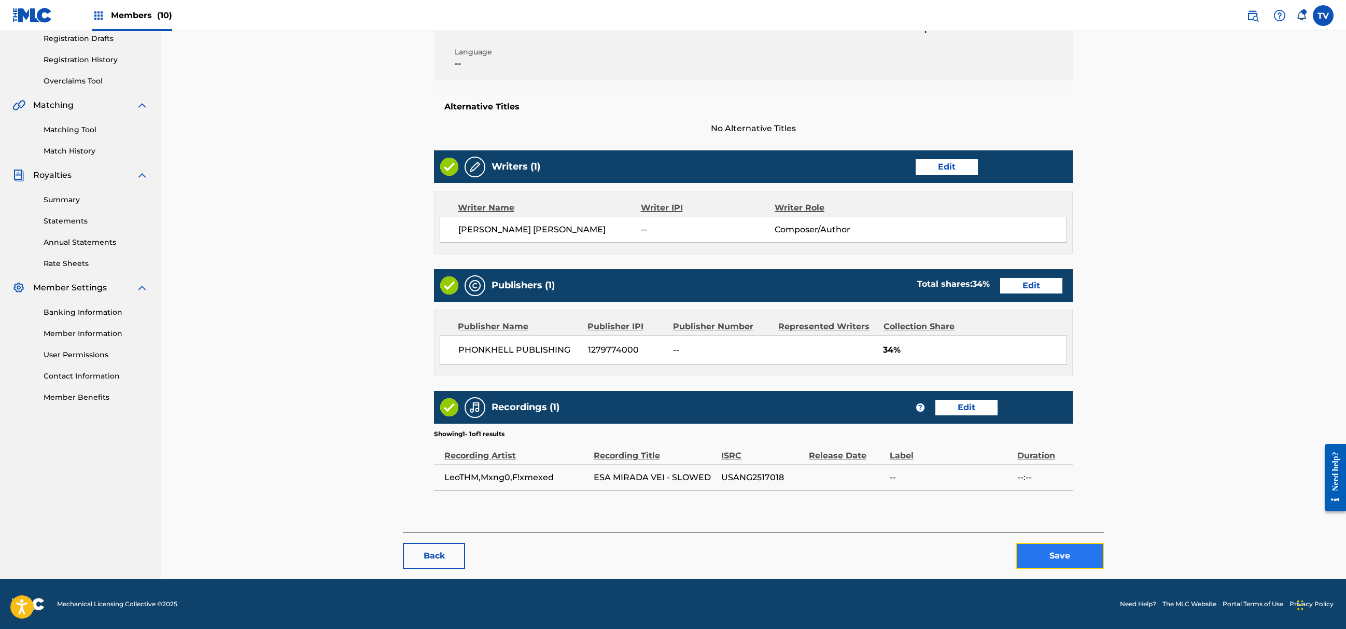
click at [1059, 552] on button "Save" at bounding box center [1060, 556] width 88 height 26
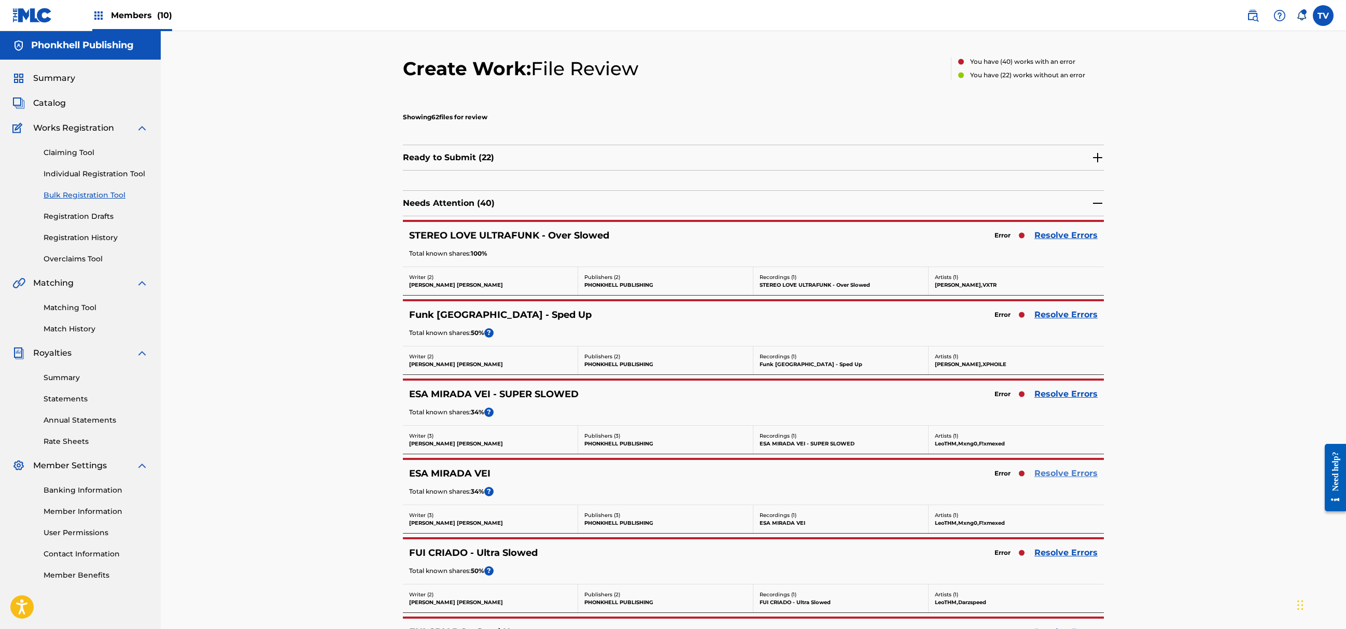
click at [1060, 474] on link "Resolve Errors" at bounding box center [1066, 473] width 63 height 12
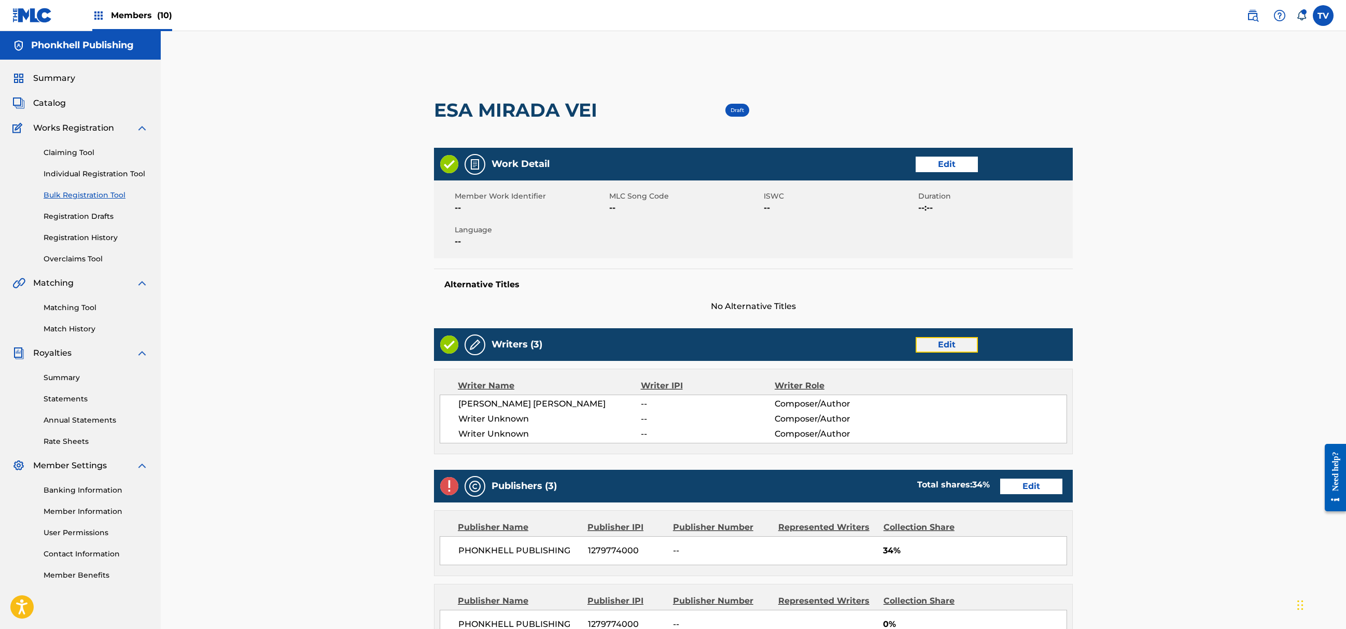
click at [955, 345] on link "Edit" at bounding box center [947, 345] width 62 height 16
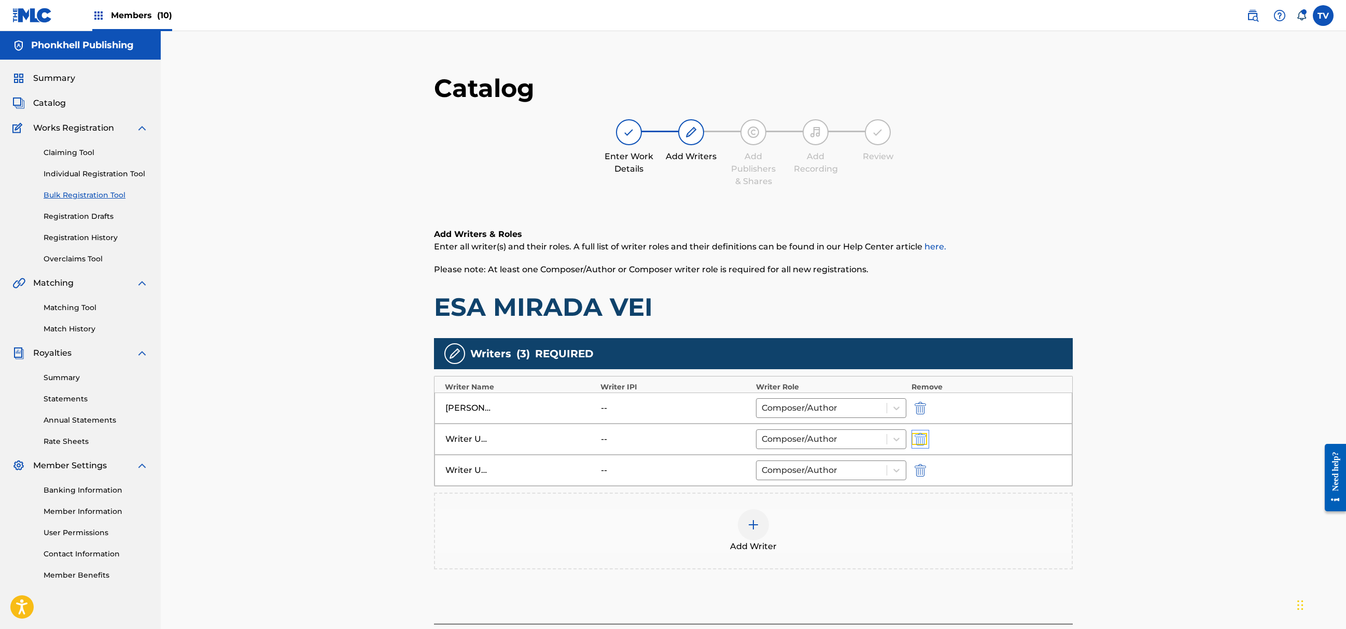
click at [923, 438] on img "submit" at bounding box center [920, 439] width 11 height 12
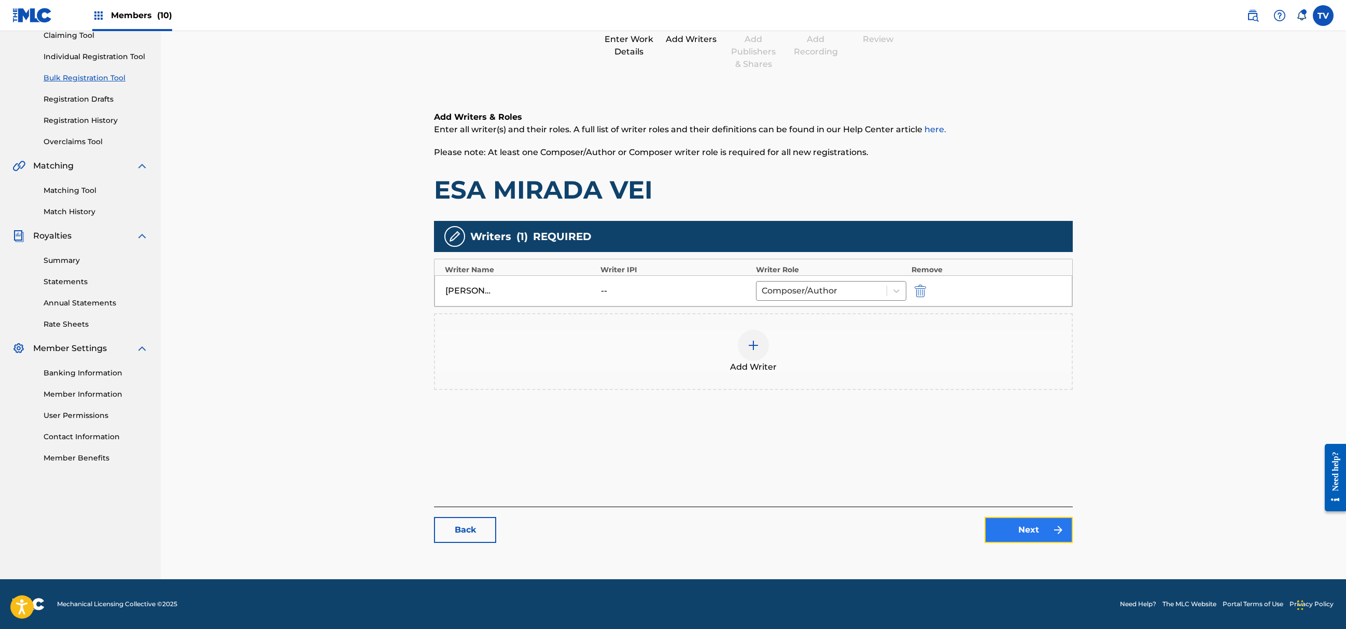
click at [1034, 530] on link "Next" at bounding box center [1029, 530] width 88 height 26
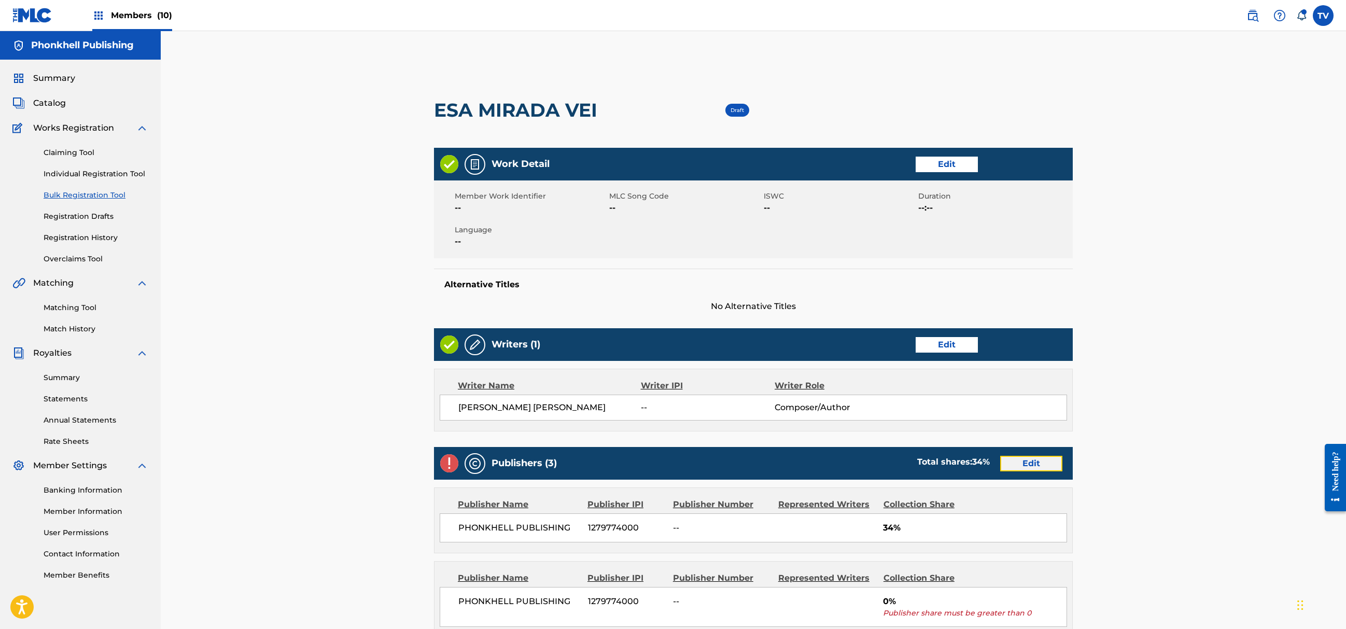
click at [1034, 459] on link "Edit" at bounding box center [1031, 464] width 62 height 16
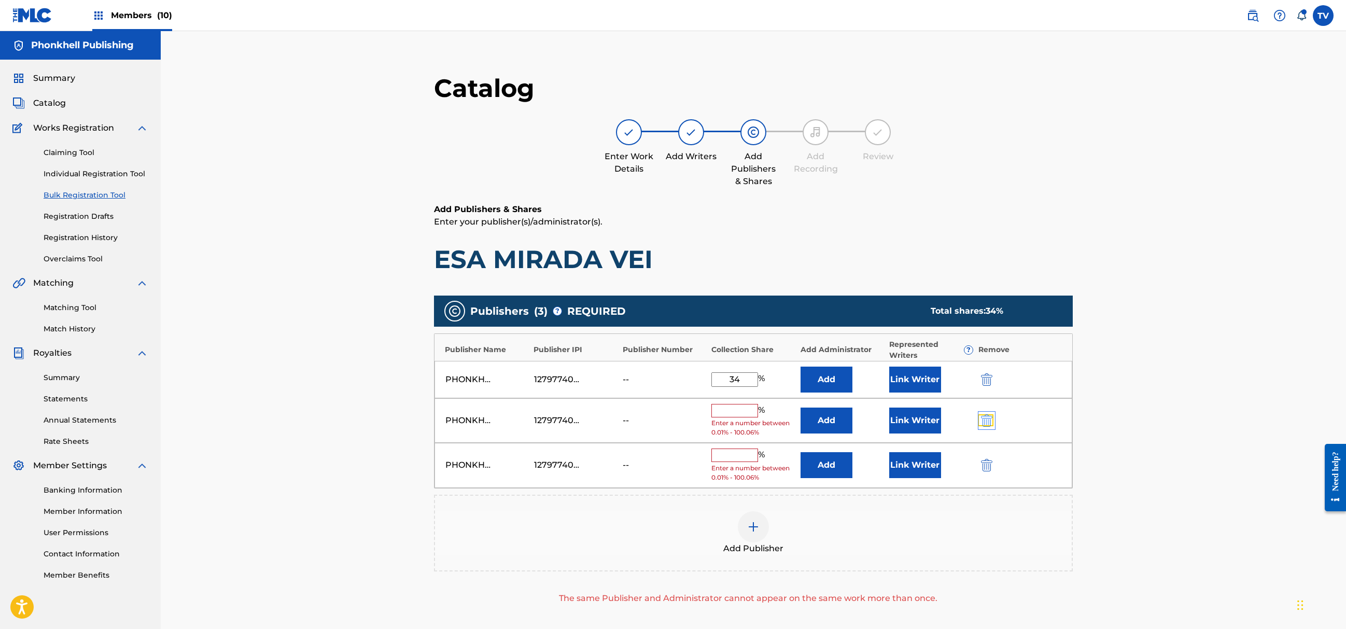
click at [988, 418] on img "submit" at bounding box center [986, 420] width 11 height 12
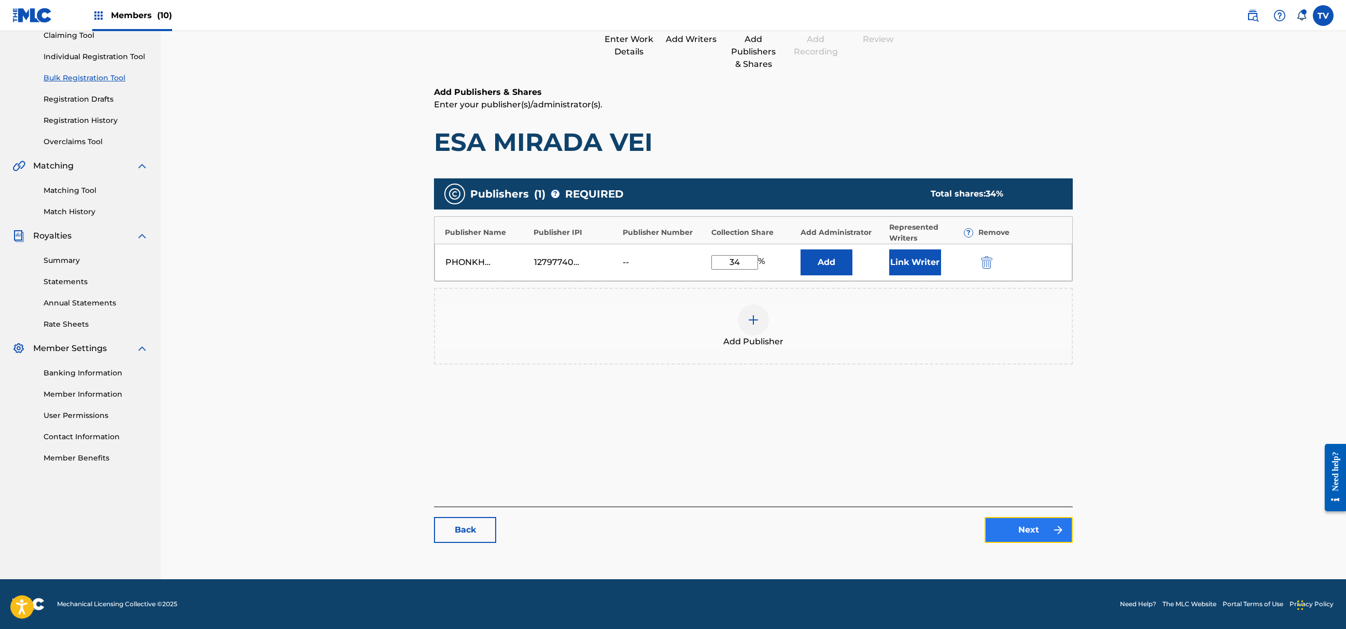
click at [1028, 542] on link "Next" at bounding box center [1029, 530] width 88 height 26
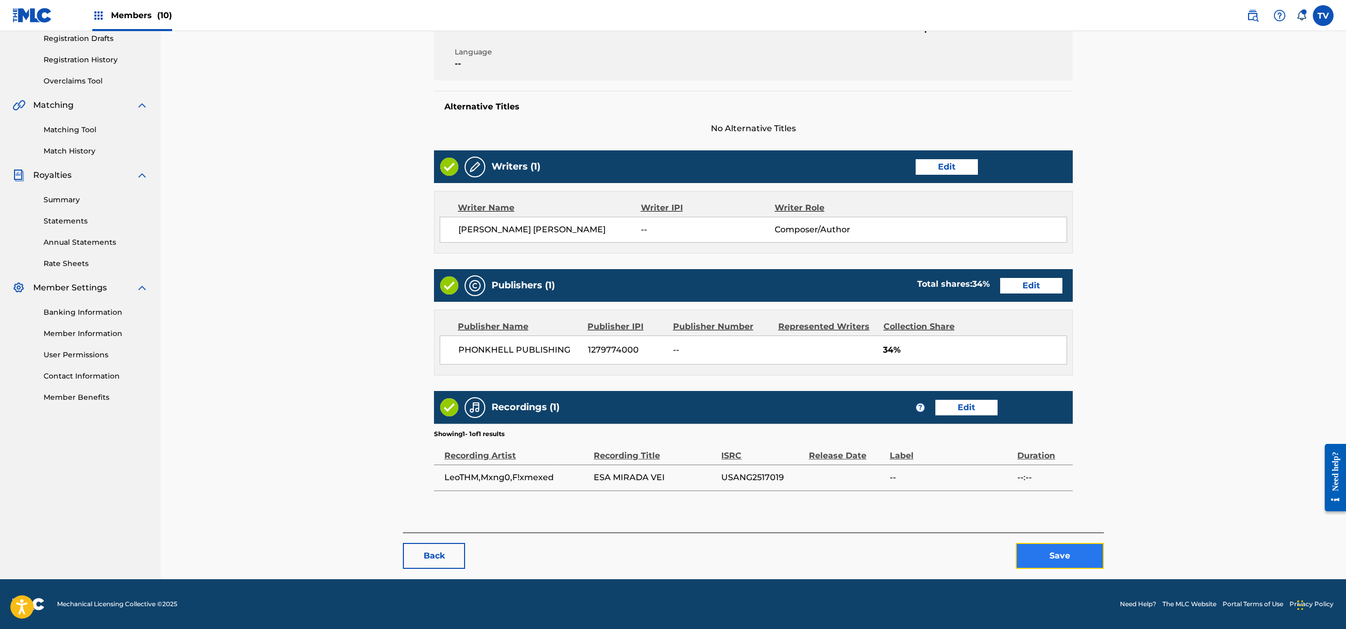
click at [1050, 550] on button "Save" at bounding box center [1060, 556] width 88 height 26
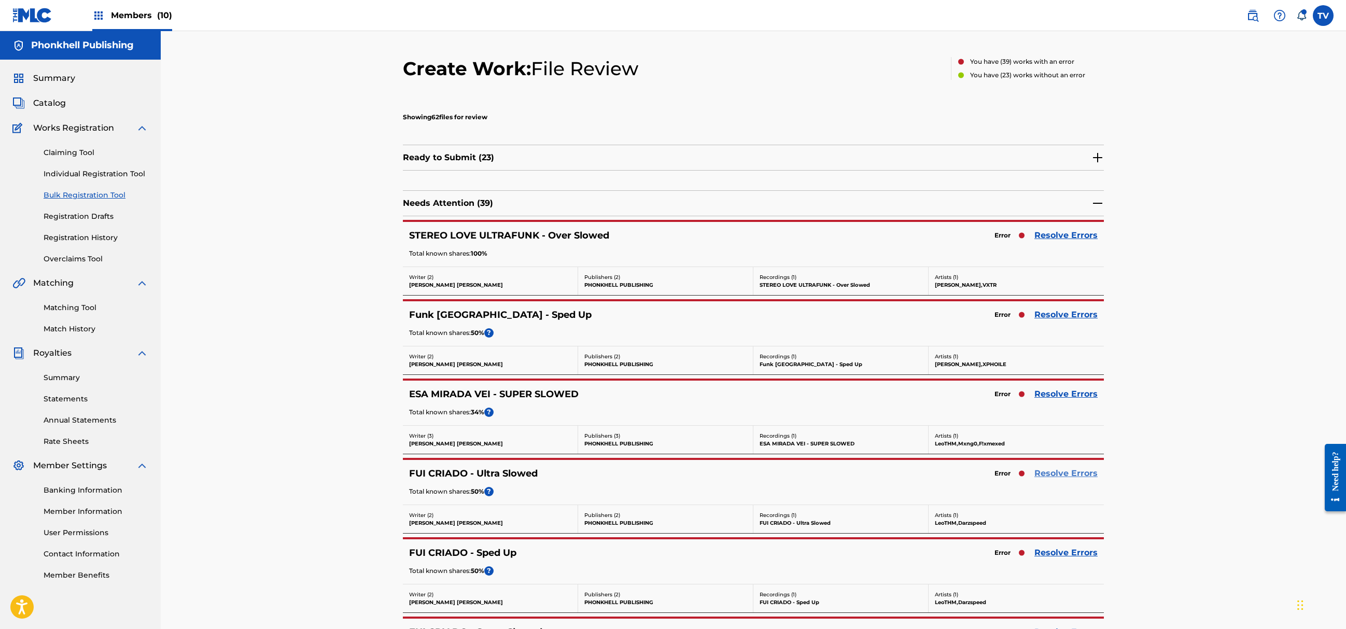
click at [1067, 471] on link "Resolve Errors" at bounding box center [1066, 473] width 63 height 12
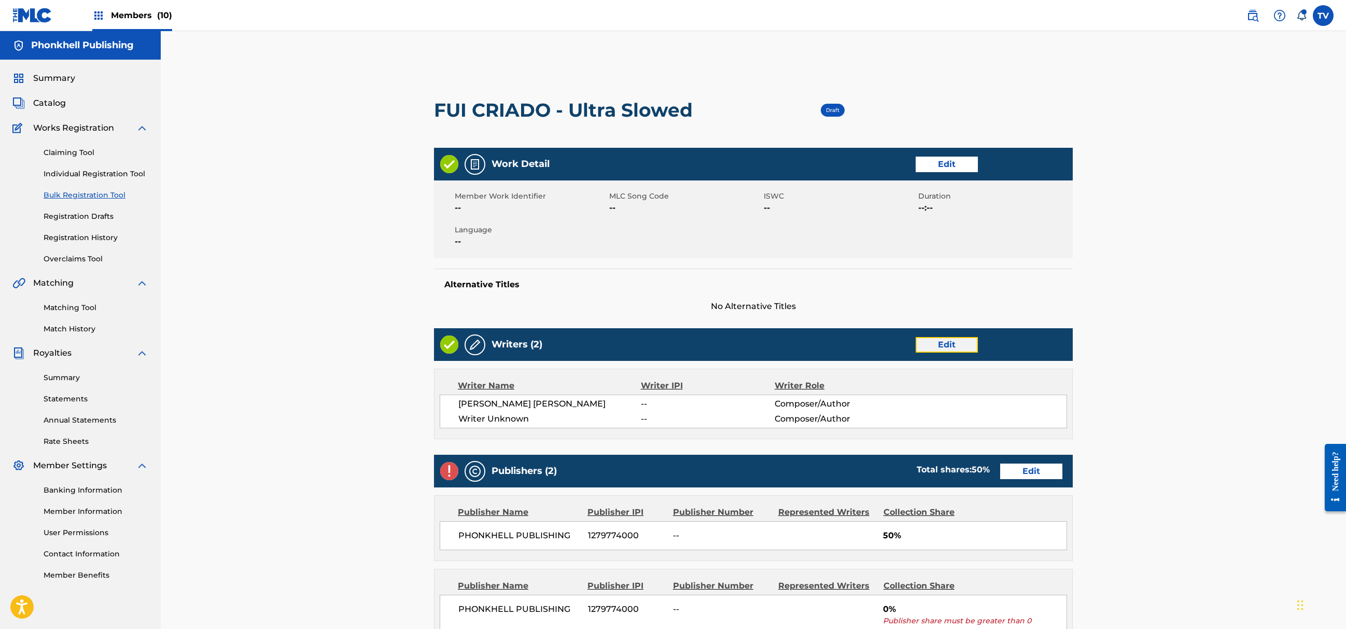
click at [949, 351] on link "Edit" at bounding box center [947, 345] width 62 height 16
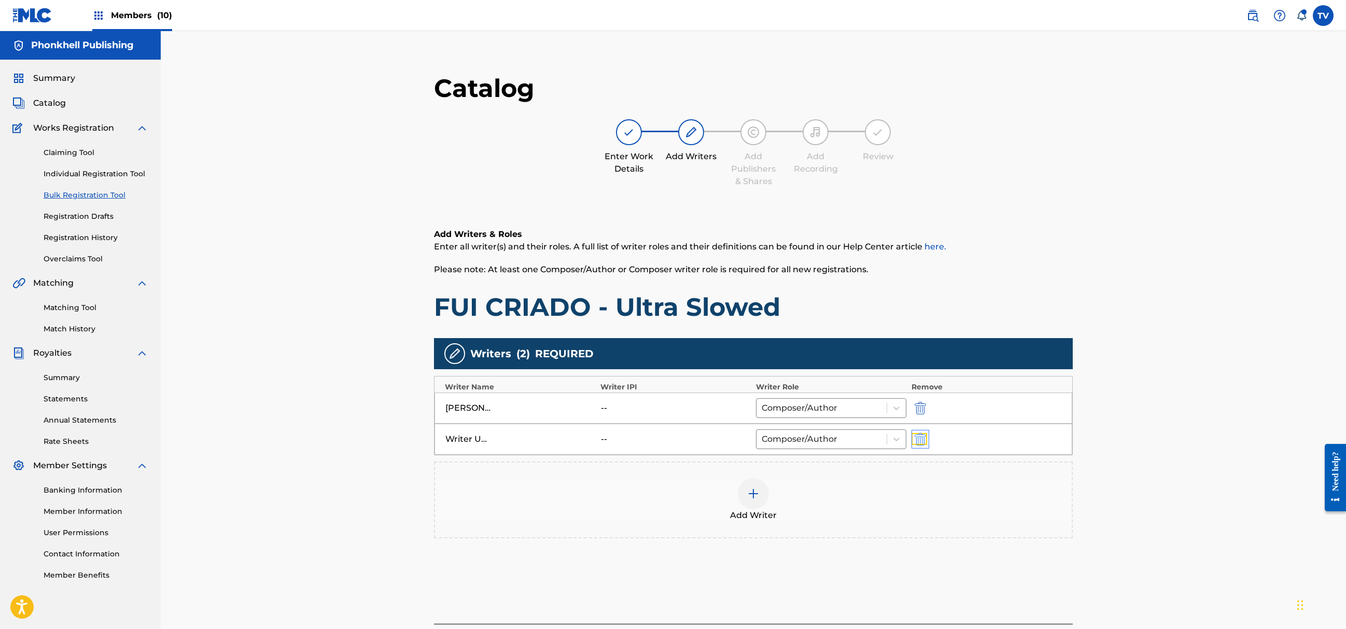
click at [924, 435] on img "submit" at bounding box center [920, 439] width 11 height 12
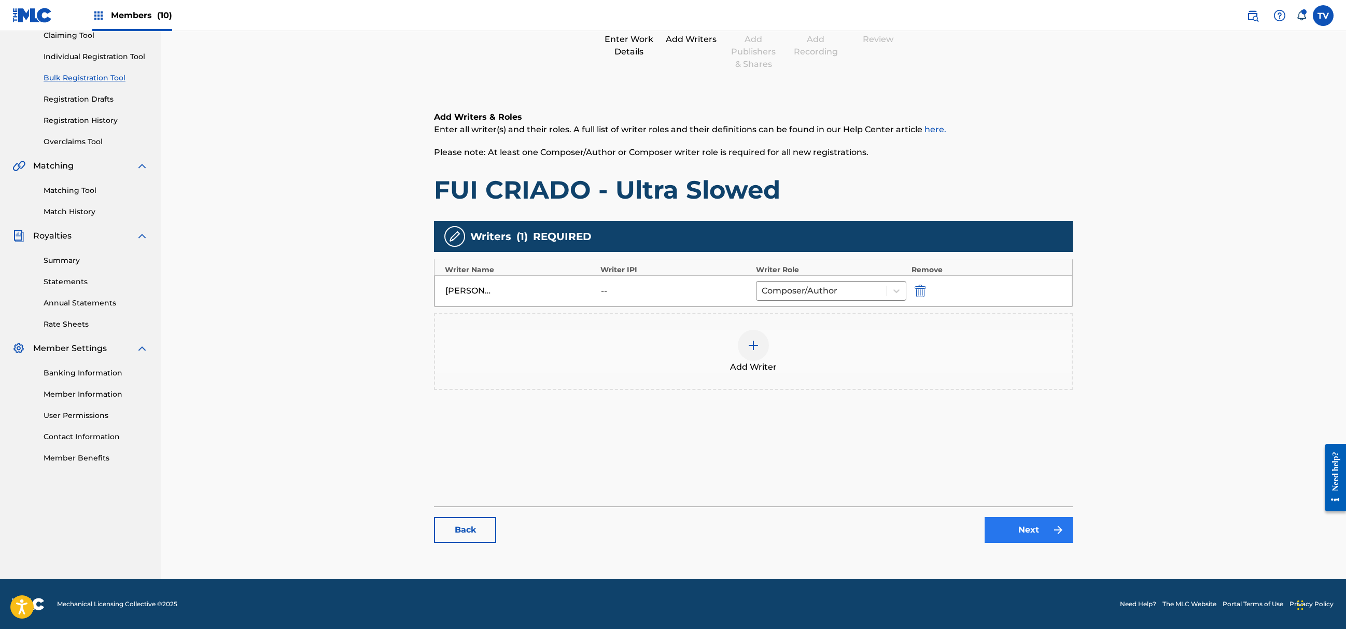
drag, startPoint x: 1029, startPoint y: 546, endPoint x: 1028, endPoint y: 527, distance: 18.2
click at [1030, 541] on div "Catalog Enter Work Details Add Writers Add Publishers & Shares Add Recording Re…" at bounding box center [753, 254] width 639 height 598
drag, startPoint x: 1038, startPoint y: 550, endPoint x: 1019, endPoint y: 491, distance: 62.8
click at [1038, 548] on div "Catalog Enter Work Details Add Writers Add Publishers & Shares Add Recording Re…" at bounding box center [753, 254] width 639 height 598
click at [1035, 532] on link "Next" at bounding box center [1029, 530] width 88 height 26
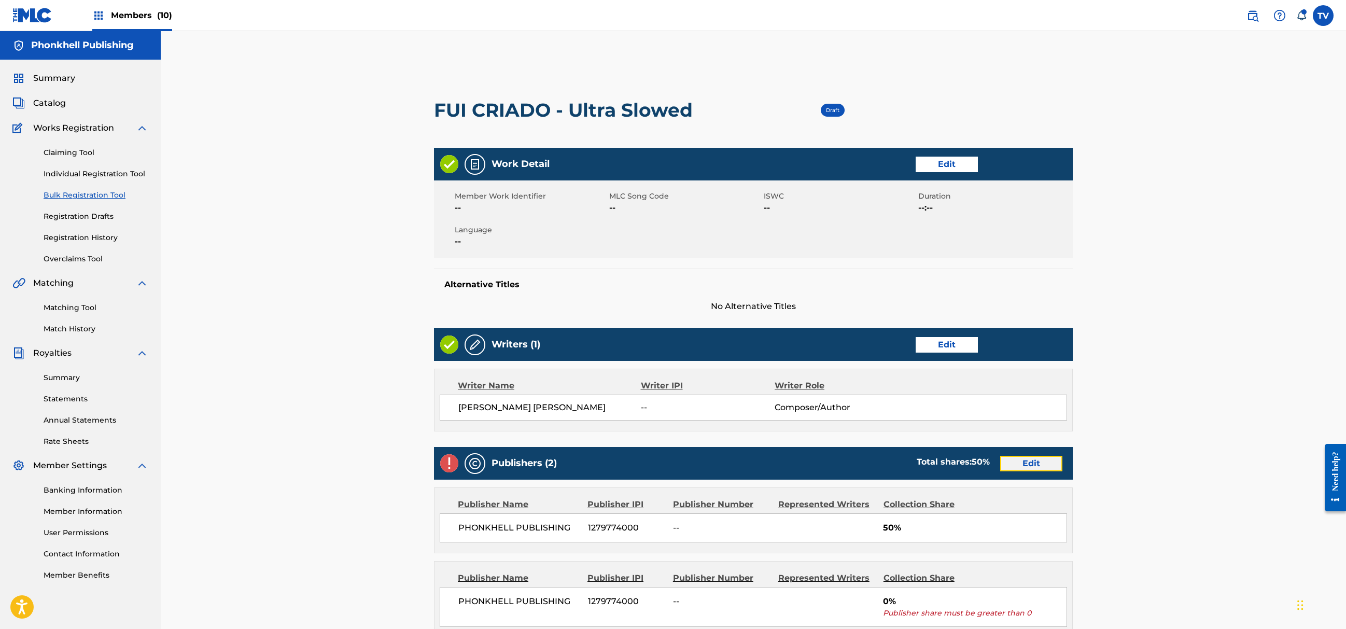
click at [1027, 463] on link "Edit" at bounding box center [1031, 464] width 62 height 16
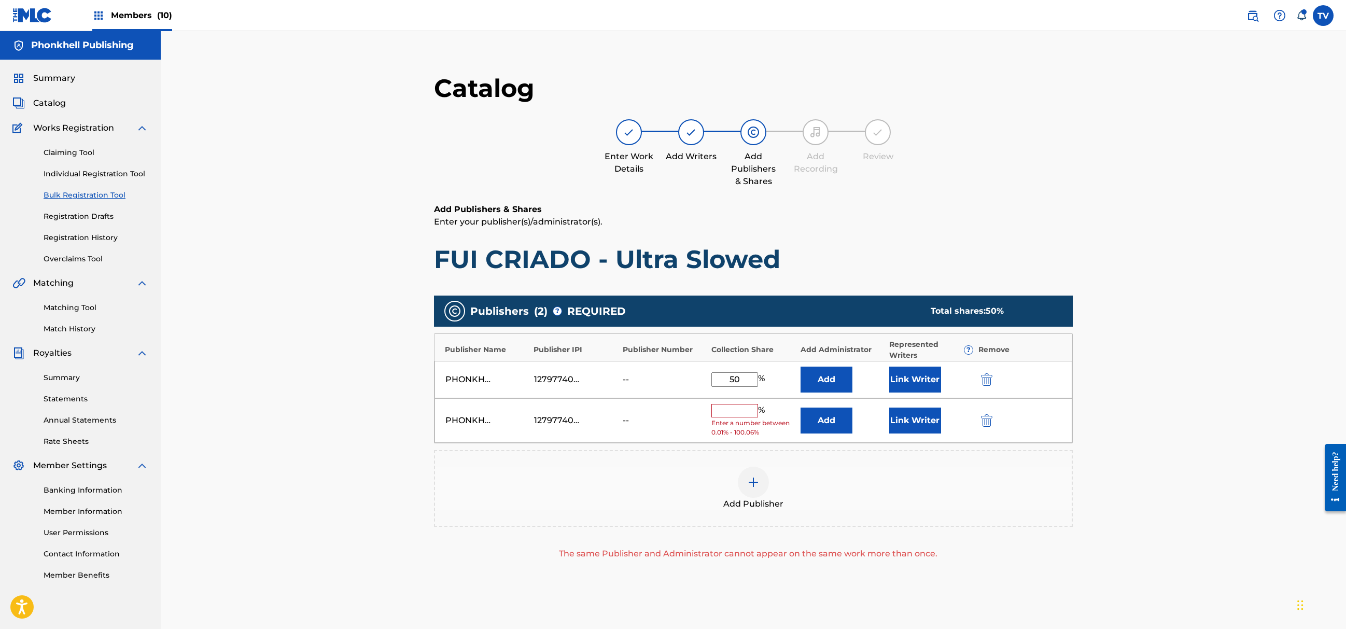
click at [993, 412] on div "PHONKHELL PUBLISHING 1279774000 -- % Enter a number between 0.01% - 100.06% Add…" at bounding box center [754, 420] width 638 height 45
click at [990, 421] on img "submit" at bounding box center [986, 420] width 11 height 12
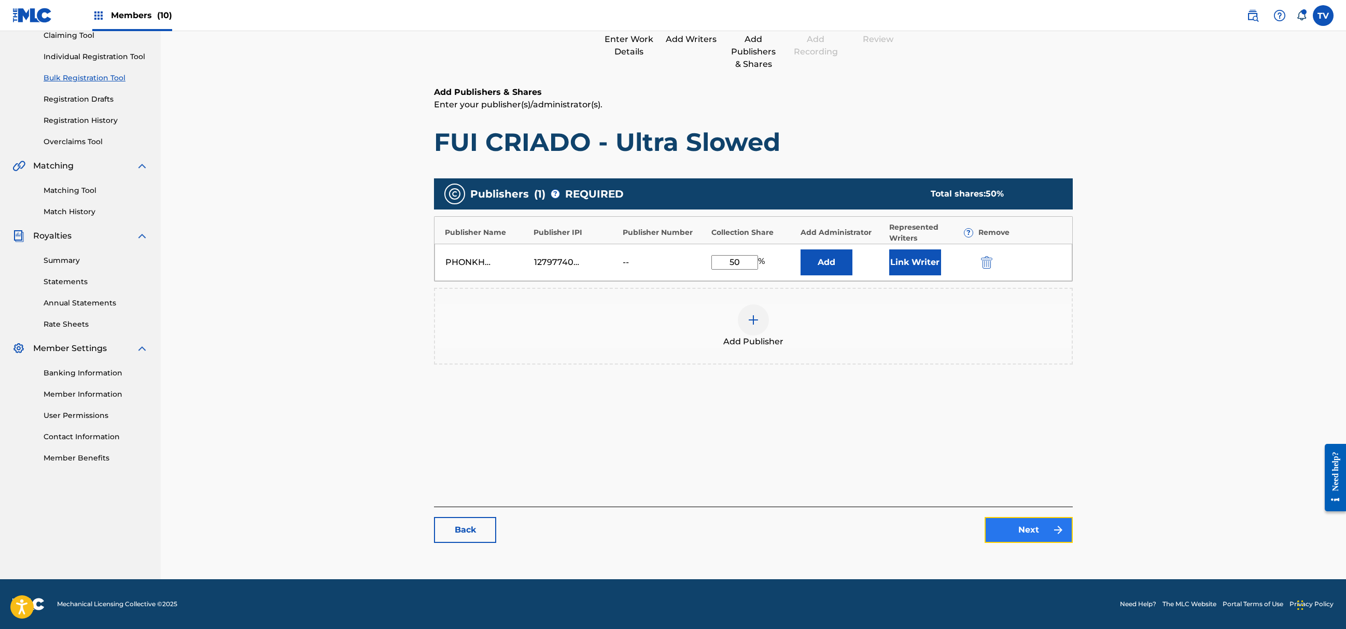
click at [1034, 526] on link "Next" at bounding box center [1029, 530] width 88 height 26
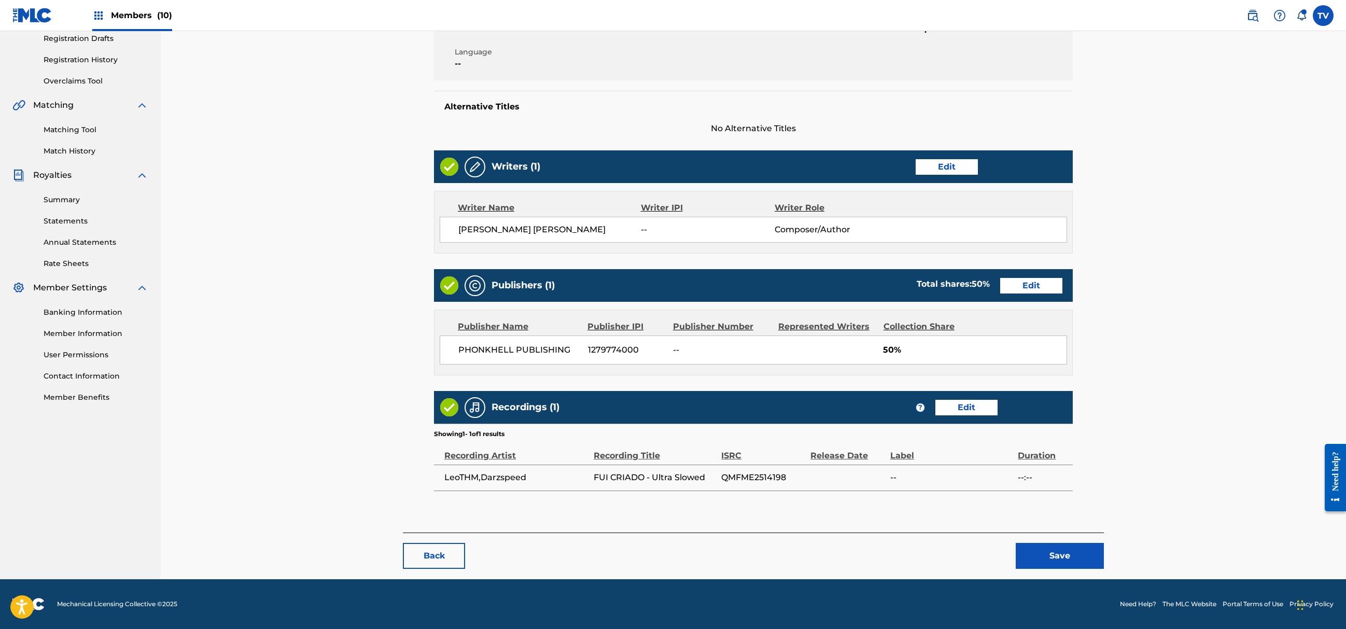
click at [1063, 579] on footer "Mechanical Licensing Collective © 2025 Need Help? The MLC Website Portal Terms …" at bounding box center [673, 604] width 1346 height 50
click at [1069, 562] on button "Save" at bounding box center [1060, 556] width 88 height 26
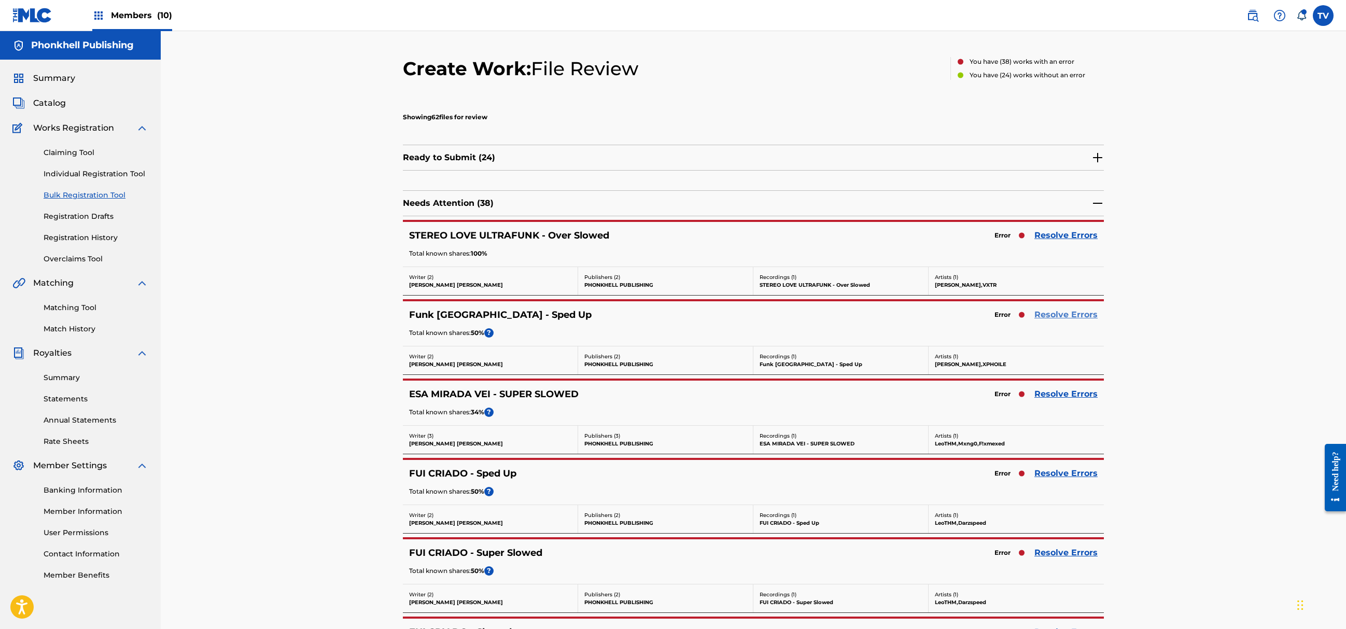
click at [1063, 313] on link "Resolve Errors" at bounding box center [1066, 315] width 63 height 12
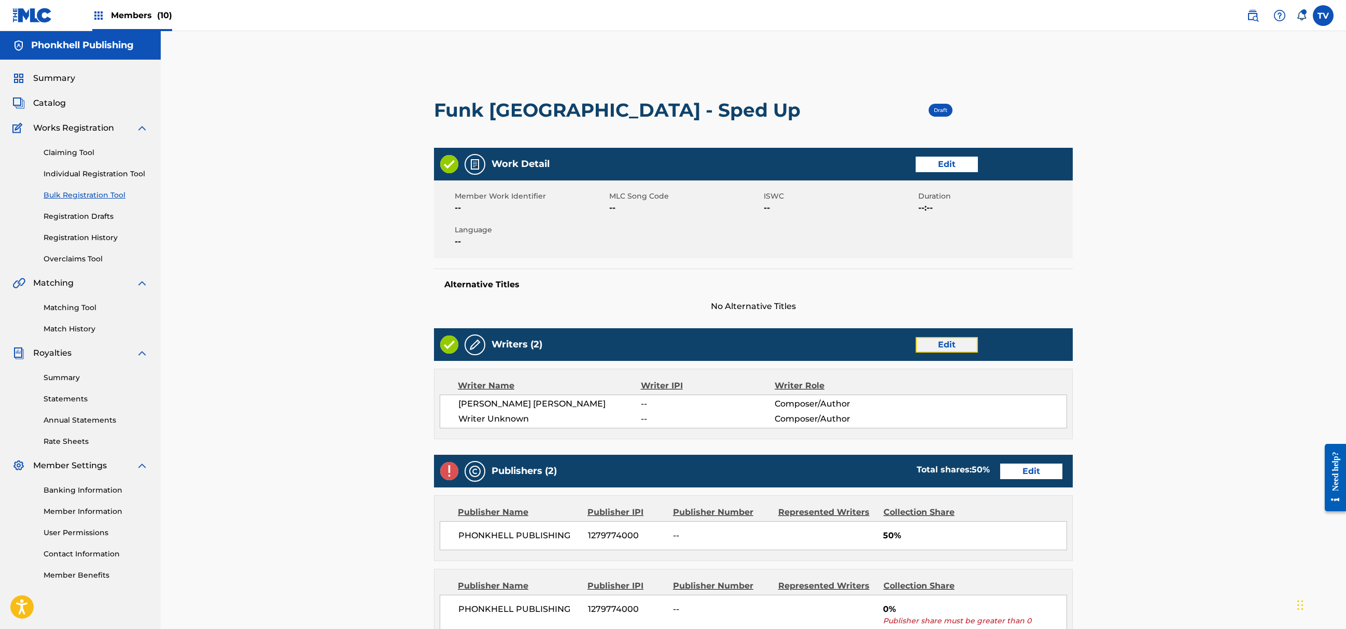
click at [940, 347] on link "Edit" at bounding box center [947, 345] width 62 height 16
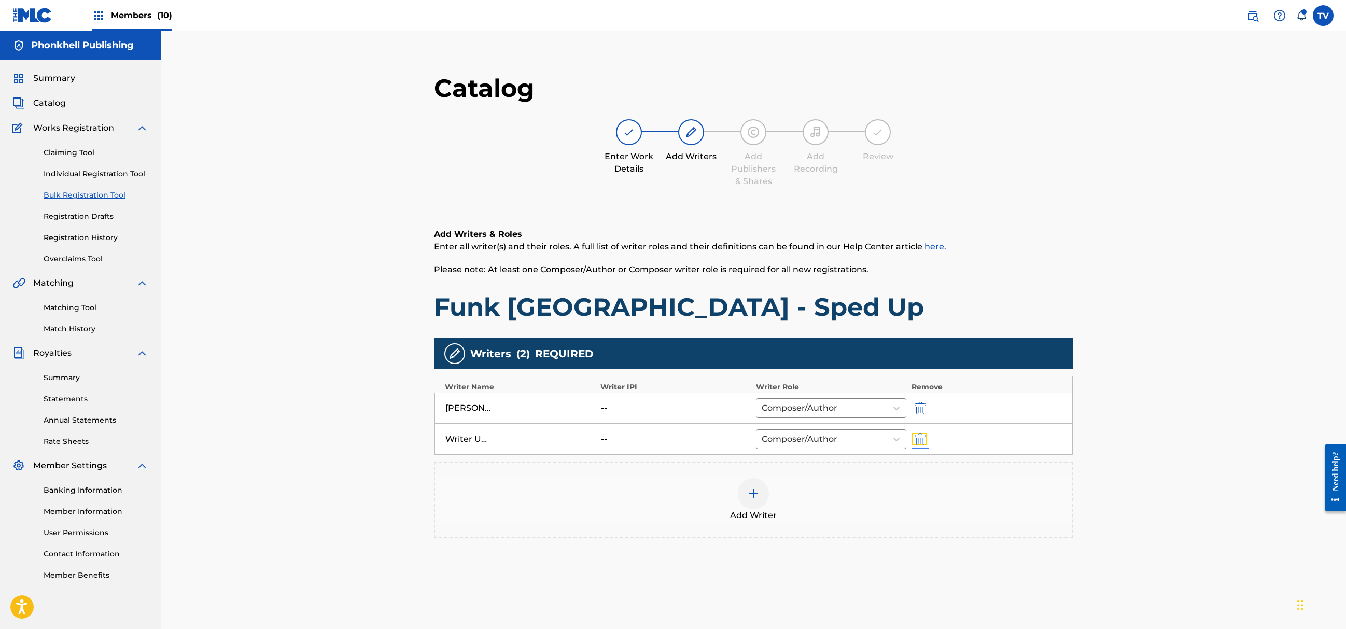
click at [924, 436] on img "submit" at bounding box center [920, 439] width 11 height 12
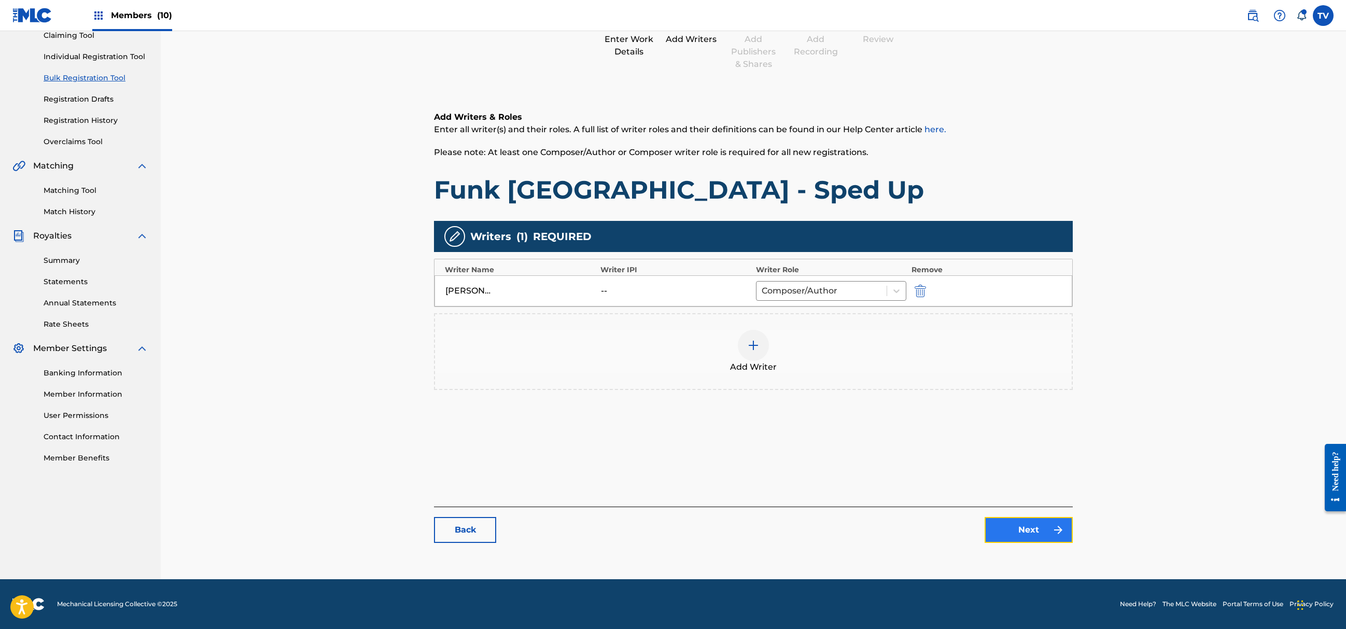
click at [1042, 527] on link "Next" at bounding box center [1029, 530] width 88 height 26
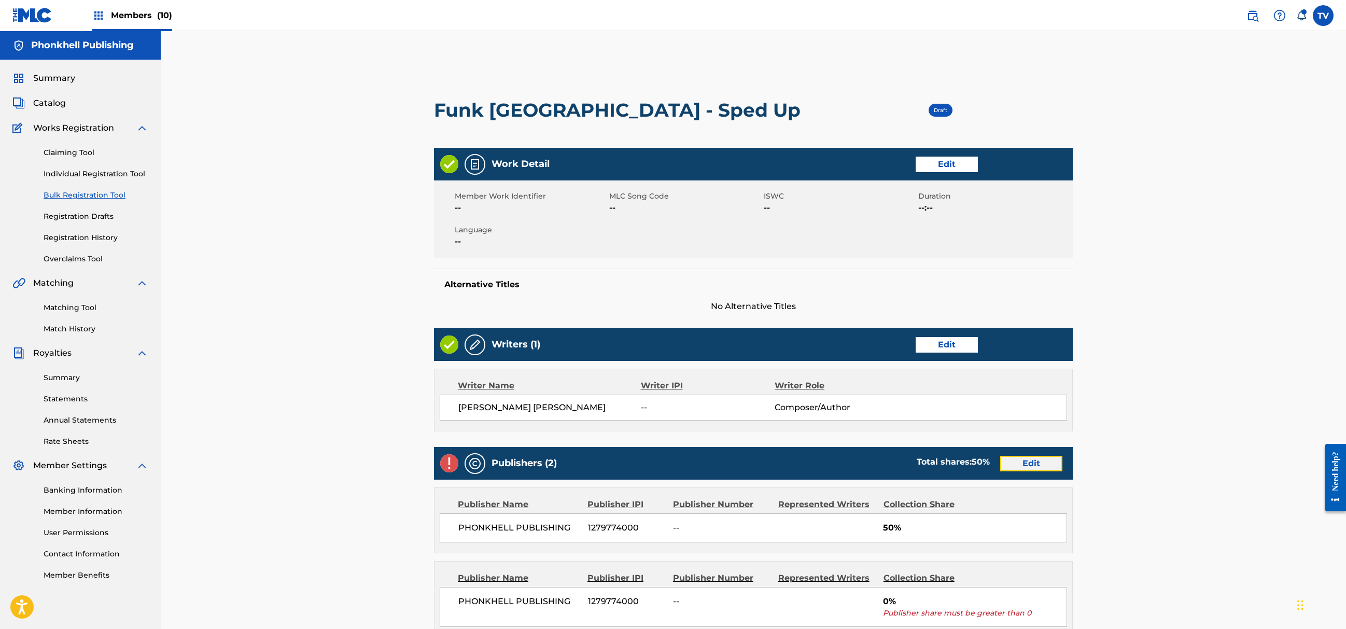
click at [1030, 461] on link "Edit" at bounding box center [1031, 464] width 62 height 16
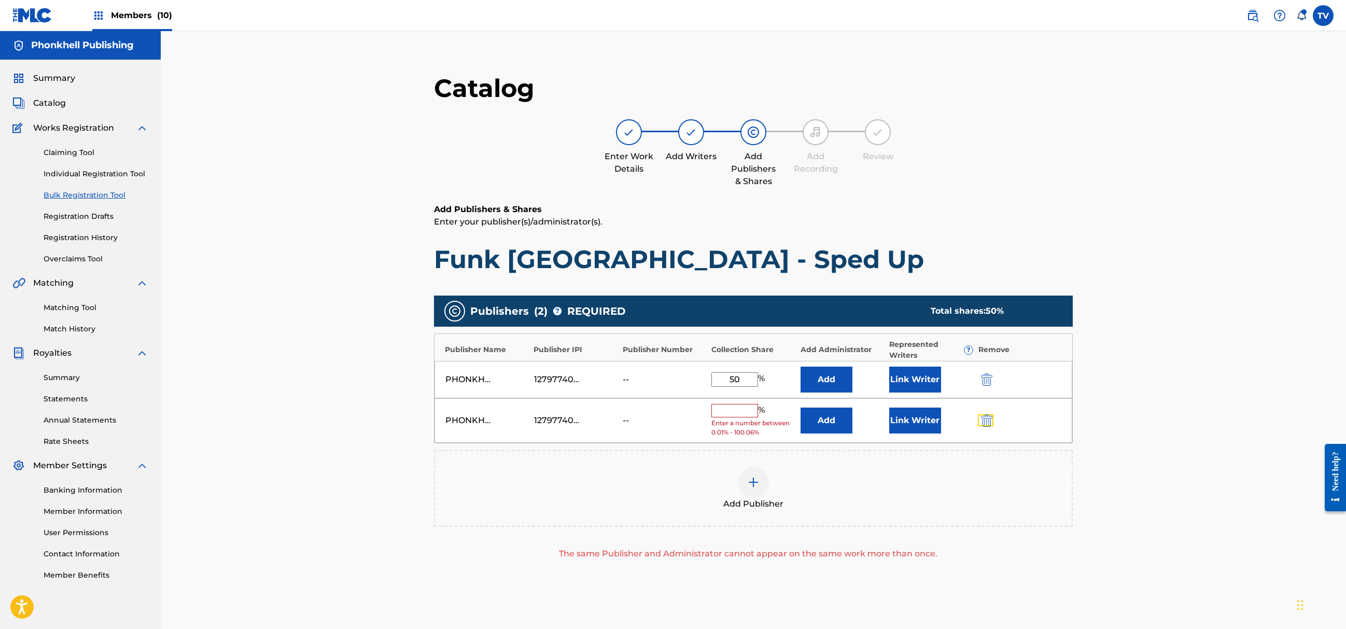
click at [985, 422] on img "submit" at bounding box center [986, 420] width 11 height 12
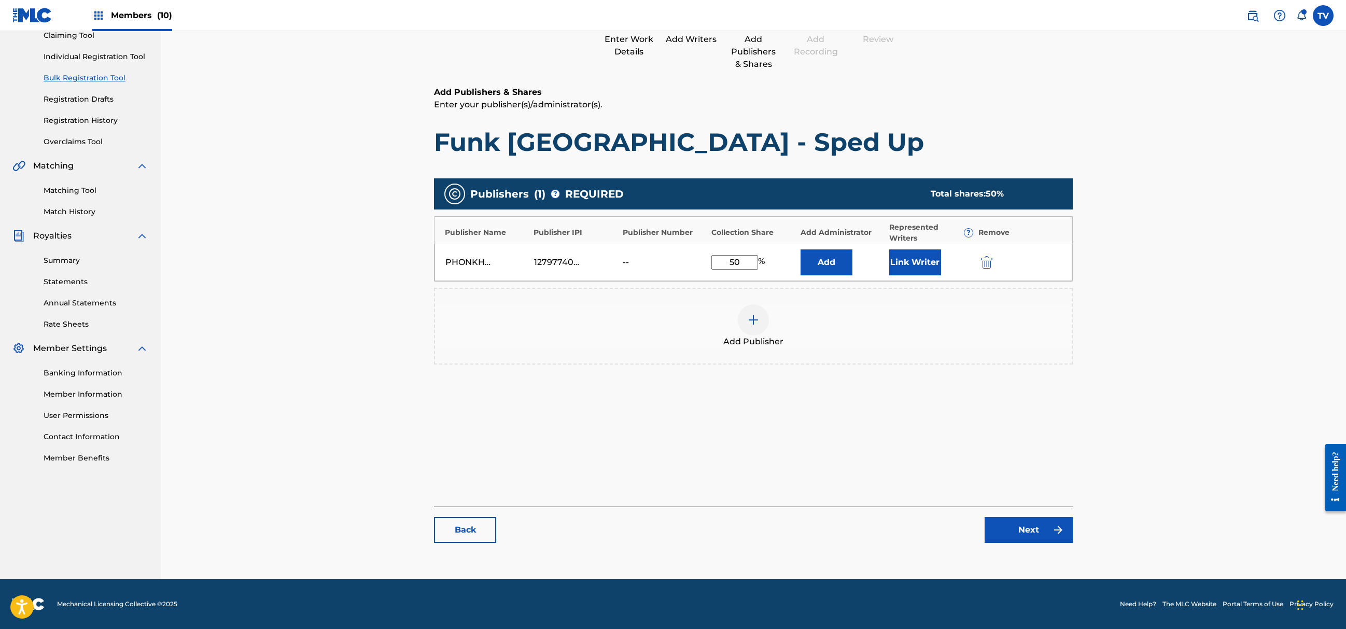
click at [1042, 545] on div "Catalog Enter Work Details Add Writers Add Publishers & Shares Add Recording Re…" at bounding box center [753, 254] width 639 height 598
click at [1043, 536] on link "Next" at bounding box center [1029, 530] width 88 height 26
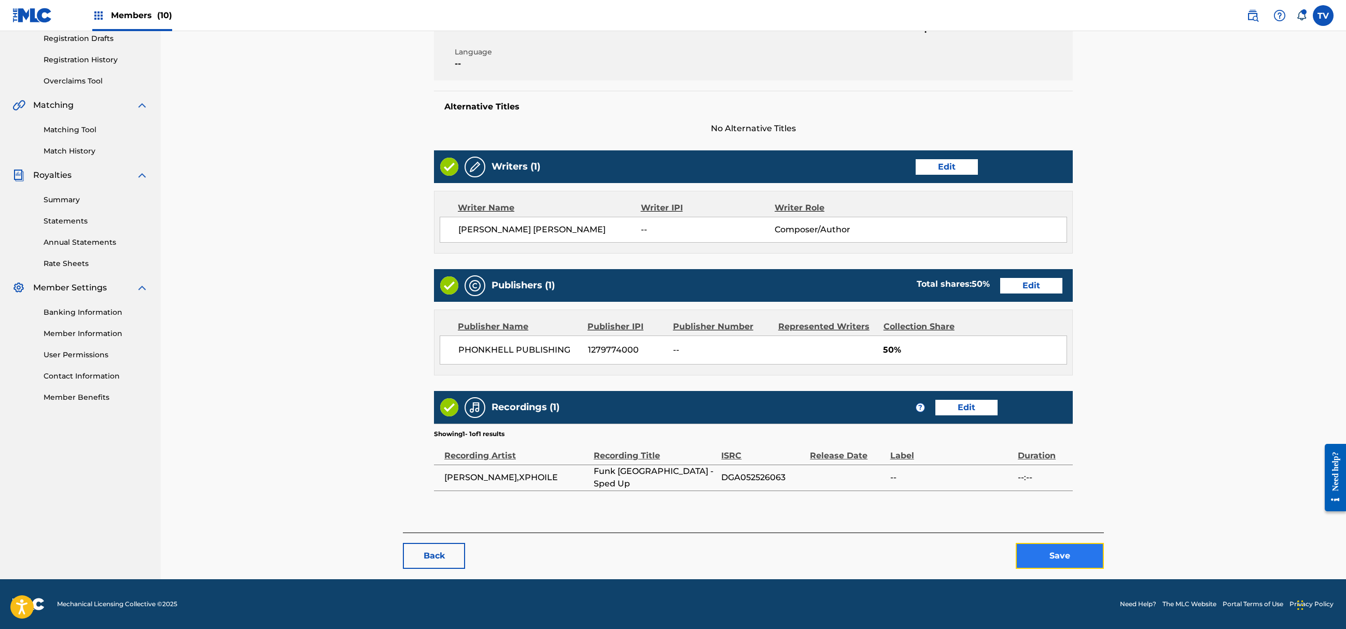
click at [1067, 556] on button "Save" at bounding box center [1060, 556] width 88 height 26
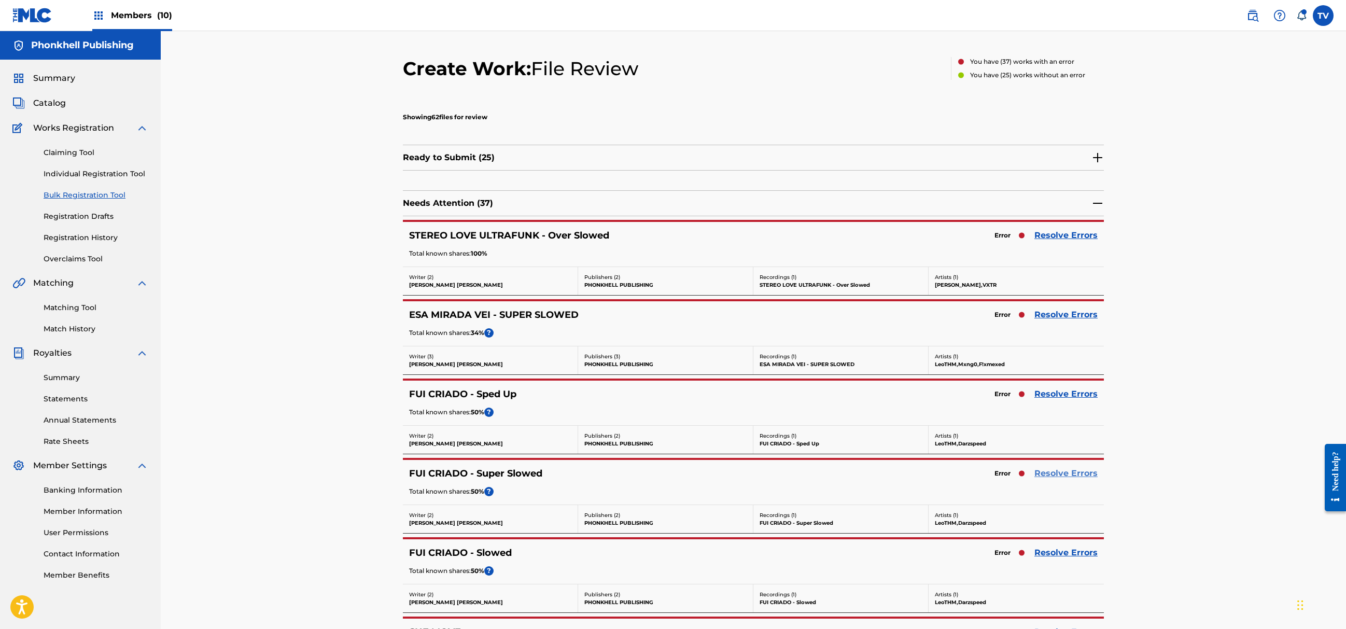
click at [1065, 471] on link "Resolve Errors" at bounding box center [1066, 473] width 63 height 12
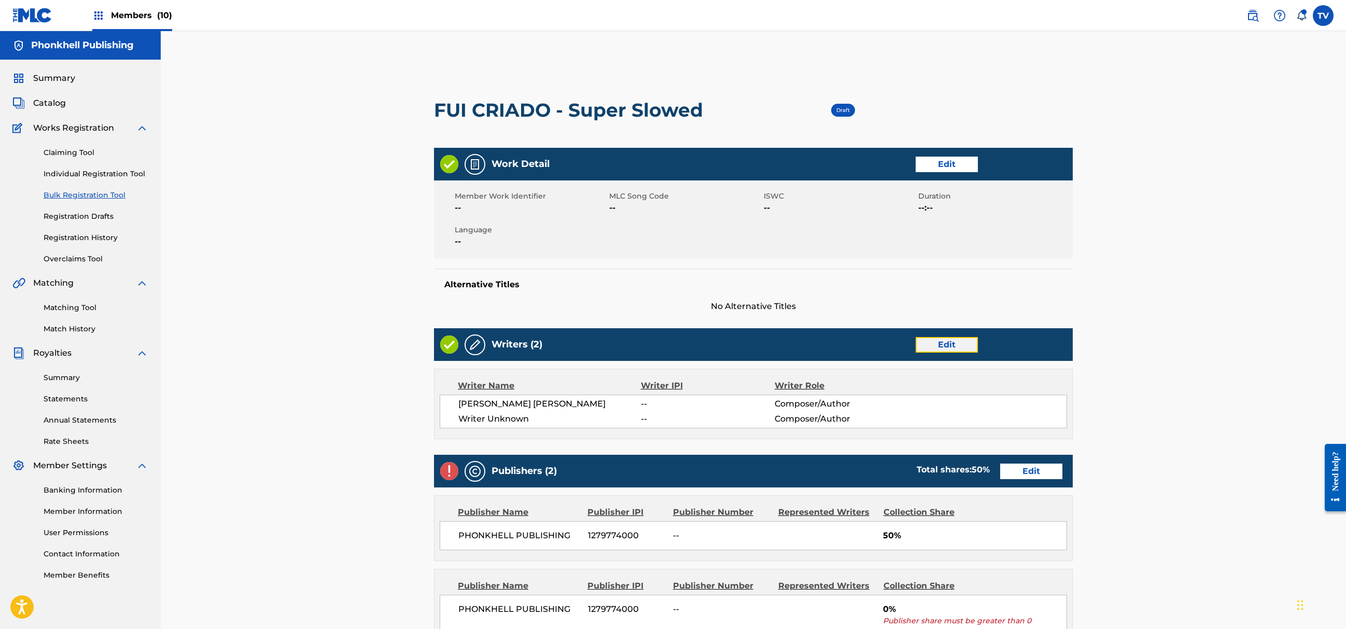
click at [934, 342] on link "Edit" at bounding box center [947, 345] width 62 height 16
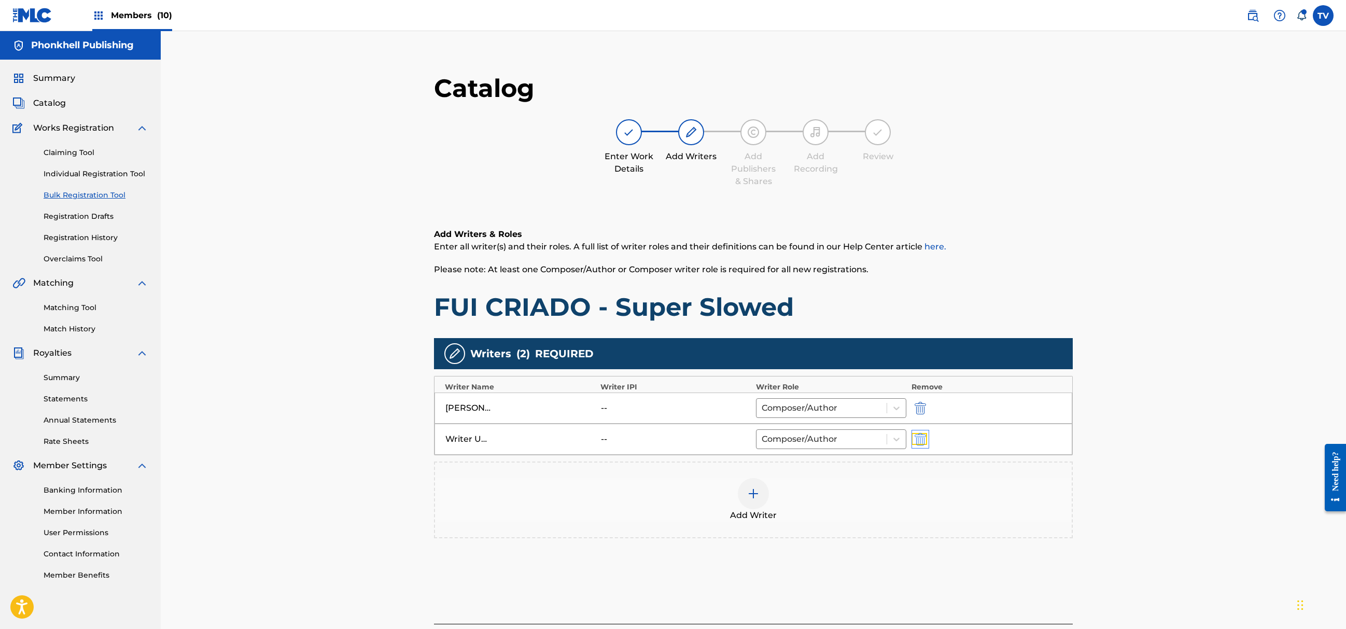
click at [915, 440] on img "submit" at bounding box center [920, 439] width 11 height 12
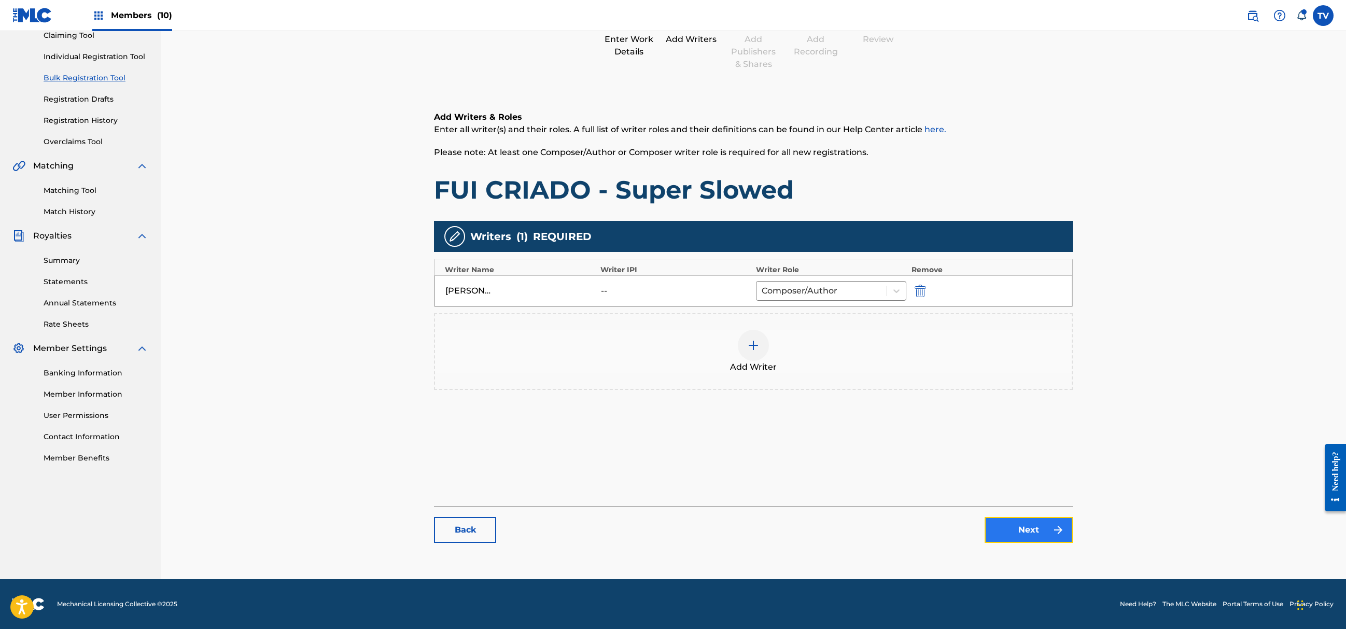
click at [1023, 527] on link "Next" at bounding box center [1029, 530] width 88 height 26
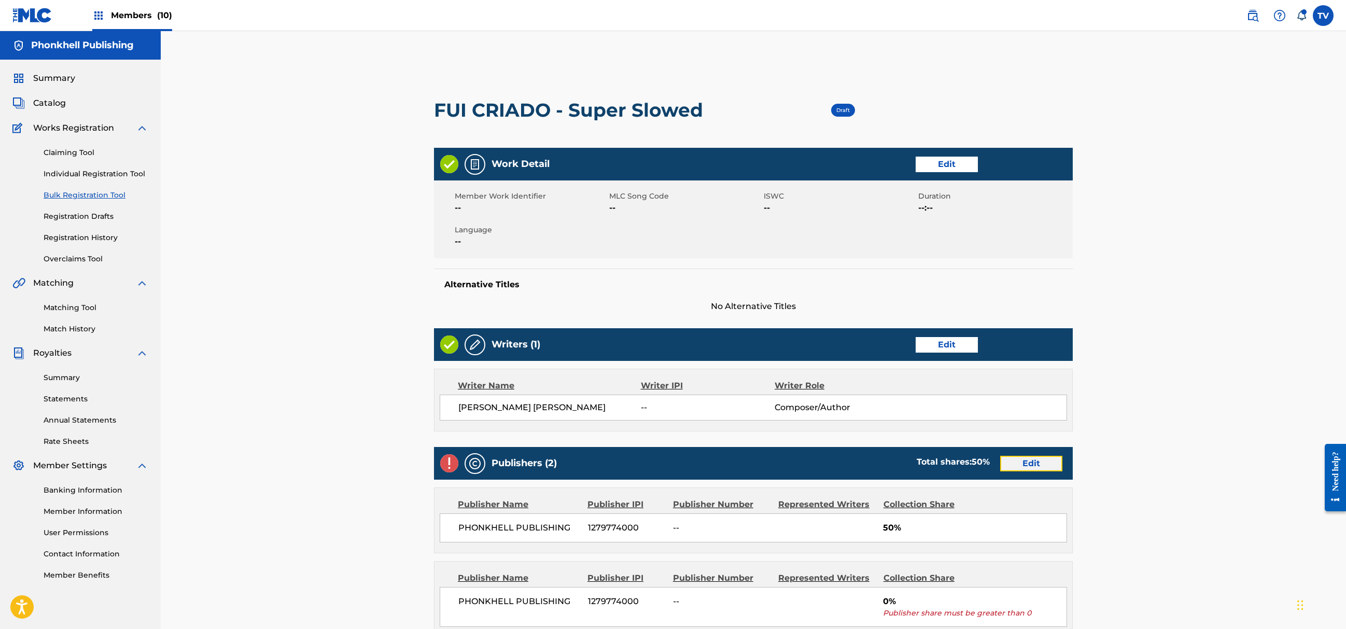
click at [1025, 463] on link "Edit" at bounding box center [1031, 464] width 62 height 16
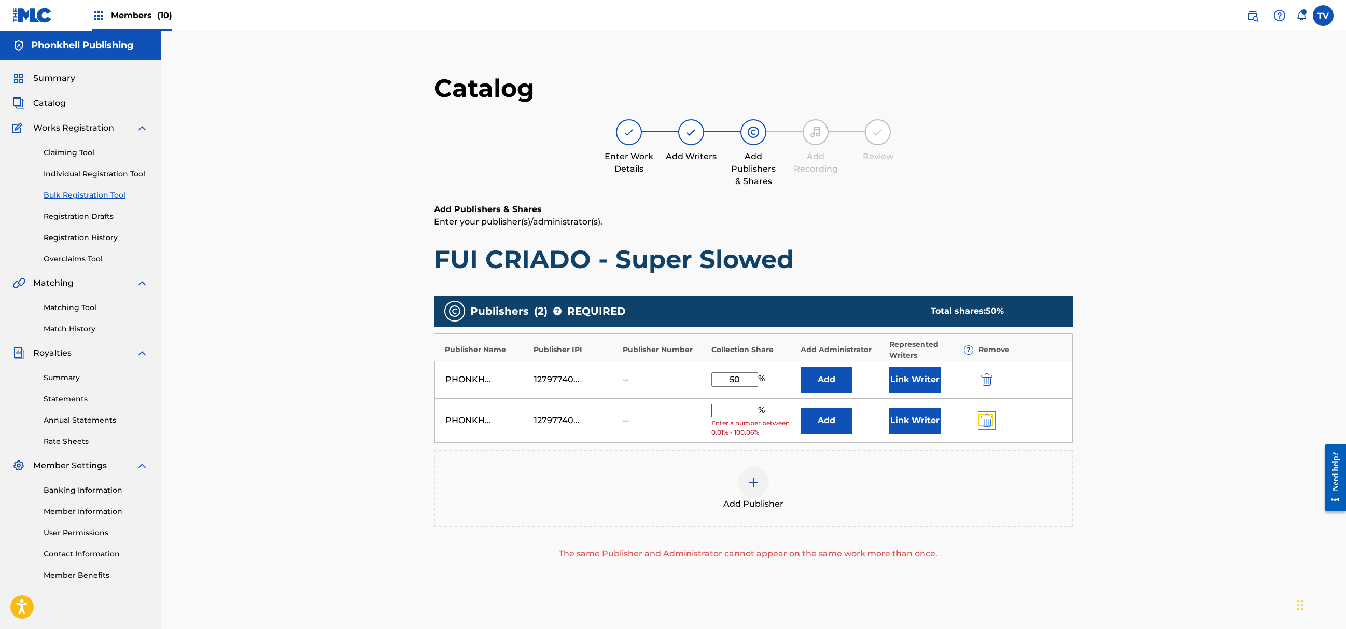
click at [990, 424] on img "submit" at bounding box center [986, 420] width 11 height 12
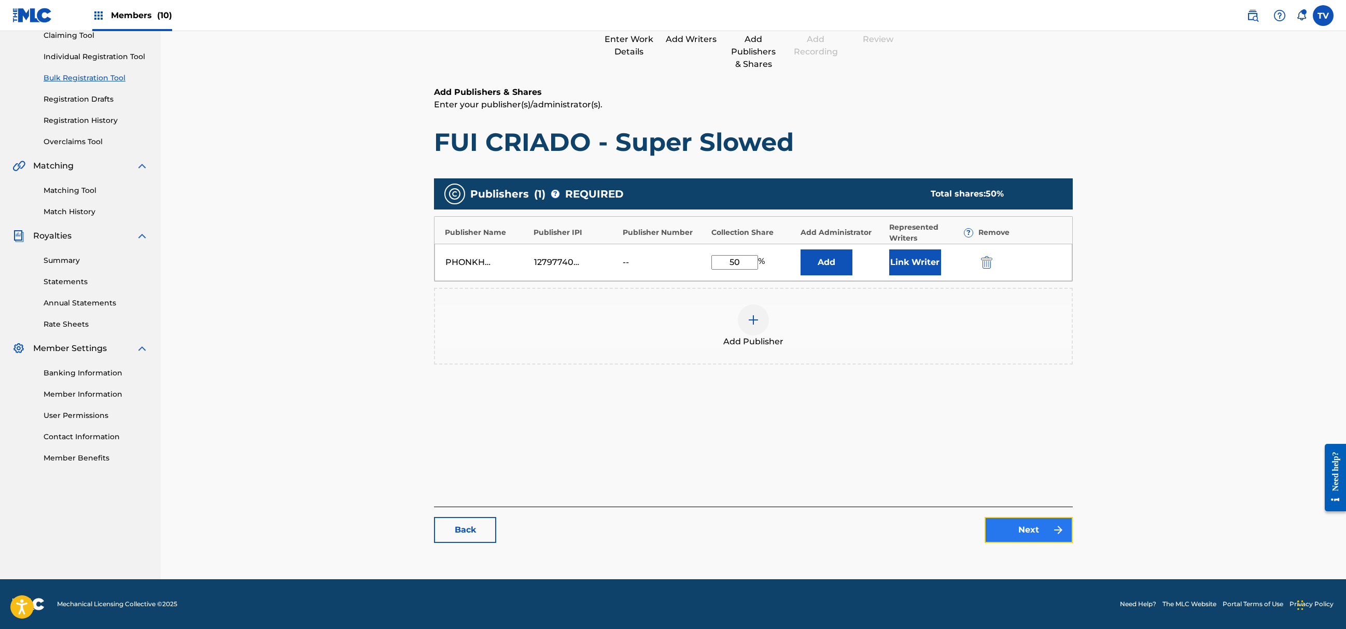
click at [1042, 528] on link "Next" at bounding box center [1029, 530] width 88 height 26
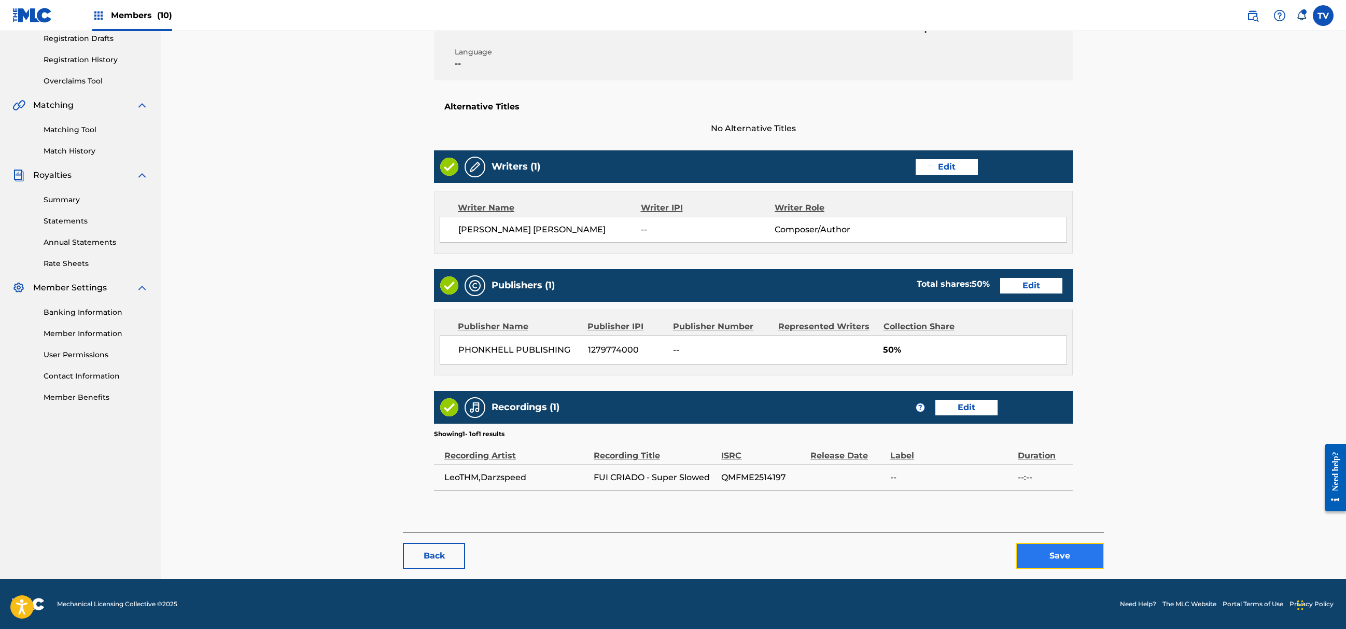
click at [1049, 546] on button "Save" at bounding box center [1060, 556] width 88 height 26
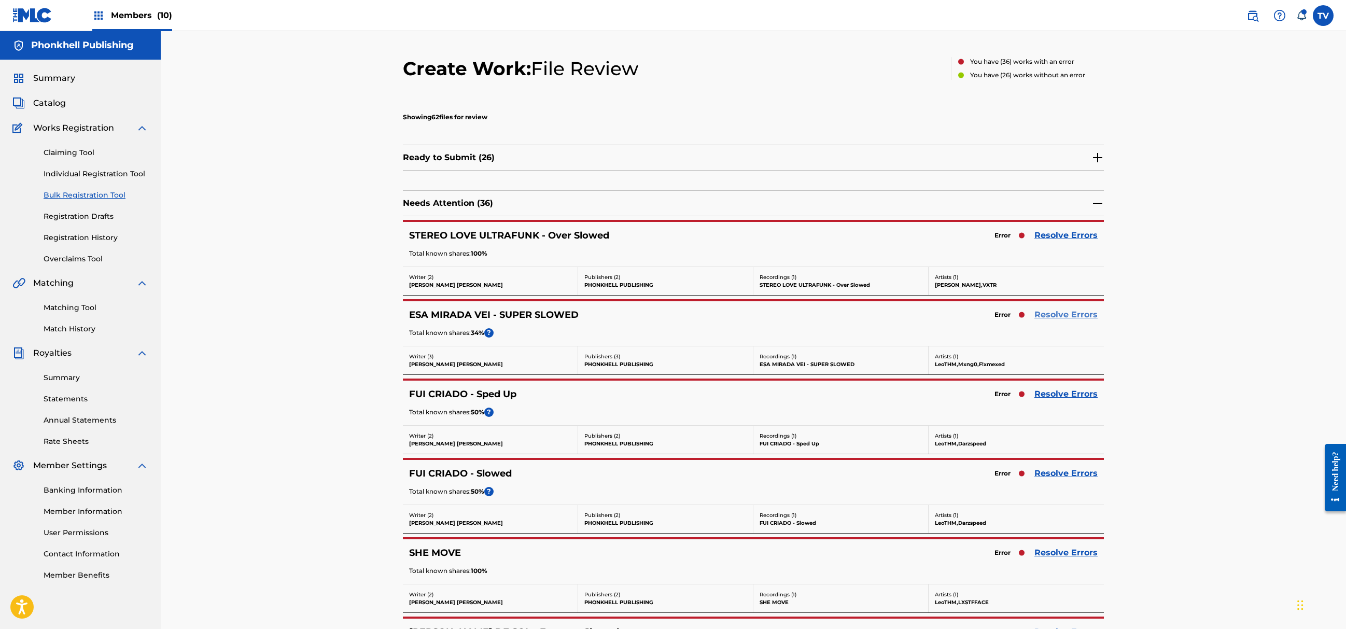
click at [1052, 315] on link "Resolve Errors" at bounding box center [1066, 315] width 63 height 12
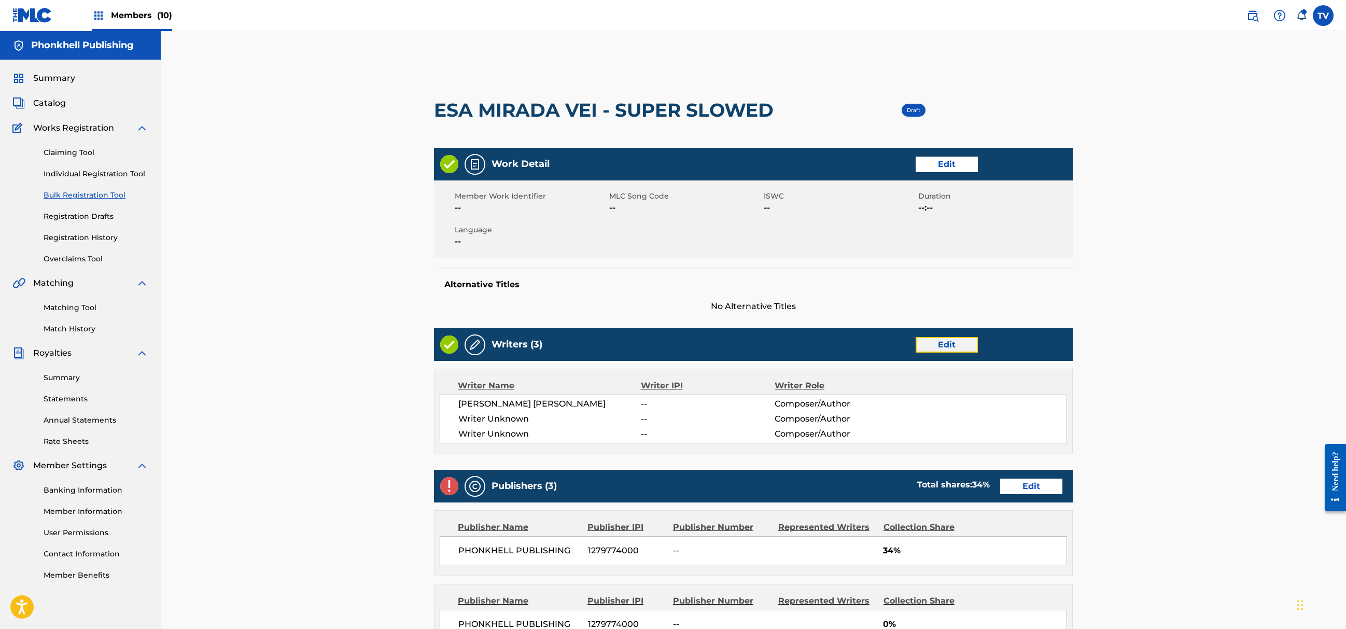
click at [950, 344] on link "Edit" at bounding box center [947, 345] width 62 height 16
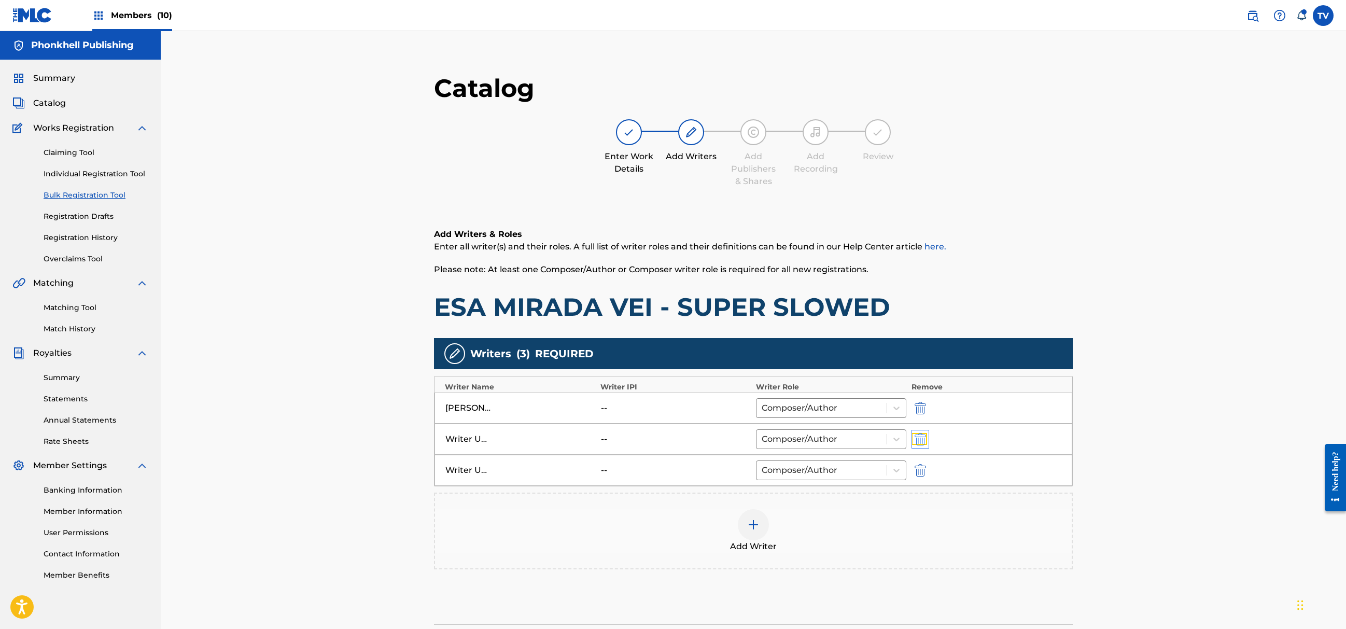
click at [921, 440] on img "submit" at bounding box center [920, 439] width 11 height 12
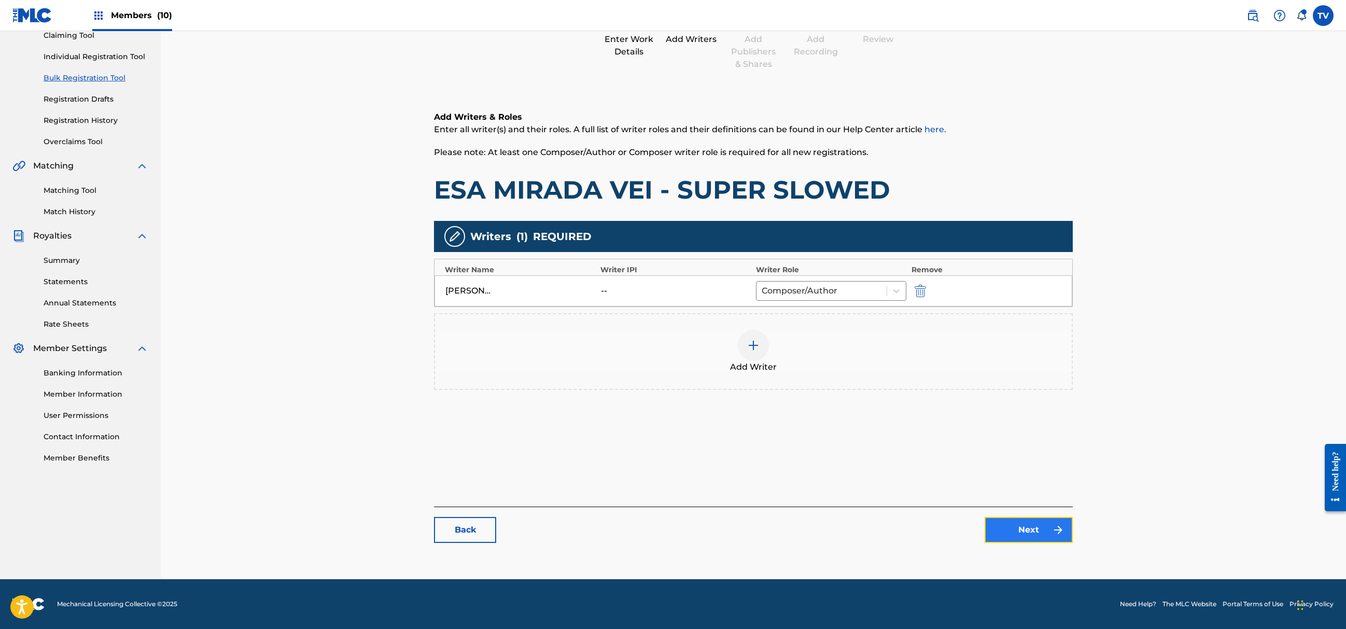
click at [1043, 525] on link "Next" at bounding box center [1029, 530] width 88 height 26
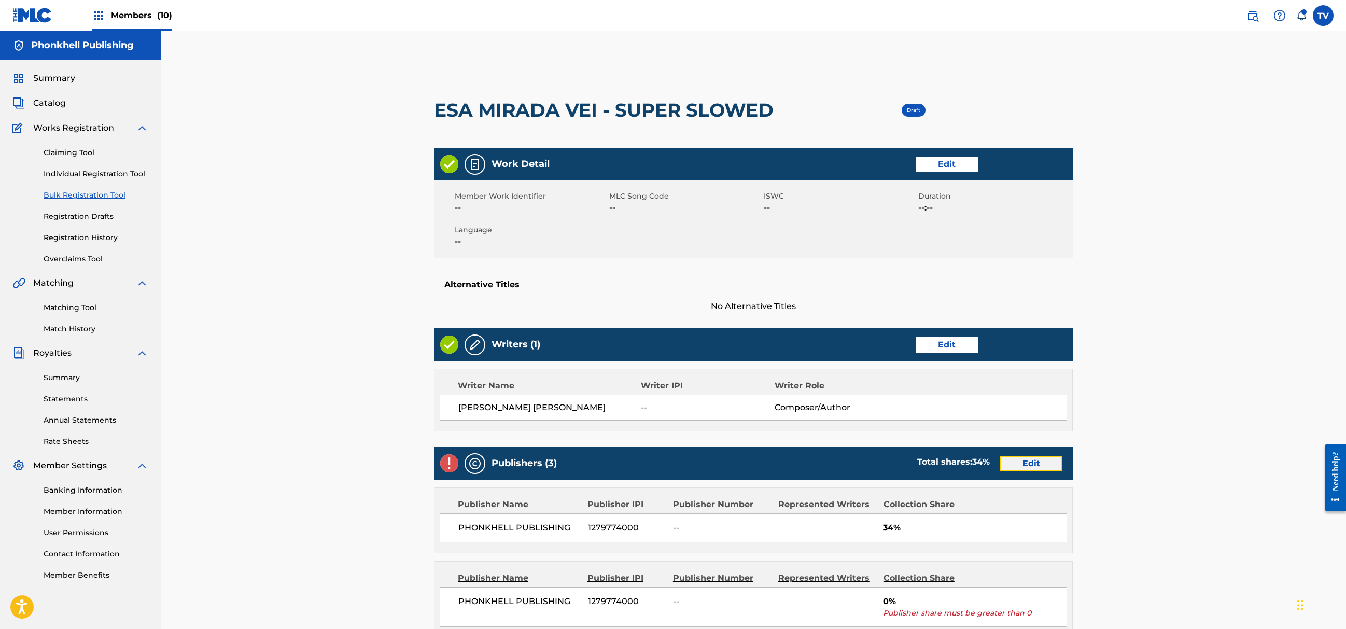
click at [1034, 465] on link "Edit" at bounding box center [1031, 464] width 62 height 16
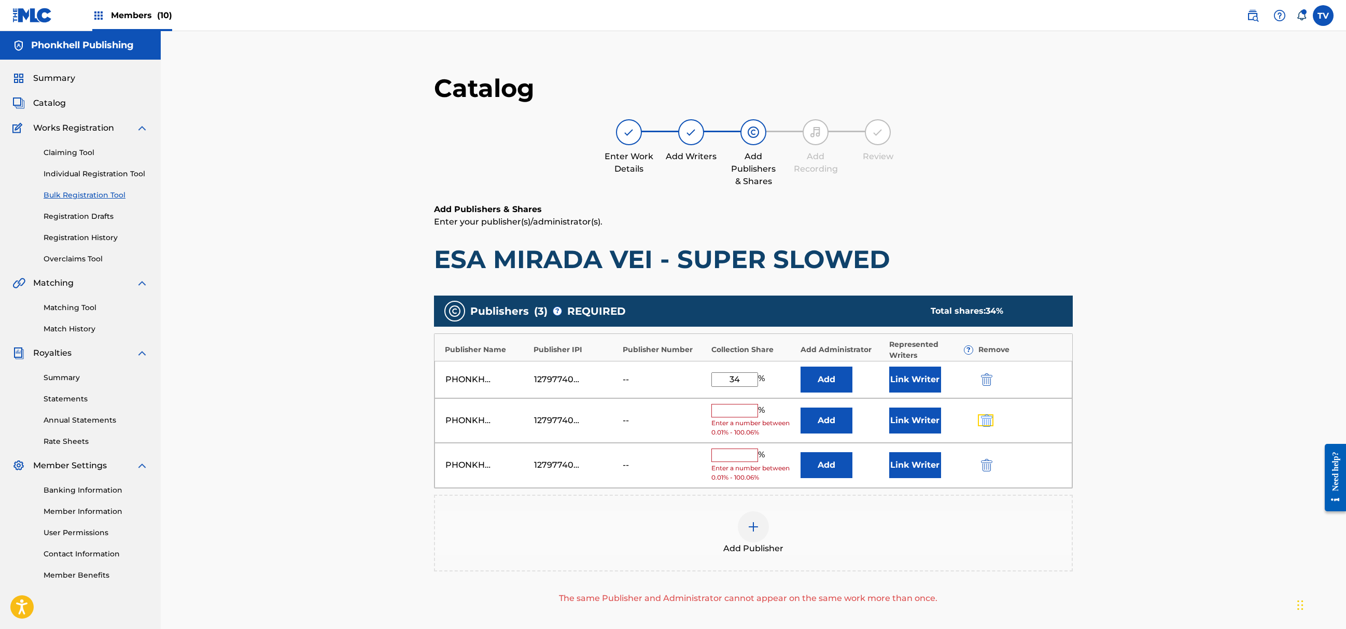
click at [980, 426] on button "submit" at bounding box center [986, 420] width 16 height 12
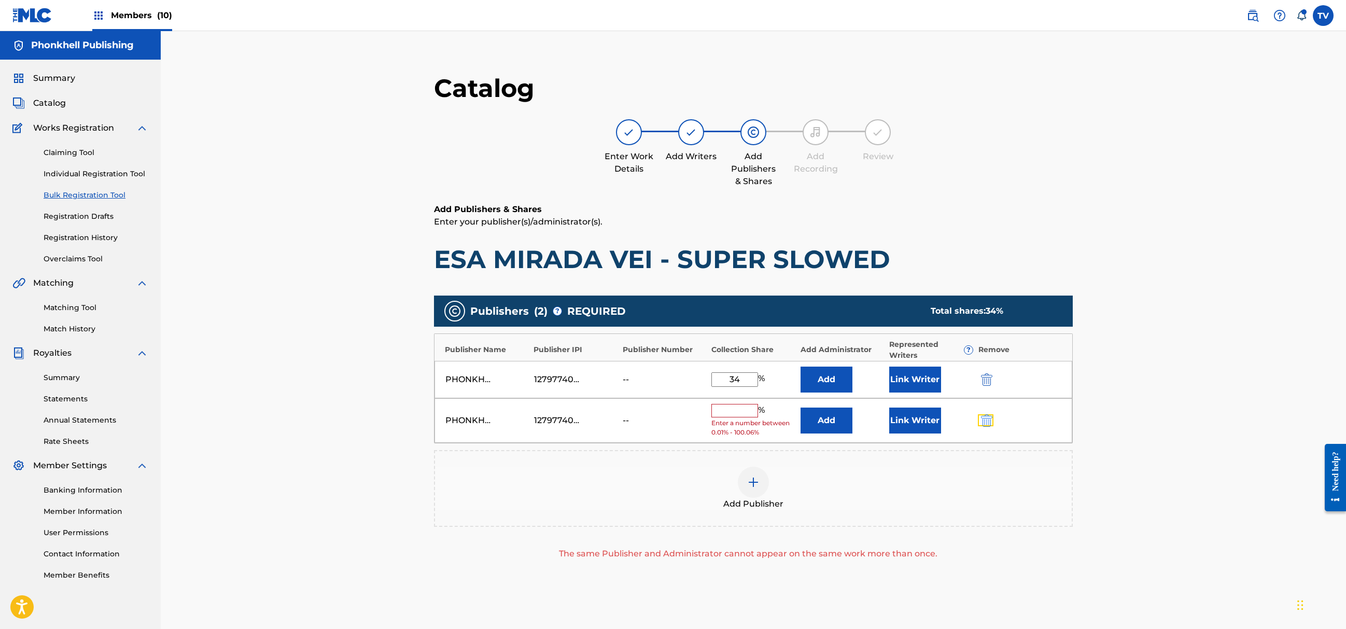
click at [980, 426] on button "submit" at bounding box center [986, 420] width 16 height 12
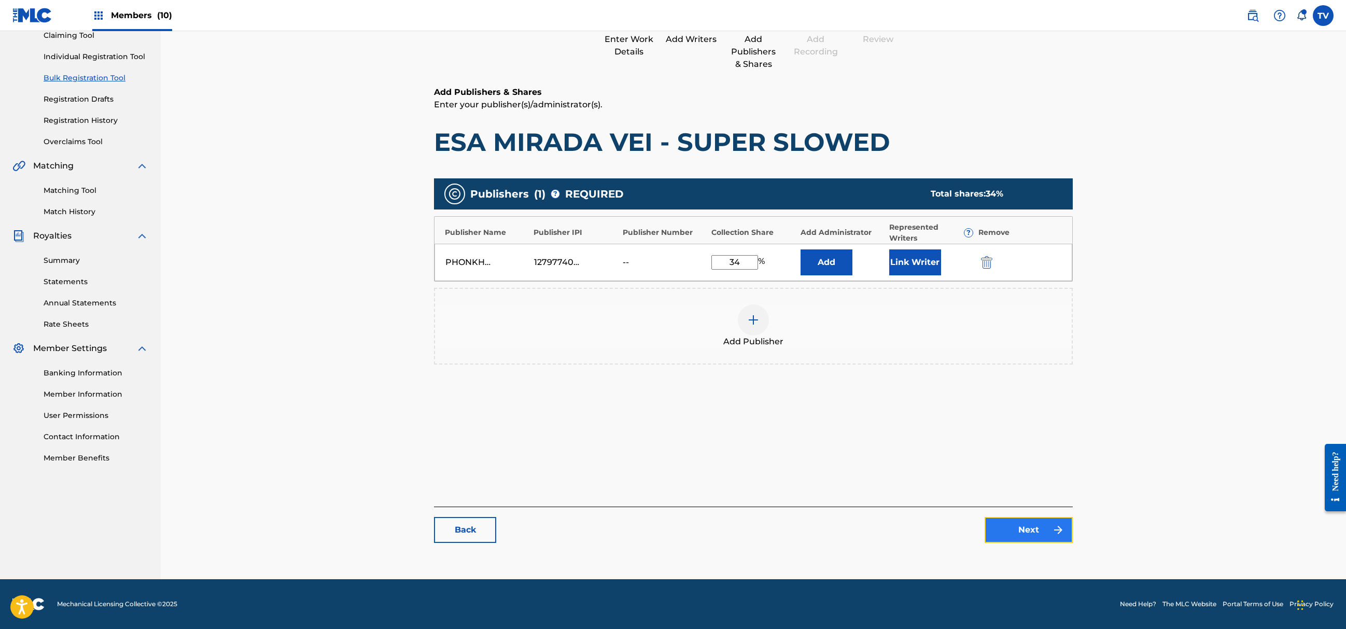
click at [1003, 525] on link "Next" at bounding box center [1029, 530] width 88 height 26
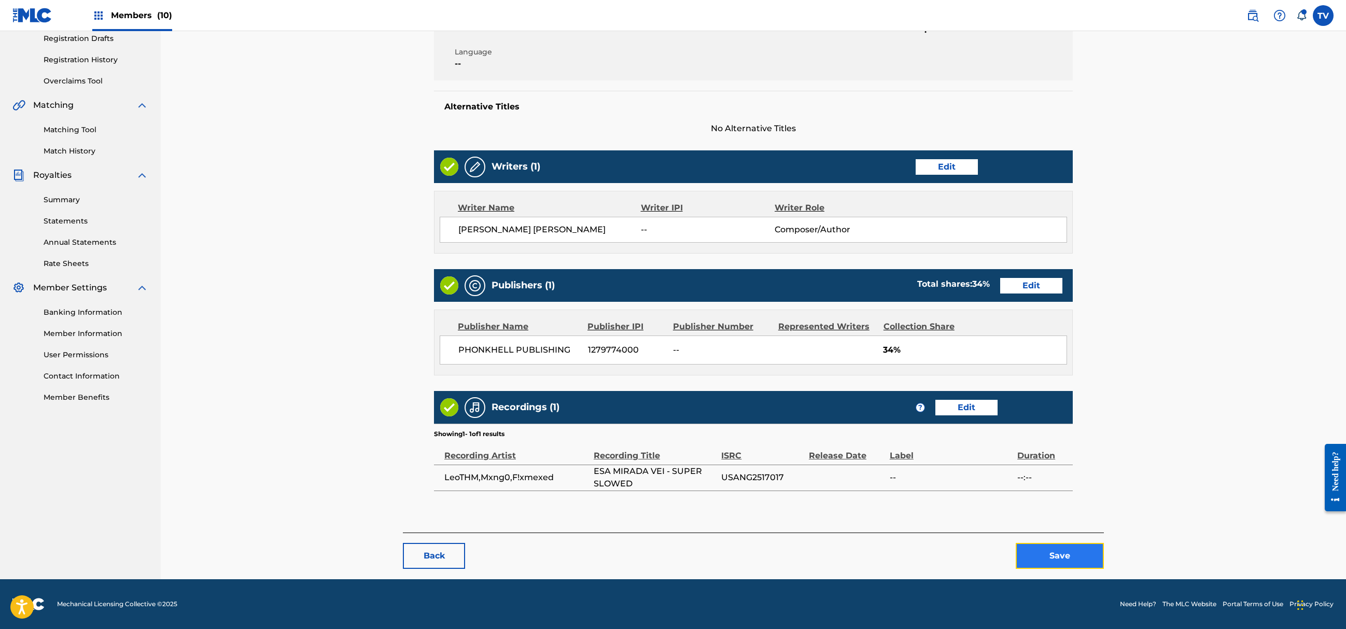
click at [1067, 561] on button "Save" at bounding box center [1060, 556] width 88 height 26
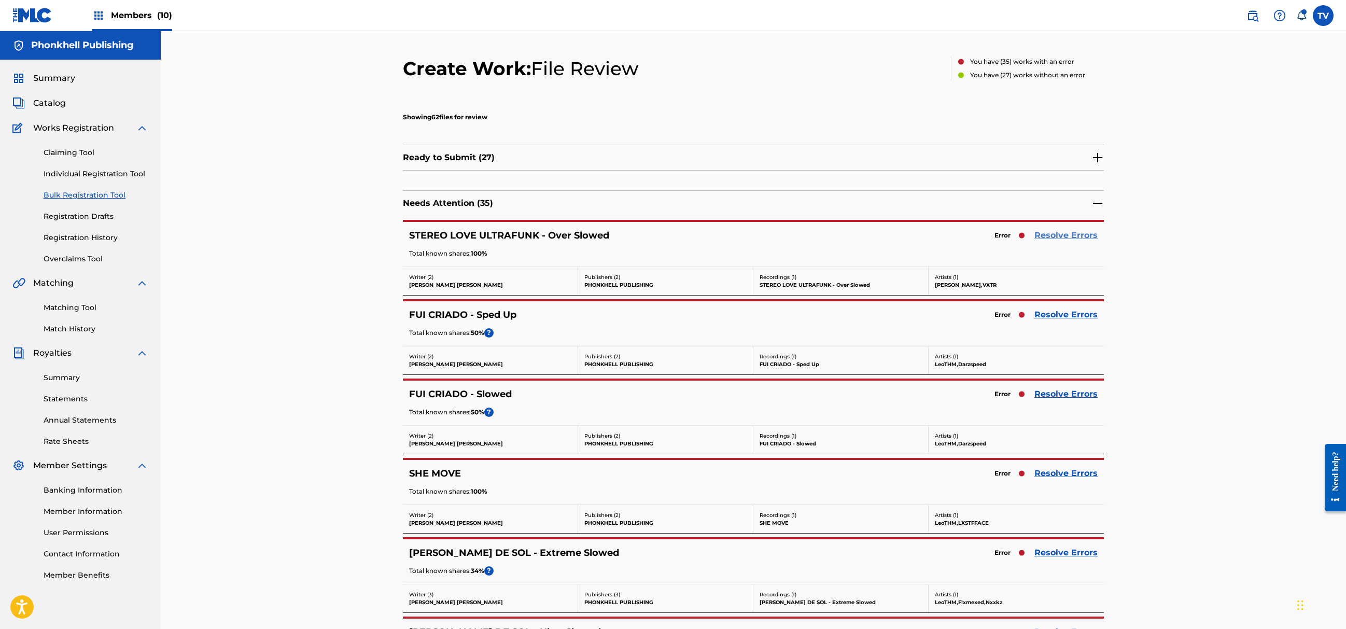
click at [1058, 237] on link "Resolve Errors" at bounding box center [1066, 235] width 63 height 12
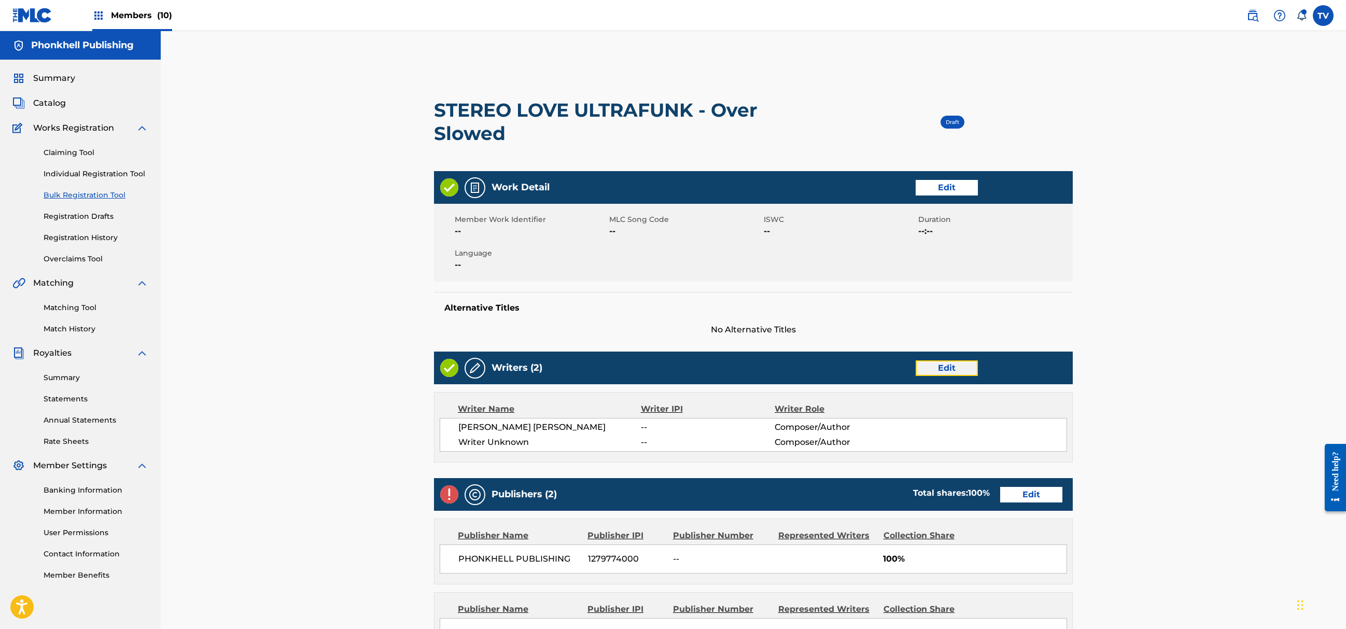
click at [940, 364] on link "Edit" at bounding box center [947, 368] width 62 height 16
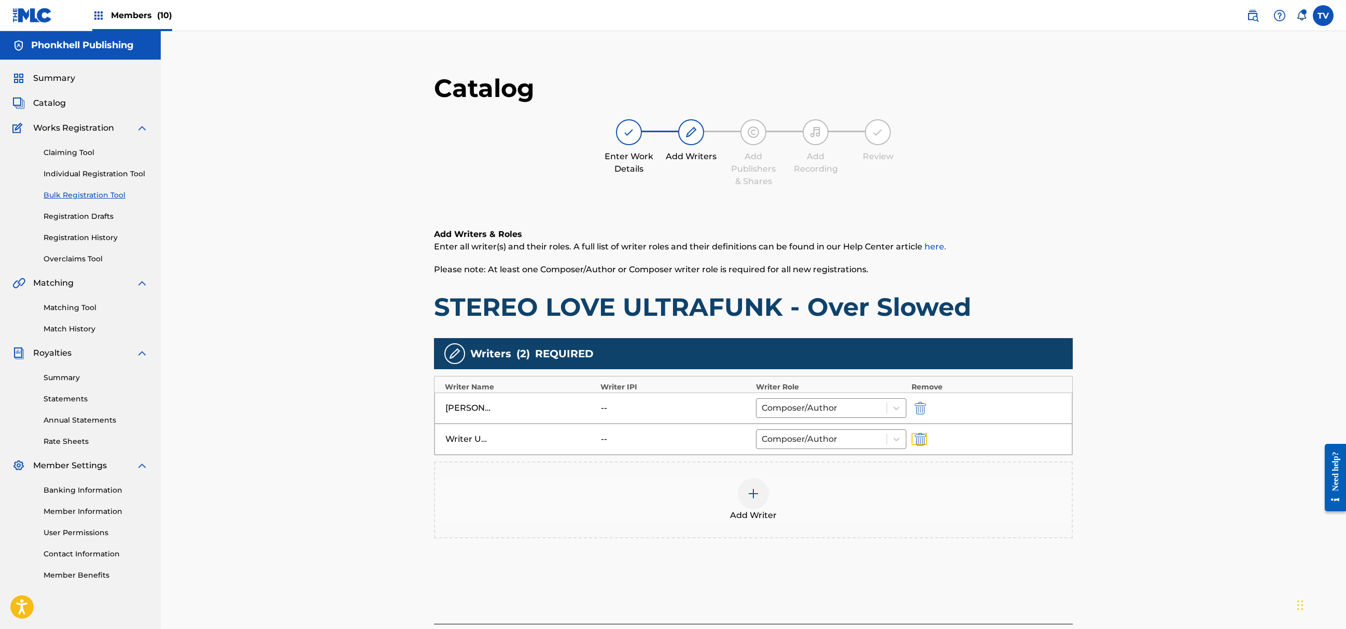
click at [918, 439] on img "submit" at bounding box center [920, 439] width 11 height 12
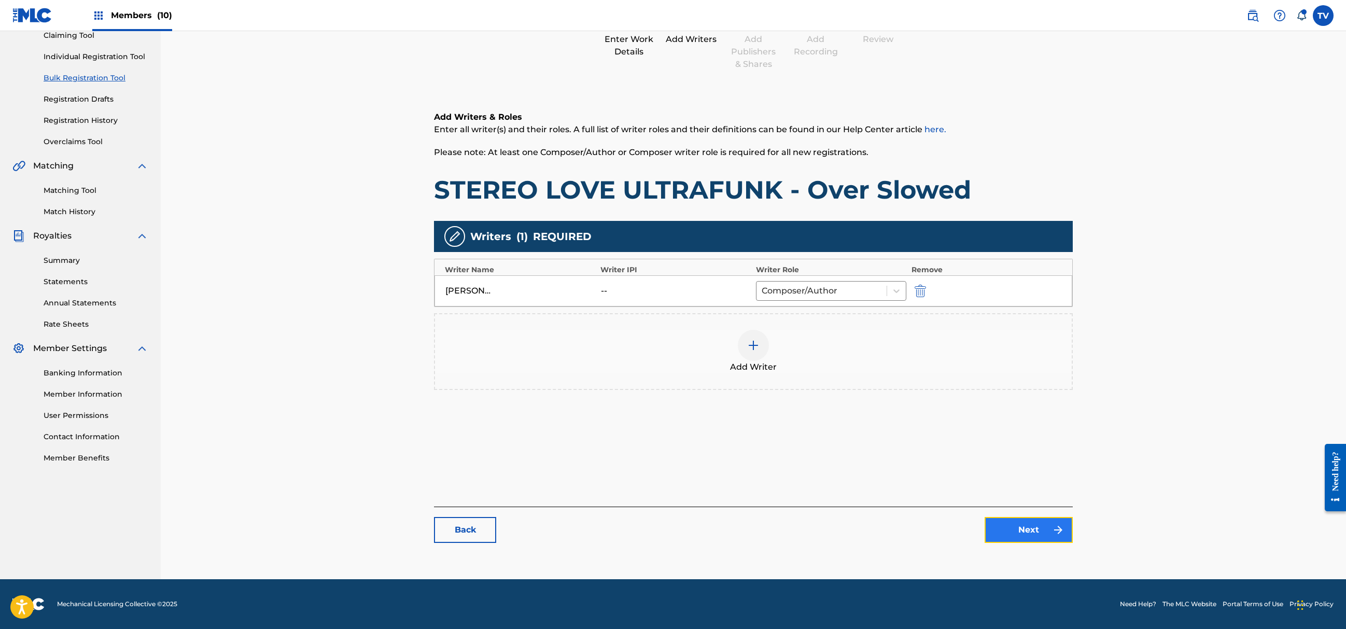
click at [1009, 518] on link "Next" at bounding box center [1029, 530] width 88 height 26
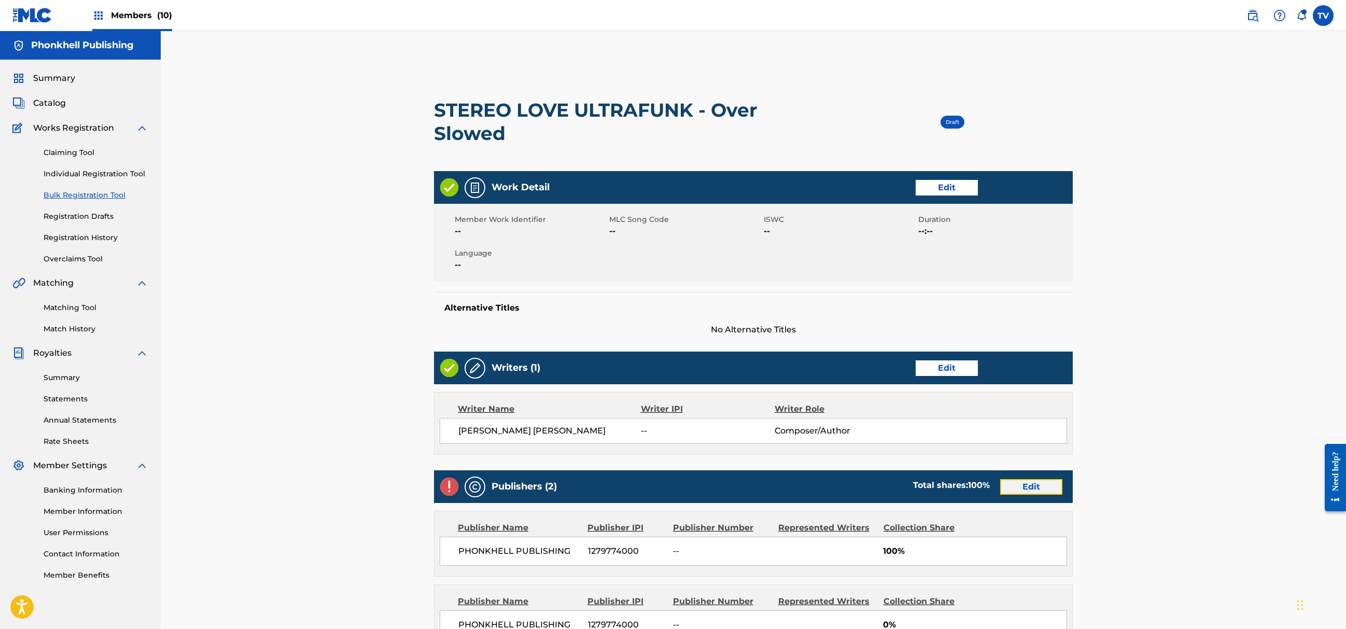
click at [1023, 486] on link "Edit" at bounding box center [1031, 487] width 62 height 16
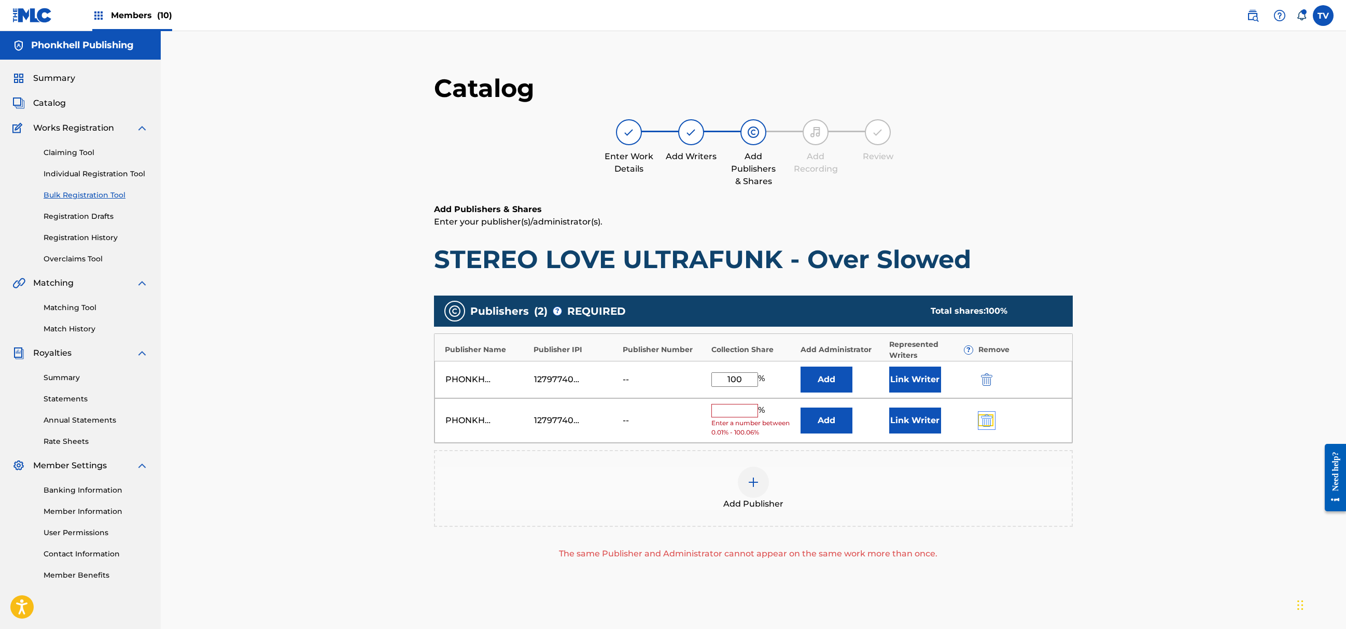
click at [986, 426] on img "submit" at bounding box center [986, 420] width 11 height 12
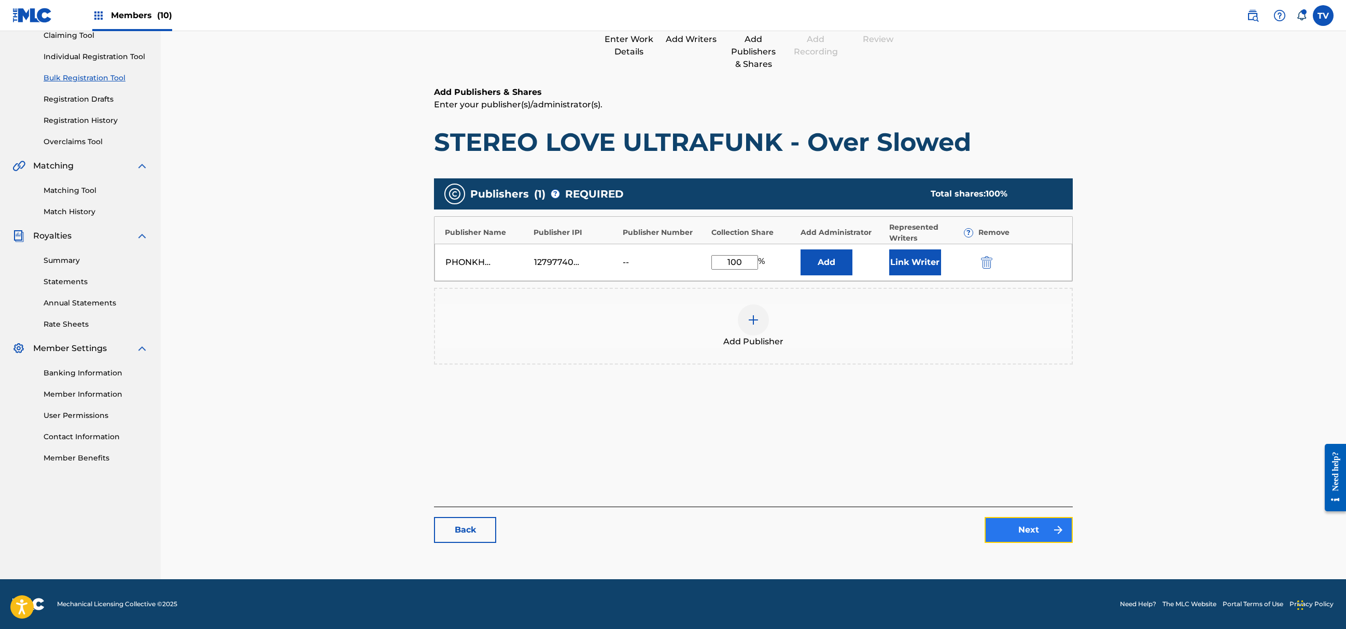
click at [1033, 529] on link "Next" at bounding box center [1029, 530] width 88 height 26
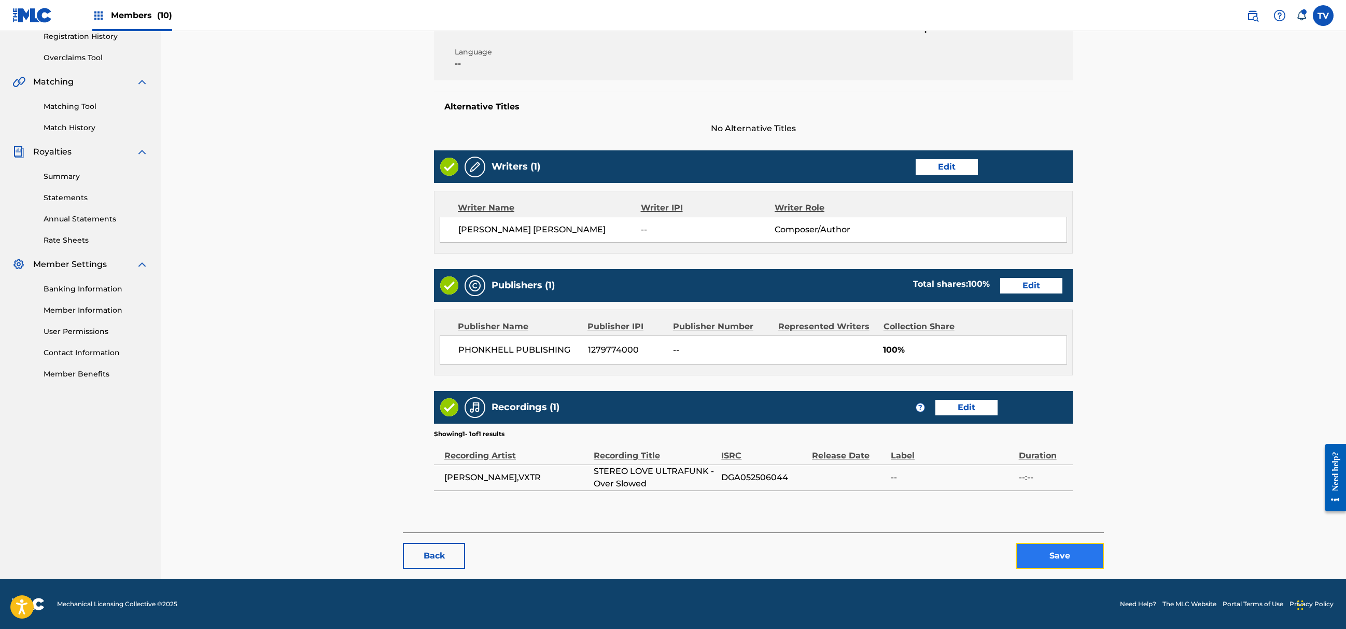
click at [1066, 548] on button "Save" at bounding box center [1060, 556] width 88 height 26
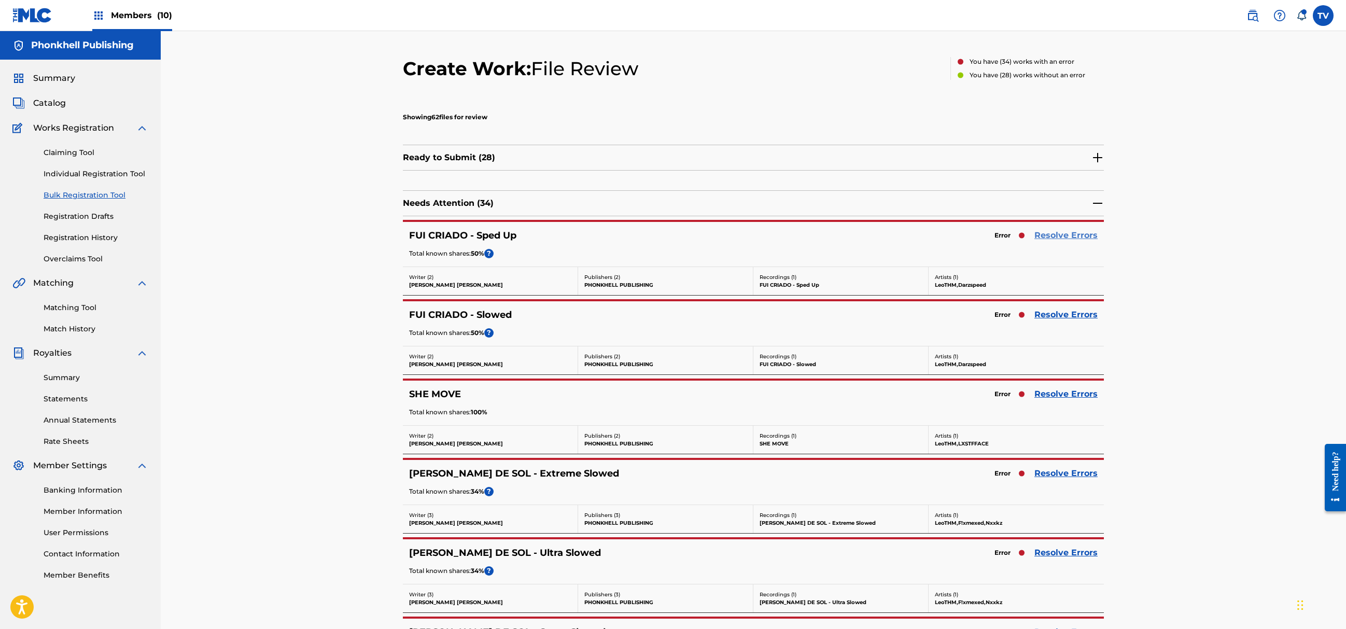
click at [1046, 233] on link "Resolve Errors" at bounding box center [1066, 235] width 63 height 12
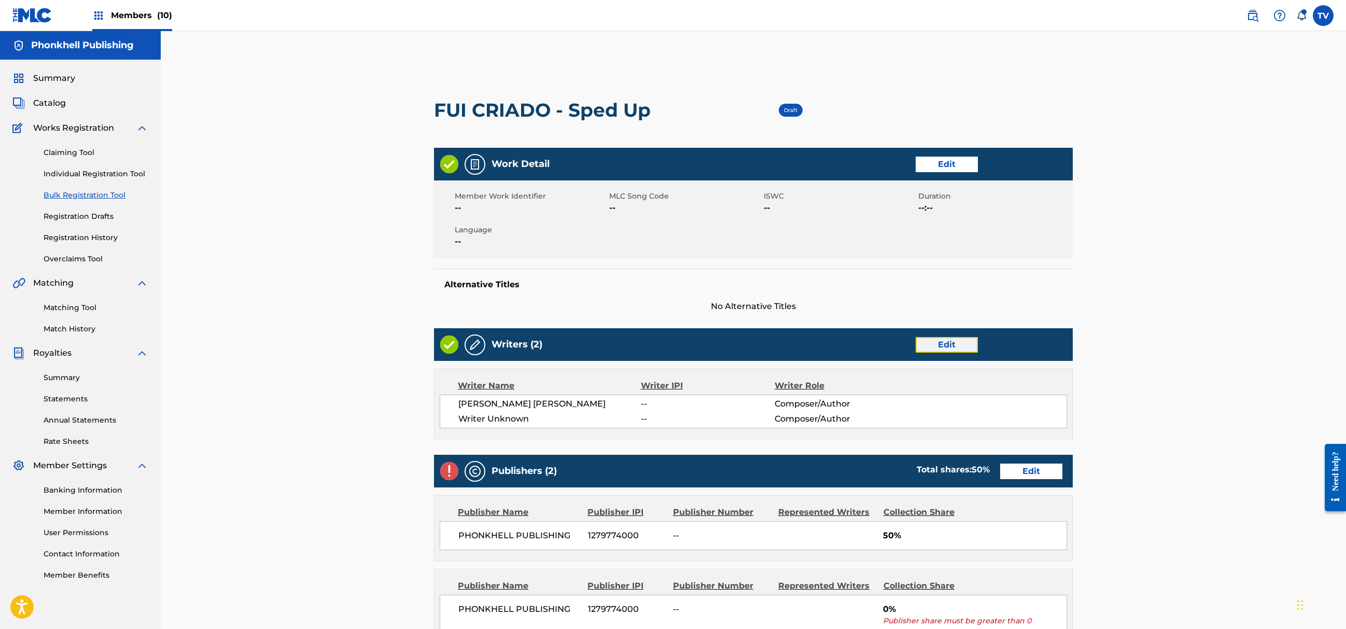
click at [962, 338] on link "Edit" at bounding box center [947, 345] width 62 height 16
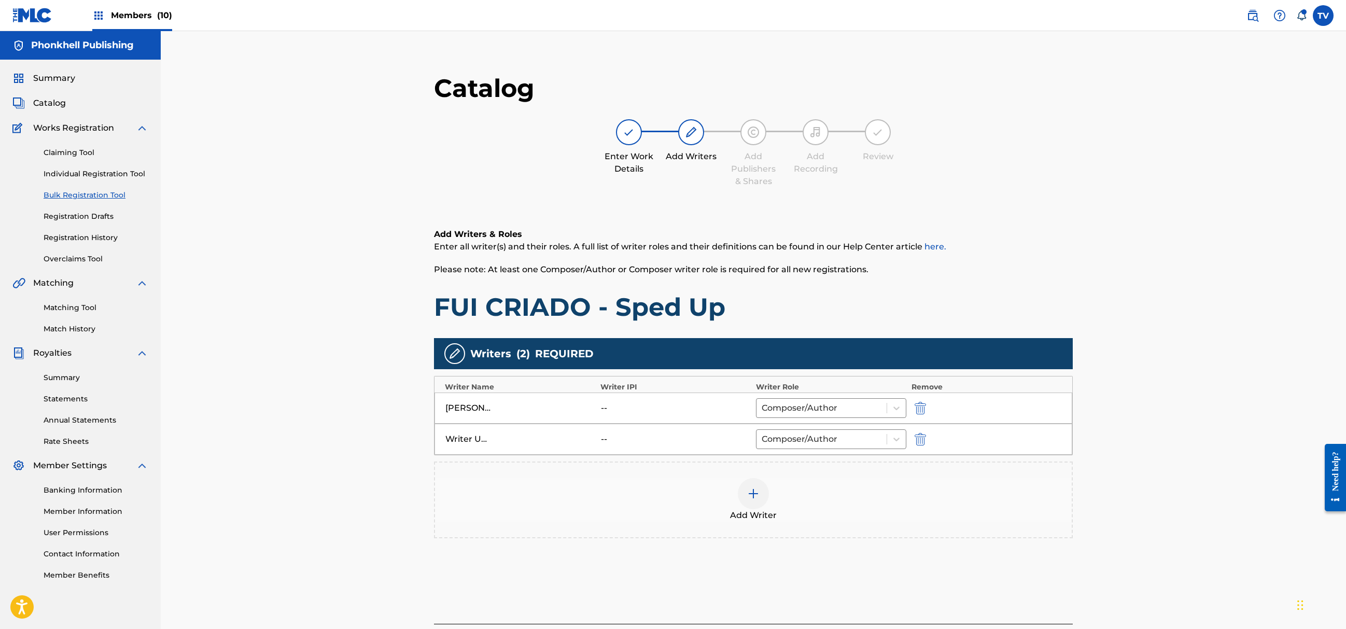
click at [928, 444] on div at bounding box center [935, 439] width 47 height 12
click at [923, 439] on img "submit" at bounding box center [920, 439] width 11 height 12
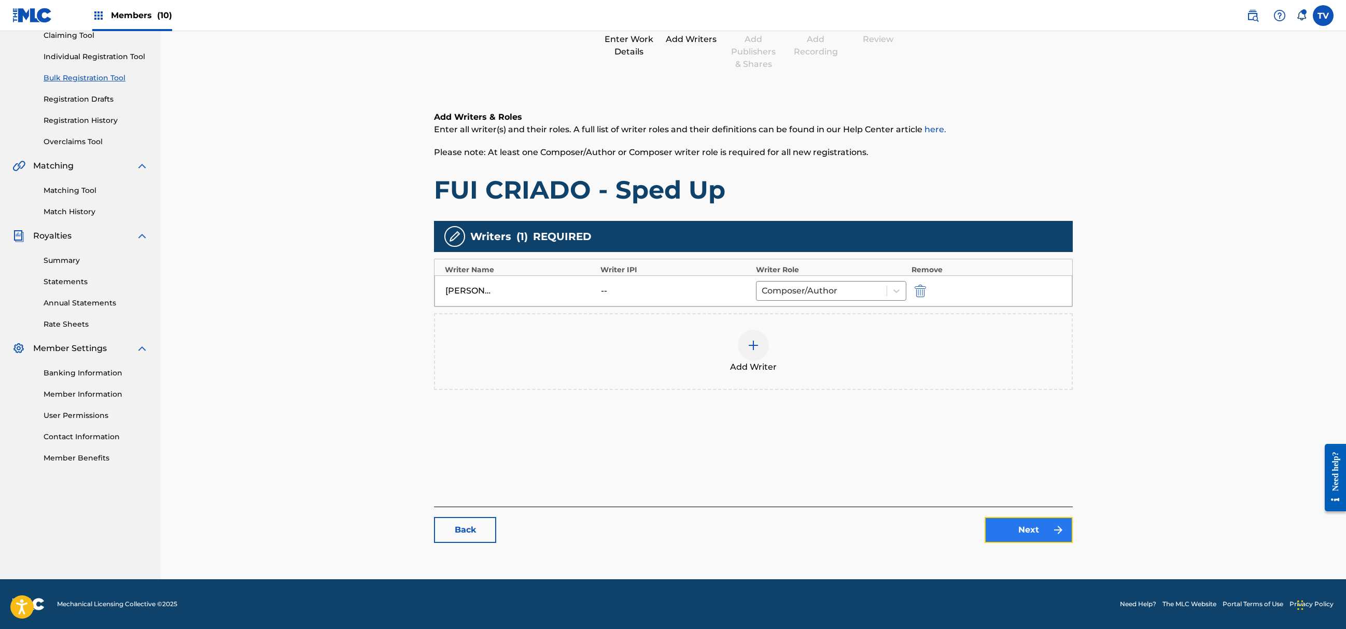
click at [1043, 539] on link "Next" at bounding box center [1029, 530] width 88 height 26
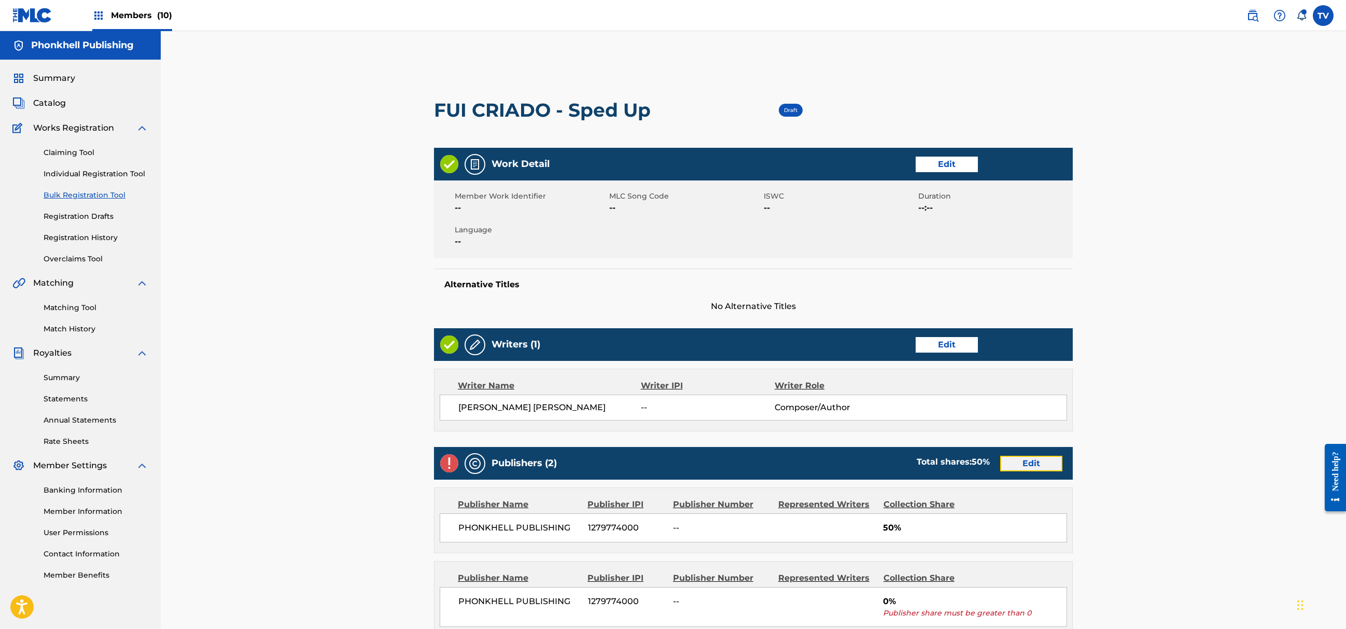
click at [1029, 465] on link "Edit" at bounding box center [1031, 464] width 62 height 16
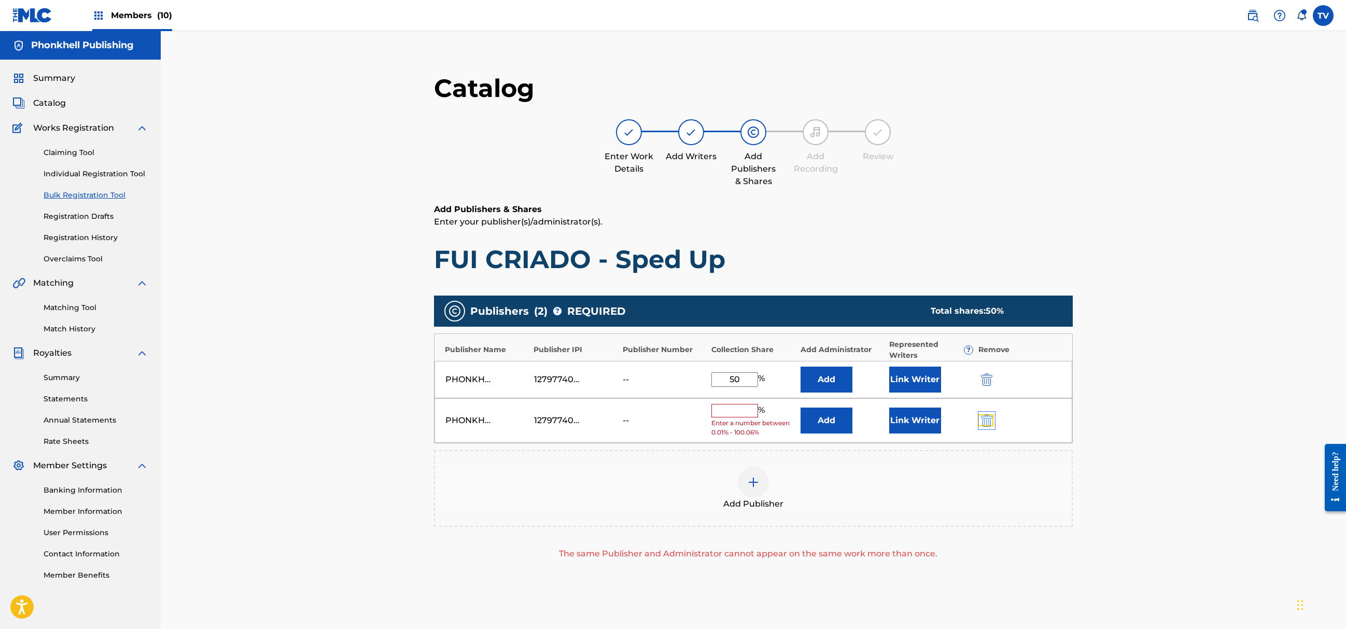
click at [990, 418] on img "submit" at bounding box center [986, 420] width 11 height 12
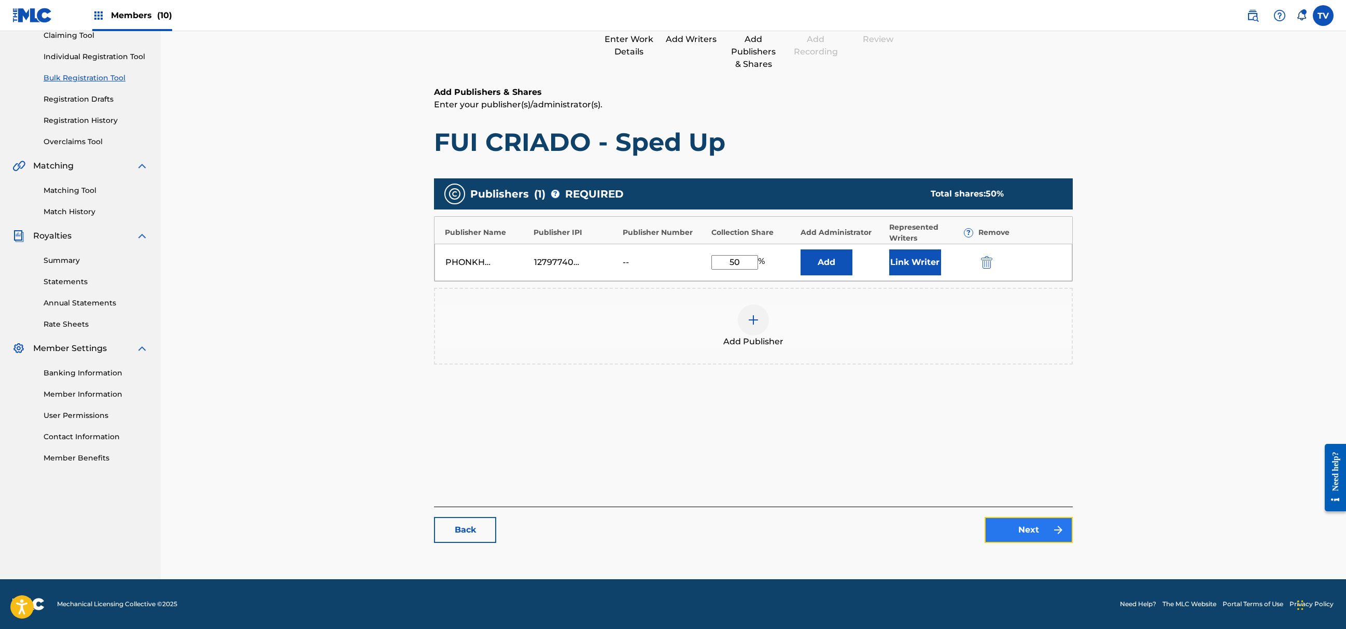
click at [1030, 517] on link "Next" at bounding box center [1029, 530] width 88 height 26
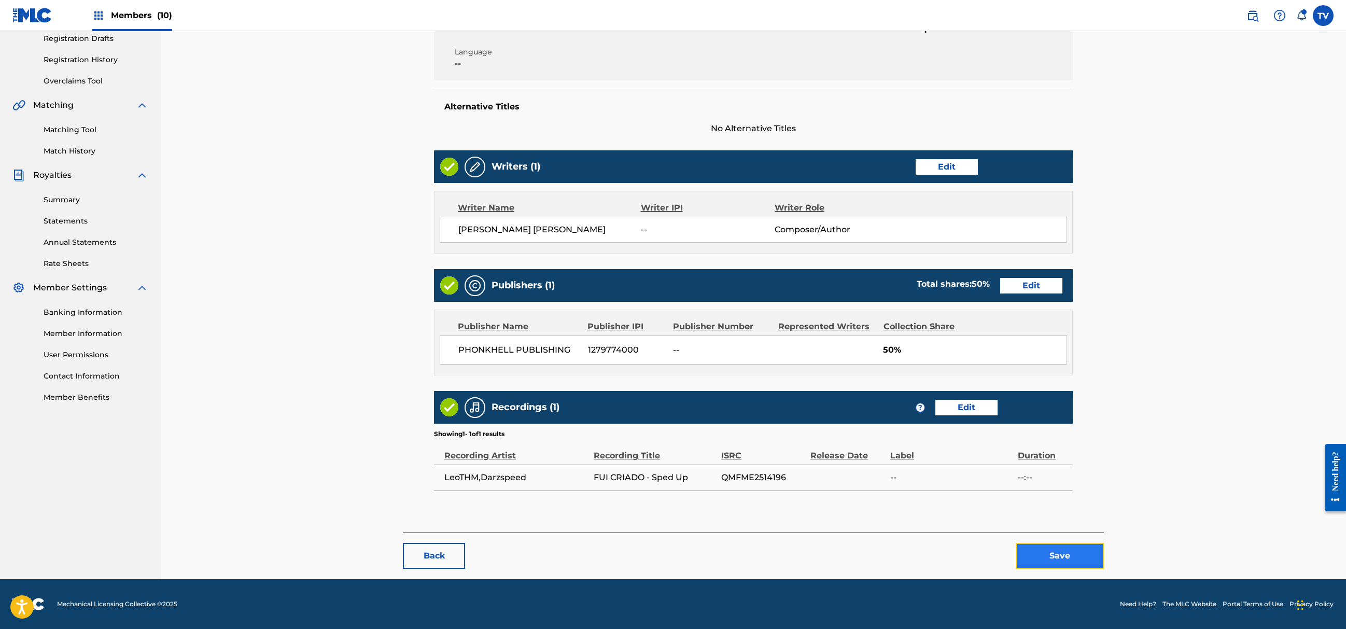
drag, startPoint x: 1054, startPoint y: 548, endPoint x: 1059, endPoint y: 552, distance: 6.2
click at [1059, 552] on button "Save" at bounding box center [1060, 556] width 88 height 26
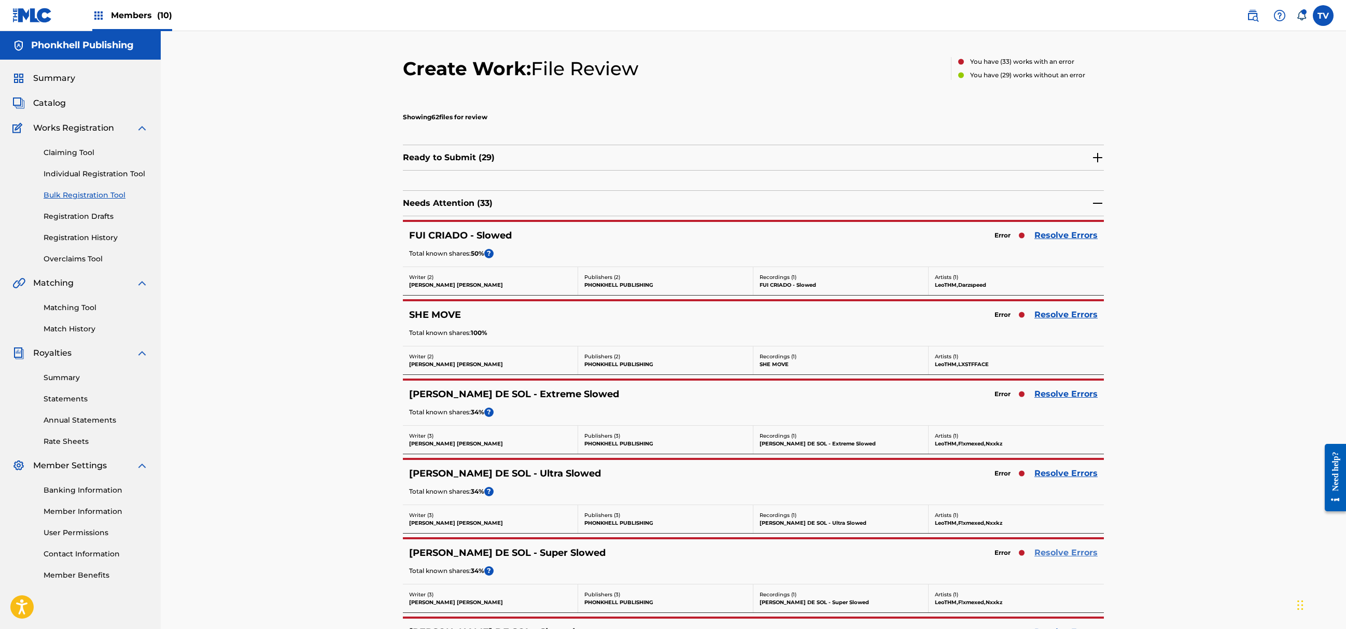
click at [1066, 549] on link "Resolve Errors" at bounding box center [1066, 553] width 63 height 12
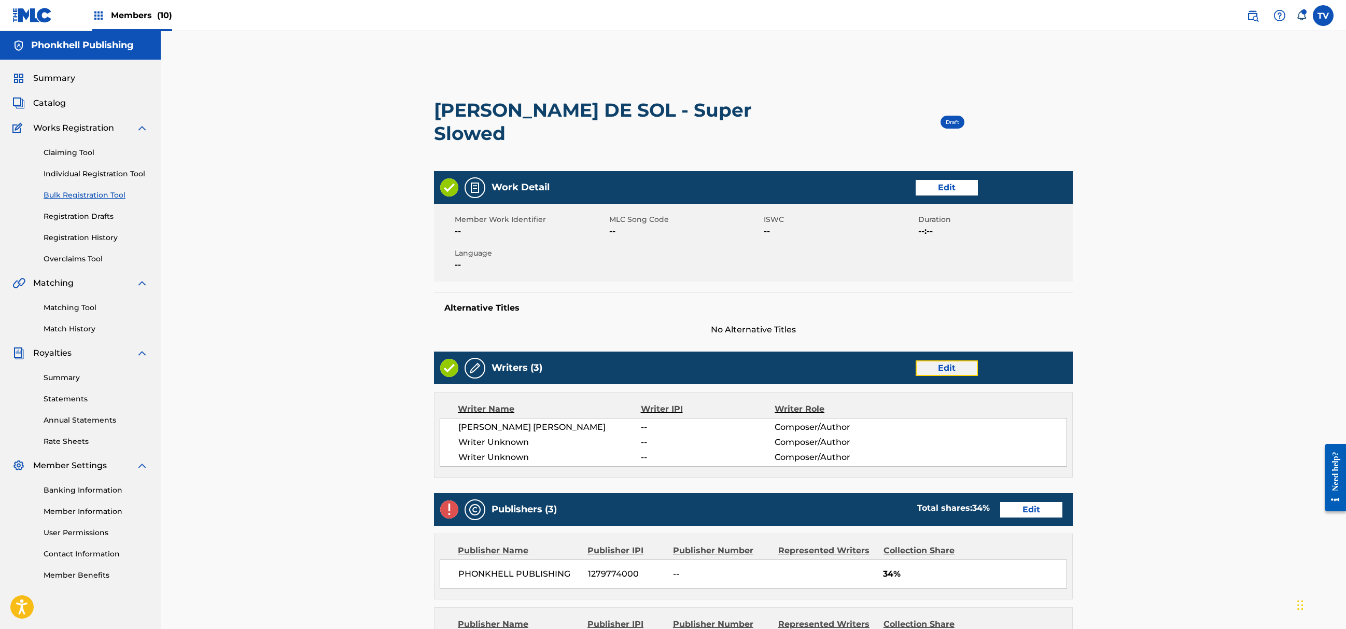
click
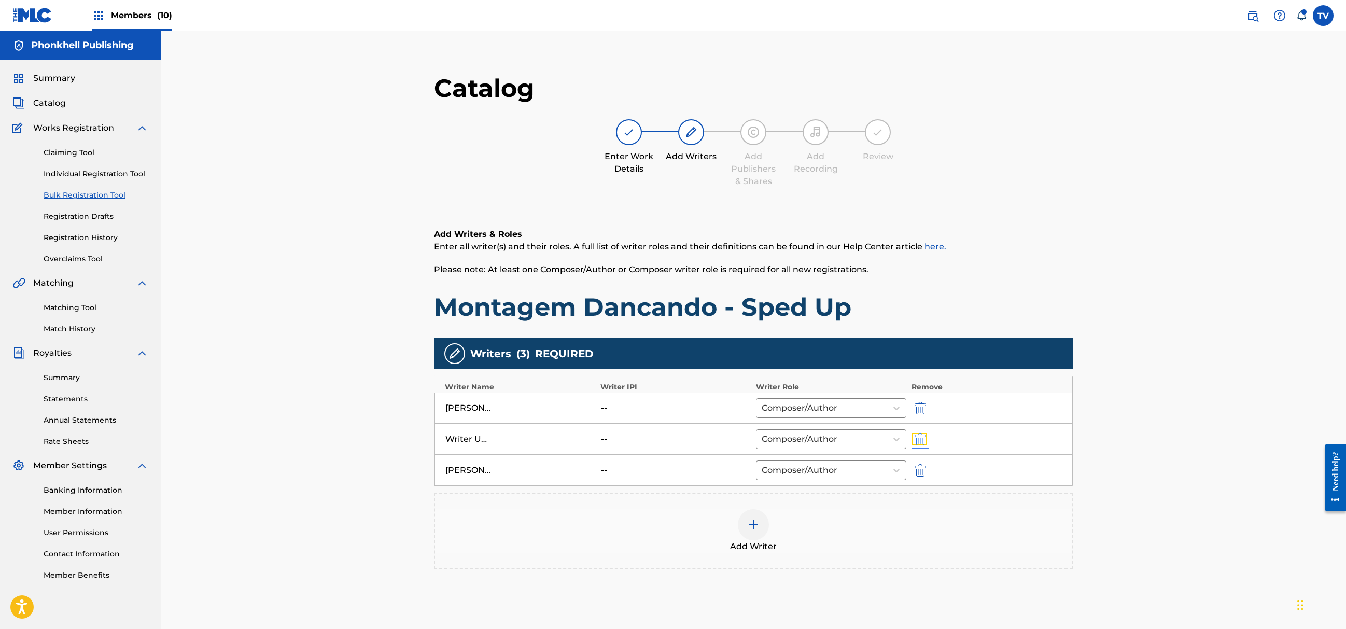
type input "[PERSON_NAME] [PERSON_NAME]"
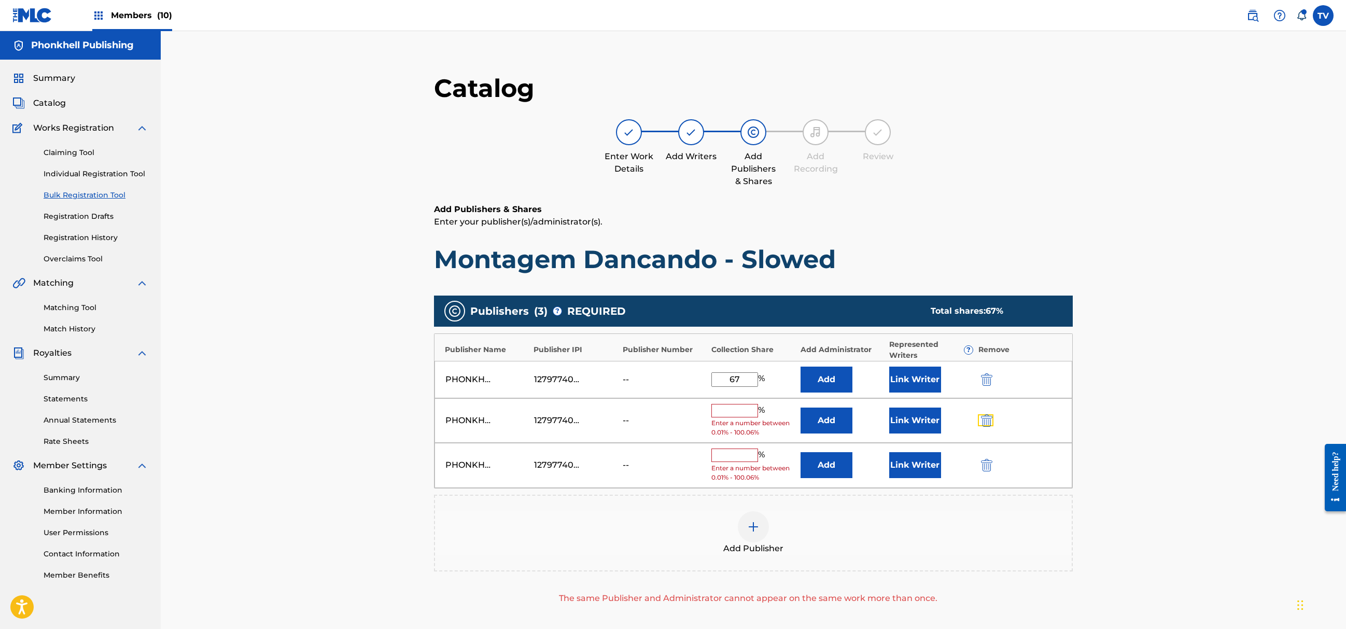
drag, startPoint x: 985, startPoint y: 419, endPoint x: 1000, endPoint y: 499, distance: 81.3
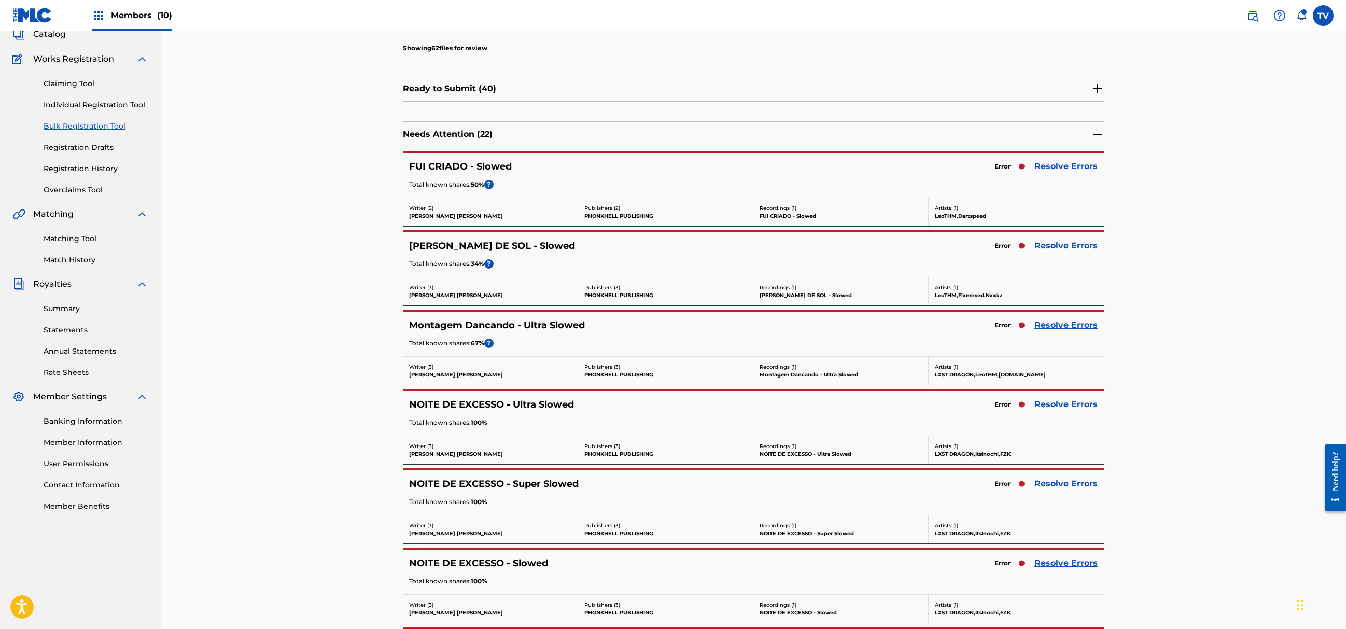
drag, startPoint x: 1059, startPoint y: 550, endPoint x: 1056, endPoint y: 531, distance: 19.4
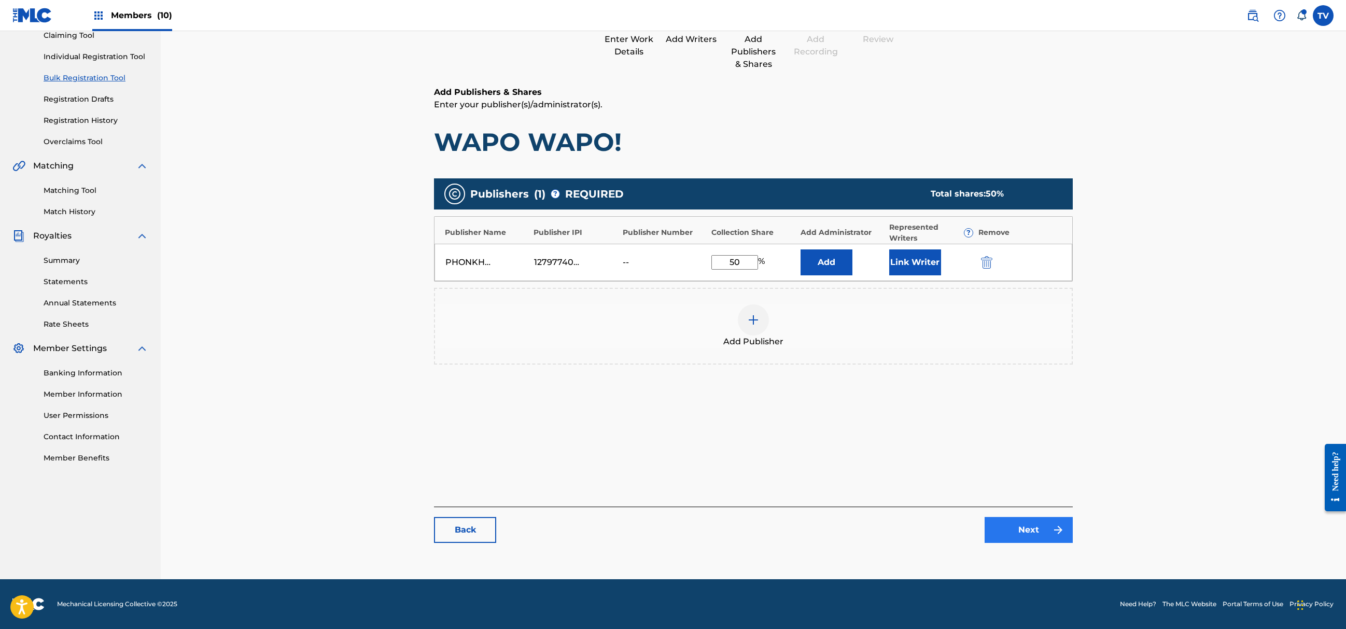
drag, startPoint x: 1033, startPoint y: 550, endPoint x: 1032, endPoint y: 536, distance: 14.0
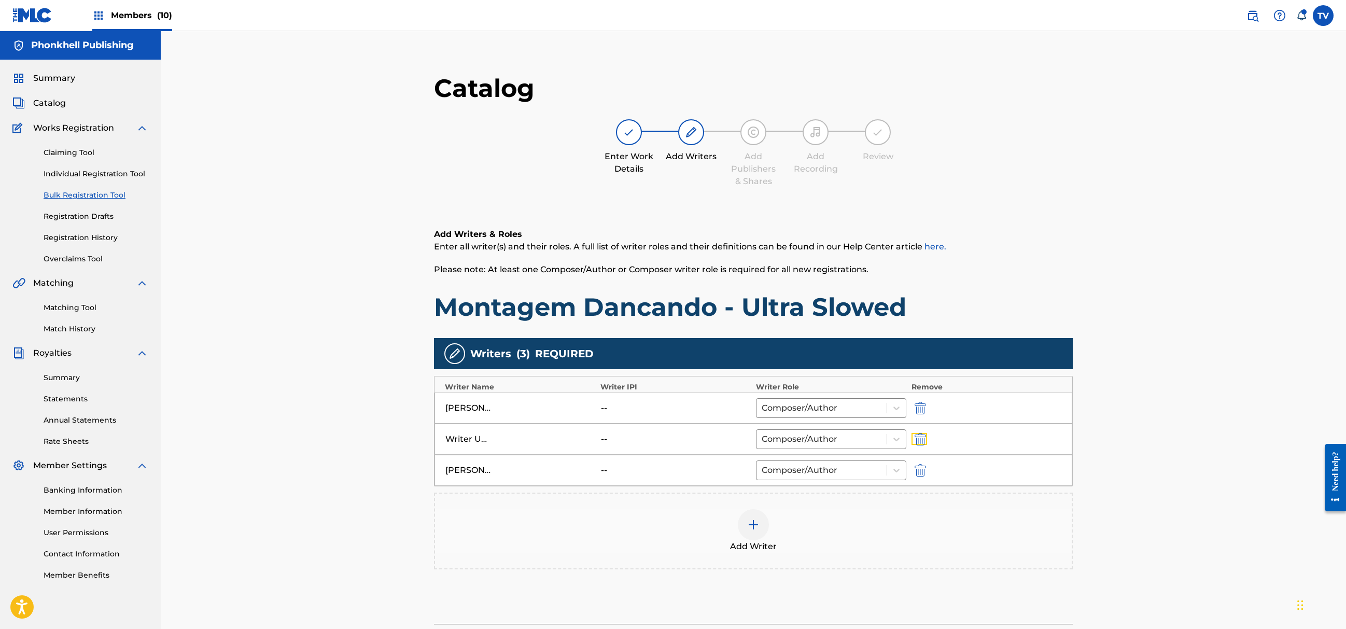
type input "[PERSON_NAME] [PERSON_NAME]"
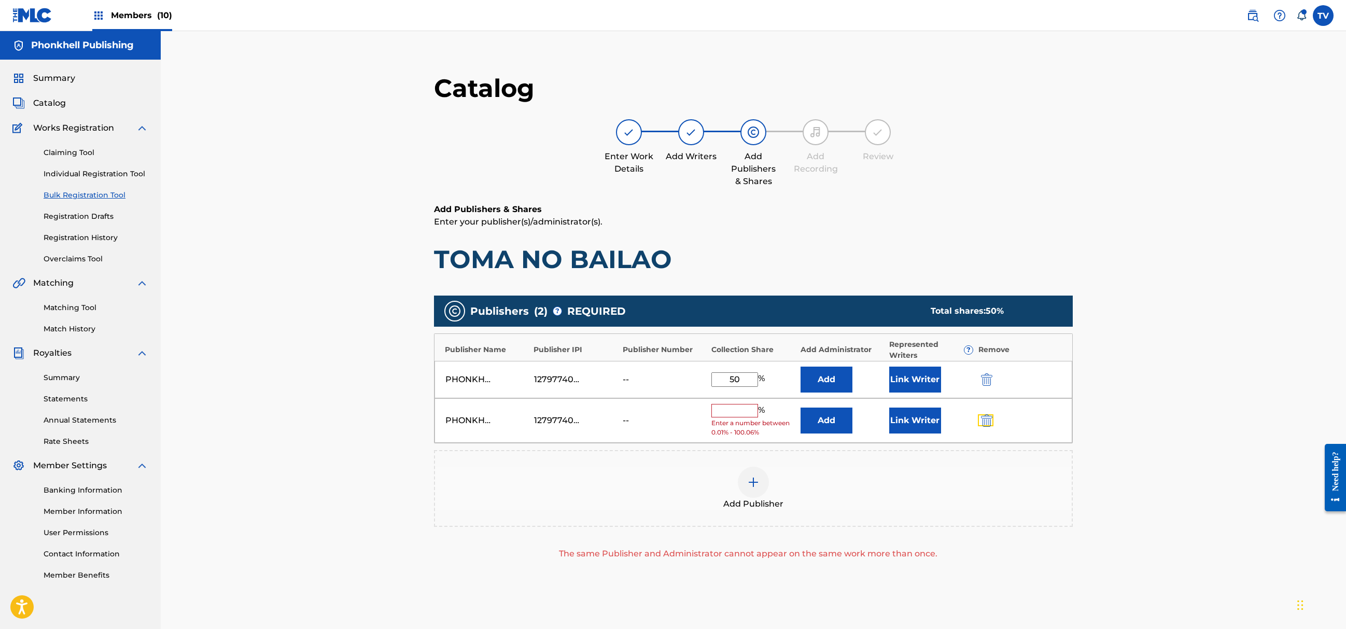
drag, startPoint x: 984, startPoint y: 423, endPoint x: 984, endPoint y: 440, distance: 16.6
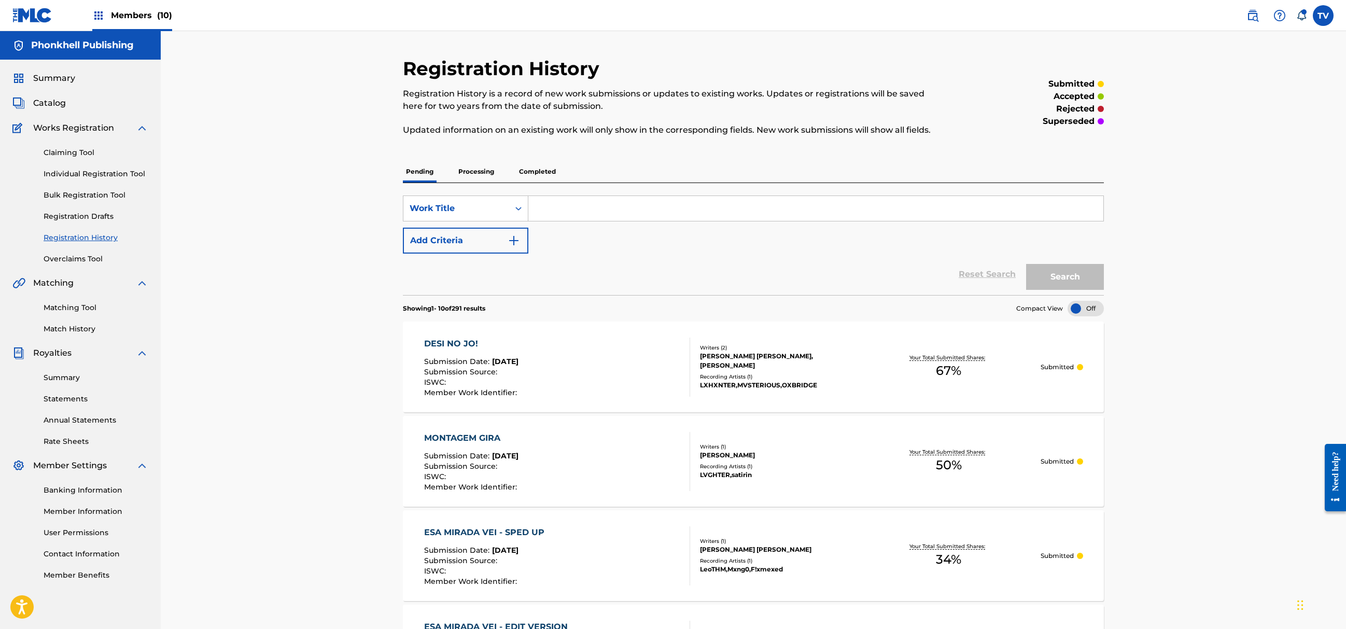
click at [478, 173] on p "Processing" at bounding box center [476, 172] width 42 height 22
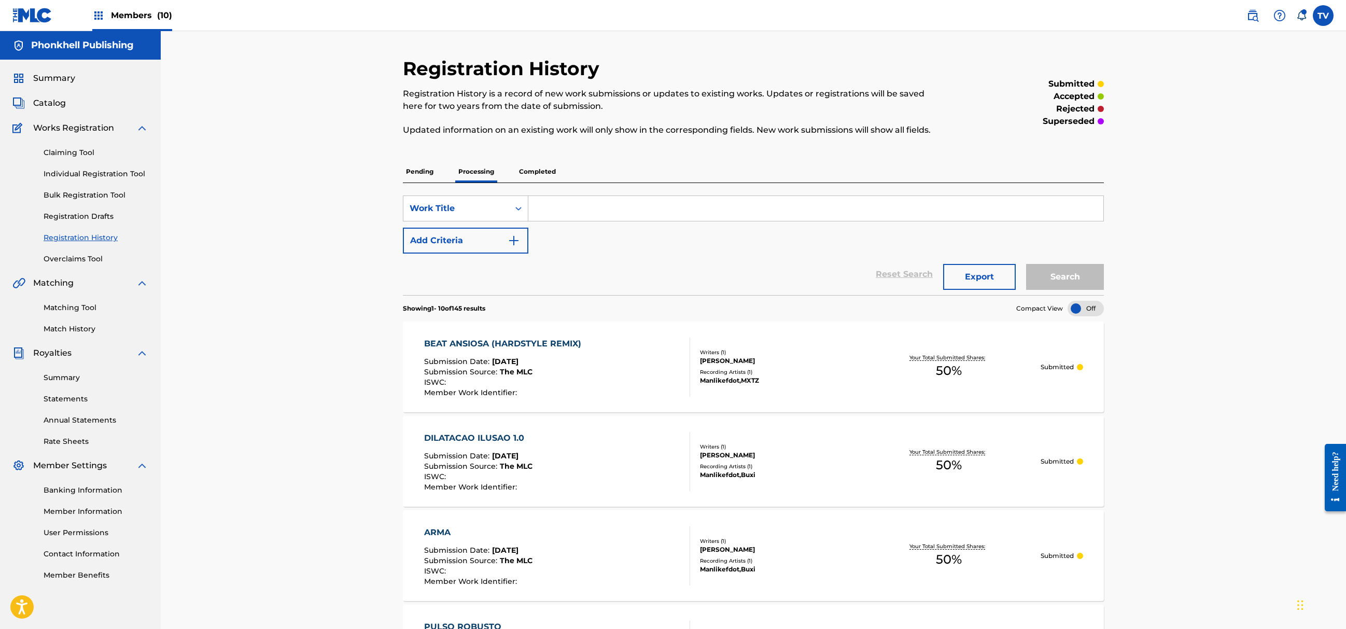
click at [553, 173] on p "Completed" at bounding box center [537, 172] width 43 height 22
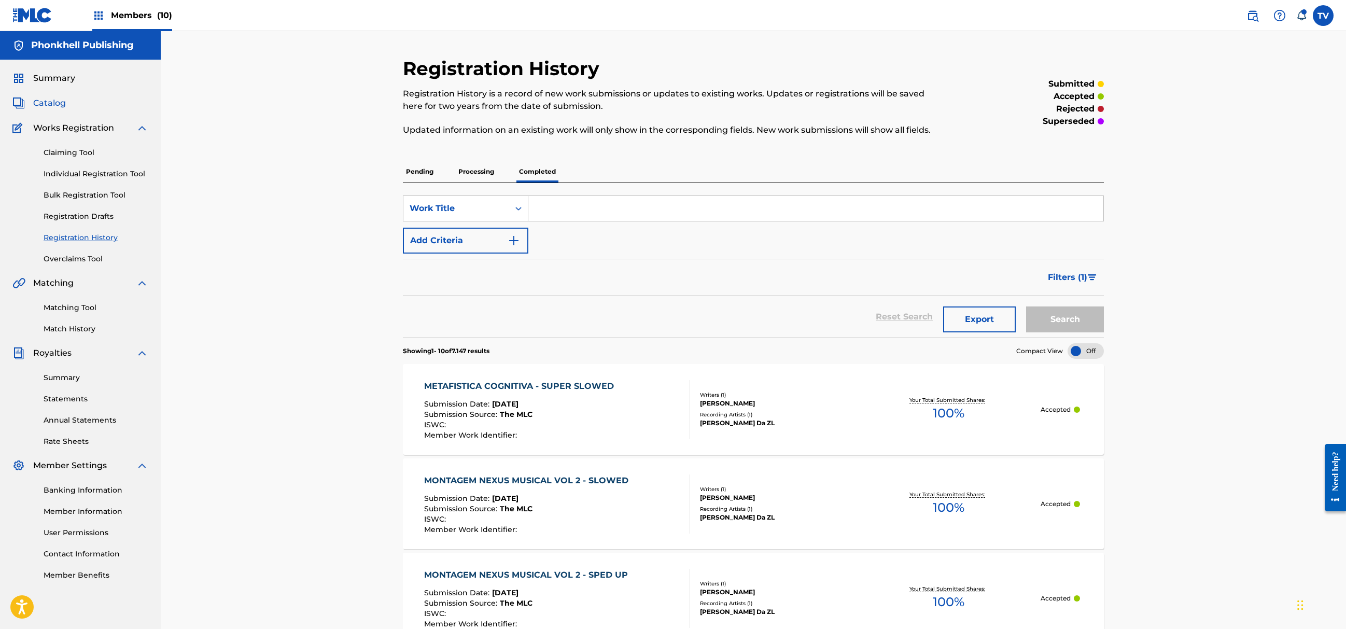
click at [63, 104] on span "Catalog" at bounding box center [49, 103] width 33 height 12
